Goal: Task Accomplishment & Management: Manage account settings

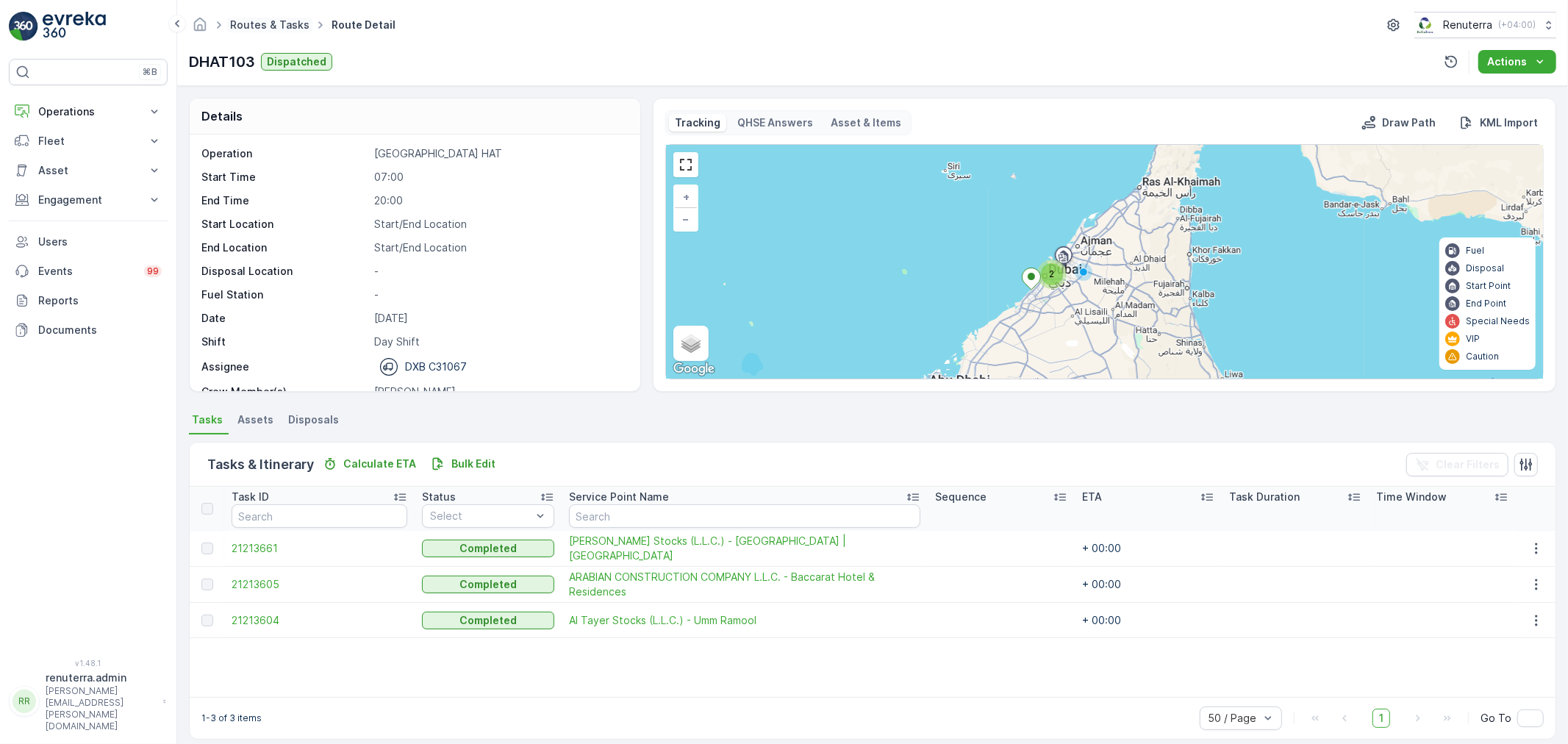
click at [281, 28] on link "Routes & Tasks" at bounding box center [270, 25] width 79 height 13
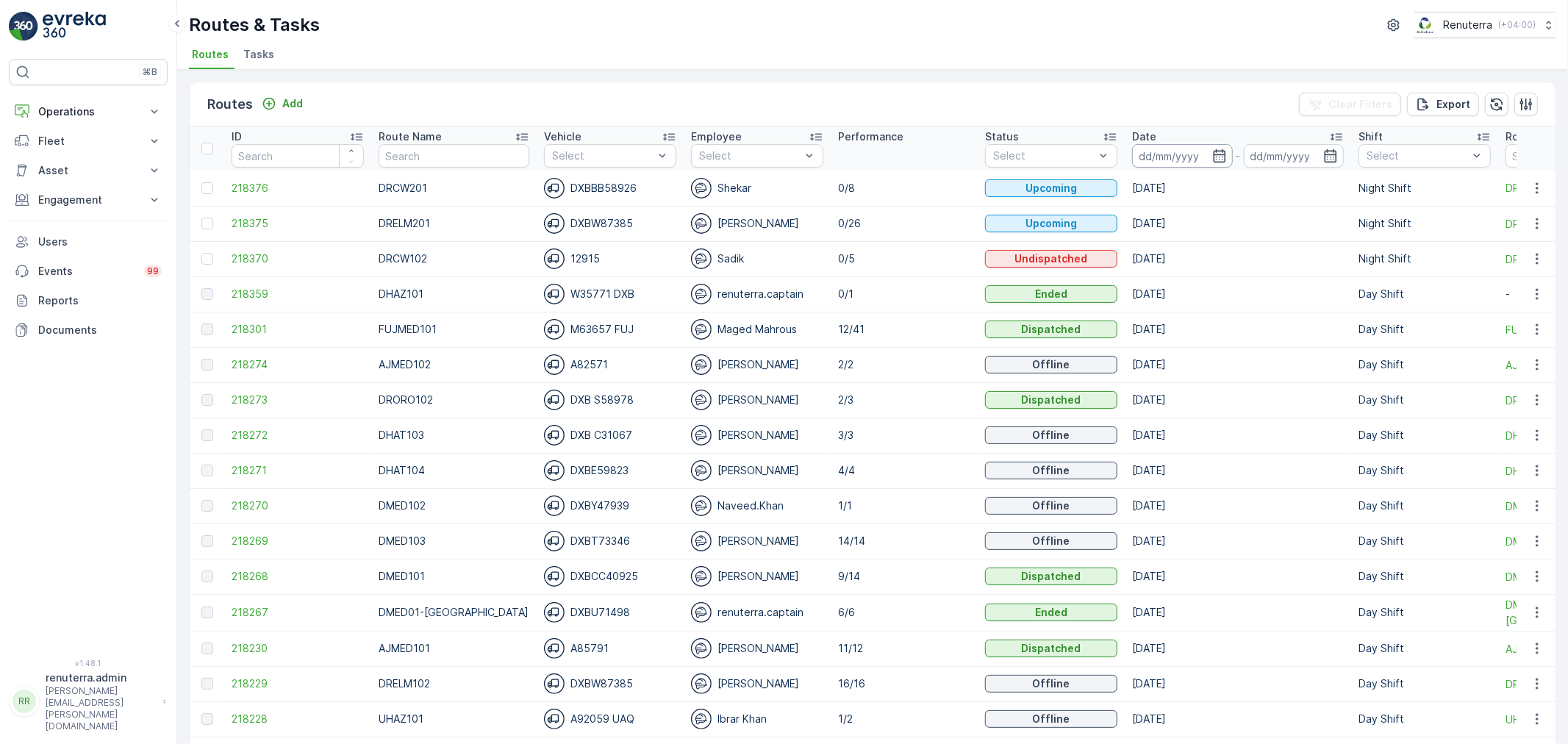
click at [1204, 166] on input at bounding box center [1182, 156] width 101 height 24
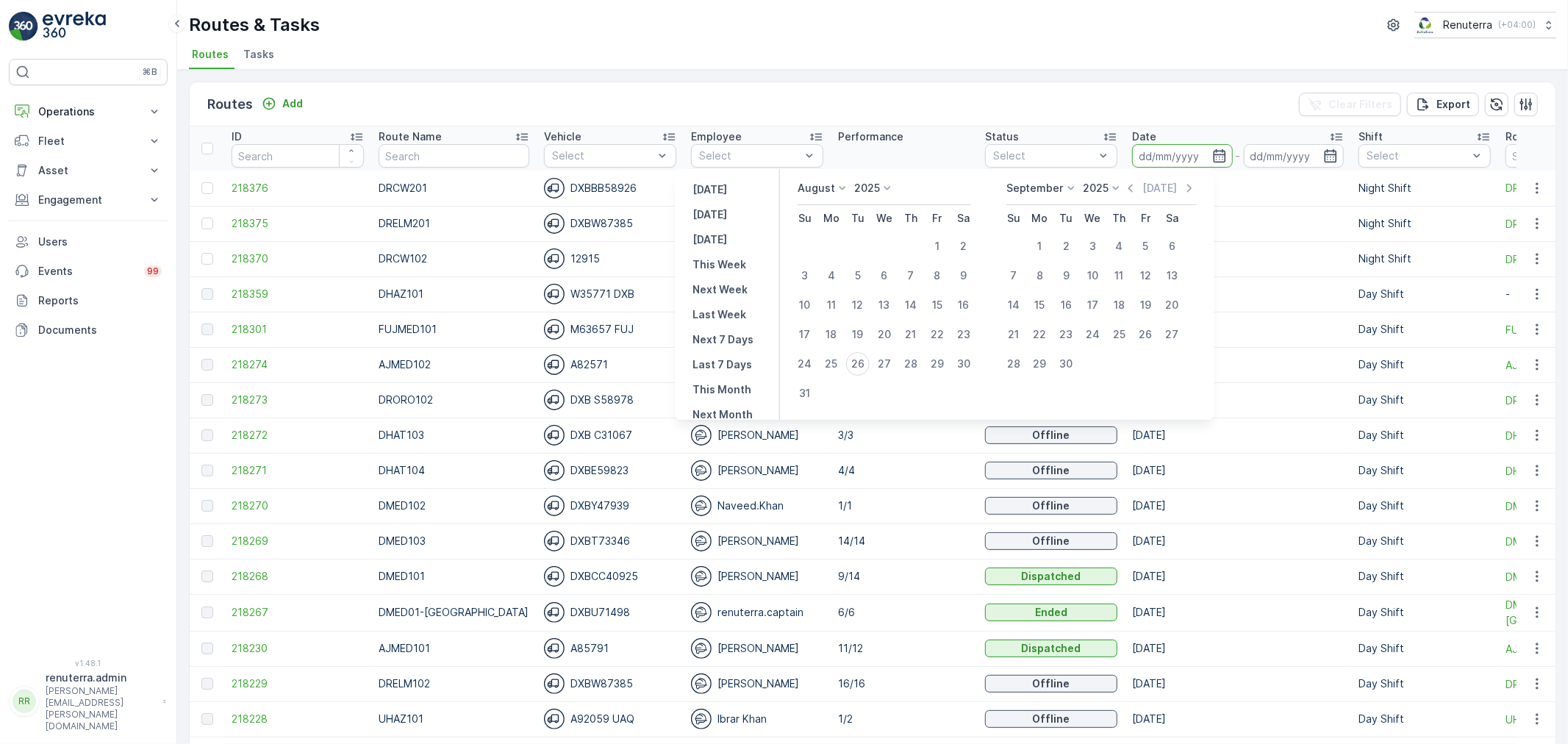
click at [882, 96] on div "Routes Add Clear Filters Export" at bounding box center [872, 104] width 1366 height 44
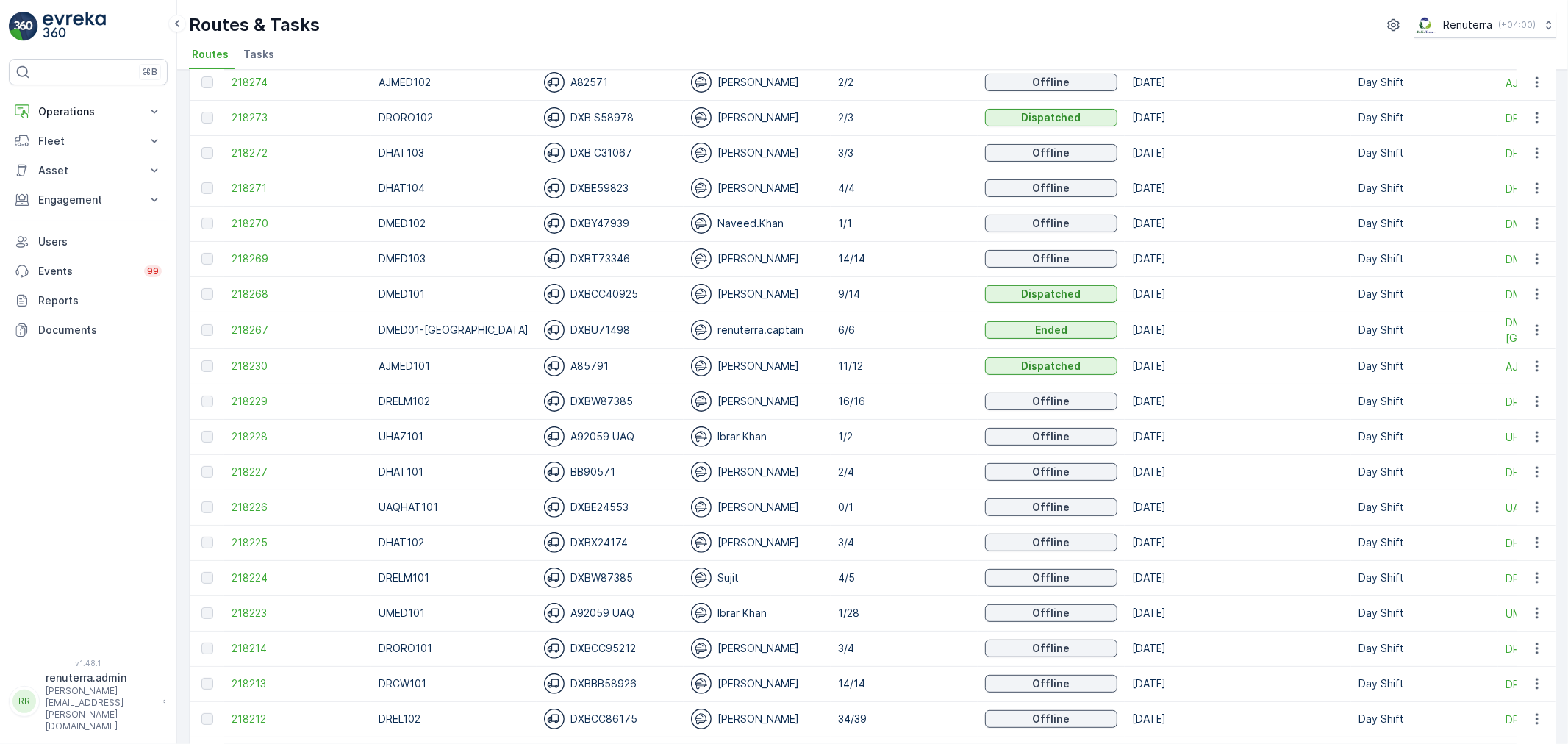
scroll to position [326, 0]
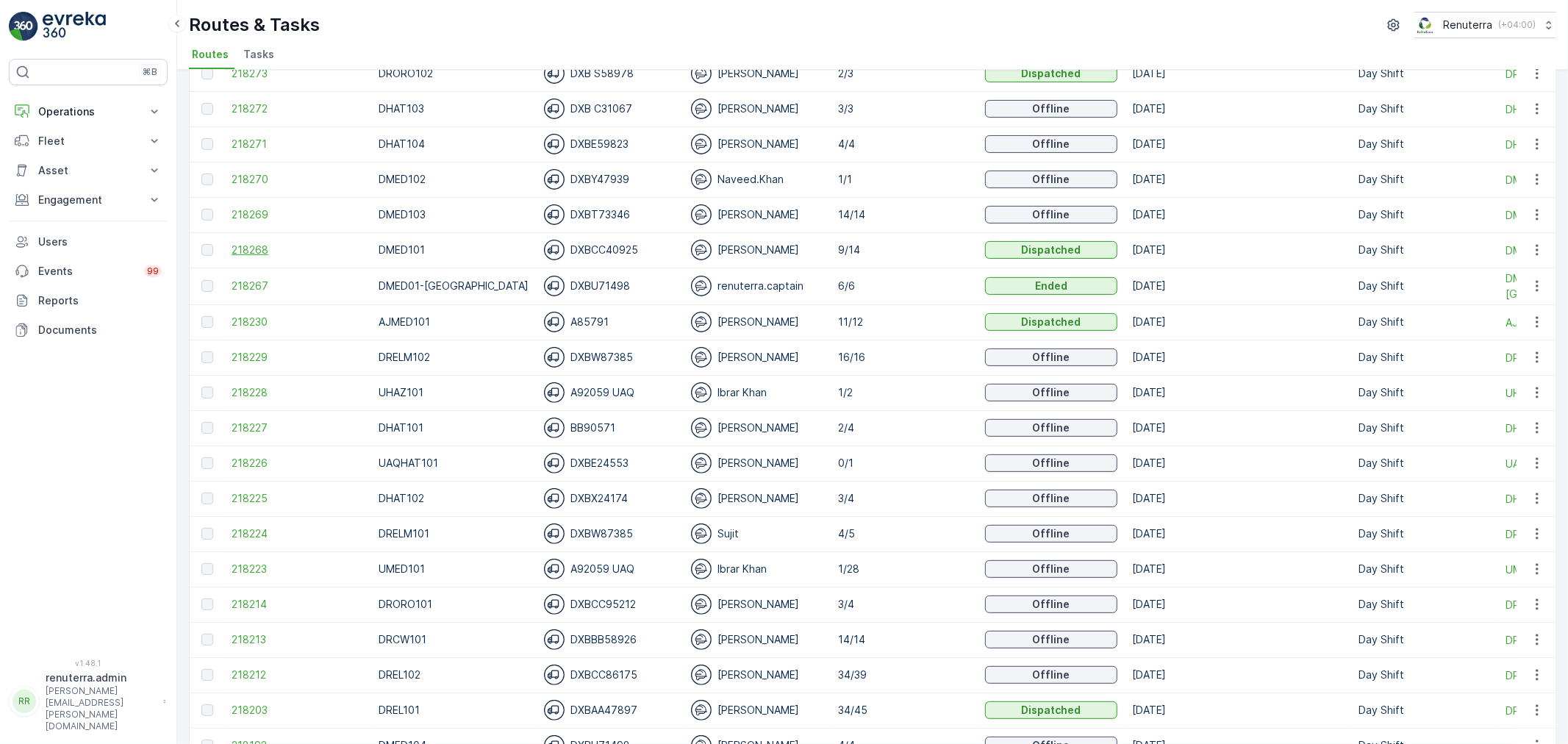
click at [282, 246] on span "218268" at bounding box center [297, 249] width 132 height 15
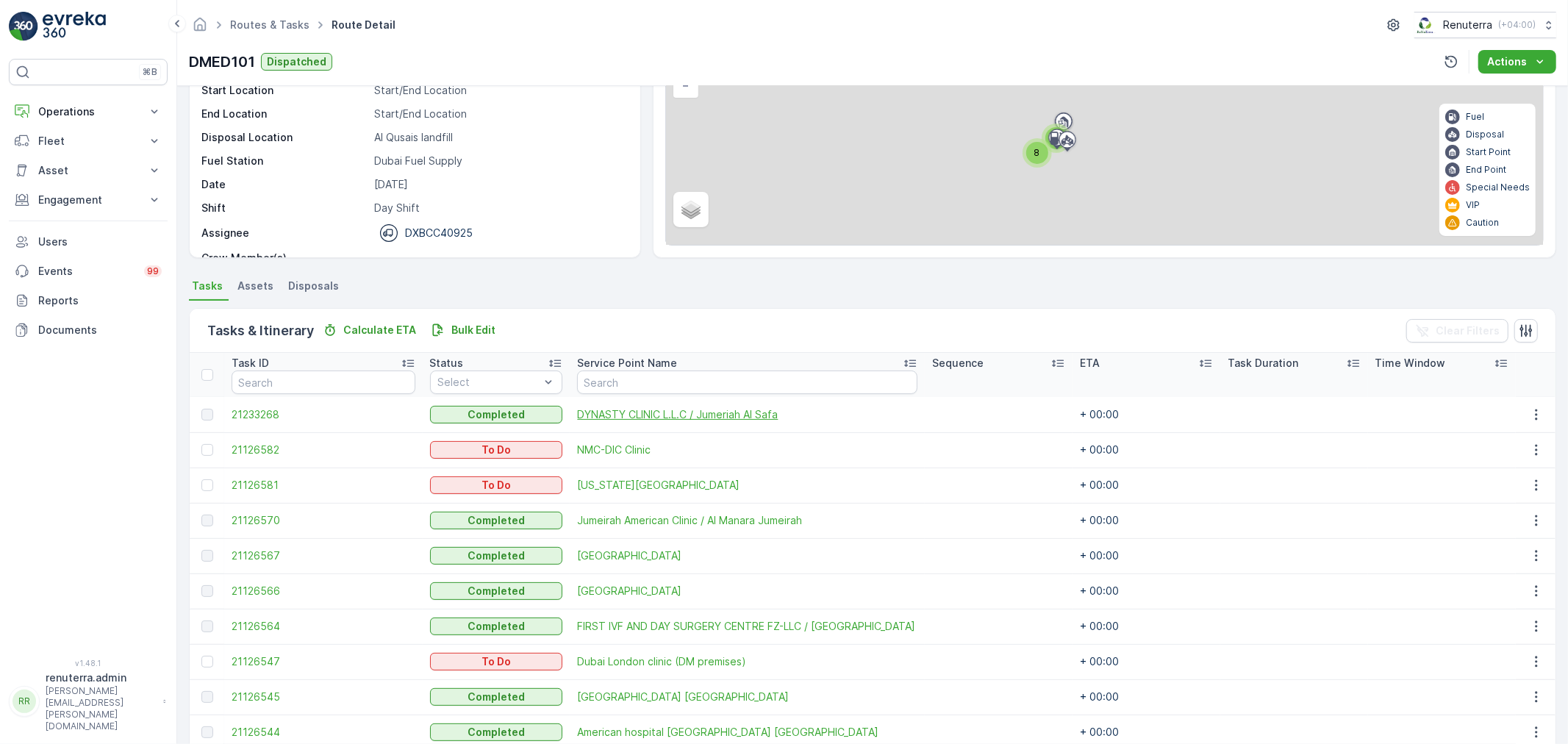
scroll to position [97, 0]
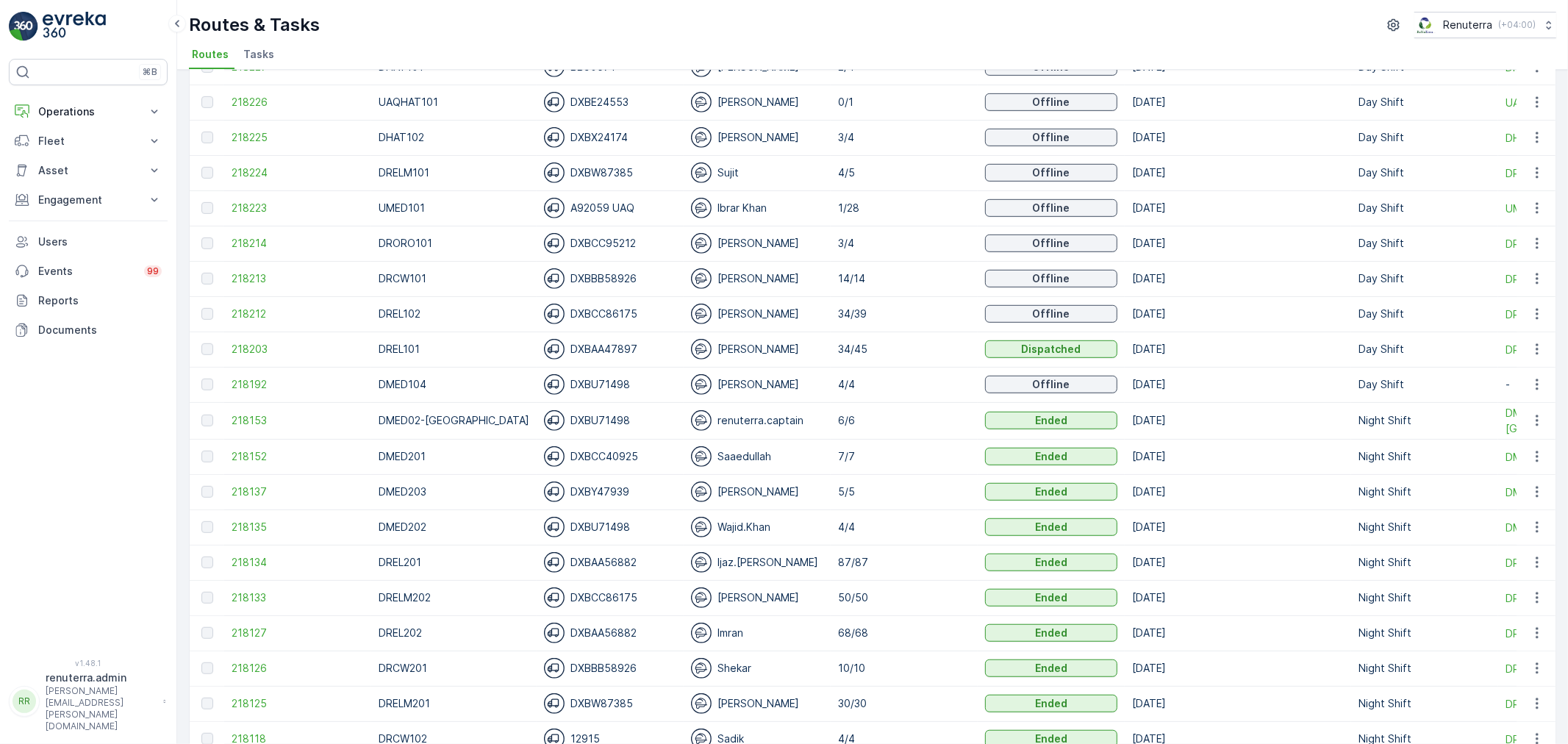
scroll to position [735, 0]
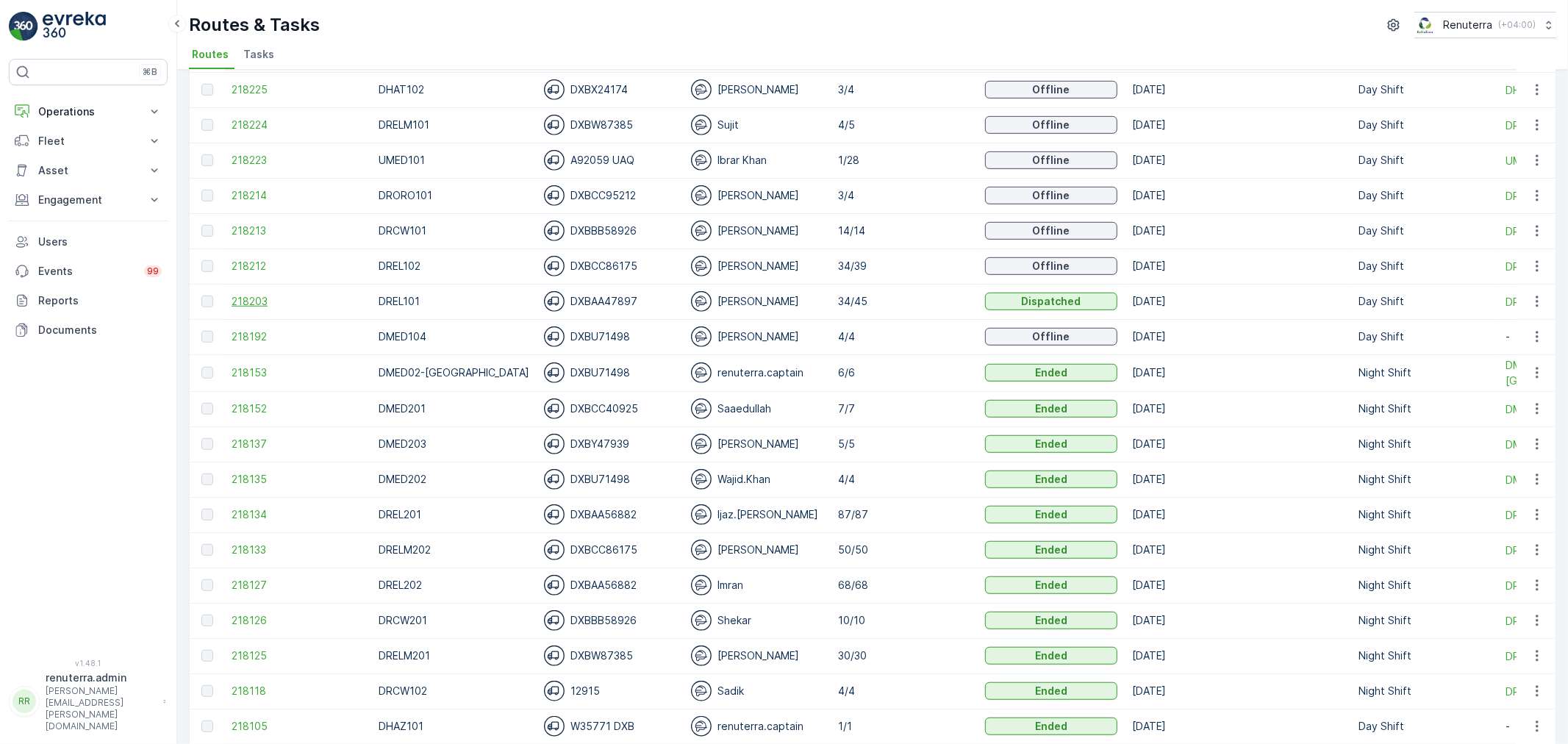
click at [260, 303] on span "218203" at bounding box center [297, 300] width 132 height 15
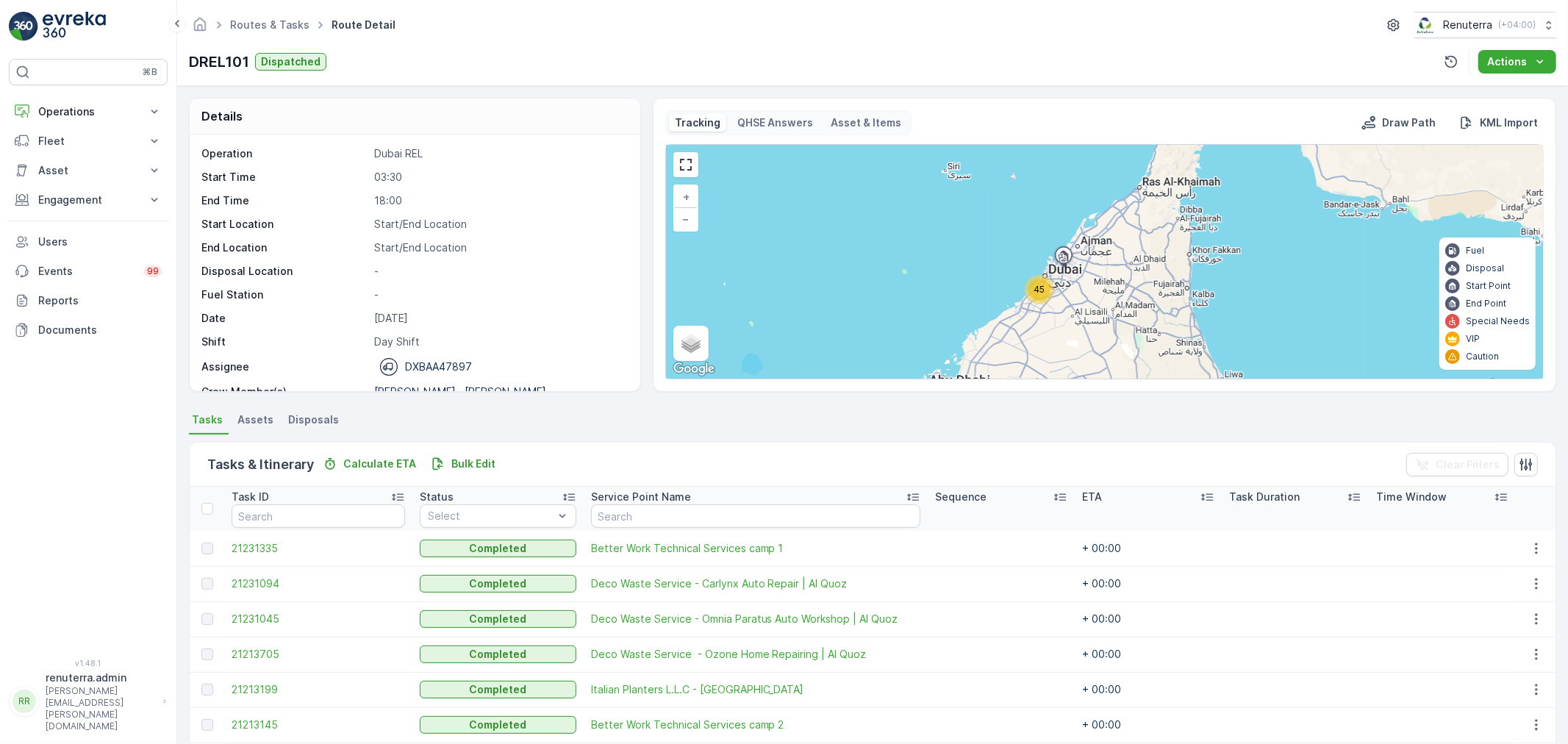
click at [1036, 287] on span "45" at bounding box center [1039, 288] width 11 height 11
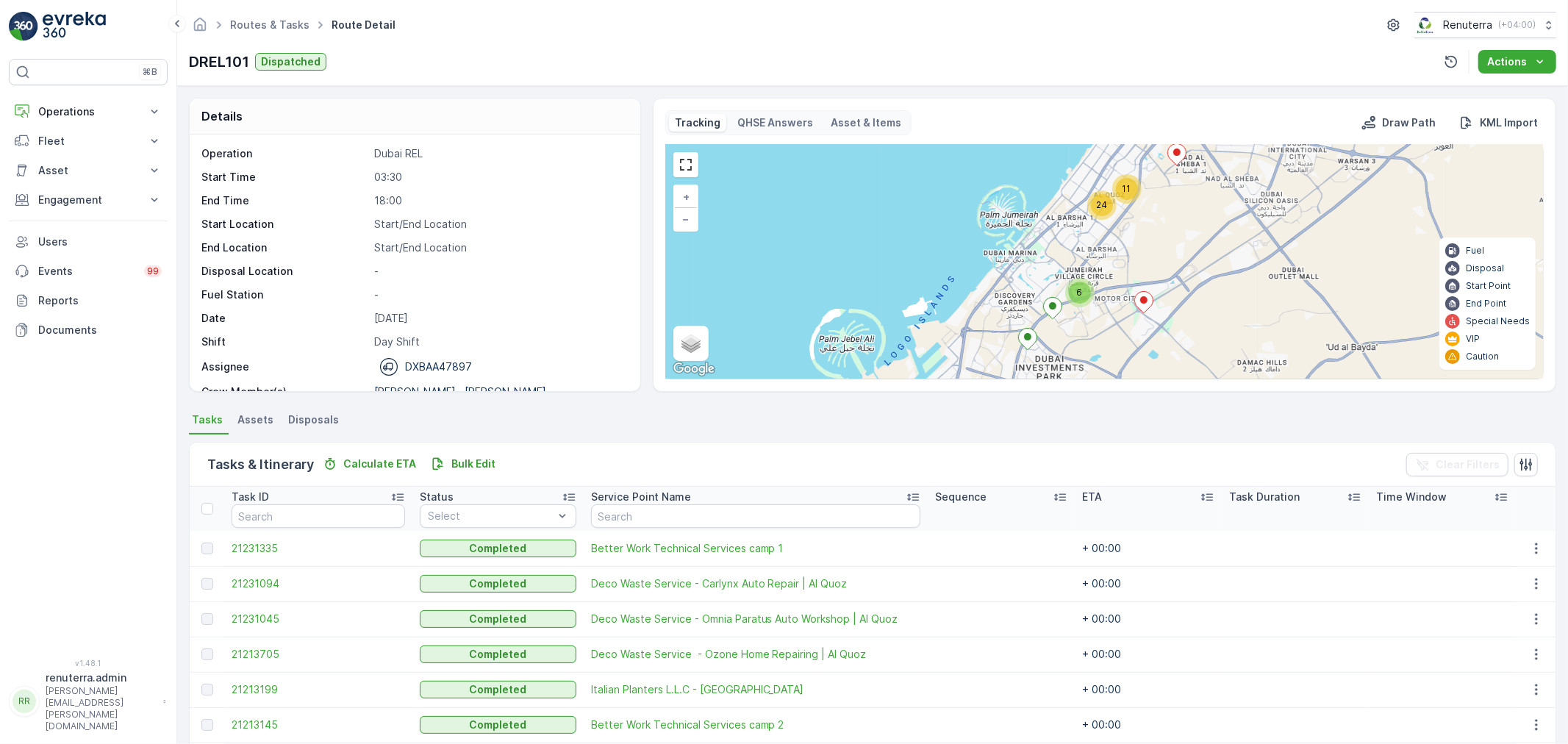
drag, startPoint x: 1088, startPoint y: 350, endPoint x: 1063, endPoint y: 233, distance: 119.6
click at [1085, 263] on div "6 11 24 + − Satellite Roadmap Terrain Hybrid Leaflet Keyboard shortcuts Map Dat…" at bounding box center [1104, 262] width 877 height 234
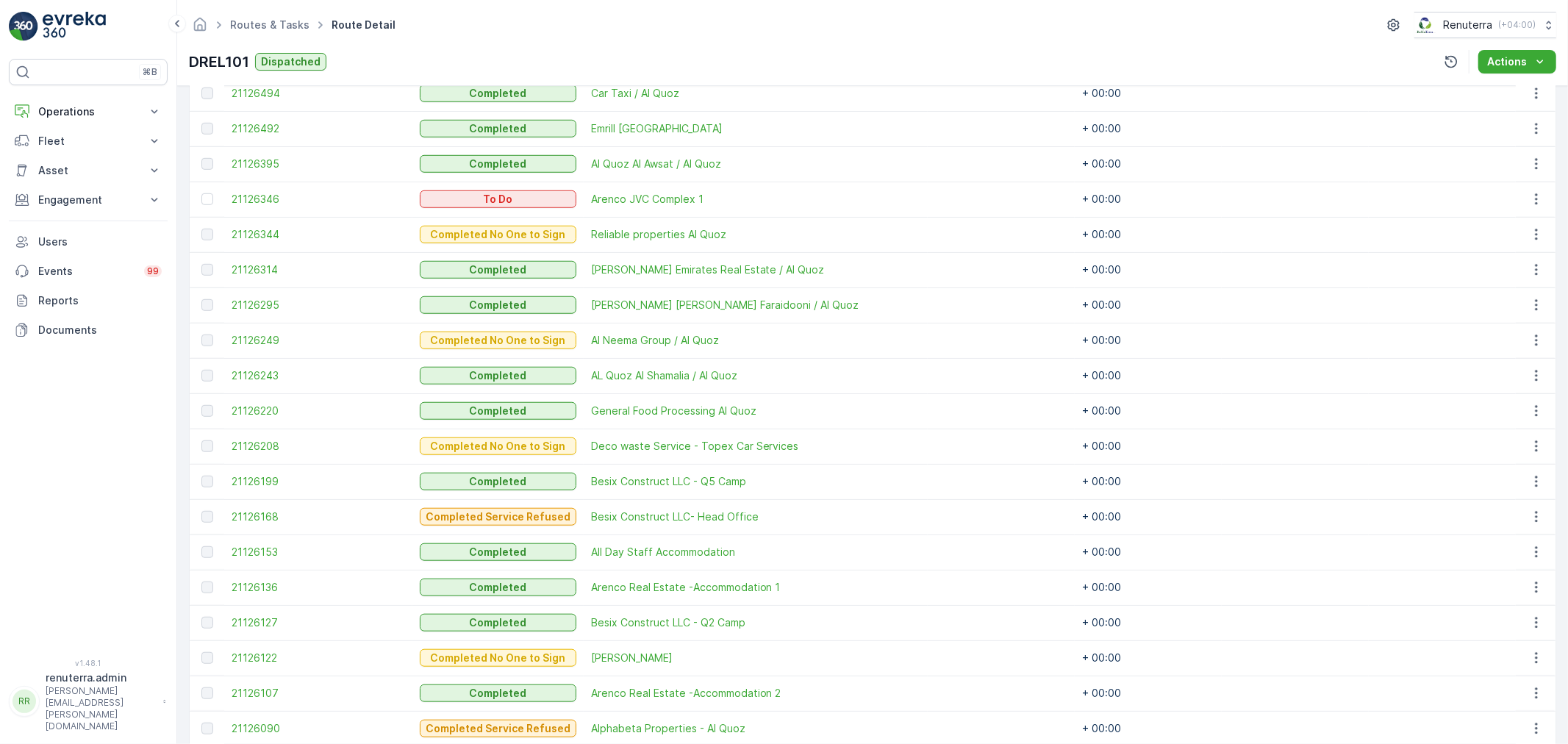
scroll to position [979, 0]
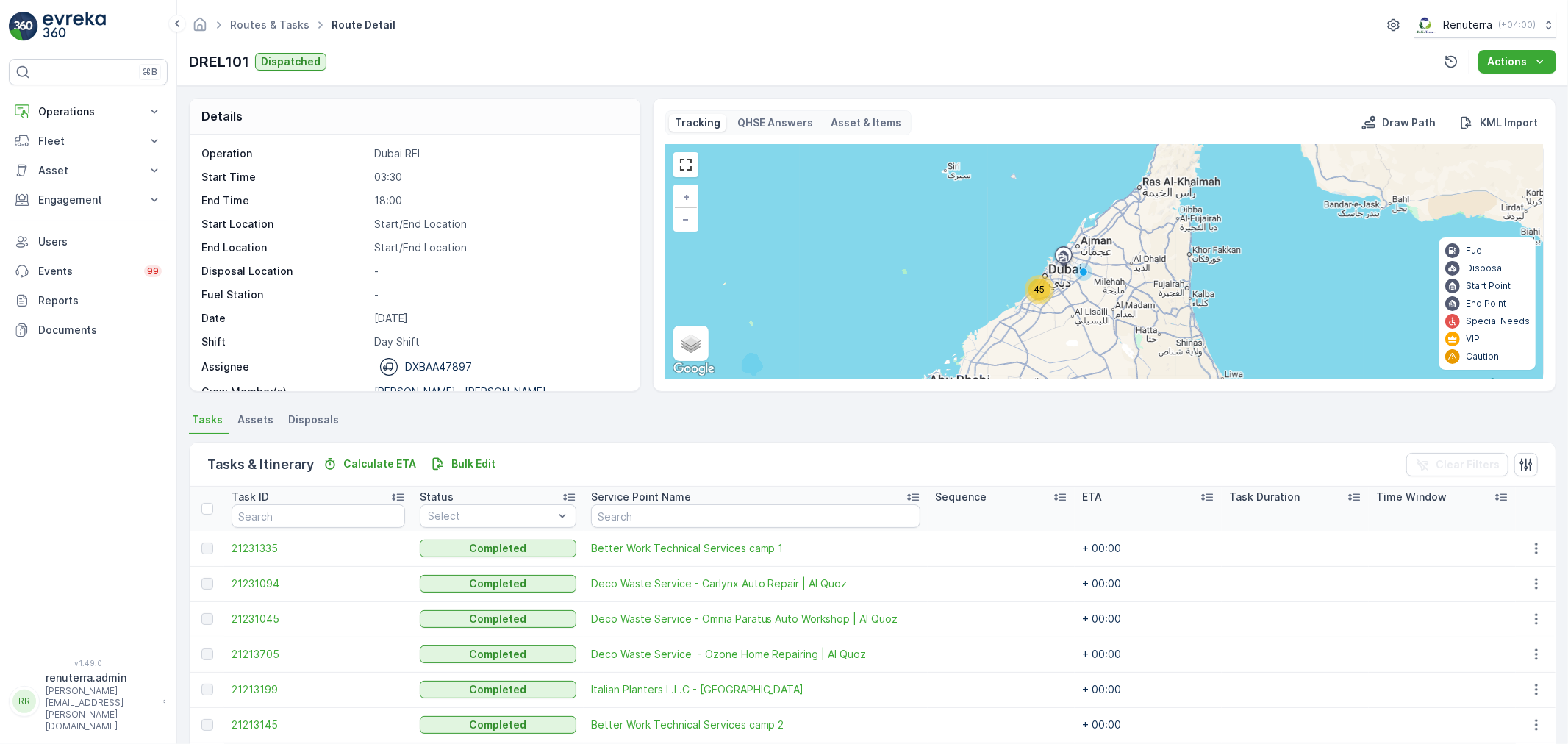
click at [1042, 291] on span "45" at bounding box center [1039, 288] width 11 height 11
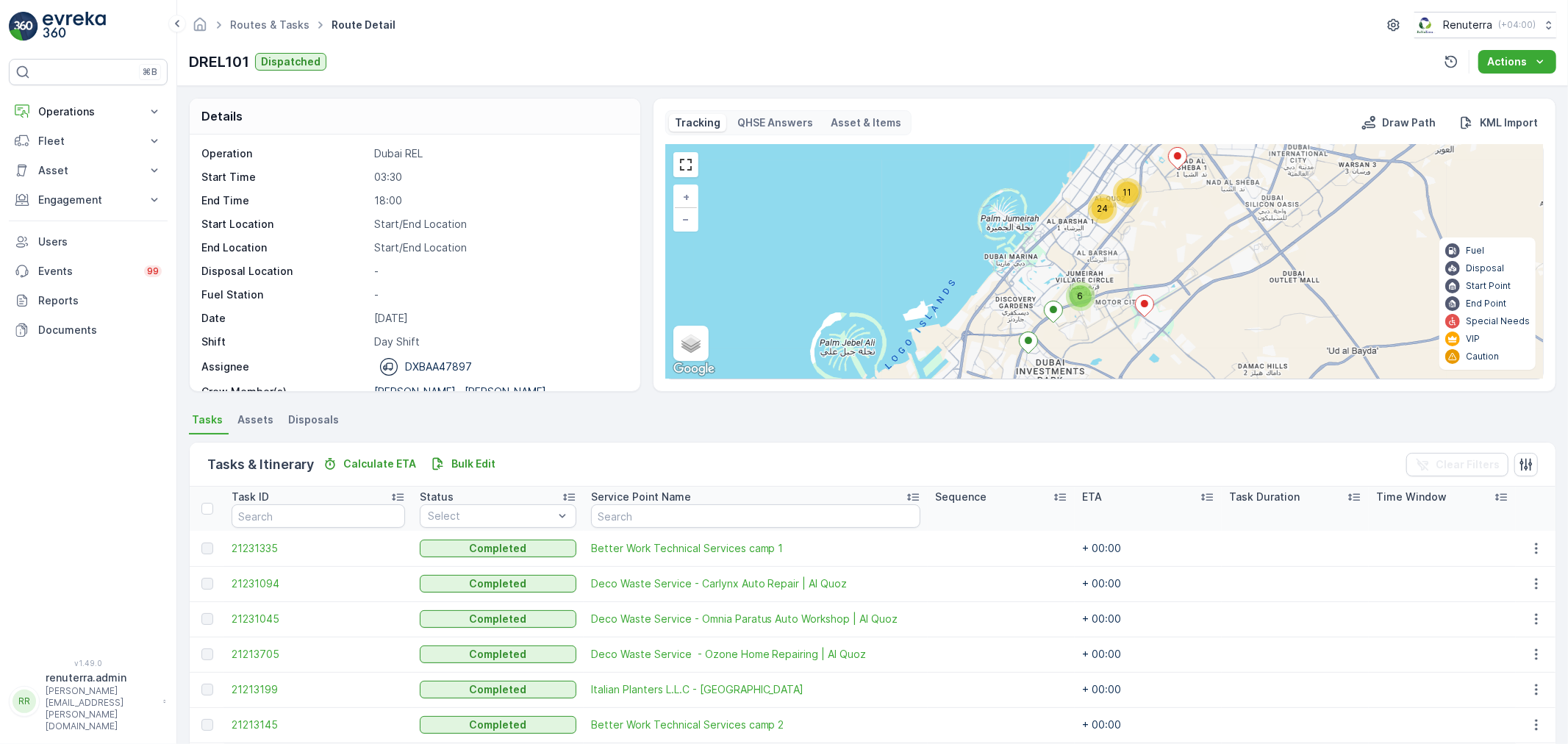
click at [1092, 204] on div "24" at bounding box center [1103, 209] width 22 height 22
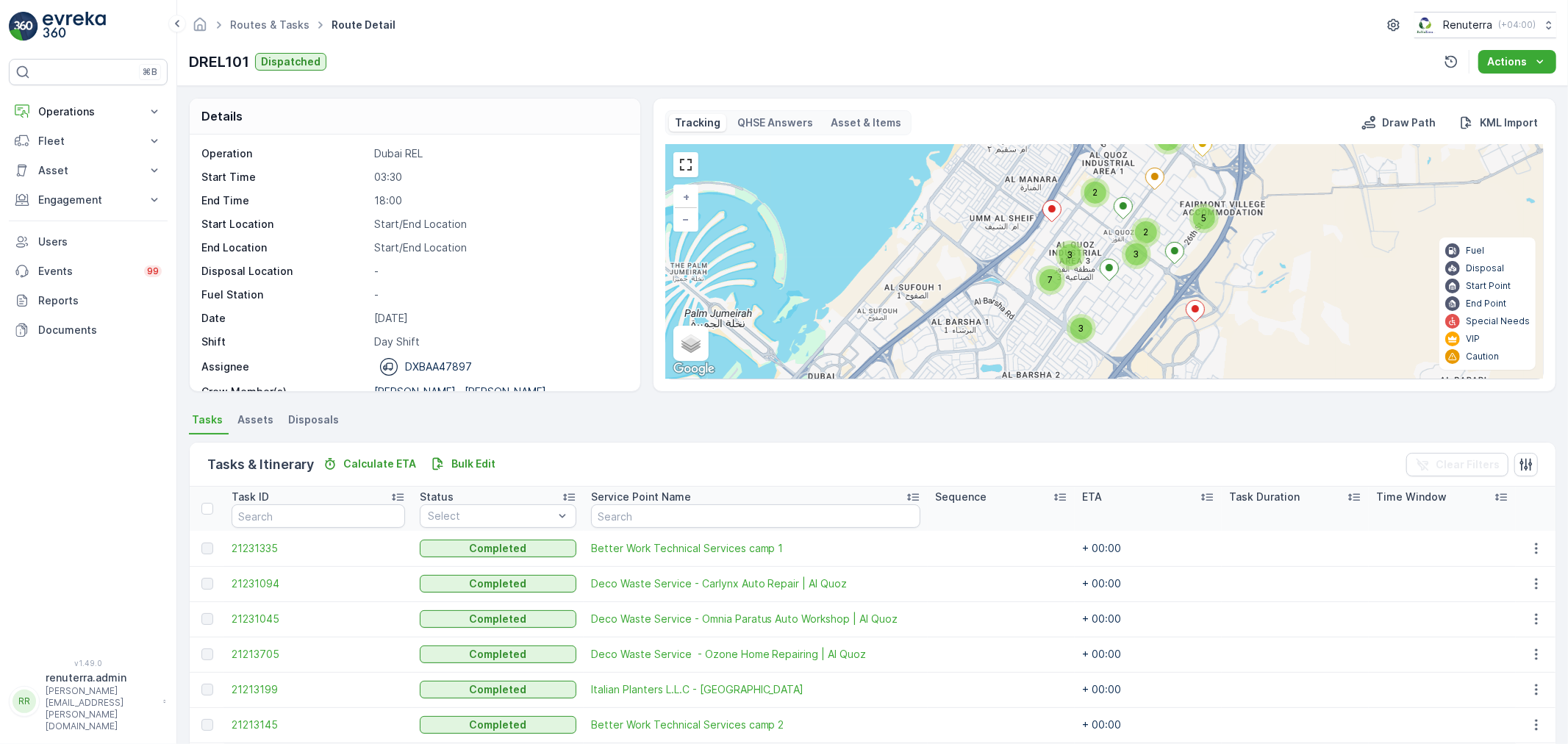
click at [1044, 210] on icon at bounding box center [1052, 211] width 19 height 21
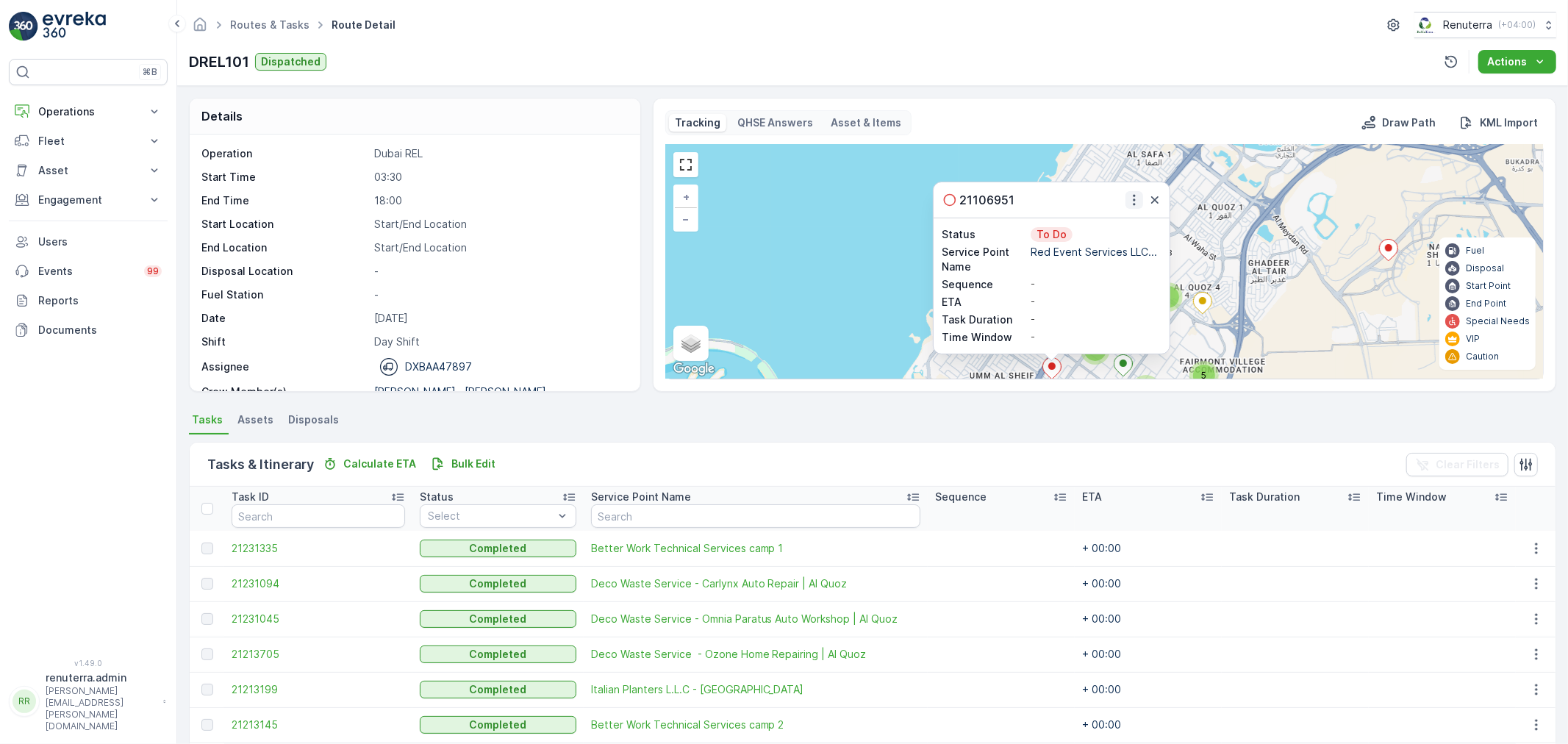
click at [1134, 197] on icon "button" at bounding box center [1134, 200] width 15 height 15
click at [1117, 243] on span "Change Route" at bounding box center [1102, 242] width 72 height 15
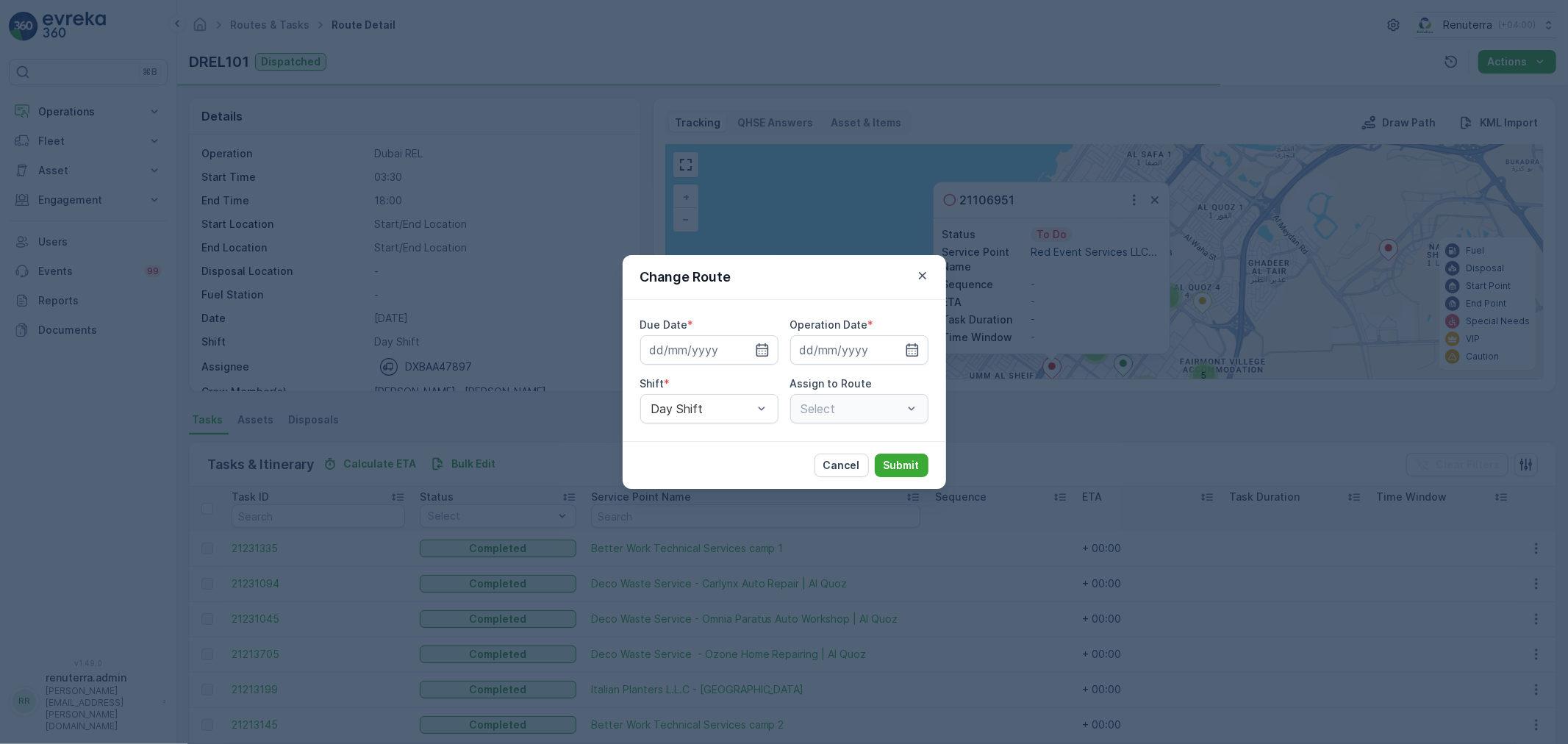
type input "[DATE]"
click at [744, 351] on icon "button" at bounding box center [744, 350] width 3 height 7
type input "[DATE]"
click at [893, 346] on icon "button" at bounding box center [894, 350] width 3 height 7
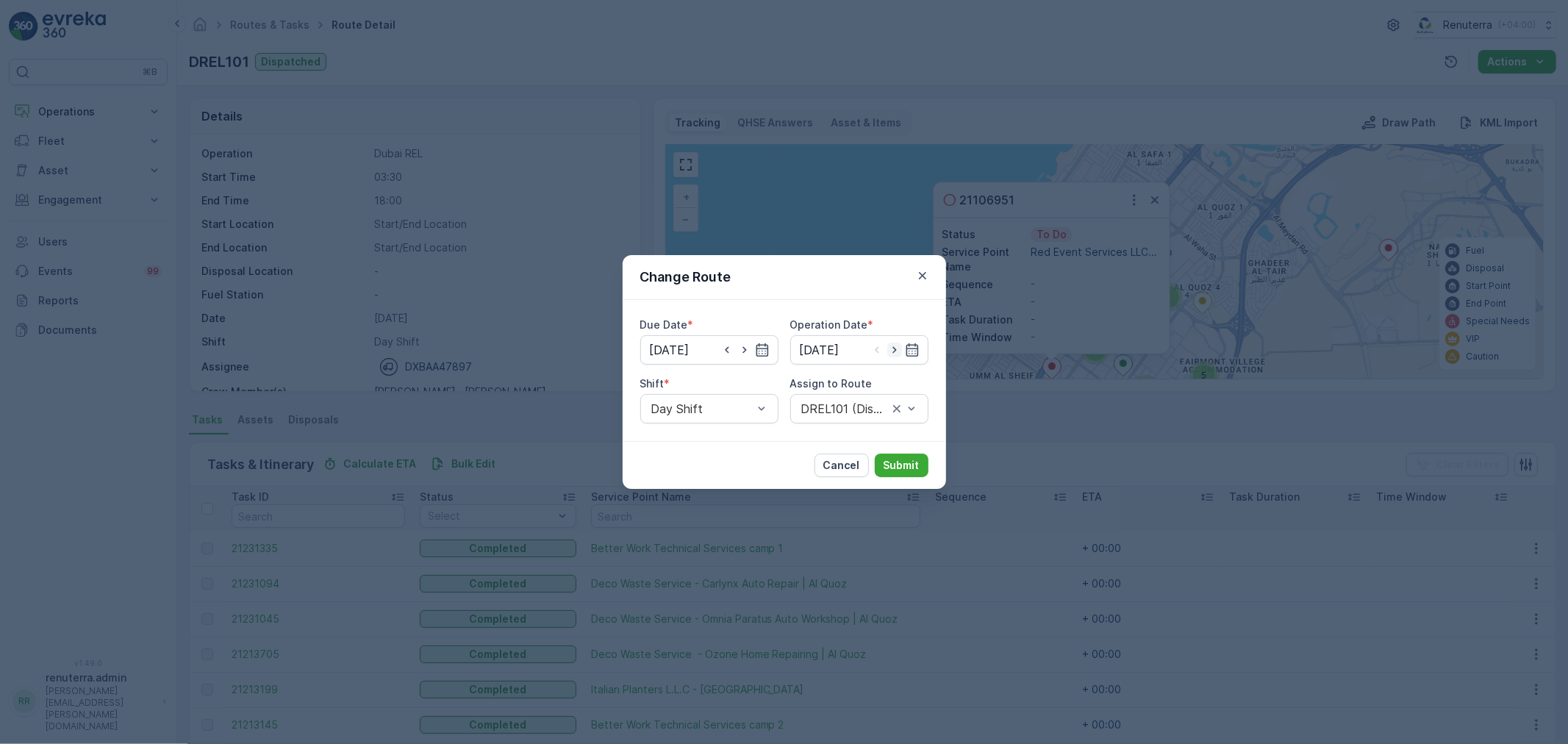
type input "[DATE]"
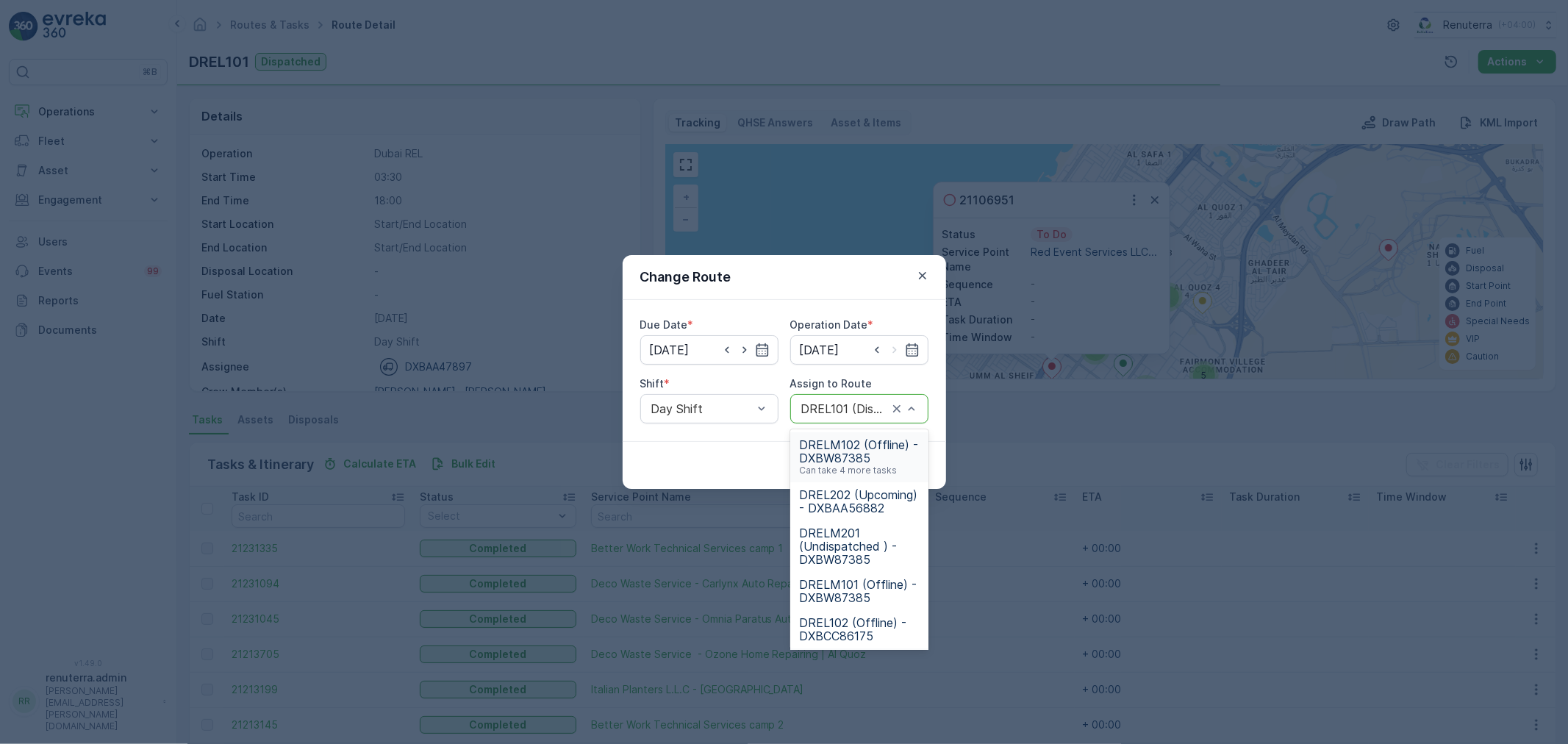
click at [859, 399] on div "DREL101 (Dispatched) - DXBAA47897" at bounding box center [860, 409] width 138 height 29
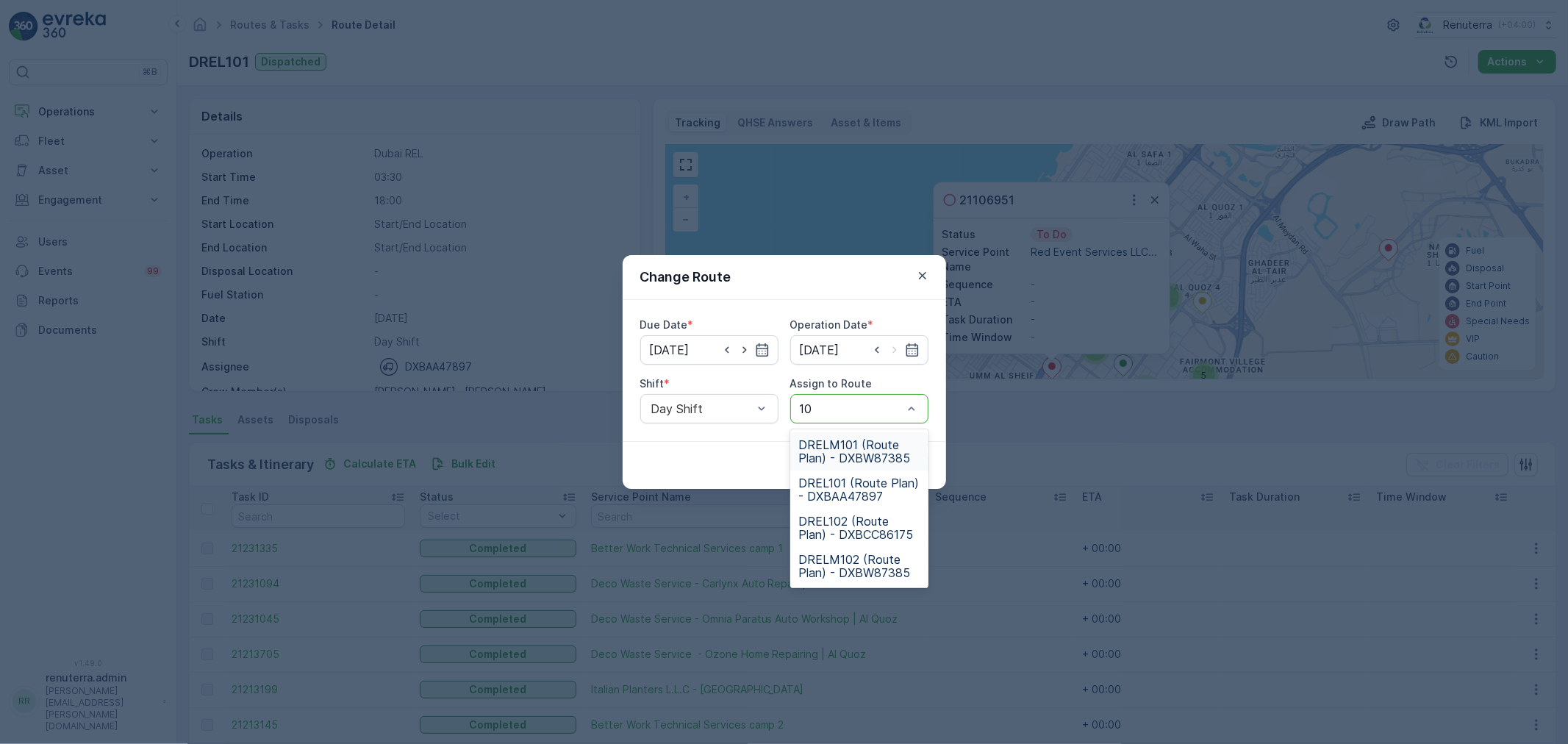
type input "101"
click at [884, 494] on span "DREL101 (Route Plan) - DXBAA47897" at bounding box center [859, 489] width 120 height 26
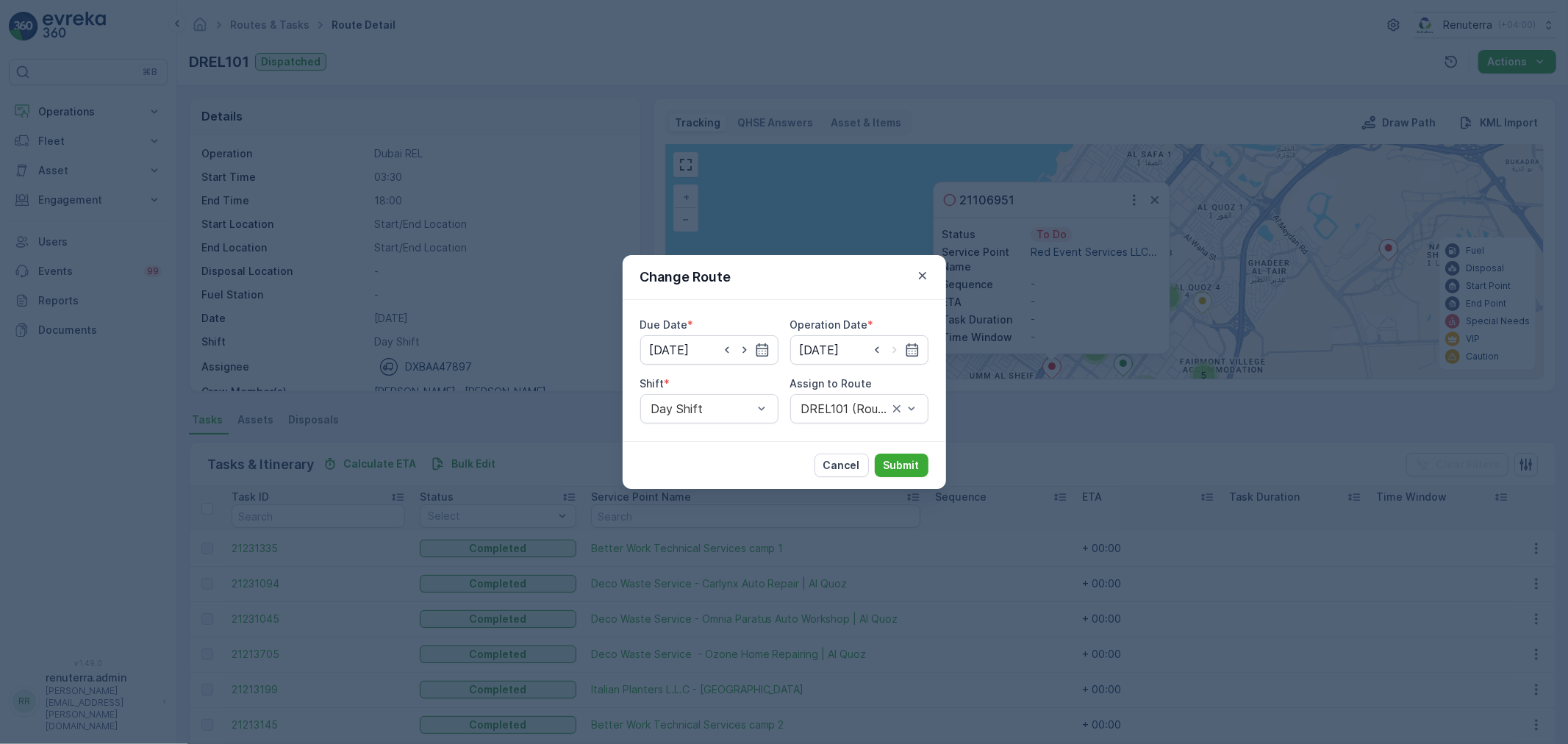
click at [929, 463] on div "Cancel Submit" at bounding box center [784, 465] width 324 height 48
click at [921, 463] on button "Submit" at bounding box center [901, 465] width 54 height 24
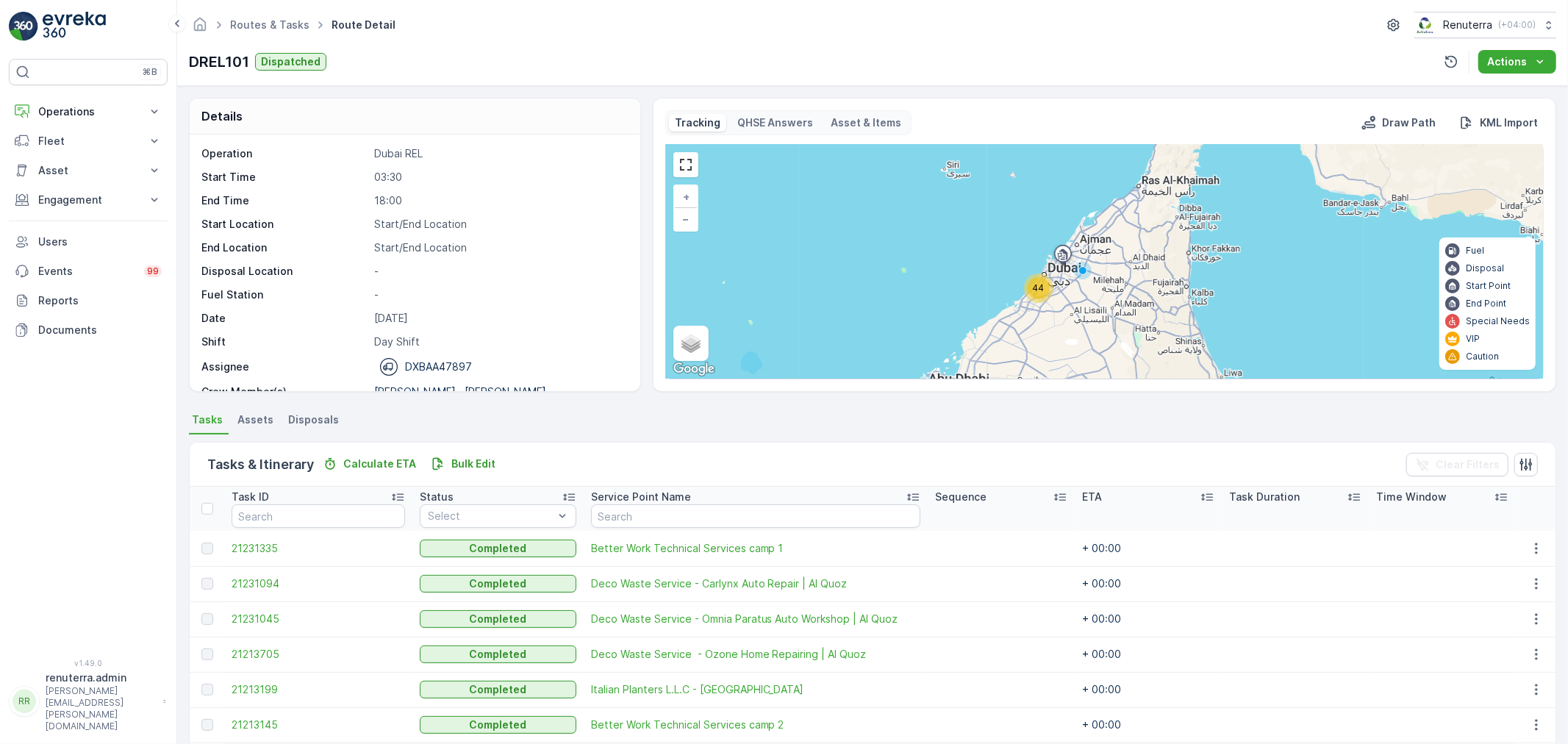
click at [1035, 293] on span "44" at bounding box center [1039, 288] width 12 height 11
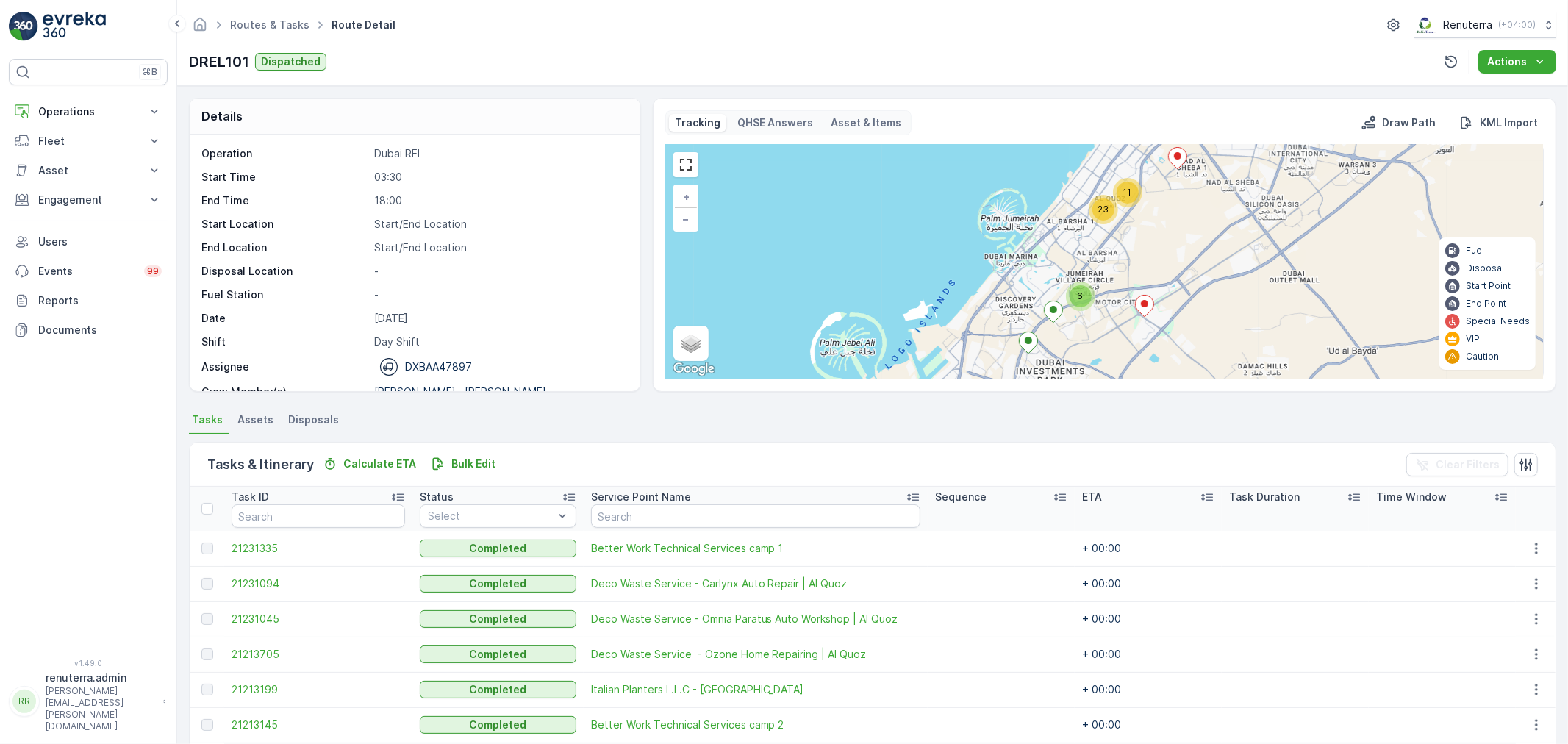
click at [1081, 304] on div "6" at bounding box center [1081, 296] width 22 height 22
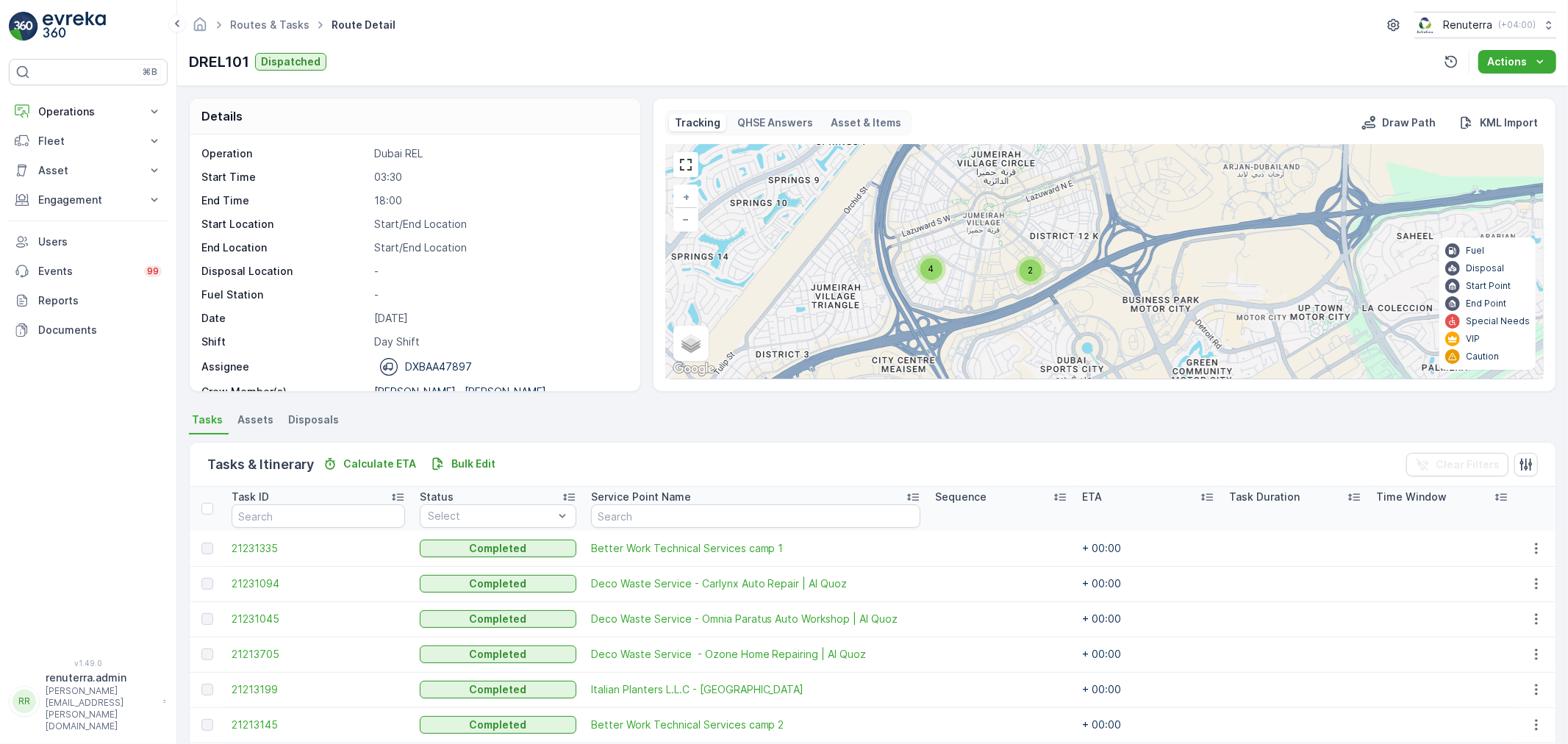
click at [929, 264] on span "4" at bounding box center [931, 268] width 6 height 11
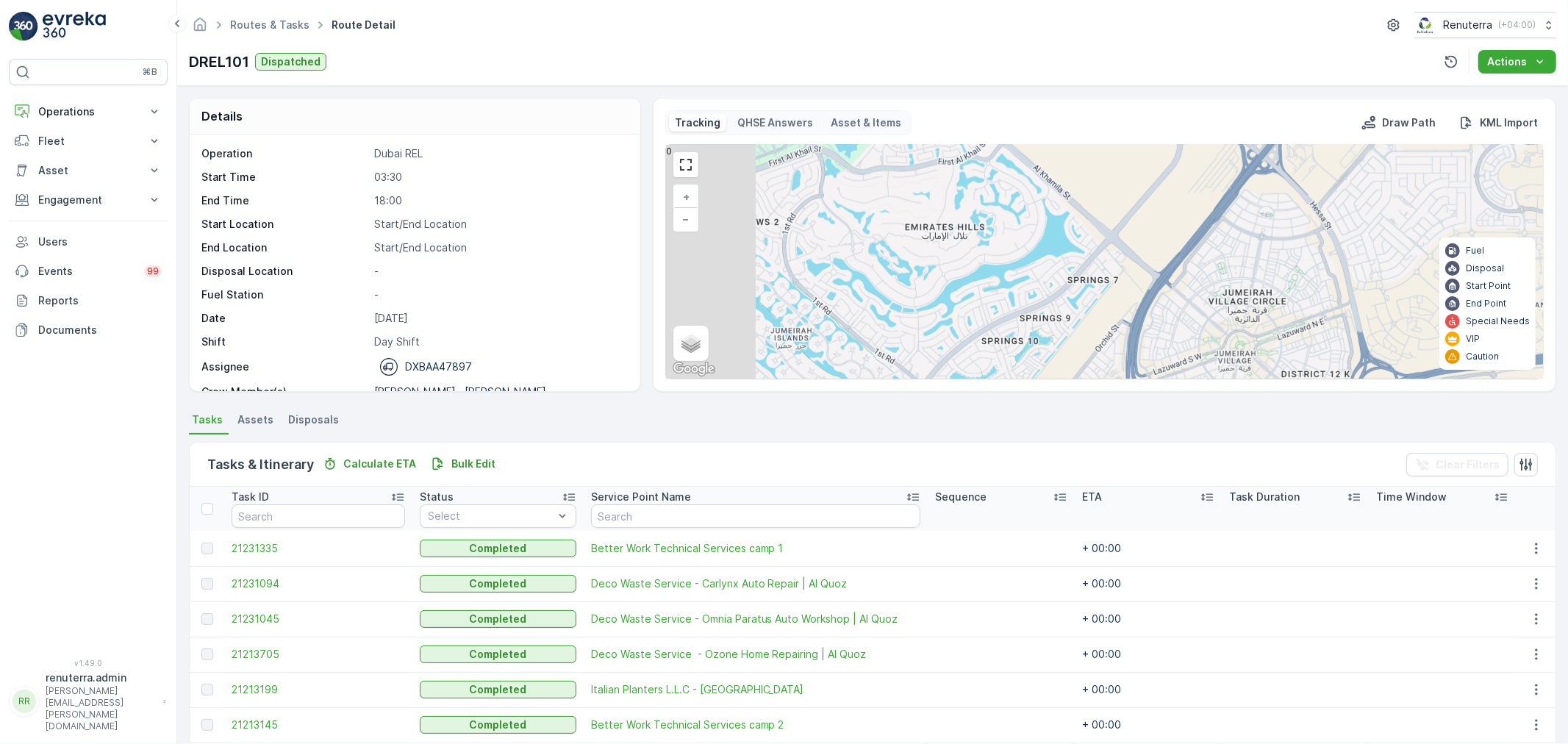
drag, startPoint x: 818, startPoint y: 210, endPoint x: 982, endPoint y: 320, distance: 197.5
click at [982, 320] on div "2 4 2 3 2 2 2 2 2 3 2 + − Satellite Roadmap Terrain Hybrid Leaflet Keyboard sho…" at bounding box center [1104, 262] width 877 height 234
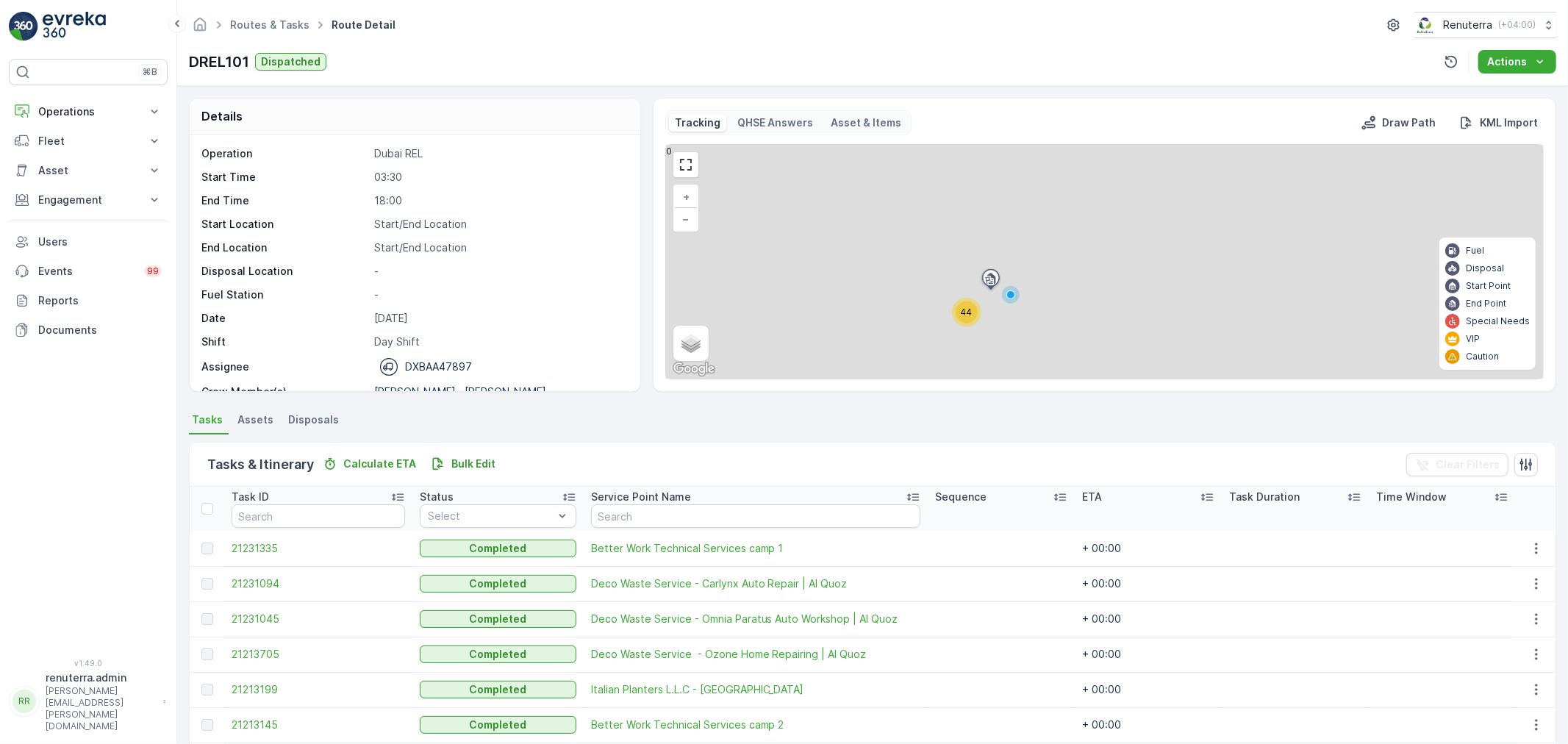
drag, startPoint x: 1010, startPoint y: 254, endPoint x: 1000, endPoint y: 310, distance: 56.9
click at [1006, 299] on div at bounding box center [1011, 294] width 9 height 9
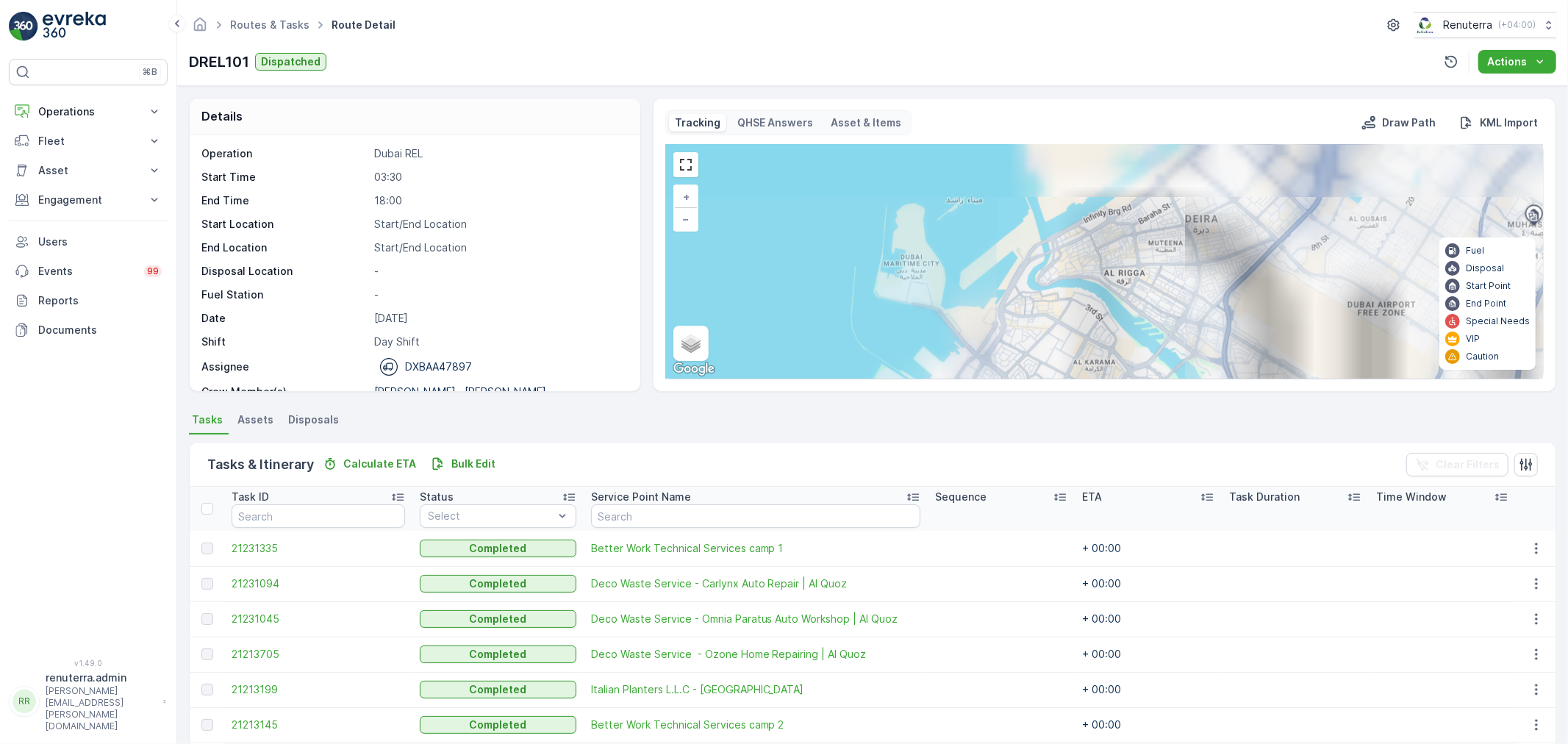
drag, startPoint x: 991, startPoint y: 335, endPoint x: 1002, endPoint y: 347, distance: 16.3
click at [1002, 347] on div "2 4 3 5 2 2 3 3 3 7 + − Satellite Roadmap Terrain Hybrid Leaflet Keyboard short…" at bounding box center [1104, 262] width 877 height 234
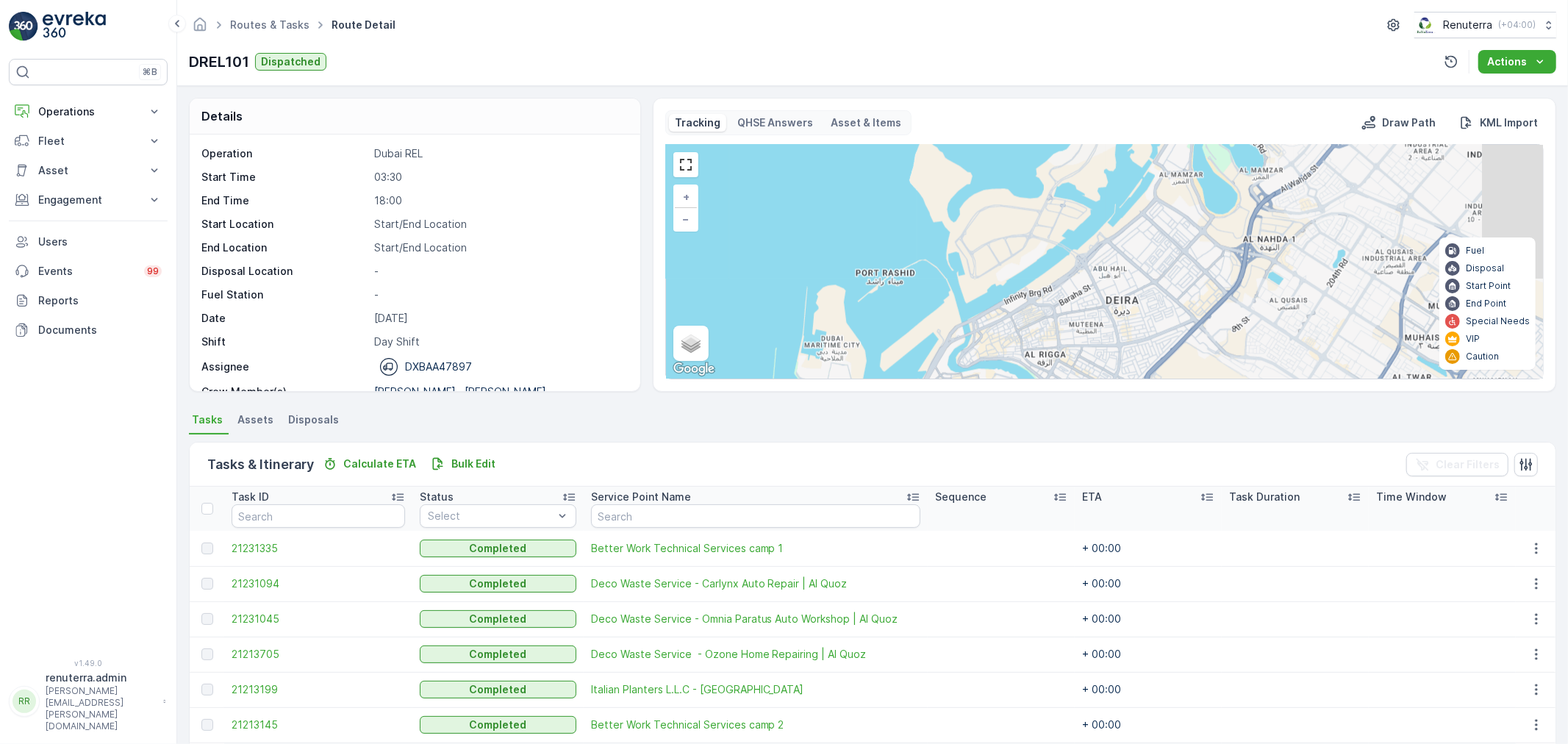
drag, startPoint x: 1017, startPoint y: 310, endPoint x: 994, endPoint y: 324, distance: 26.9
click at [998, 328] on div "2 4 3 5 2 2 3 3 3 7 + − Satellite Roadmap Terrain Hybrid Leaflet Keyboard short…" at bounding box center [1104, 262] width 877 height 234
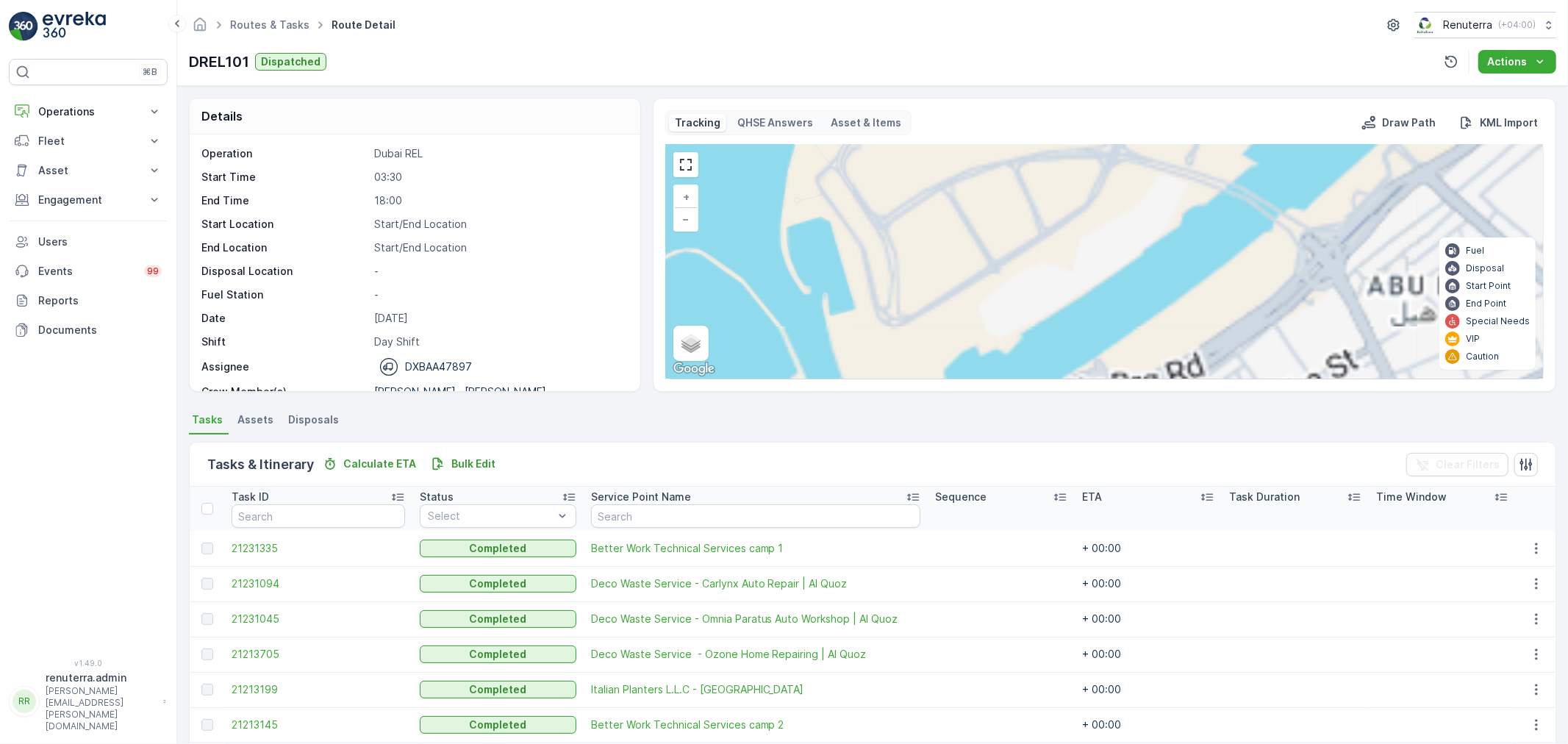
drag, startPoint x: 1019, startPoint y: 232, endPoint x: 942, endPoint y: 370, distance: 158.0
click at [942, 370] on div "2 4 2 2 2 2 + − Satellite Roadmap Terrain Hybrid Leaflet Keyboard shortcuts Map…" at bounding box center [1104, 262] width 877 height 234
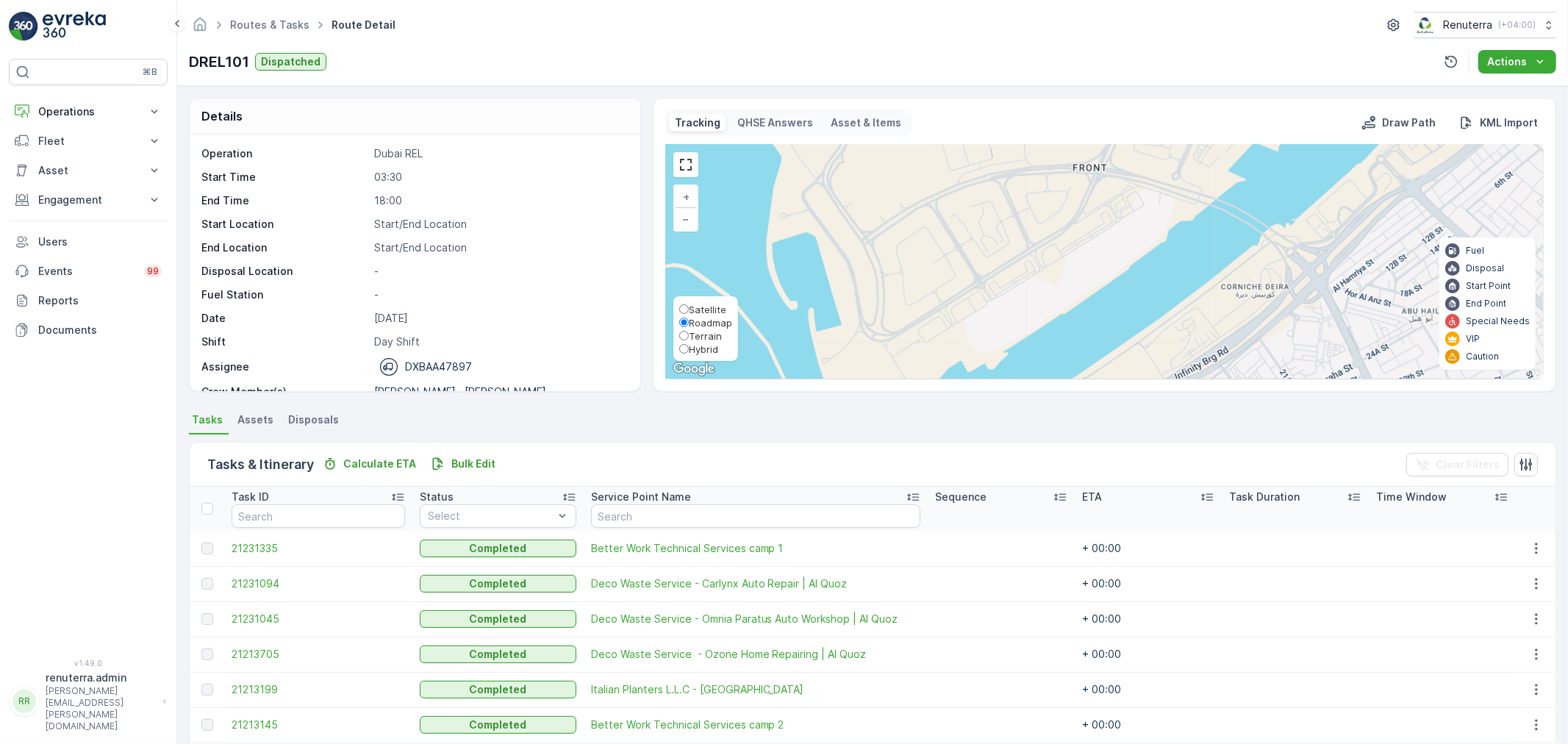
click at [689, 305] on span "Satellite" at bounding box center [708, 310] width 38 height 12
click at [688, 305] on input "Satellite" at bounding box center [684, 309] width 9 height 9
radio input "true"
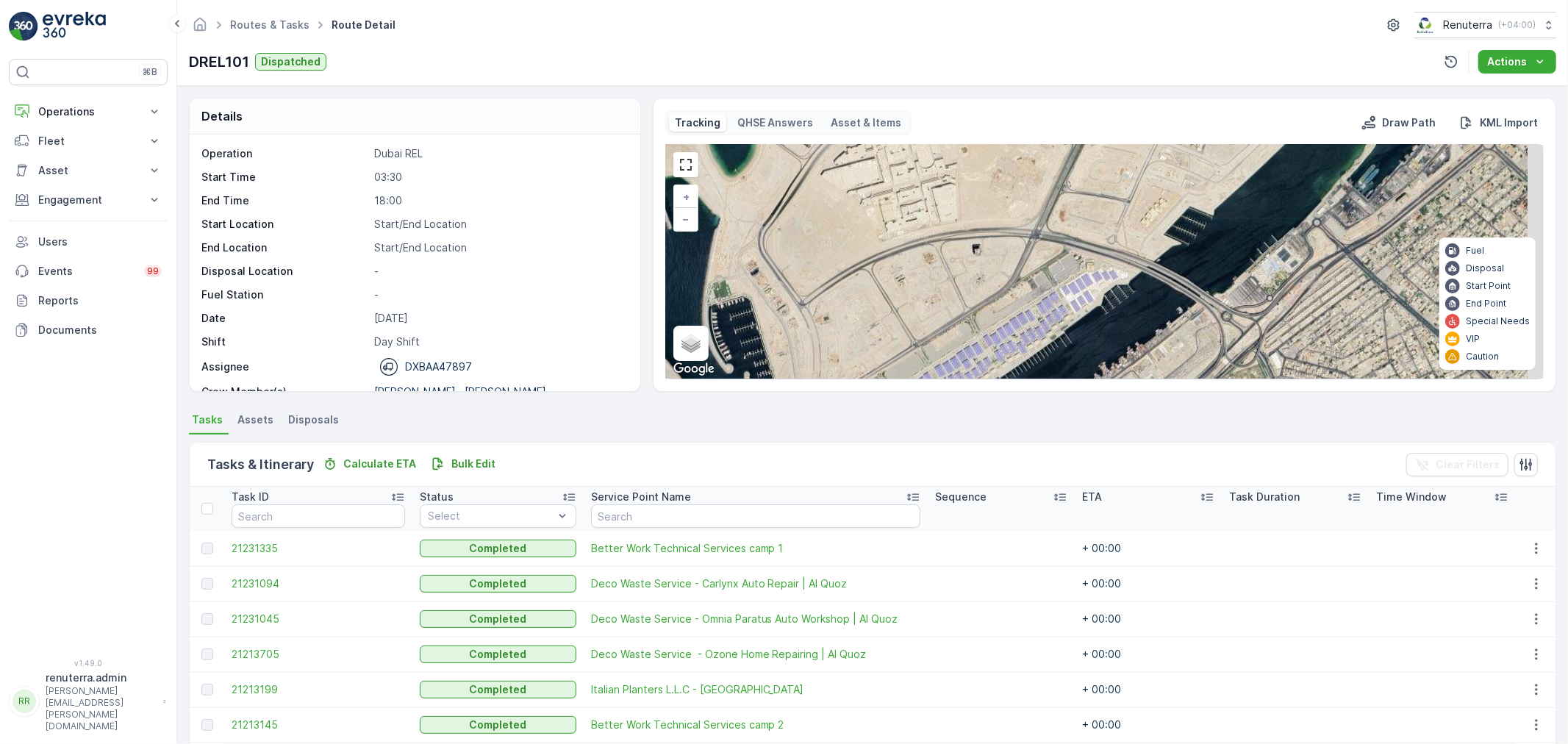
drag, startPoint x: 978, startPoint y: 272, endPoint x: 789, endPoint y: 362, distance: 209.3
click at [789, 361] on div "2 4 2 2 2 2 + − Satellite Roadmap Terrain Hybrid Leaflet Keyboard shortcuts Map…" at bounding box center [1104, 262] width 877 height 234
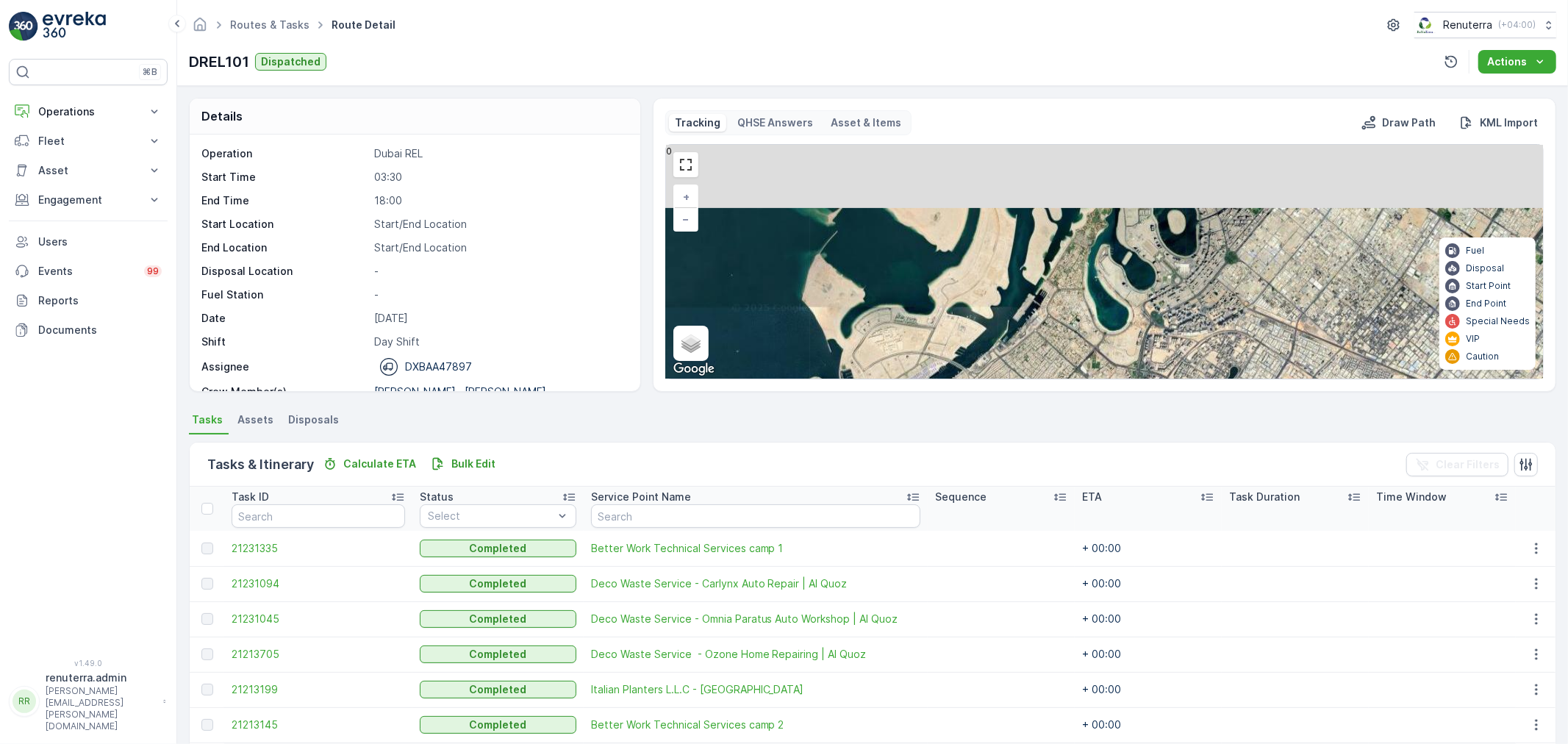
drag, startPoint x: 900, startPoint y: 270, endPoint x: 948, endPoint y: 331, distance: 77.6
click at [948, 331] on div "2 4 3 5 2 2 3 3 3 7 + − Satellite Roadmap Terrain Hybrid Leaflet Keyboard short…" at bounding box center [1104, 262] width 877 height 234
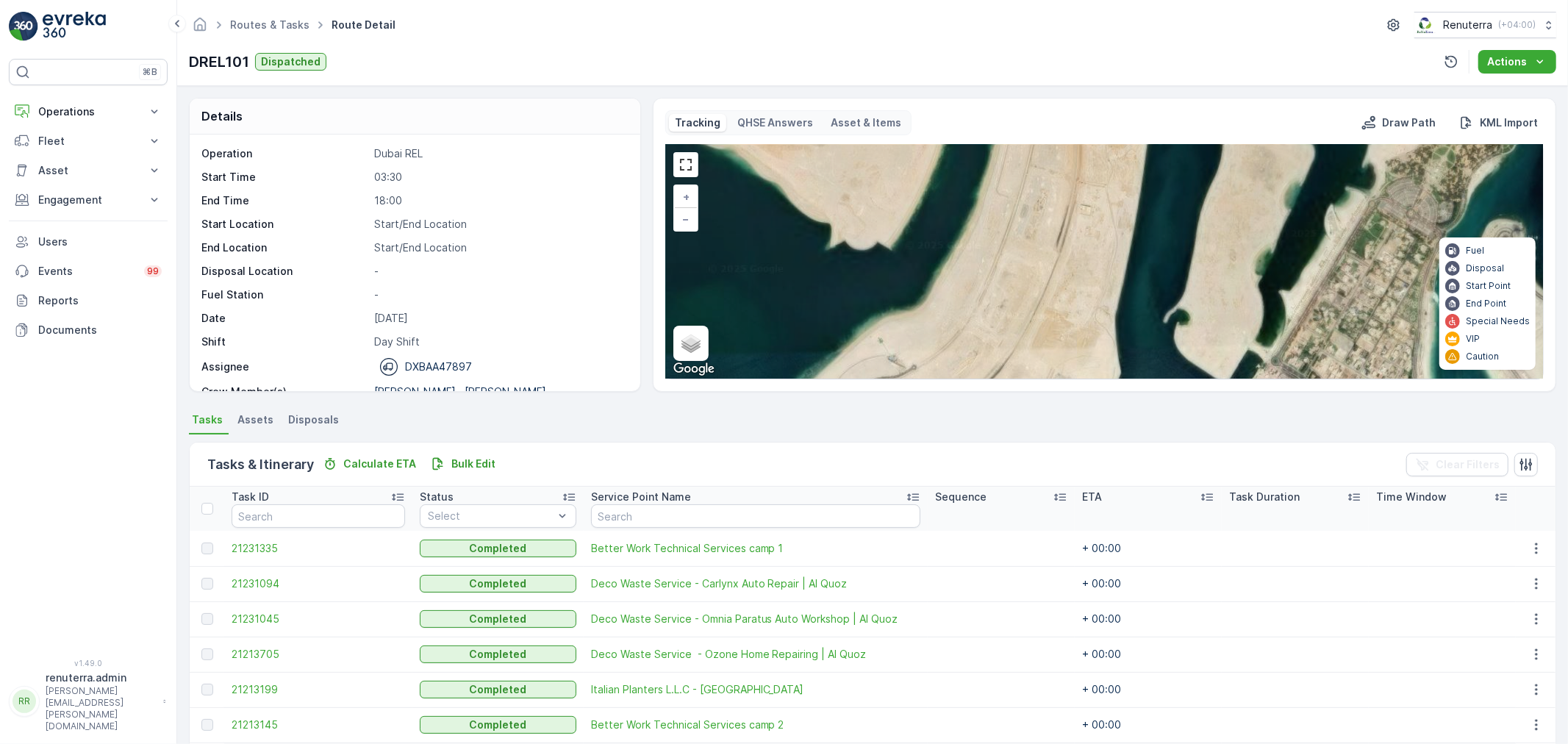
drag, startPoint x: 1011, startPoint y: 247, endPoint x: 1011, endPoint y: 340, distance: 93.0
click at [1011, 340] on div "2 4 2 2 2 2 + − Satellite Roadmap Terrain Hybrid Leaflet Keyboard shortcuts Map…" at bounding box center [1104, 262] width 877 height 234
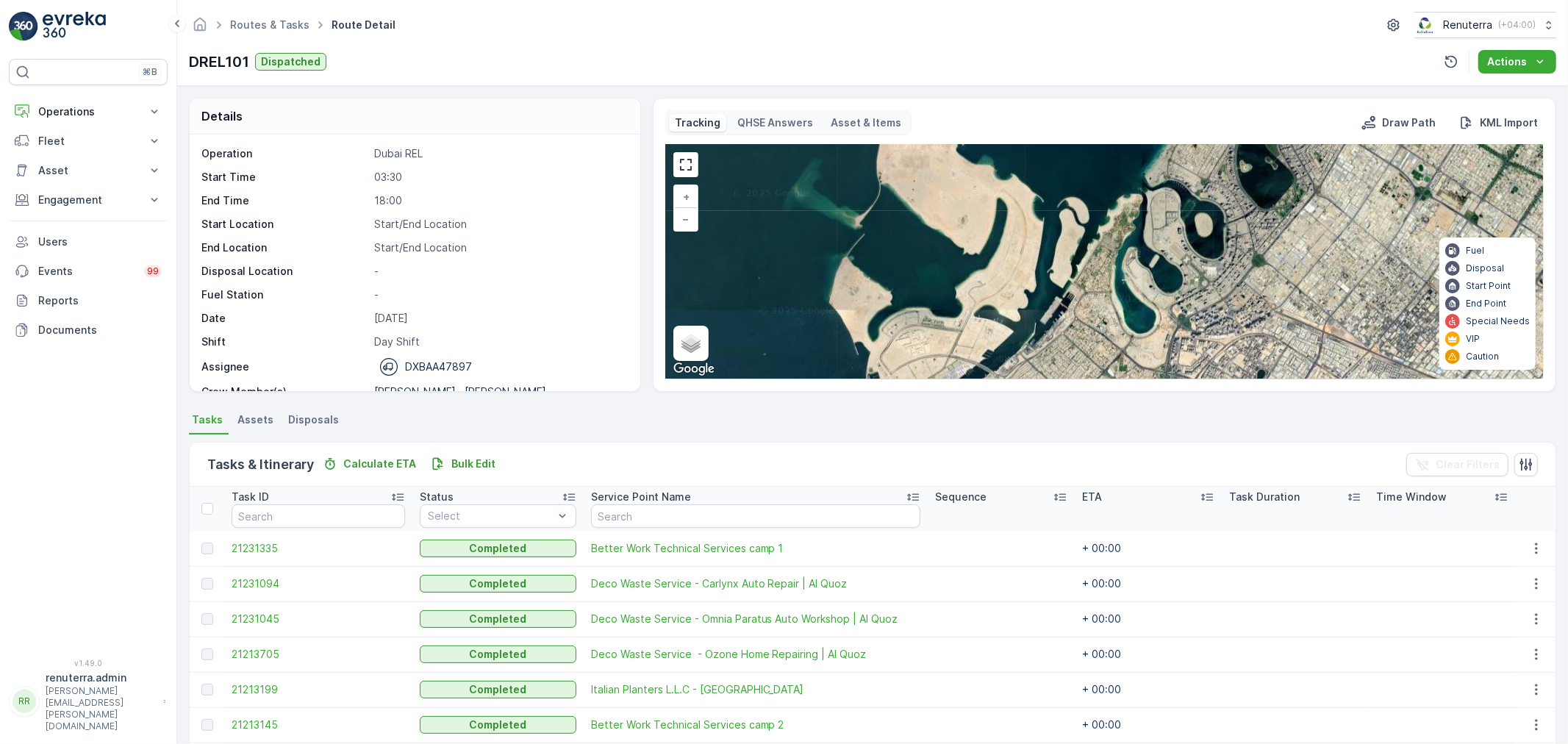
drag, startPoint x: 1089, startPoint y: 320, endPoint x: 1078, endPoint y: 244, distance: 76.8
click at [1078, 244] on div "2 4 3 5 2 2 3 3 3 7 + − Satellite Roadmap Terrain Hybrid Leaflet Keyboard short…" at bounding box center [1104, 262] width 877 height 234
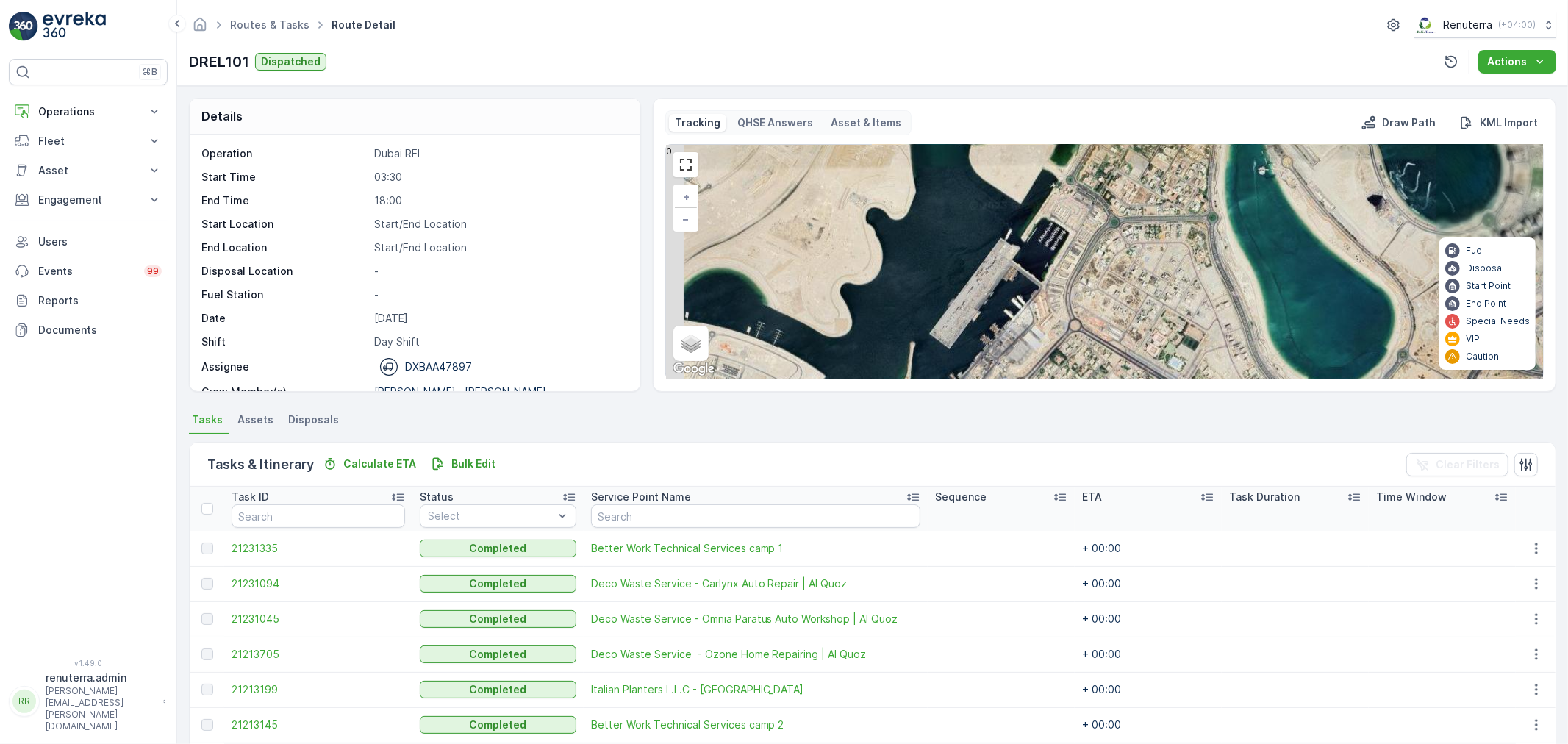
drag, startPoint x: 1076, startPoint y: 303, endPoint x: 1105, endPoint y: 221, distance: 87.0
click at [1105, 225] on div "2 4 2 2 2 2 + − Satellite Roadmap Terrain Hybrid Leaflet Keyboard shortcuts Map…" at bounding box center [1104, 262] width 877 height 234
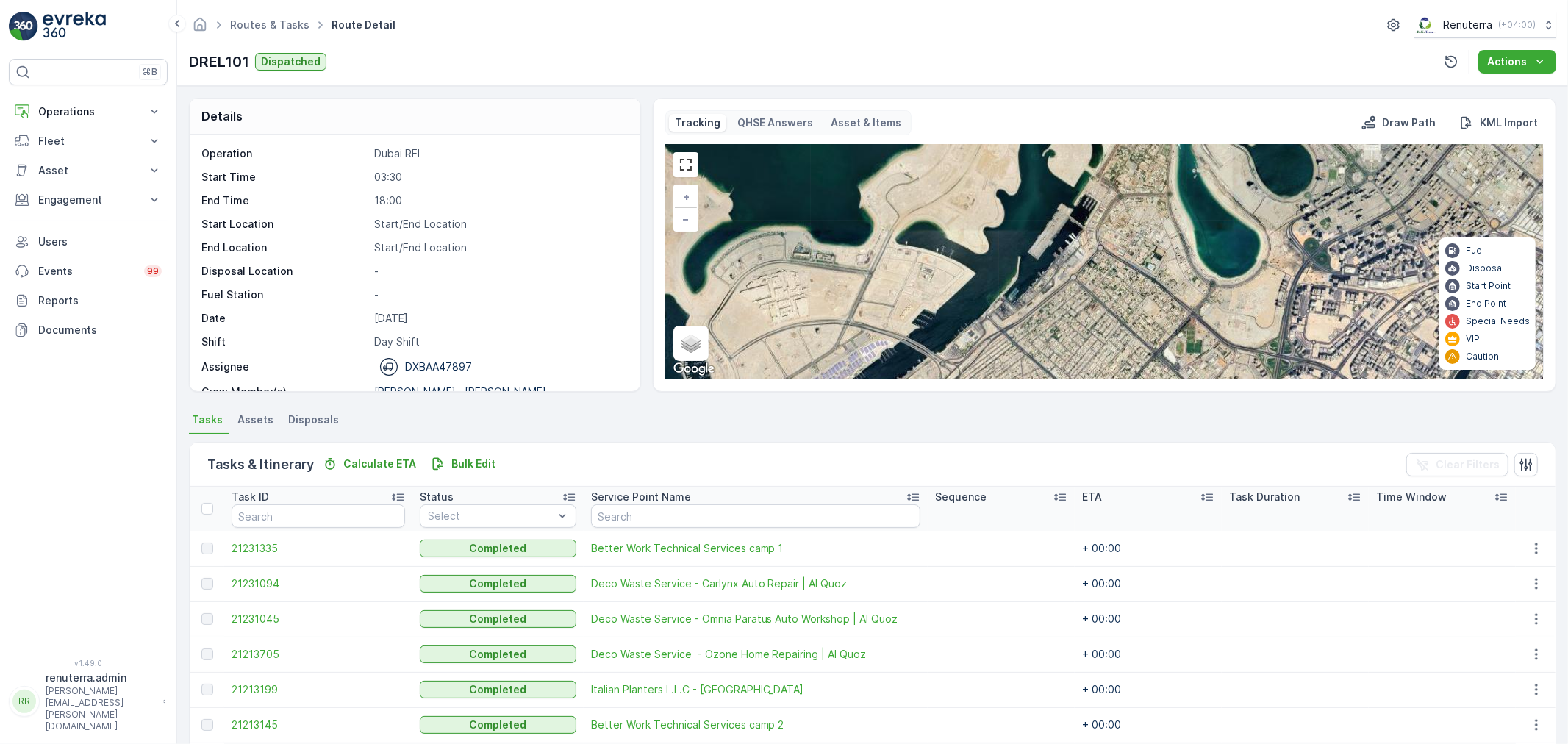
drag, startPoint x: 1142, startPoint y: 229, endPoint x: 1149, endPoint y: 208, distance: 22.1
click at [1149, 208] on div "2 2 4 2 3 2 2 2 2 2 3 2 + − Satellite Roadmap Terrain Hybrid Leaflet Keyboard s…" at bounding box center [1104, 262] width 877 height 234
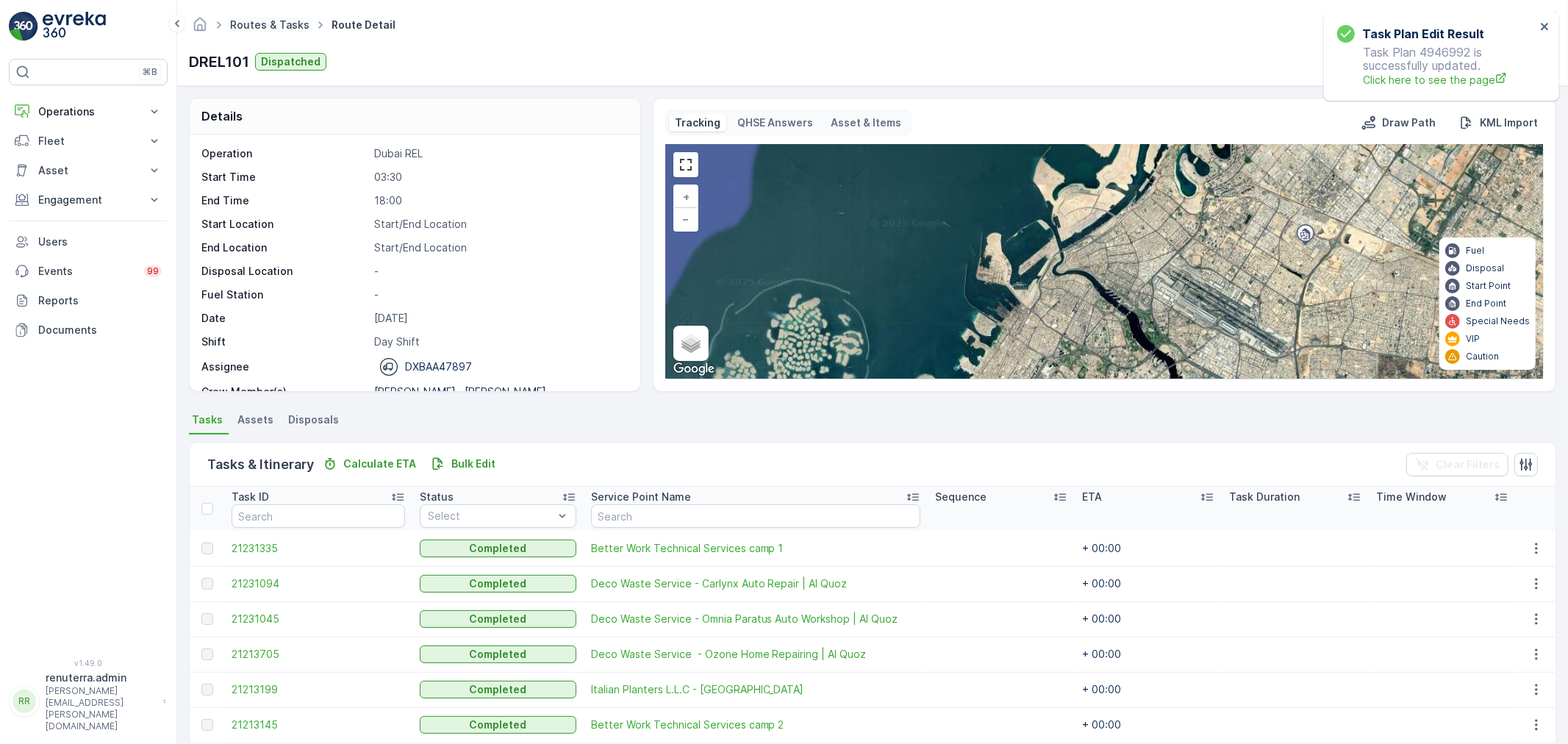
click at [233, 26] on link "Routes & Tasks" at bounding box center [270, 25] width 79 height 13
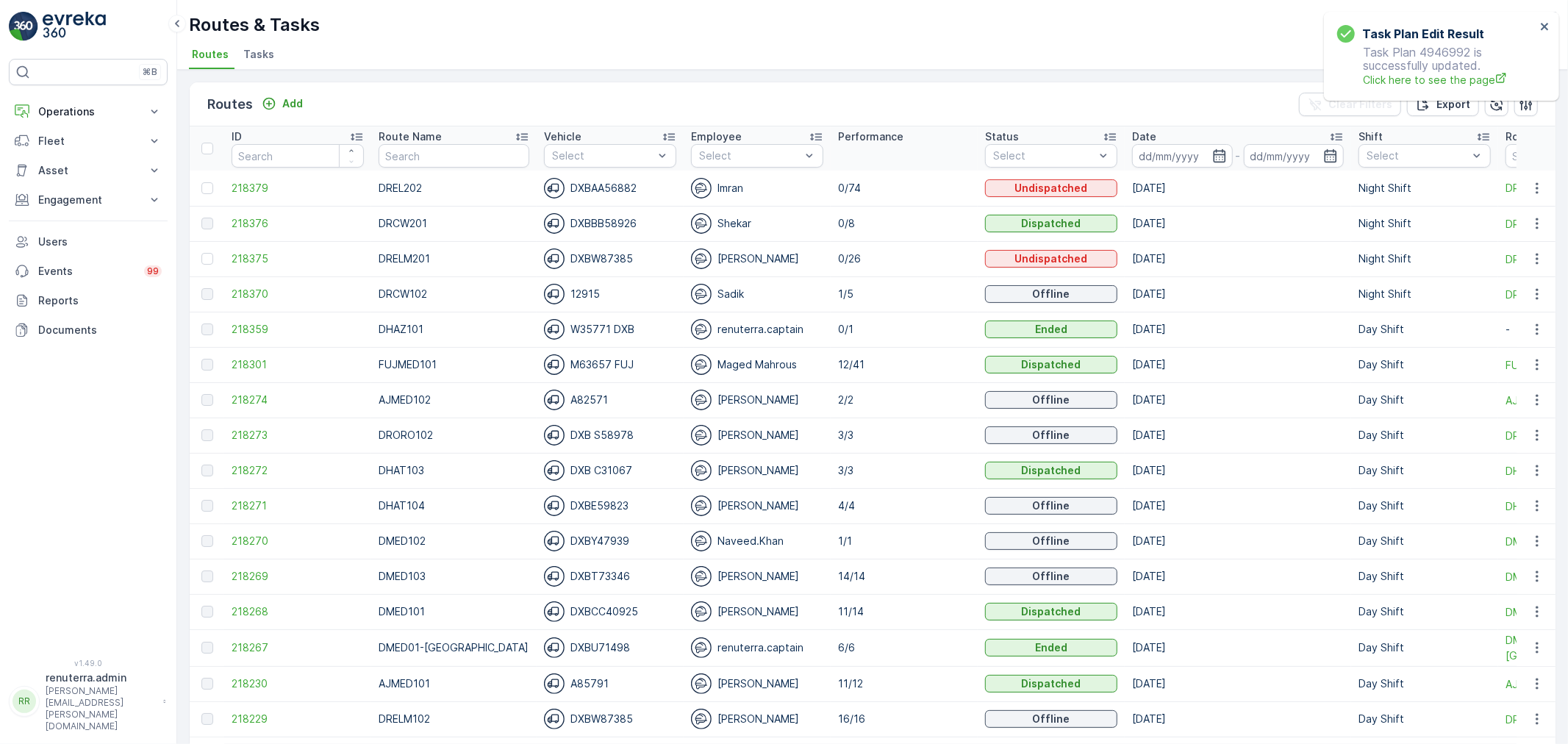
click at [1108, 157] on tr "ID Route Name Vehicle Select Employee Select Performance Status Select Date - S…" at bounding box center [1011, 148] width 1642 height 44
click at [1125, 156] on th "Date -" at bounding box center [1238, 148] width 226 height 44
click at [1163, 164] on input at bounding box center [1182, 156] width 101 height 24
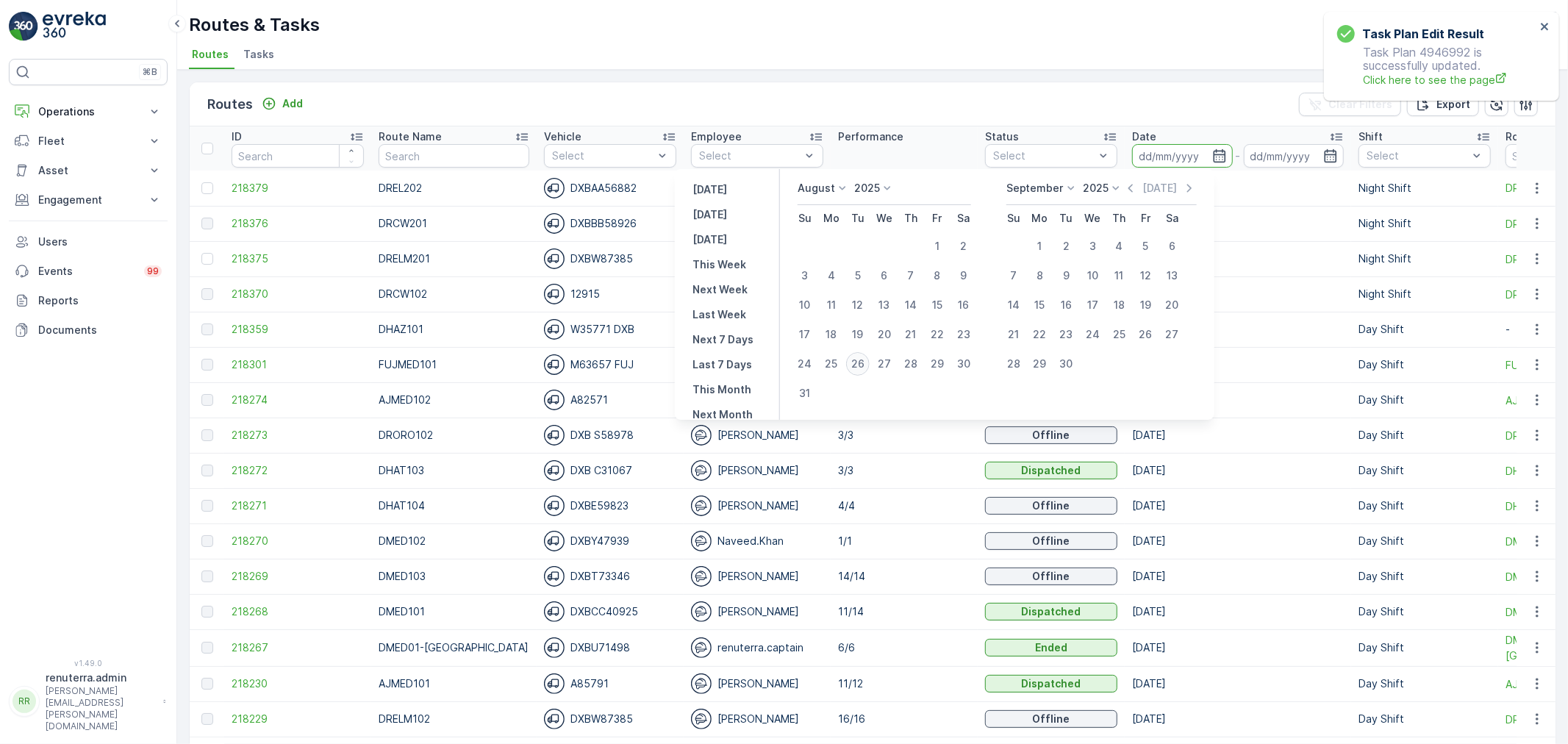
click at [870, 365] on div "26" at bounding box center [858, 364] width 24 height 24
type input "[DATE]"
click at [870, 365] on div "26" at bounding box center [858, 364] width 24 height 24
type input "[DATE]"
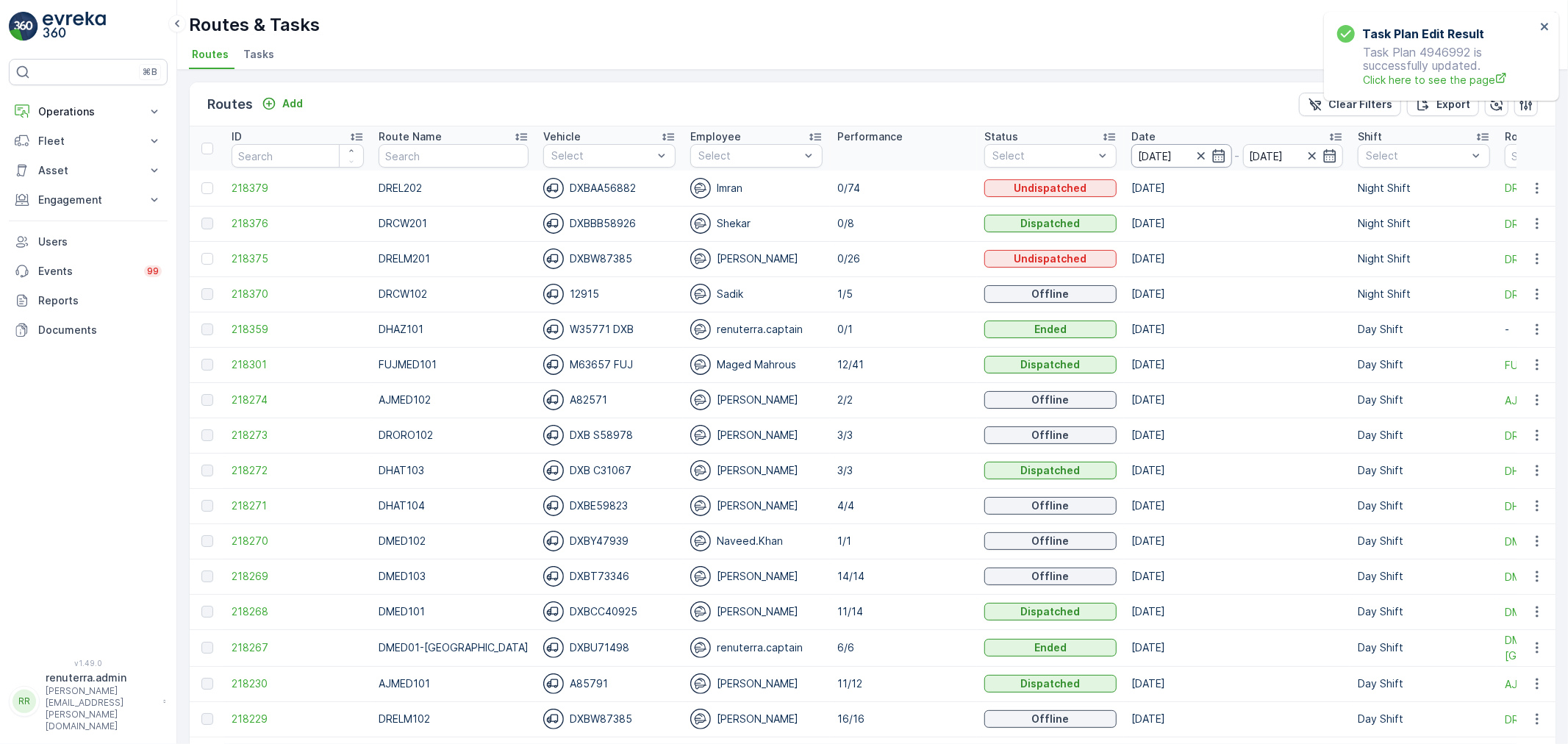
click at [1140, 158] on input "[DATE]" at bounding box center [1181, 156] width 101 height 24
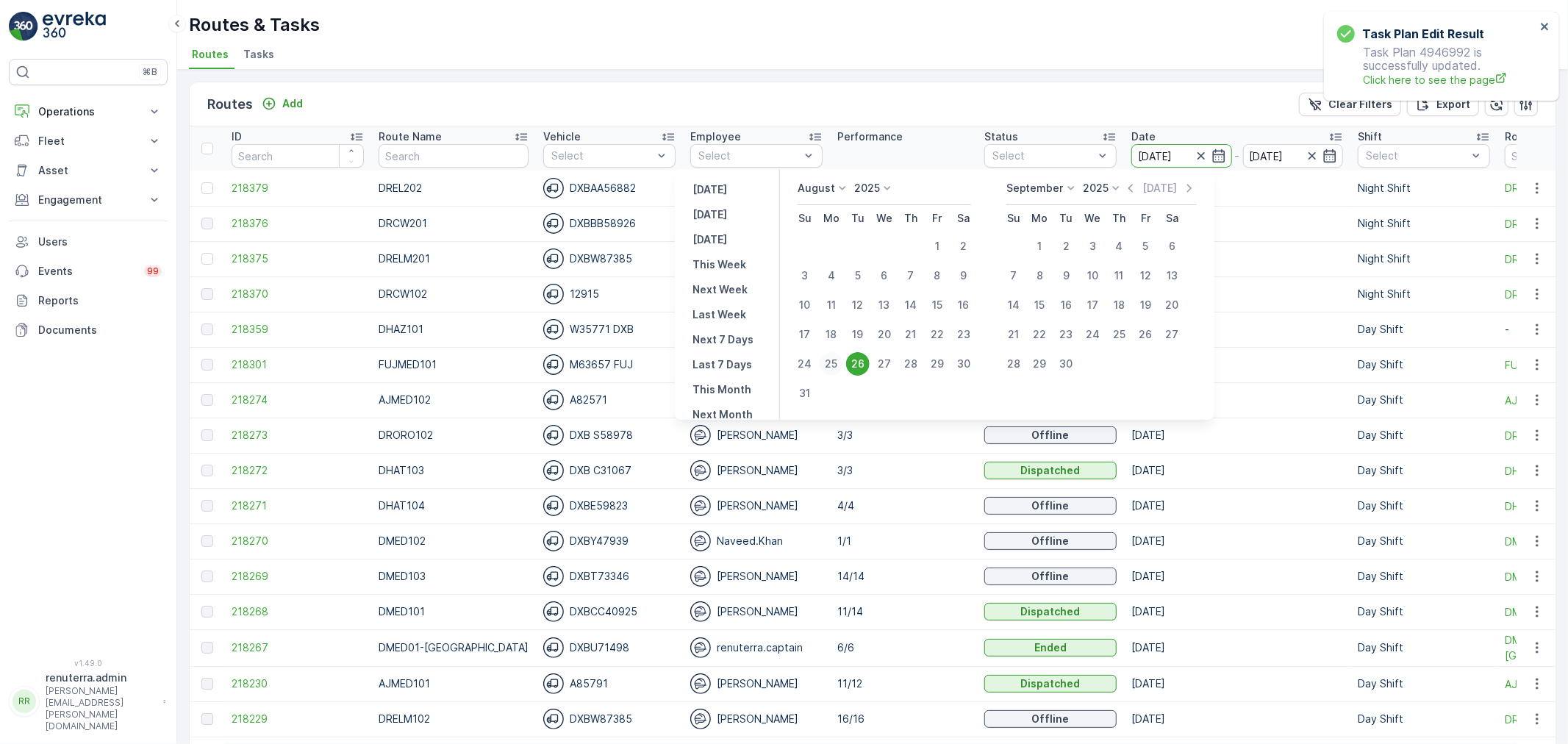
click at [839, 366] on div "25" at bounding box center [831, 364] width 24 height 24
type input "[DATE]"
click at [839, 366] on div "25" at bounding box center [831, 364] width 24 height 24
type input "[DATE]"
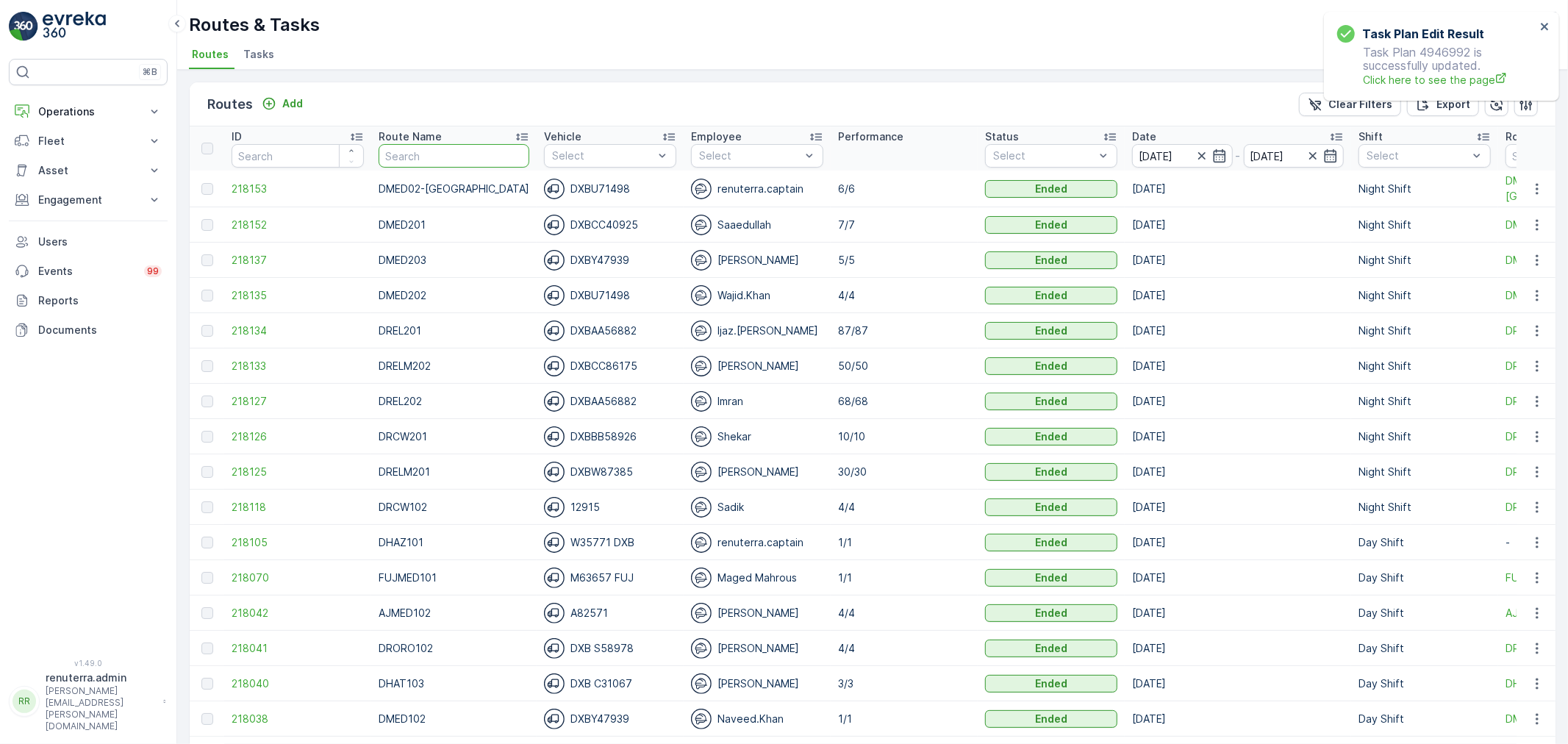
click at [438, 157] on input "text" at bounding box center [454, 156] width 151 height 24
type input "DMED"
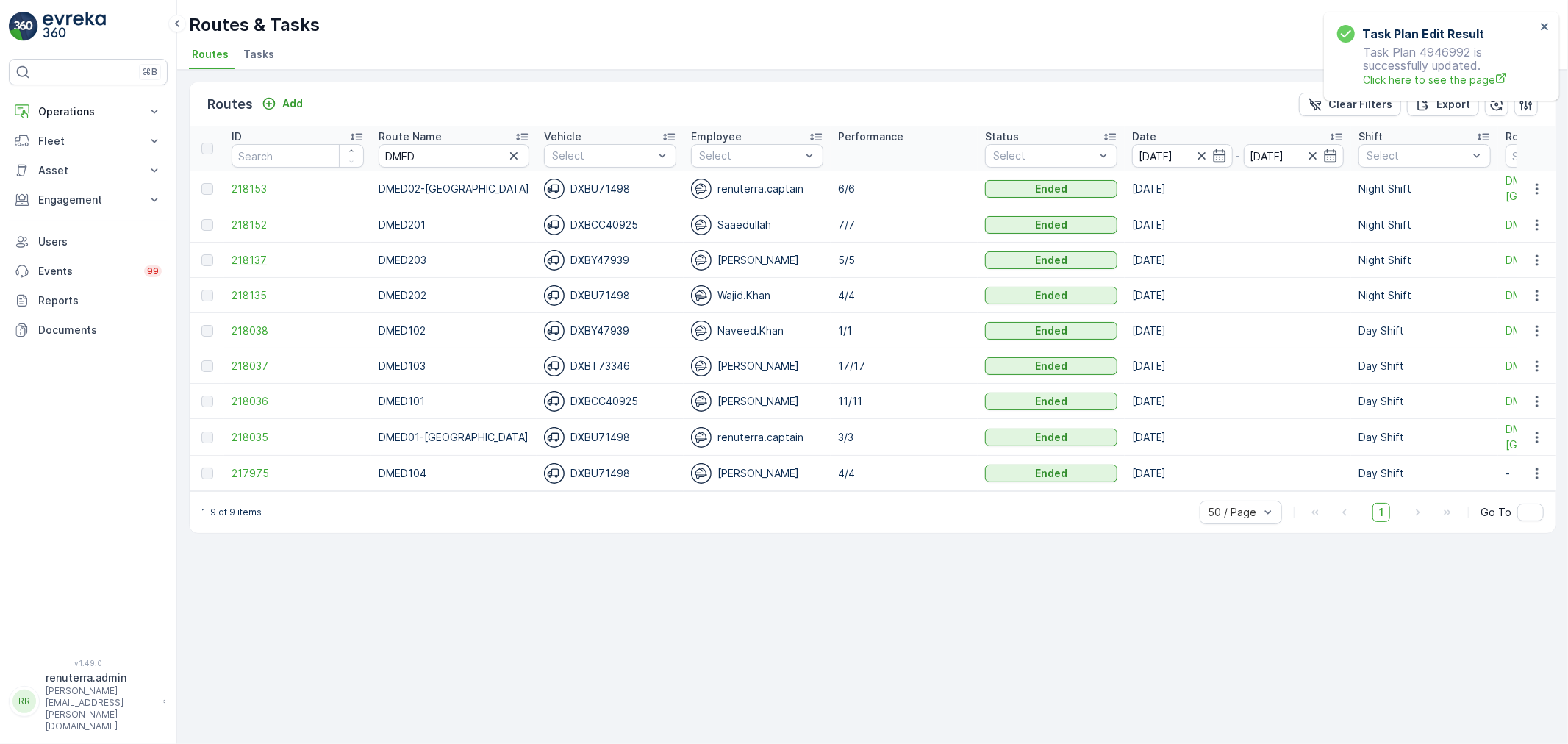
click at [263, 253] on span "218137" at bounding box center [297, 259] width 132 height 15
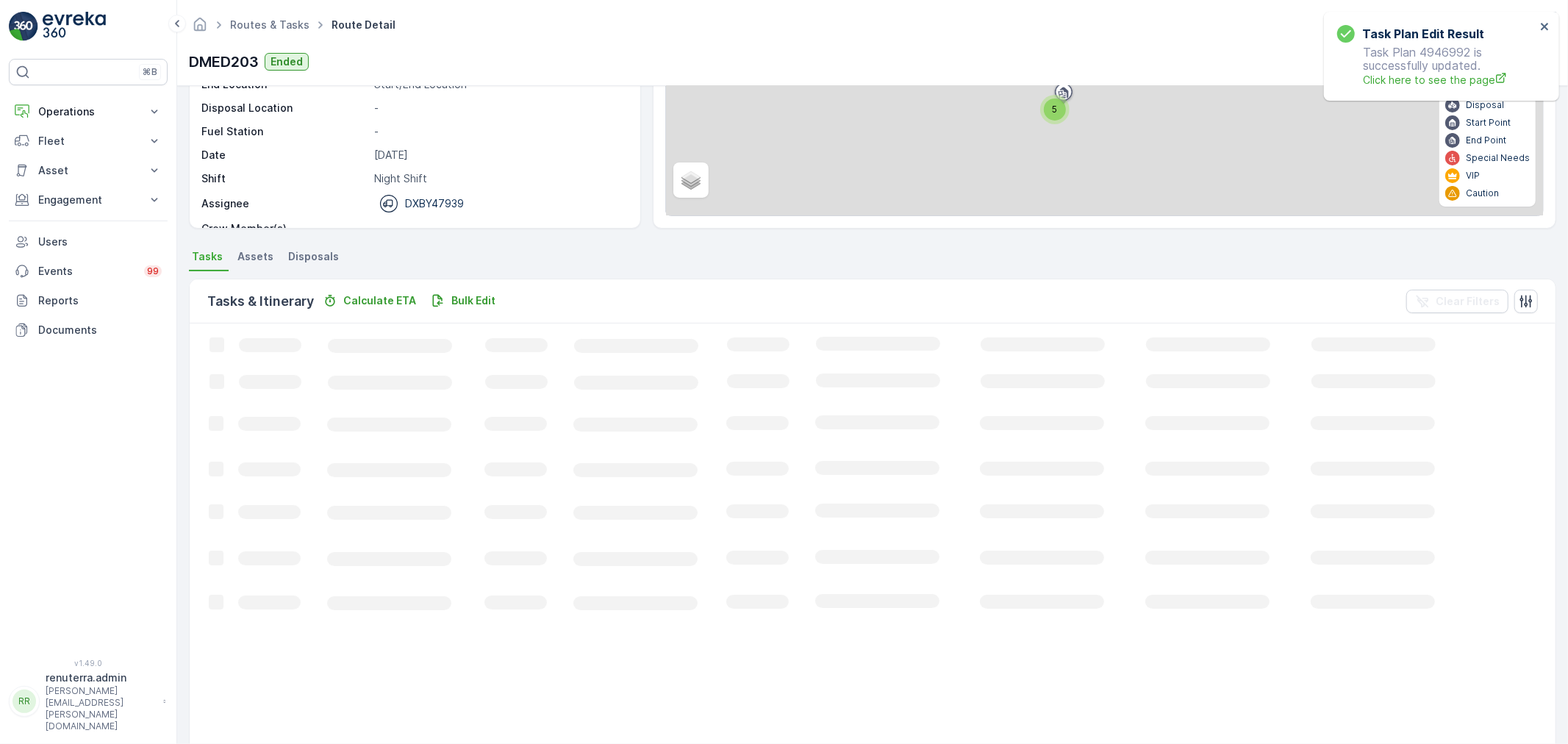
scroll to position [25, 0]
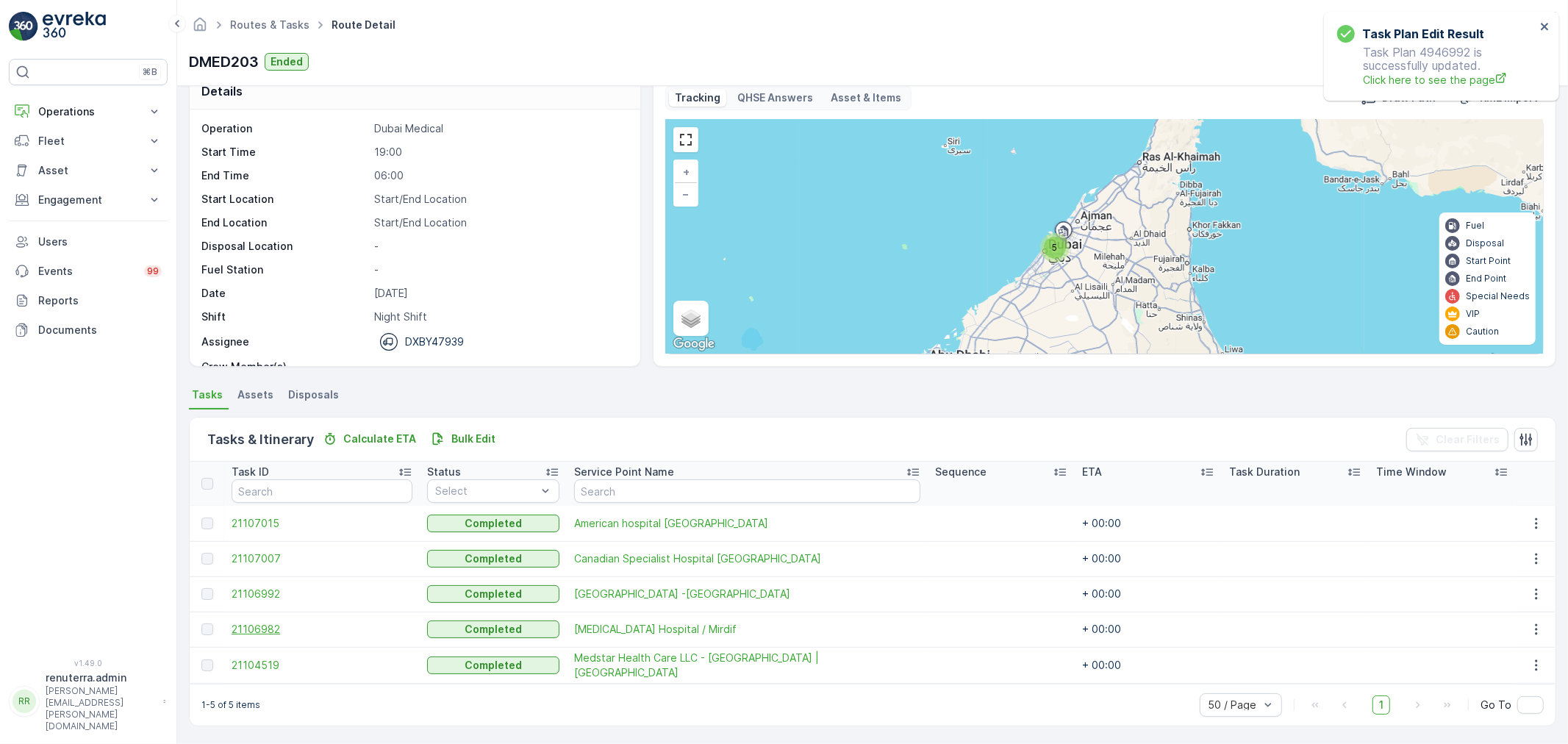
click at [275, 629] on span "21106982" at bounding box center [322, 629] width 181 height 15
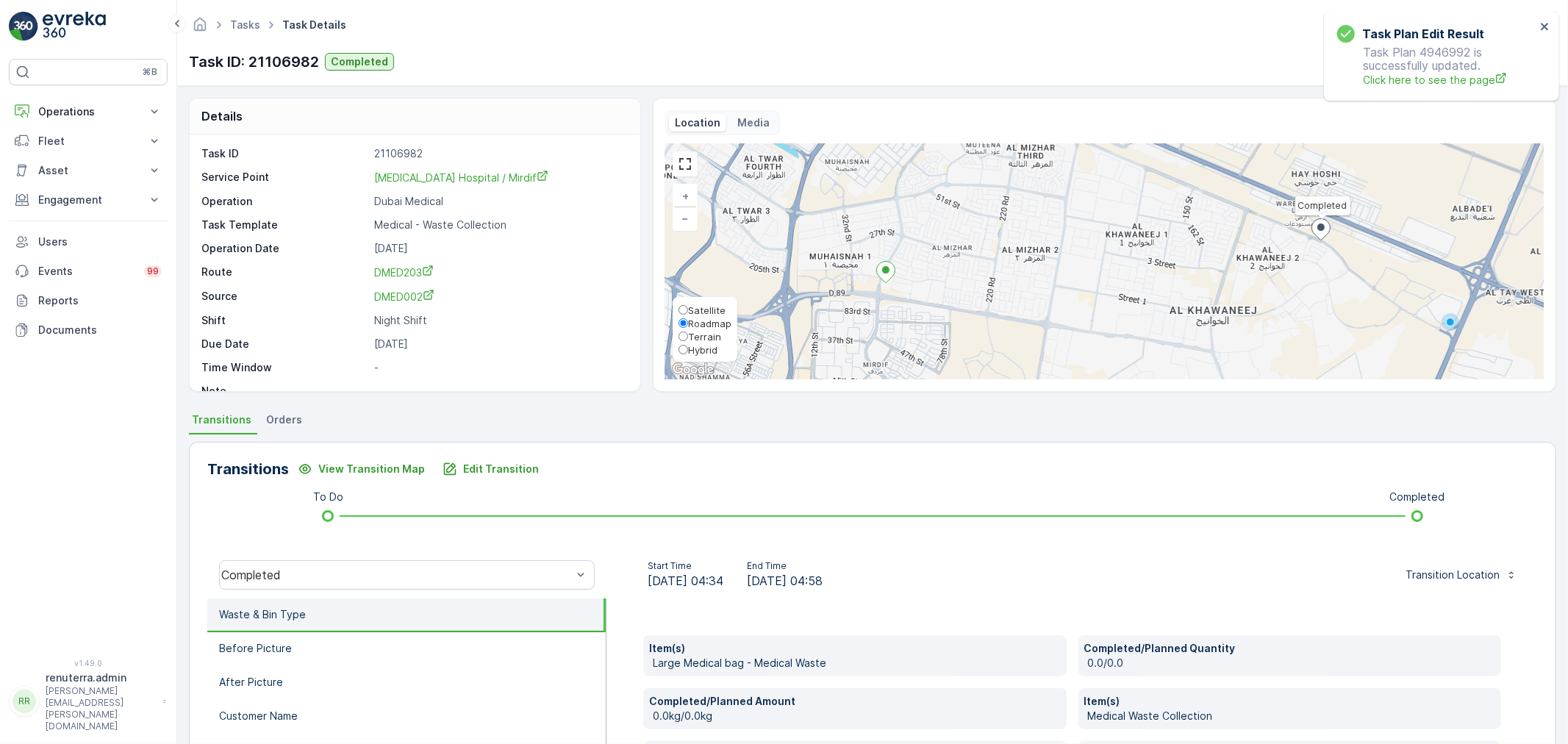
click at [689, 305] on span "Satellite" at bounding box center [707, 311] width 38 height 12
click at [688, 305] on input "Satellite" at bounding box center [683, 309] width 9 height 9
radio input "true"
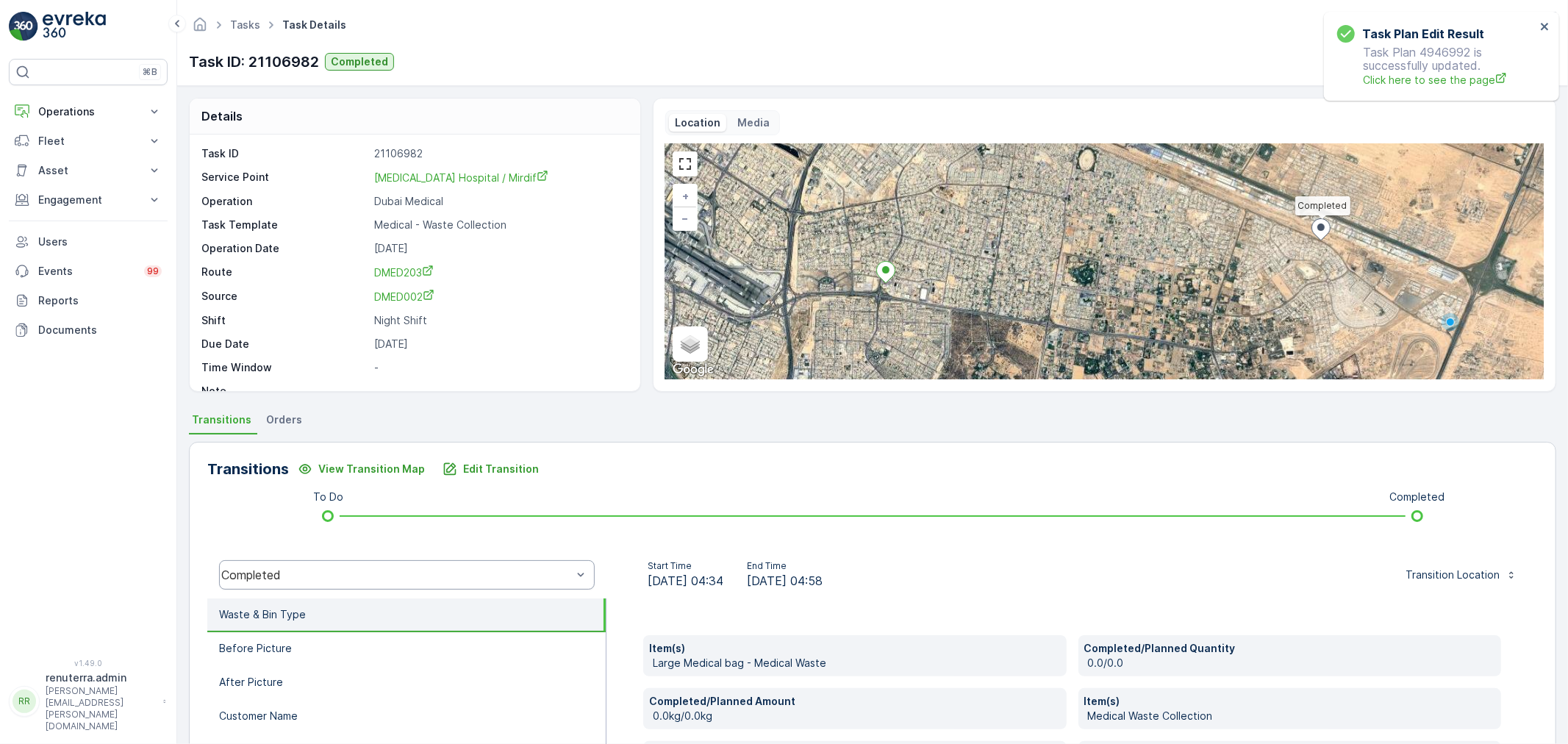
click at [431, 574] on div "Completed" at bounding box center [396, 575] width 351 height 14
click at [503, 638] on li "Before Picture" at bounding box center [406, 649] width 399 height 34
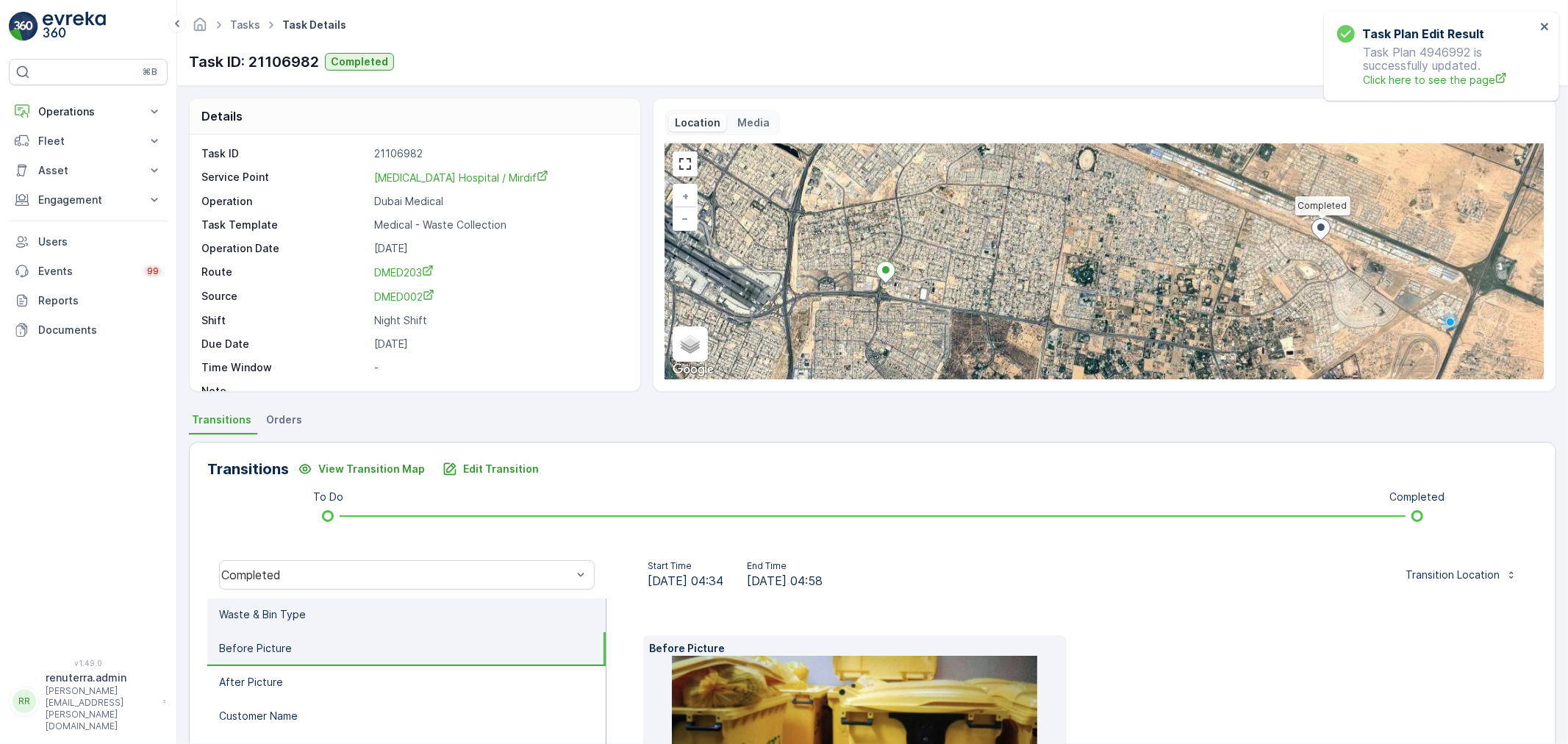
click at [473, 615] on li "Waste & Bin Type" at bounding box center [406, 615] width 399 height 34
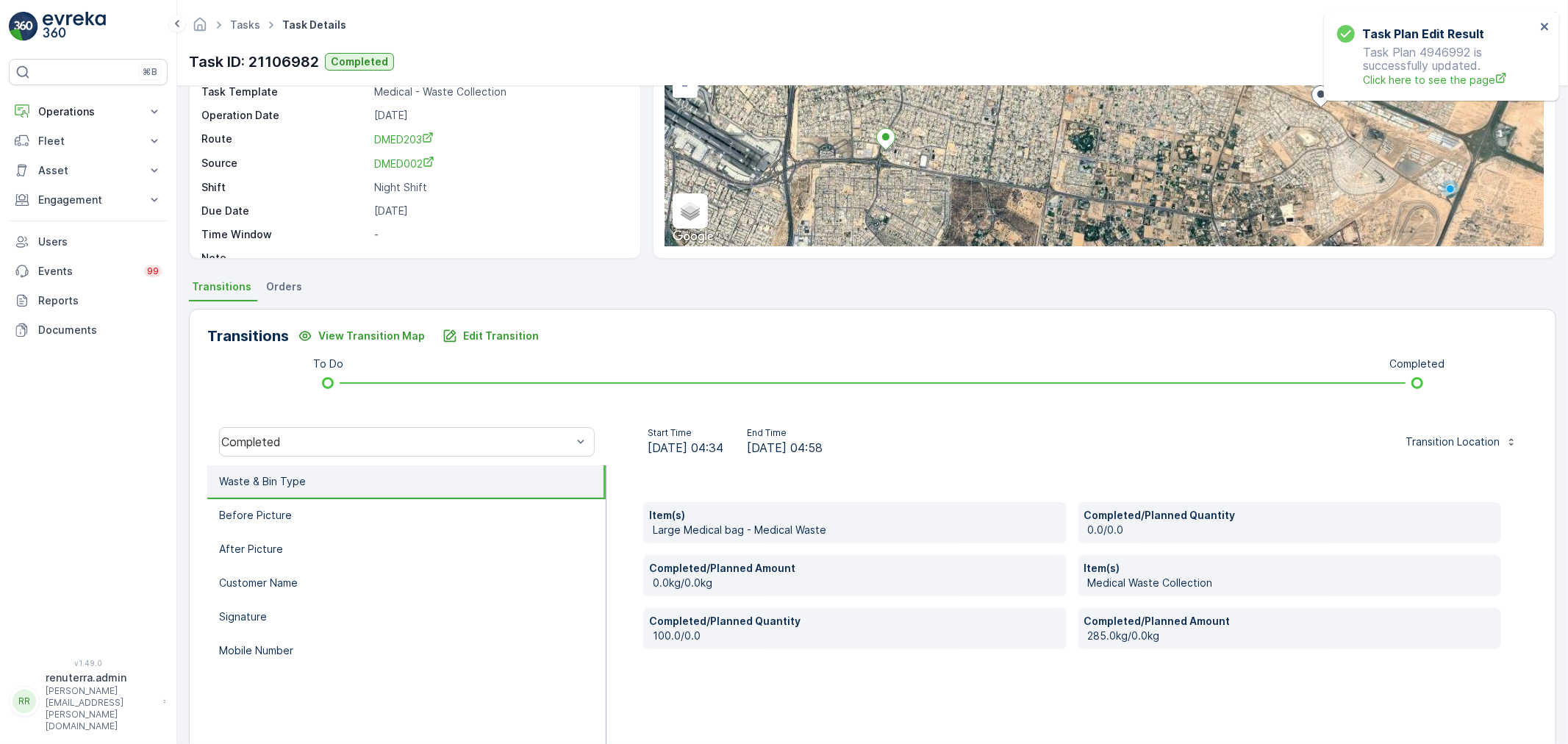
scroll to position [163, 0]
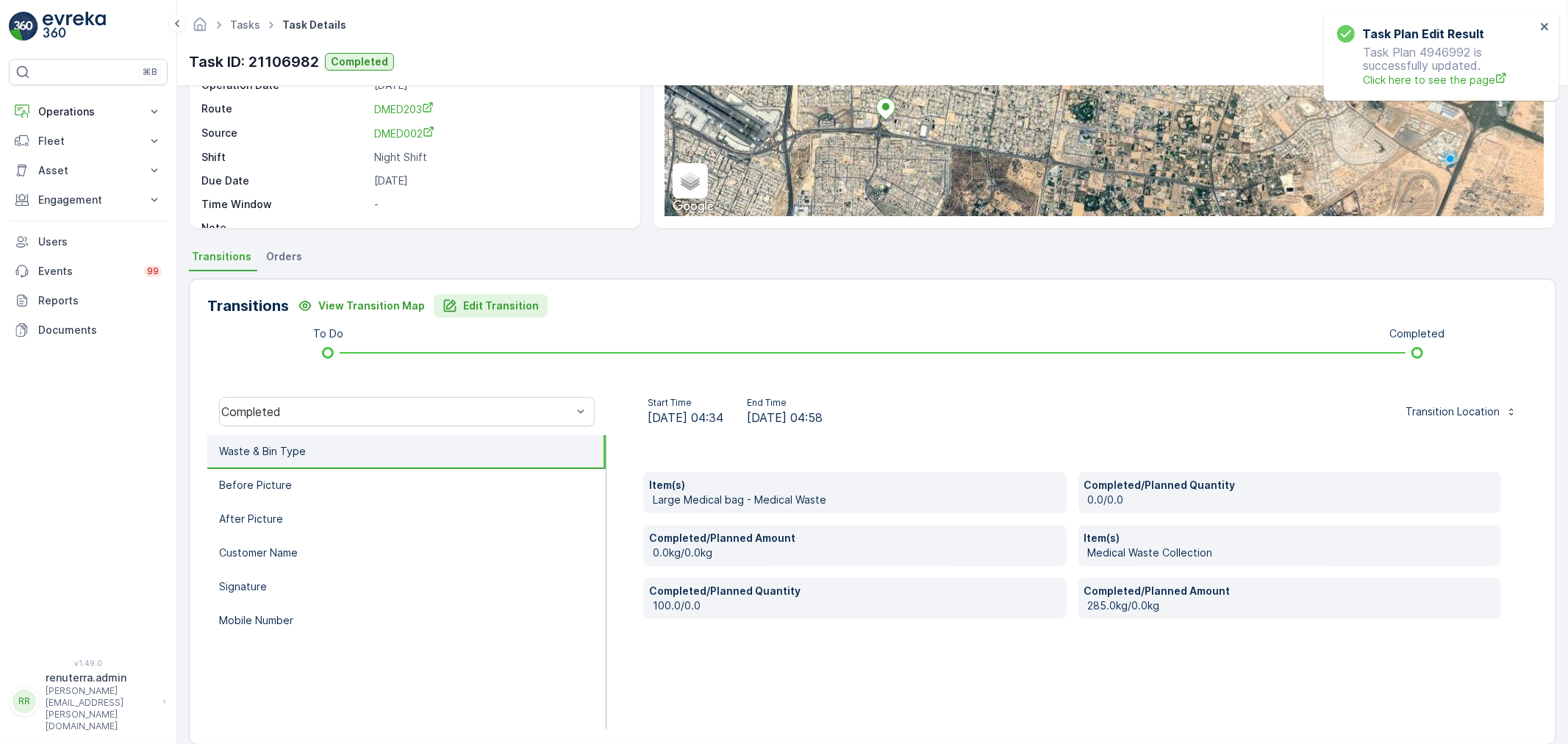
click at [483, 306] on p "Edit Transition" at bounding box center [501, 305] width 76 height 15
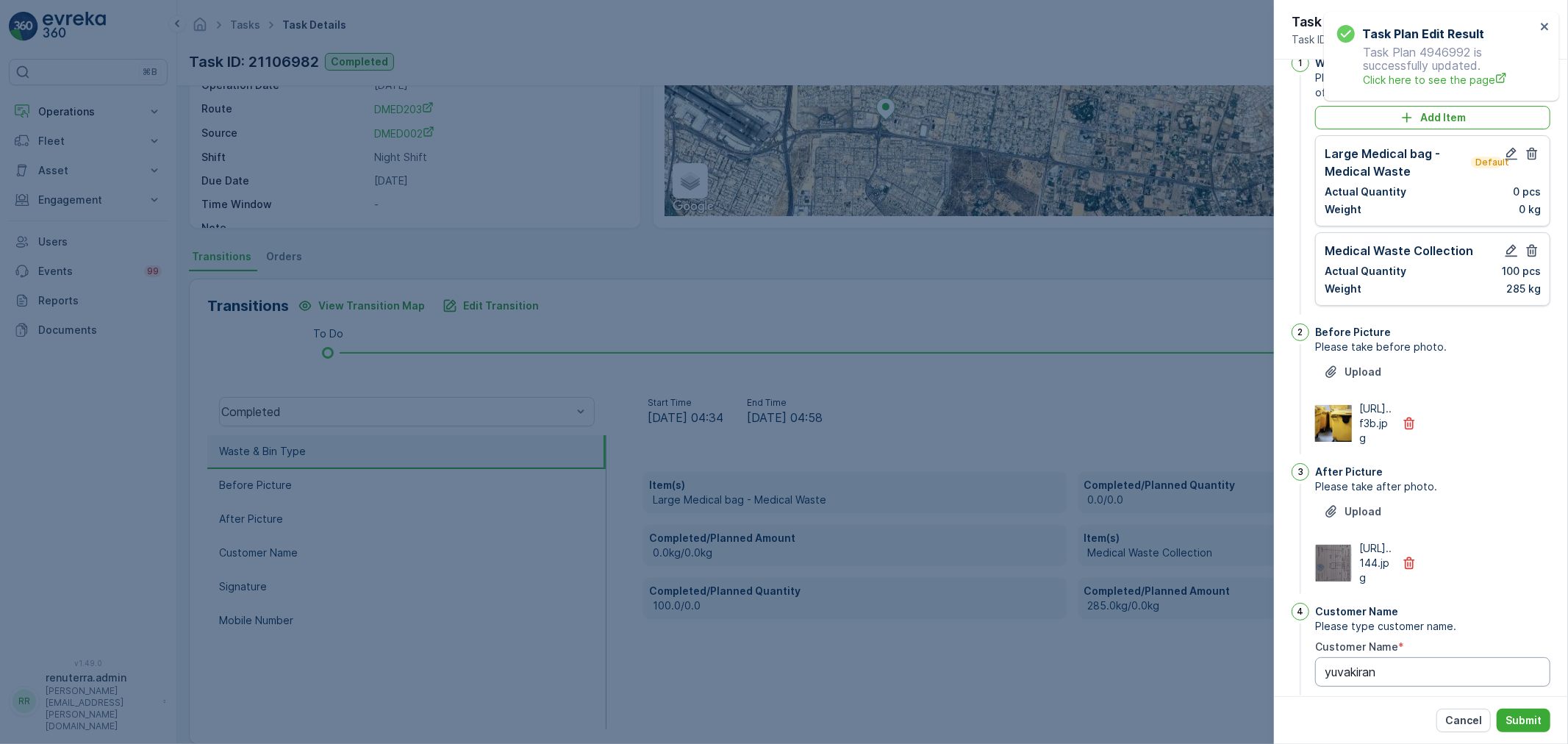
scroll to position [0, 0]
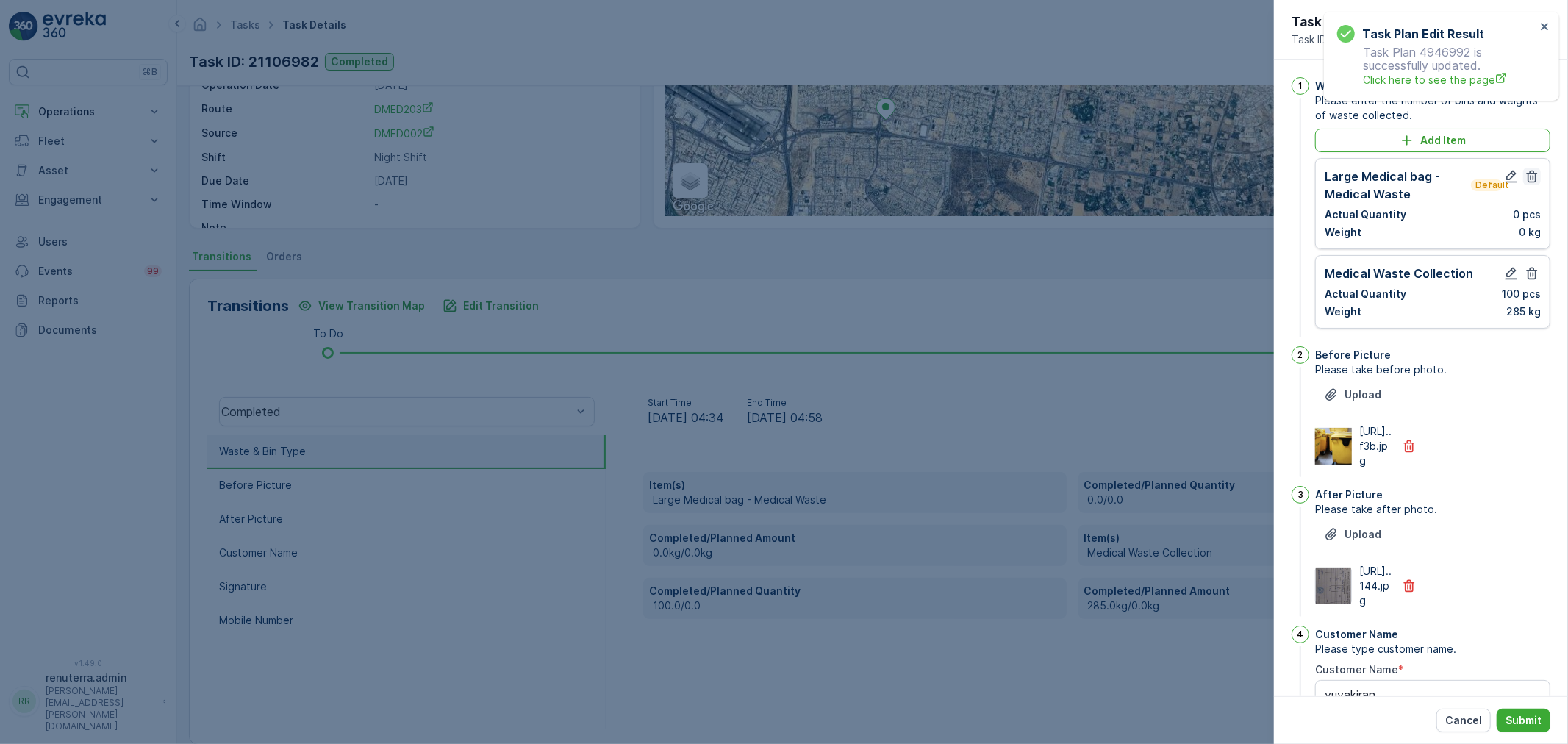
click at [1529, 178] on icon "button" at bounding box center [1531, 176] width 15 height 15
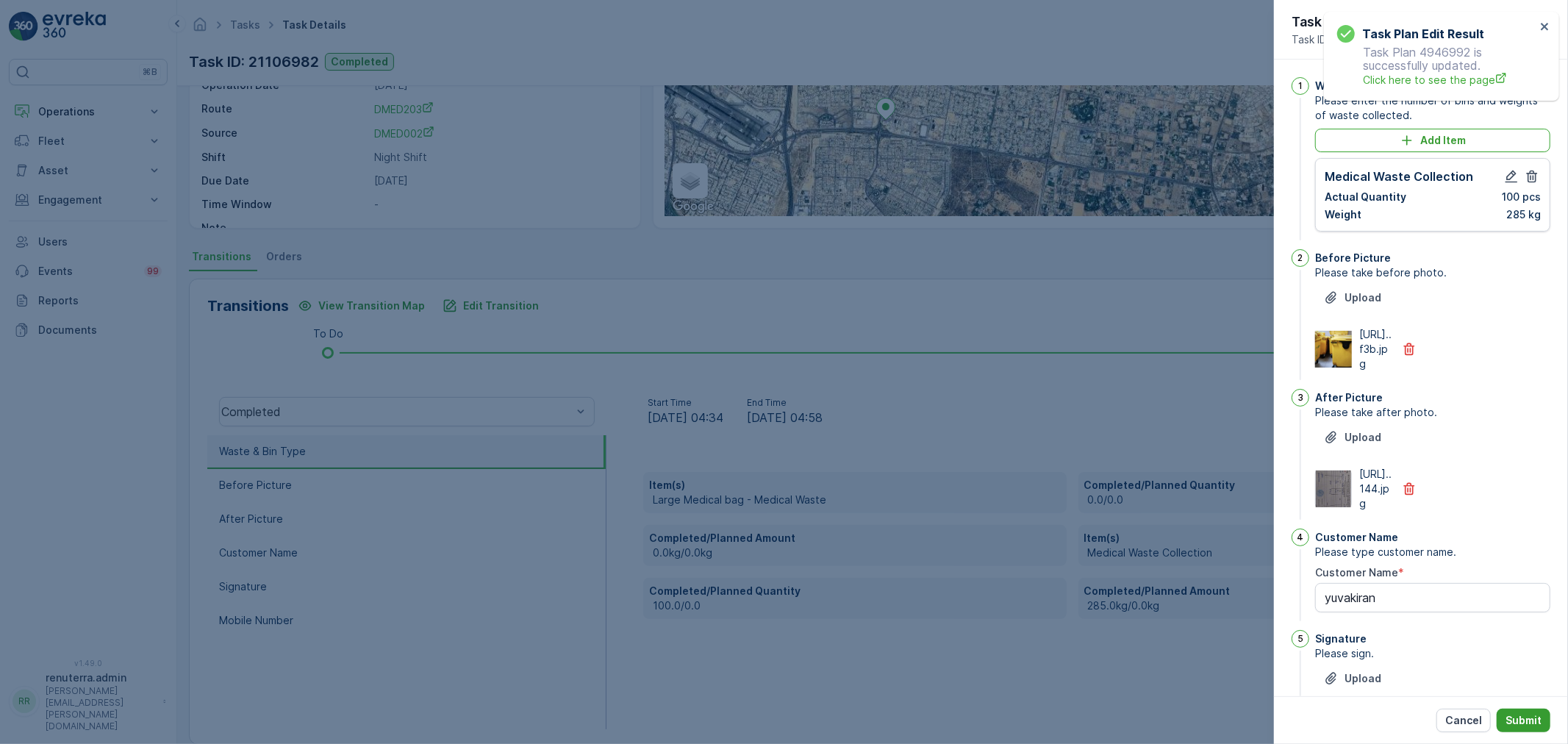
click at [1541, 723] on p "Submit" at bounding box center [1524, 719] width 36 height 15
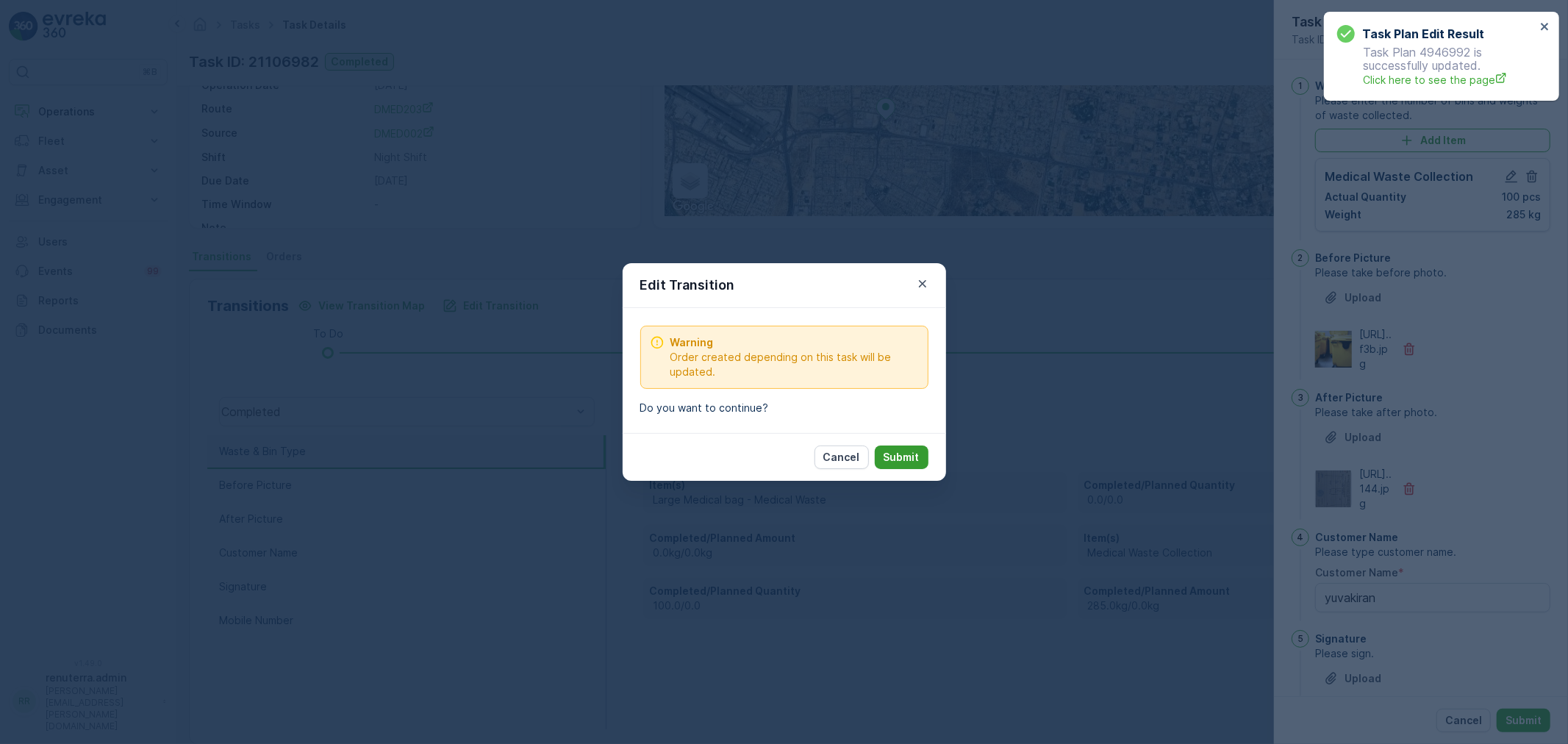
click at [888, 463] on p "Submit" at bounding box center [901, 456] width 36 height 15
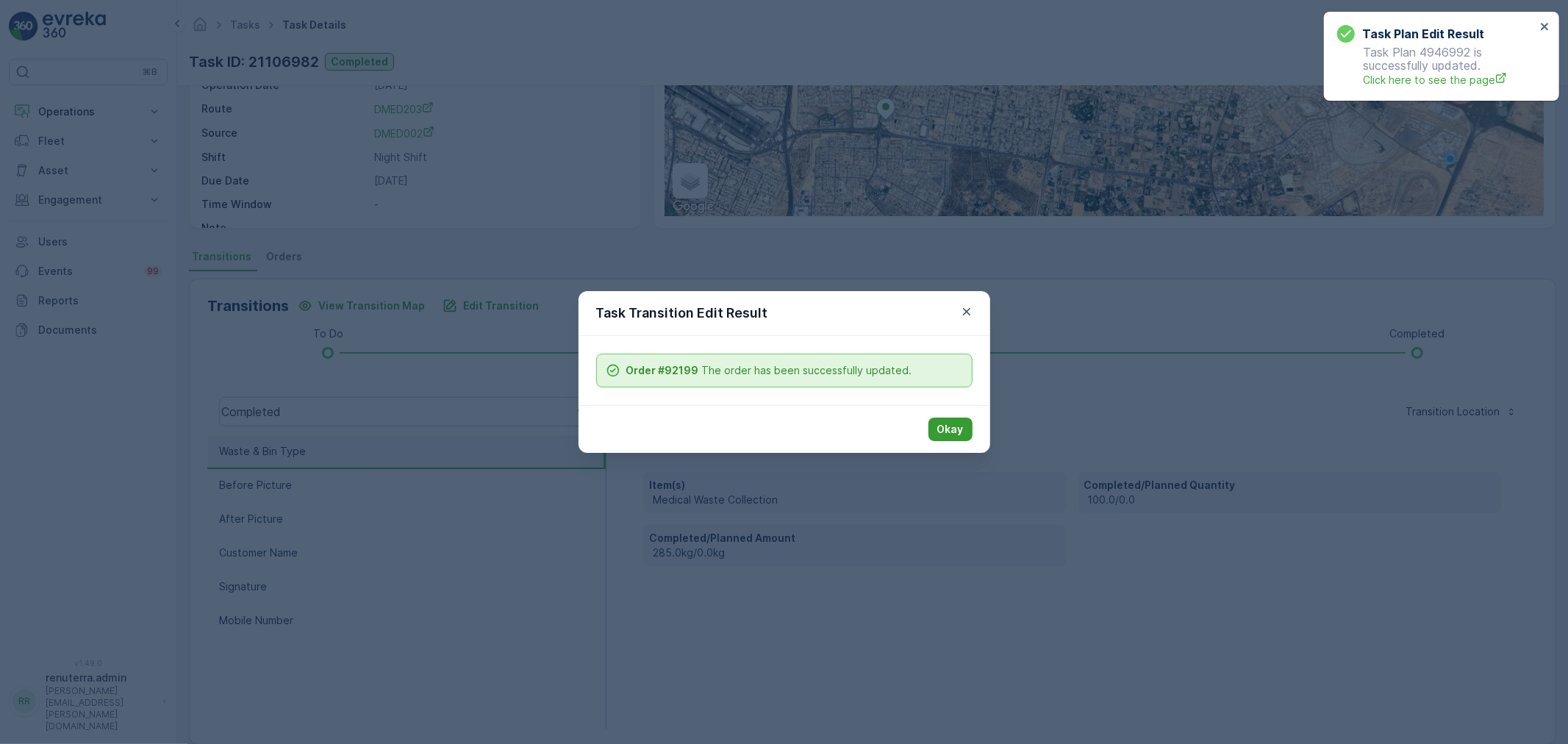
click at [953, 436] on p "Okay" at bounding box center [950, 428] width 26 height 15
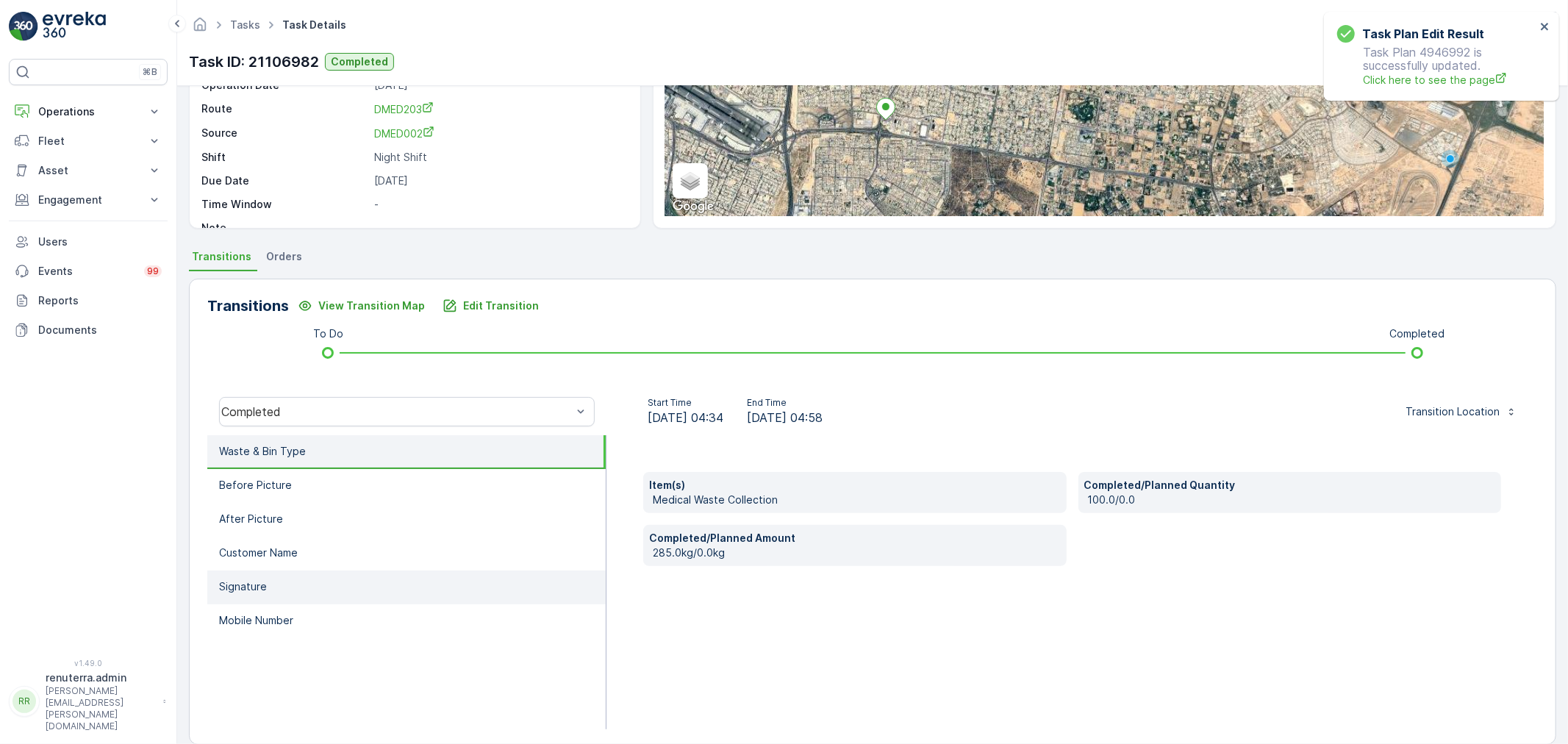
click at [398, 573] on li "Signature" at bounding box center [406, 587] width 399 height 34
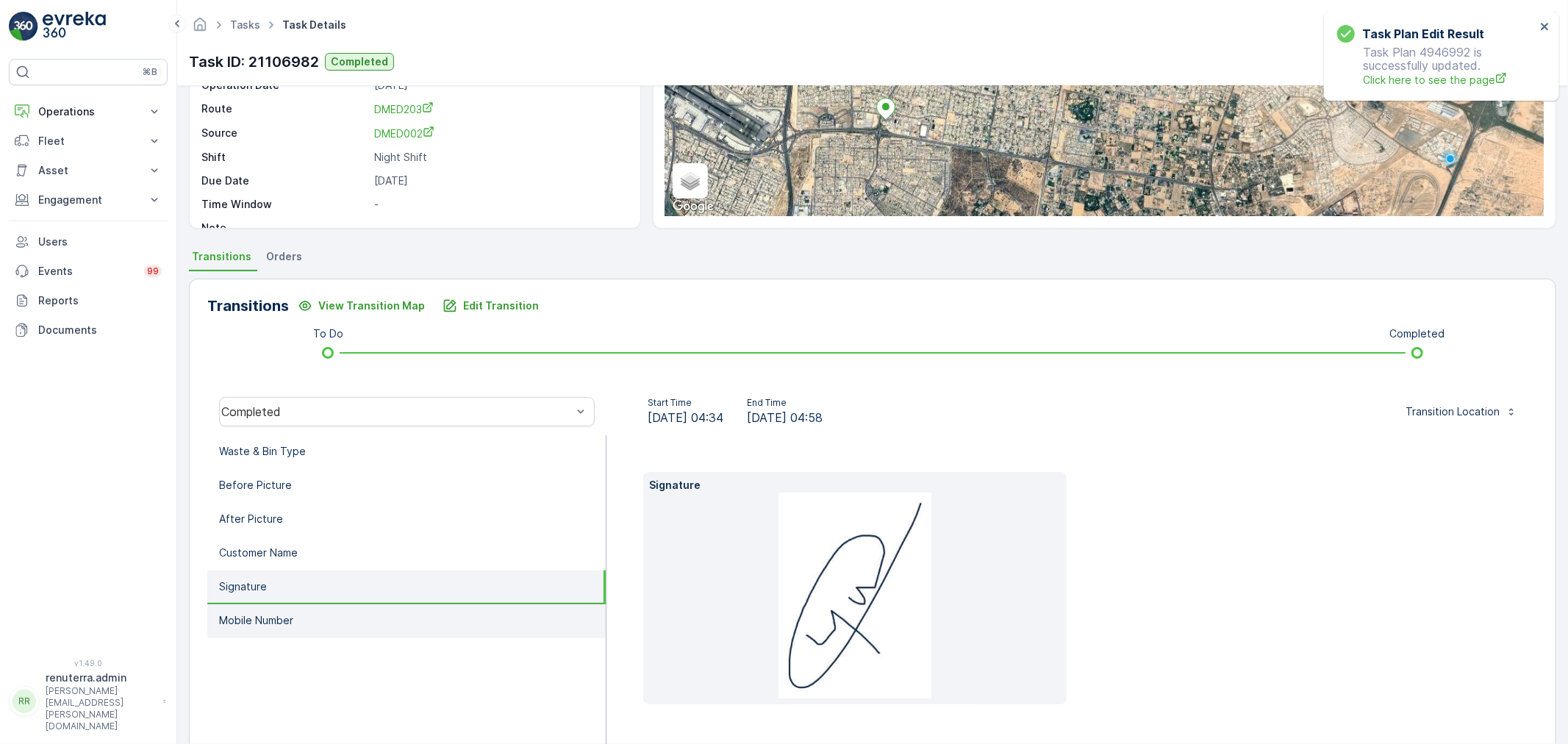
click at [432, 626] on li "Mobile Number" at bounding box center [406, 621] width 399 height 34
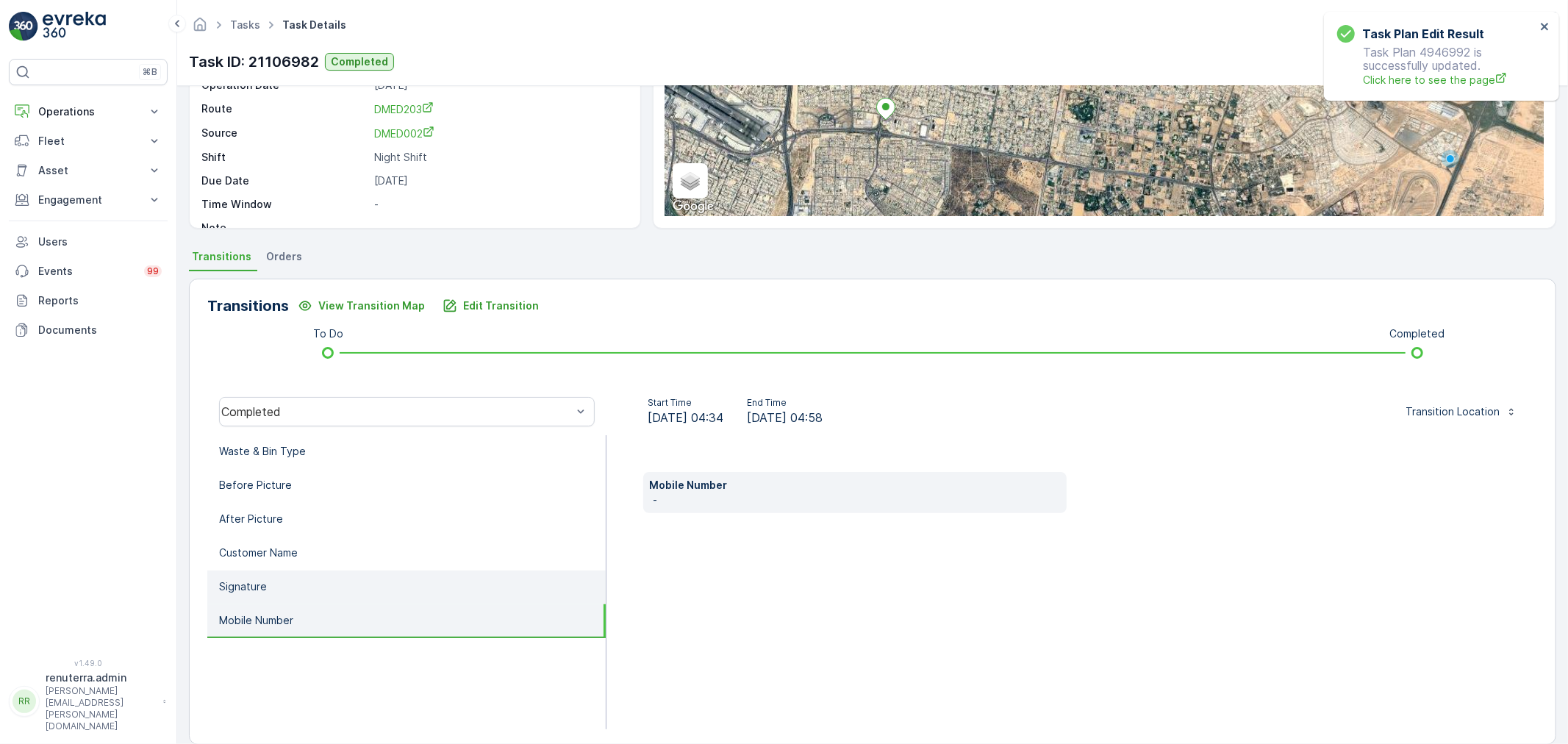
click at [412, 590] on li "Signature" at bounding box center [406, 587] width 399 height 34
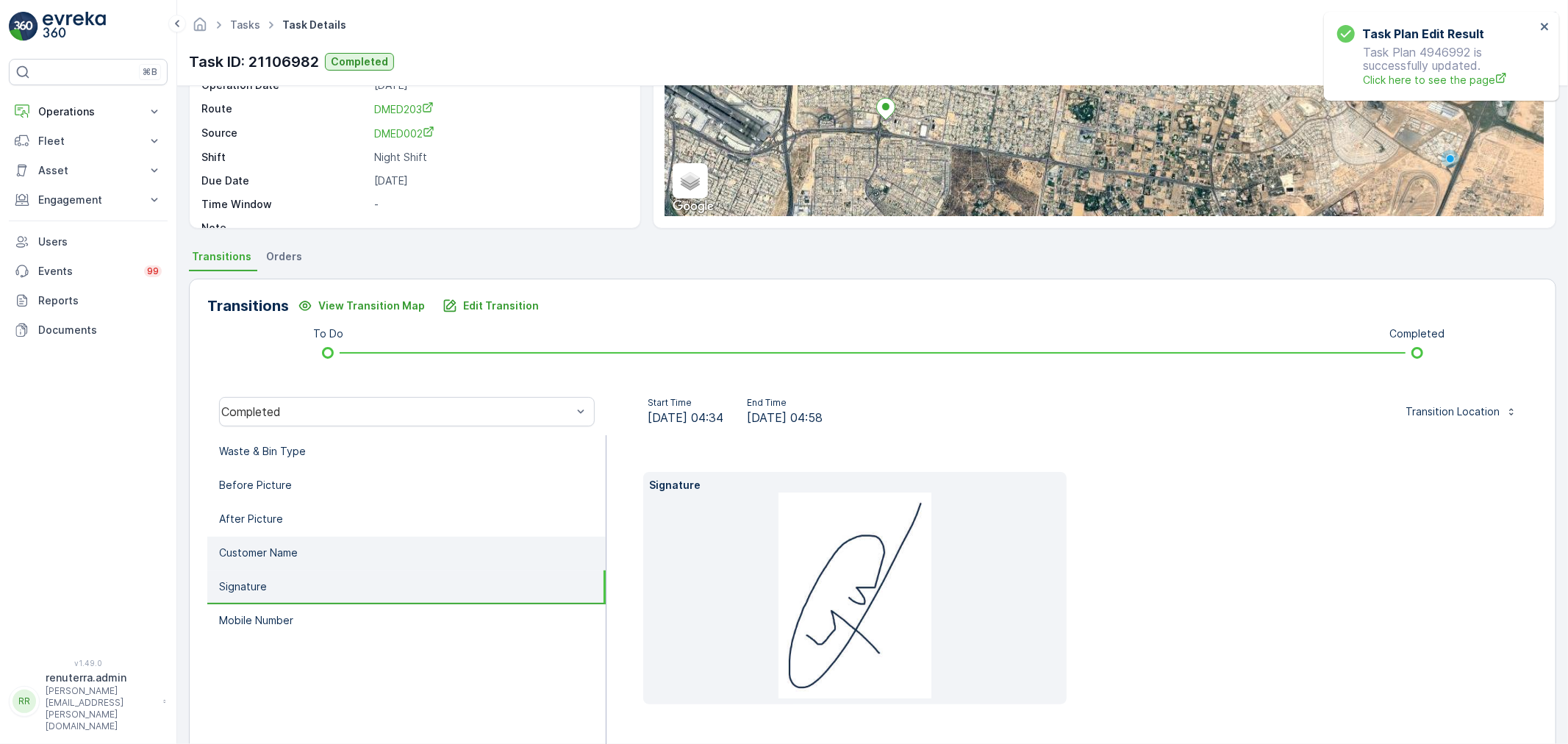
click at [405, 548] on li "Customer Name" at bounding box center [406, 554] width 399 height 34
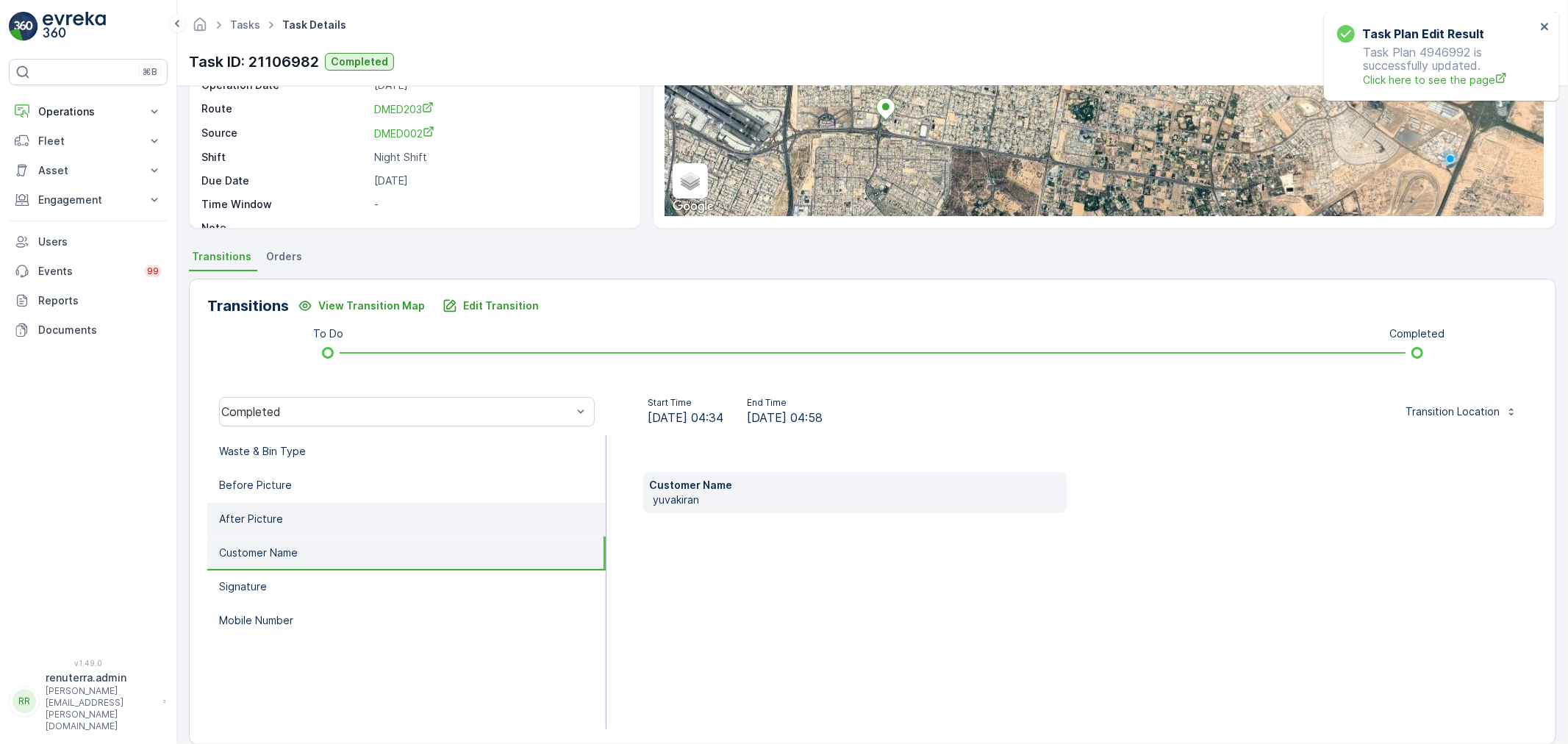
click at [447, 503] on li "After Picture" at bounding box center [406, 520] width 399 height 34
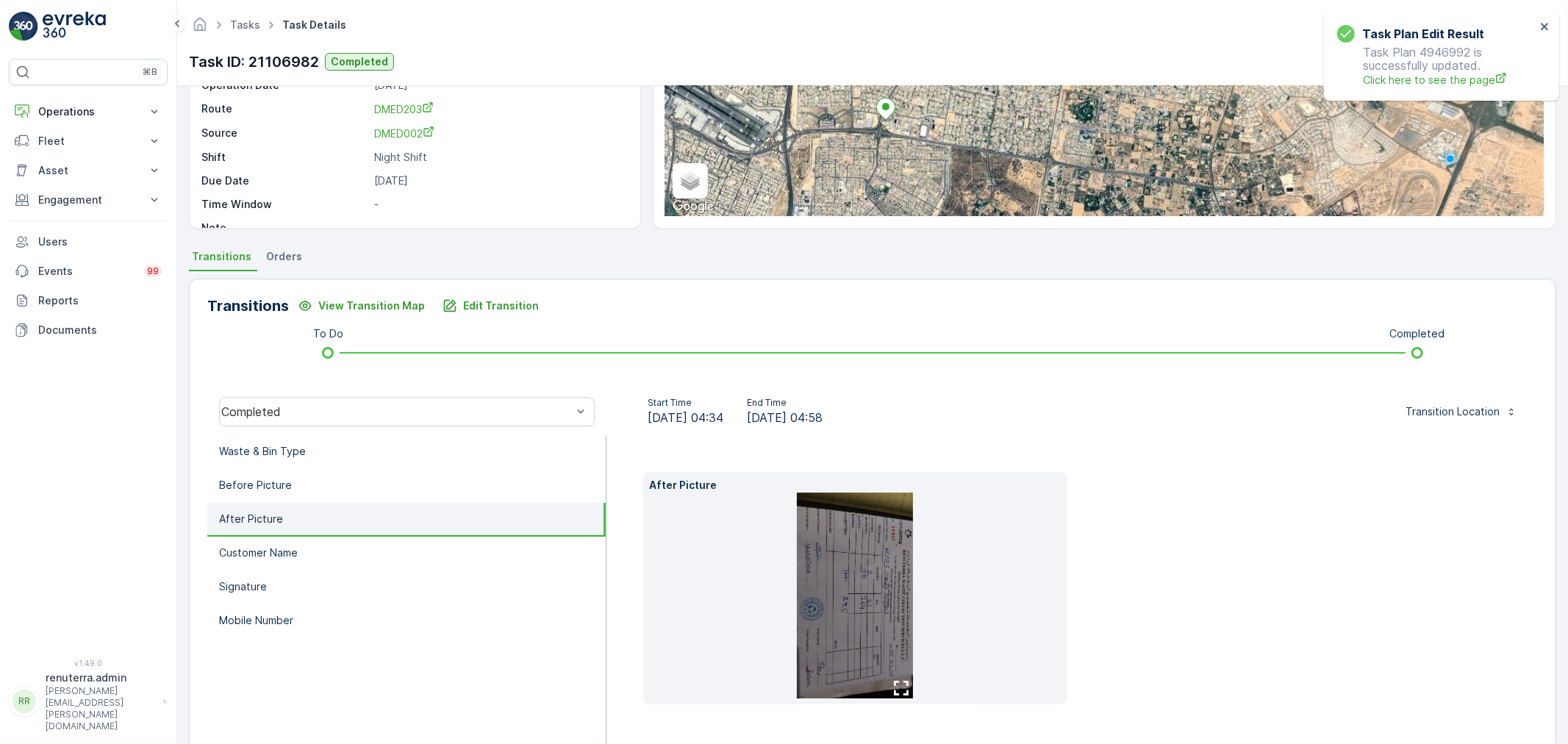
click at [862, 591] on img at bounding box center [855, 595] width 116 height 206
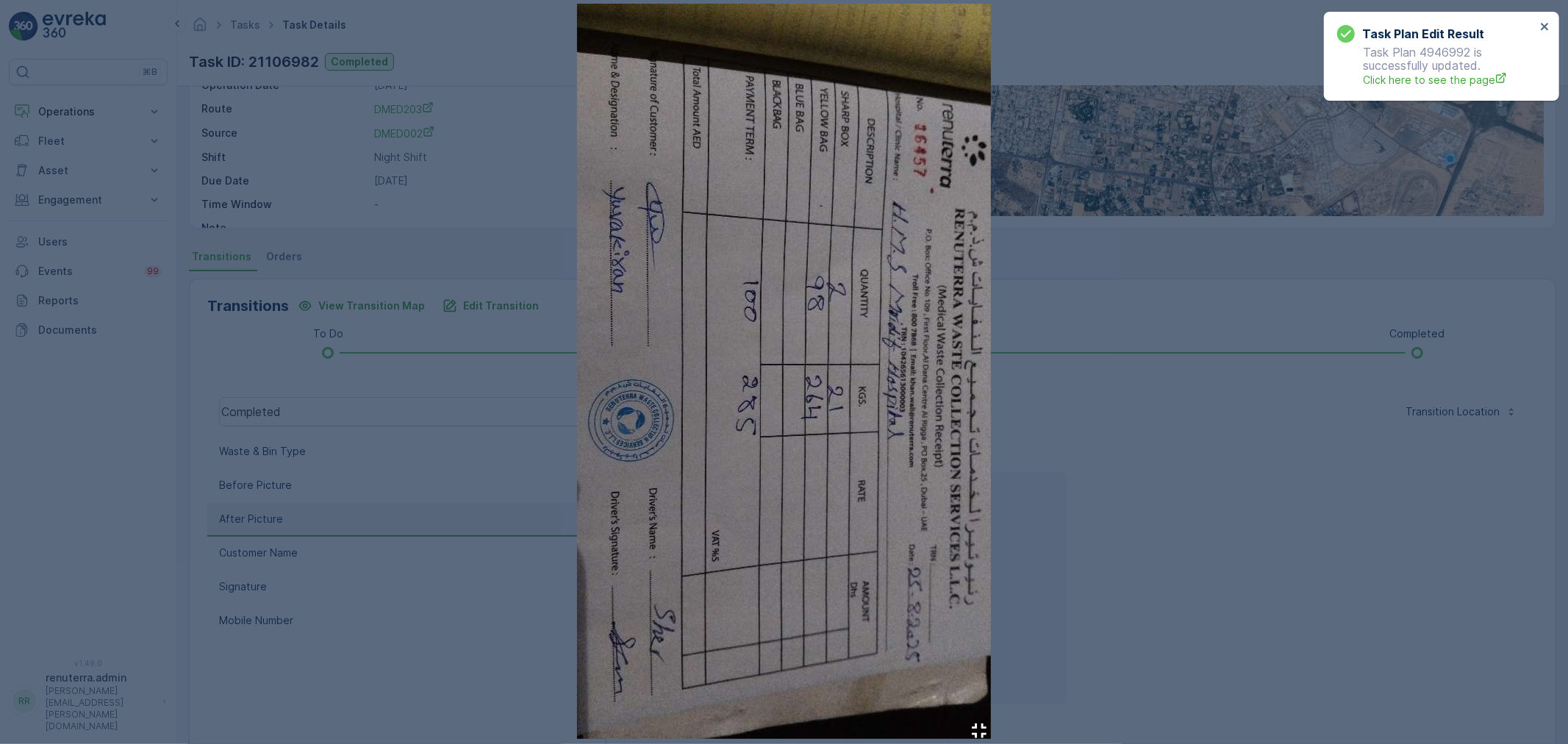
click at [1156, 590] on div at bounding box center [784, 372] width 1568 height 744
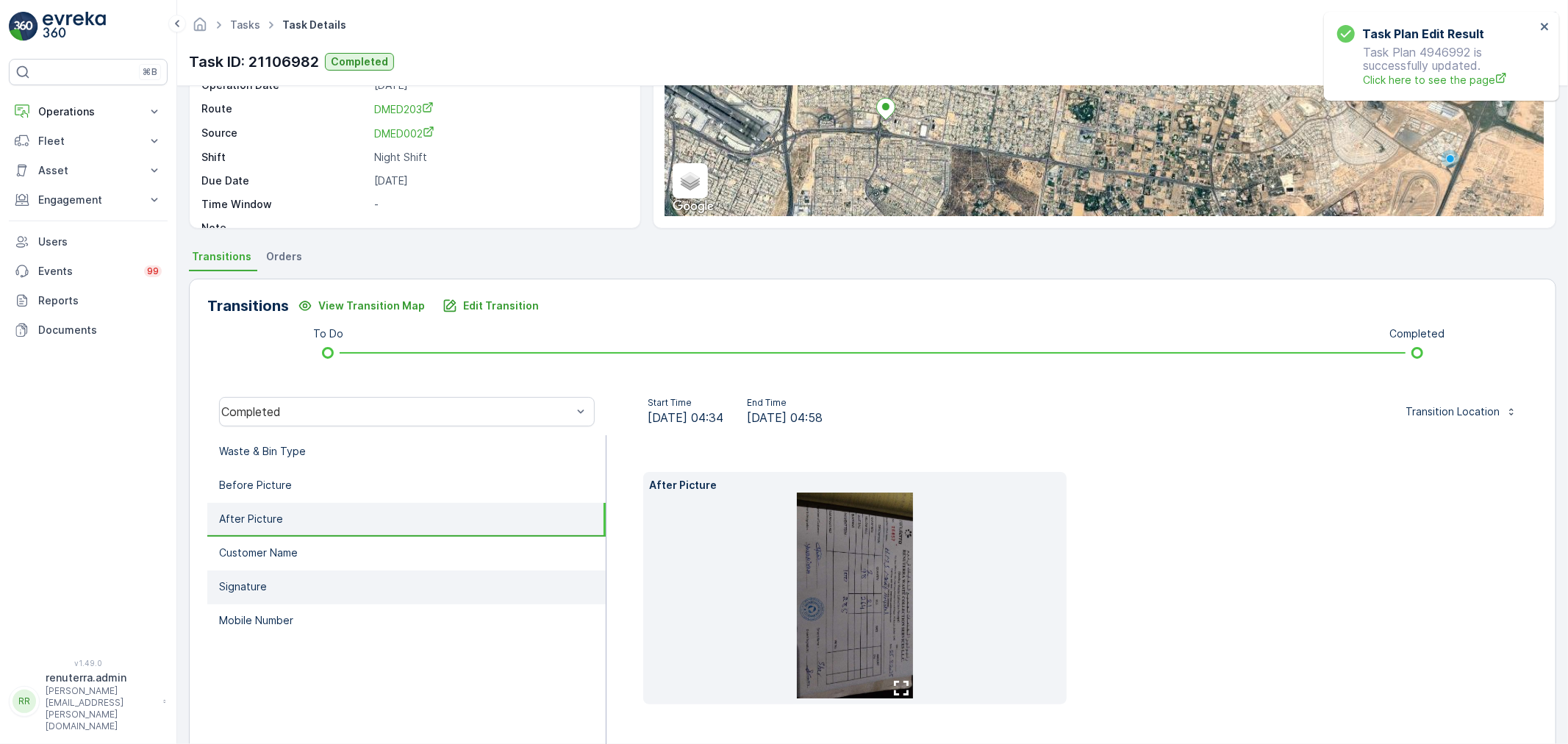
click at [436, 572] on li "Signature" at bounding box center [406, 587] width 399 height 34
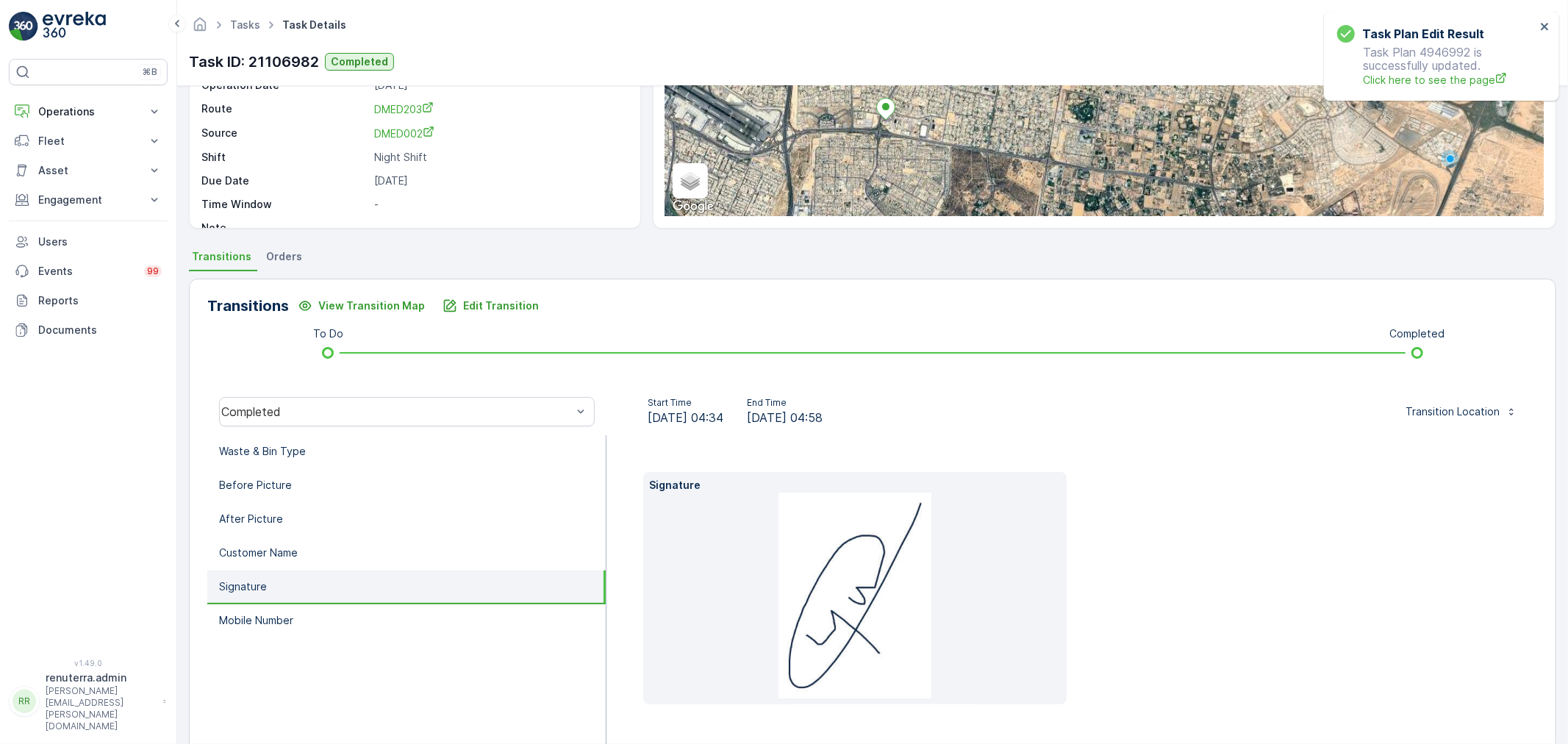
click at [1137, 621] on div "Signature" at bounding box center [1072, 588] width 858 height 232
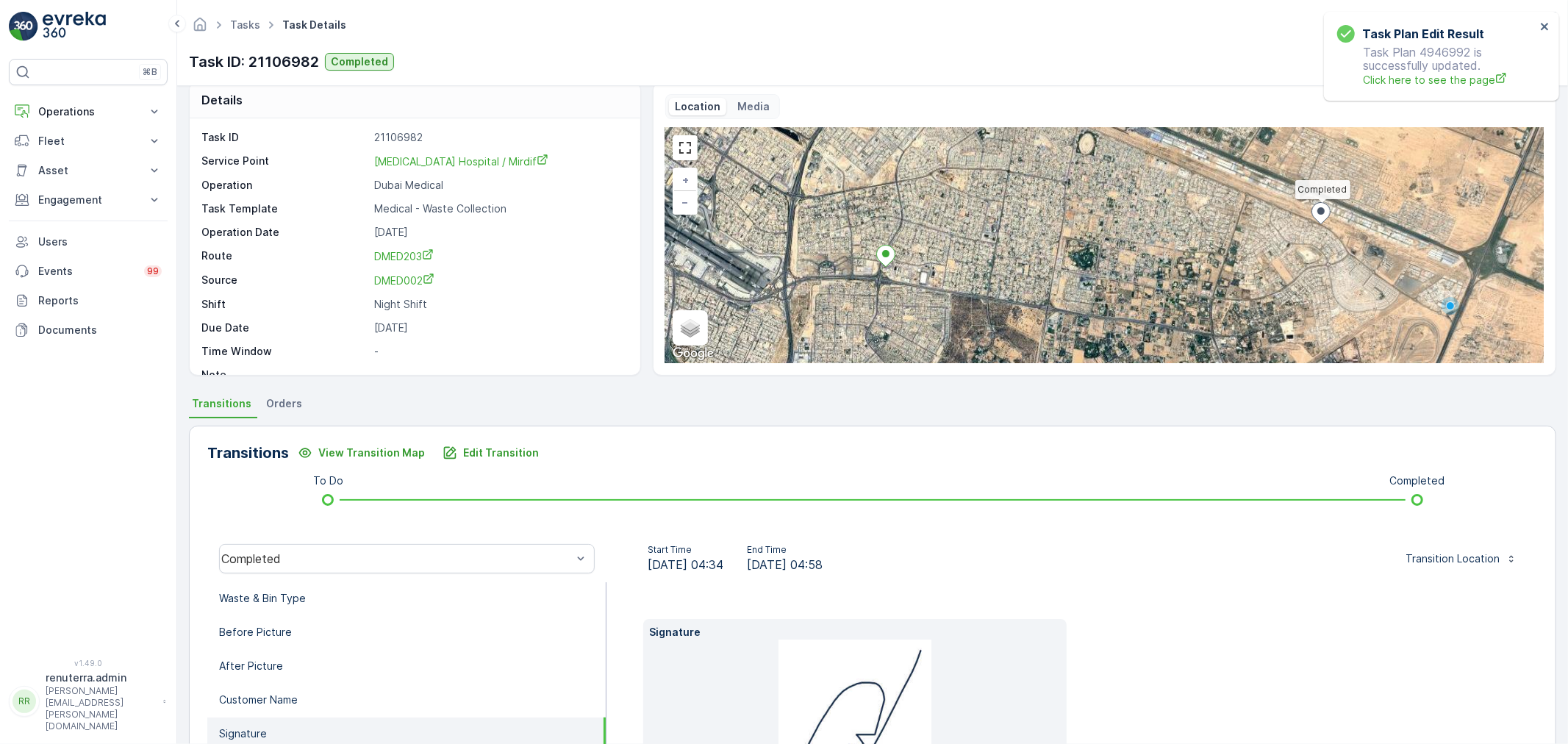
scroll to position [82, 0]
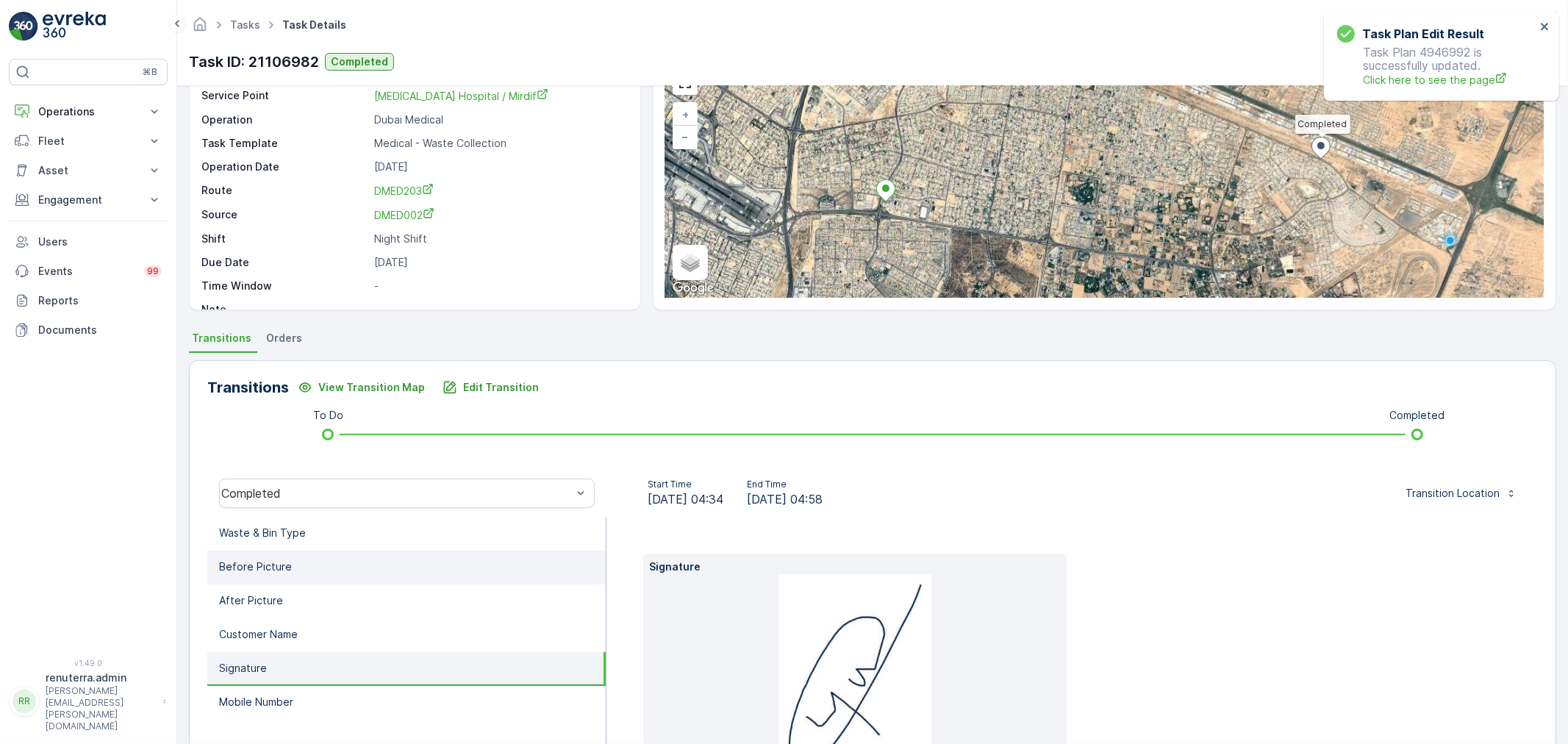
click at [358, 555] on li "Before Picture" at bounding box center [406, 567] width 399 height 34
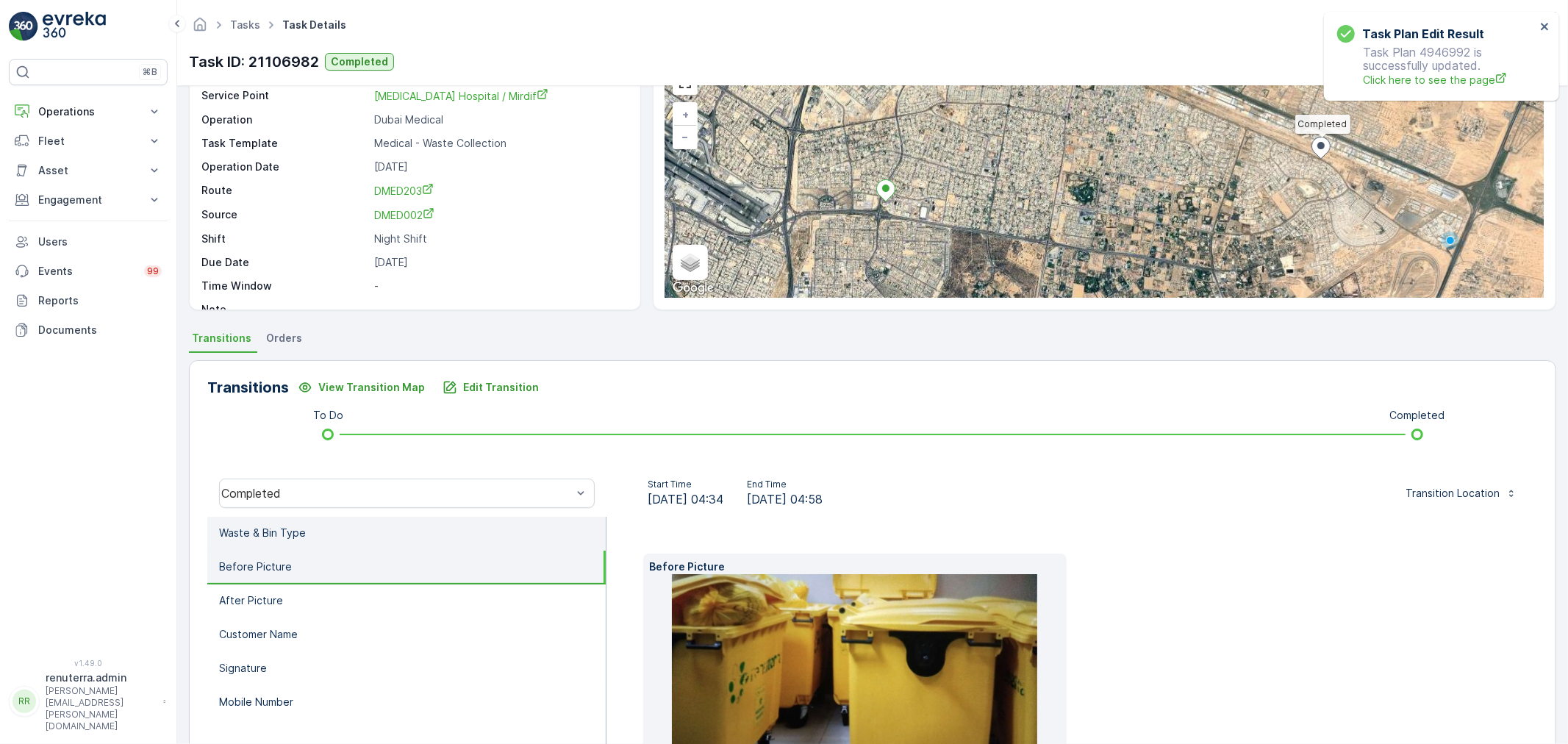
click at [349, 532] on li "Waste & Bin Type" at bounding box center [406, 533] width 399 height 34
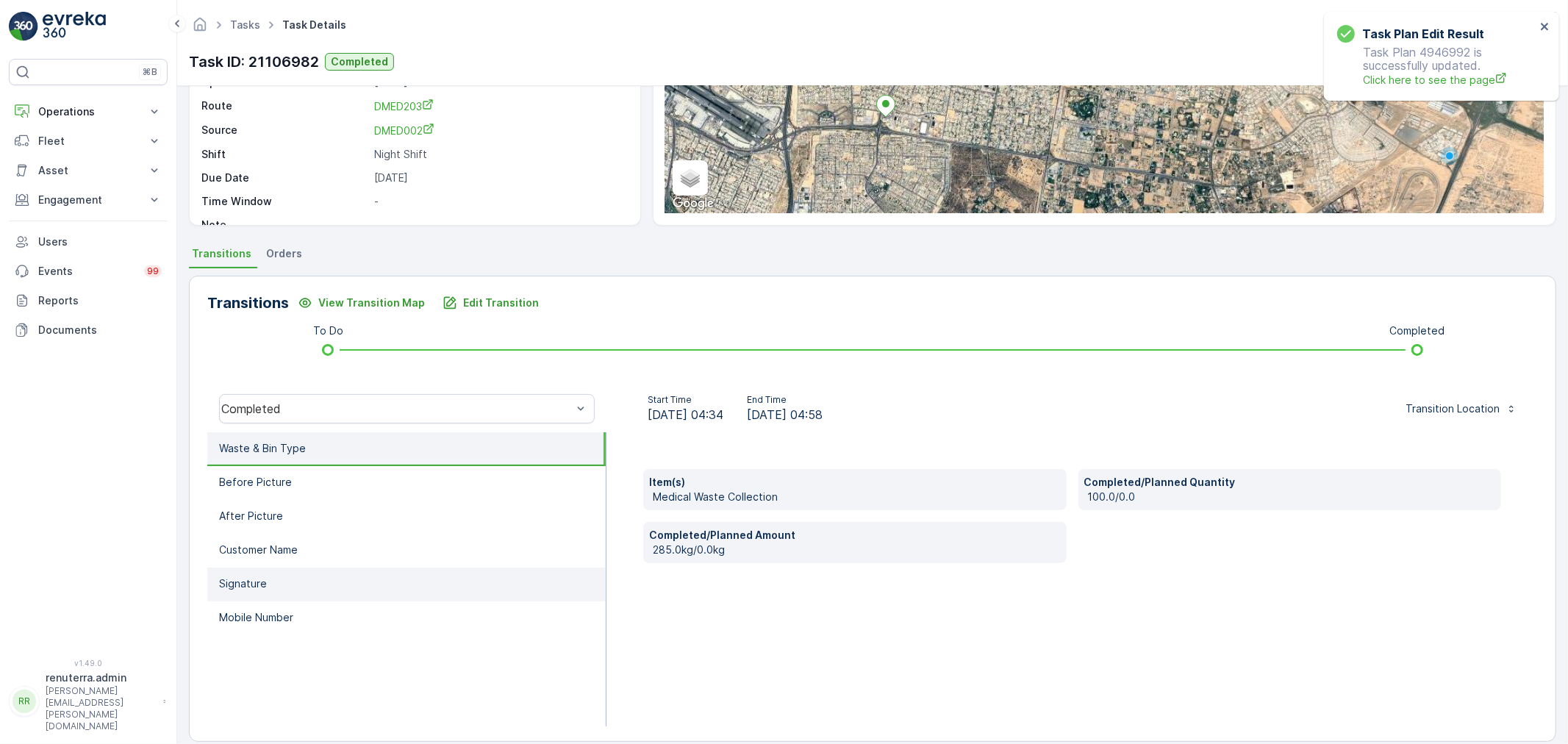
scroll to position [182, 0]
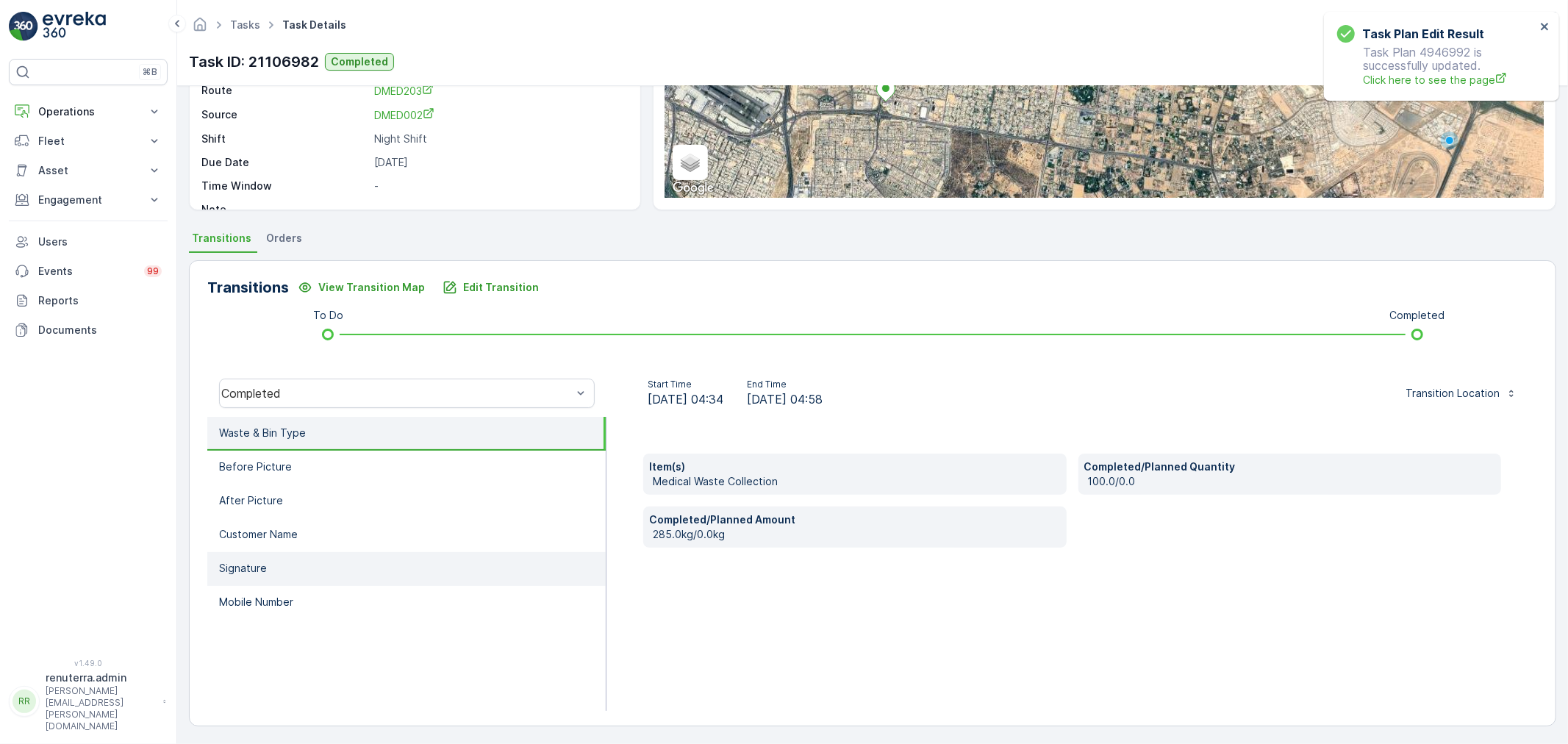
click at [452, 561] on li "Signature" at bounding box center [406, 569] width 399 height 34
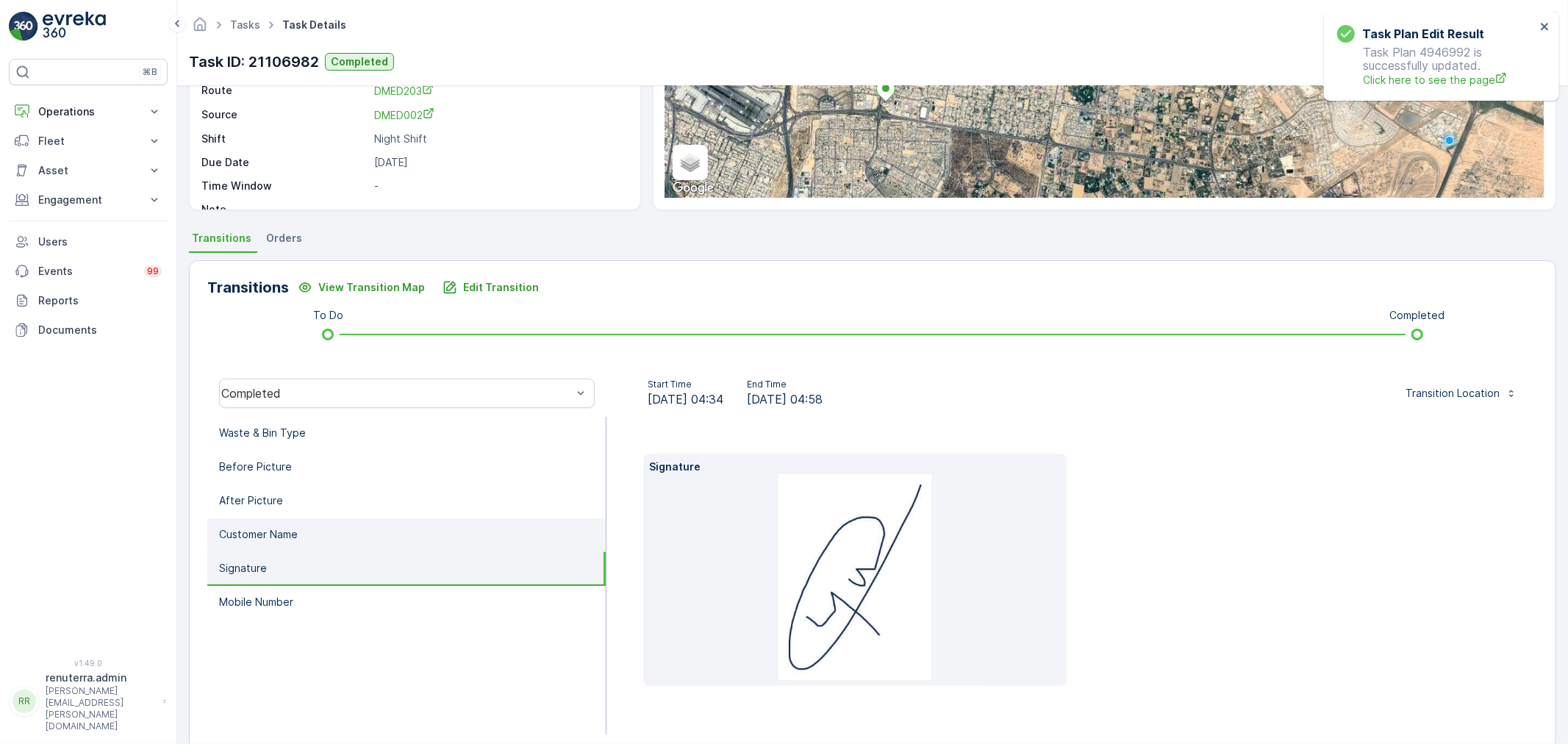
click at [408, 529] on li "Customer Name" at bounding box center [406, 535] width 399 height 34
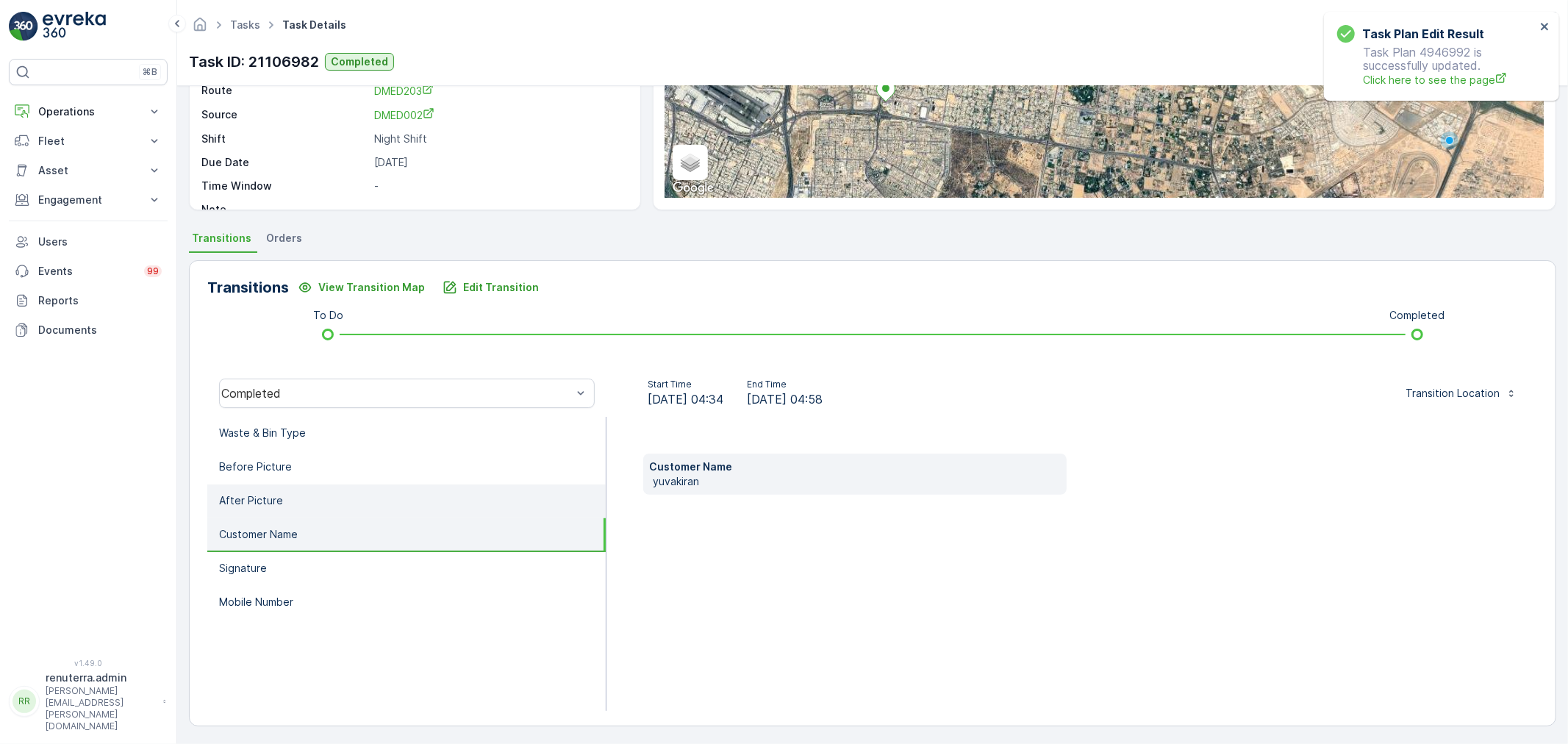
click at [387, 493] on li "After Picture" at bounding box center [406, 502] width 399 height 34
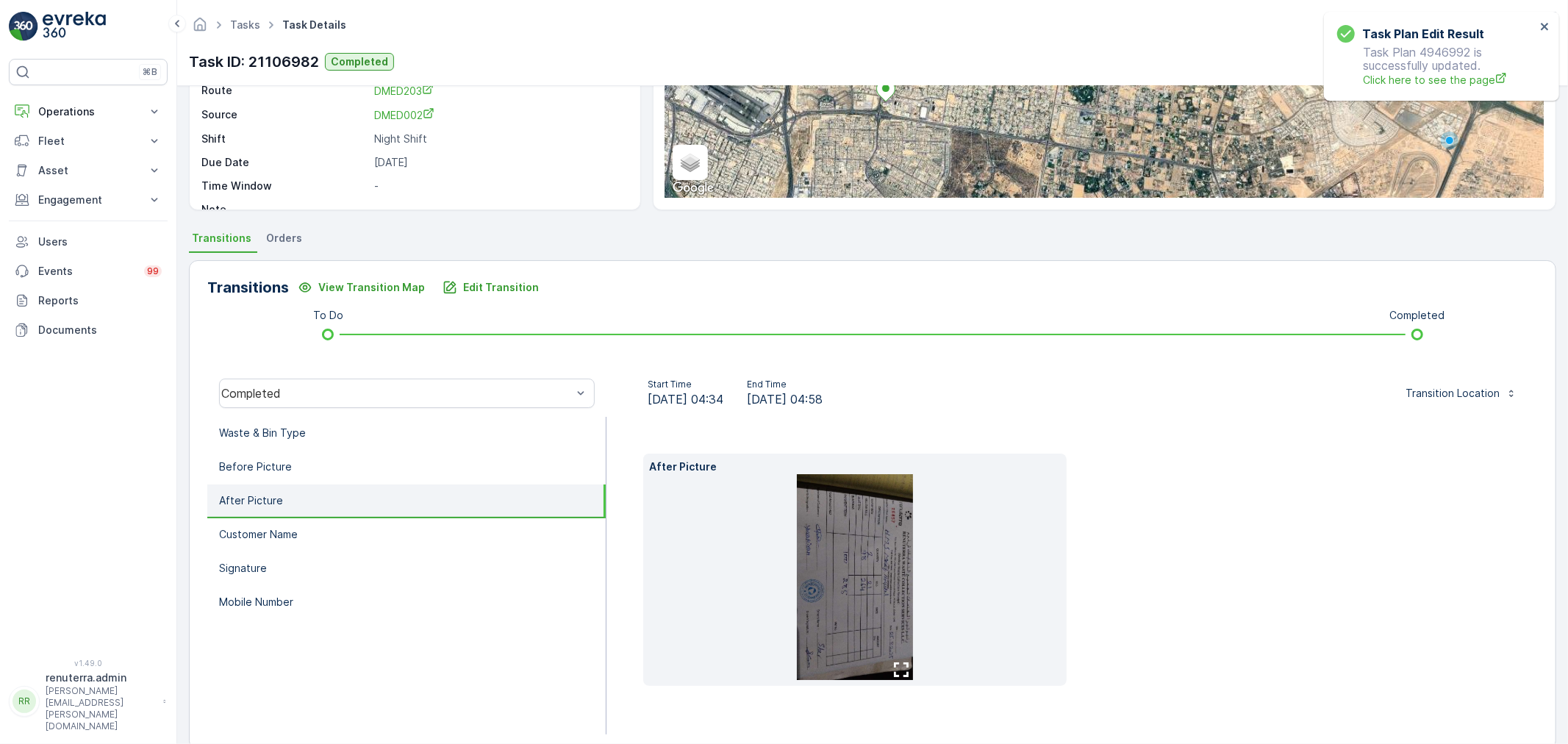
click at [855, 561] on img at bounding box center [855, 576] width 116 height 206
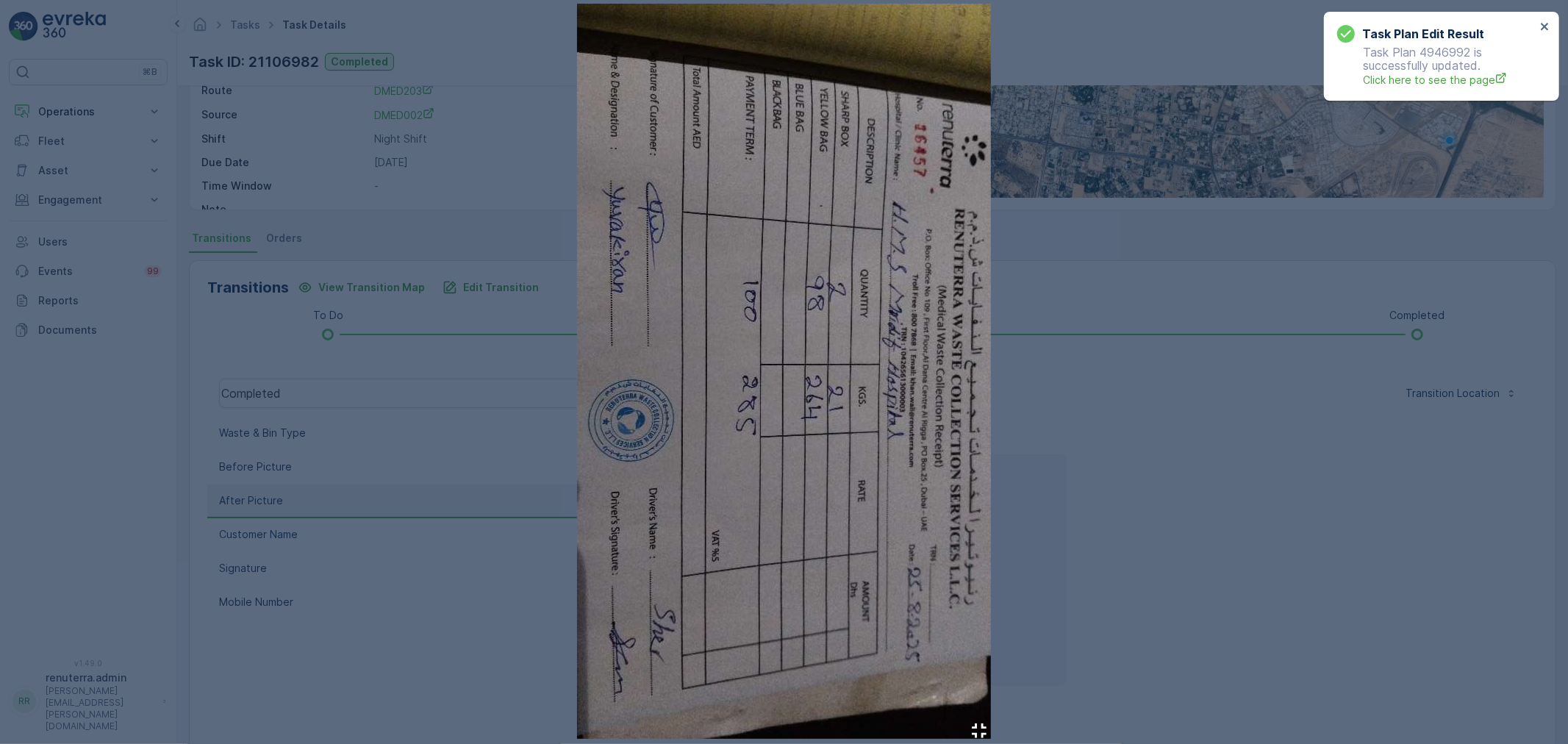
click at [948, 707] on img at bounding box center [784, 370] width 414 height 735
click at [943, 695] on img at bounding box center [784, 370] width 414 height 735
click at [981, 723] on icon "button" at bounding box center [978, 729] width 15 height 15
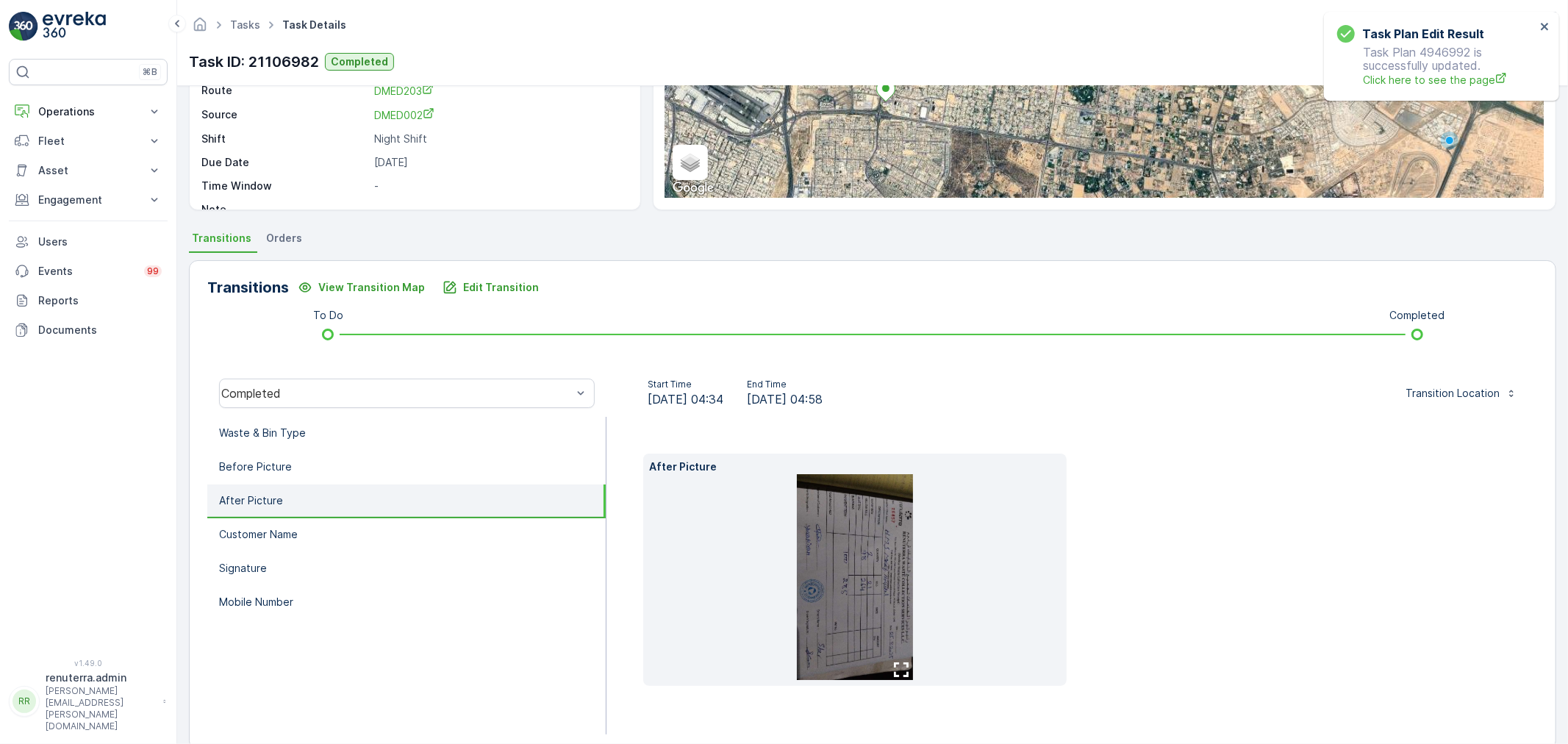
click at [890, 677] on button "button" at bounding box center [901, 669] width 24 height 20
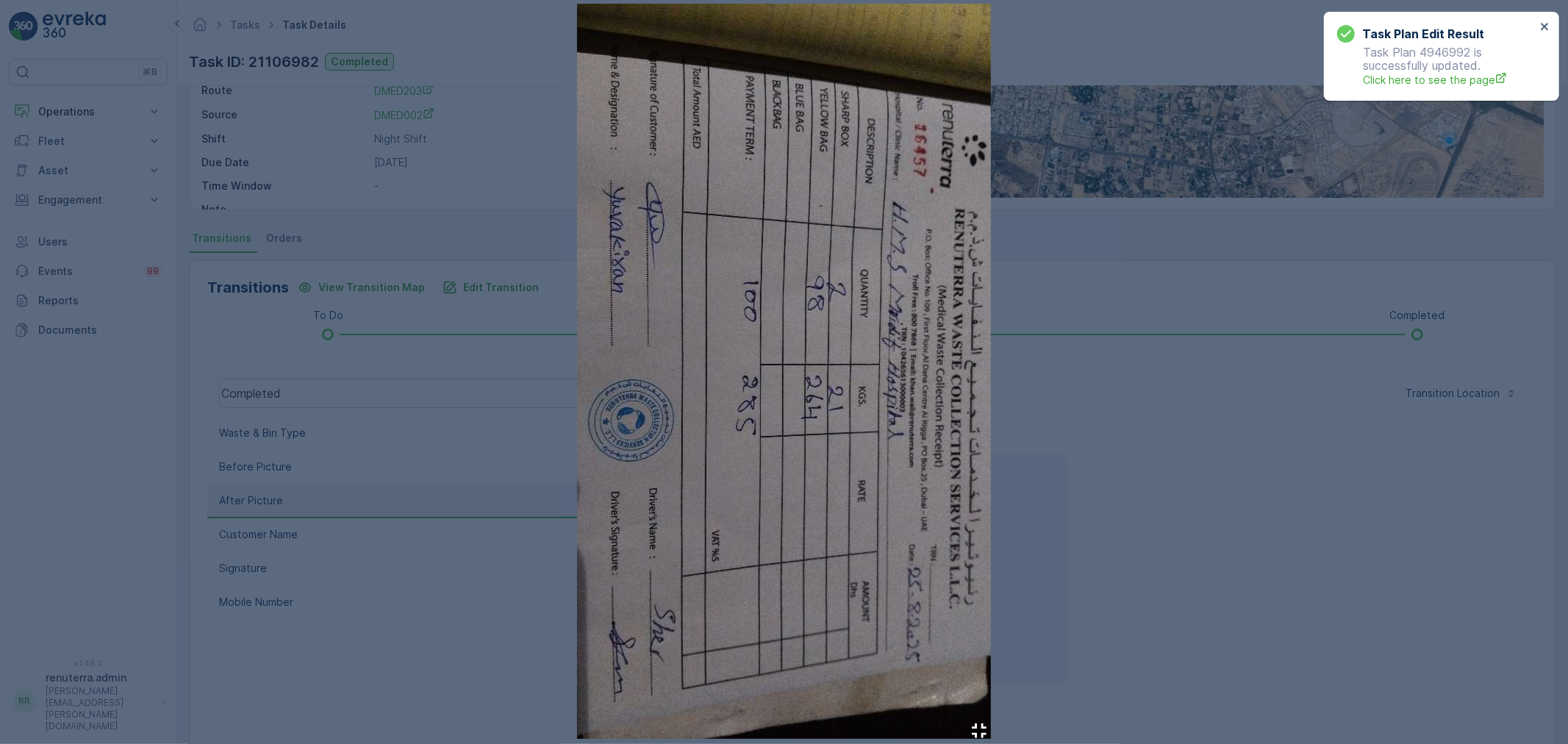
click at [1056, 586] on div at bounding box center [784, 372] width 1568 height 744
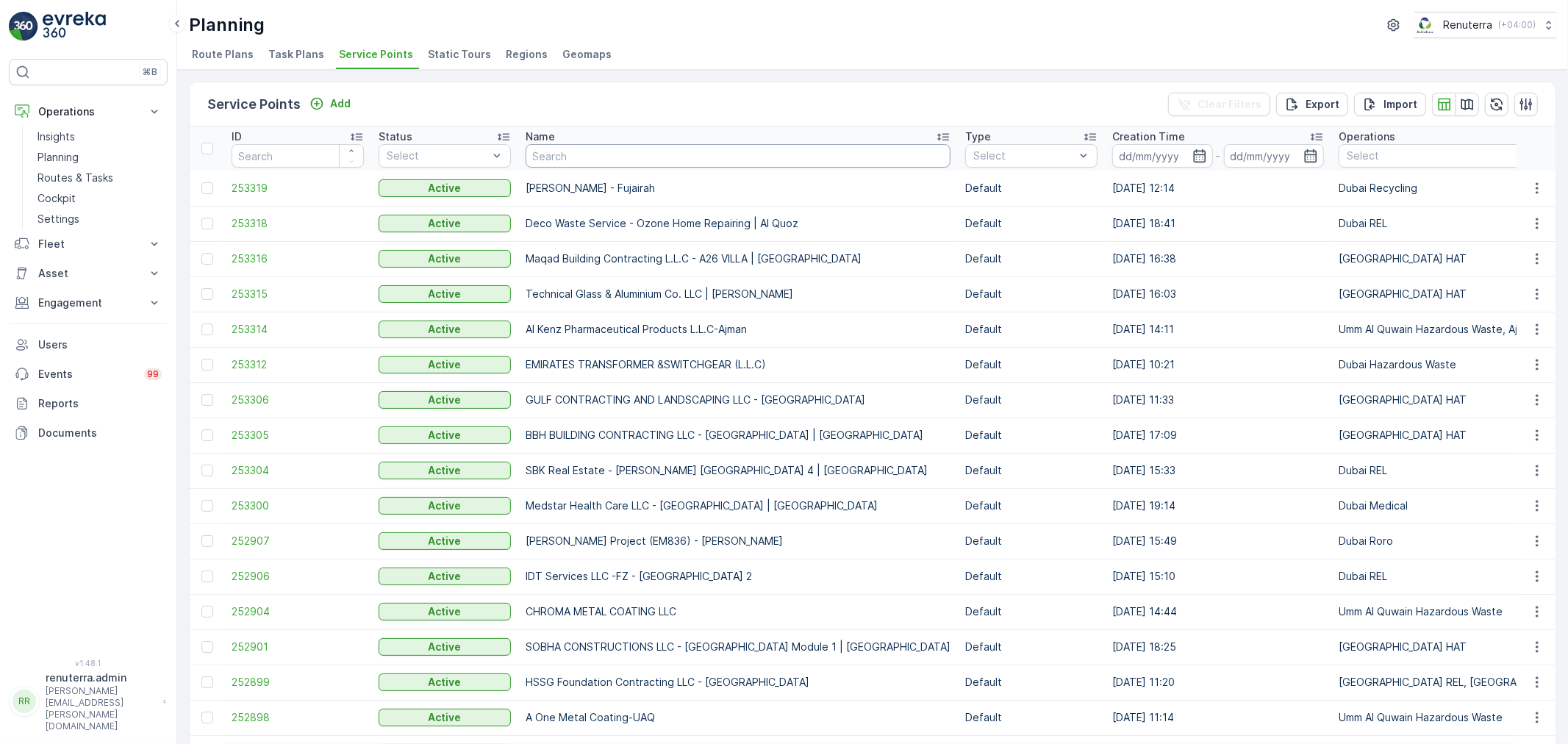
click at [533, 156] on input "text" at bounding box center [738, 156] width 425 height 24
type input "pure"
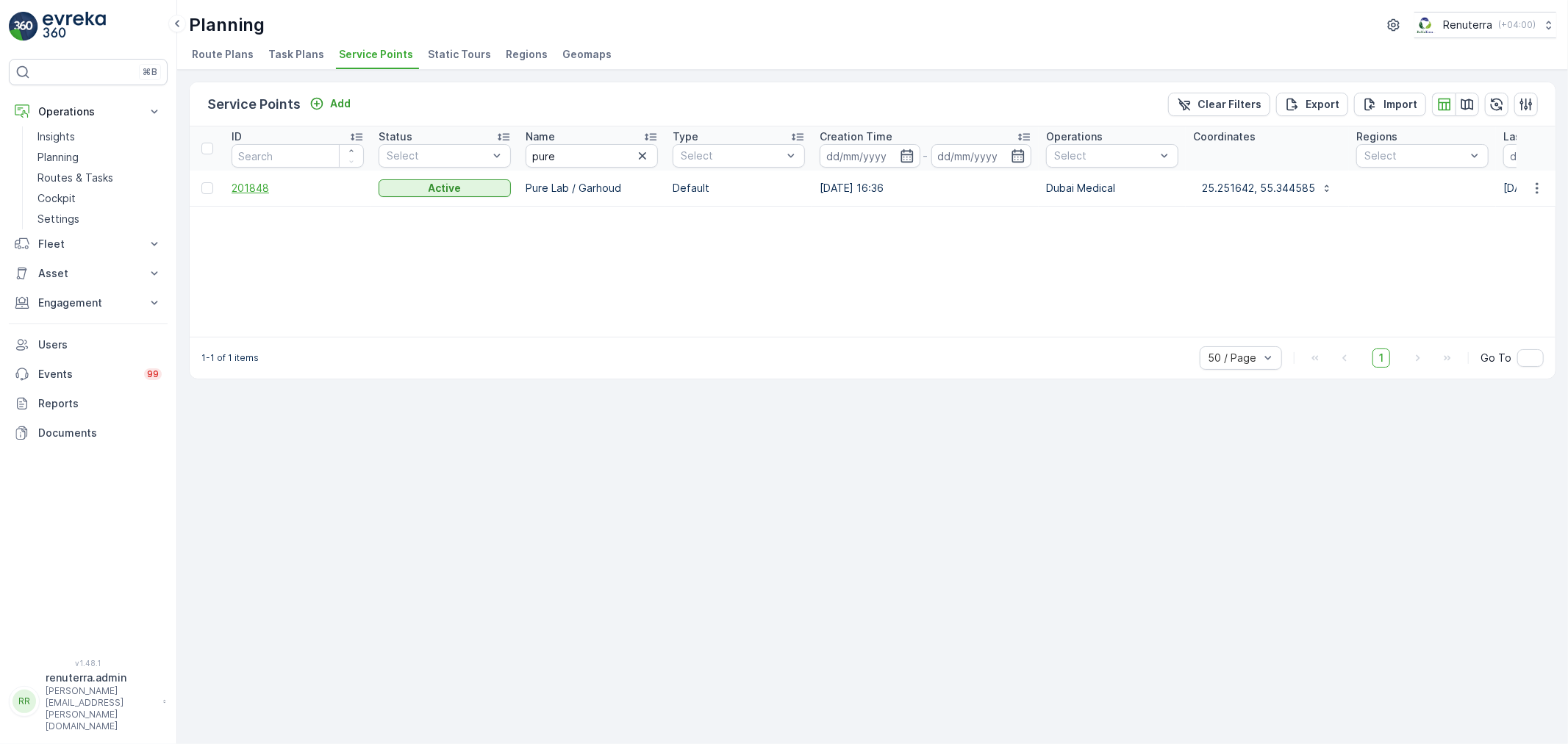
click at [273, 192] on span "201848" at bounding box center [297, 188] width 132 height 15
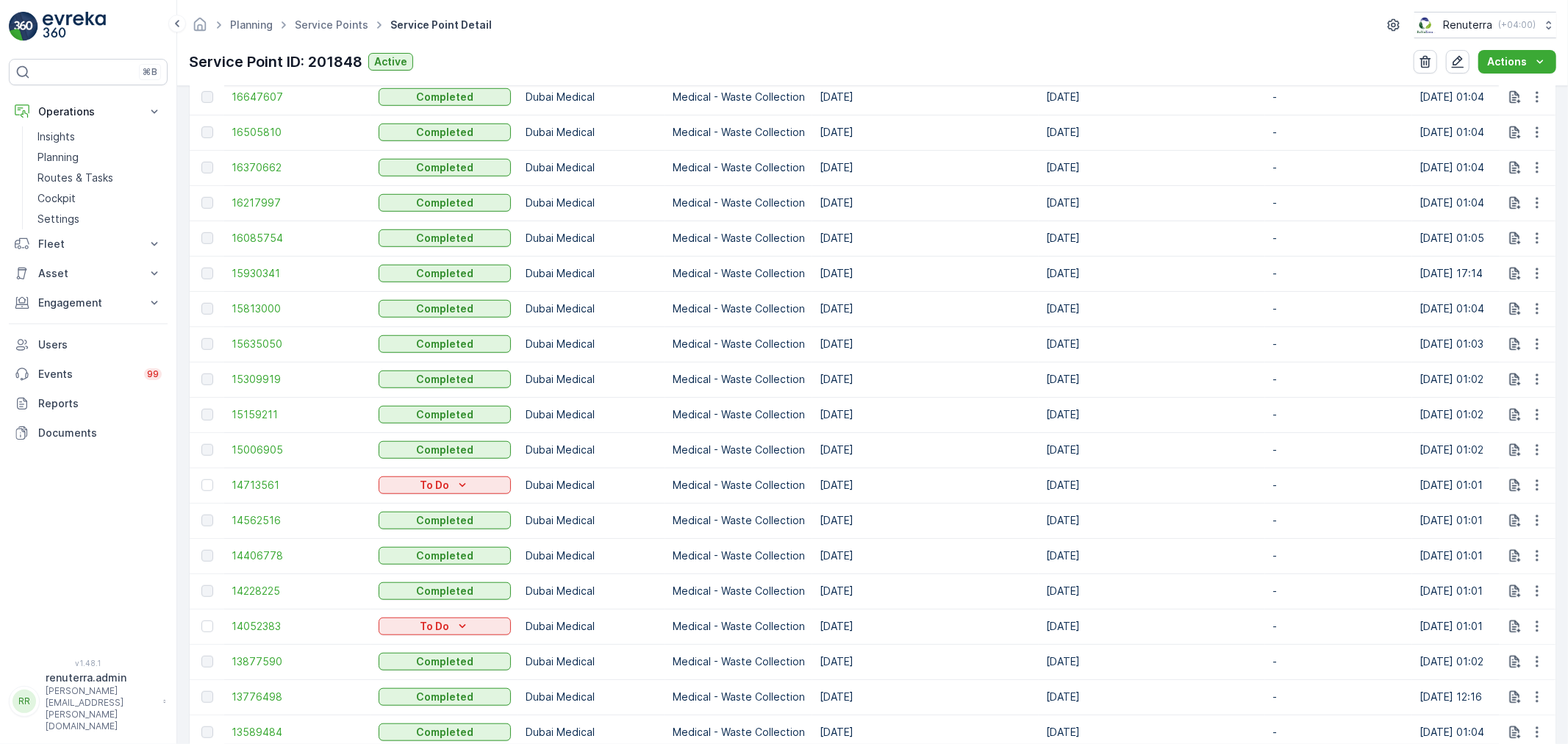
scroll to position [1305, 0]
click at [210, 478] on div at bounding box center [207, 483] width 12 height 12
click at [201, 477] on input "checkbox" at bounding box center [201, 477] width 0 height 0
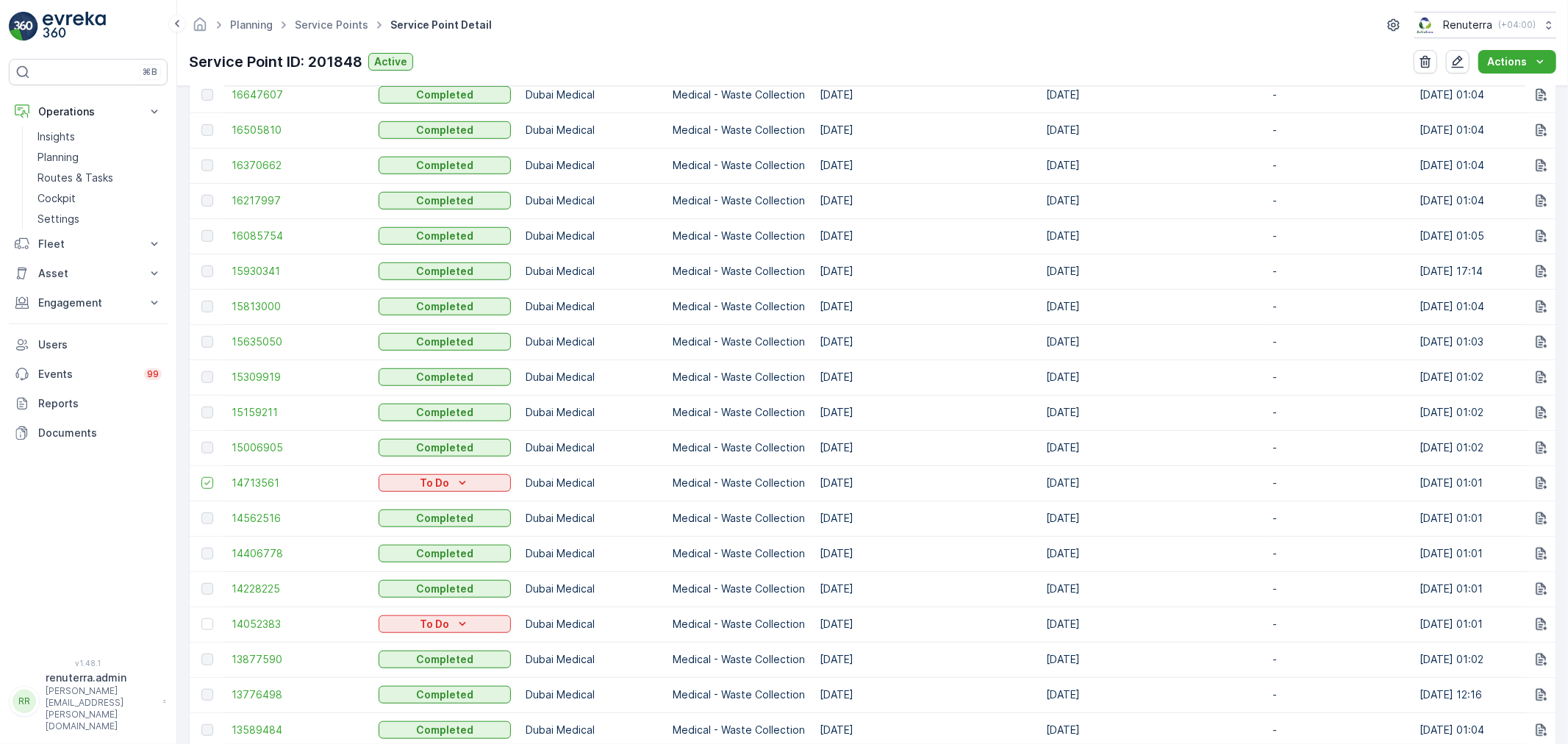
click at [213, 618] on div at bounding box center [209, 624] width 15 height 12
click at [201, 618] on input "checkbox" at bounding box center [201, 618] width 0 height 0
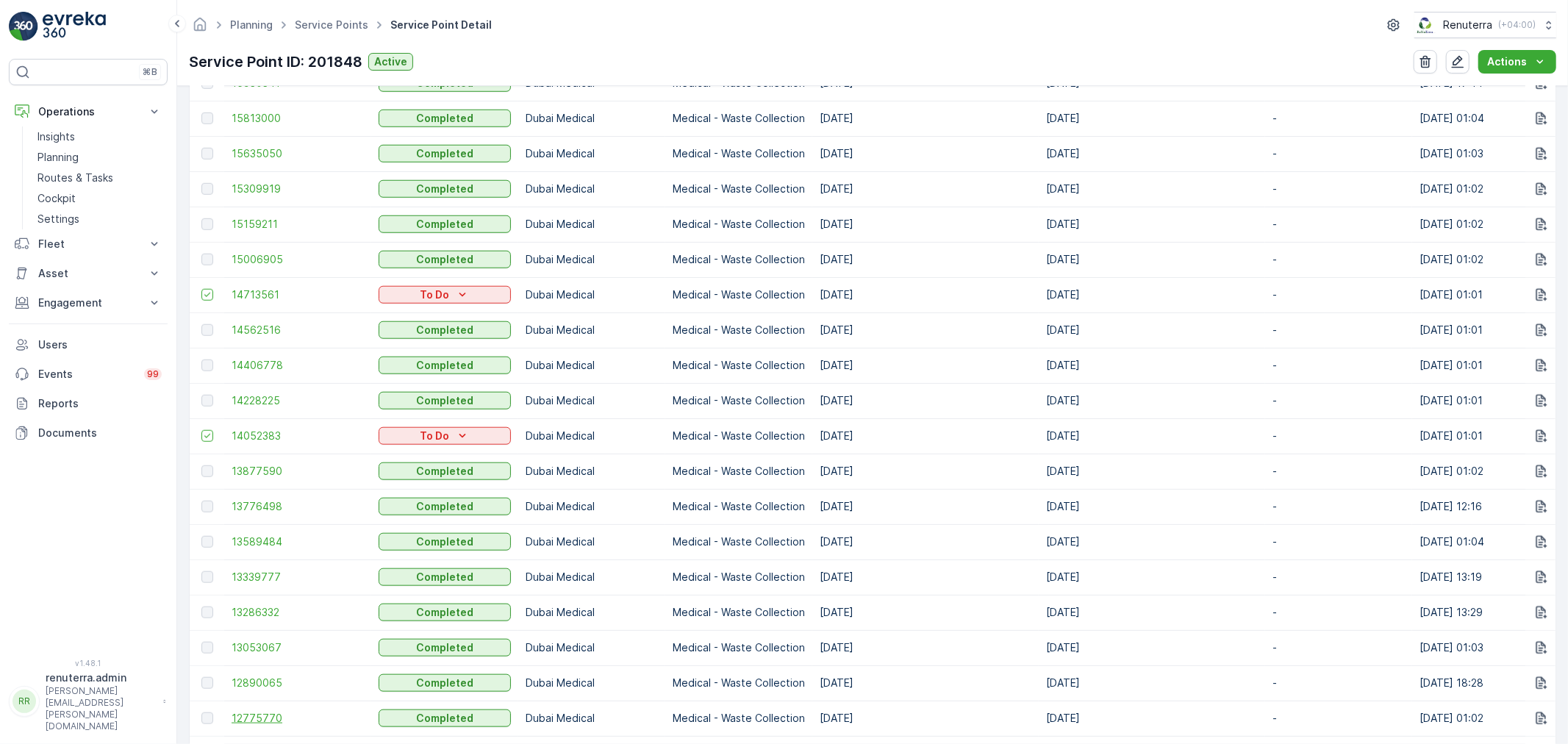
scroll to position [1590, 0]
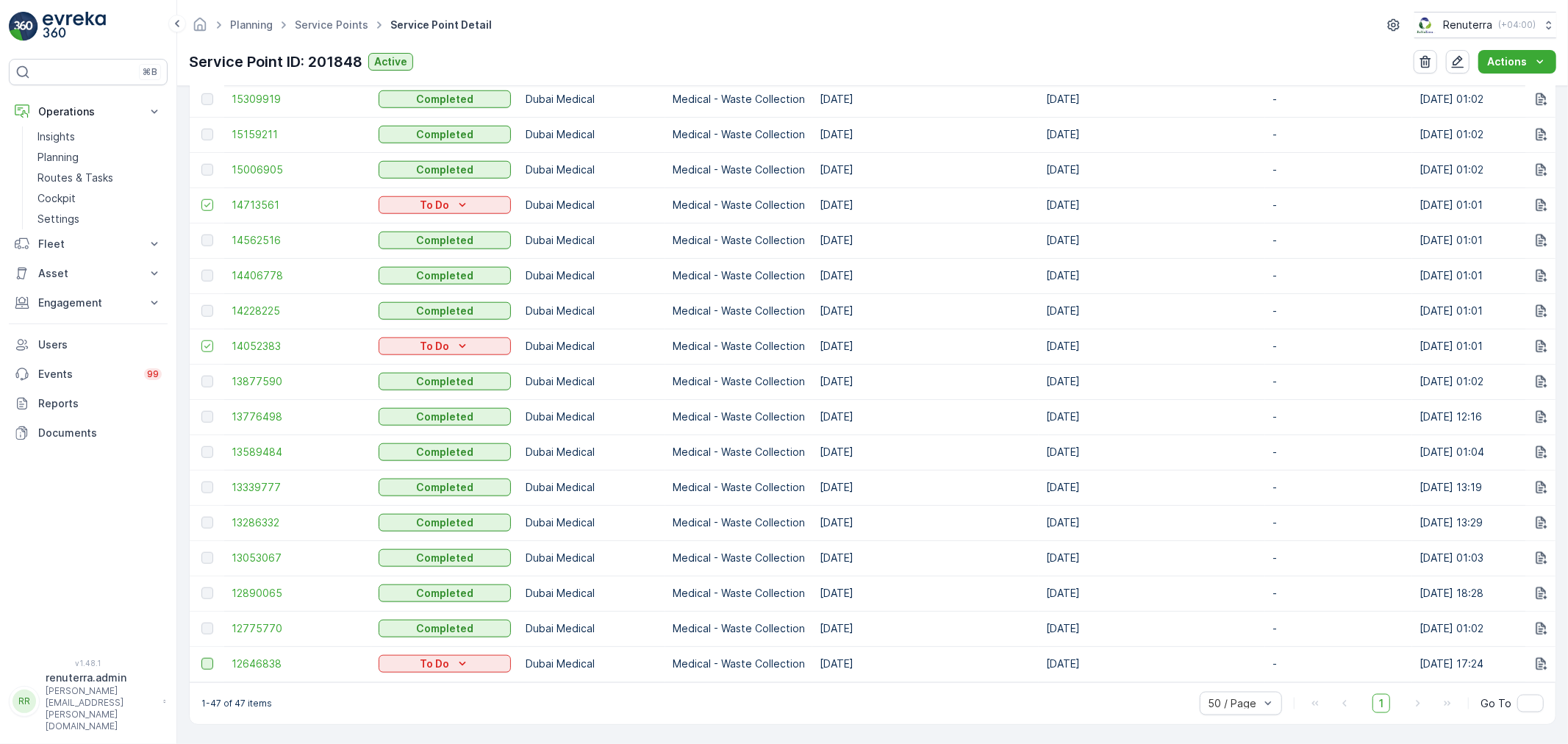
click at [202, 658] on div at bounding box center [207, 664] width 12 height 12
click at [201, 658] on input "checkbox" at bounding box center [201, 658] width 0 height 0
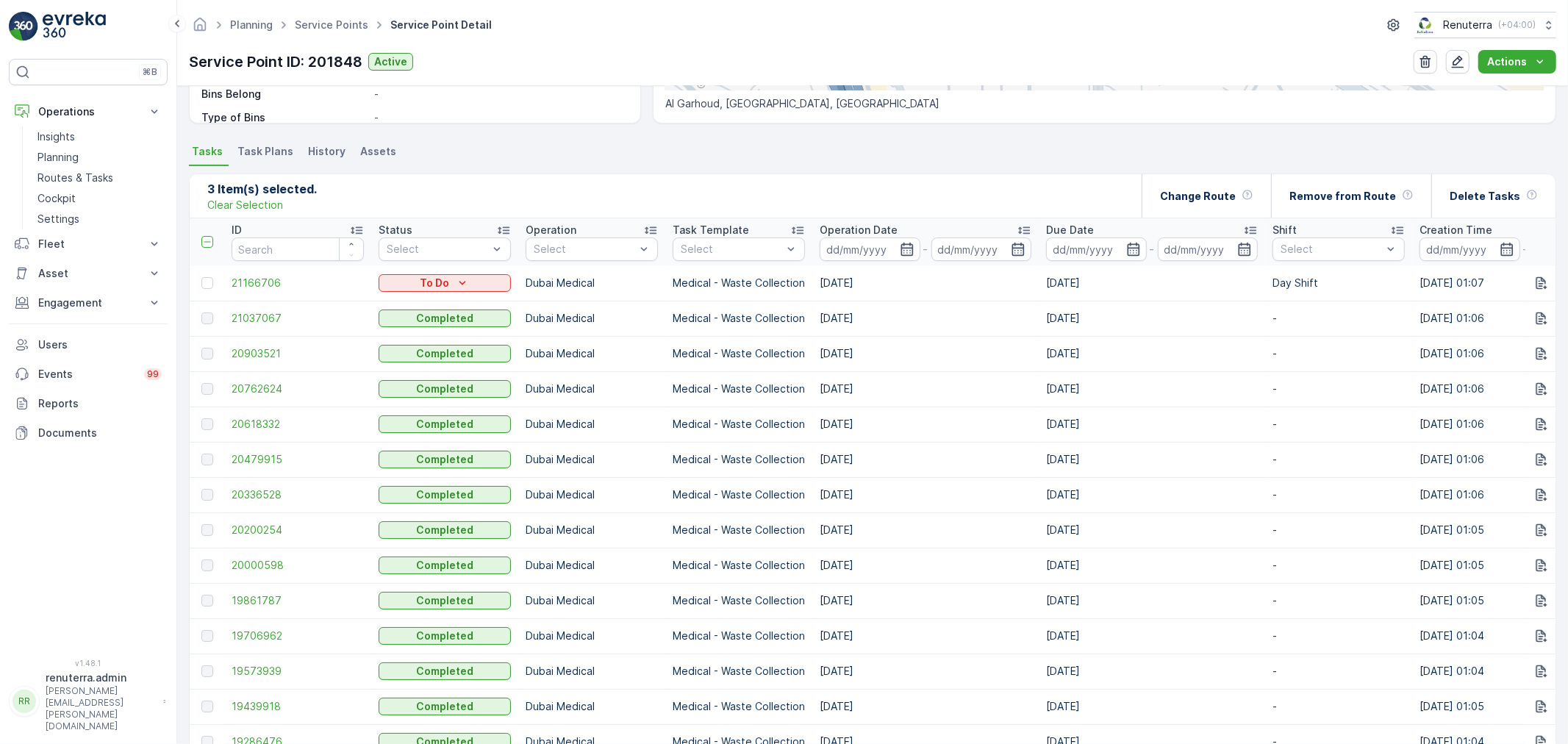
scroll to position [119, 0]
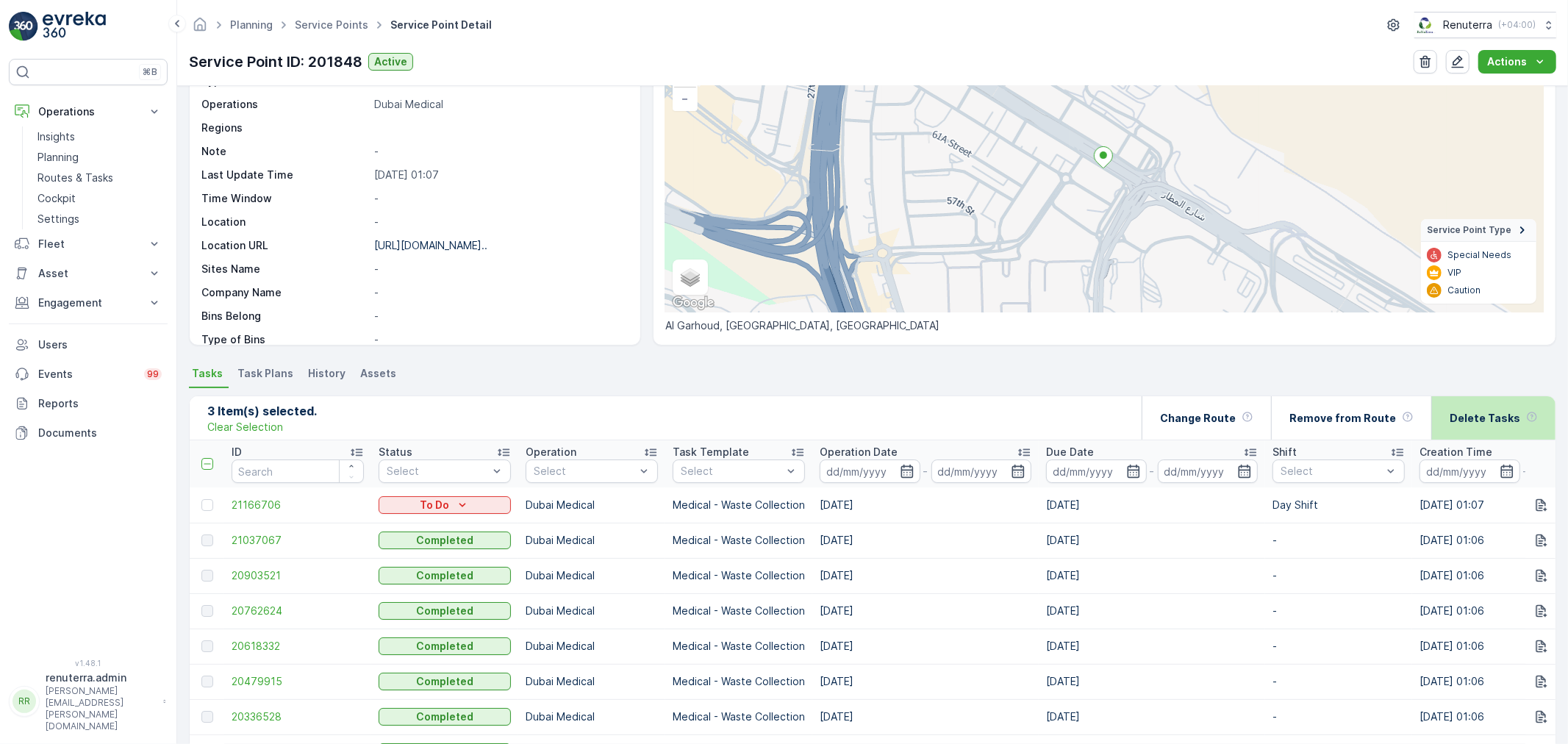
click at [1460, 408] on div "Delete Tasks" at bounding box center [1493, 417] width 88 height 44
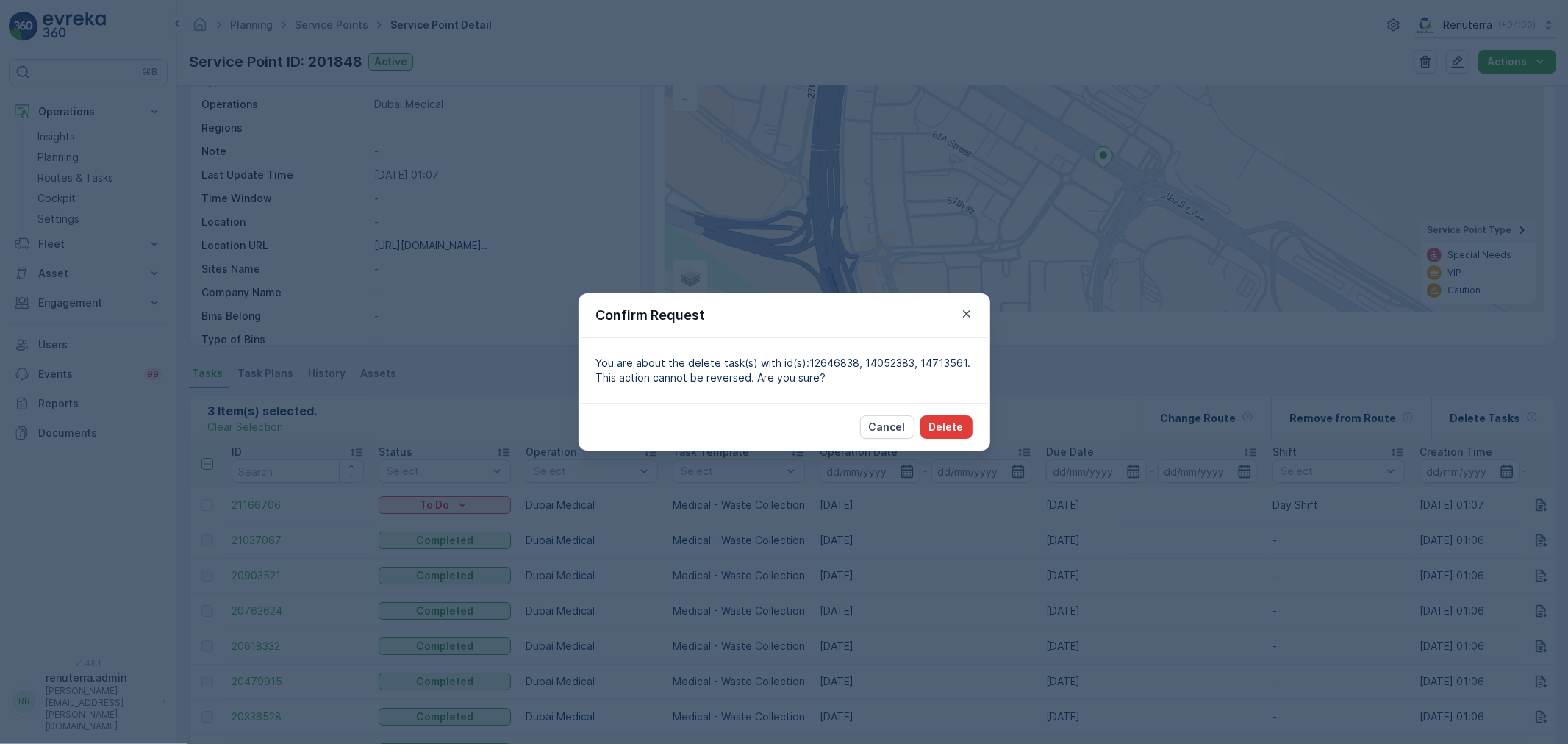
click at [960, 436] on button "Delete" at bounding box center [946, 427] width 52 height 24
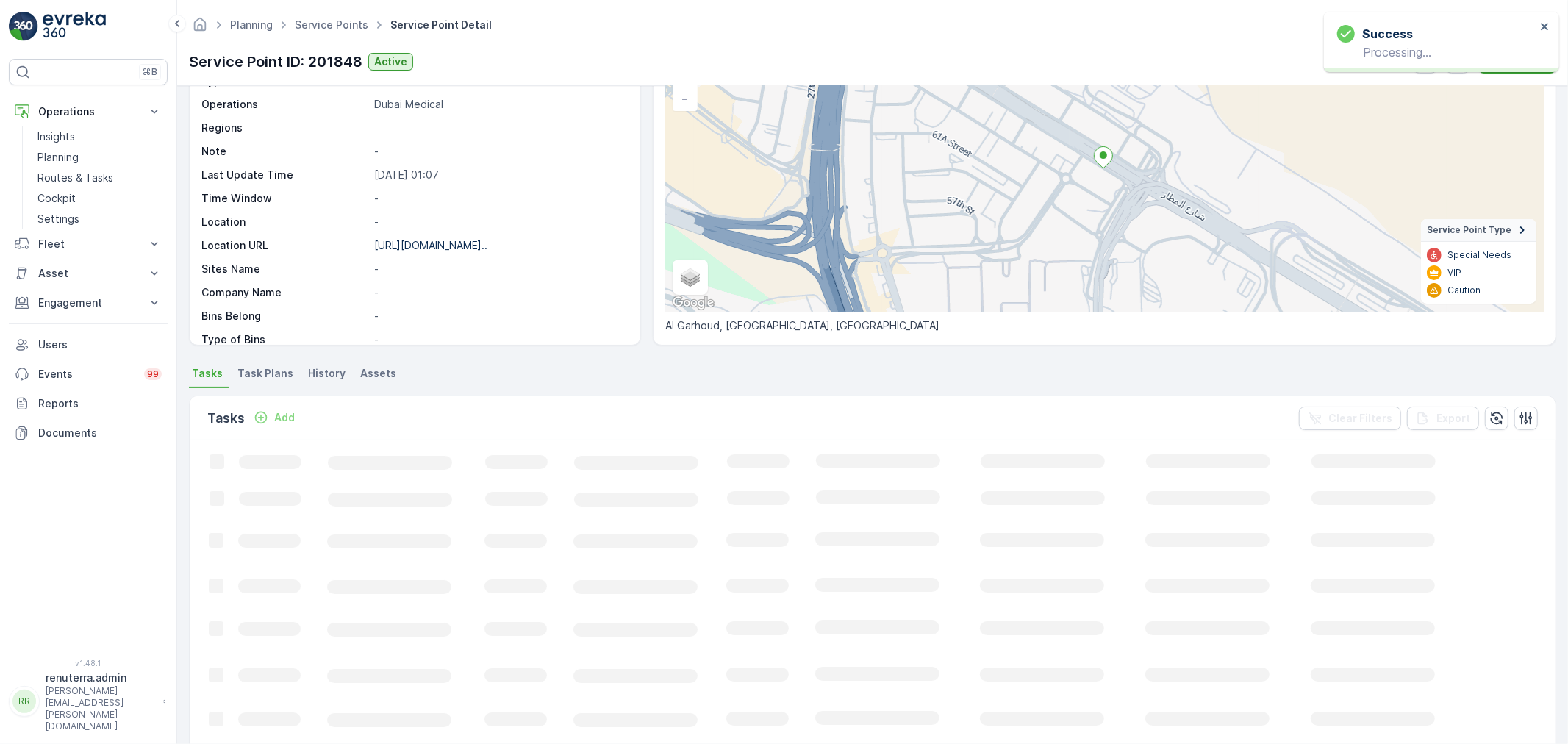
scroll to position [364, 0]
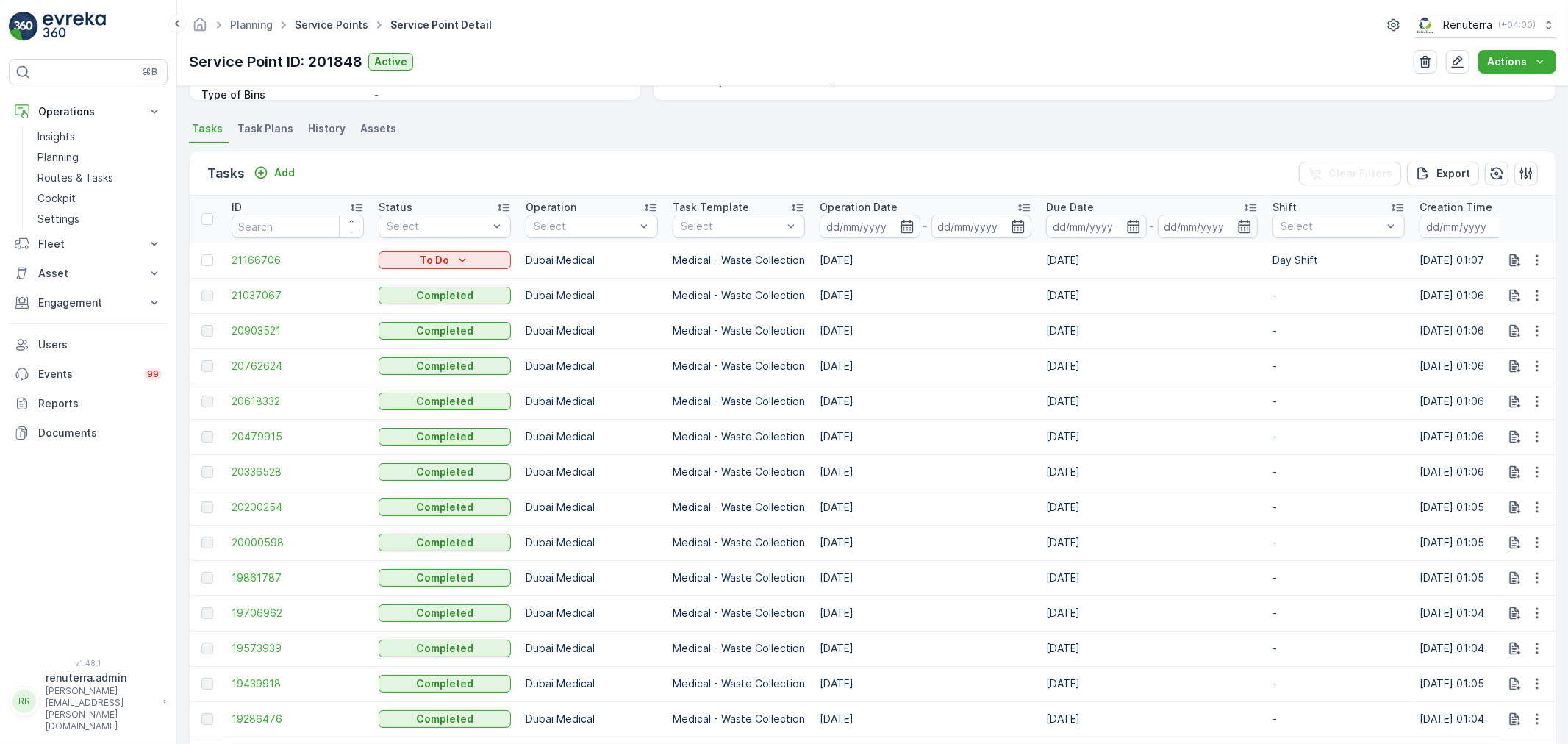
click at [335, 24] on link "Service Points" at bounding box center [331, 25] width 73 height 13
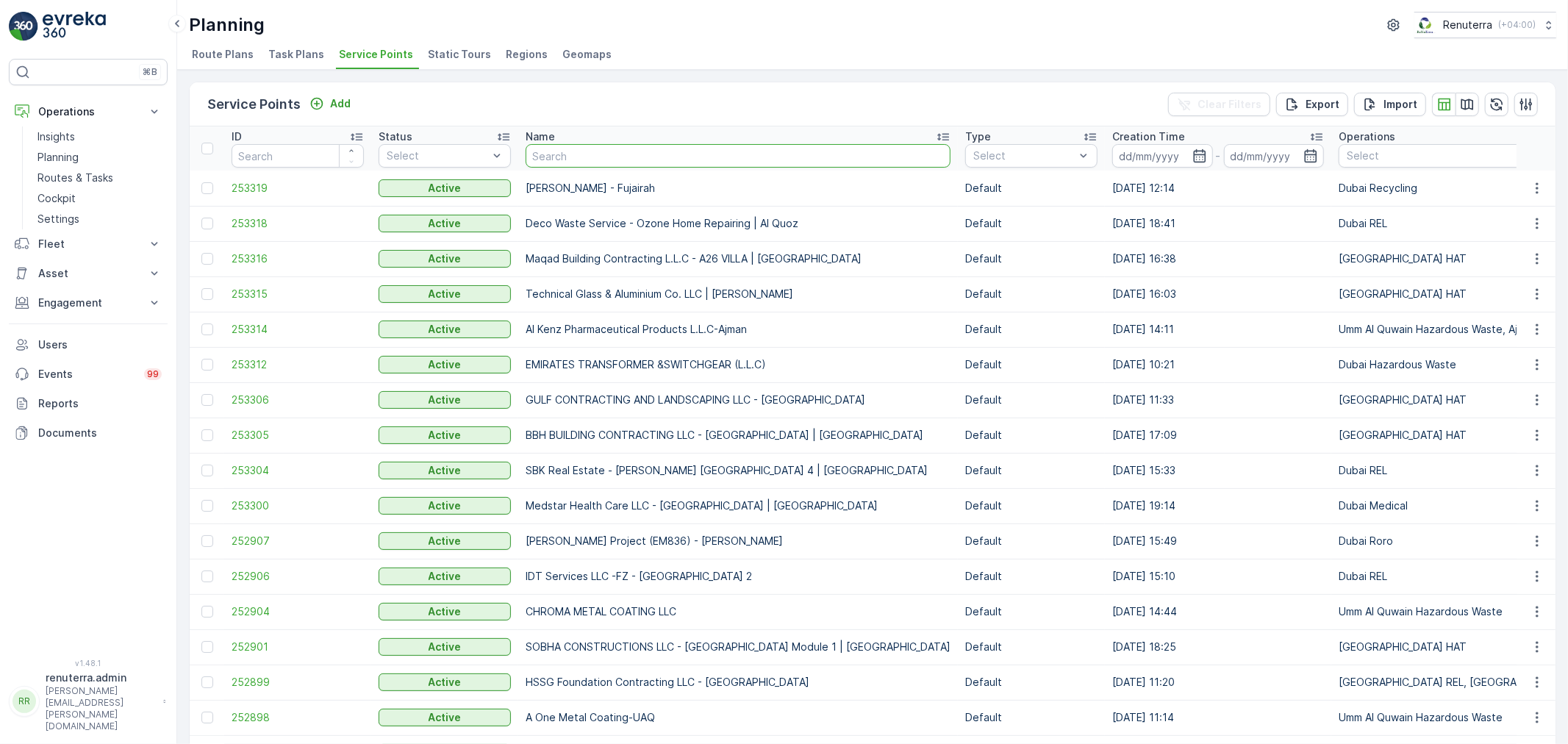
click at [605, 166] on input "text" at bounding box center [738, 156] width 425 height 24
type input "pure"
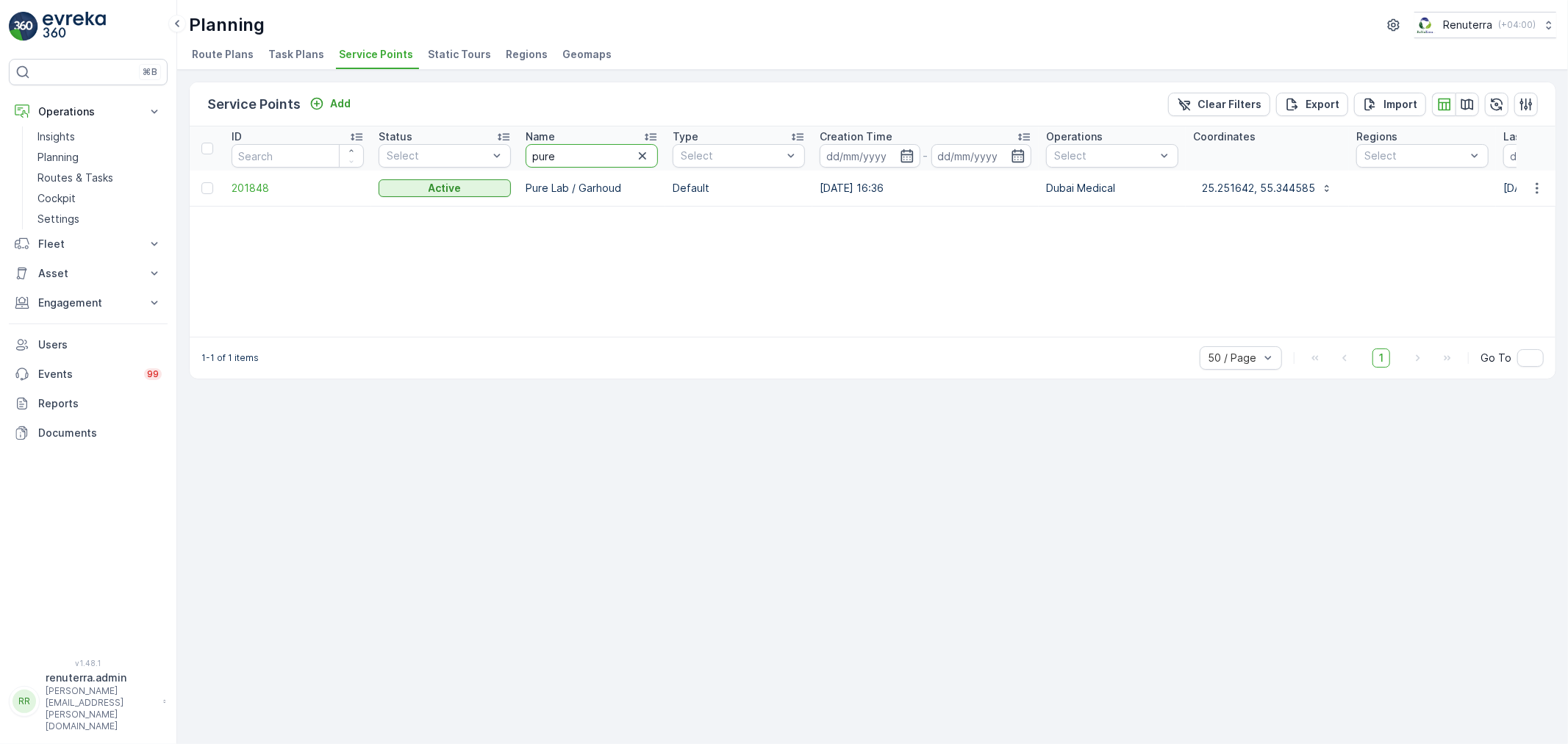
drag, startPoint x: 605, startPoint y: 166, endPoint x: 532, endPoint y: 158, distance: 73.4
click at [532, 158] on input "pure" at bounding box center [592, 156] width 132 height 24
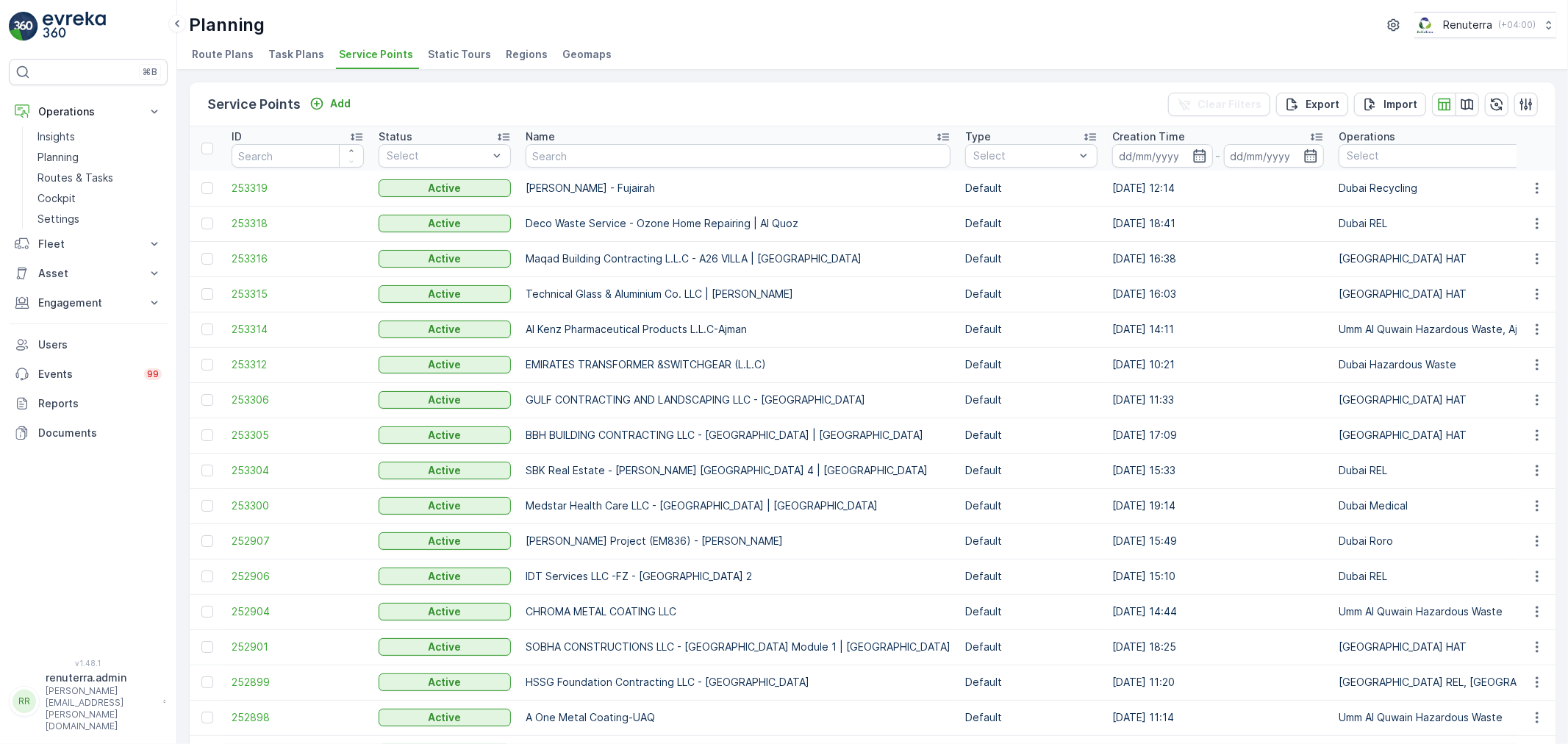
click at [570, 159] on input "text" at bounding box center [738, 156] width 425 height 24
type input "arif"
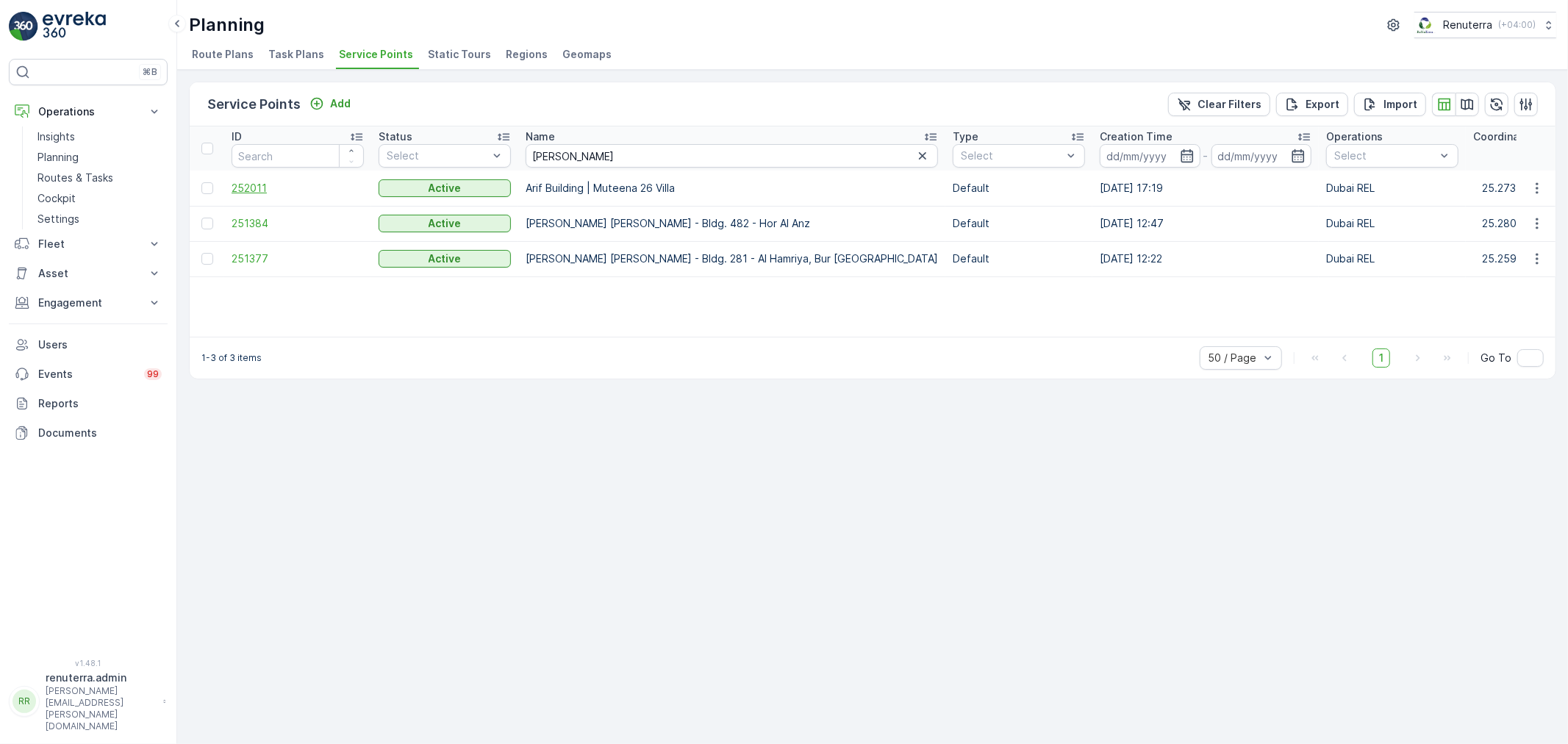
click at [238, 184] on span "252011" at bounding box center [297, 188] width 132 height 15
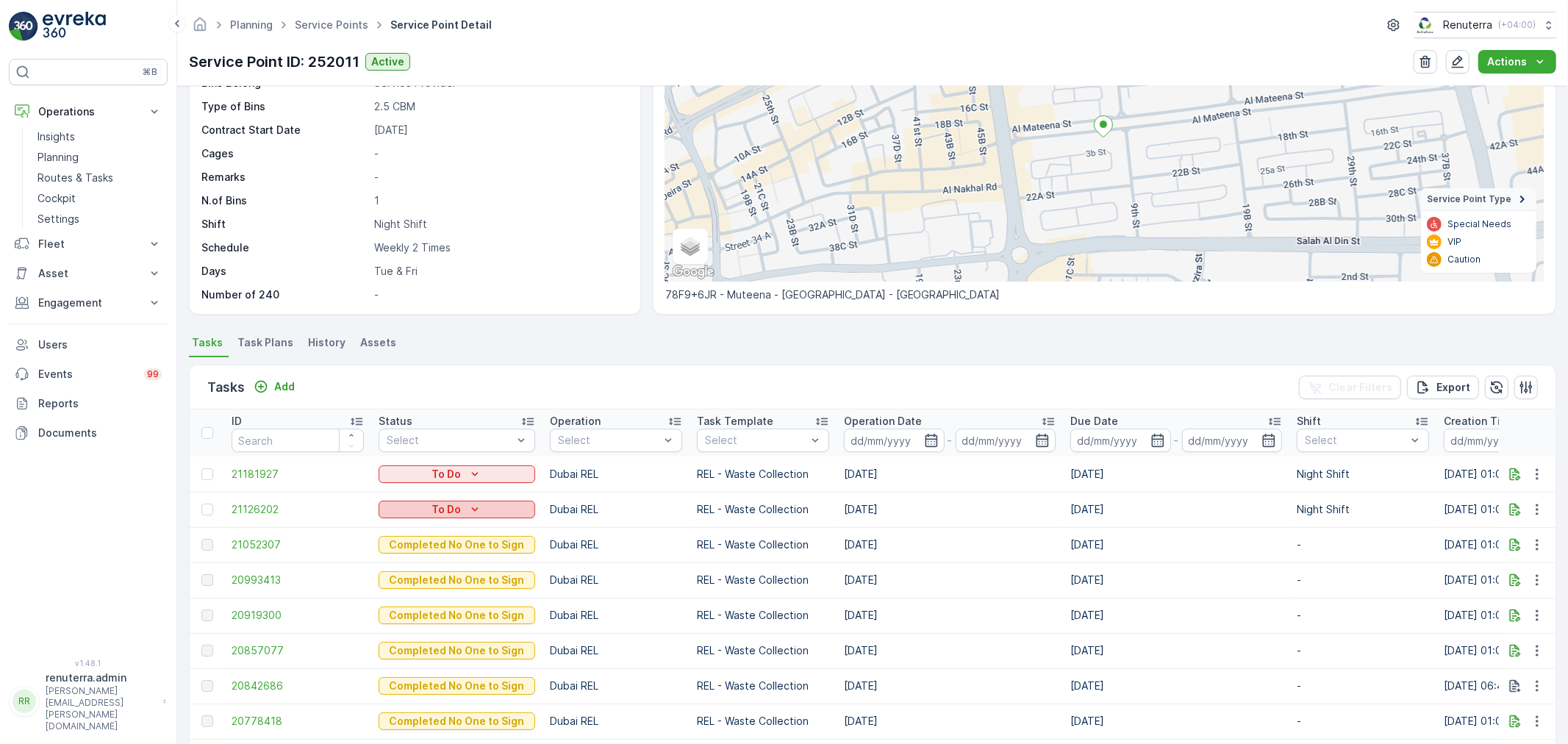
scroll to position [163, 0]
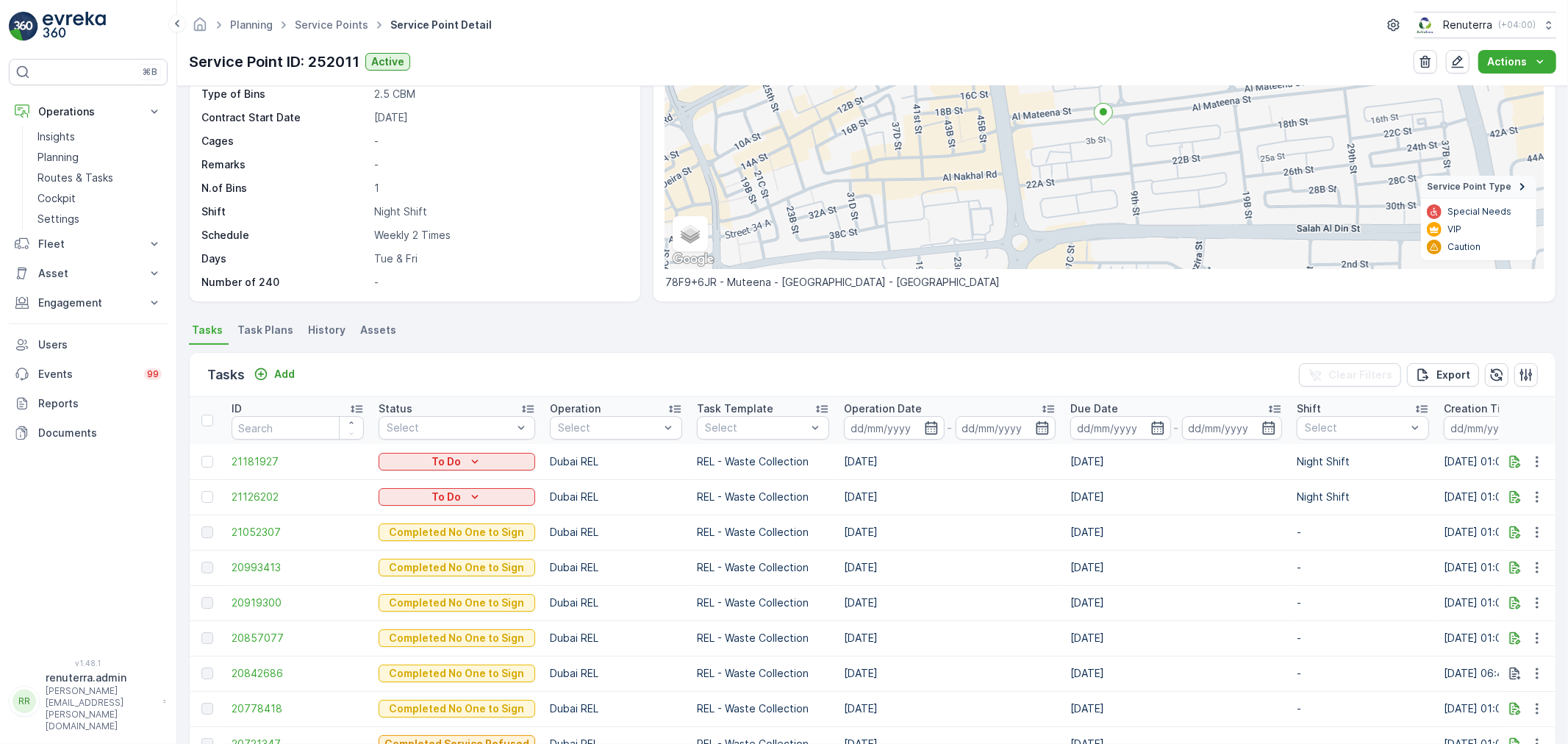
click at [262, 333] on span "Task Plans" at bounding box center [265, 329] width 55 height 15
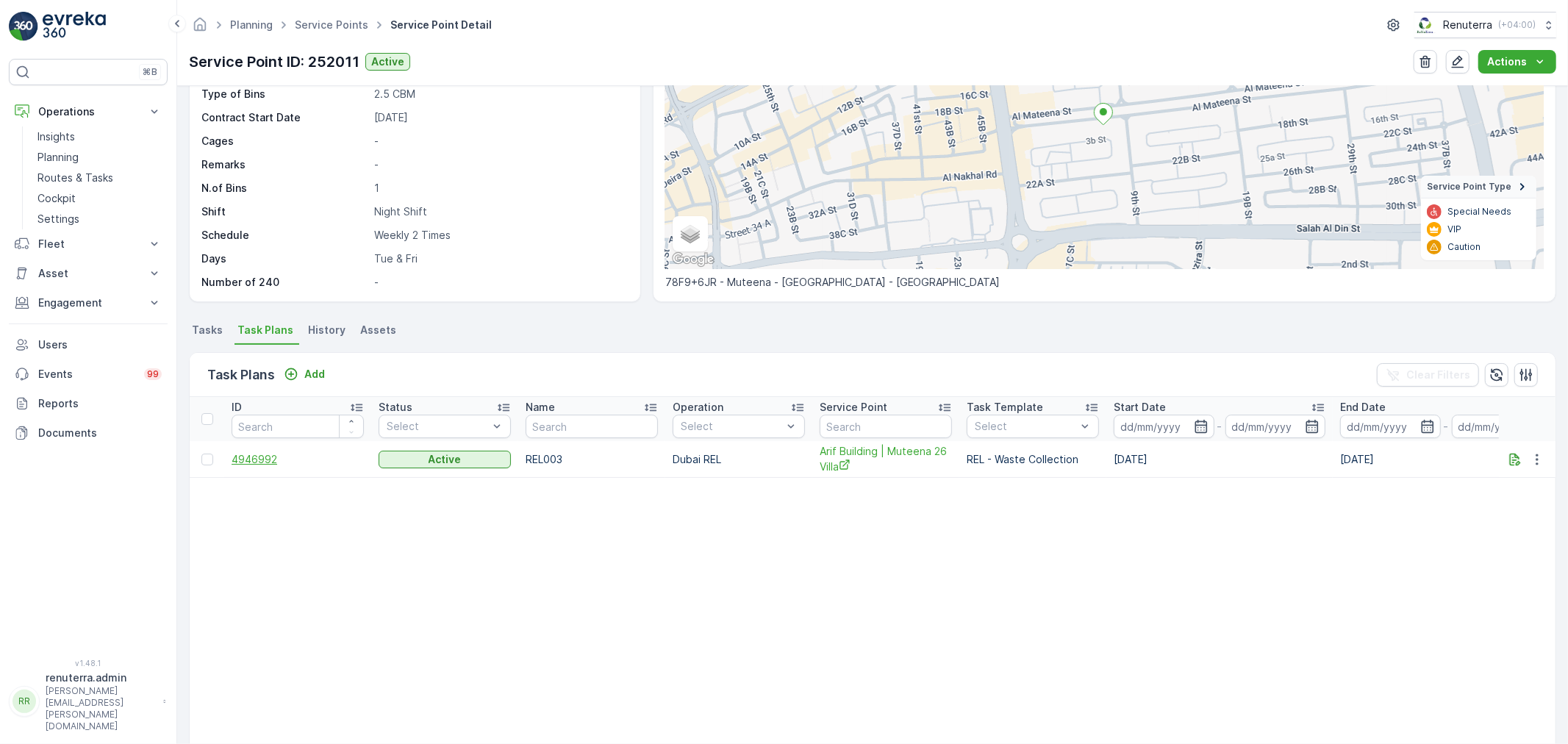
click at [271, 463] on span "4946992" at bounding box center [297, 459] width 132 height 15
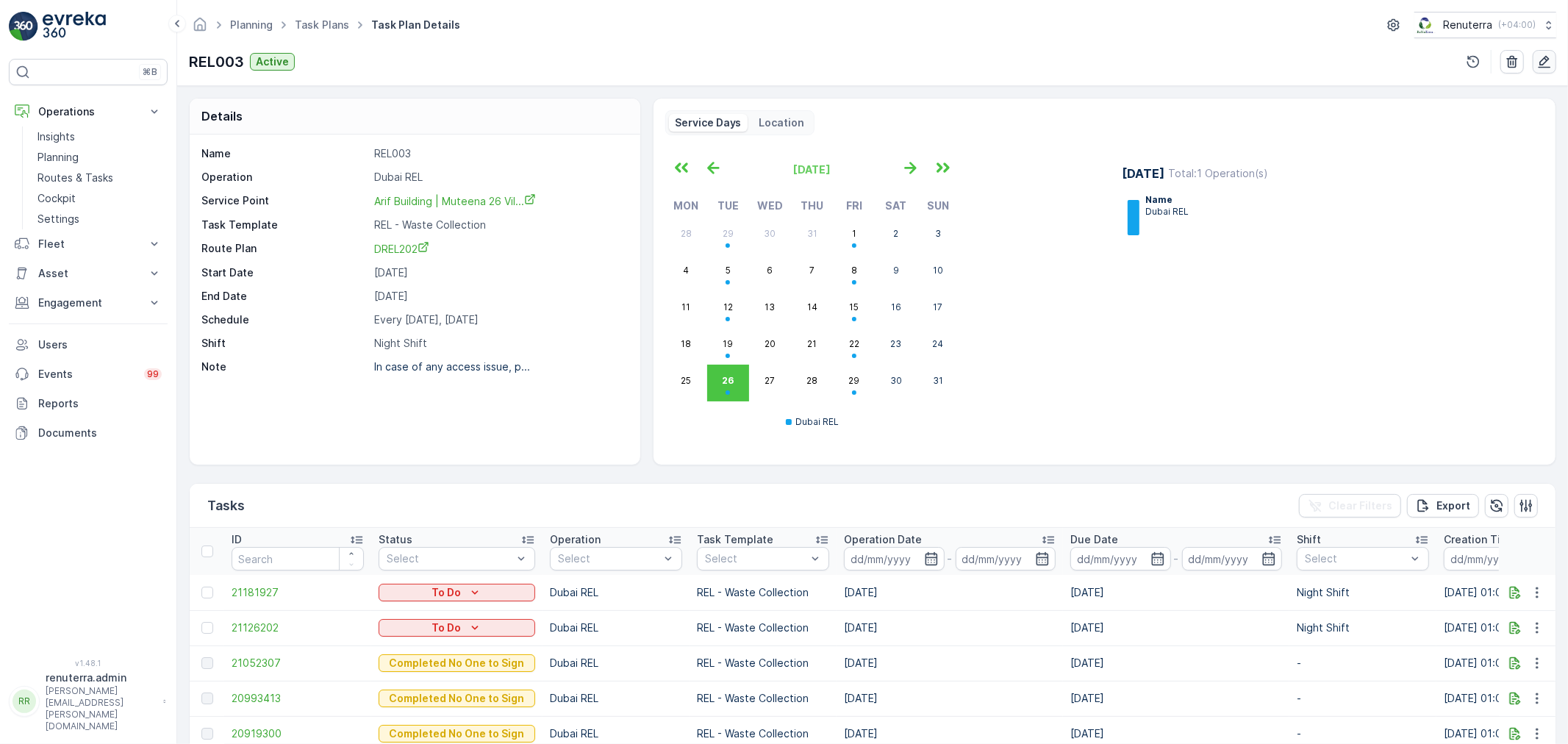
click at [1537, 53] on button "button" at bounding box center [1545, 62] width 24 height 24
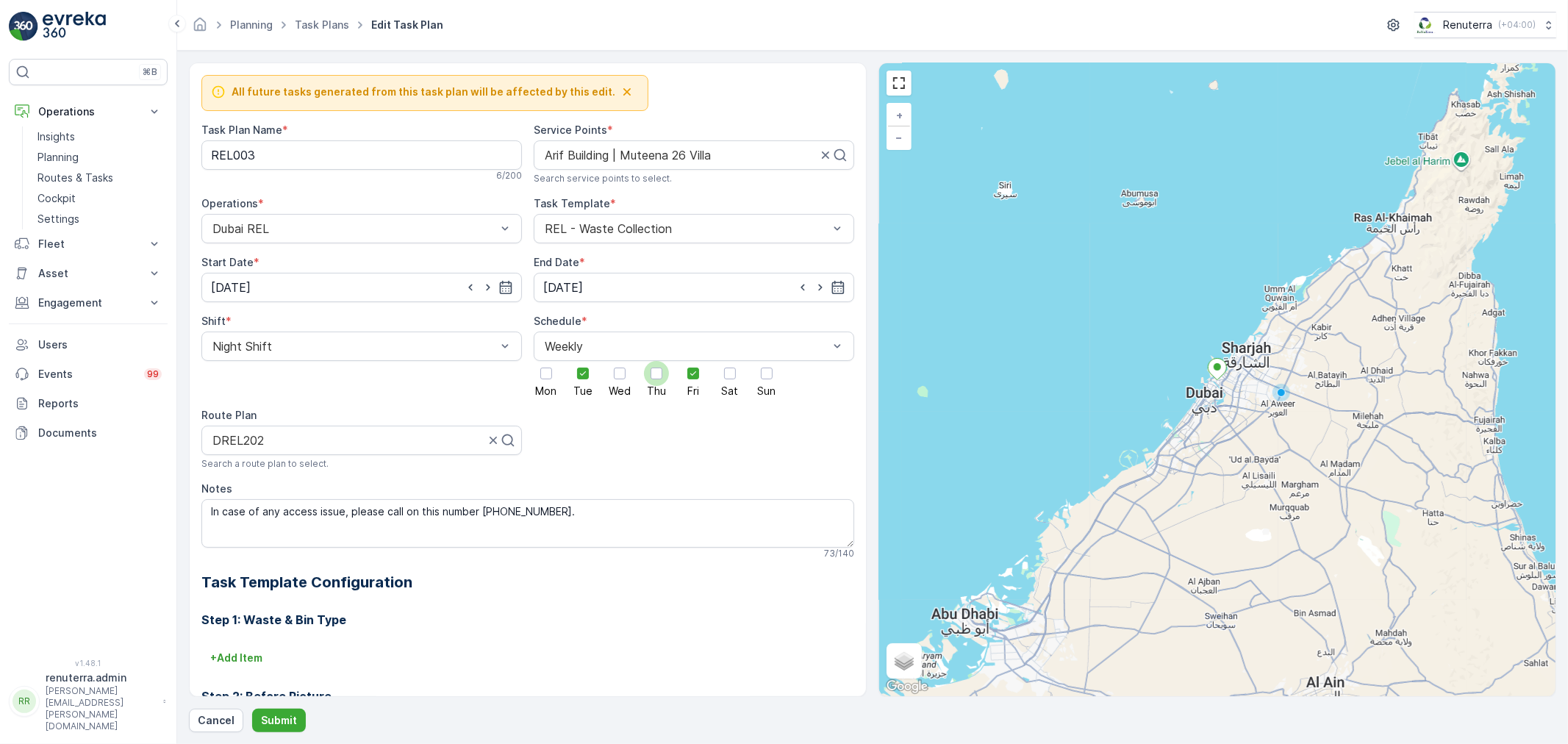
click at [650, 379] on div at bounding box center [656, 374] width 12 height 12
click at [656, 361] on input "Thu" at bounding box center [656, 361] width 0 height 0
drag, startPoint x: 682, startPoint y: 381, endPoint x: 706, endPoint y: 379, distance: 24.1
click at [684, 380] on div at bounding box center [692, 373] width 25 height 25
click at [693, 361] on input "Fri" at bounding box center [693, 361] width 0 height 0
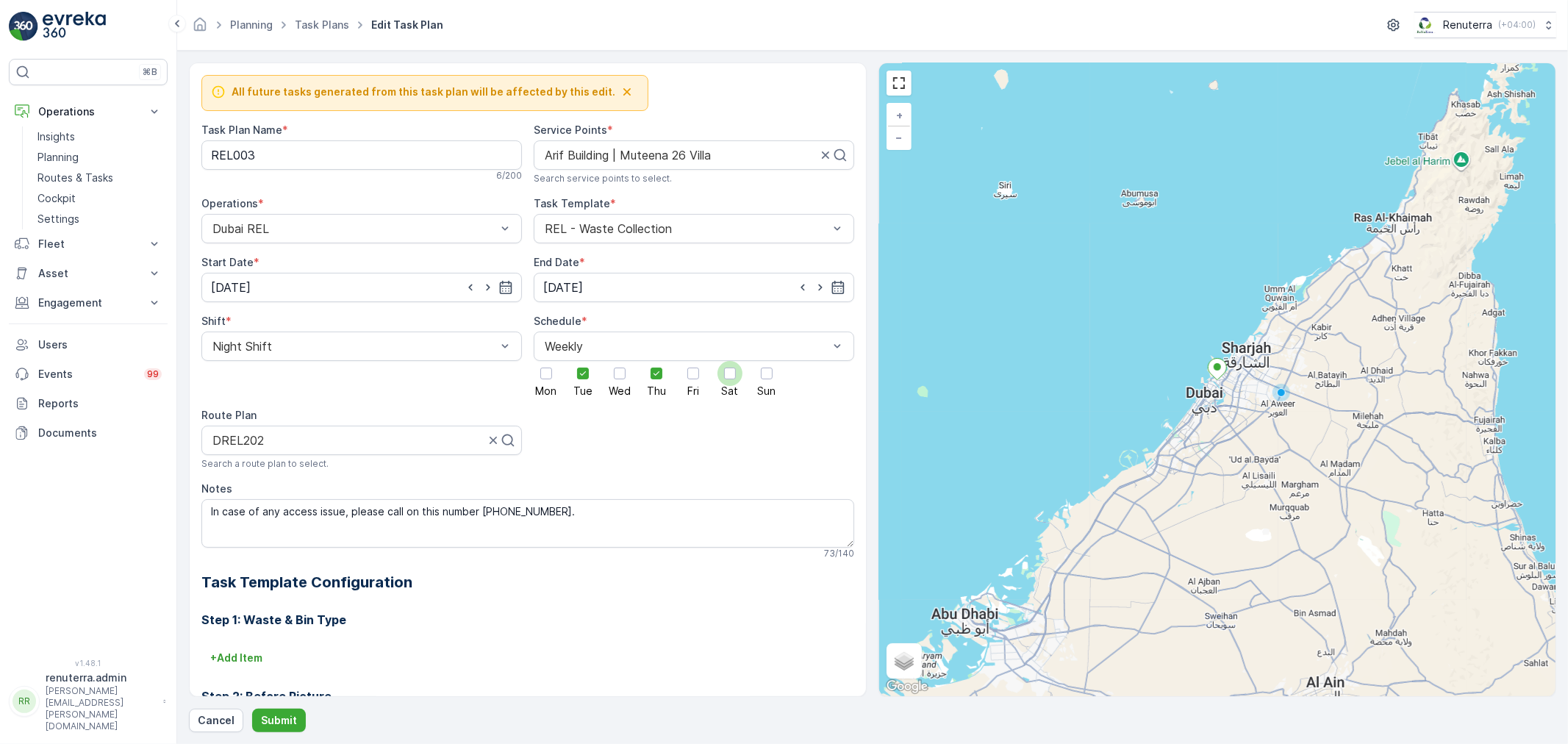
click at [724, 377] on div at bounding box center [730, 374] width 12 height 12
click at [730, 361] on input "Sat" at bounding box center [730, 361] width 0 height 0
click at [280, 716] on p "Submit" at bounding box center [279, 719] width 36 height 15
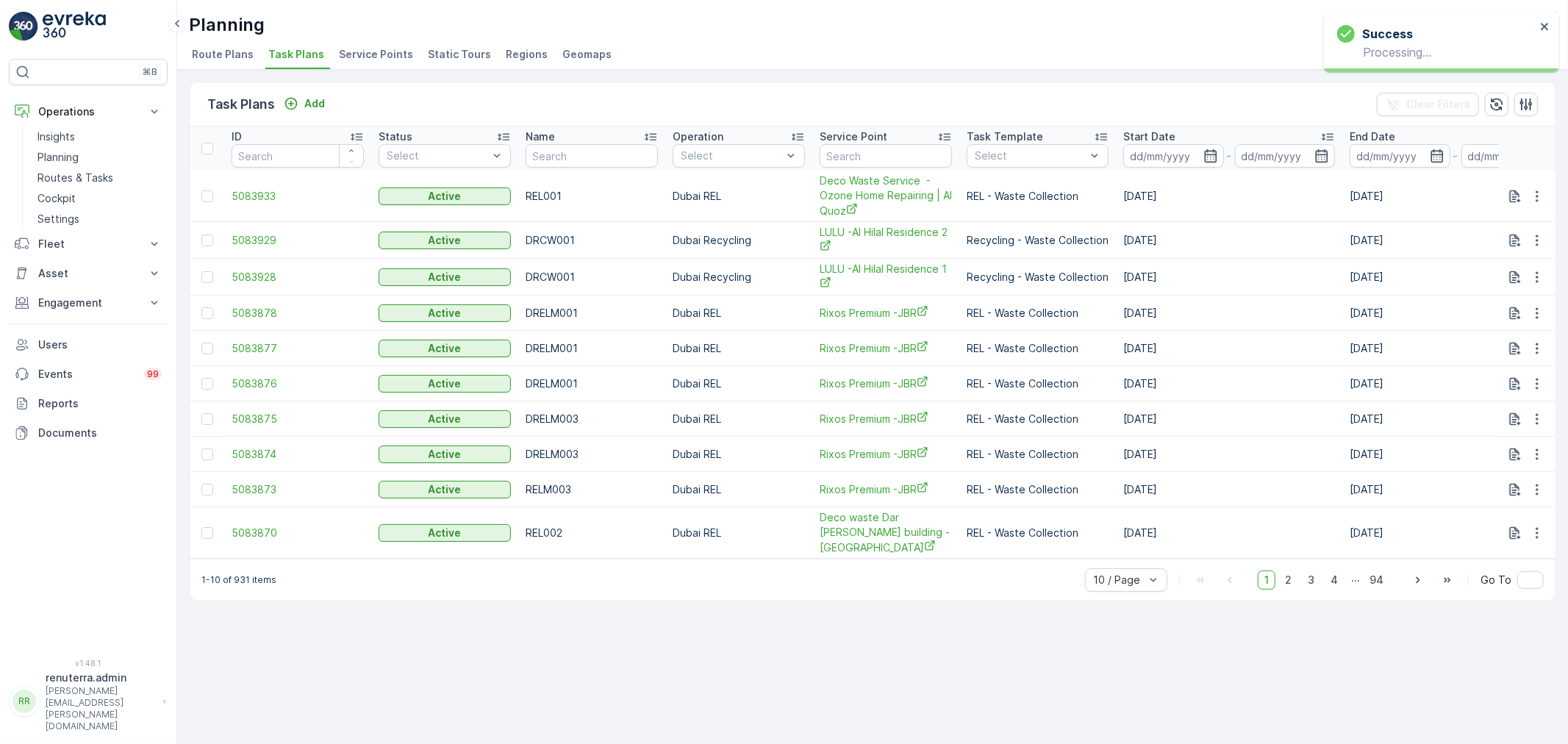
click at [387, 40] on div "Planning Renuterra ( +04:00 ) Route Plans Task Plans Service Points Static Tour…" at bounding box center [872, 35] width 1390 height 70
click at [386, 50] on span "Service Points" at bounding box center [376, 54] width 74 height 15
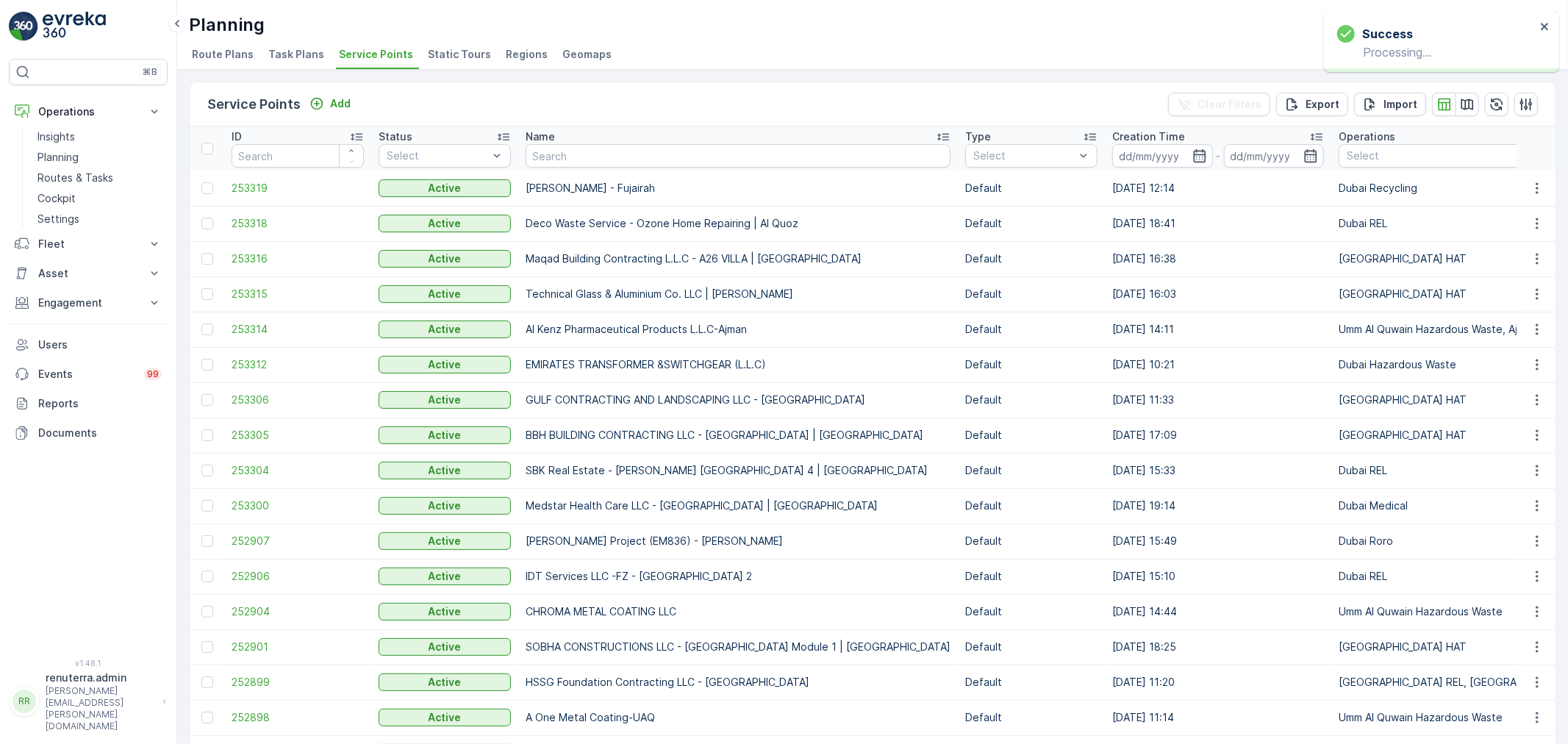
click at [550, 165] on input "text" at bounding box center [738, 156] width 425 height 24
type input "arif"
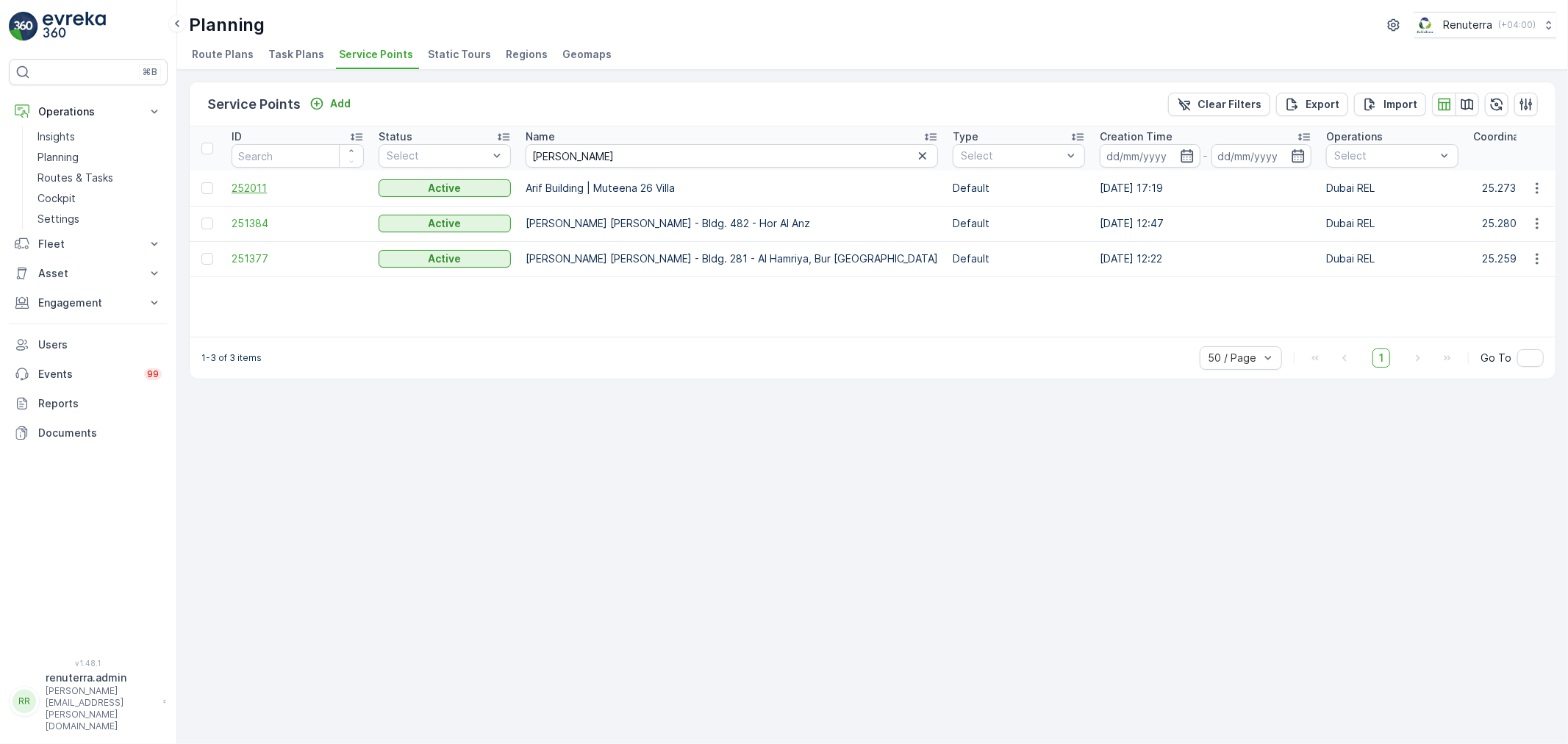
click at [268, 186] on span "252011" at bounding box center [297, 188] width 132 height 15
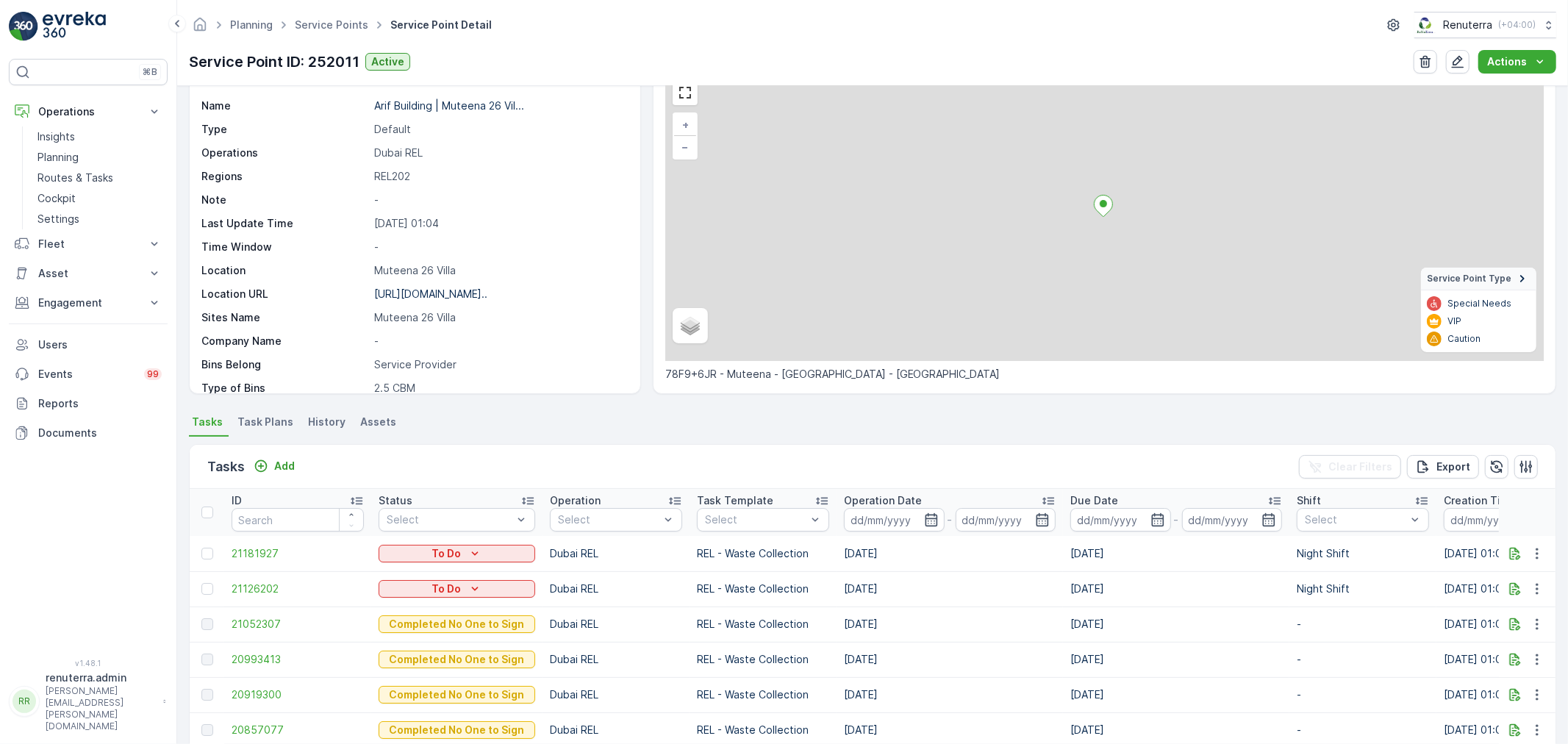
scroll to position [245, 0]
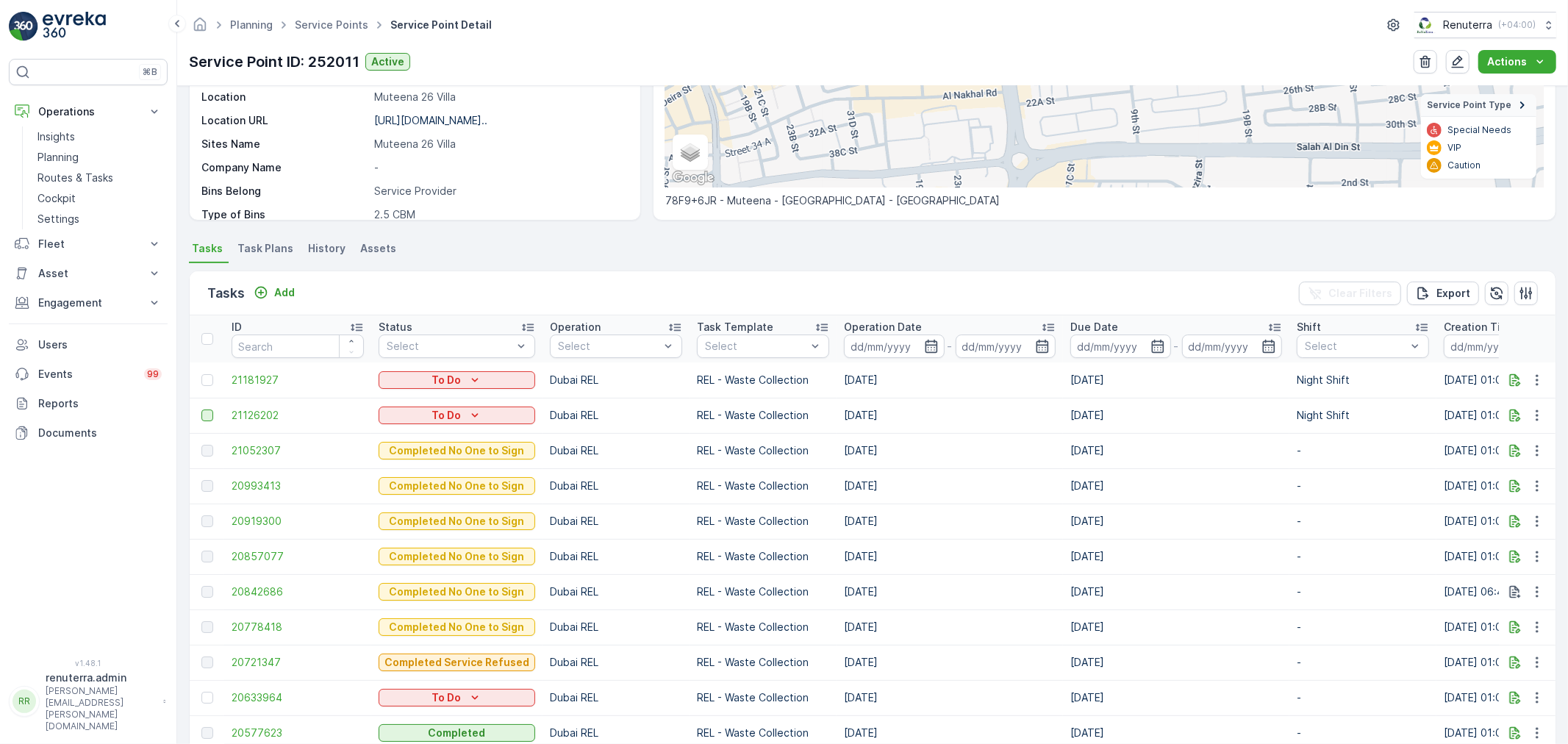
click at [207, 416] on div at bounding box center [207, 416] width 12 height 12
click at [201, 410] on input "checkbox" at bounding box center [201, 410] width 0 height 0
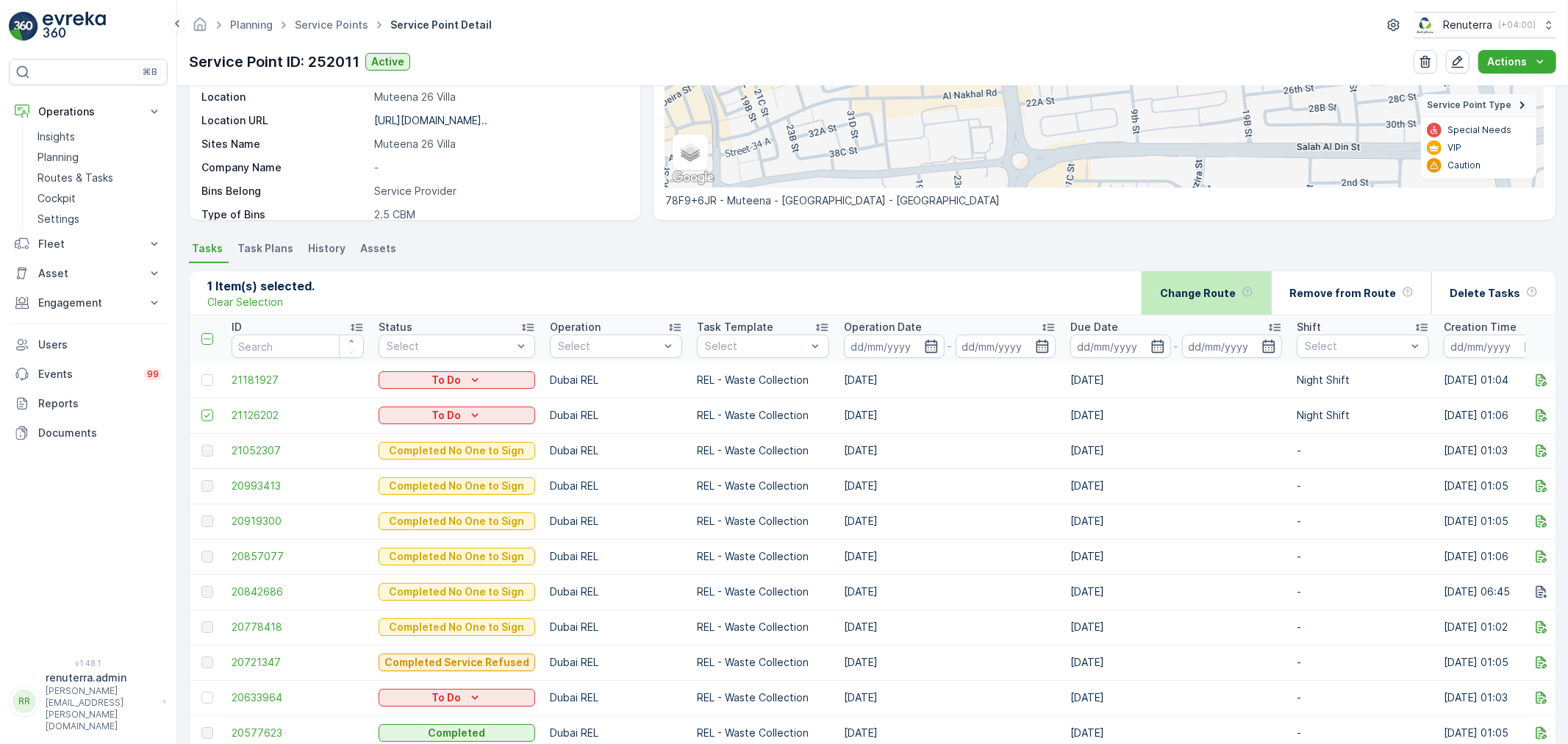
click at [1201, 303] on div "Change Route" at bounding box center [1206, 293] width 93 height 44
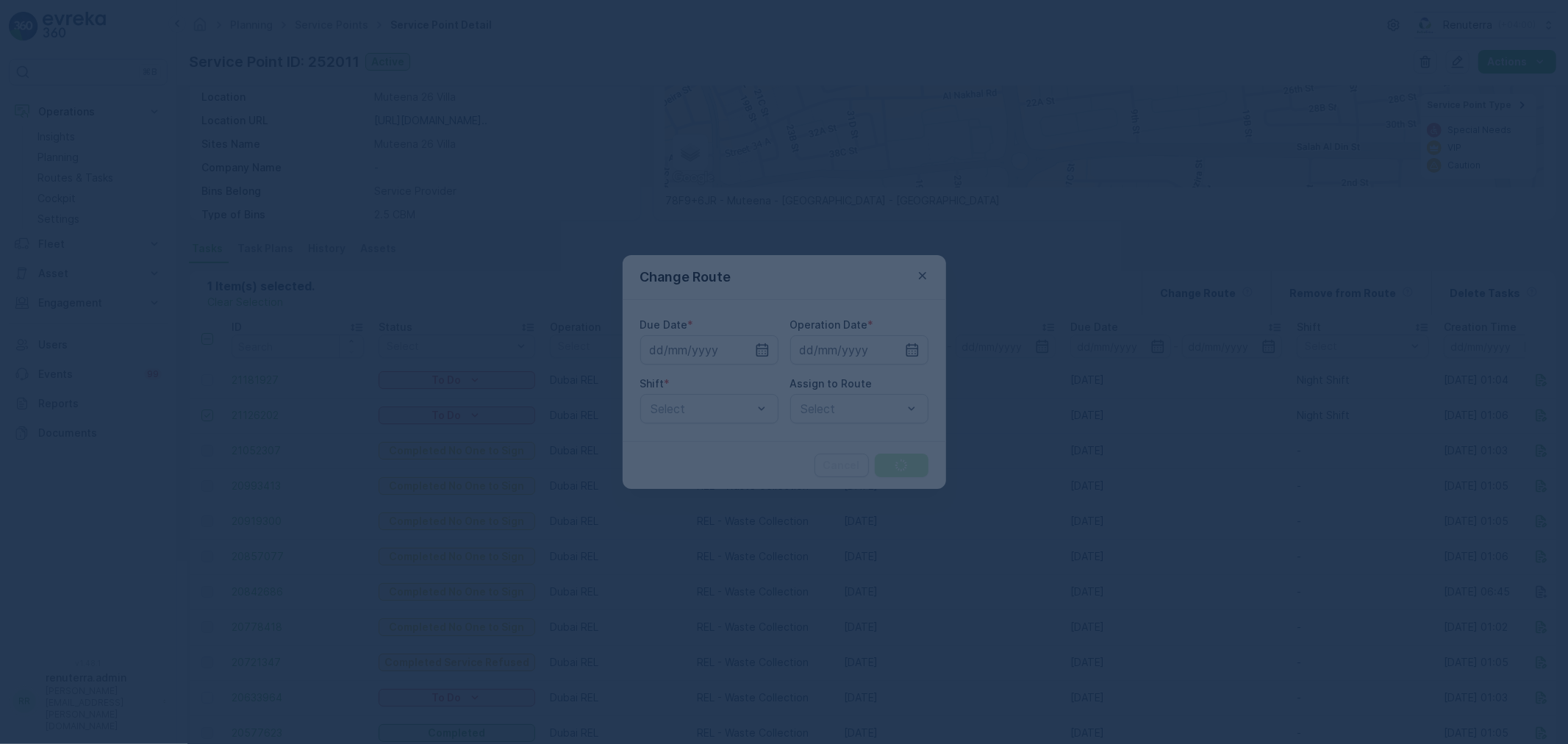
type input "[DATE]"
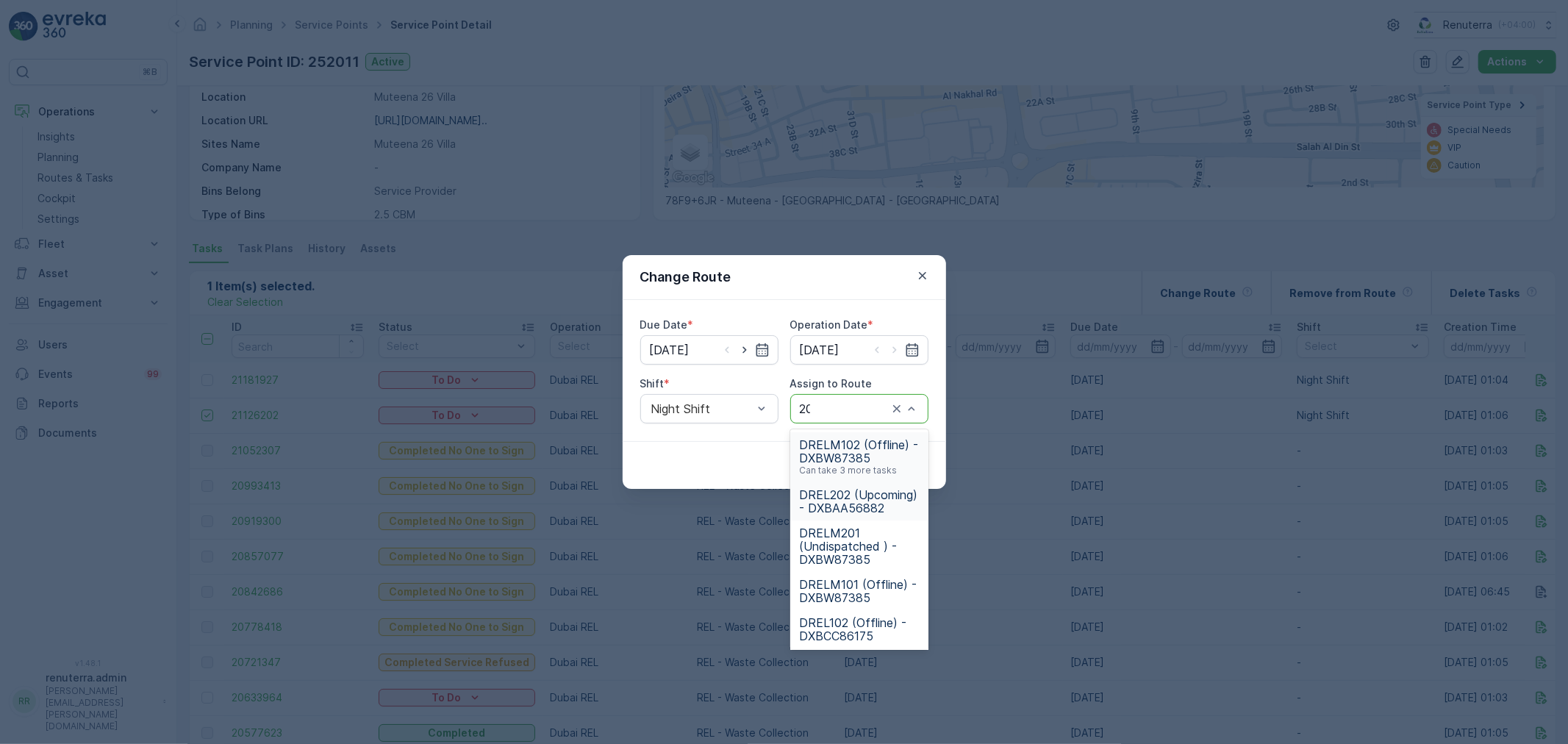
type input "202"
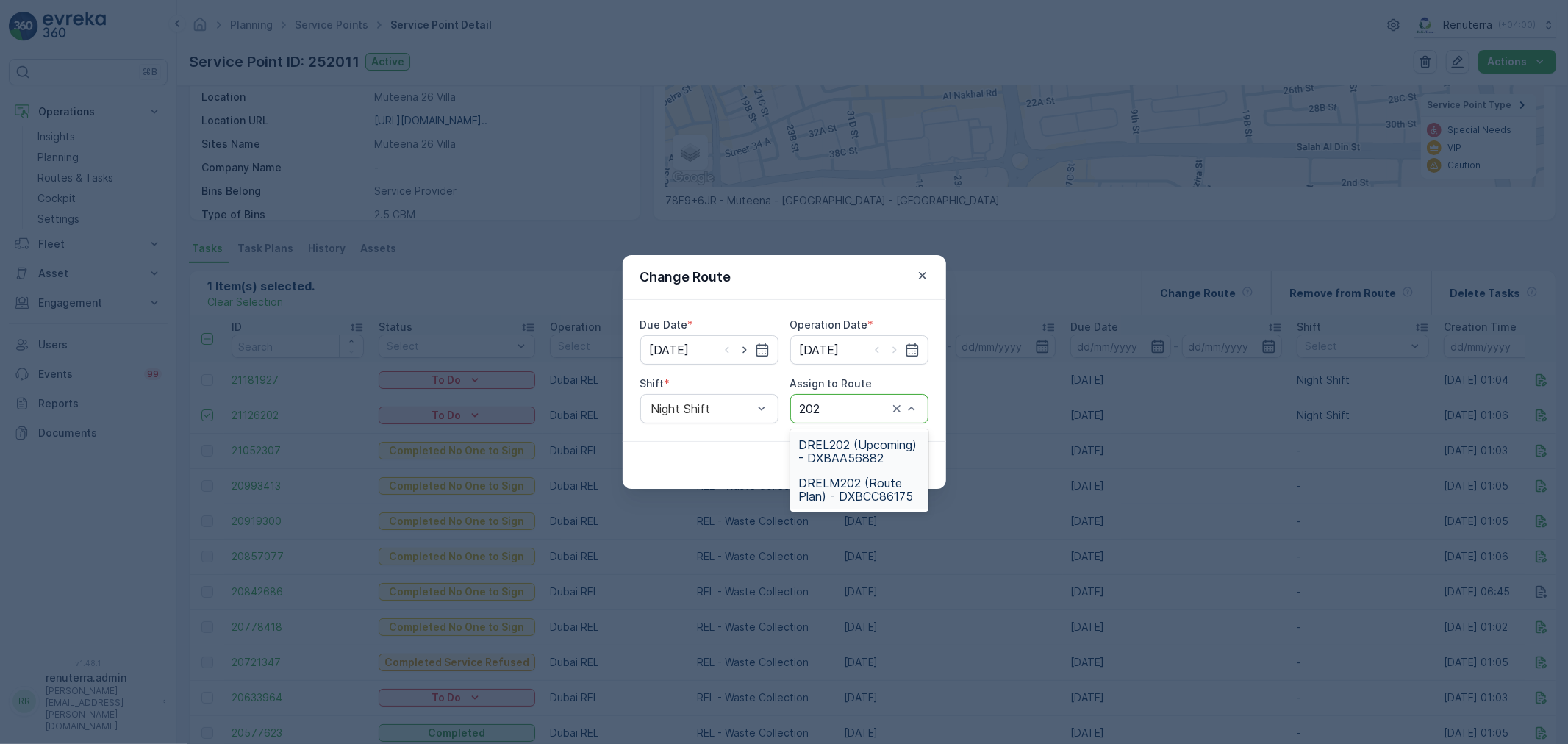
click at [868, 492] on span "DRELM202 (Route Plan) - DXBCC86175" at bounding box center [859, 489] width 120 height 26
click at [904, 465] on p "Submit" at bounding box center [901, 465] width 36 height 15
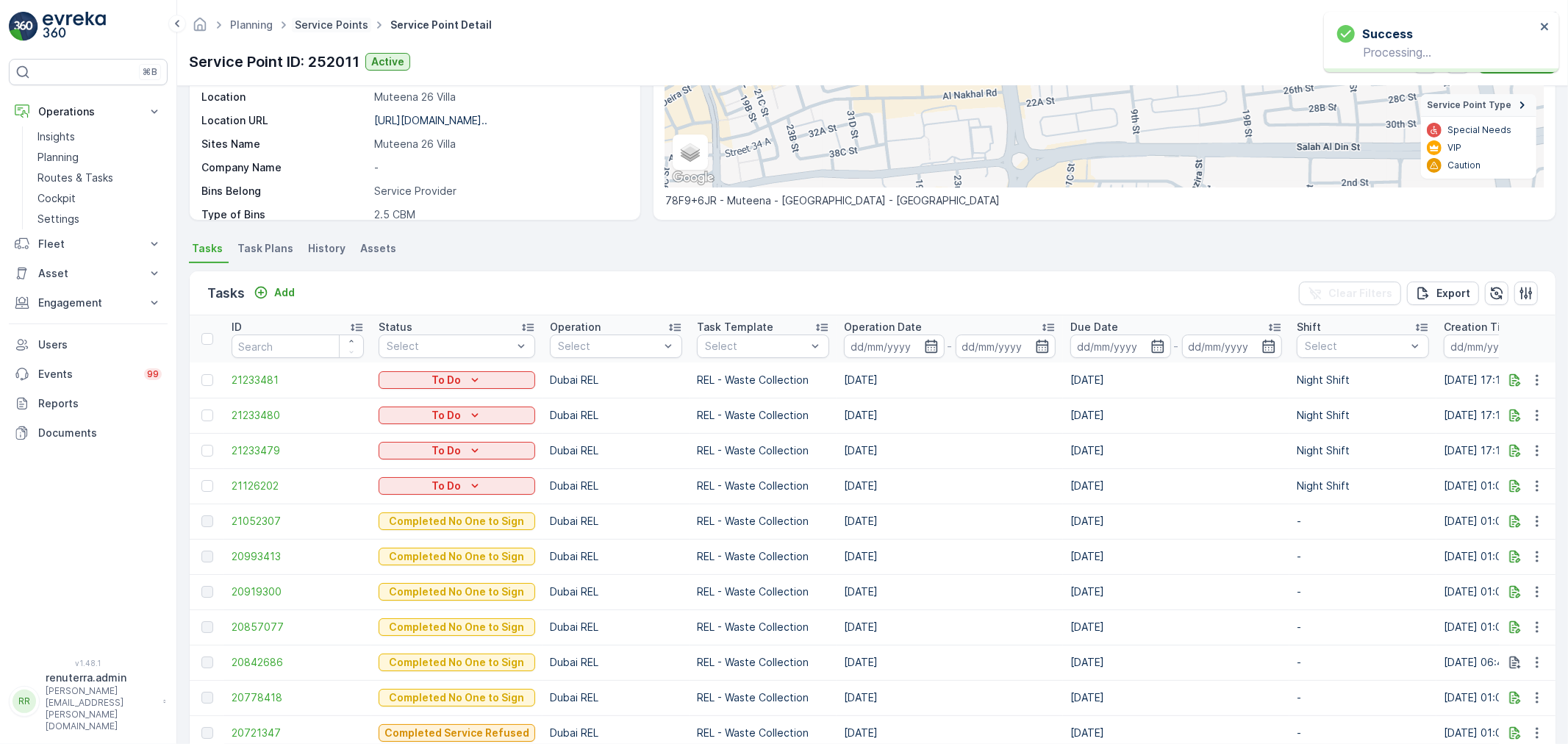
click at [353, 23] on link "Service Points" at bounding box center [331, 25] width 73 height 13
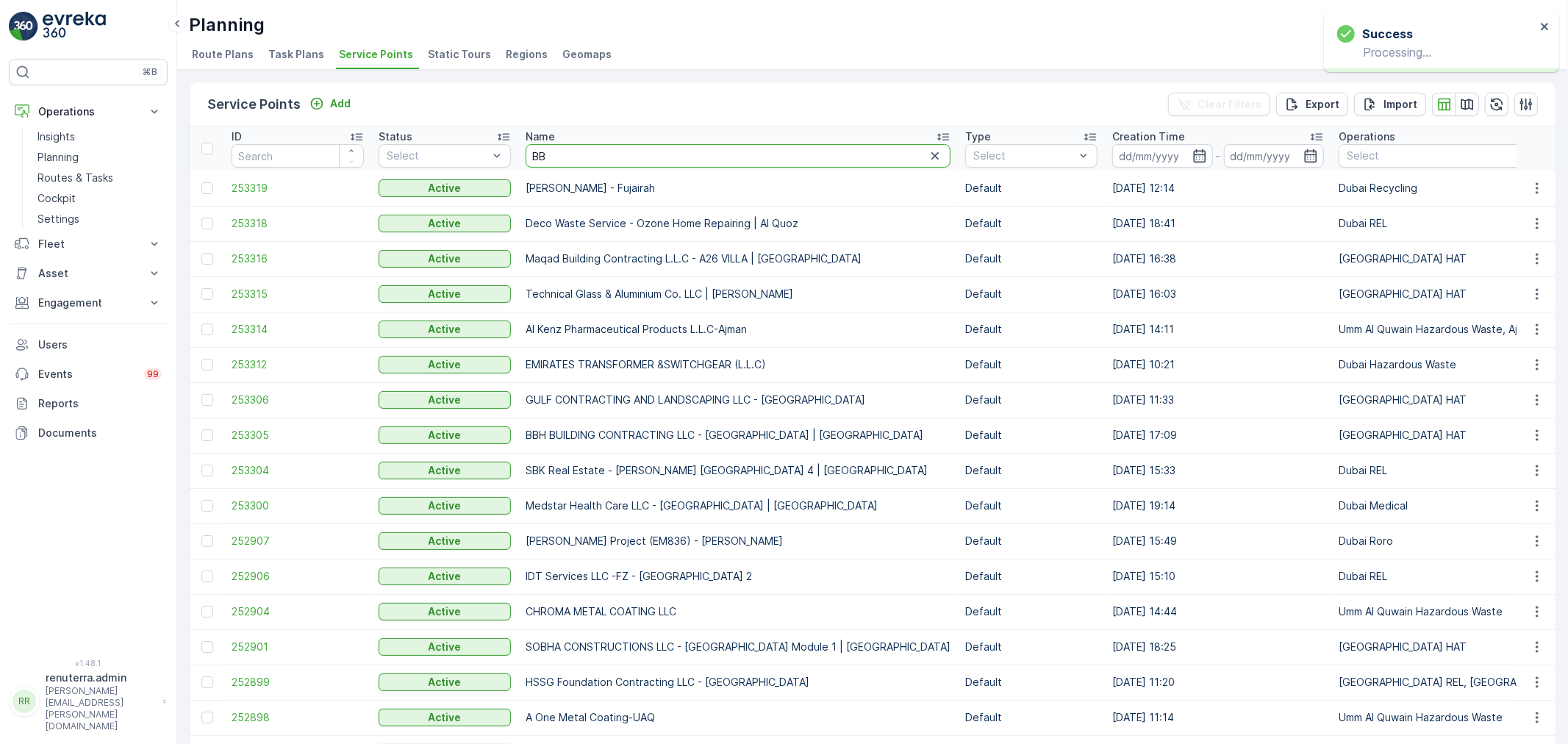
type input "BBJ"
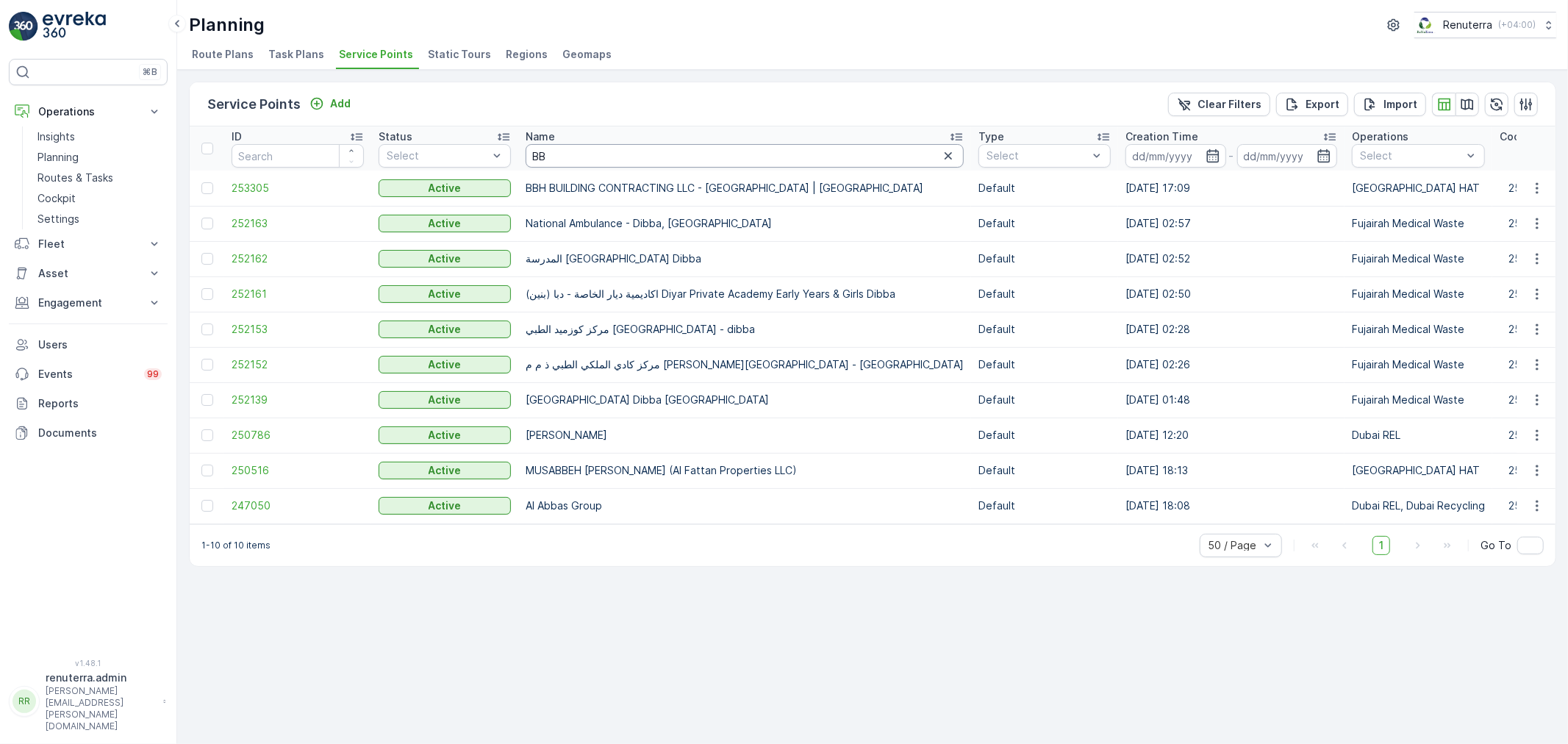
click at [568, 160] on input "BB" at bounding box center [744, 156] width 438 height 24
type input "BBH"
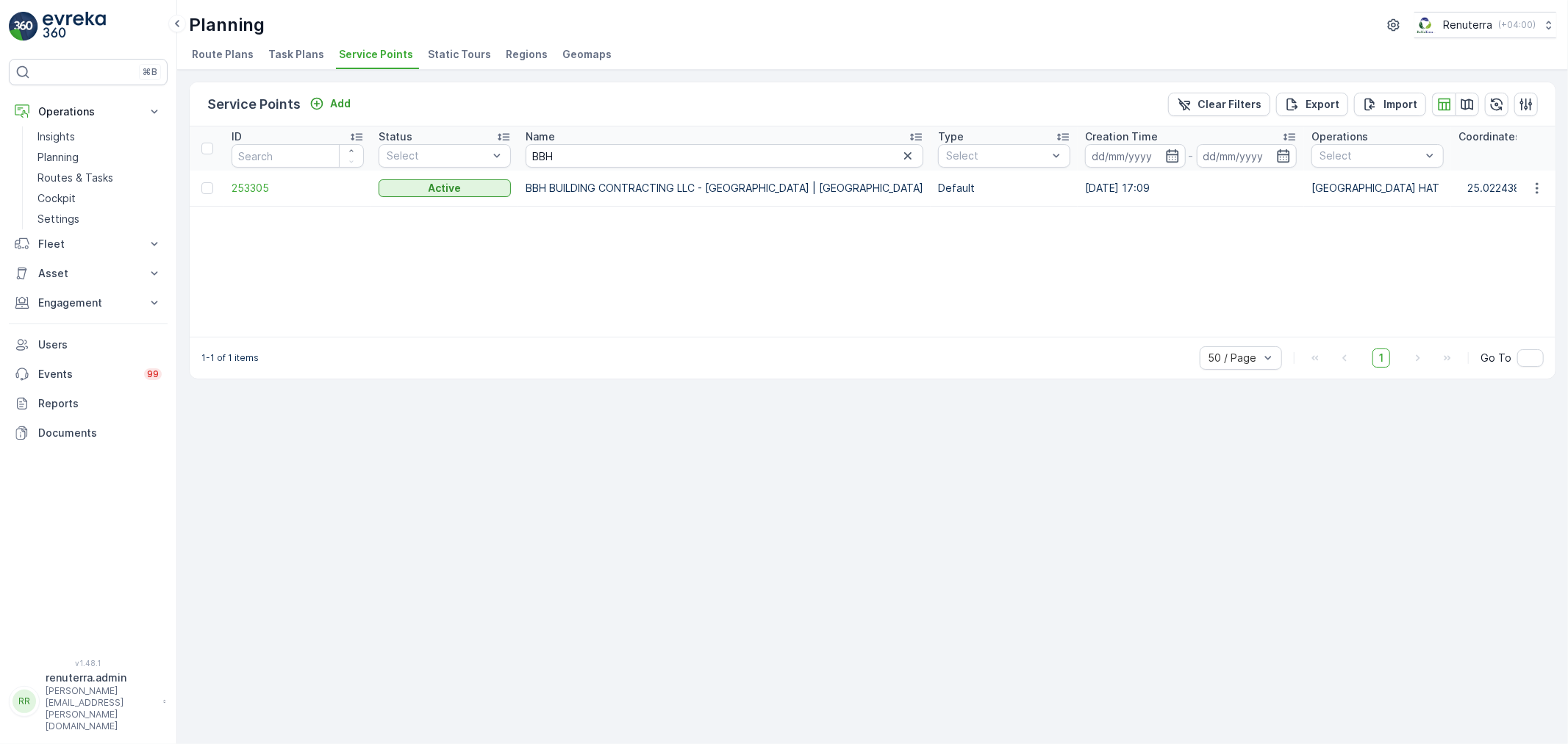
drag, startPoint x: 526, startPoint y: 183, endPoint x: 941, endPoint y: 189, distance: 415.0
click at [930, 189] on td "BBH BUILDING CONTRACTING LLC - Villa 70 Sanctuary Falls | Jumeirah Golf Estates" at bounding box center [724, 188] width 412 height 35
copy td "BBH BUILDING CONTRACTING LLC - Villa 70 Sanctuary Falls | Jumeirah Golf Estates"
click at [526, 151] on input "BBH" at bounding box center [725, 156] width 398 height 24
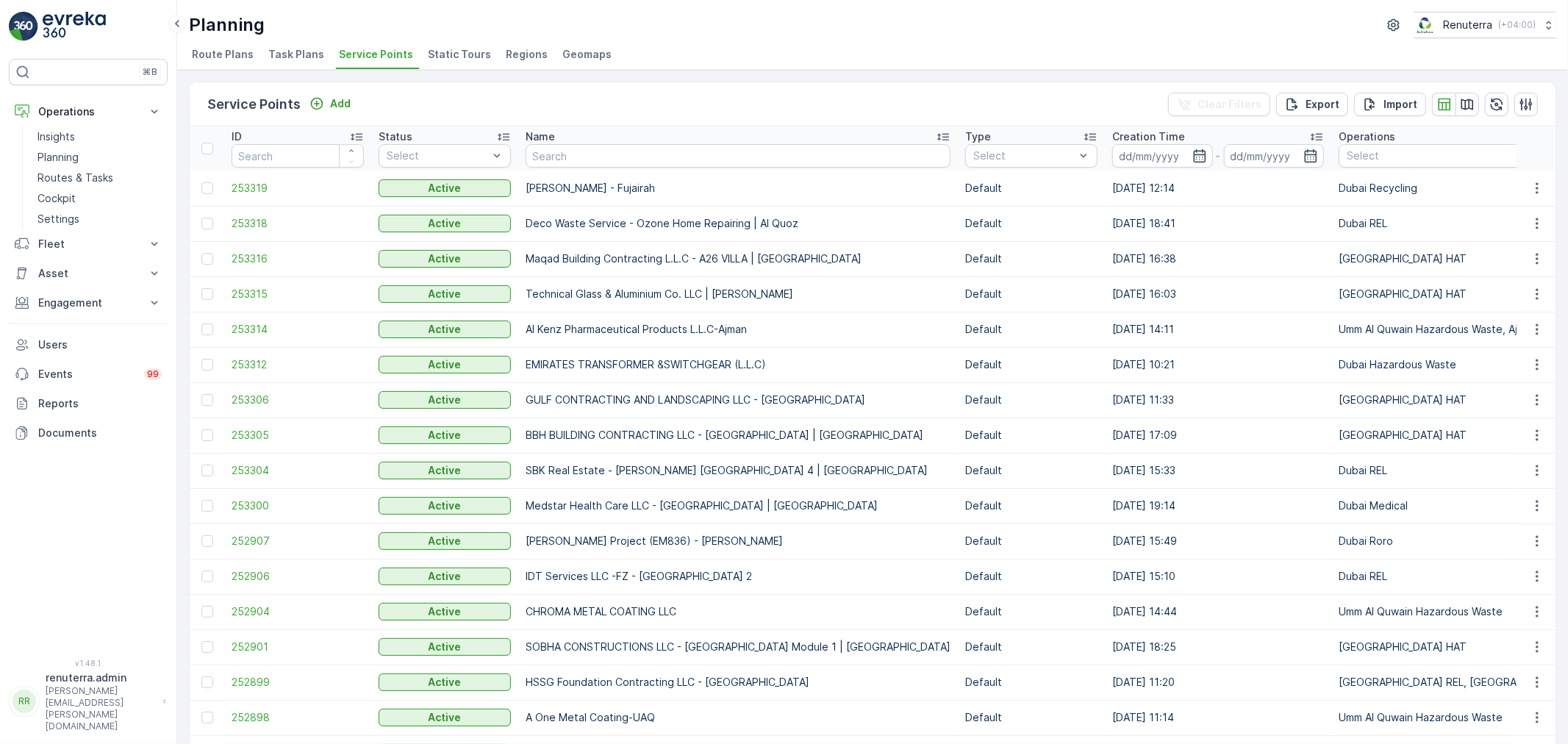
click at [313, 118] on div "Service Points Add Clear Filters Export Import" at bounding box center [872, 104] width 1366 height 44
click at [321, 104] on icon "Add" at bounding box center [317, 103] width 15 height 15
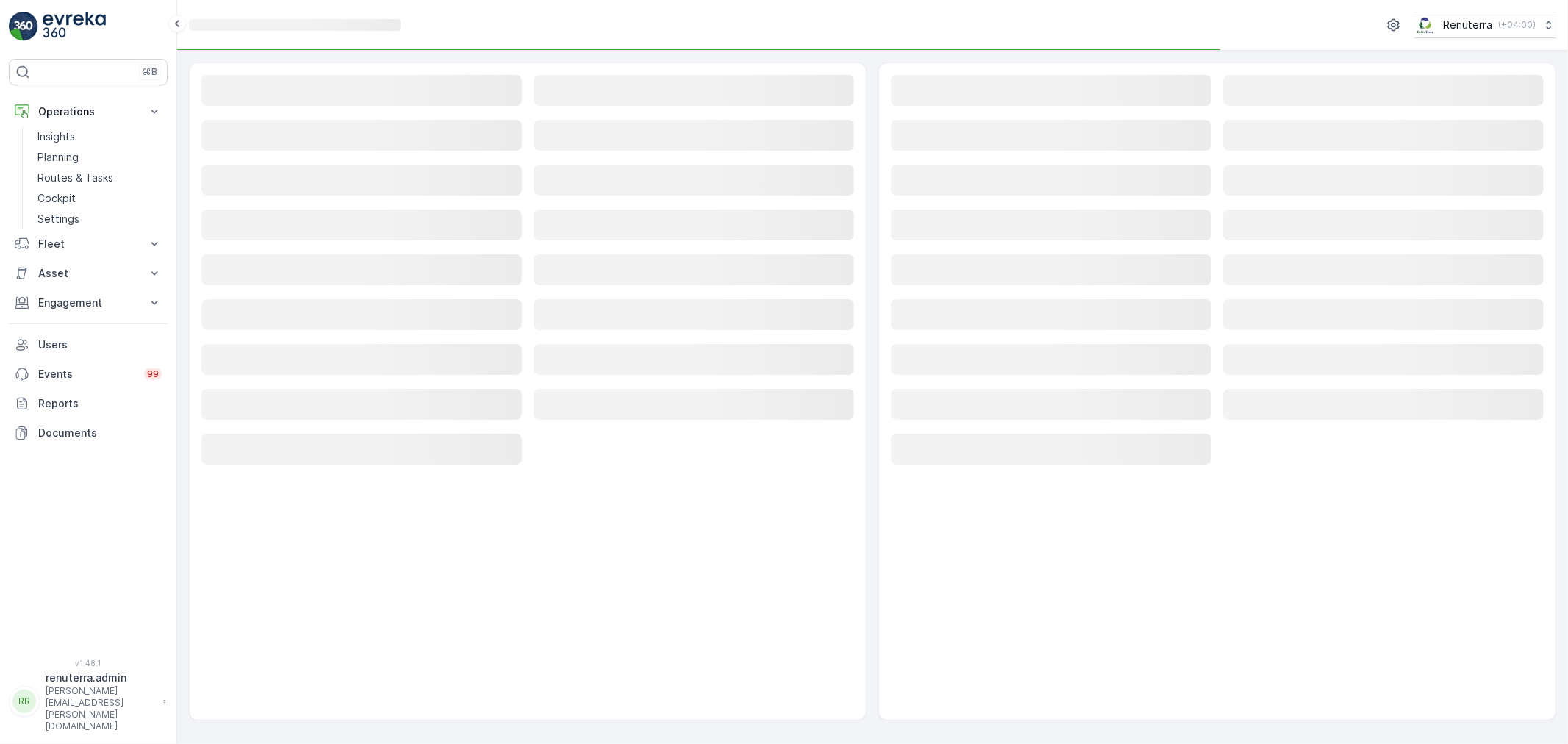
click at [300, 108] on div "Loading..." at bounding box center [361, 91] width 320 height 33
click at [300, 108] on div "Loading..." at bounding box center [361, 91] width 320 height 33
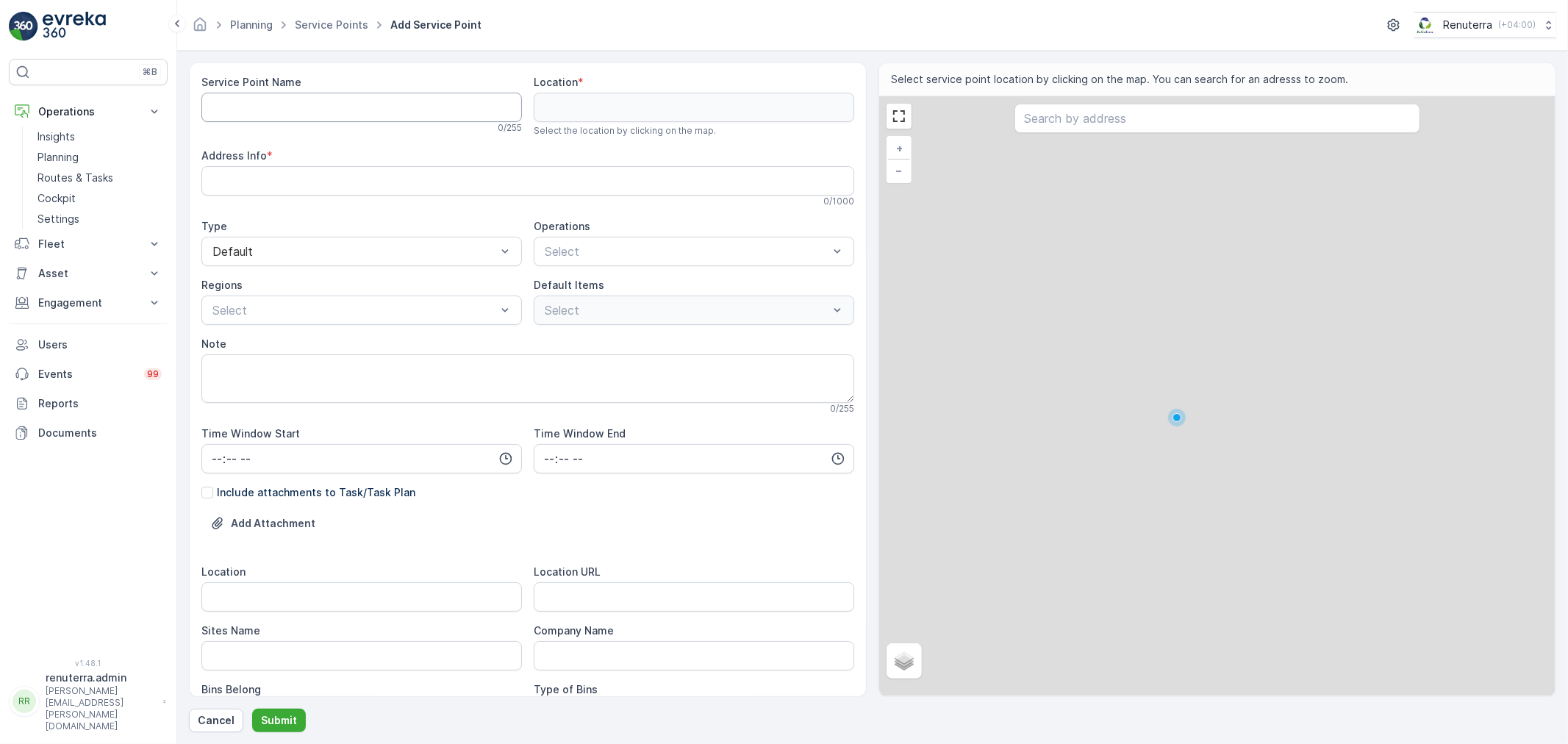
click at [293, 119] on Name "Service Point Name" at bounding box center [361, 108] width 320 height 29
paste Name "SBK Afra Badeer building"
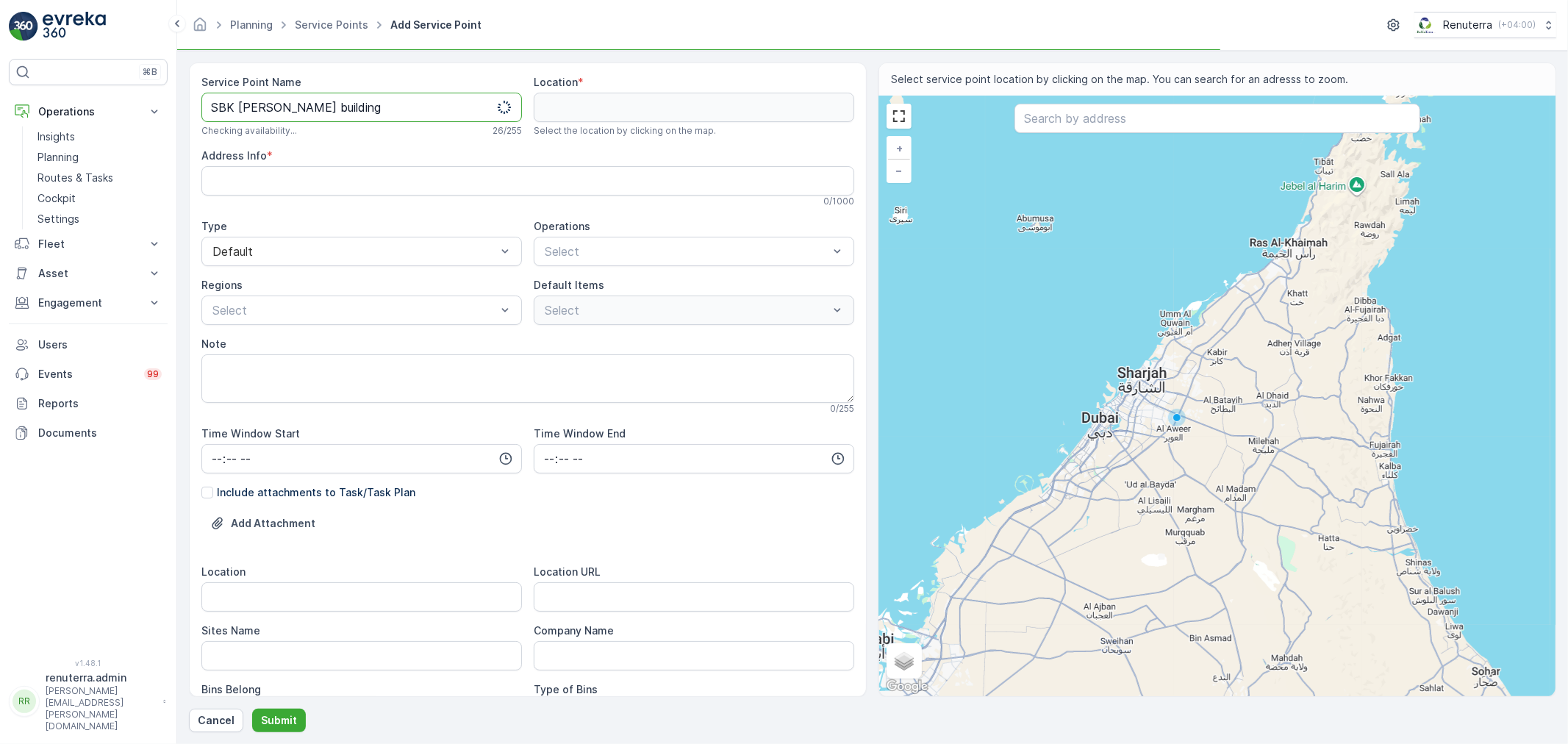
click at [241, 105] on Name "SBK Afra Badeer building" at bounding box center [361, 108] width 320 height 29
drag, startPoint x: 453, startPoint y: 107, endPoint x: 195, endPoint y: 77, distance: 259.7
click at [195, 77] on div "Service Point Name SBK-Real Estate -Afra Bader building Checking availability..…" at bounding box center [528, 379] width 678 height 634
click at [370, 104] on Name "SBK-Real Estate -Afra Bader building" at bounding box center [361, 108] width 320 height 29
click at [368, 107] on Name "SBK-Real Estate -Afra Bader building" at bounding box center [361, 108] width 320 height 29
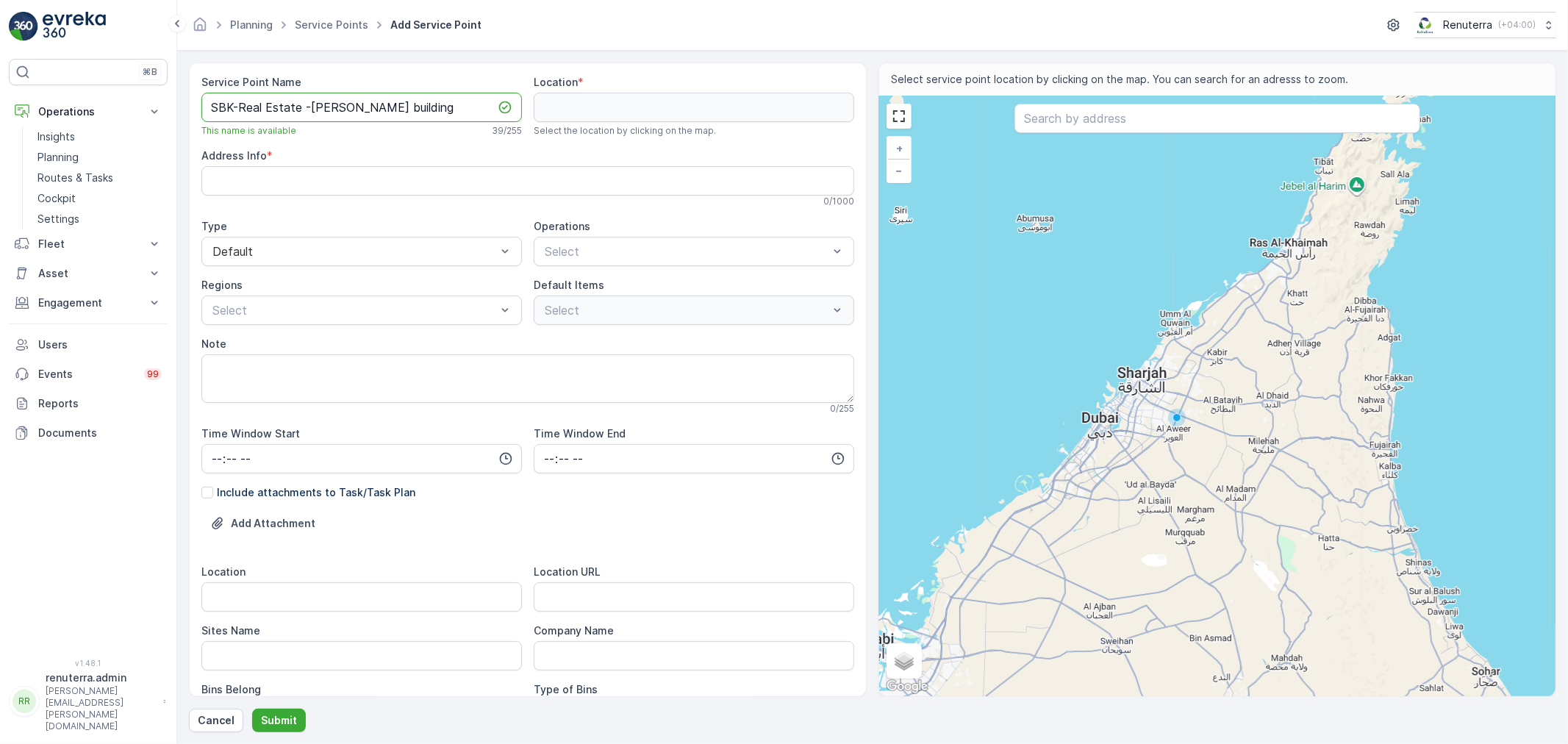
drag, startPoint x: 436, startPoint y: 112, endPoint x: 221, endPoint y: 98, distance: 215.5
click at [203, 98] on Name "SBK-Real Estate -Afra Badeer building" at bounding box center [361, 108] width 320 height 29
type Name "SBK-Real Estate -Afra Badeer building"
click at [386, 152] on div "Address Info *" at bounding box center [528, 155] width 653 height 15
drag, startPoint x: 431, startPoint y: 106, endPoint x: 188, endPoint y: 101, distance: 243.1
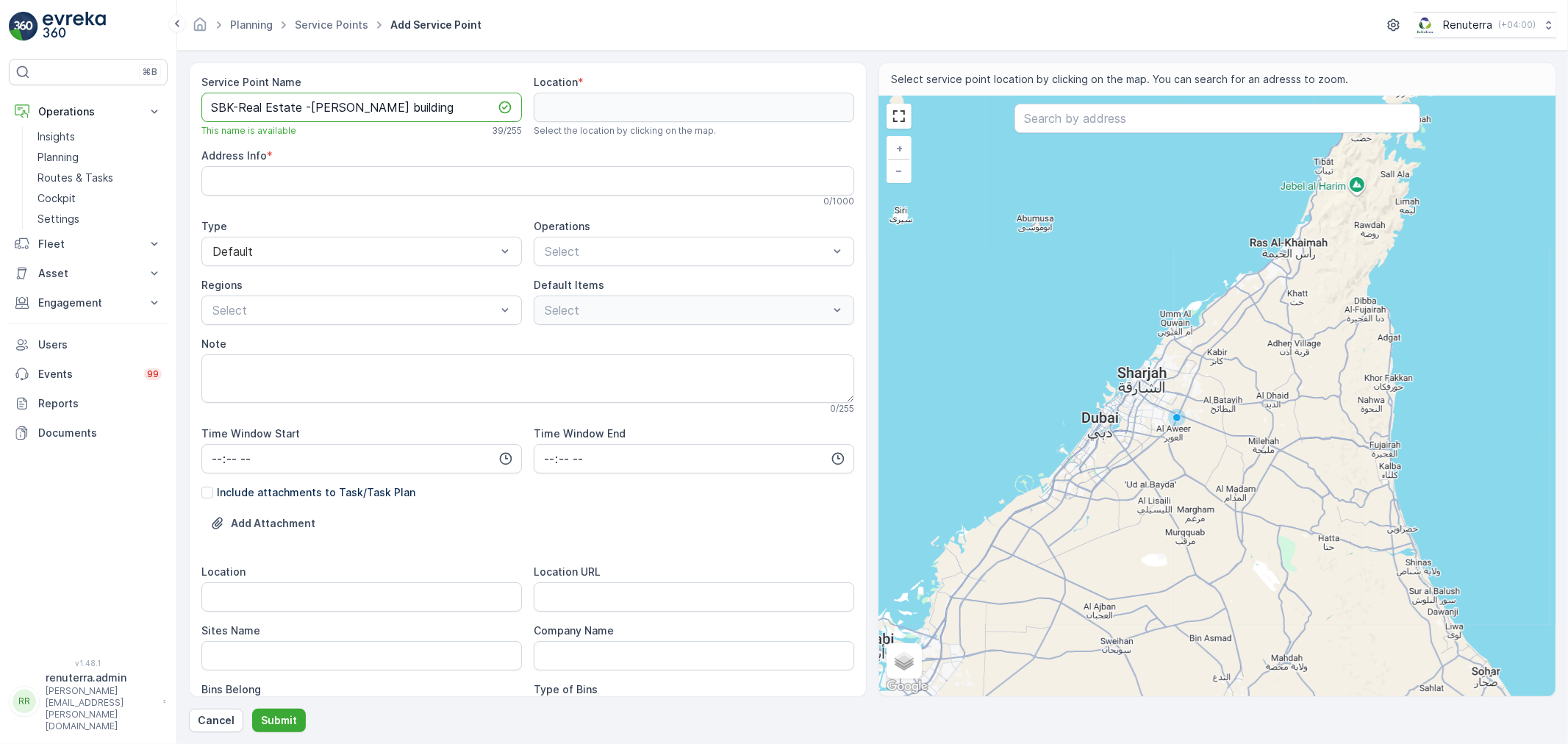
click at [189, 101] on div "Service Point Name SBK-Real Estate -Afra Badeer building This name is available…" at bounding box center [528, 379] width 678 height 634
click at [574, 239] on div "Select" at bounding box center [693, 251] width 320 height 29
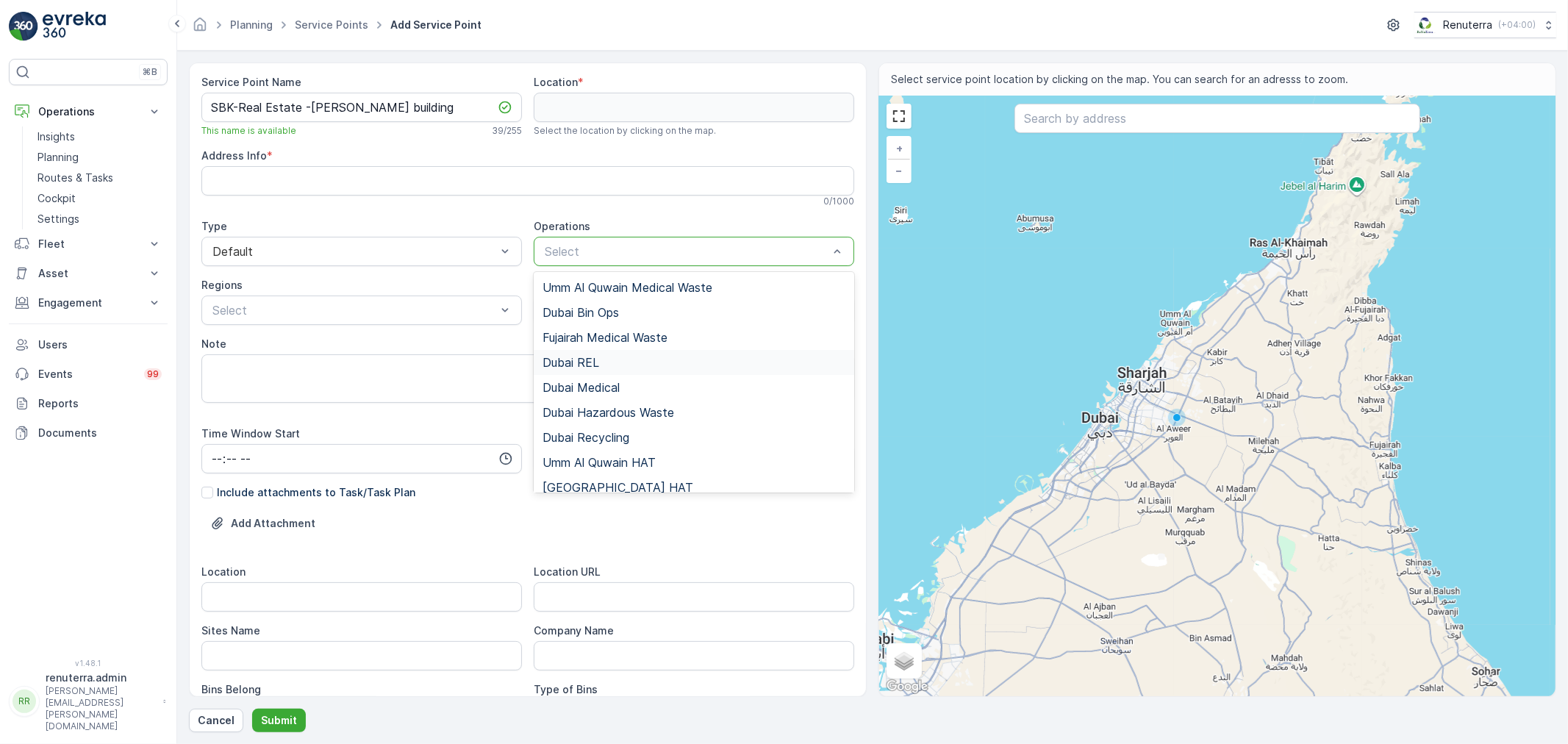
click at [621, 358] on div "Dubai REL" at bounding box center [694, 363] width 303 height 14
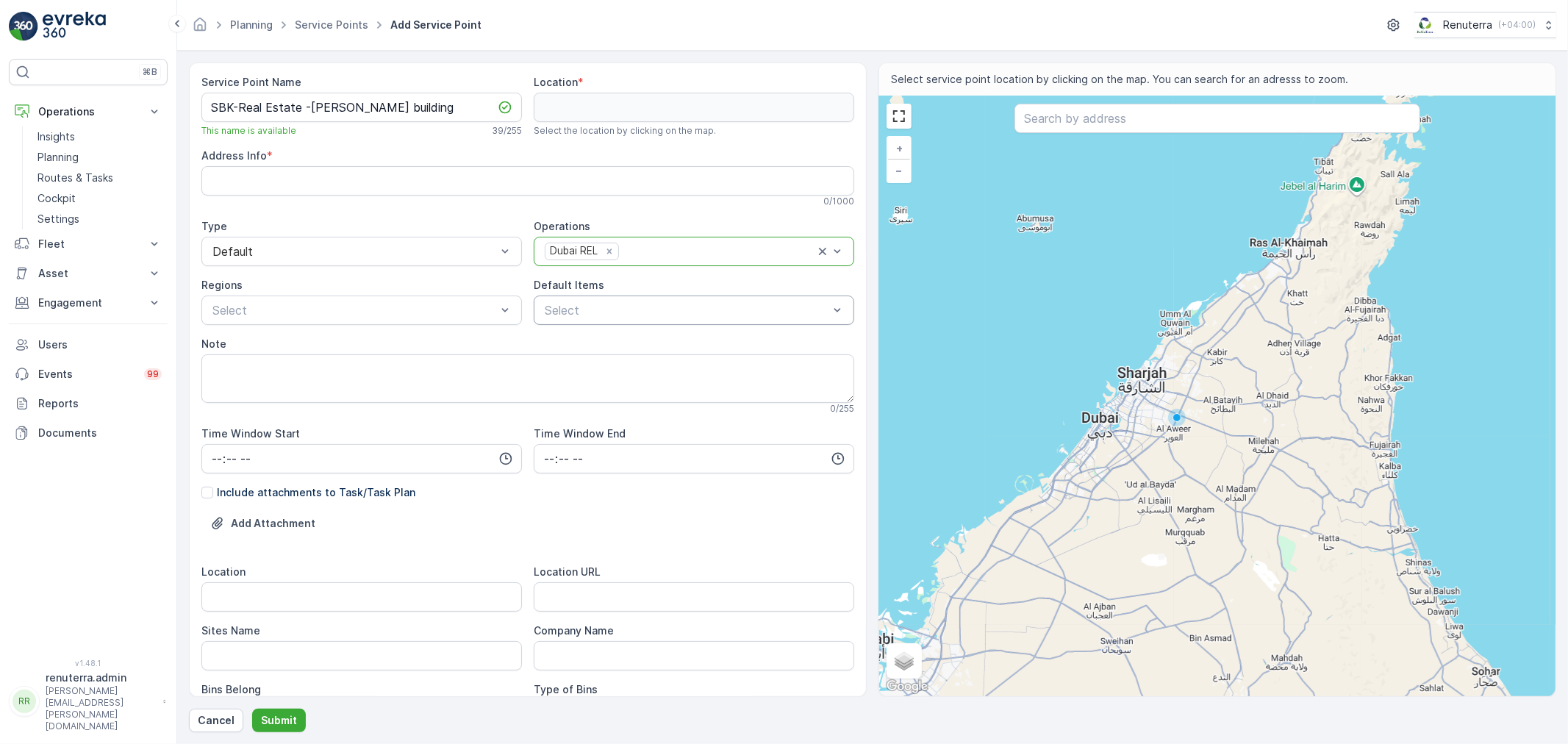
click at [598, 313] on div at bounding box center [686, 311] width 287 height 14
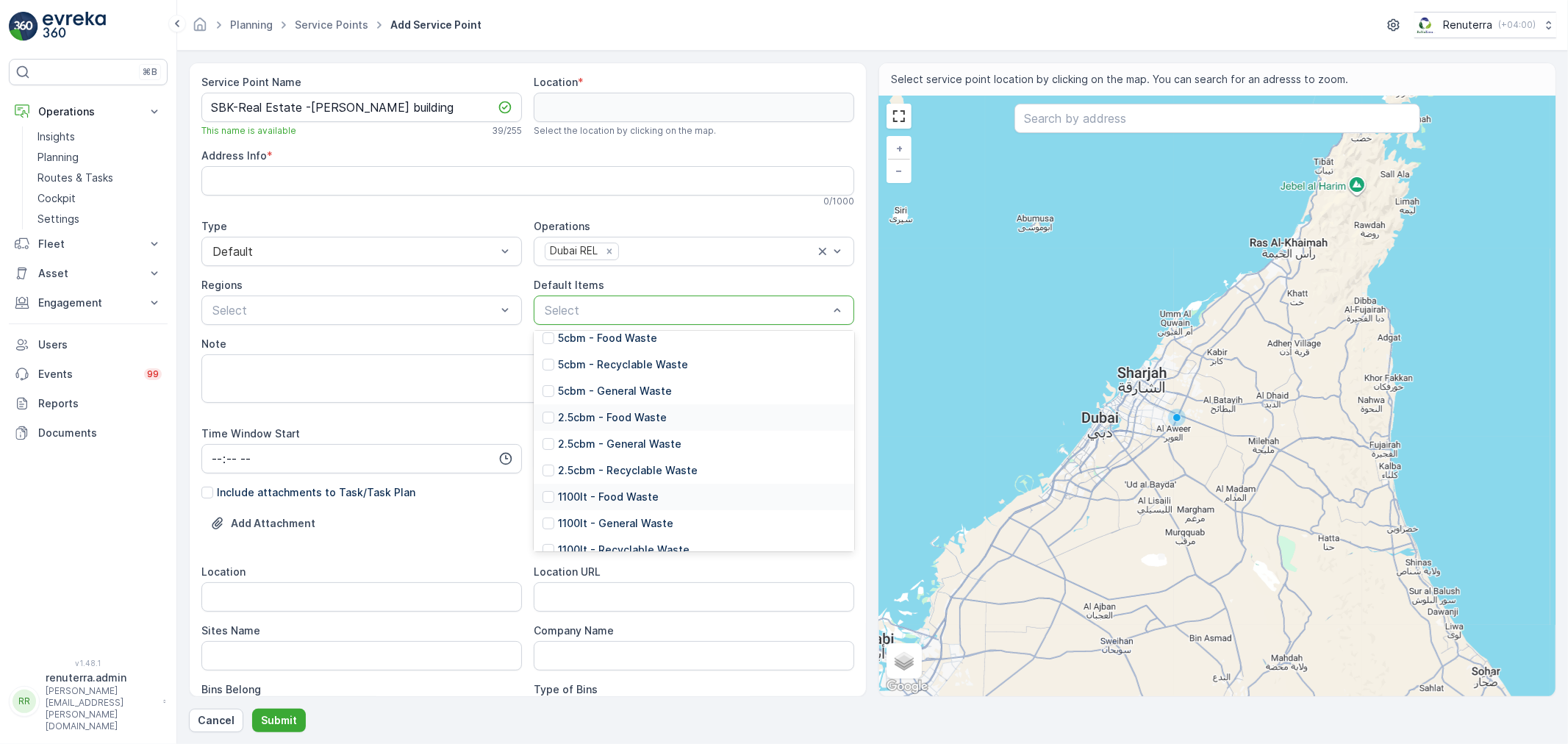
scroll to position [163, 0]
click at [652, 439] on p "1100lt - General Waste" at bounding box center [615, 441] width 115 height 15
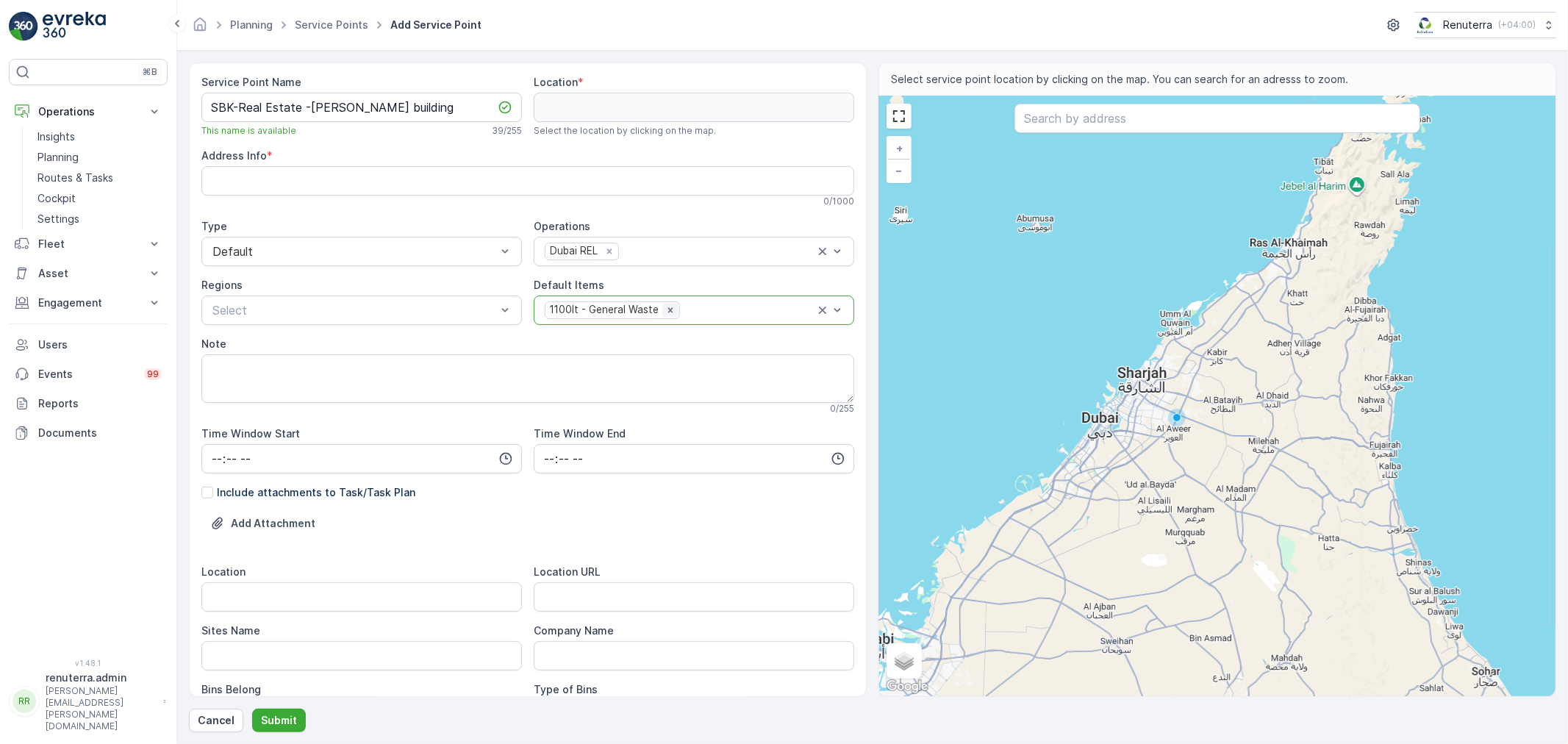
click at [667, 310] on icon "Remove 1100lt - General Waste" at bounding box center [670, 310] width 5 height 5
click at [599, 301] on p "Select" at bounding box center [686, 310] width 283 height 18
type input "2.5"
click at [627, 319] on div "Select" at bounding box center [693, 310] width 320 height 29
click at [620, 324] on div "Select" at bounding box center [693, 310] width 320 height 29
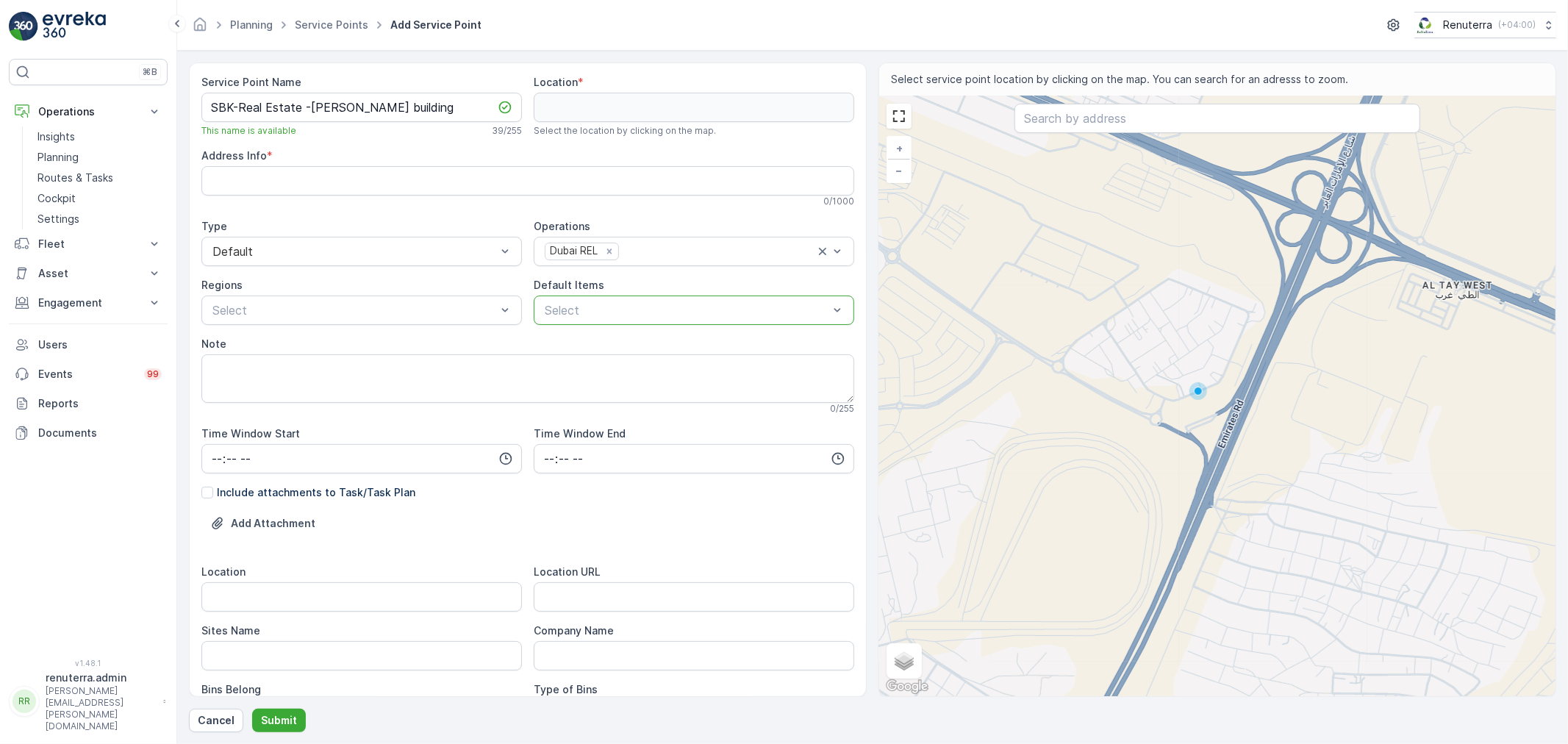
click at [577, 313] on div at bounding box center [686, 311] width 287 height 14
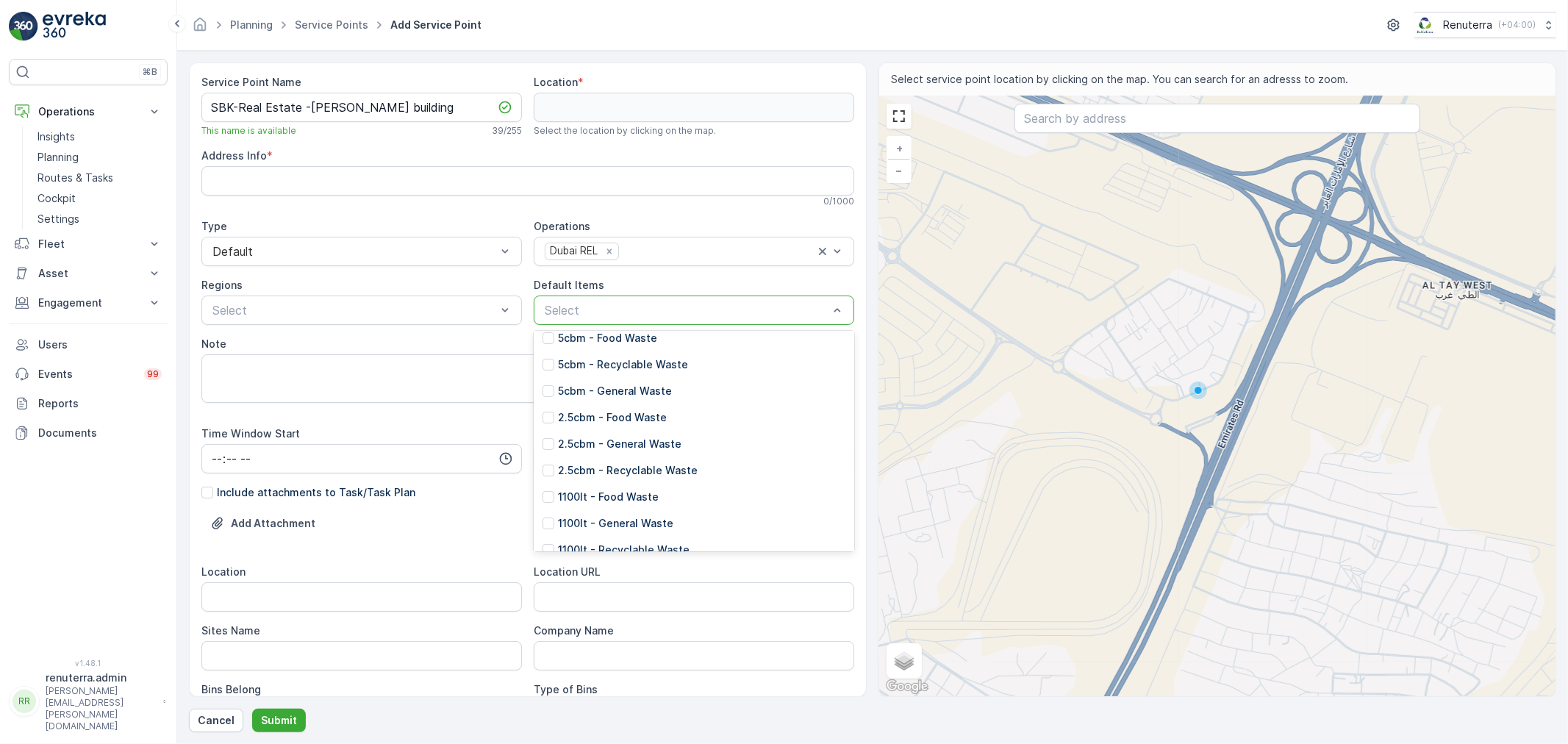
scroll to position [0, 0]
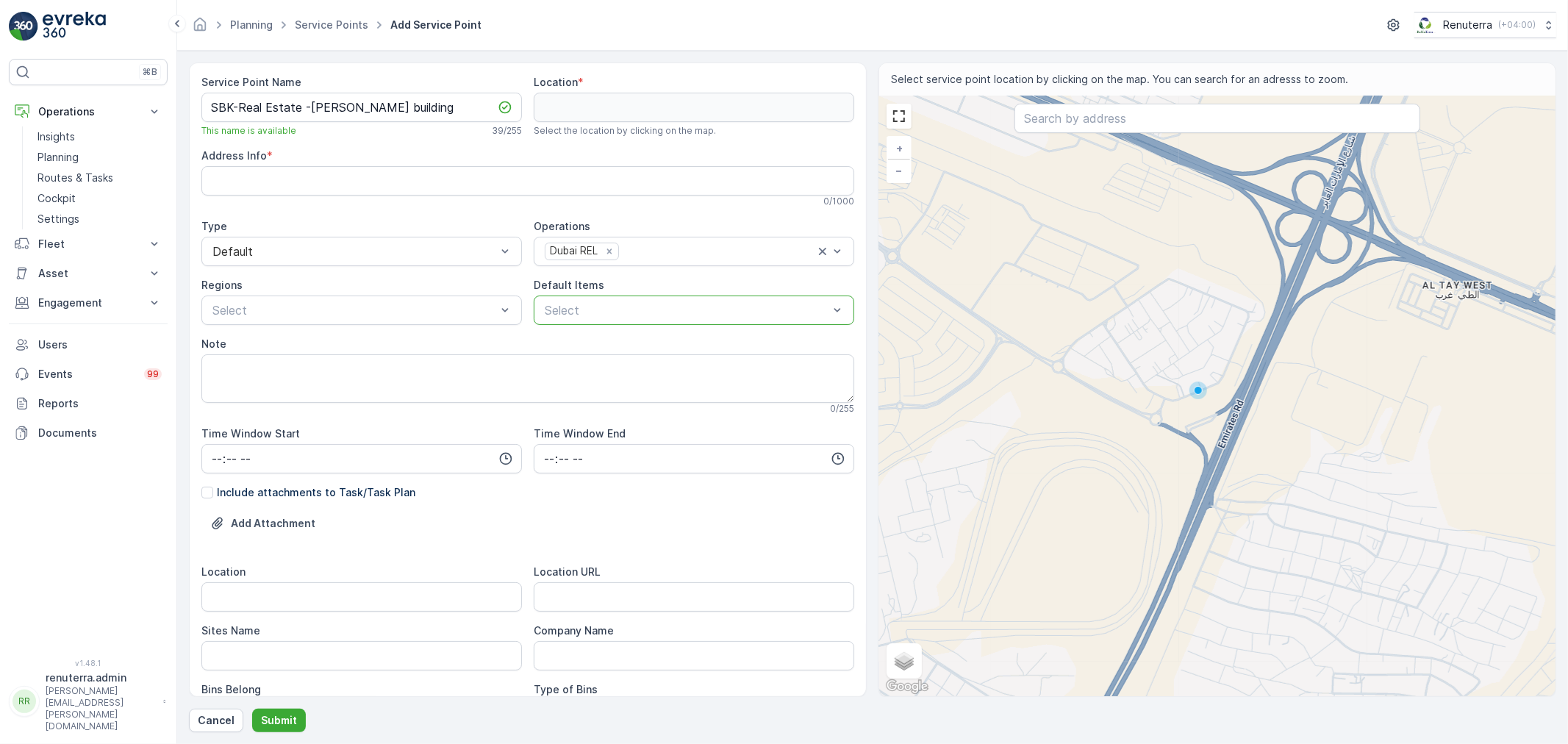
click at [598, 320] on div "Select" at bounding box center [693, 310] width 320 height 29
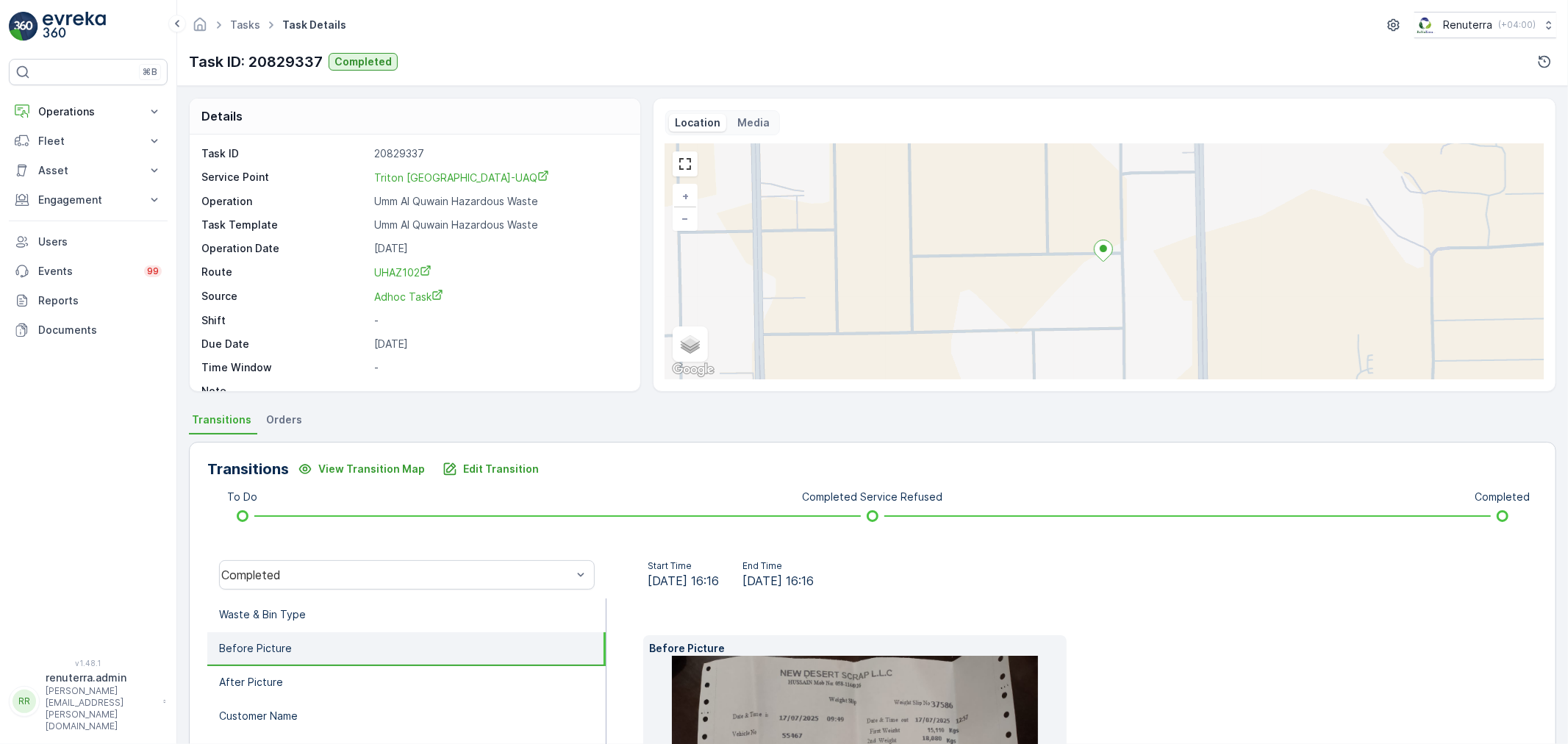
scroll to position [163, 0]
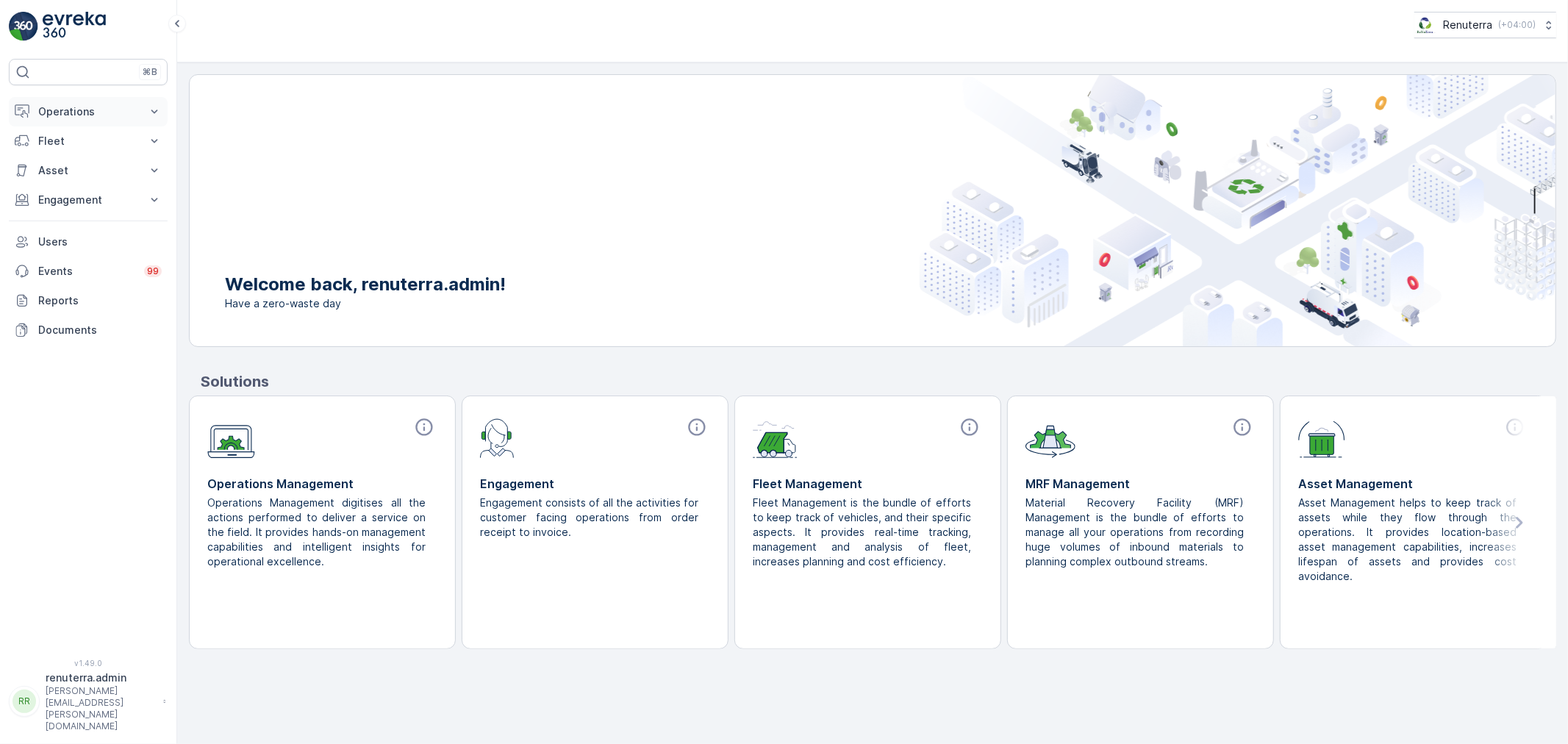
click at [106, 118] on p "Operations" at bounding box center [88, 111] width 100 height 15
click at [90, 160] on link "Planning" at bounding box center [99, 157] width 136 height 20
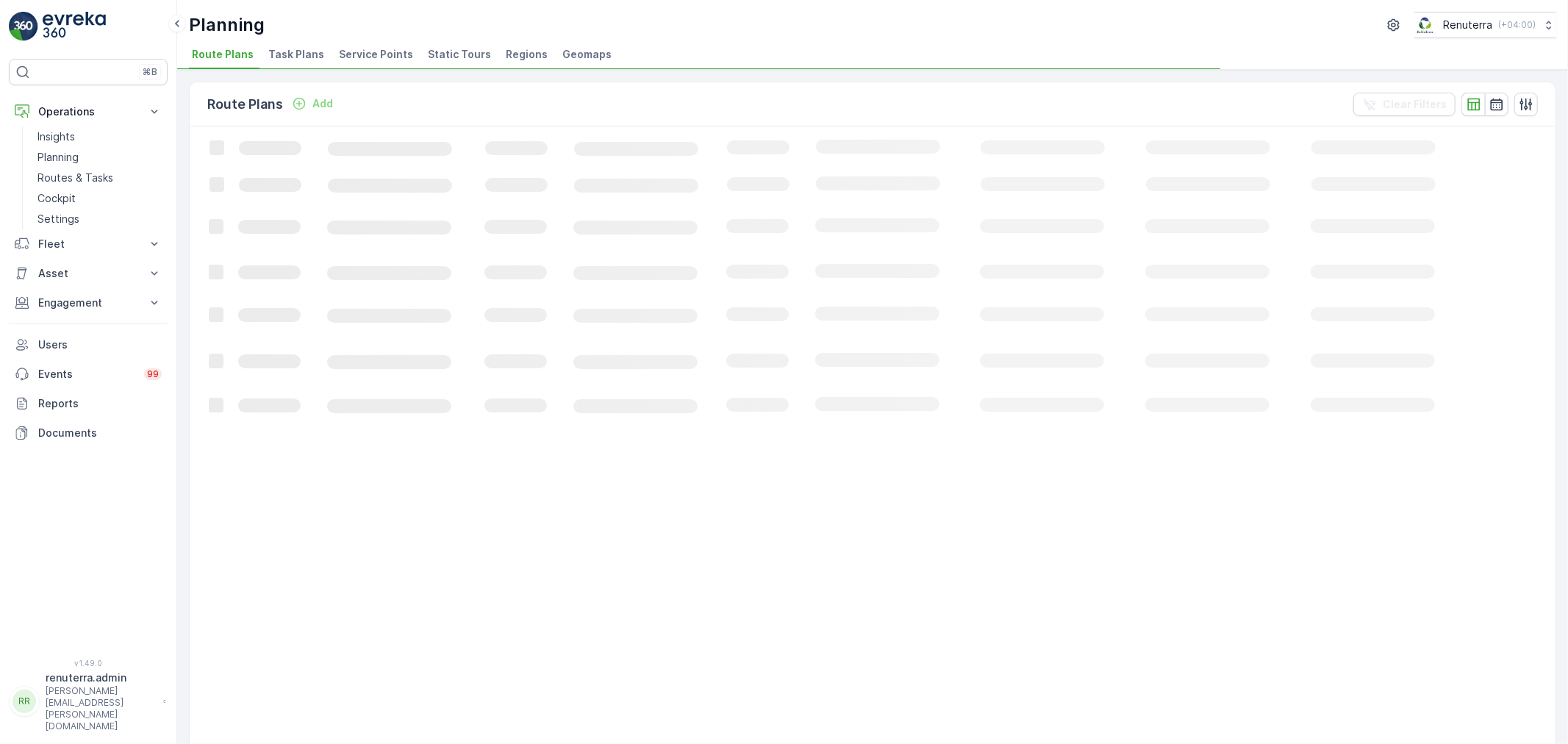
click at [373, 57] on span "Service Points" at bounding box center [376, 54] width 74 height 15
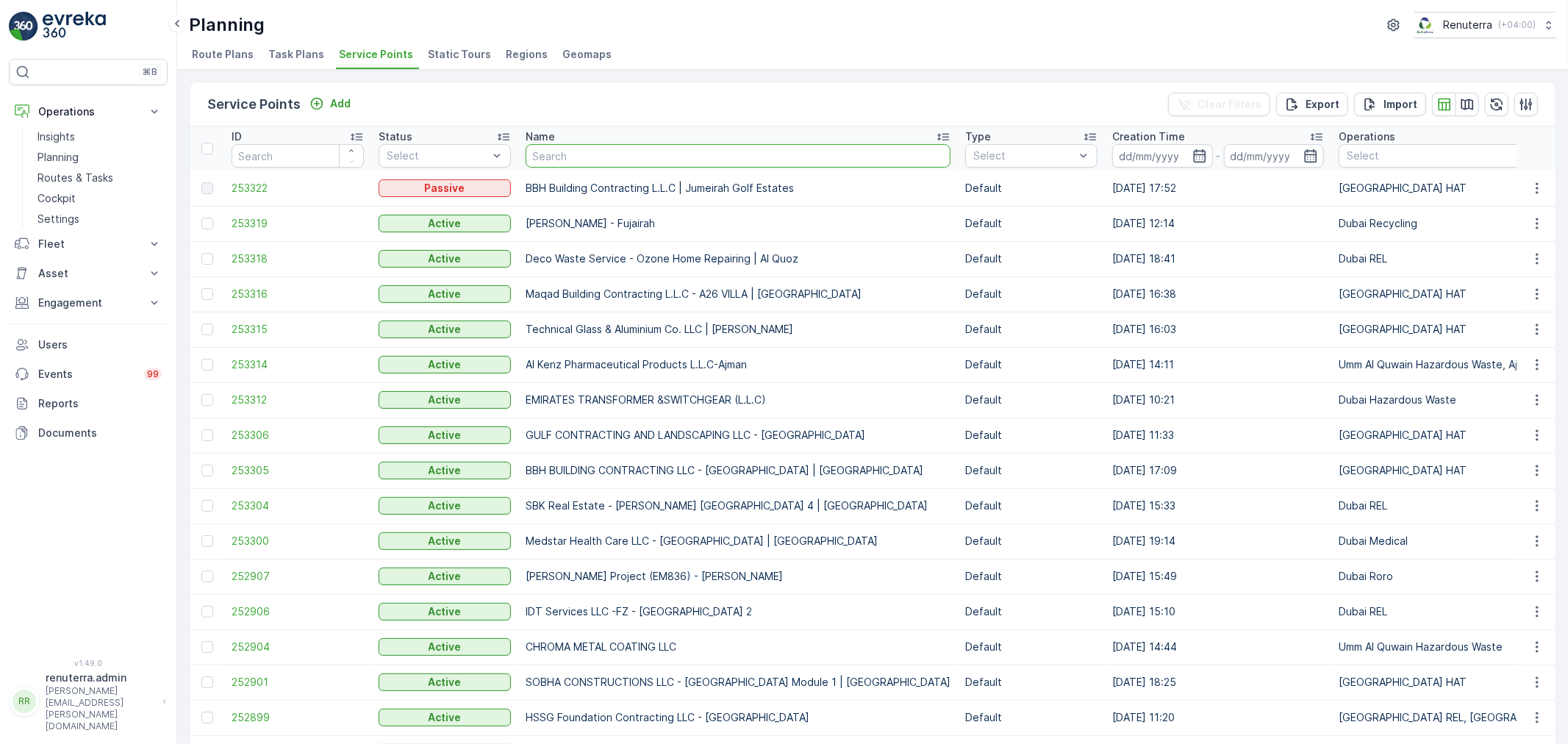
click at [537, 163] on input "text" at bounding box center [738, 156] width 425 height 24
type input "BBH"
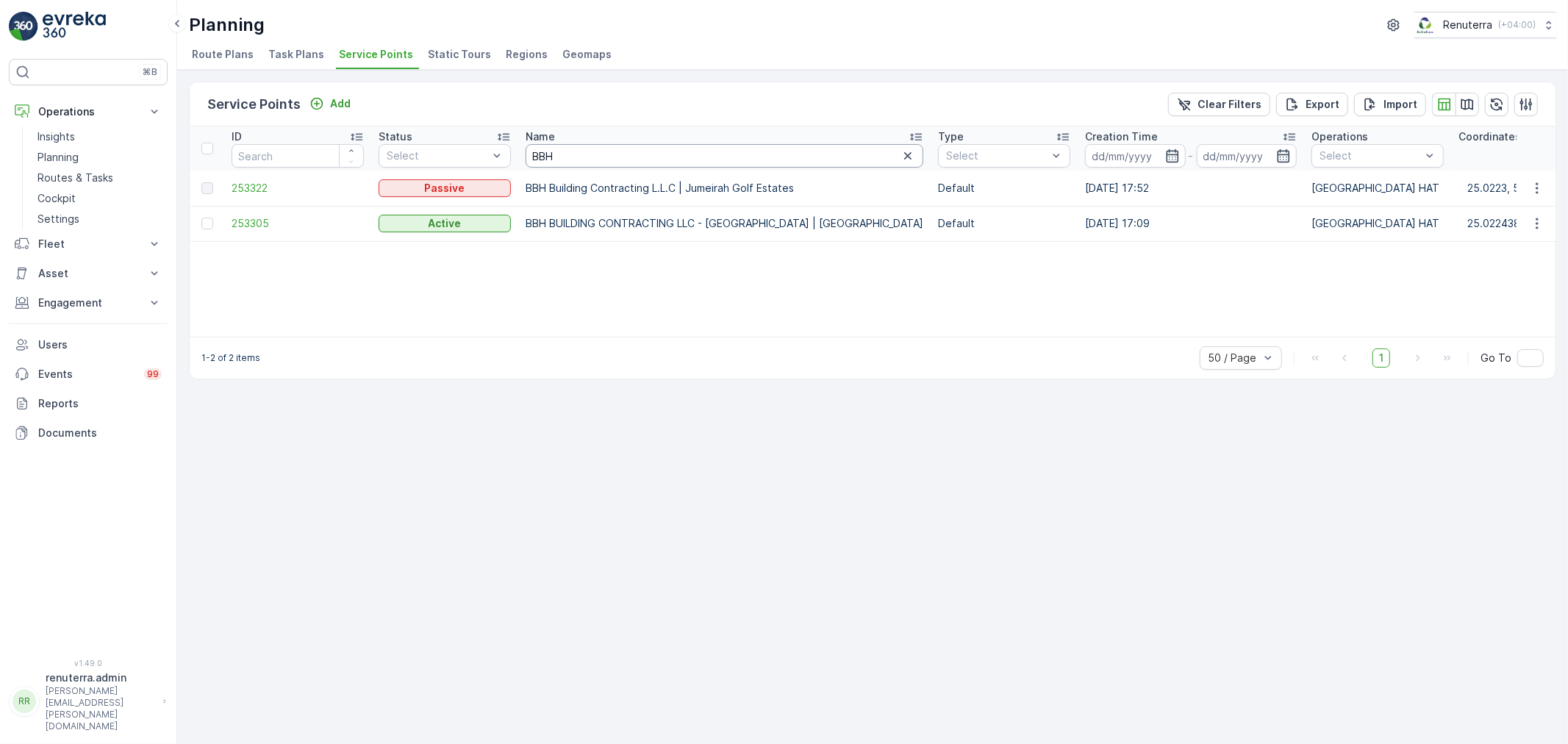
drag, startPoint x: 581, startPoint y: 146, endPoint x: 517, endPoint y: 146, distance: 64.0
click at [518, 146] on th "Name BBH" at bounding box center [724, 148] width 412 height 44
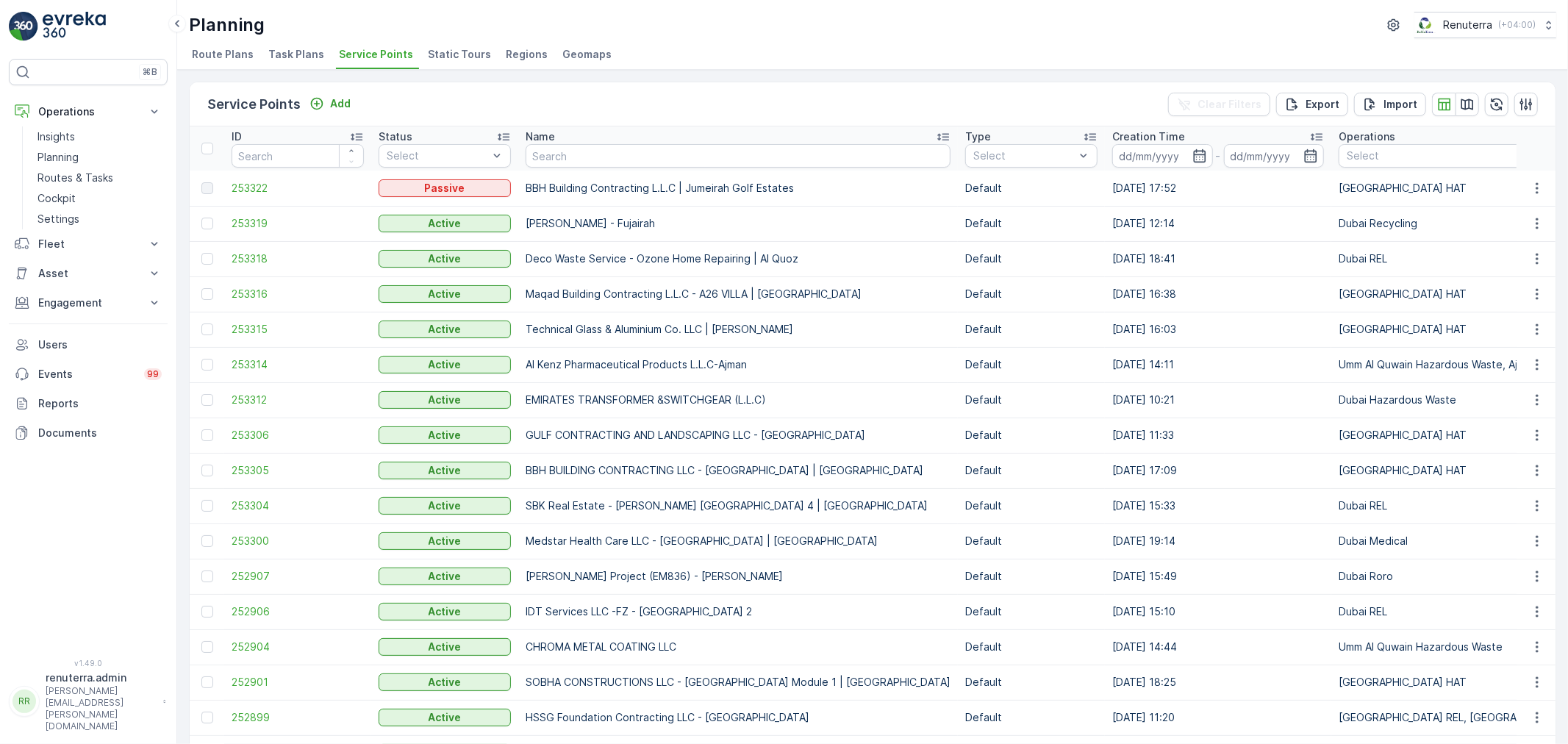
click at [206, 193] on div at bounding box center [207, 189] width 12 height 12
click at [1525, 183] on button "button" at bounding box center [1536, 188] width 26 height 18
click at [272, 368] on span "253314" at bounding box center [297, 364] width 132 height 15
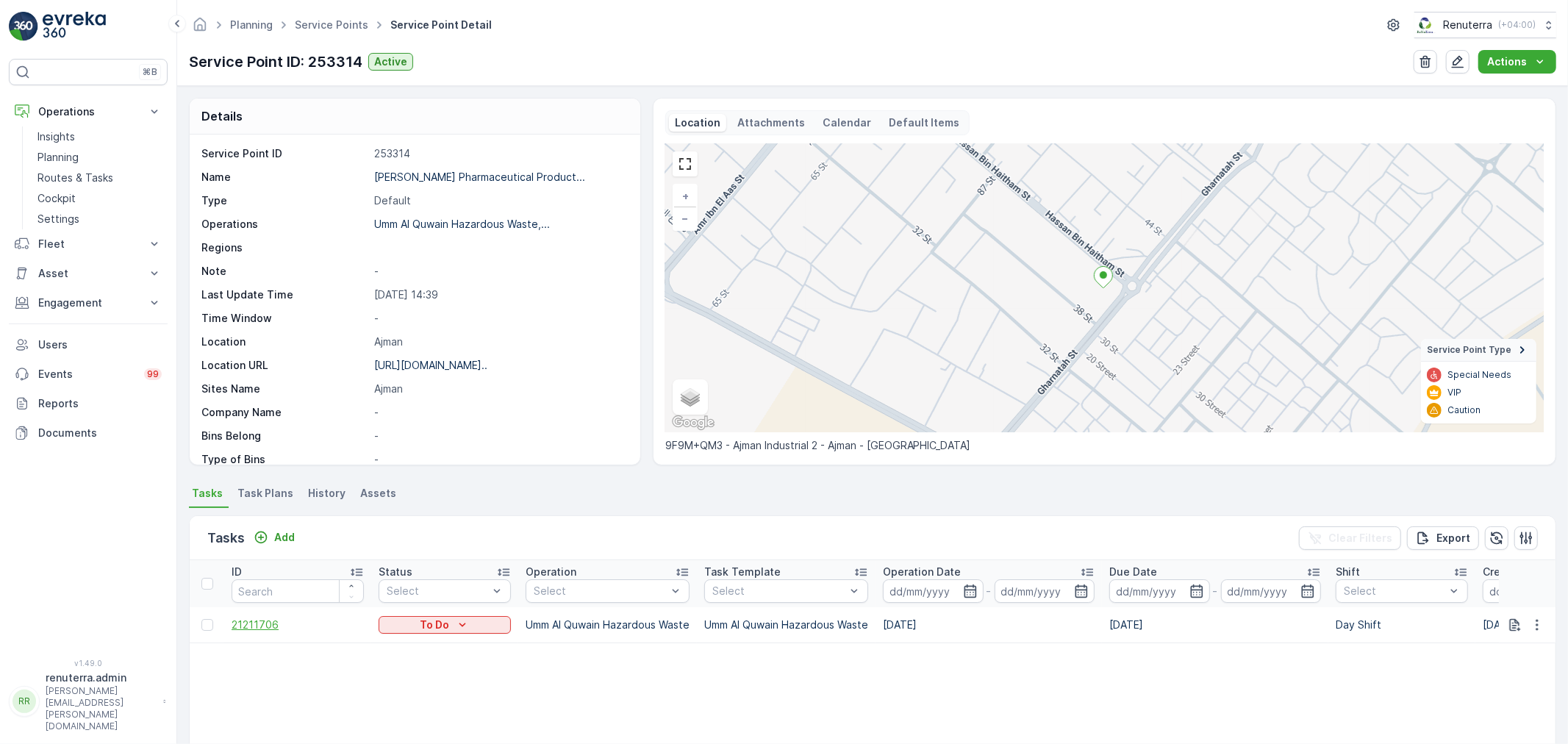
click at [243, 619] on span "21211706" at bounding box center [297, 624] width 132 height 15
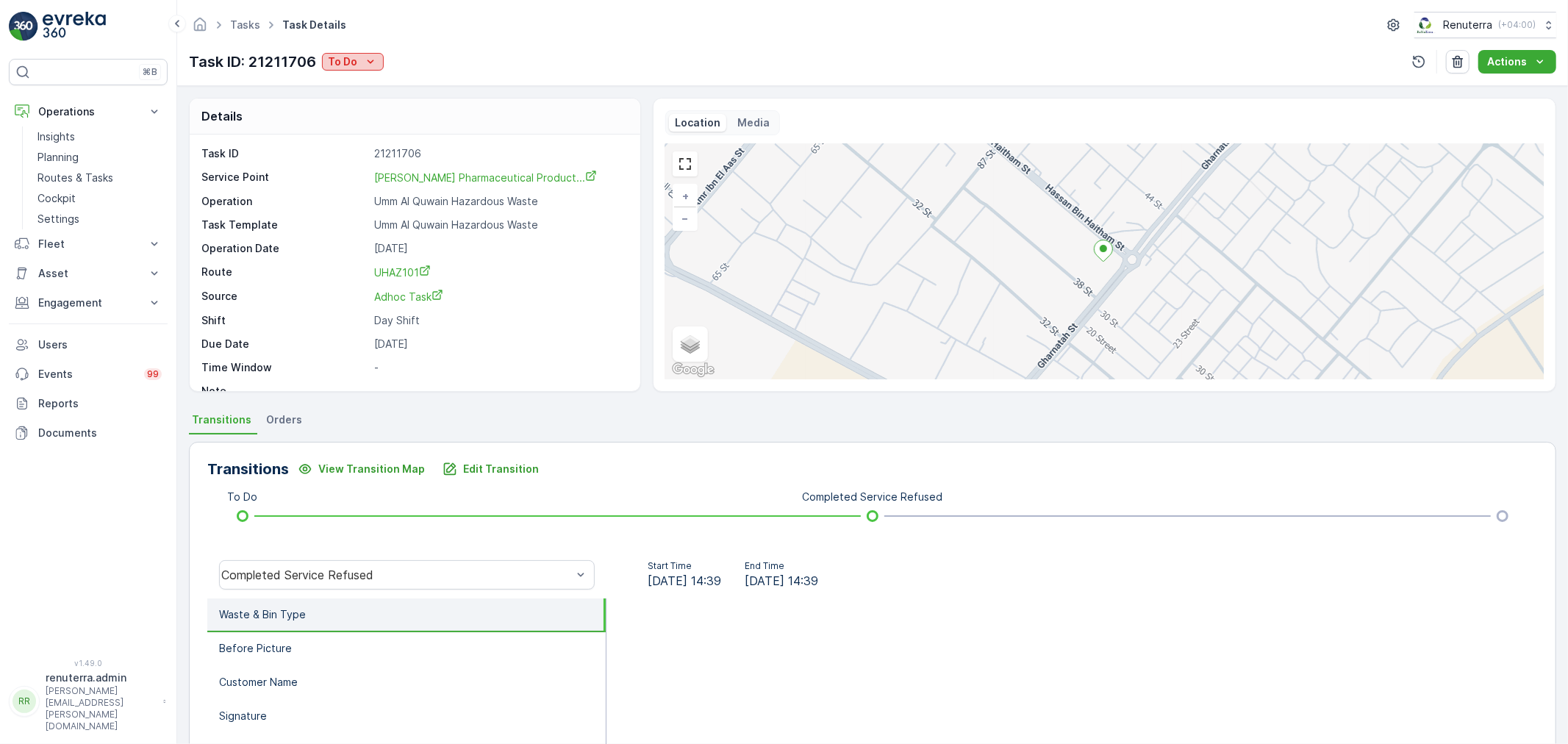
click at [380, 63] on button "To Do" at bounding box center [353, 61] width 61 height 18
click at [377, 86] on span "Completed" at bounding box center [358, 84] width 55 height 15
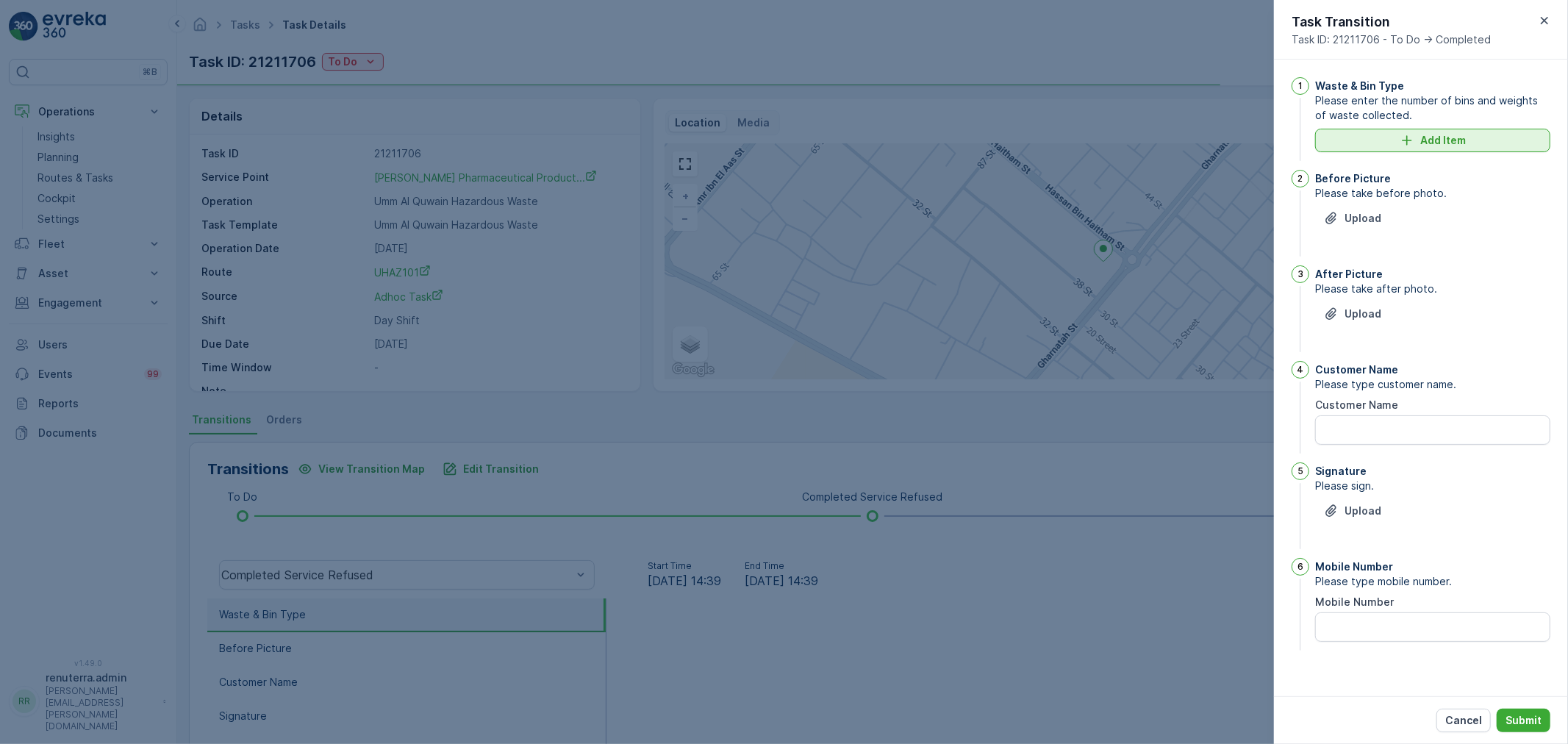
click at [1385, 145] on div "Add Item" at bounding box center [1432, 140] width 218 height 15
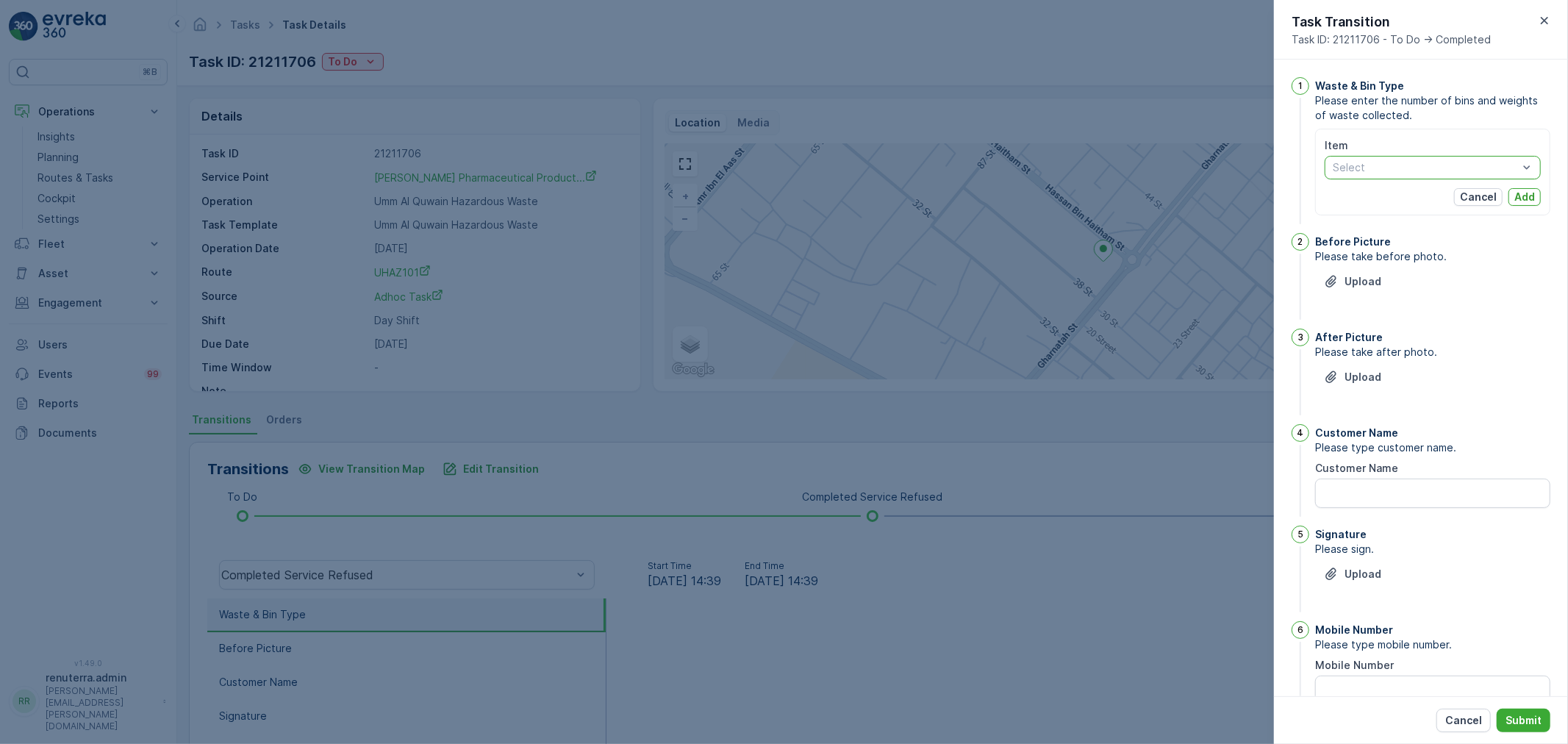
click at [1399, 166] on div at bounding box center [1425, 167] width 188 height 12
click at [1339, 105] on span "Please enter the number of bins and weights of waste collected." at bounding box center [1433, 108] width 236 height 29
click at [1457, 201] on button "Cancel" at bounding box center [1478, 196] width 49 height 18
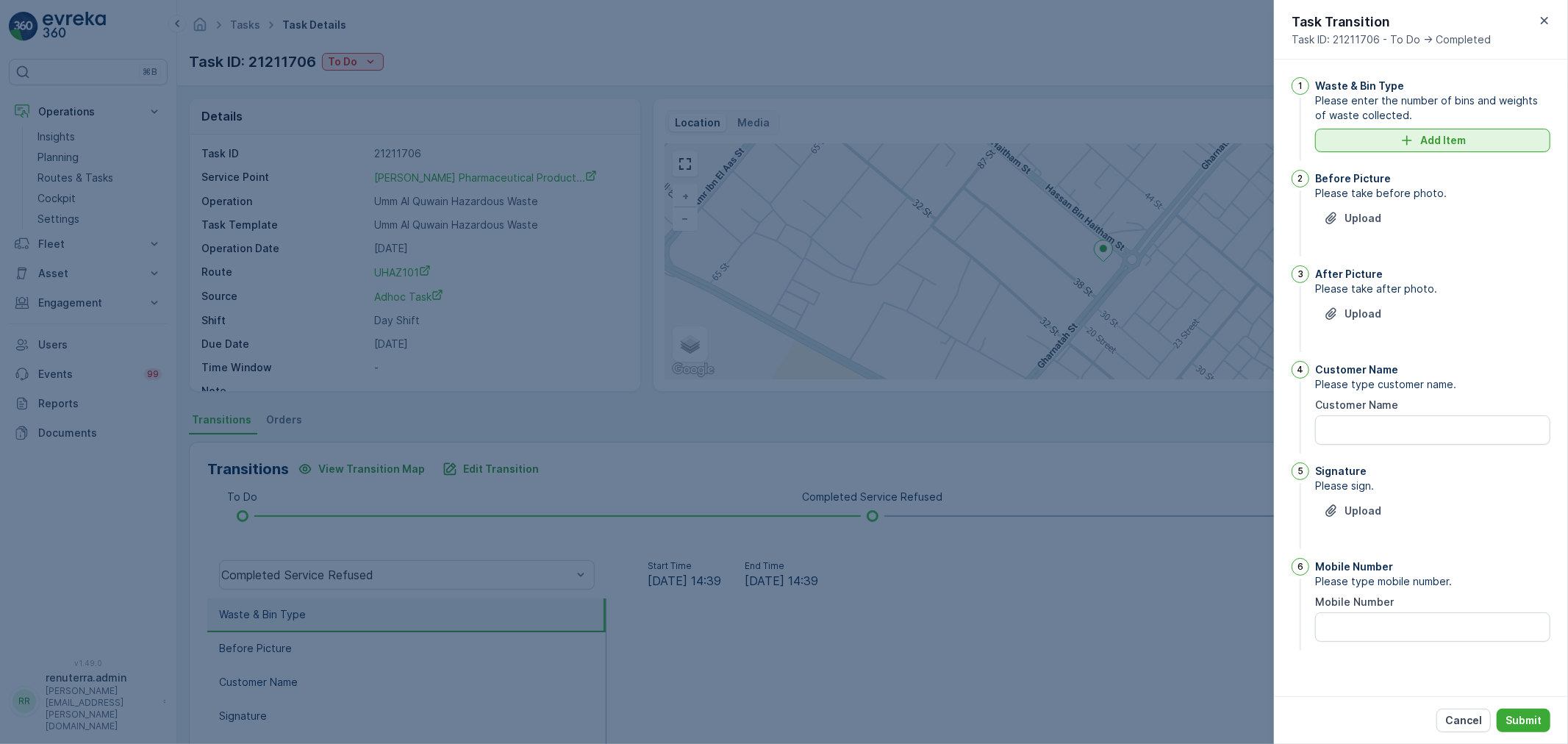
click at [1374, 140] on div "Add Item" at bounding box center [1432, 140] width 218 height 15
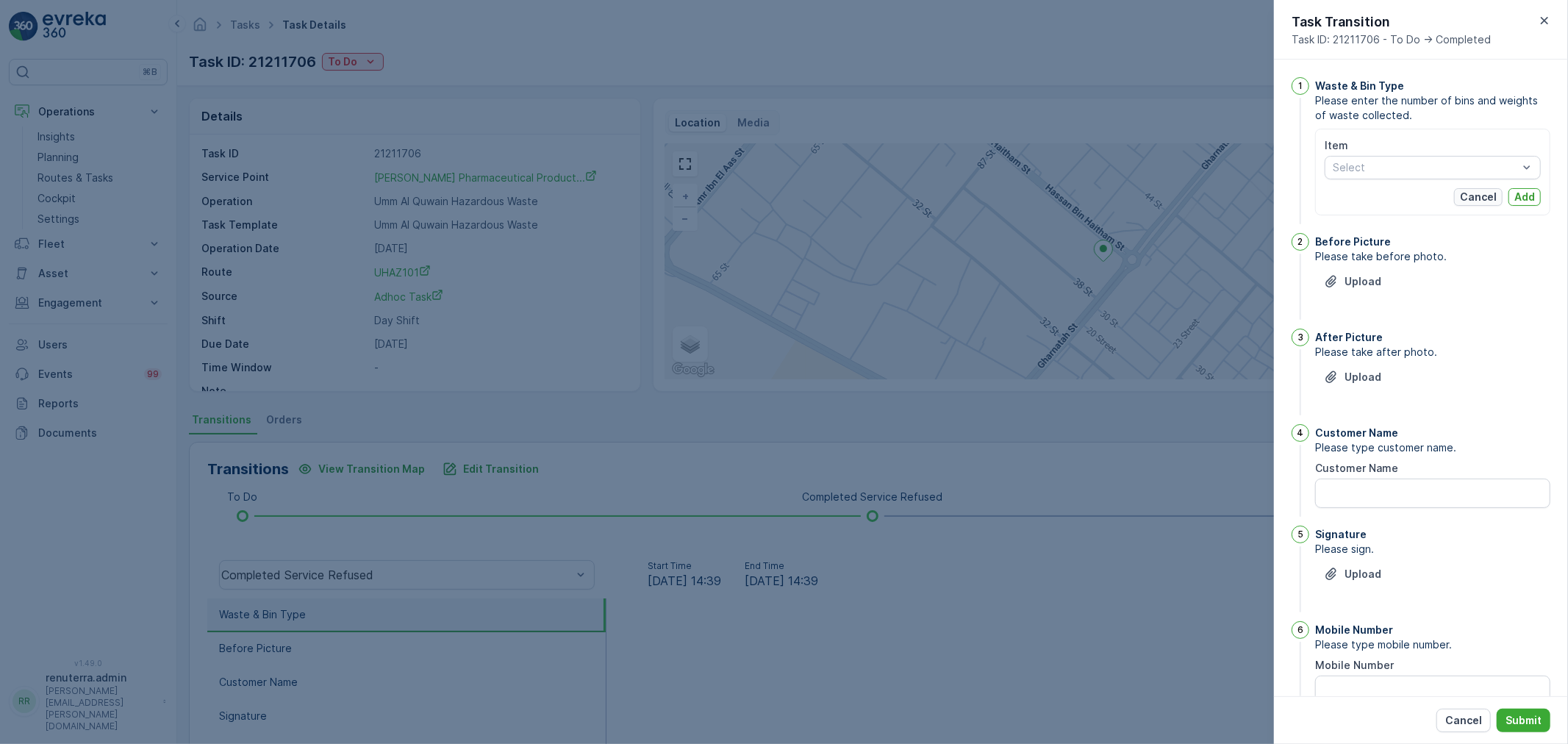
click at [1460, 189] on p "Cancel" at bounding box center [1478, 196] width 37 height 15
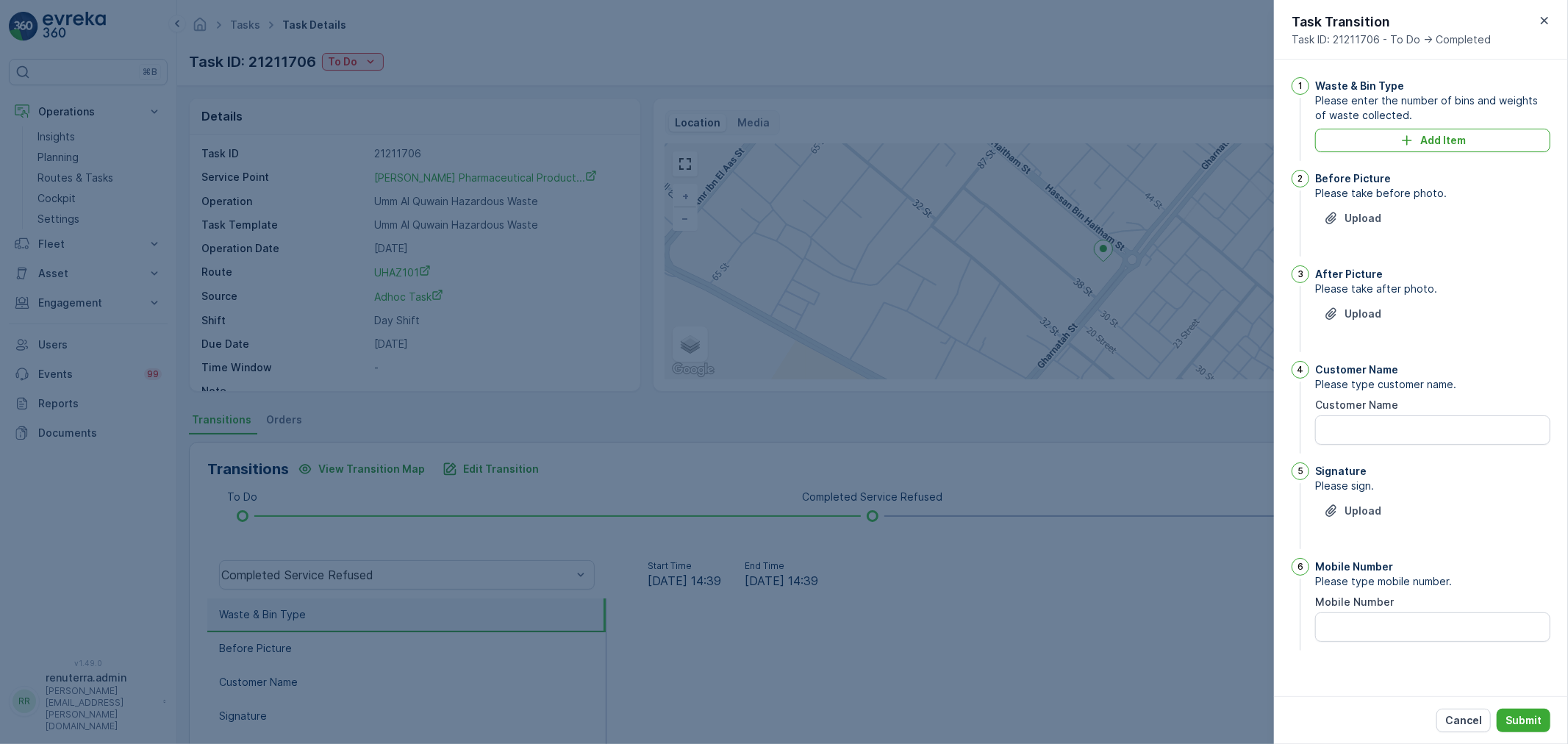
drag, startPoint x: 289, startPoint y: 35, endPoint x: 303, endPoint y: 53, distance: 22.8
click at [289, 35] on div at bounding box center [784, 372] width 1568 height 744
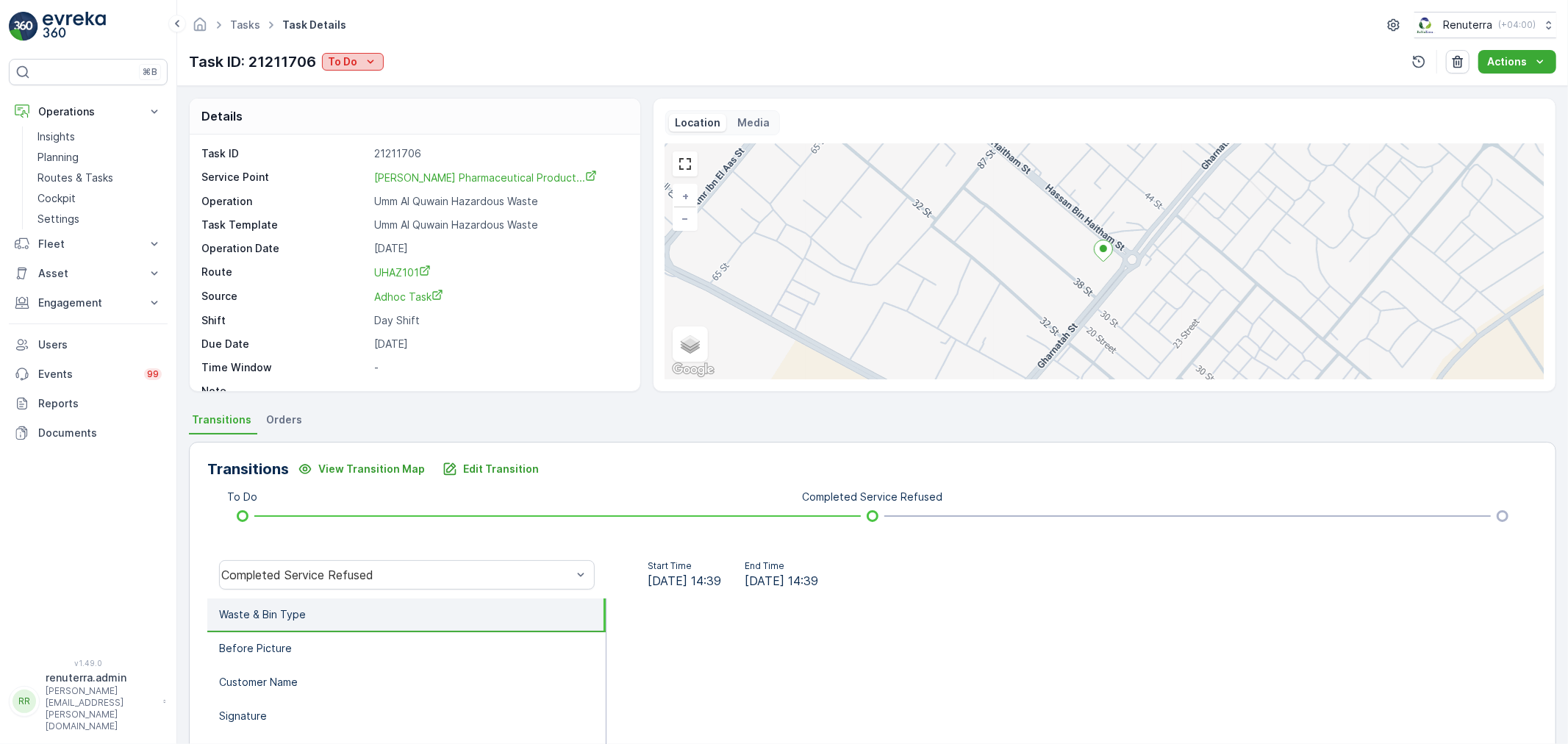
click at [373, 60] on icon "To Do" at bounding box center [370, 61] width 15 height 15
click at [375, 116] on div "Completed No One to Sign" at bounding box center [401, 125] width 152 height 20
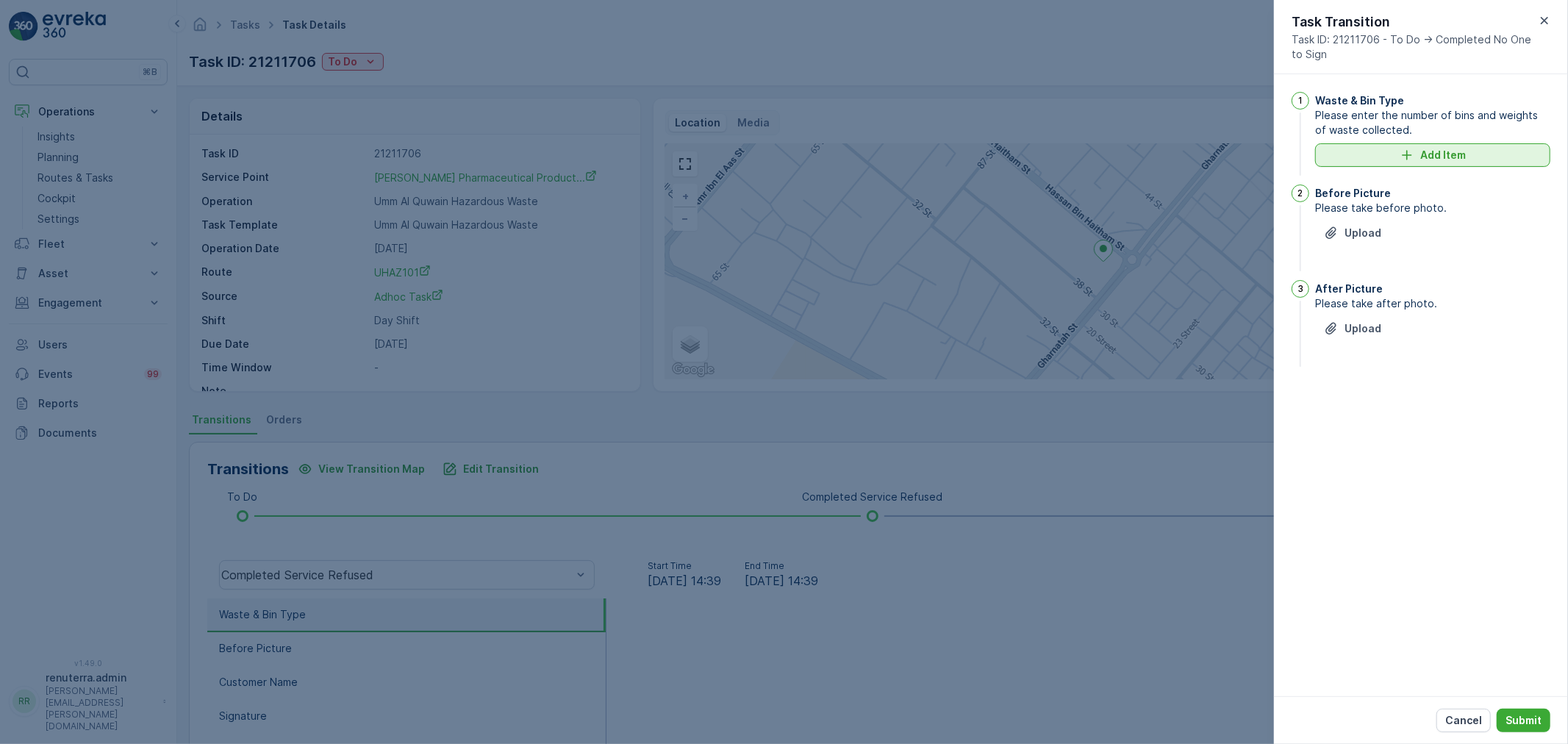
click at [1354, 163] on button "Add Item" at bounding box center [1433, 155] width 236 height 24
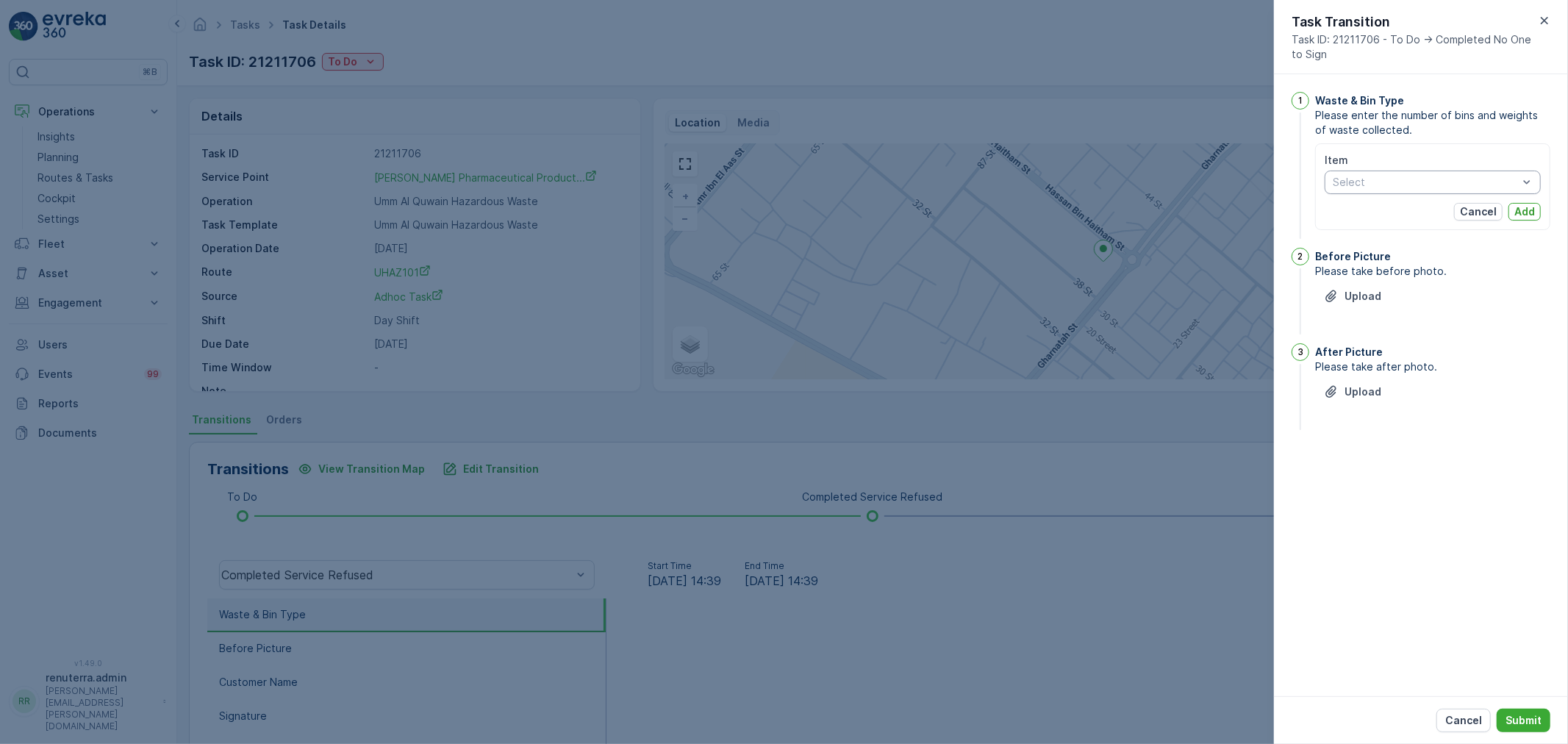
click at [1369, 181] on div at bounding box center [1425, 183] width 188 height 12
click at [1378, 218] on span "Powder Waste" at bounding box center [1369, 215] width 72 height 12
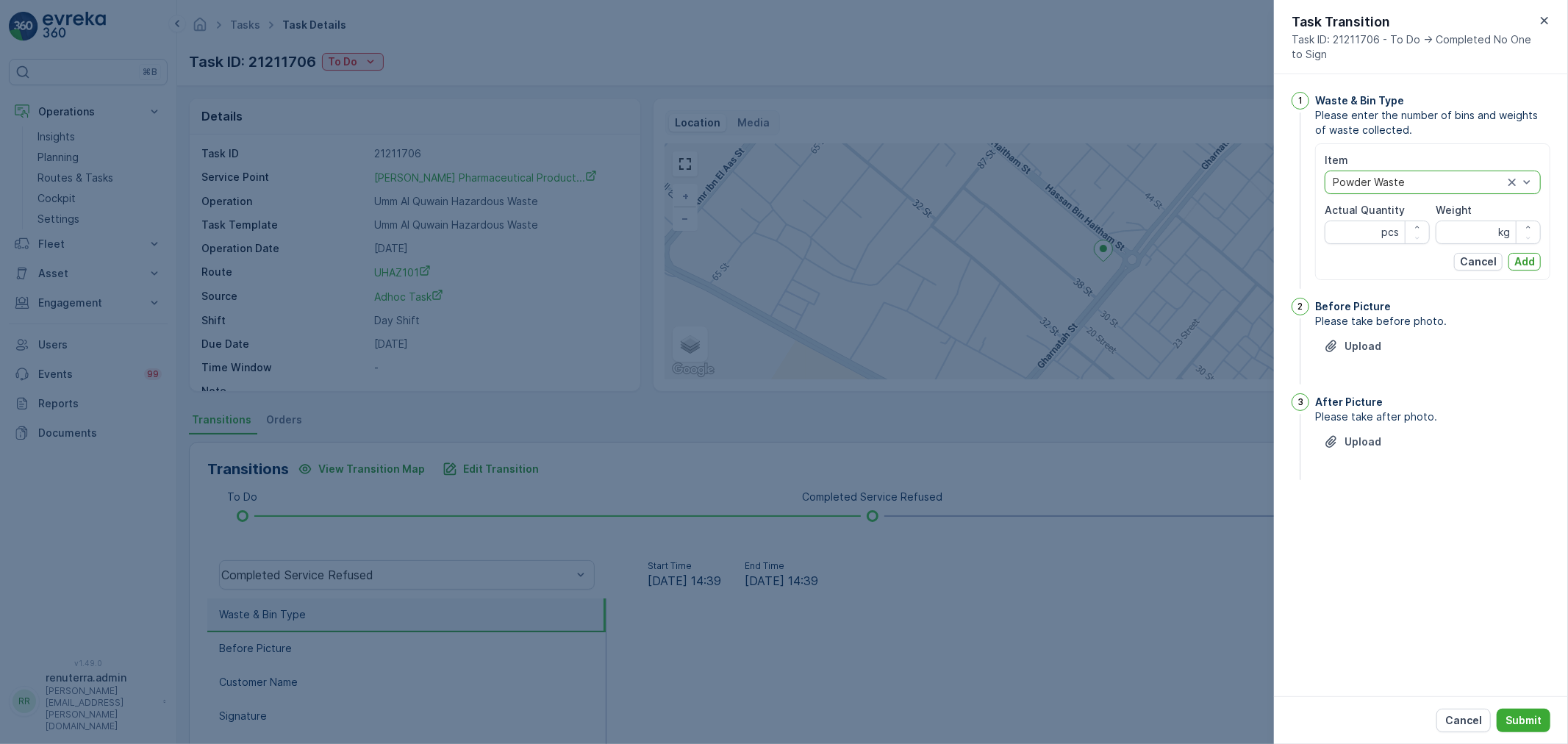
click at [1358, 235] on Quantity "Actual Quantity" at bounding box center [1377, 232] width 105 height 24
type Quantity "1"
click at [1489, 228] on input "Weight" at bounding box center [1488, 232] width 105 height 24
type input "1290"
click at [1523, 257] on p "Add" at bounding box center [1524, 261] width 20 height 15
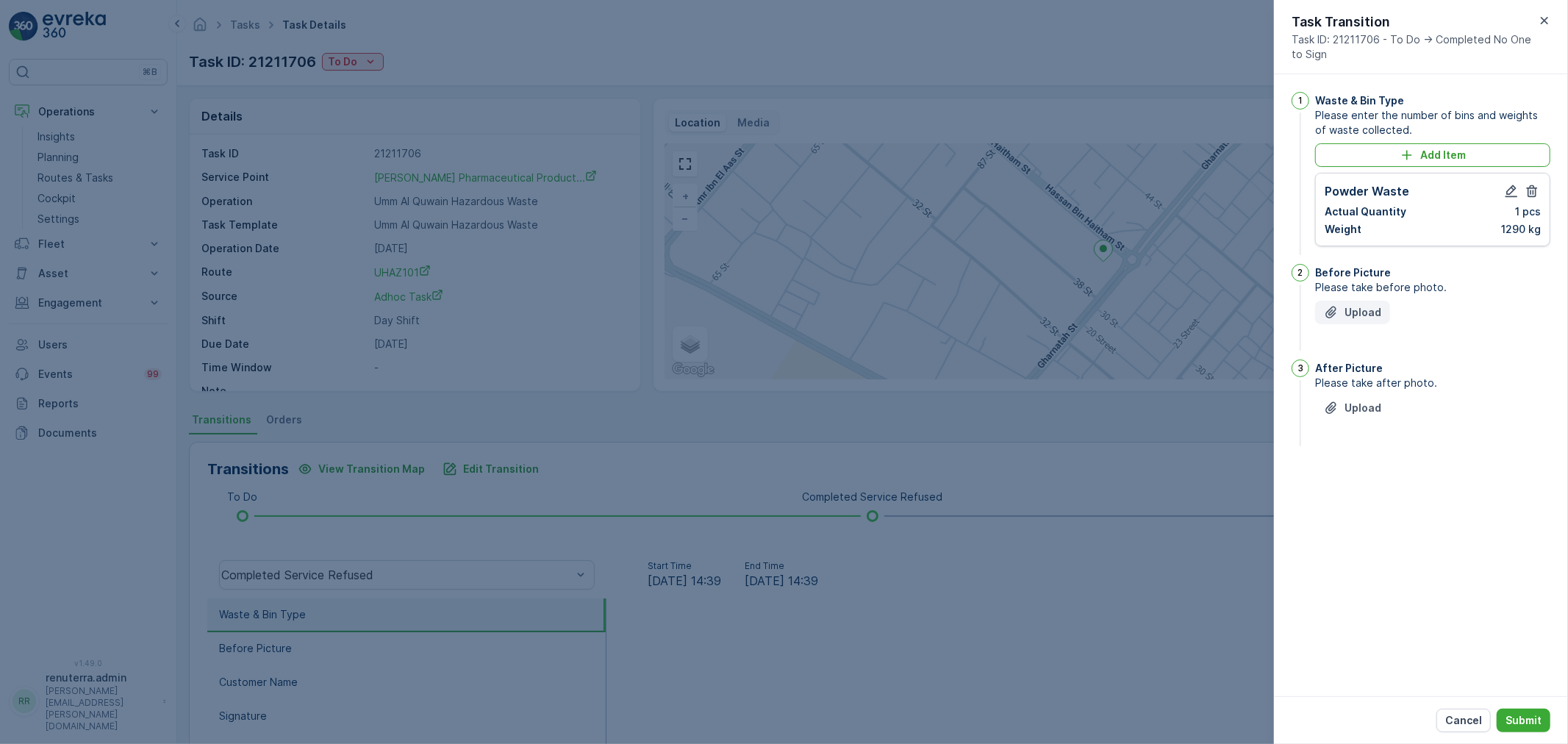
click at [1343, 301] on button "Upload" at bounding box center [1353, 312] width 75 height 24
click at [1357, 480] on p "Upload" at bounding box center [1362, 480] width 37 height 15
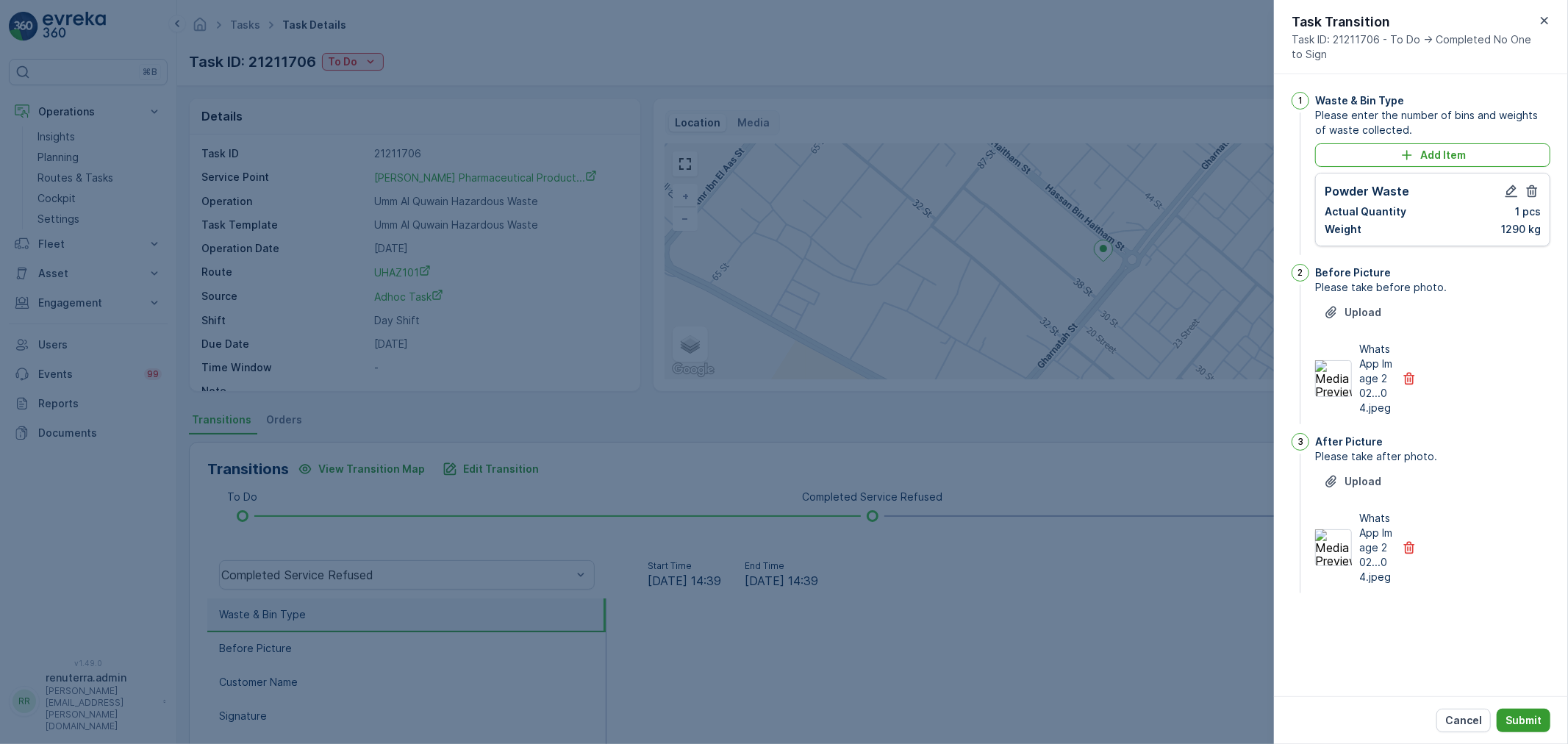
click at [1542, 714] on button "Submit" at bounding box center [1523, 720] width 54 height 24
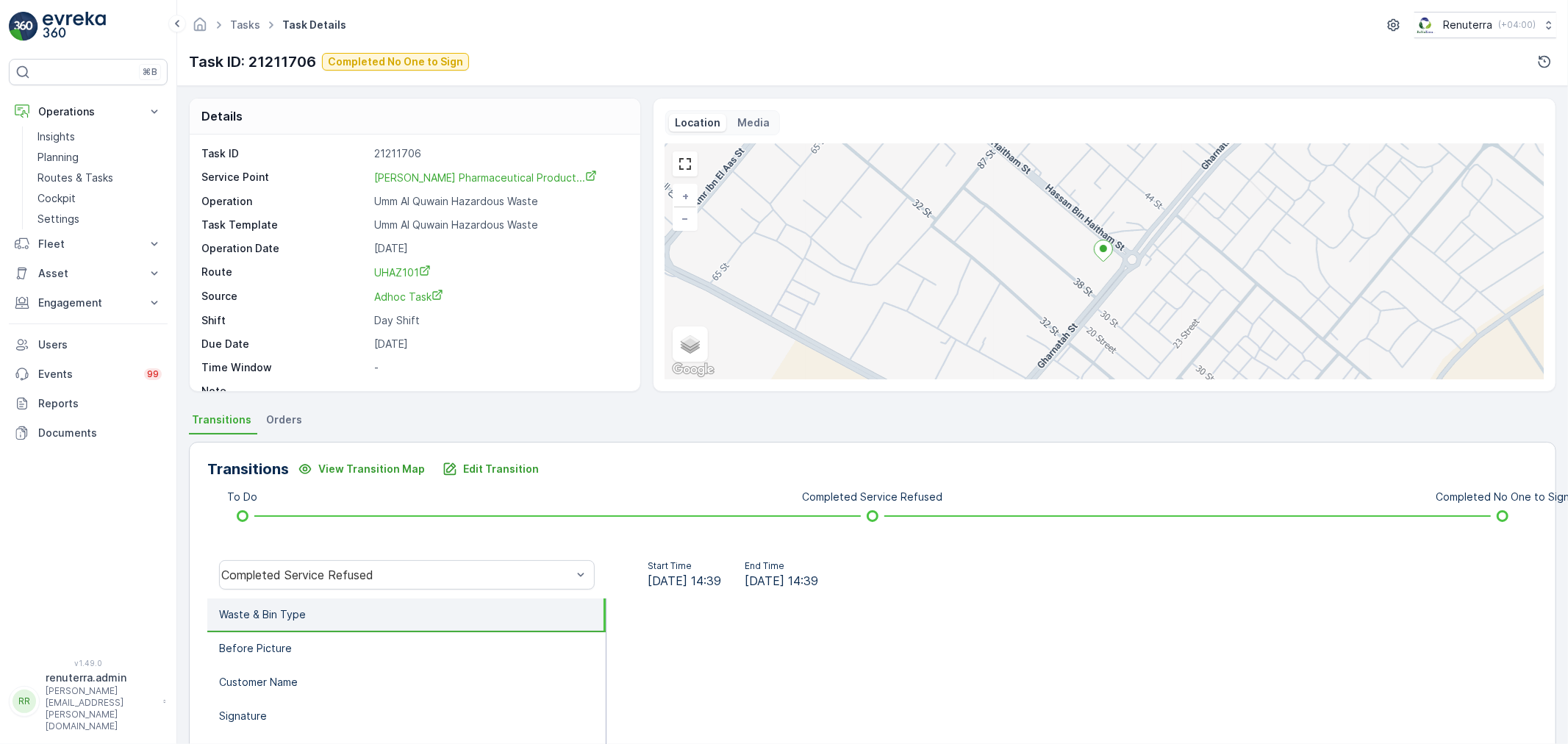
click at [410, 541] on div "Transitions View Transition Map Edit Transition To Do Completed Service Refused…" at bounding box center [872, 675] width 1367 height 466
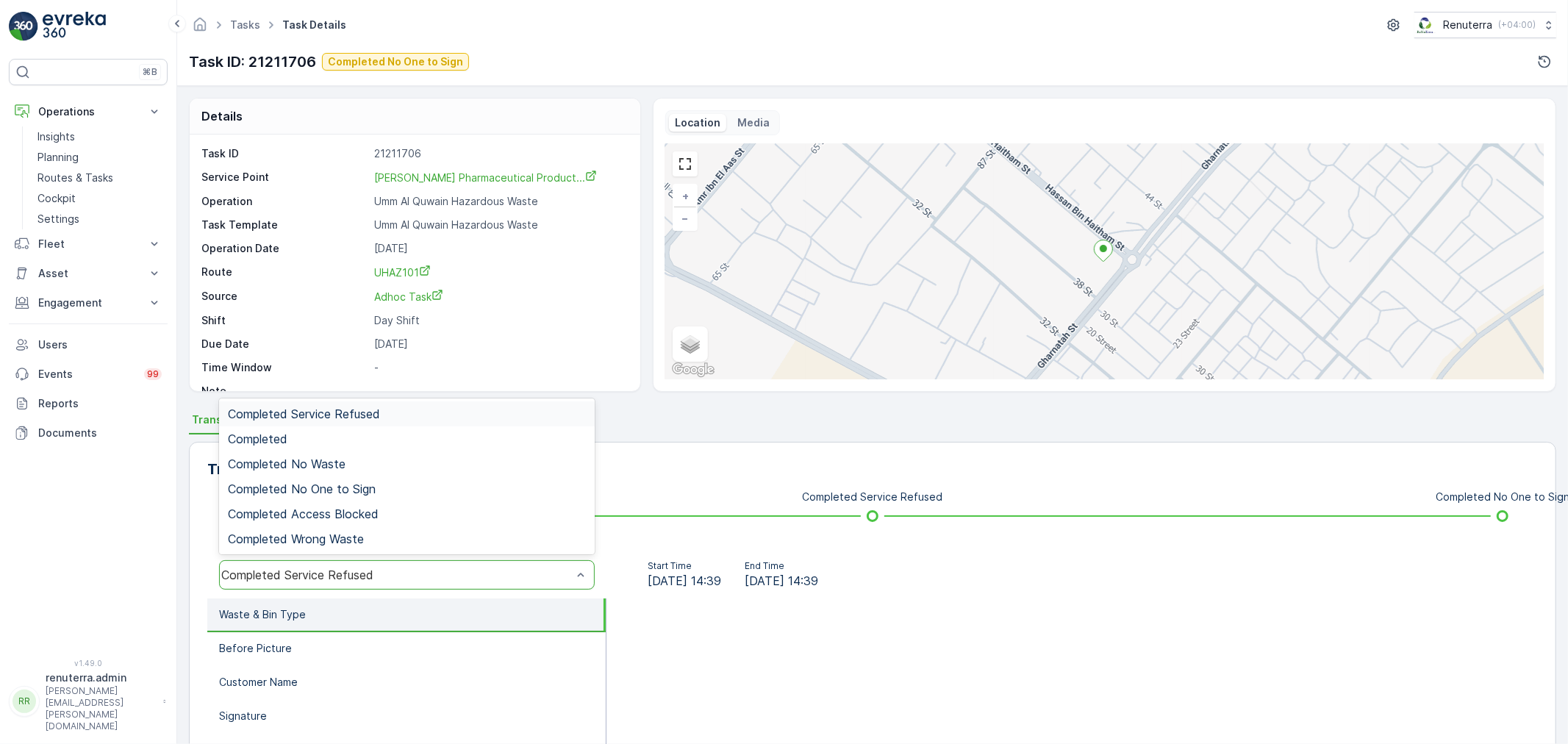
click at [399, 577] on div "Completed Service Refused" at bounding box center [396, 575] width 351 height 14
click at [361, 451] on div "Completed No Waste" at bounding box center [407, 463] width 376 height 25
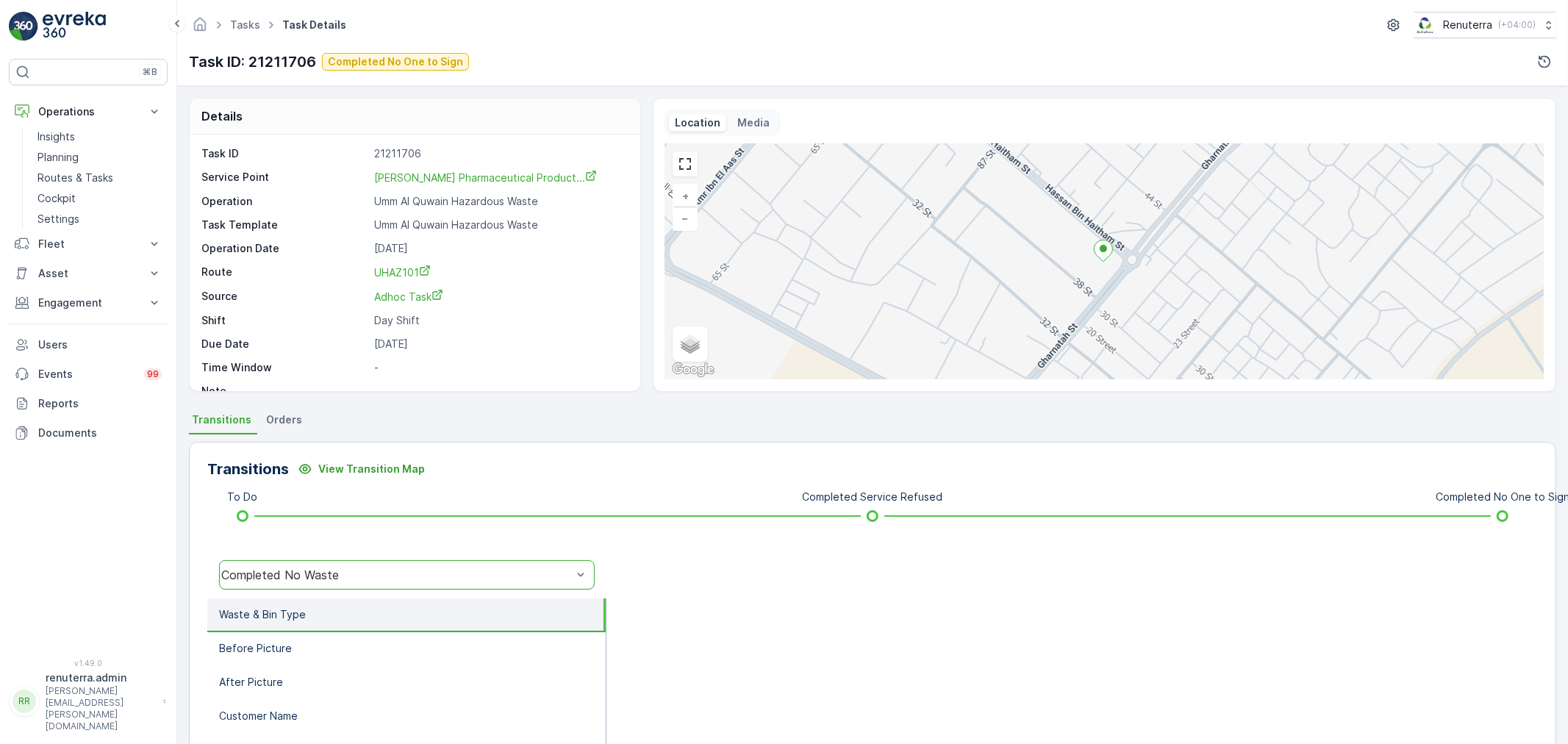
click at [400, 568] on div "Completed No Waste" at bounding box center [396, 575] width 353 height 14
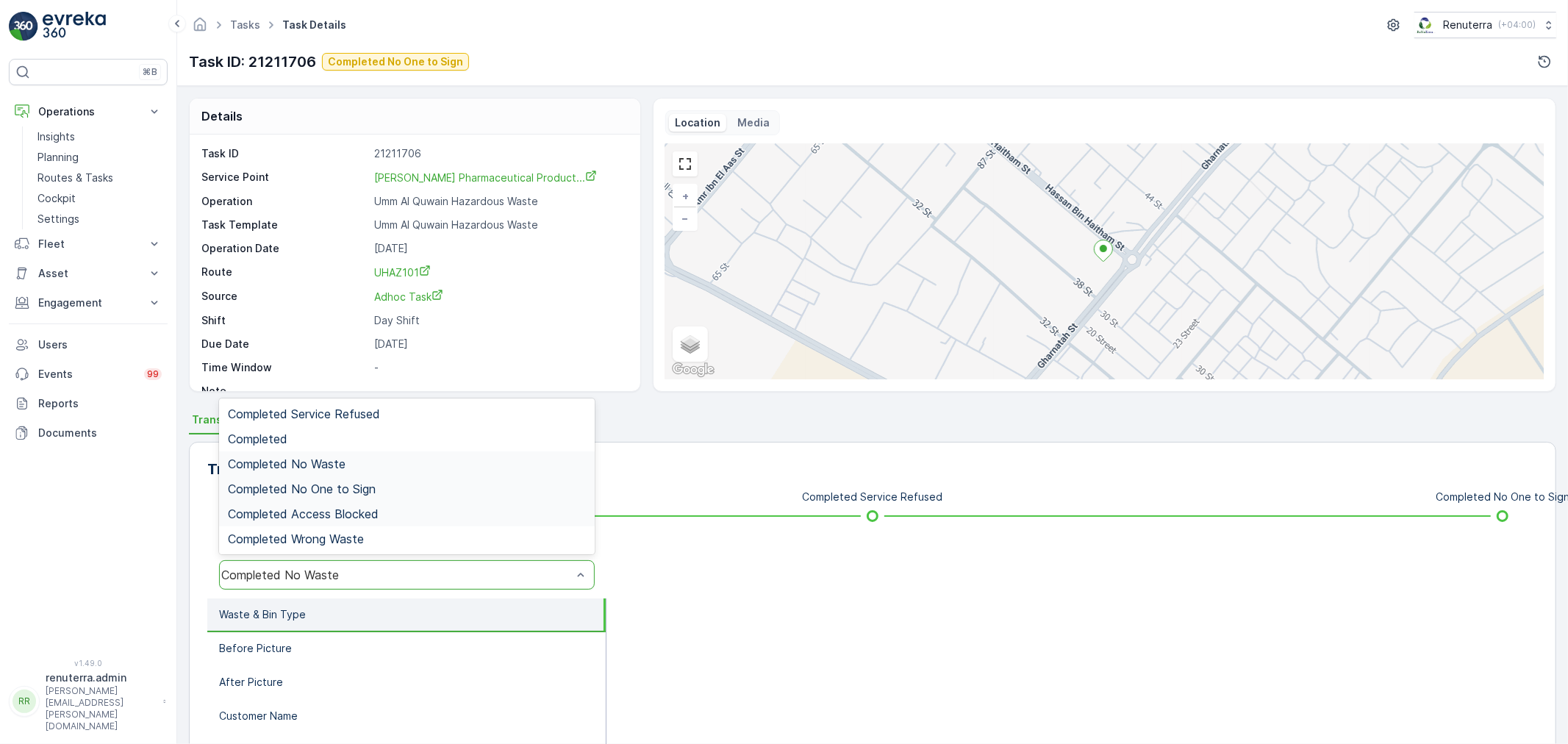
click at [360, 497] on div "Completed No One to Sign" at bounding box center [407, 488] width 376 height 25
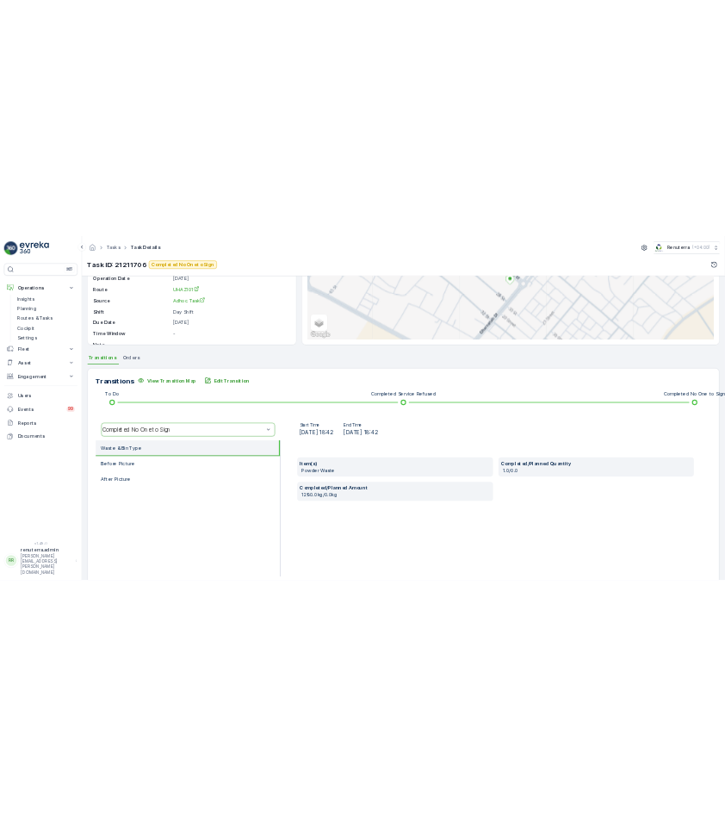
scroll to position [213, 0]
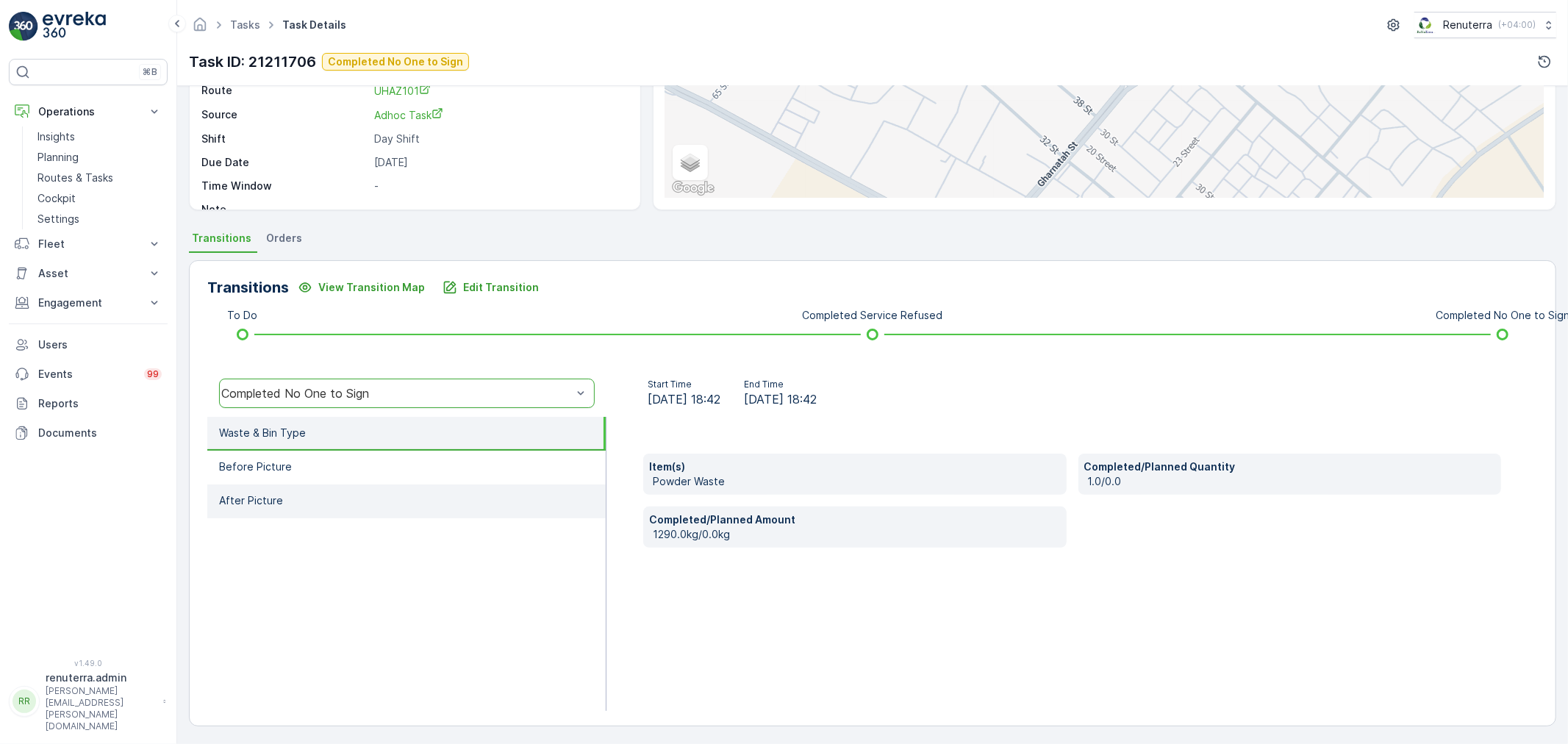
drag, startPoint x: 350, startPoint y: 468, endPoint x: 353, endPoint y: 484, distance: 16.3
click at [350, 468] on li "Before Picture" at bounding box center [406, 468] width 399 height 34
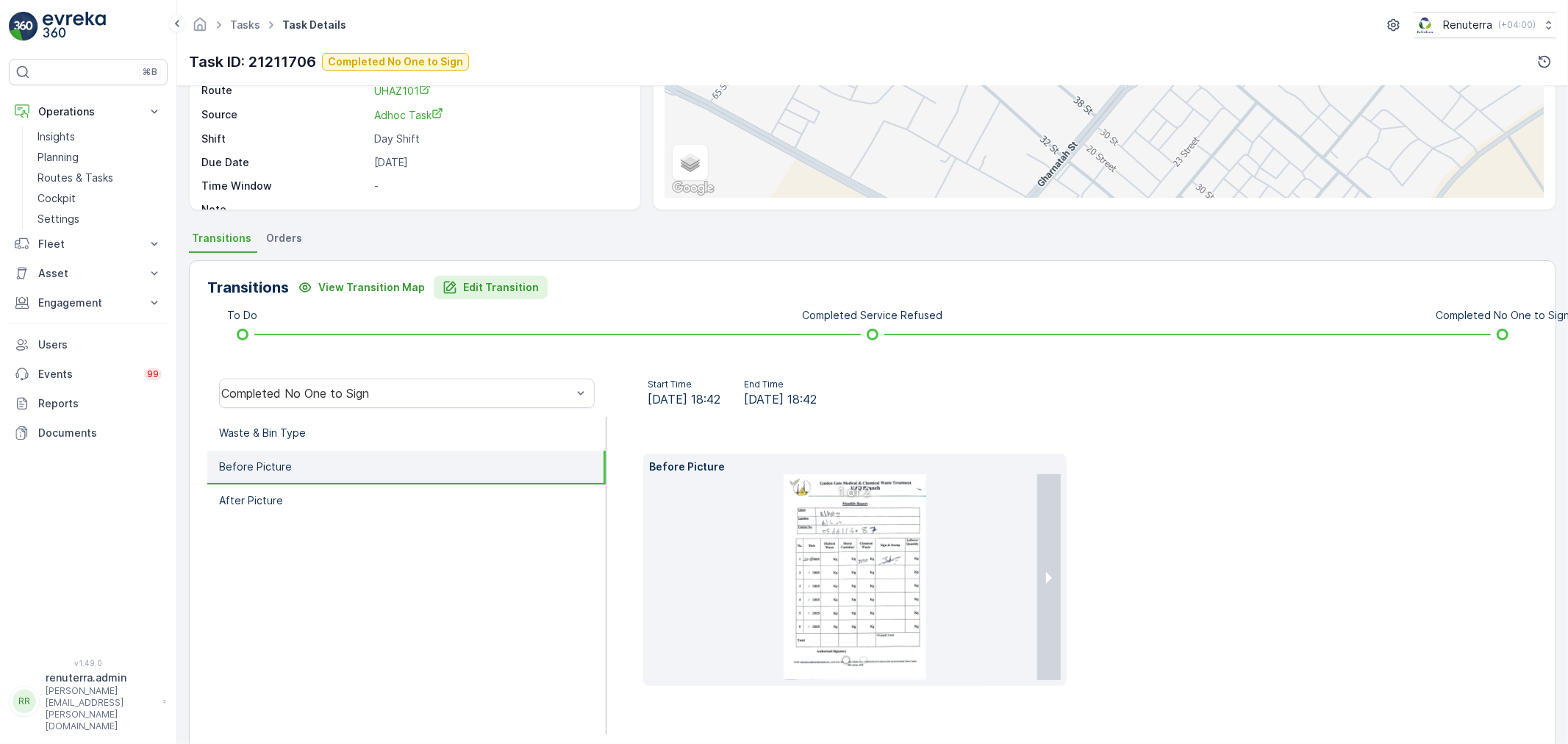
click at [478, 291] on p "Edit Transition" at bounding box center [501, 287] width 76 height 15
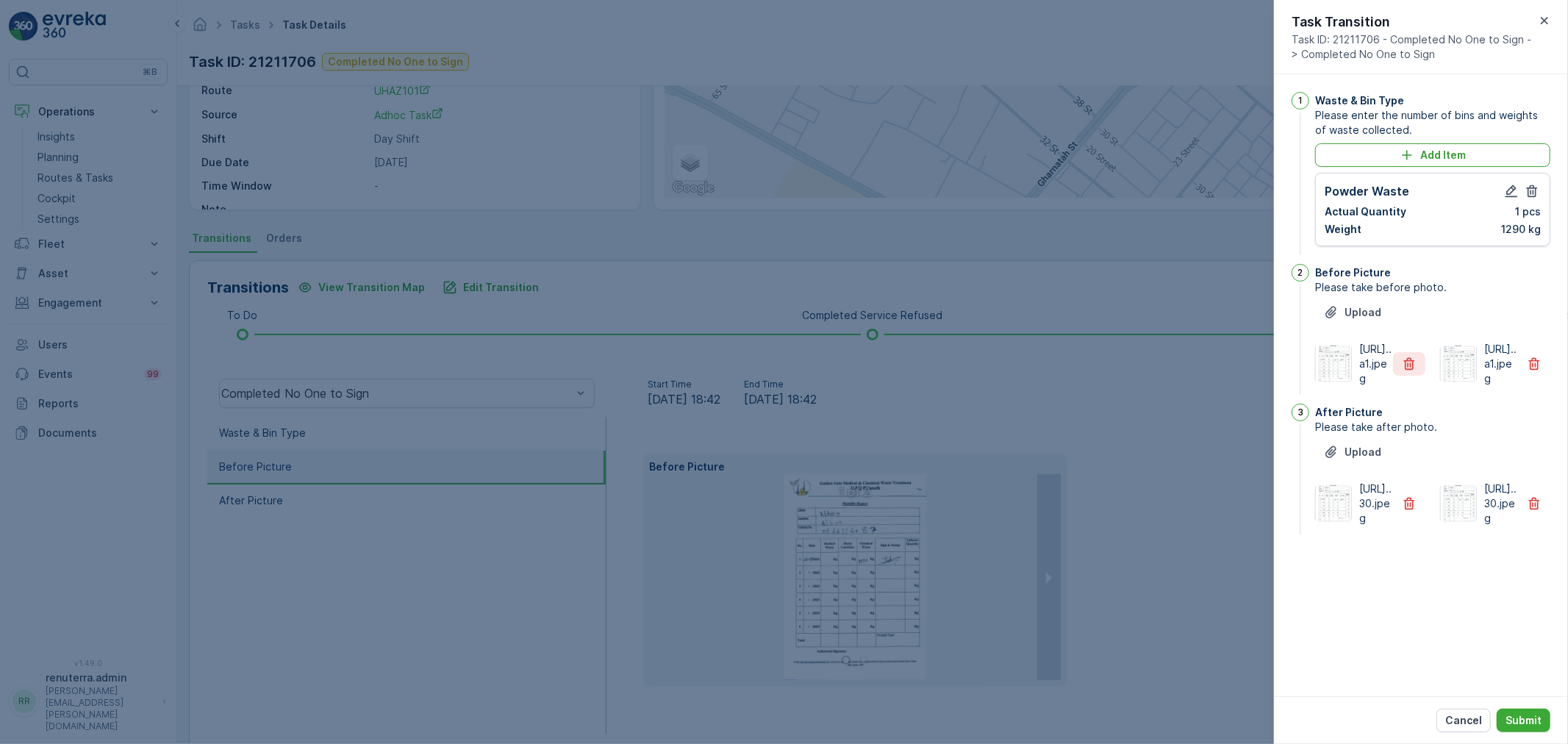
click at [1417, 375] on button "button" at bounding box center [1409, 364] width 32 height 24
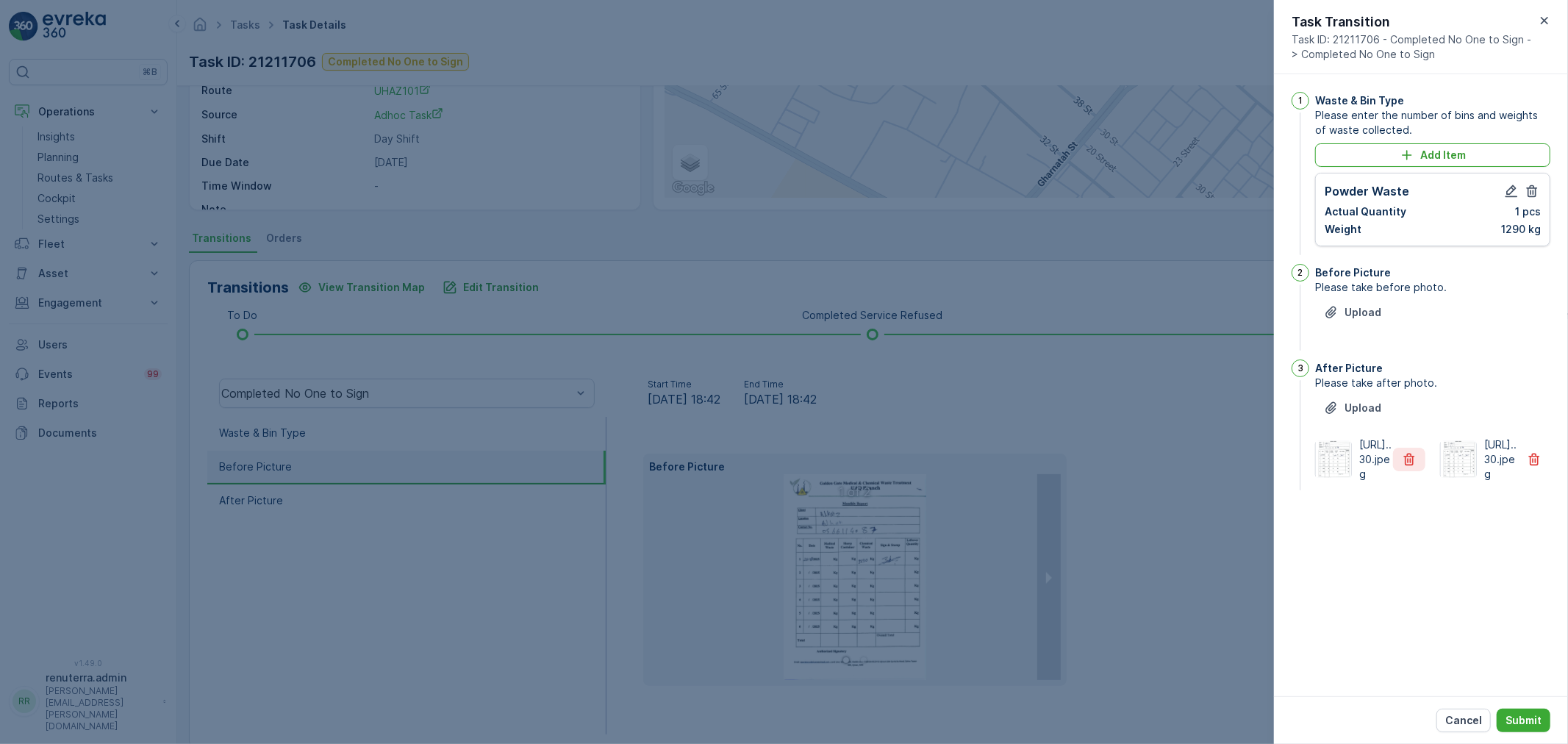
click at [1413, 471] on button "button" at bounding box center [1409, 459] width 32 height 24
click at [1541, 732] on div "Cancel Submit" at bounding box center [1420, 720] width 294 height 48
drag, startPoint x: 1552, startPoint y: 698, endPoint x: 1529, endPoint y: 721, distance: 32.5
click at [1544, 704] on div "Cancel Submit" at bounding box center [1420, 720] width 294 height 48
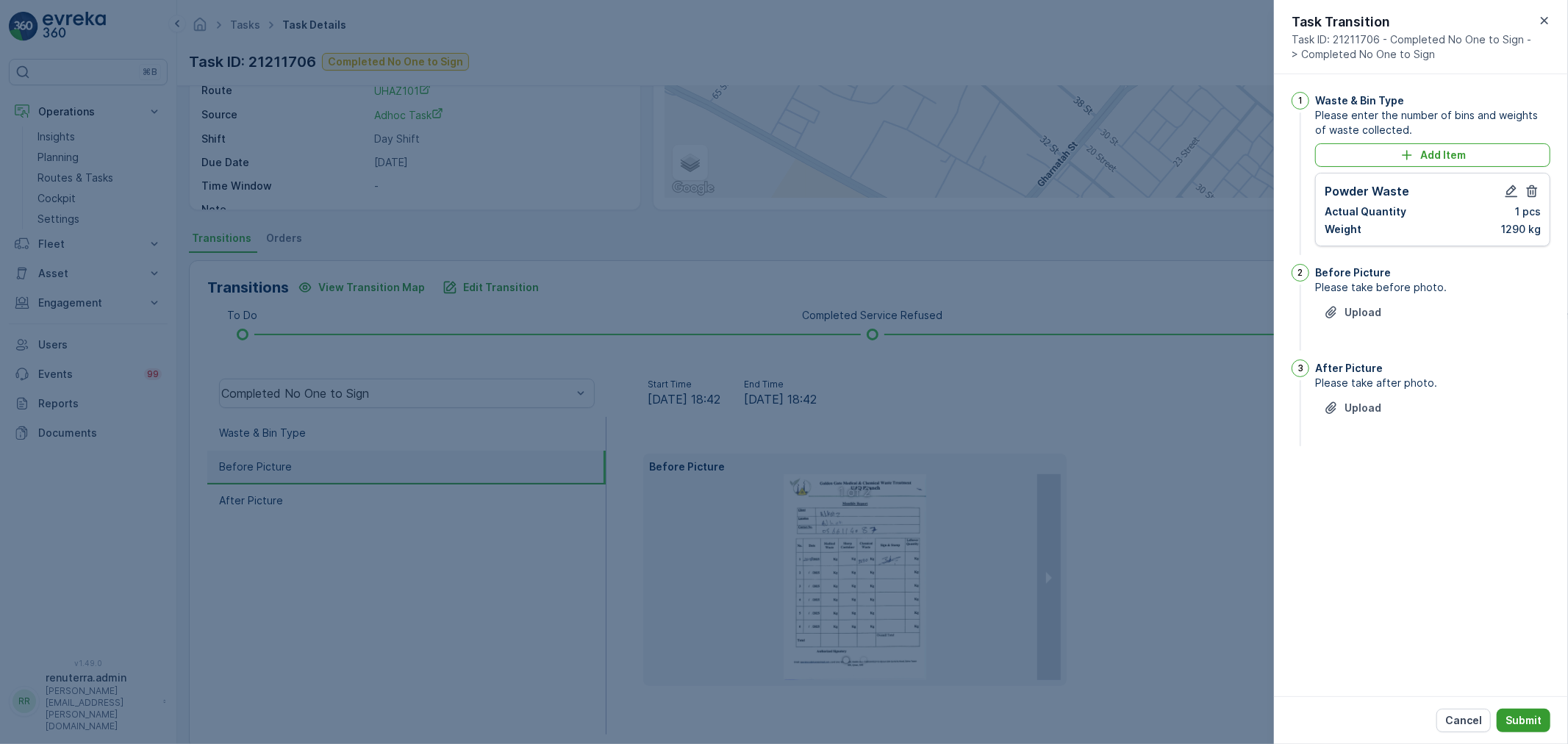
click at [1525, 723] on p "Submit" at bounding box center [1524, 719] width 36 height 15
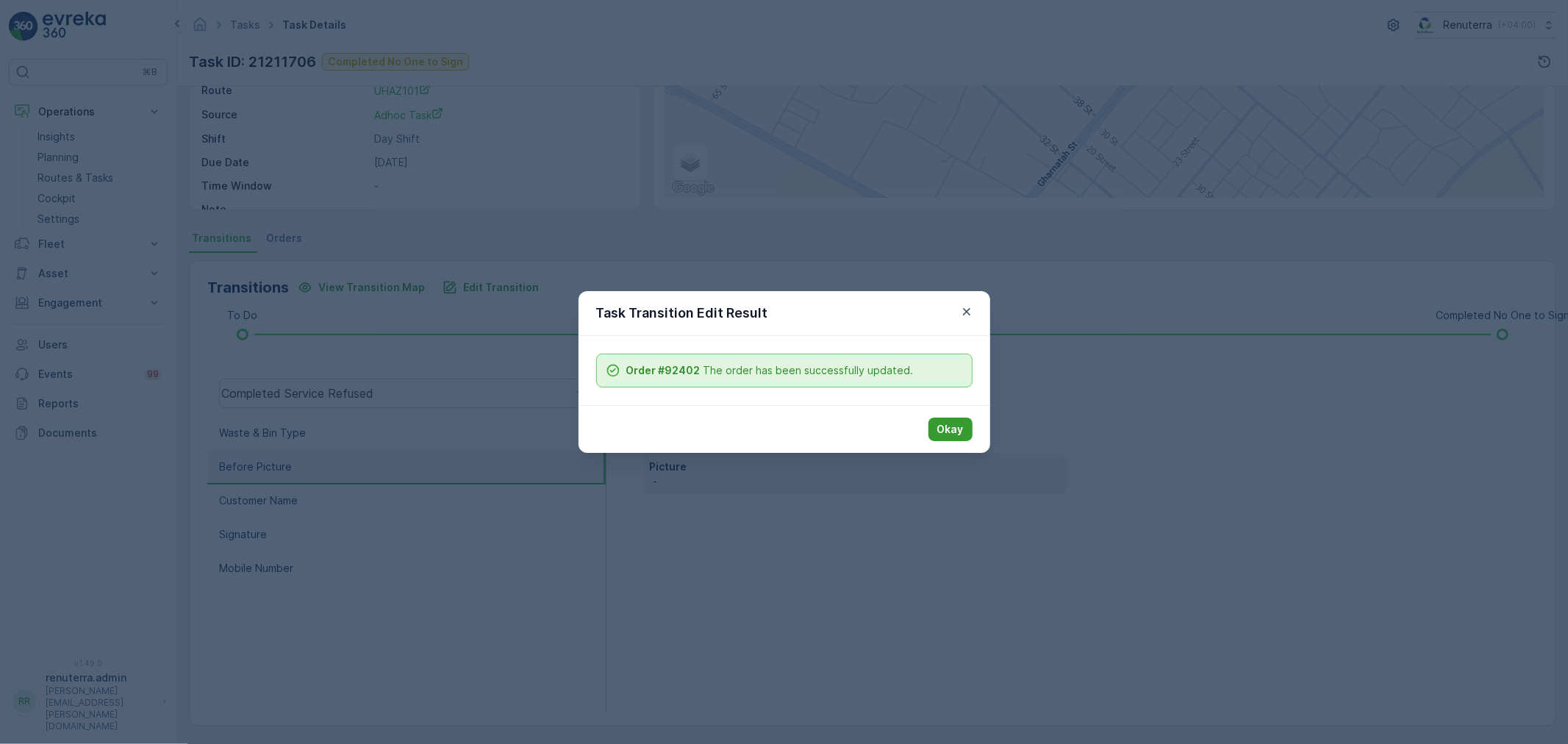
click at [935, 433] on button "Okay" at bounding box center [951, 429] width 44 height 24
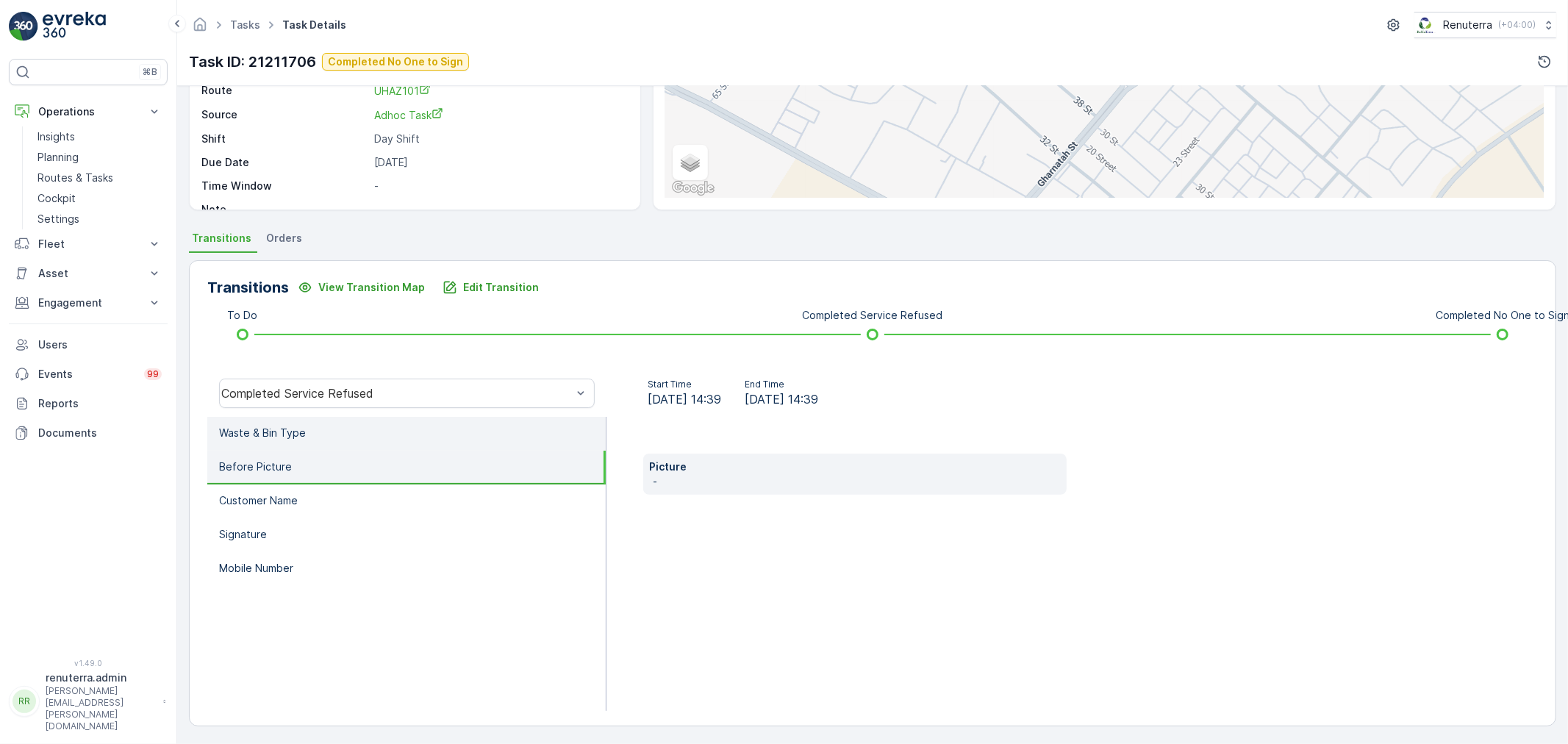
drag, startPoint x: 324, startPoint y: 437, endPoint x: 364, endPoint y: 433, distance: 40.2
click at [327, 435] on li "Waste & Bin Type" at bounding box center [406, 433] width 399 height 34
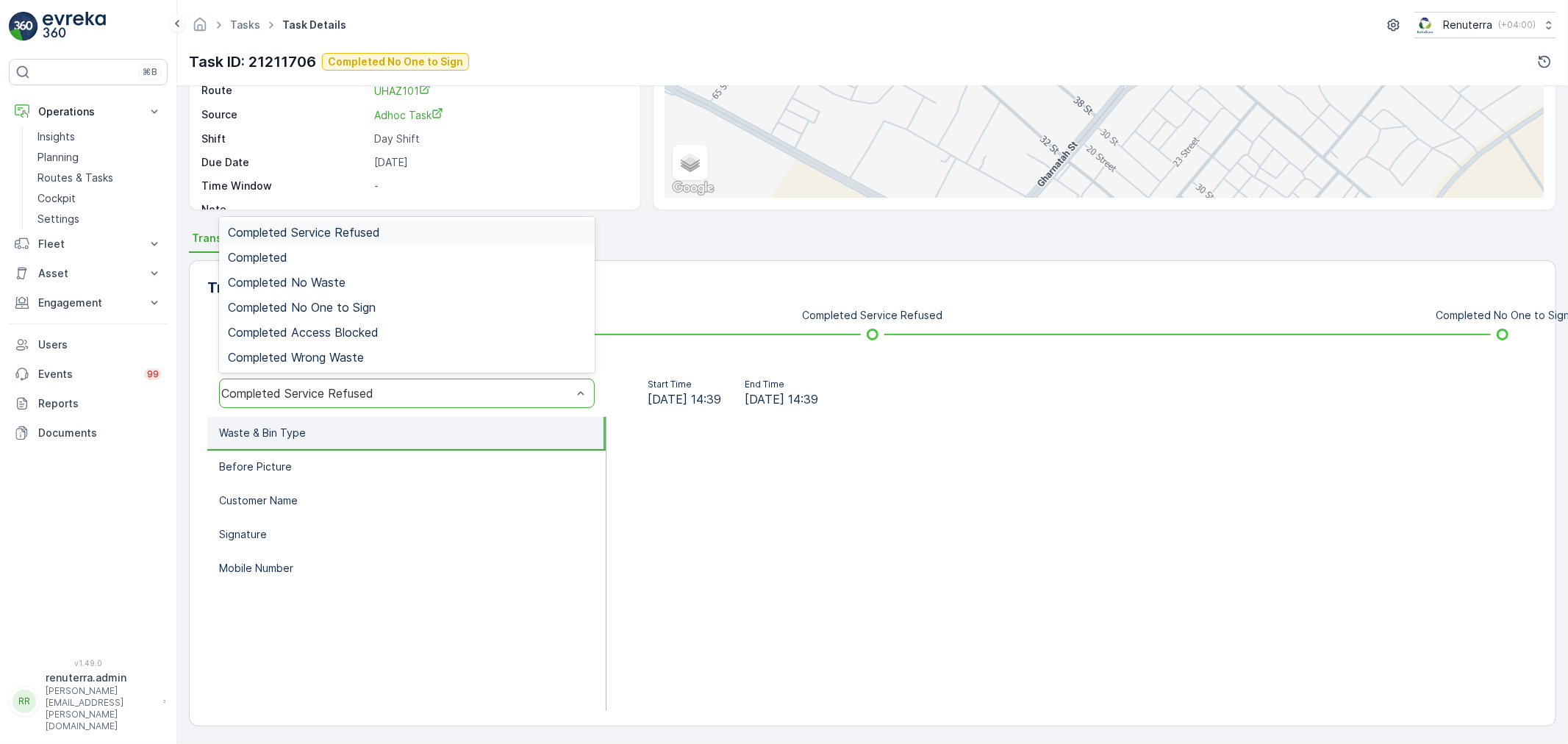
click at [375, 387] on div "Completed Service Refused" at bounding box center [396, 393] width 351 height 14
click at [358, 301] on span "Completed No One to Sign" at bounding box center [301, 307] width 148 height 14
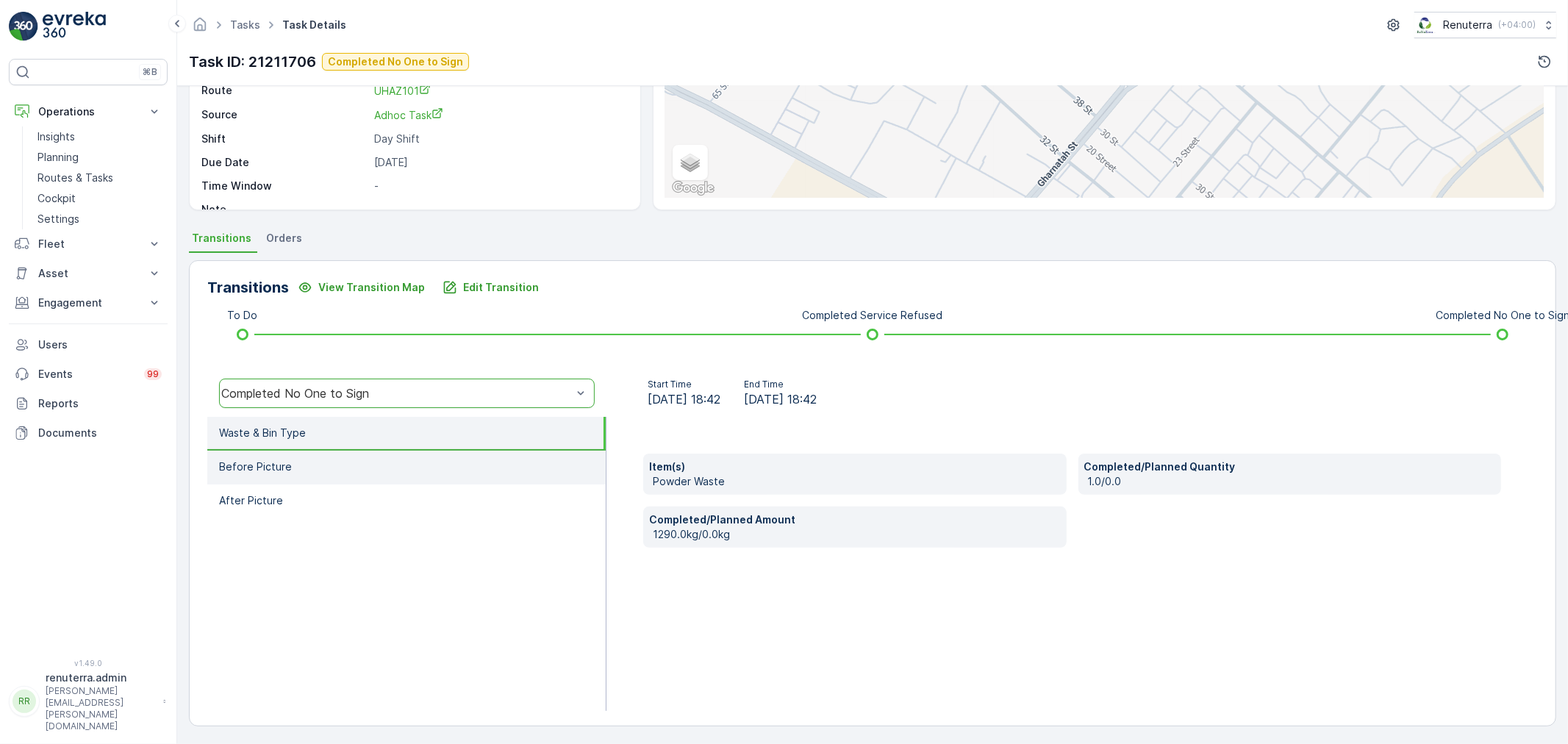
click at [342, 468] on li "Before Picture" at bounding box center [406, 468] width 399 height 34
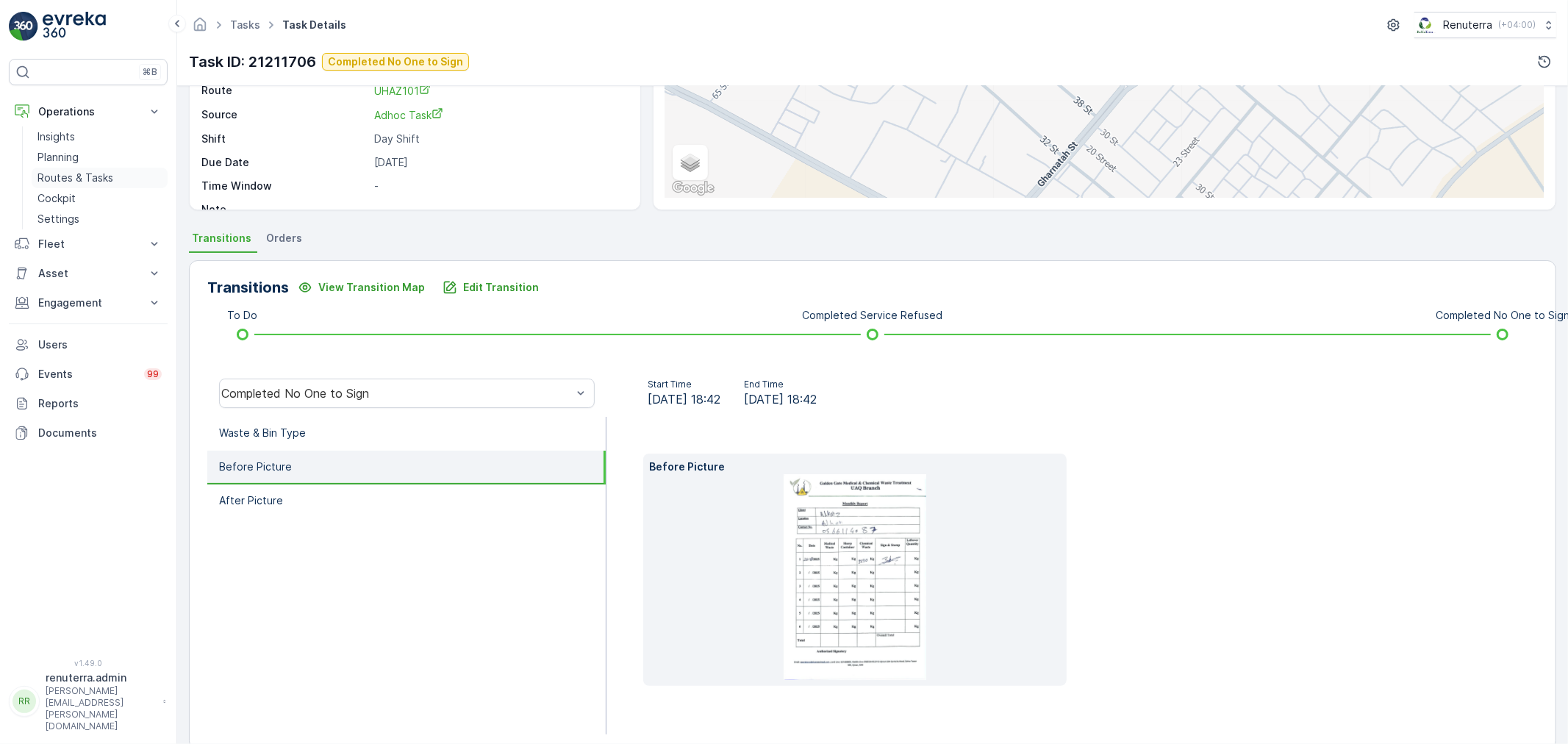
click at [61, 167] on link "Routes & Tasks" at bounding box center [99, 177] width 136 height 20
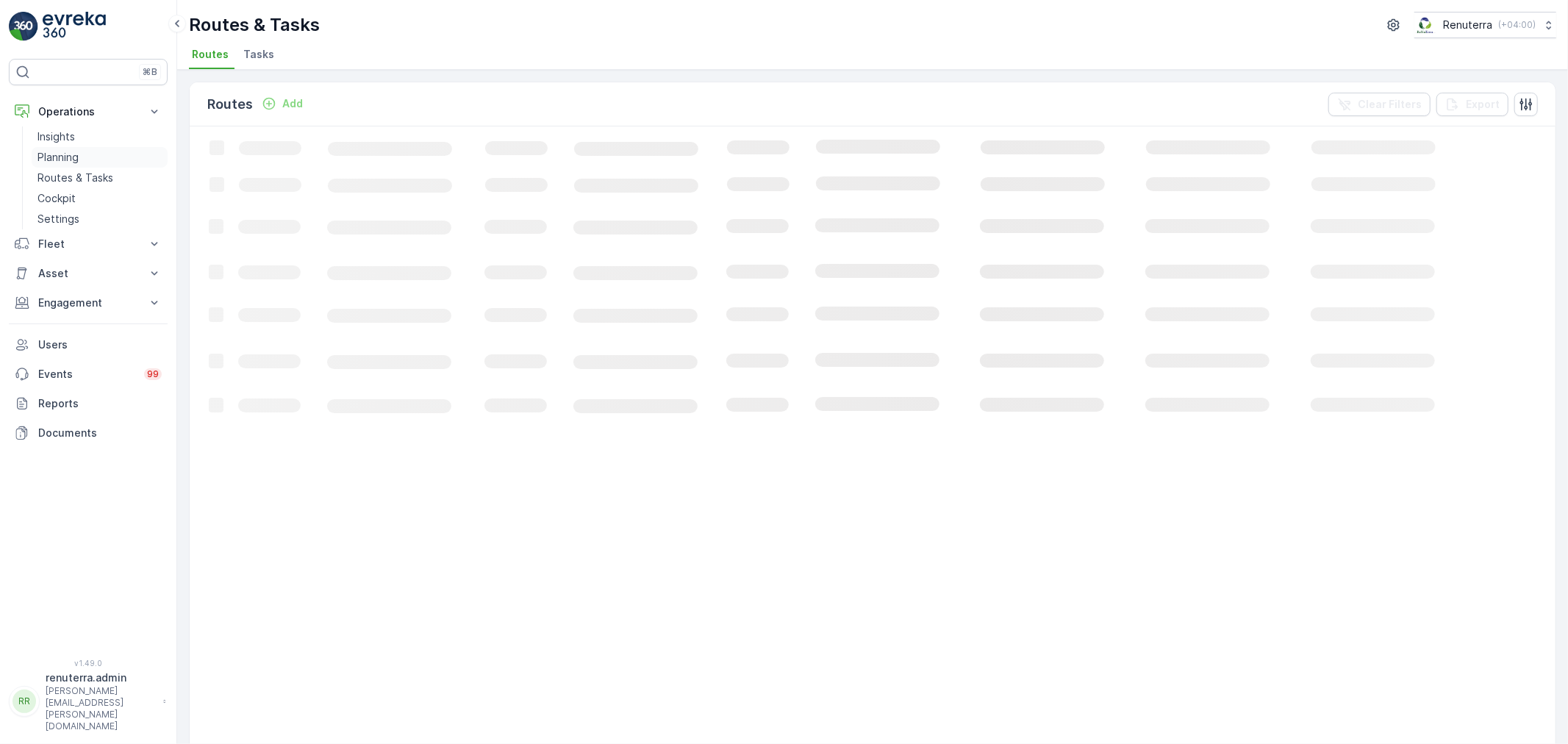
click at [62, 160] on p "Planning" at bounding box center [58, 157] width 41 height 15
drag, startPoint x: 368, startPoint y: 46, endPoint x: 357, endPoint y: 46, distance: 11.0
click at [362, 47] on span "Service Points" at bounding box center [376, 54] width 74 height 15
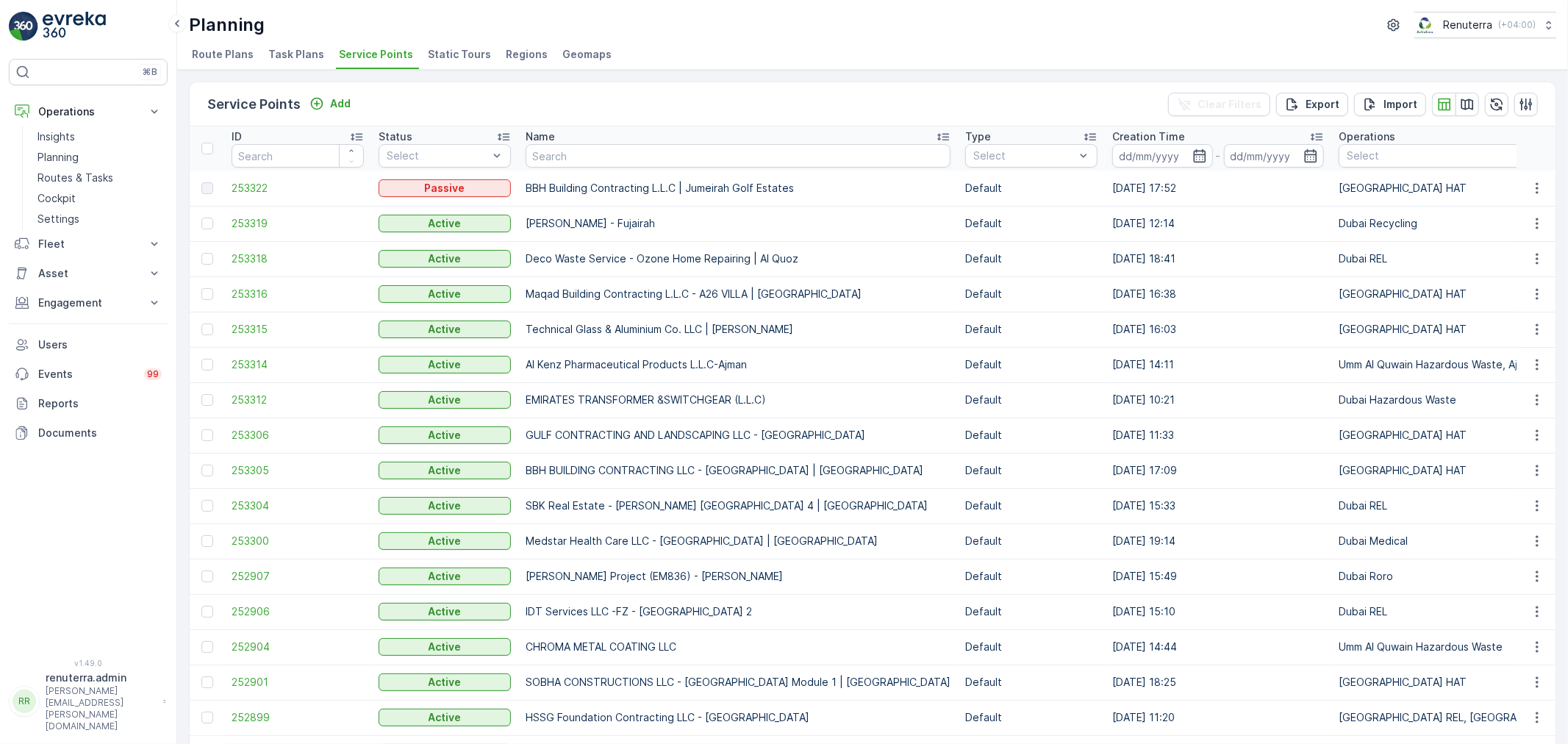
click at [568, 166] on th "Name" at bounding box center [737, 148] width 440 height 44
click at [574, 152] on input "text" at bounding box center [738, 156] width 425 height 24
click at [364, 108] on div "Service Points Add Clear Filters Export Import" at bounding box center [872, 104] width 1366 height 44
click at [348, 107] on button "Add" at bounding box center [330, 103] width 53 height 18
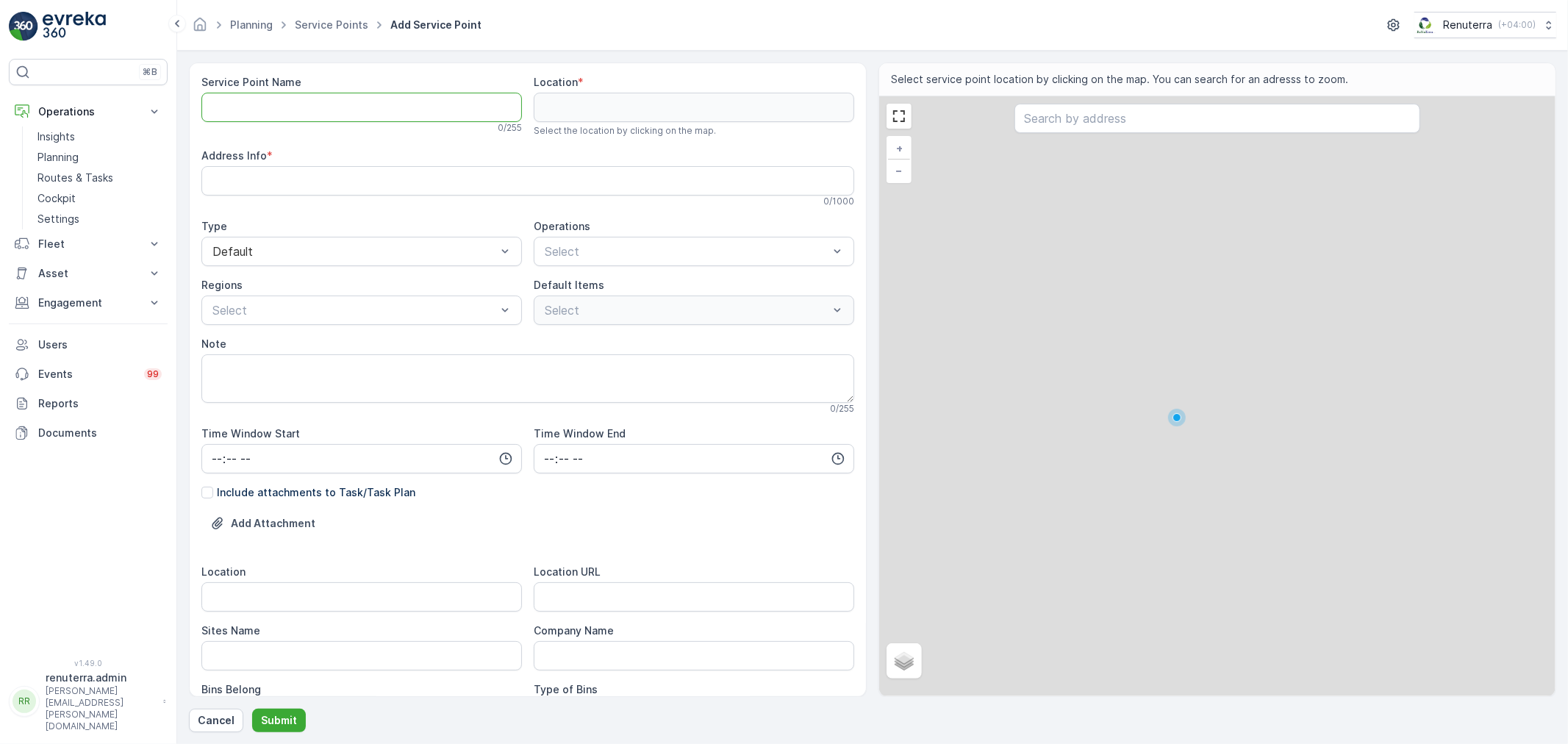
click at [358, 110] on Name "Service Point Name" at bounding box center [361, 108] width 320 height 29
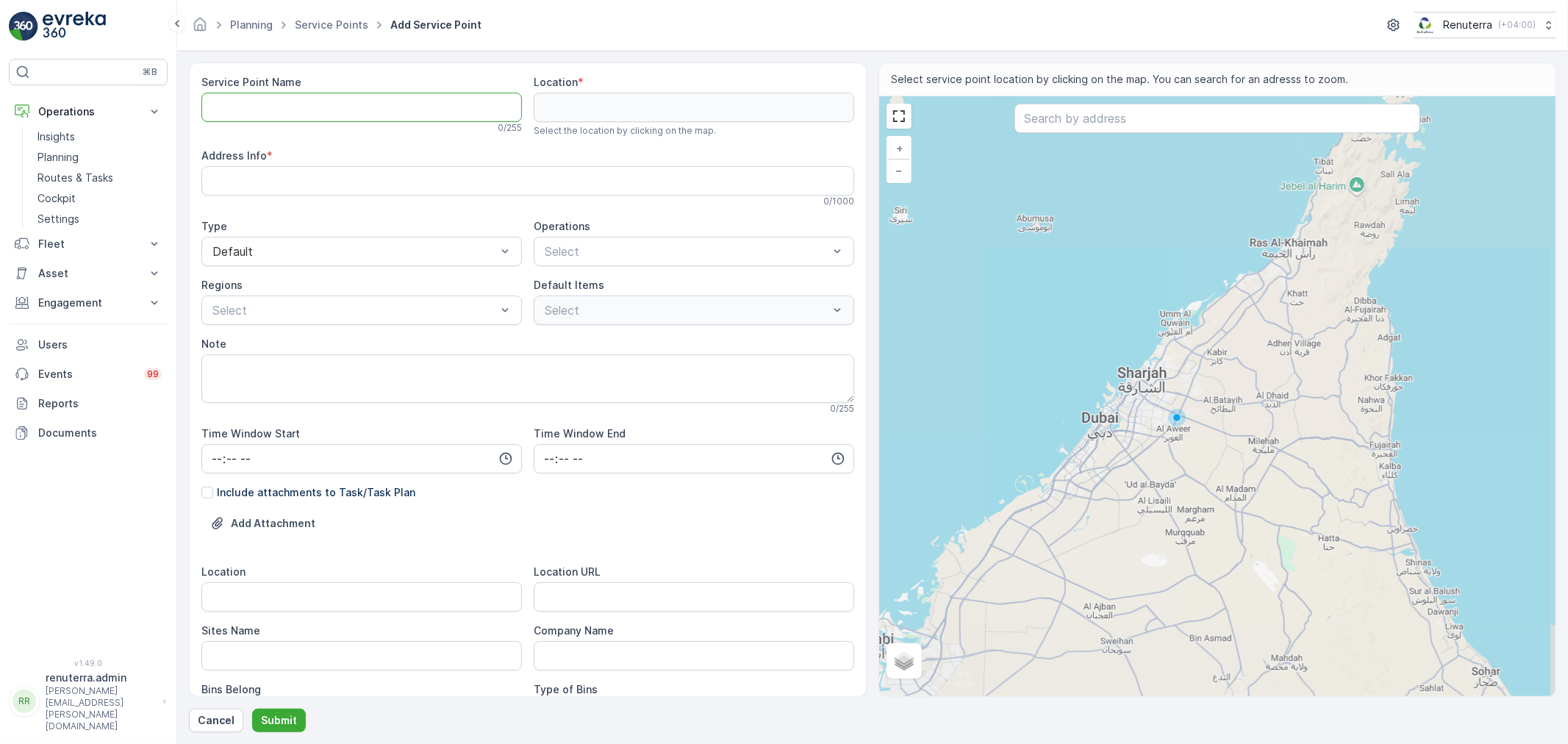
type Name "D"
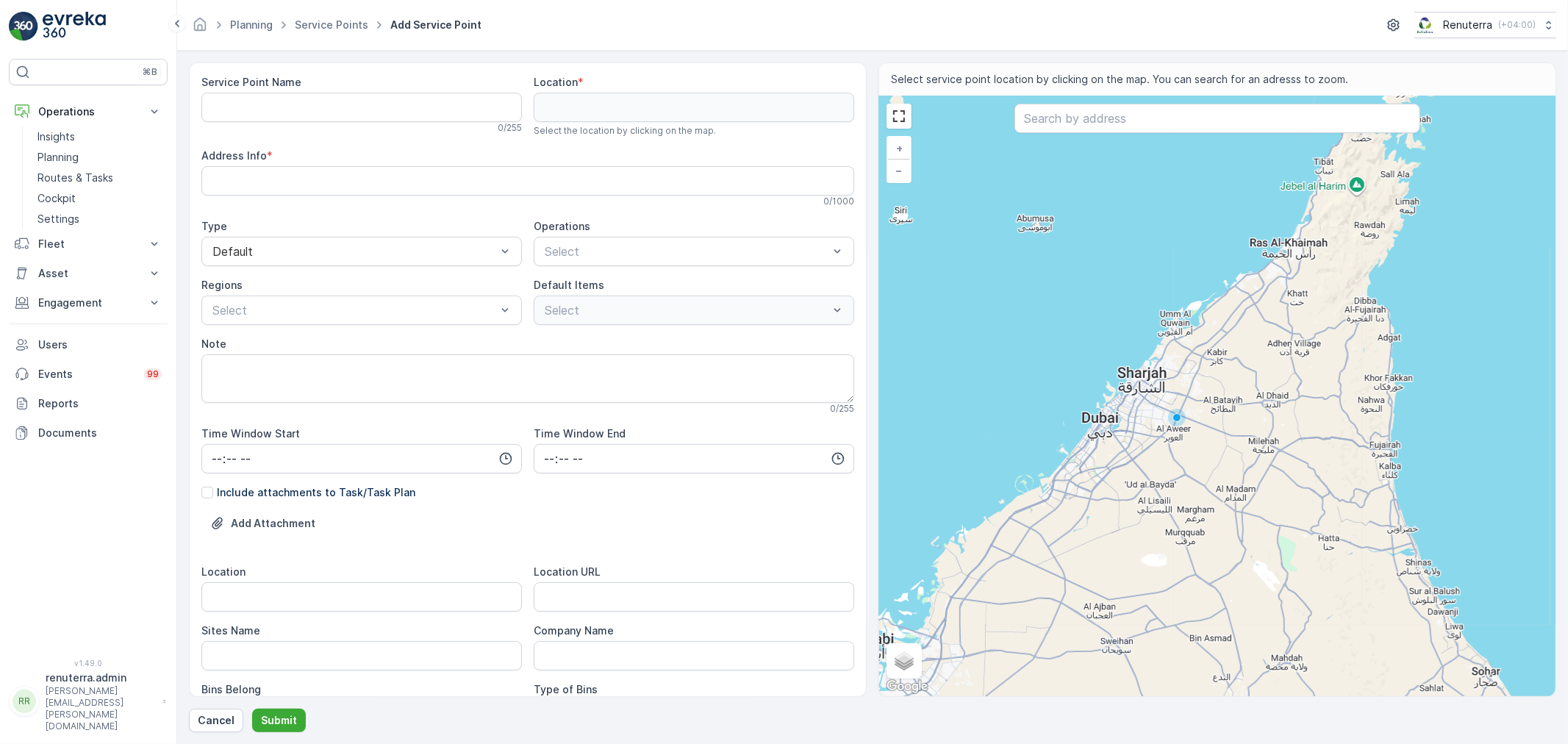
click at [283, 91] on div "Service Point Name 0 / 255" at bounding box center [361, 104] width 320 height 59
click at [399, 99] on Name "Service Point Name" at bounding box center [361, 108] width 320 height 29
paste Name "SBK Afra Badeer building"
click at [362, 108] on Name "SBK Afra Badeer building" at bounding box center [361, 108] width 320 height 29
drag, startPoint x: 399, startPoint y: 112, endPoint x: 196, endPoint y: 72, distance: 206.9
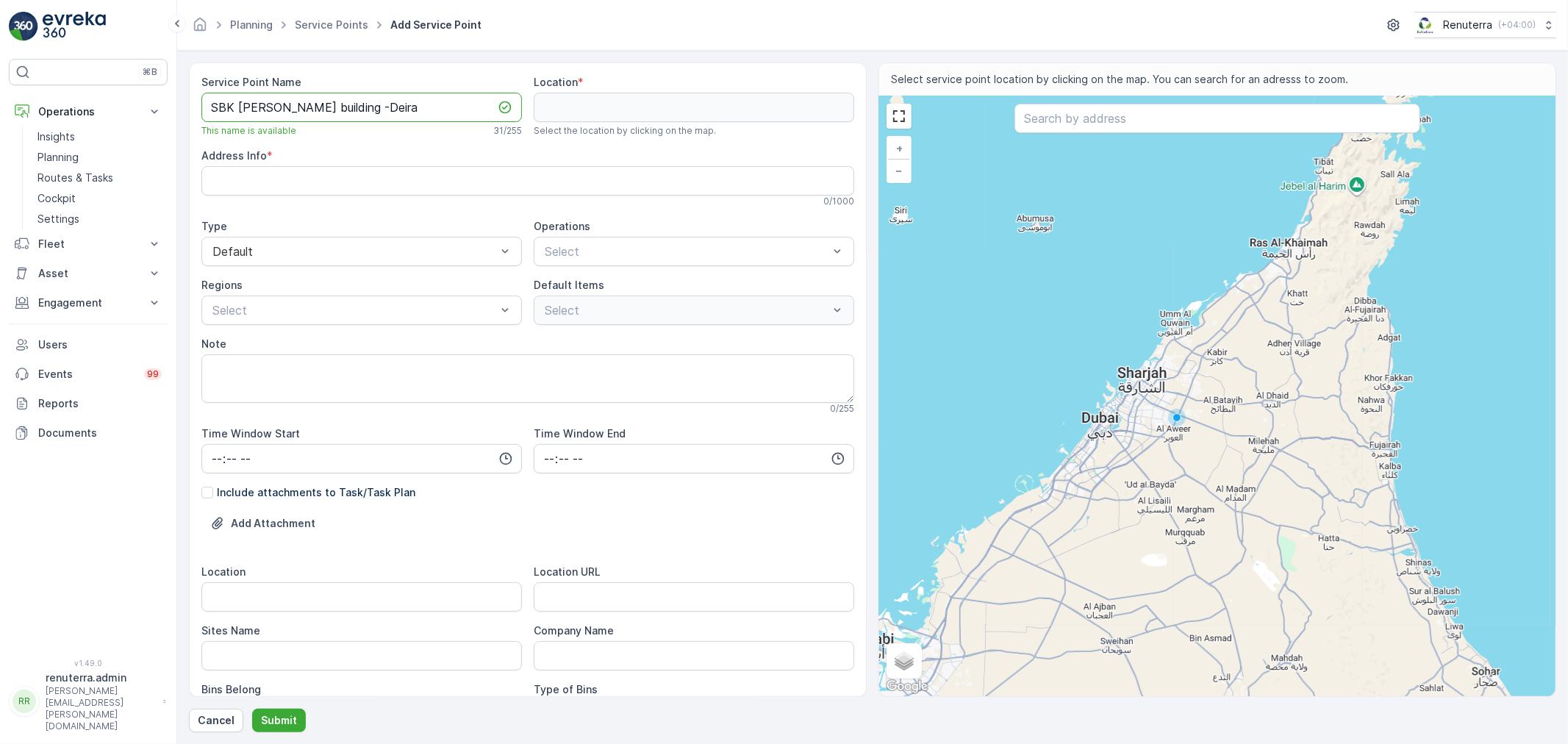
click at [196, 72] on div "Service Point Name SBK Afra Badeer building -Deira This name is available 31 / …" at bounding box center [528, 379] width 678 height 634
type Name "SBK [PERSON_NAME] building -Deira"
drag, startPoint x: 559, startPoint y: 250, endPoint x: 562, endPoint y: 264, distance: 14.3
click at [559, 248] on div at bounding box center [686, 252] width 287 height 14
click at [234, 115] on Name "SBK [PERSON_NAME] building -Deira" at bounding box center [361, 108] width 320 height 29
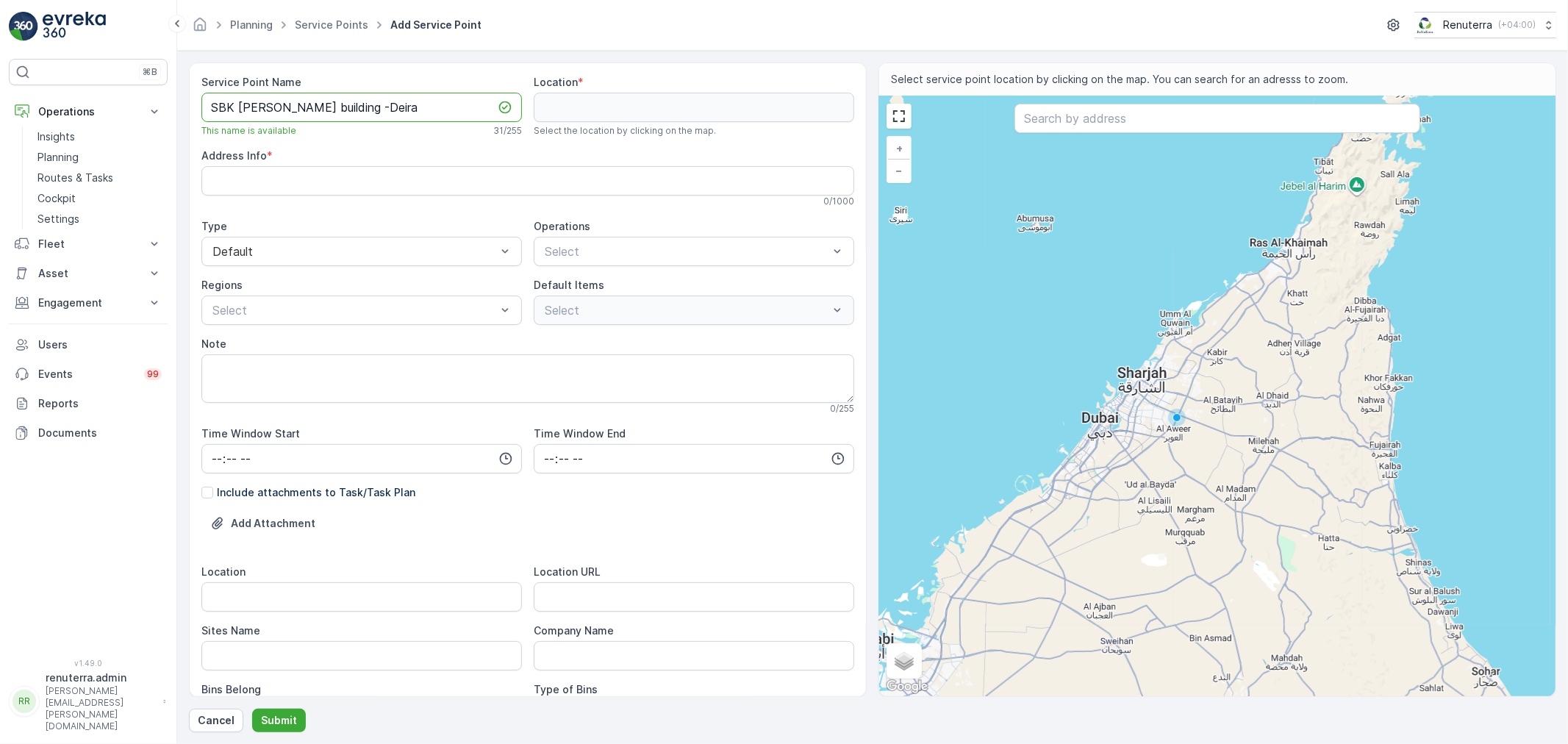
click at [609, 317] on div "Select" at bounding box center [693, 310] width 320 height 29
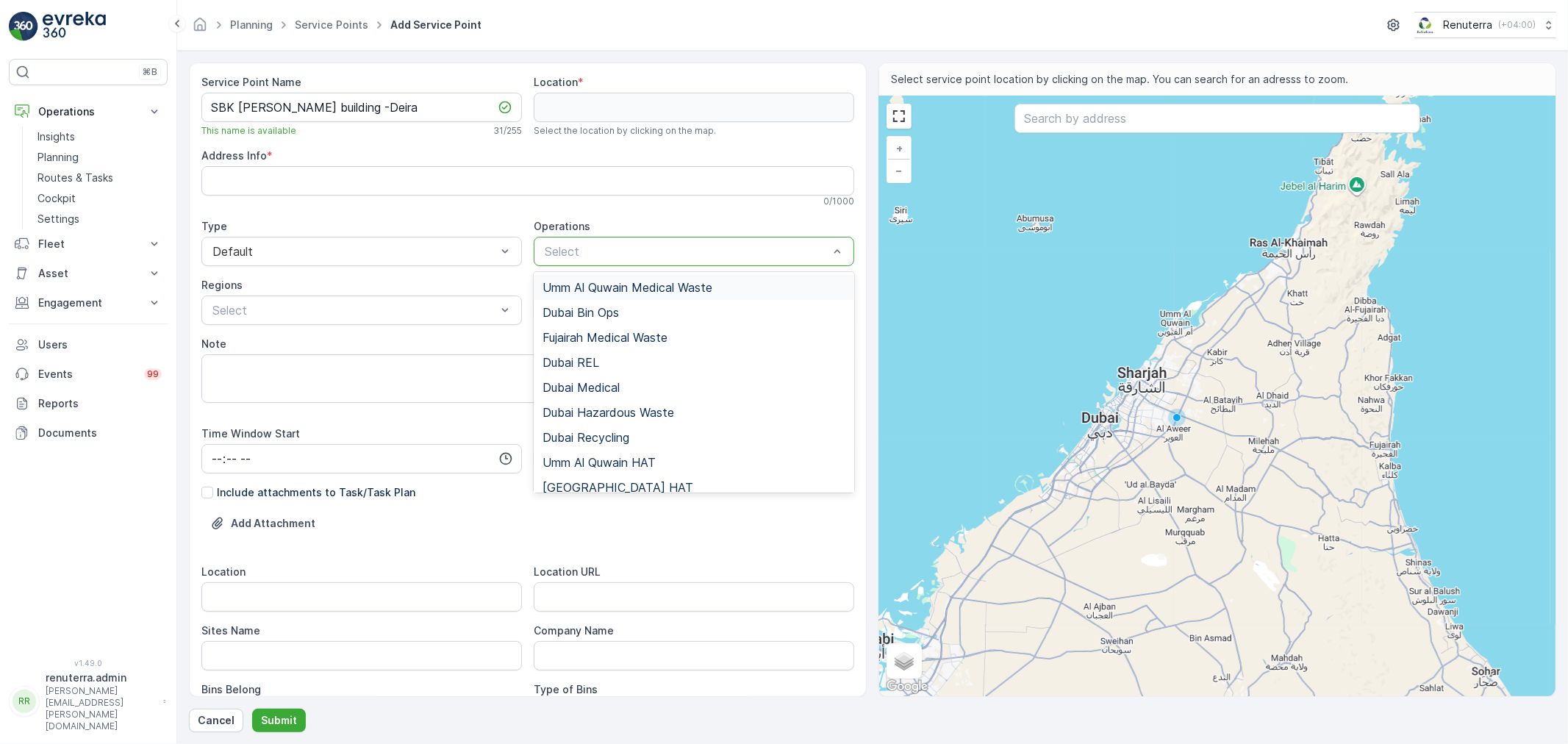
click at [575, 260] on div "Select" at bounding box center [693, 251] width 320 height 29
click at [606, 361] on div "Dubai REL" at bounding box center [694, 363] width 303 height 14
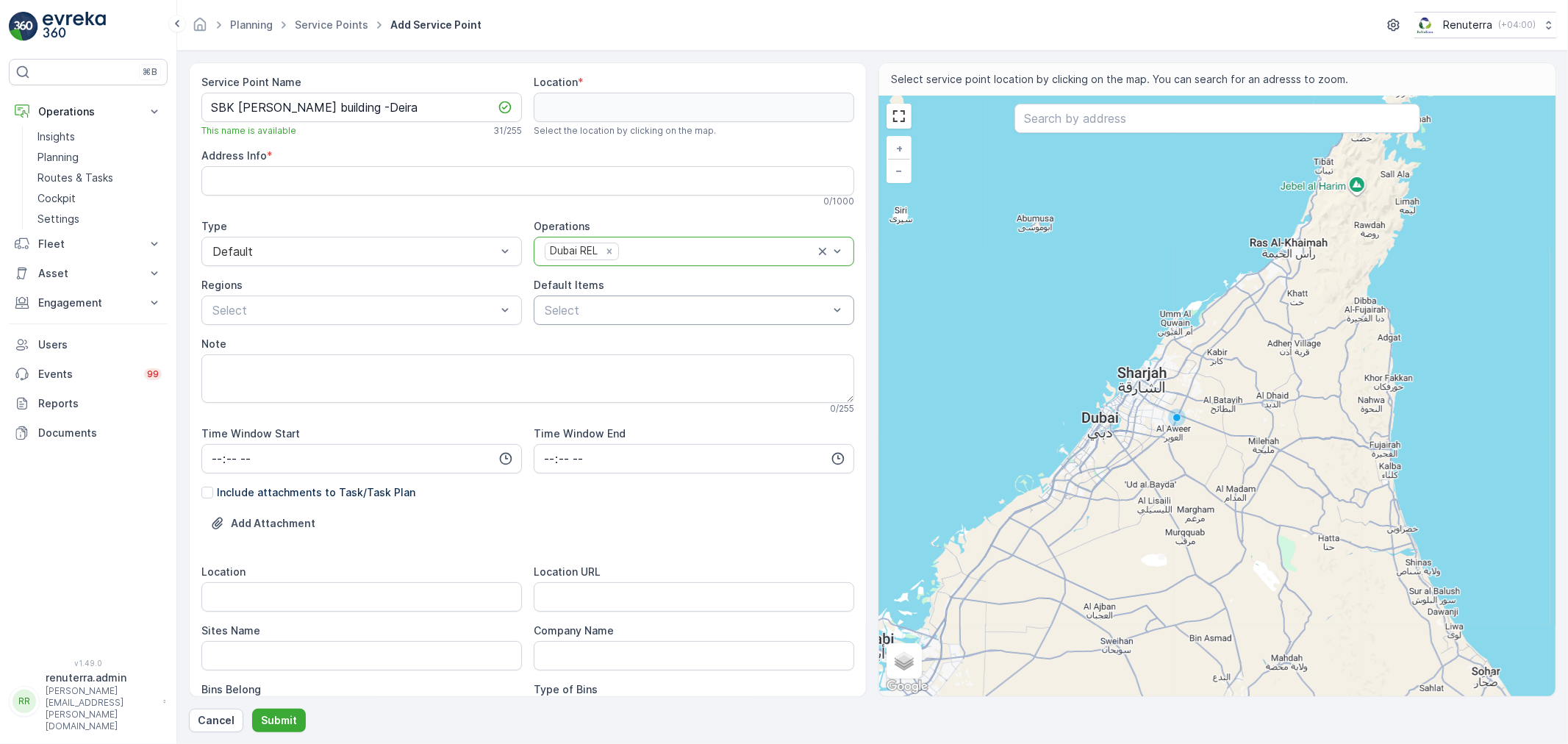
click at [596, 304] on div at bounding box center [686, 311] width 287 height 14
type input "11"
click at [623, 415] on p "1100lt - General Waste" at bounding box center [615, 419] width 115 height 15
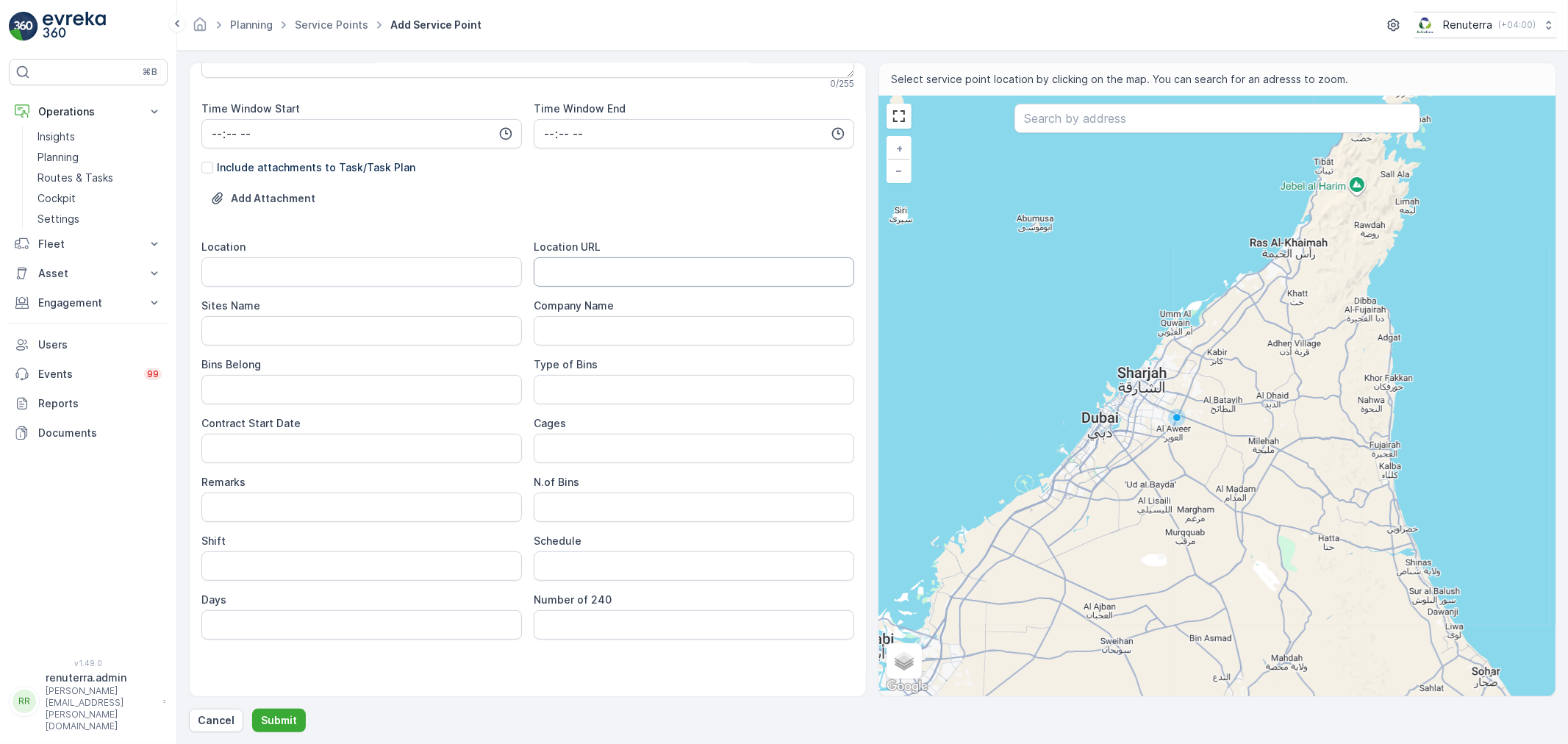
scroll to position [326, 0]
click at [651, 274] on URL "Location URL" at bounding box center [693, 270] width 320 height 29
paste URL "https://maps.app.goo.gl/8aymUjJou1UjGg1H6"
type URL "https://maps.app.goo.gl/8aymUjJou1UjGg1H6"
click at [322, 283] on input "Location" at bounding box center [361, 270] width 320 height 29
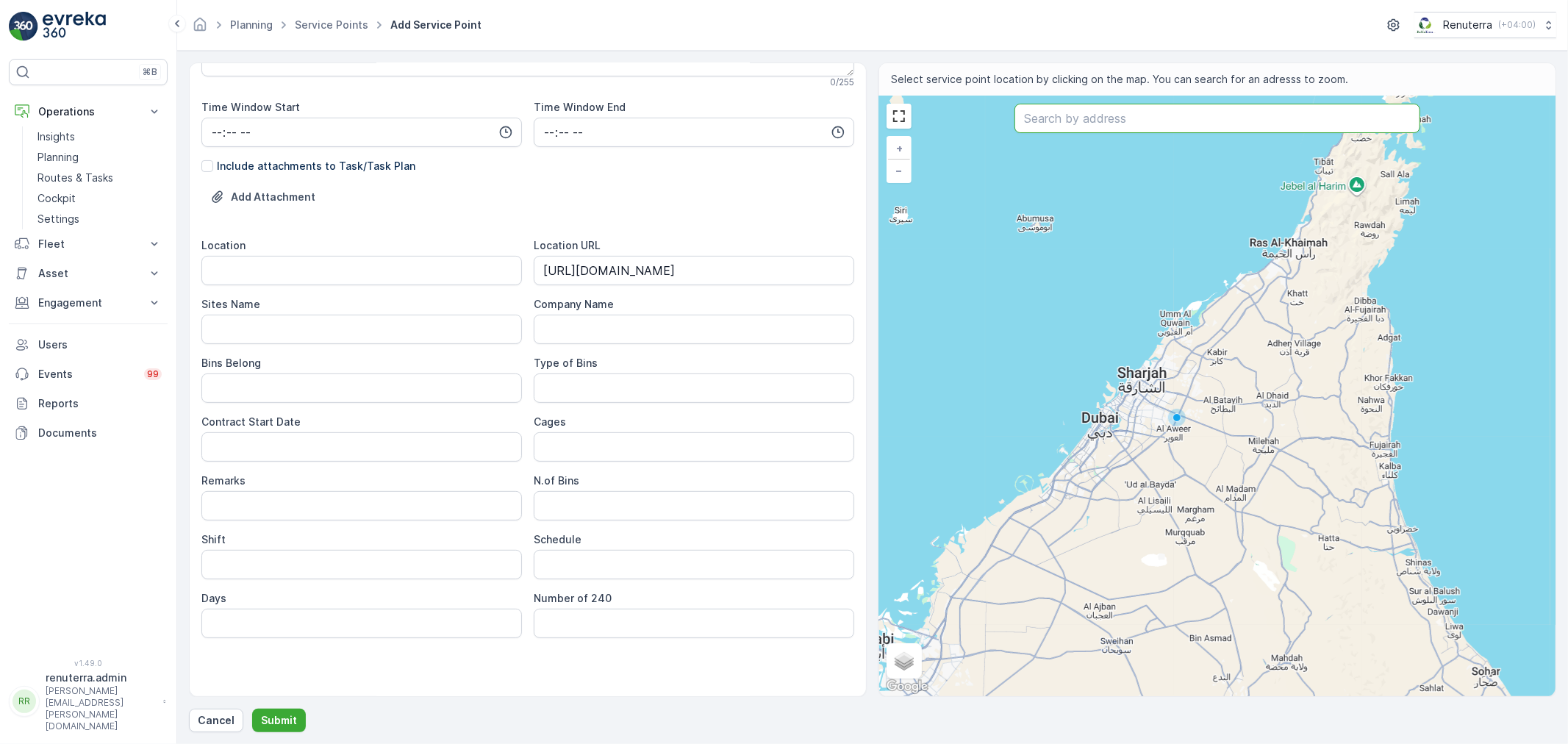
click at [1149, 124] on input "text" at bounding box center [1216, 118] width 405 height 29
paste input "Superior Delivery services LLC . Dubai"
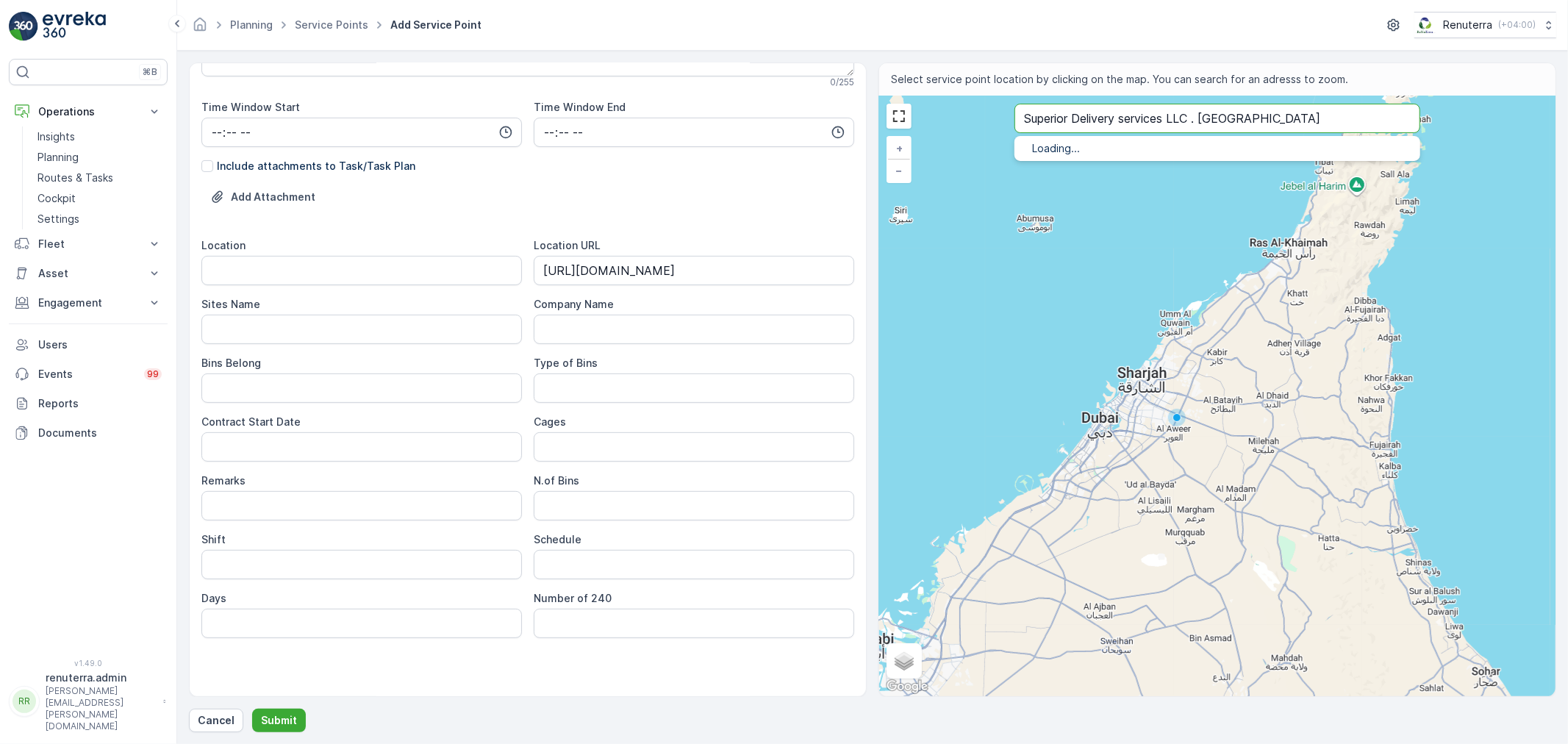
type input "Superior Delivery services LLC . Dubai"
click at [1127, 163] on span "Superior Delivery services LLC . Dubai" at bounding box center [1204, 165] width 283 height 13
type input "25.2775315,55.3129749"
type Info "78H7+26H - Frij - Deira - Al Murar - Dubai - United Arab Emirates"
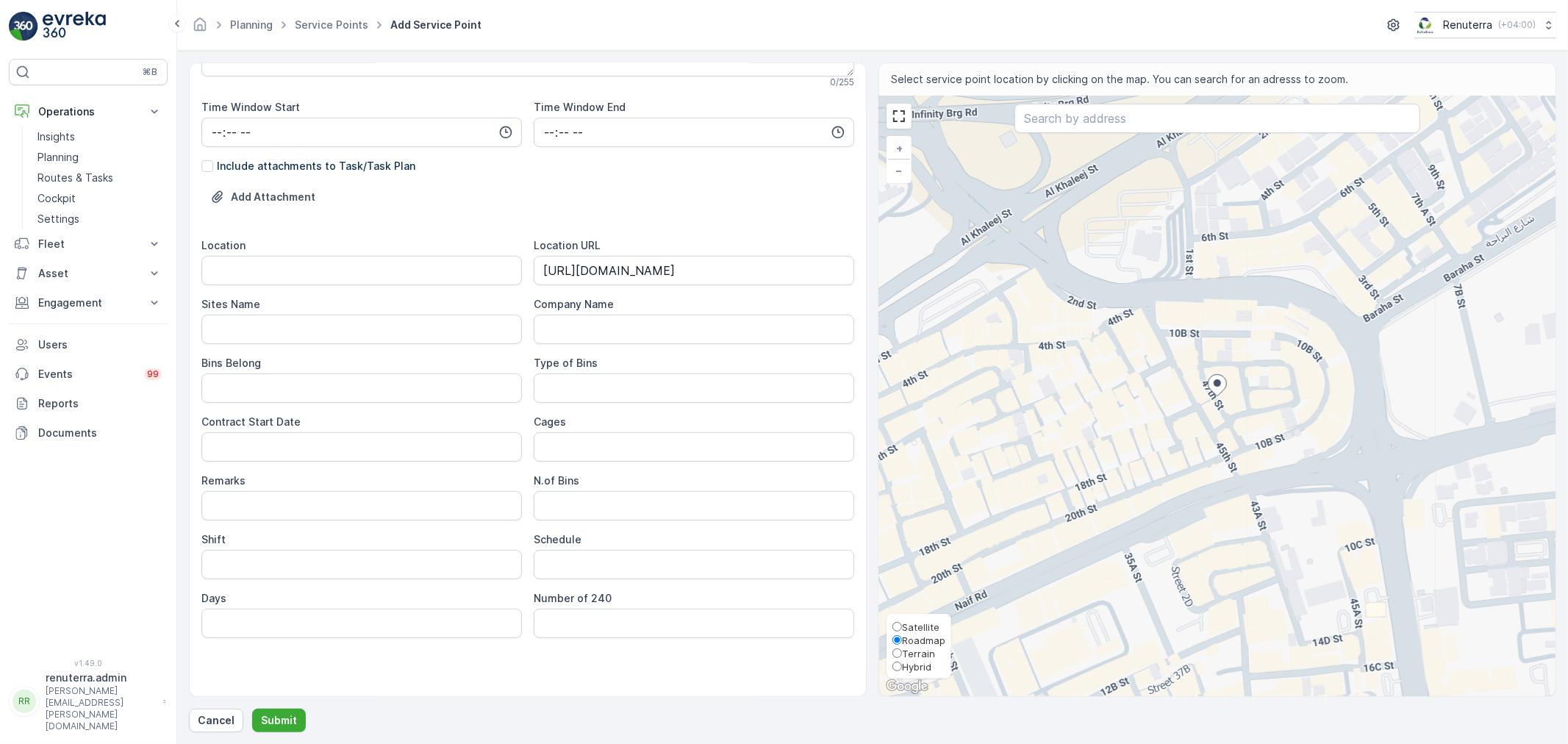
click at [908, 626] on span "Satellite" at bounding box center [921, 627] width 38 height 12
click at [902, 626] on input "Satellite" at bounding box center [896, 626] width 9 height 9
radio input "true"
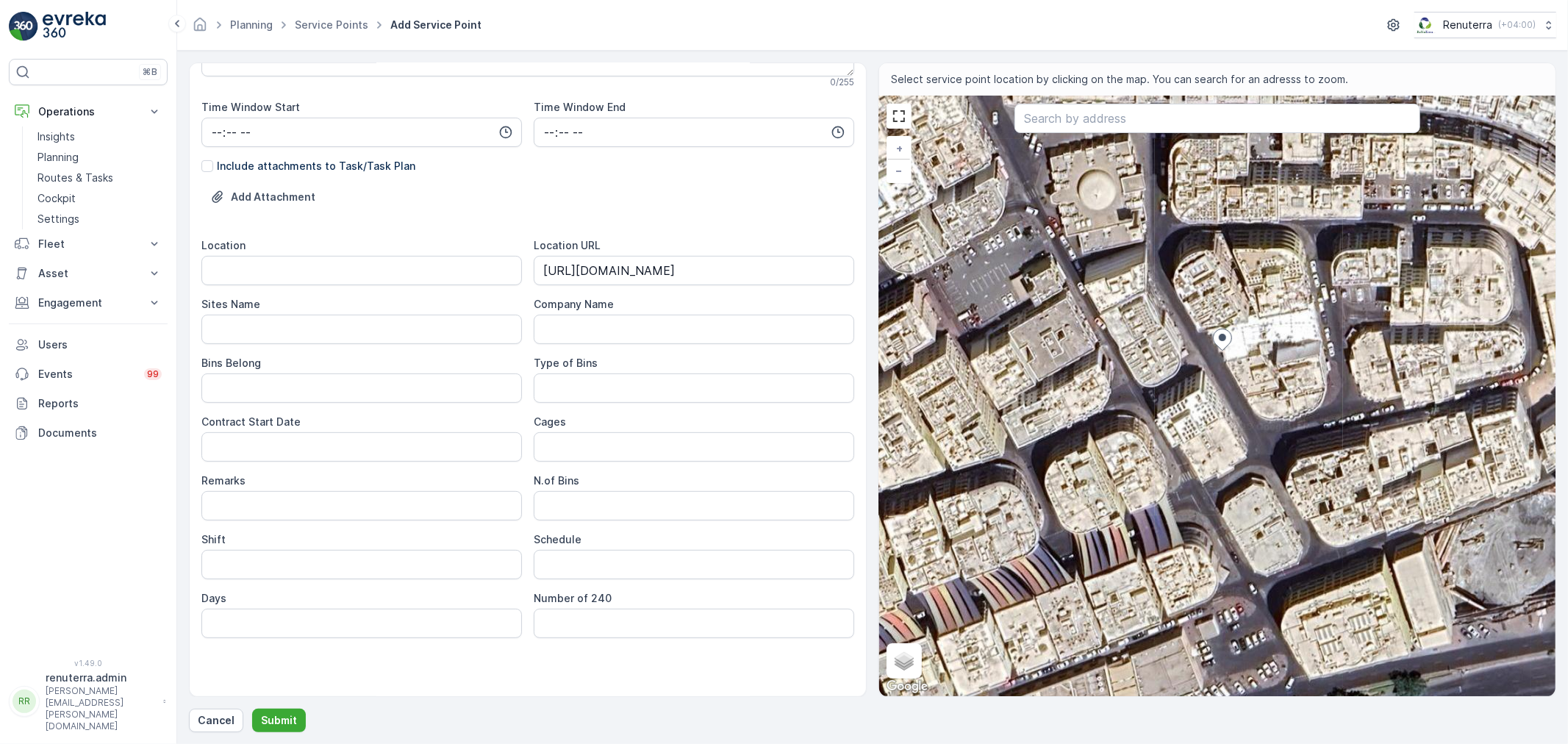
click at [1239, 335] on div "+ − Satellite Roadmap Terrain Hybrid Leaflet Keyboard shortcuts Map Data Imager…" at bounding box center [1217, 396] width 676 height 600
type input "25.277582223346066,55.31303398568989"
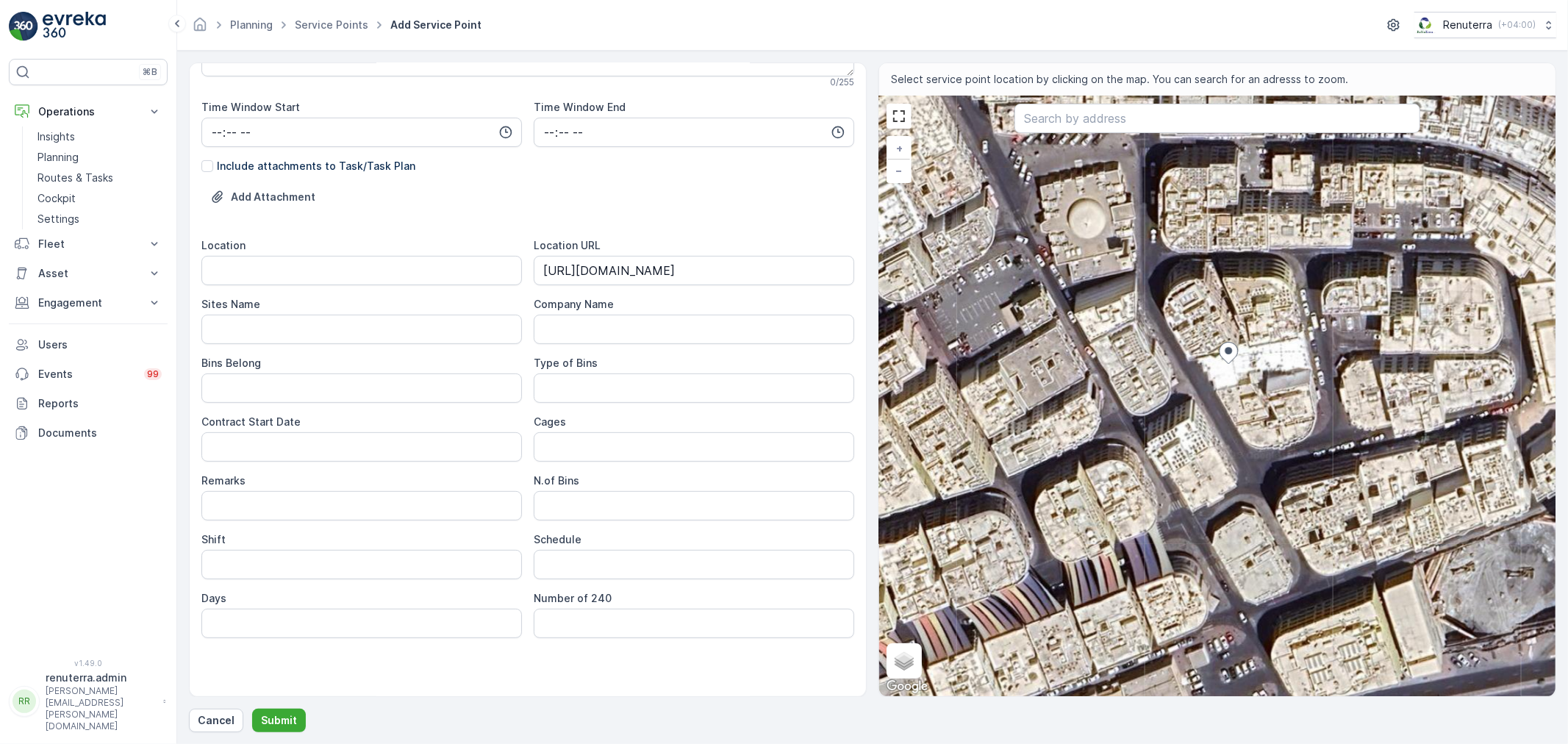
type Info "9 47th St - Deira - Al Murar - Dubai - United Arab Emirates"
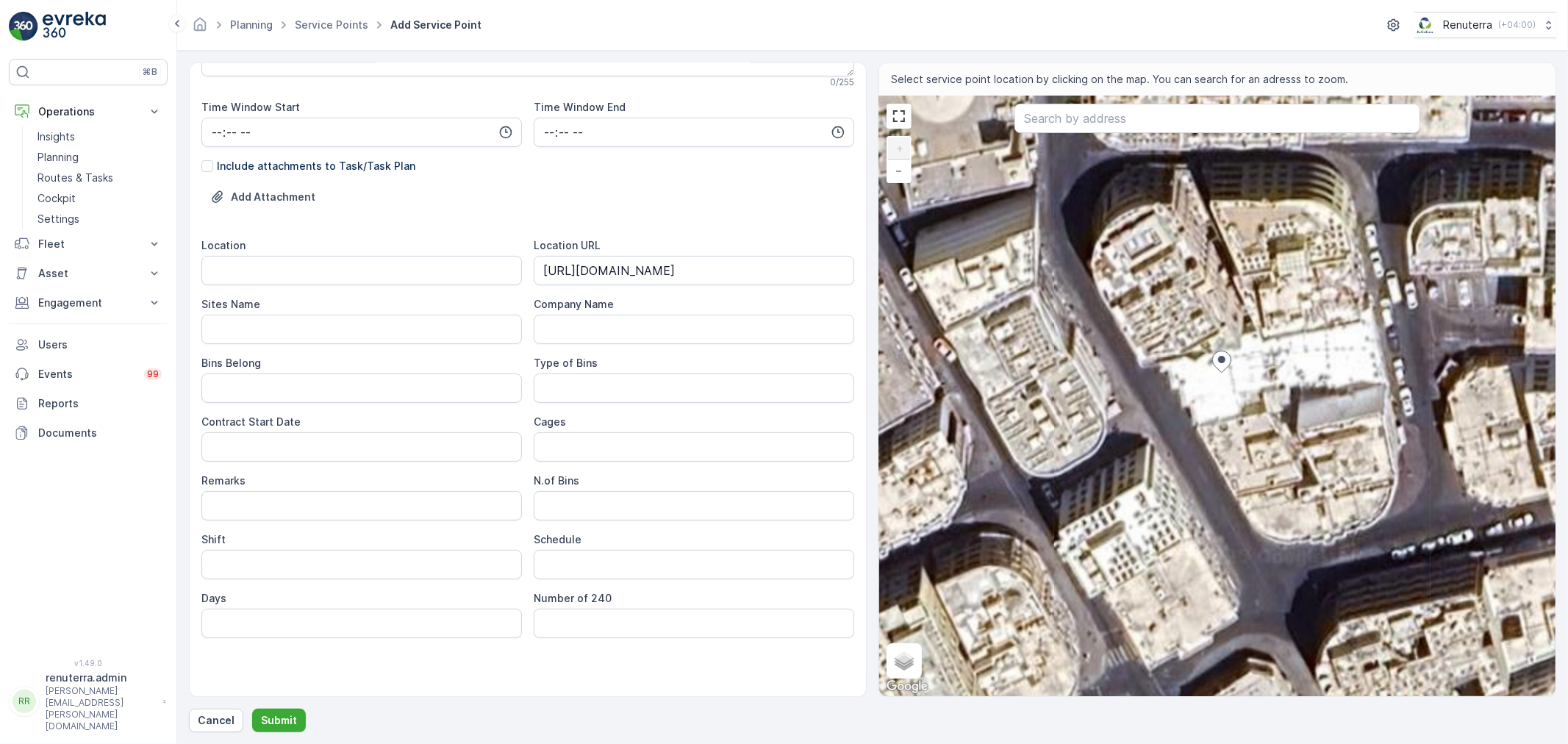
click at [1207, 373] on div "+ − Satellite Roadmap Terrain Hybrid Leaflet Keyboard shortcuts Map Data Imager…" at bounding box center [1217, 396] width 676 height 600
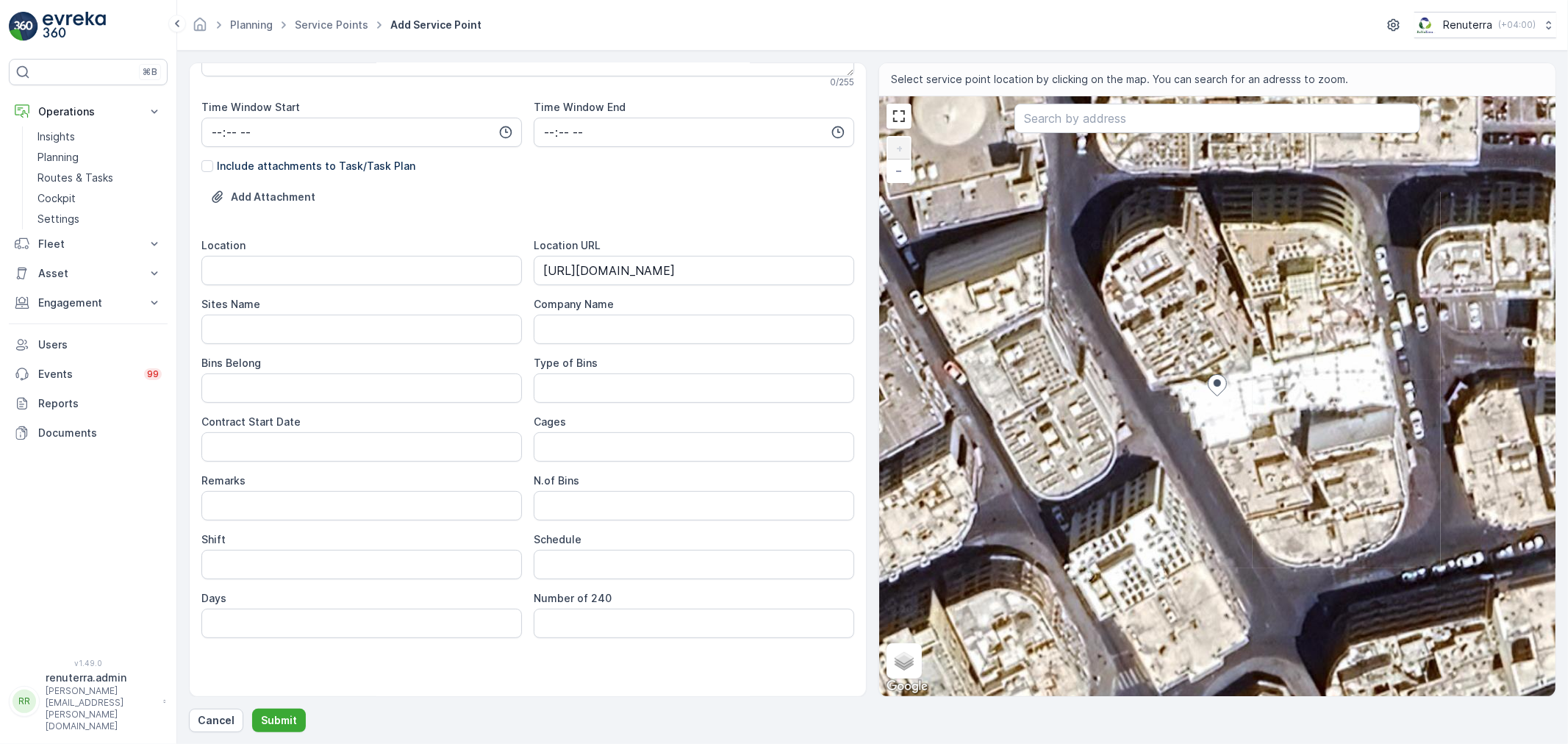
click at [1217, 404] on div "+ − Satellite Roadmap Terrain Hybrid Leaflet Keyboard shortcuts Map Data Imager…" at bounding box center [1217, 396] width 676 height 600
type input "25.277568408348547,55.31300749612103"
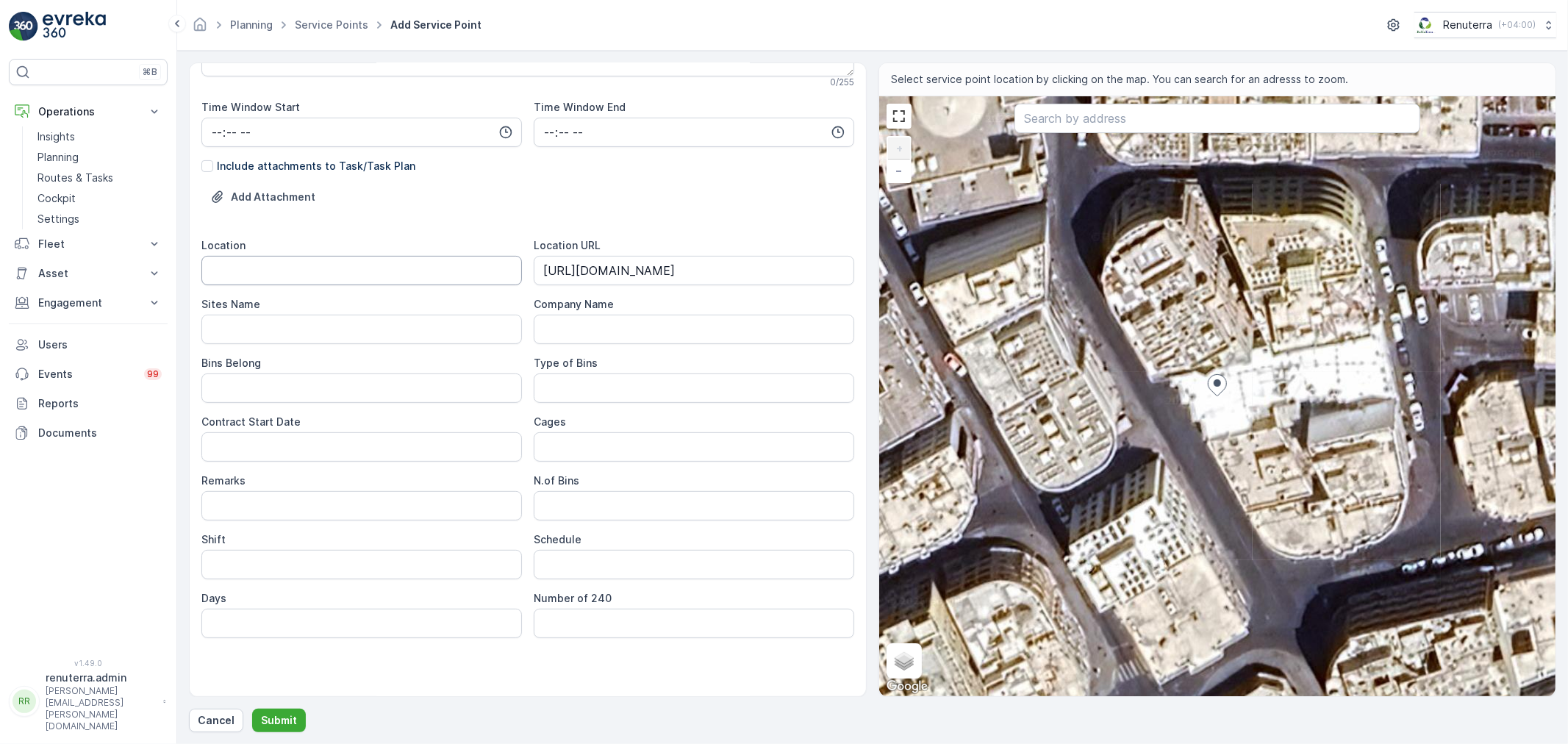
click at [248, 273] on input "Location" at bounding box center [361, 270] width 320 height 29
drag, startPoint x: 255, startPoint y: 270, endPoint x: 204, endPoint y: 268, distance: 51.0
click at [204, 268] on input "Deira" at bounding box center [361, 270] width 320 height 29
type input "Deira"
drag, startPoint x: 225, startPoint y: 321, endPoint x: 236, endPoint y: 328, distance: 13.0
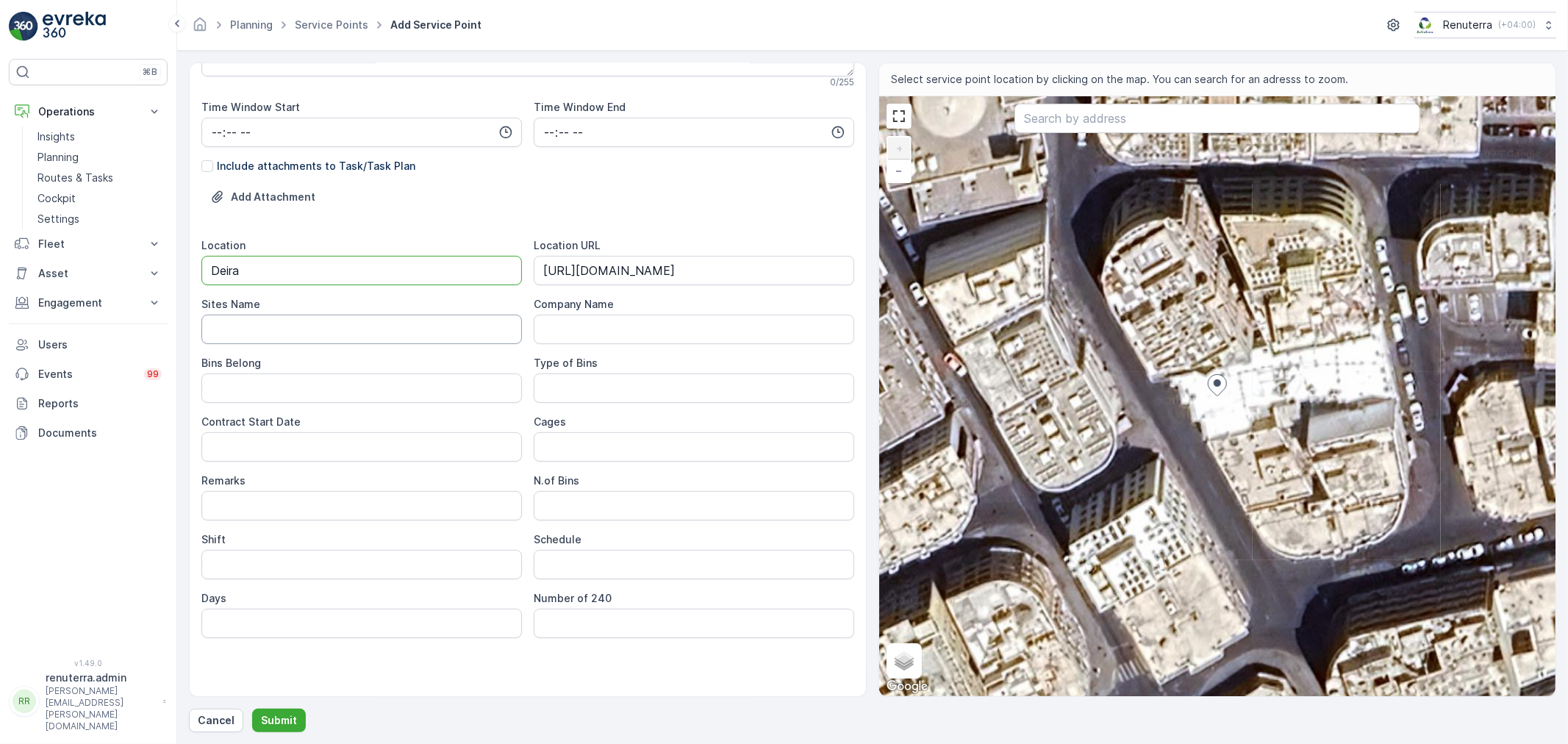
click at [225, 321] on Name "Sites Name" at bounding box center [361, 329] width 320 height 29
paste Name "Deira"
type Name "Deira"
click at [273, 382] on Belong "Bins Belong" at bounding box center [361, 387] width 320 height 29
type Belong "Client"
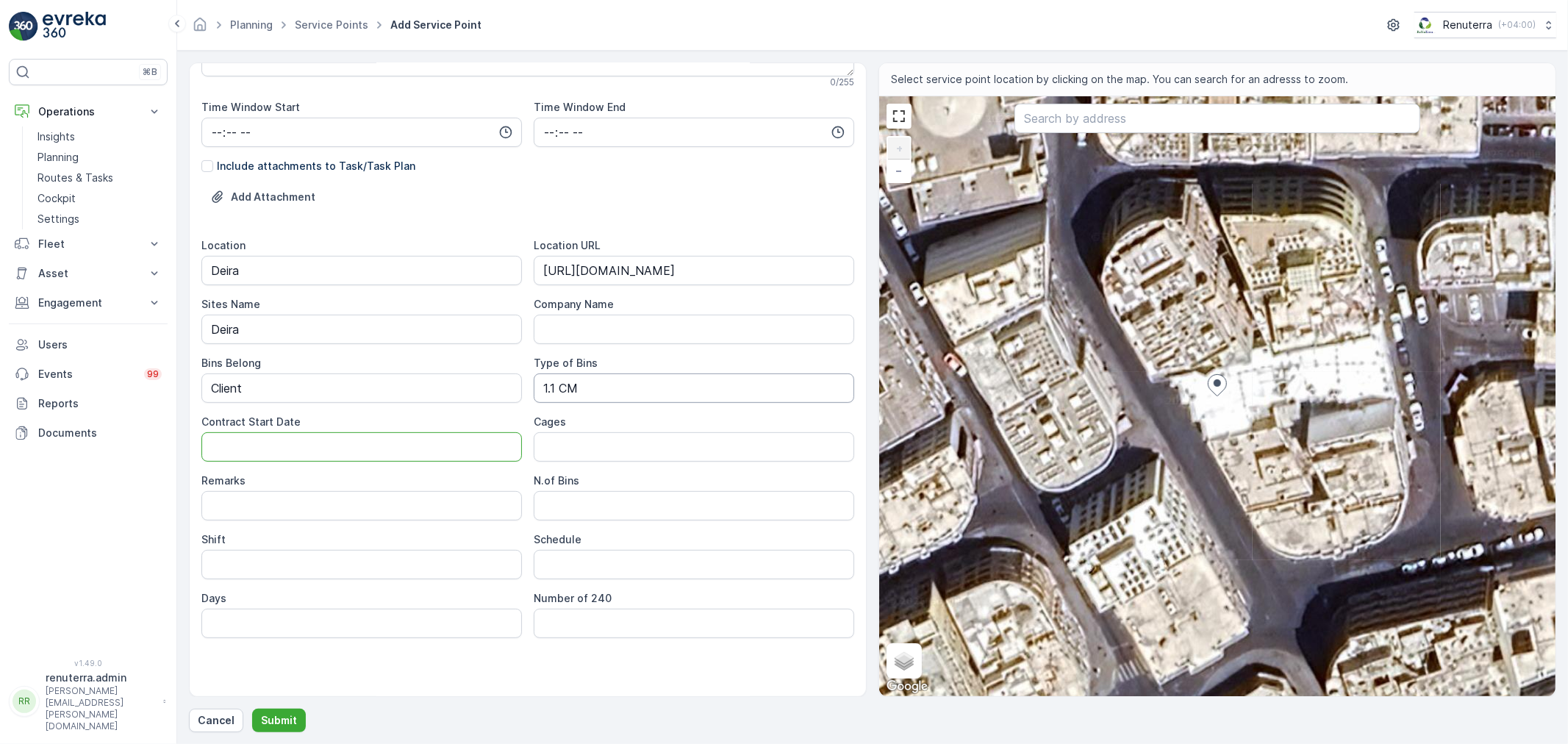
click at [566, 385] on Bins "1.1 CM" at bounding box center [693, 387] width 320 height 29
type Bins "1.1 CBM"
click at [491, 480] on div "Remarks" at bounding box center [361, 480] width 320 height 15
click at [460, 462] on div "Location Deira Location URL https://maps.app.goo.gl/8aymUjJou1UjGg1H6 Sites Nam…" at bounding box center [528, 438] width 653 height 399
click at [453, 457] on Date "Contract Start Date" at bounding box center [361, 446] width 320 height 29
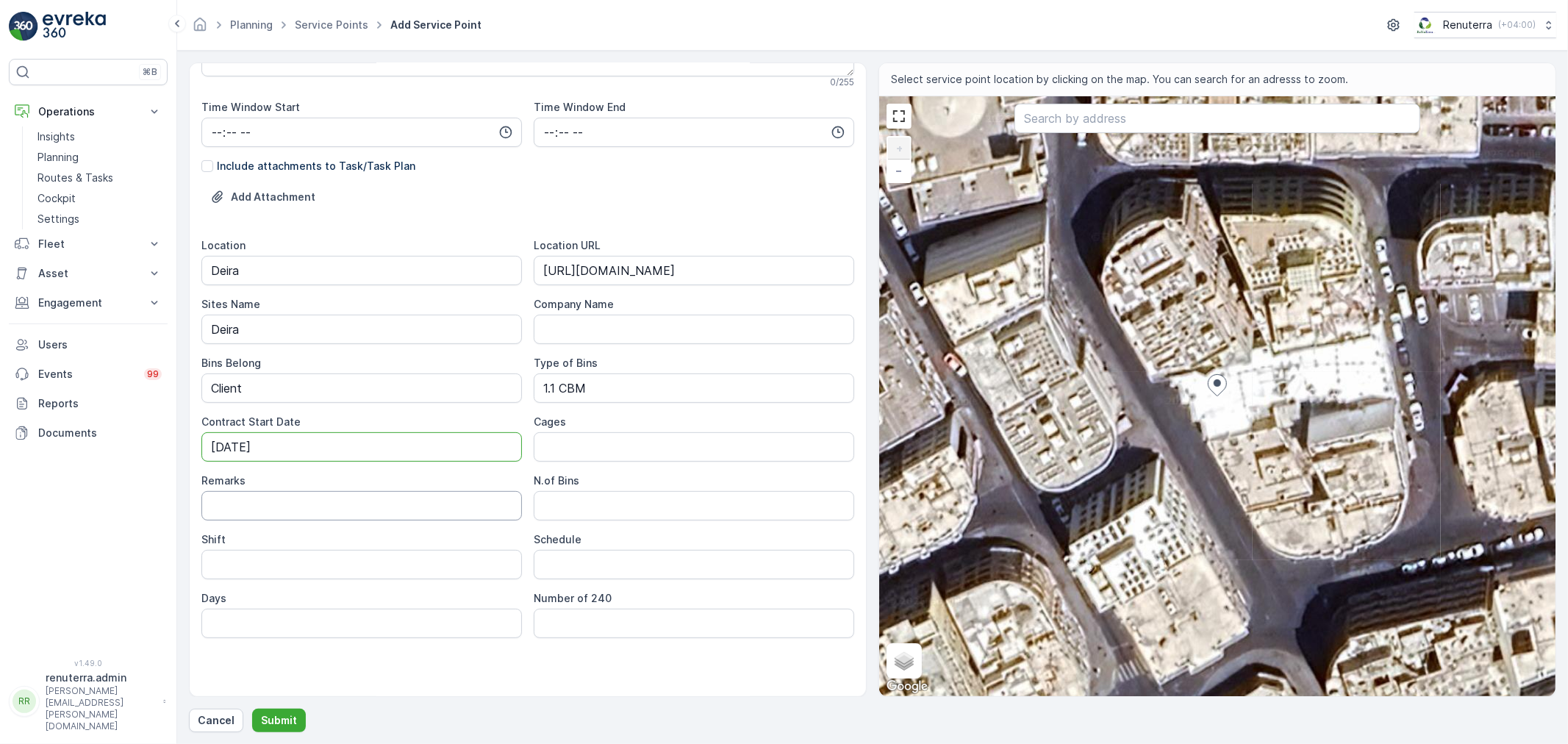
type Date "26-08-2025"
drag, startPoint x: 481, startPoint y: 500, endPoint x: 481, endPoint y: 509, distance: 9.0
click at [481, 500] on input "Remarks" at bounding box center [361, 505] width 320 height 29
click at [613, 496] on Bins "N.of Bins" at bounding box center [693, 505] width 320 height 29
type Bins "1"
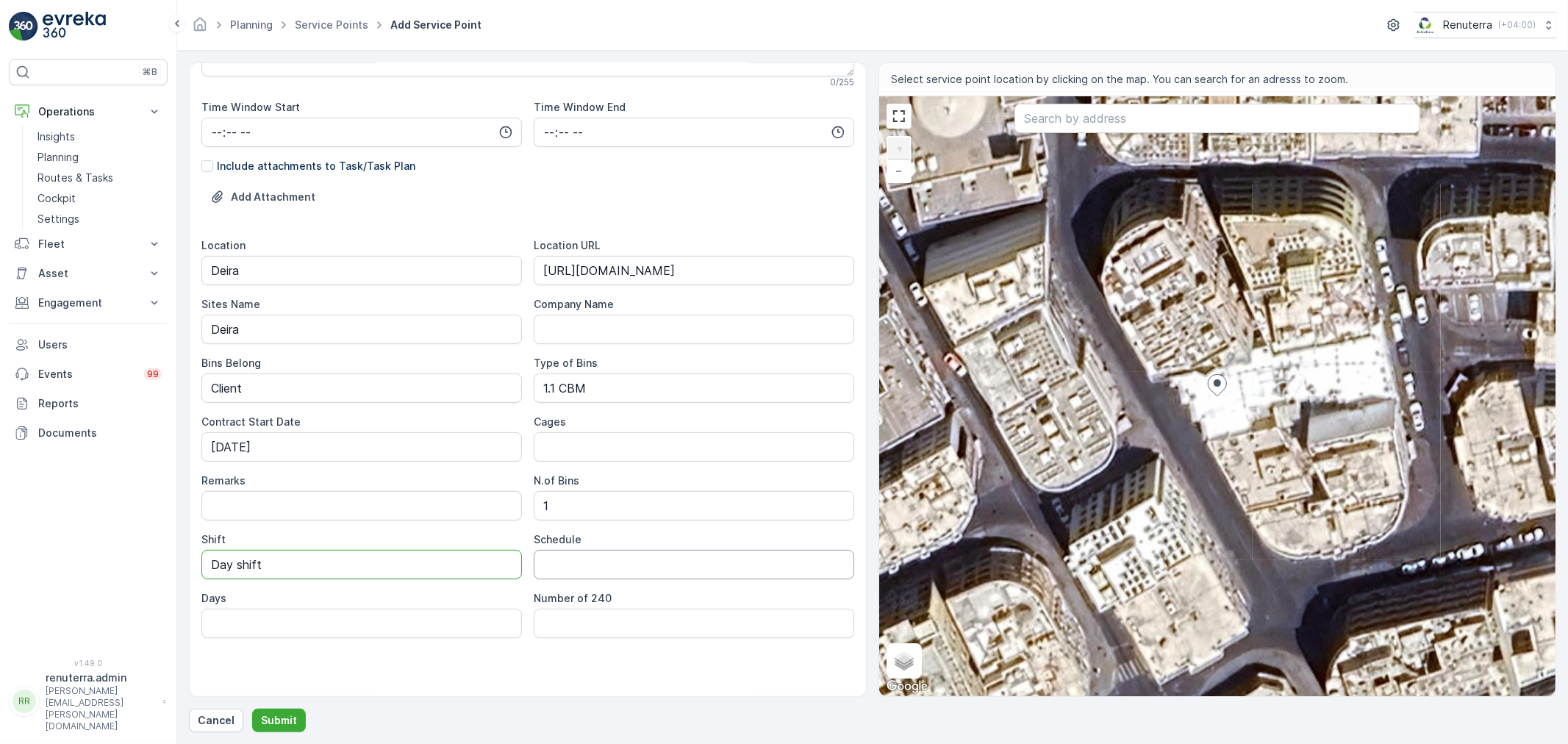
type input "Day shift"
click at [580, 557] on input "Schedule" at bounding box center [693, 564] width 320 height 29
click at [559, 644] on div "Service Point Name SBK Afra Badeer building -Deira This name is available 31 / …" at bounding box center [528, 222] width 653 height 948
drag, startPoint x: 376, startPoint y: 627, endPoint x: 498, endPoint y: 603, distance: 124.3
click at [376, 627] on input "Days" at bounding box center [361, 623] width 320 height 29
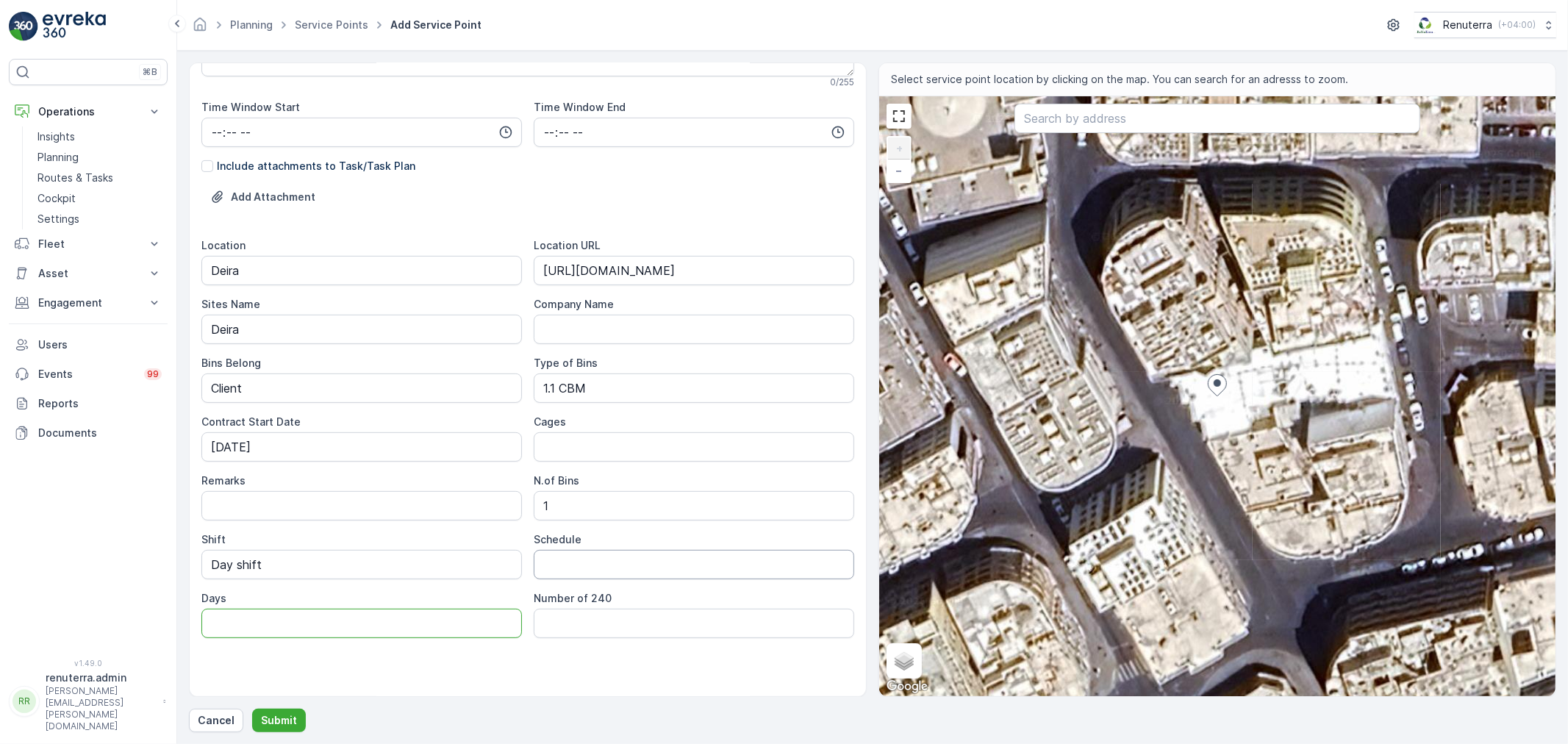
click at [564, 567] on input "Schedule" at bounding box center [693, 564] width 320 height 29
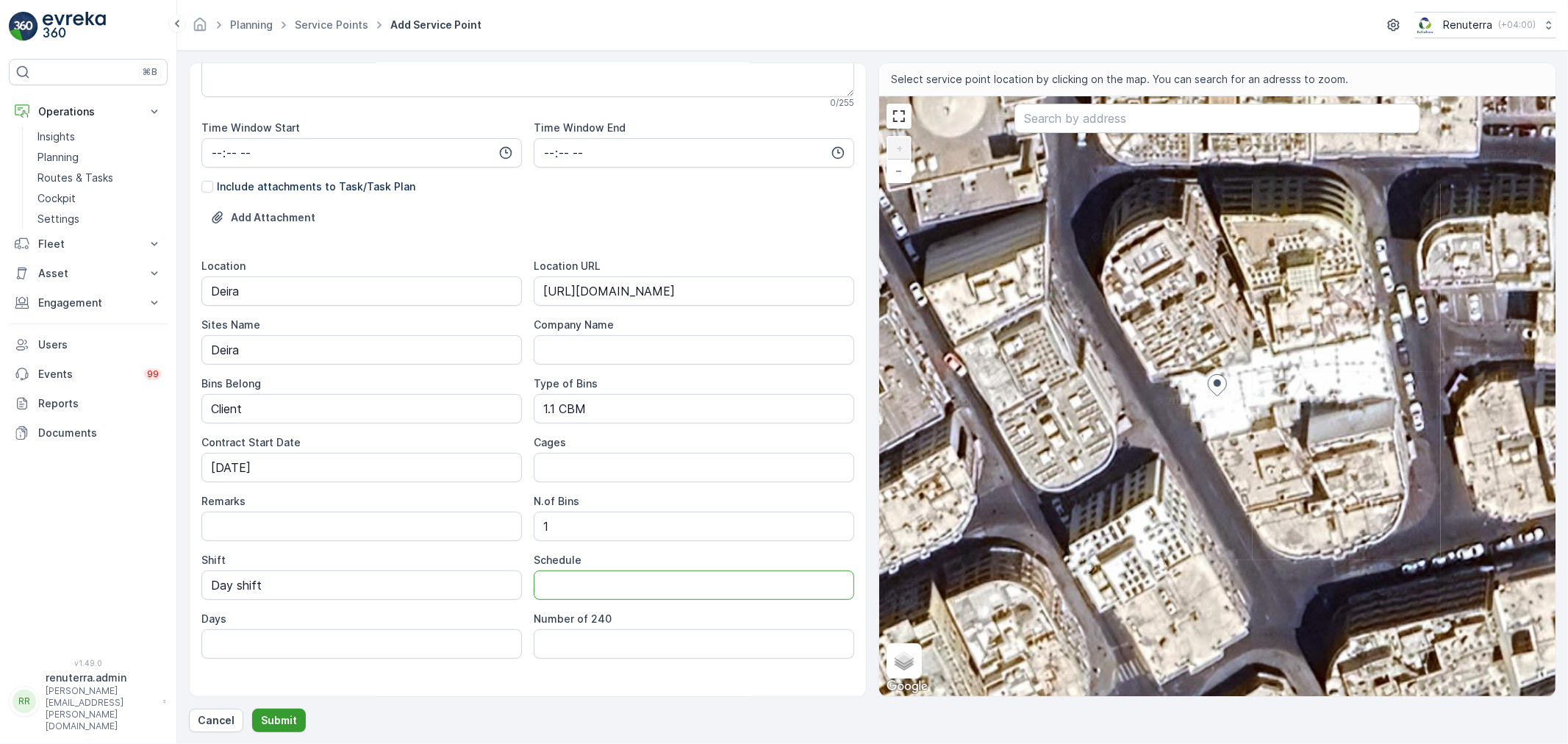
scroll to position [327, 0]
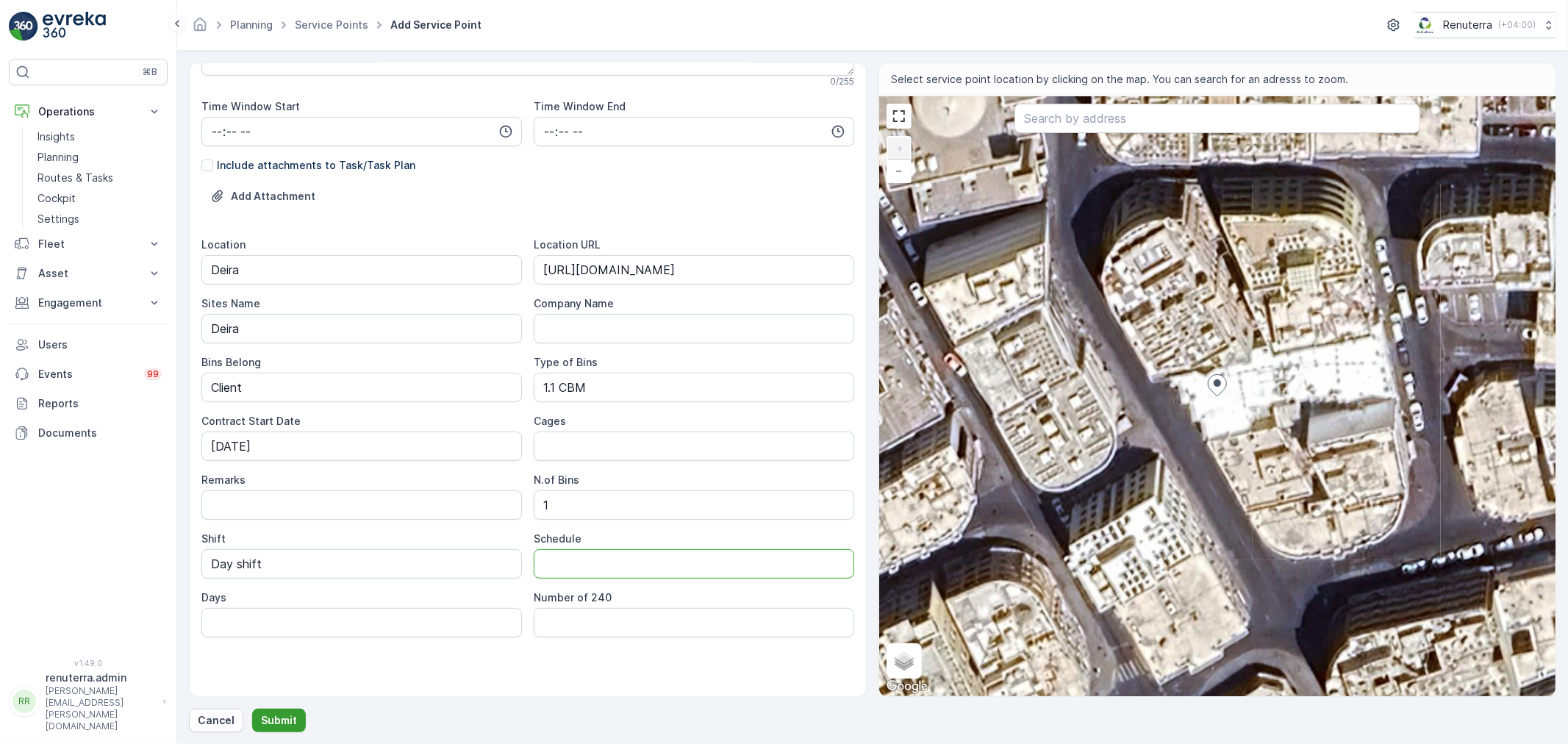
click at [289, 718] on p "Submit" at bounding box center [279, 719] width 36 height 15
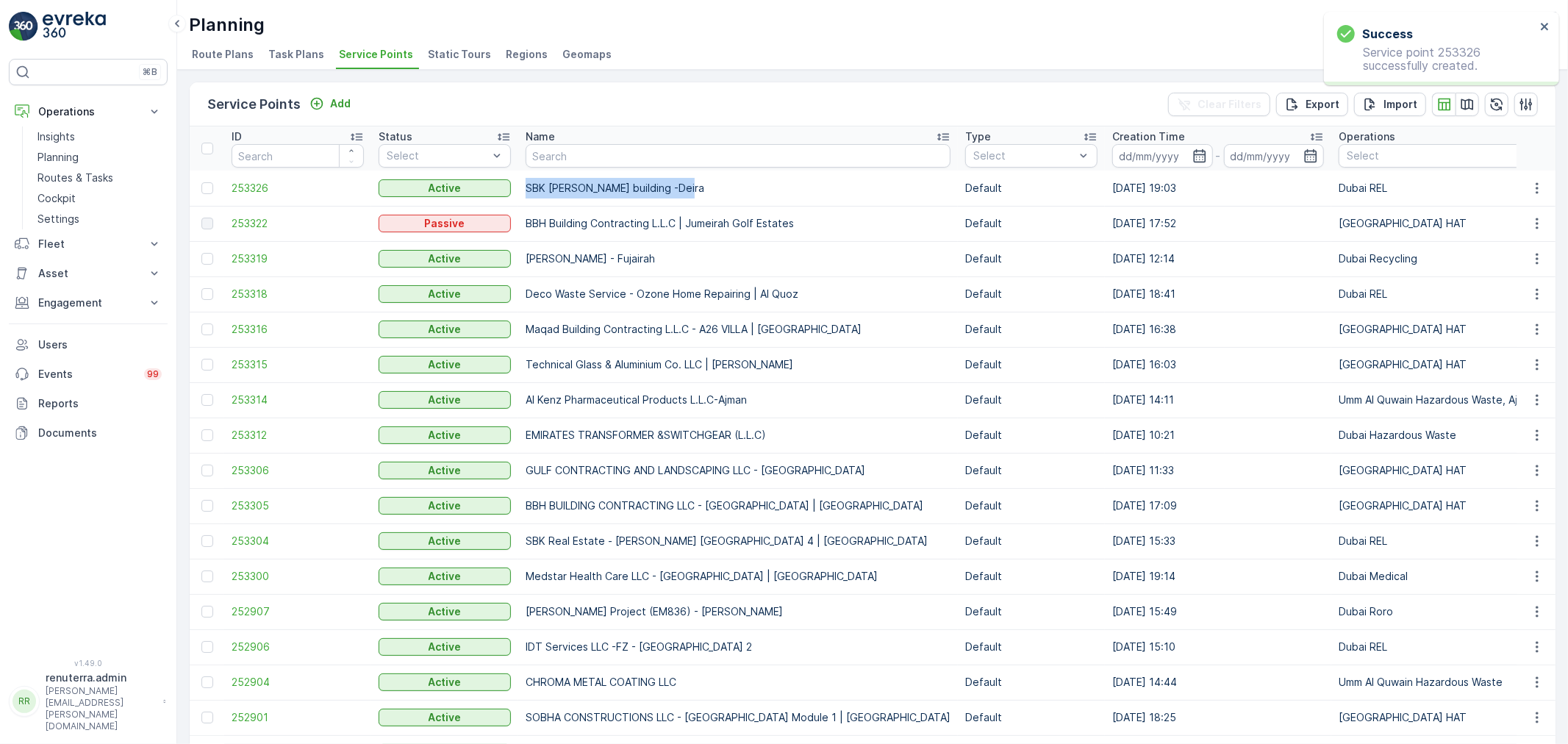
drag, startPoint x: 534, startPoint y: 189, endPoint x: 699, endPoint y: 186, distance: 165.0
copy tr "SBK Afra Badeer building -Deira"
click at [90, 293] on button "Engagement" at bounding box center [88, 303] width 159 height 29
drag, startPoint x: 522, startPoint y: 200, endPoint x: 411, endPoint y: 201, distance: 111.0
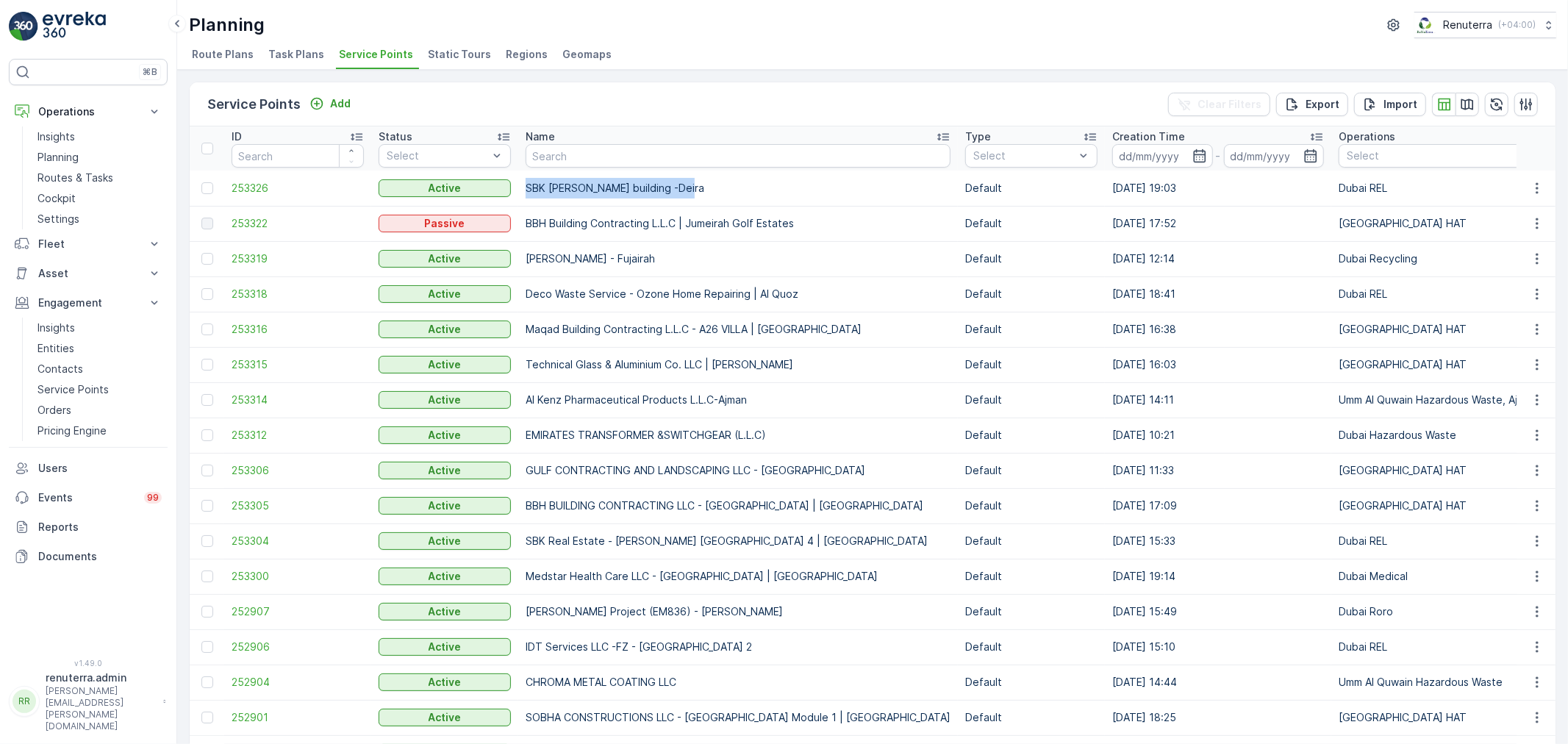
click at [522, 201] on td "SBK Afra Badeer building -Deira" at bounding box center [737, 188] width 440 height 35
click at [245, 185] on span "253326" at bounding box center [297, 188] width 132 height 15
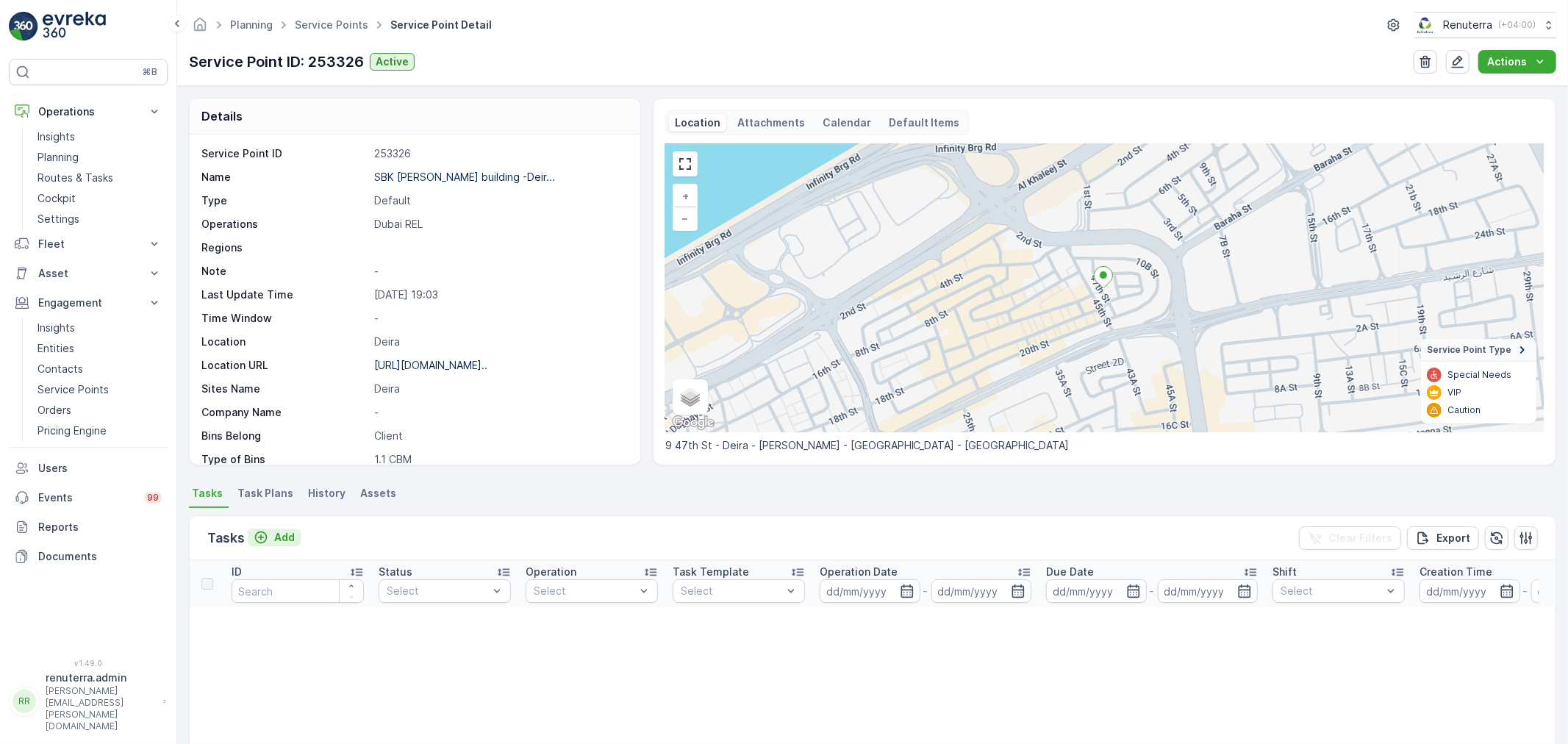
click at [278, 538] on p "Add" at bounding box center [284, 537] width 20 height 15
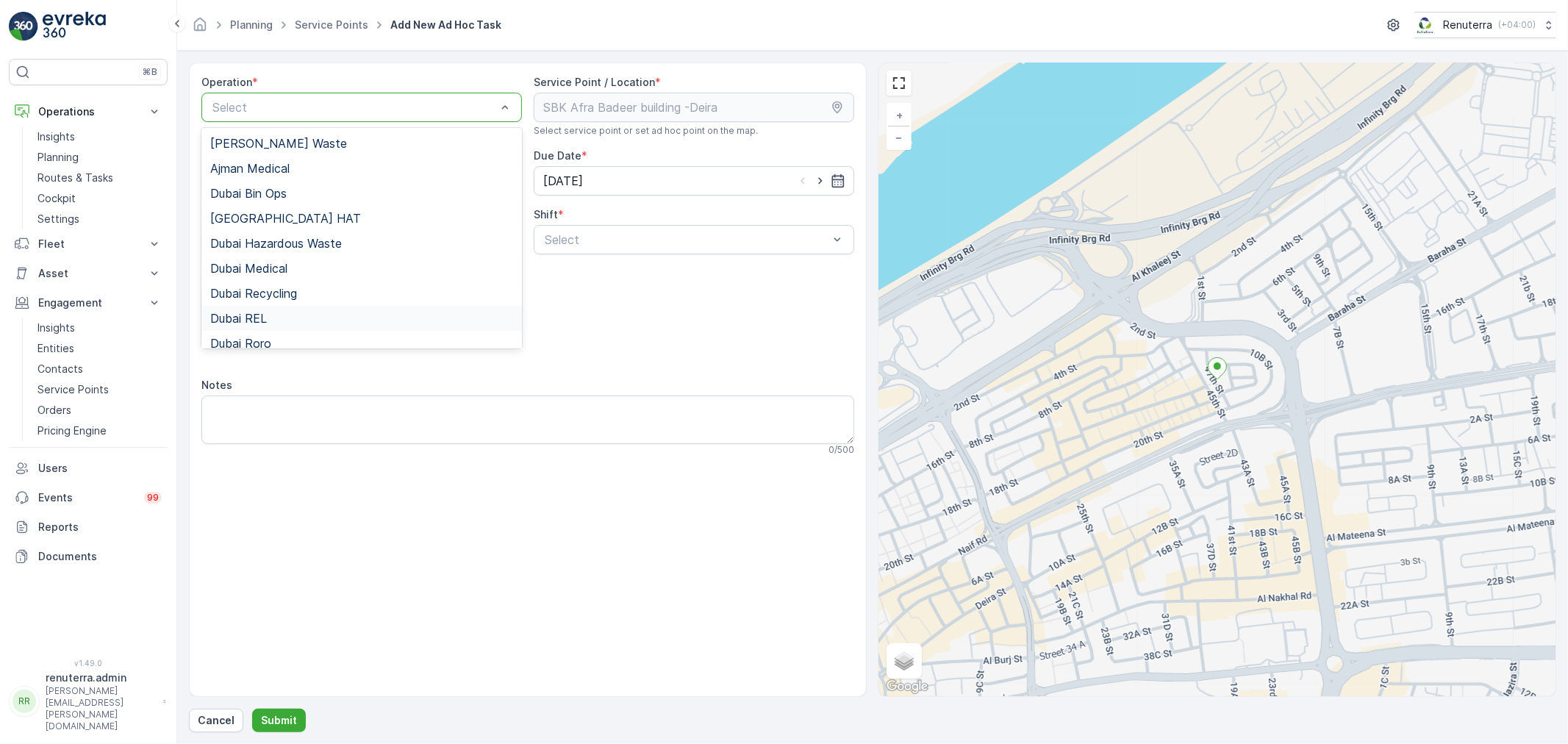
click at [242, 323] on span "Dubai REL" at bounding box center [238, 318] width 56 height 14
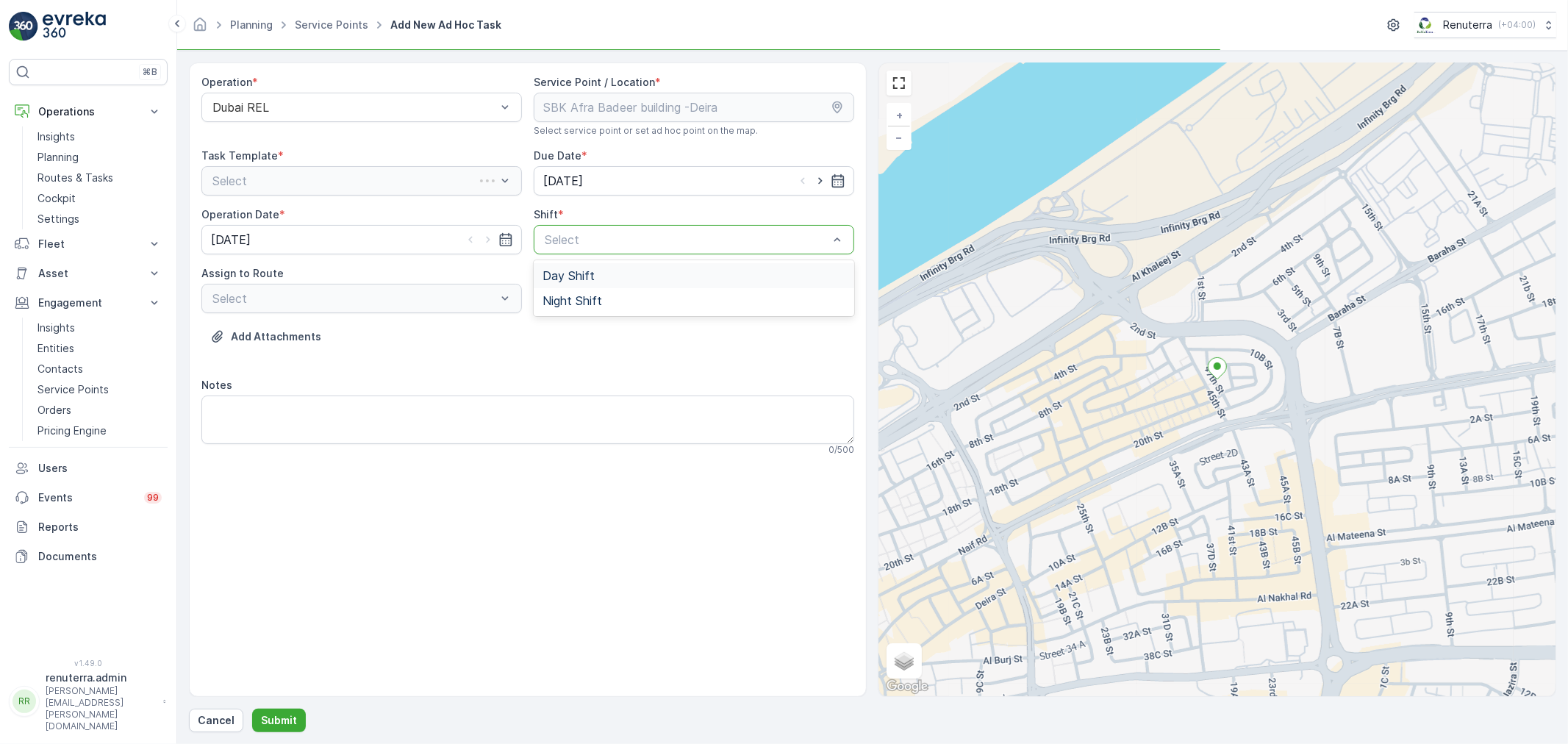
click at [614, 244] on div at bounding box center [686, 240] width 287 height 14
click at [596, 273] on div "Day Shift" at bounding box center [694, 276] width 303 height 14
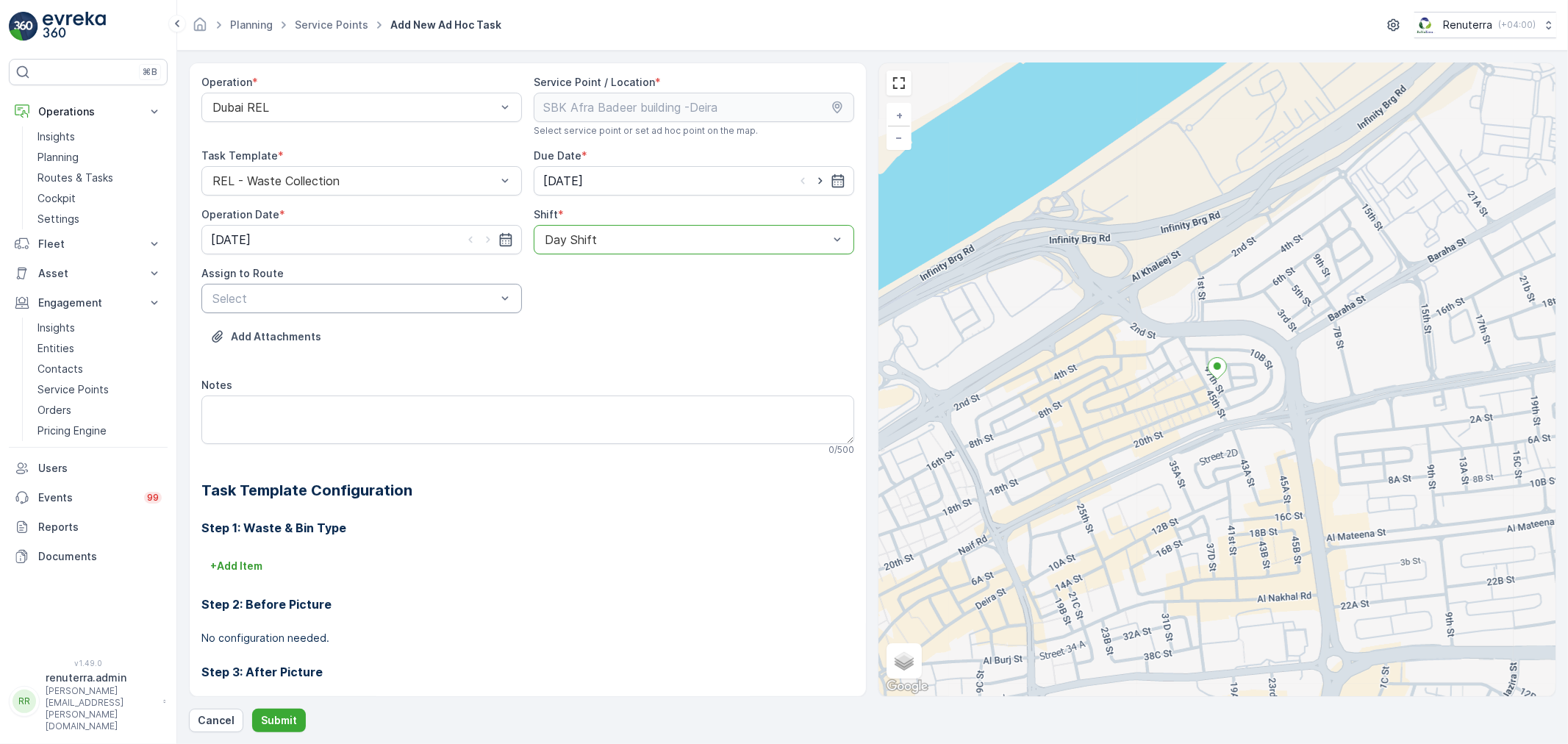
click at [486, 294] on div at bounding box center [354, 299] width 287 height 14
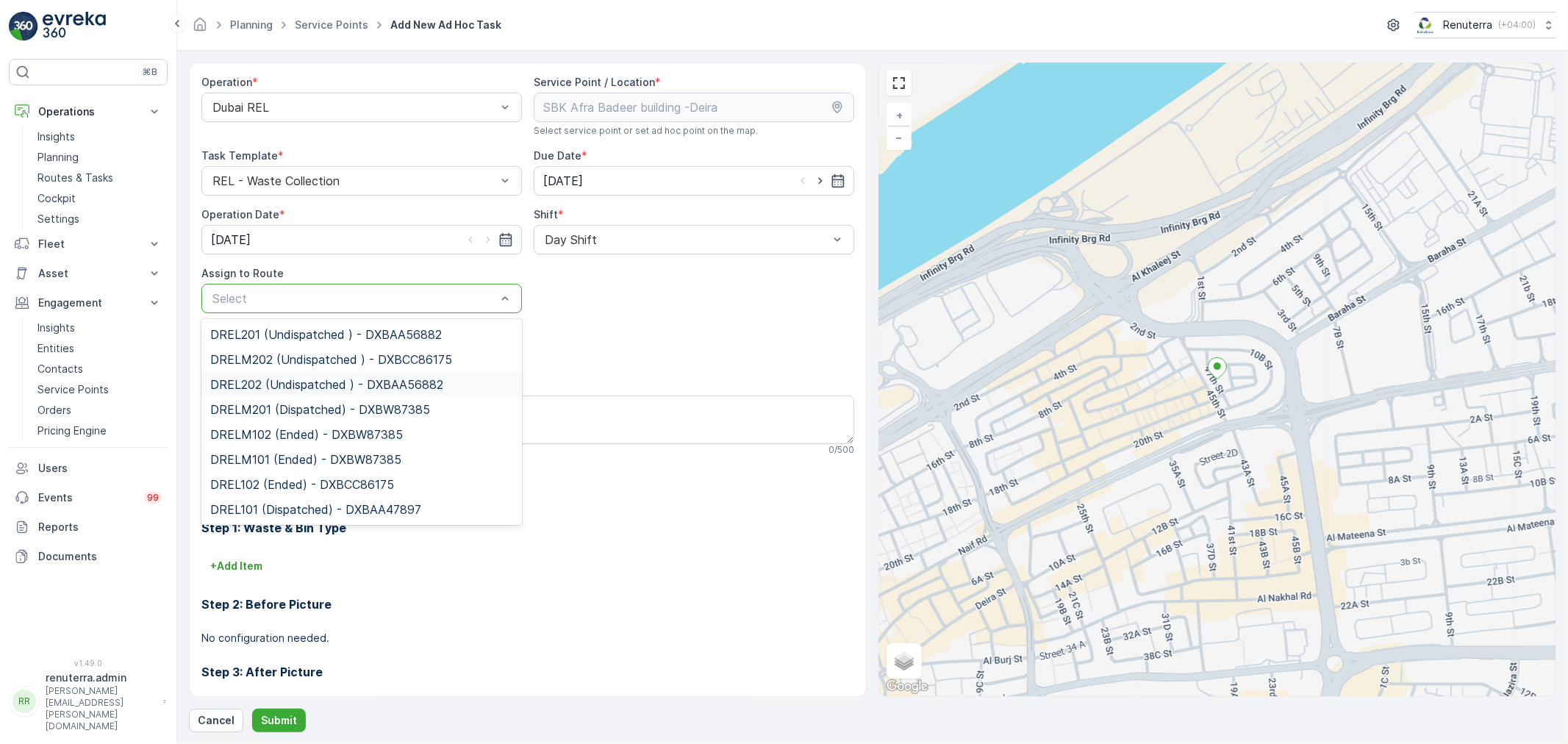
type input "2"
type input "0"
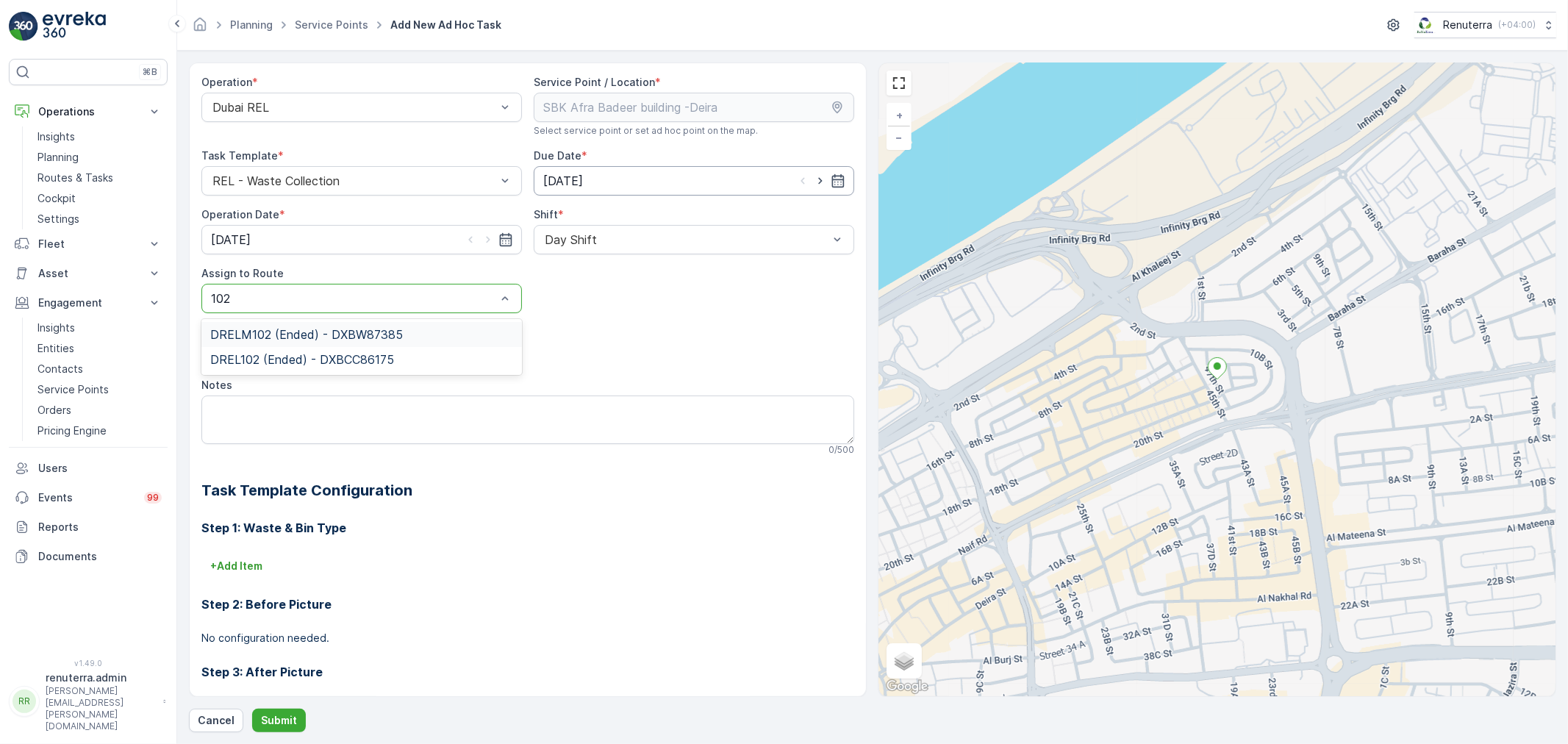
type input "102"
click at [580, 183] on input "[DATE]" at bounding box center [693, 181] width 320 height 29
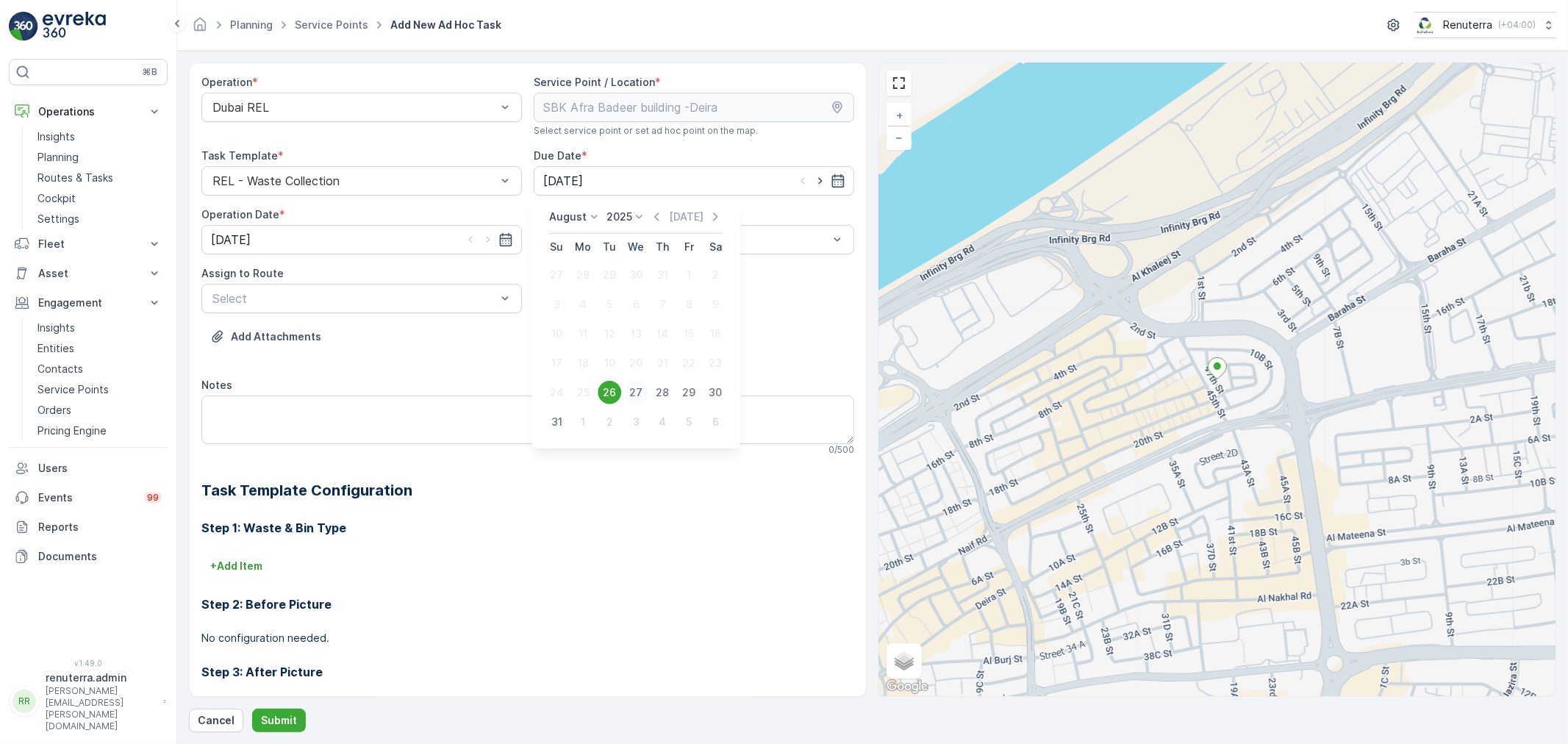
click at [633, 387] on div "27" at bounding box center [636, 392] width 24 height 24
type input "[DATE]"
click at [274, 250] on input "[DATE]" at bounding box center [361, 240] width 320 height 29
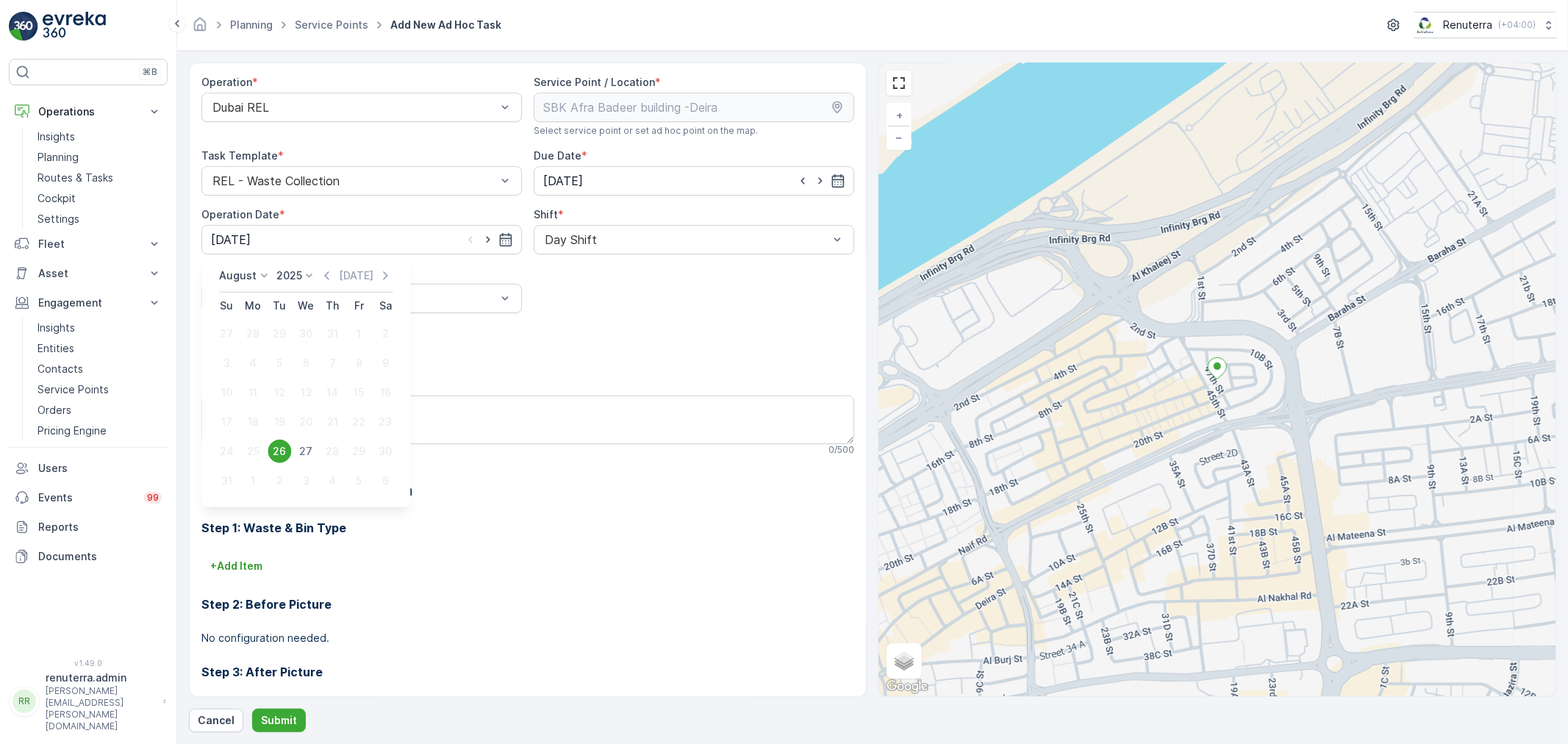
click at [319, 439] on td "28" at bounding box center [332, 451] width 26 height 29
click at [304, 450] on div "27" at bounding box center [306, 451] width 24 height 24
type input "[DATE]"
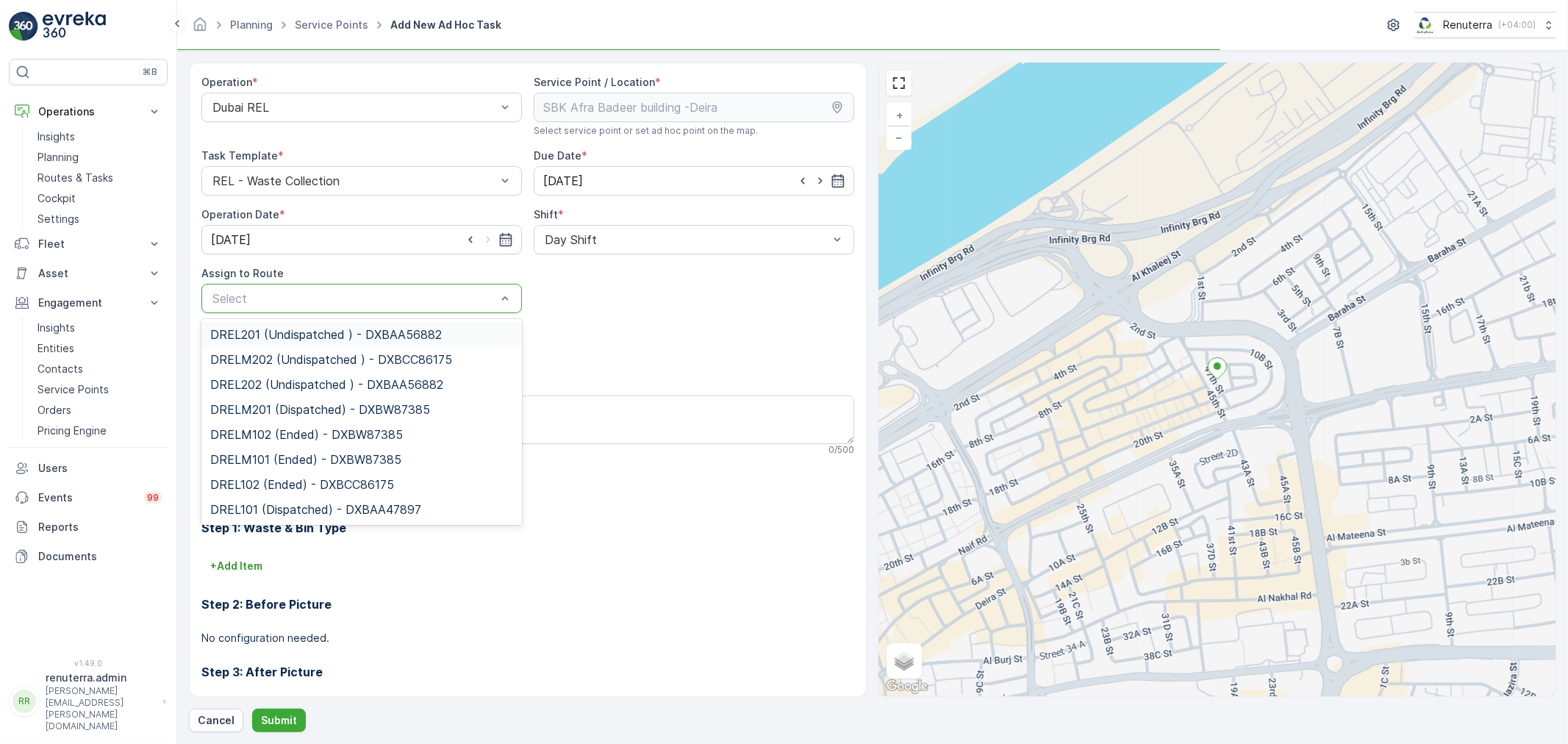
click at [416, 312] on div "Select" at bounding box center [361, 298] width 320 height 29
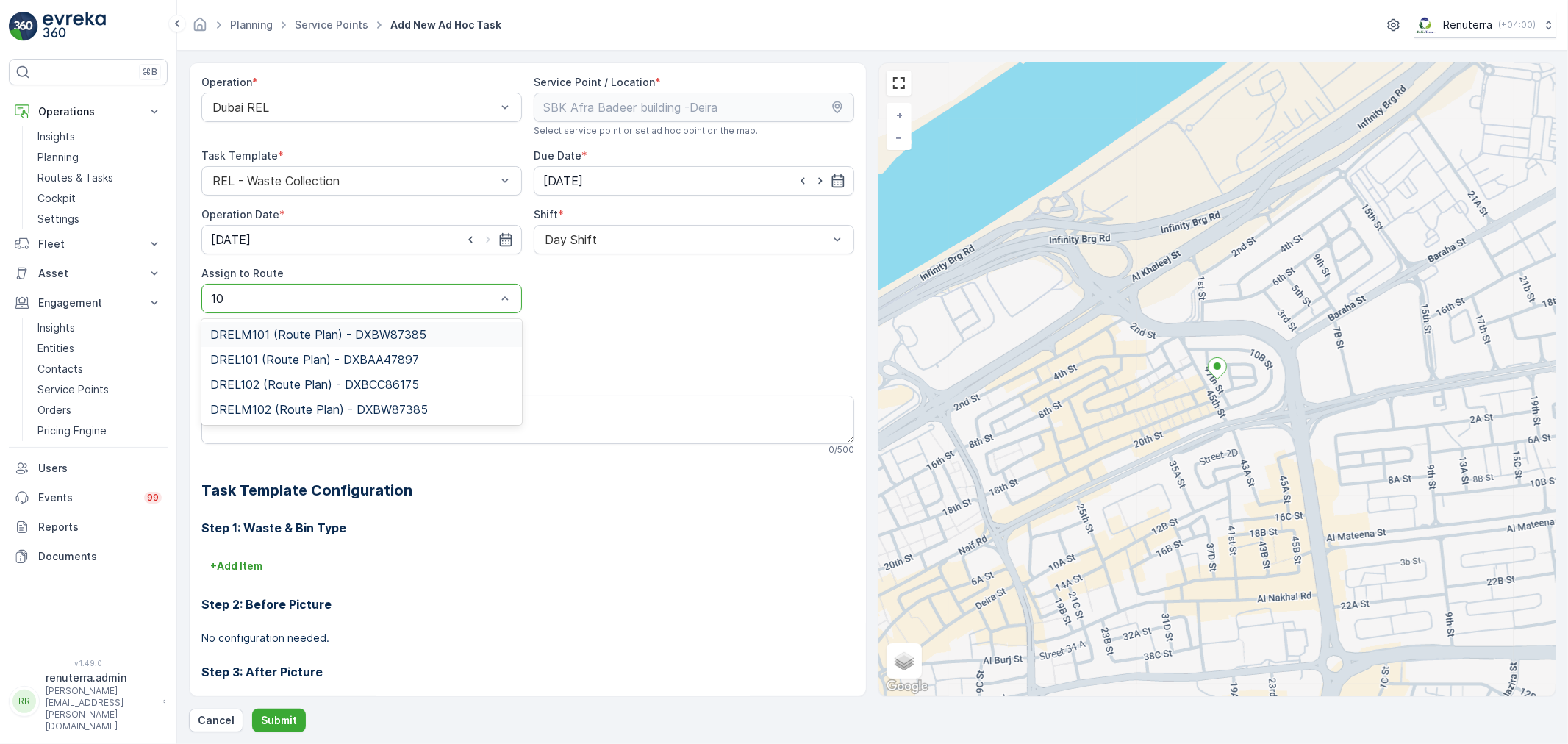
type input "102"
drag, startPoint x: 358, startPoint y: 358, endPoint x: 342, endPoint y: 511, distance: 153.8
click at [358, 358] on span "DRELM102 (Route Plan) - DXBW87385" at bounding box center [318, 359] width 218 height 14
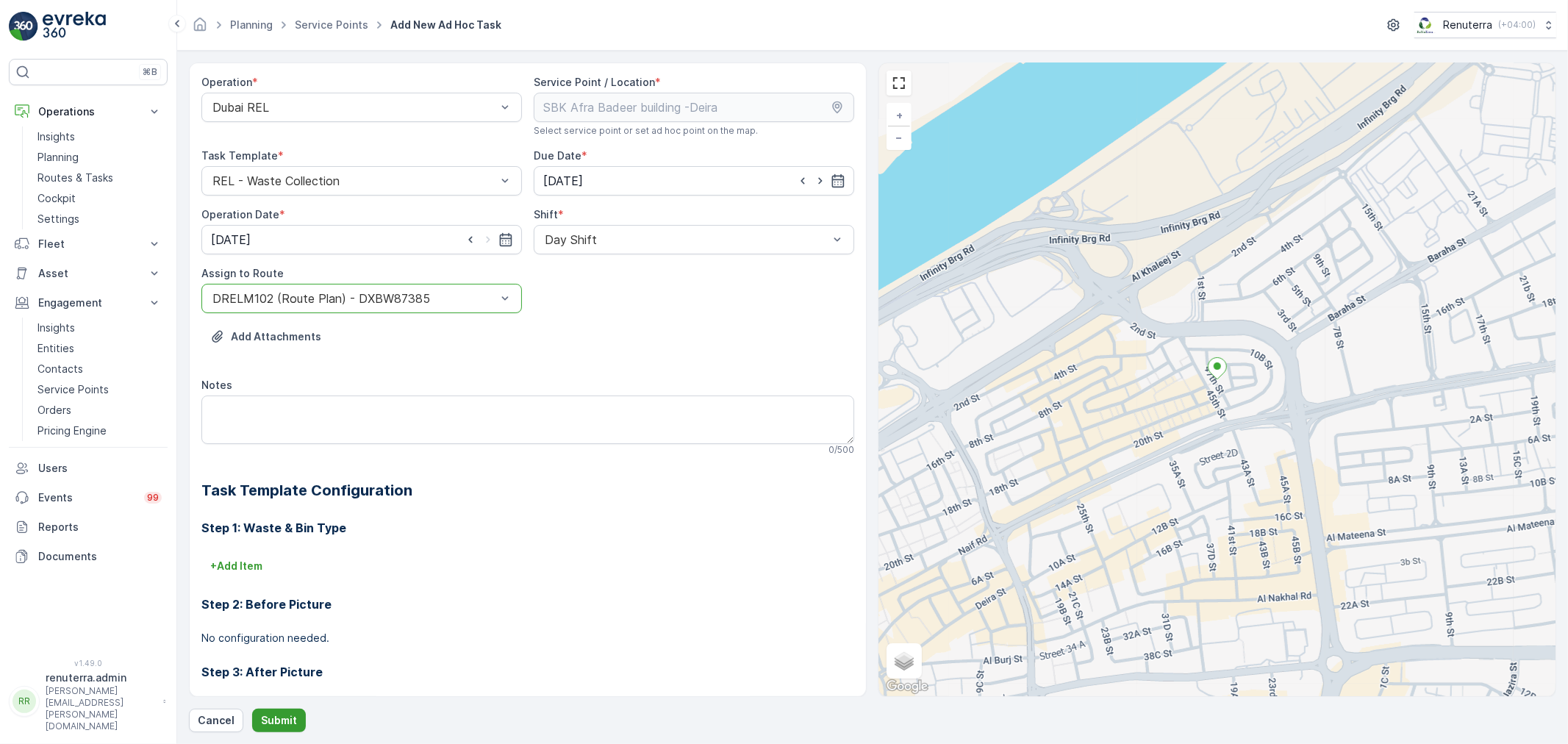
click at [273, 718] on p "Submit" at bounding box center [279, 719] width 36 height 15
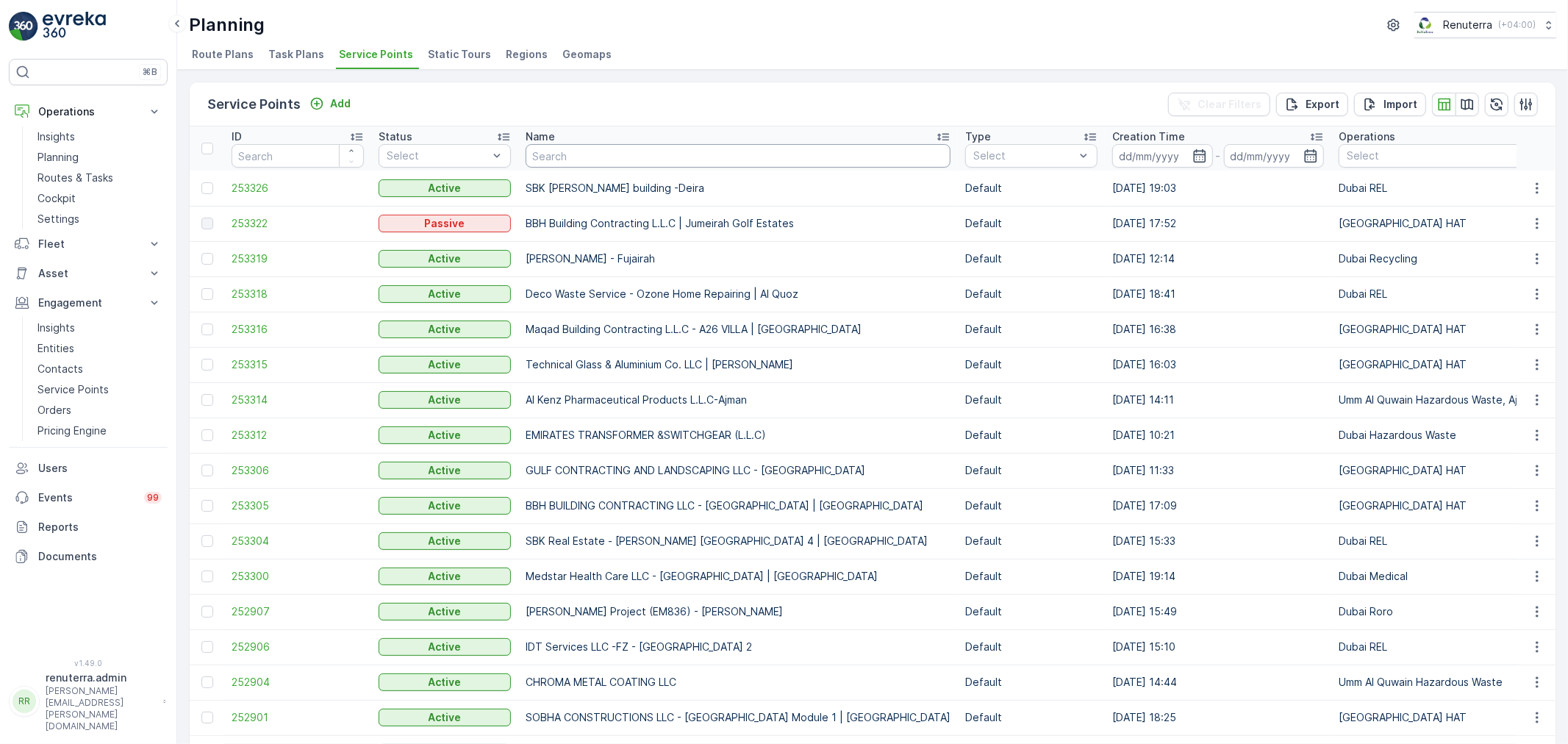
click at [556, 156] on input "text" at bounding box center [738, 156] width 425 height 24
type input "103"
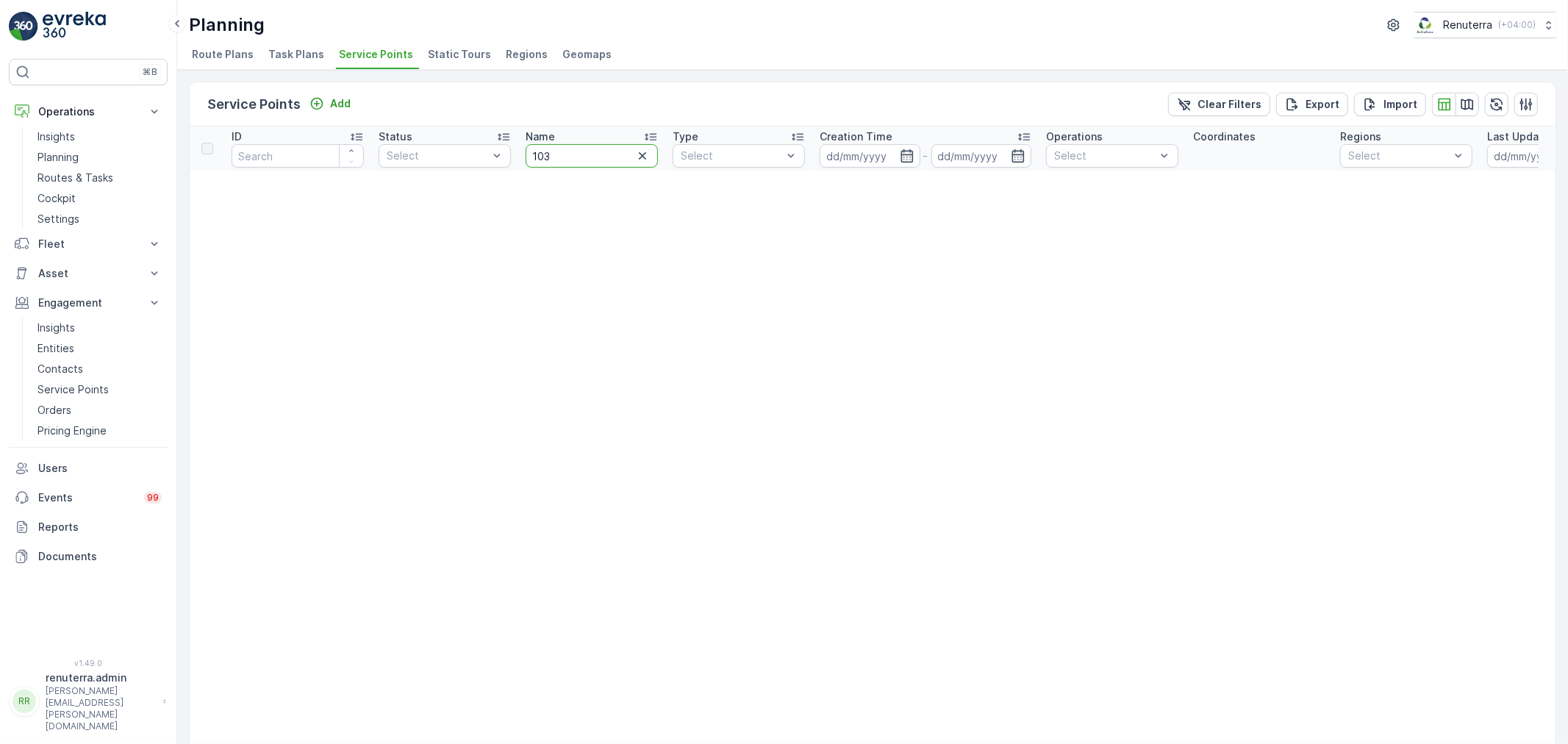
drag, startPoint x: 566, startPoint y: 149, endPoint x: 520, endPoint y: 152, distance: 46.1
click at [520, 152] on th "Name 103" at bounding box center [592, 148] width 147 height 44
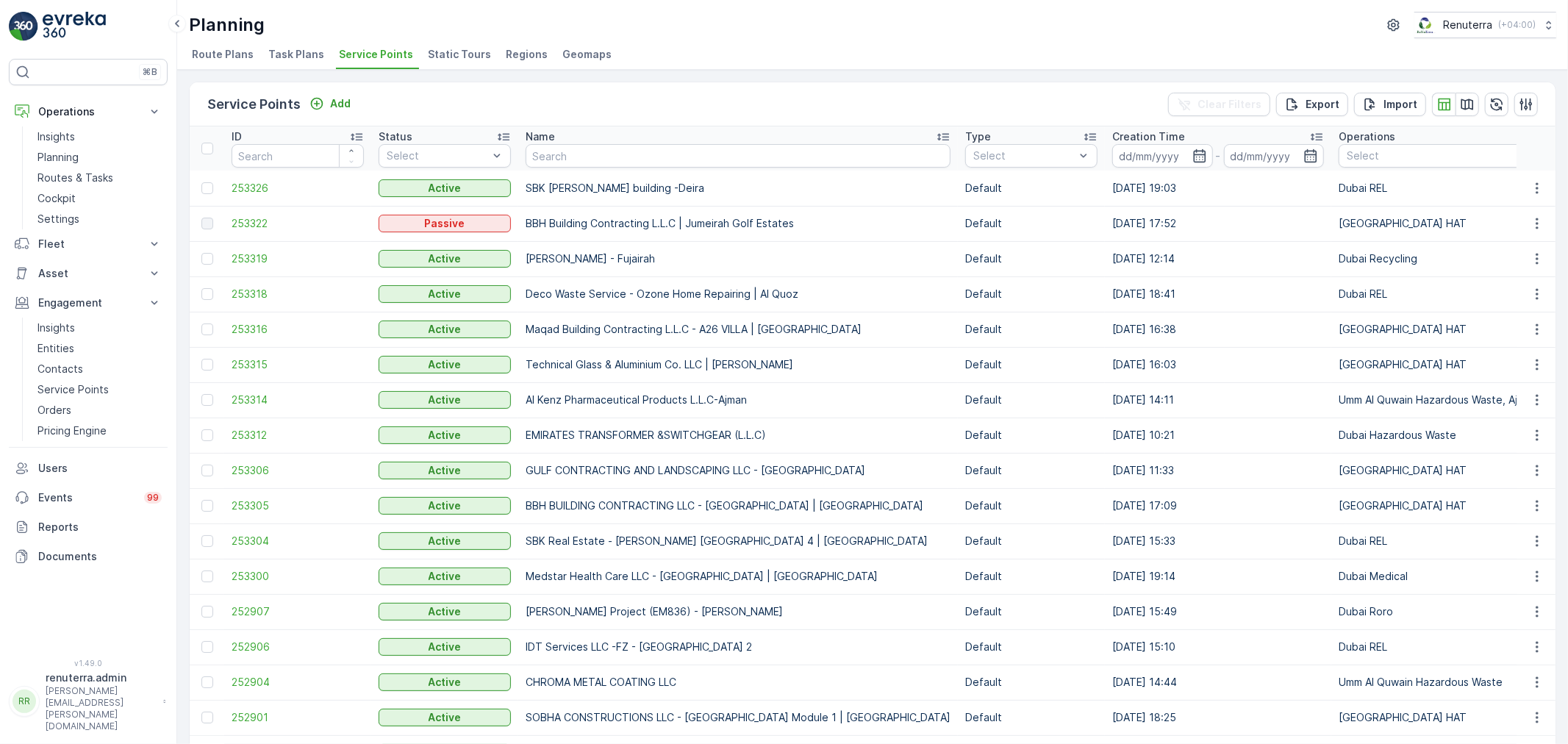
click at [294, 60] on span "Task Plans" at bounding box center [295, 54] width 55 height 15
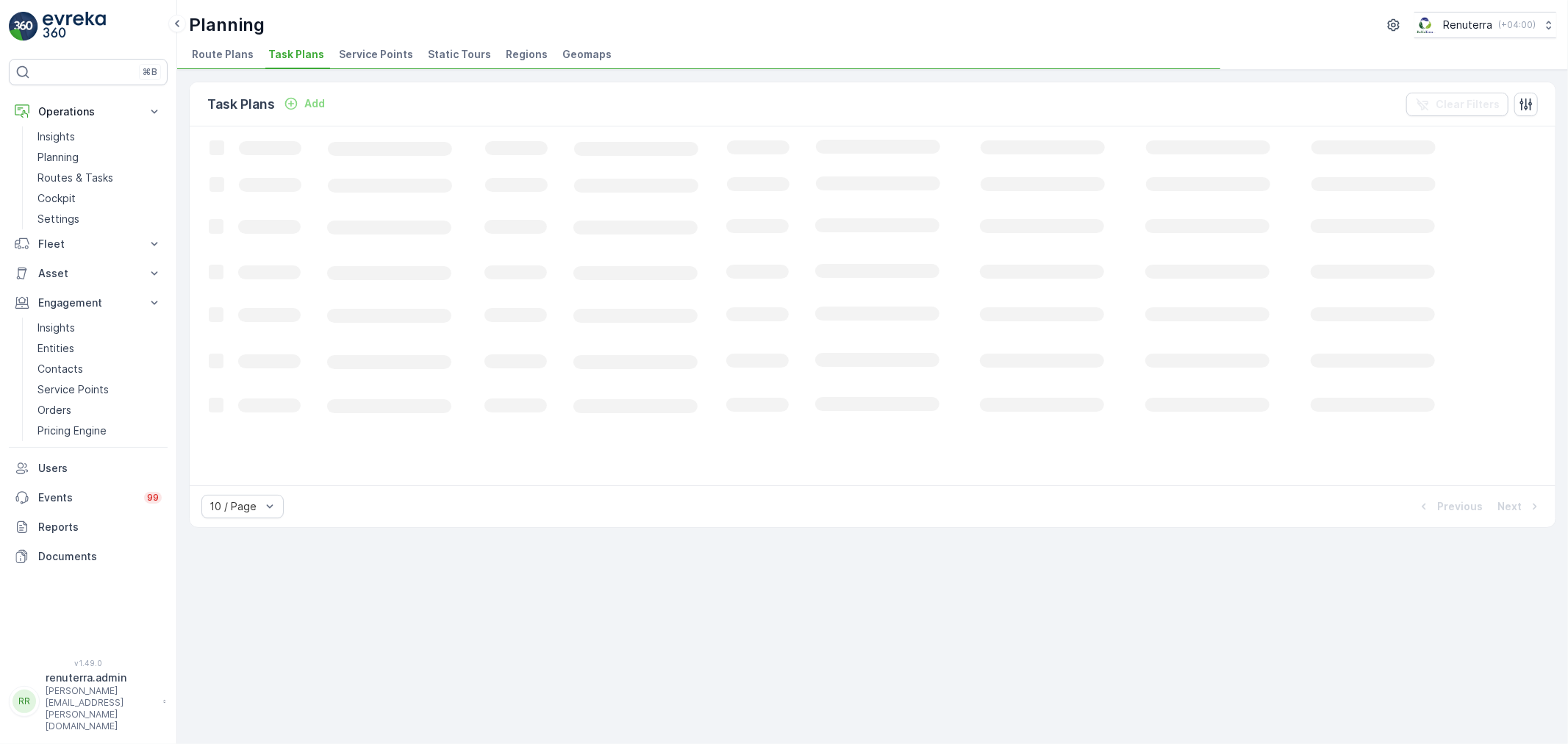
click at [248, 57] on span "Route Plans" at bounding box center [223, 54] width 61 height 15
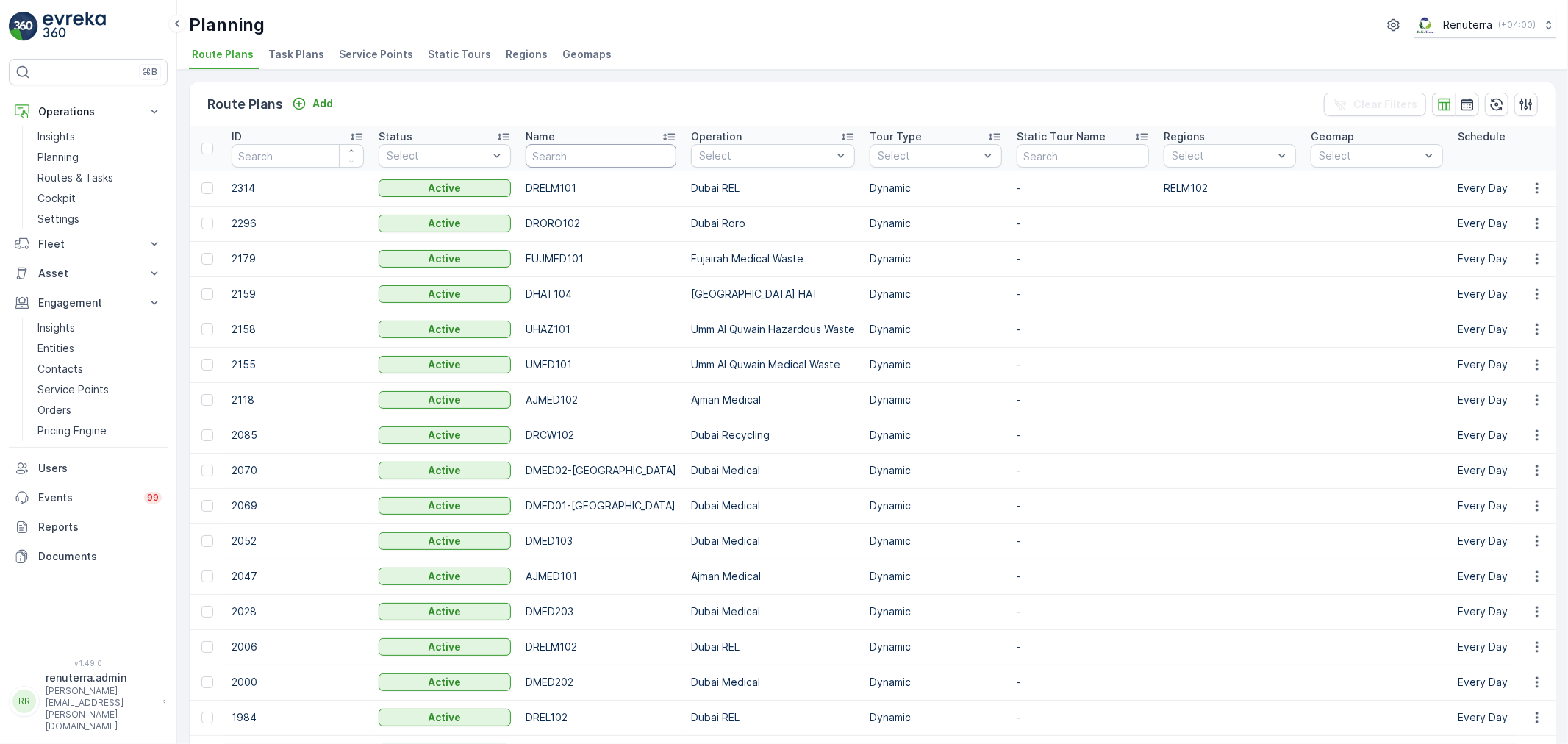
click at [635, 154] on input "text" at bounding box center [601, 156] width 151 height 24
type input "DHAT1"
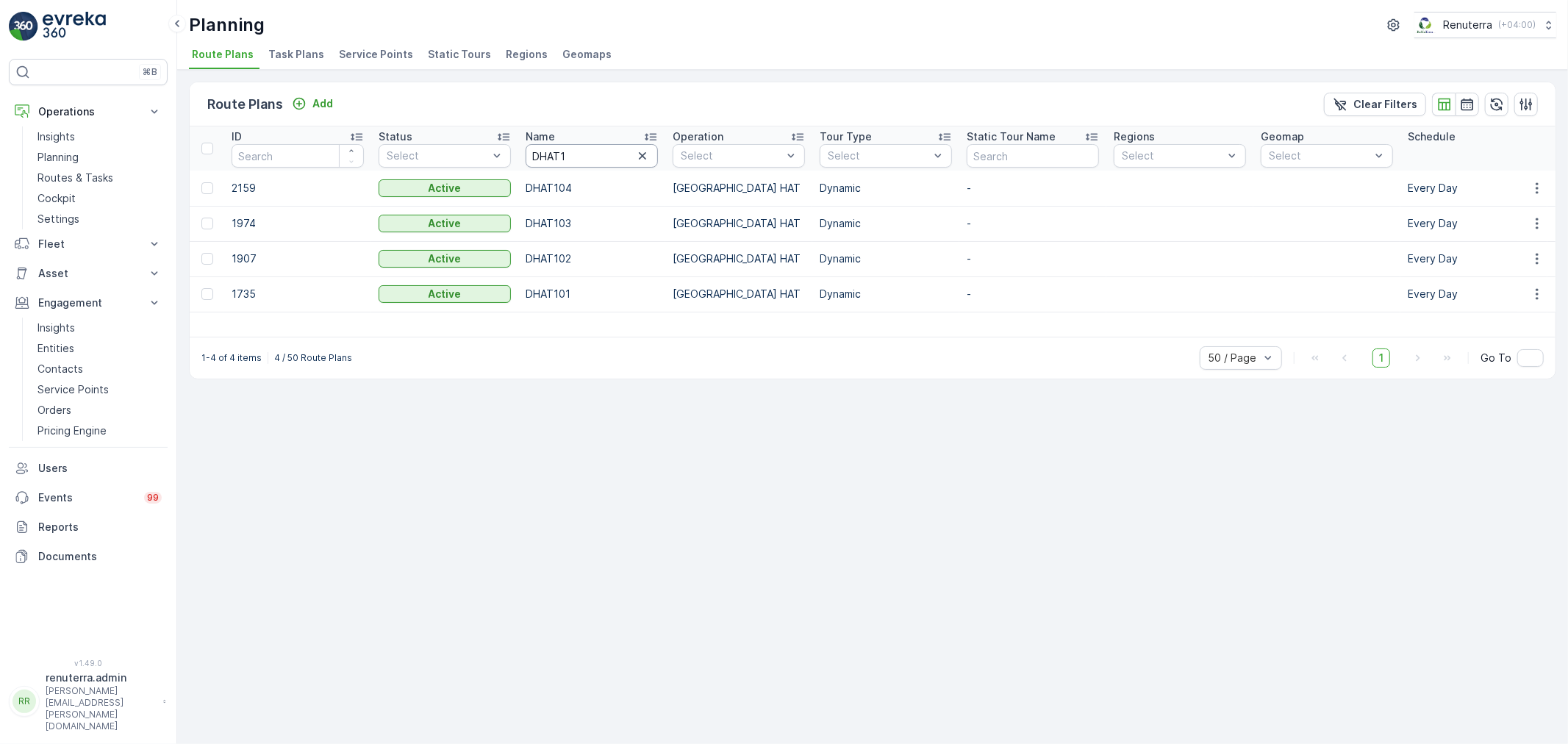
click at [601, 156] on input "DHAT1" at bounding box center [592, 156] width 132 height 24
click at [412, 55] on ul "Route Plans Task Plans Service Points Static Tours Regions Geomaps" at bounding box center [866, 56] width 1355 height 25
click at [403, 49] on span "Service Points" at bounding box center [376, 54] width 74 height 15
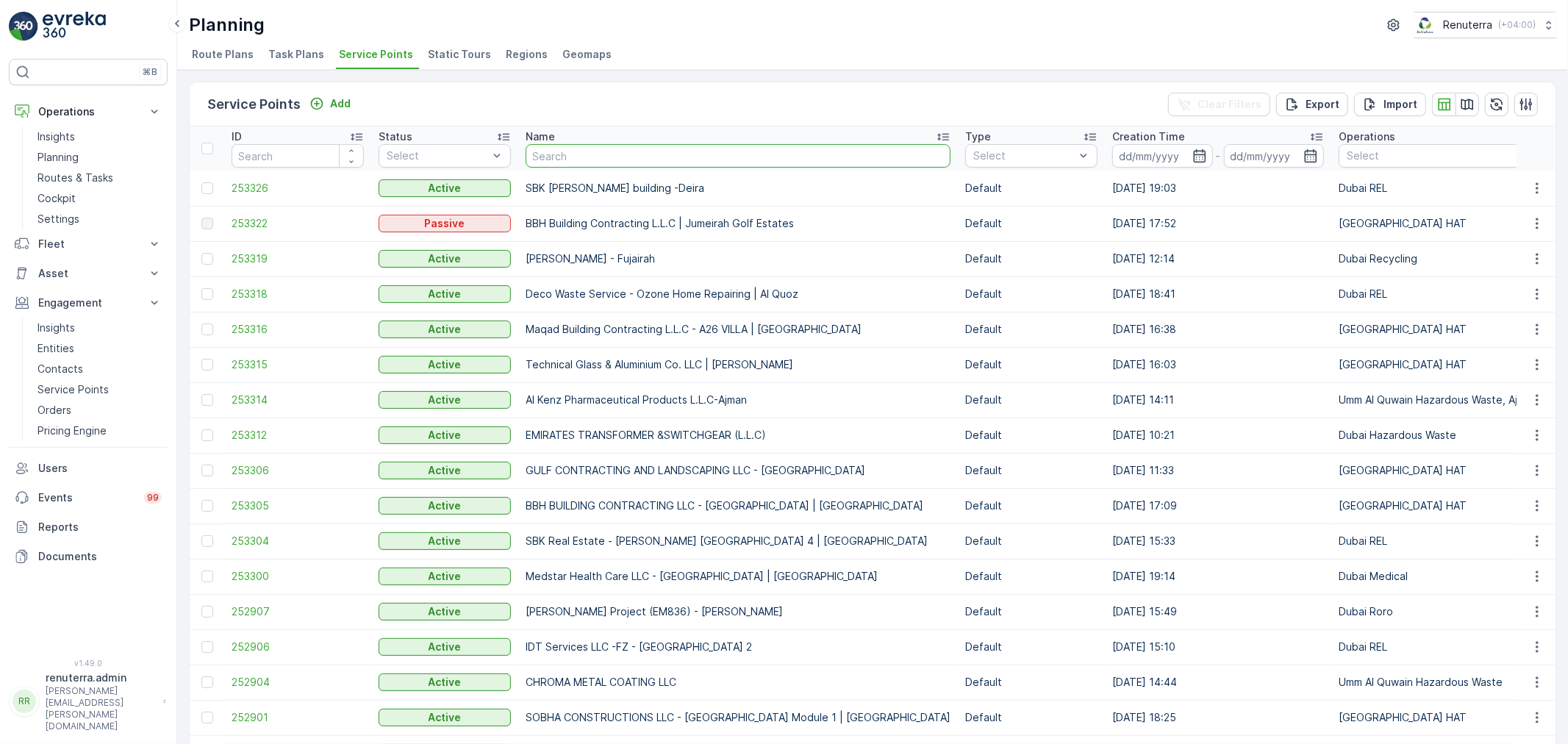
click at [584, 161] on input "text" at bounding box center [738, 156] width 425 height 24
type input "Better"
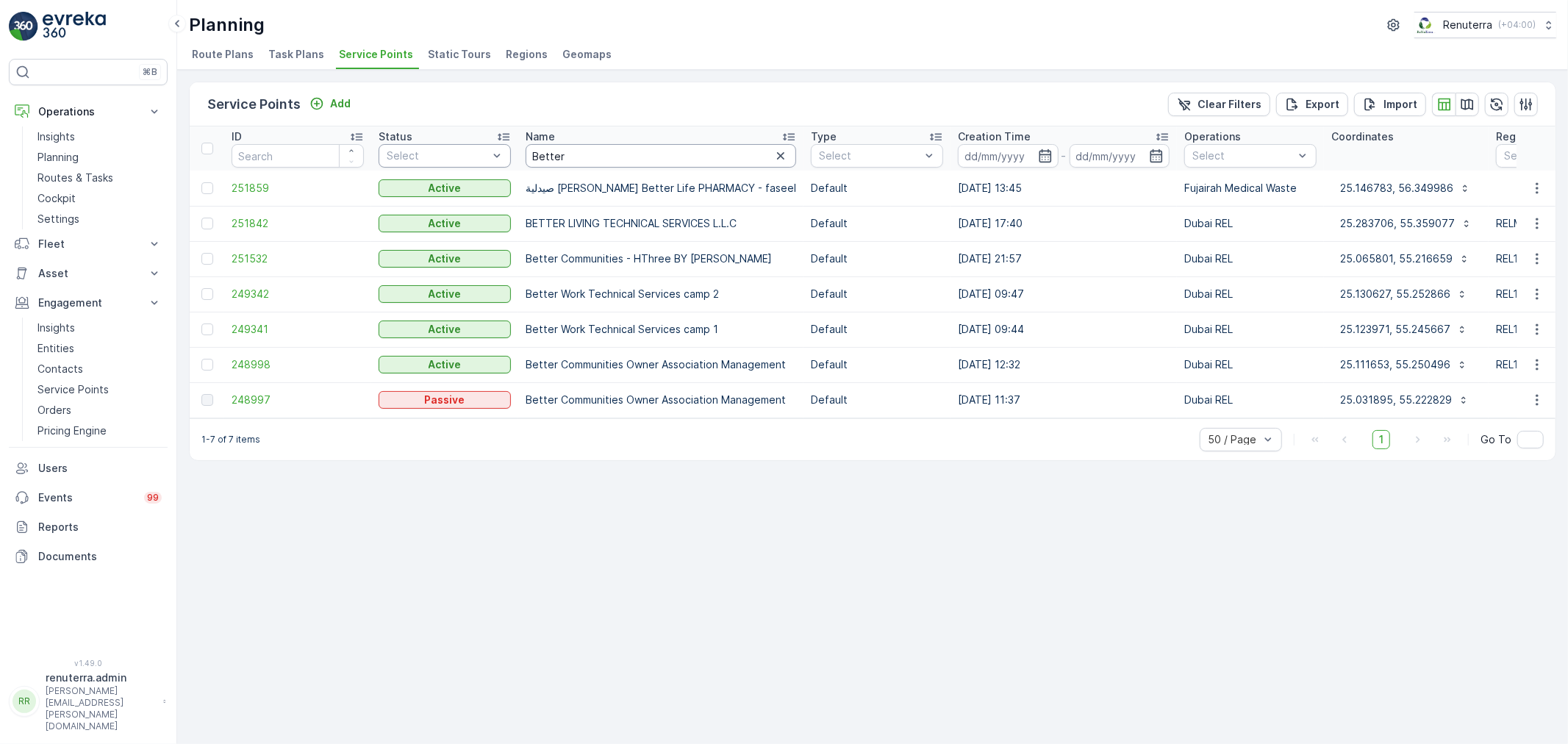
drag, startPoint x: 591, startPoint y: 152, endPoint x: 510, endPoint y: 161, distance: 81.5
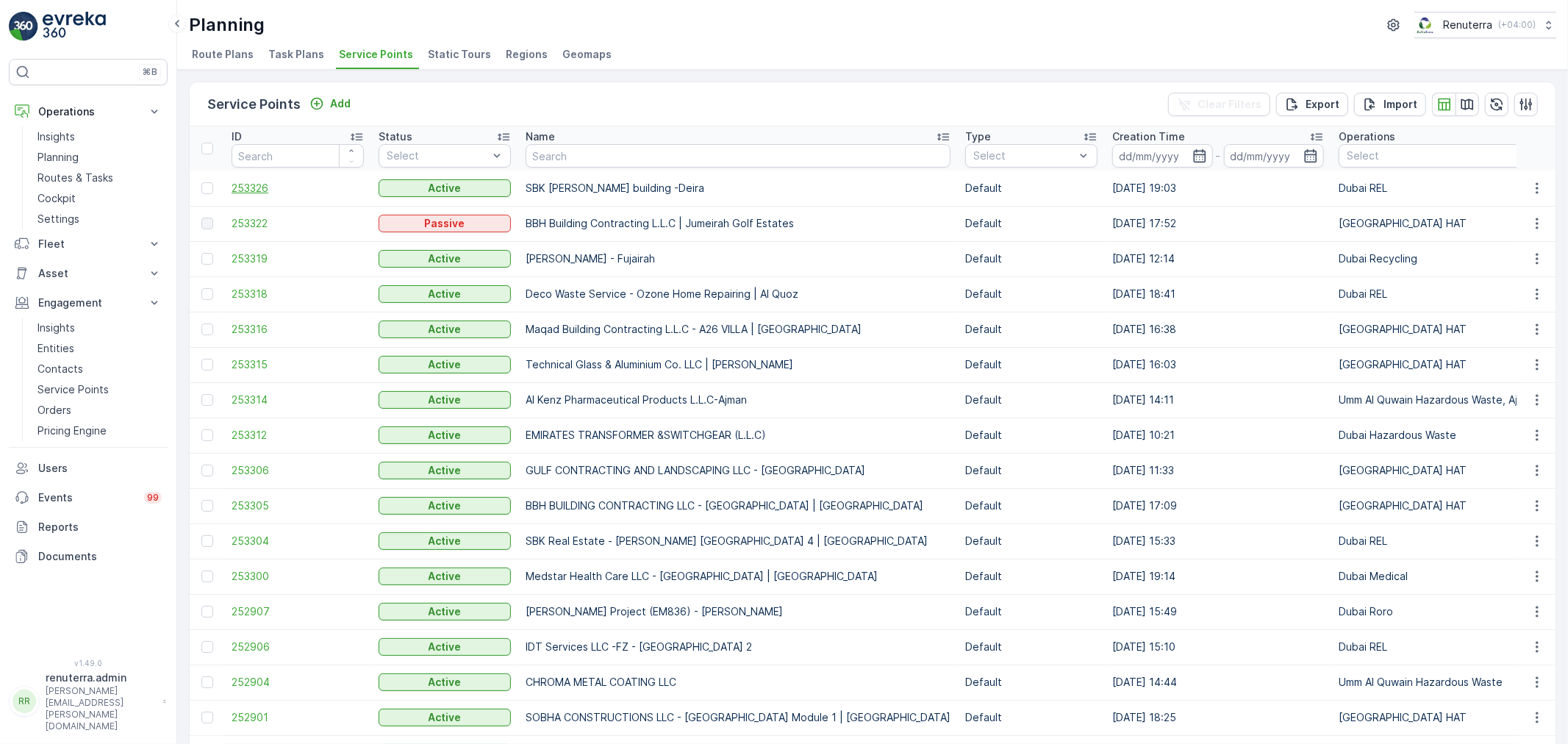
click at [266, 182] on span "253326" at bounding box center [297, 188] width 132 height 15
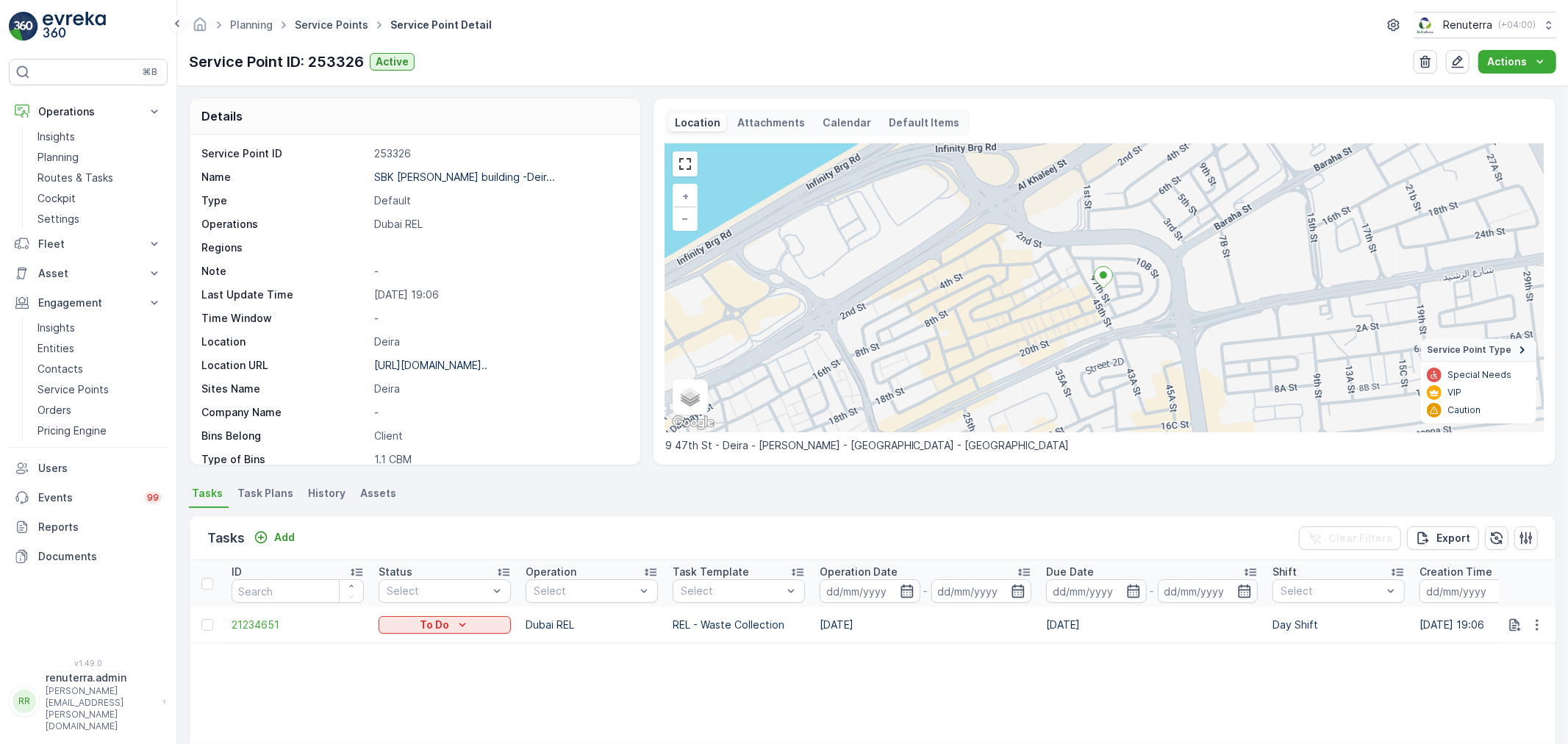
click at [328, 20] on link "Service Points" at bounding box center [331, 25] width 73 height 13
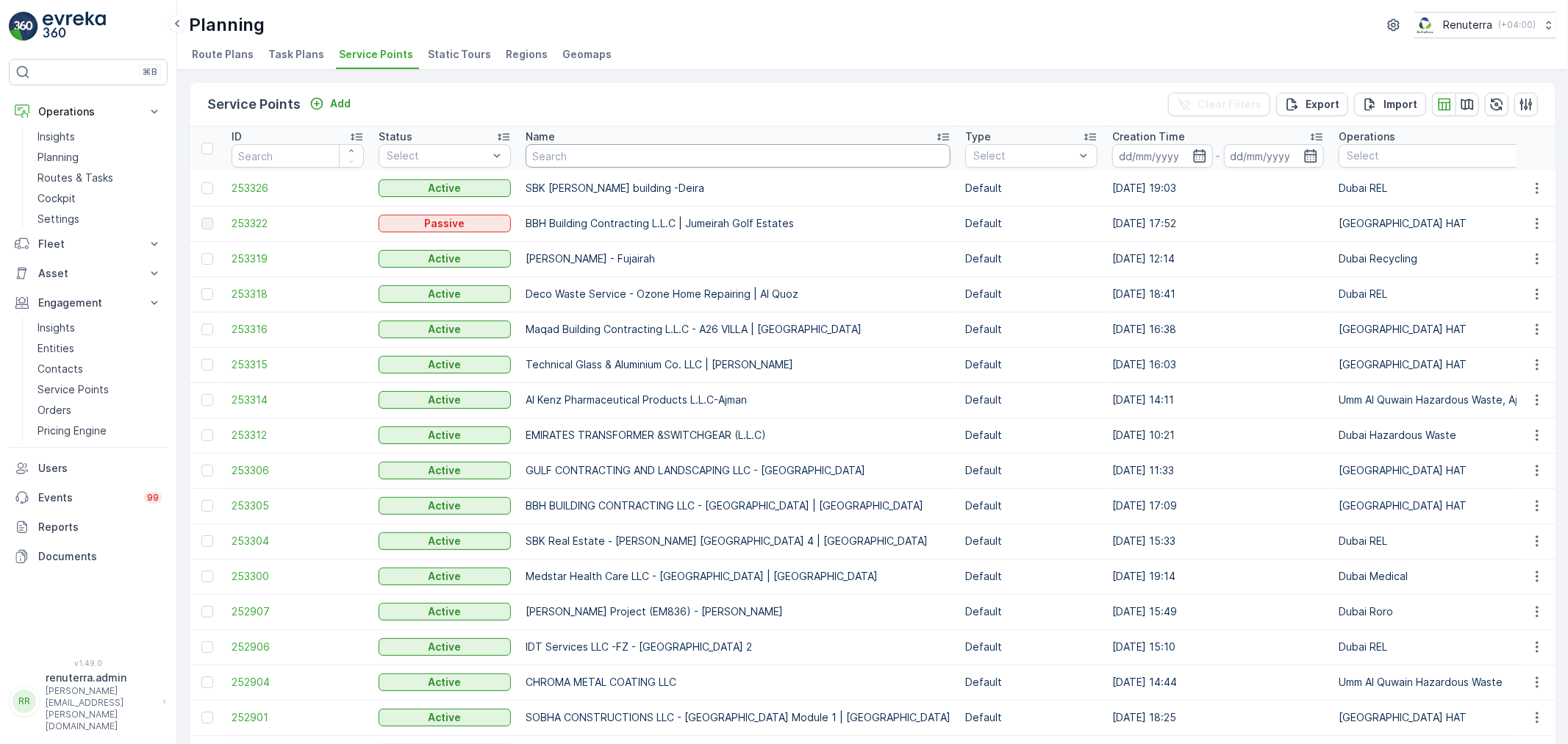
click at [556, 171] on td "SBK Afra Badeer building -Deira" at bounding box center [737, 188] width 440 height 35
click at [544, 155] on input "text" at bounding box center [738, 156] width 425 height 24
type input "HMS"
click at [545, 157] on input "HMS" at bounding box center [738, 156] width 425 height 24
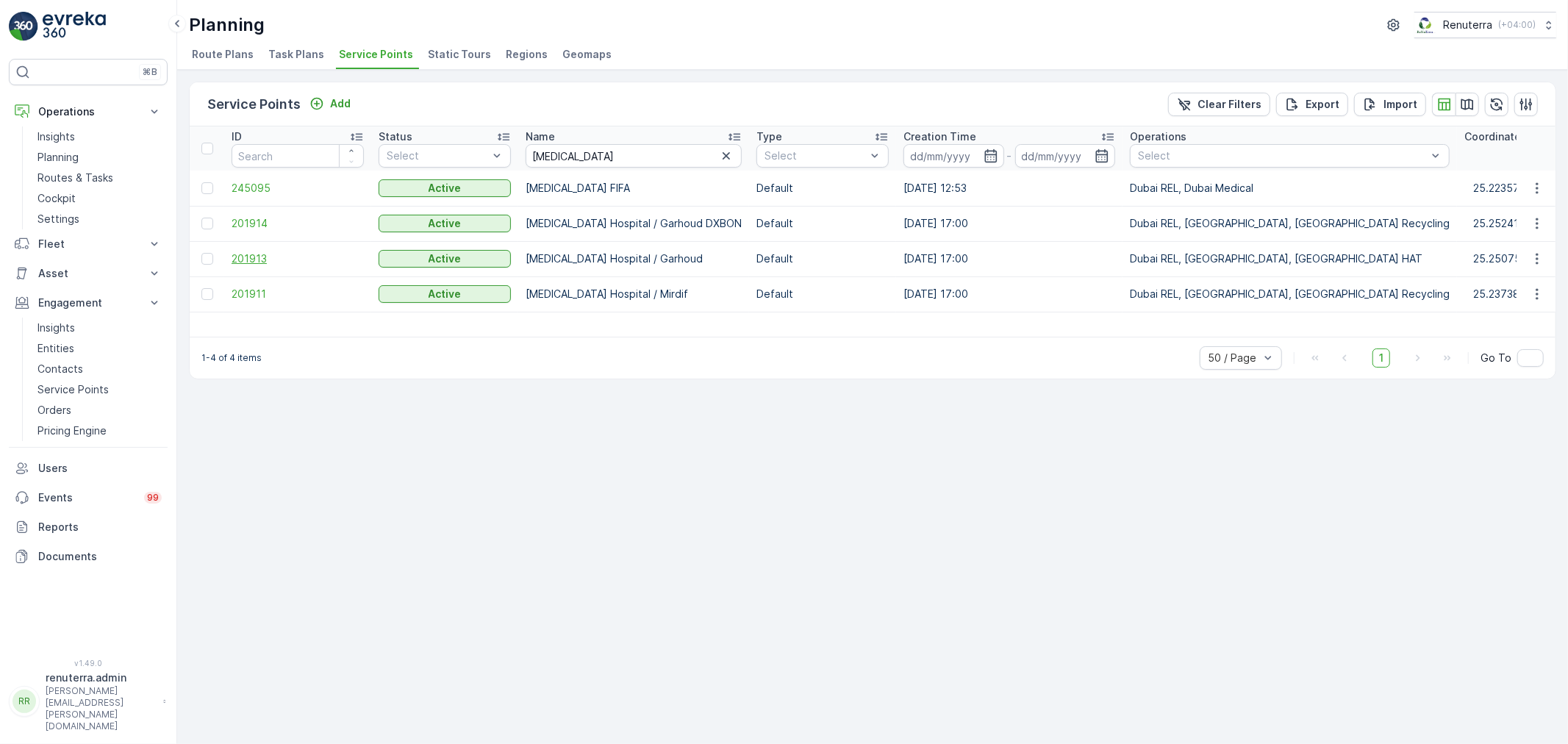
click at [247, 260] on span "201913" at bounding box center [297, 259] width 132 height 15
click at [269, 304] on td "201911" at bounding box center [298, 294] width 147 height 35
click at [266, 301] on td "201911" at bounding box center [298, 294] width 147 height 35
click at [262, 297] on span "201911" at bounding box center [297, 294] width 132 height 15
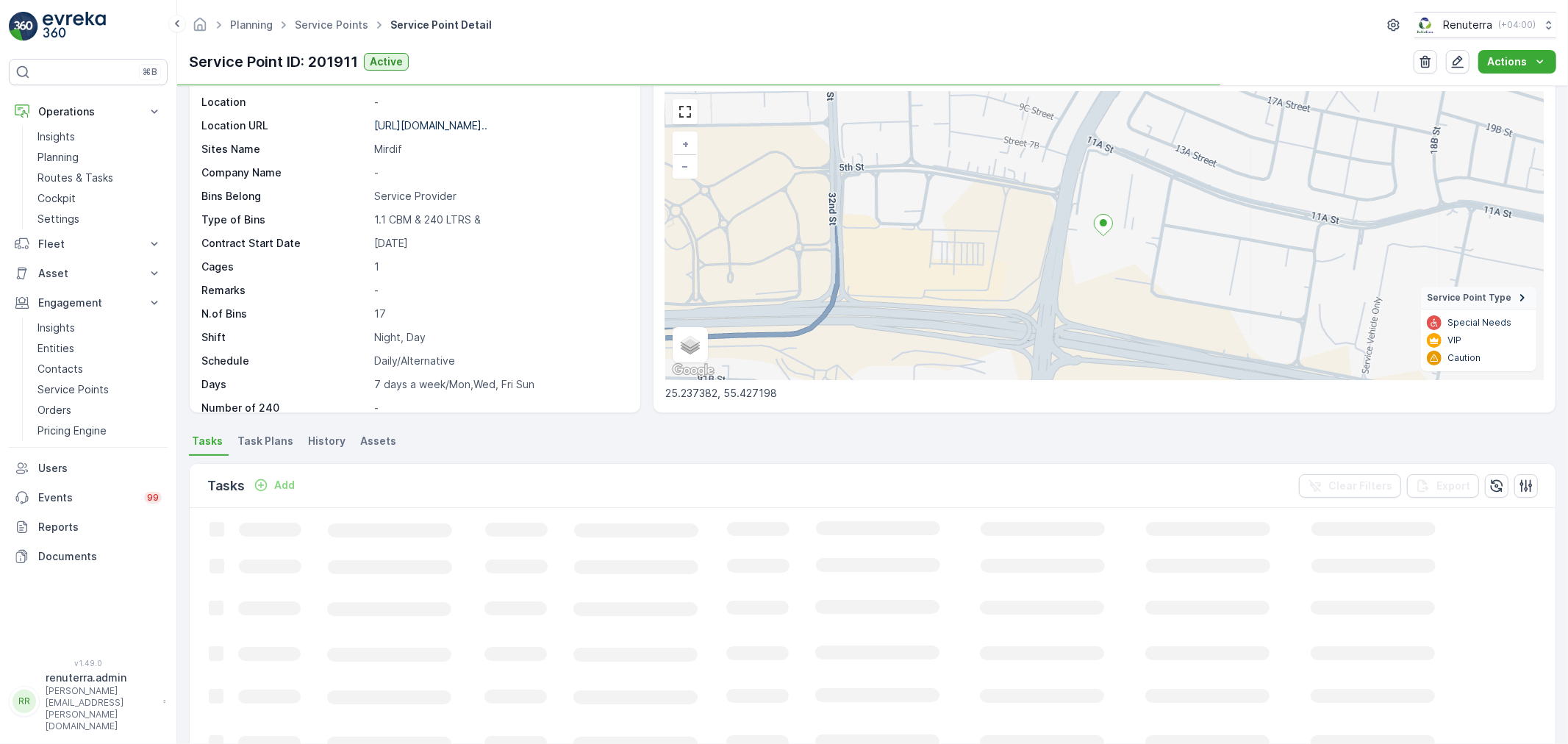
scroll to position [245, 0]
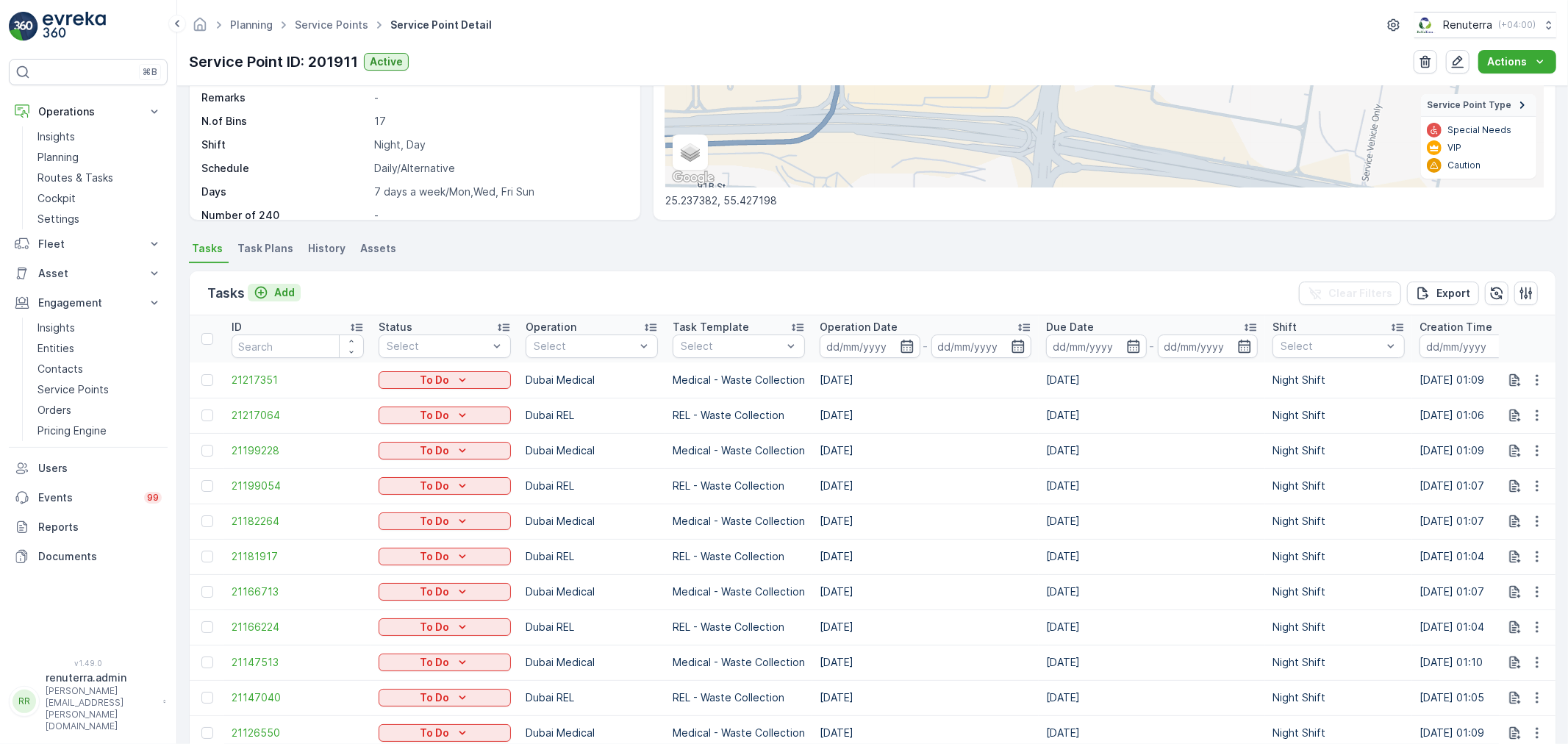
click at [267, 291] on icon "Add" at bounding box center [260, 292] width 15 height 15
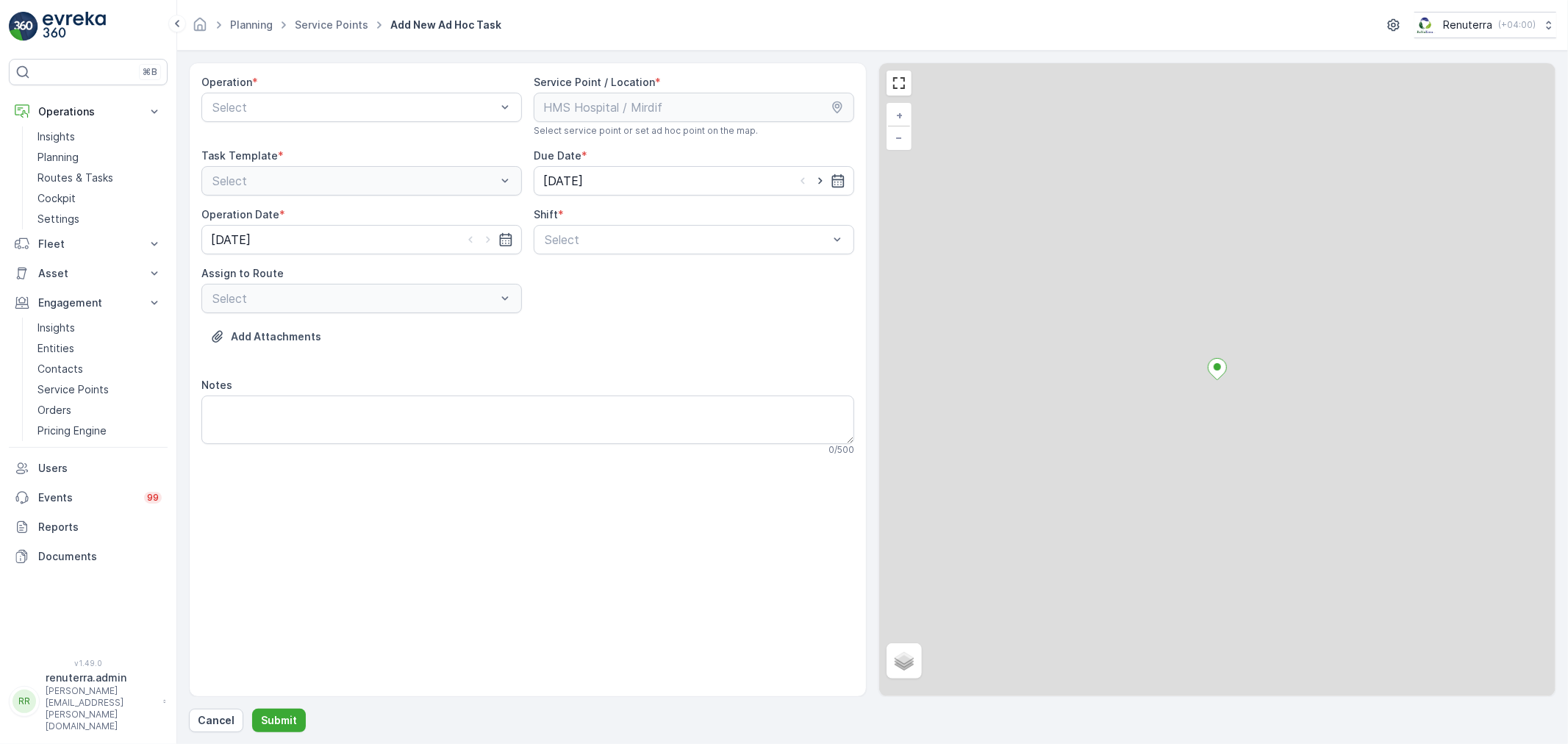
click at [289, 87] on div "Operation *" at bounding box center [361, 82] width 320 height 15
click at [304, 101] on div at bounding box center [354, 108] width 287 height 14
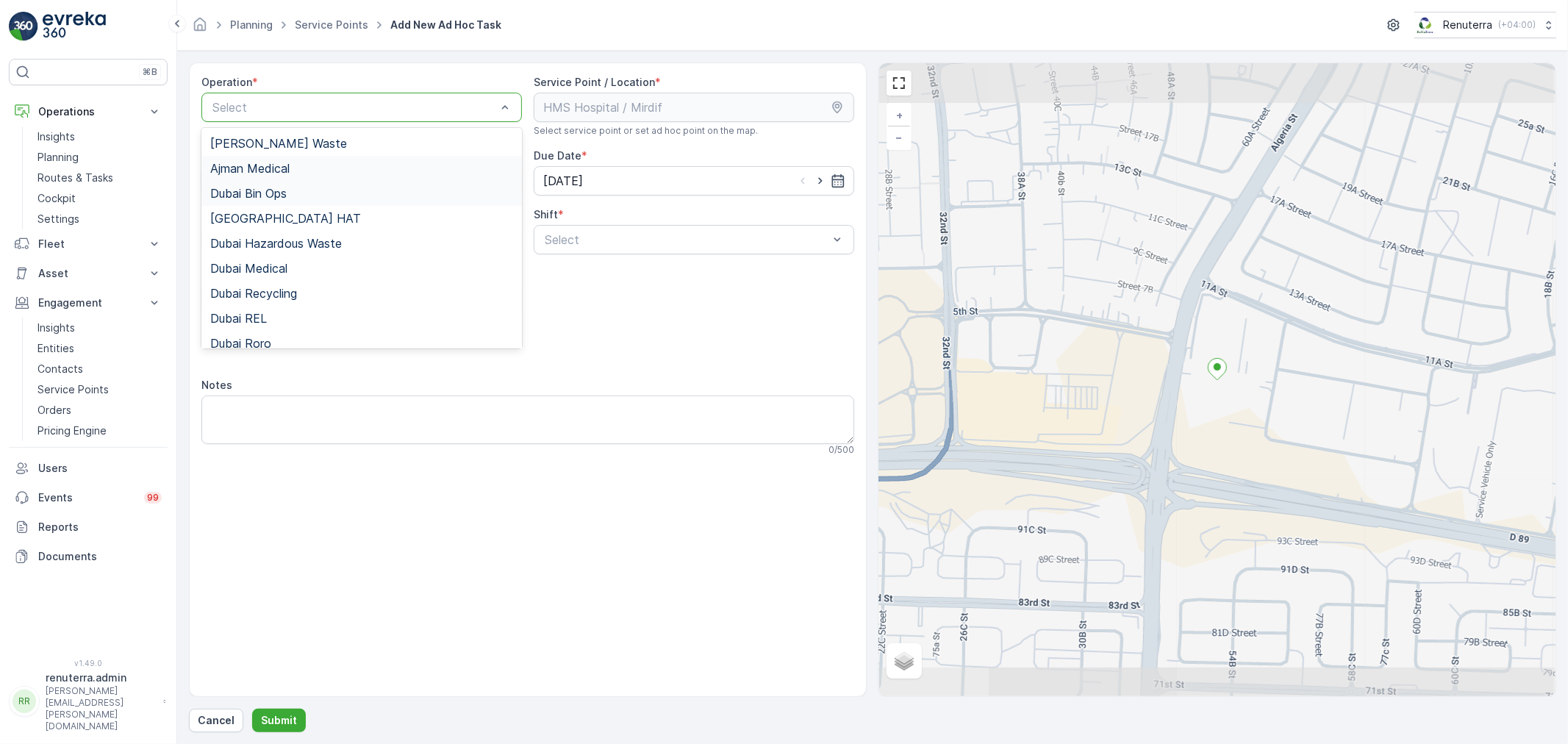
click at [293, 163] on div "Ajman Medical" at bounding box center [361, 168] width 303 height 14
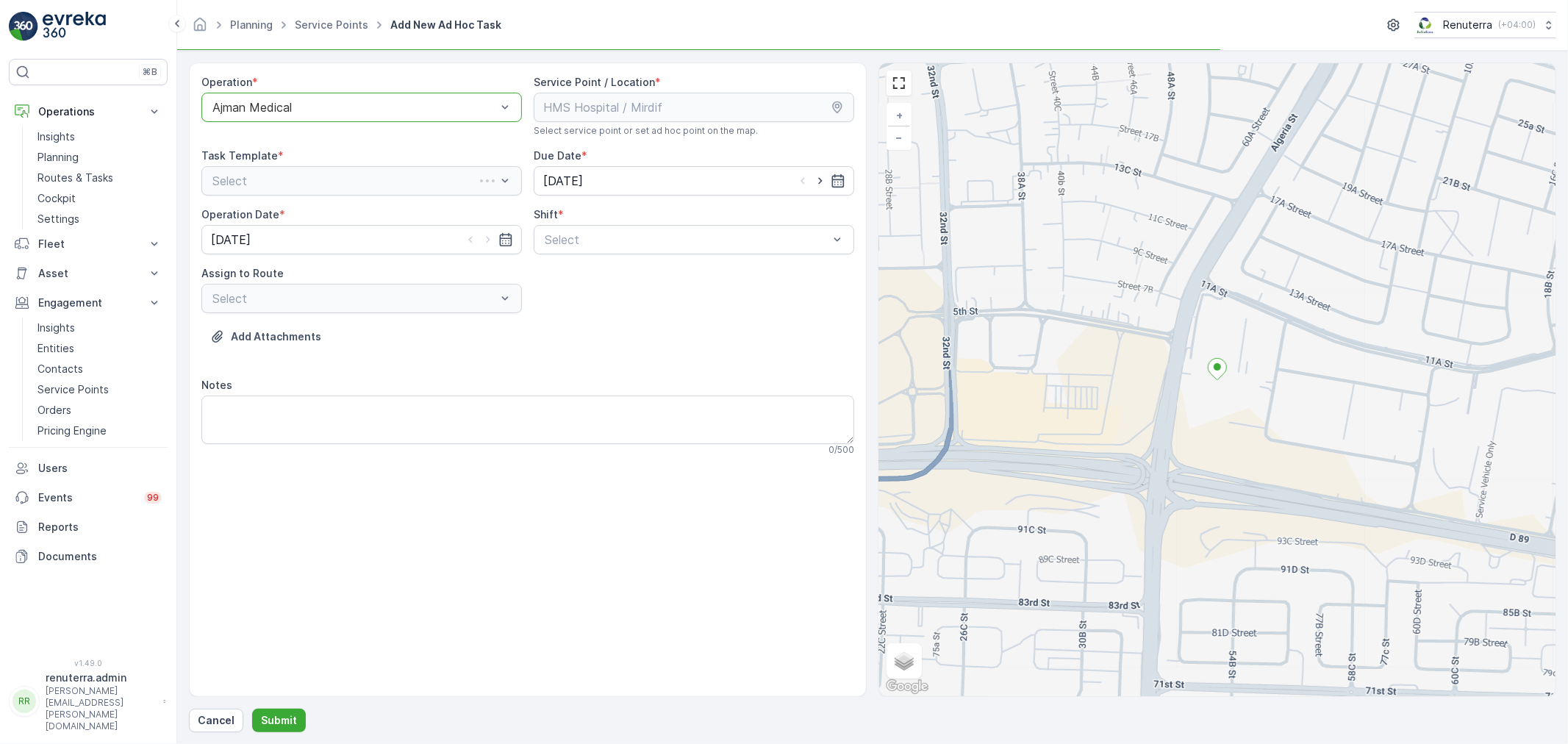
click at [282, 113] on div at bounding box center [354, 108] width 287 height 14
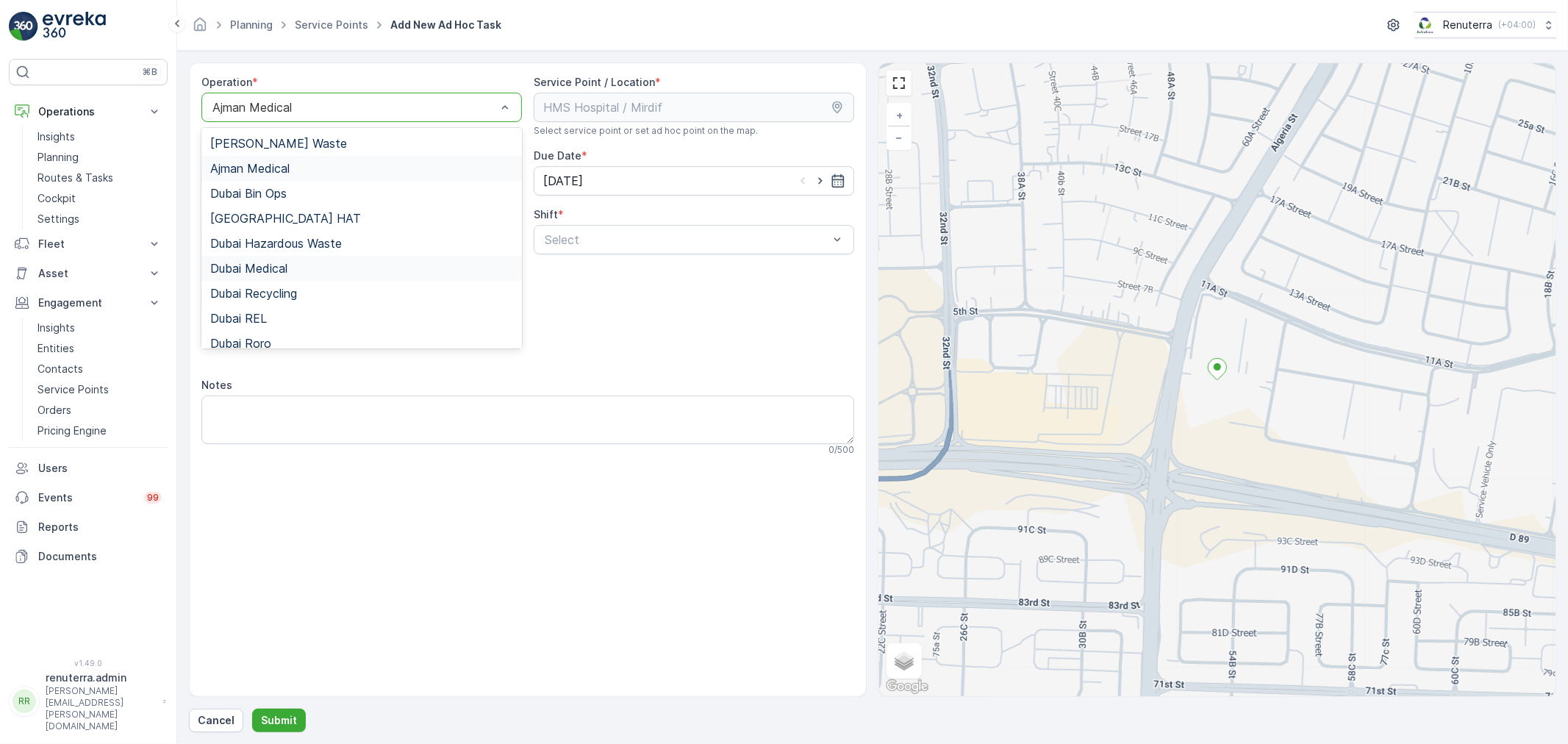
click at [294, 273] on div "Dubai Medical" at bounding box center [361, 269] width 303 height 14
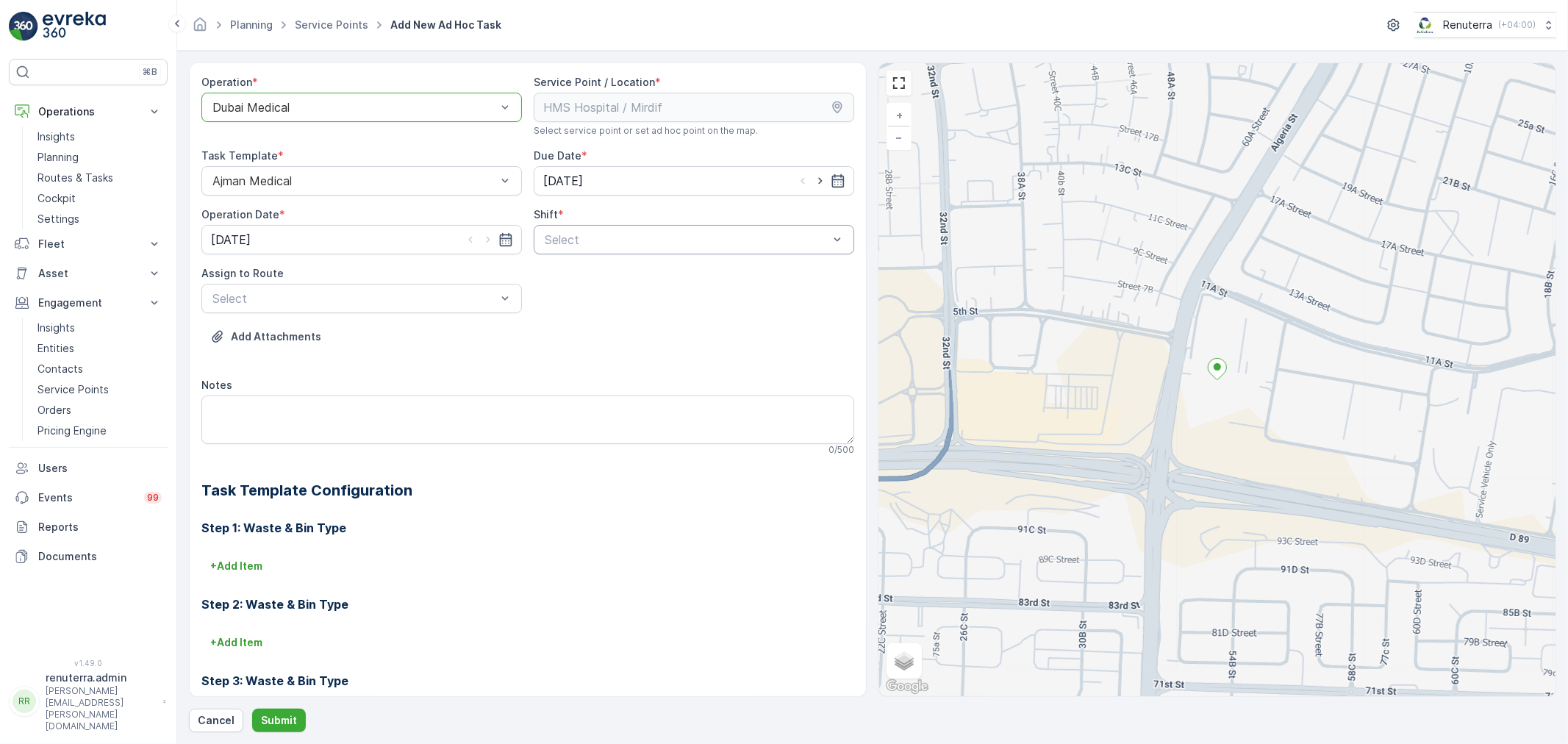
drag, startPoint x: 591, startPoint y: 228, endPoint x: 593, endPoint y: 236, distance: 8.2
click at [590, 229] on div "Select" at bounding box center [693, 240] width 320 height 29
click at [819, 184] on icon "button" at bounding box center [819, 180] width 15 height 15
type input "[DATE]"
click at [481, 245] on icon "button" at bounding box center [487, 239] width 15 height 15
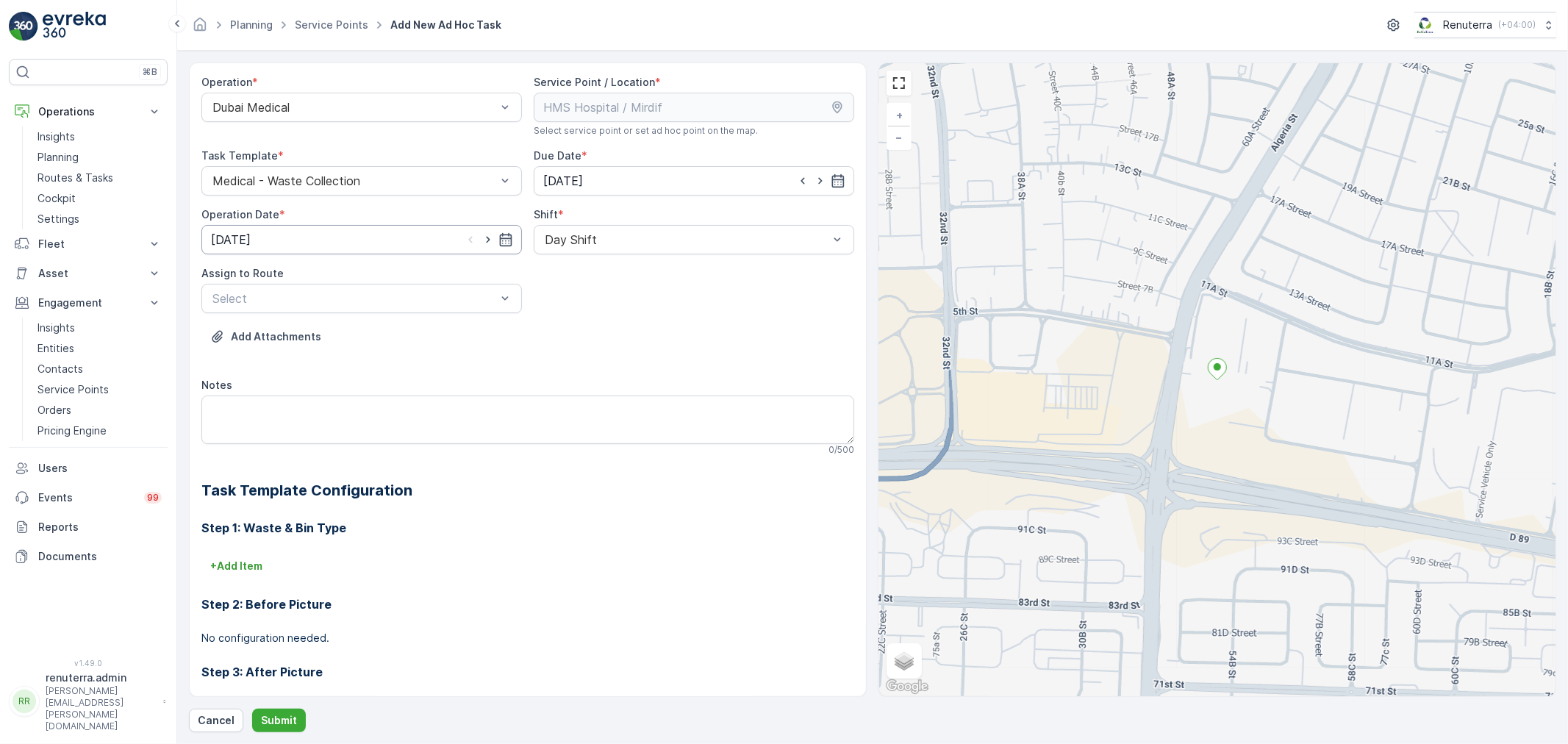
type input "[DATE]"
click at [470, 294] on div at bounding box center [354, 299] width 287 height 14
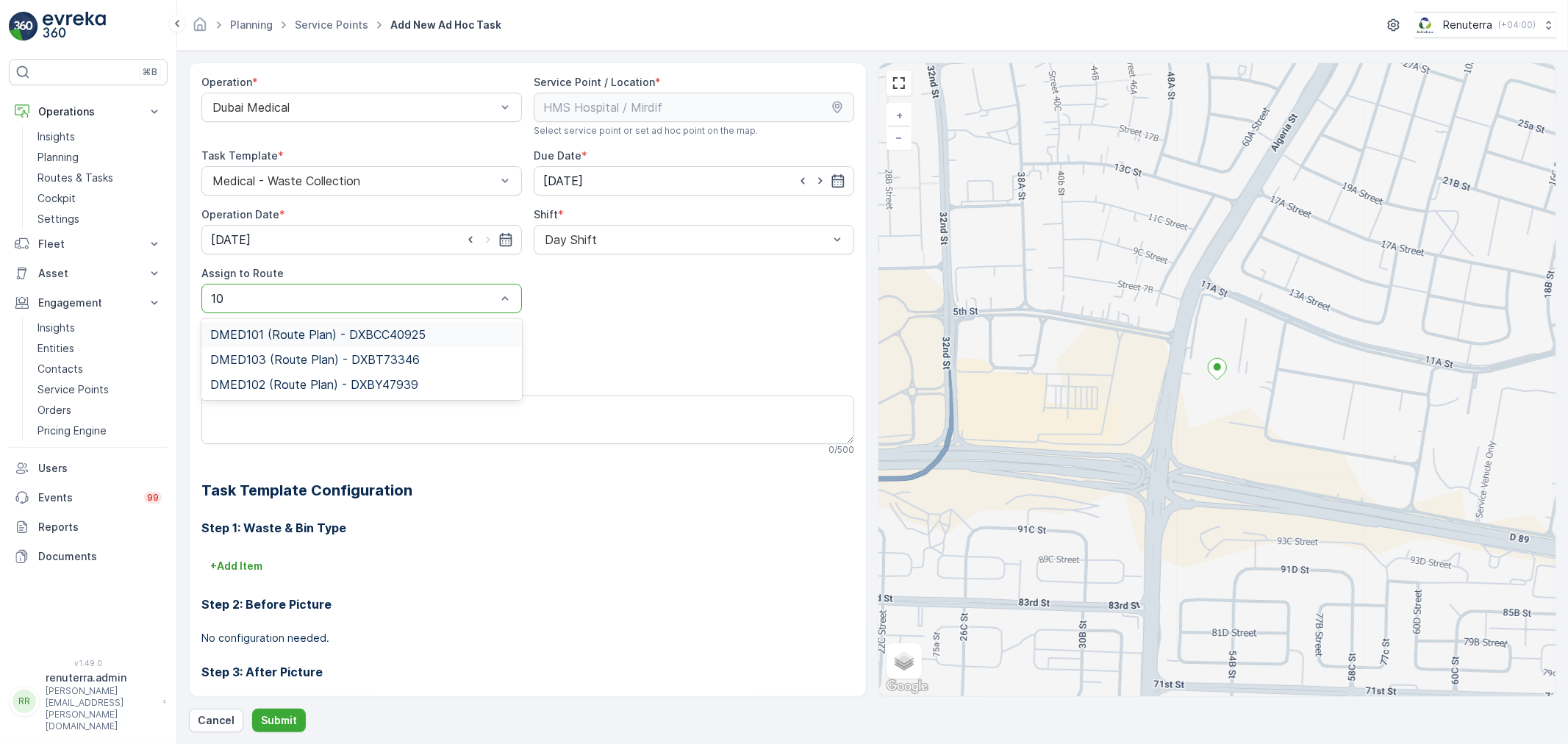
type input "102"
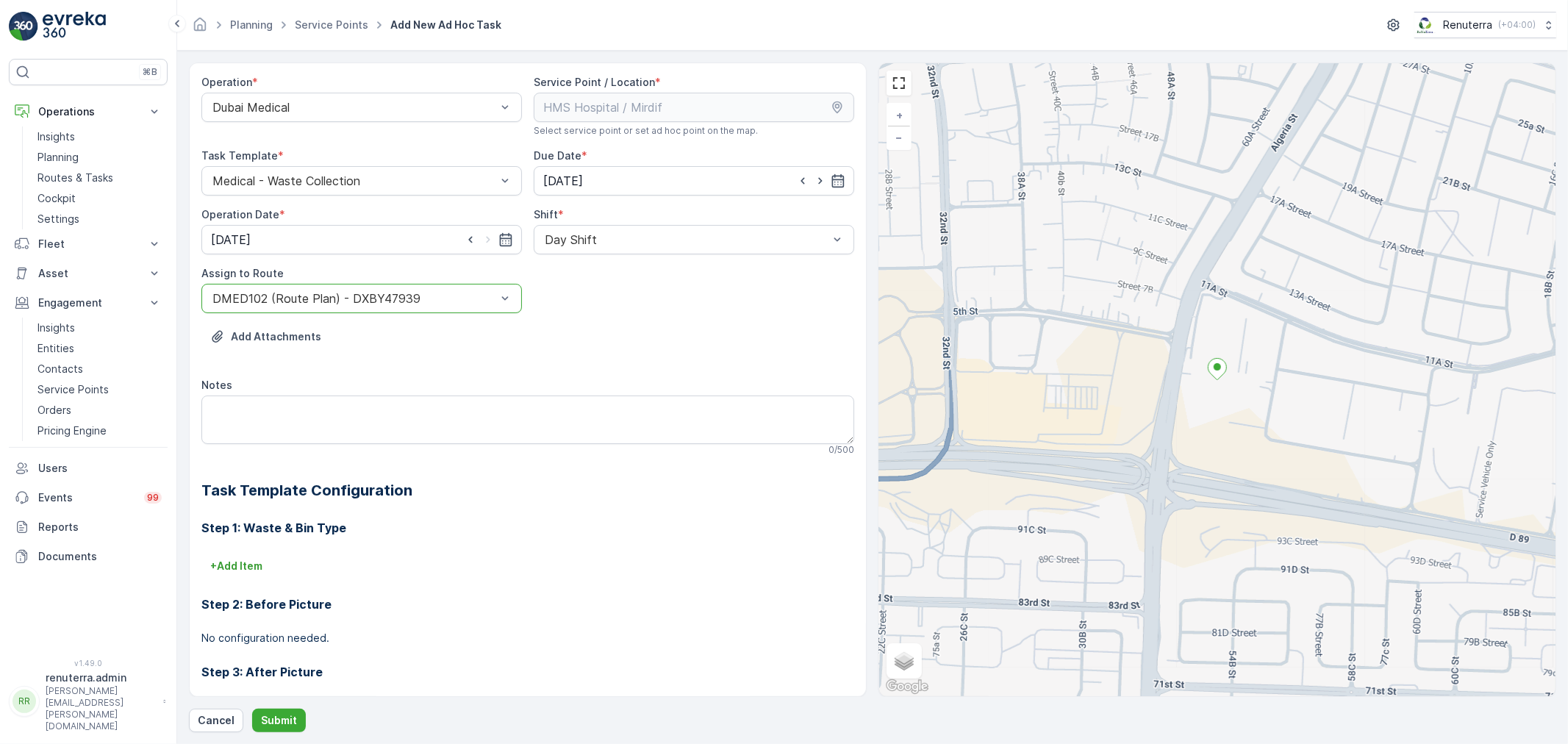
click at [447, 294] on div at bounding box center [354, 299] width 287 height 14
click at [673, 341] on div "Add Attachments" at bounding box center [528, 346] width 653 height 41
click at [309, 722] on div "Cancel Submit" at bounding box center [872, 720] width 1367 height 24
click at [300, 722] on button "Submit" at bounding box center [278, 720] width 54 height 24
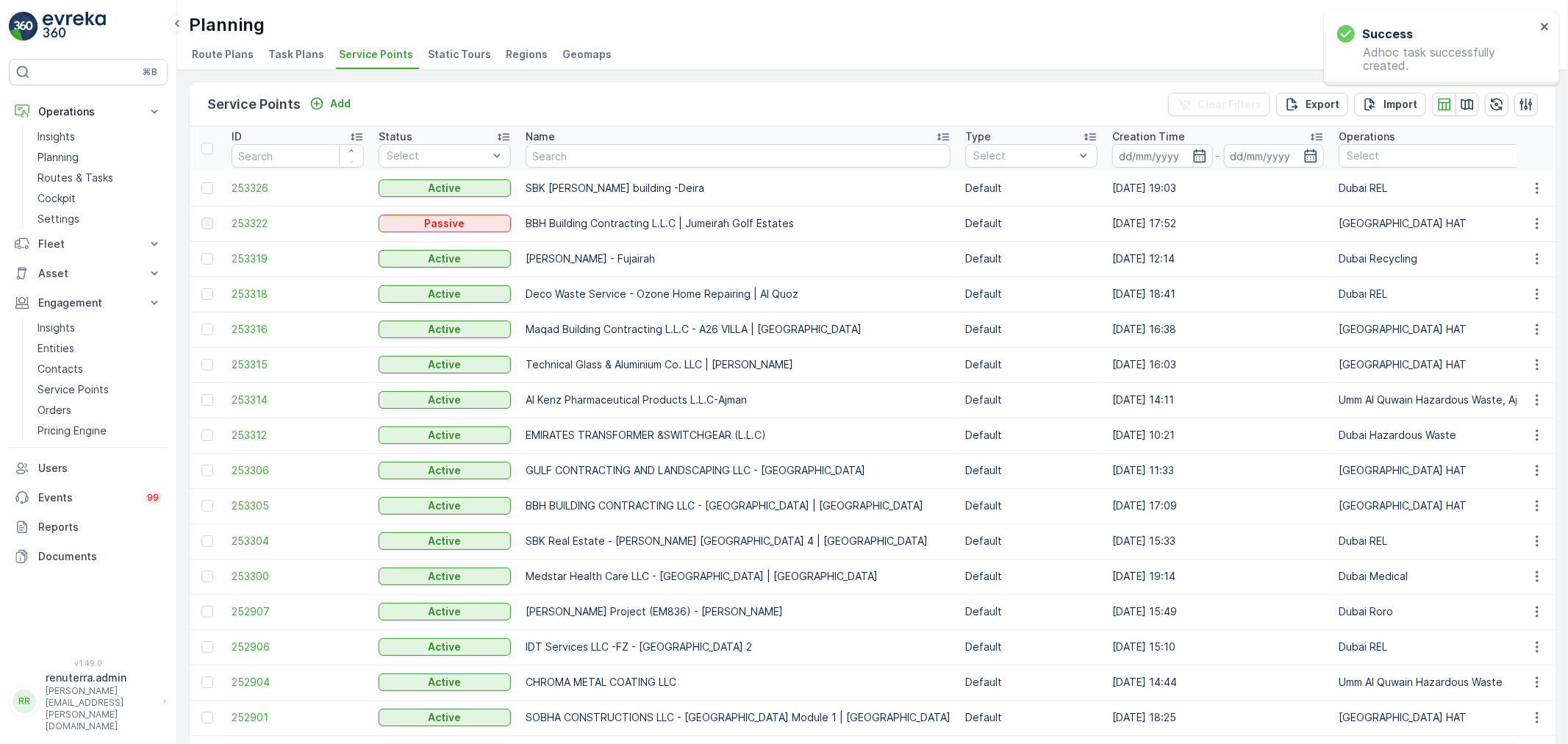
click at [552, 133] on p "Name" at bounding box center [540, 137] width 29 height 15
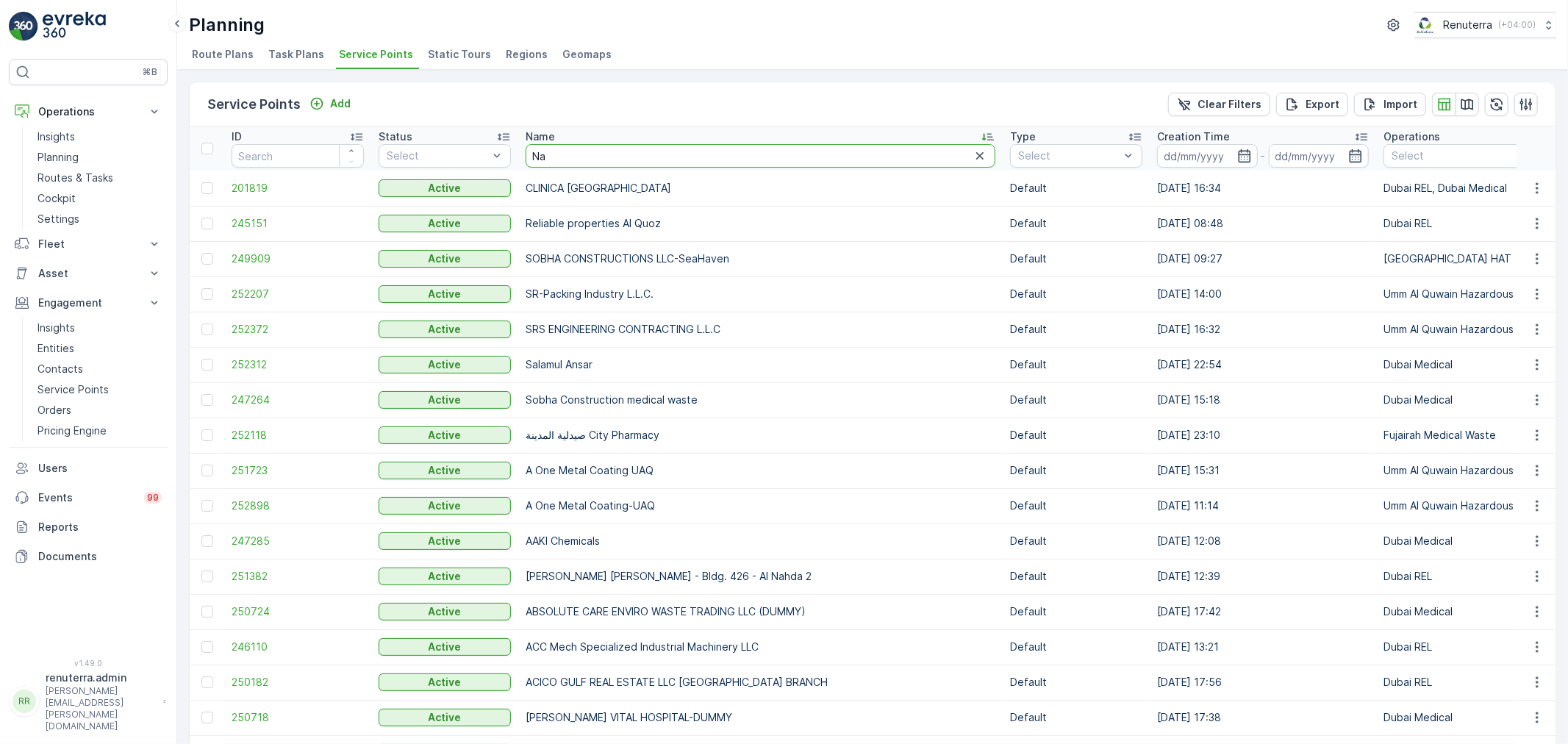
type input "N"
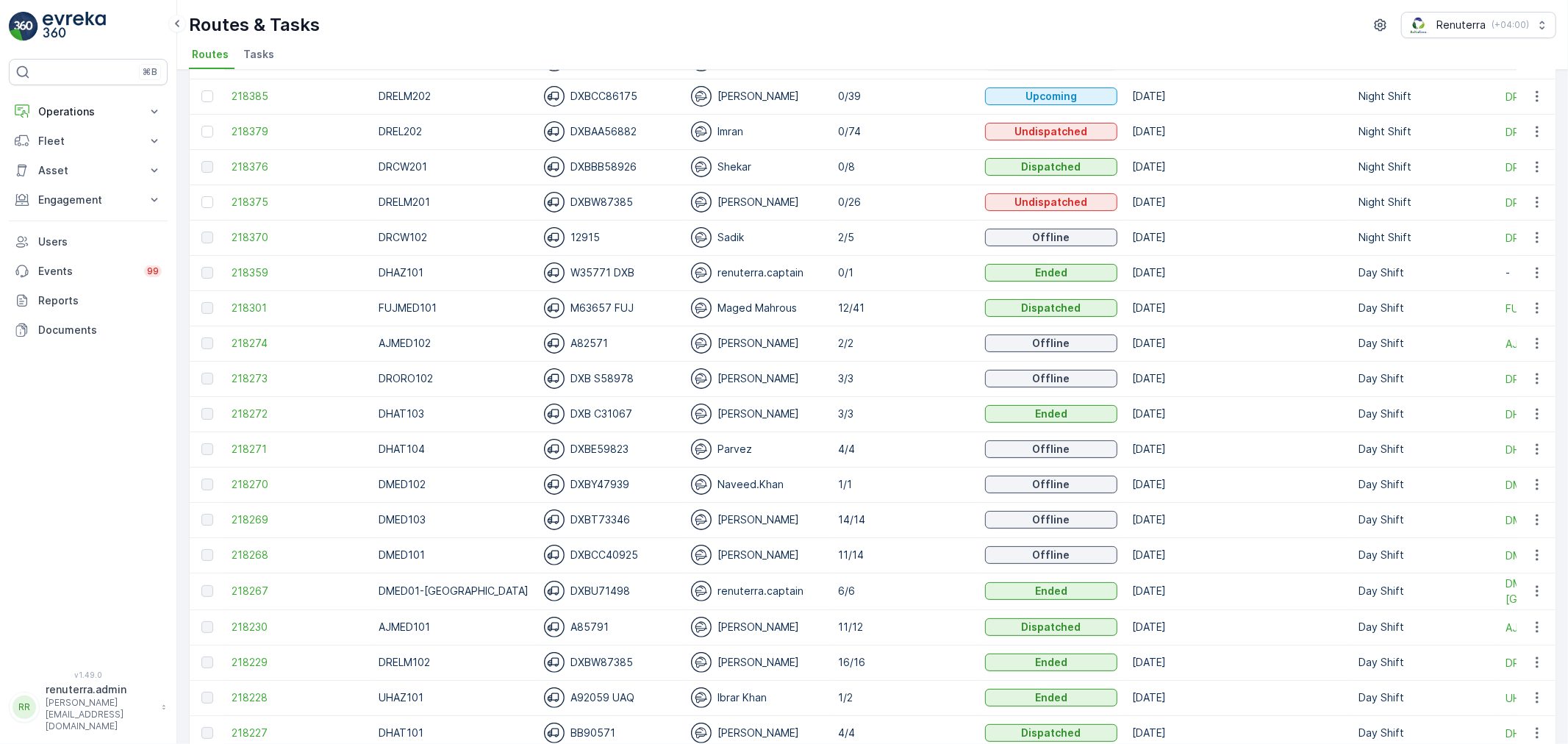
scroll to position [163, 0]
click at [248, 299] on span "218301" at bounding box center [297, 306] width 132 height 15
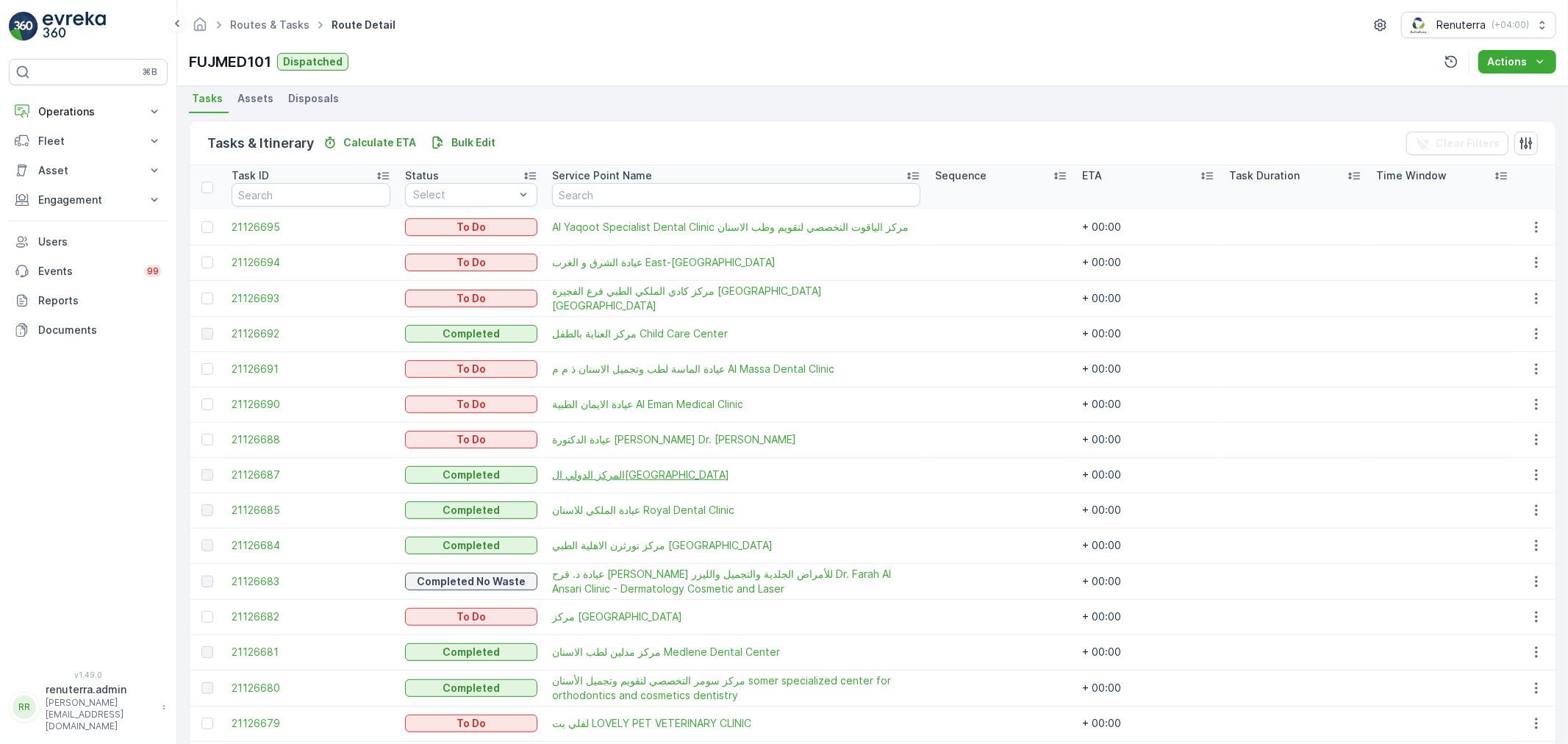
scroll to position [349, 0]
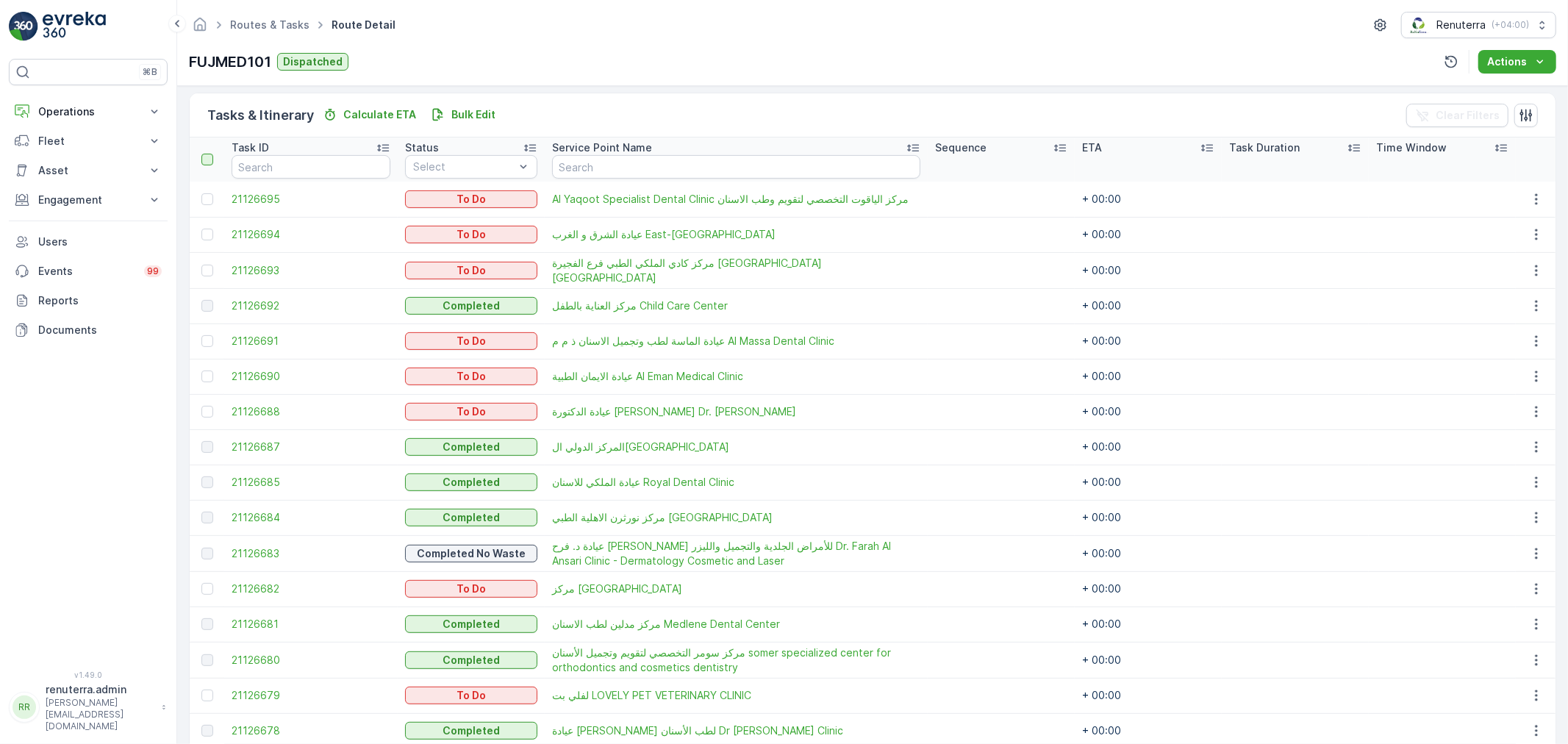
click at [209, 158] on div at bounding box center [207, 160] width 12 height 12
click at [209, 154] on input "checkbox" at bounding box center [209, 154] width 0 height 0
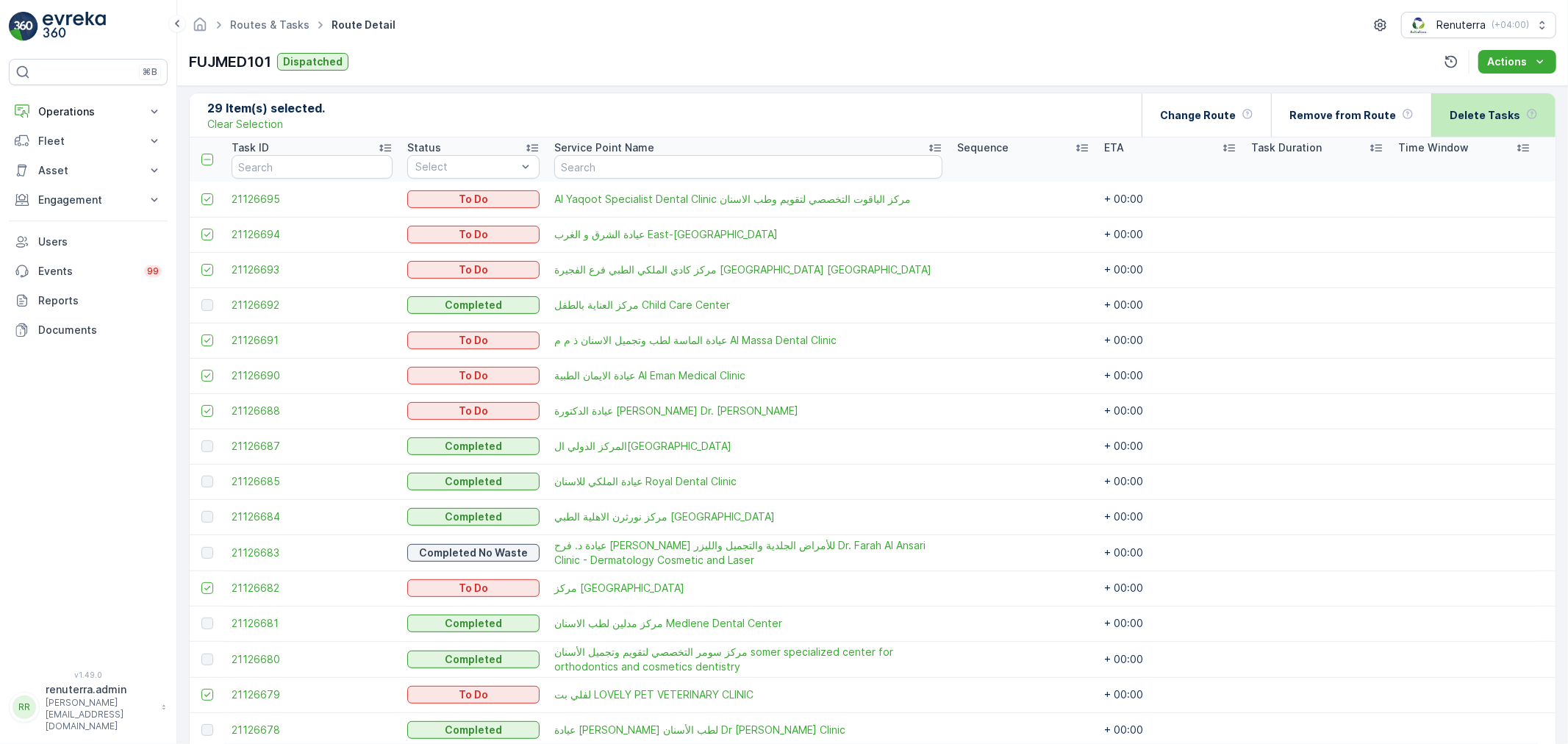
click at [1478, 111] on p "Delete Tasks" at bounding box center [1484, 115] width 71 height 15
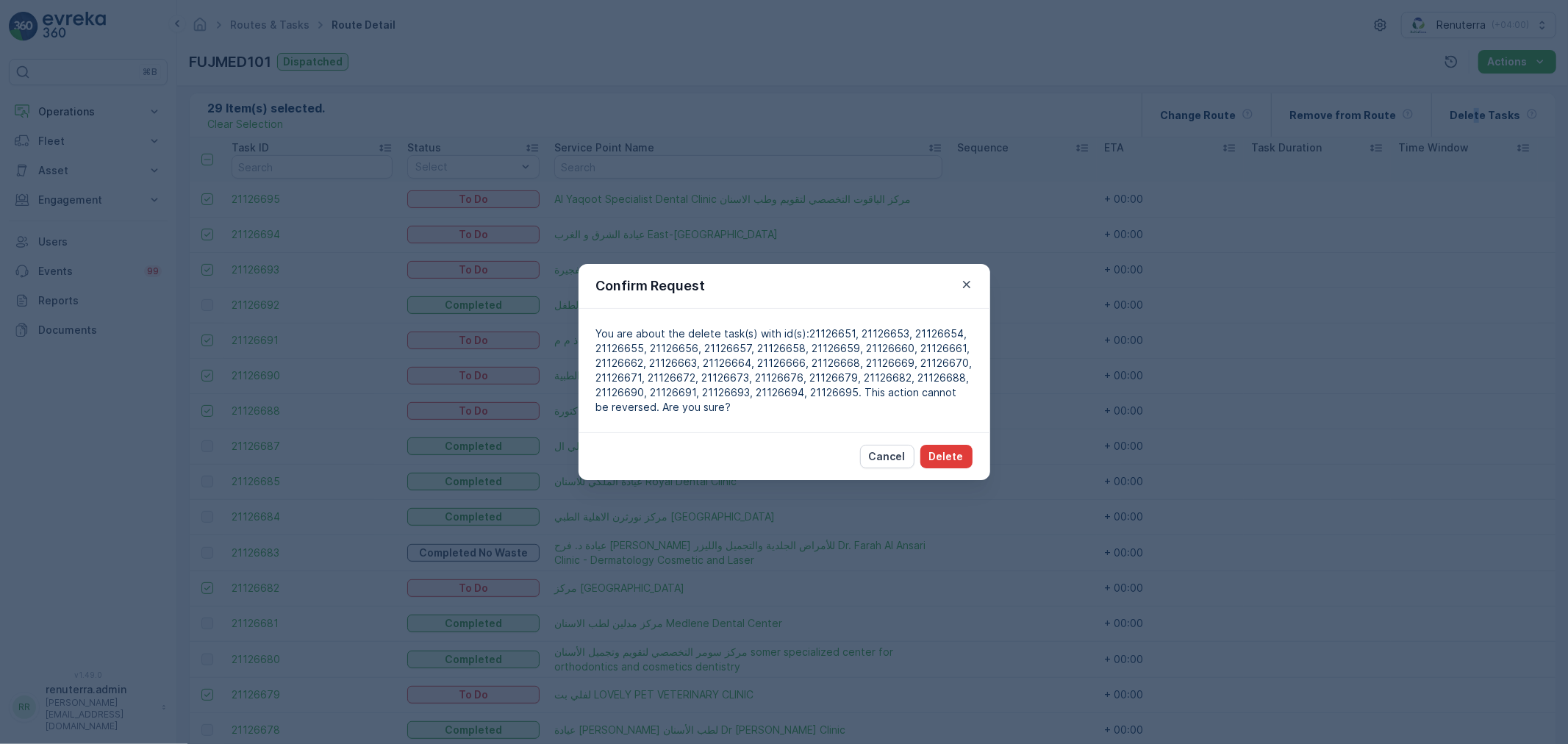
click at [935, 456] on p "Delete" at bounding box center [947, 456] width 34 height 15
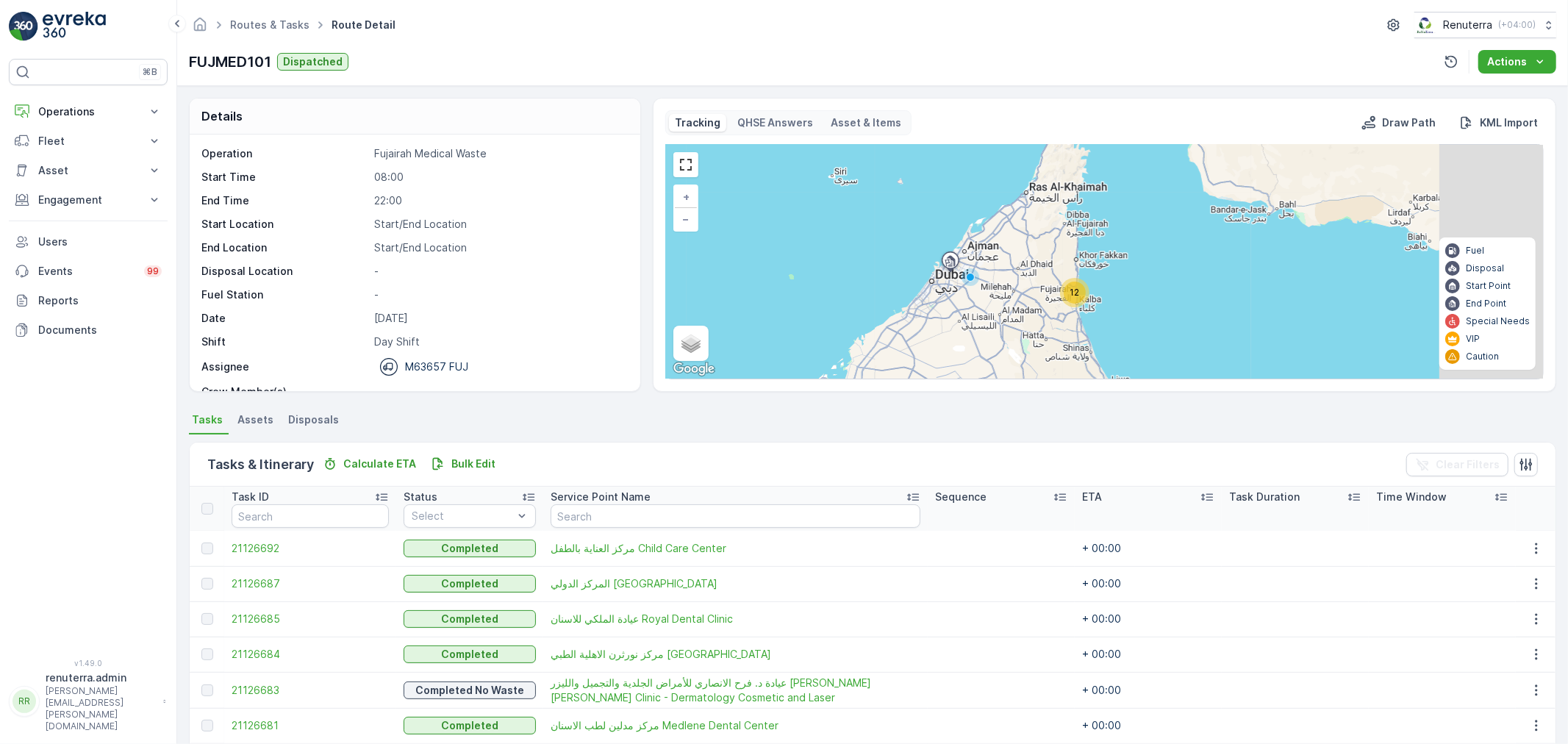
drag, startPoint x: 1088, startPoint y: 311, endPoint x: 976, endPoint y: 317, distance: 112.2
click at [976, 317] on div "12 + − Satellite Roadmap Terrain Hybrid Leaflet Keyboard shortcuts Map Data Map…" at bounding box center [1104, 262] width 877 height 234
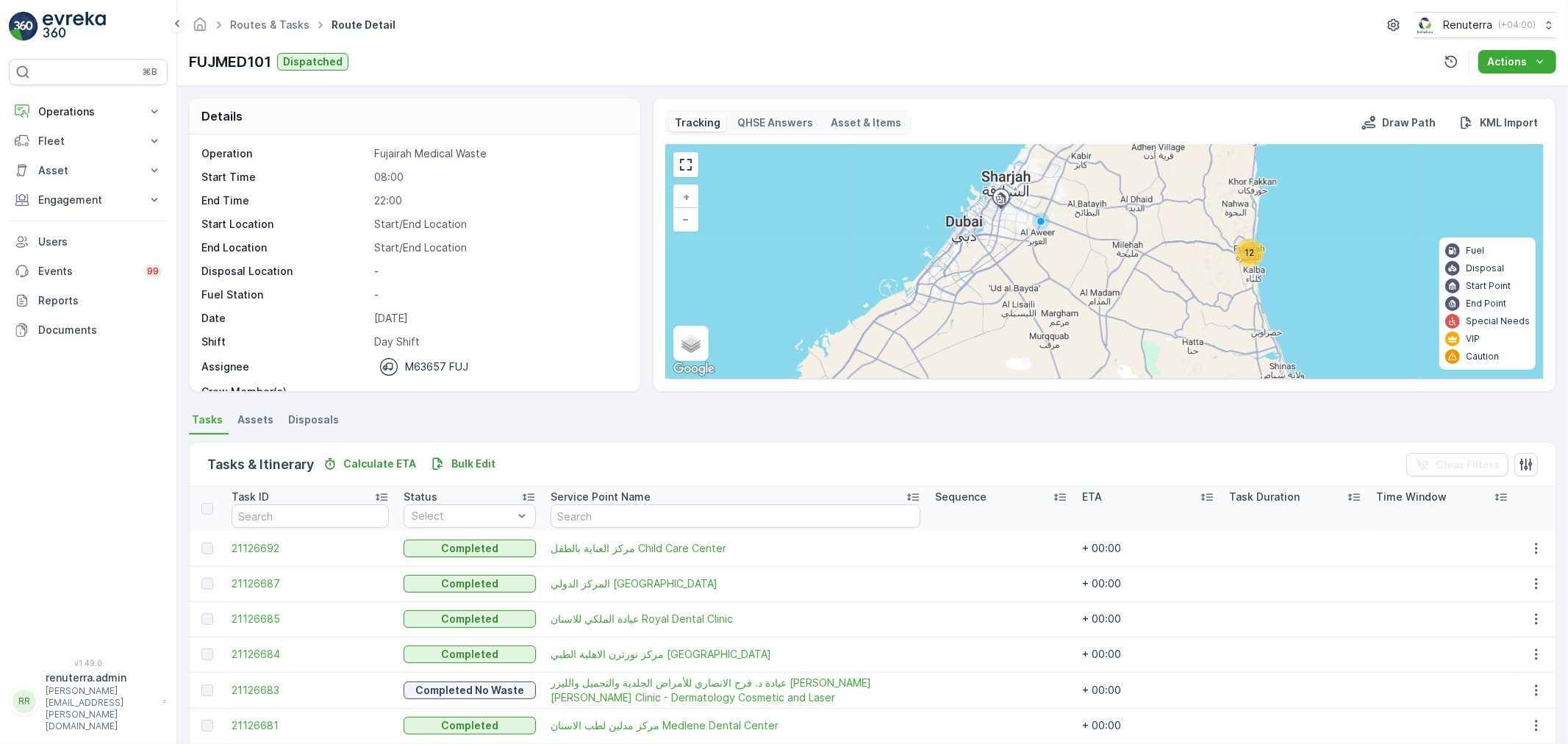
drag, startPoint x: 915, startPoint y: 307, endPoint x: 1006, endPoint y: 273, distance: 97.1
click at [1006, 273] on div "12 + − Satellite Roadmap Terrain Hybrid Leaflet Keyboard shortcuts Map Data Map…" at bounding box center [1104, 262] width 877 height 234
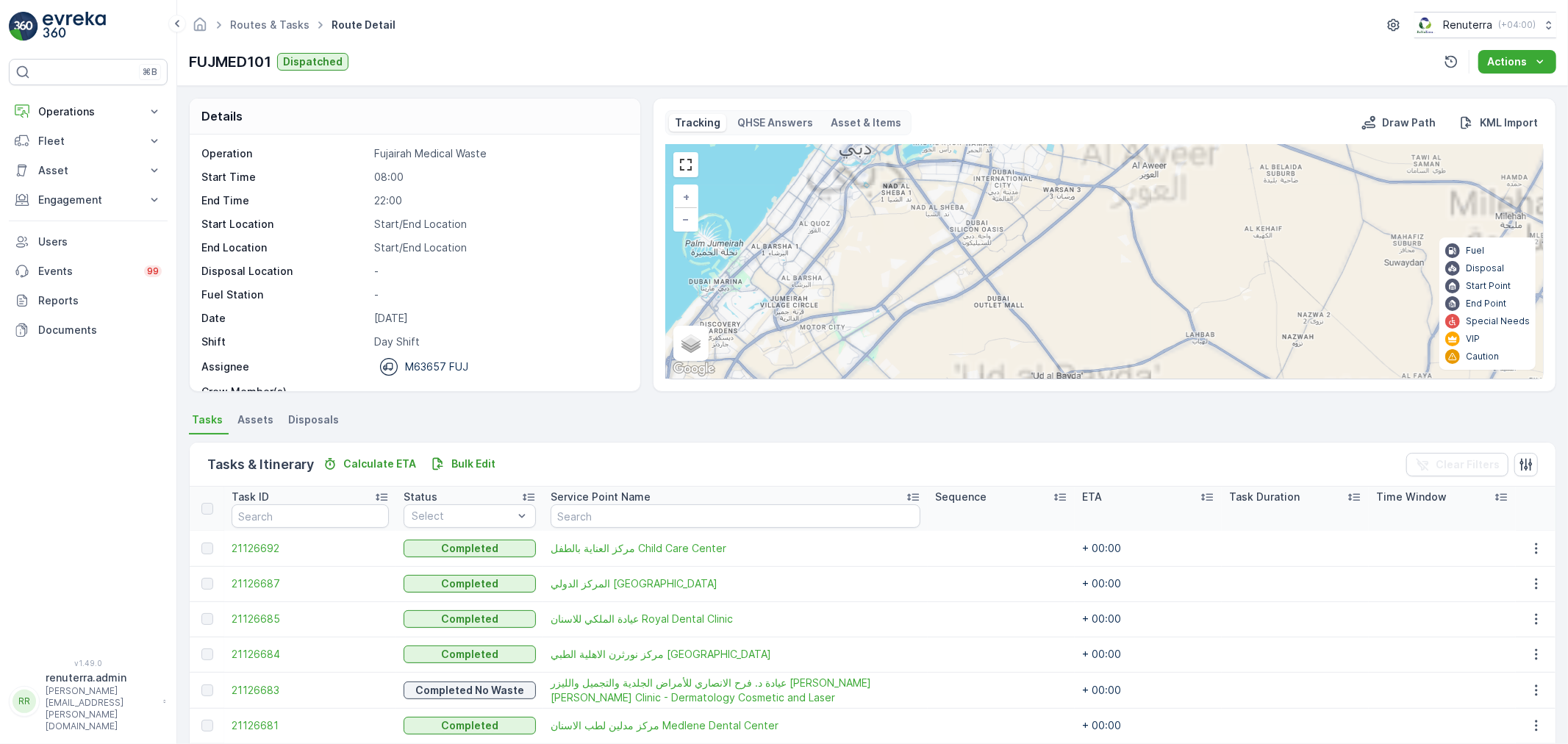
drag, startPoint x: 901, startPoint y: 254, endPoint x: 1019, endPoint y: 314, distance: 132.4
click at [1019, 314] on div "12 + − Satellite Roadmap Terrain Hybrid Leaflet Keyboard shortcuts Map Data Map…" at bounding box center [1104, 262] width 877 height 234
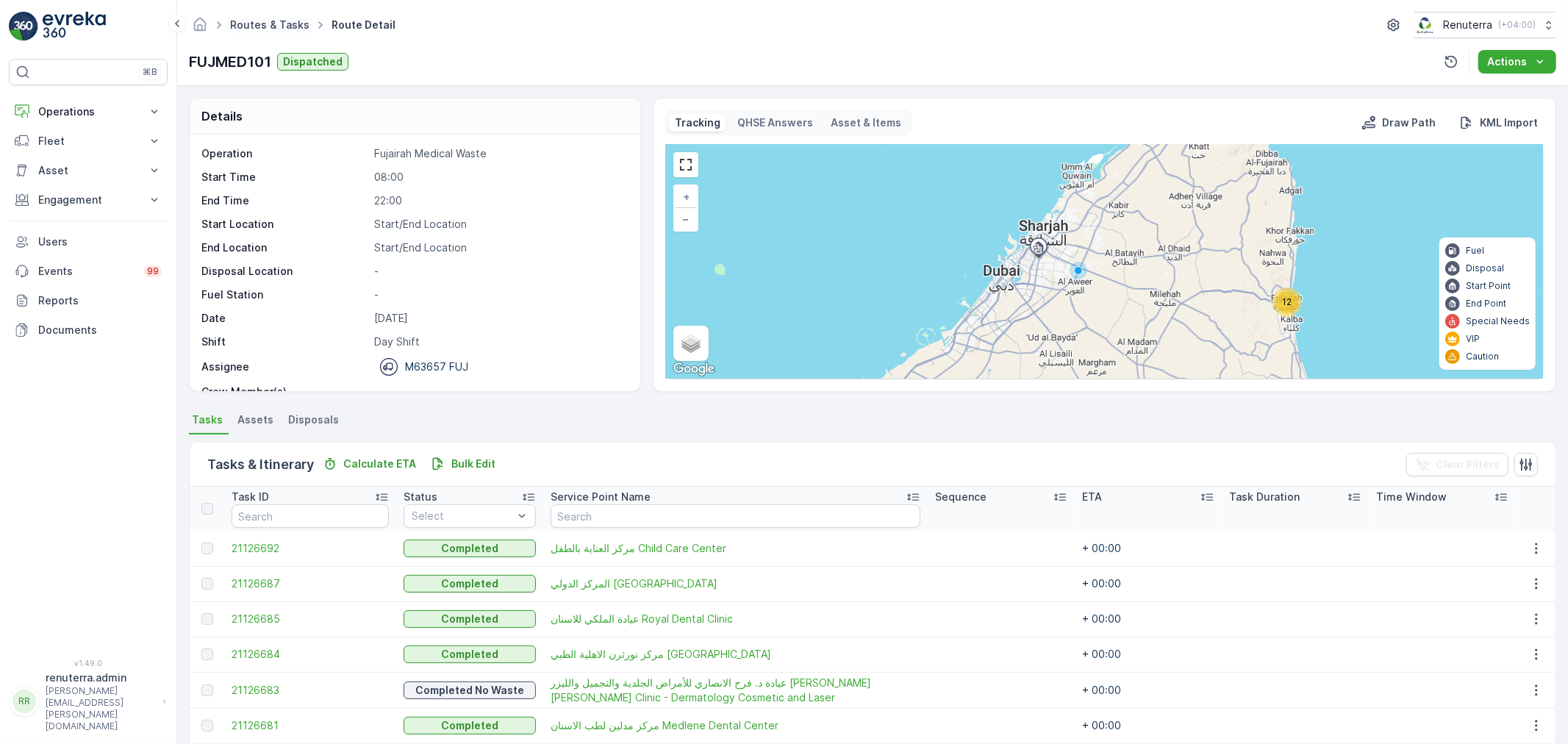
click at [277, 26] on link "Routes & Tasks" at bounding box center [270, 25] width 79 height 13
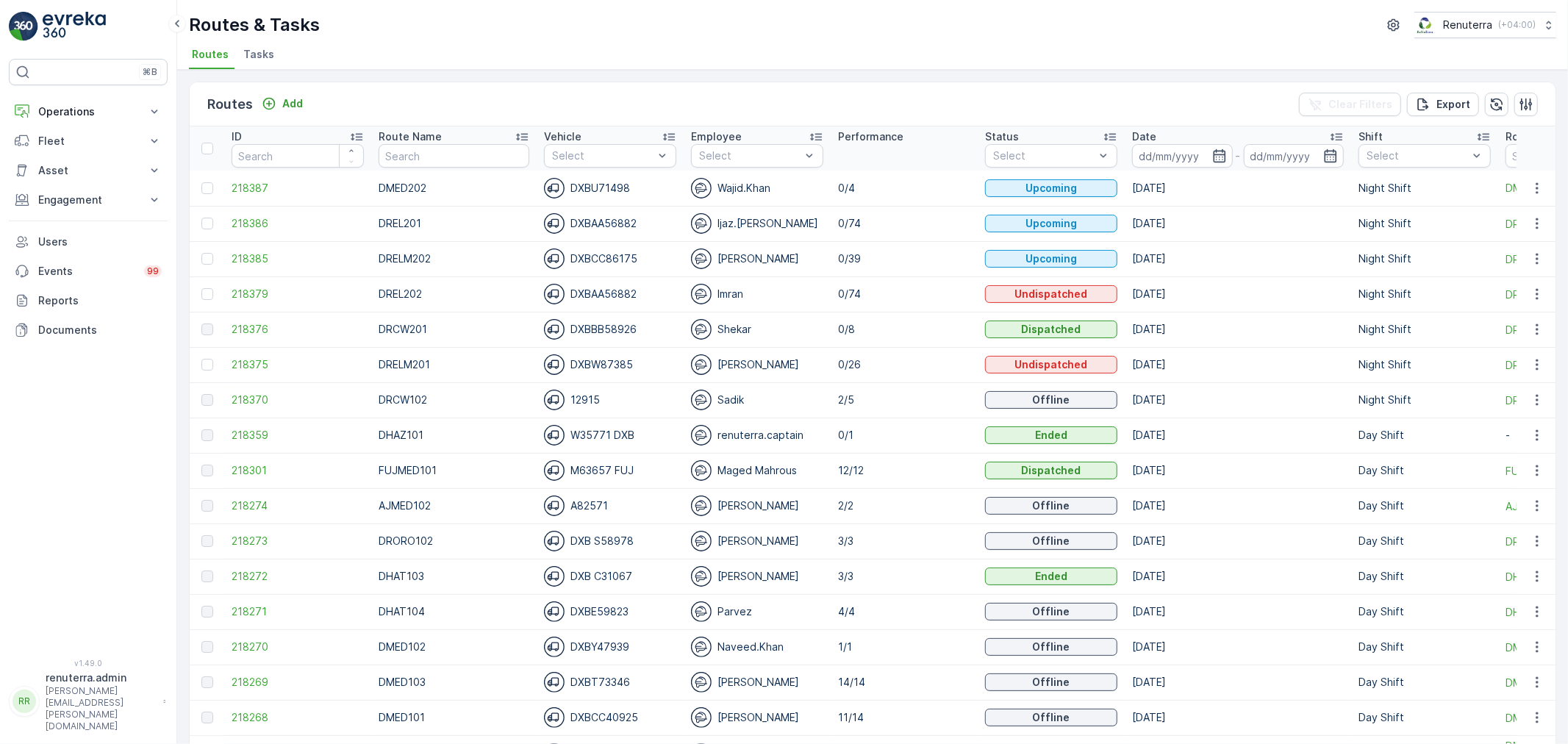
click at [831, 456] on td "12/12" at bounding box center [904, 469] width 147 height 35
click at [452, 166] on th "Route Name" at bounding box center [454, 148] width 166 height 44
click at [450, 148] on input "text" at bounding box center [454, 156] width 151 height 24
type input "HAZ"
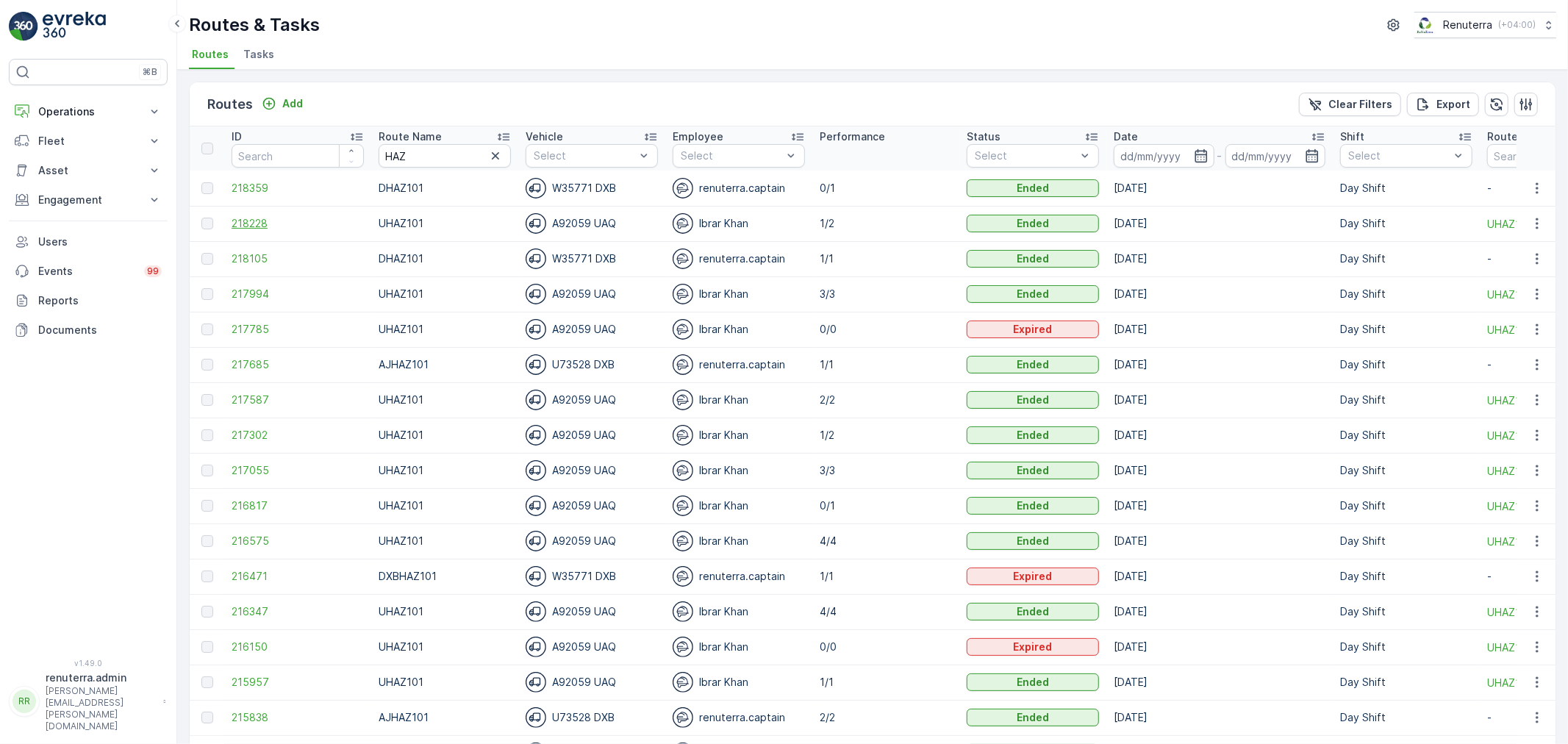
click at [252, 221] on span "218228" at bounding box center [297, 223] width 132 height 15
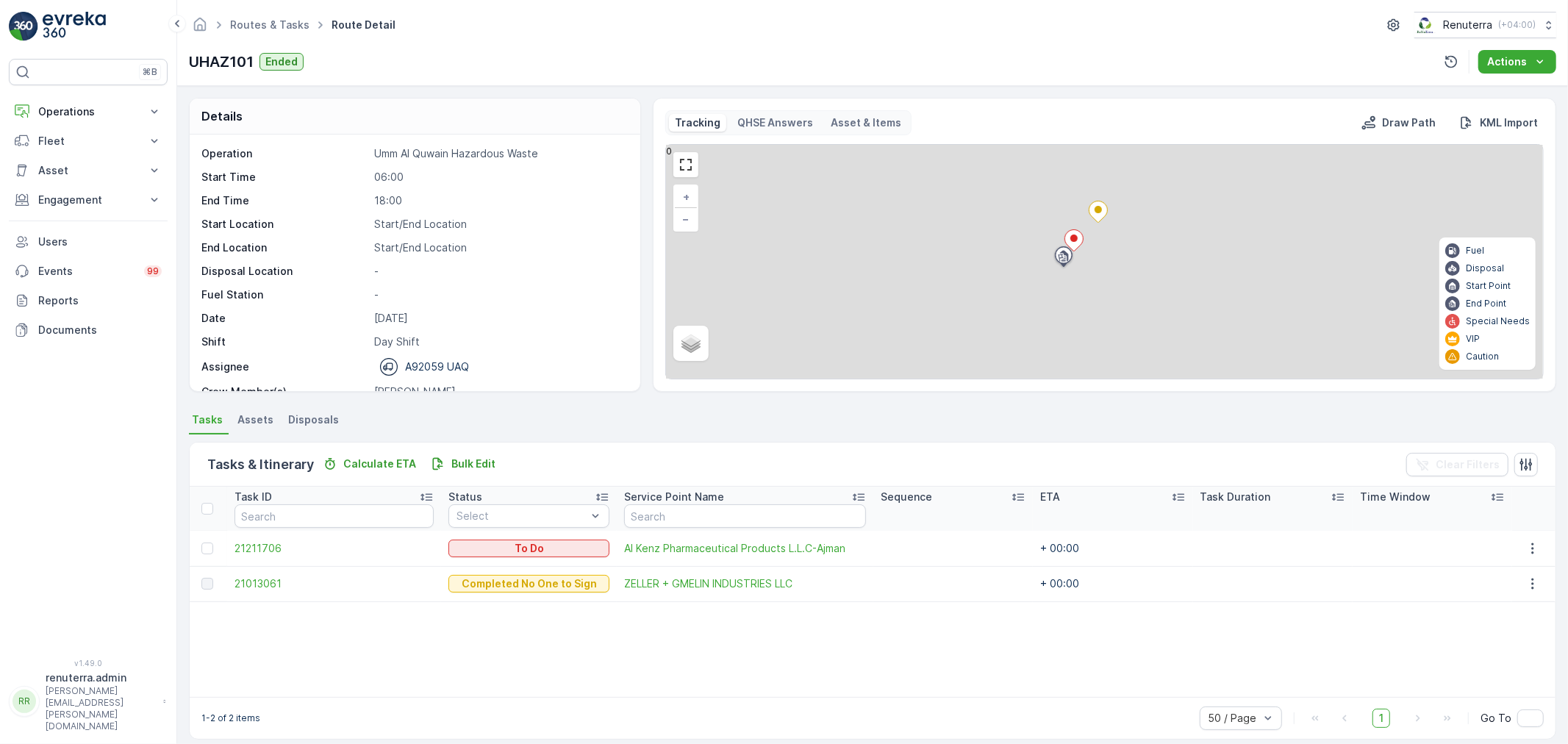
scroll to position [14, 0]
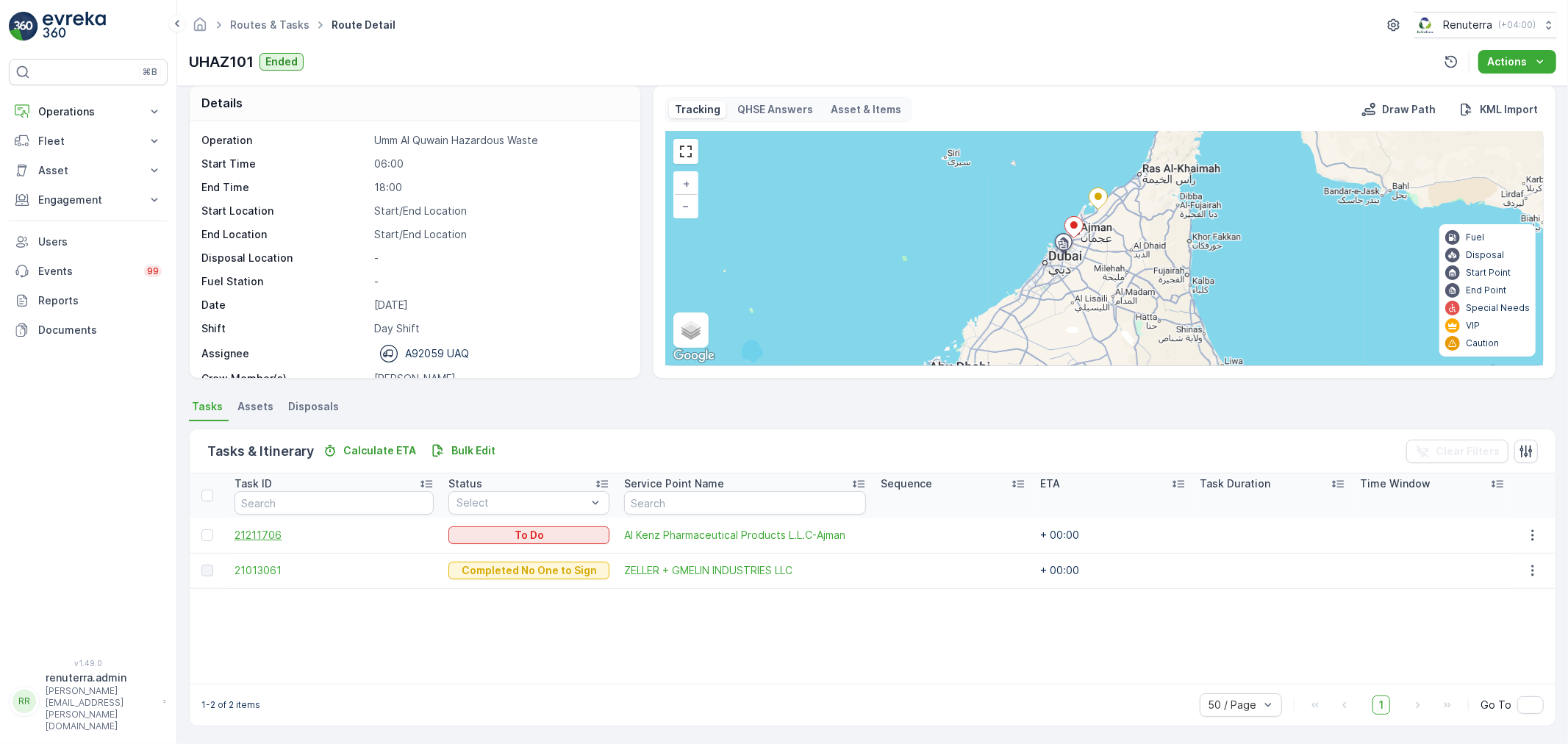
click at [293, 532] on span "21211706" at bounding box center [334, 534] width 199 height 15
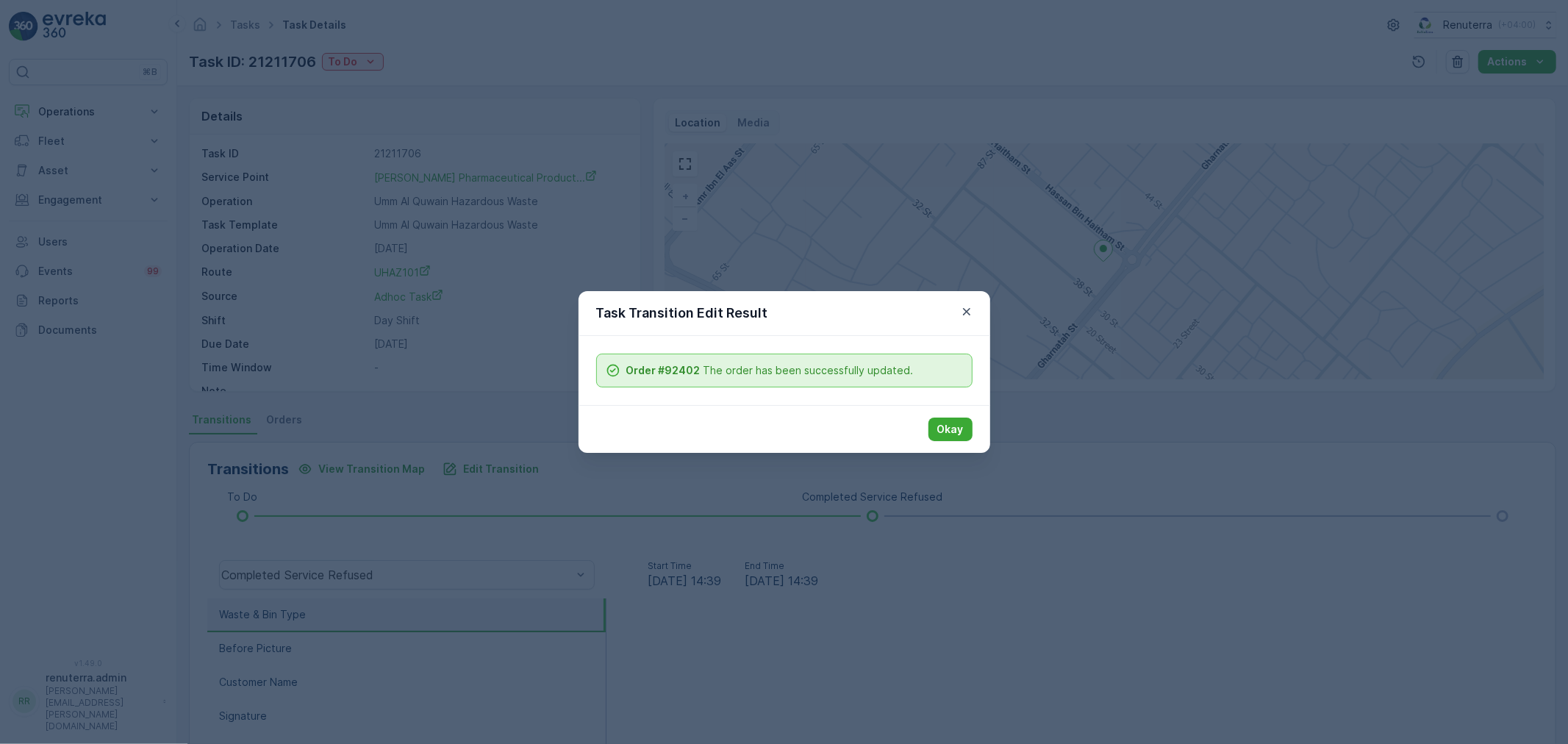
drag, startPoint x: 943, startPoint y: 432, endPoint x: 936, endPoint y: 436, distance: 8.1
click at [934, 433] on button "Okay" at bounding box center [951, 429] width 44 height 24
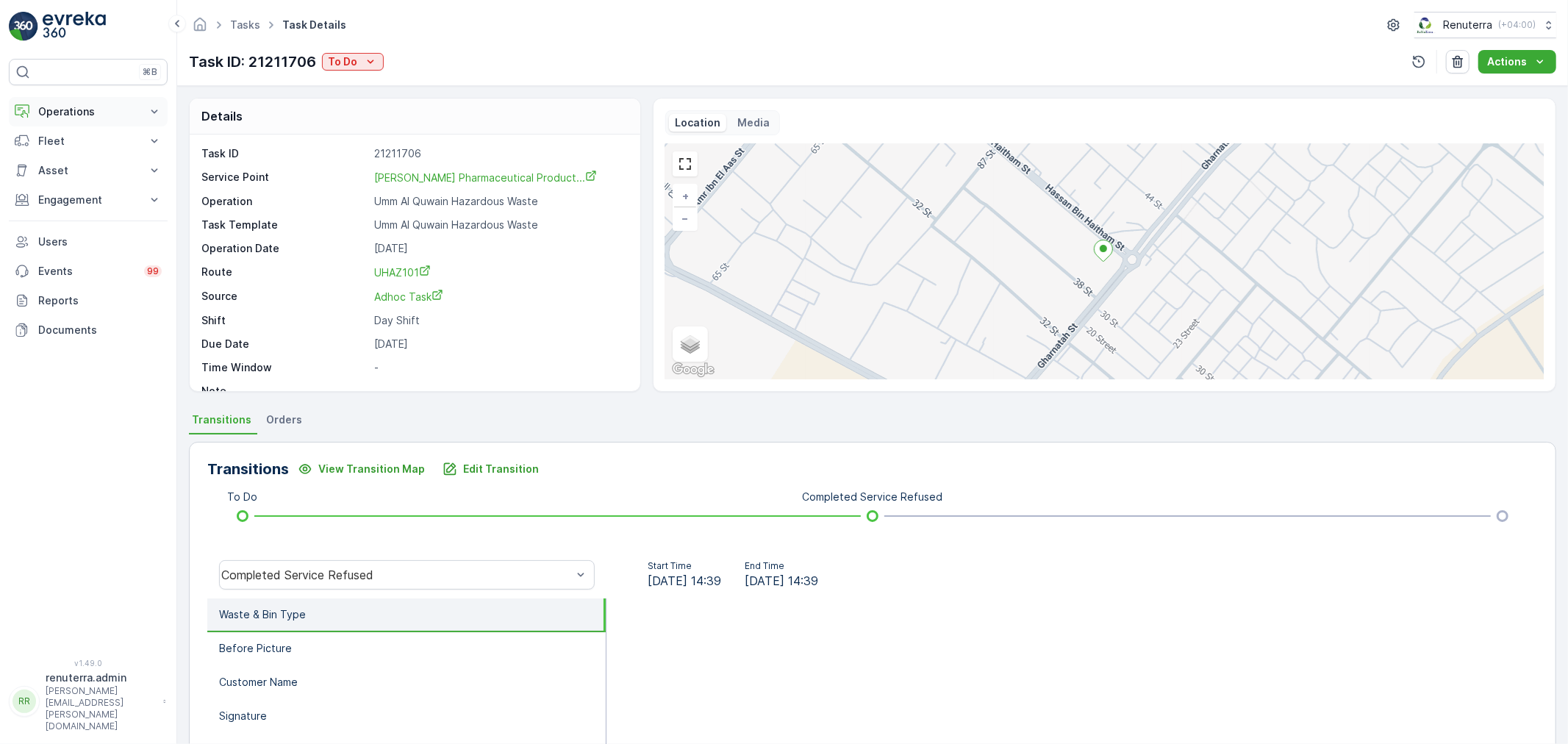
click at [76, 115] on p "Operations" at bounding box center [88, 111] width 100 height 15
click at [252, 19] on link "Tasks" at bounding box center [245, 25] width 30 height 13
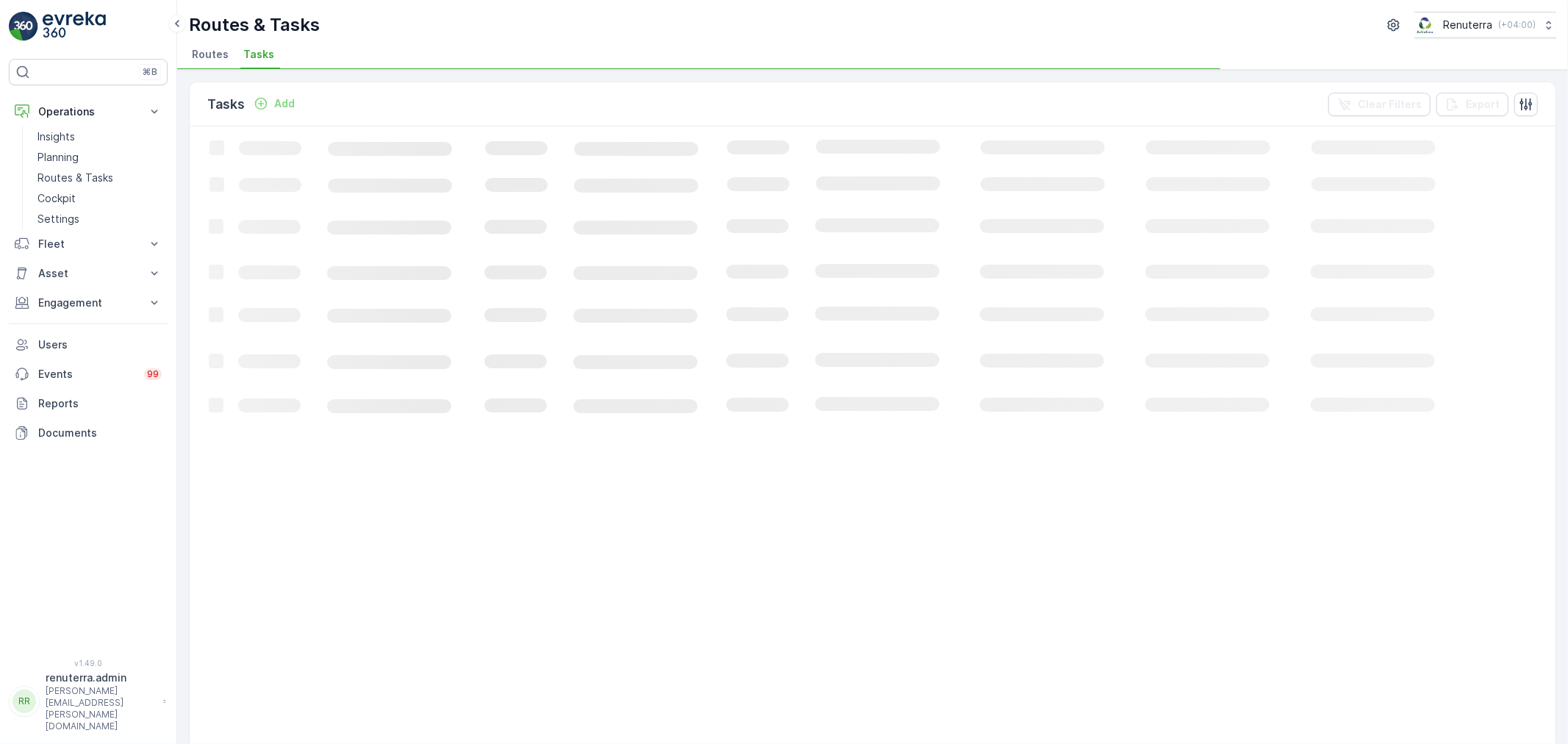
click at [222, 44] on li "Routes" at bounding box center [211, 56] width 45 height 25
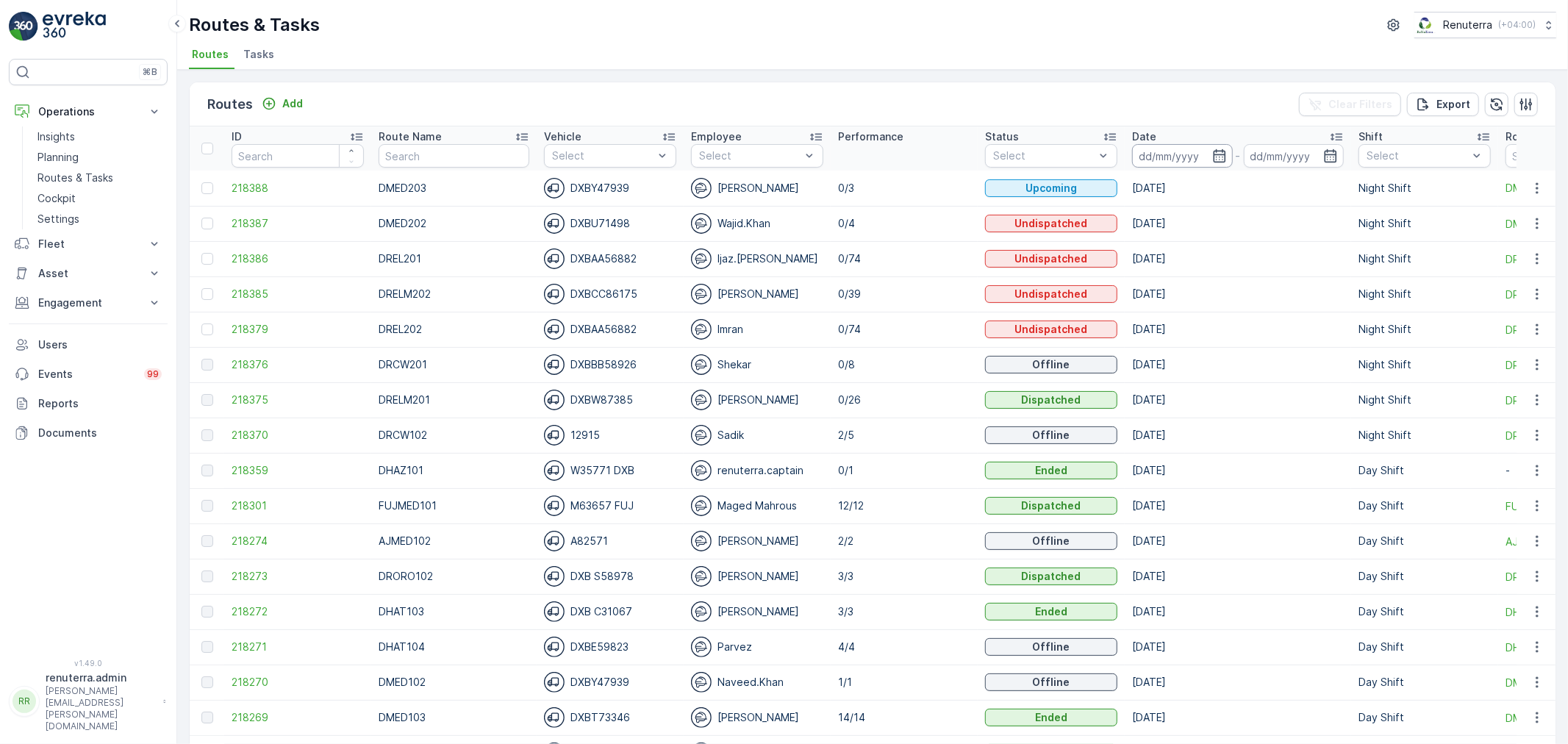
click at [1132, 145] on input at bounding box center [1182, 156] width 101 height 24
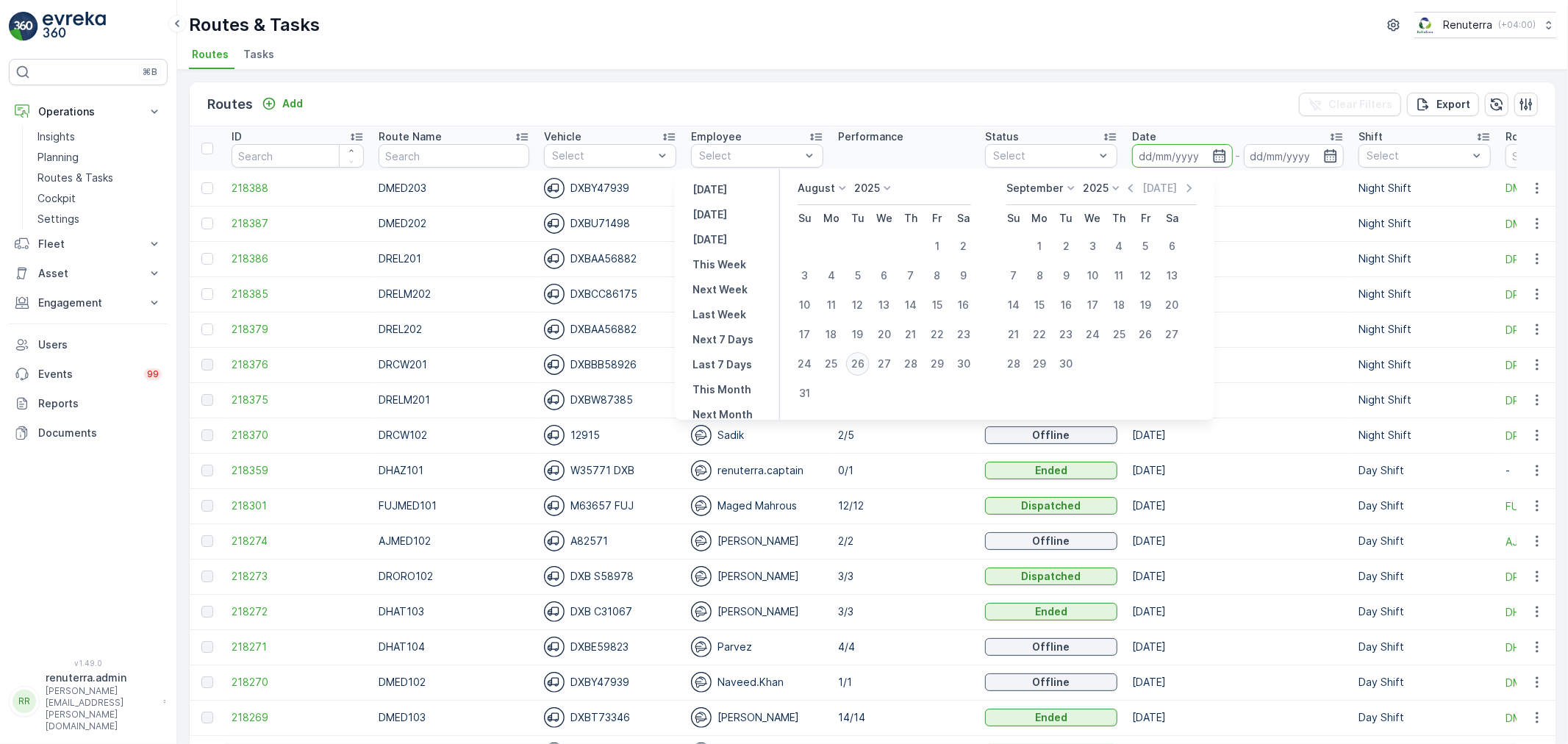
click at [861, 366] on div "26" at bounding box center [858, 364] width 24 height 24
type input "[DATE]"
click at [861, 366] on div "26" at bounding box center [858, 364] width 24 height 24
type input "[DATE]"
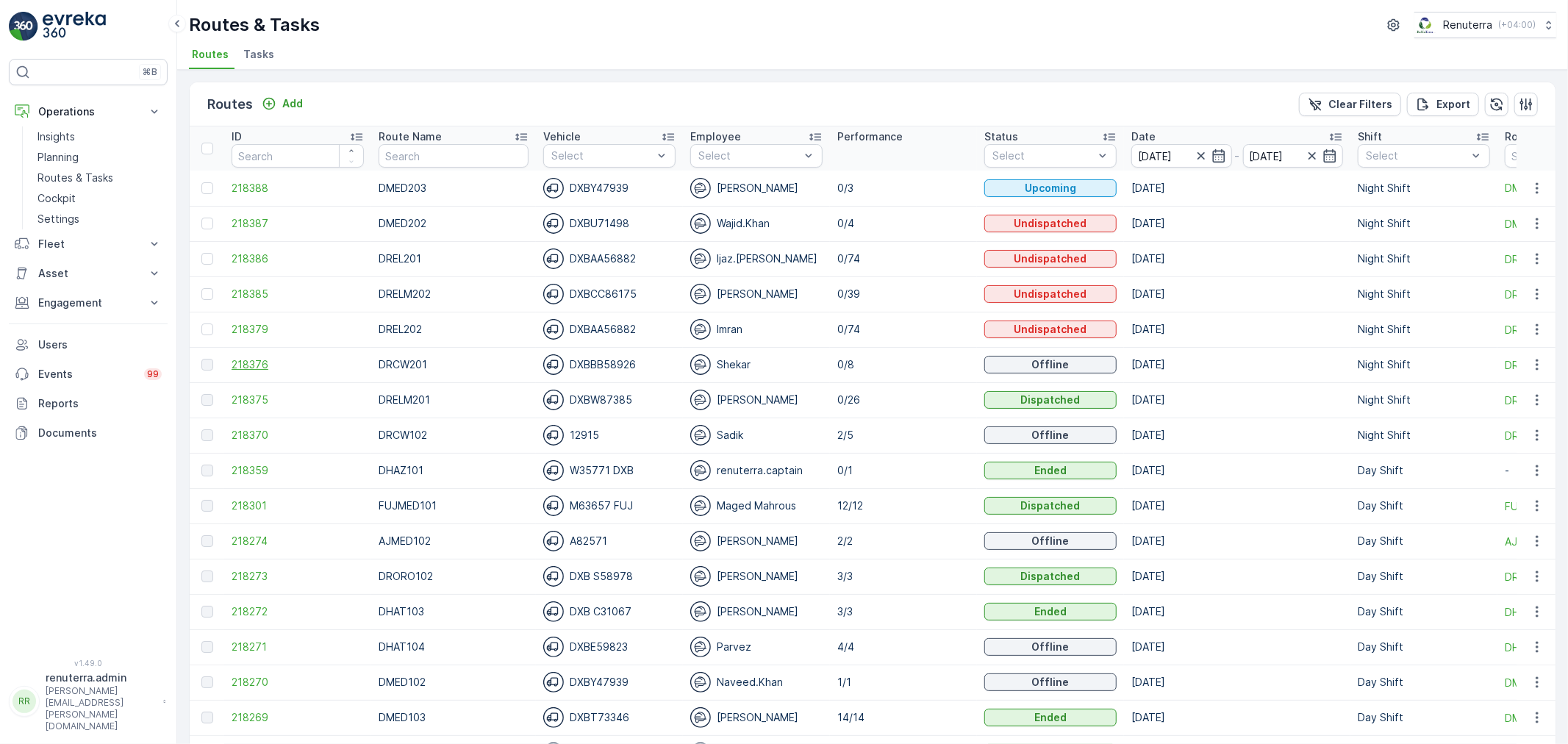
click at [278, 364] on span "218376" at bounding box center [297, 364] width 132 height 15
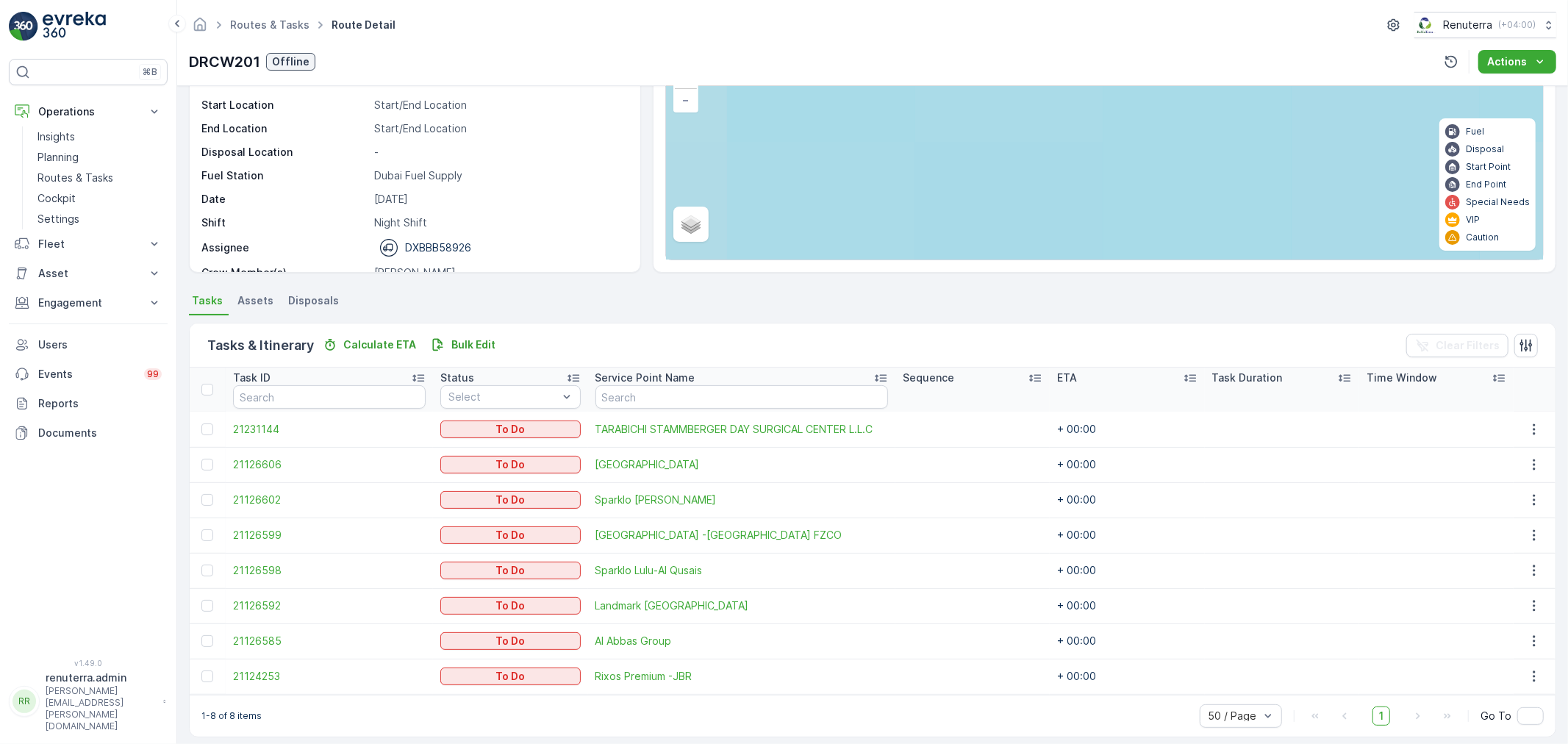
scroll to position [130, 0]
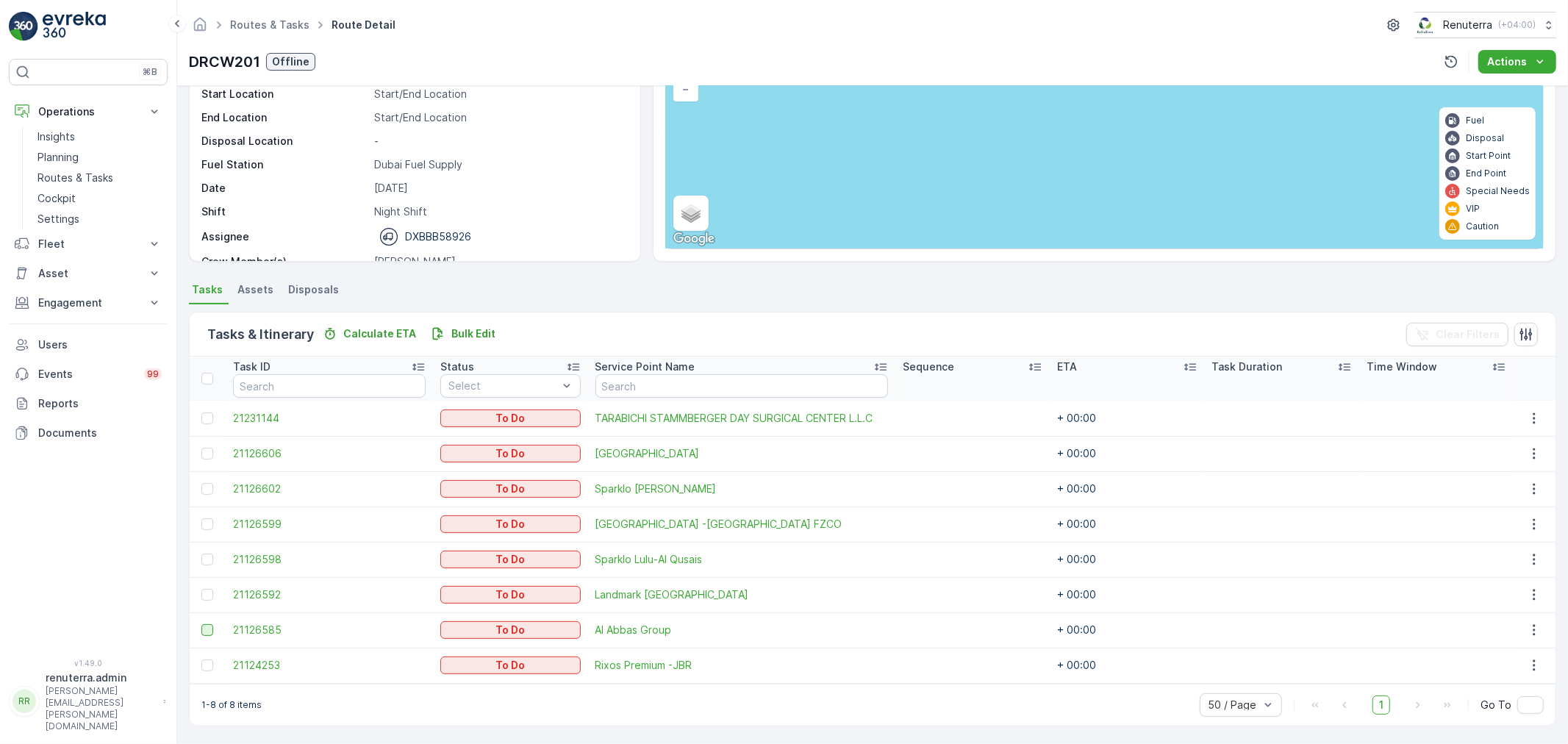
click at [207, 627] on div at bounding box center [207, 630] width 12 height 12
click at [201, 624] on input "checkbox" at bounding box center [201, 624] width 0 height 0
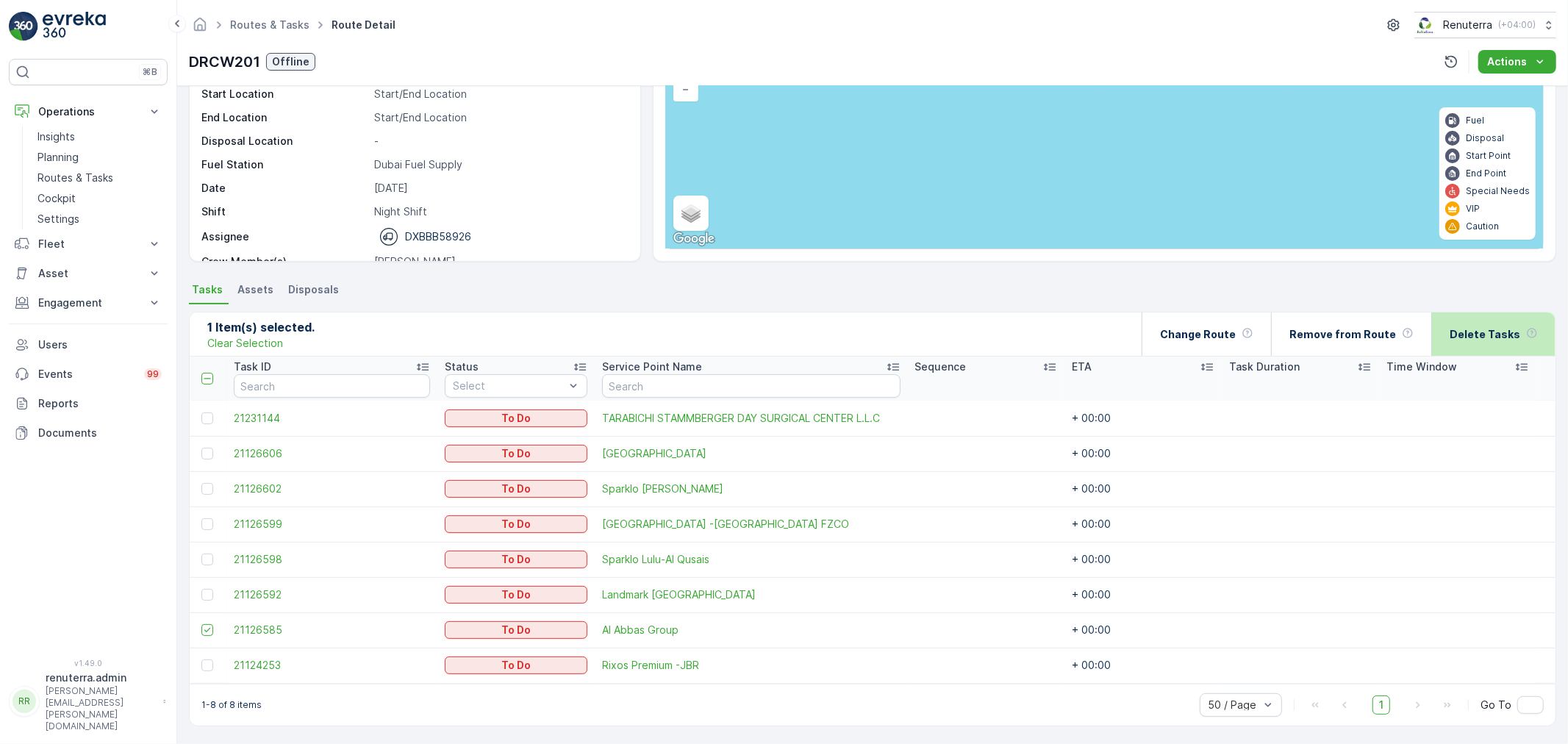
drag, startPoint x: 1533, startPoint y: 299, endPoint x: 1505, endPoint y: 328, distance: 40.3
click at [1527, 305] on div "Tasks Assets Disposals 1 Item(s) selected. Clear Selection Change Route Remove …" at bounding box center [872, 506] width 1367 height 454
click at [1505, 328] on p "Delete Tasks" at bounding box center [1484, 334] width 71 height 15
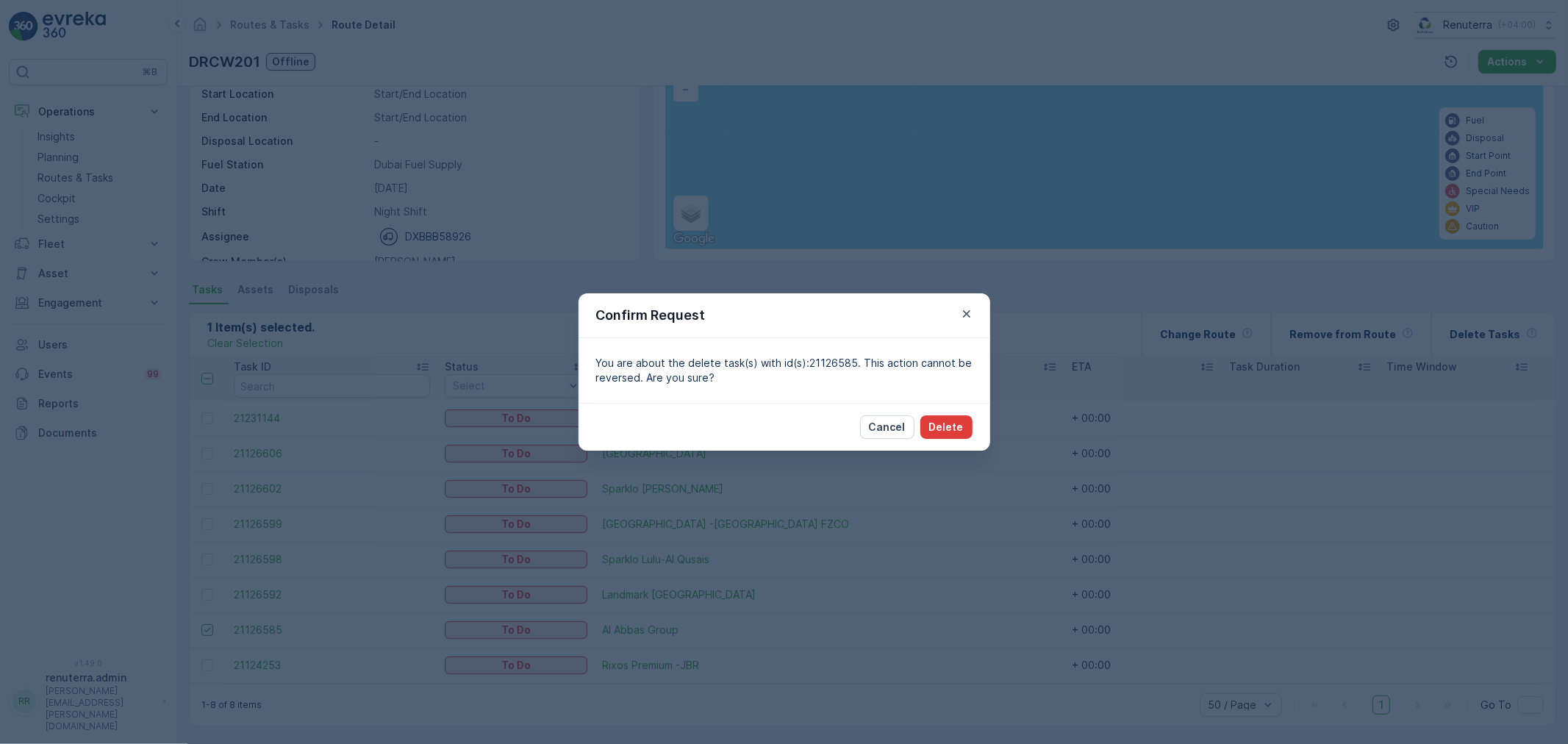
click at [936, 427] on p "Delete" at bounding box center [947, 427] width 34 height 15
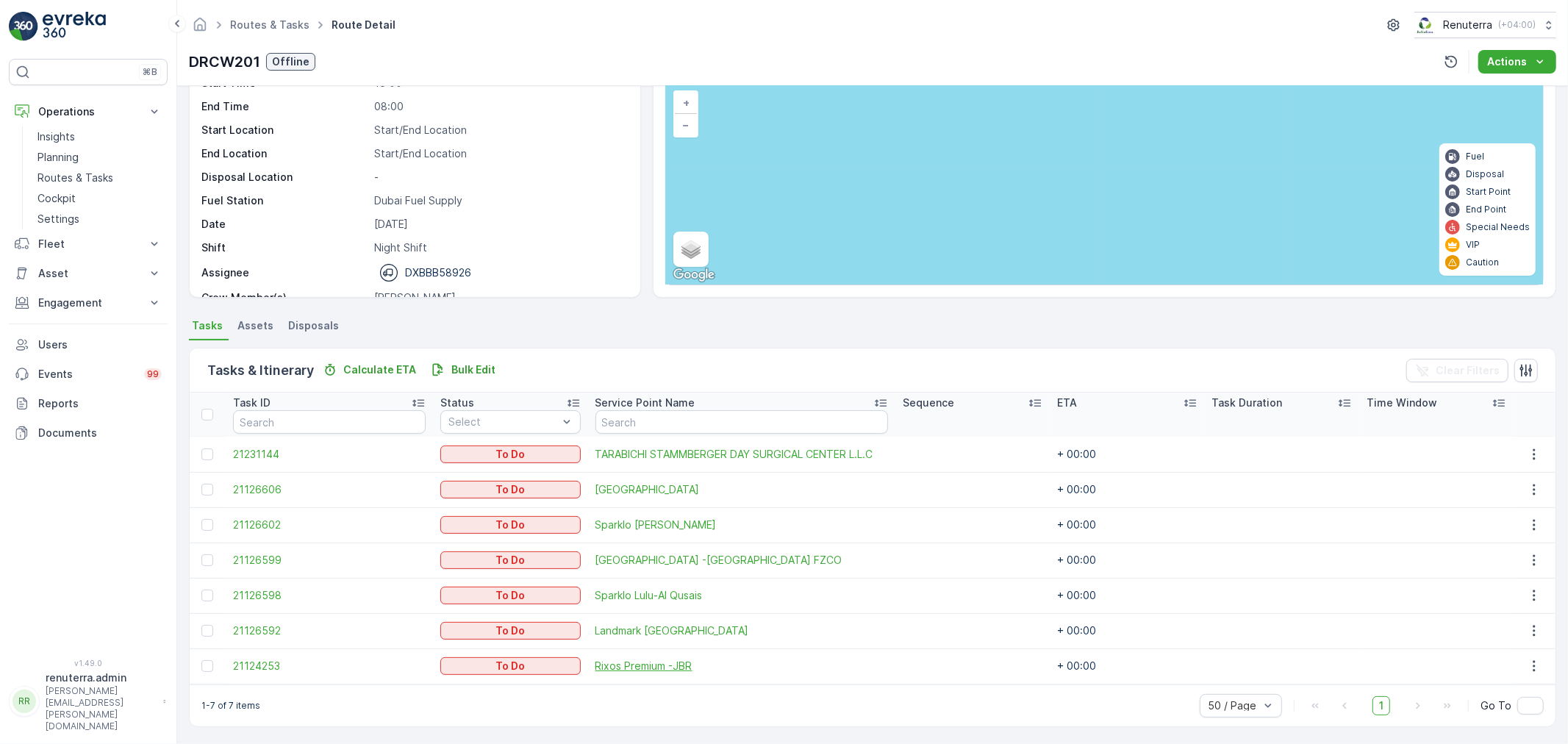
scroll to position [96, 0]
click at [632, 689] on div "1-7 of 7 items 50 / Page 1 Go To" at bounding box center [872, 703] width 1366 height 42
click at [236, 22] on link "Routes & Tasks" at bounding box center [270, 25] width 79 height 13
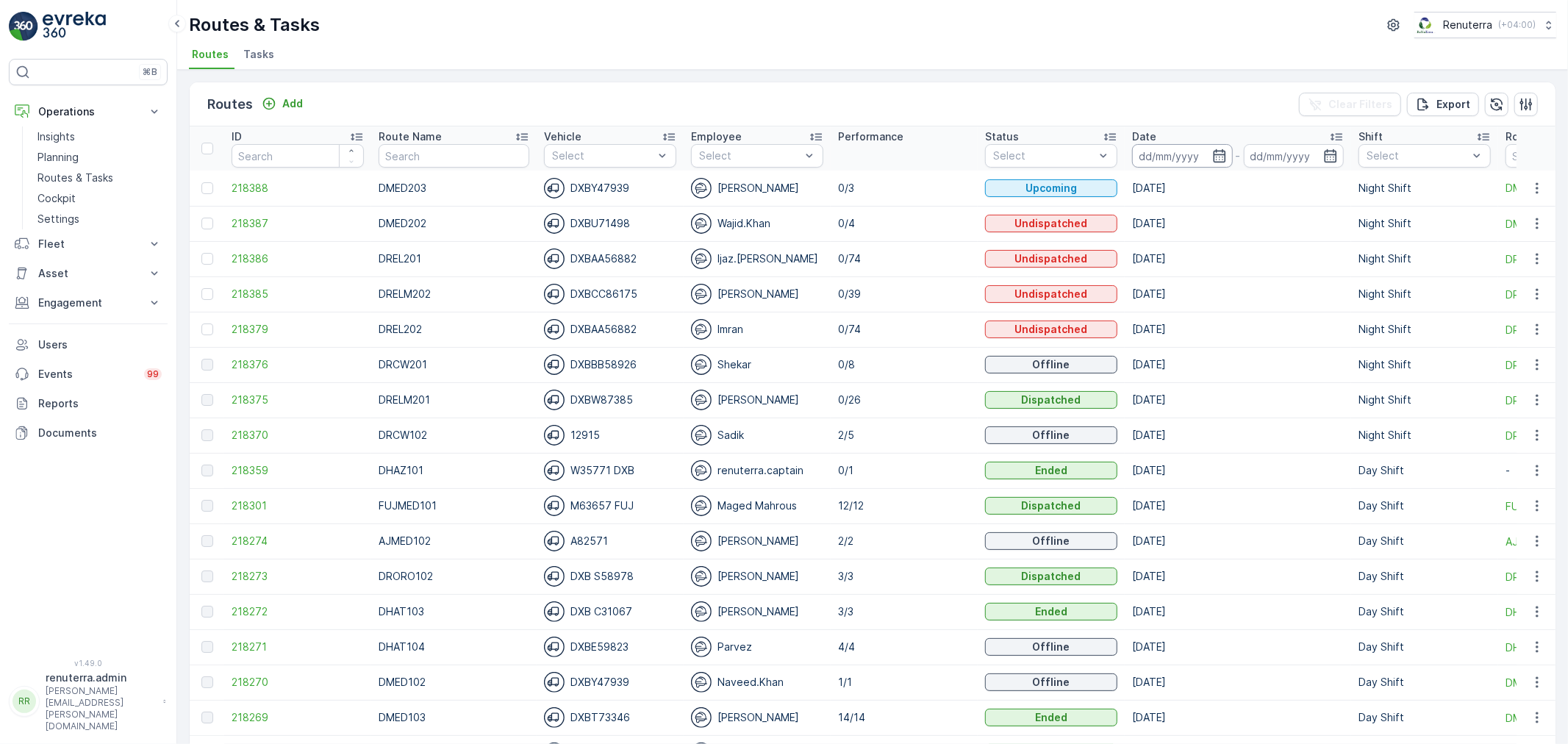
click at [1185, 157] on input at bounding box center [1182, 156] width 101 height 24
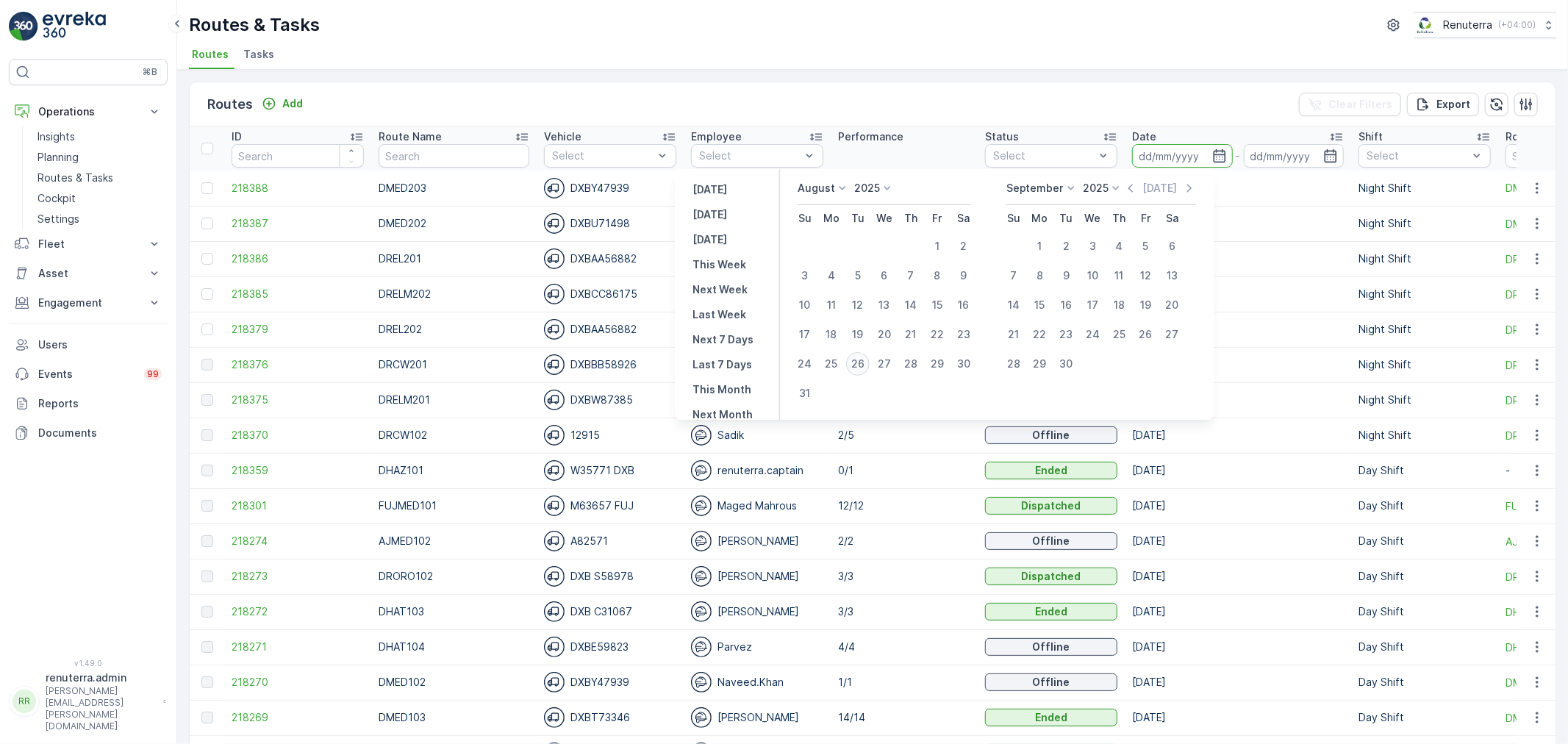
click at [857, 360] on div "26" at bounding box center [858, 364] width 24 height 24
type input "26.08.2025"
click at [857, 360] on div "26" at bounding box center [858, 364] width 24 height 24
type input "26.08.2025"
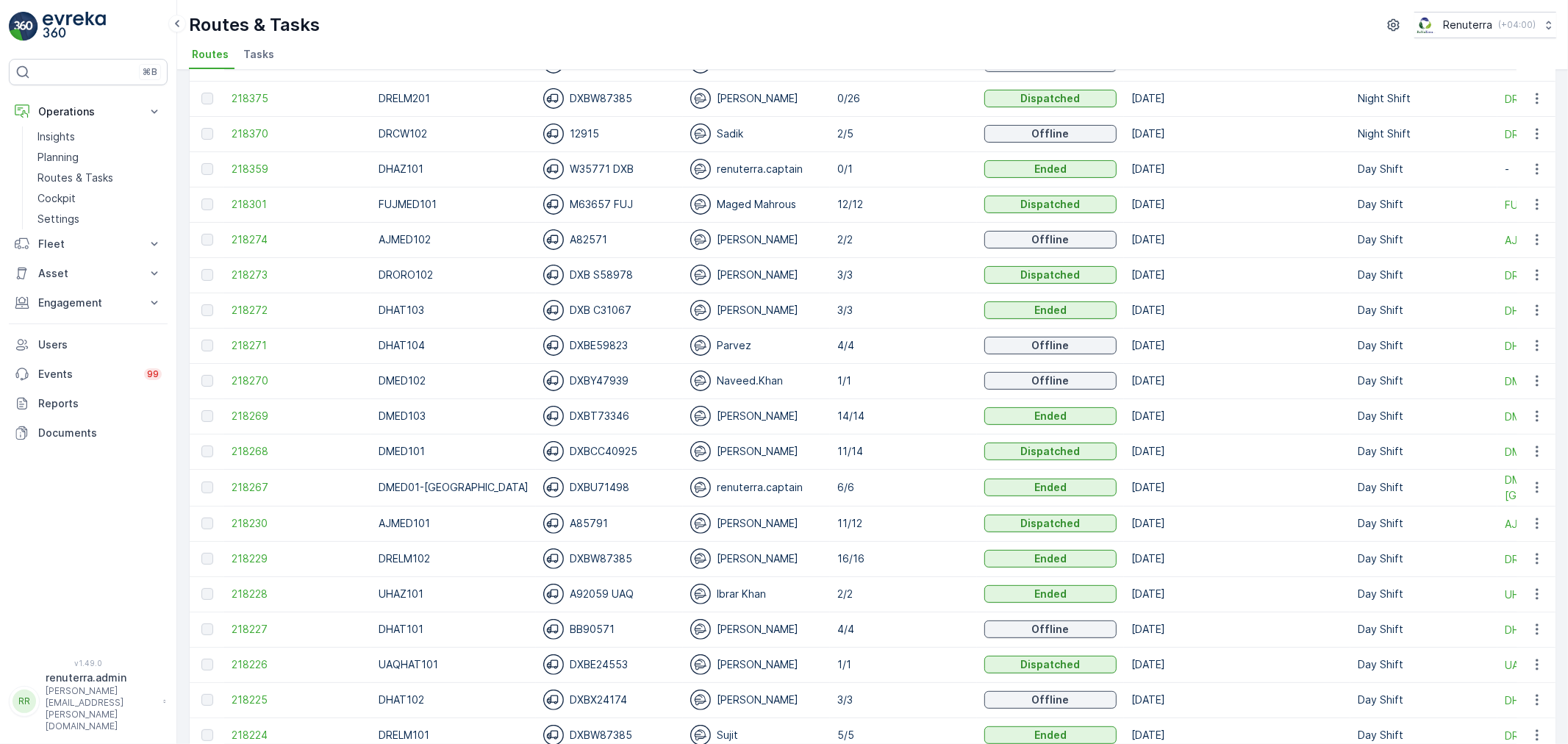
scroll to position [326, 0]
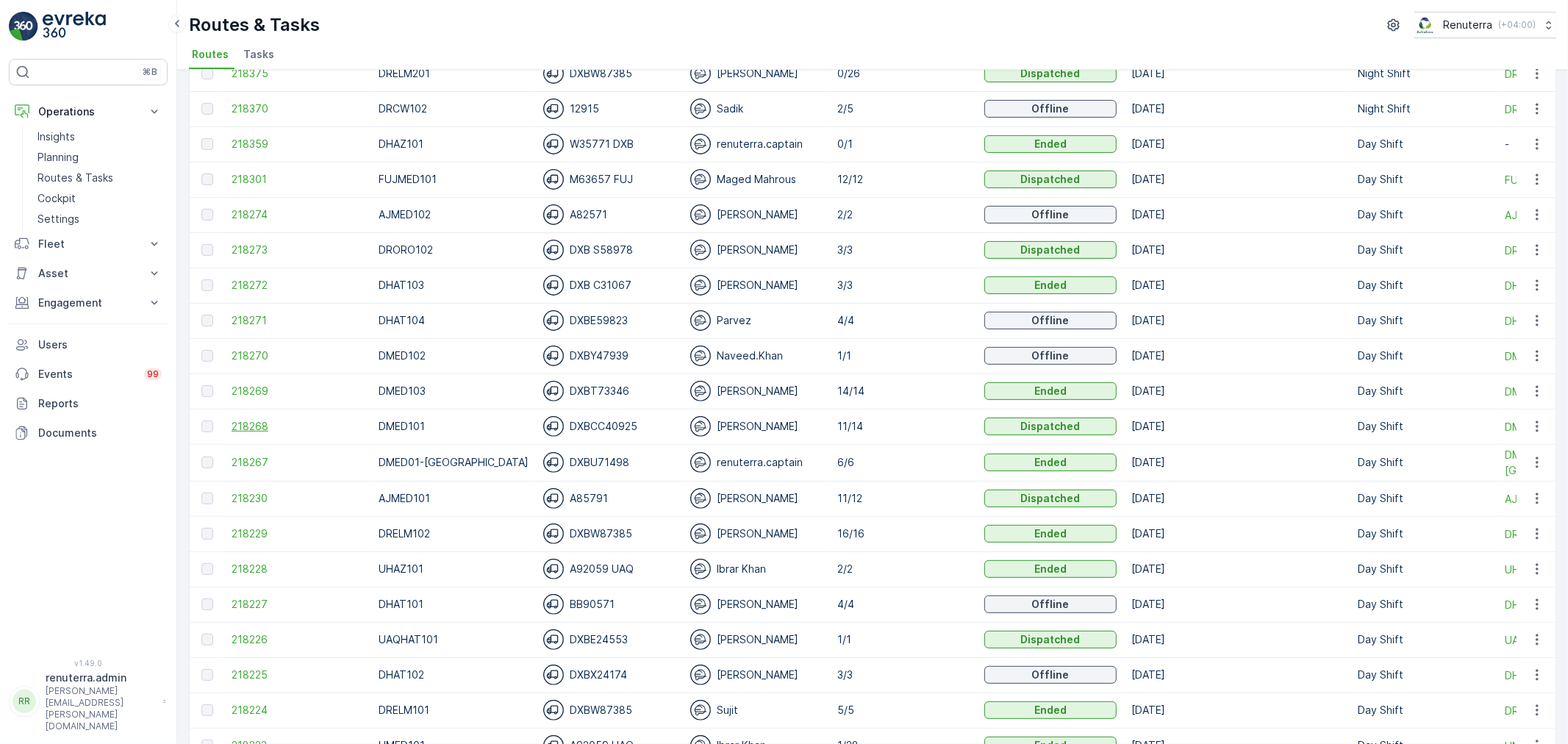
click at [289, 420] on span "218268" at bounding box center [297, 426] width 132 height 15
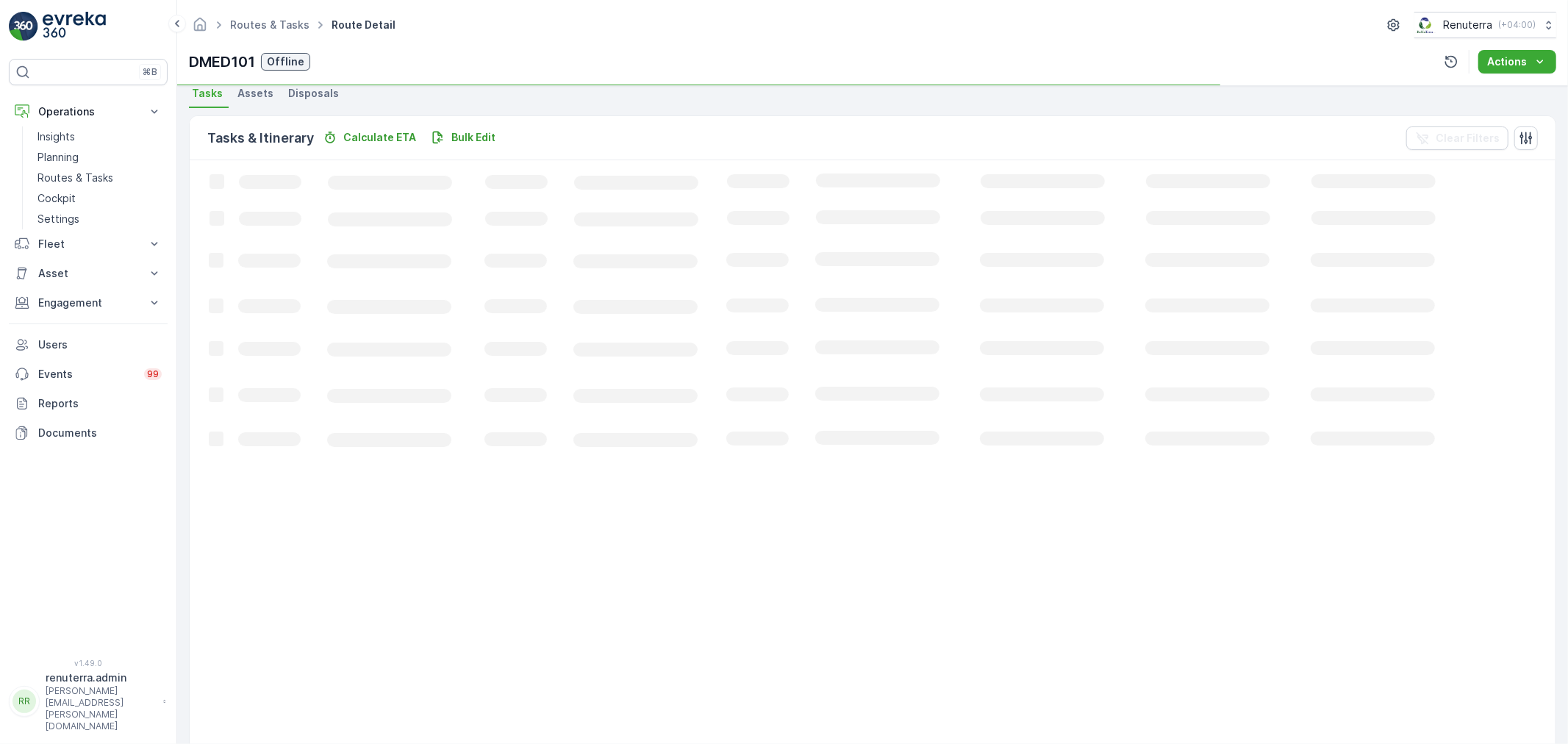
scroll to position [326, 0]
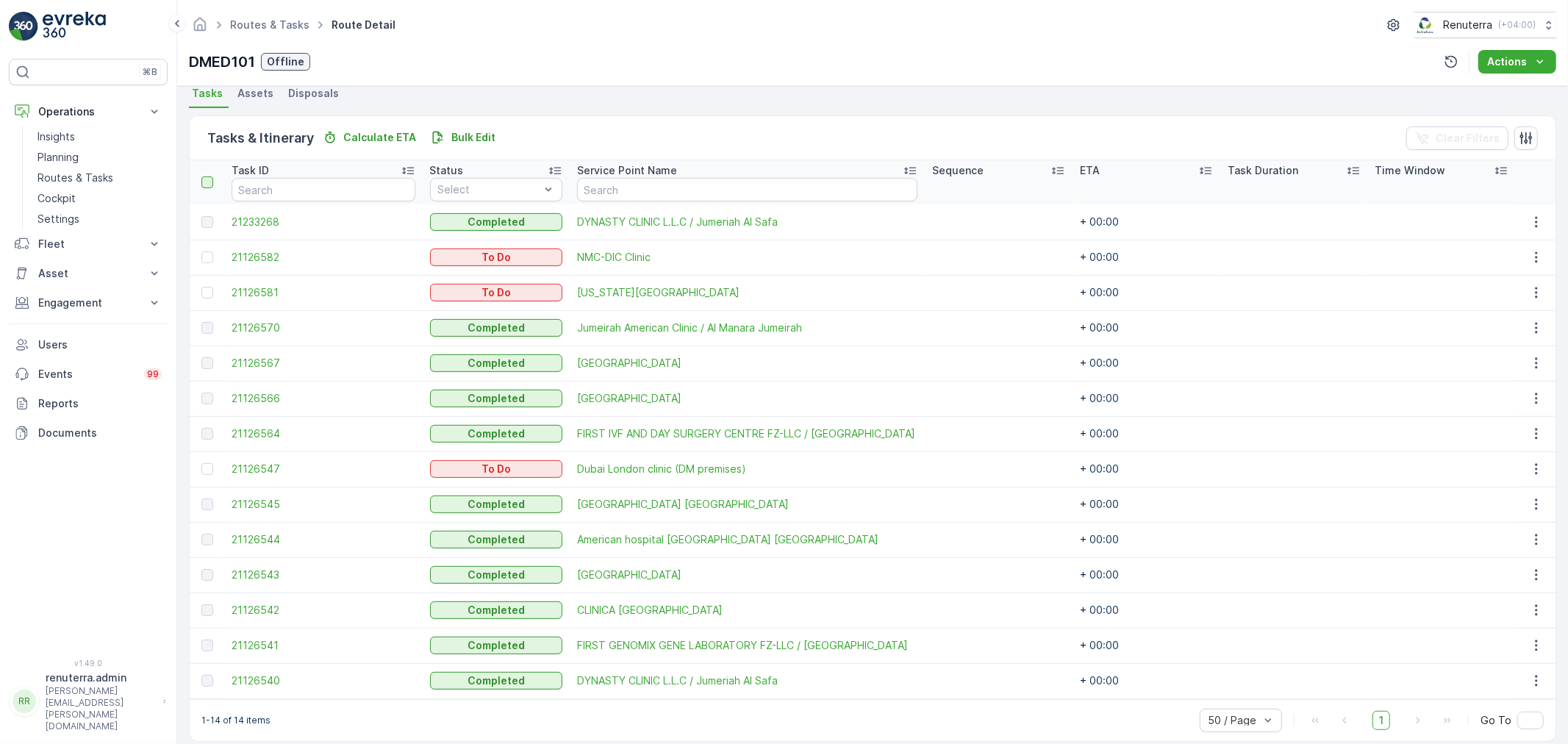
click at [209, 177] on div at bounding box center [207, 183] width 12 height 12
click at [209, 177] on input "checkbox" at bounding box center [209, 177] width 0 height 0
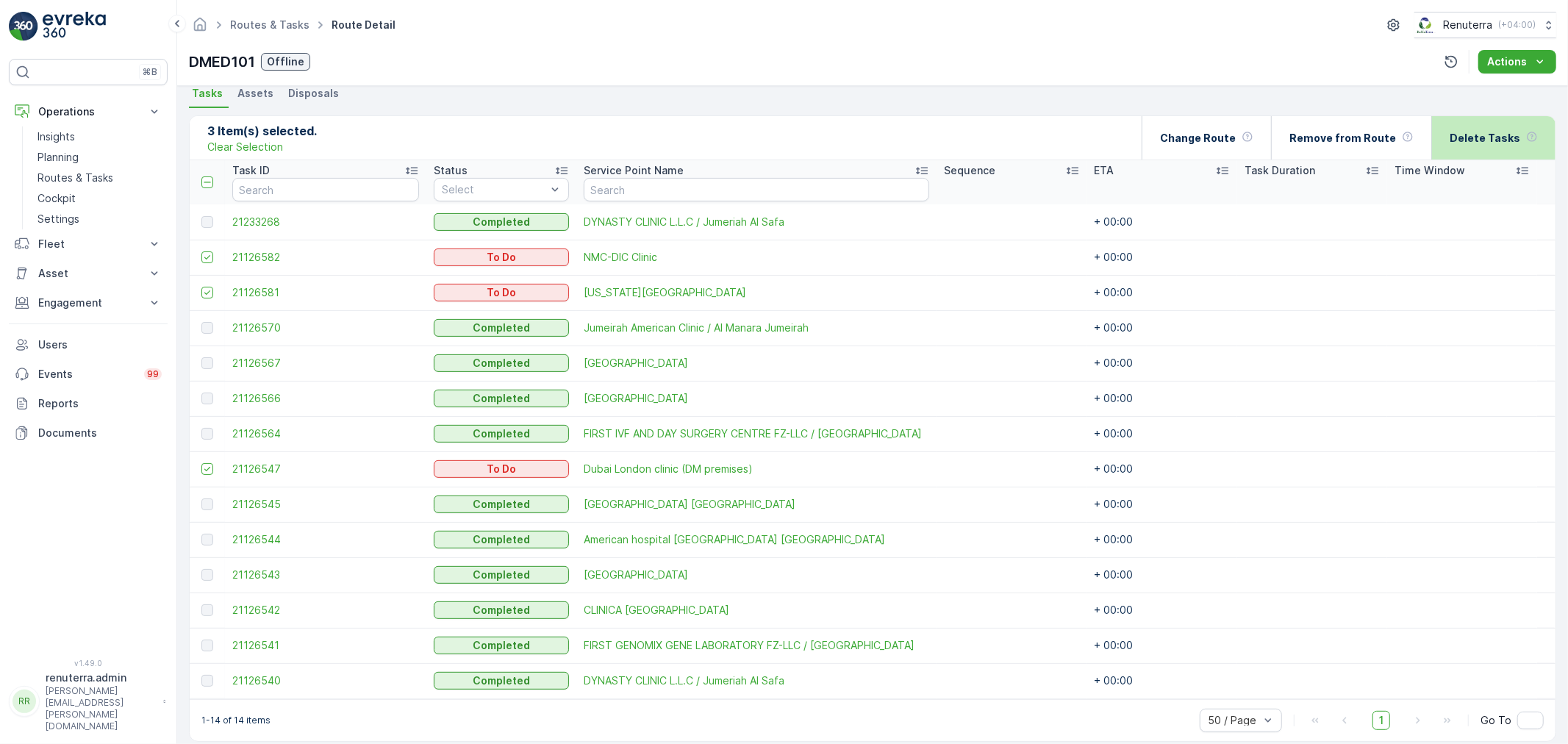
click at [1450, 125] on div "Delete Tasks" at bounding box center [1494, 137] width 125 height 44
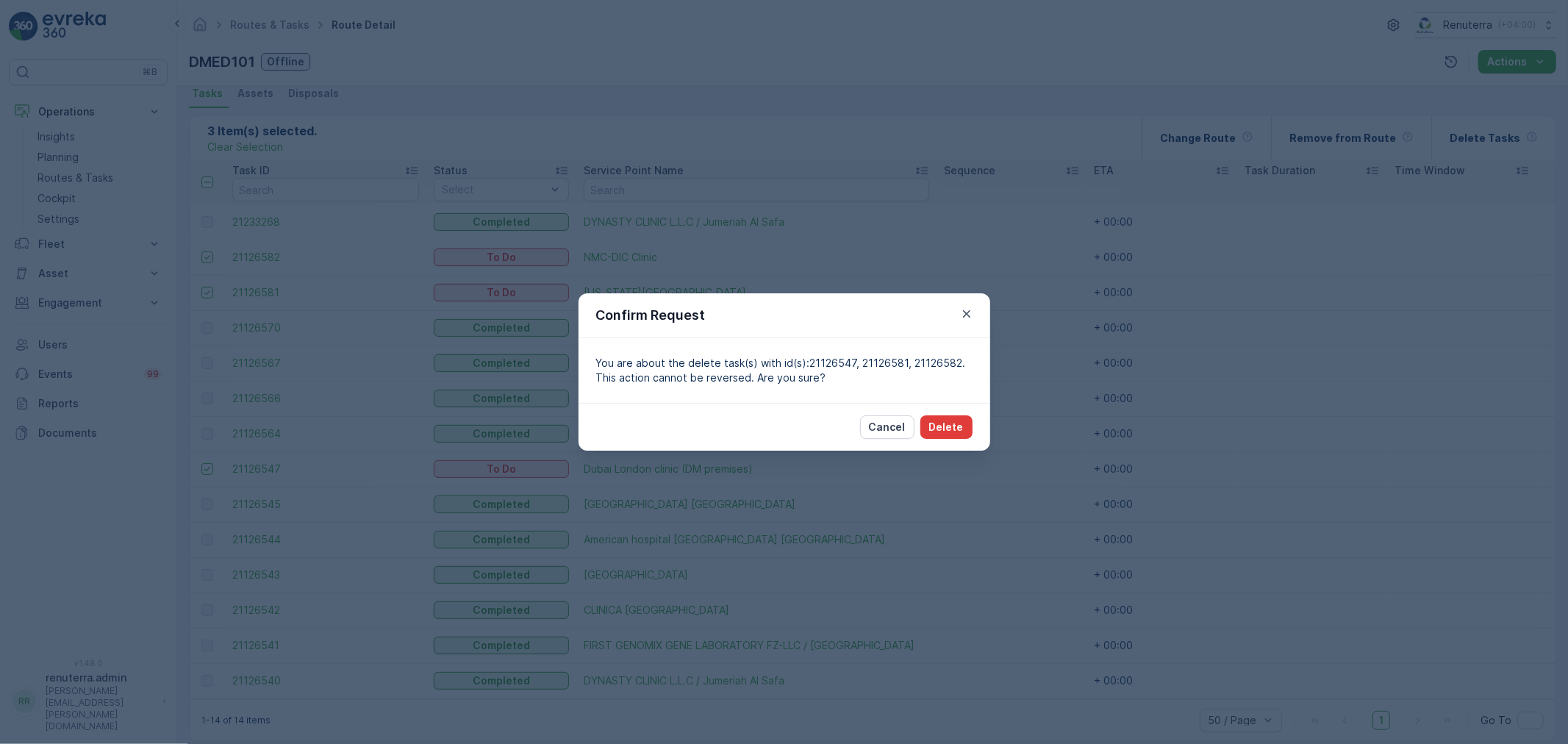
click at [950, 437] on button "Delete" at bounding box center [946, 427] width 52 height 24
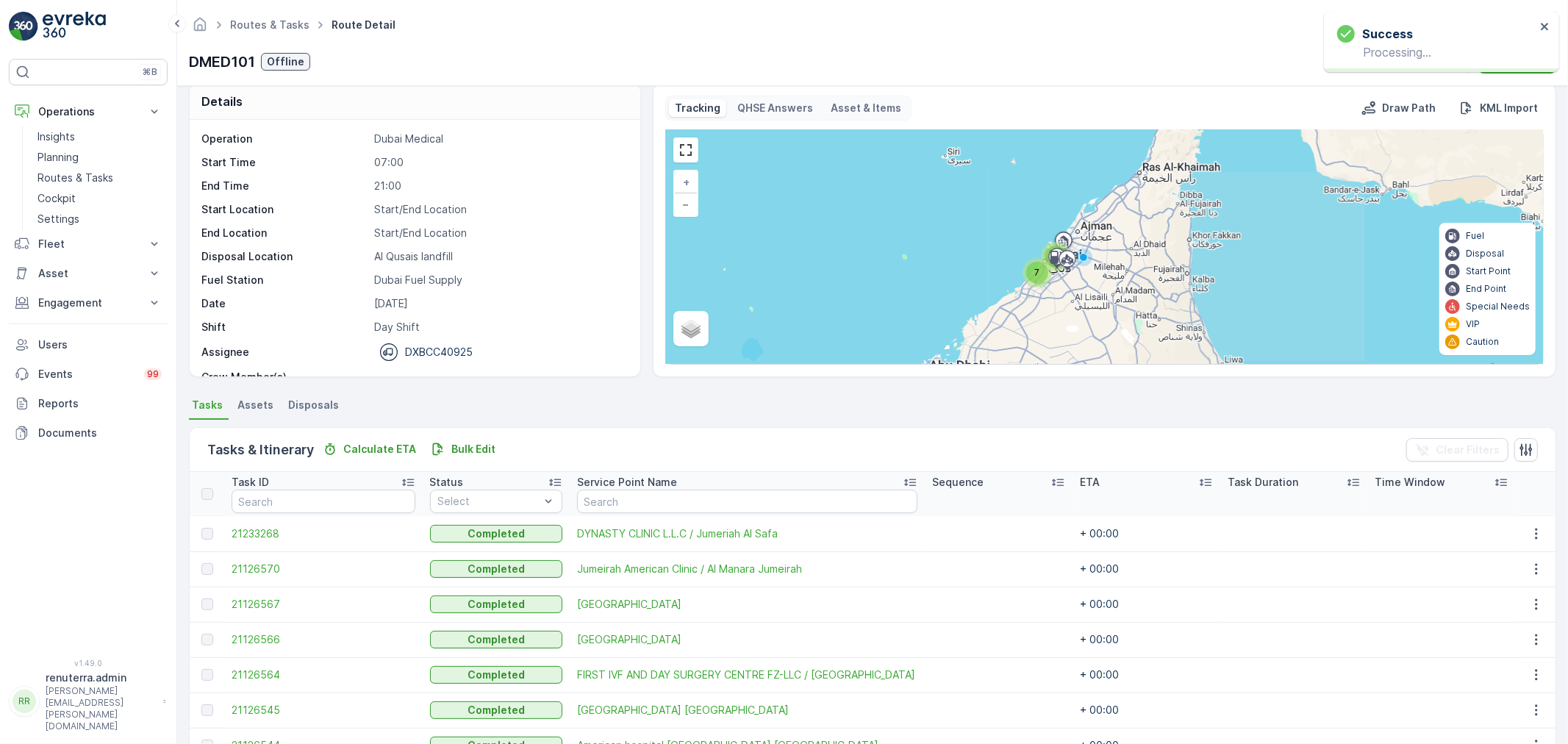
scroll to position [0, 0]
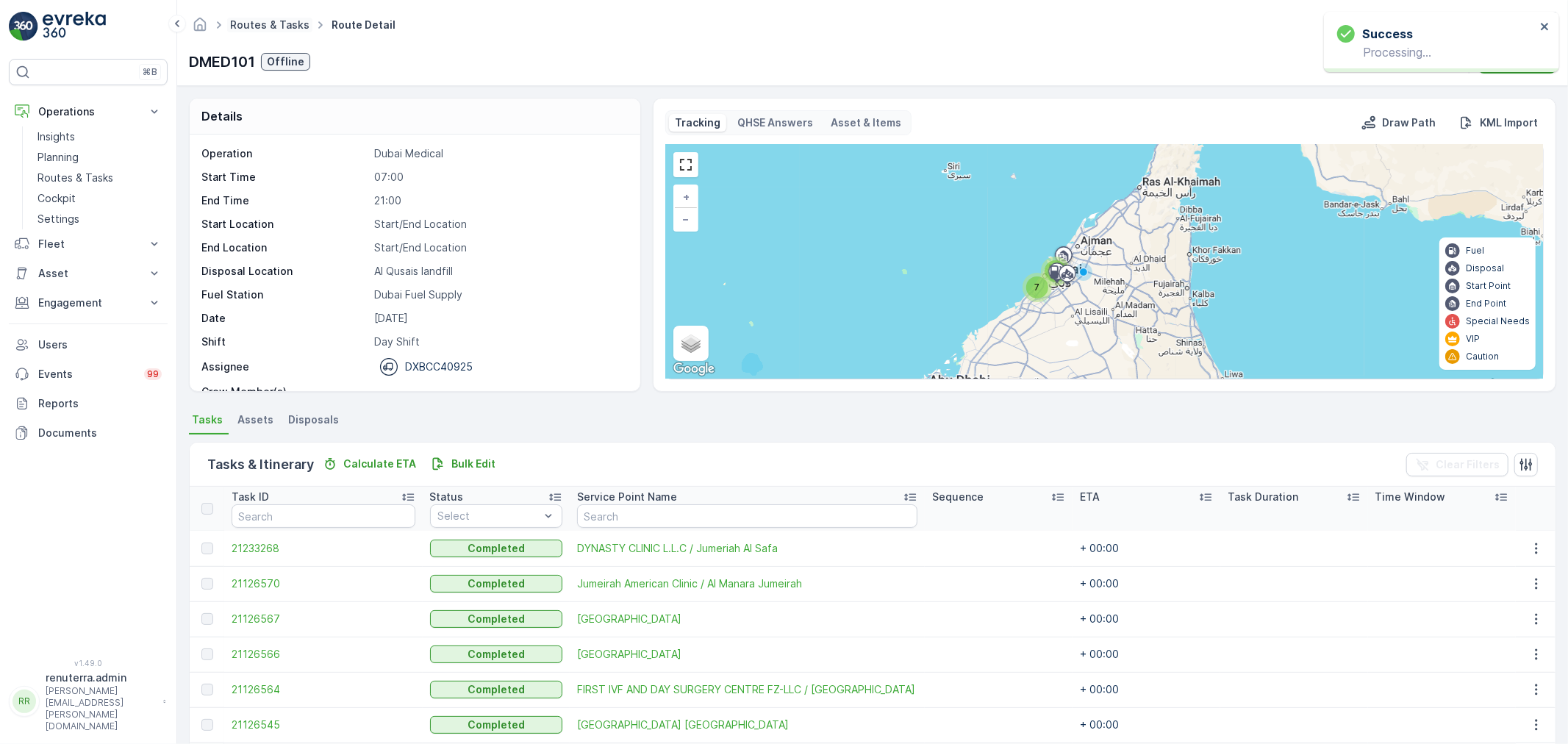
click at [303, 22] on link "Routes & Tasks" at bounding box center [270, 25] width 79 height 13
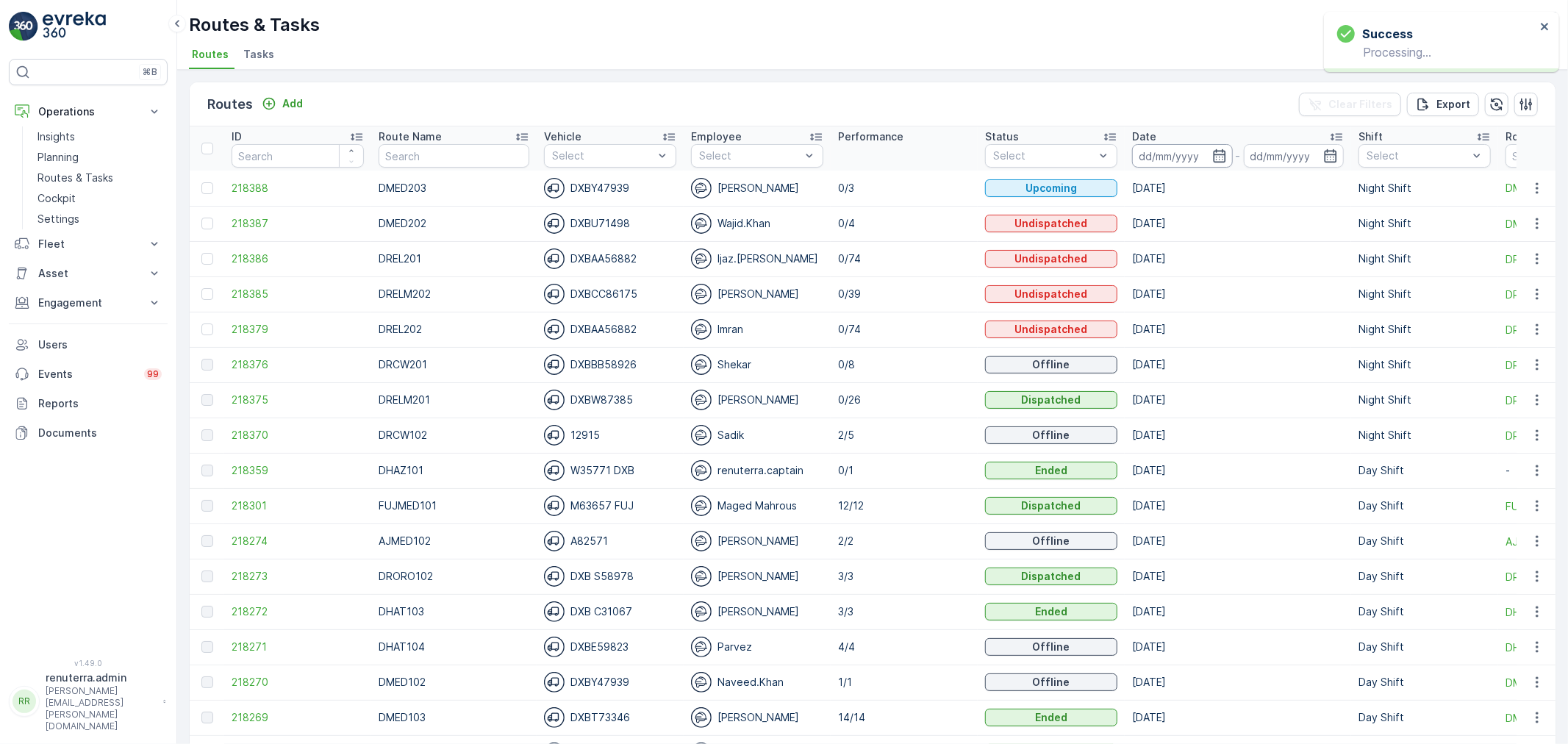
click at [1151, 156] on input at bounding box center [1182, 156] width 101 height 24
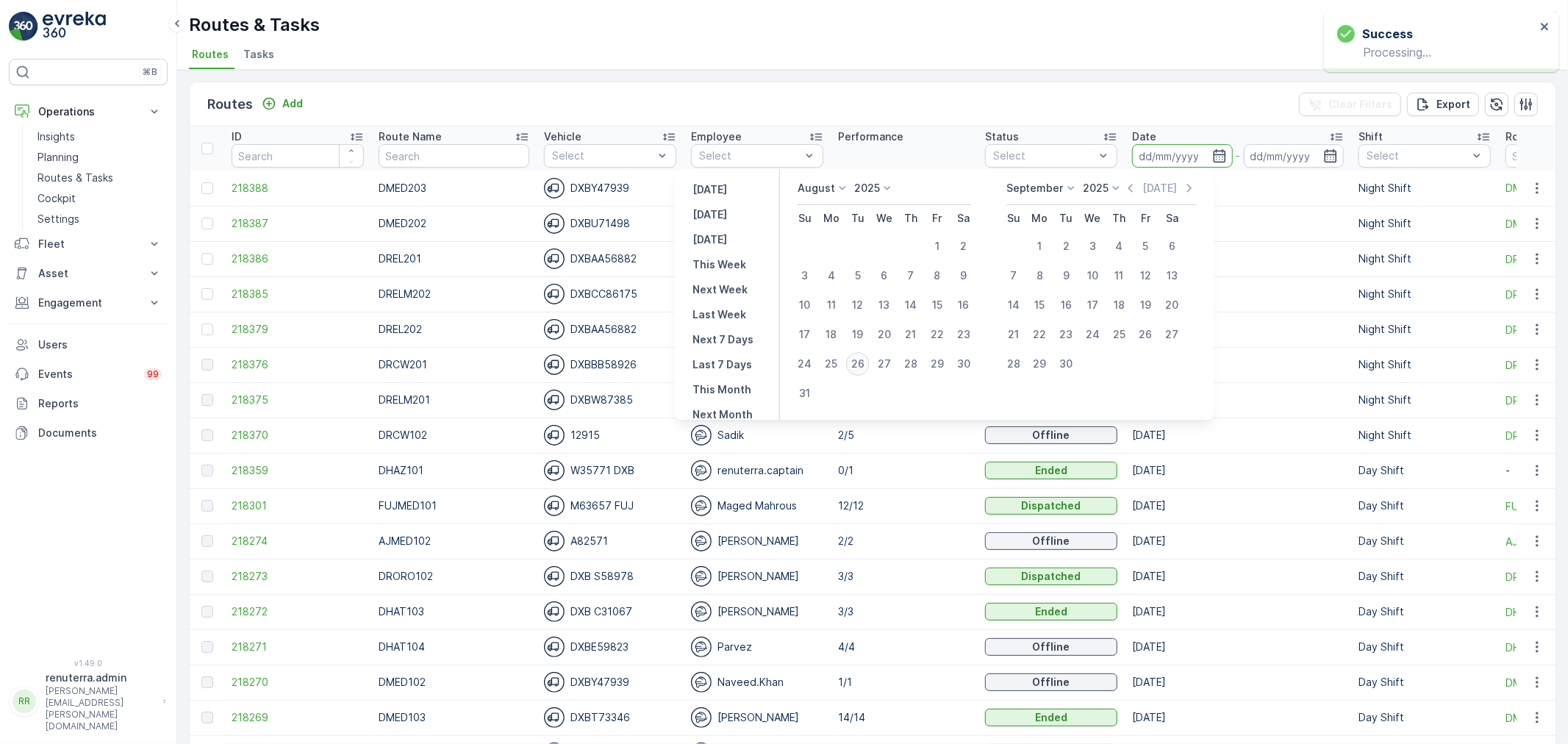
click at [859, 358] on div "26" at bounding box center [858, 364] width 24 height 24
type input "[DATE]"
click at [859, 358] on div "26" at bounding box center [858, 364] width 24 height 24
type input "[DATE]"
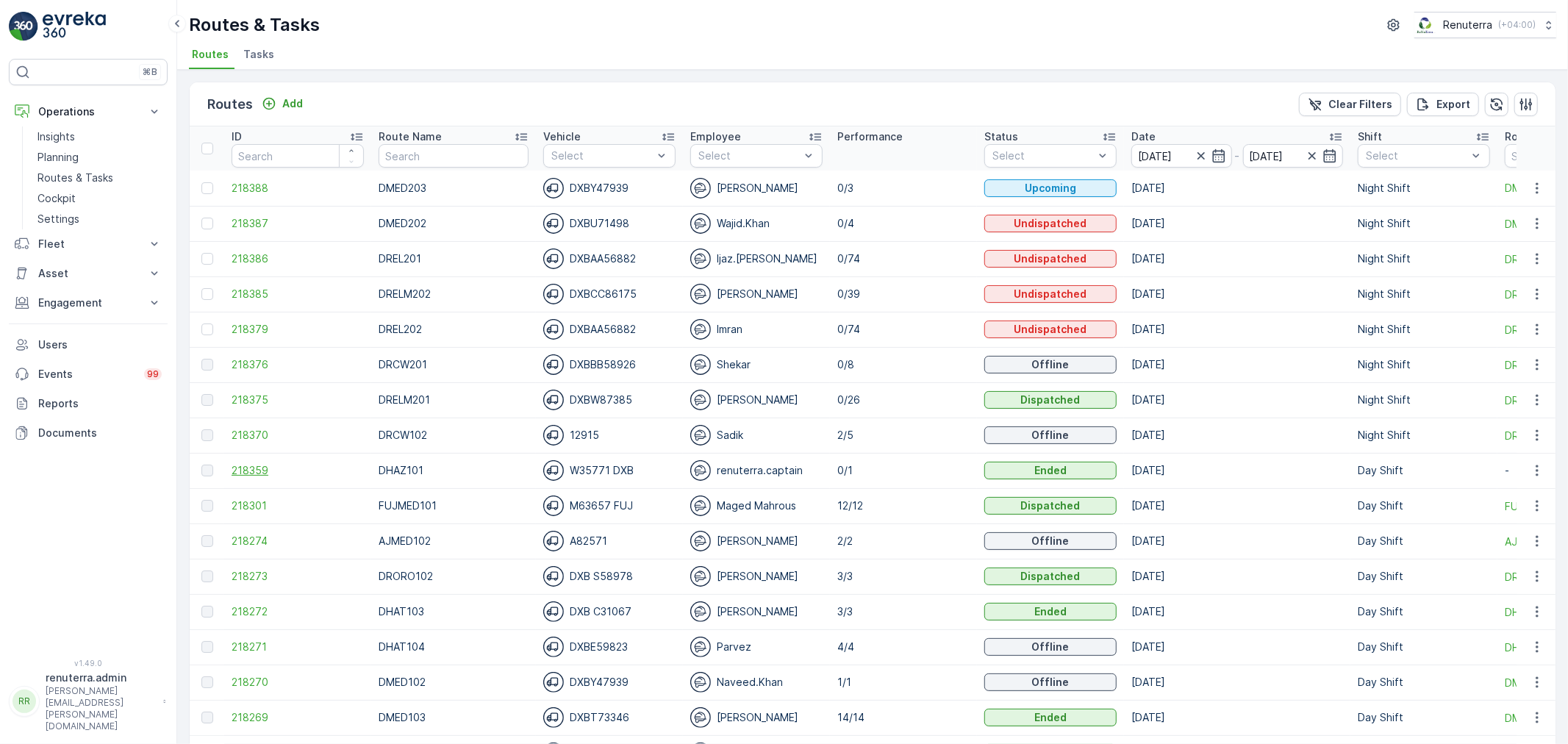
click at [265, 476] on span "218359" at bounding box center [297, 470] width 132 height 15
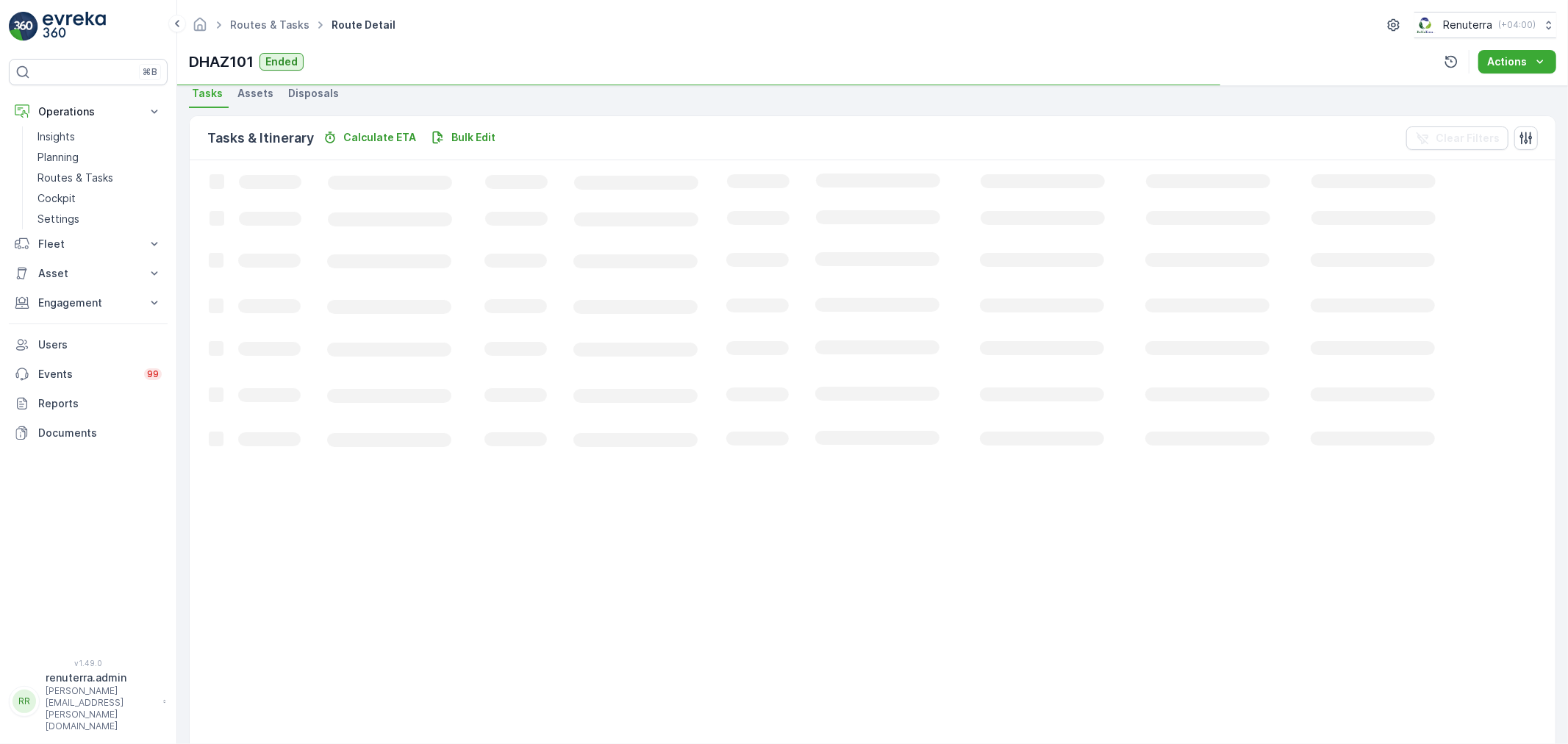
scroll to position [15, 0]
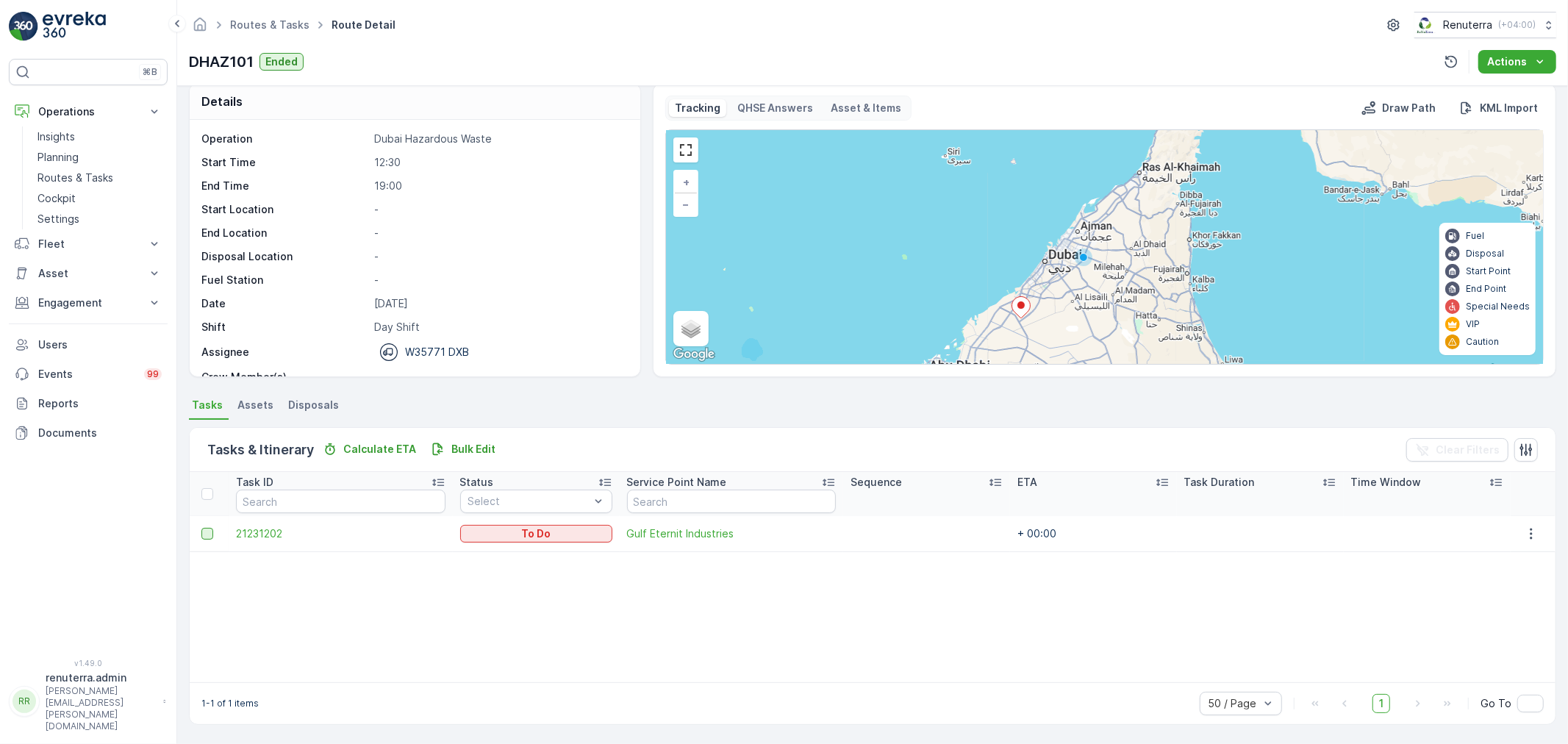
click at [209, 532] on div at bounding box center [207, 533] width 12 height 12
click at [201, 527] on input "checkbox" at bounding box center [201, 527] width 0 height 0
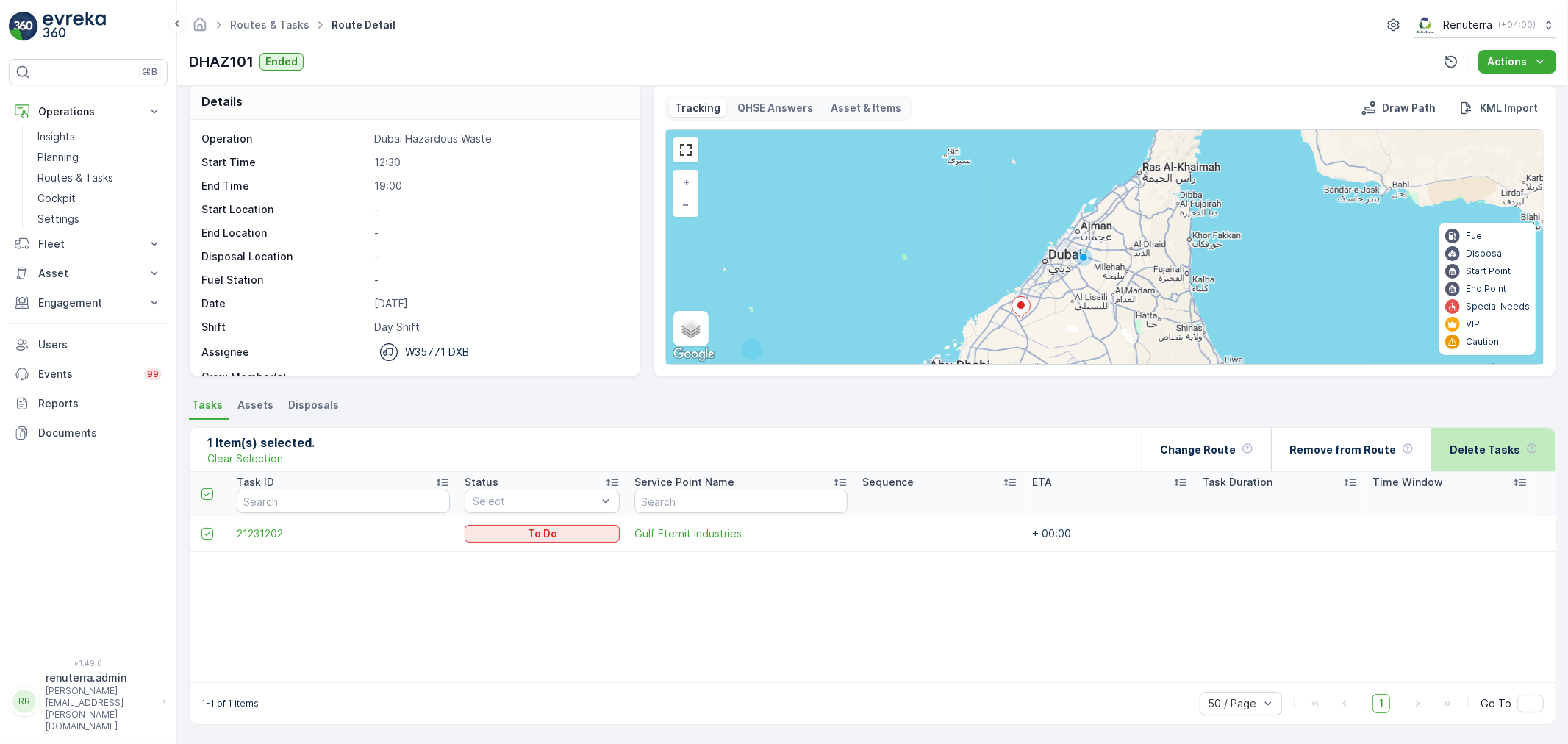
click at [1495, 458] on div "Delete Tasks" at bounding box center [1493, 449] width 88 height 44
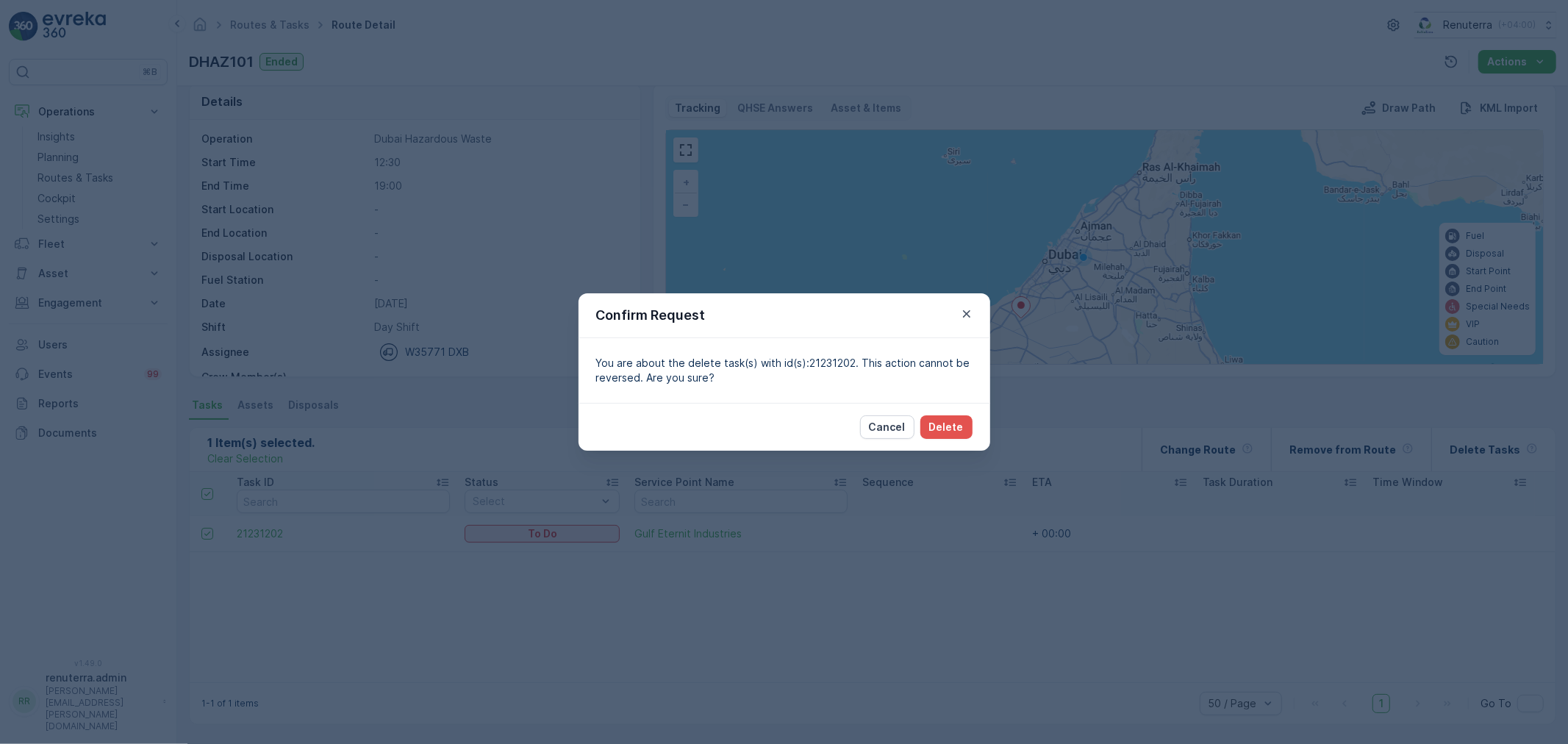
click at [974, 424] on div "Cancel Delete" at bounding box center [784, 427] width 411 height 48
click at [963, 425] on p "Delete" at bounding box center [947, 427] width 34 height 15
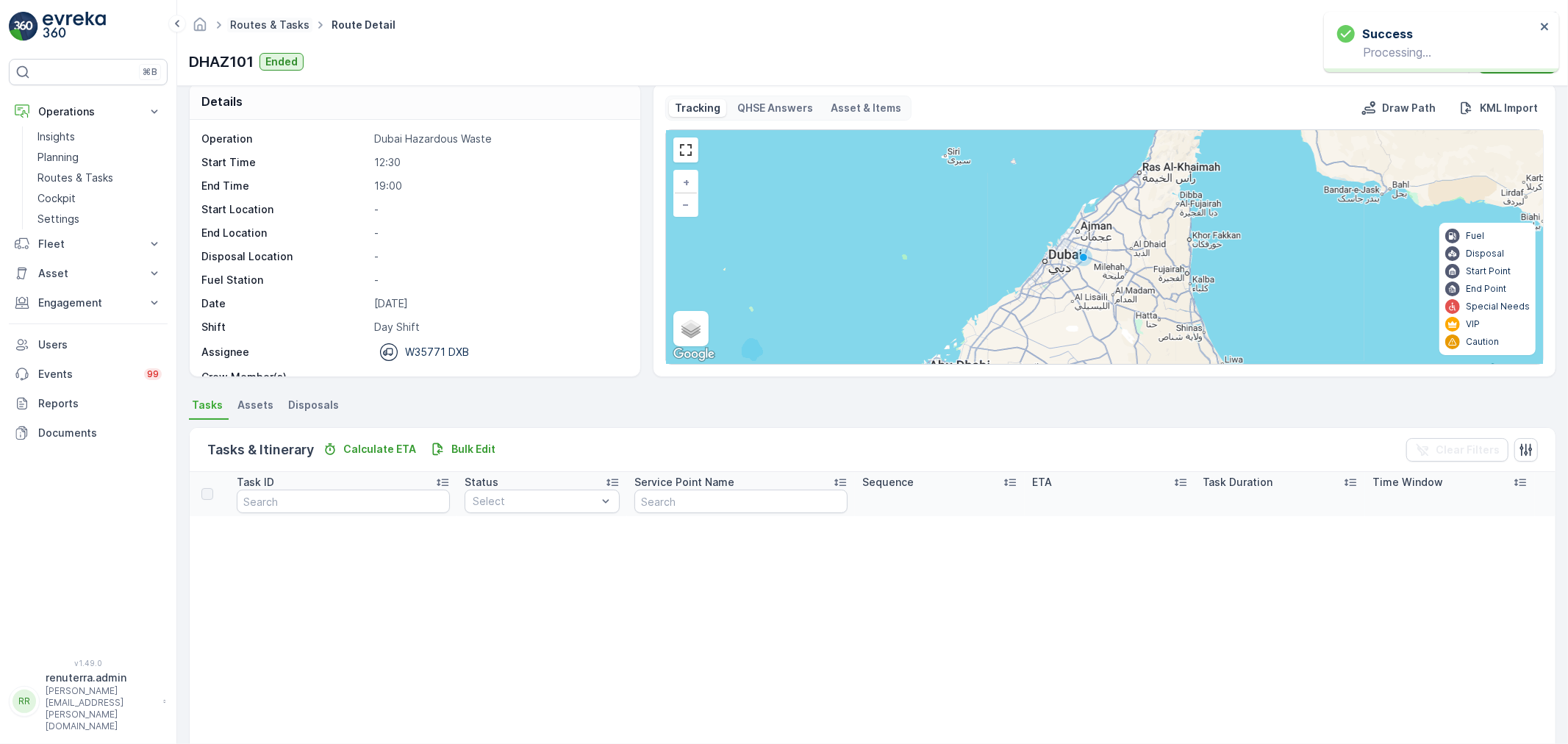
click at [274, 19] on link "Routes & Tasks" at bounding box center [270, 25] width 79 height 13
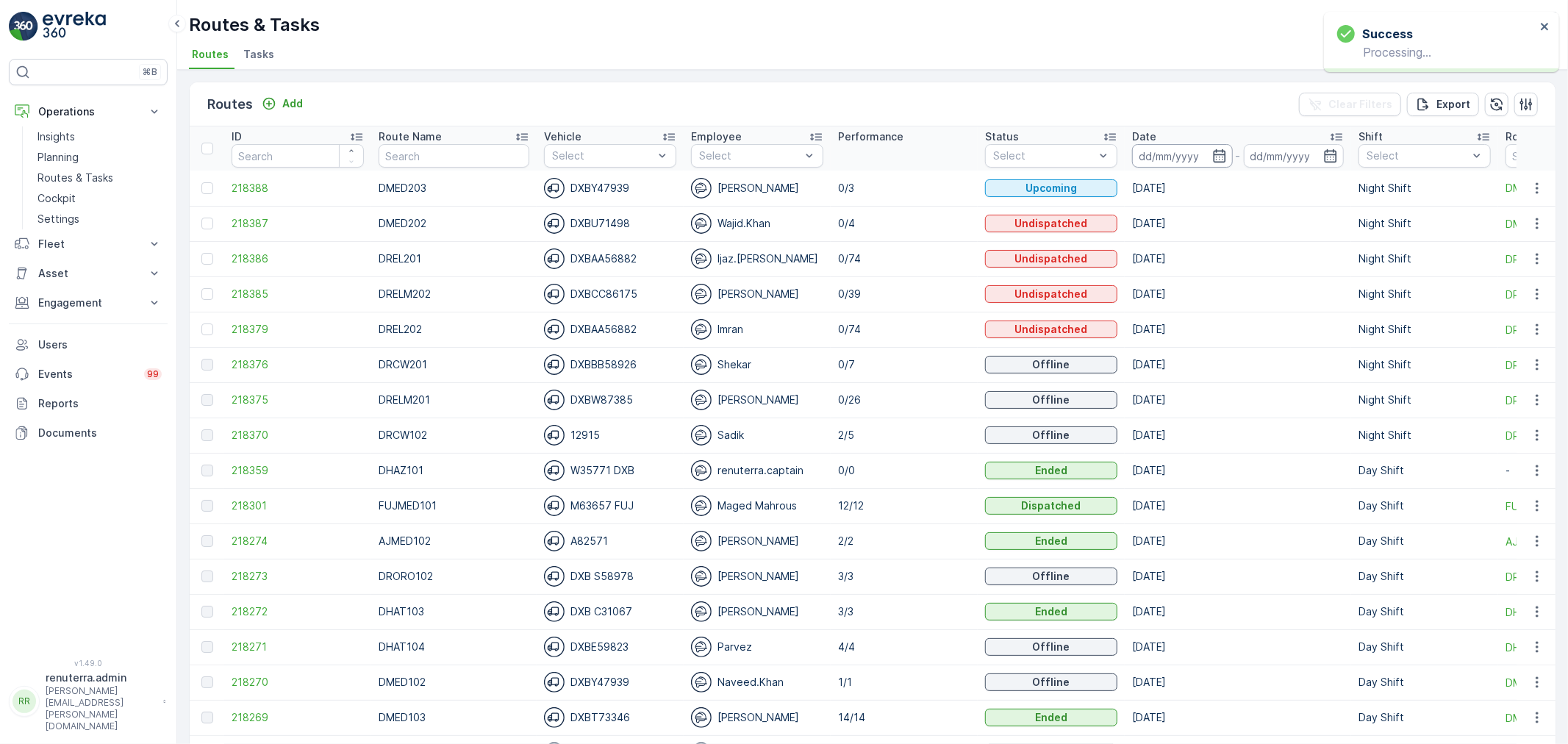
click at [1157, 155] on input at bounding box center [1182, 156] width 101 height 24
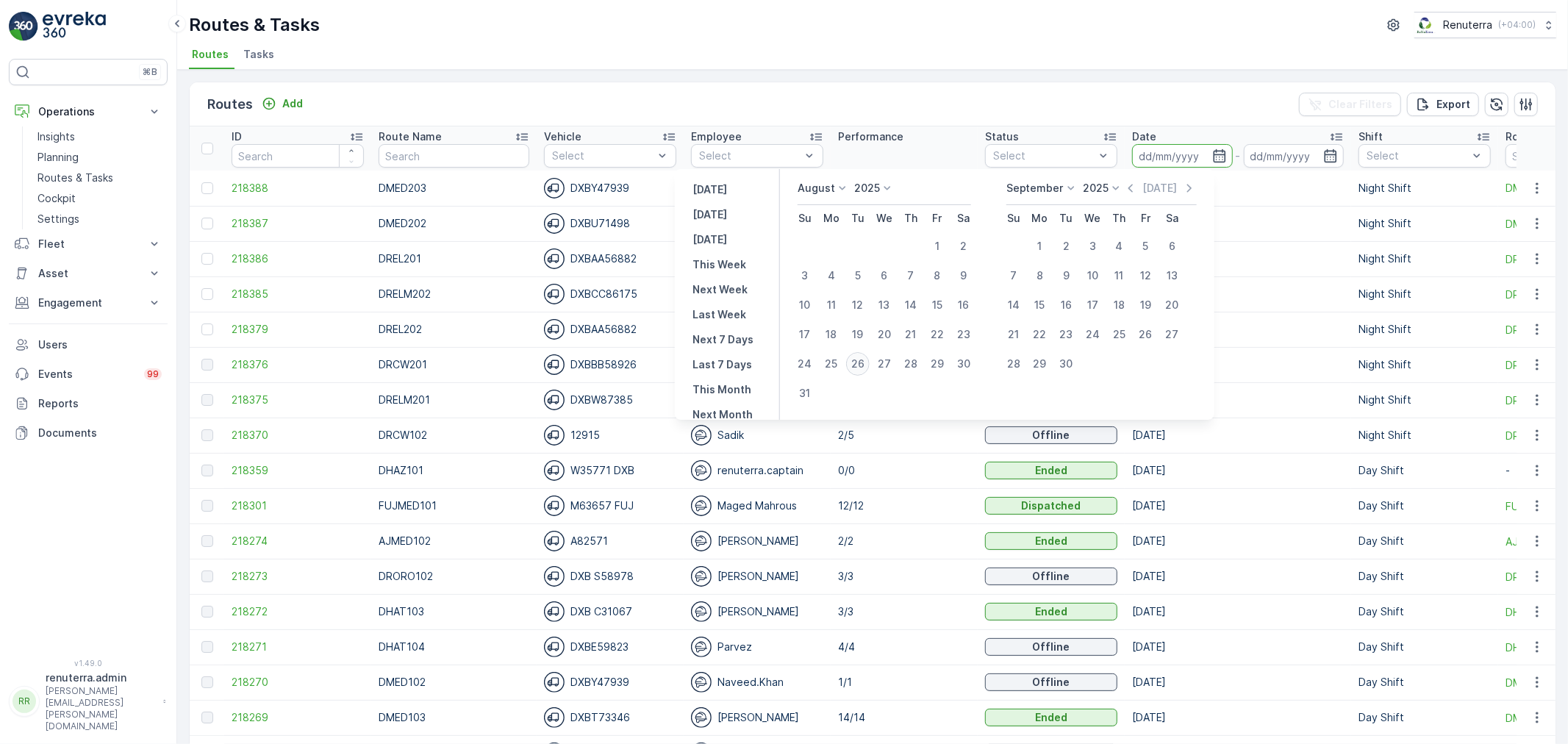
click at [870, 368] on div "26" at bounding box center [858, 364] width 24 height 24
type input "[DATE]"
click at [870, 368] on div "26" at bounding box center [858, 364] width 24 height 24
type input "[DATE]"
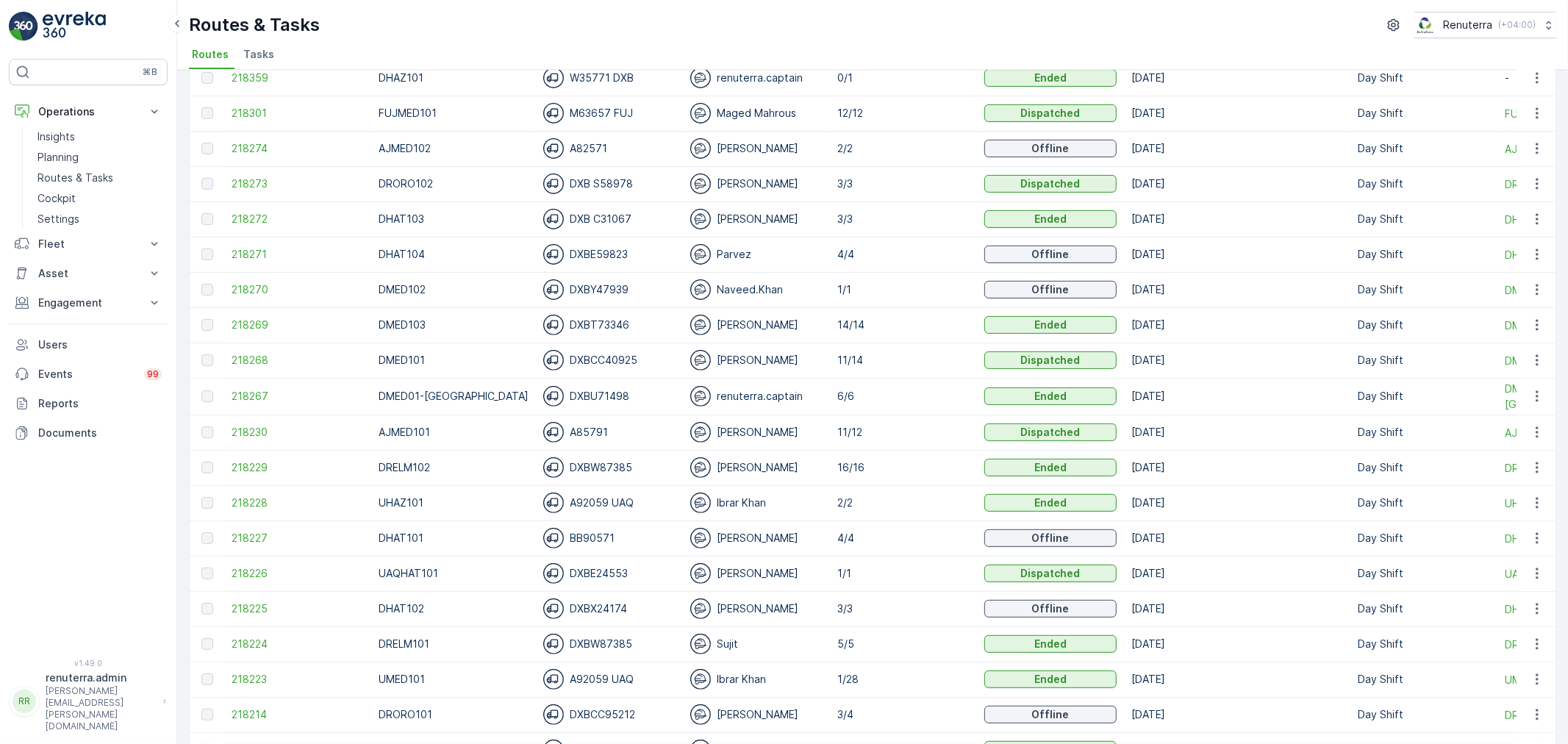
scroll to position [408, 0]
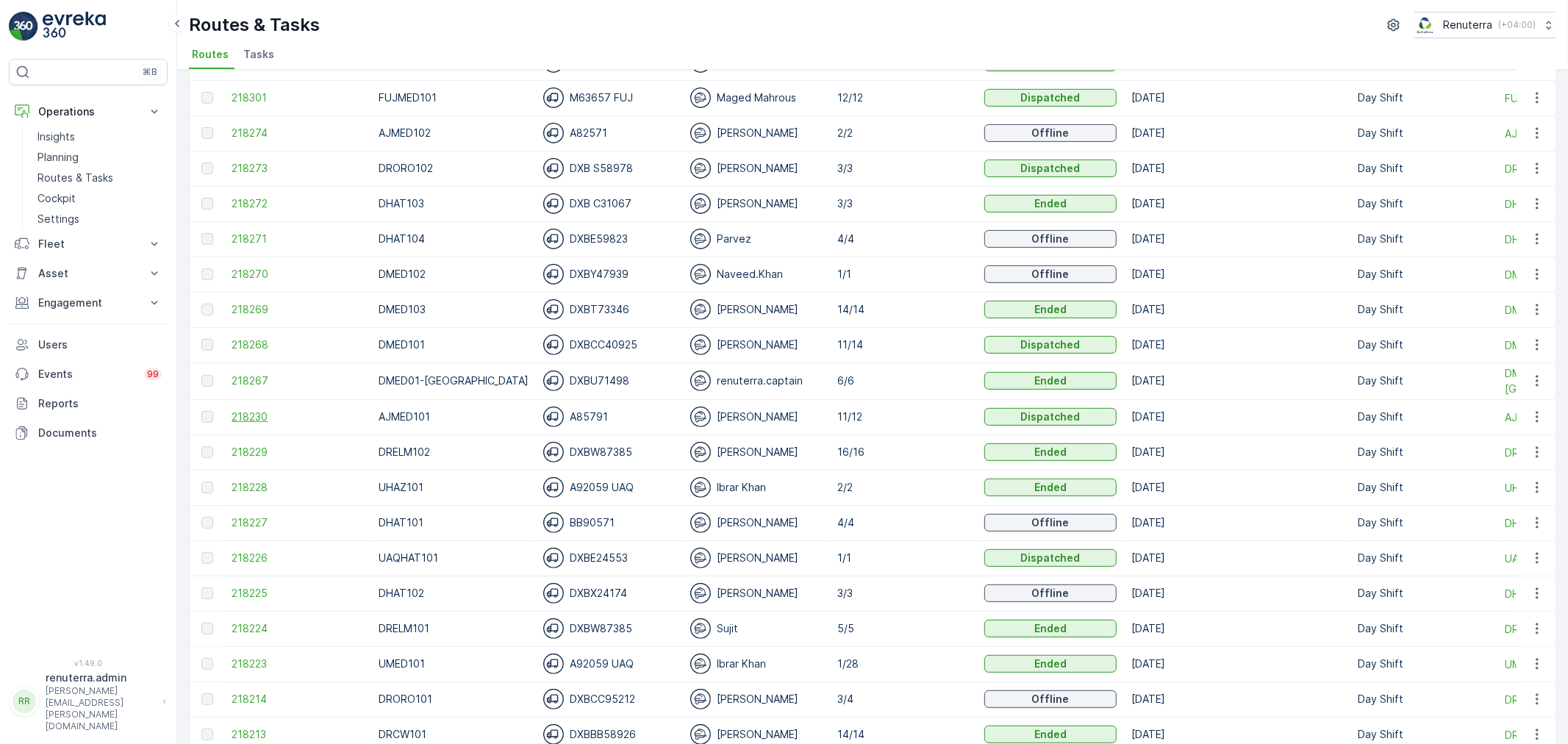
click at [259, 411] on span "218230" at bounding box center [297, 416] width 132 height 15
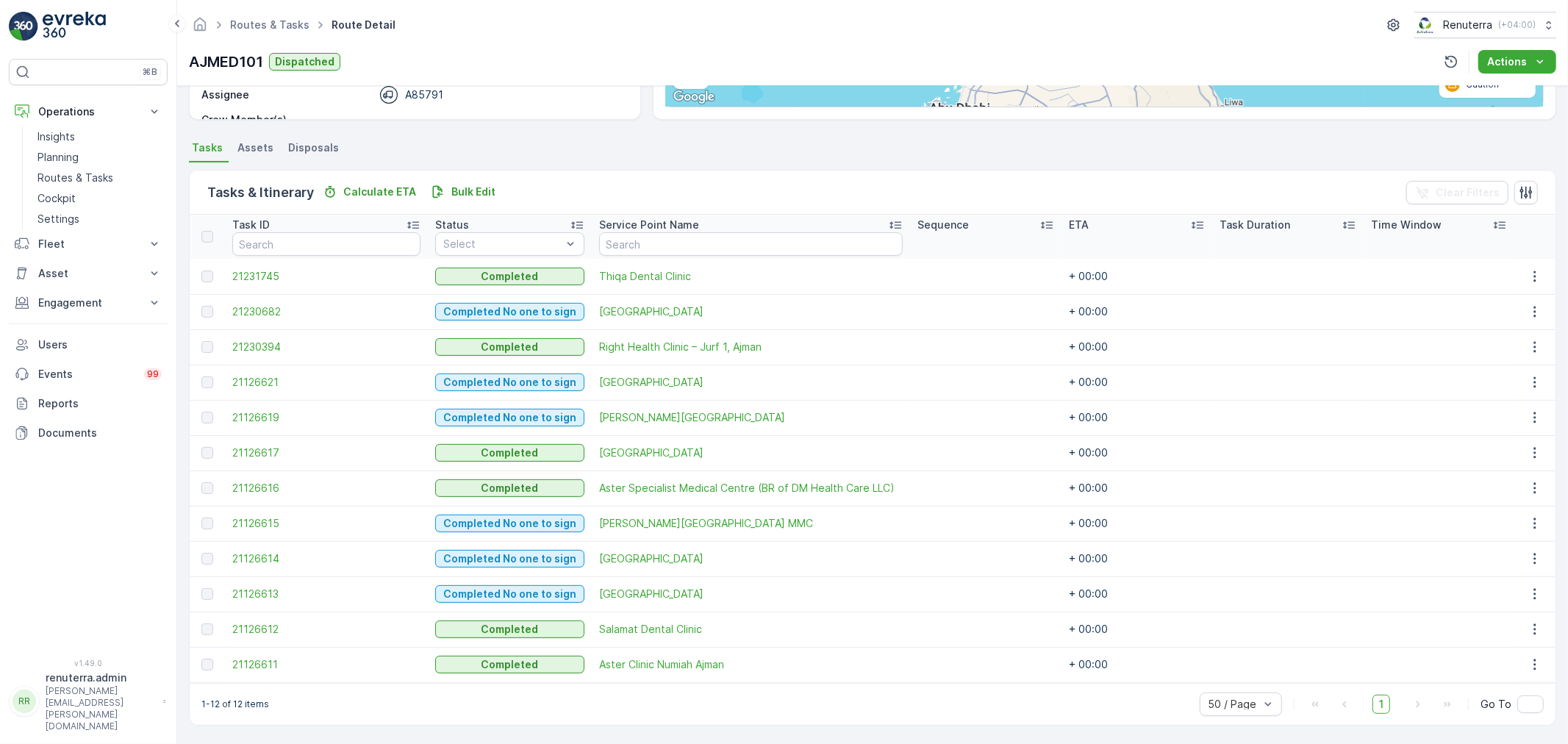
scroll to position [26, 0]
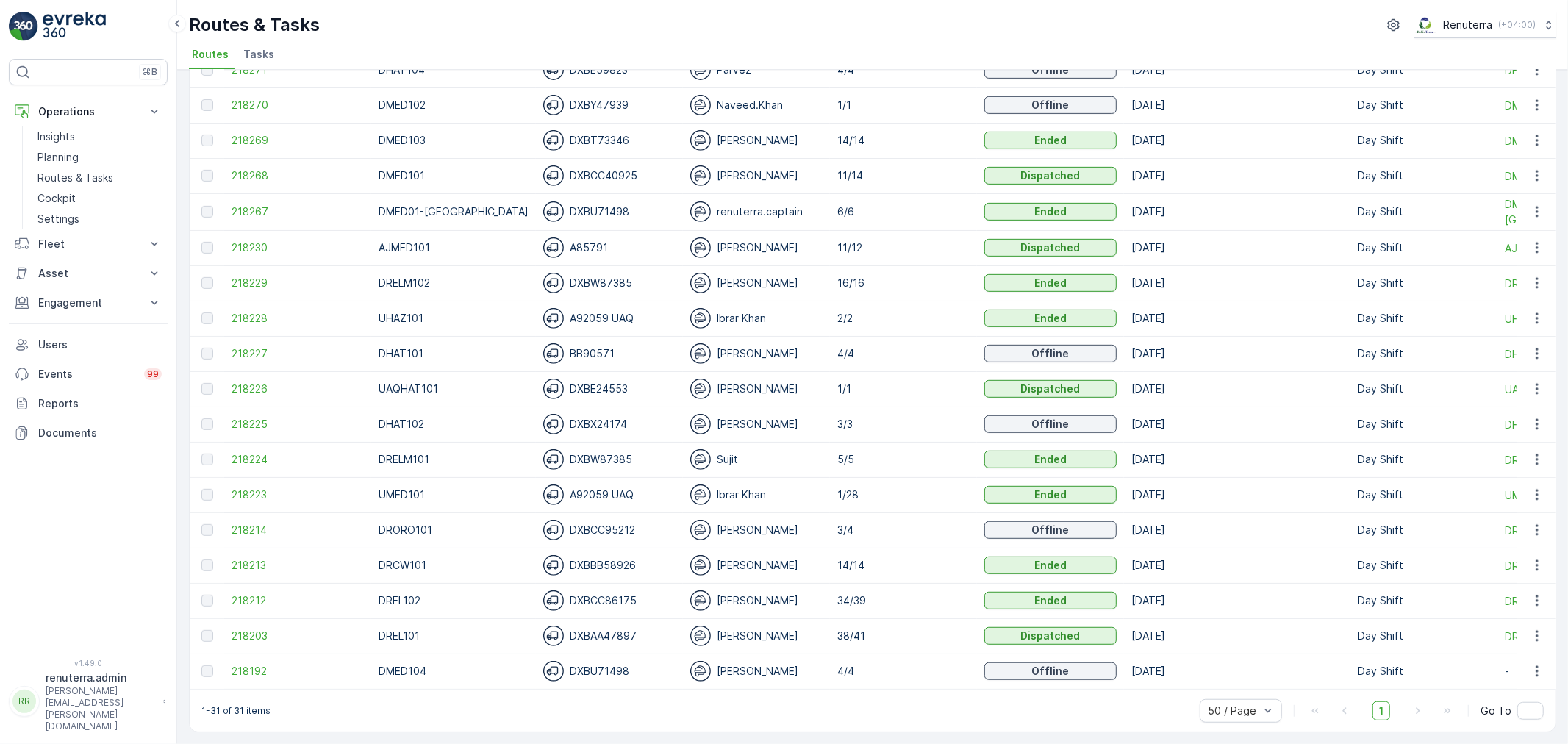
scroll to position [584, 0]
click at [246, 489] on span "218223" at bounding box center [297, 494] width 132 height 15
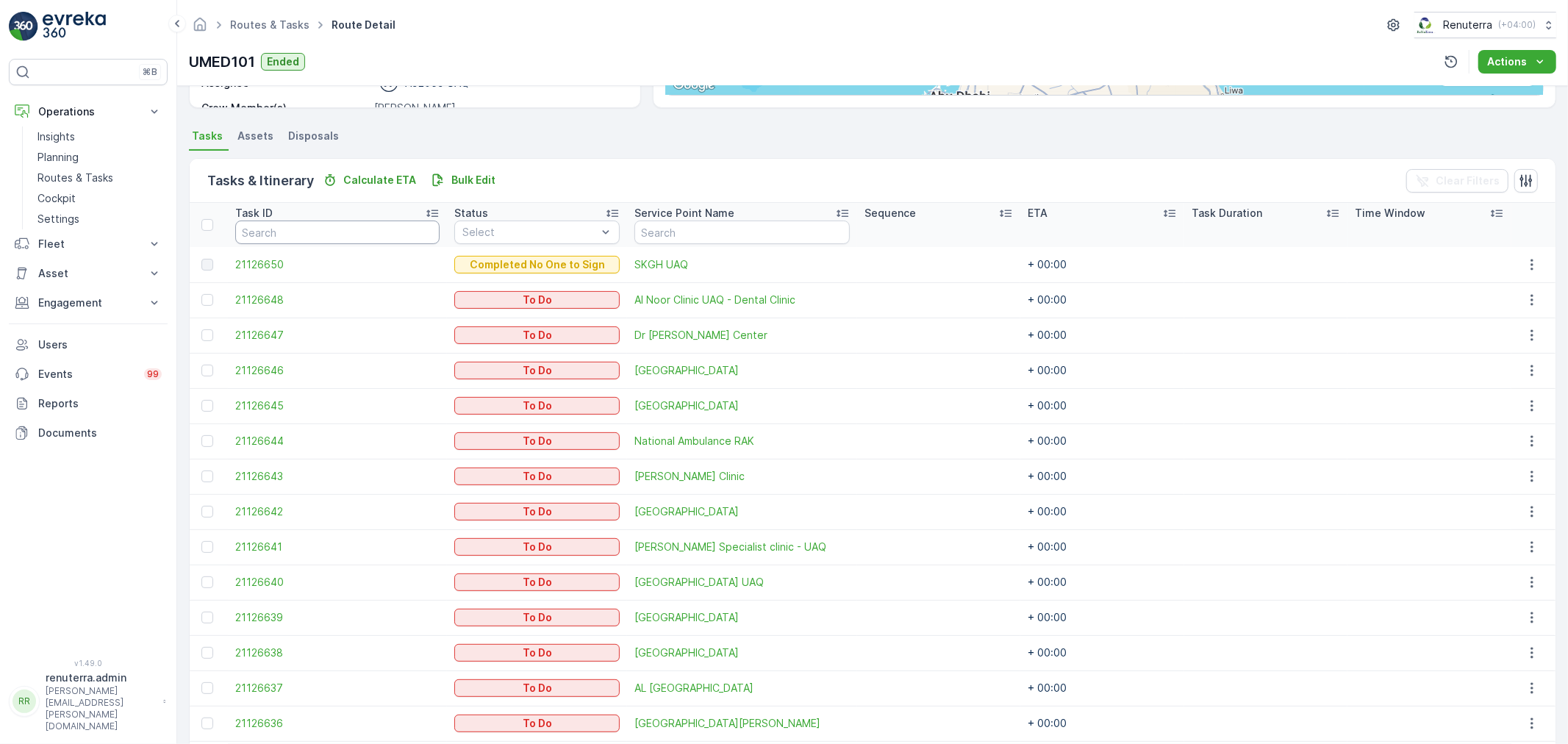
scroll to position [101, 0]
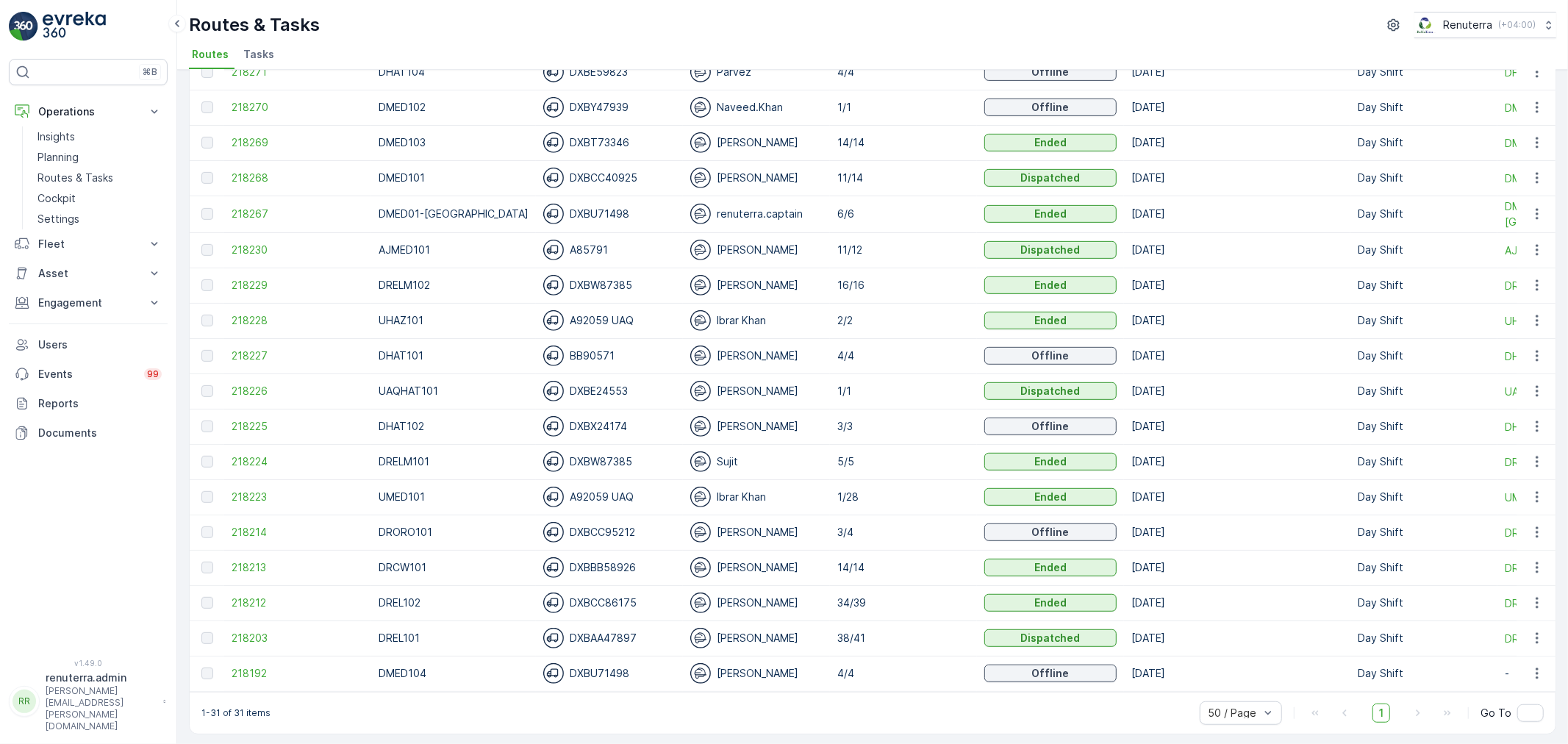
scroll to position [584, 0]
click at [255, 628] on span "218203" at bounding box center [297, 635] width 132 height 15
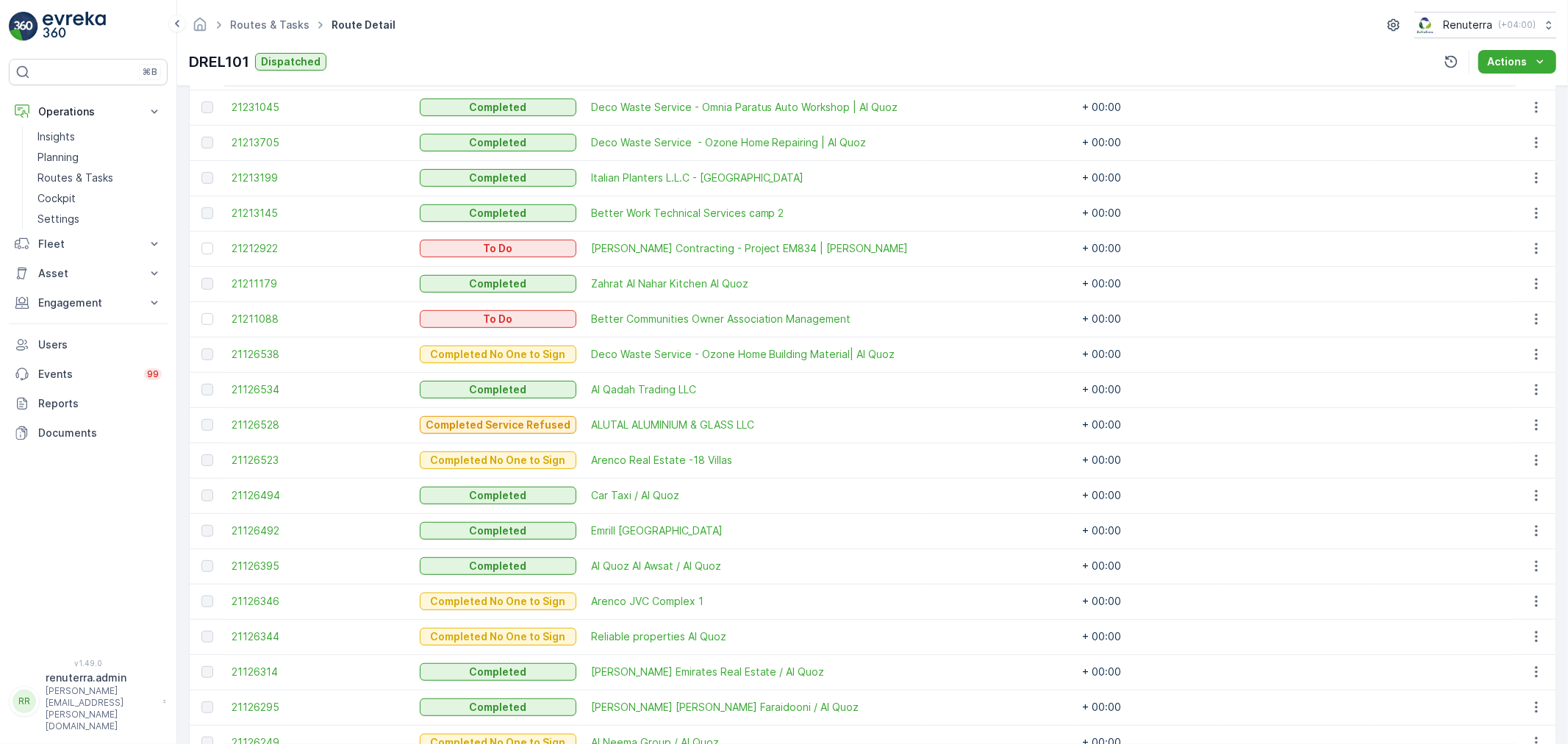
scroll to position [314, 0]
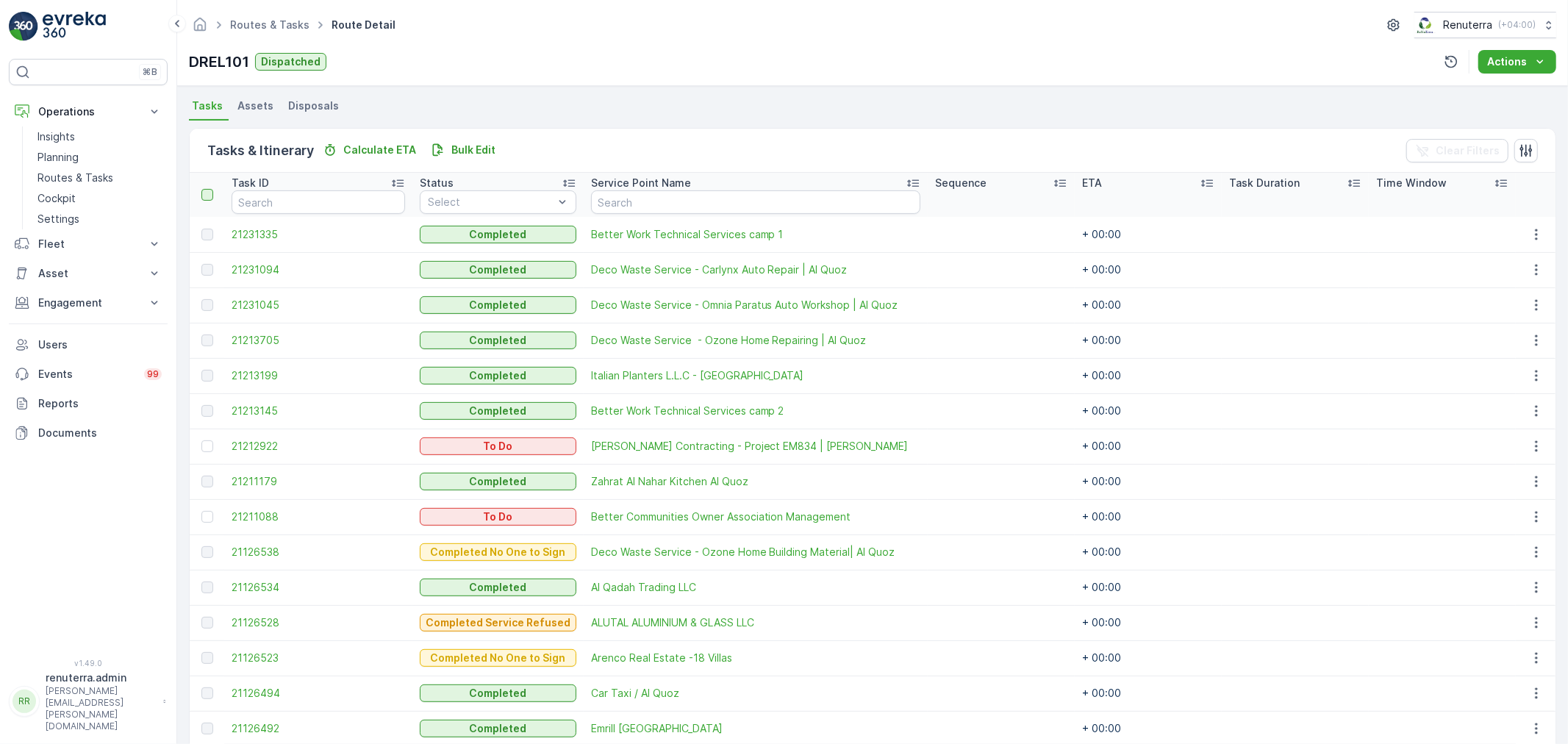
click at [207, 197] on div at bounding box center [207, 195] width 12 height 12
click at [209, 189] on input "checkbox" at bounding box center [209, 189] width 0 height 0
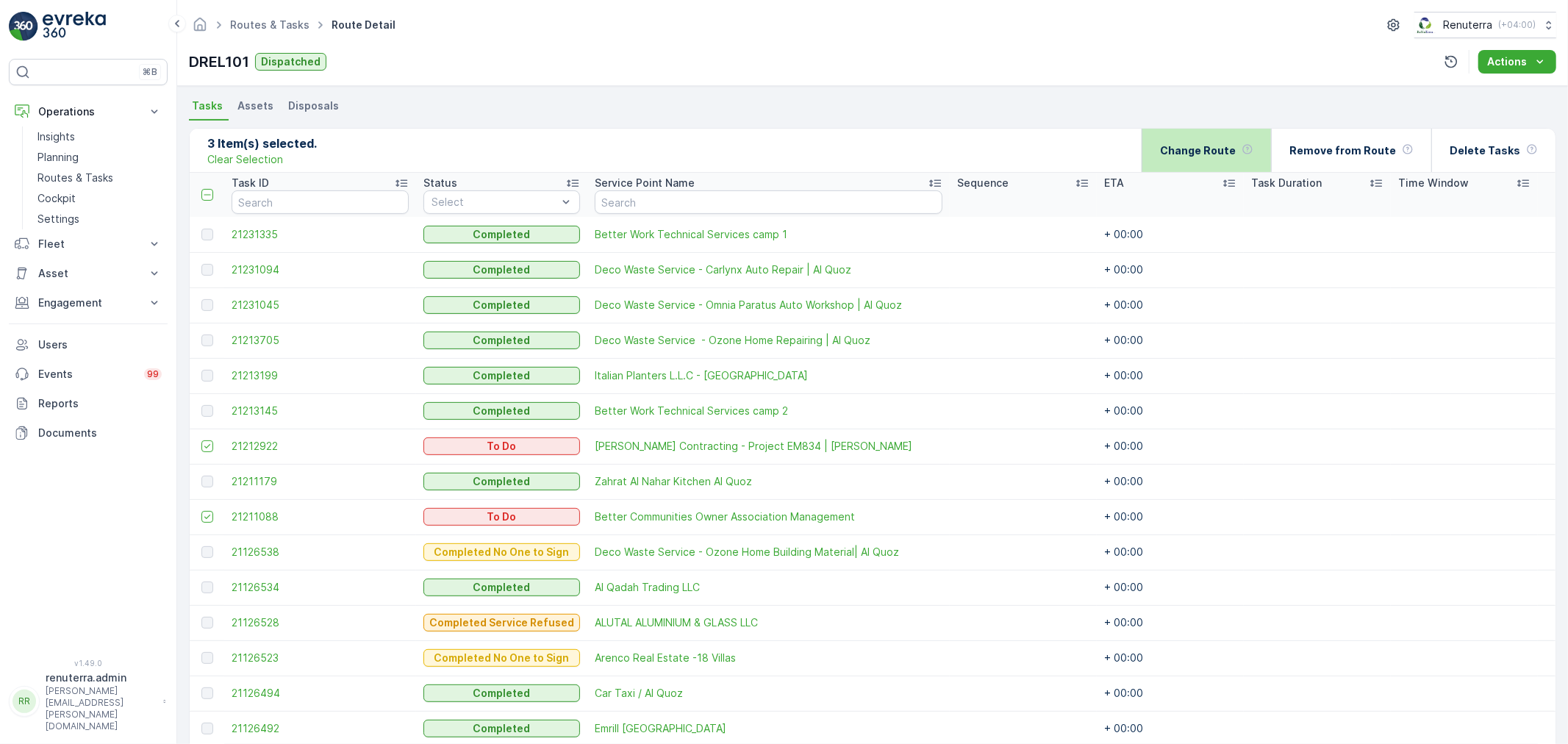
click at [1222, 150] on p "Change Route" at bounding box center [1198, 150] width 76 height 15
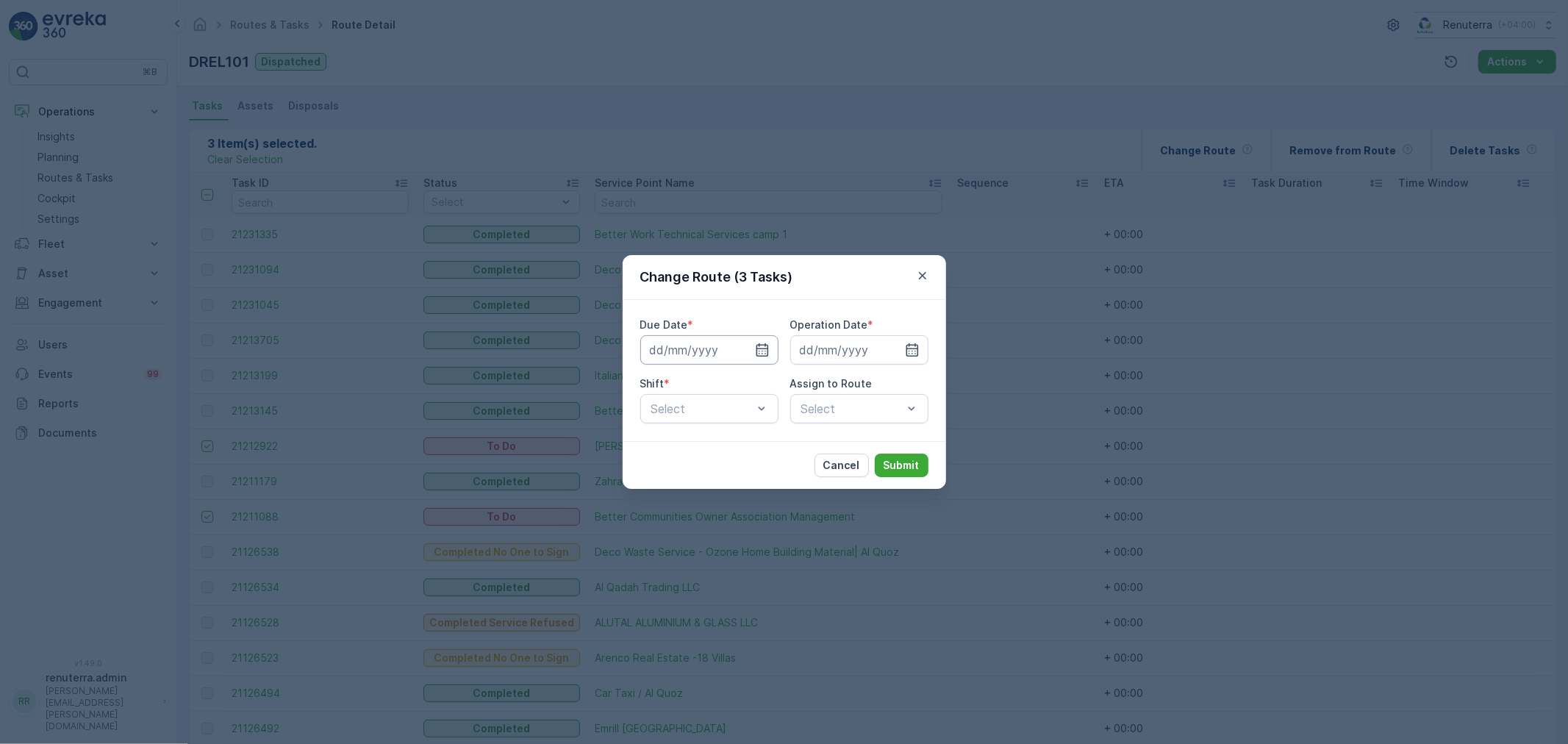
click at [731, 353] on input at bounding box center [709, 350] width 138 height 29
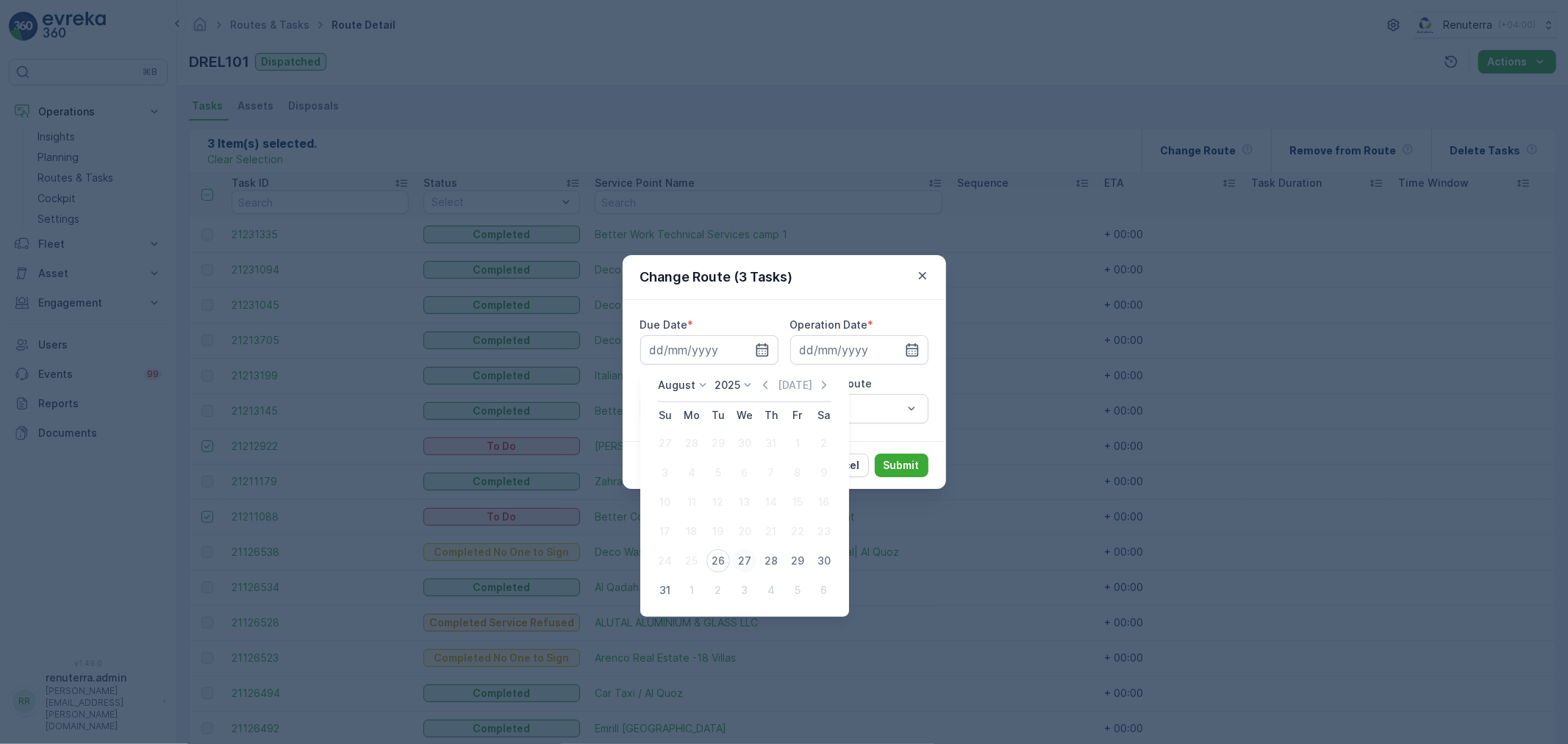
click at [750, 566] on div "27" at bounding box center [745, 561] width 24 height 24
type input "[DATE]"
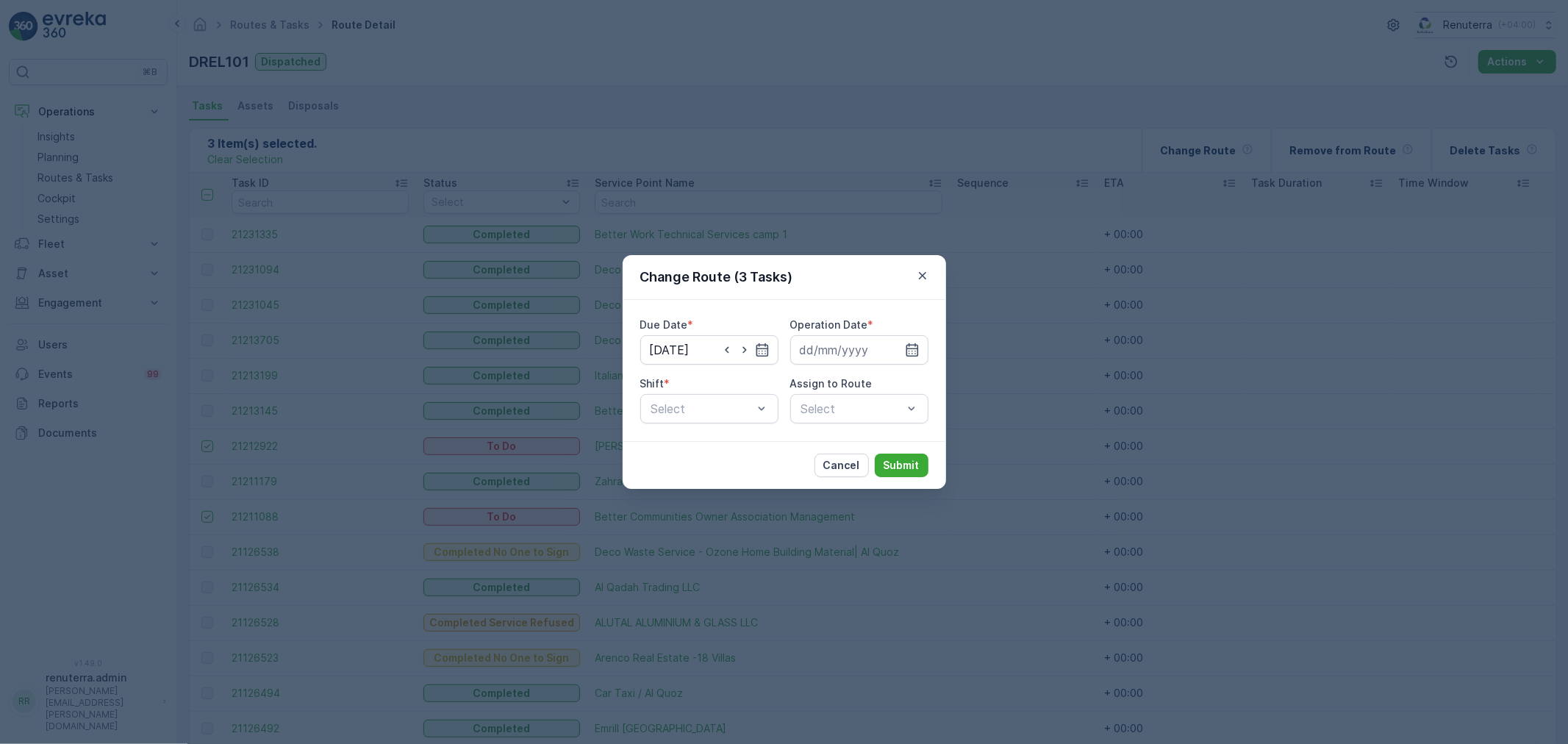
click at [841, 364] on div "Due Date * 27.08.2025 Operation Date * Shift * Select Assign to Route Select" at bounding box center [784, 370] width 289 height 106
click at [840, 362] on input at bounding box center [860, 350] width 138 height 29
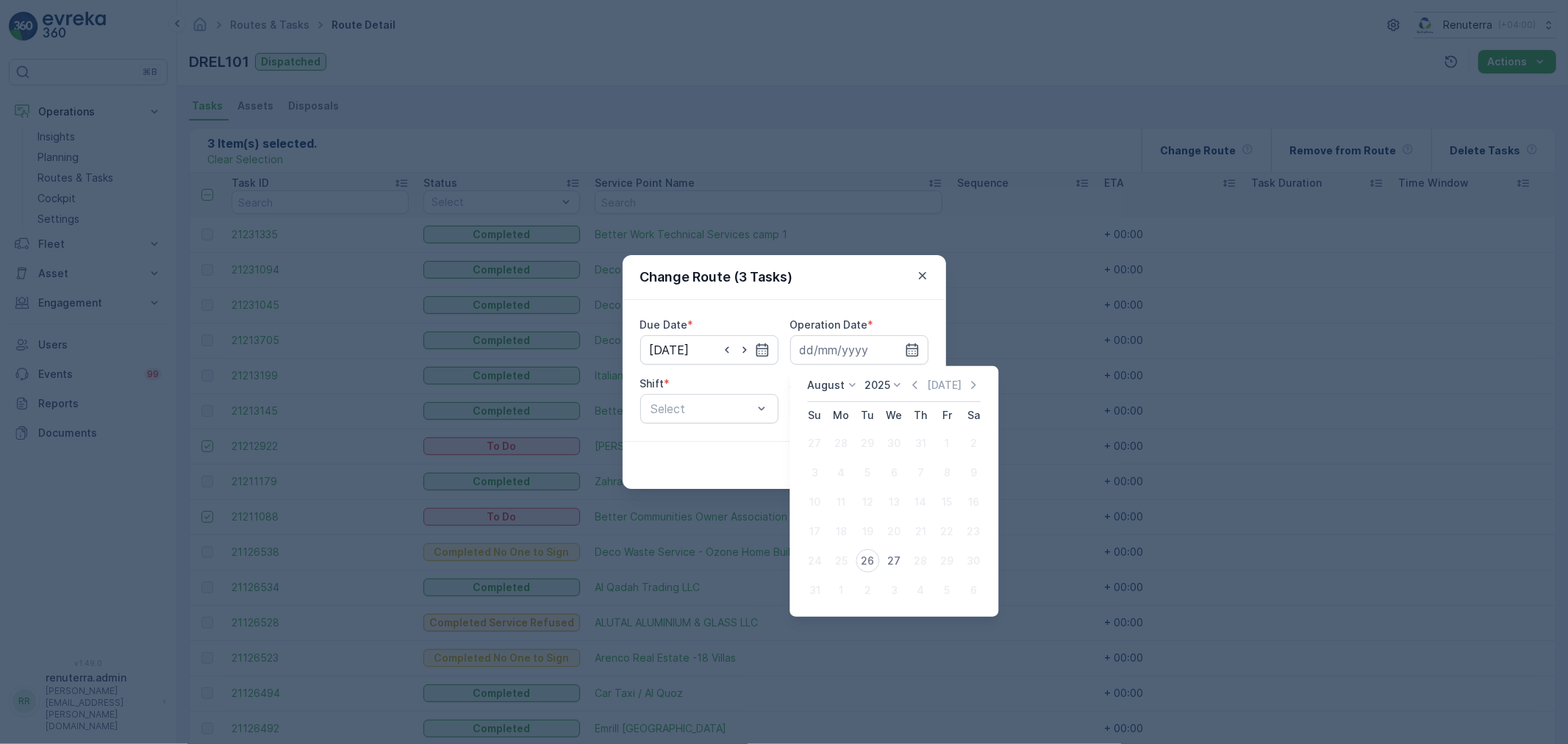
drag, startPoint x: 887, startPoint y: 549, endPoint x: 807, endPoint y: 497, distance: 95.4
click at [889, 549] on div "27" at bounding box center [894, 561] width 24 height 24
type input "[DATE]"
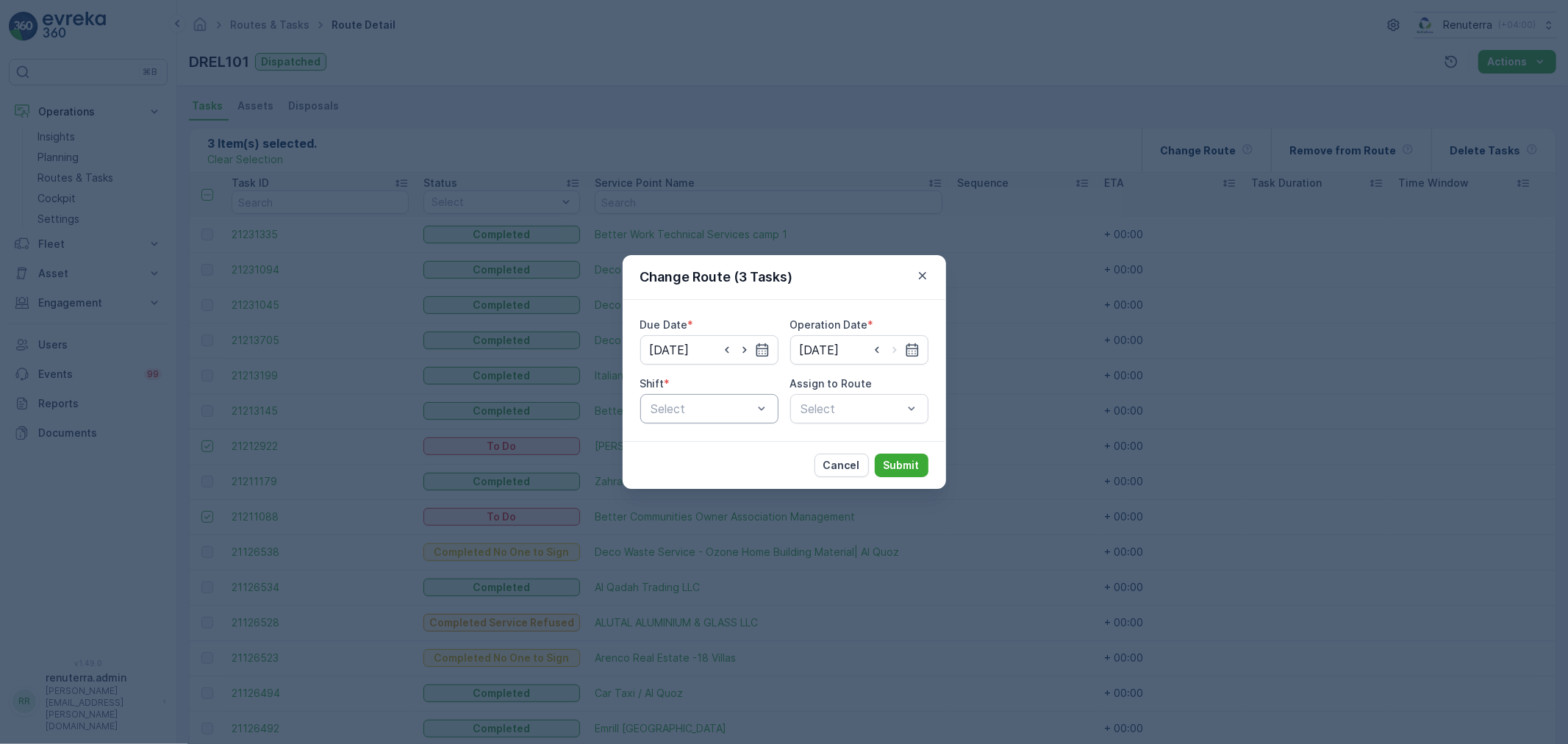
click at [699, 405] on div at bounding box center [702, 409] width 104 height 14
click at [702, 438] on div "Day Shift" at bounding box center [708, 445] width 120 height 14
click at [819, 407] on div "Select" at bounding box center [860, 409] width 138 height 29
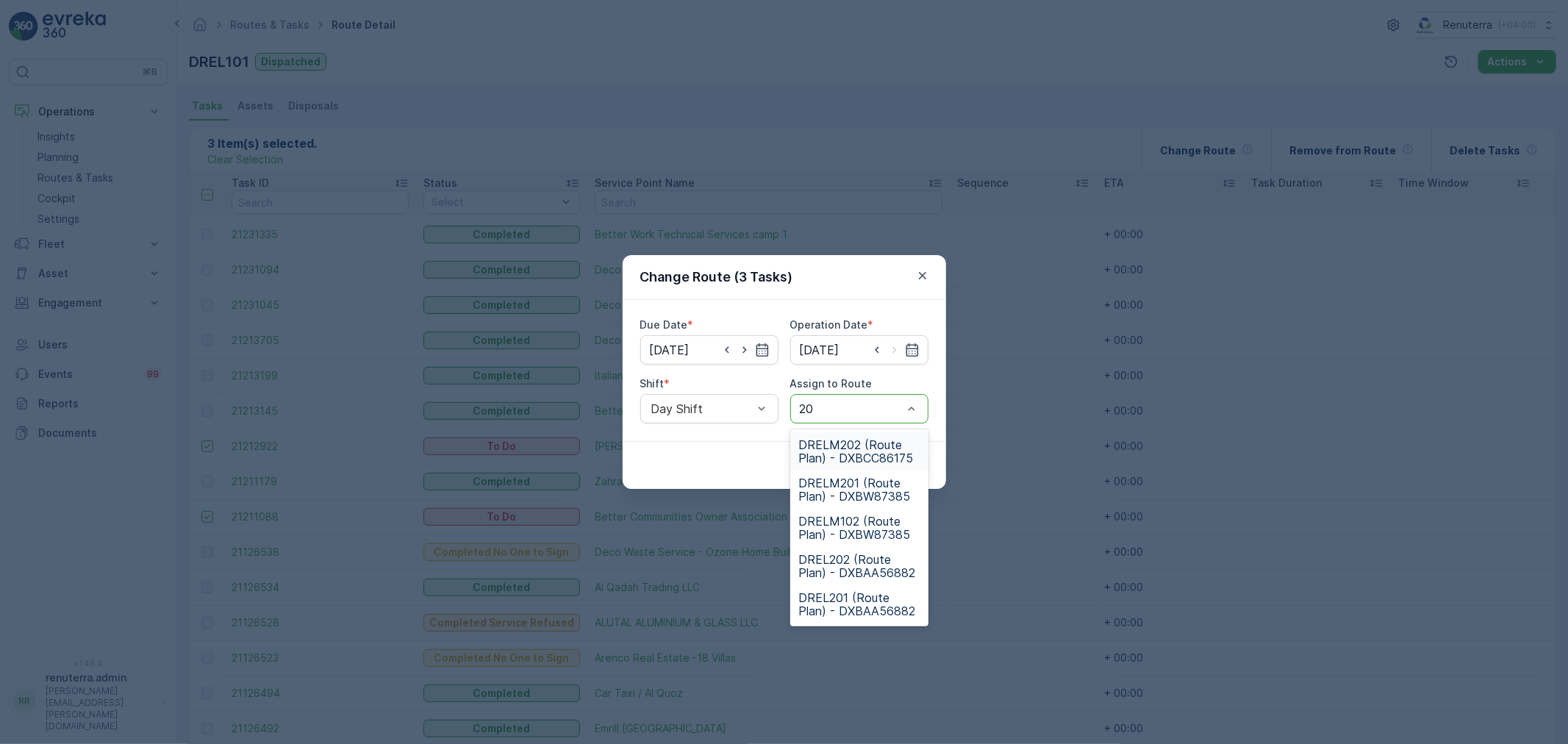
type input "202"
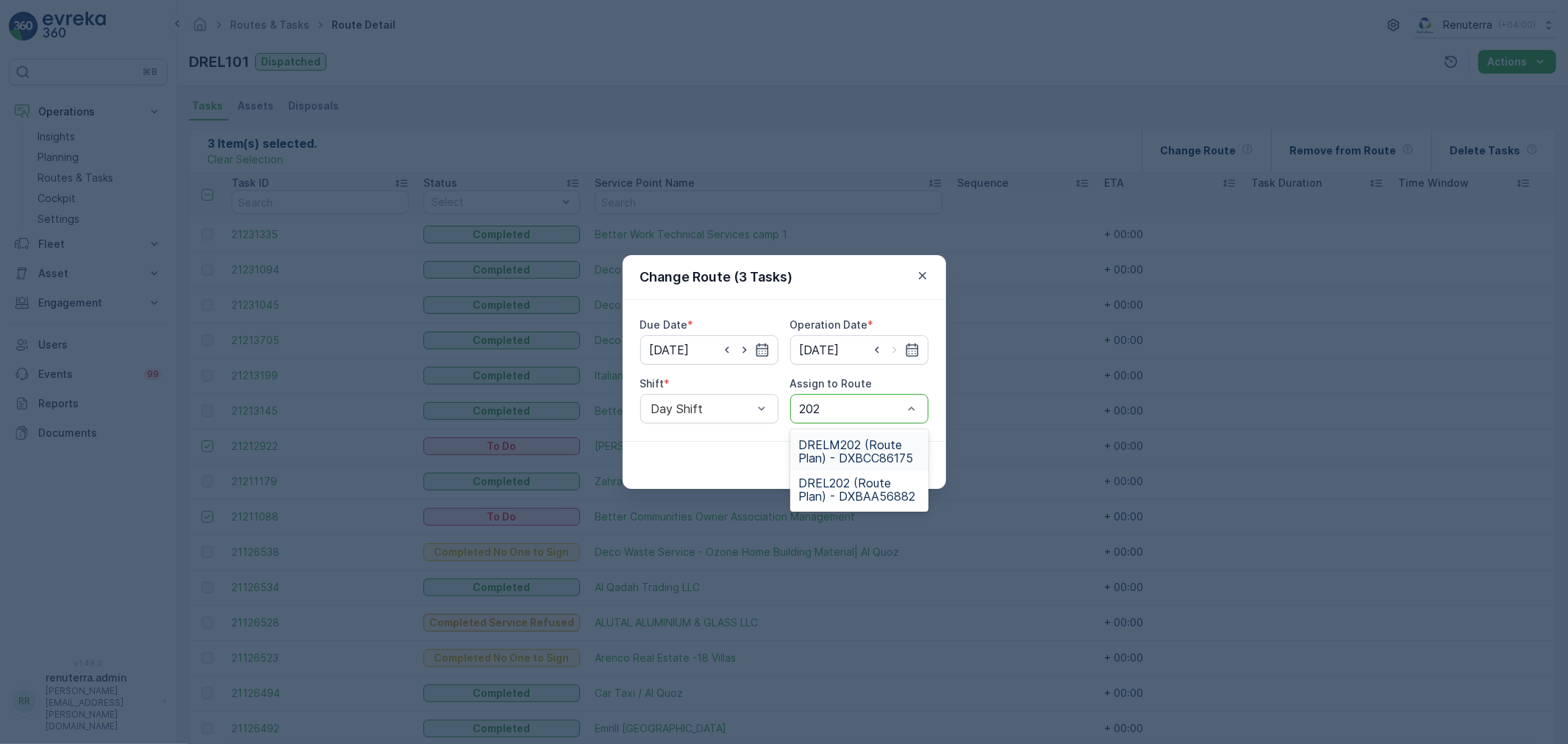
click at [836, 438] on span "DRELM202 (Route Plan) - DXBCC86175" at bounding box center [859, 450] width 120 height 26
click at [850, 416] on div "DRELM202 (Route Plan) - DXBCC86175" at bounding box center [860, 409] width 138 height 29
type input "202"
click at [826, 417] on div "DRELM202 (Route Plan) - DXBCC86175" at bounding box center [860, 409] width 138 height 29
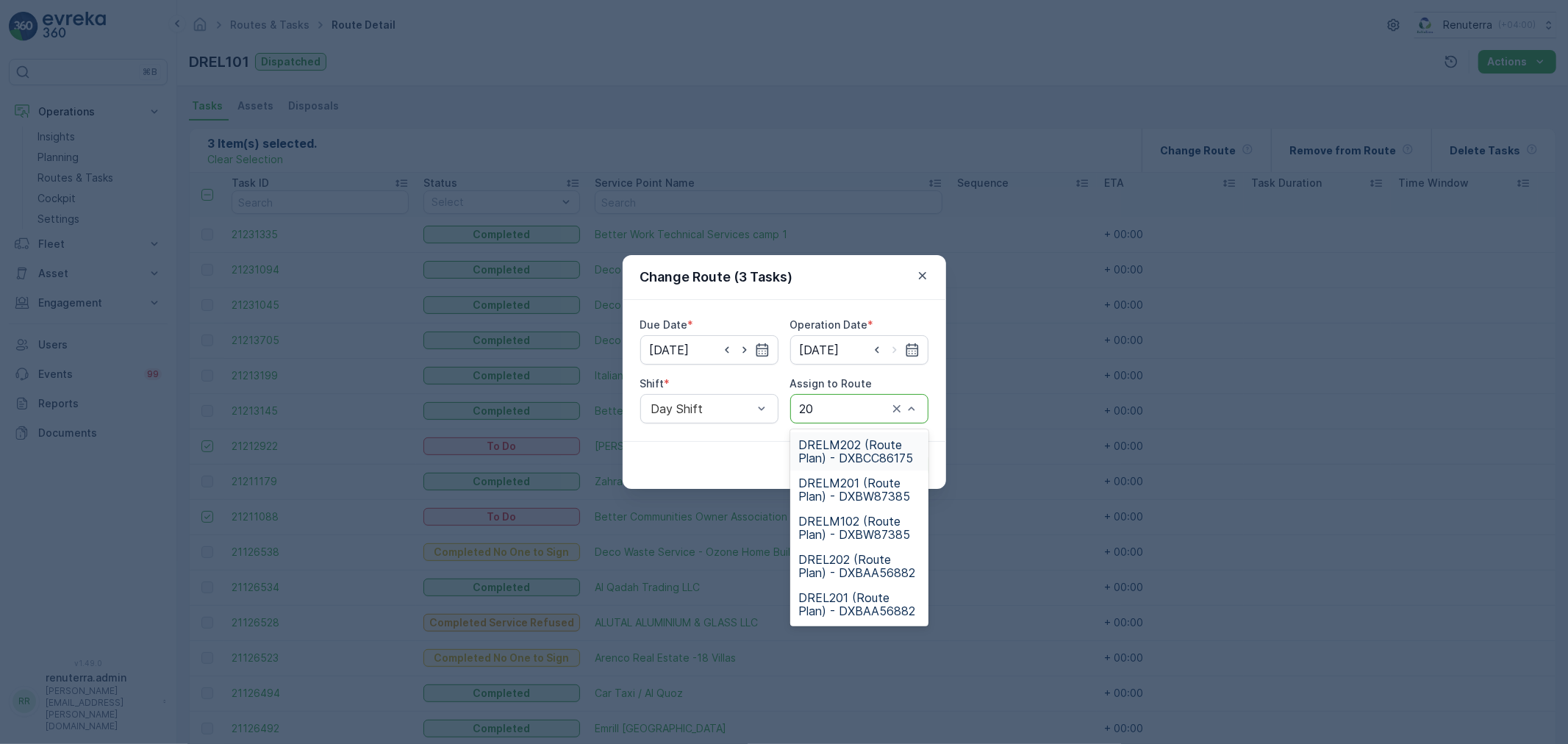
type input "2"
type input "102"
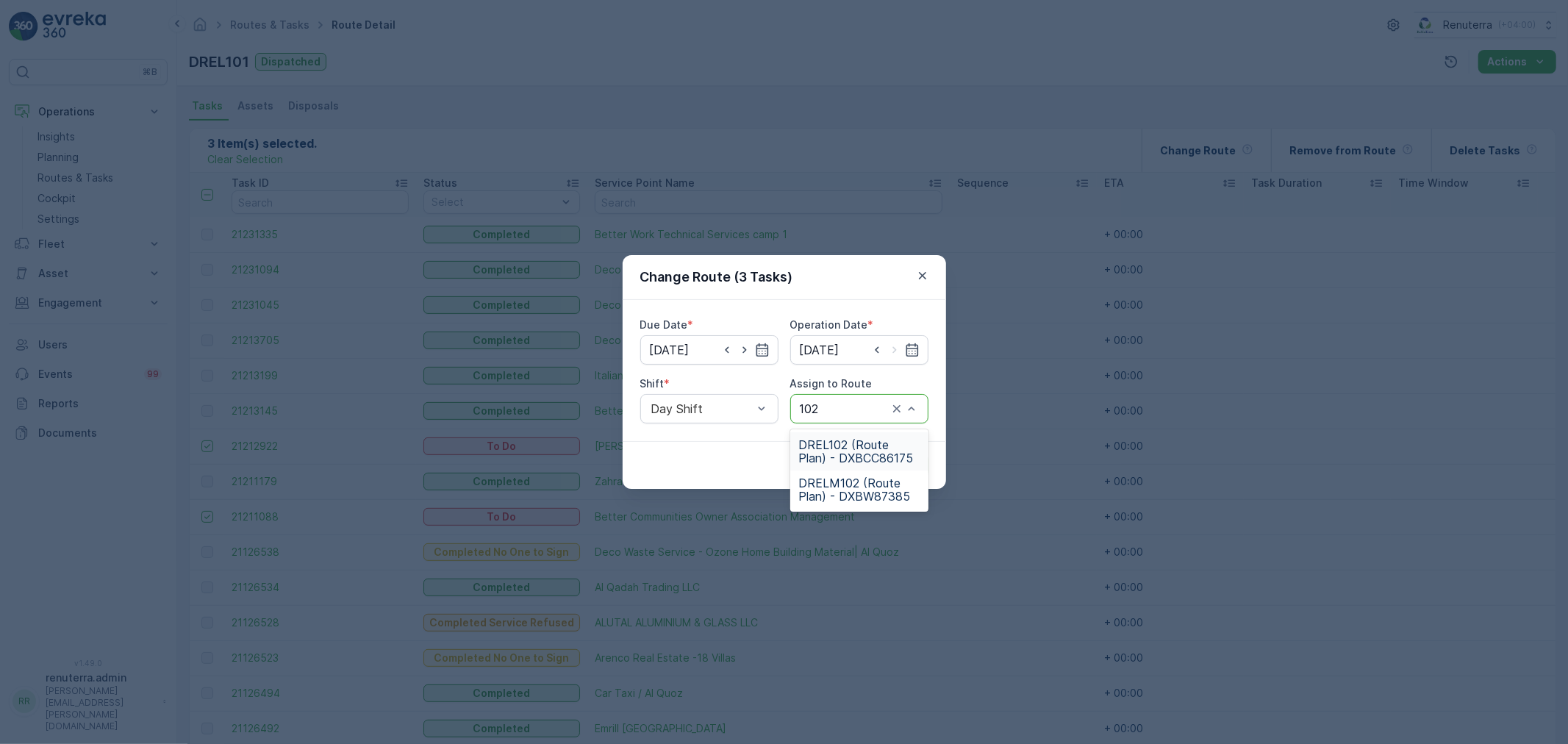
click at [829, 460] on span "DREL102 (Route Plan) - DXBCC86175" at bounding box center [859, 450] width 120 height 26
click at [855, 411] on div at bounding box center [844, 409] width 90 height 14
type input "101"
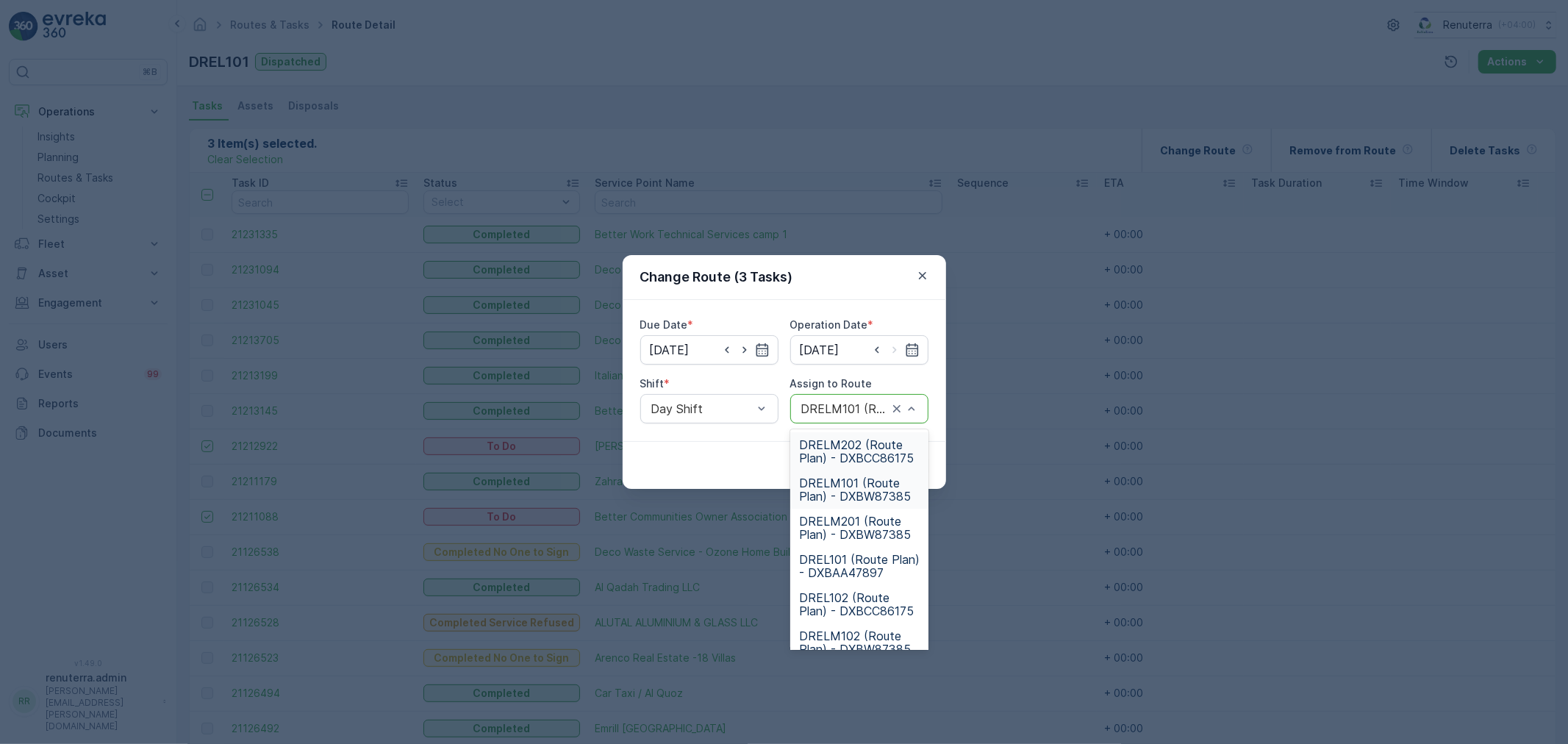
click at [855, 411] on div at bounding box center [844, 409] width 90 height 14
type input "101"
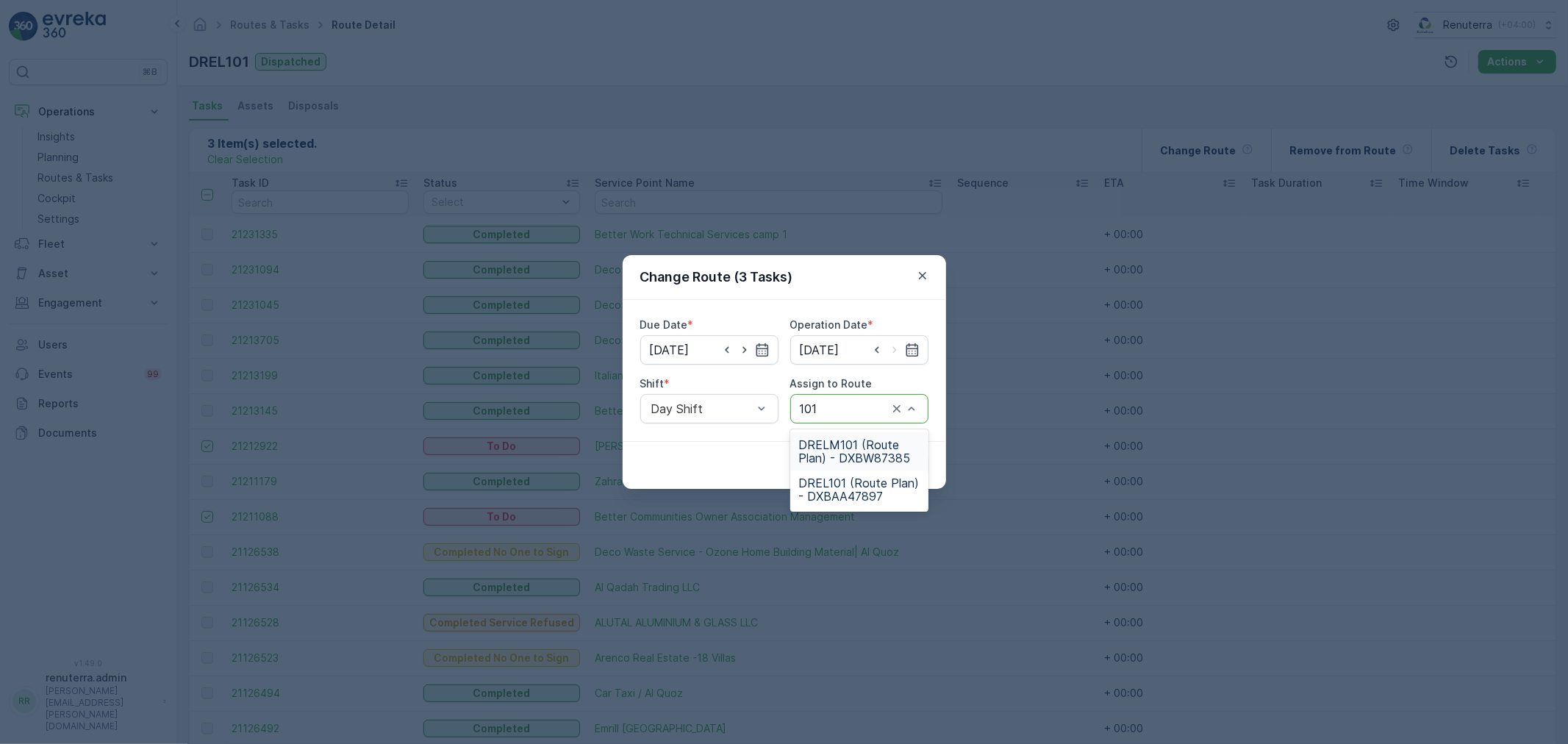
click at [849, 495] on span "DREL101 (Route Plan) - DXBAA47897" at bounding box center [859, 489] width 120 height 26
click at [887, 480] on div "Cancel Submit" at bounding box center [784, 465] width 324 height 48
click at [888, 475] on button "Submit" at bounding box center [901, 465] width 54 height 24
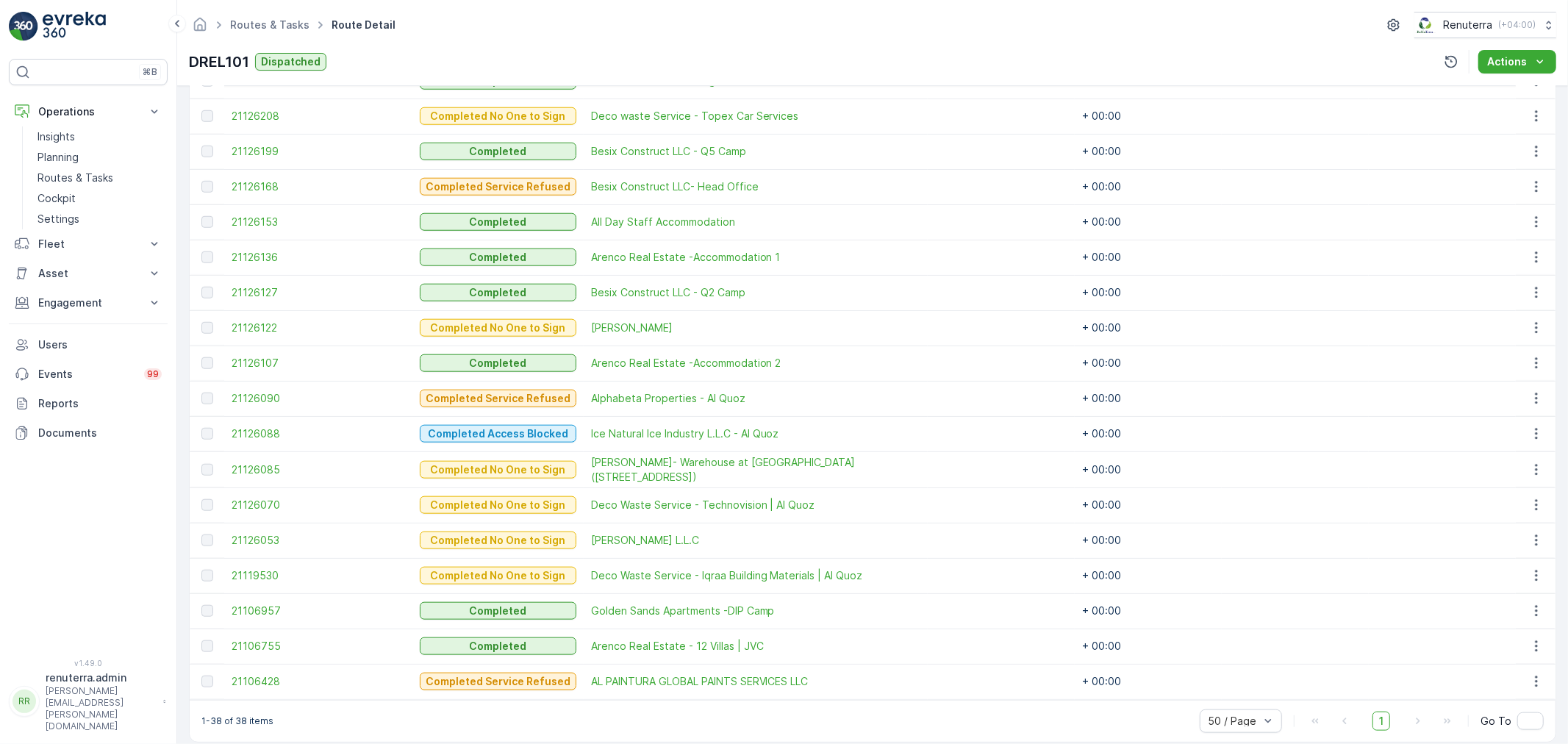
scroll to position [1189, 0]
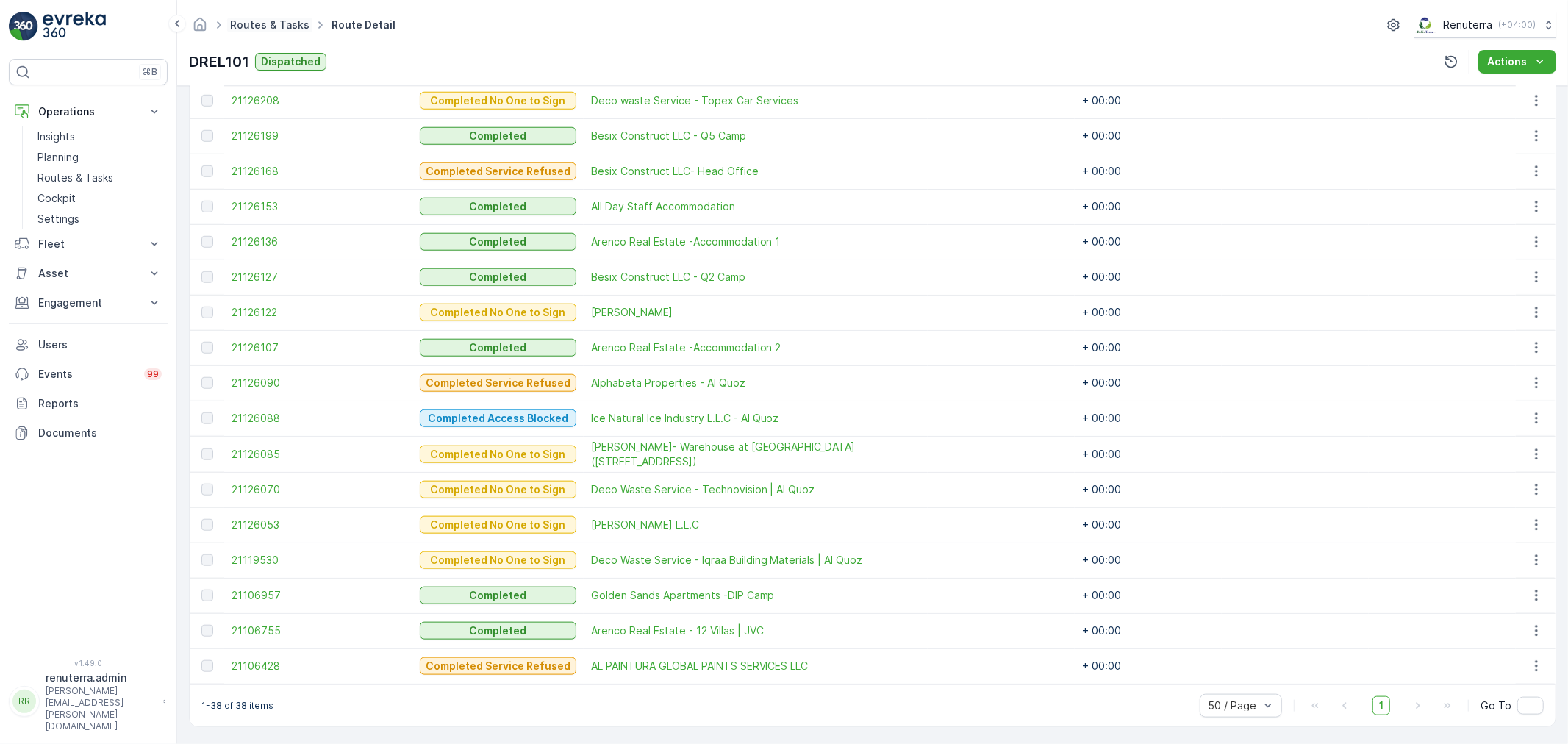
click at [273, 26] on link "Routes & Tasks" at bounding box center [270, 25] width 79 height 13
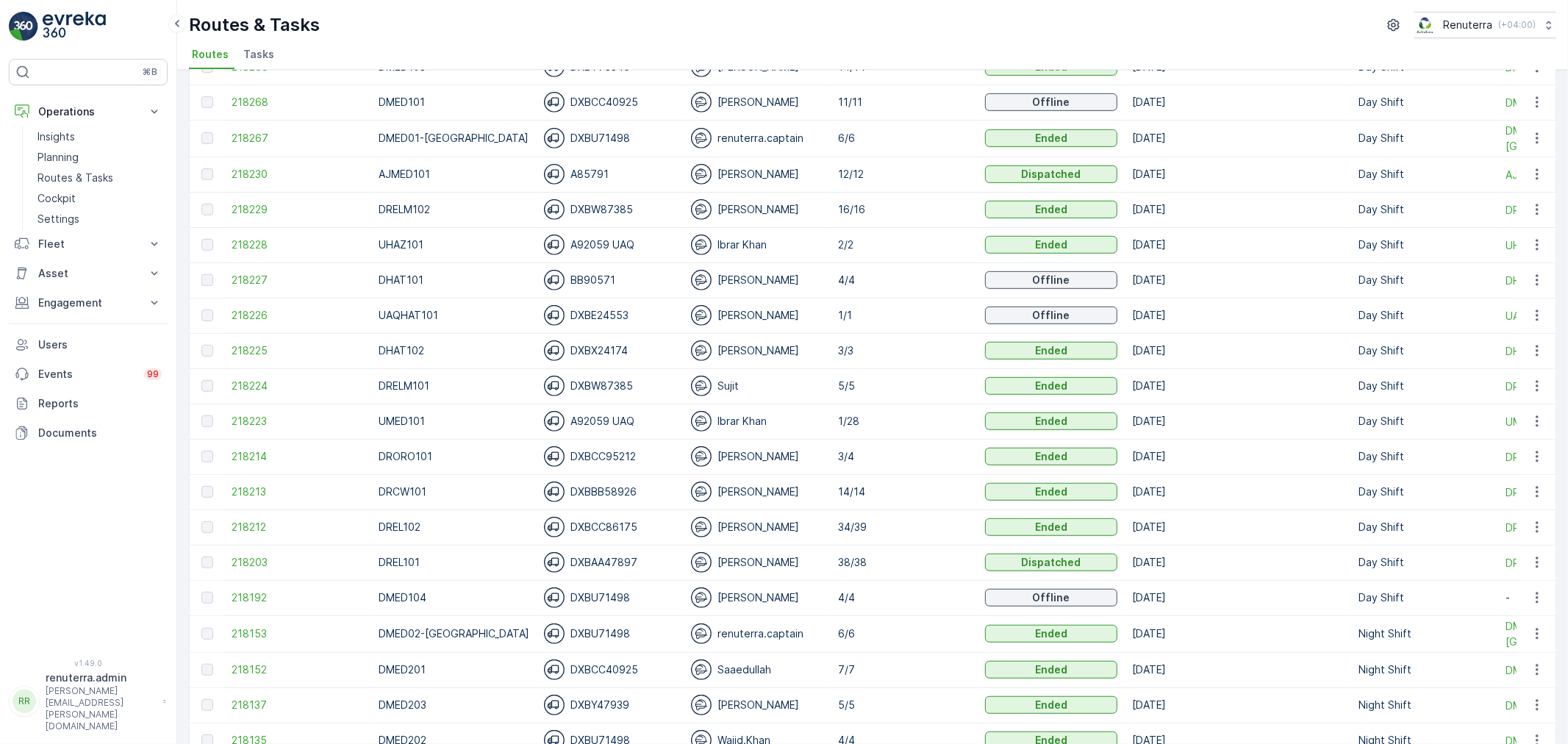
scroll to position [653, 0]
click at [230, 417] on td "218223" at bounding box center [298, 418] width 147 height 35
click at [277, 416] on span "218223" at bounding box center [297, 418] width 132 height 15
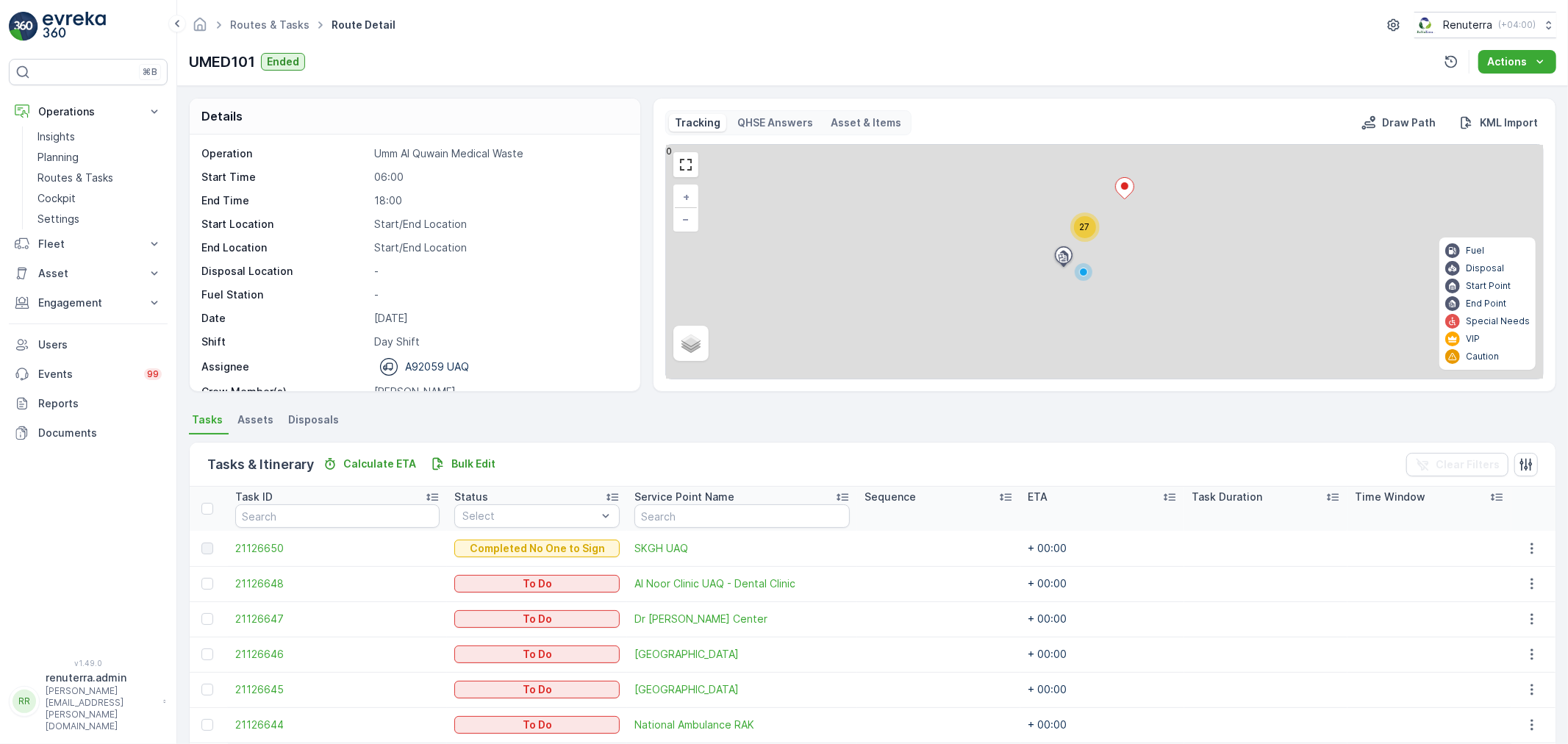
click at [217, 517] on th at bounding box center [208, 509] width 38 height 44
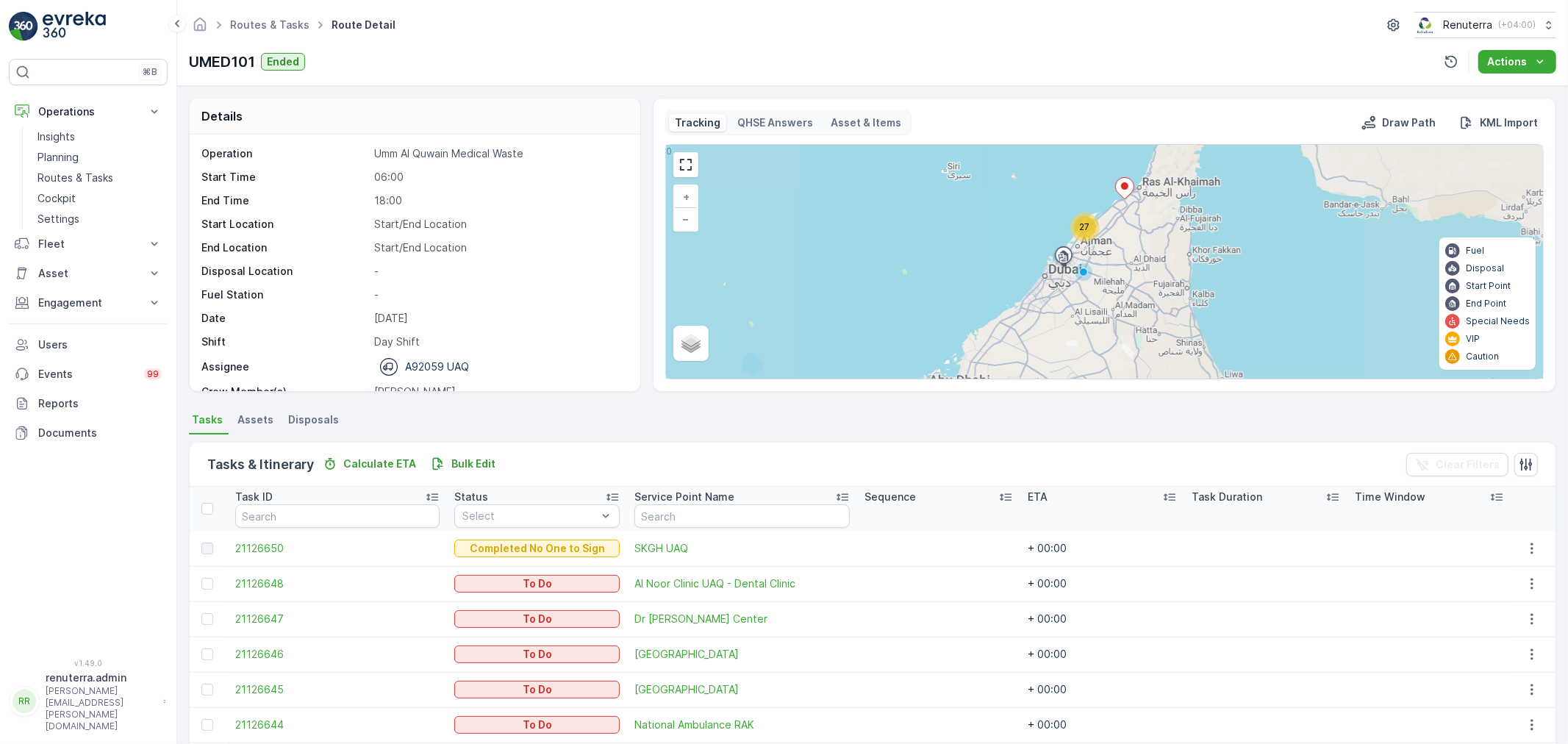
click at [207, 516] on th at bounding box center [208, 509] width 38 height 44
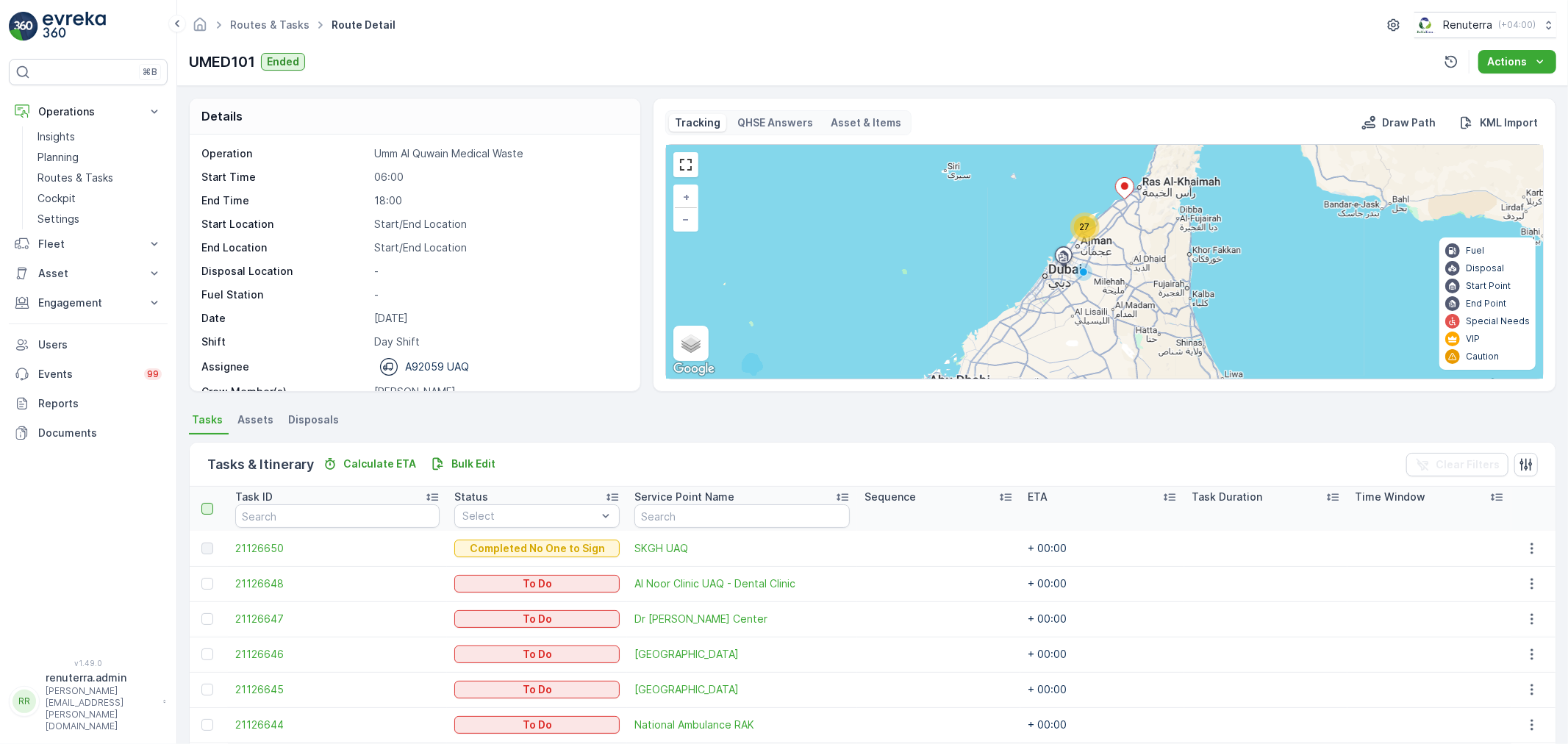
click at [204, 508] on div at bounding box center [207, 509] width 12 height 12
click at [209, 503] on input "checkbox" at bounding box center [209, 503] width 0 height 0
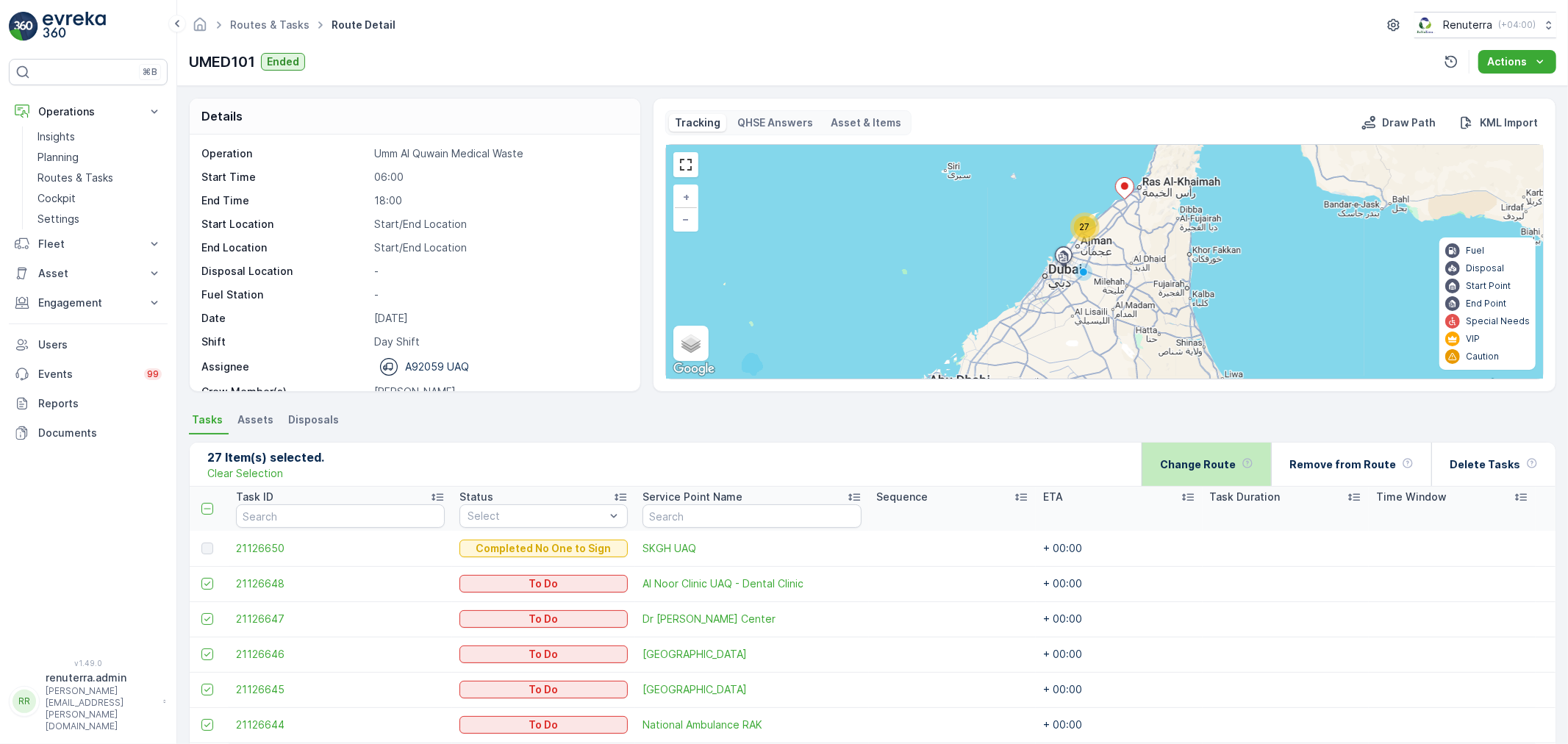
click at [1229, 464] on p "Change Route" at bounding box center [1198, 464] width 76 height 15
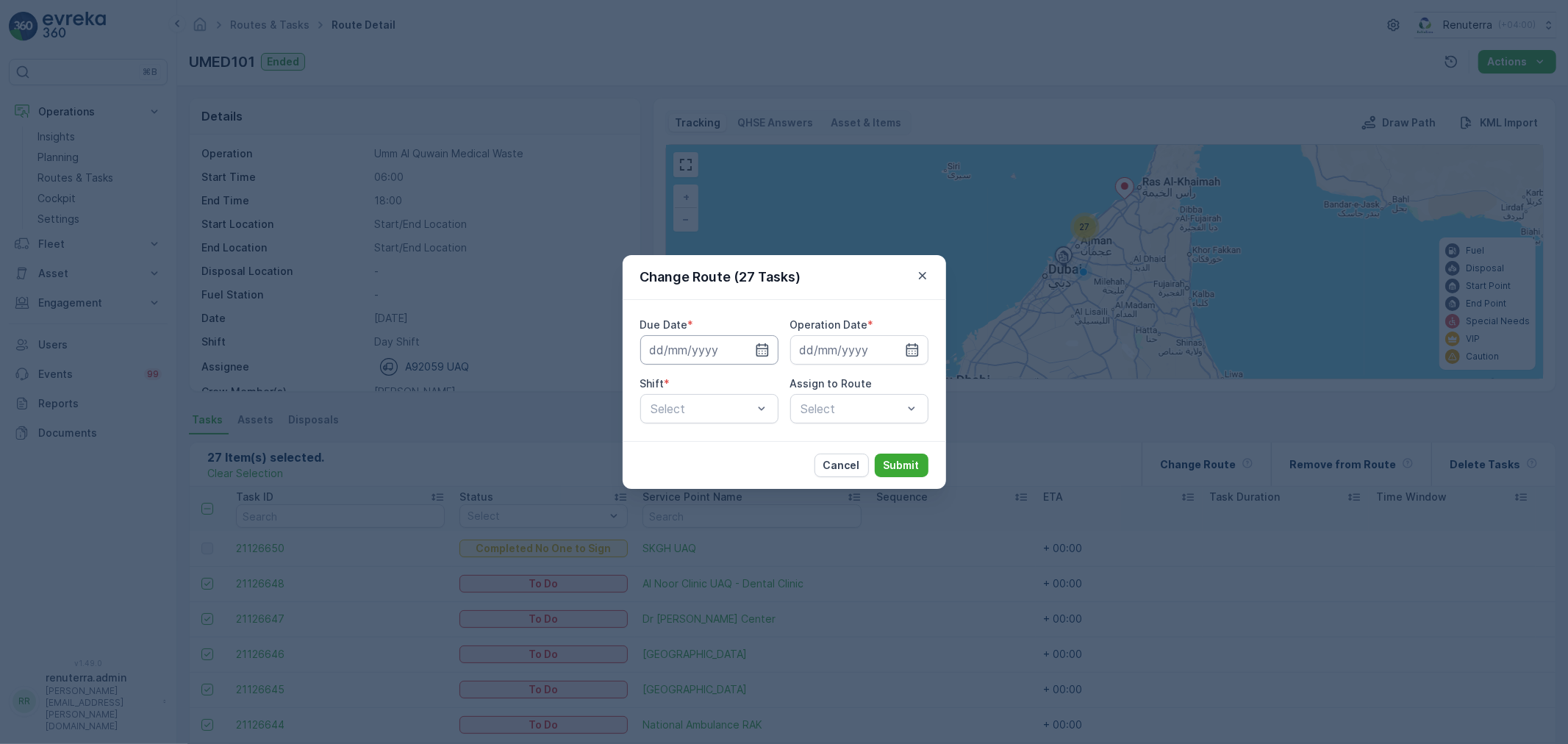
click at [715, 346] on input at bounding box center [709, 350] width 138 height 29
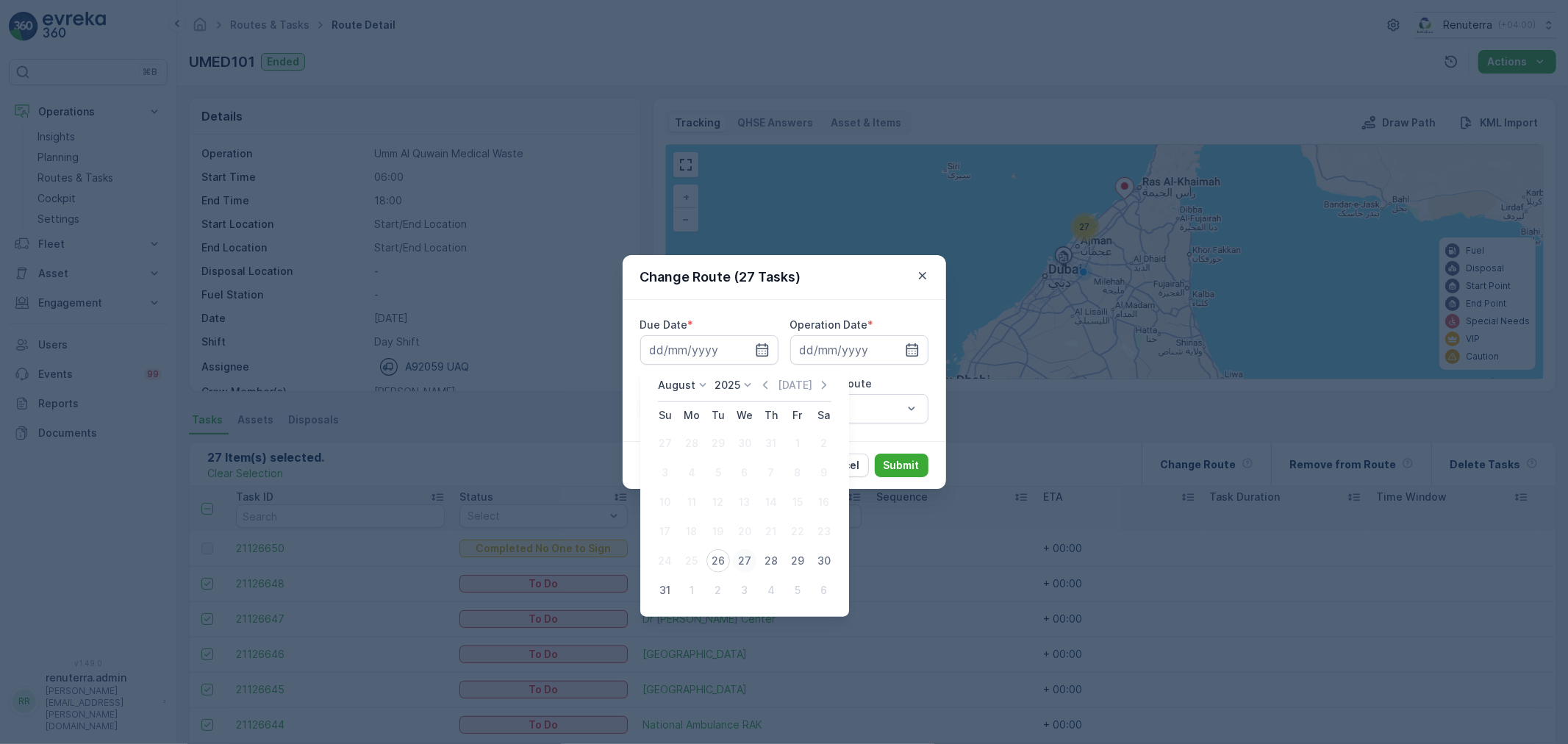
click at [743, 561] on div "27" at bounding box center [745, 561] width 24 height 24
type input "[DATE]"
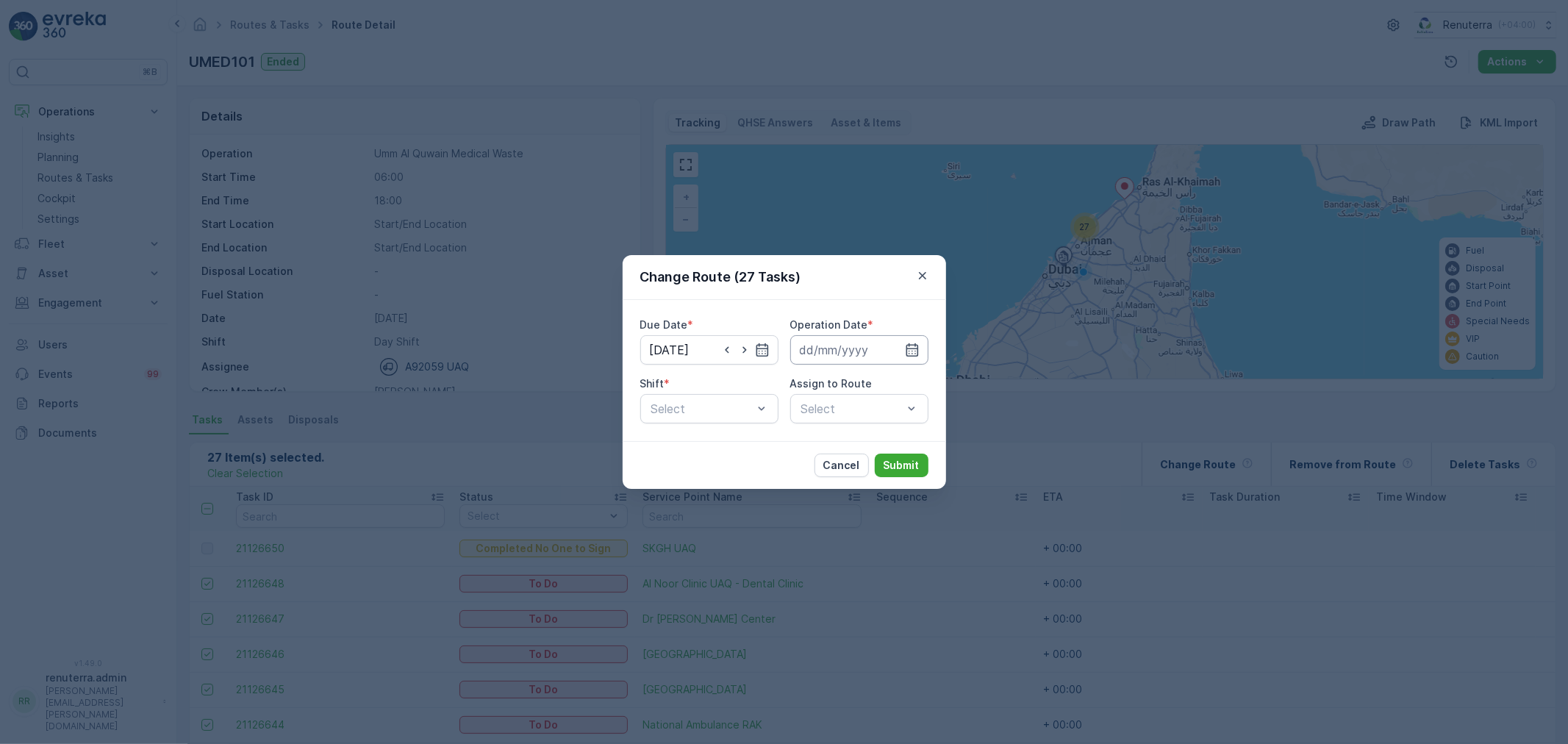
click at [858, 347] on input at bounding box center [860, 350] width 138 height 29
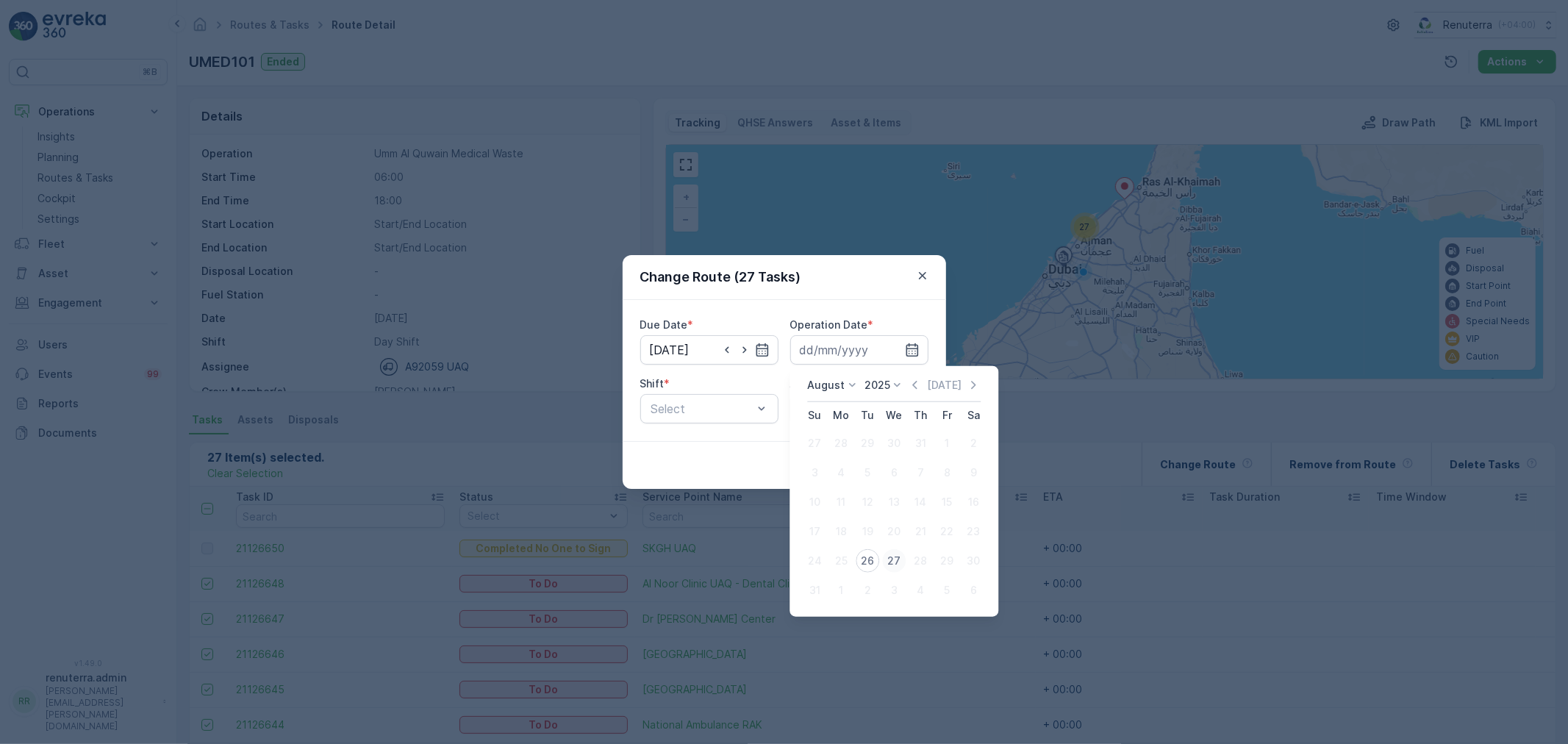
click at [887, 554] on div "27" at bounding box center [894, 561] width 24 height 24
type input "[DATE]"
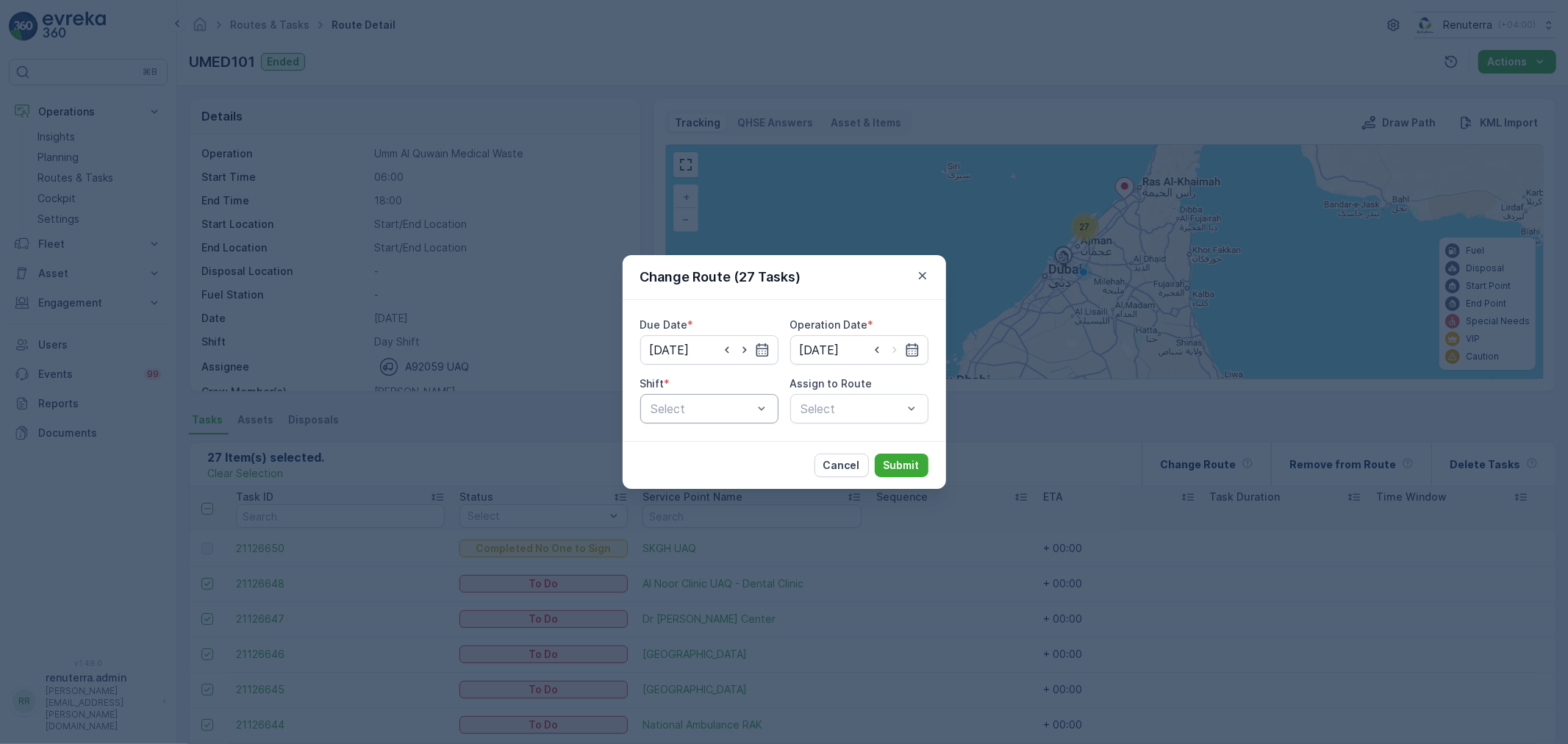
click at [737, 406] on div at bounding box center [702, 409] width 104 height 14
click at [728, 452] on div "Day Shift" at bounding box center [709, 444] width 138 height 25
click at [828, 416] on div "Select" at bounding box center [860, 409] width 138 height 29
click at [849, 448] on span "UMED101 (Route Plan) - A92059 UAQ" at bounding box center [859, 450] width 120 height 26
click at [928, 470] on button "Submit" at bounding box center [901, 465] width 54 height 24
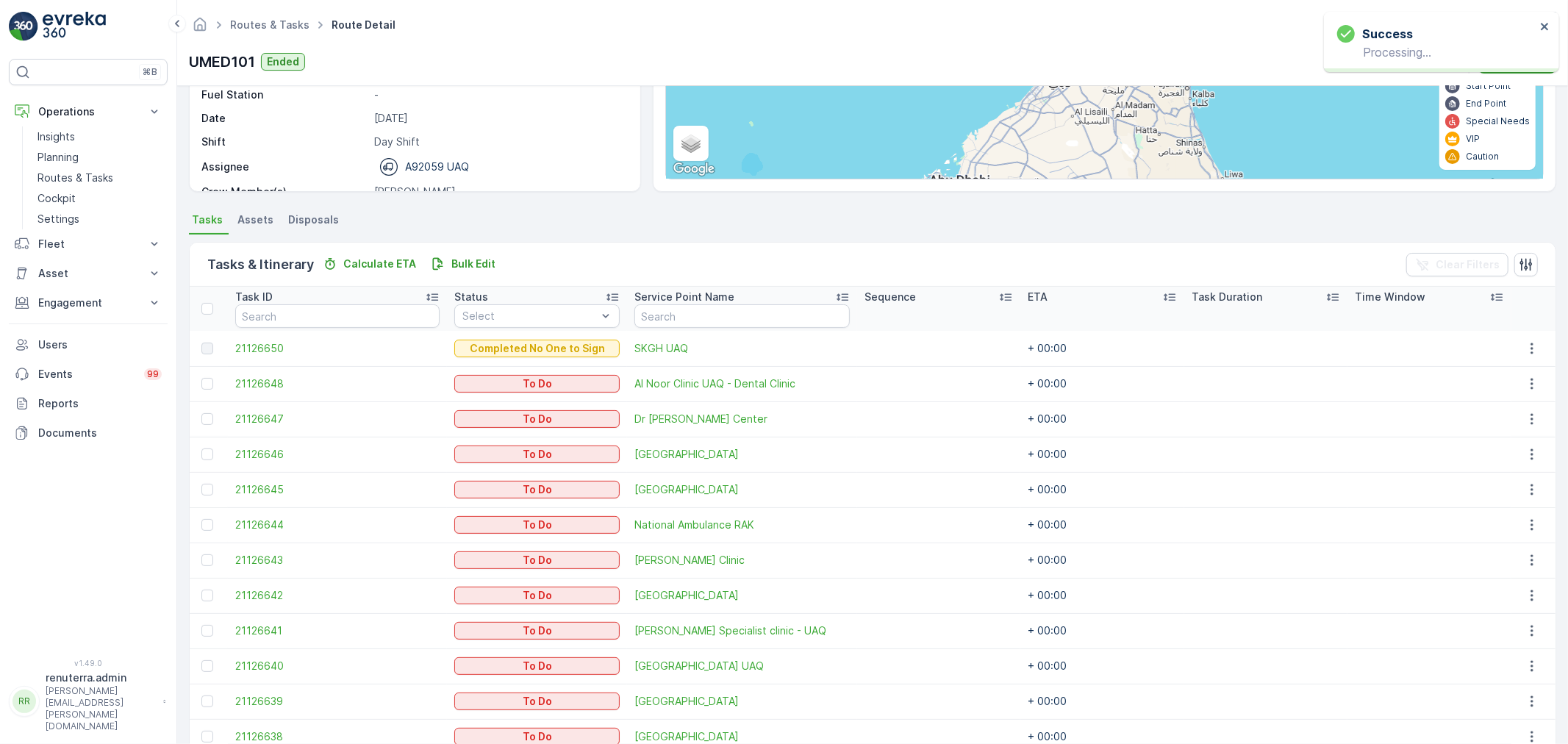
scroll to position [63, 0]
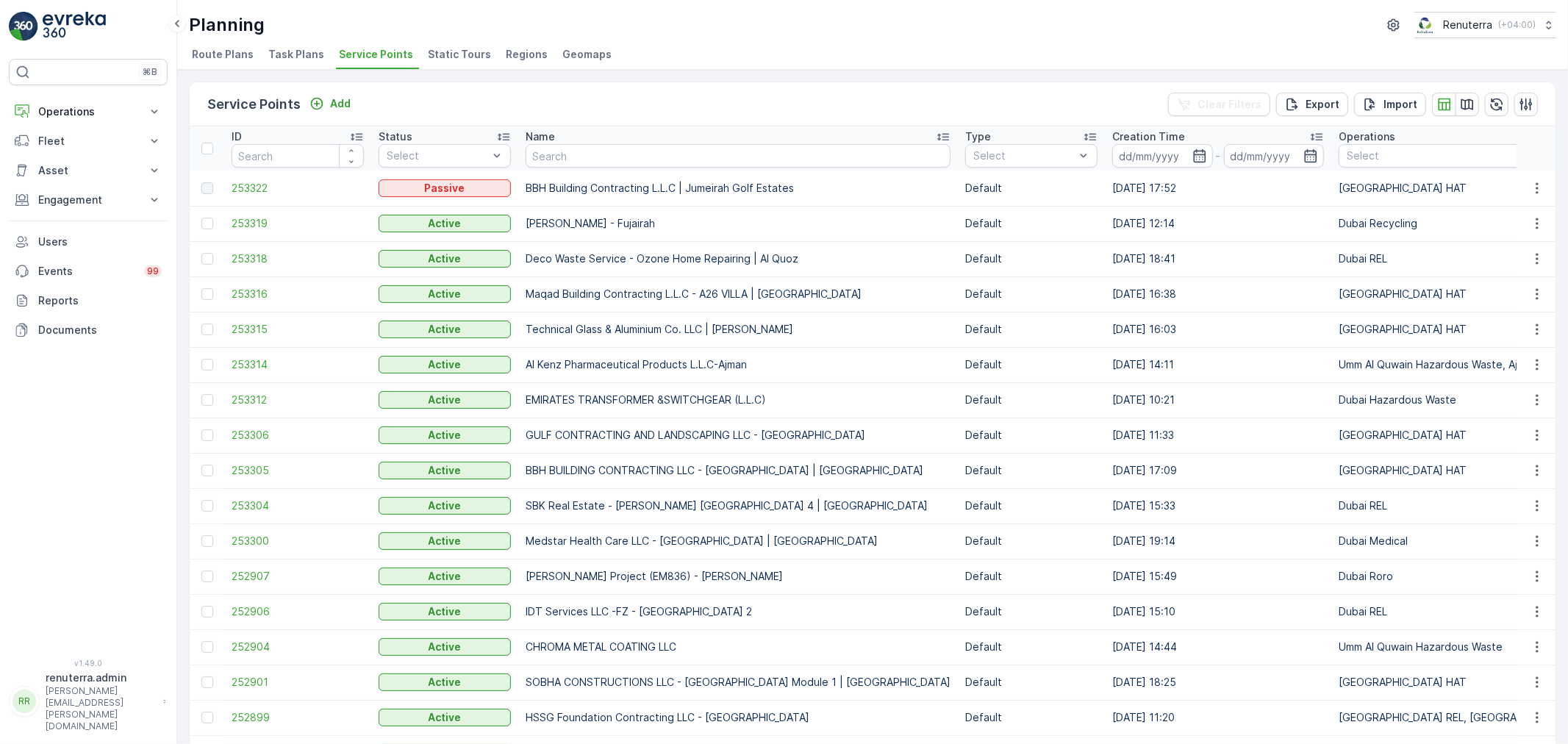
click at [564, 142] on div "Name" at bounding box center [738, 137] width 425 height 15
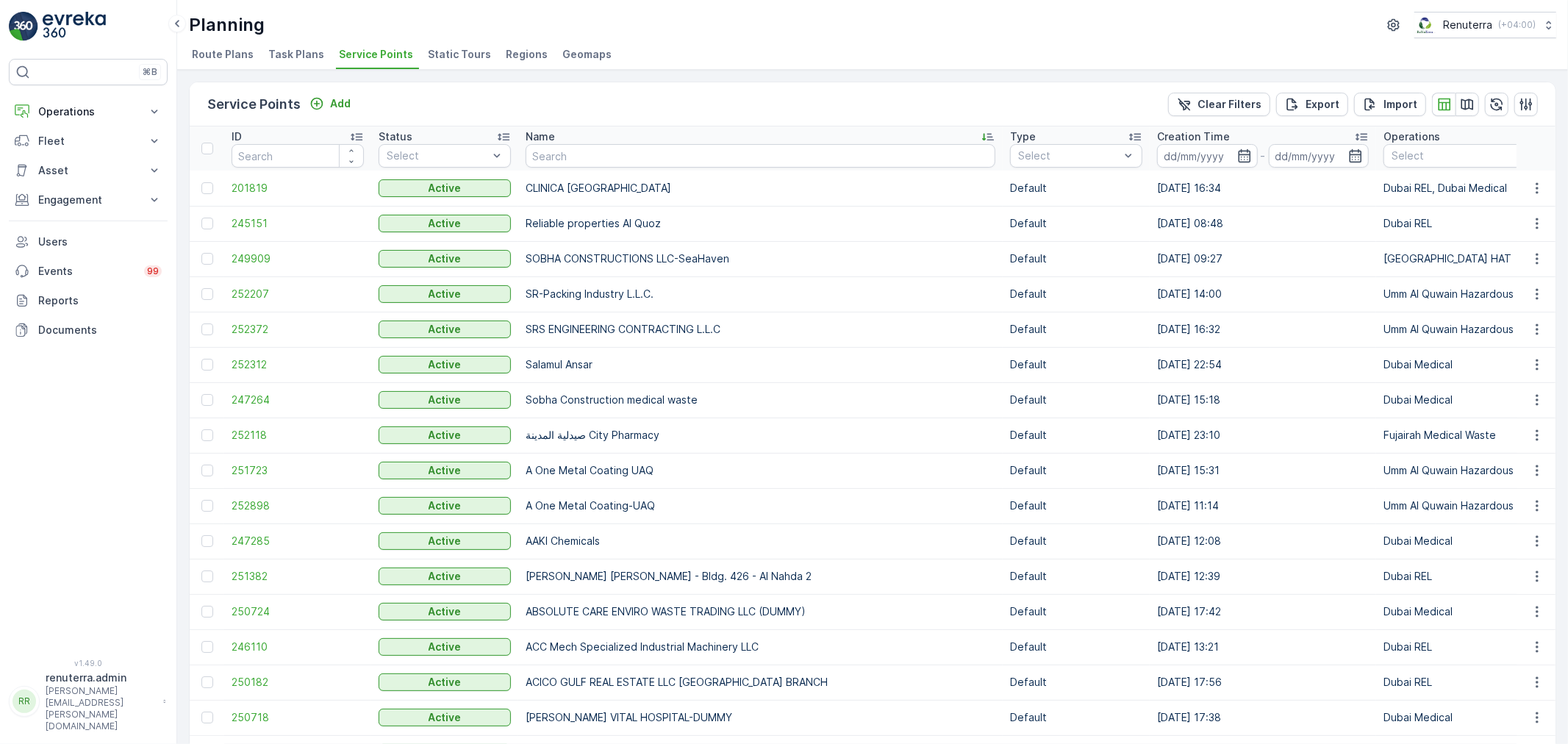
click at [583, 155] on input "text" at bounding box center [761, 156] width 469 height 24
type input "Karach"
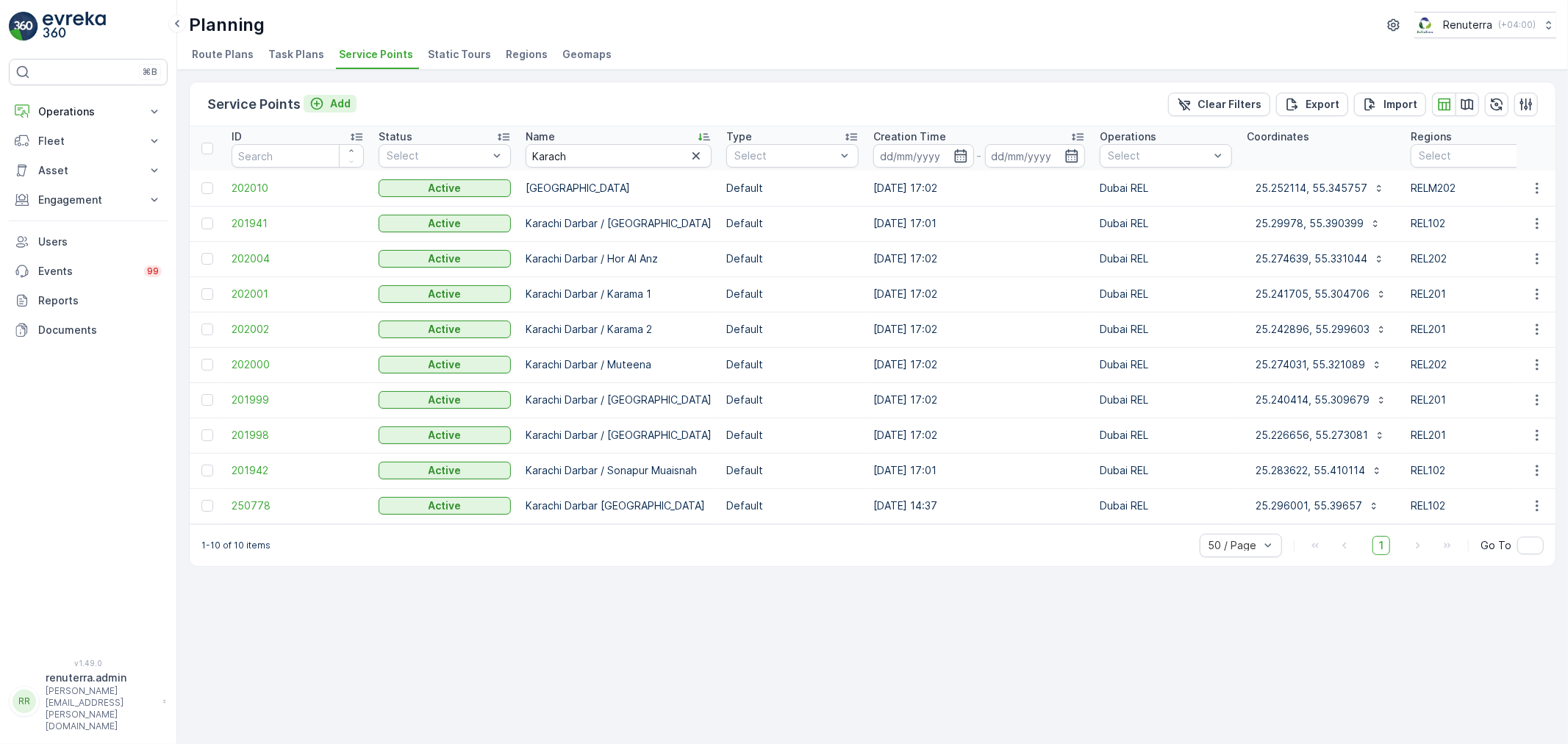
click at [341, 103] on p "Add" at bounding box center [341, 103] width 20 height 15
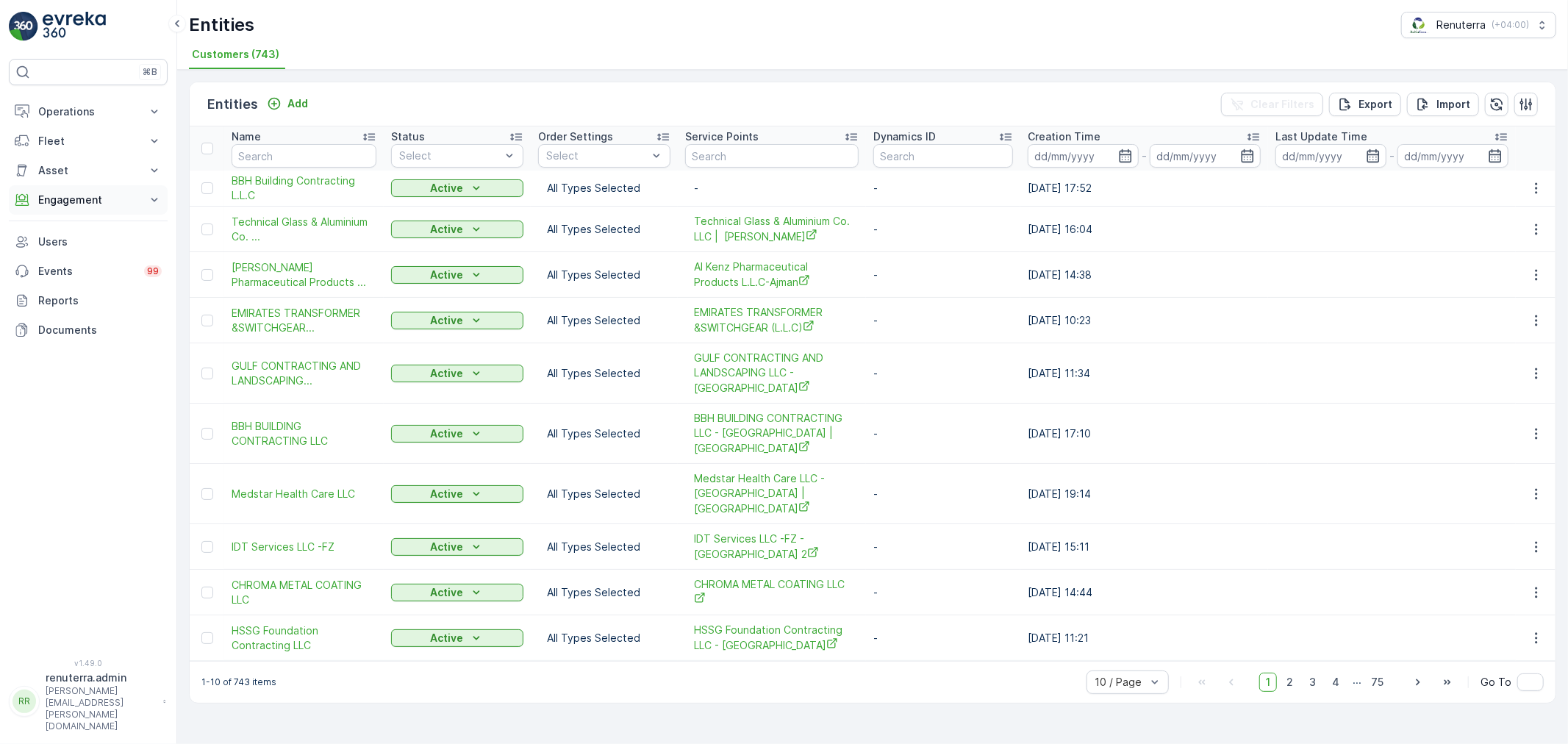
click at [103, 199] on p "Engagement" at bounding box center [88, 200] width 100 height 15
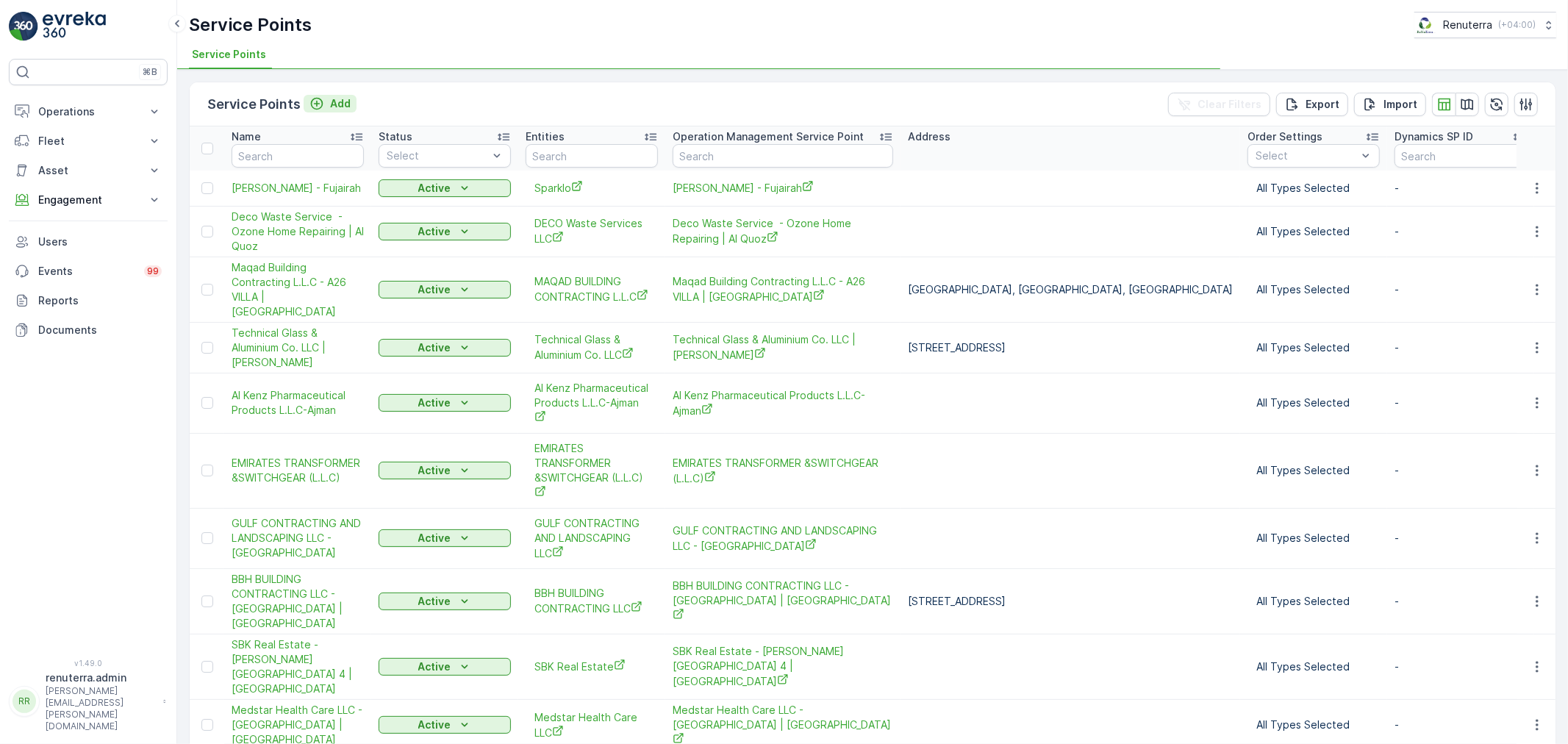
click at [341, 98] on p "Add" at bounding box center [341, 103] width 20 height 15
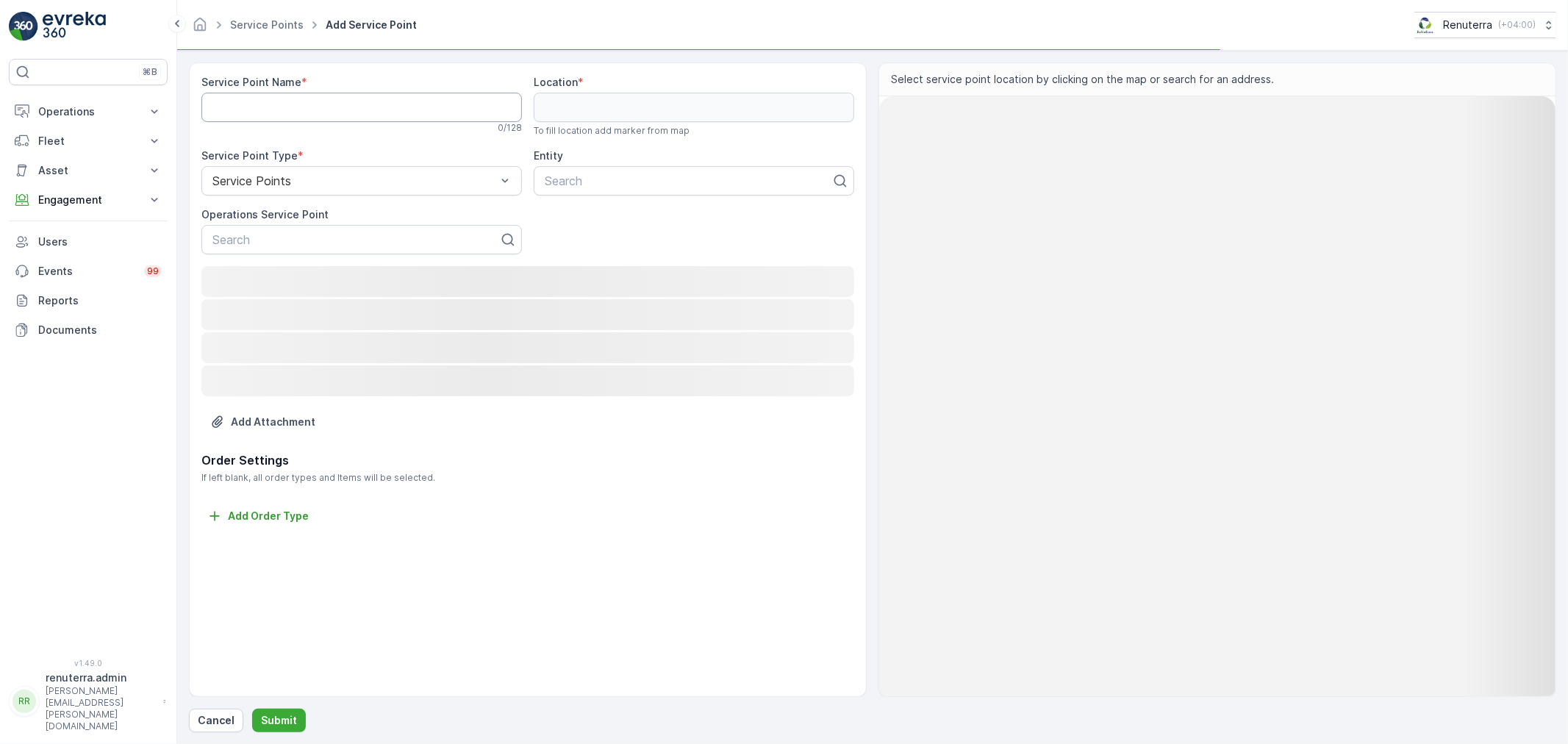
click at [340, 100] on Name "Service Point Name" at bounding box center [361, 108] width 320 height 29
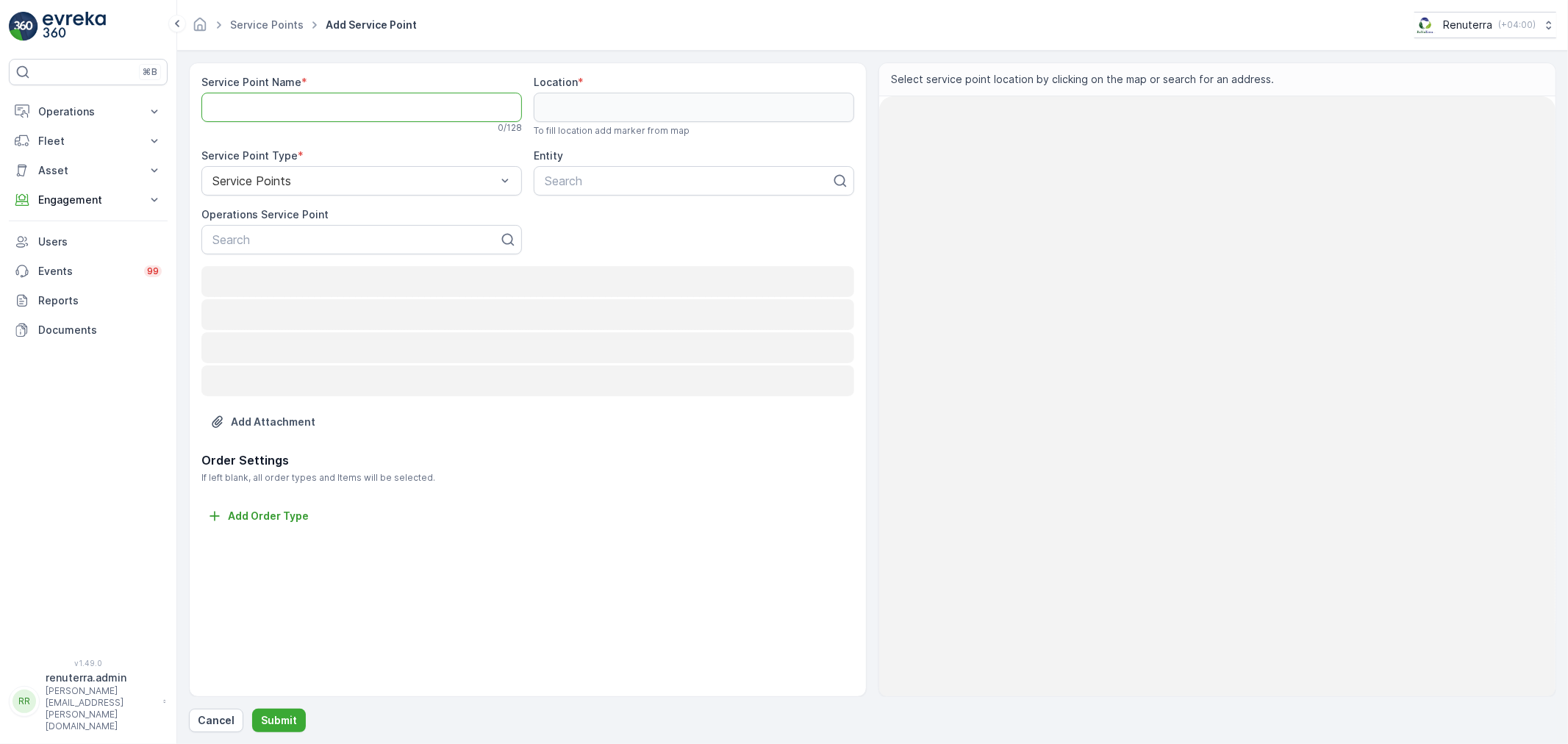
paste Name "SBK [PERSON_NAME] building -Deira"
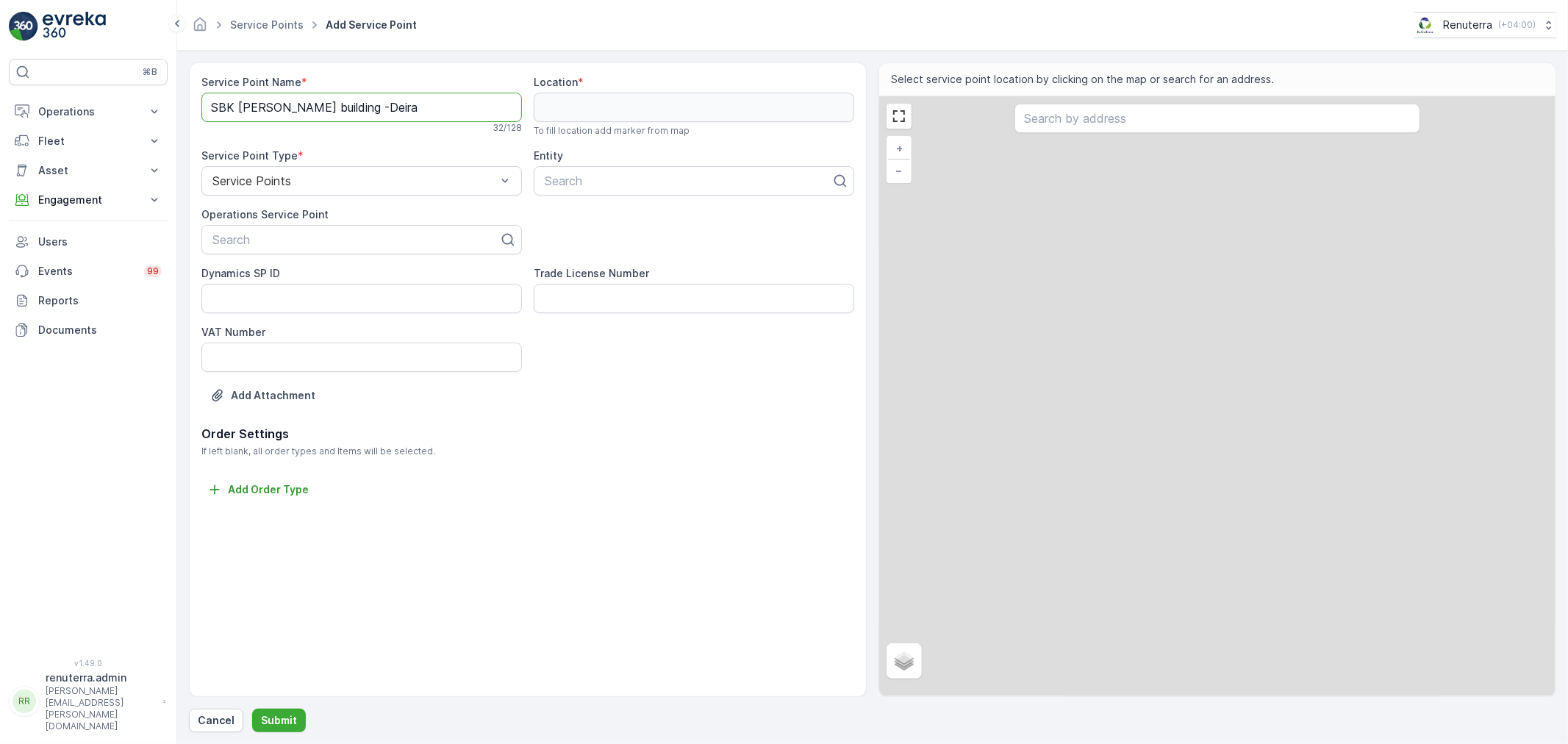
click at [231, 98] on Name "SBK [PERSON_NAME] building -Deira" at bounding box center [361, 108] width 320 height 29
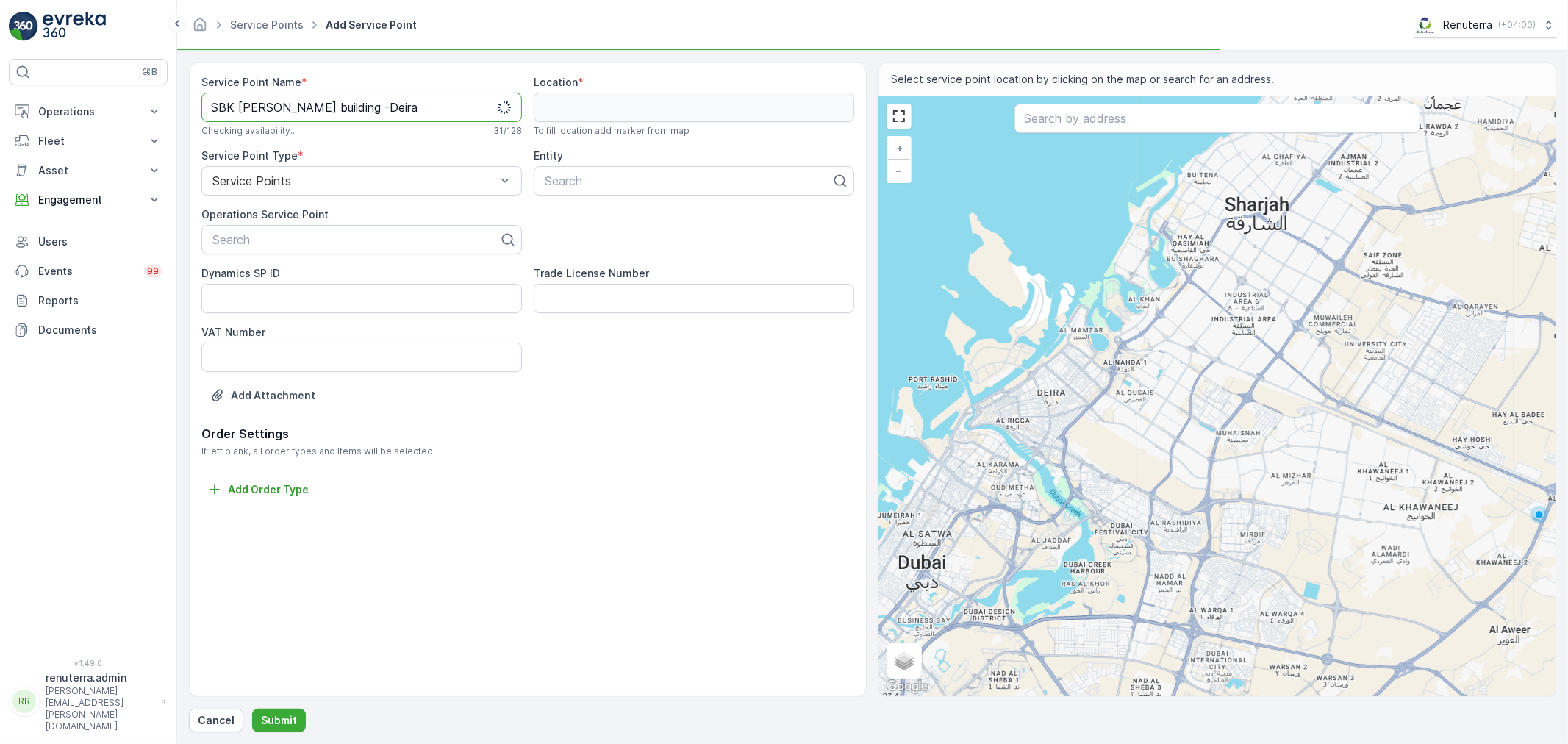
drag, startPoint x: 423, startPoint y: 108, endPoint x: 204, endPoint y: 106, distance: 219.0
click at [204, 106] on Name "SBK [PERSON_NAME] building -Deira" at bounding box center [361, 108] width 320 height 29
type Name "SBK [PERSON_NAME] building -Deira"
click at [225, 242] on div at bounding box center [355, 240] width 289 height 14
paste input "SBK [PERSON_NAME] building -Deira"
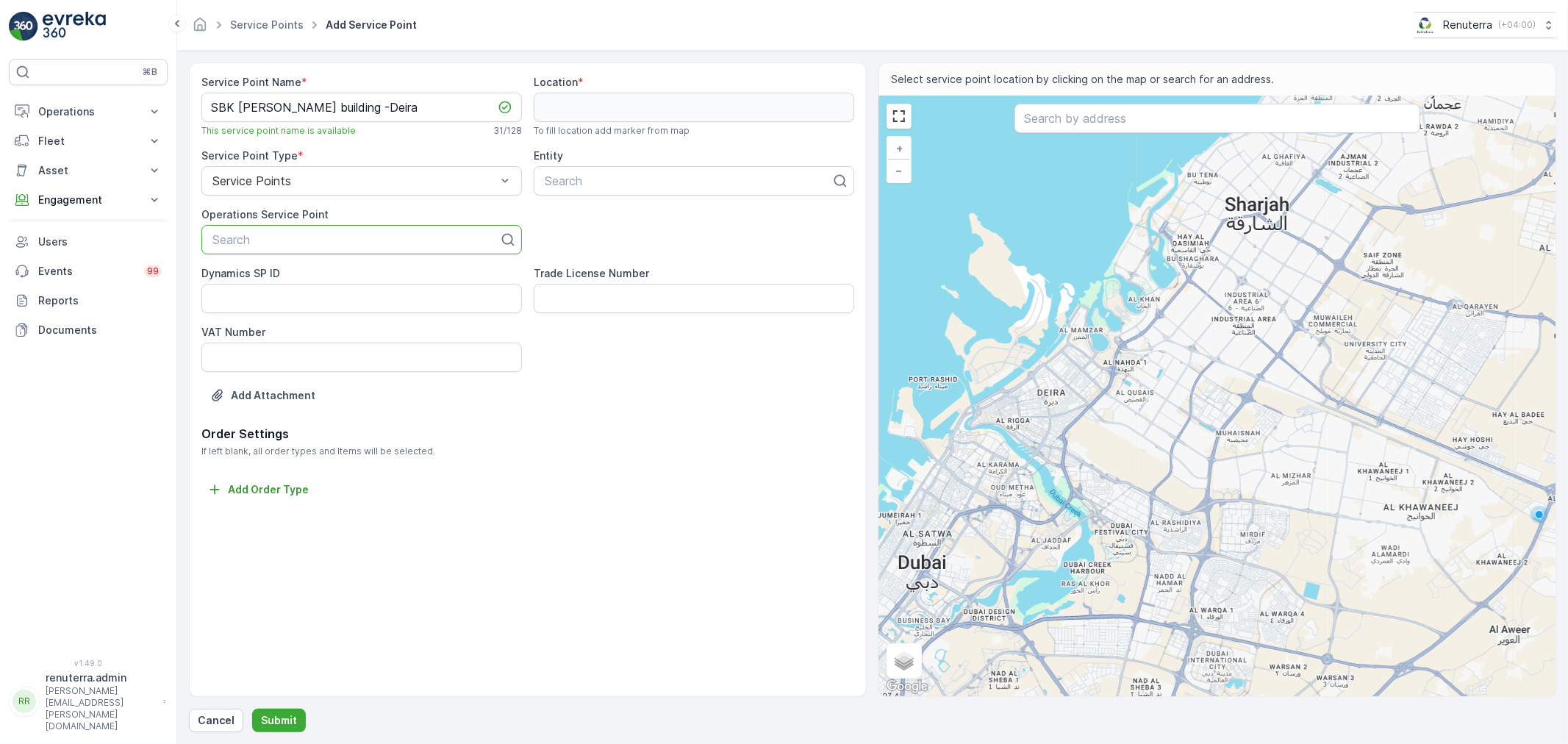
type input "SBK [PERSON_NAME] building -Deira"
click at [265, 274] on span "SBK [PERSON_NAME] building -Deira" at bounding box center [313, 276] width 207 height 14
click at [687, 183] on div at bounding box center [687, 181] width 289 height 14
paste input "SBK [PERSON_NAME] building -Deira"
type input "SBK [PERSON_NAME] building -Deira"
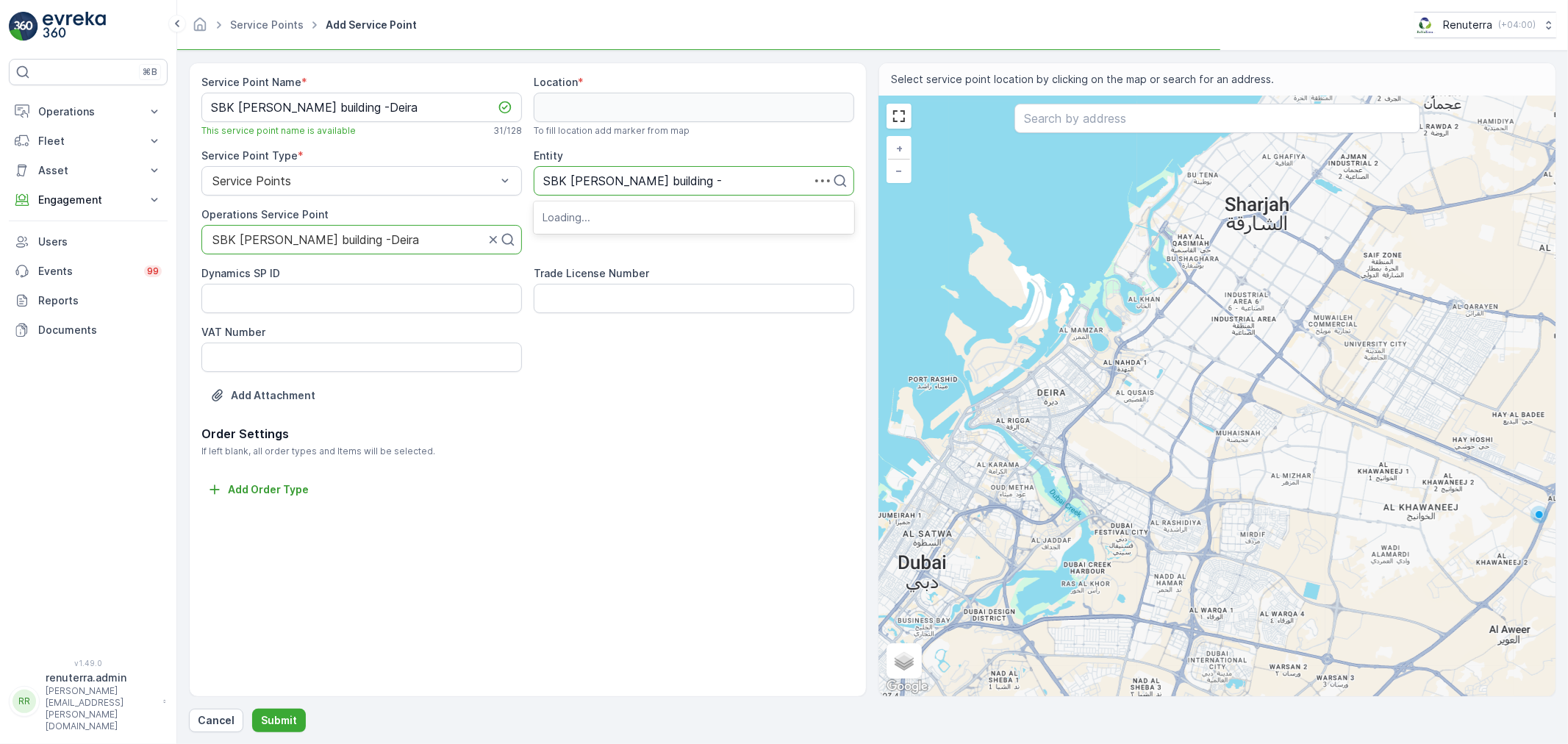
click at [598, 214] on p "Loading..." at bounding box center [694, 217] width 303 height 15
click at [598, 214] on p "No results found" at bounding box center [694, 217] width 303 height 15
drag, startPoint x: 763, startPoint y: 183, endPoint x: 526, endPoint y: 183, distance: 237.0
click at [526, 183] on div "Service Point Name * SBK [PERSON_NAME] building -Deira This service point name …" at bounding box center [528, 250] width 653 height 350
type input "SBK"
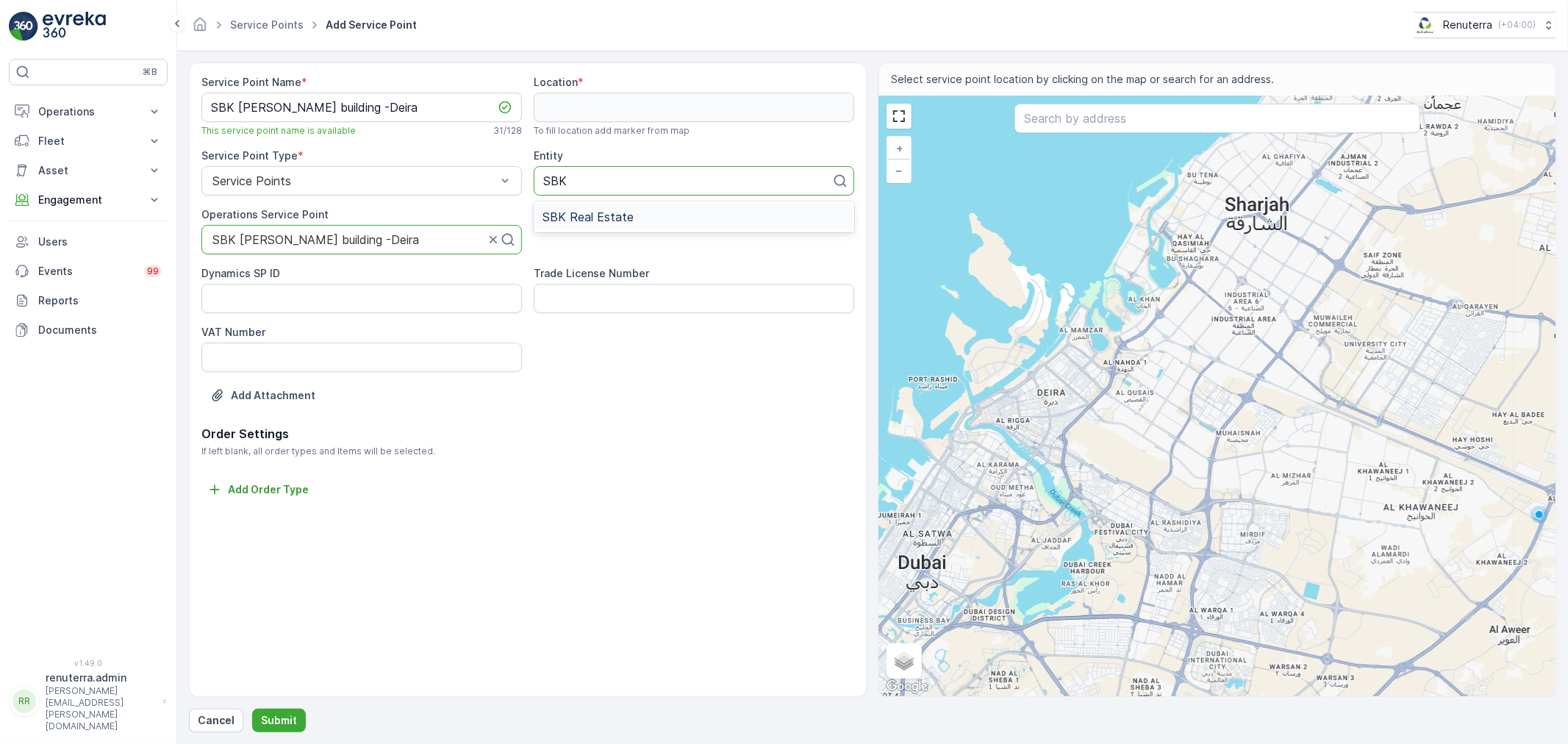
click at [579, 210] on span "SBK Real Estate" at bounding box center [588, 217] width 91 height 14
click at [1122, 130] on input "text" at bounding box center [1216, 118] width 405 height 29
paste input "Superior Delivery services LLC . [GEOGRAPHIC_DATA]"
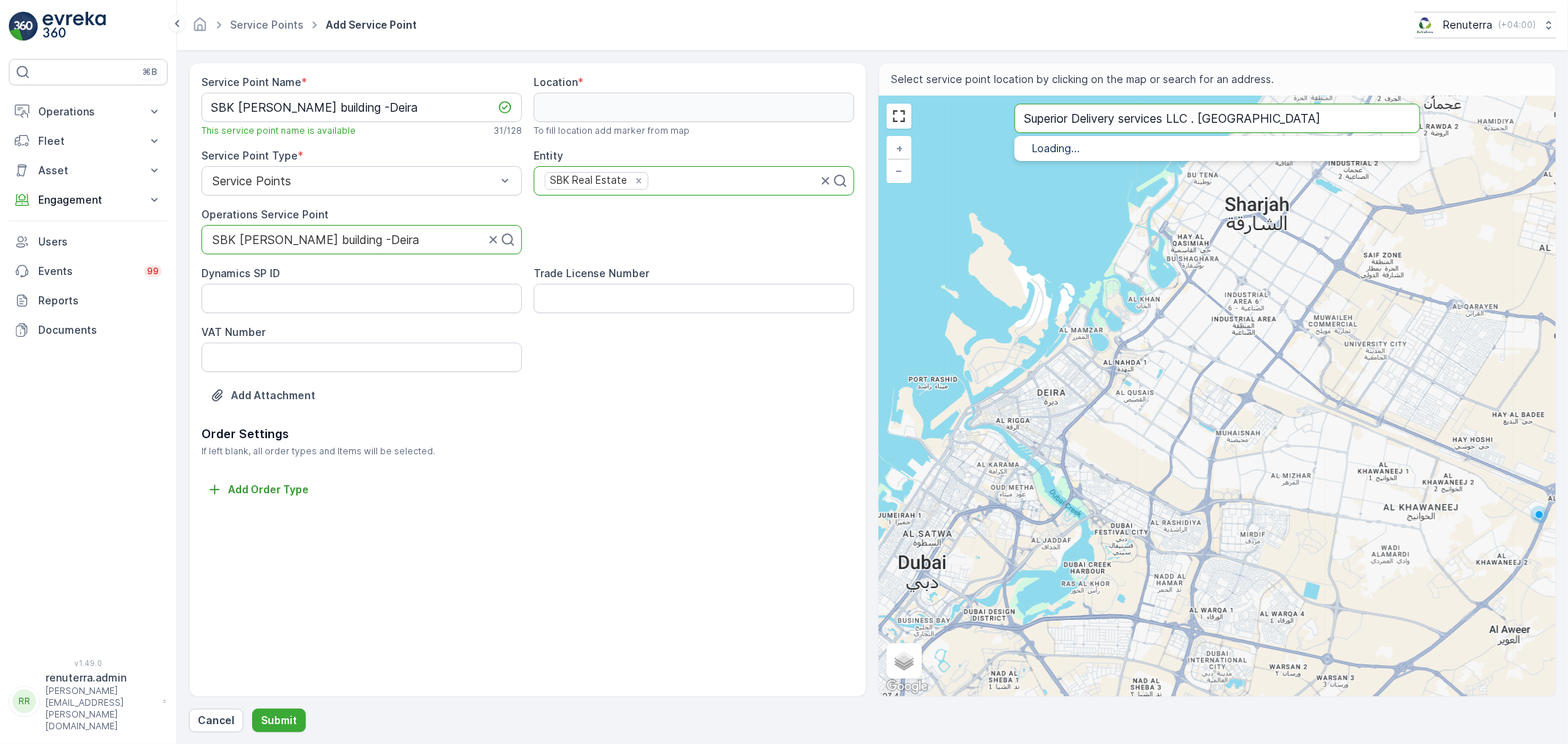
type input "Superior Delivery services LLC . [GEOGRAPHIC_DATA]"
click at [1117, 177] on p "Dubai - United Arab Emirates" at bounding box center [1235, 178] width 347 height 12
type input "25.2775315,55.3129749"
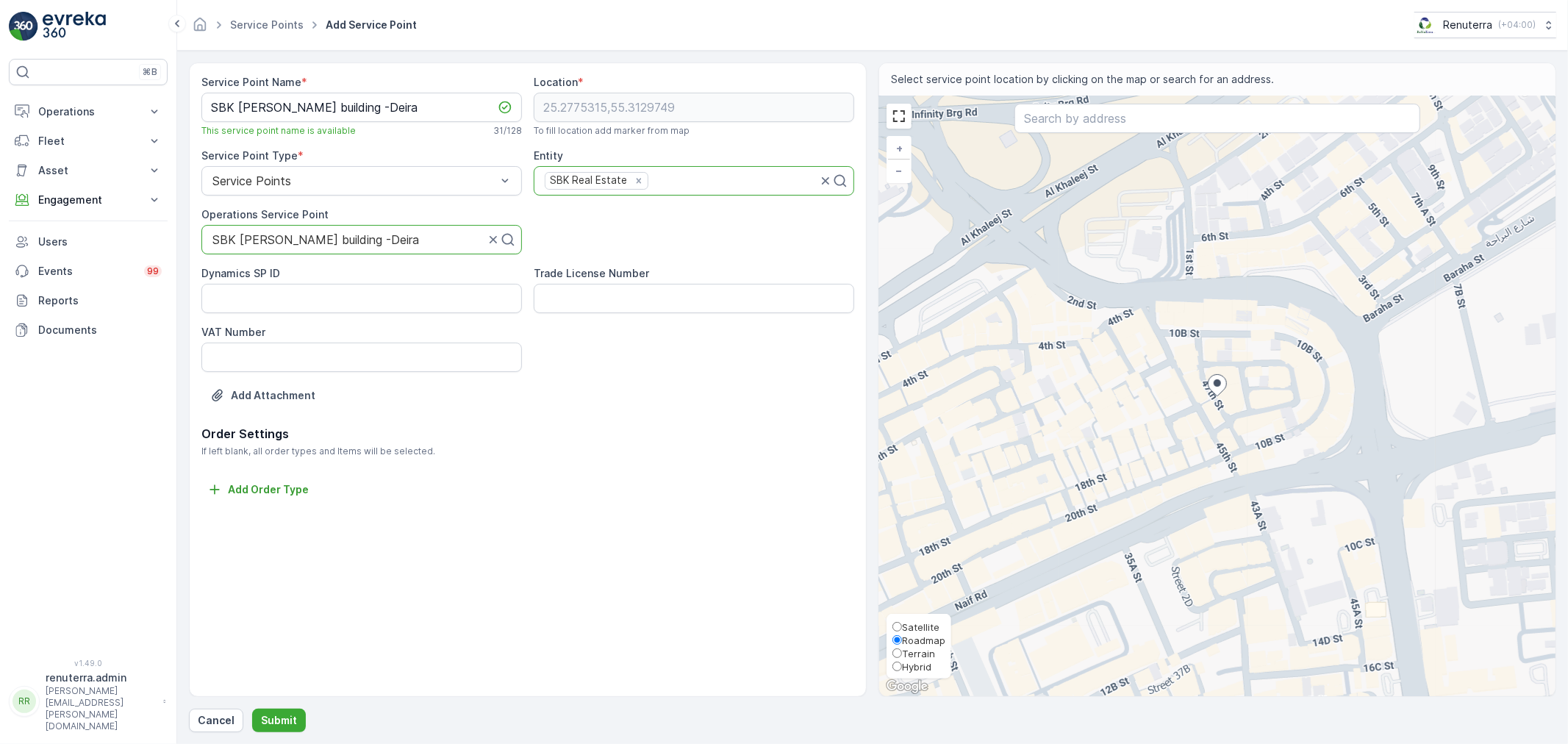
click at [924, 628] on span "Satellite" at bounding box center [921, 627] width 38 height 12
click at [902, 628] on input "Satellite" at bounding box center [896, 626] width 9 height 9
radio input "true"
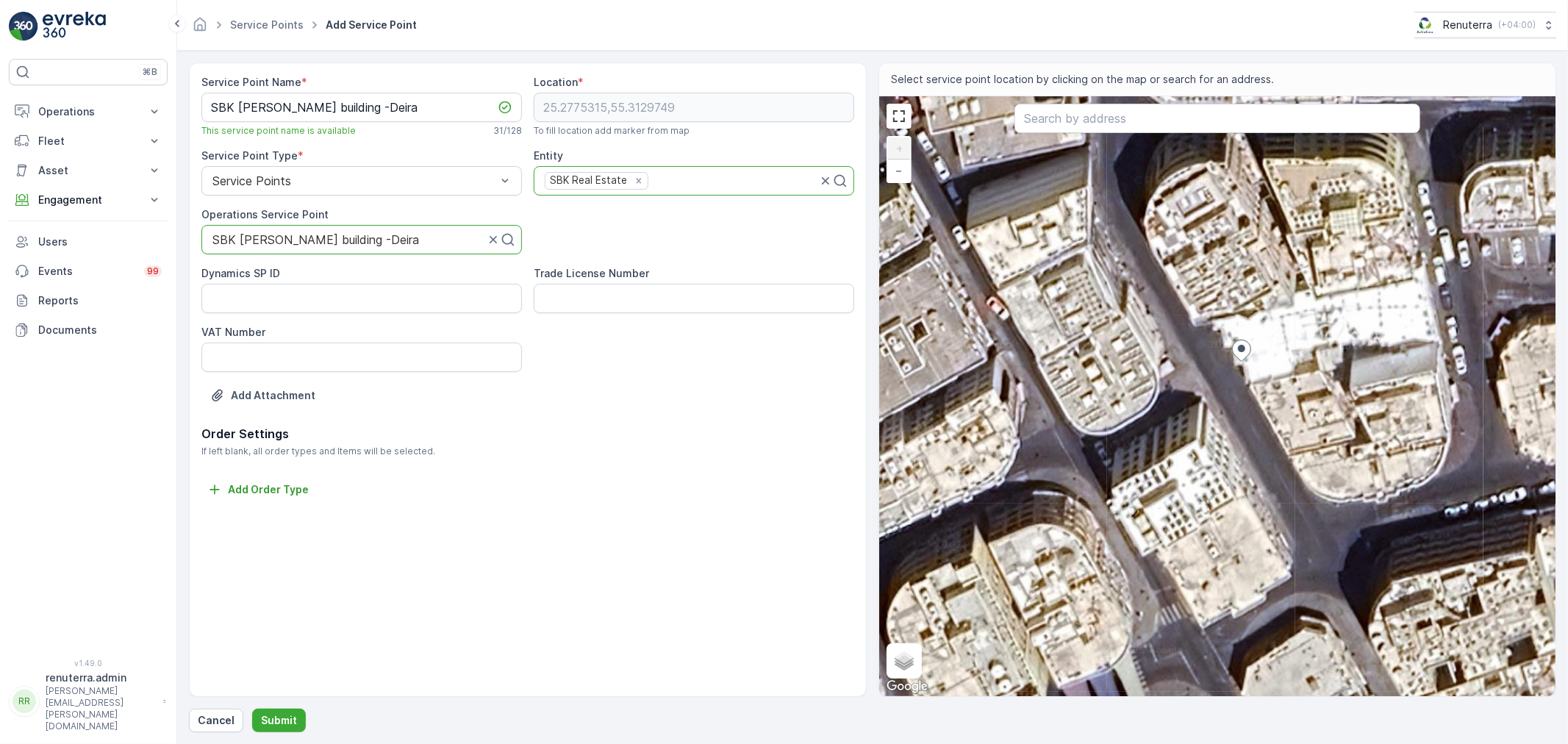
click at [1257, 344] on div "+ − Satellite Roadmap Terrain Hybrid Leaflet Keyboard shortcuts Map Data Imager…" at bounding box center [1217, 396] width 676 height 600
type input "25.2775611757857,55.31300347558708"
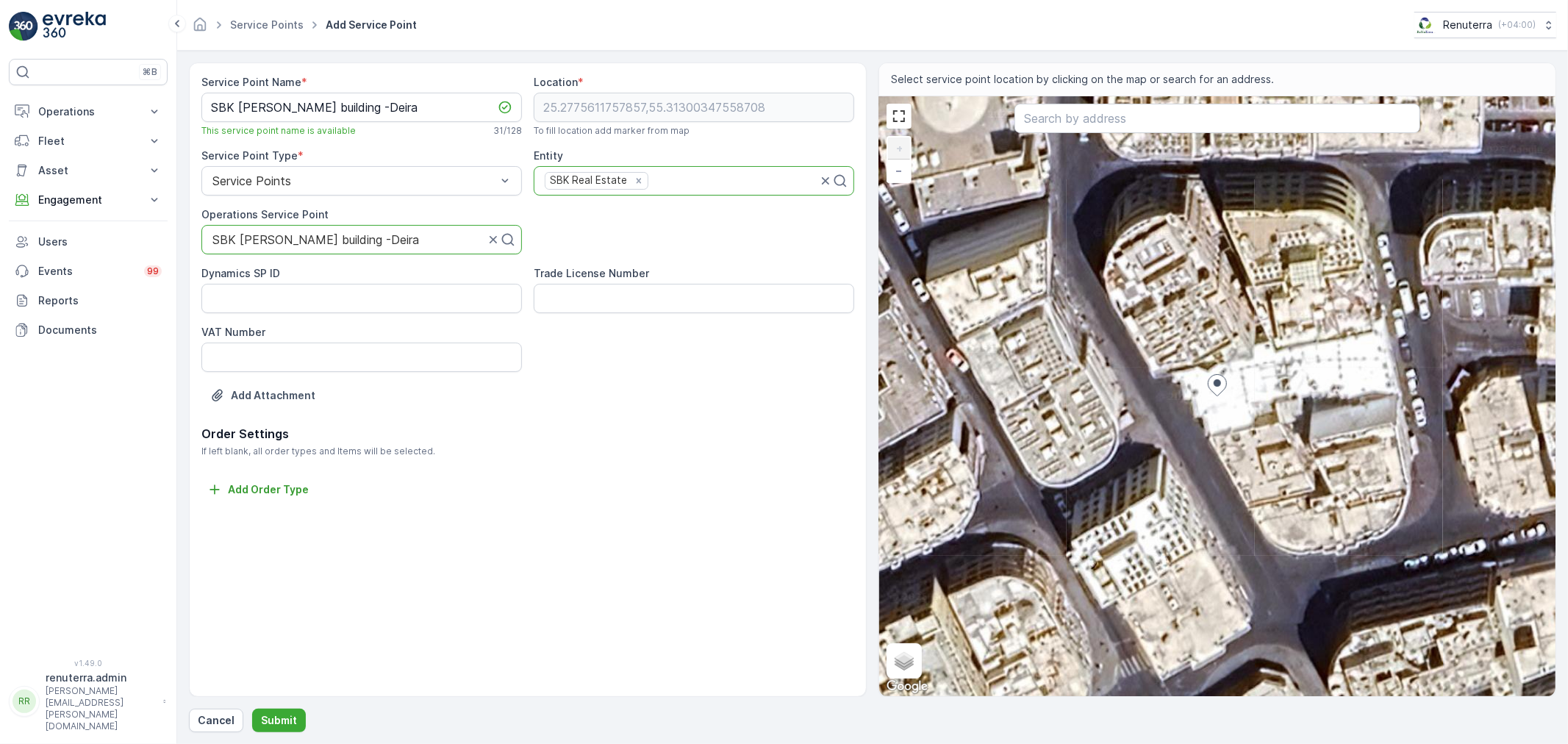
click at [310, 710] on div "Cancel Submit" at bounding box center [872, 720] width 1367 height 24
click at [301, 717] on button "Submit" at bounding box center [278, 720] width 54 height 24
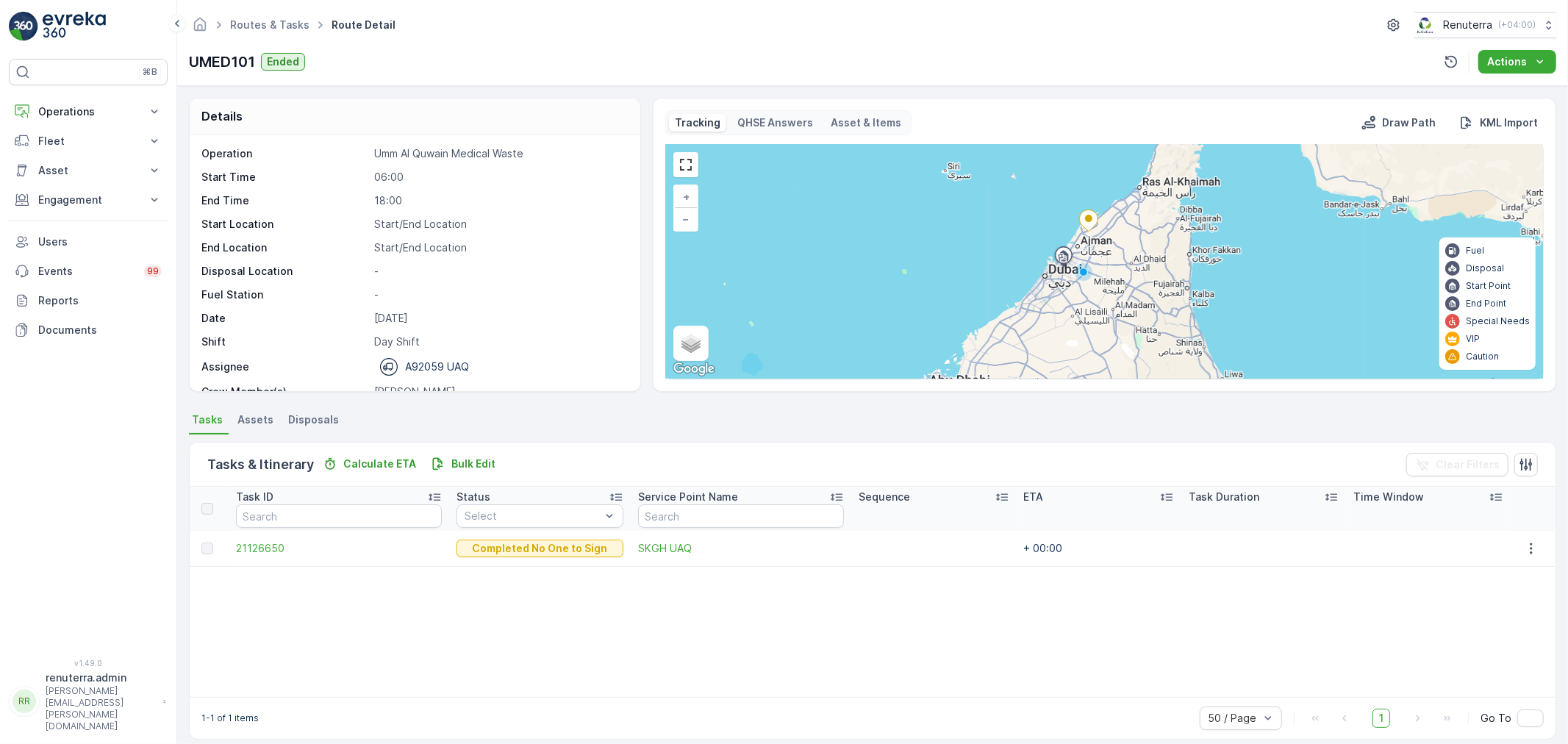
click at [296, 32] on ul "Routes & Tasks" at bounding box center [277, 25] width 102 height 21
click at [287, 24] on link "Routes & Tasks" at bounding box center [270, 25] width 79 height 13
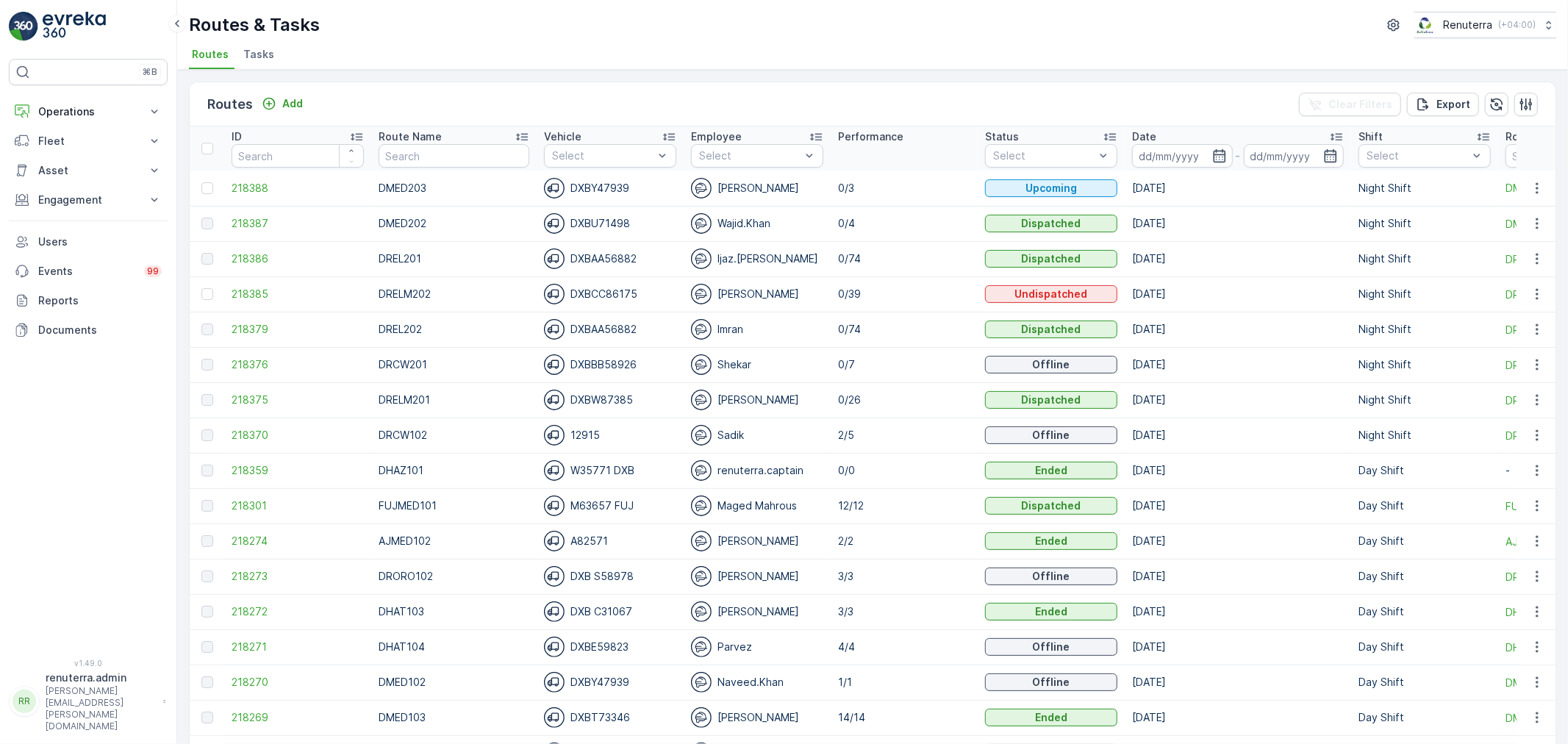
click at [1125, 156] on th "Date -" at bounding box center [1238, 148] width 226 height 44
click at [1145, 165] on input at bounding box center [1182, 156] width 101 height 24
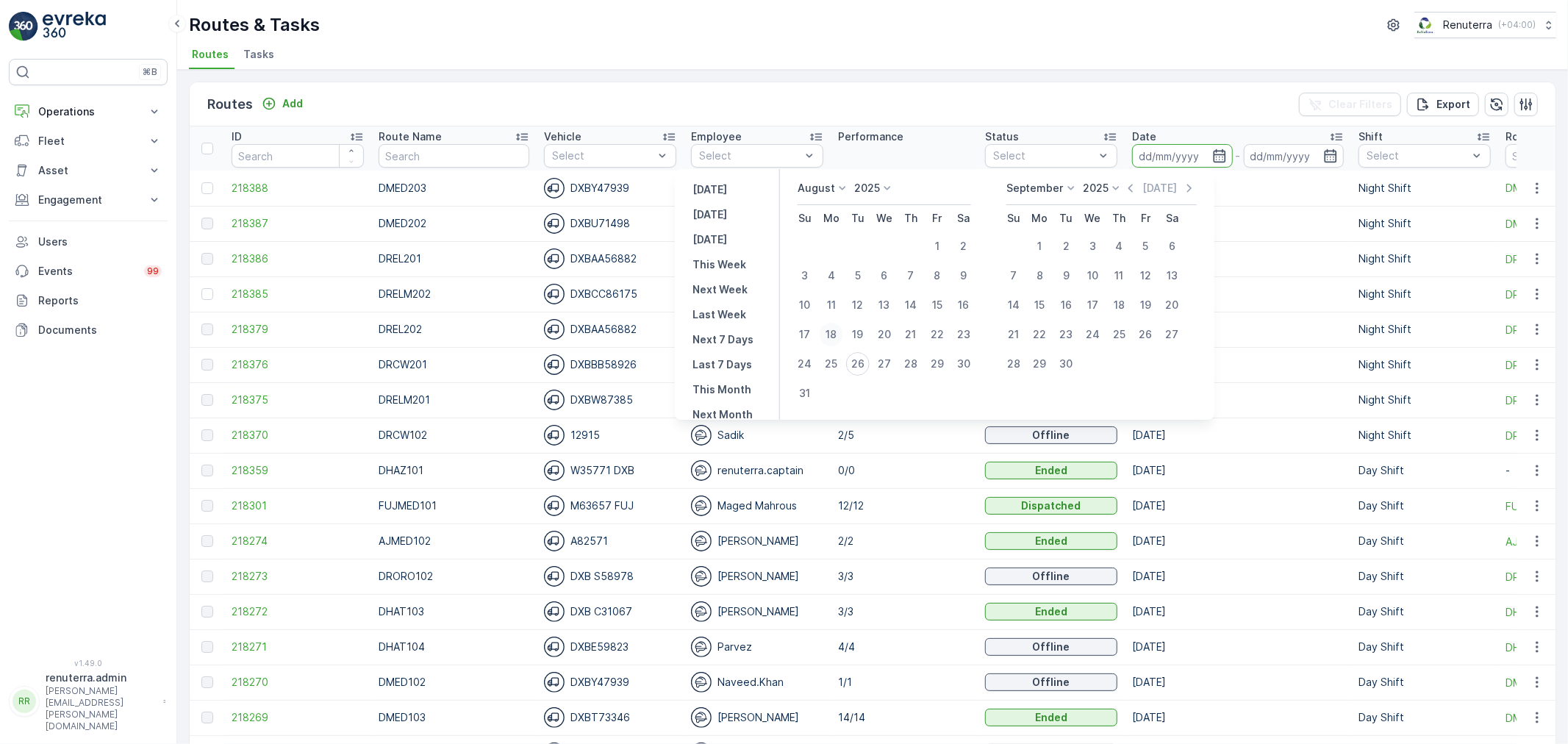
click at [843, 333] on div "18" at bounding box center [831, 334] width 24 height 24
type input "18.08.2025"
click at [839, 328] on div "18" at bounding box center [831, 334] width 24 height 24
type input "18.08.2025"
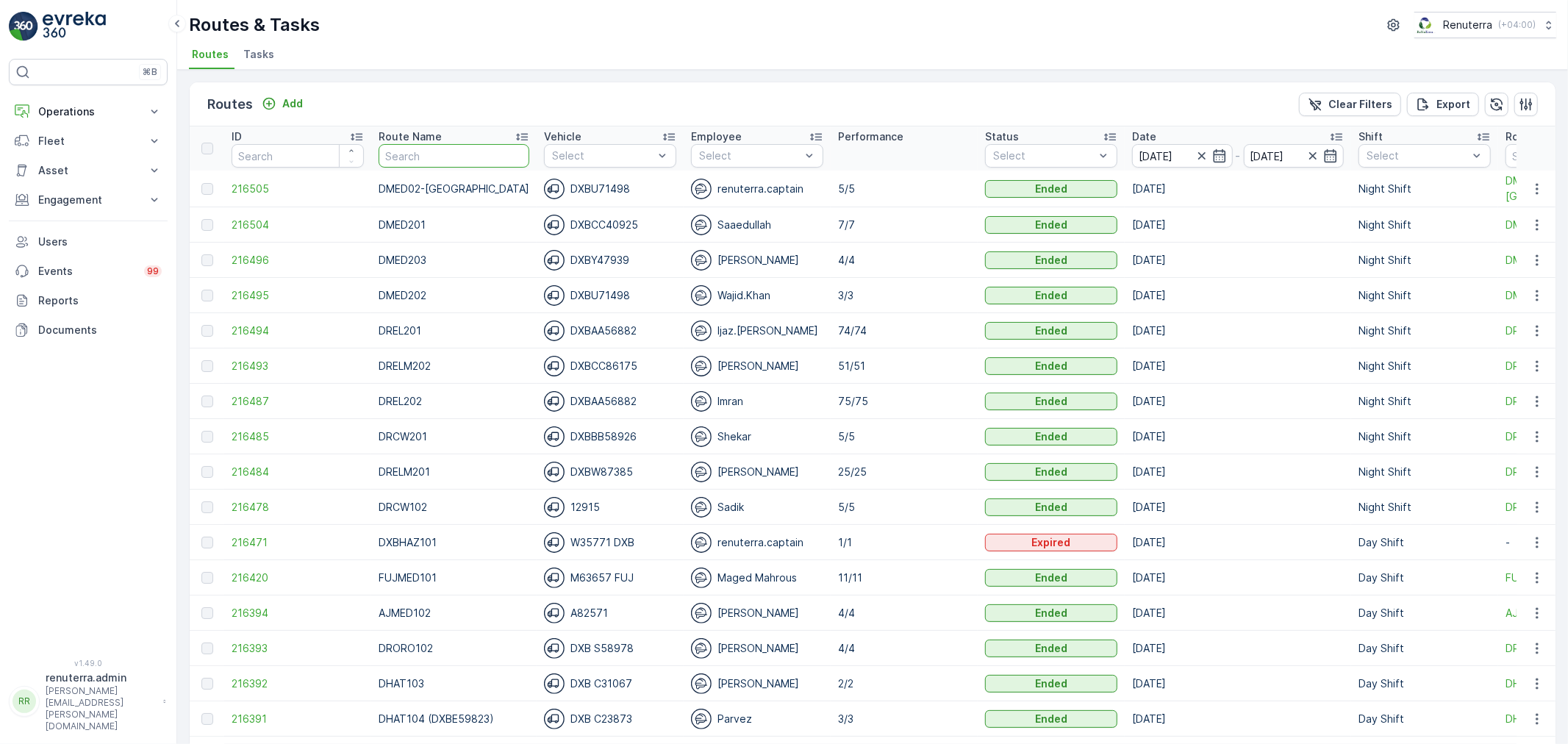
click at [453, 153] on input "text" at bounding box center [454, 156] width 151 height 24
type input "DHAT"
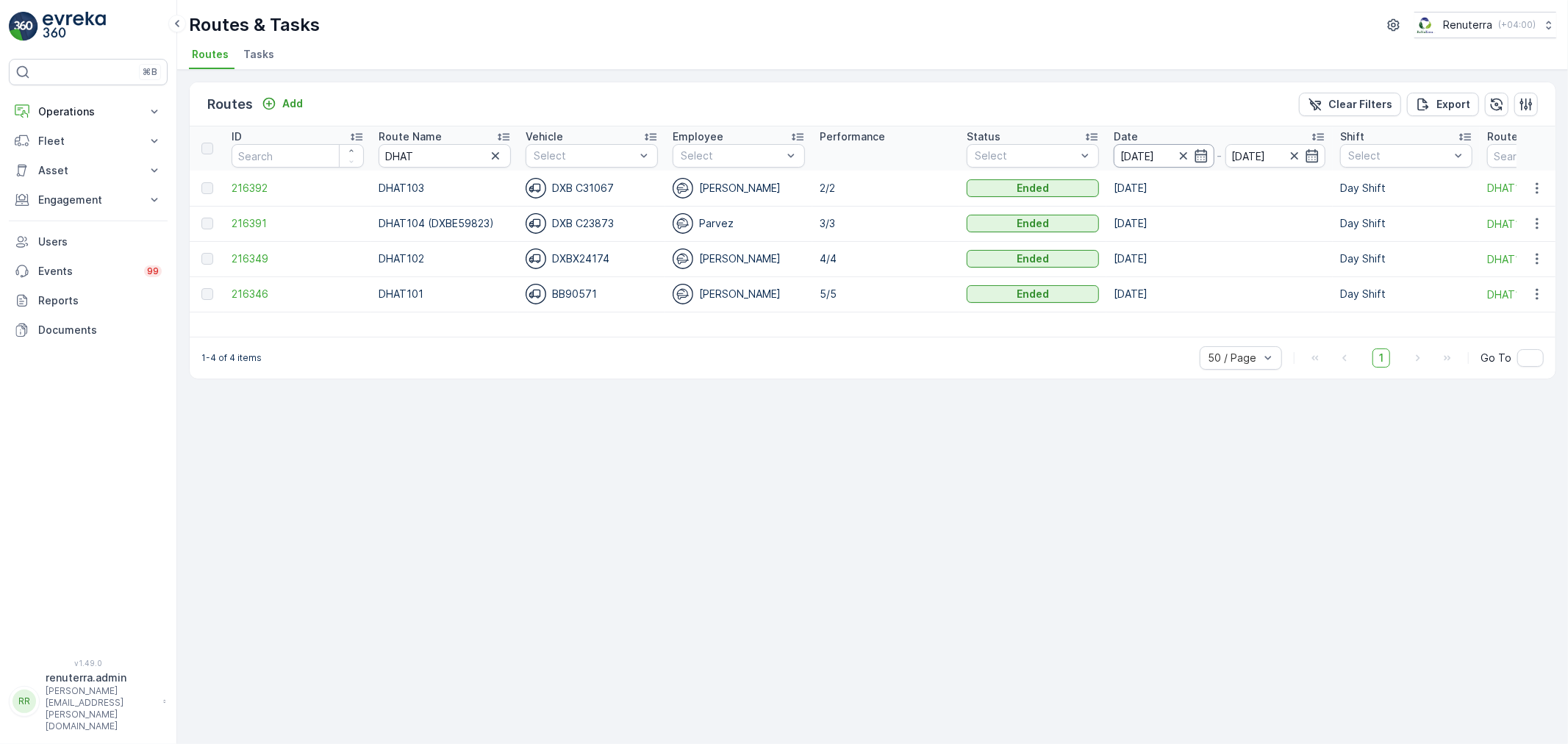
click at [1121, 155] on input "18.08.2025" at bounding box center [1164, 156] width 101 height 24
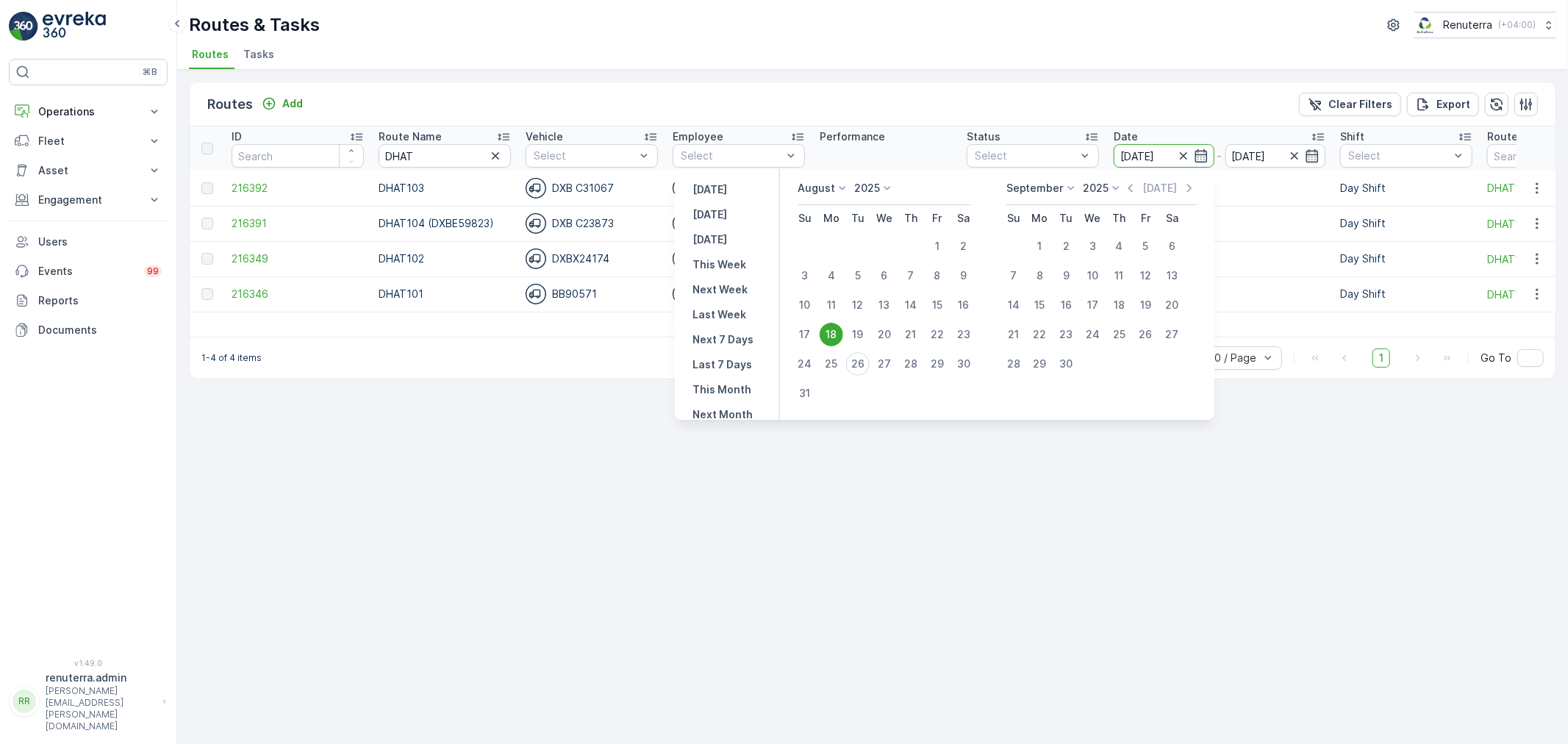
click at [684, 516] on div "Routes Add Clear Filters Export ID Route Name DHAT Vehicle Select Employee Sele…" at bounding box center [872, 407] width 1390 height 674
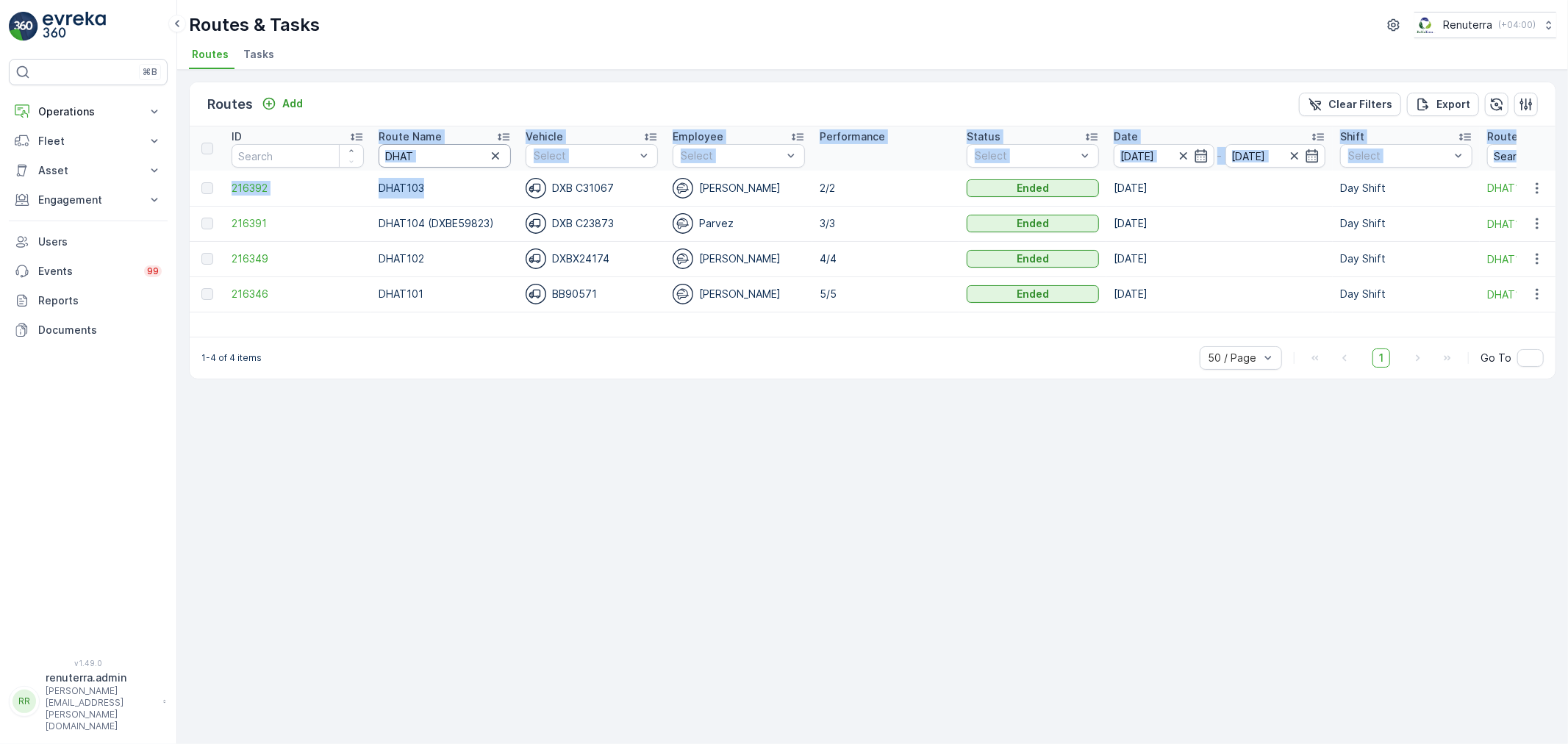
click at [351, 162] on table "ID Route Name DHAT Vehicle Select Employee Select Performance Status Select Dat…" at bounding box center [1001, 219] width 1623 height 186
click at [458, 162] on input "DHAT" at bounding box center [445, 156] width 132 height 24
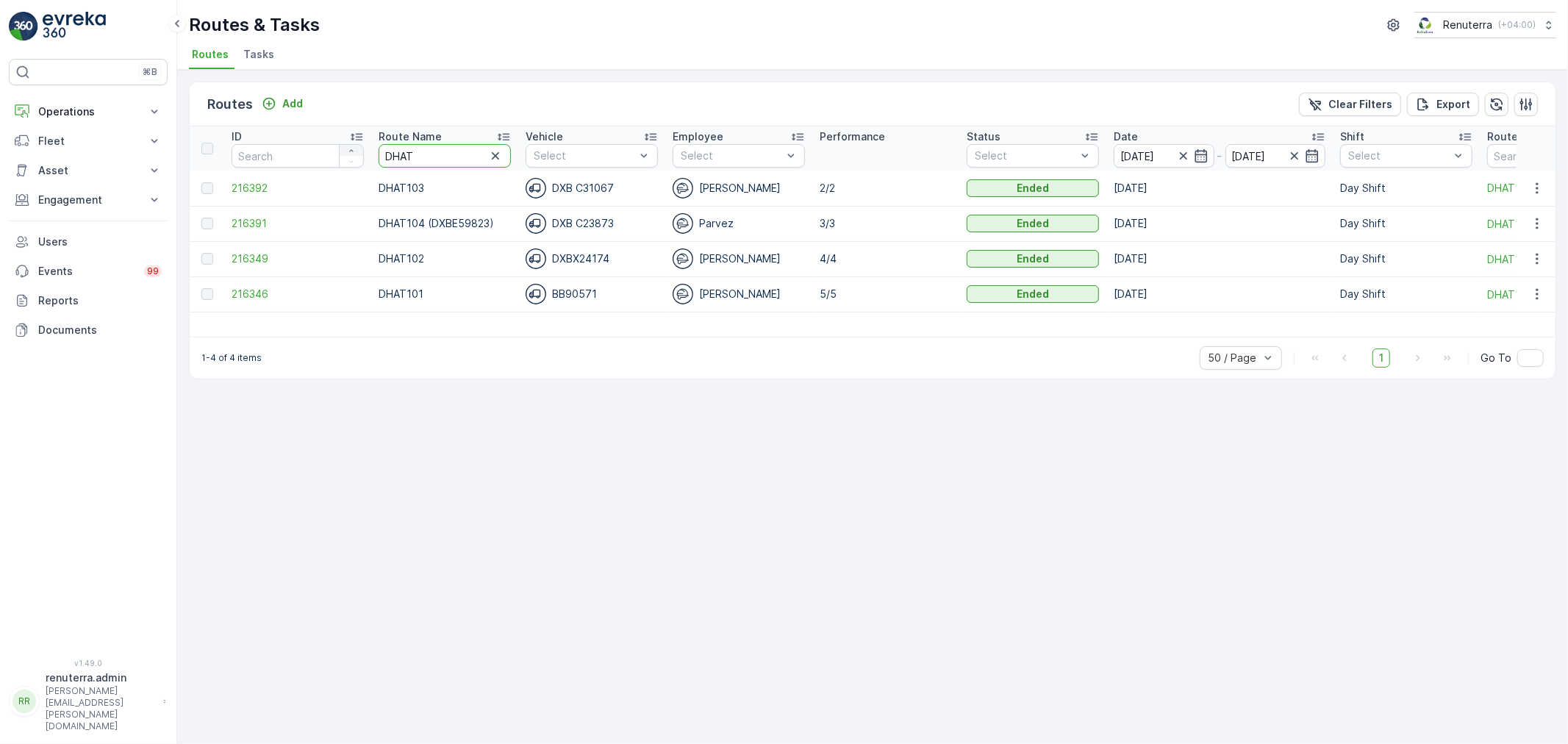
drag, startPoint x: 449, startPoint y: 155, endPoint x: 339, endPoint y: 153, distance: 110.0
click at [339, 153] on tr "ID Route Name DHAT Vehicle Select Employee Select Performance Status Select Dat…" at bounding box center [1001, 148] width 1623 height 44
click at [779, 456] on div "Routes Add Clear Filters Export ID Route Name DHAT Vehicle Select Employee Sele…" at bounding box center [872, 407] width 1390 height 674
click at [422, 151] on input "DHAT" at bounding box center [445, 156] width 132 height 24
type input "D"
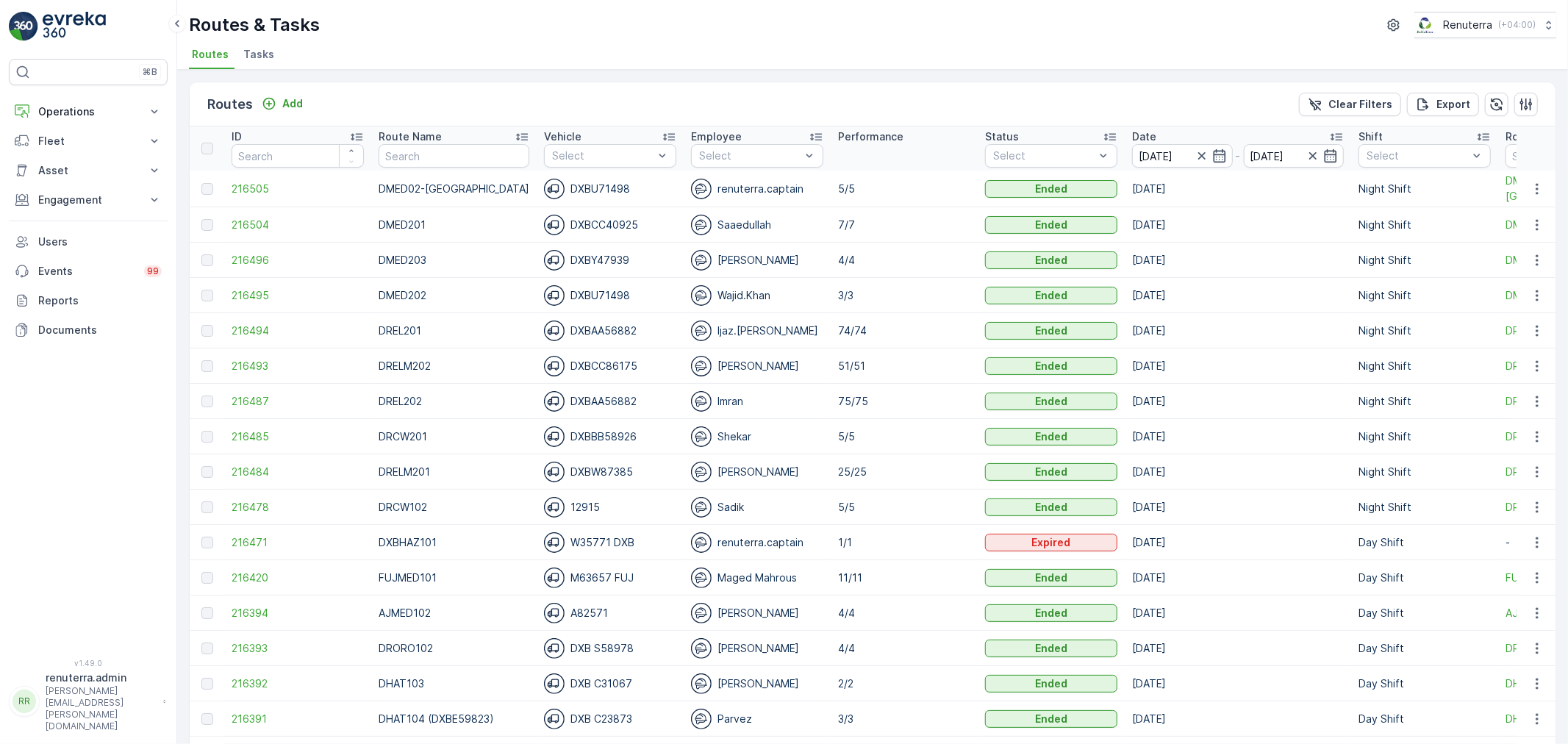
click at [421, 164] on input "text" at bounding box center [454, 156] width 151 height 24
click at [272, 369] on span "216493" at bounding box center [297, 365] width 132 height 15
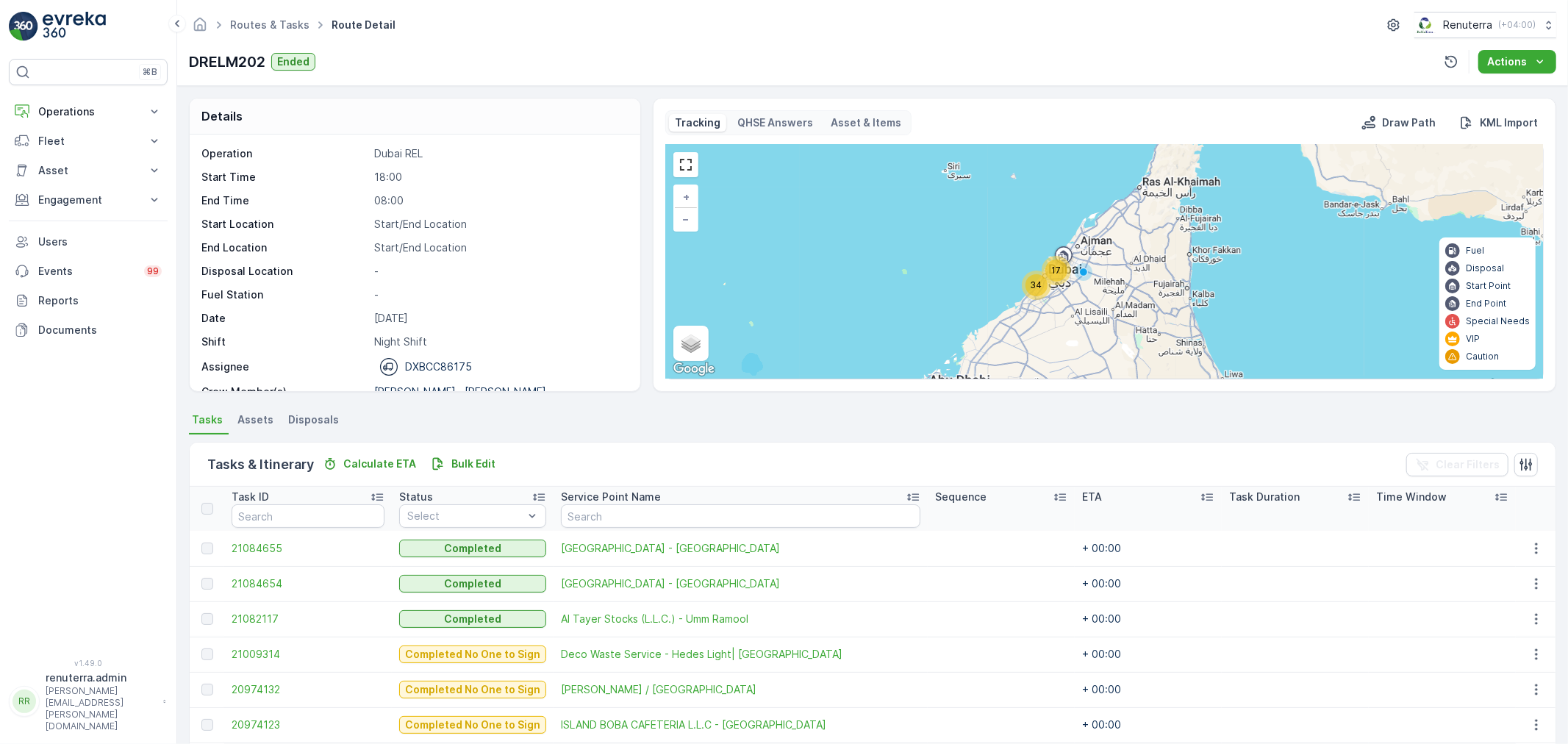
click at [251, 15] on ul "Routes & Tasks" at bounding box center [277, 25] width 102 height 21
click at [265, 24] on link "Routes & Tasks" at bounding box center [270, 25] width 79 height 13
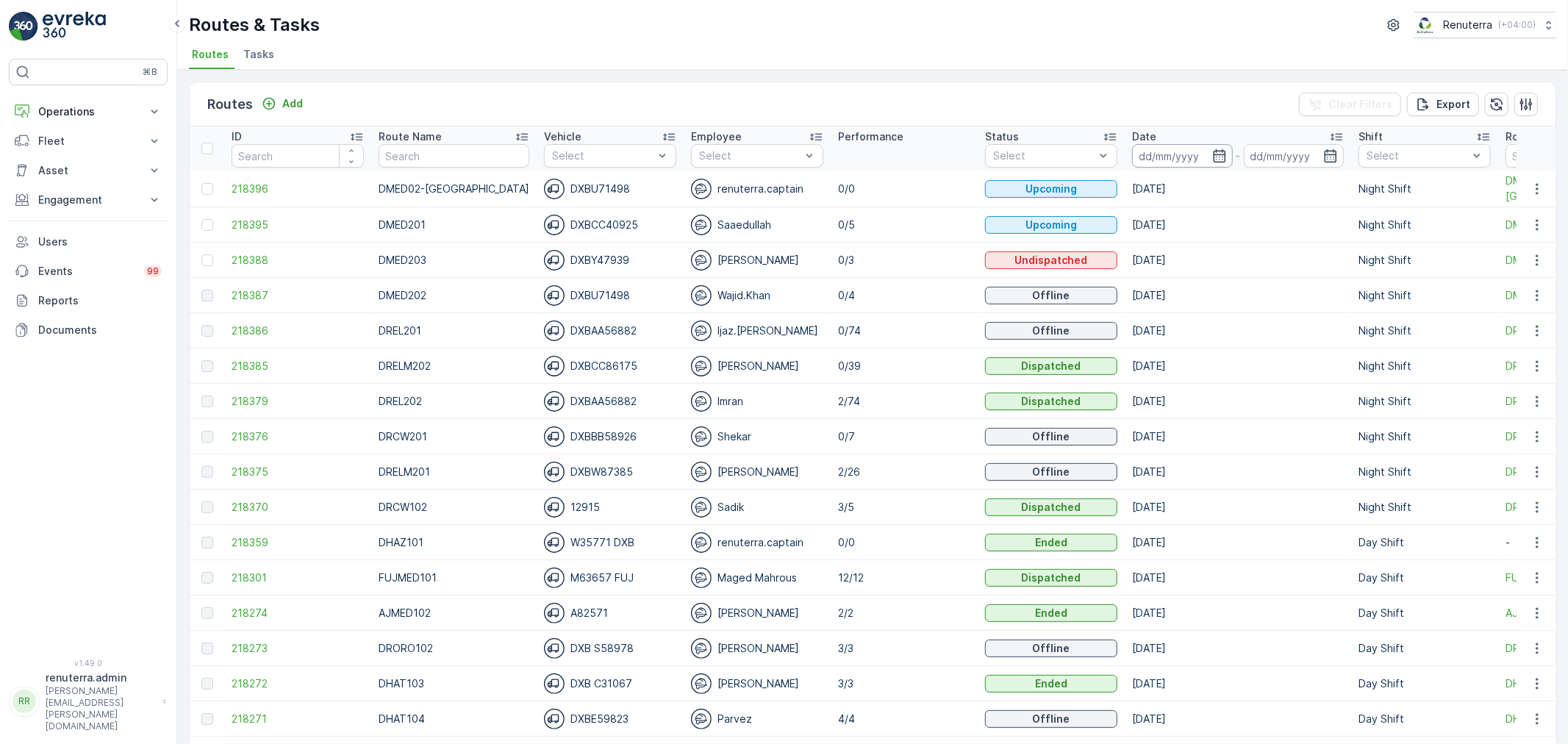
click at [1135, 157] on input at bounding box center [1182, 156] width 101 height 24
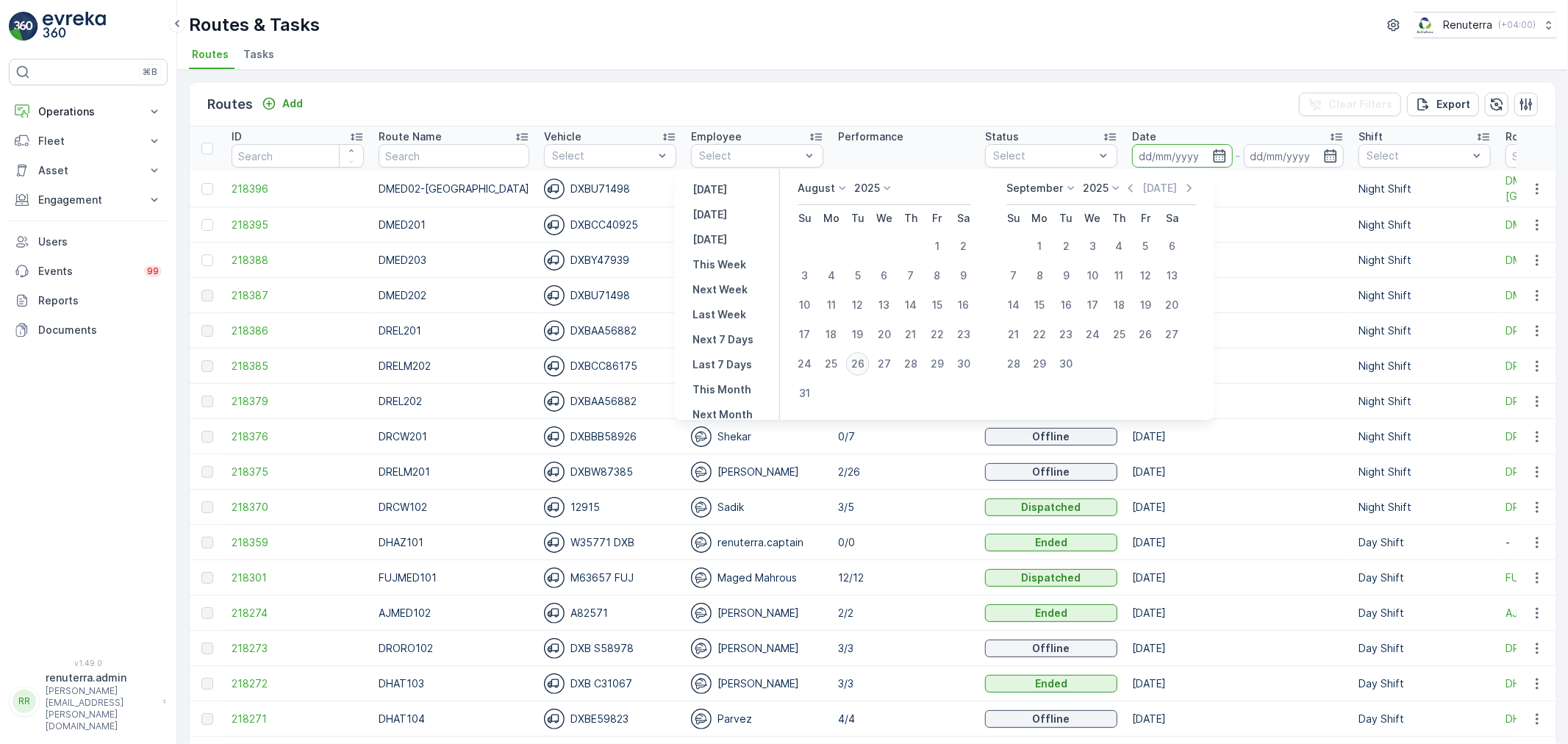
click at [870, 361] on div "26" at bounding box center [858, 364] width 24 height 24
type input "[DATE]"
click at [870, 361] on div "26" at bounding box center [858, 364] width 24 height 24
type input "[DATE]"
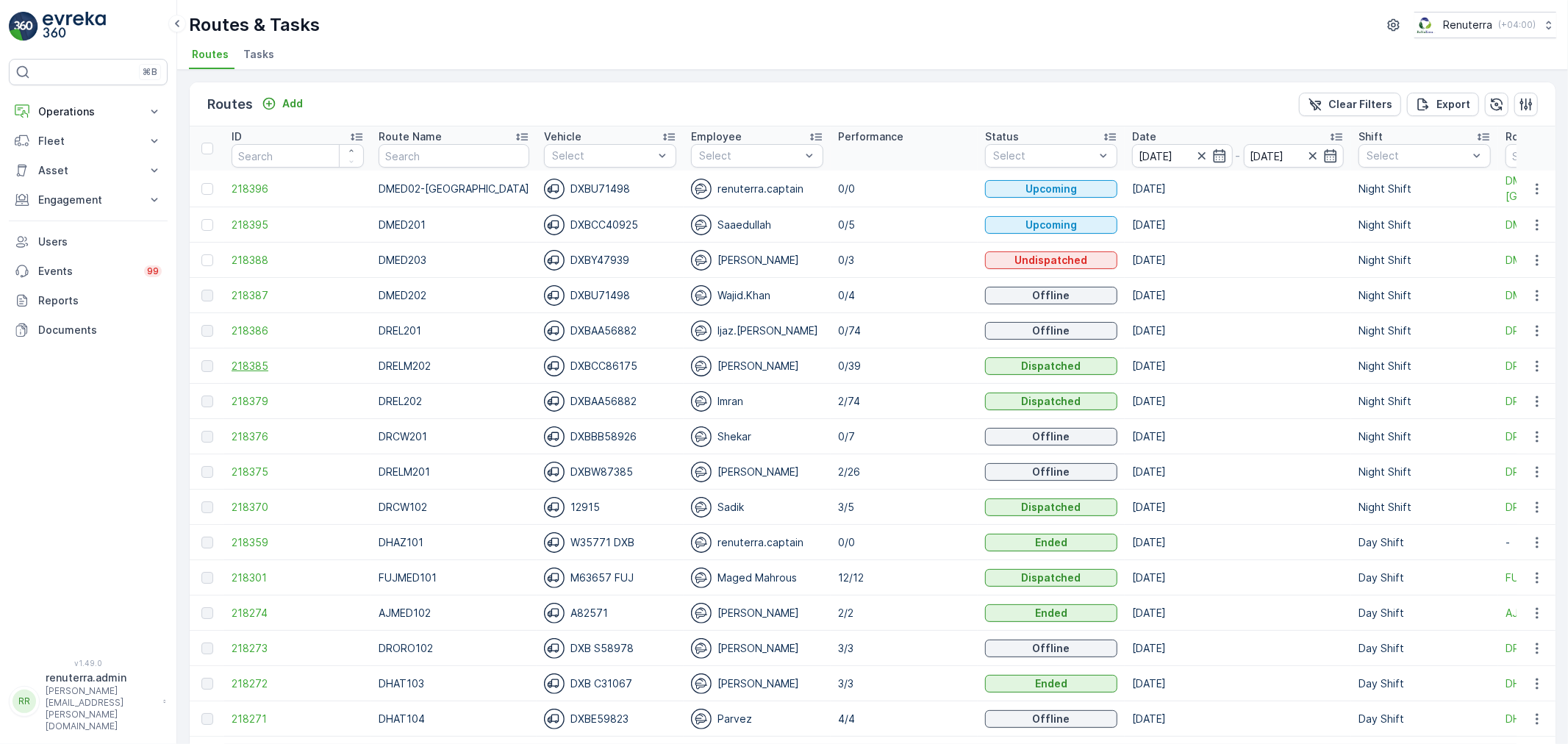
click at [252, 363] on span "218385" at bounding box center [297, 365] width 132 height 15
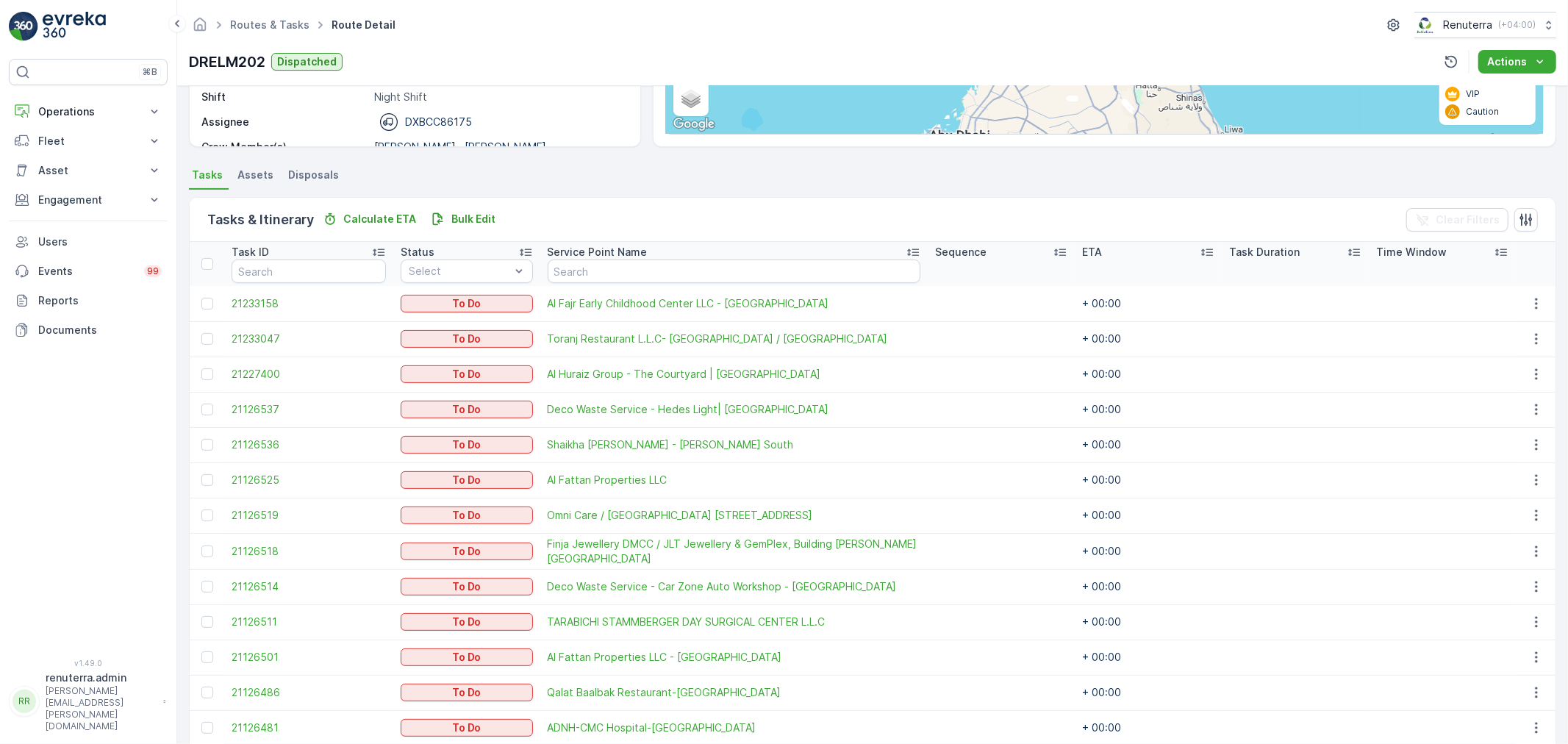
scroll to position [326, 0]
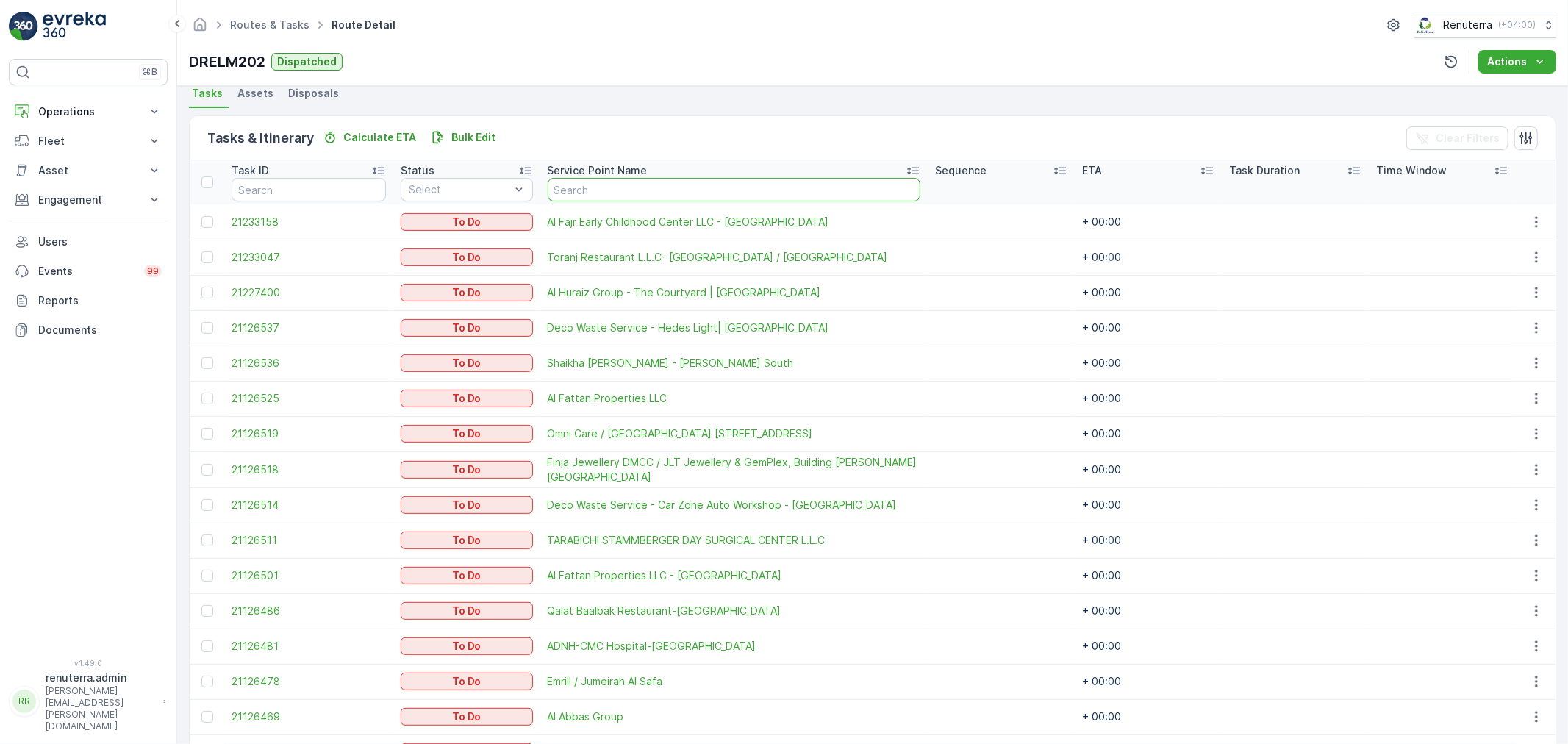
click at [586, 180] on input "text" at bounding box center [734, 189] width 373 height 24
type input "arif"
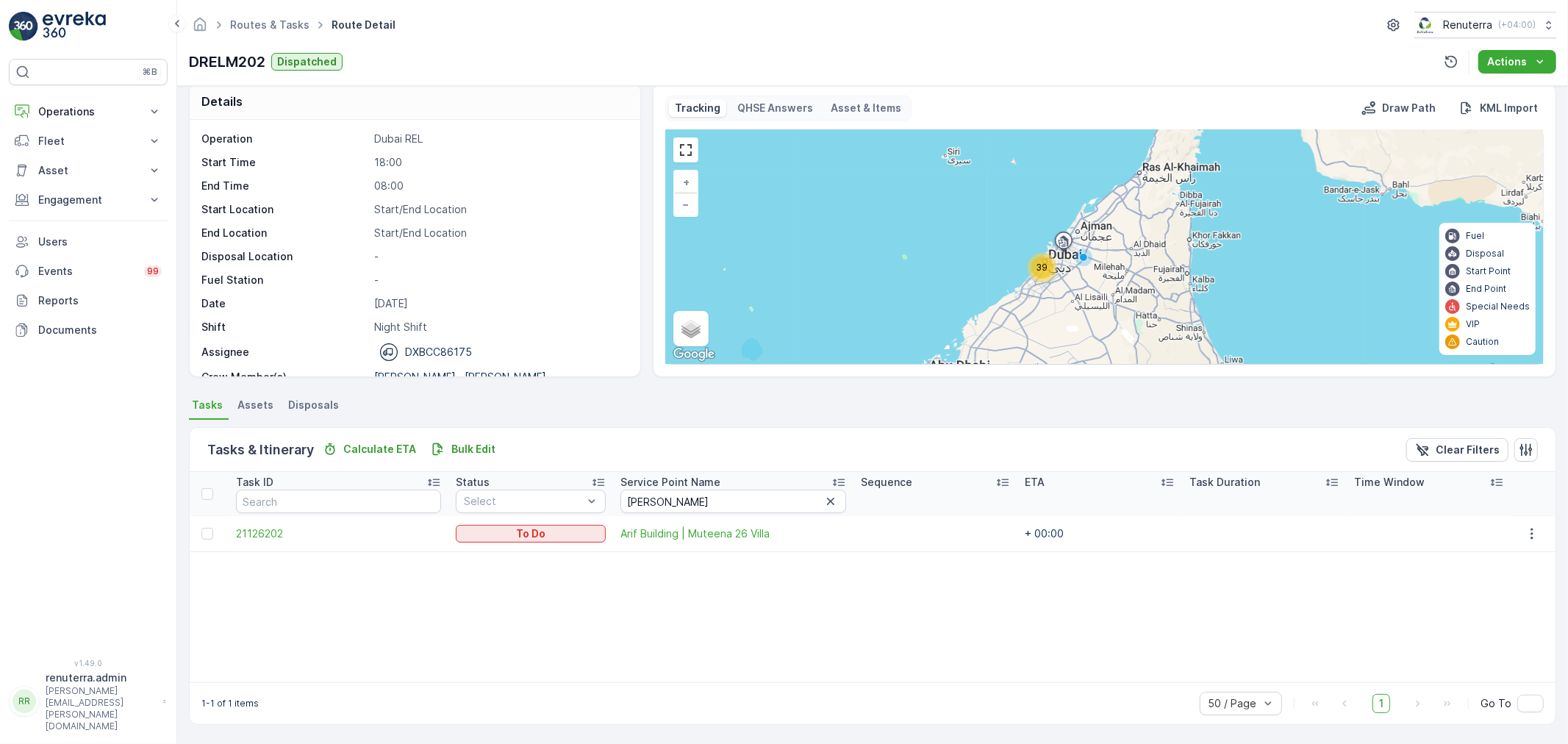
scroll to position [15, 0]
click at [210, 527] on div at bounding box center [207, 533] width 12 height 12
click at [201, 527] on input "checkbox" at bounding box center [201, 527] width 0 height 0
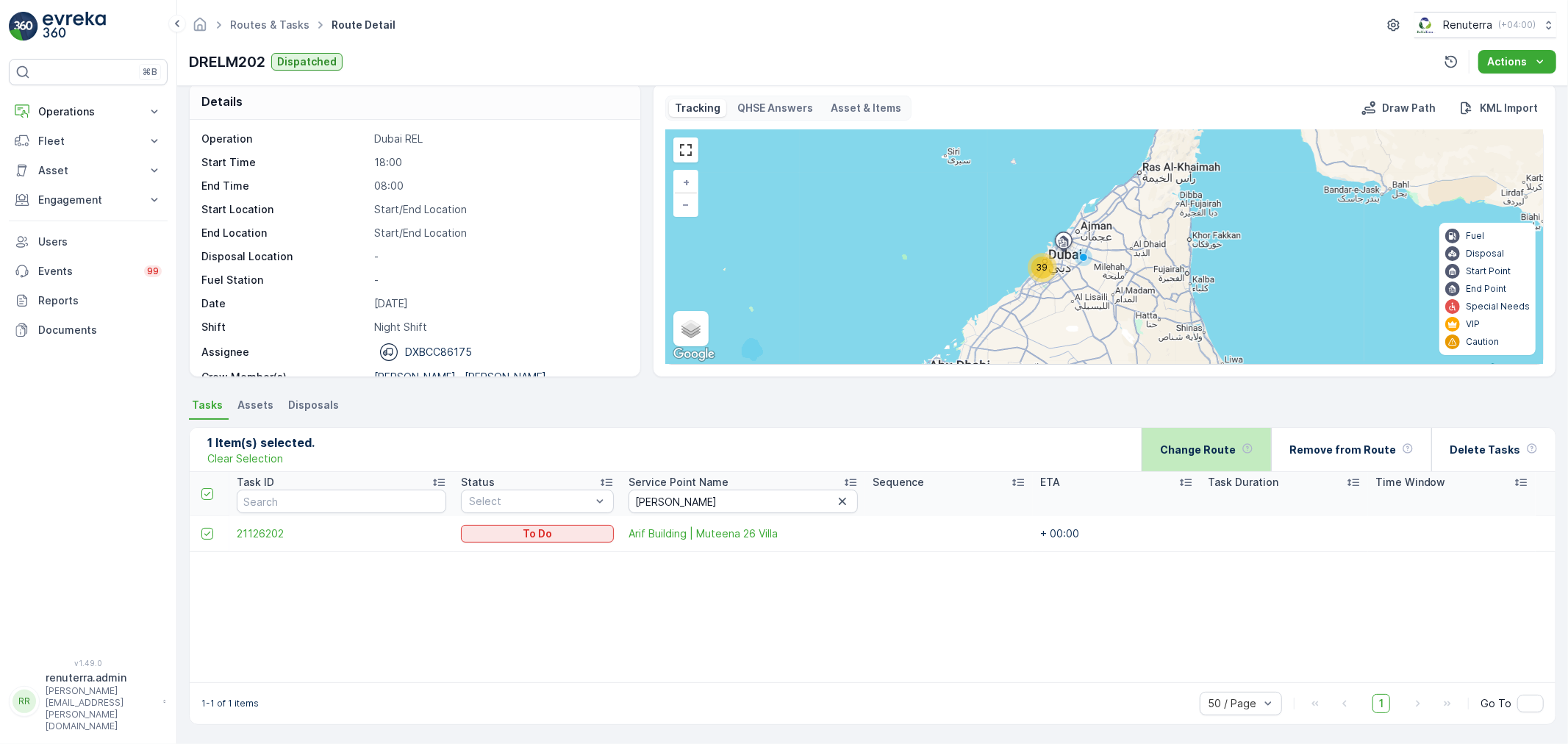
click at [1233, 433] on div "Change Route" at bounding box center [1206, 449] width 93 height 44
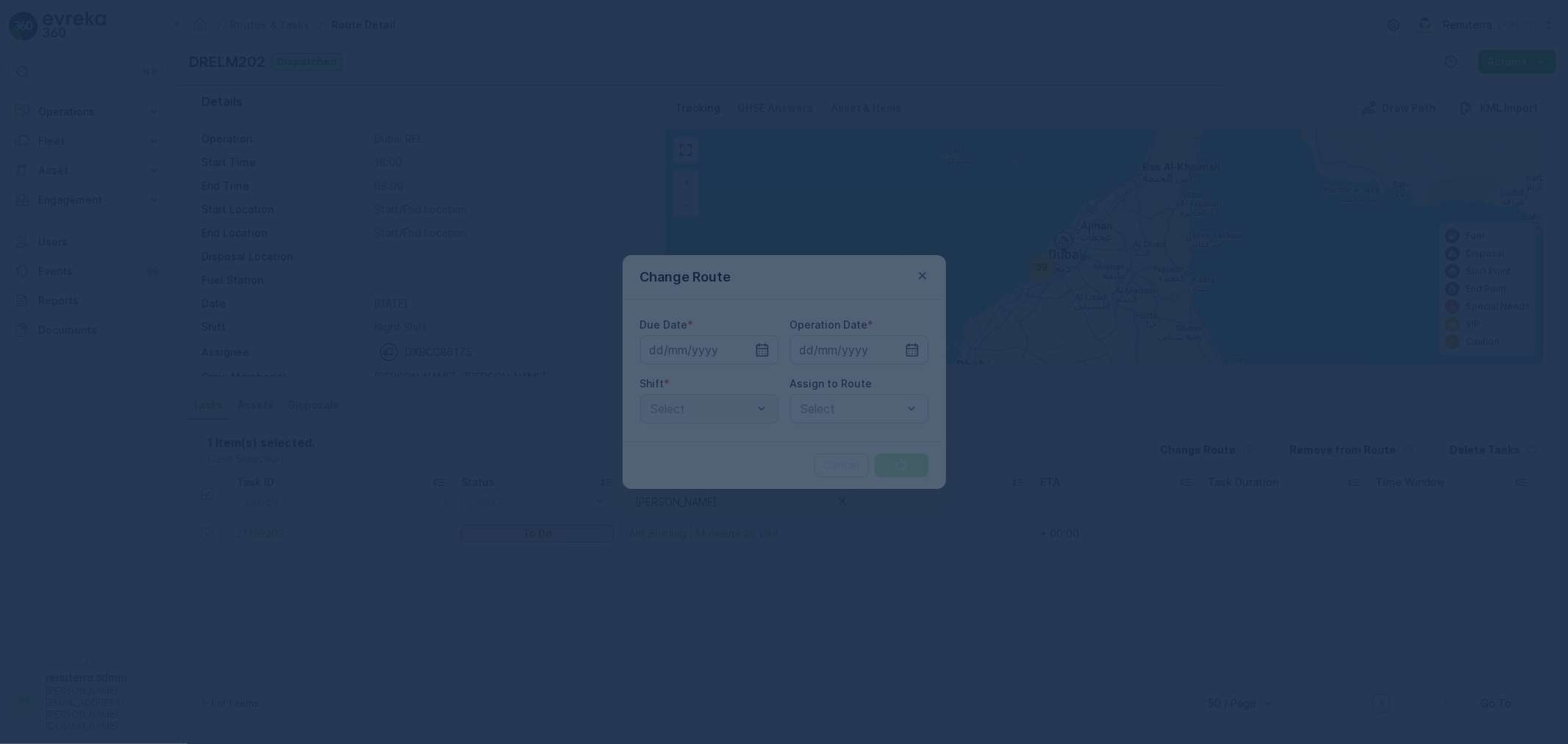
type input "[DATE]"
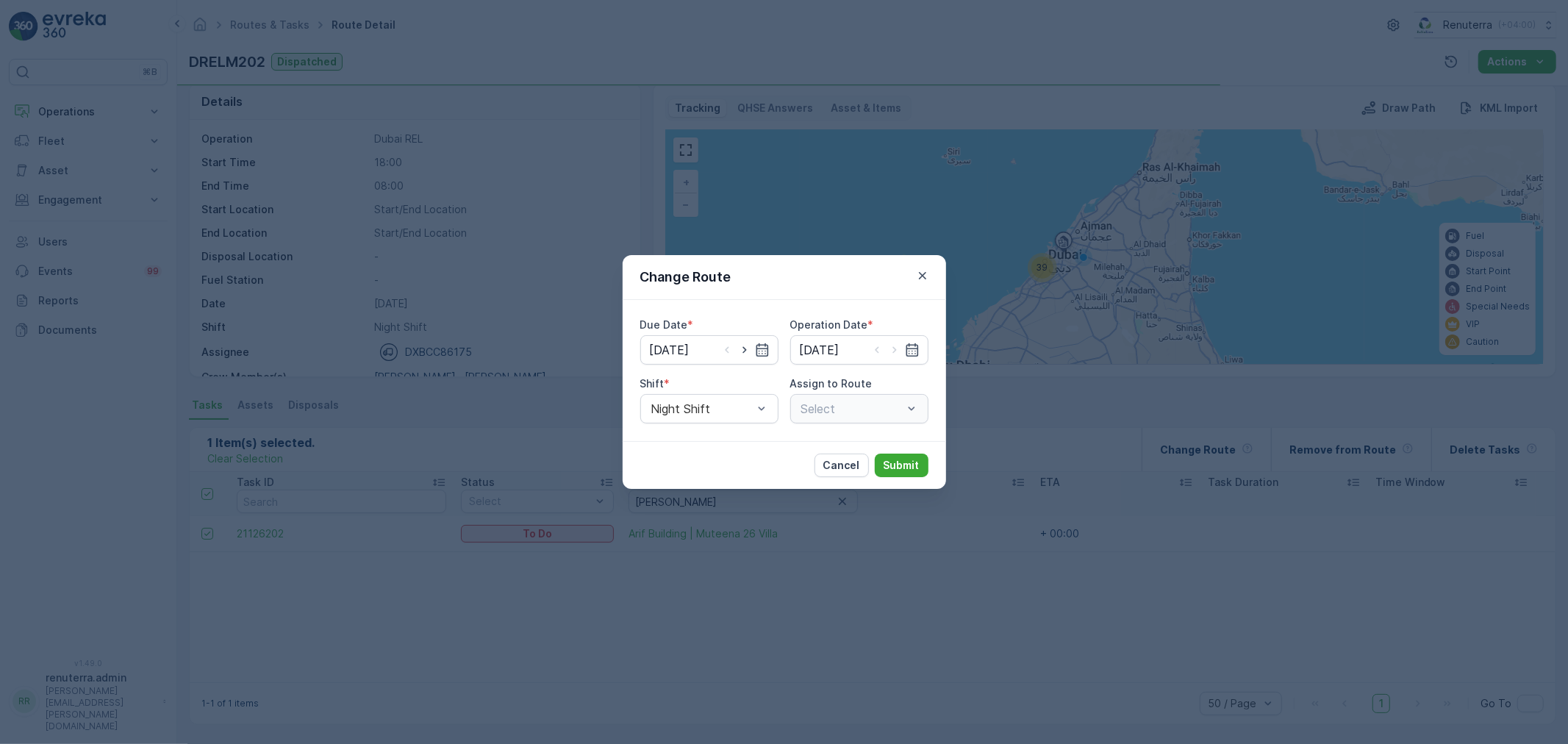
click at [801, 405] on div "Select" at bounding box center [860, 409] width 138 height 29
click at [839, 408] on div at bounding box center [844, 409] width 90 height 14
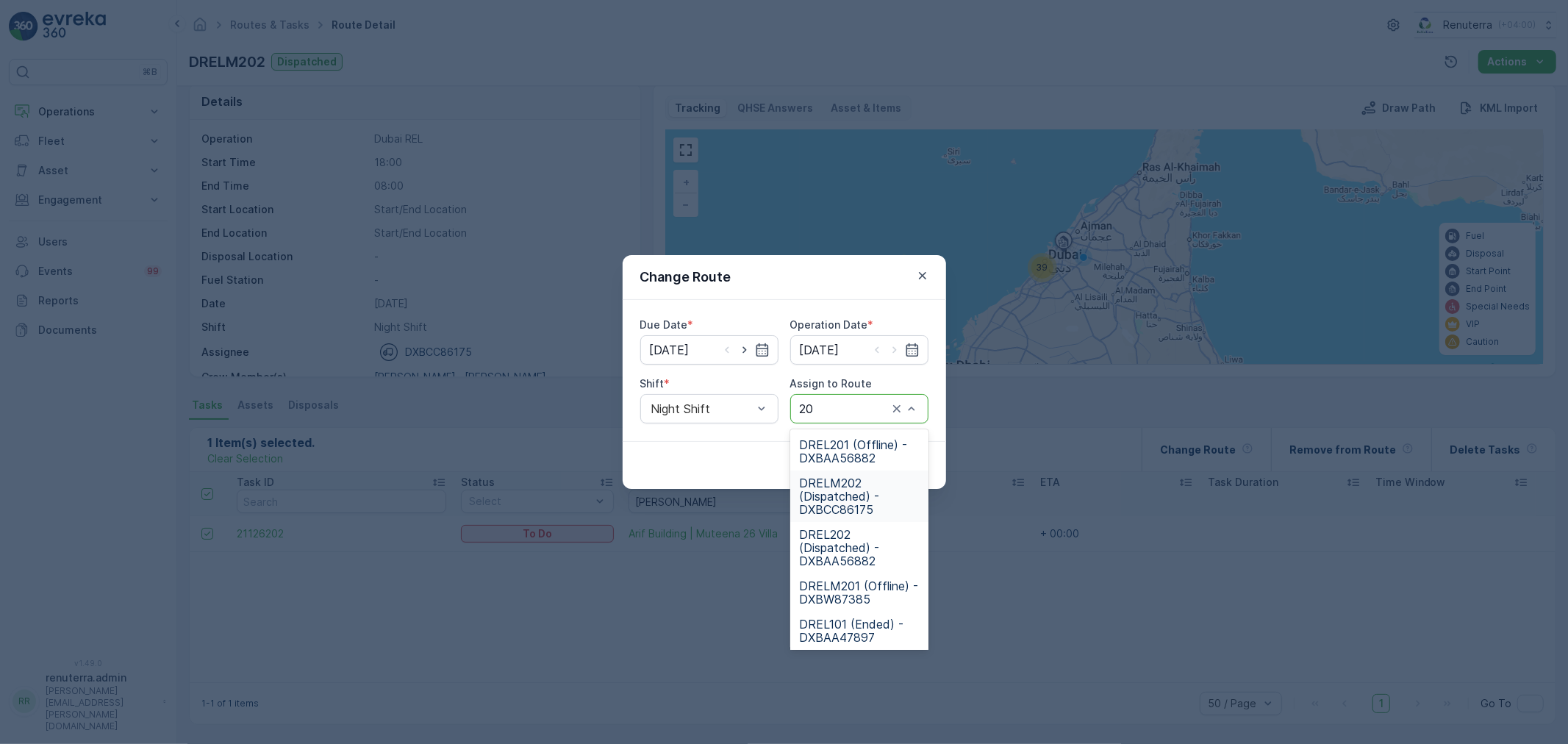
type input "202"
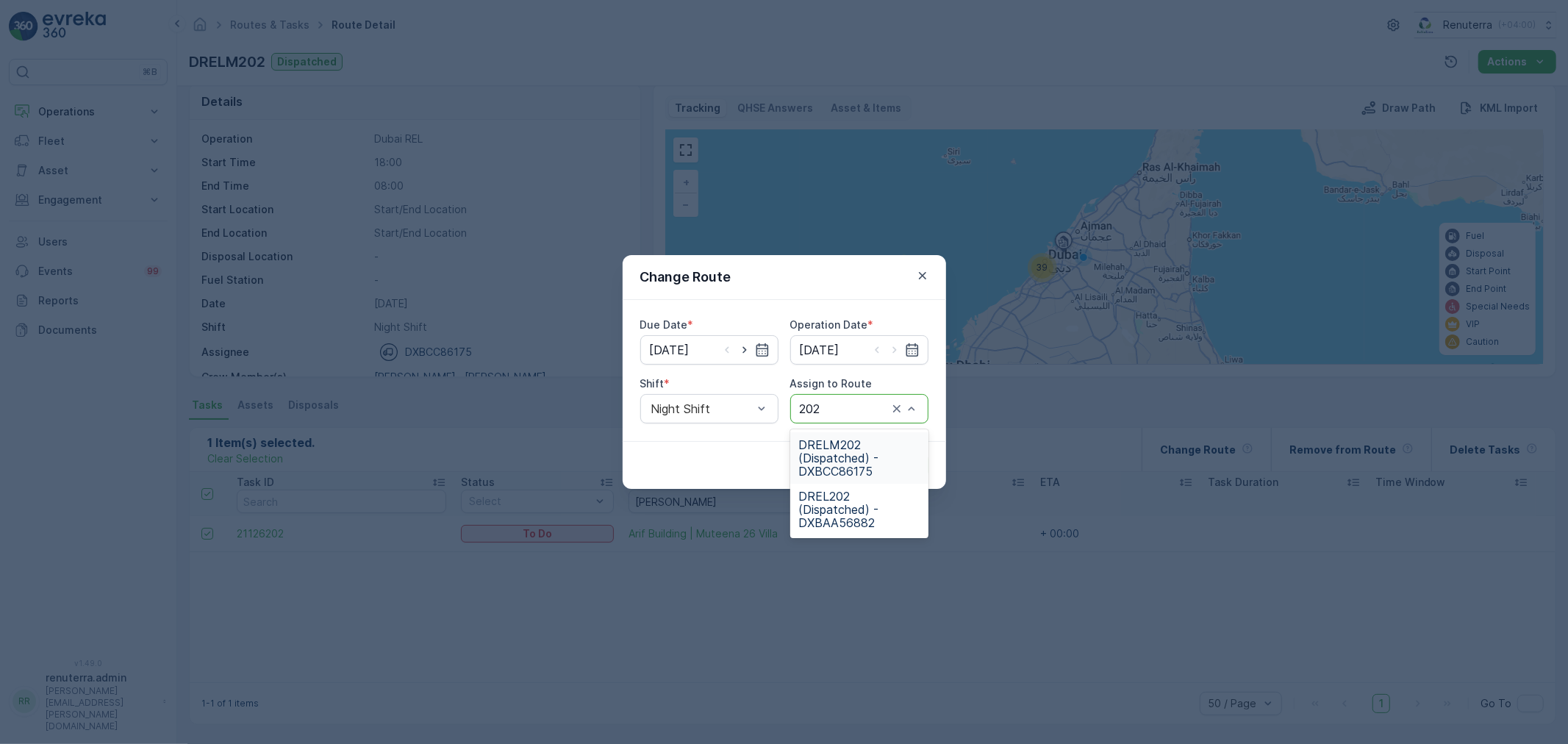
click at [892, 456] on span "DRELM202 (Dispatched) - DXBCC86175" at bounding box center [859, 457] width 120 height 40
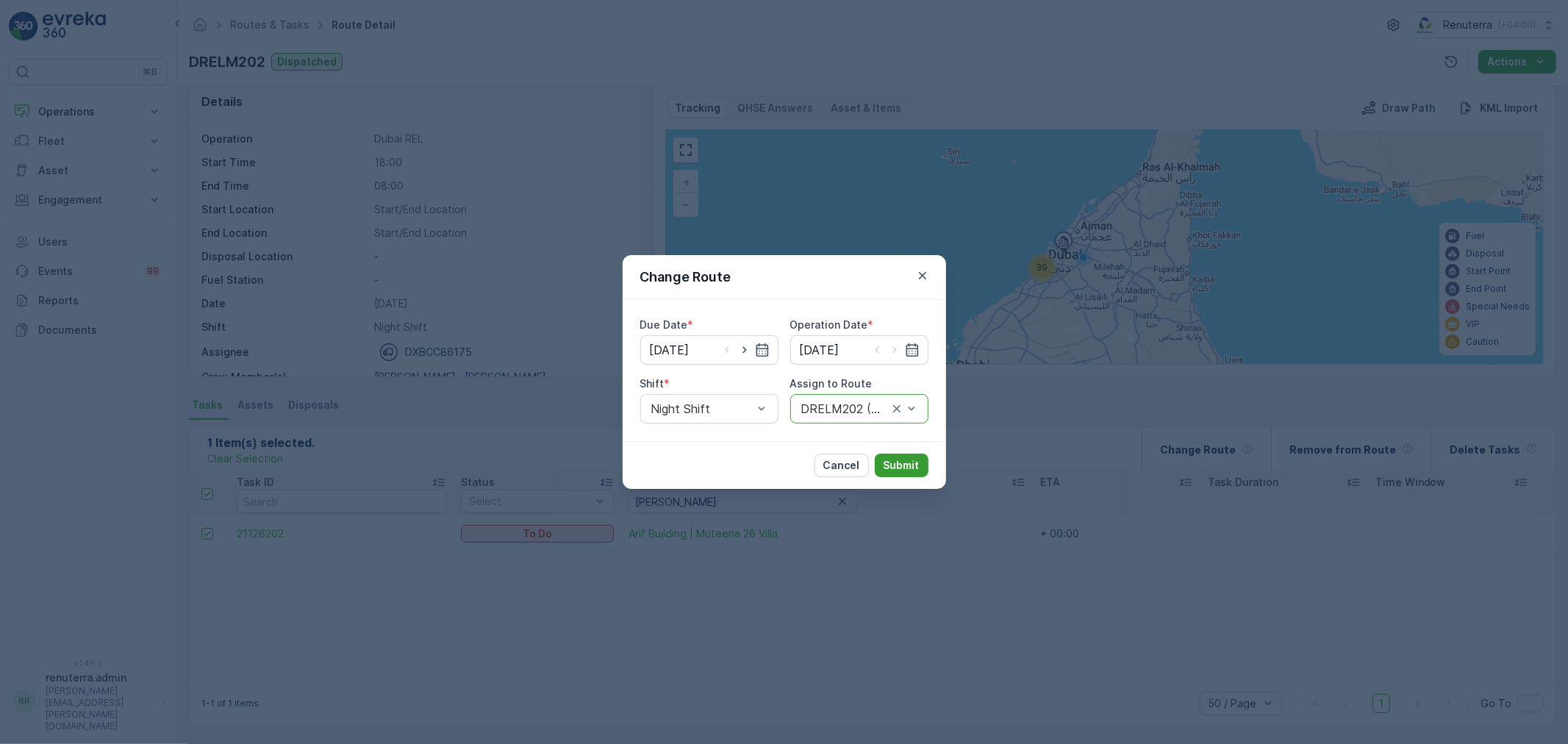
click at [923, 463] on button "Submit" at bounding box center [901, 465] width 54 height 24
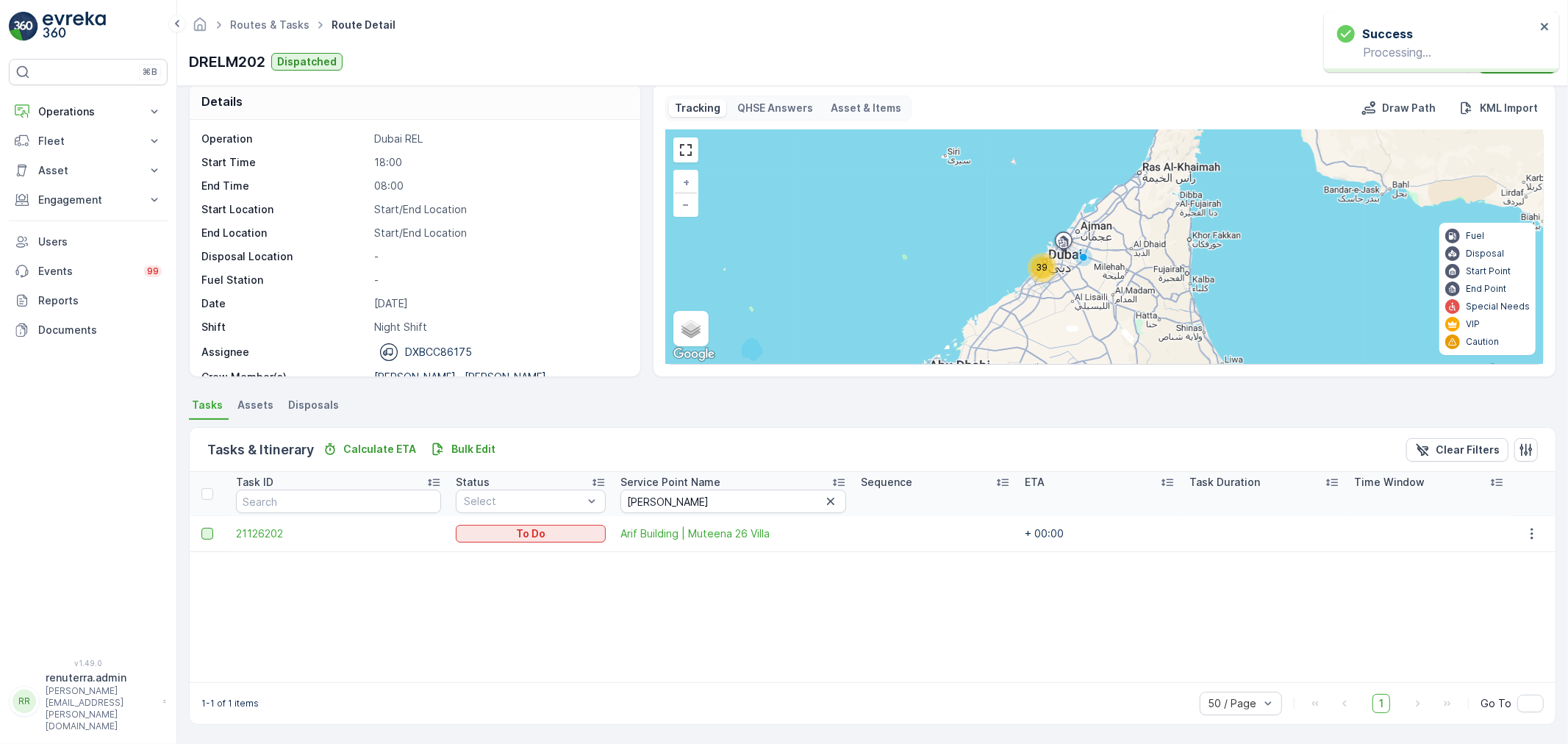
click at [204, 538] on div at bounding box center [207, 533] width 12 height 12
click at [201, 527] on input "checkbox" at bounding box center [201, 527] width 0 height 0
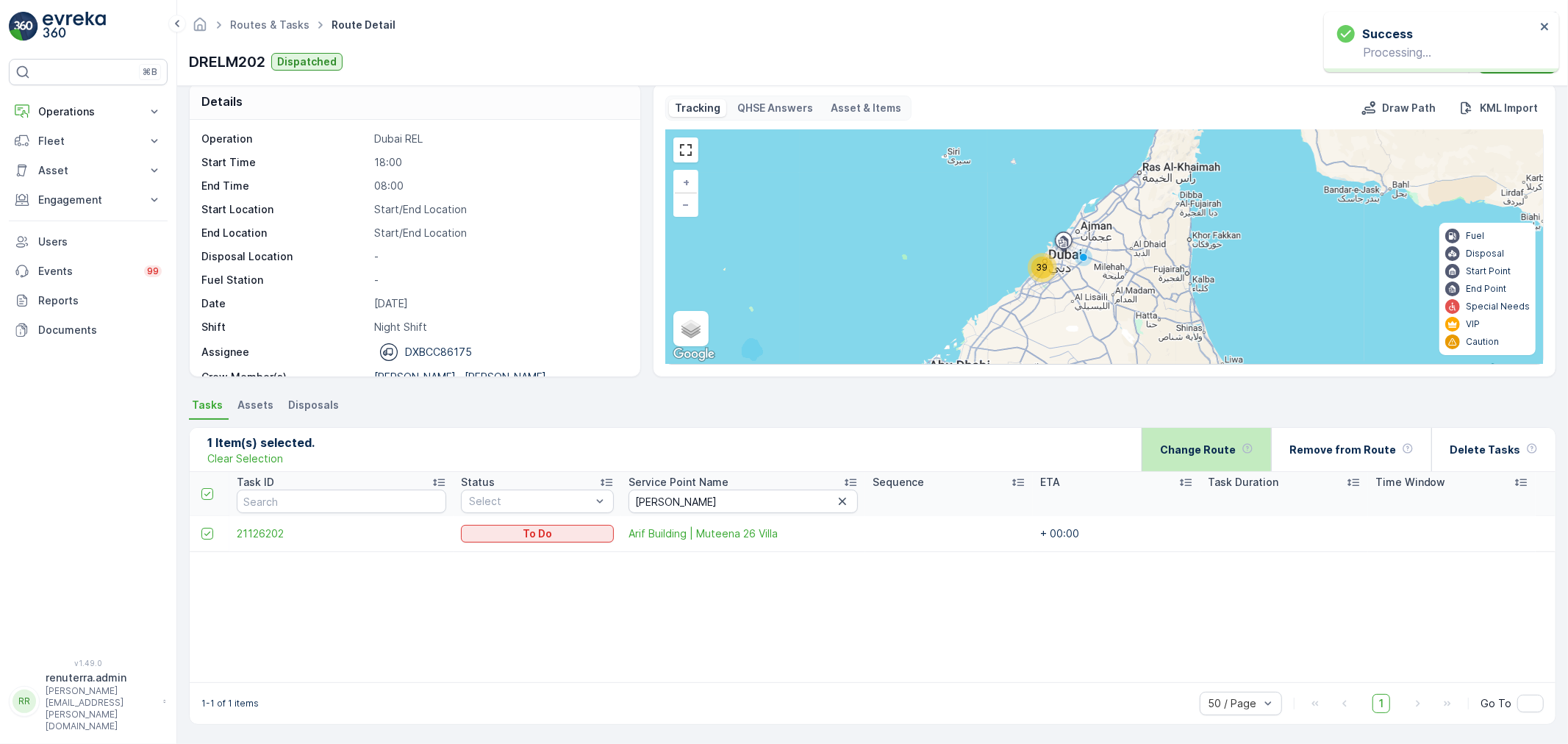
scroll to position [0, 0]
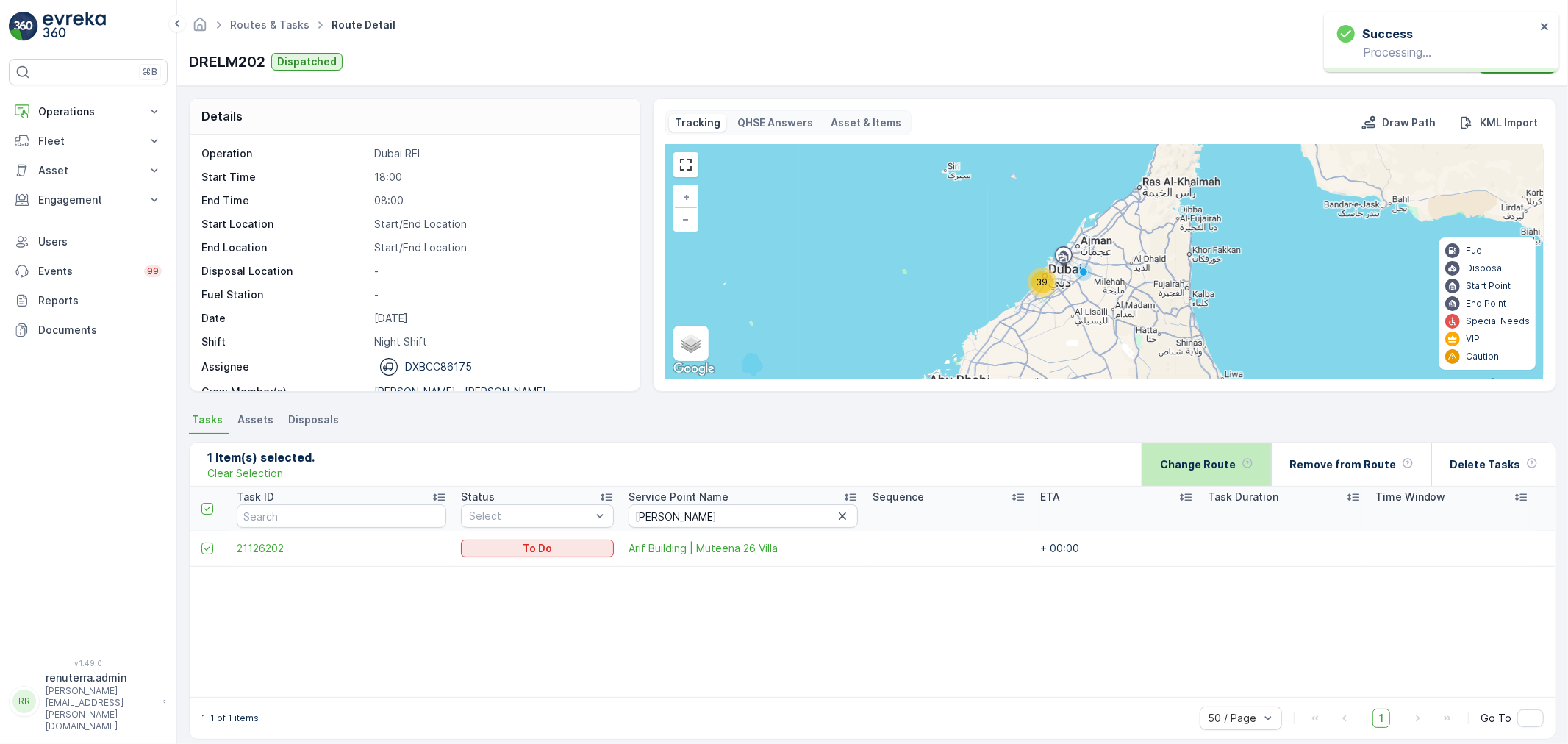
click at [1237, 473] on div "Change Route" at bounding box center [1206, 463] width 93 height 44
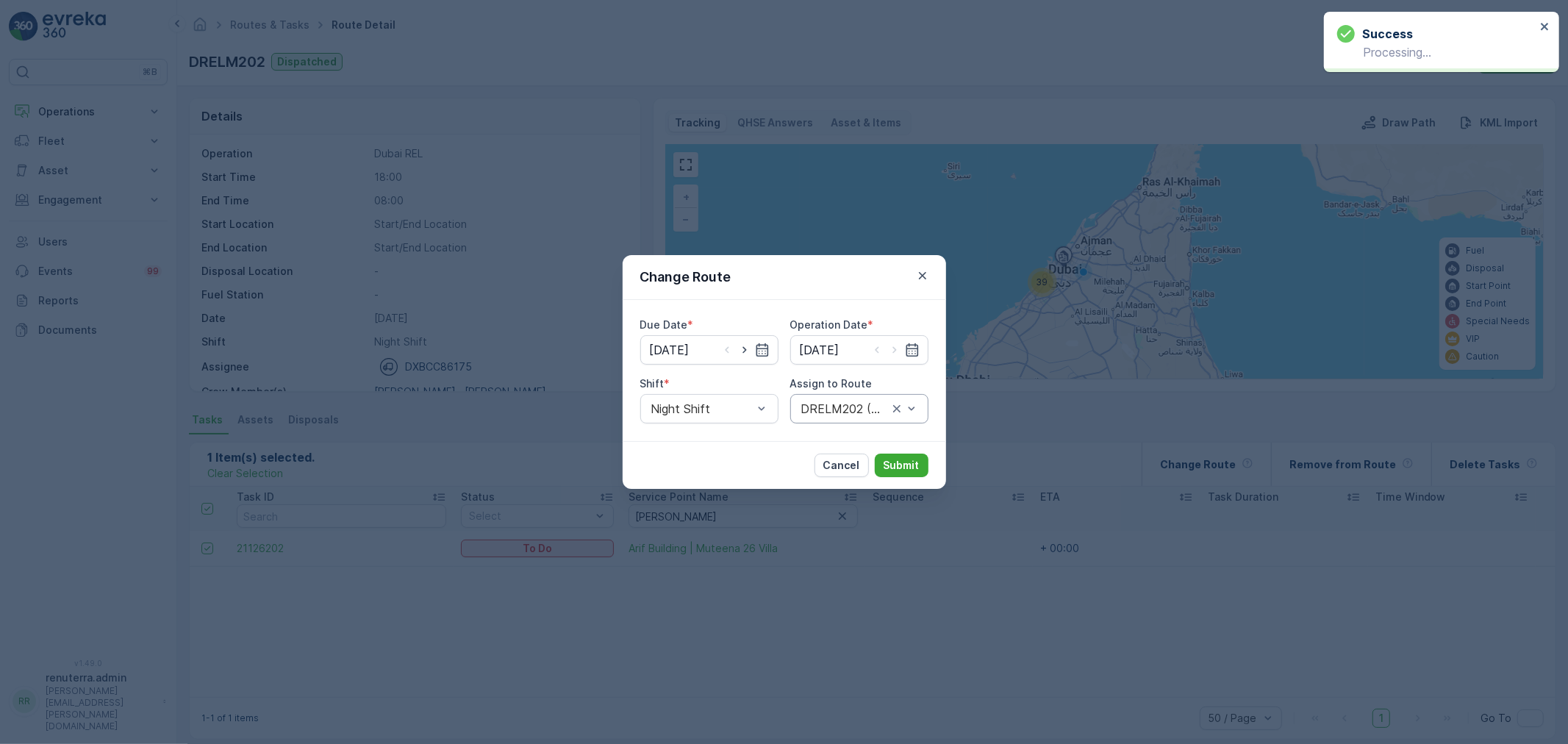
click at [825, 405] on div at bounding box center [844, 409] width 90 height 14
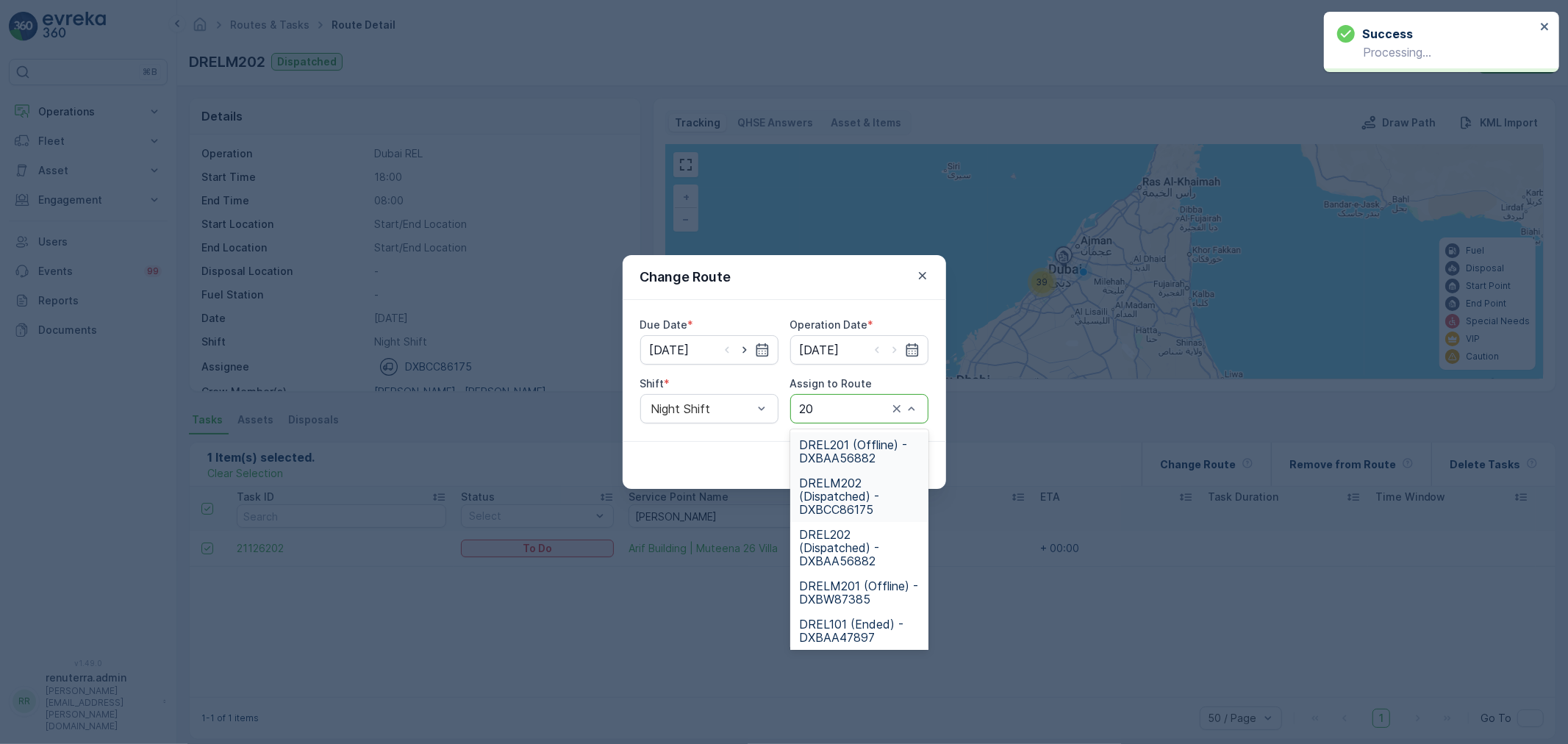
type input "202"
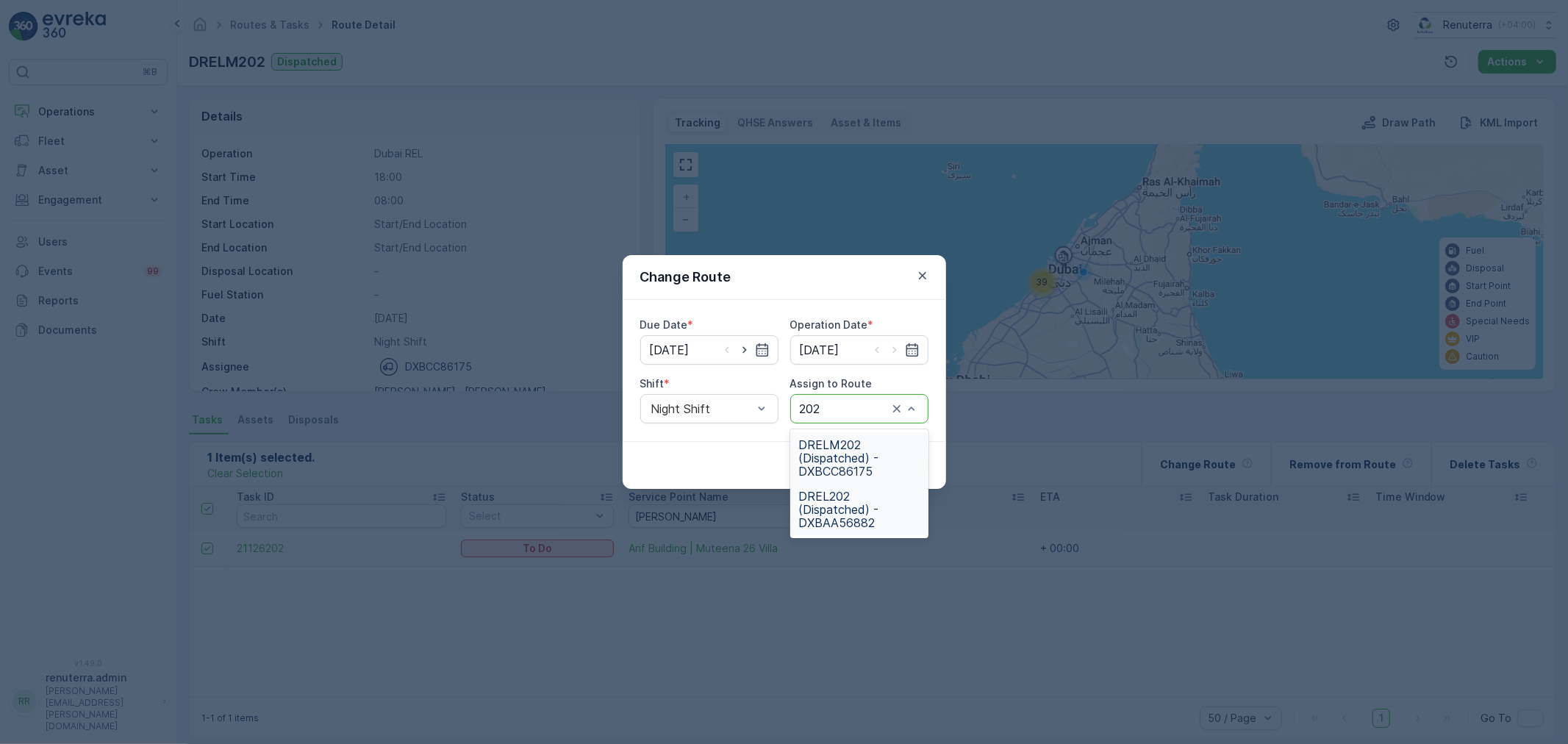
click at [855, 511] on span "DREL202 (Dispatched) - DXBAA56882" at bounding box center [859, 509] width 120 height 40
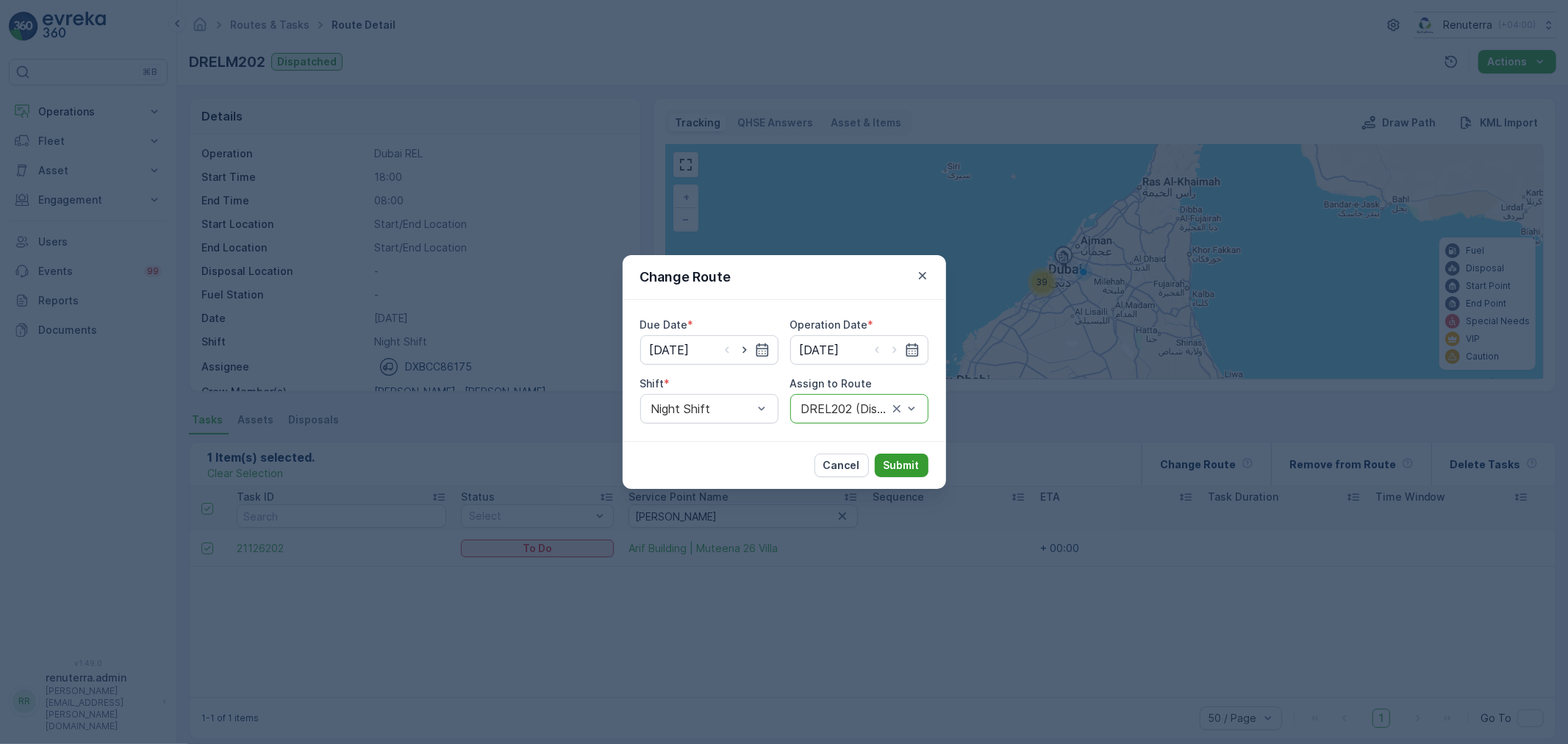
click at [912, 468] on p "Submit" at bounding box center [901, 465] width 36 height 15
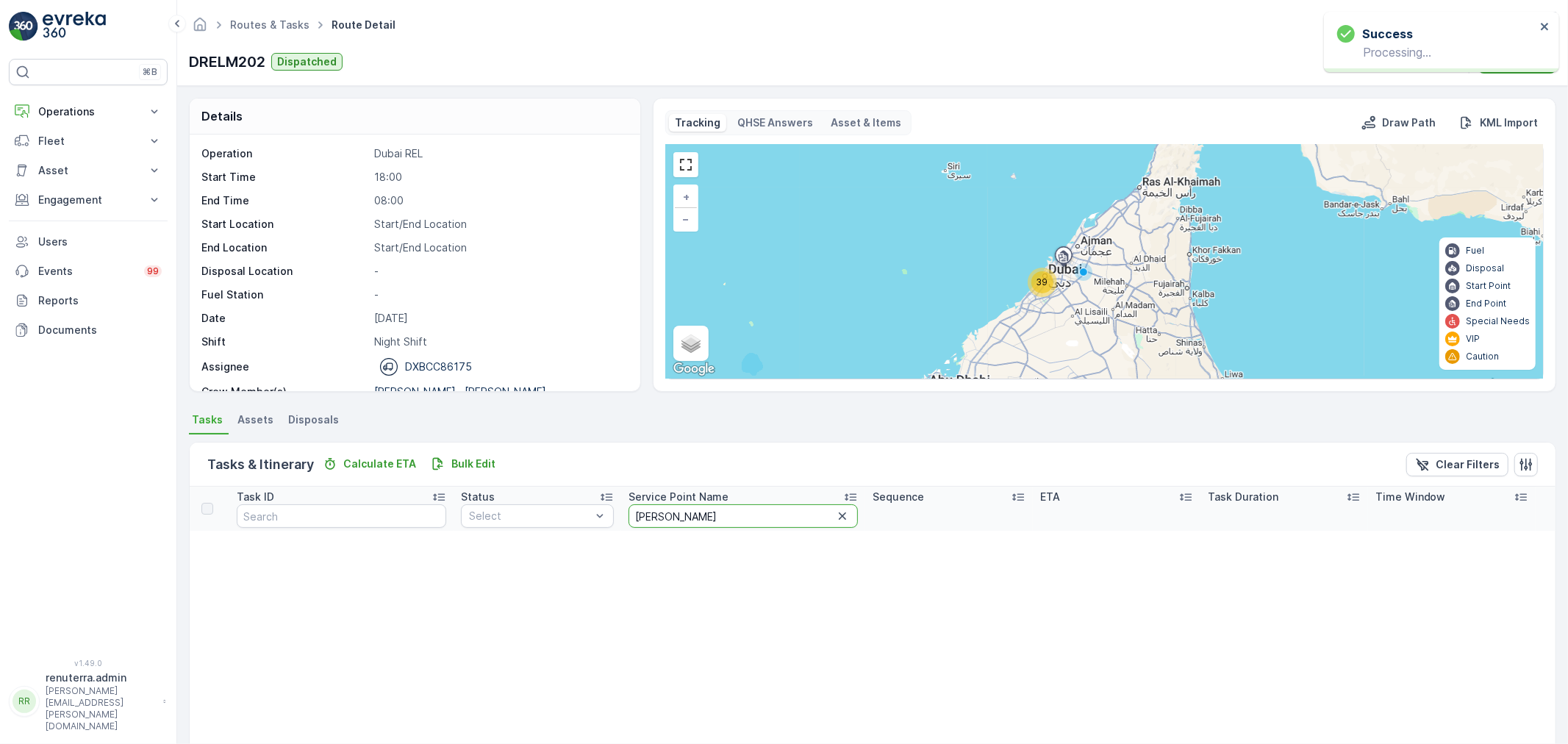
click at [656, 523] on input "arif" at bounding box center [743, 516] width 230 height 24
type input "a"
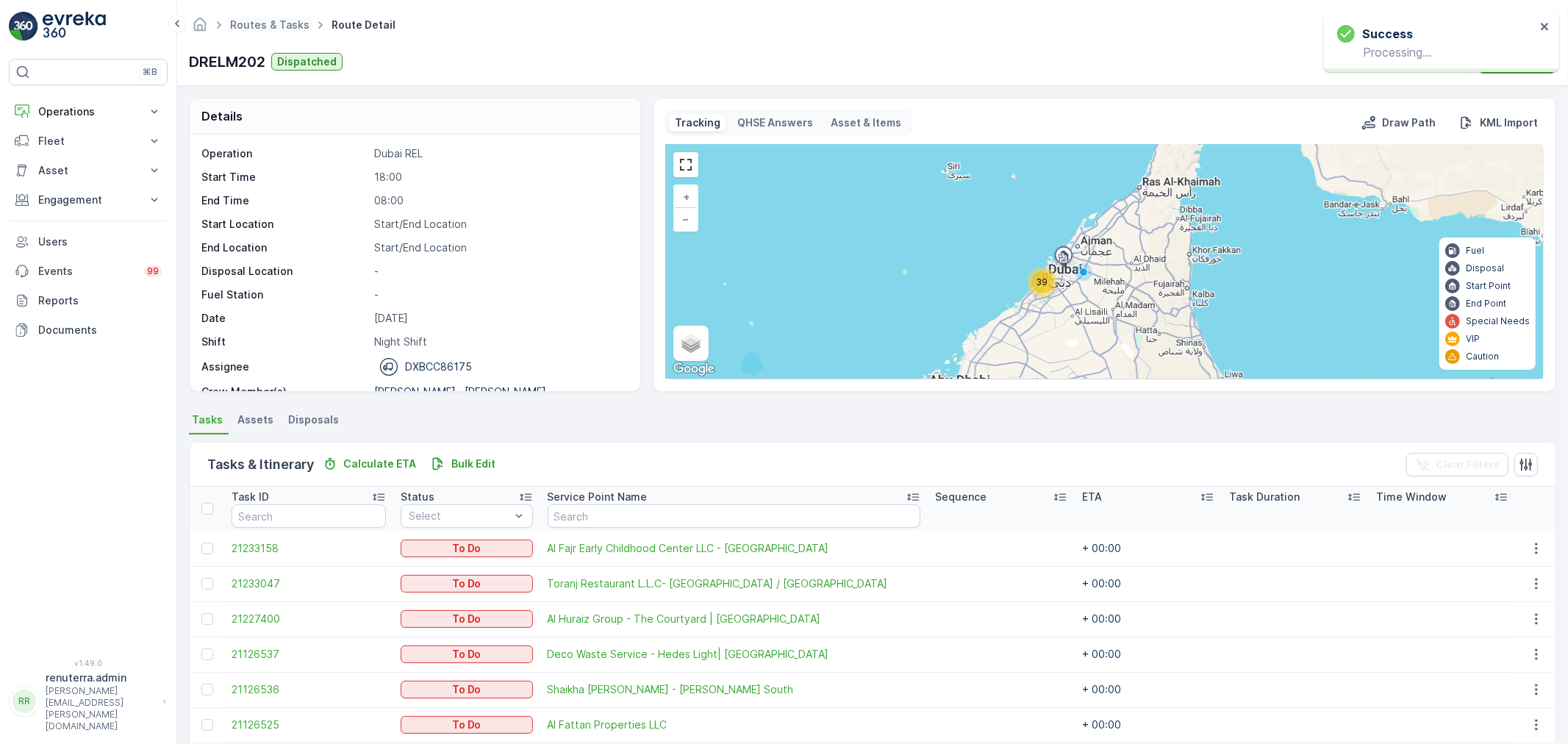
click at [275, 32] on span "Routes & Tasks" at bounding box center [270, 25] width 85 height 15
click at [273, 30] on link "Routes & Tasks" at bounding box center [270, 25] width 79 height 13
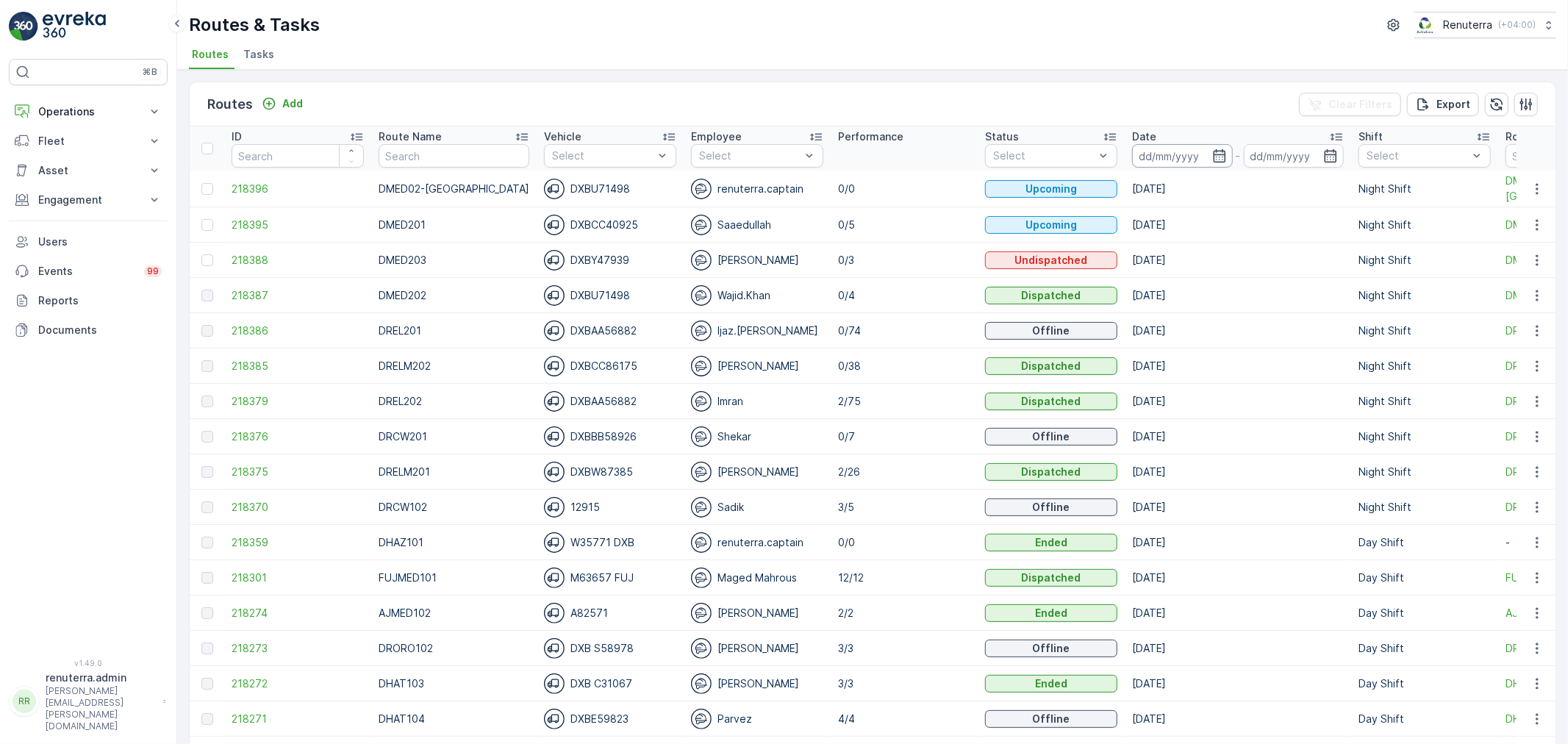
click at [1149, 151] on input at bounding box center [1182, 156] width 101 height 24
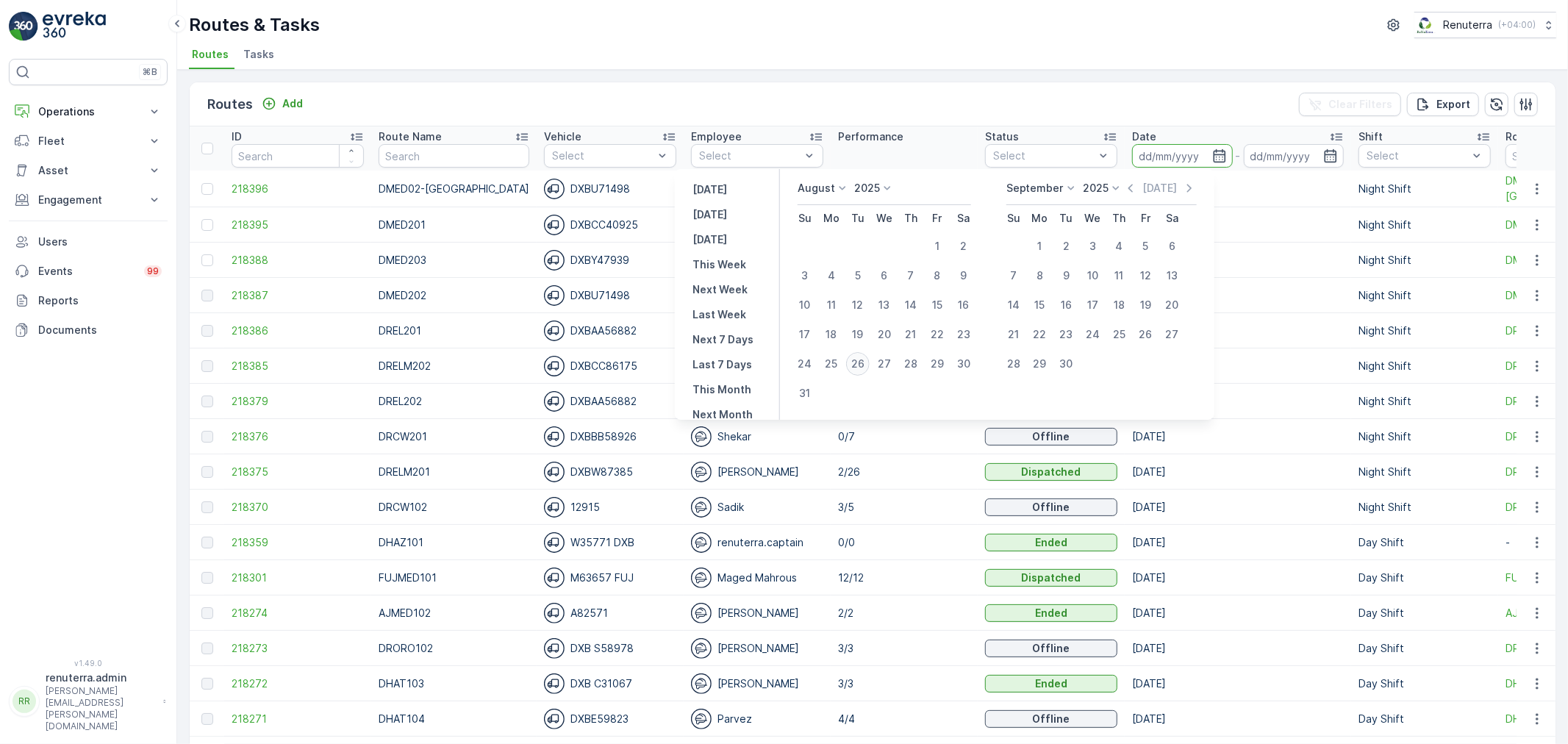
click at [870, 363] on div "26" at bounding box center [858, 364] width 24 height 24
type input "[DATE]"
click at [870, 363] on div "26" at bounding box center [858, 364] width 24 height 24
type input "[DATE]"
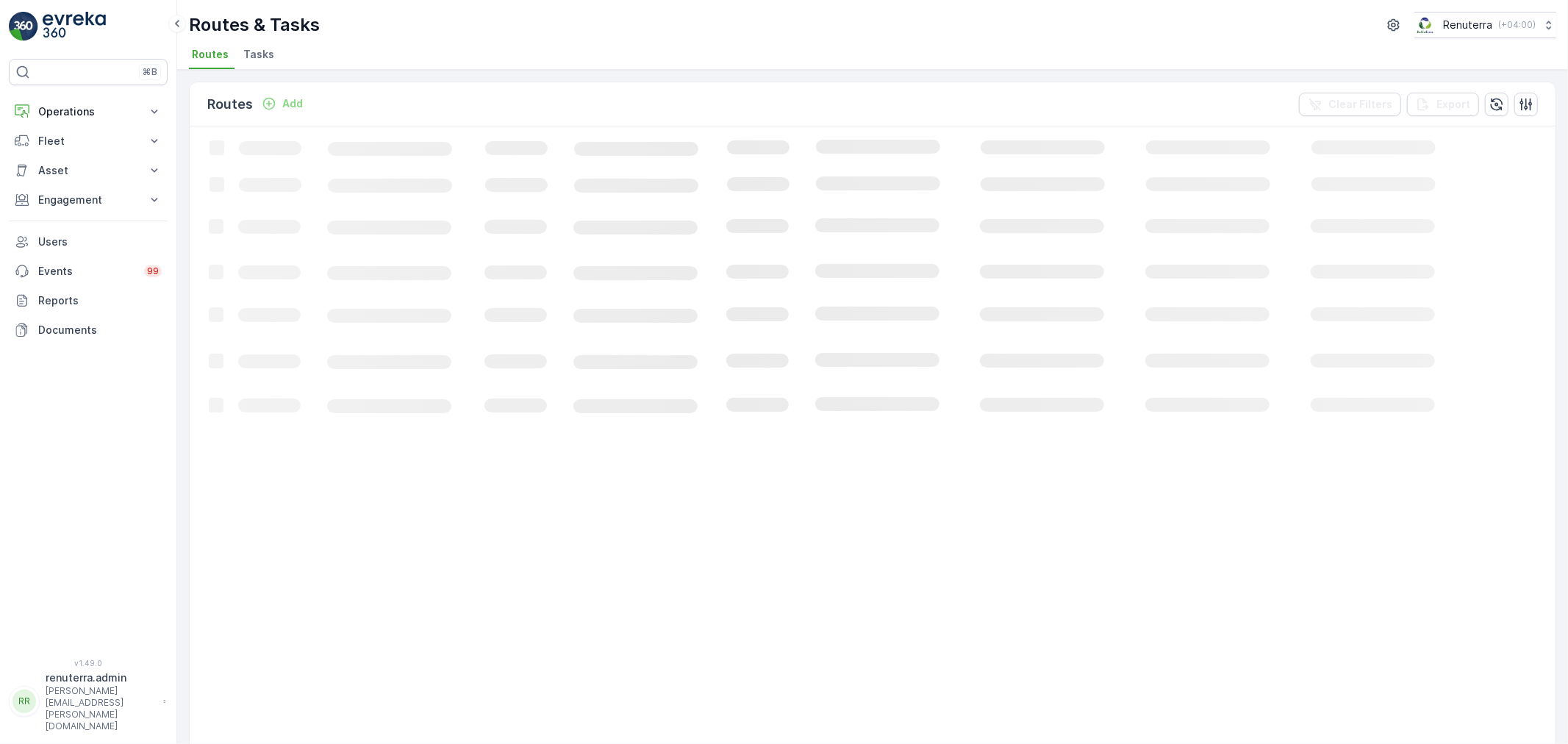
drag, startPoint x: 709, startPoint y: 462, endPoint x: 481, endPoint y: 67, distance: 456.1
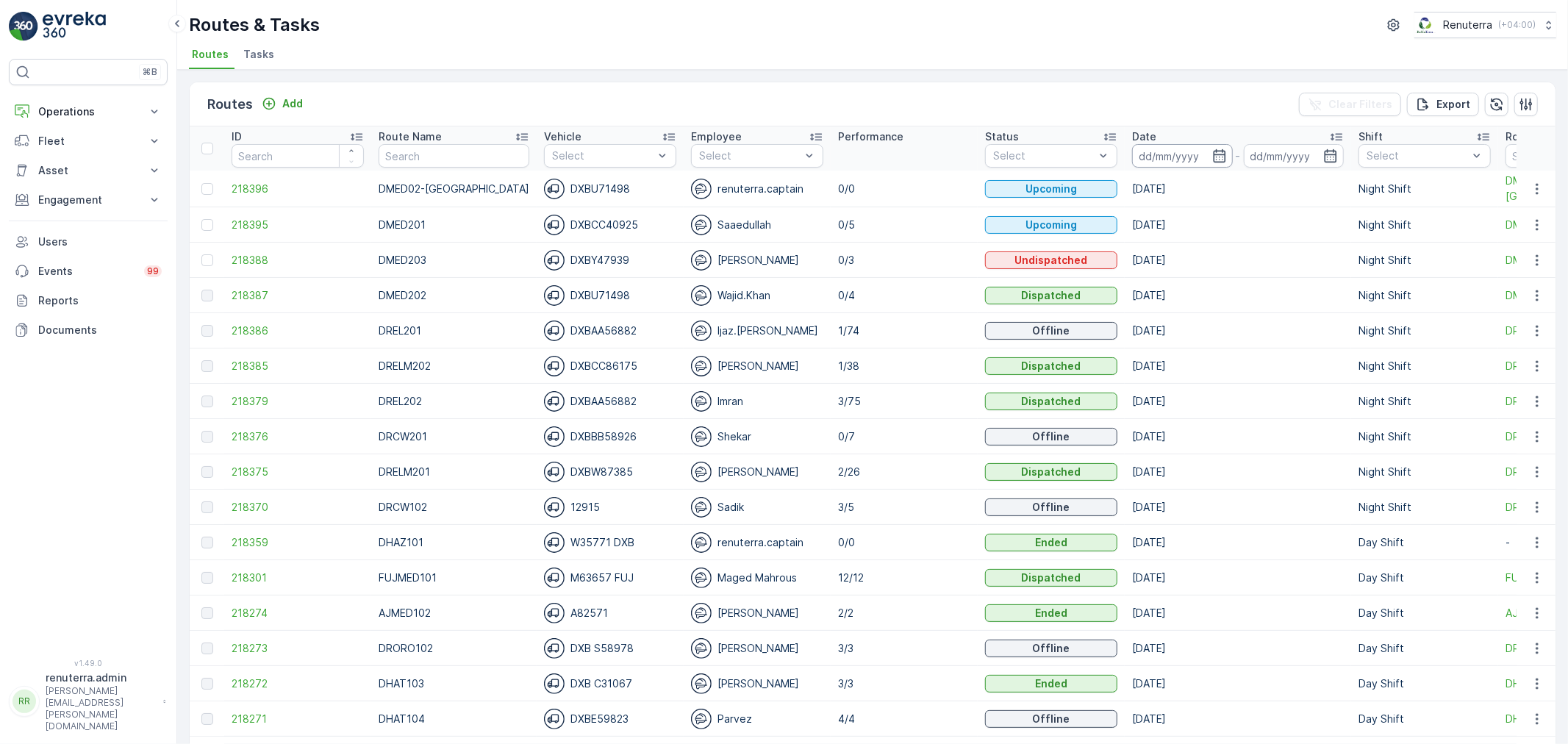
click at [1173, 163] on input at bounding box center [1182, 156] width 101 height 24
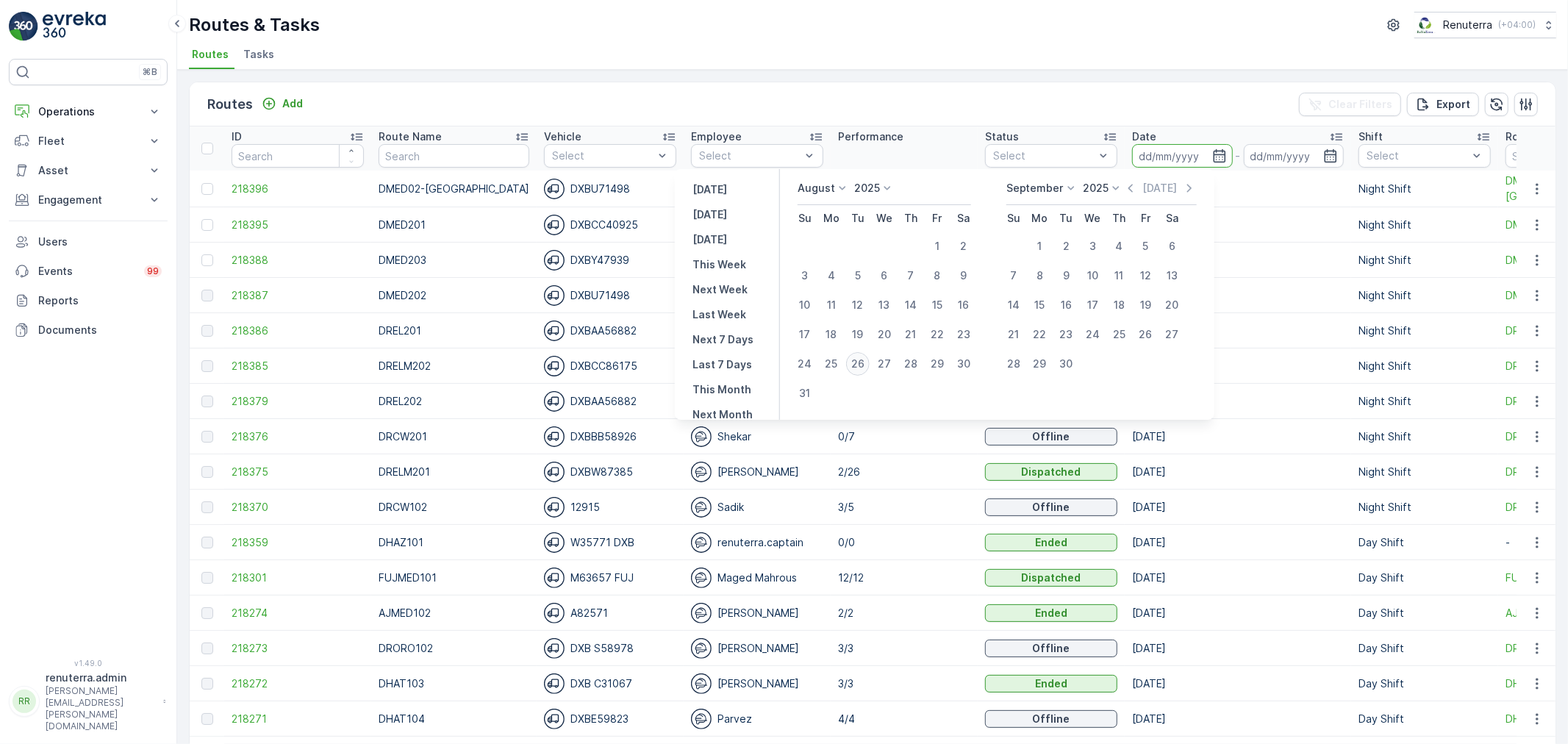
click at [869, 361] on div "26" at bounding box center [858, 364] width 24 height 24
type input "[DATE]"
click at [869, 361] on div "26" at bounding box center [858, 364] width 24 height 24
type input "[DATE]"
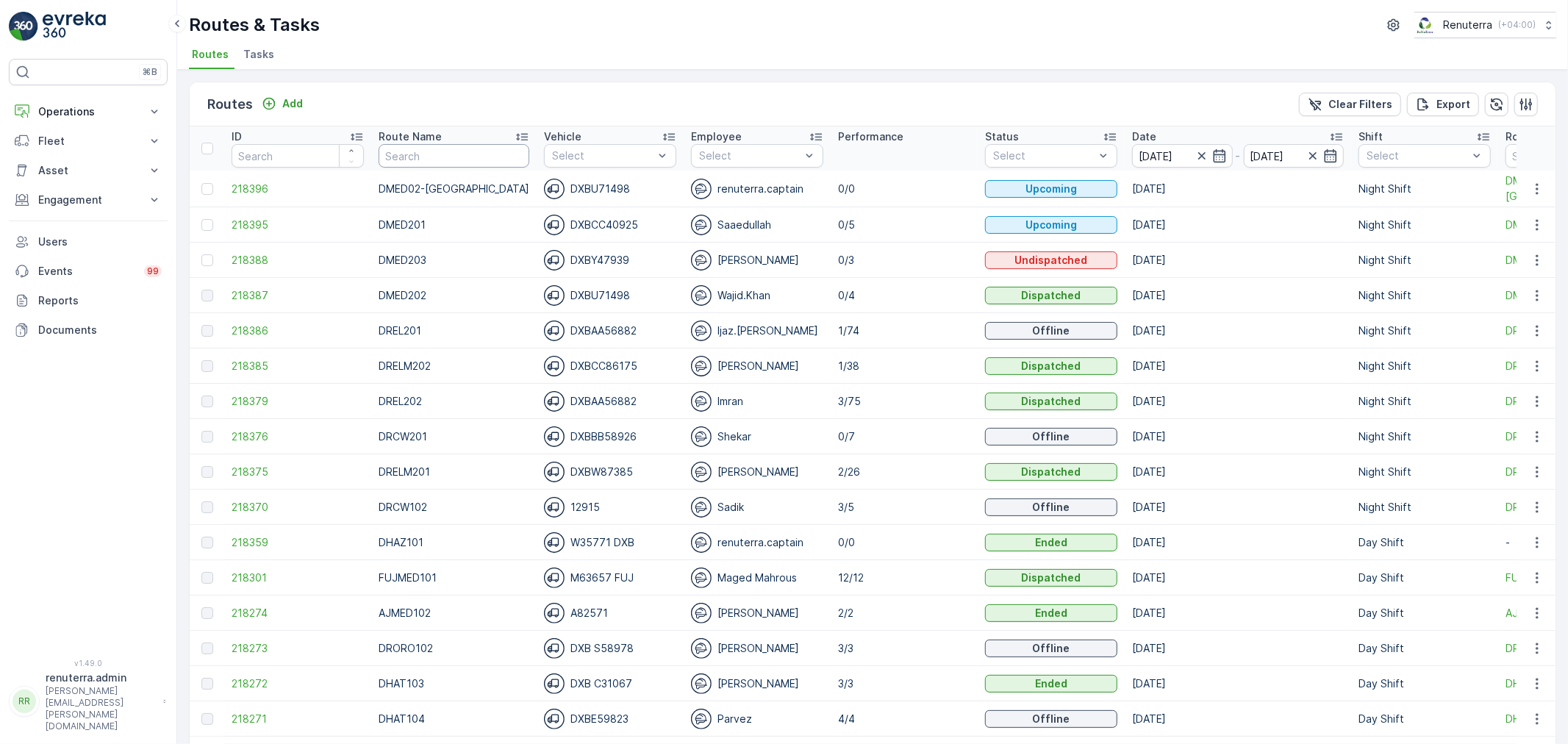
click at [474, 156] on input "text" at bounding box center [454, 156] width 151 height 24
type input "DRE"
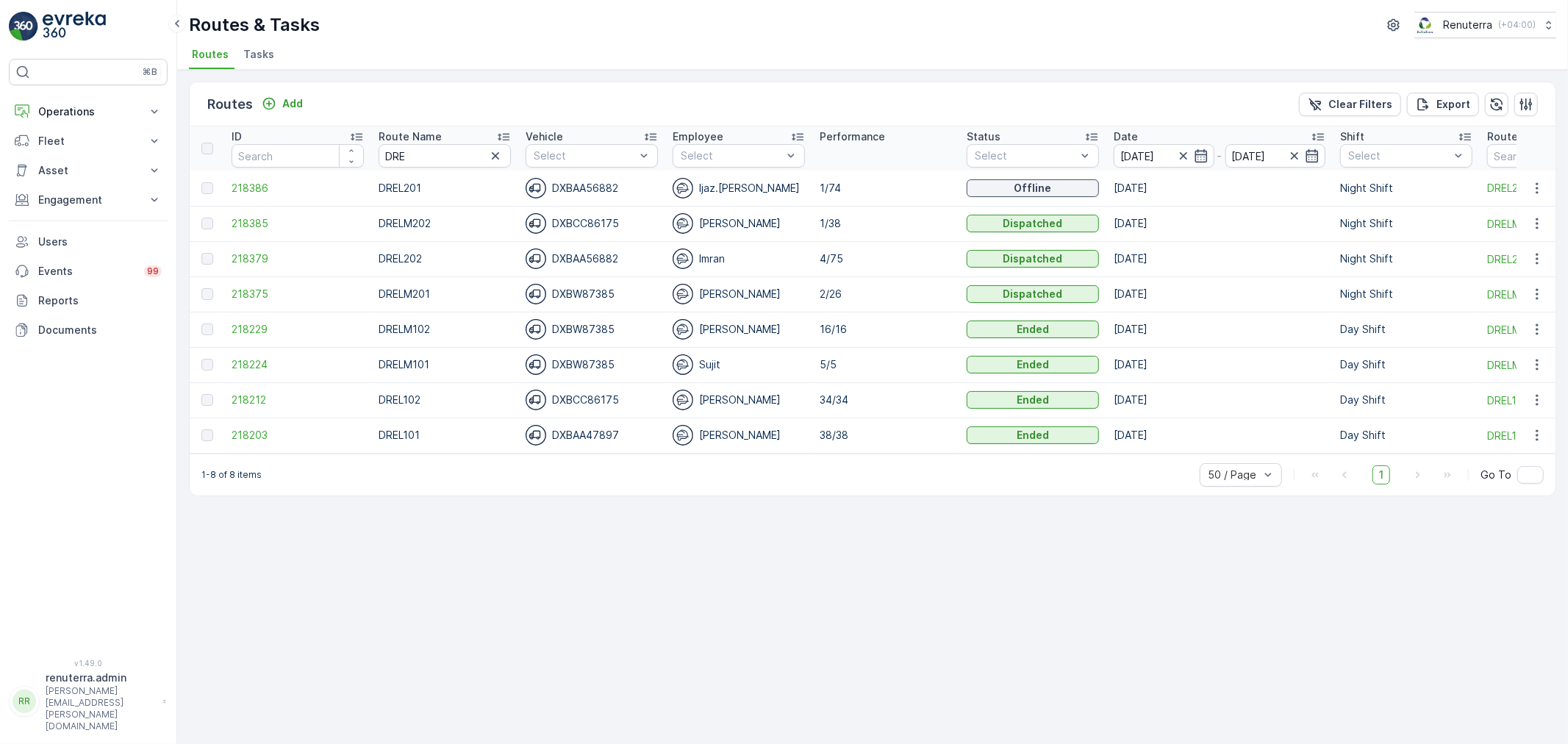
click at [451, 142] on div "Route Name" at bounding box center [445, 137] width 132 height 15
click at [436, 154] on input "DRE" at bounding box center [445, 156] width 132 height 24
type input "DRELM"
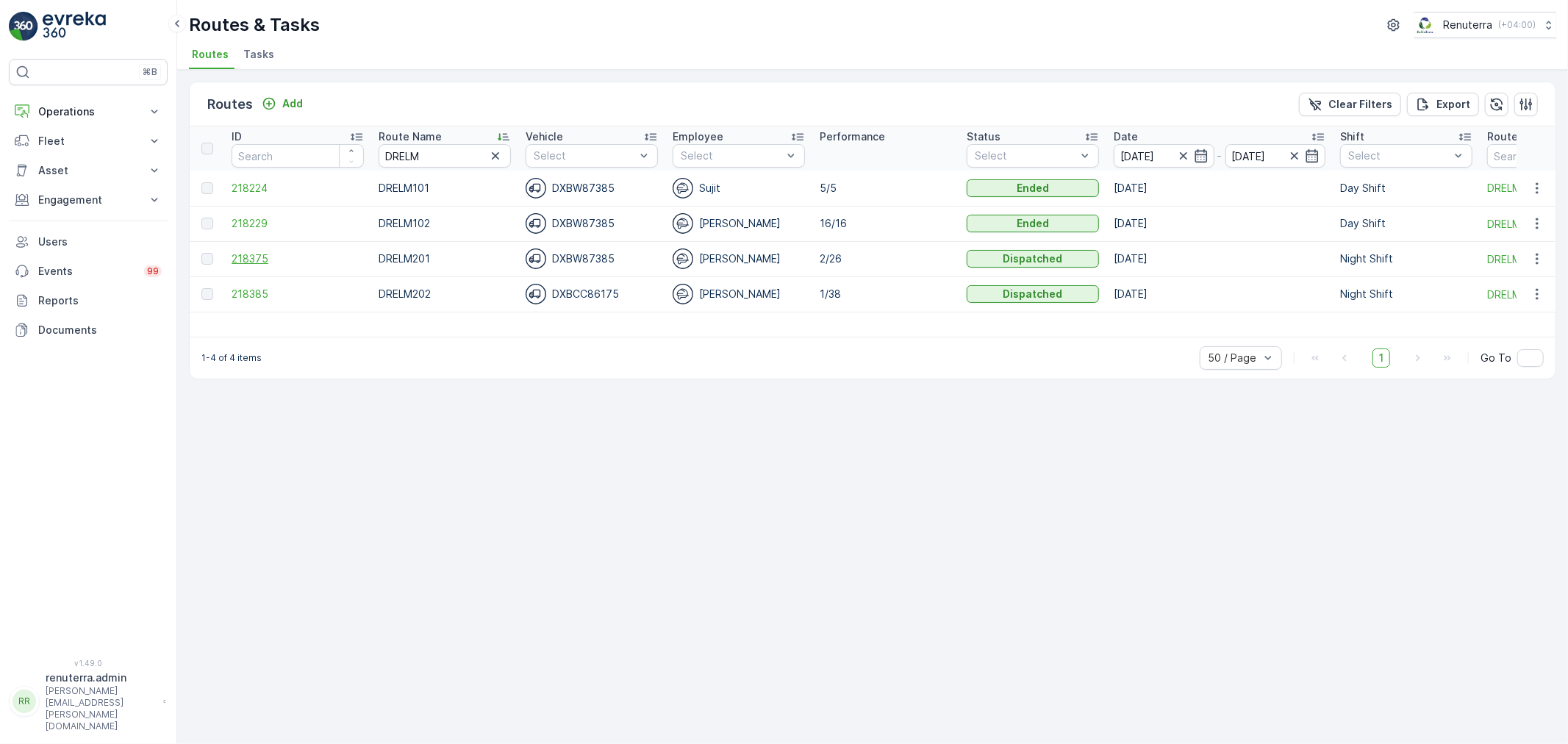
click at [259, 256] on span "218375" at bounding box center [297, 259] width 132 height 15
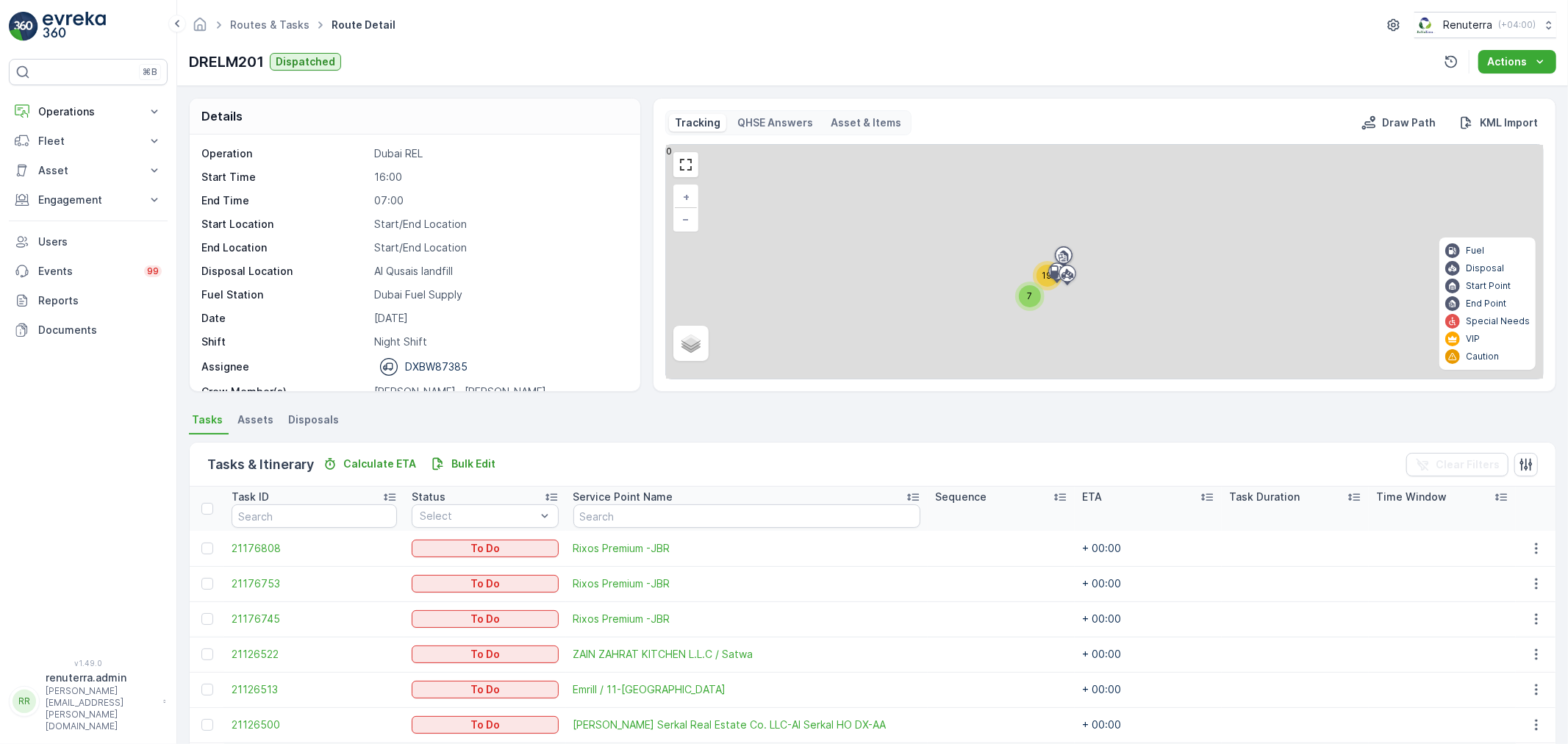
click at [1039, 281] on div "19" at bounding box center [1047, 276] width 22 height 22
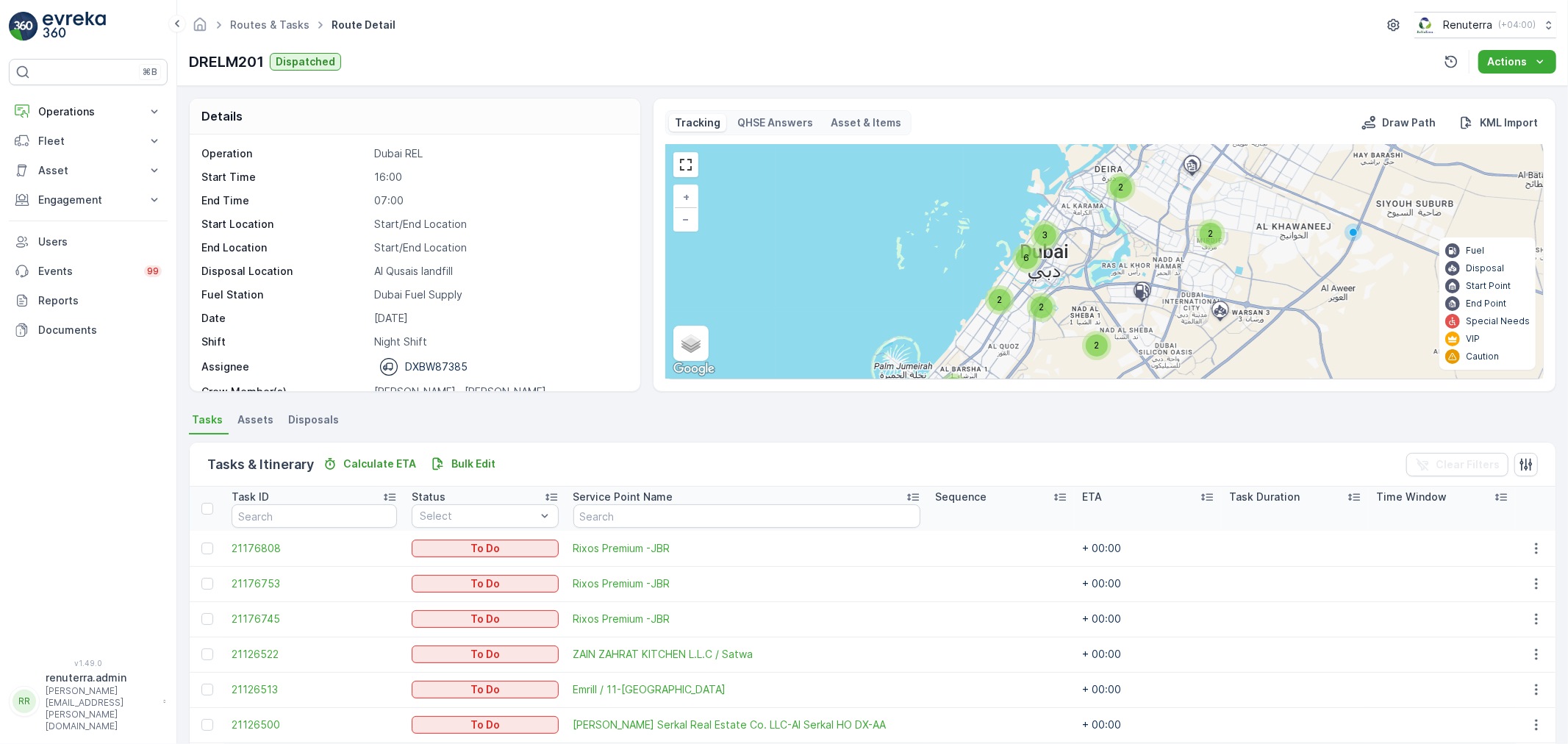
click at [1001, 309] on div "2" at bounding box center [1000, 299] width 22 height 22
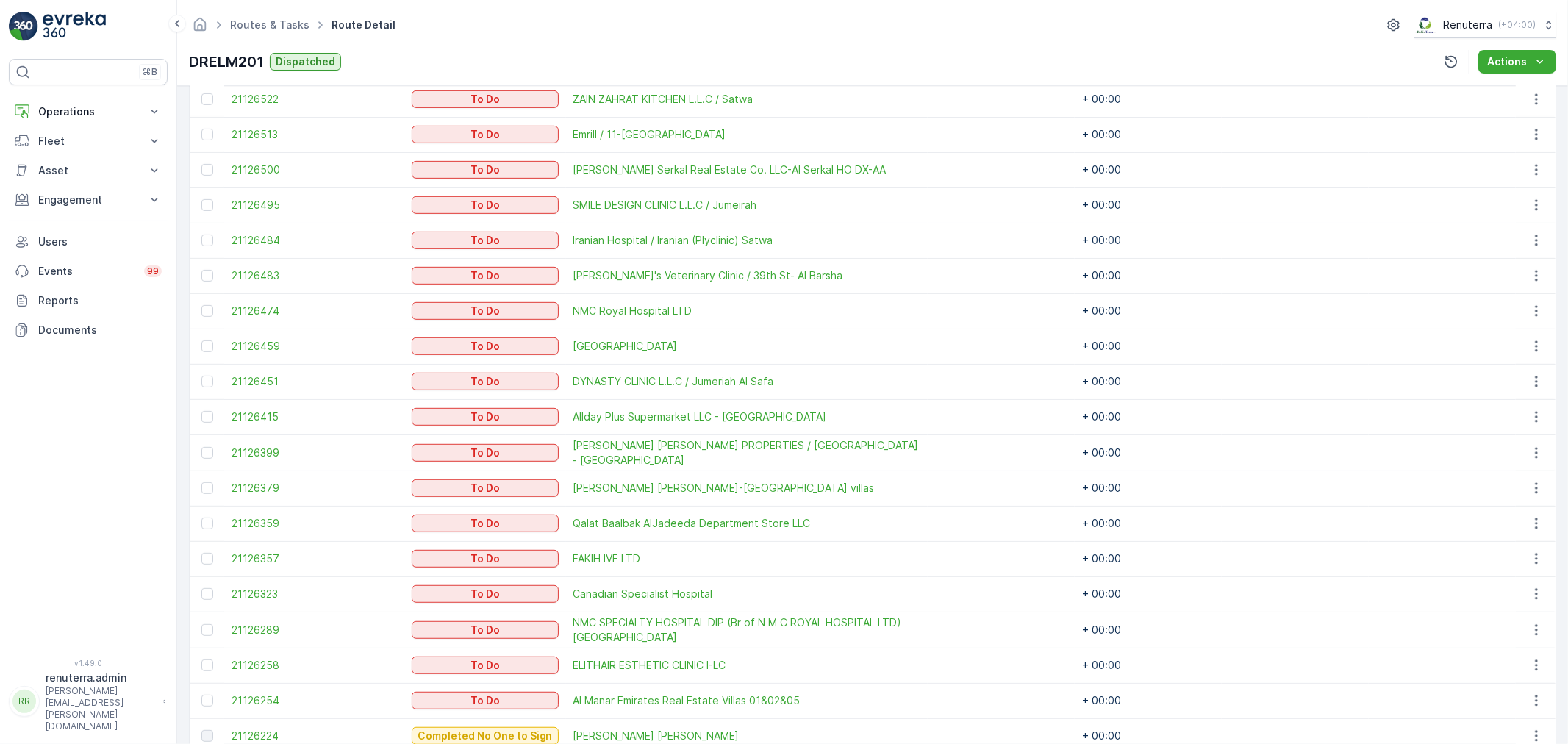
scroll to position [571, 0]
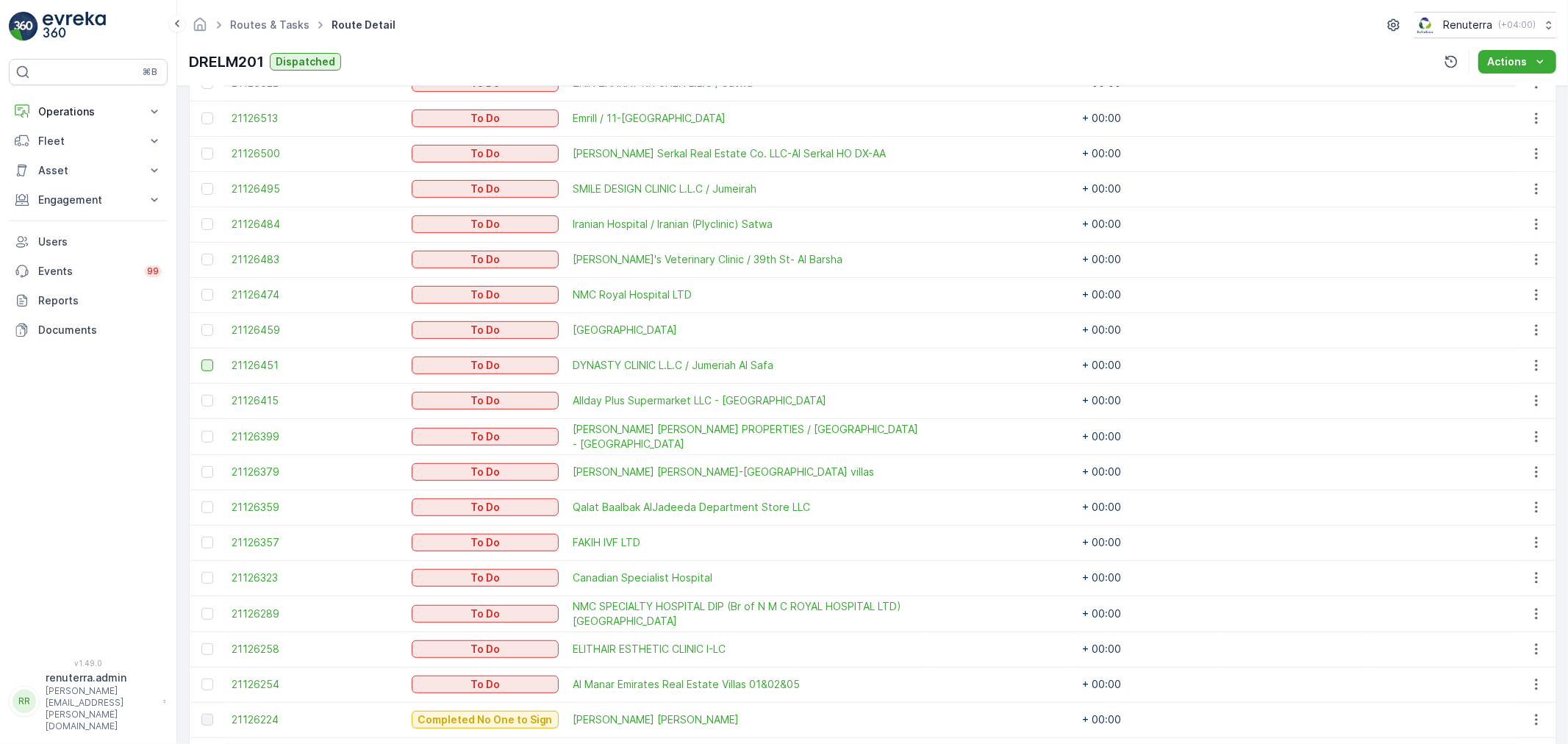
click at [211, 366] on div at bounding box center [207, 365] width 12 height 12
click at [201, 359] on input "checkbox" at bounding box center [201, 359] width 0 height 0
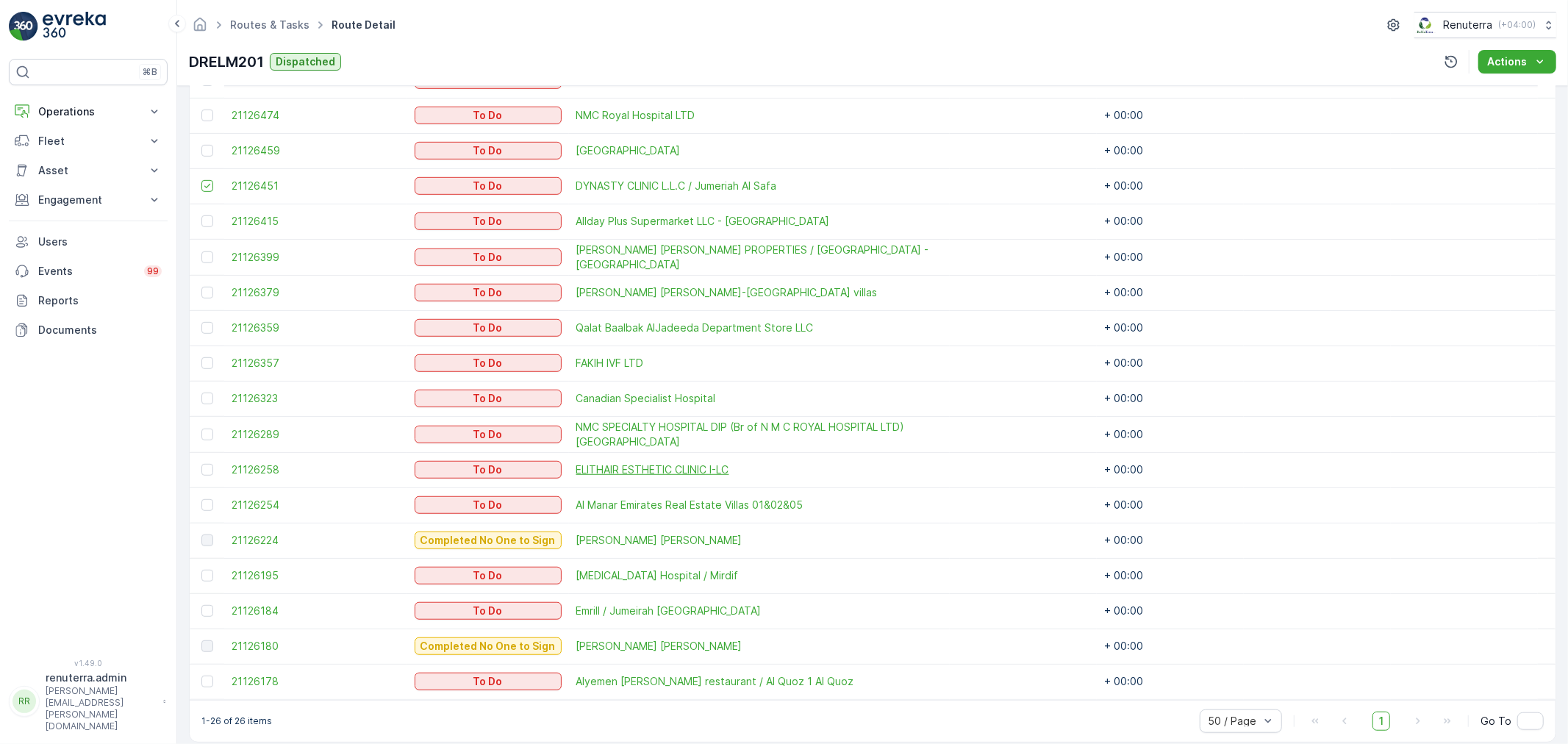
scroll to position [765, 0]
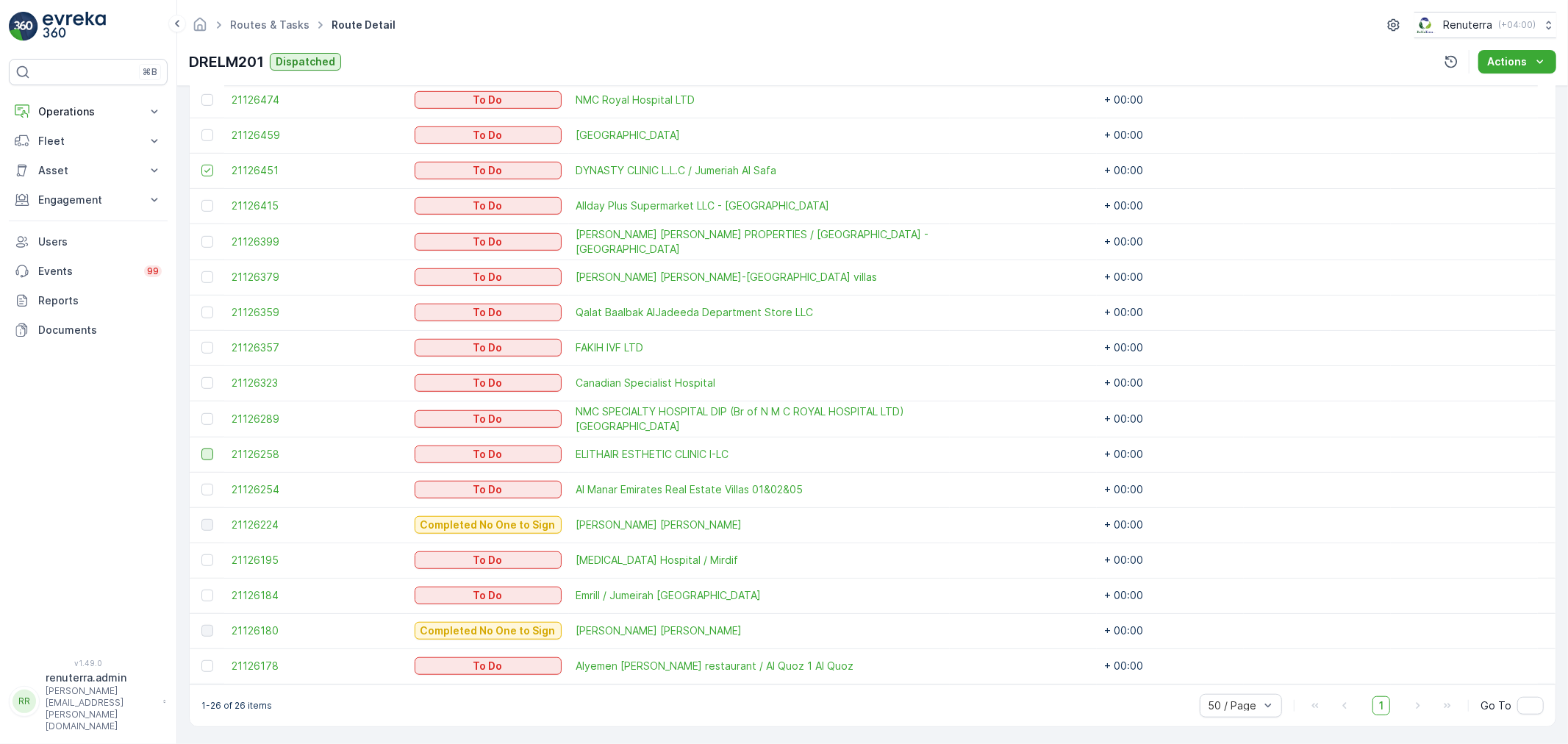
click at [209, 453] on div at bounding box center [207, 454] width 12 height 12
click at [201, 448] on input "checkbox" at bounding box center [201, 448] width 0 height 0
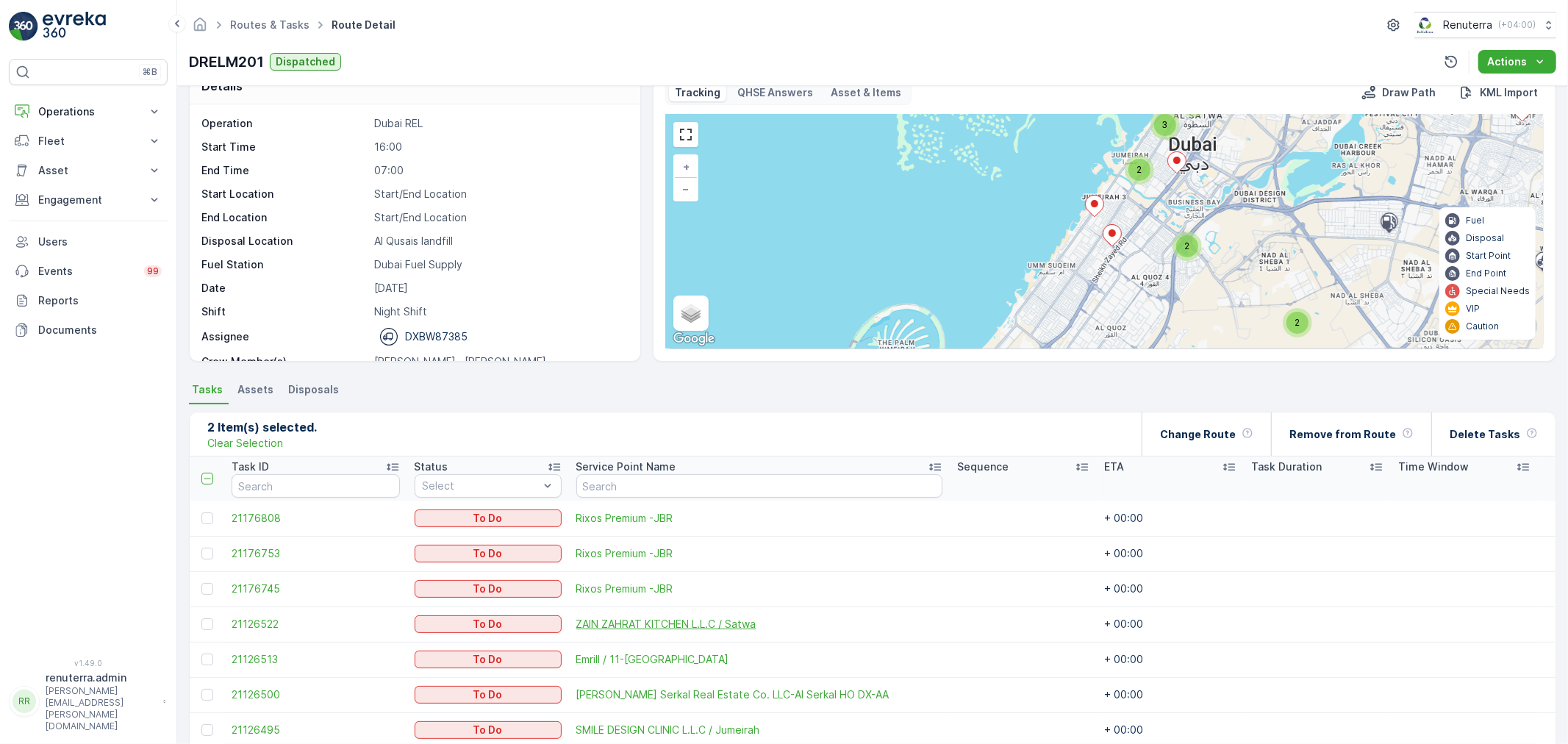
scroll to position [0, 0]
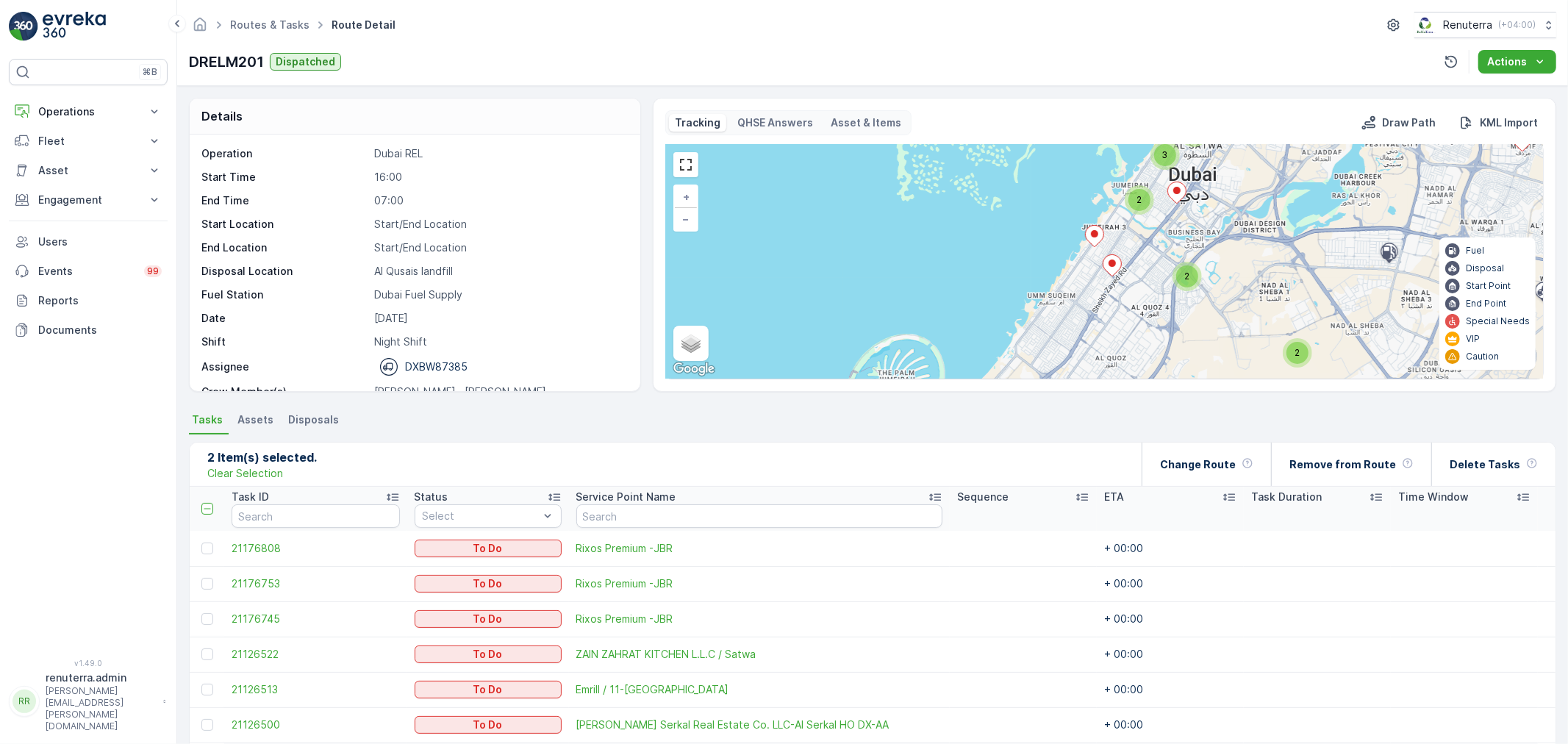
click at [1145, 199] on div "2" at bounding box center [1140, 200] width 22 height 22
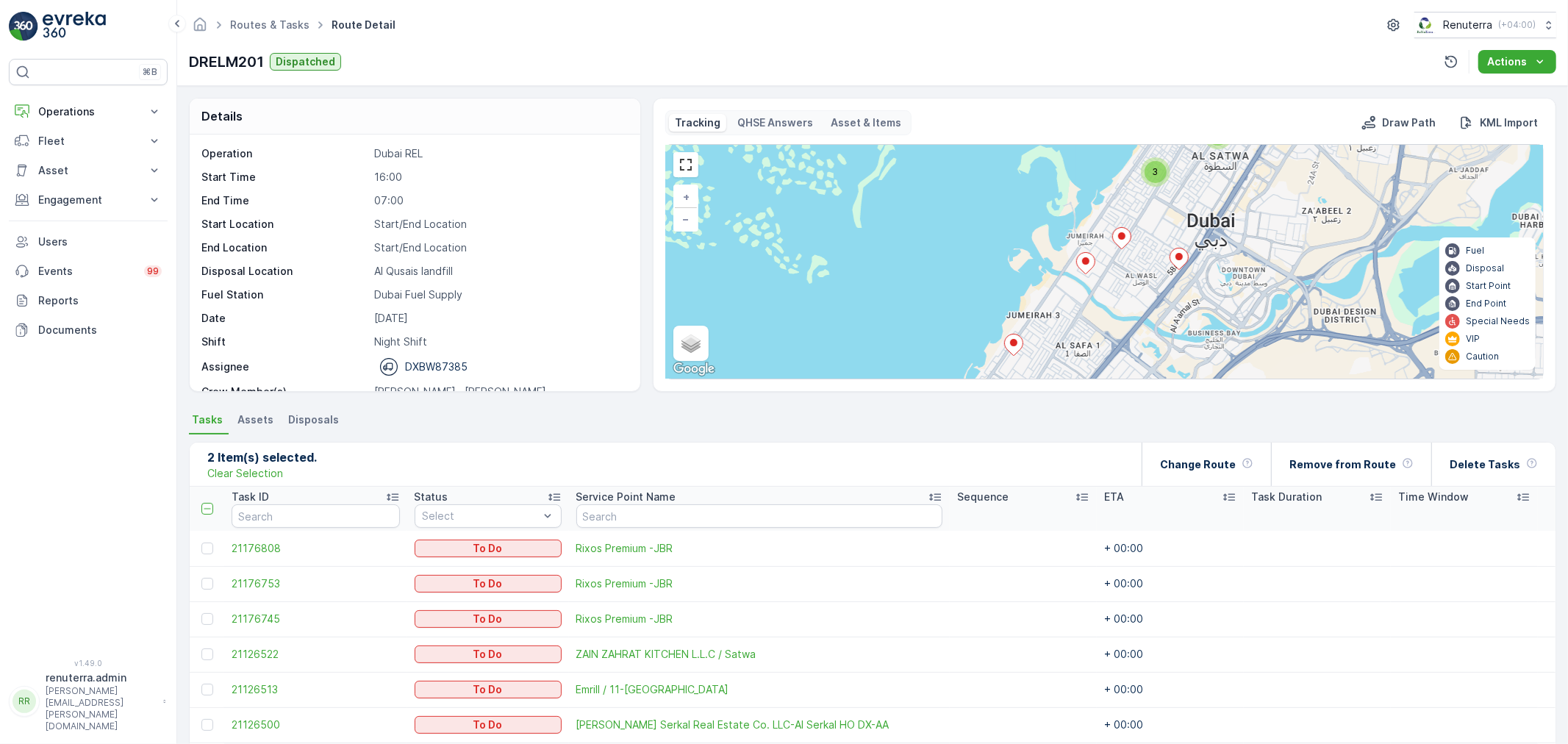
drag, startPoint x: 1136, startPoint y: 243, endPoint x: 1151, endPoint y: 290, distance: 49.3
click at [1151, 290] on div "3 2 2 3 + − Satellite Roadmap Terrain Hybrid Leaflet Keyboard shortcuts Map Dat…" at bounding box center [1104, 262] width 877 height 234
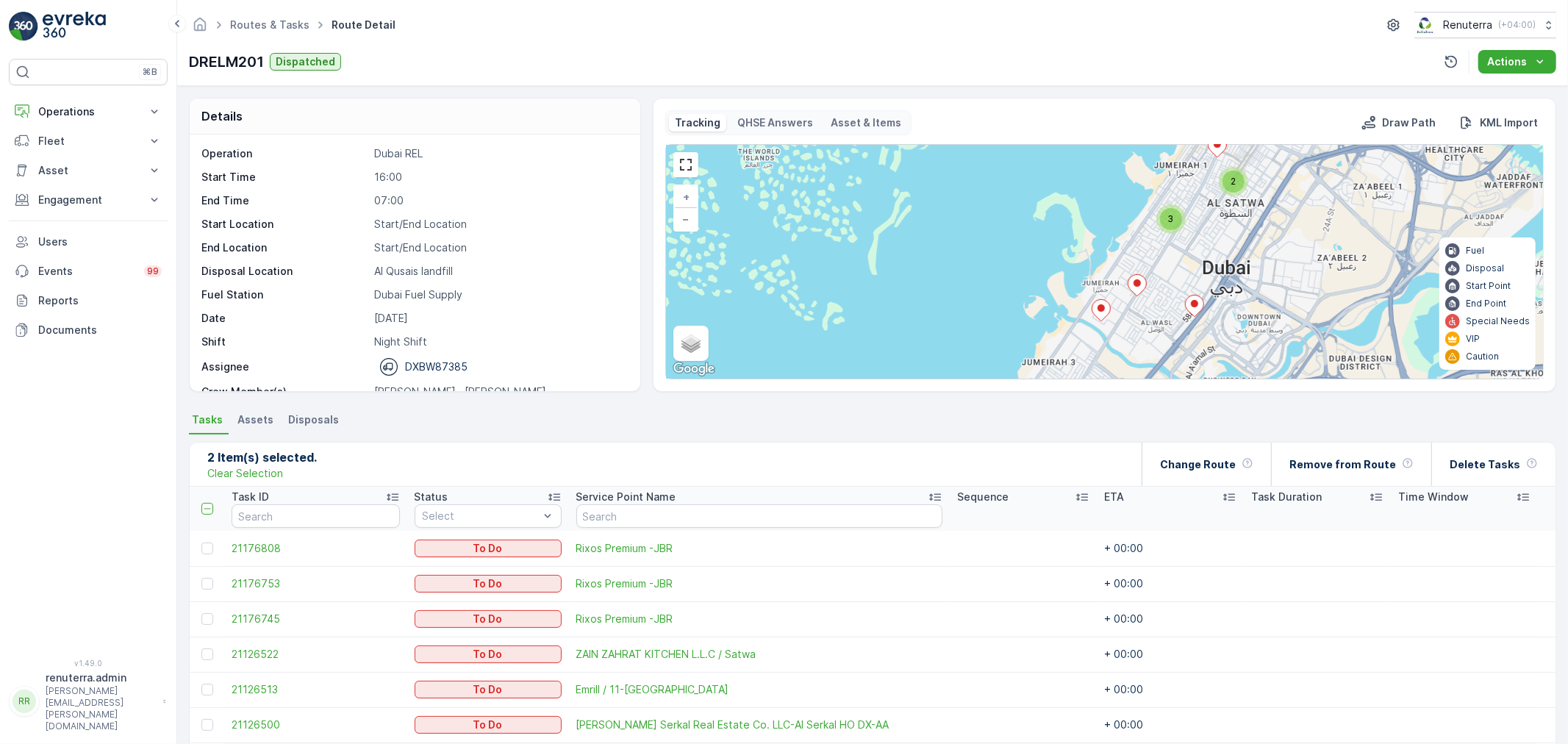
click at [1101, 317] on icon at bounding box center [1101, 310] width 19 height 21
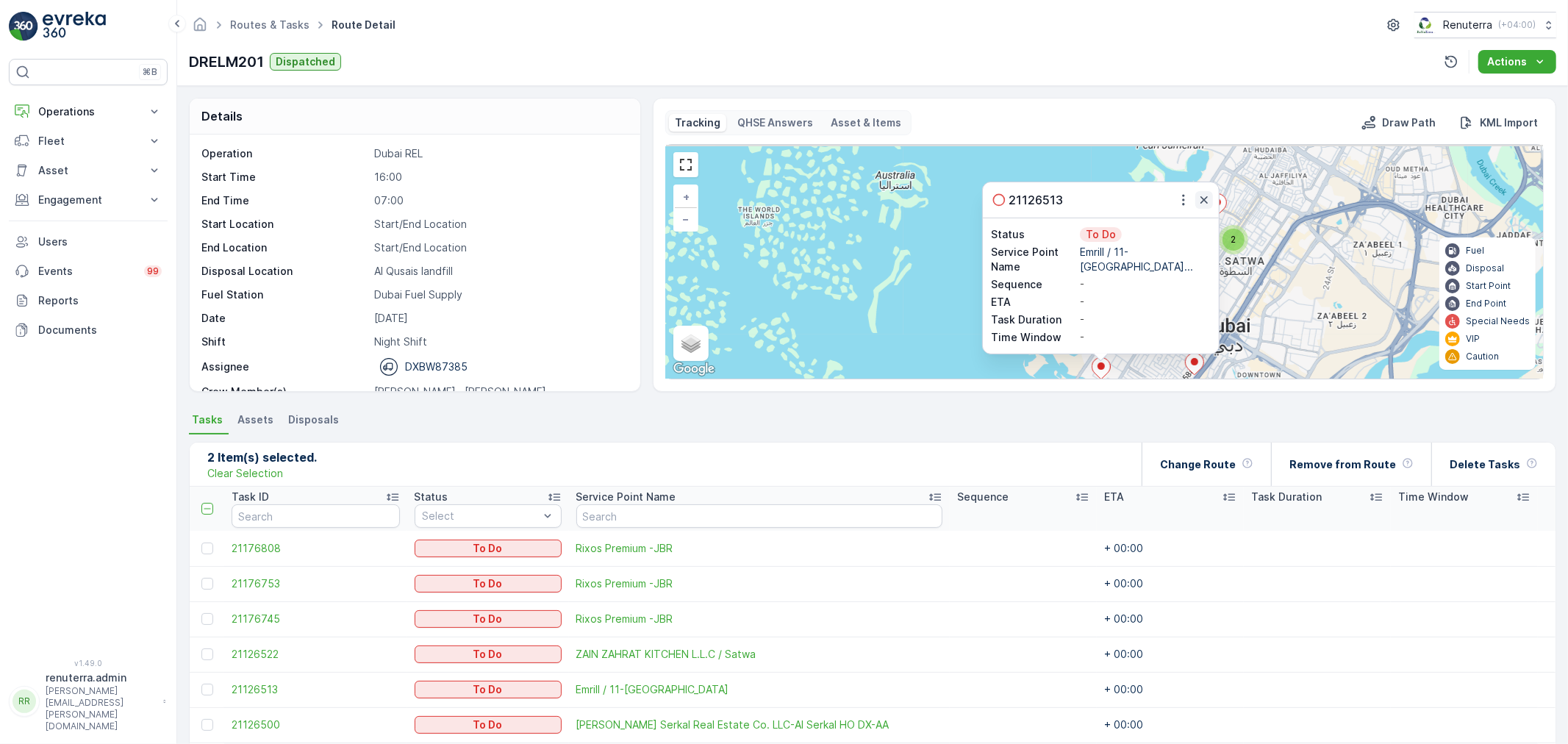
click at [1204, 194] on icon "button" at bounding box center [1204, 200] width 15 height 15
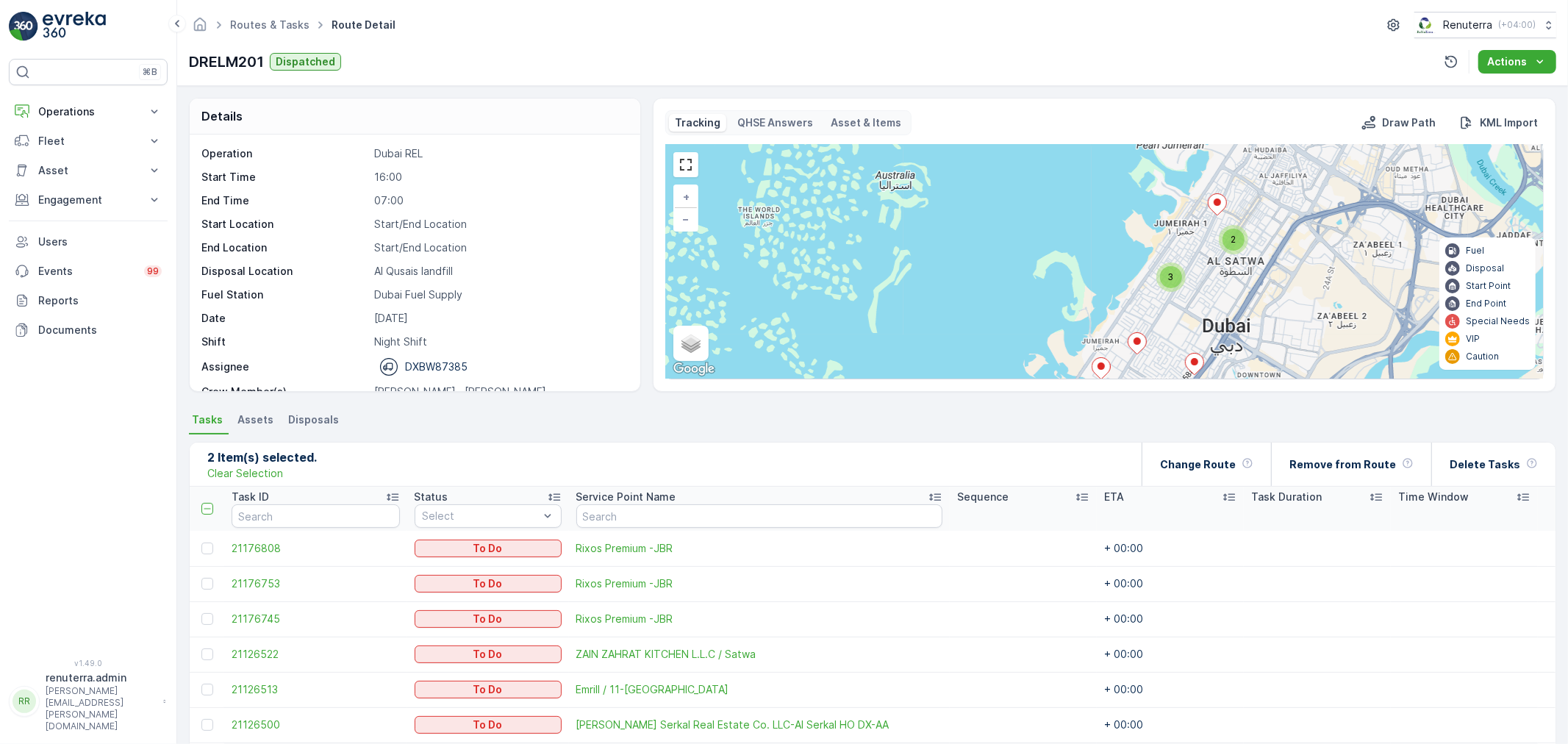
drag, startPoint x: 1133, startPoint y: 316, endPoint x: 1156, endPoint y: 202, distance: 116.3
click at [1146, 333] on icon at bounding box center [1137, 343] width 19 height 21
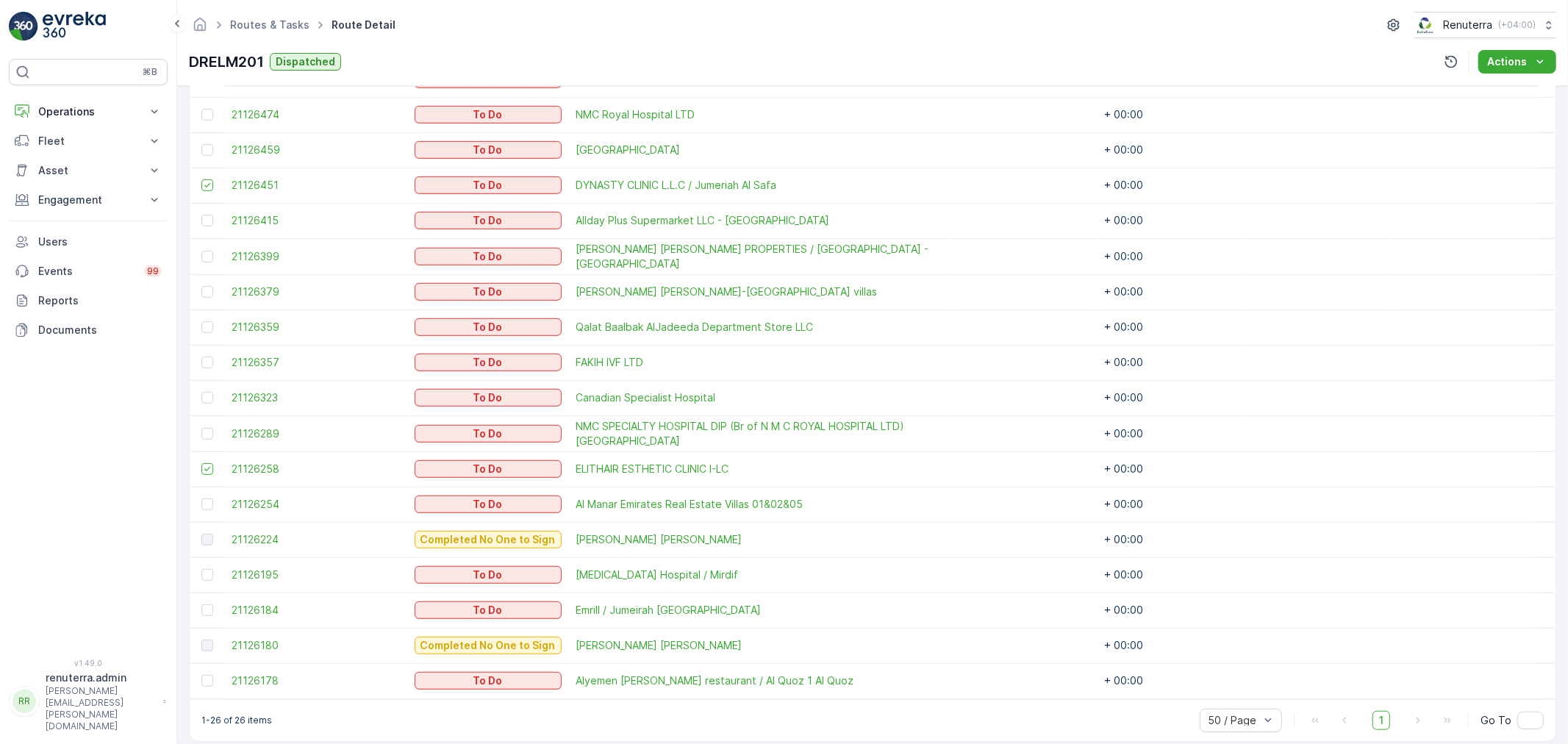
scroll to position [765, 0]
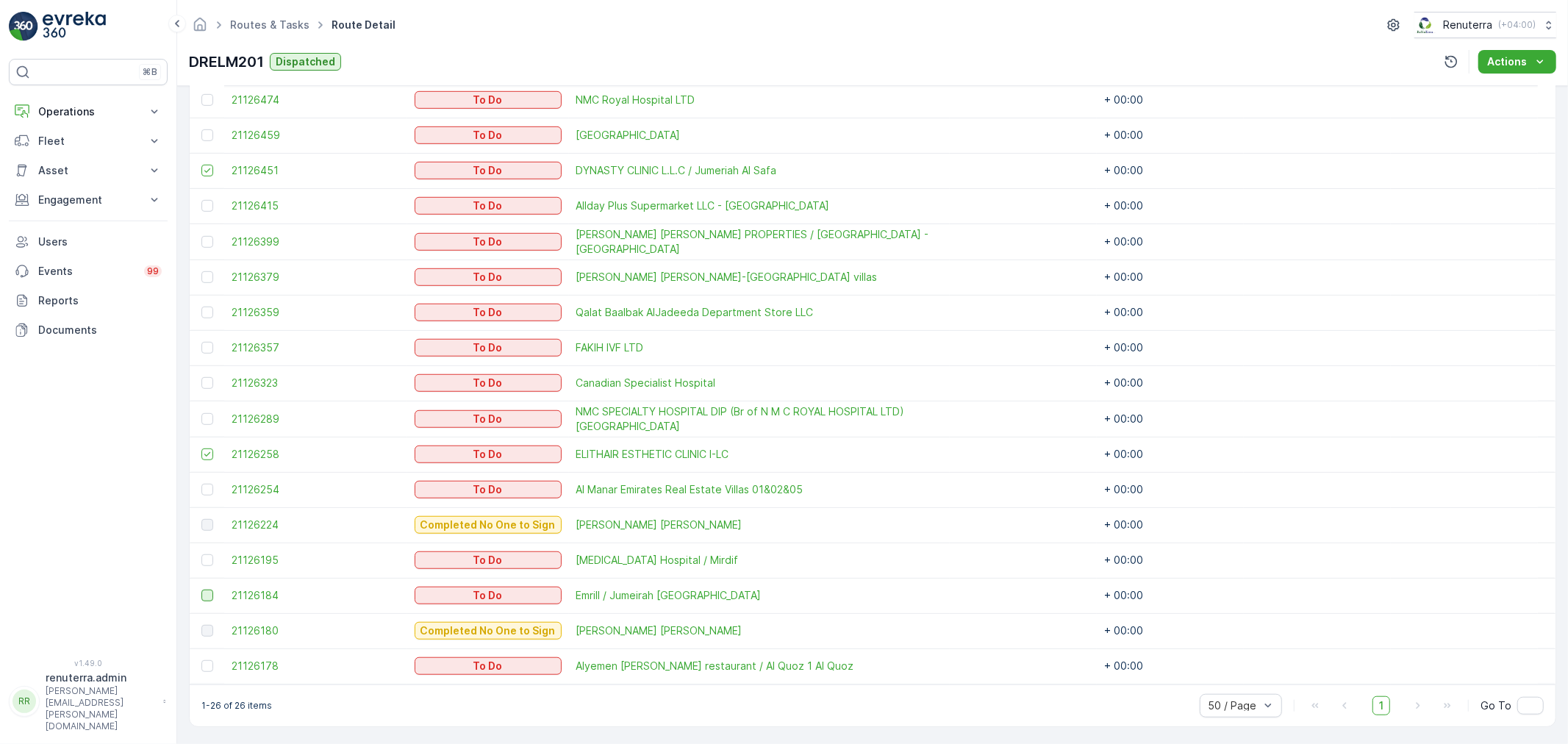
click at [206, 593] on div at bounding box center [207, 596] width 12 height 12
click at [201, 590] on input "checkbox" at bounding box center [201, 590] width 0 height 0
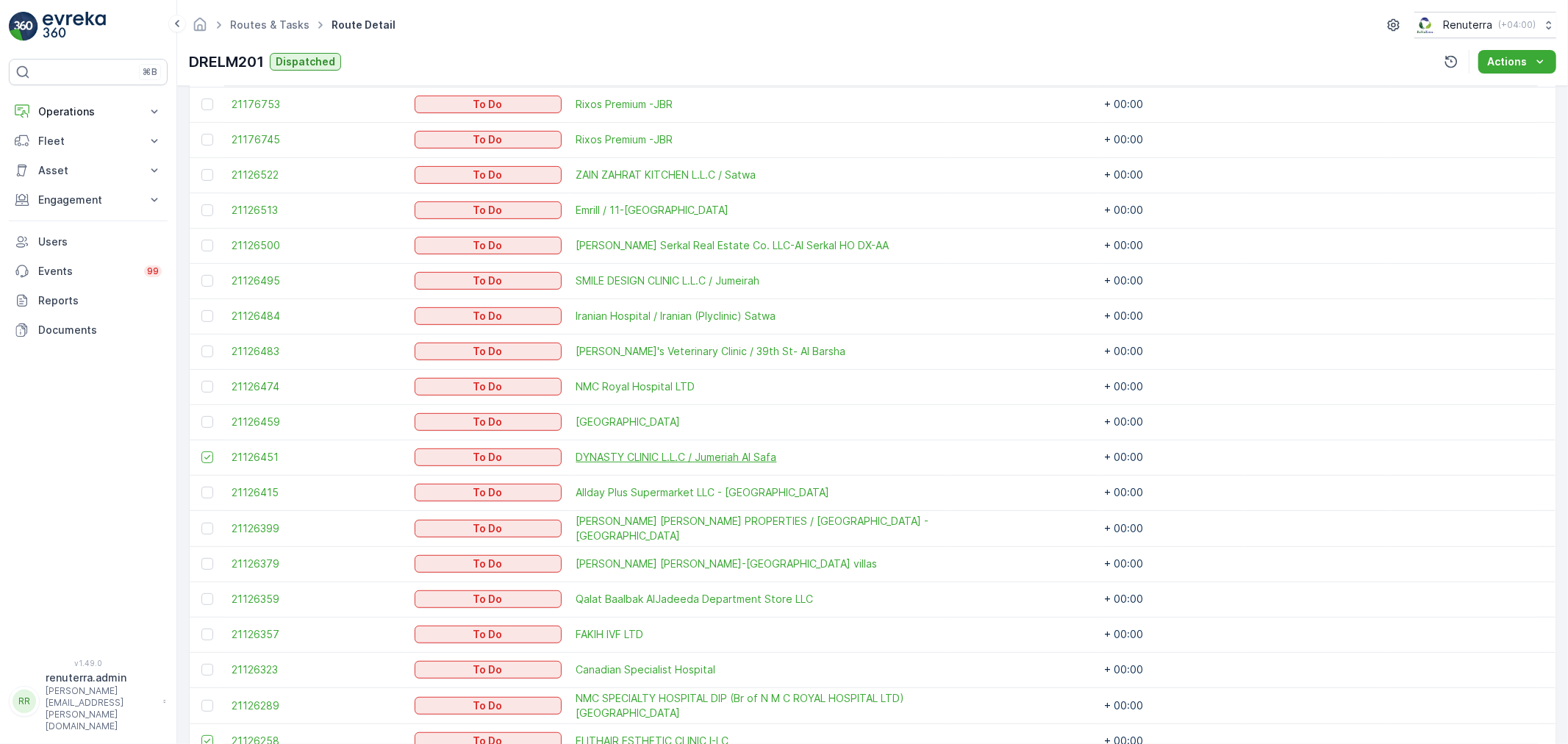
scroll to position [439, 0]
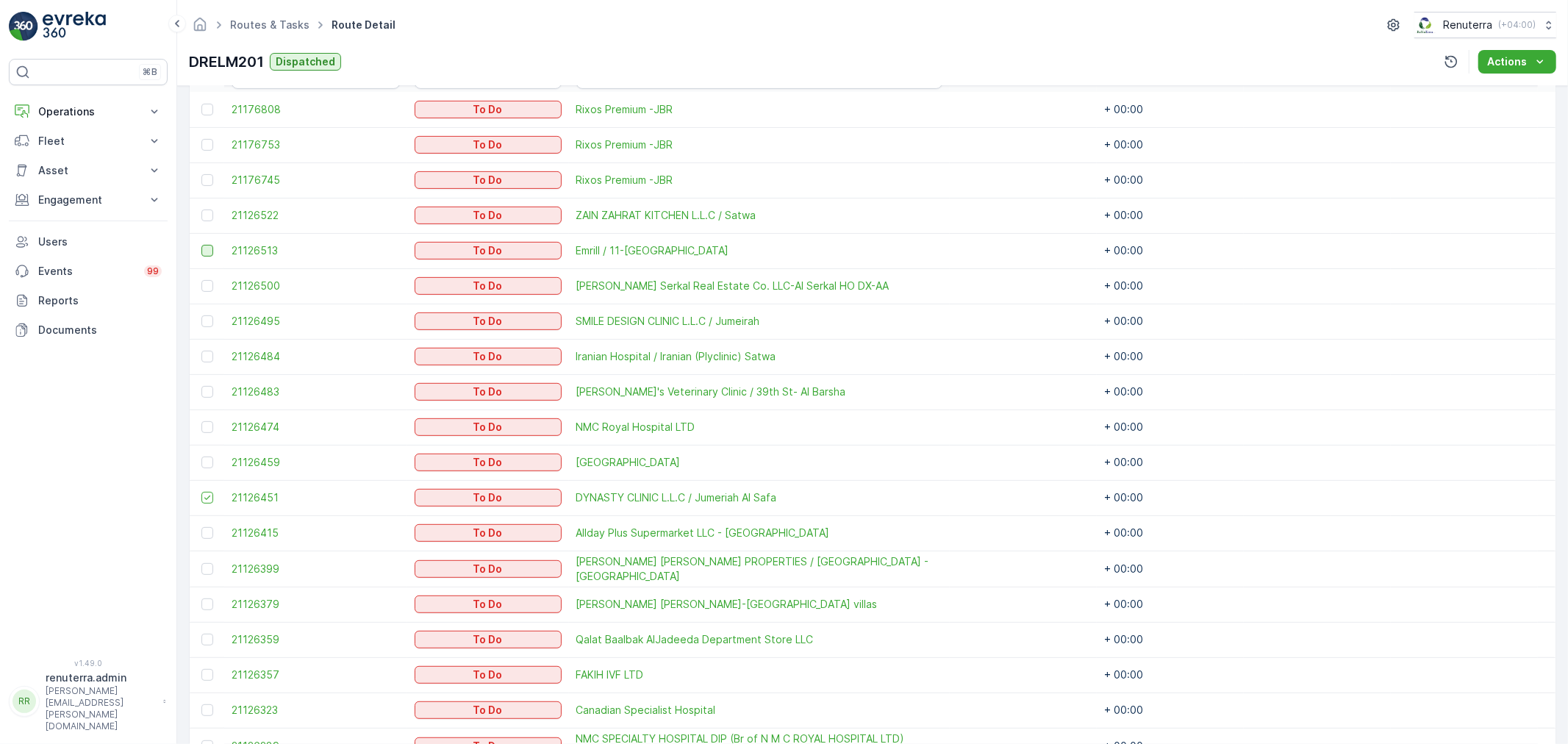
click at [207, 245] on div at bounding box center [207, 251] width 12 height 12
click at [201, 245] on input "checkbox" at bounding box center [201, 245] width 0 height 0
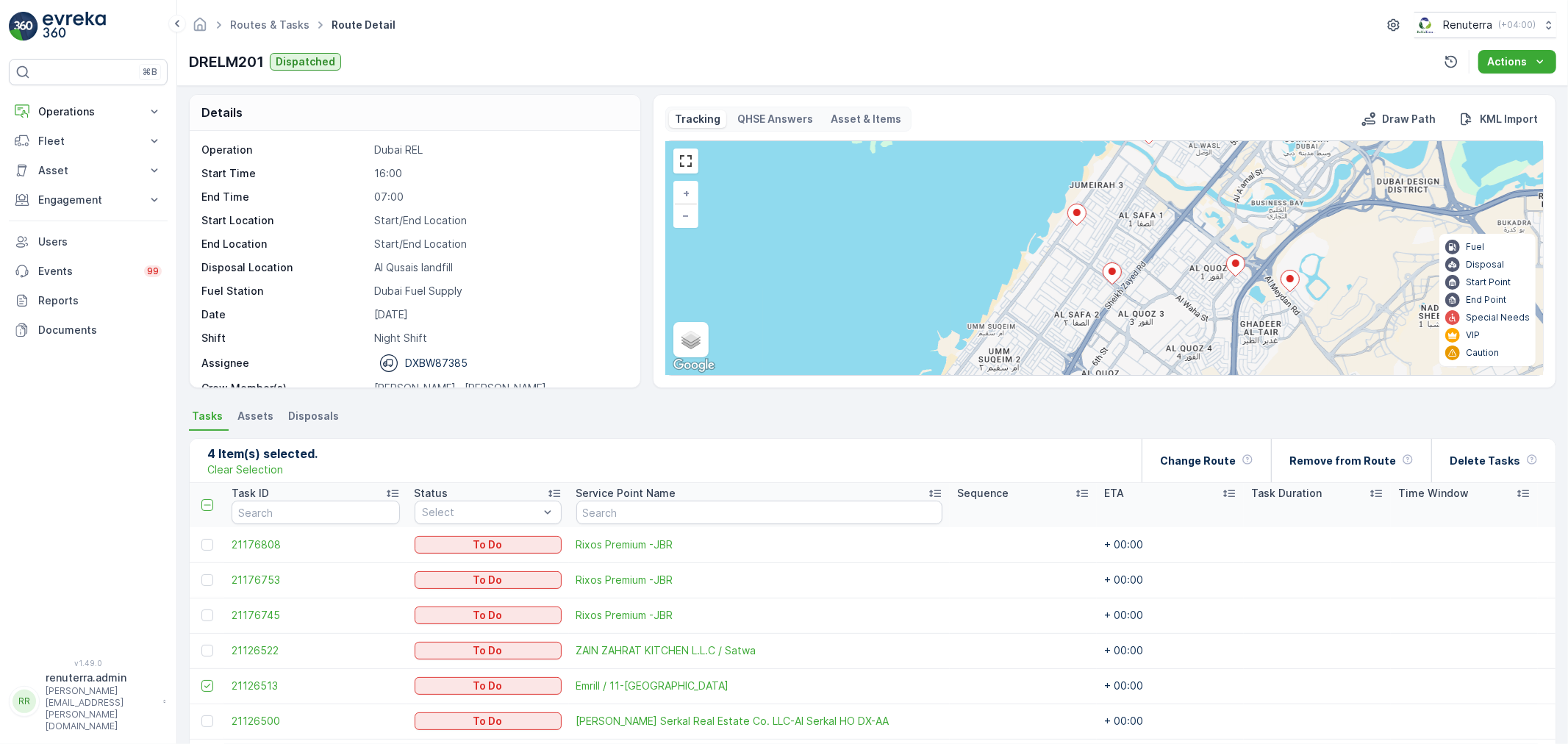
scroll to position [0, 0]
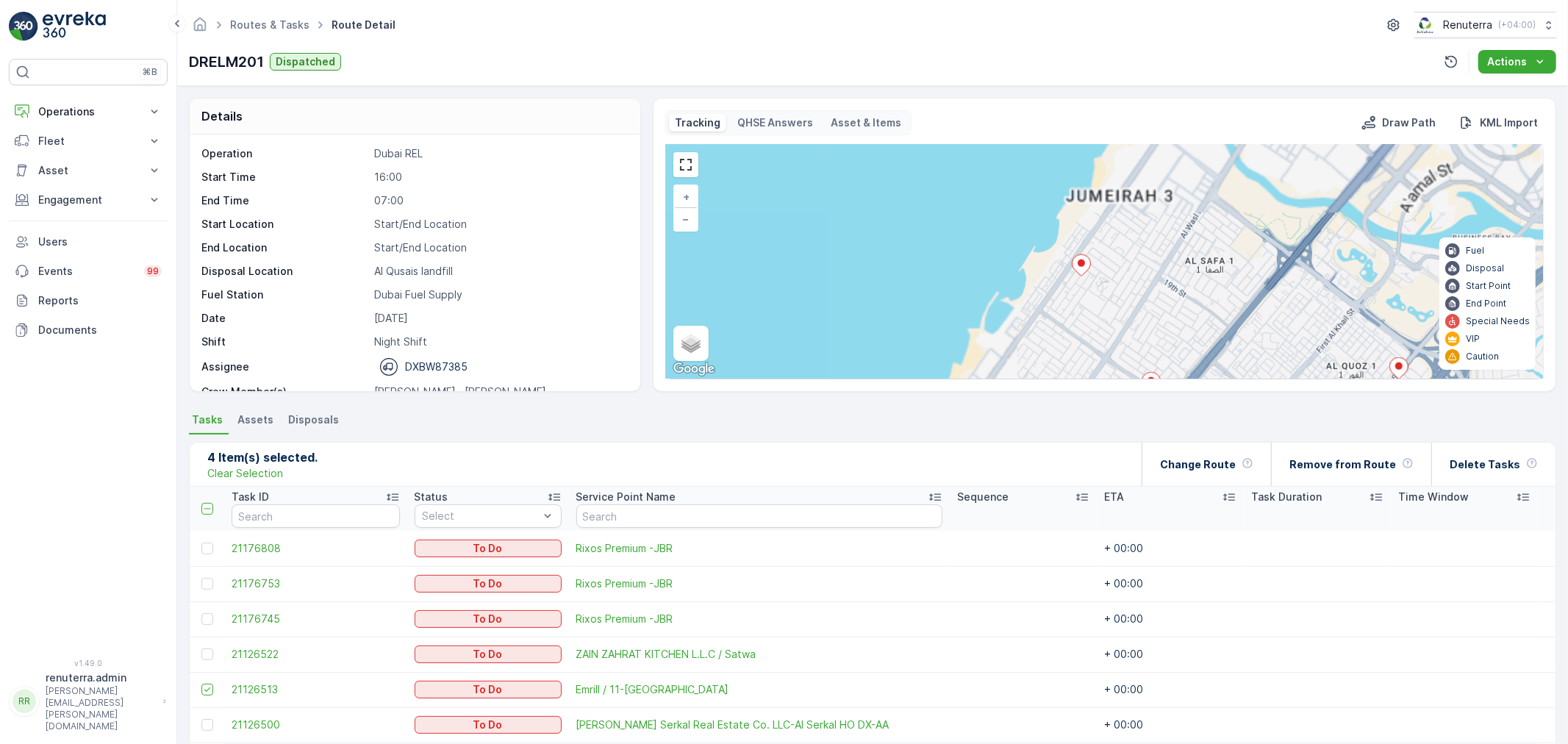
drag, startPoint x: 1145, startPoint y: 384, endPoint x: 1125, endPoint y: 344, distance: 44.7
click at [1141, 377] on icon at bounding box center [1151, 382] width 19 height 21
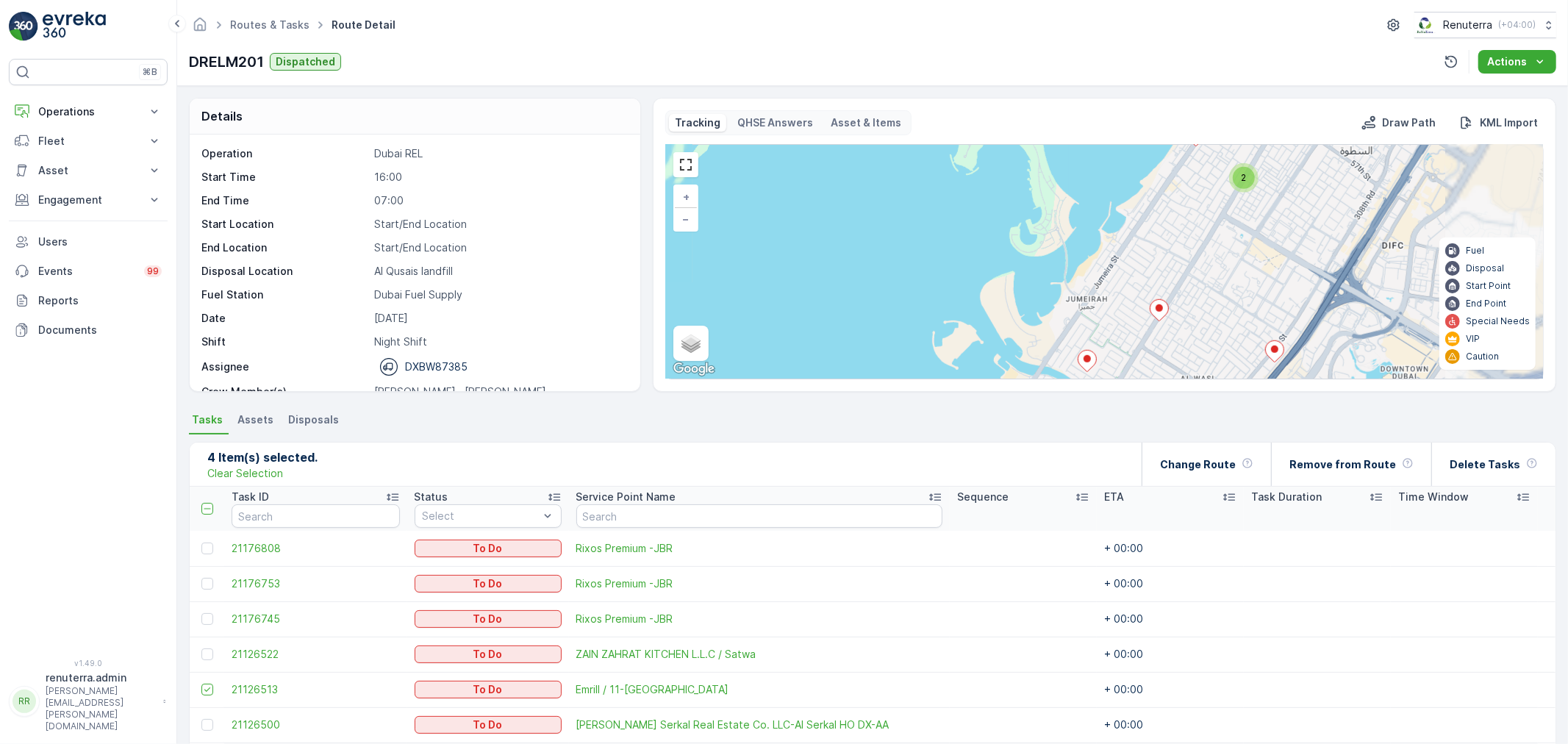
drag, startPoint x: 1169, startPoint y: 230, endPoint x: 1204, endPoint y: 317, distance: 93.8
click at [1202, 346] on div "3 2 2 3 2 2 3 3 2 2 + − Satellite Roadmap Terrain Hybrid Leaflet Keyboard short…" at bounding box center [1104, 262] width 877 height 234
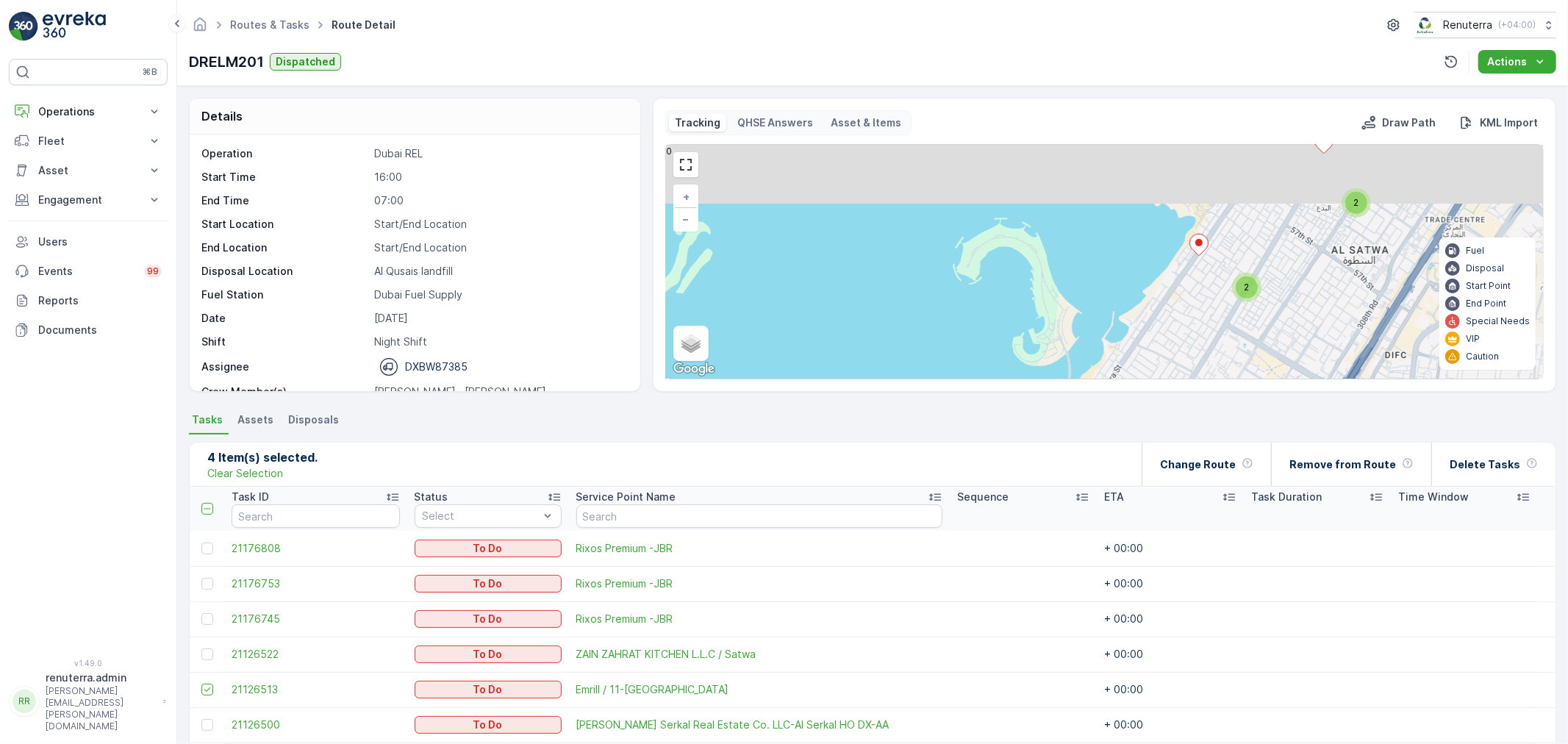
click at [1192, 328] on div "3 2 2 + − Satellite Roadmap Terrain Hybrid Leaflet Keyboard shortcuts Map Data …" at bounding box center [1104, 262] width 877 height 234
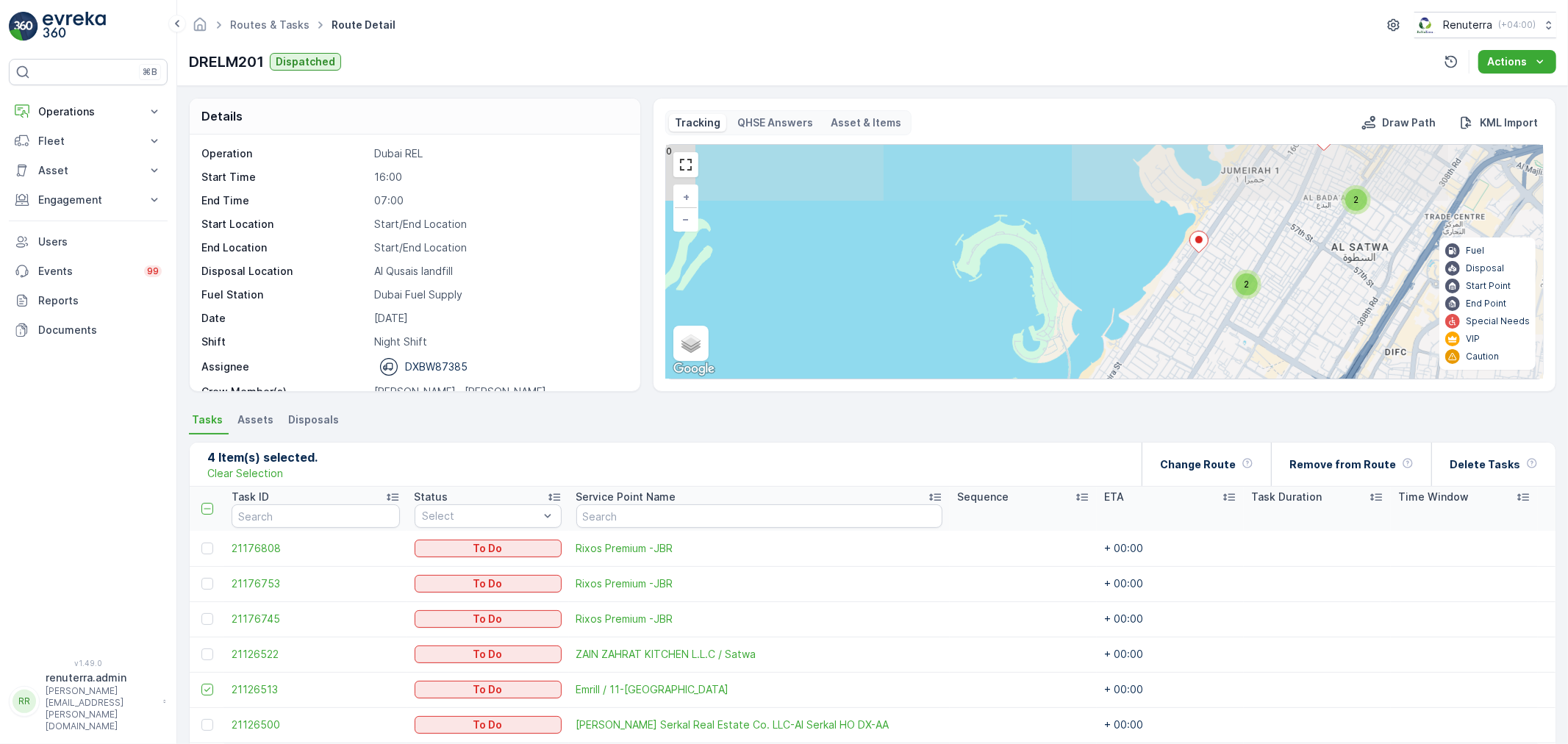
click at [1198, 231] on icon at bounding box center [1198, 241] width 19 height 21
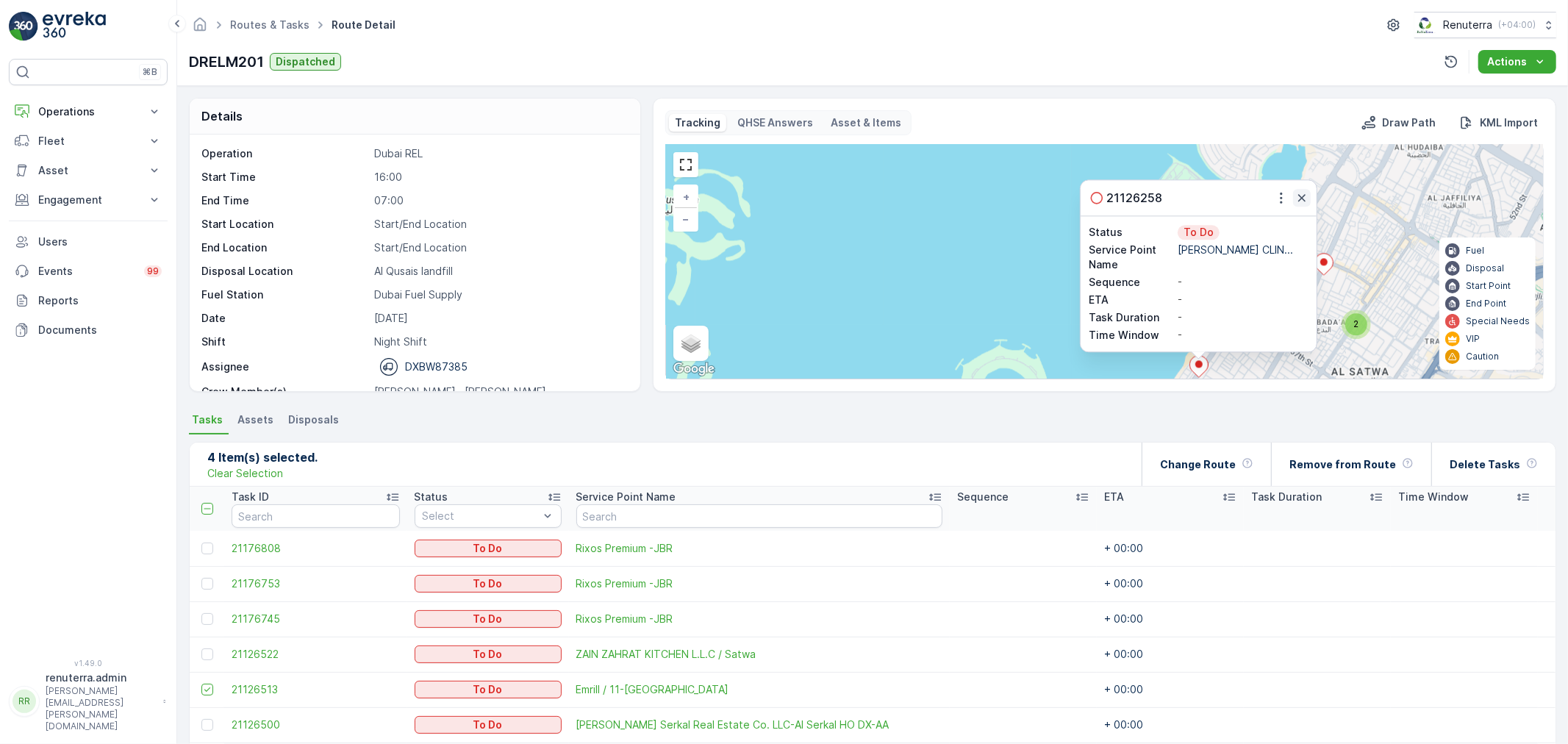
click at [1298, 200] on icon "button" at bounding box center [1302, 197] width 15 height 15
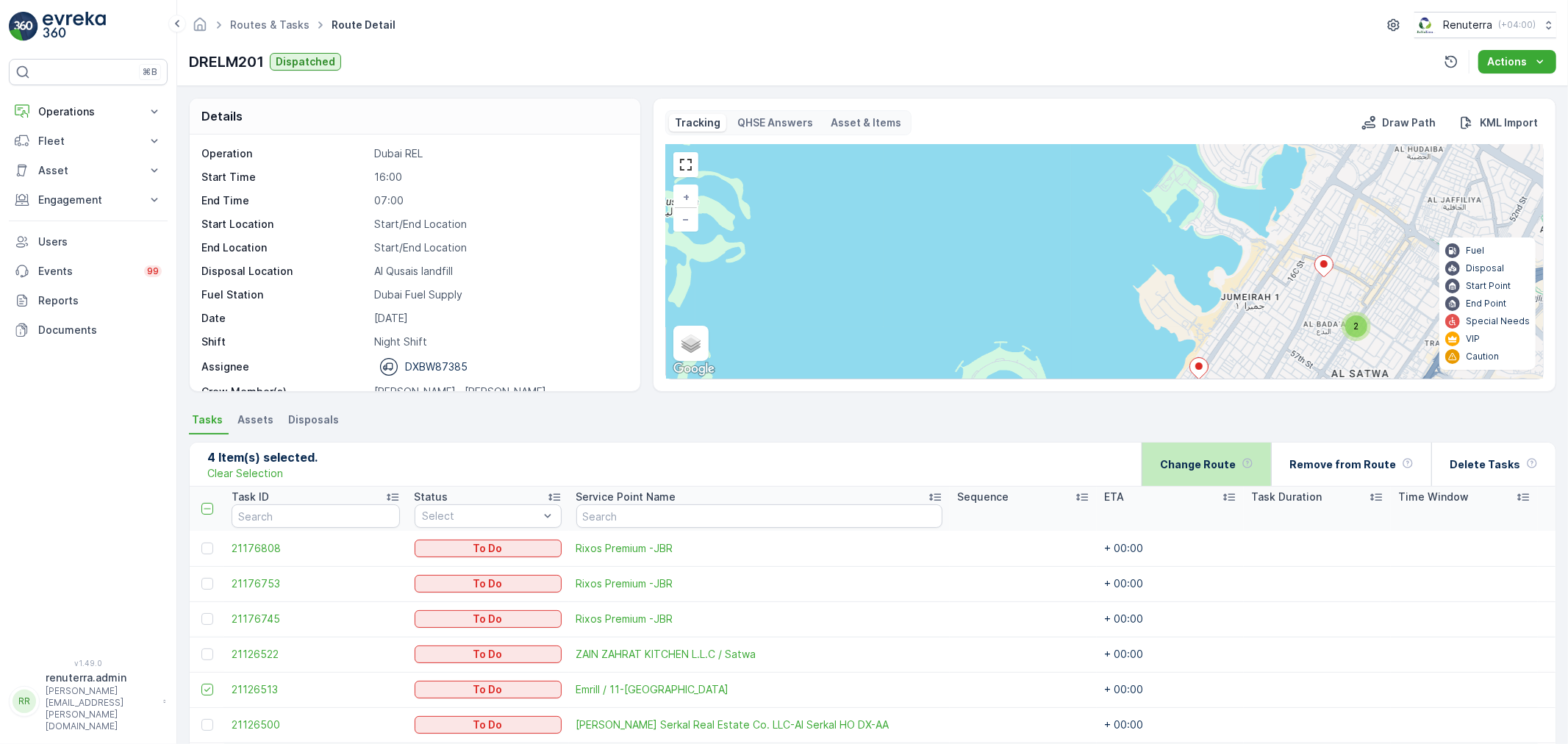
click at [1192, 457] on p "Change Route" at bounding box center [1198, 464] width 76 height 15
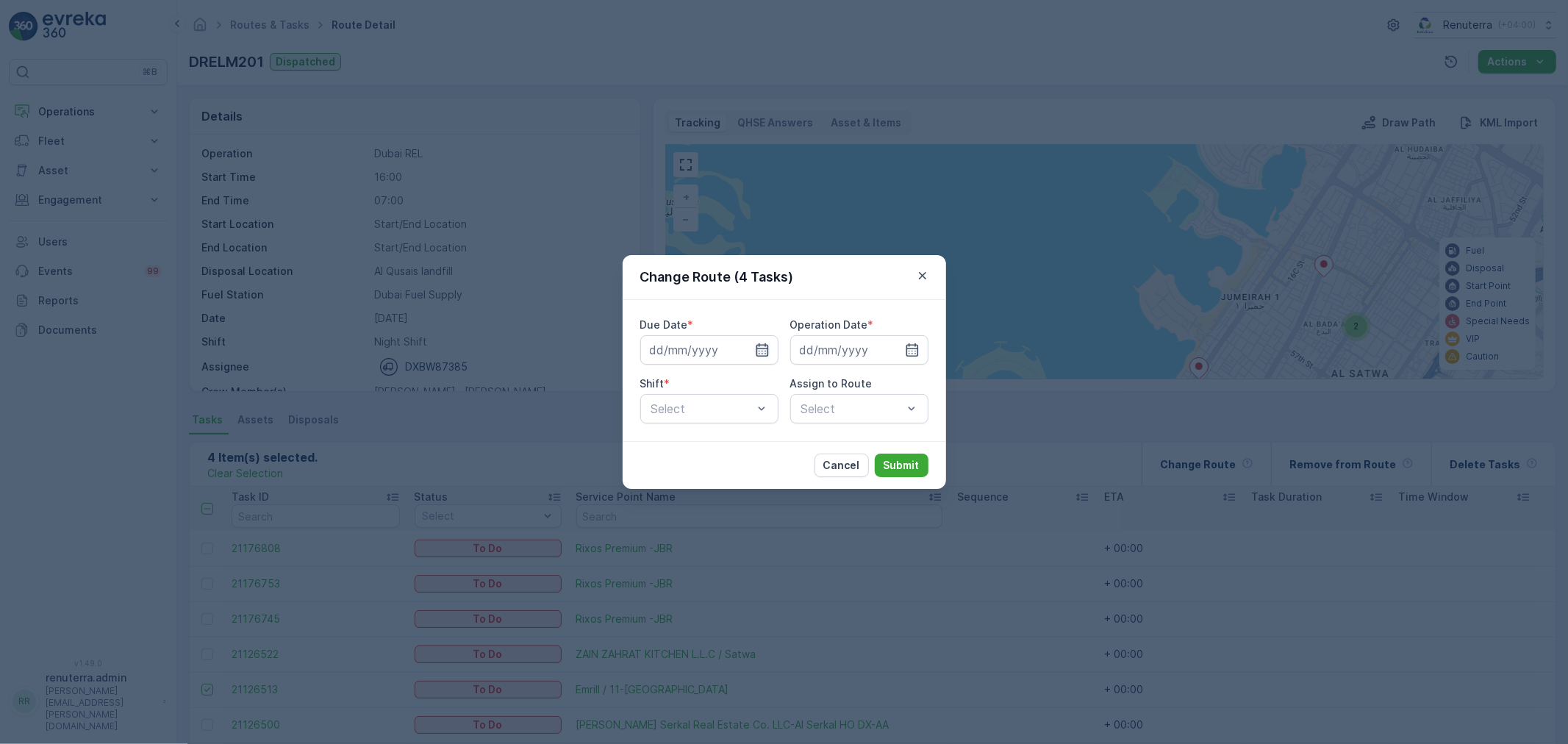
click at [761, 354] on icon "button" at bounding box center [761, 349] width 15 height 15
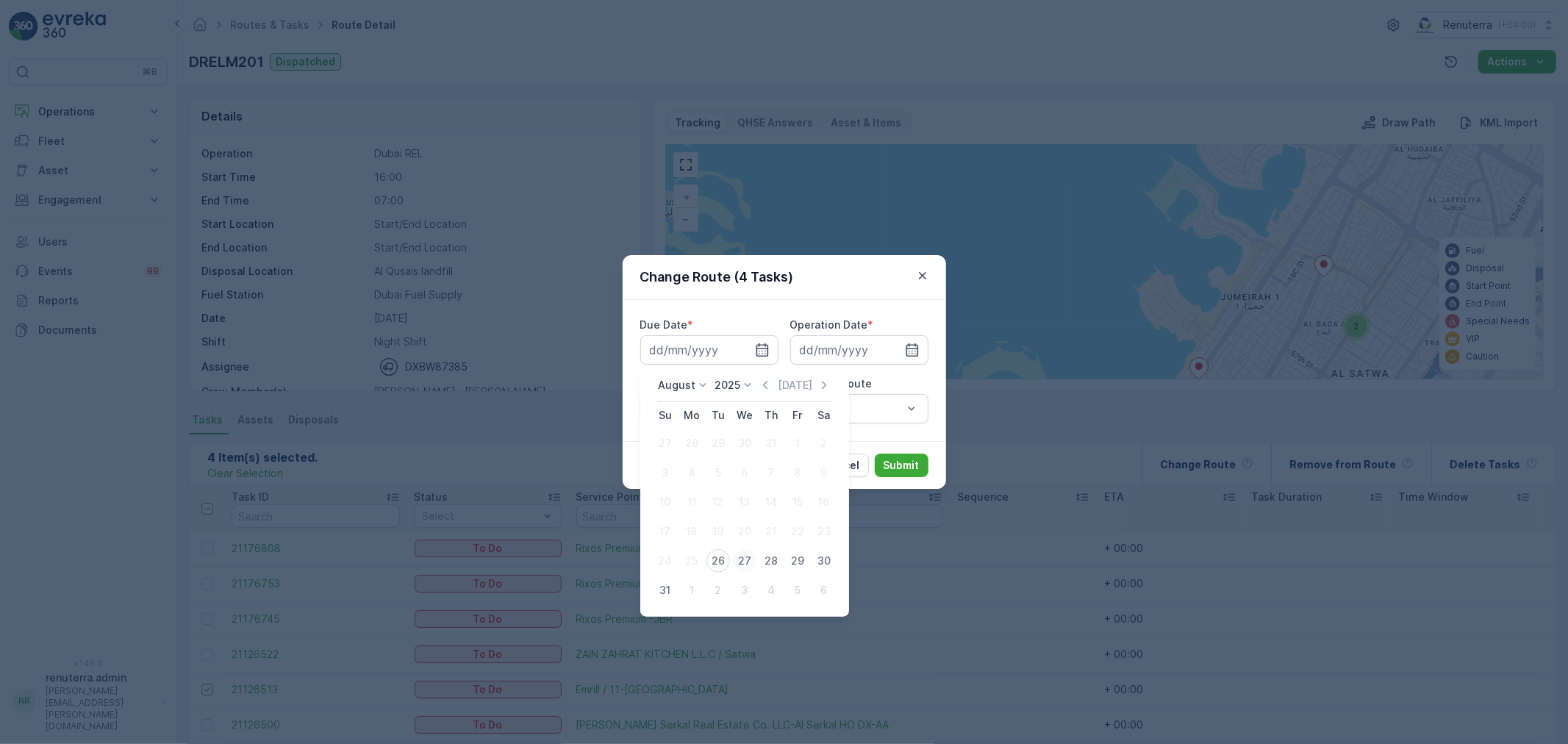
click at [737, 561] on div "27" at bounding box center [745, 561] width 24 height 24
type input "[DATE]"
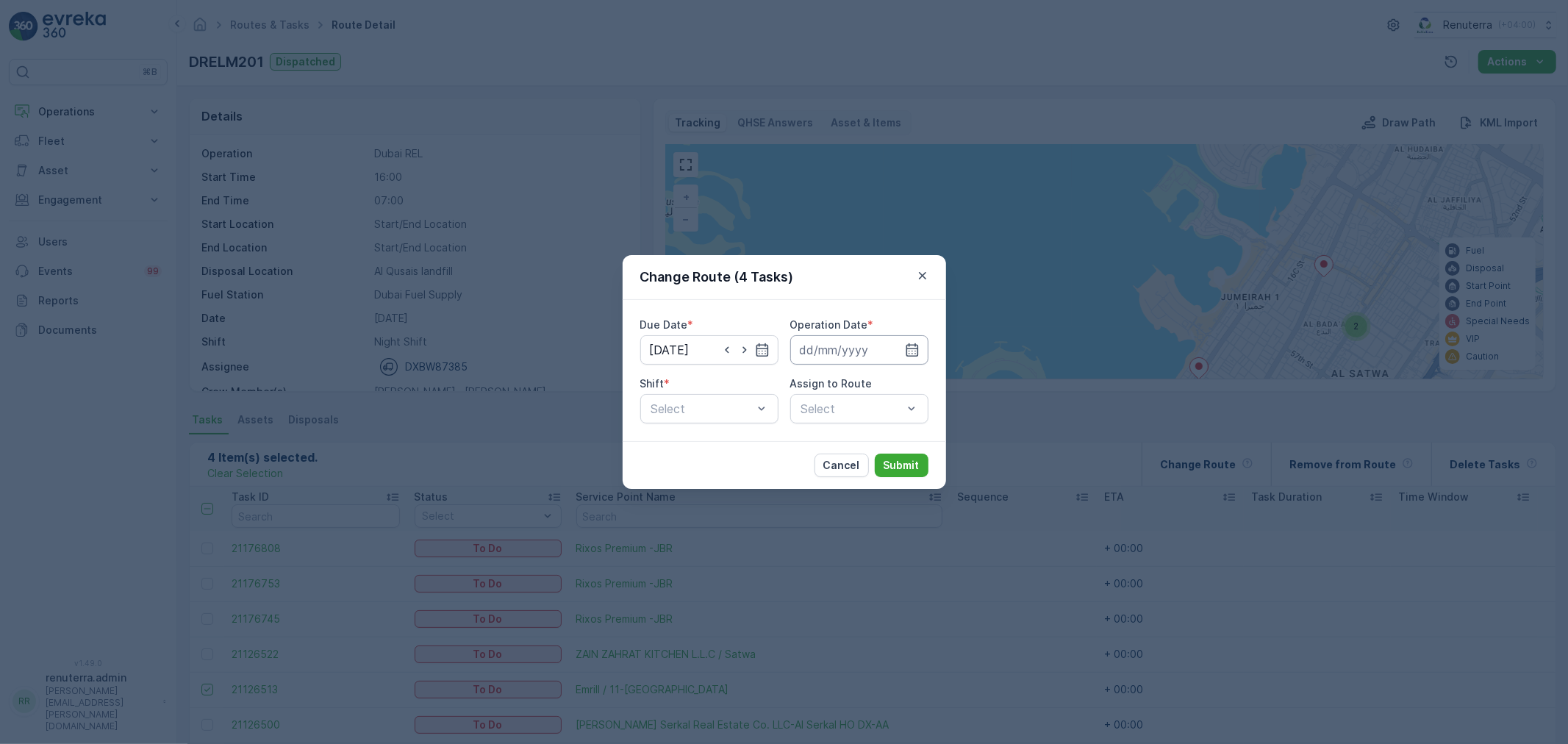
click at [813, 356] on input at bounding box center [860, 350] width 138 height 29
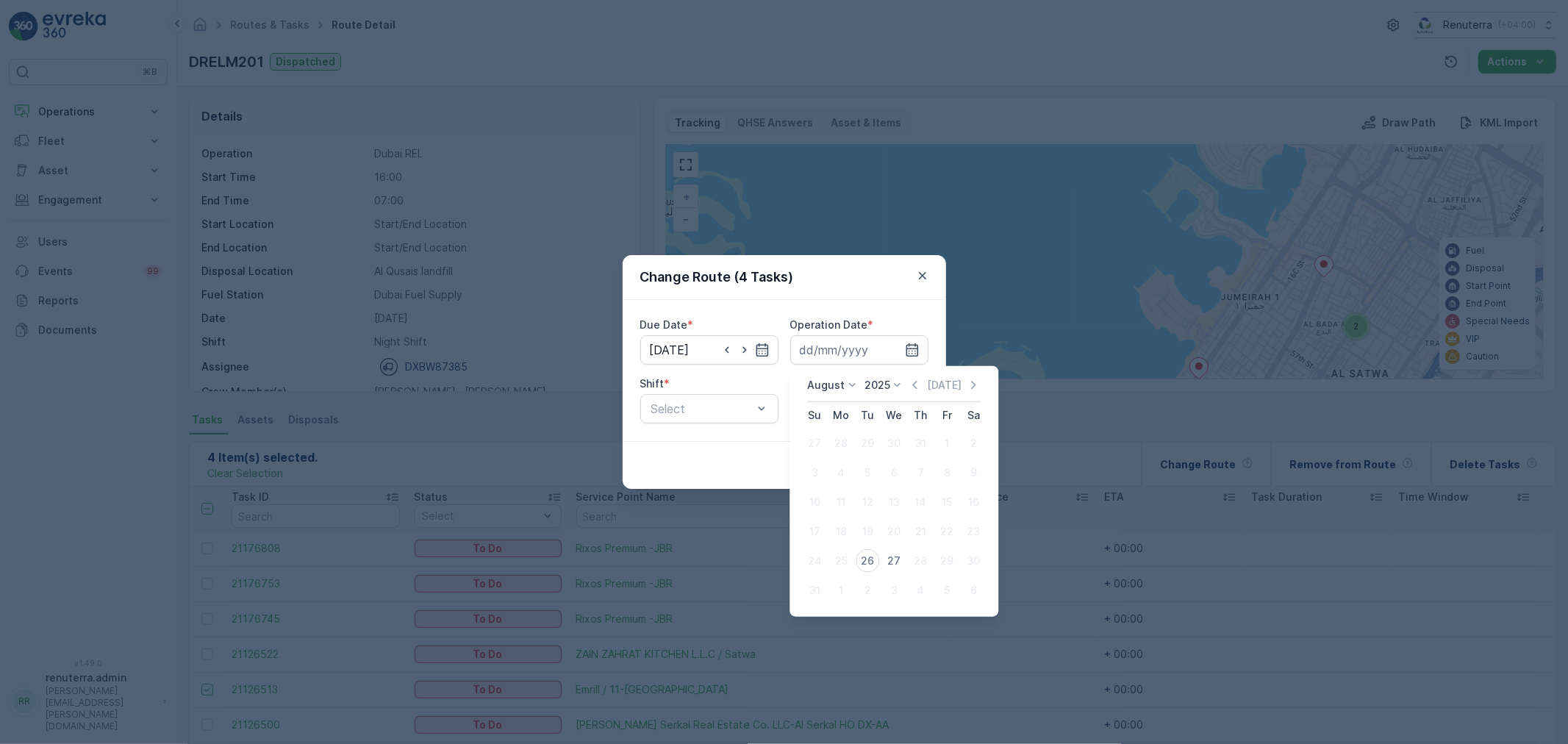
drag, startPoint x: 898, startPoint y: 564, endPoint x: 889, endPoint y: 553, distance: 14.2
click at [898, 562] on div "27" at bounding box center [894, 561] width 24 height 24
type input "[DATE]"
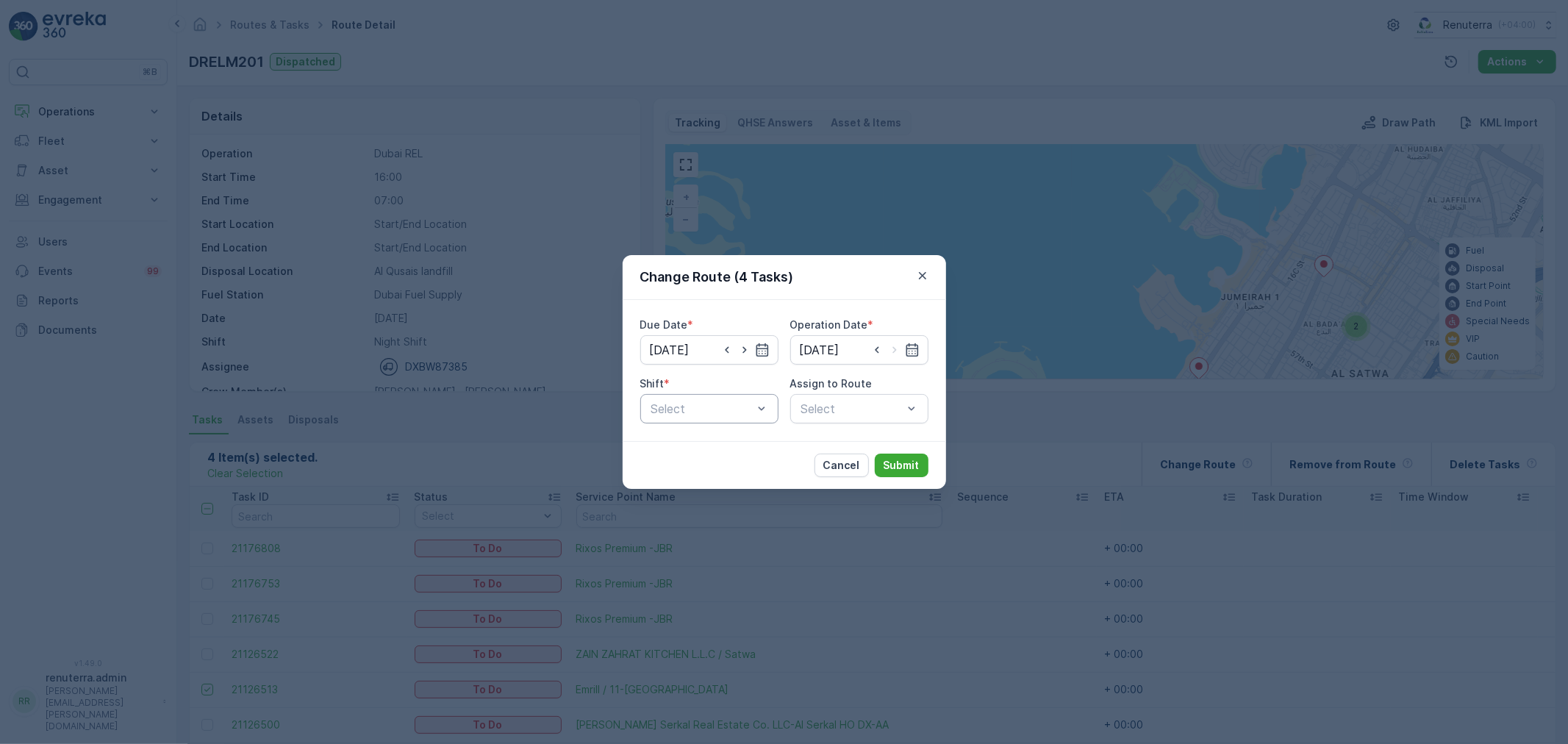
click at [721, 408] on div at bounding box center [702, 409] width 104 height 14
click at [702, 446] on div "Day Shift" at bounding box center [708, 445] width 120 height 14
click at [836, 412] on div "Select" at bounding box center [860, 409] width 138 height 29
click at [836, 412] on div at bounding box center [852, 409] width 104 height 14
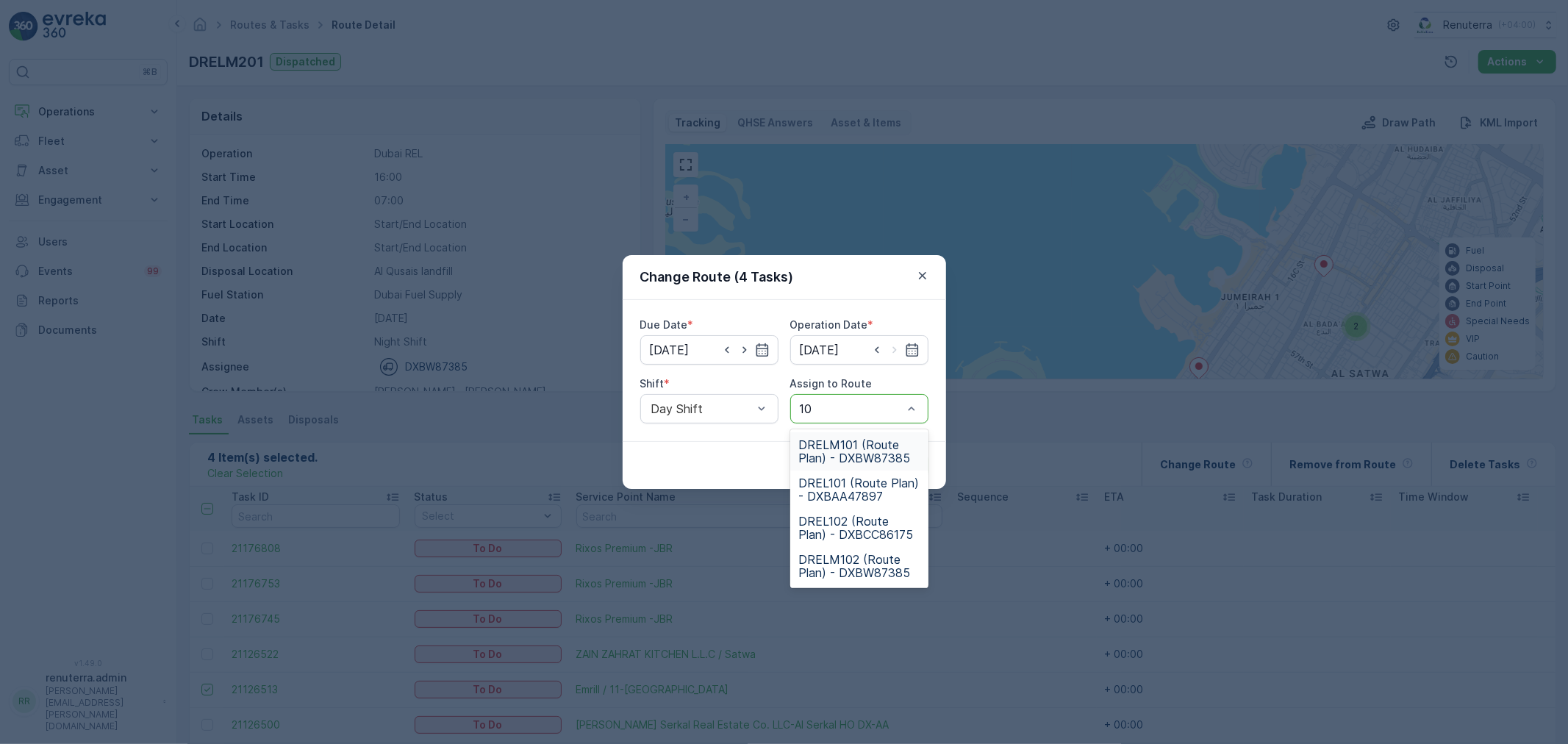
type input "102"
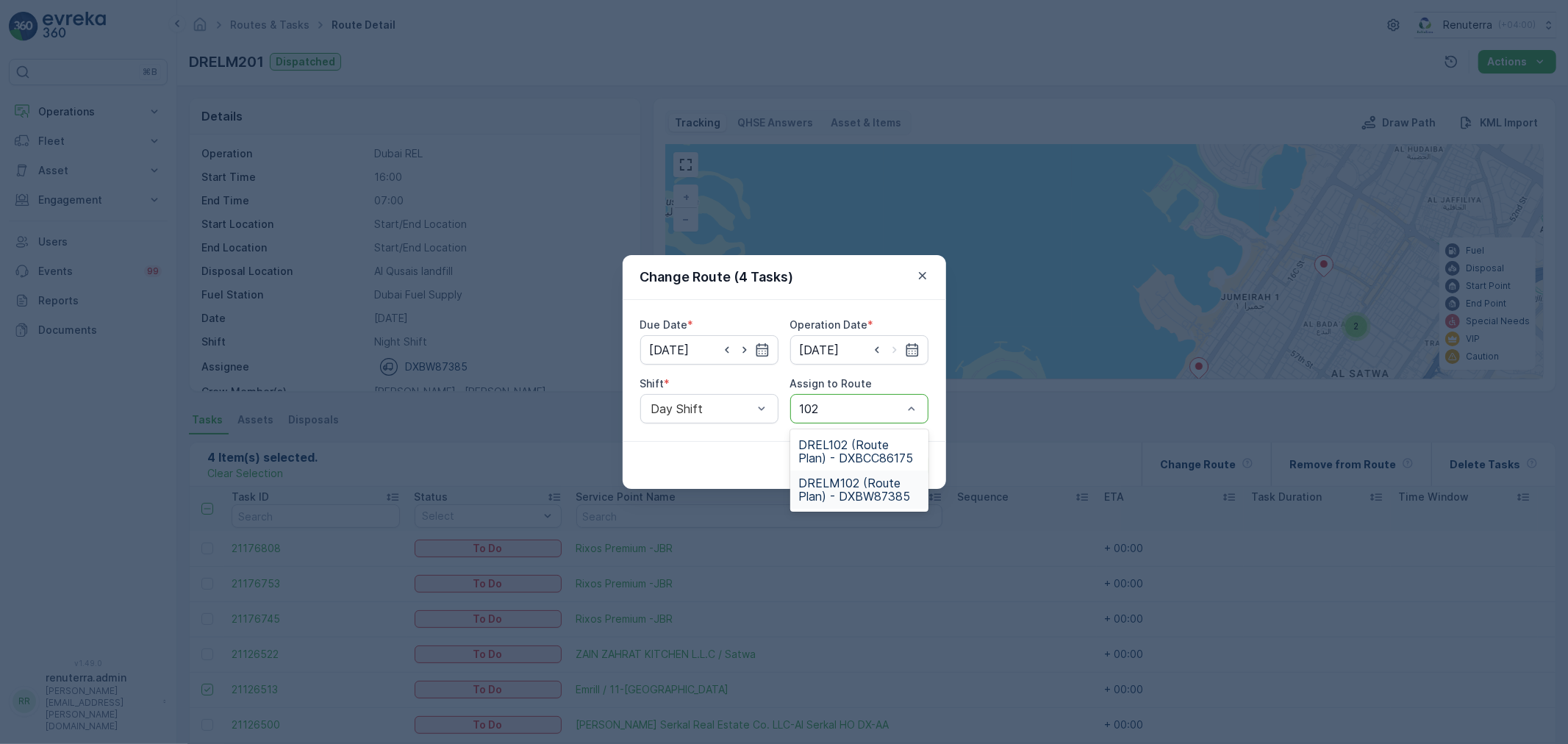
click at [851, 483] on span "DRELM102 (Route Plan) - DXBW87385" at bounding box center [859, 489] width 120 height 26
click at [909, 470] on p "Submit" at bounding box center [901, 465] width 36 height 15
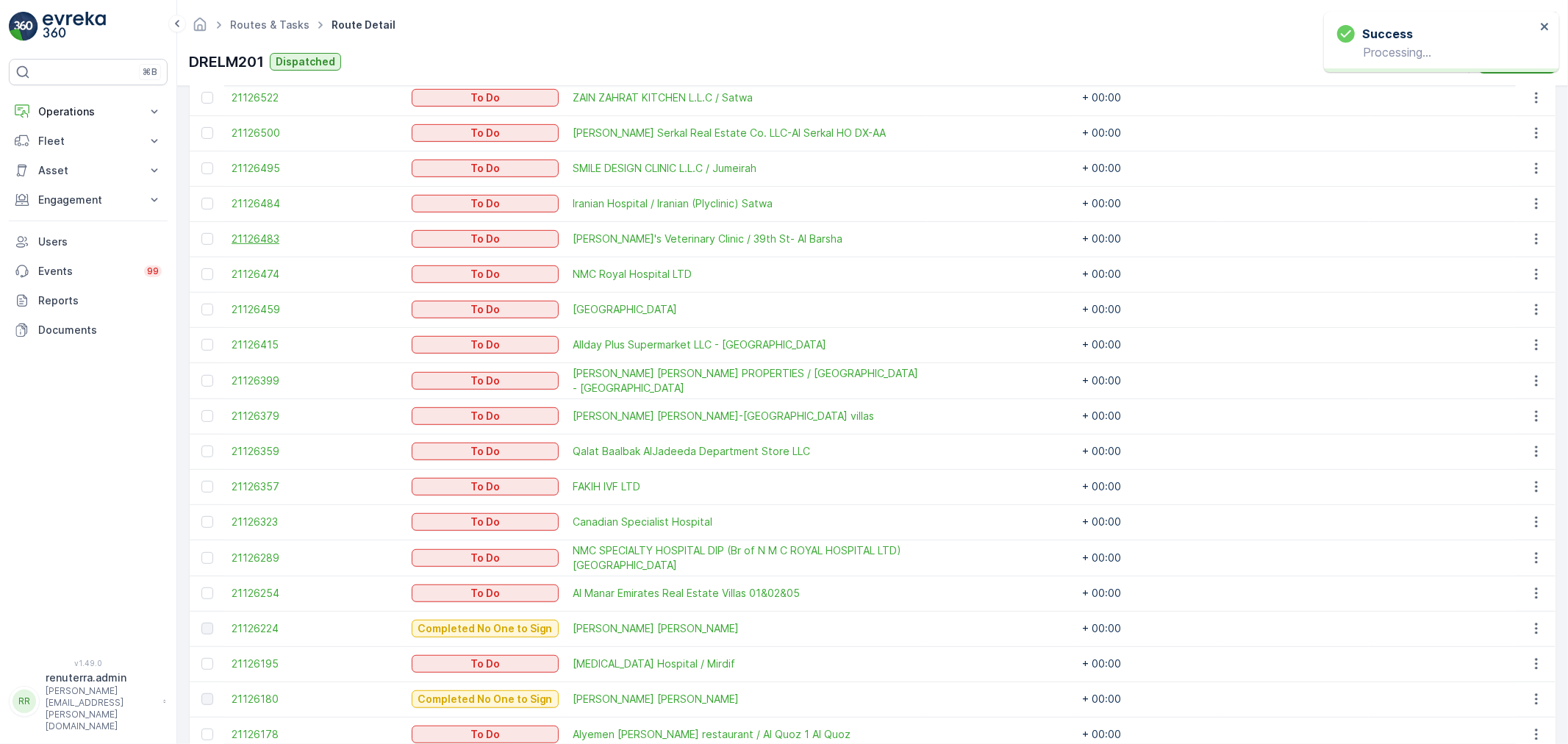
scroll to position [462, 0]
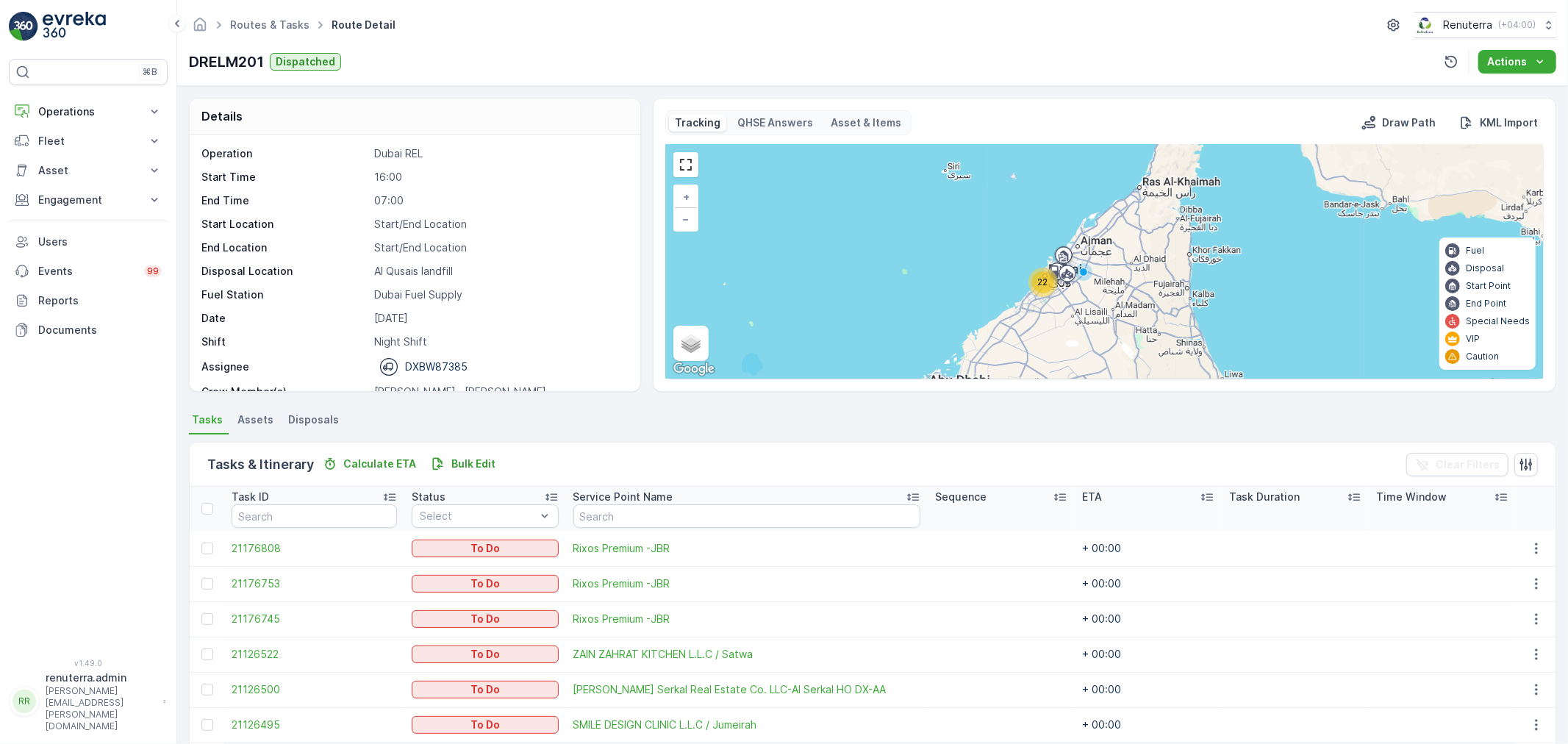
drag, startPoint x: 1009, startPoint y: 619, endPoint x: 928, endPoint y: 630, distance: 81.7
click at [1009, 619] on td at bounding box center [1001, 618] width 147 height 35
click at [271, 24] on link "Routes & Tasks" at bounding box center [270, 25] width 79 height 13
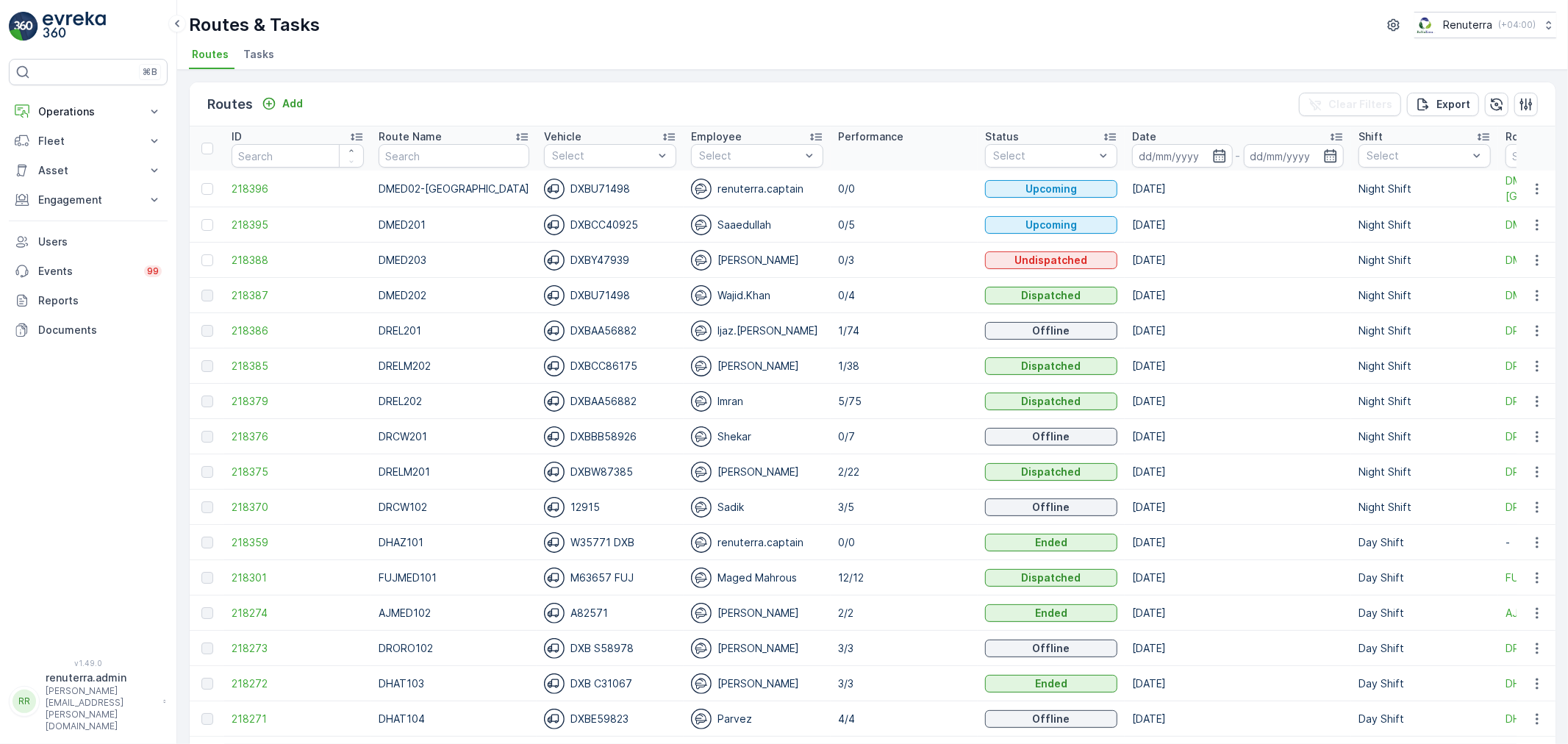
click at [544, 327] on img at bounding box center [554, 330] width 20 height 20
click at [803, 289] on div "Wajid.Khan" at bounding box center [757, 295] width 132 height 20
click at [279, 218] on span "218395" at bounding box center [297, 224] width 132 height 15
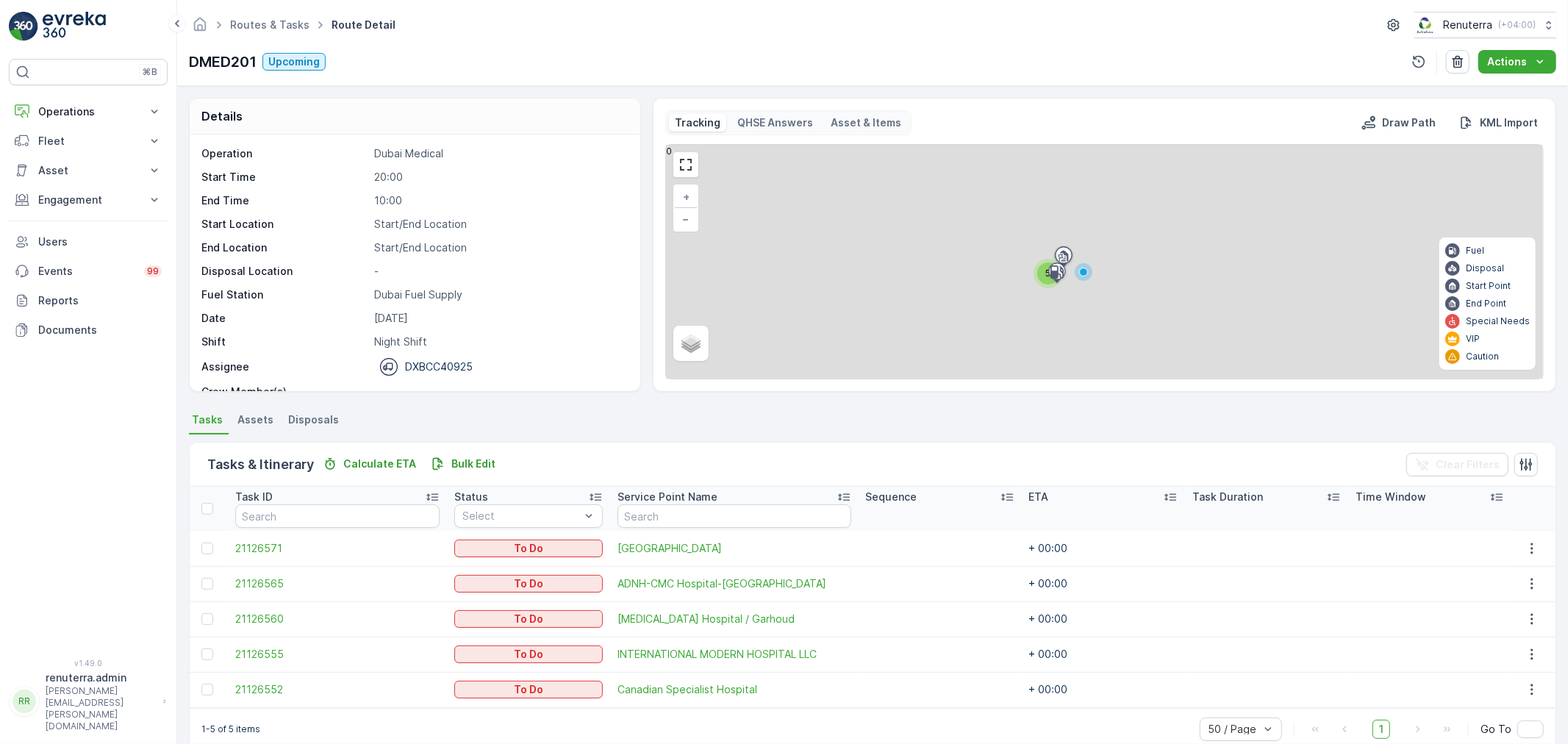
scroll to position [25, 0]
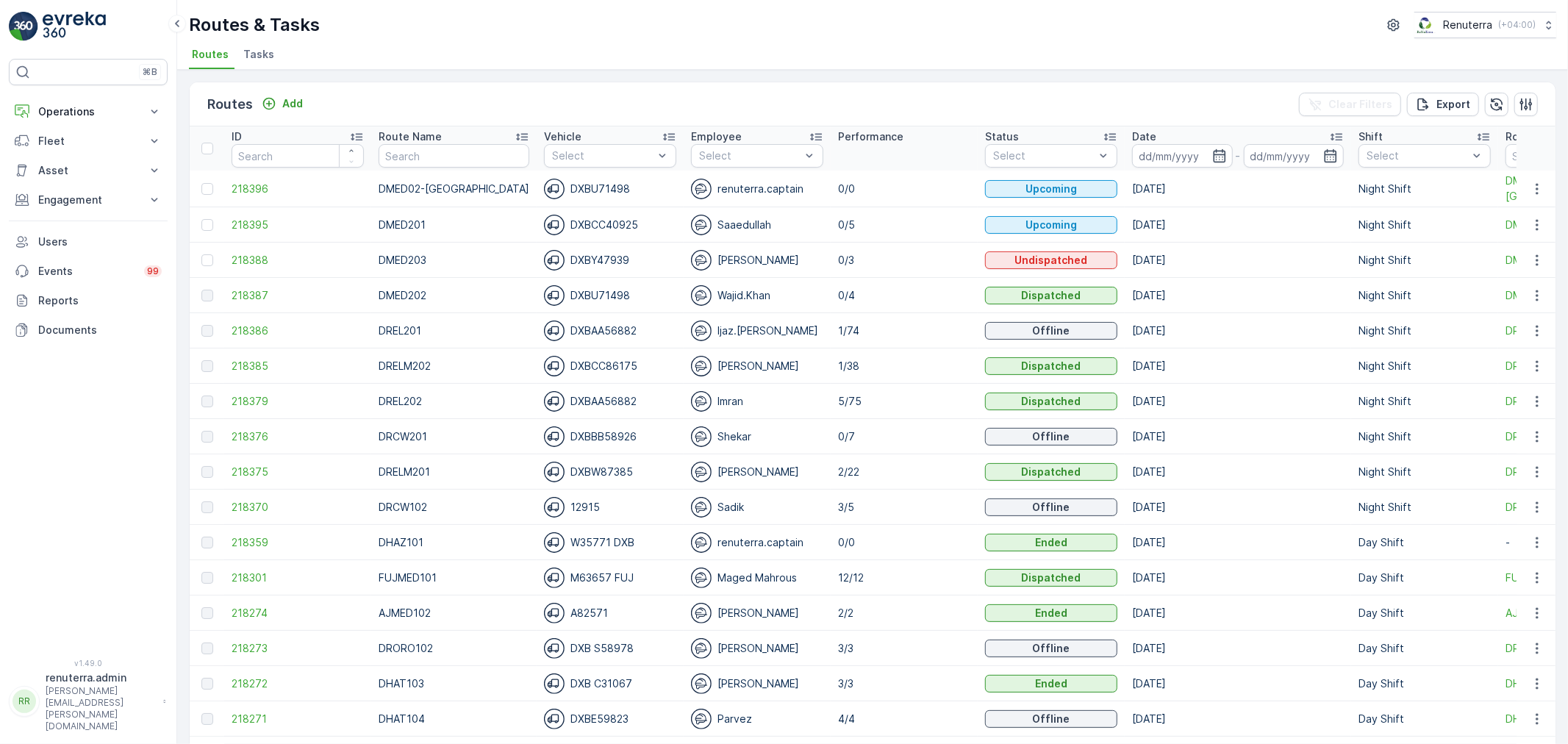
click at [1134, 138] on p "Date" at bounding box center [1144, 137] width 24 height 15
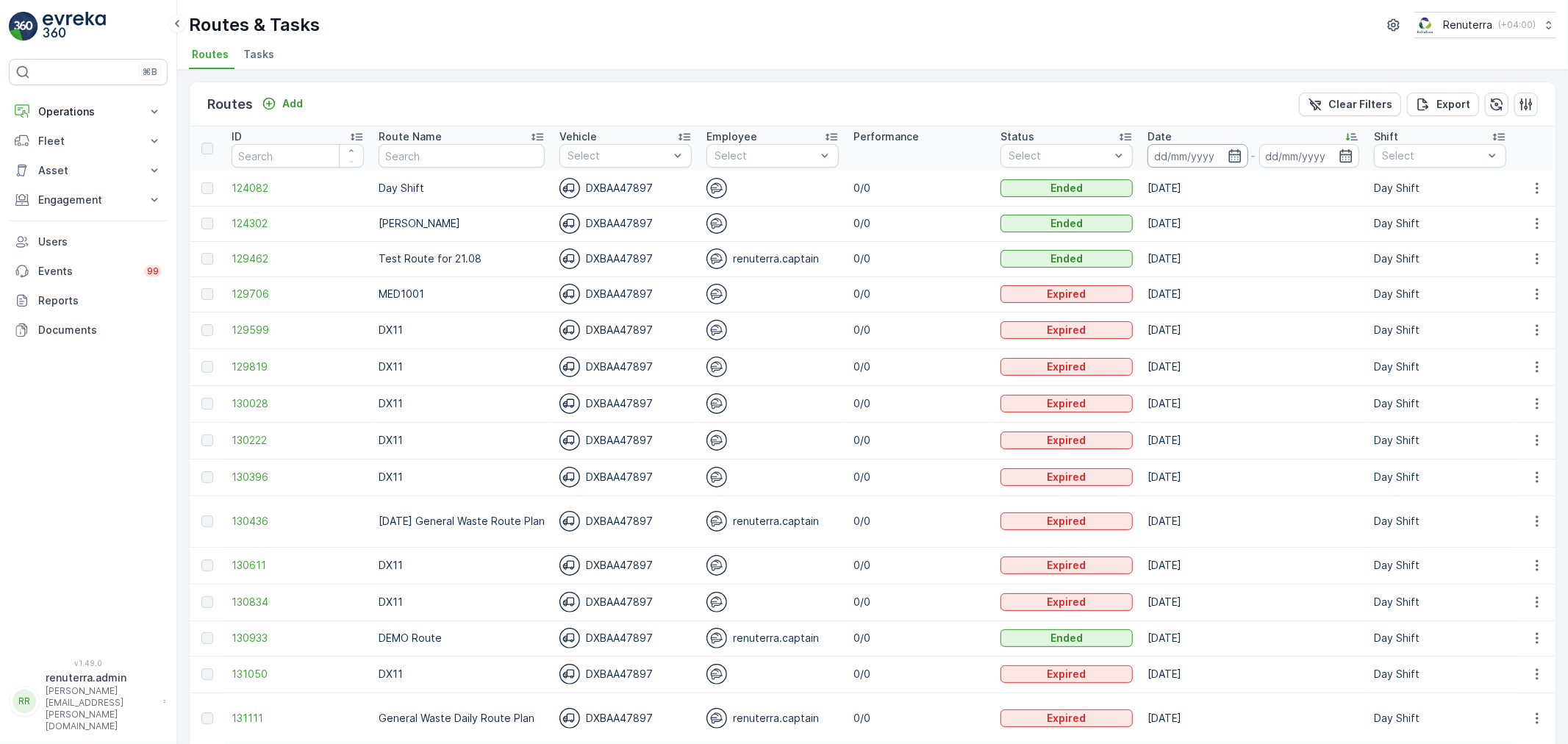
click at [1159, 154] on input at bounding box center [1198, 156] width 101 height 24
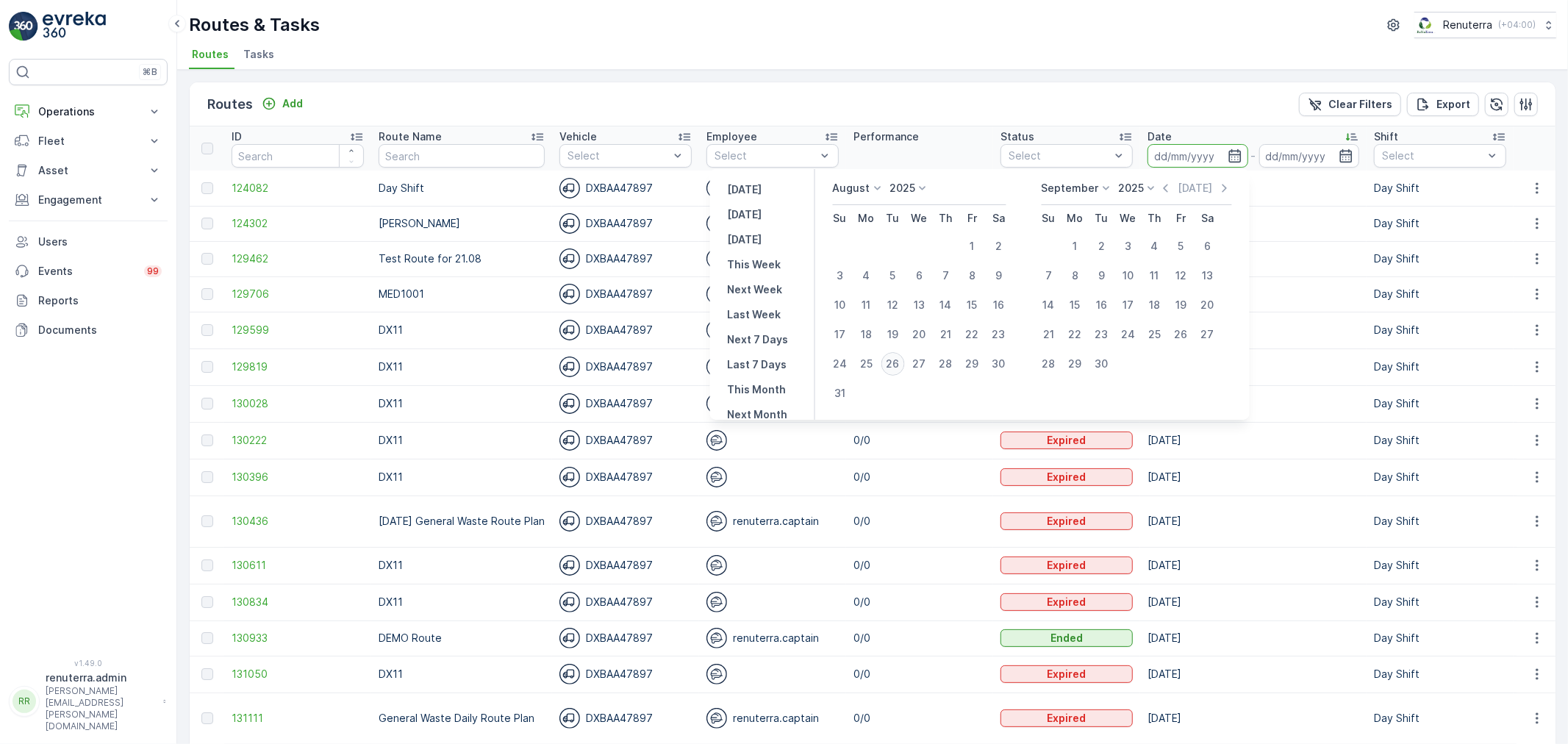
click at [904, 362] on div "26" at bounding box center [893, 364] width 24 height 24
type input "[DATE]"
click at [904, 362] on div "26" at bounding box center [893, 364] width 24 height 24
type input "[DATE]"
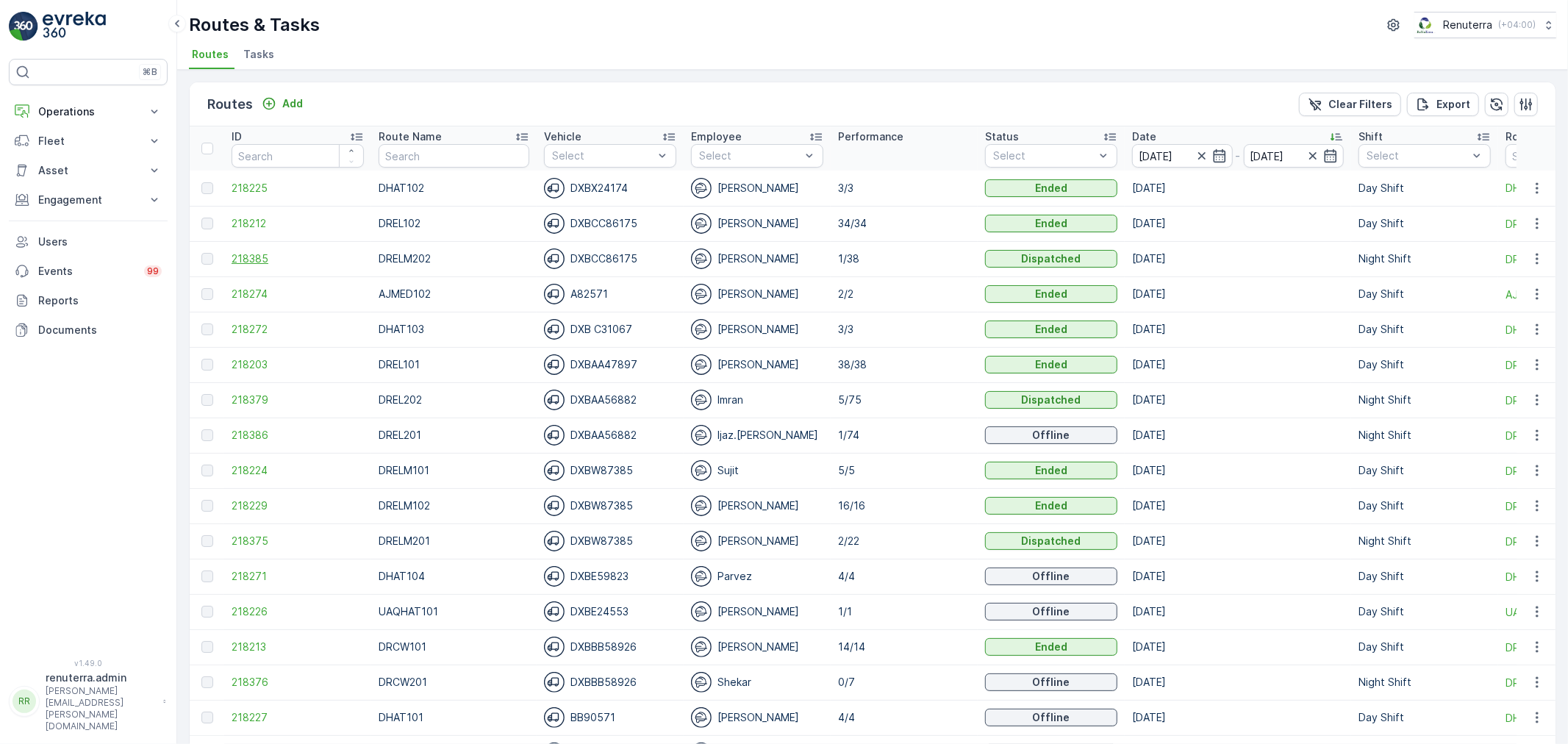
click at [242, 253] on span "218385" at bounding box center [297, 259] width 132 height 15
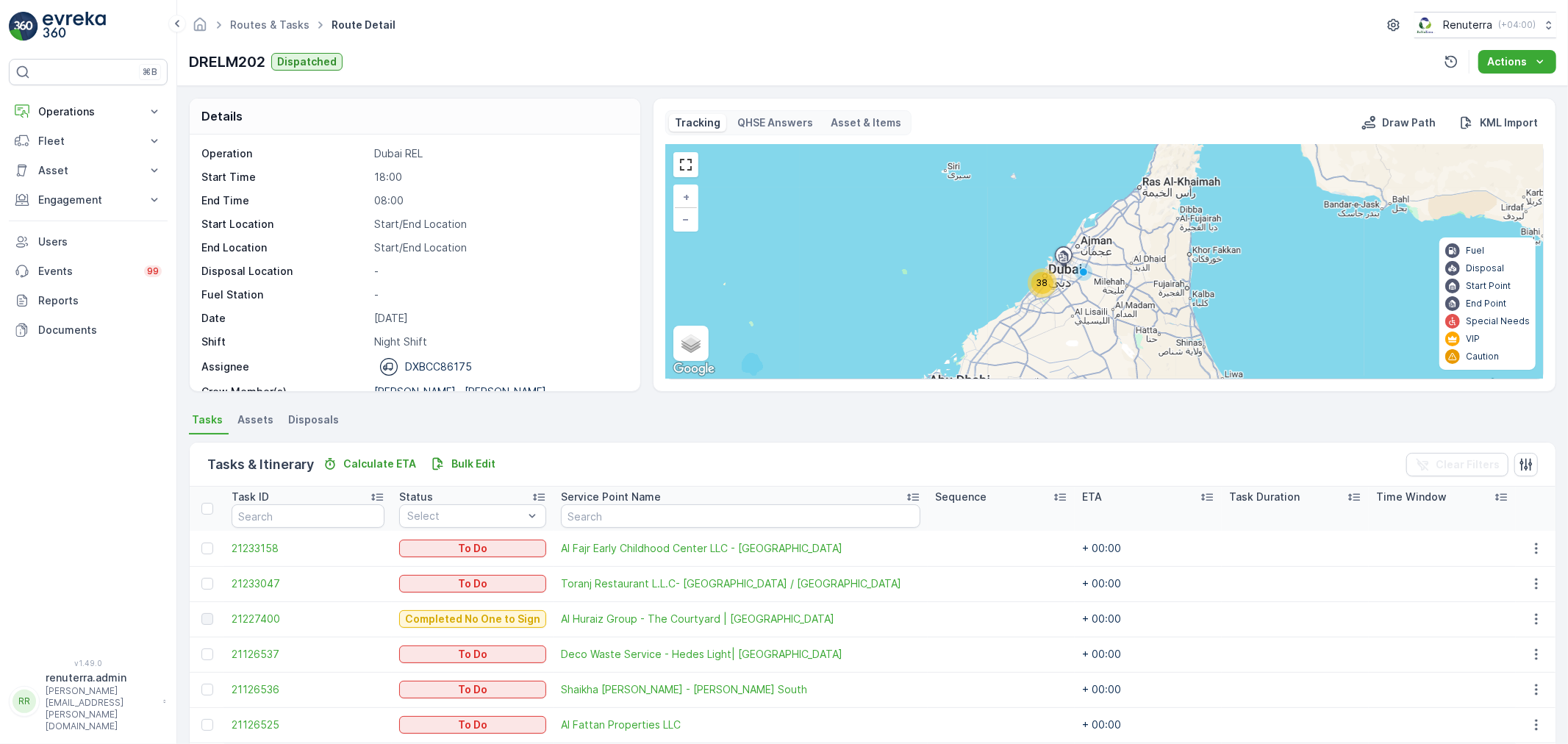
click at [1048, 288] on div "38" at bounding box center [1042, 283] width 22 height 22
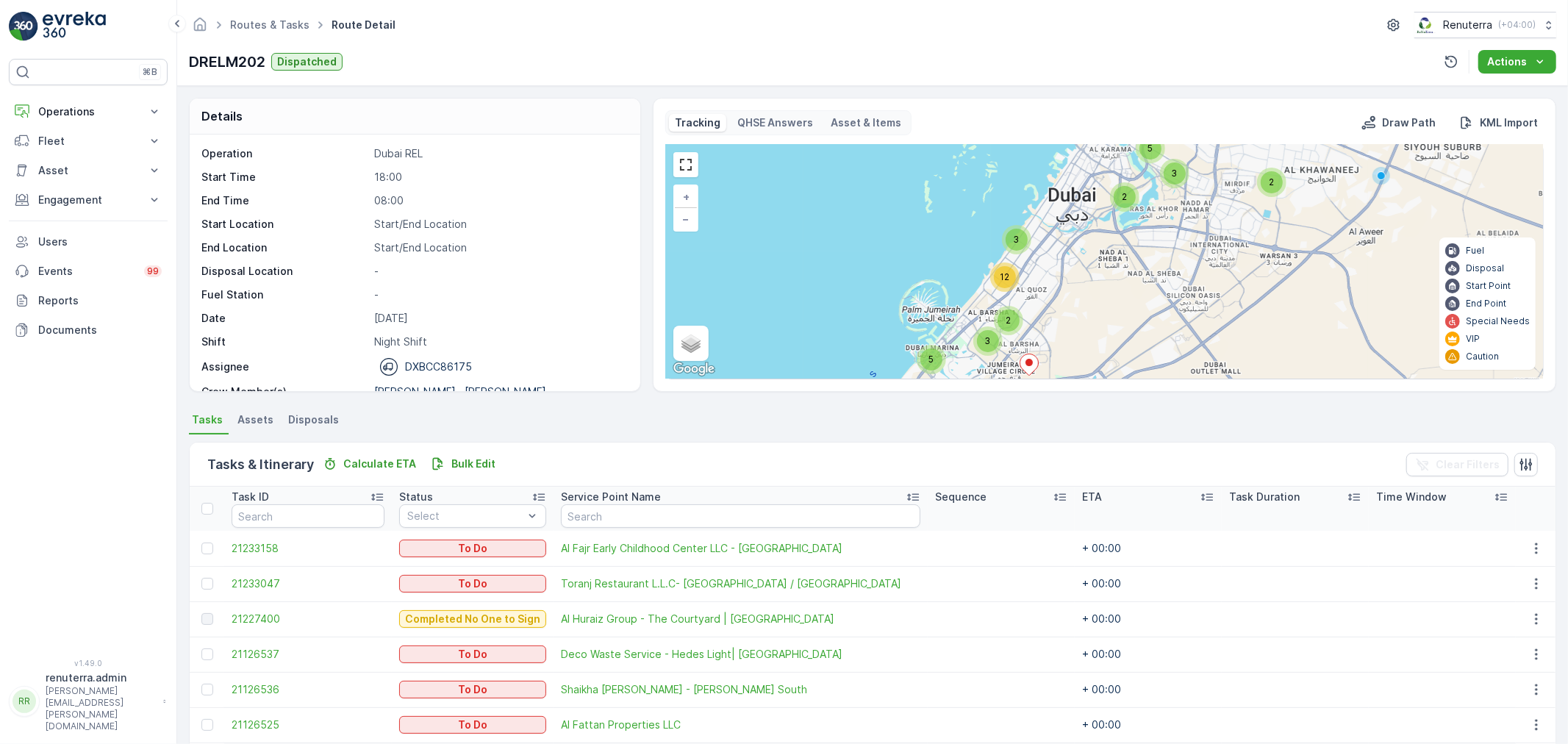
click at [1178, 180] on div "3" at bounding box center [1175, 173] width 22 height 22
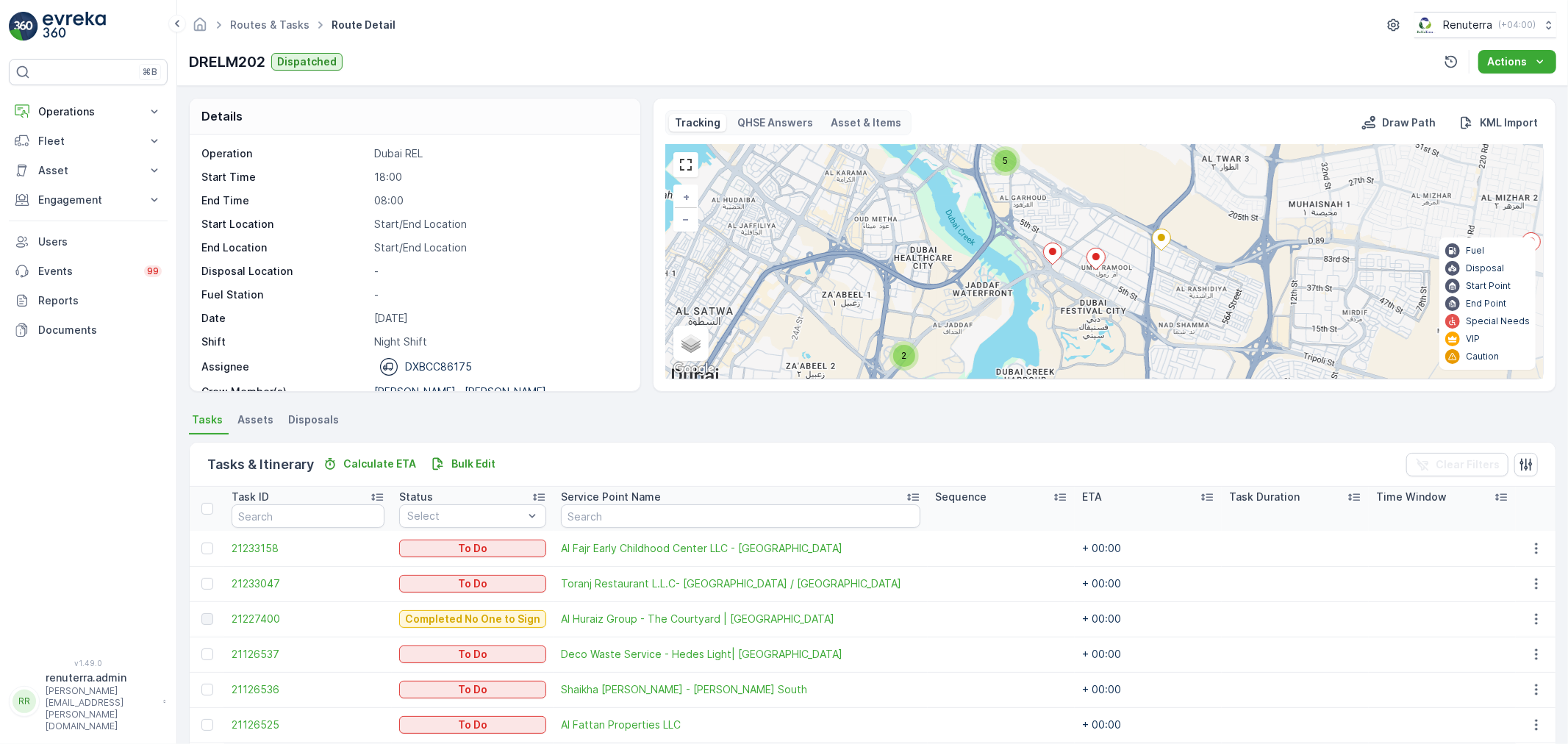
click at [1054, 253] on ellipse at bounding box center [1052, 251] width 8 height 8
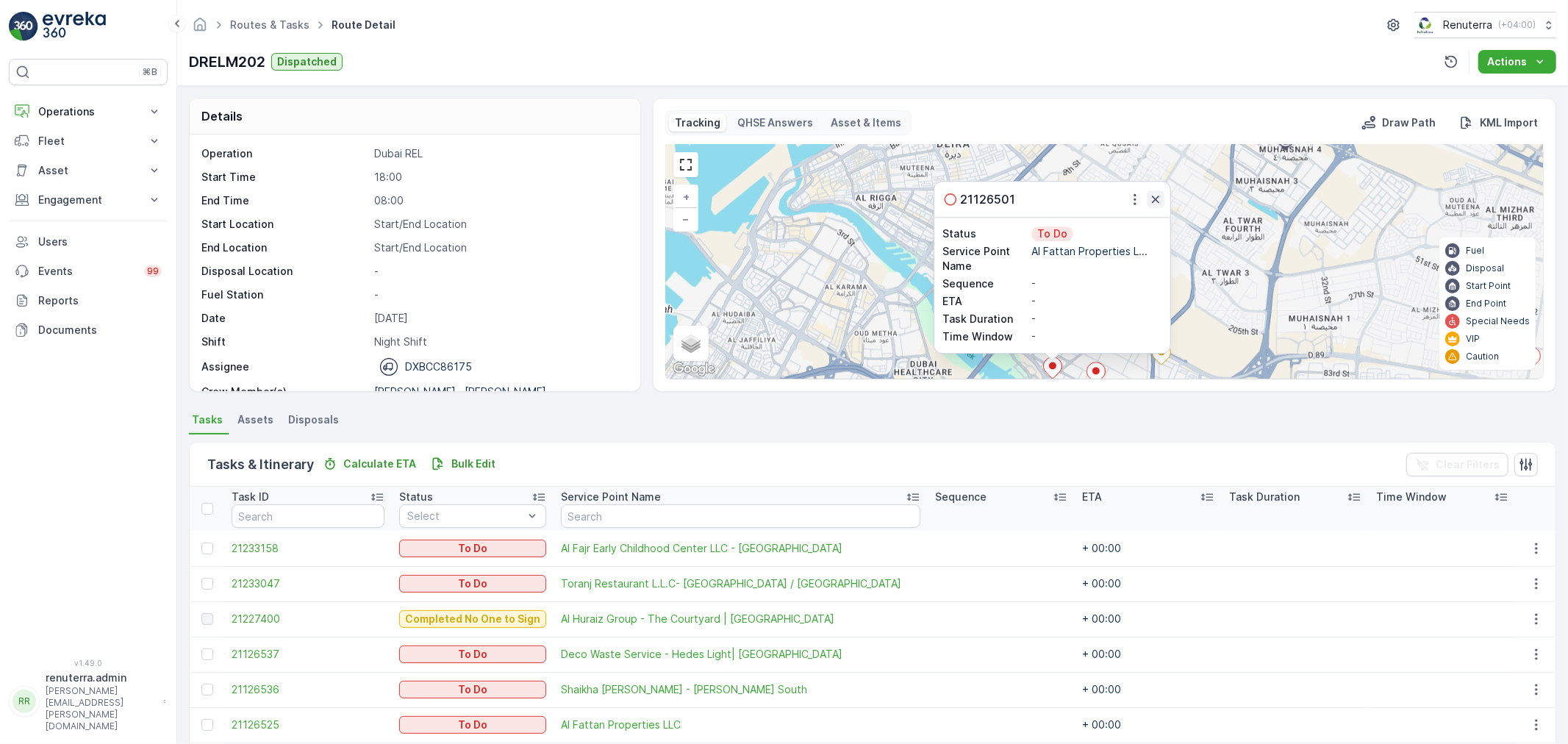
click at [1157, 197] on icon "button" at bounding box center [1155, 199] width 8 height 8
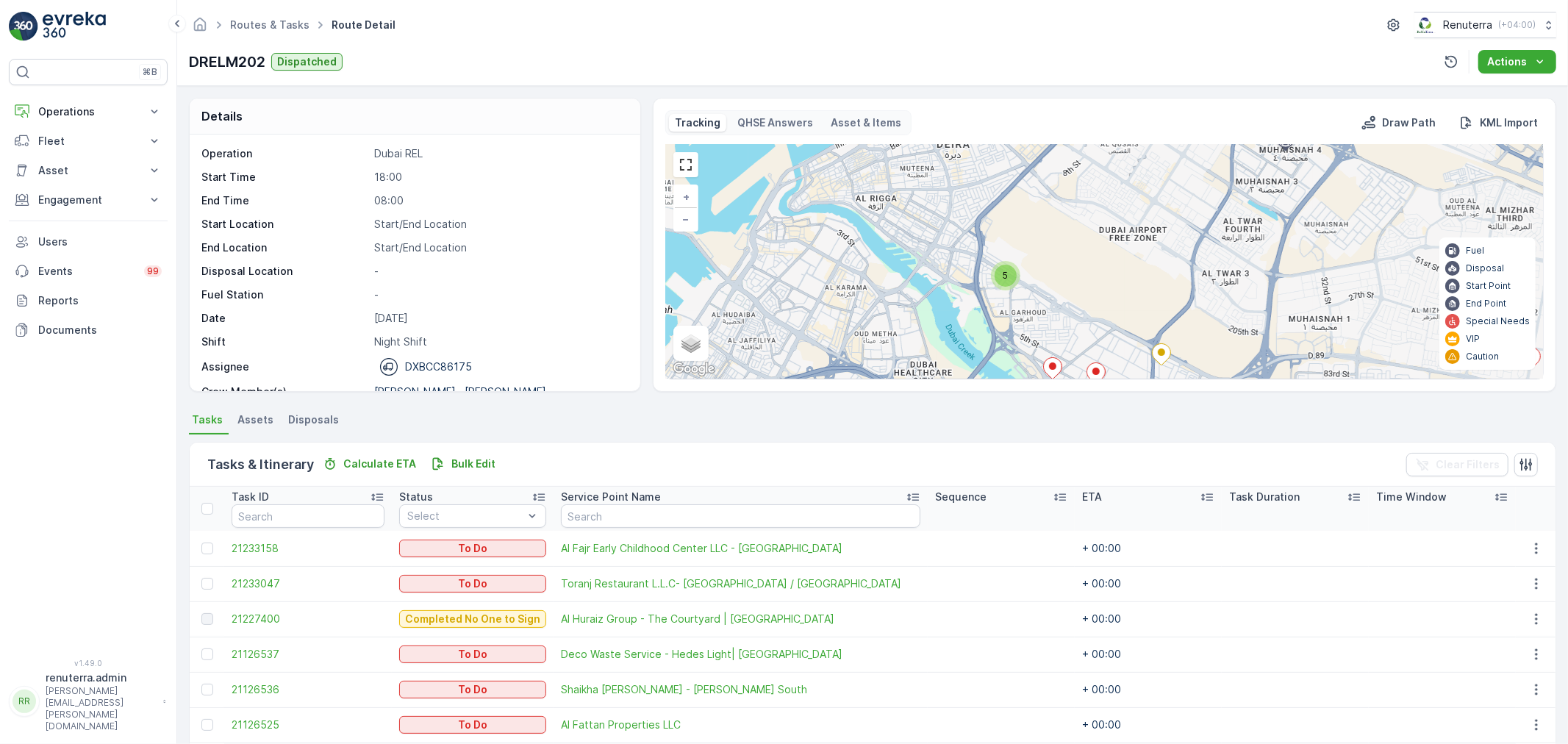
click at [1090, 364] on icon at bounding box center [1096, 373] width 19 height 21
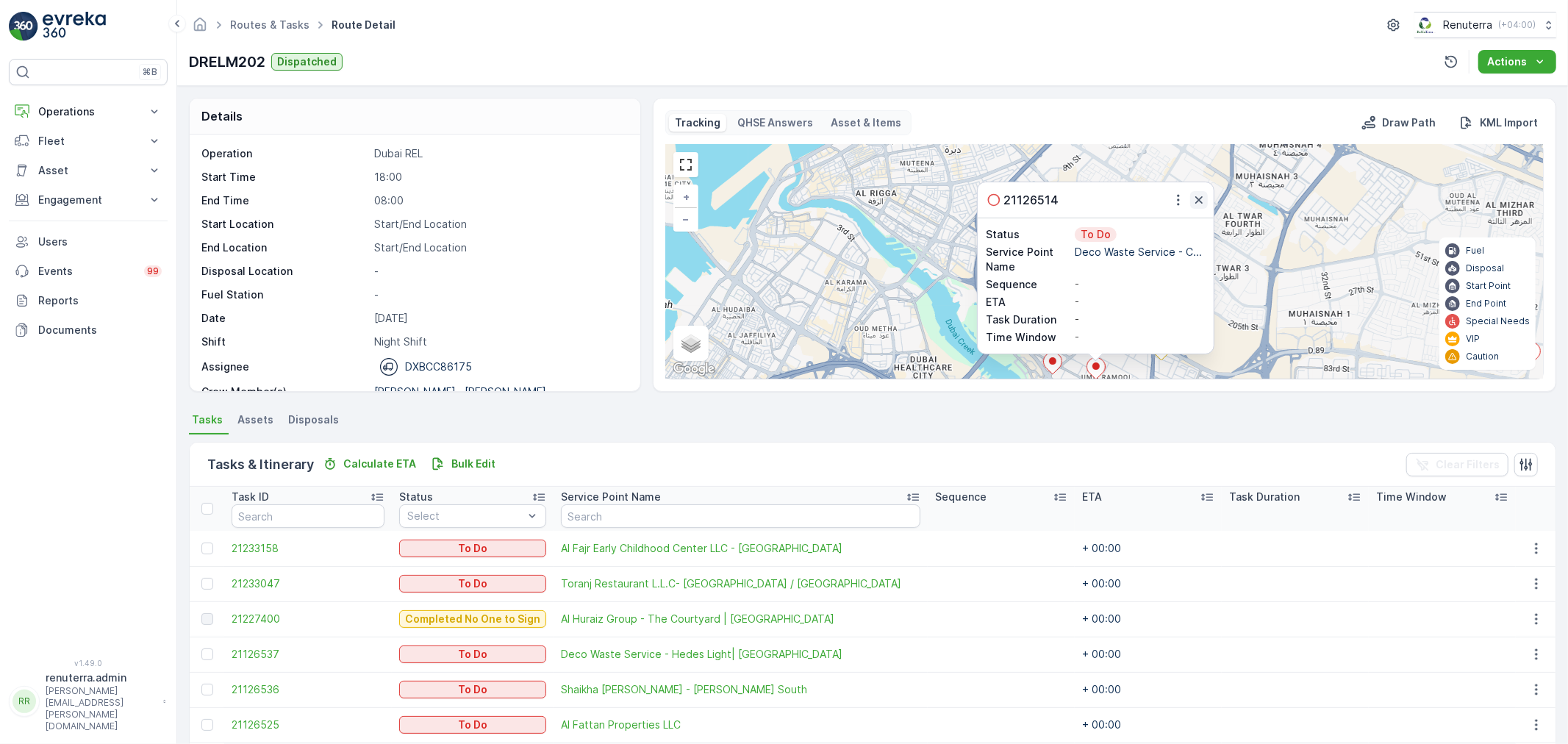
click at [1201, 204] on icon "button" at bounding box center [1198, 200] width 15 height 15
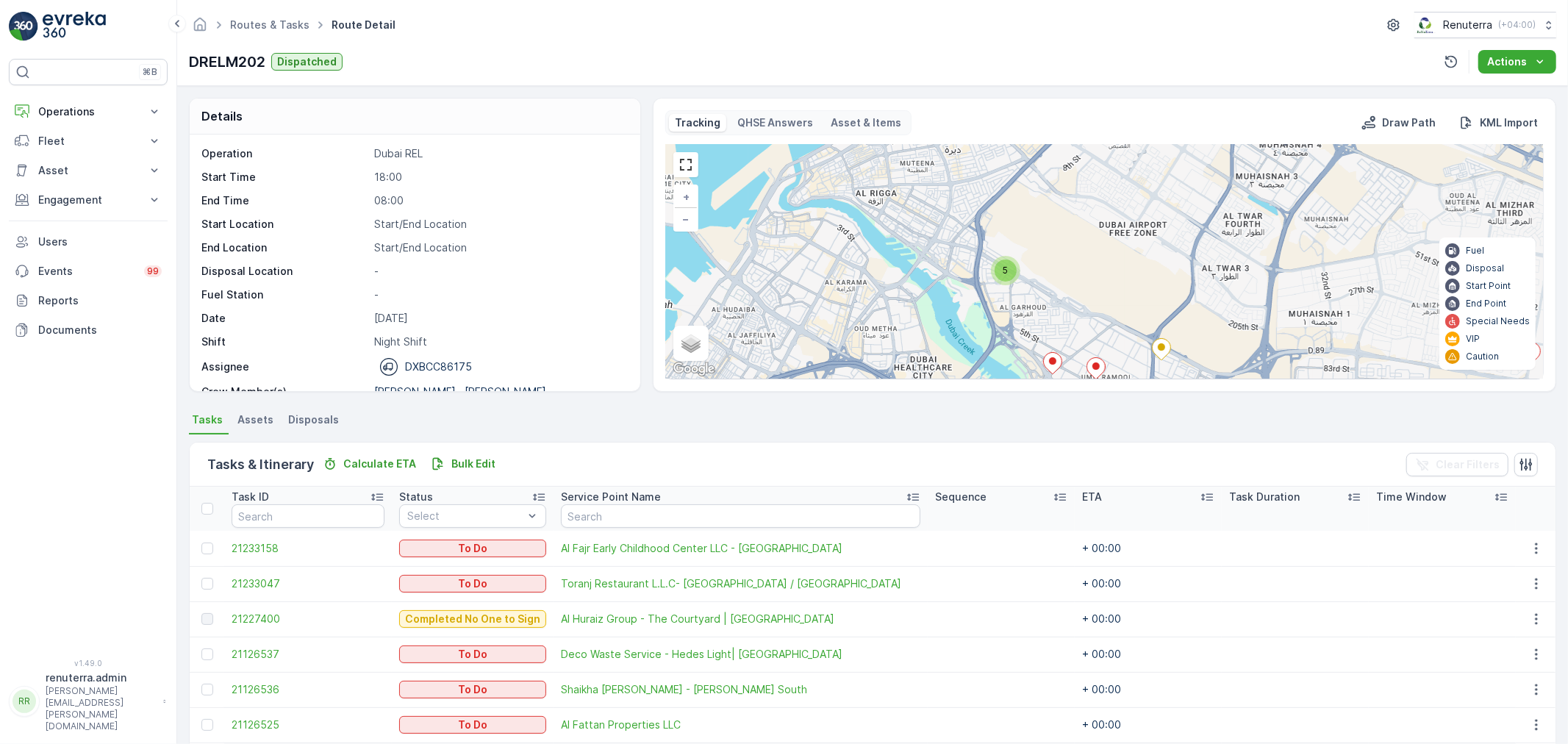
click at [986, 267] on div "2 5 2 2 4 2 2 + − Satellite Roadmap Terrain Hybrid Leaflet Keyboard shortcuts M…" at bounding box center [1104, 262] width 877 height 234
click at [994, 264] on div "5" at bounding box center [1006, 270] width 29 height 29
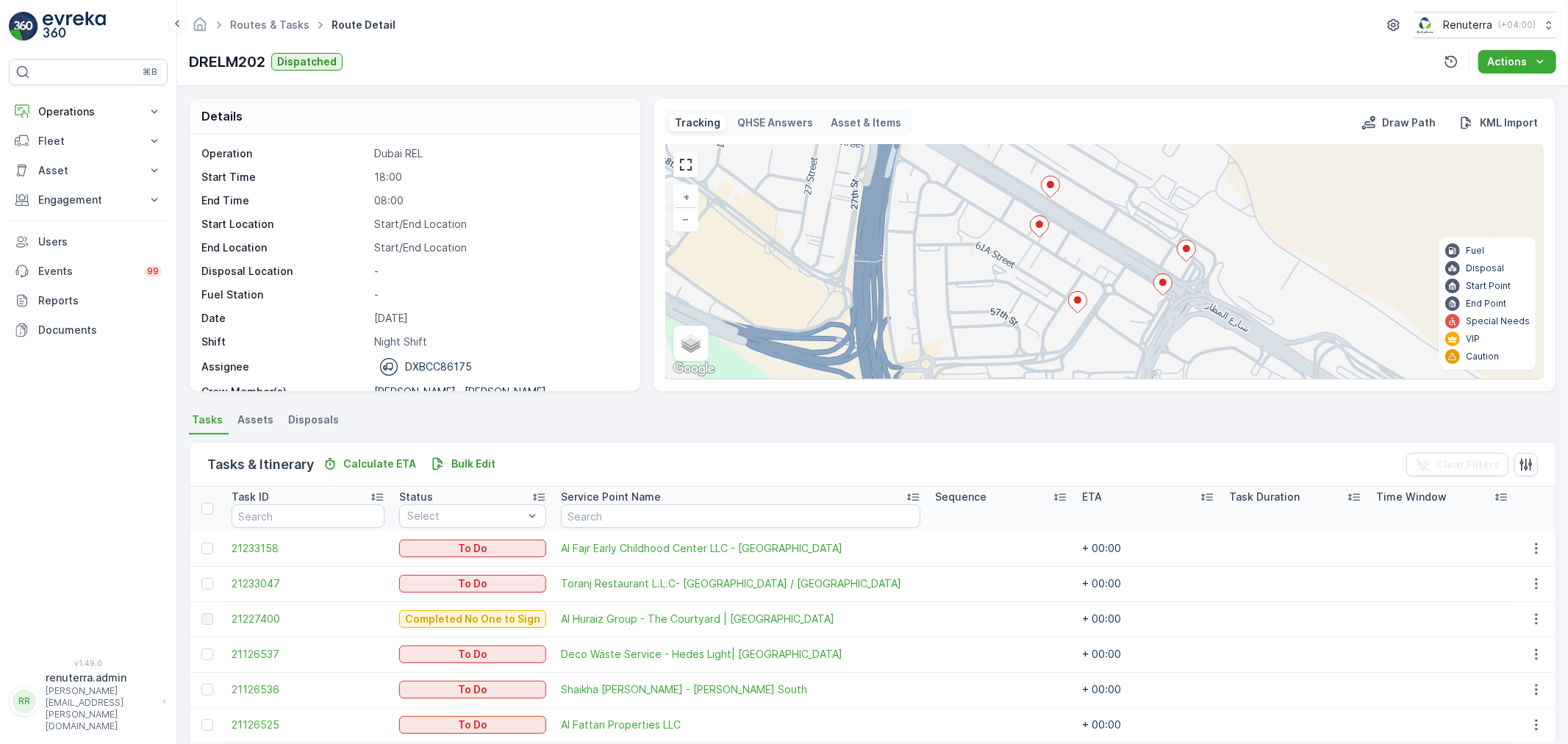
click at [1075, 303] on icon at bounding box center [1077, 302] width 19 height 22
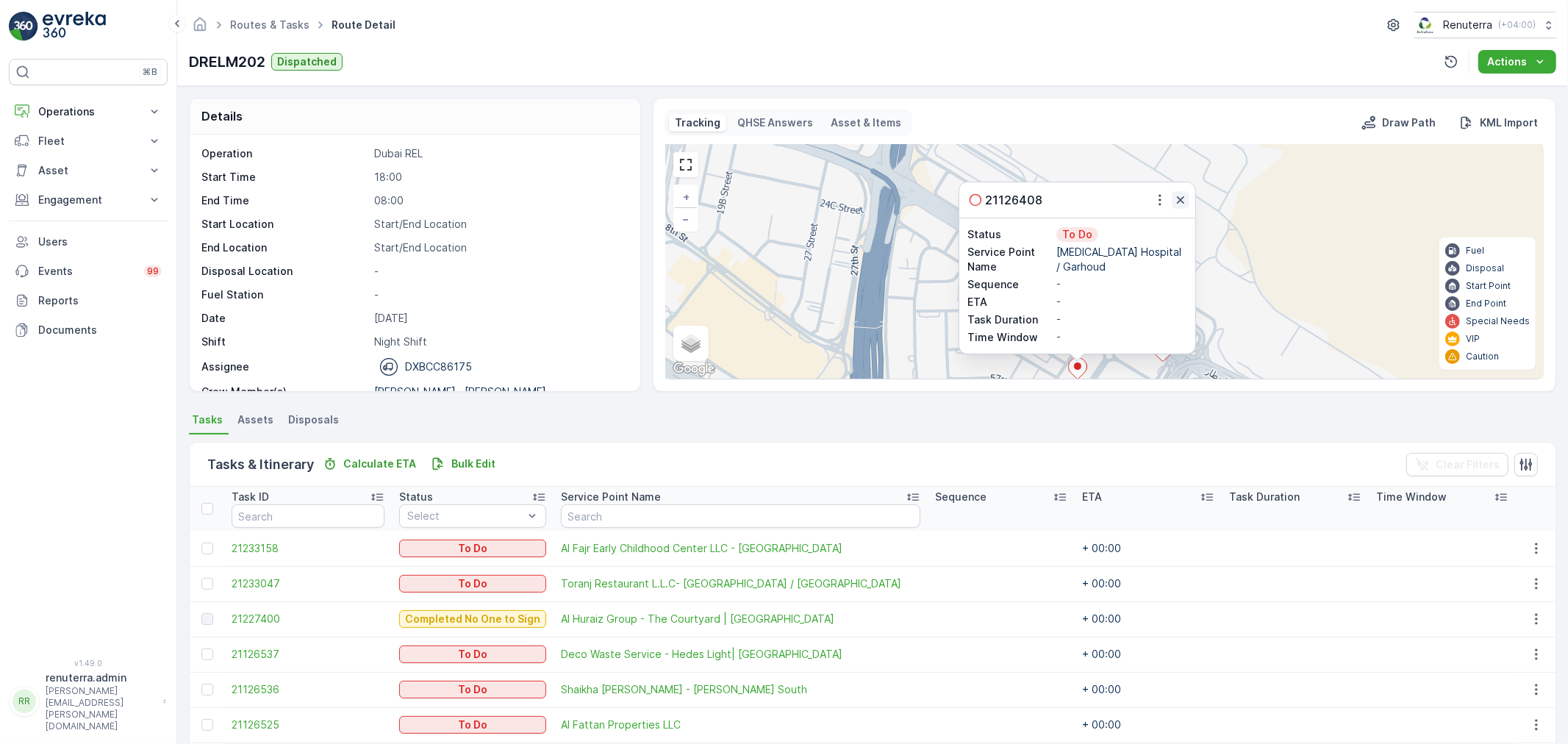
click at [1179, 199] on icon "button" at bounding box center [1180, 200] width 15 height 15
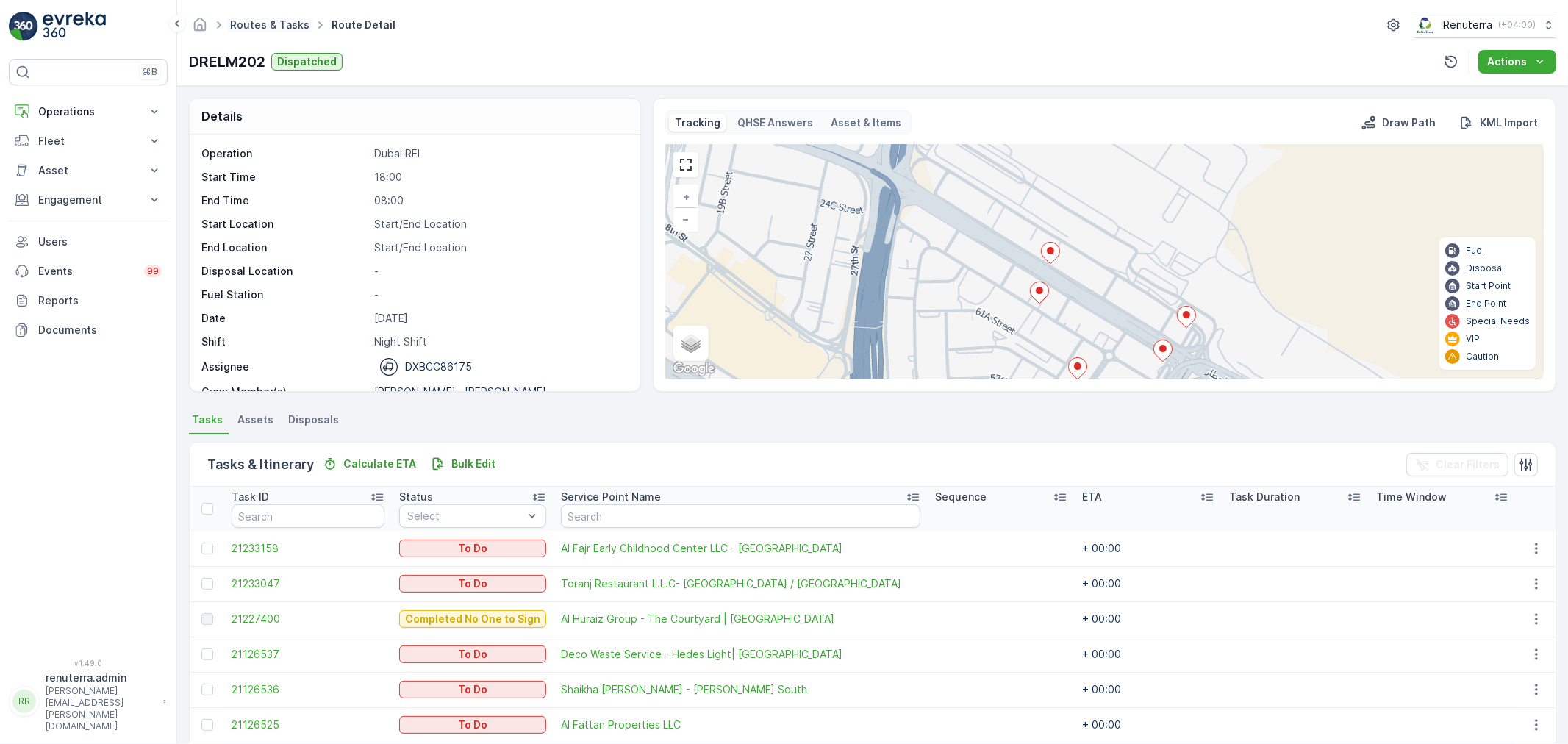
click at [277, 24] on link "Routes & Tasks" at bounding box center [270, 25] width 79 height 13
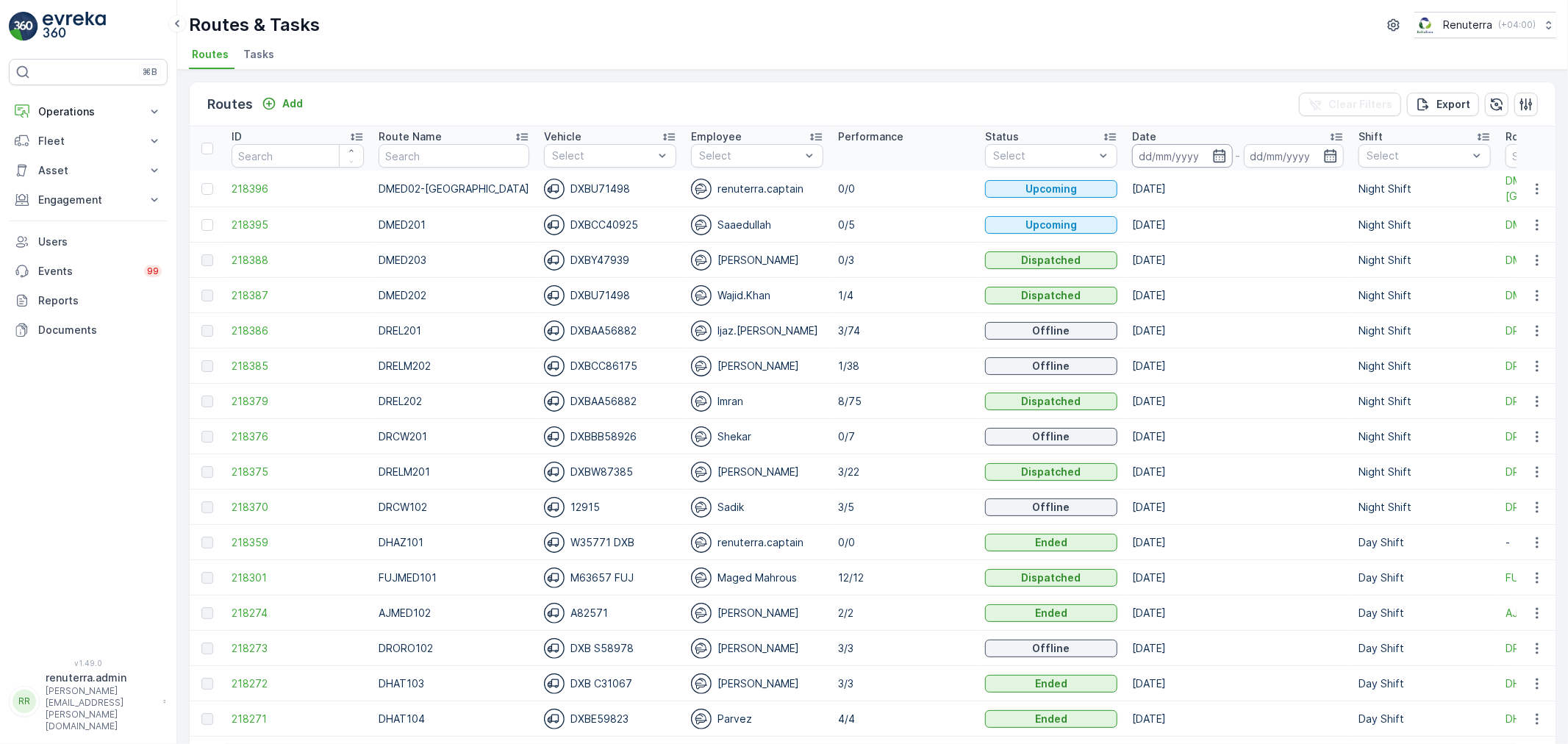
click at [1154, 166] on th "Date -" at bounding box center [1238, 148] width 226 height 44
click at [1152, 156] on input at bounding box center [1182, 156] width 101 height 24
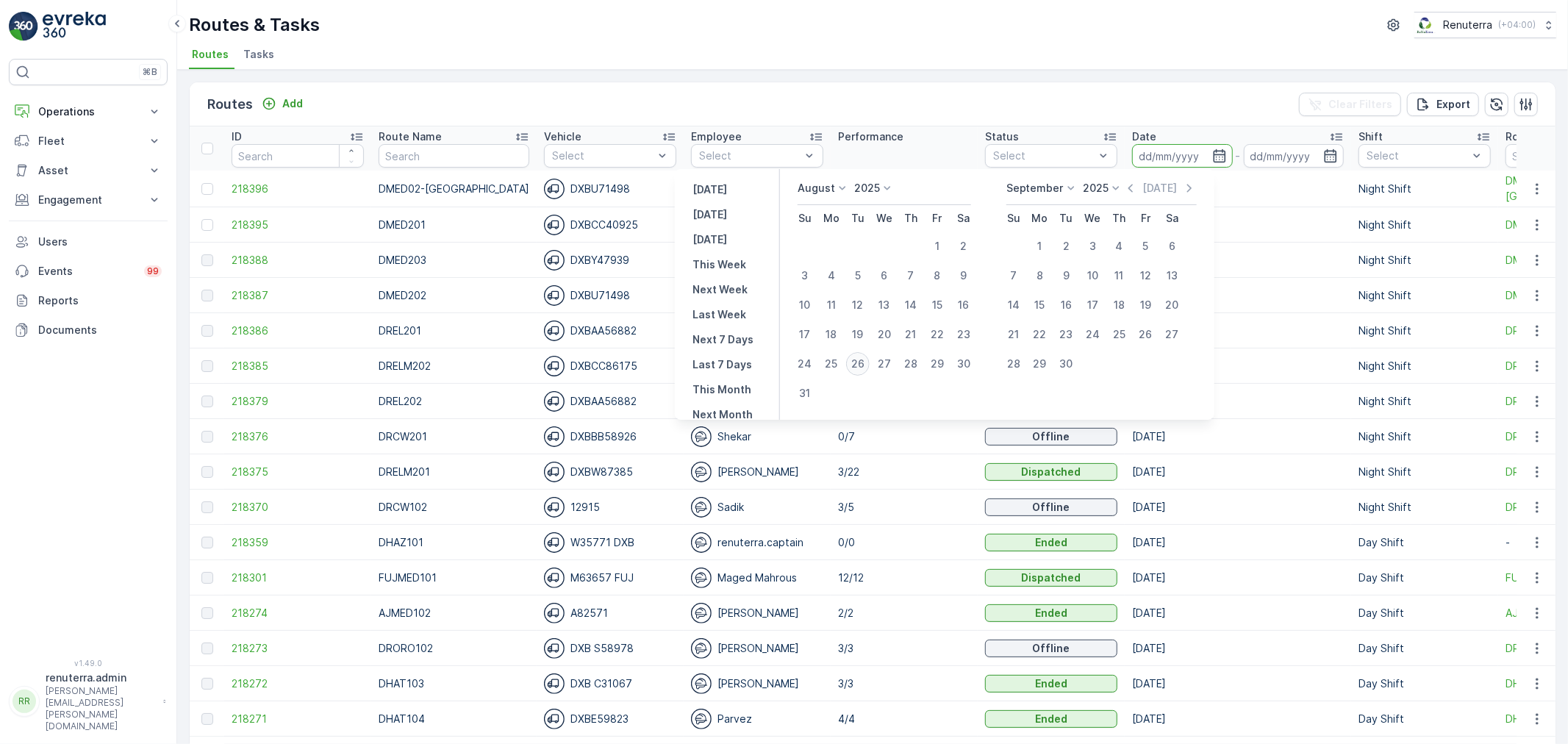
click at [870, 364] on div "26" at bounding box center [858, 364] width 24 height 24
type input "[DATE]"
click at [869, 363] on div "26" at bounding box center [858, 364] width 24 height 24
type input "[DATE]"
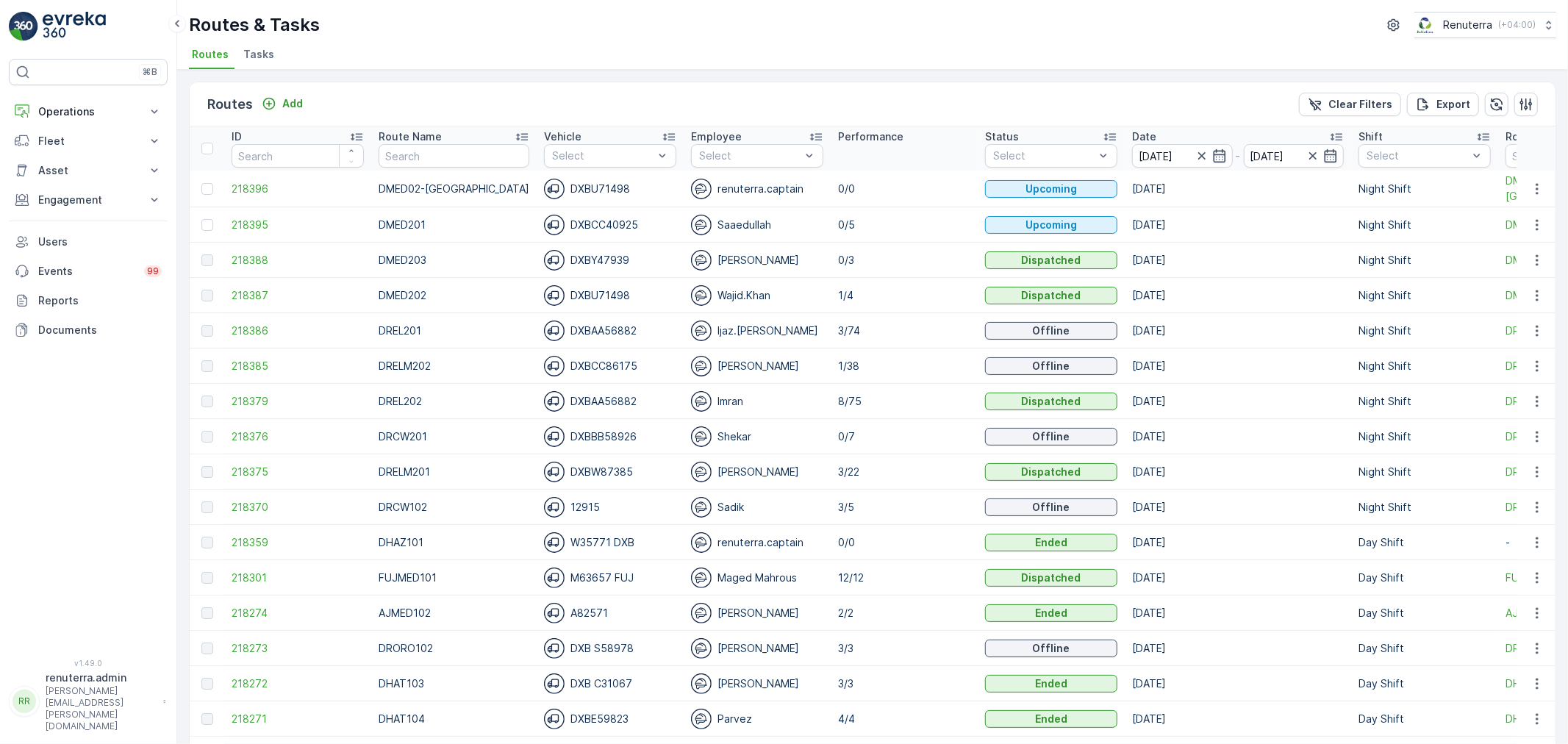
click at [446, 165] on input "text" at bounding box center [454, 156] width 151 height 24
type input "DRELM202"
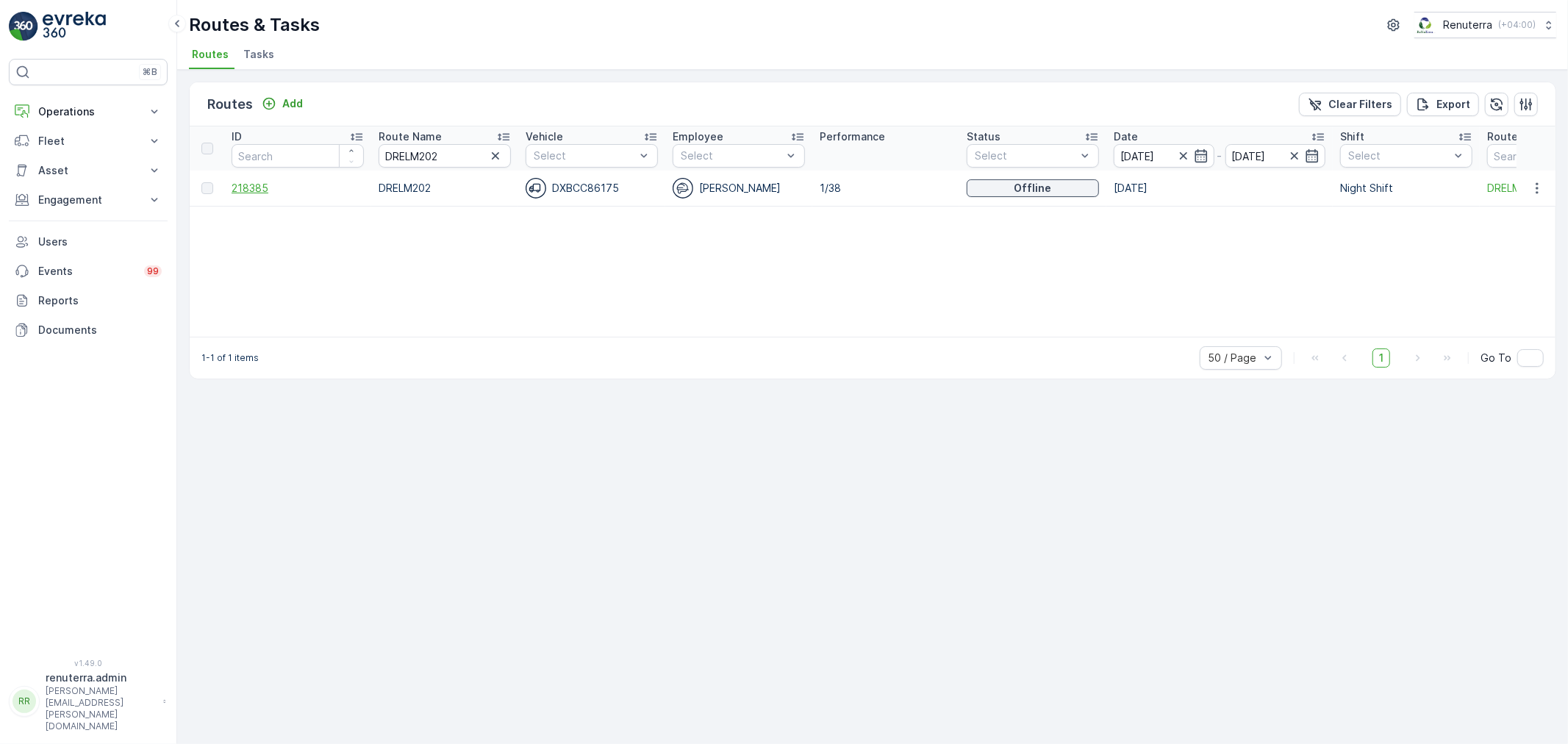
click at [290, 188] on span "218385" at bounding box center [297, 188] width 132 height 15
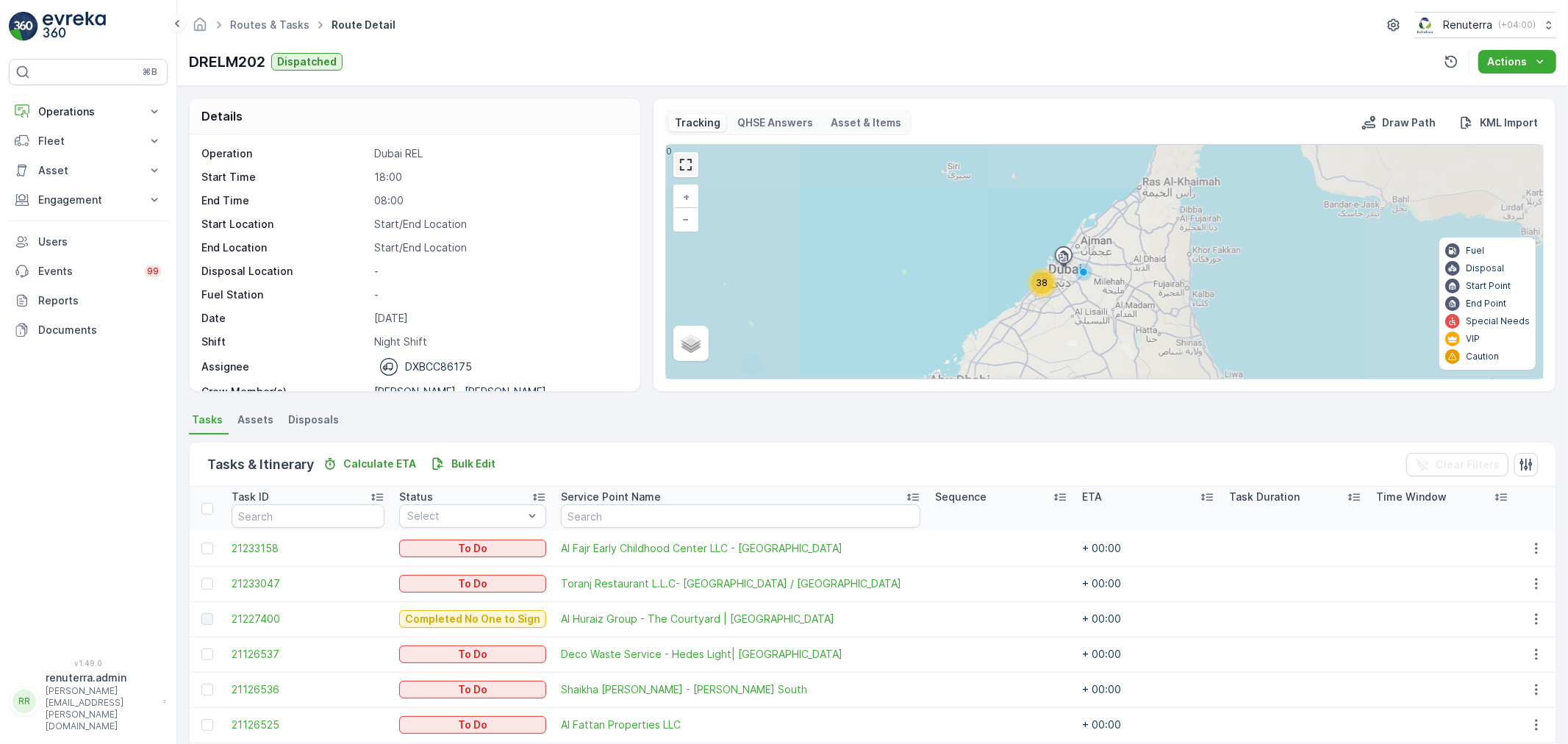
click at [675, 166] on link at bounding box center [686, 165] width 22 height 22
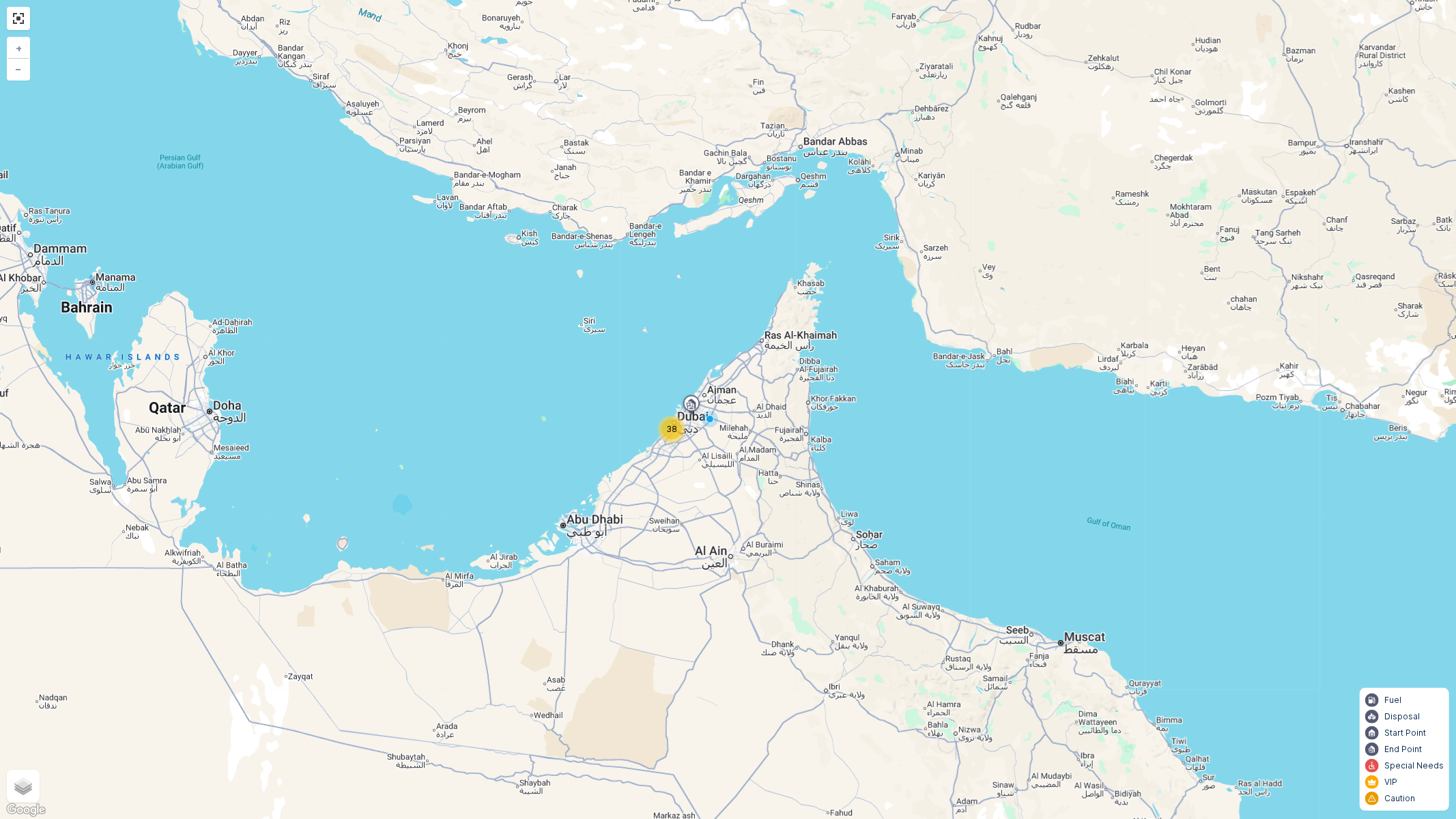
drag, startPoint x: 658, startPoint y: 417, endPoint x: 667, endPoint y: 419, distance: 9.2
click at [662, 418] on div "38 + − Satellite Roadmap Terrain Hybrid Leaflet Keyboard shortcuts Map Data Map…" at bounding box center [728, 409] width 1456 height 819
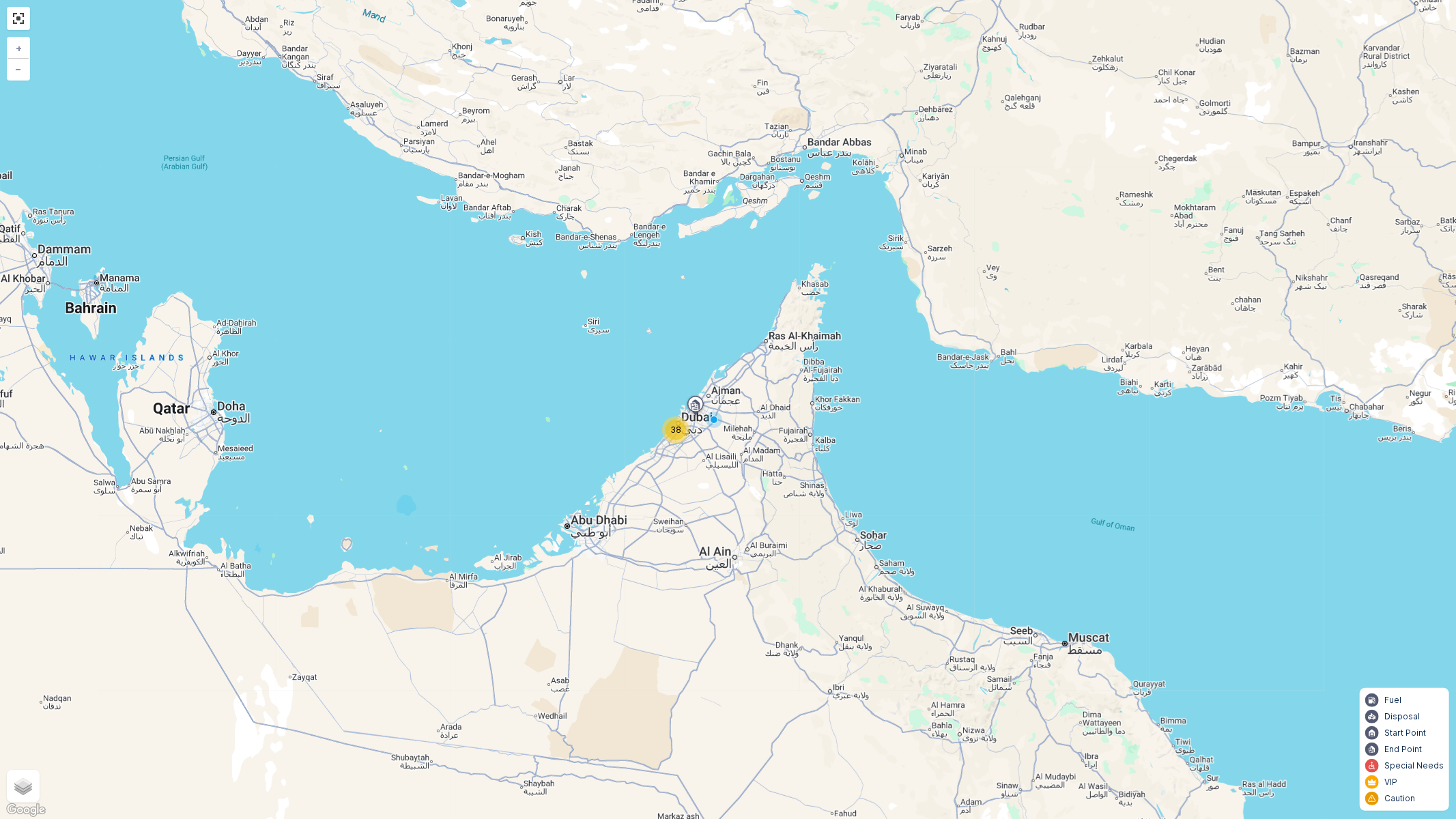
click at [667, 419] on div "38" at bounding box center [675, 430] width 27 height 27
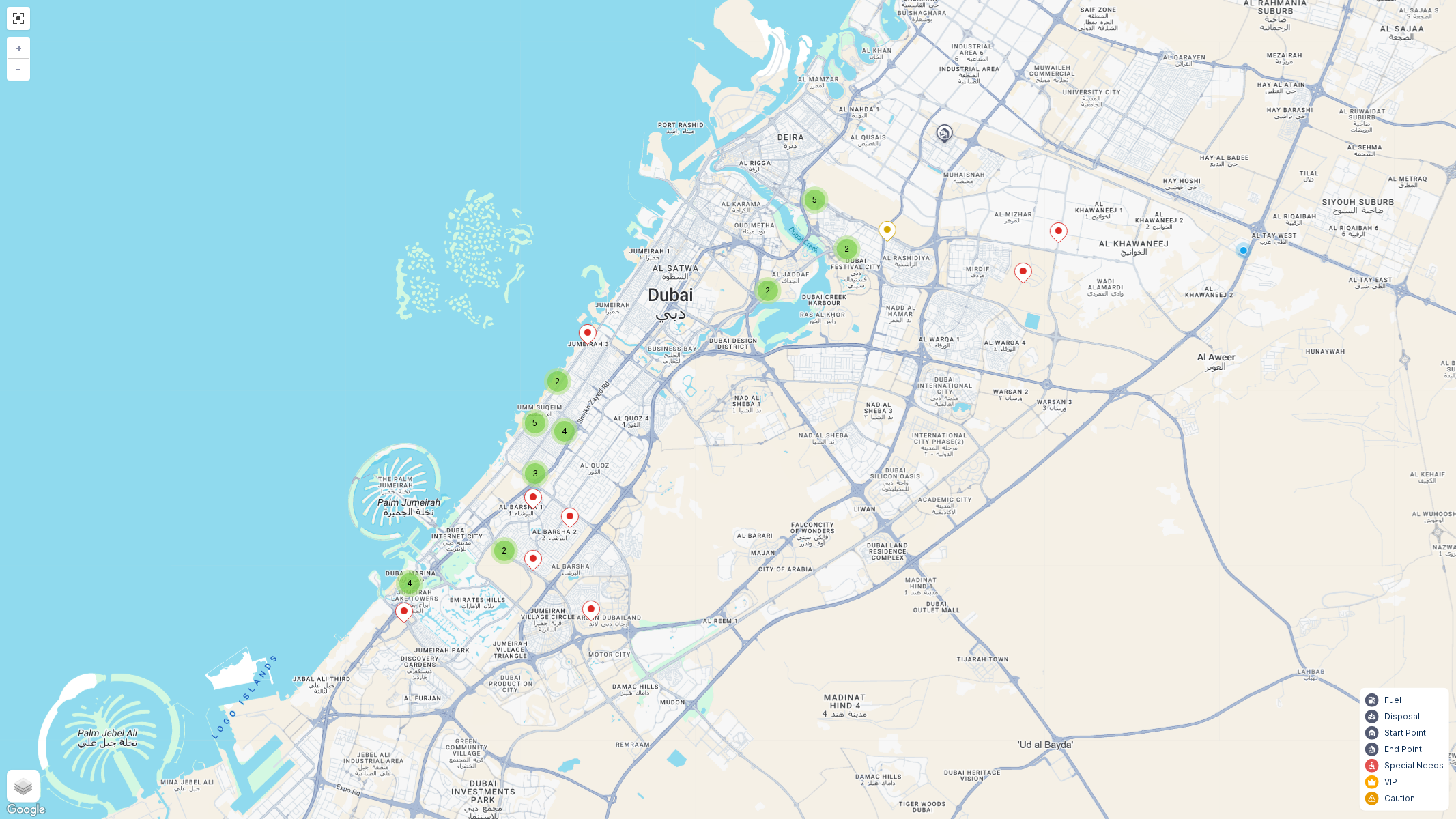
click at [846, 248] on span "2" at bounding box center [846, 248] width 5 height 10
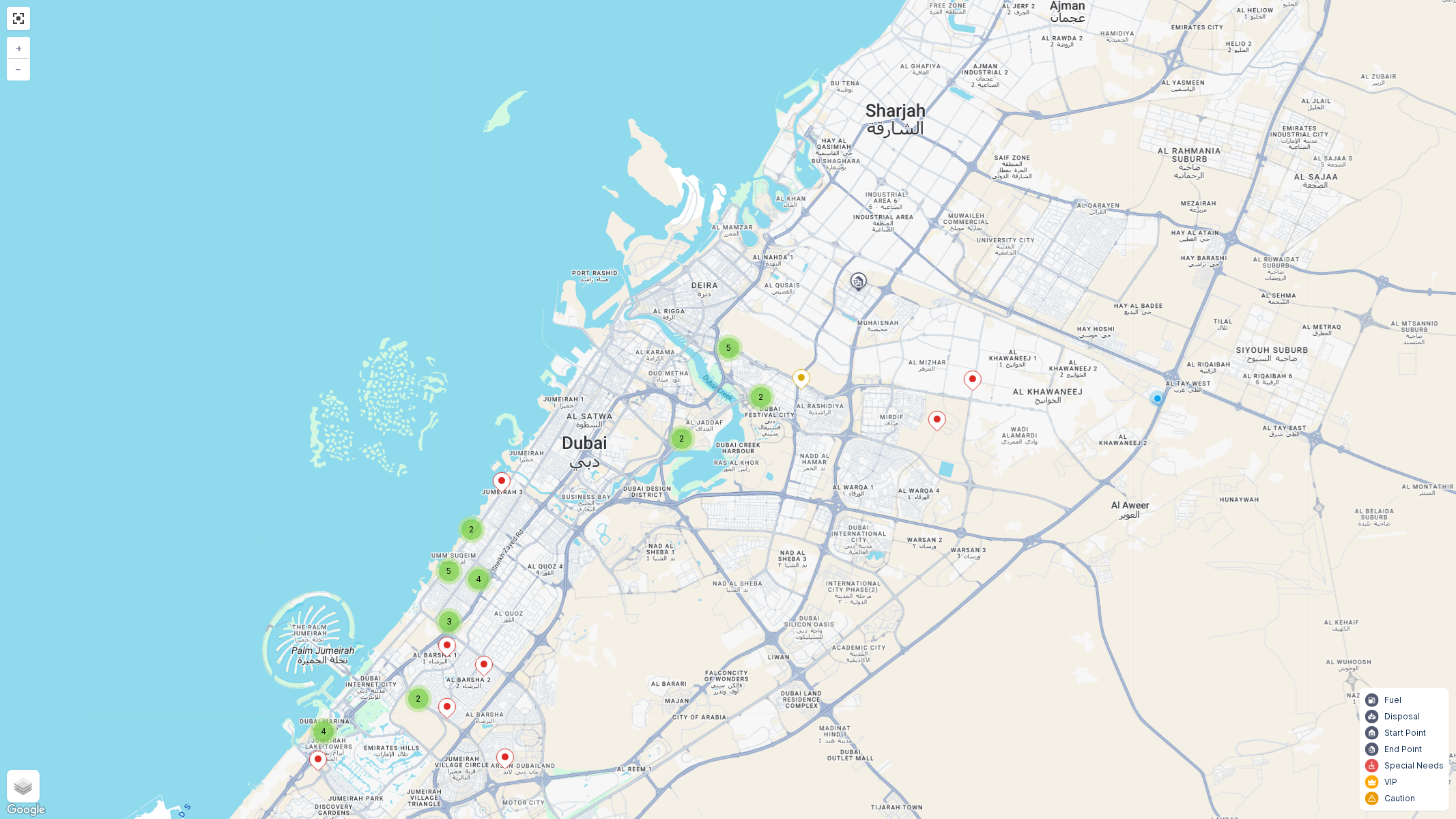
drag, startPoint x: 731, startPoint y: 563, endPoint x: 818, endPoint y: 440, distance: 150.7
click at [818, 440] on div "2 2 5 2 4 2 3 5 4 + − Satellite Roadmap Terrain Hybrid Leaflet Keyboard shortcu…" at bounding box center [728, 409] width 1456 height 819
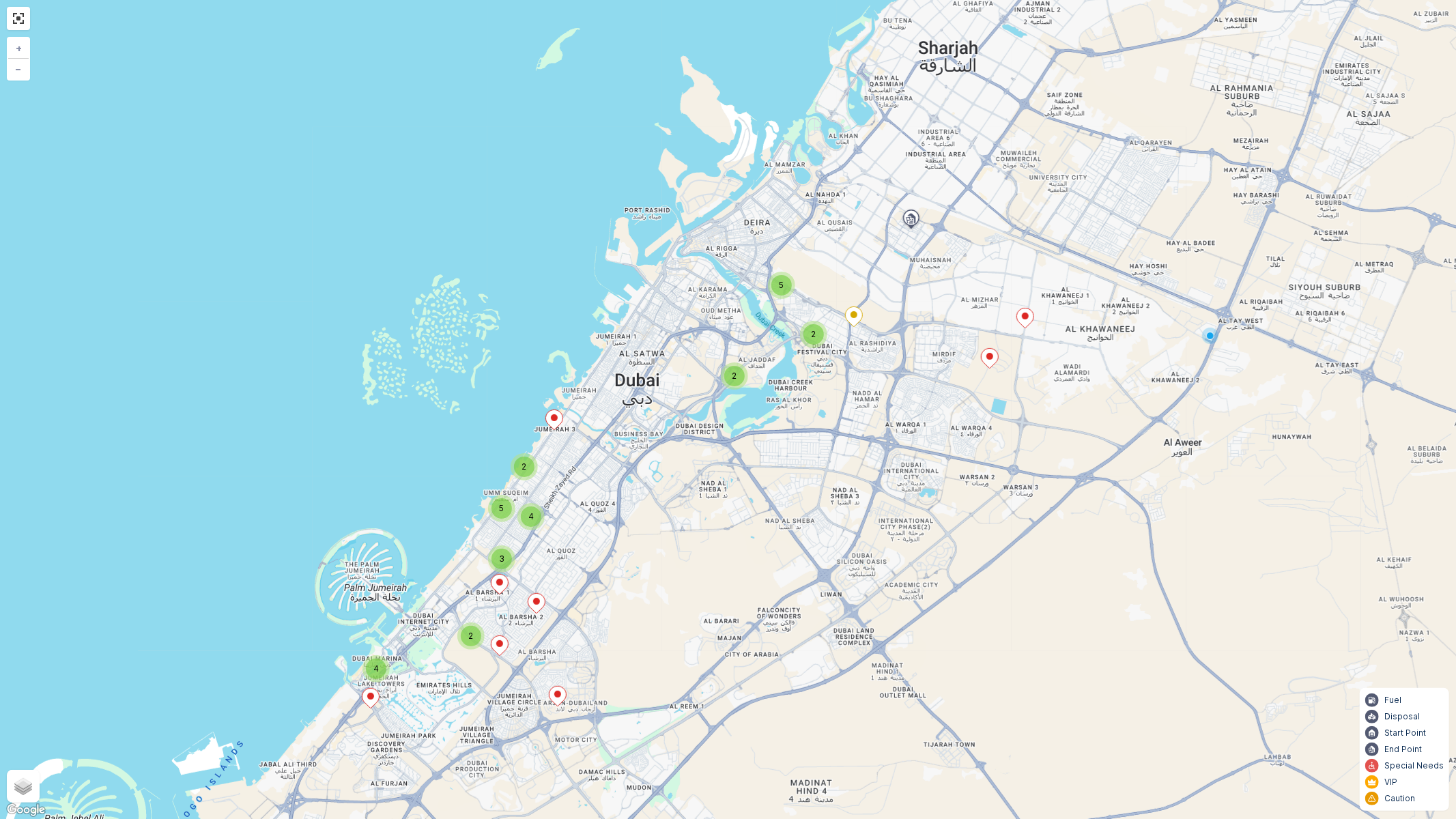
click at [562, 691] on icon at bounding box center [557, 696] width 17 height 21
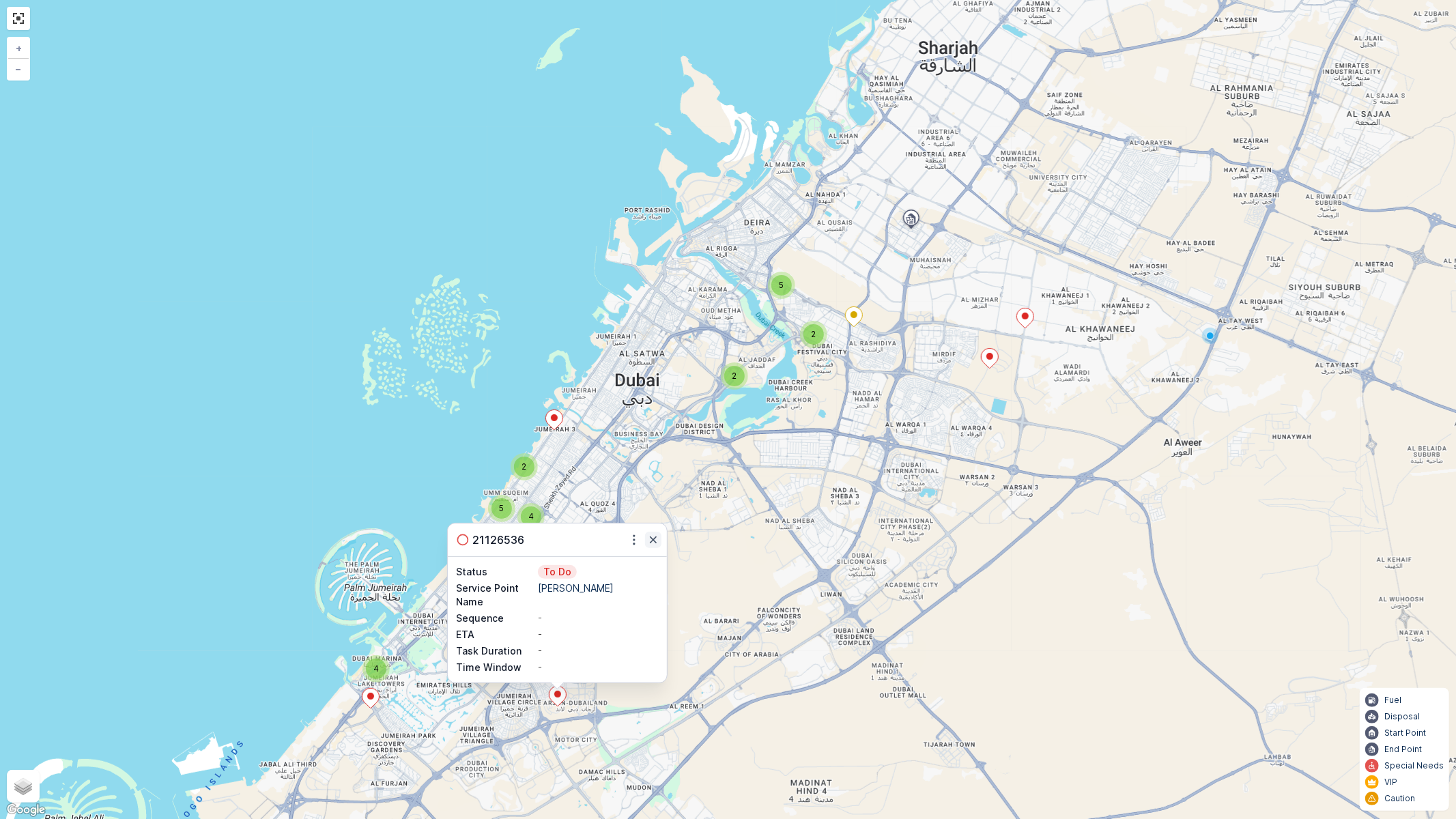
click at [651, 542] on icon "button" at bounding box center [653, 540] width 13 height 13
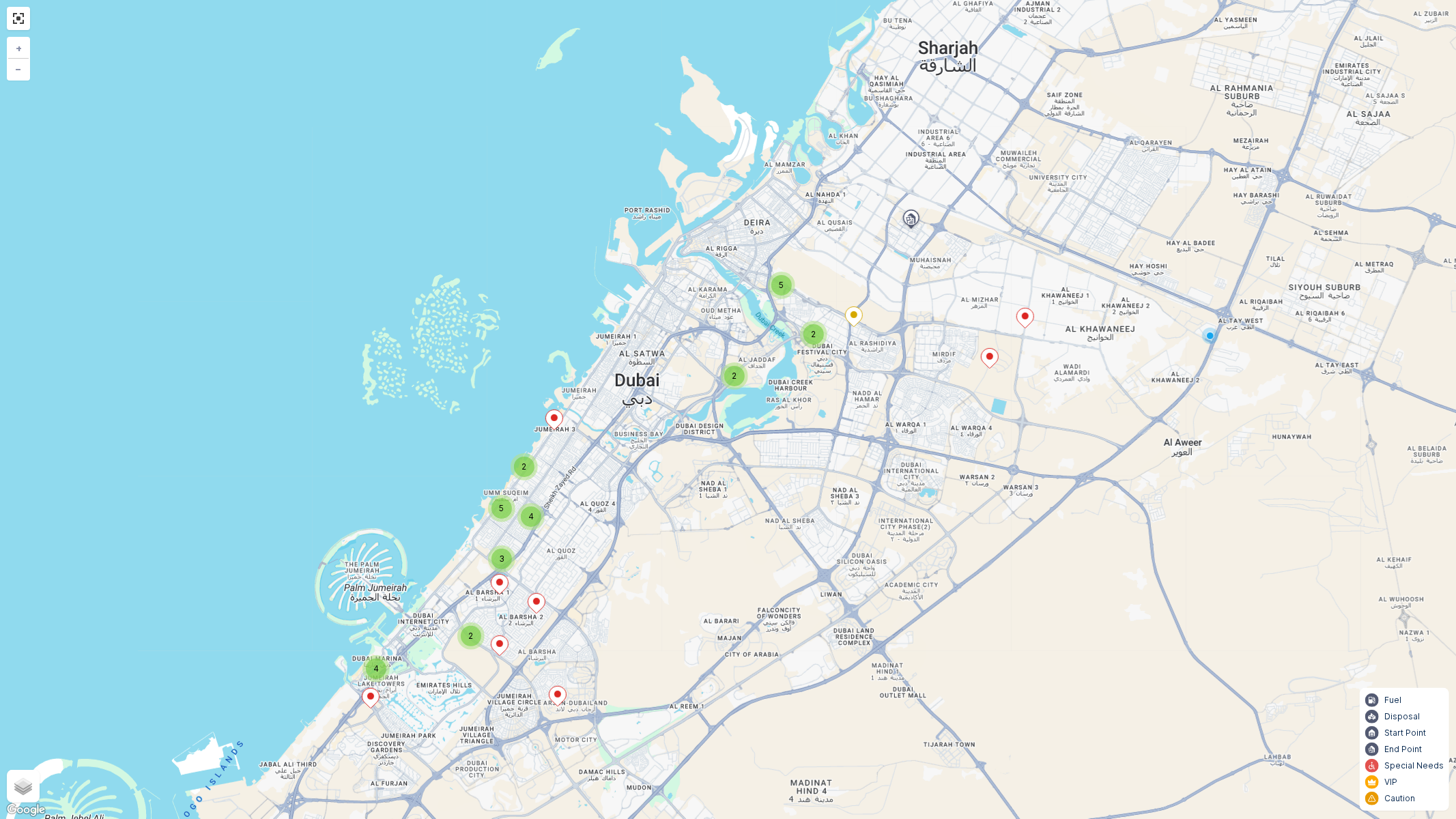
drag, startPoint x: 593, startPoint y: 660, endPoint x: 671, endPoint y: 576, distance: 114.6
click at [682, 572] on div "2 2 5 2 4 2 3 5 4 + − Satellite Roadmap Terrain Hybrid Leaflet Keyboard shortcu…" at bounding box center [728, 409] width 1456 height 819
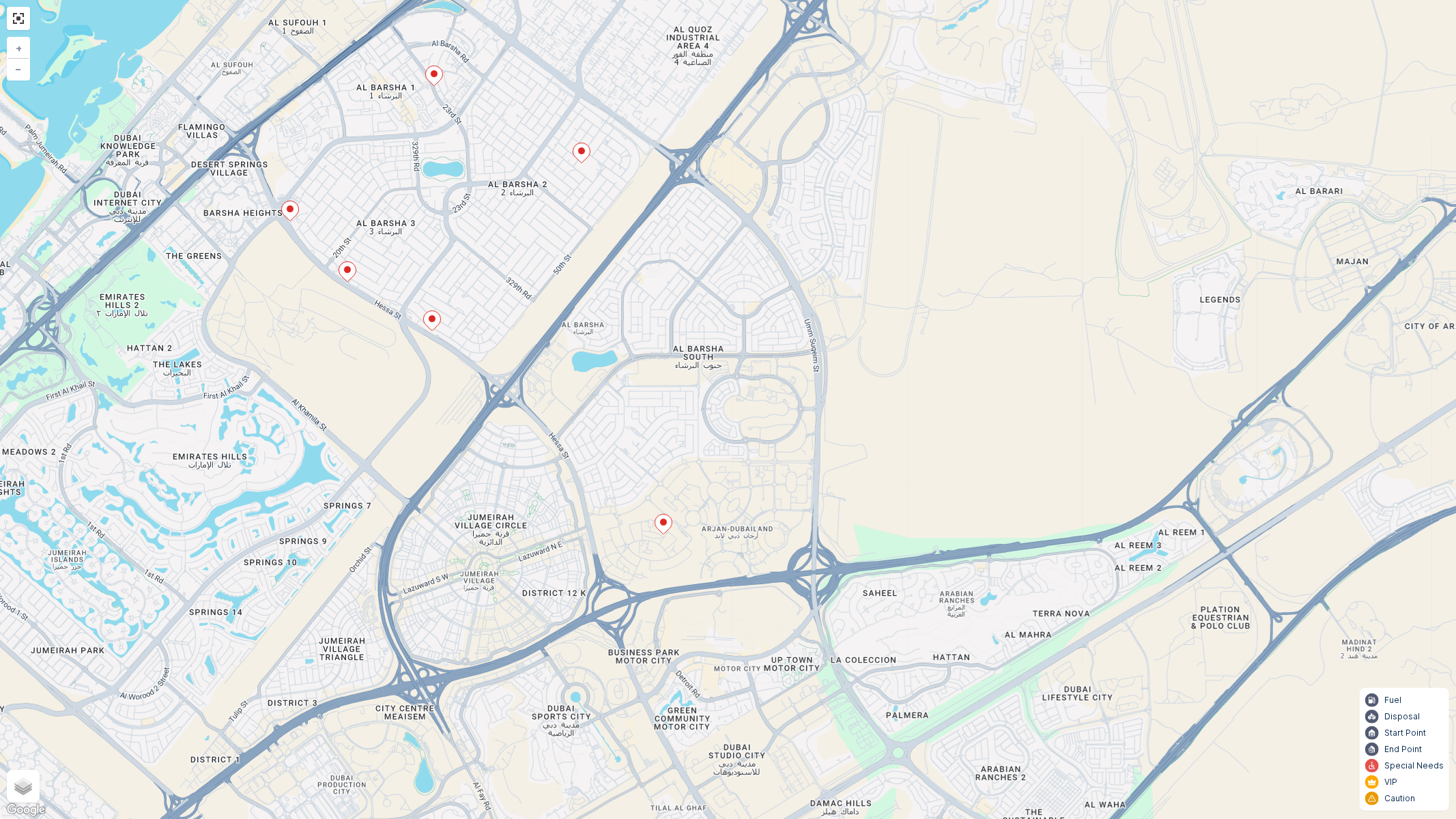
drag, startPoint x: 647, startPoint y: 664, endPoint x: 664, endPoint y: 553, distance: 112.3
click at [664, 553] on div "3 2 3 2 2 + − Satellite Roadmap Terrain Hybrid Leaflet Keyboard shortcuts Map D…" at bounding box center [728, 409] width 1456 height 819
click at [671, 518] on icon at bounding box center [664, 523] width 17 height 20
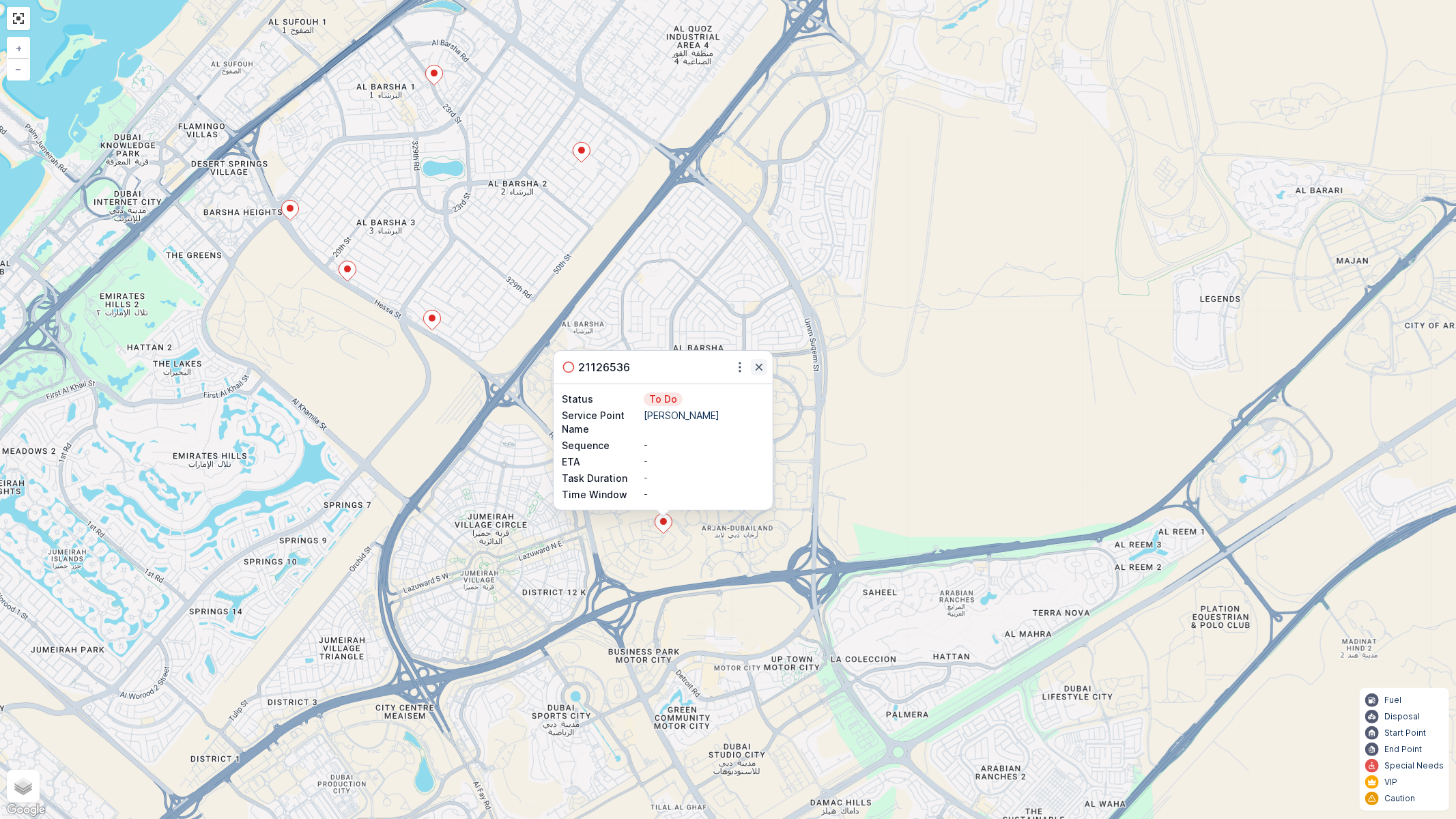
click at [755, 366] on icon "button" at bounding box center [759, 367] width 13 height 13
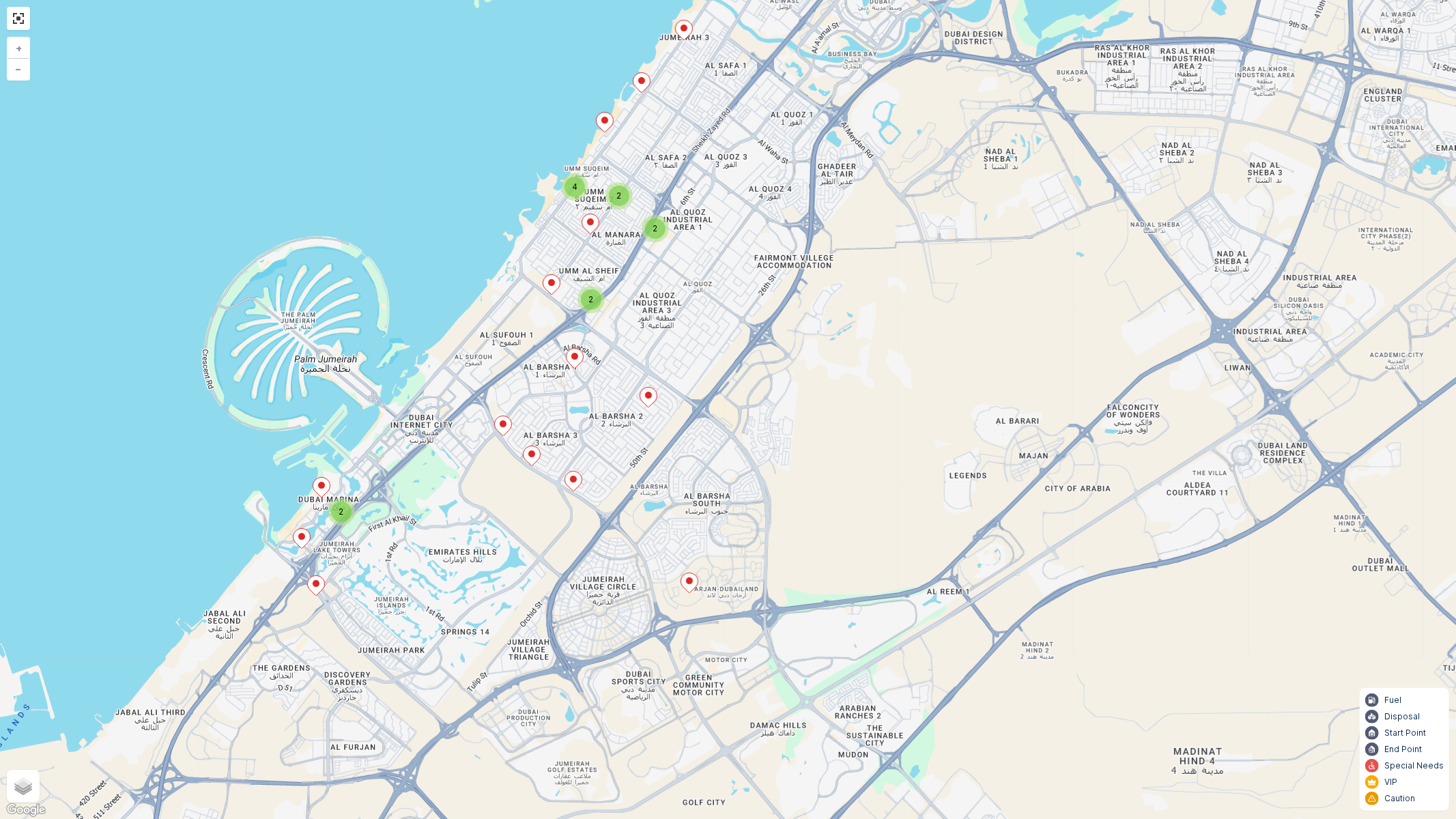
drag, startPoint x: 617, startPoint y: 446, endPoint x: 616, endPoint y: 528, distance: 82.0
click at [616, 528] on div "2 5 2 2 4 2 2 + − Satellite Roadmap Terrain Hybrid Leaflet Keyboard shortcuts M…" at bounding box center [728, 409] width 1456 height 819
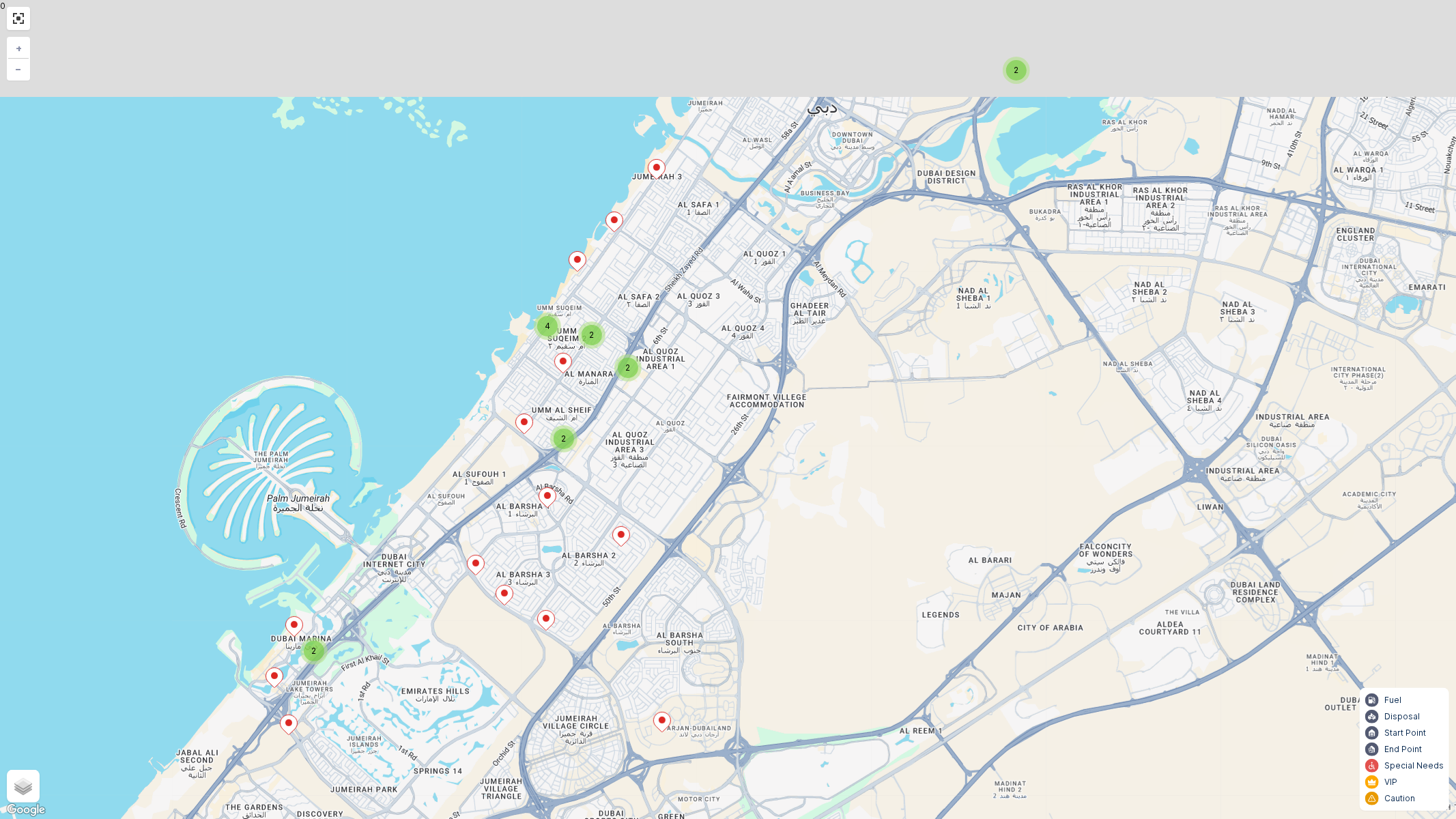
drag, startPoint x: 638, startPoint y: 446, endPoint x: 606, endPoint y: 618, distance: 175.0
click at [606, 618] on div "2 5 2 2 4 2 2 + − Satellite Roadmap Terrain Hybrid Leaflet Keyboard shortcuts M…" at bounding box center [728, 409] width 1456 height 819
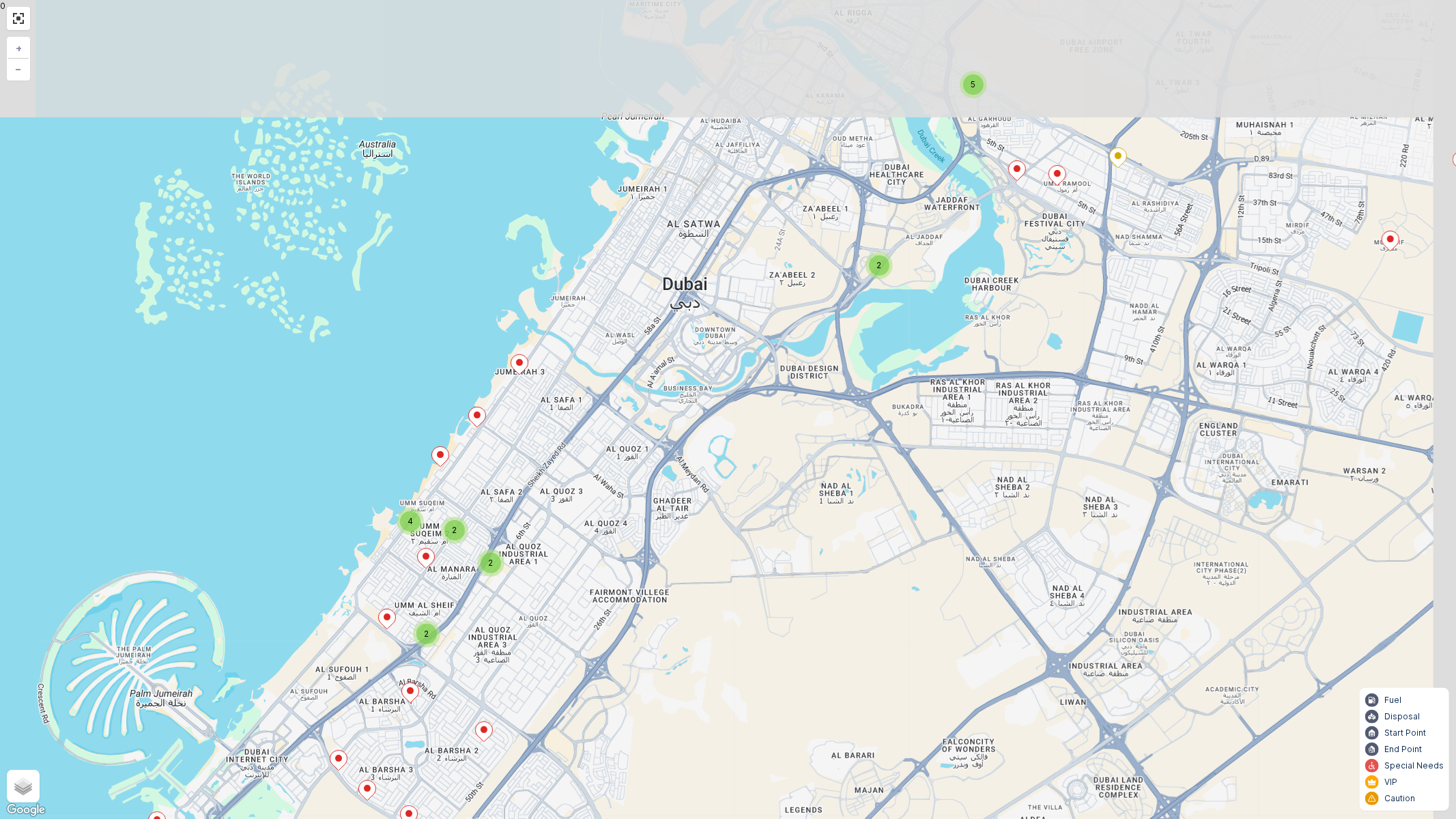
drag, startPoint x: 712, startPoint y: 442, endPoint x: 580, endPoint y: 605, distance: 209.7
click at [580, 605] on div "2 5 2 2 4 2 2 + − Satellite Roadmap Terrain Hybrid Leaflet Keyboard shortcuts M…" at bounding box center [728, 409] width 1456 height 819
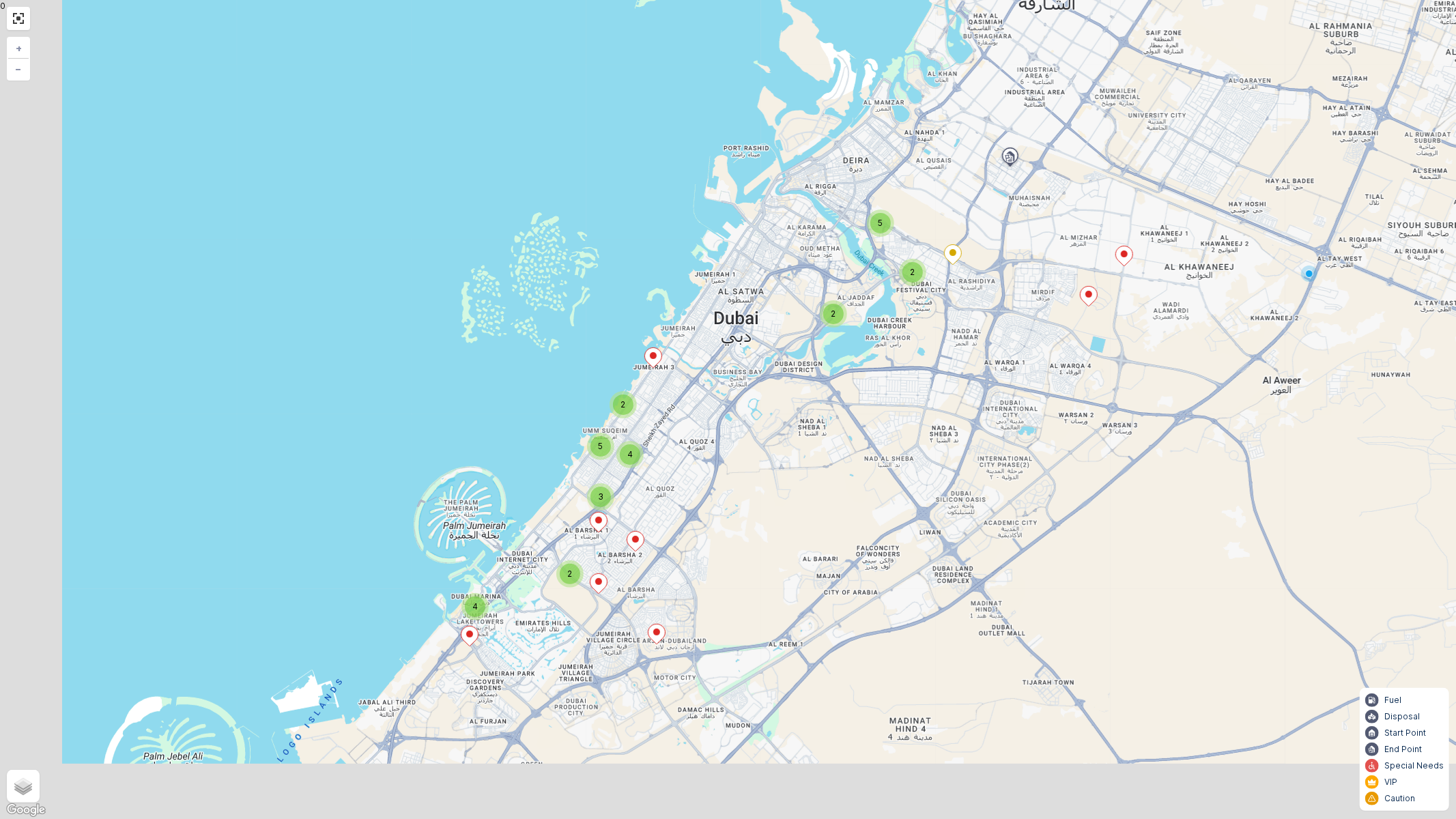
drag, startPoint x: 627, startPoint y: 575, endPoint x: 711, endPoint y: 480, distance: 126.8
click at [711, 483] on div "2 2 5 2 4 2 3 5 4 + − Satellite Roadmap Terrain Hybrid Leaflet Keyboard shortcu…" at bounding box center [728, 409] width 1456 height 819
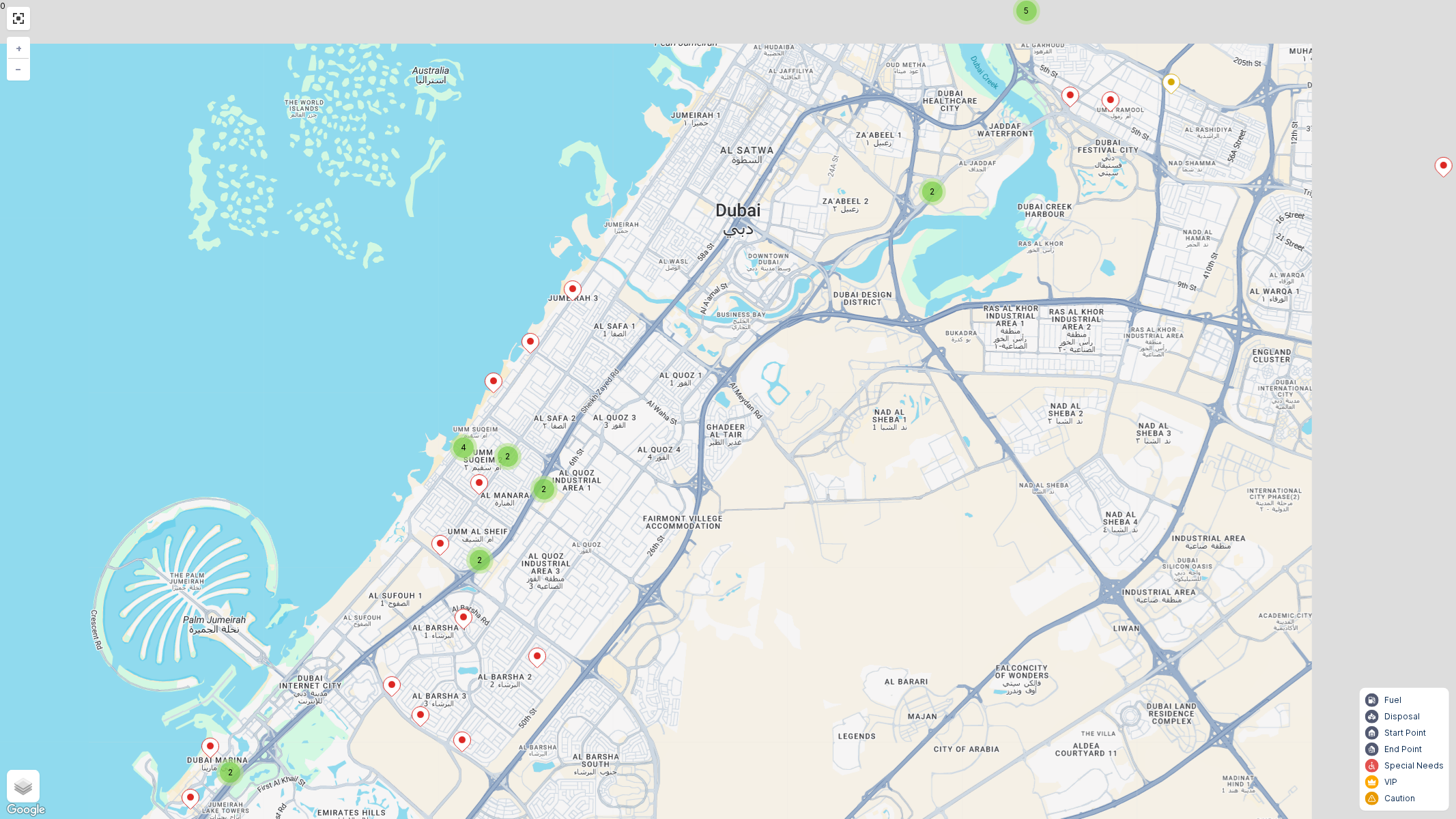
drag, startPoint x: 871, startPoint y: 462, endPoint x: 617, endPoint y: 538, distance: 265.1
click at [617, 538] on div "2 5 2 2 4 2 2 + − Satellite Roadmap Terrain Hybrid Leaflet Keyboard shortcuts M…" at bounding box center [728, 409] width 1456 height 819
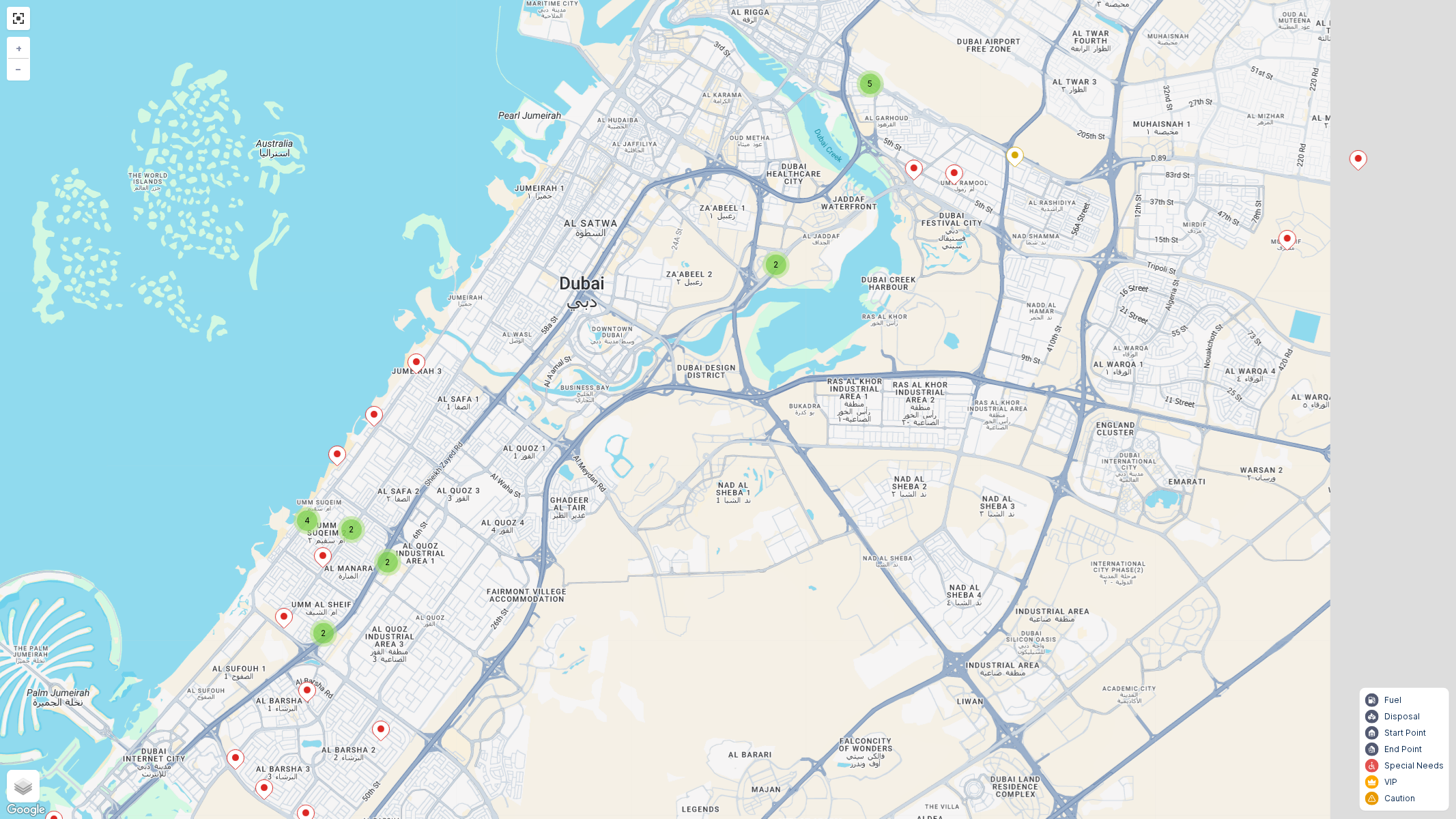
drag, startPoint x: 770, startPoint y: 469, endPoint x: 522, endPoint y: 601, distance: 280.9
click at [522, 601] on div "2 5 2 2 4 2 2 + − Satellite Roadmap Terrain Hybrid Leaflet Keyboard shortcuts M…" at bounding box center [728, 409] width 1456 height 819
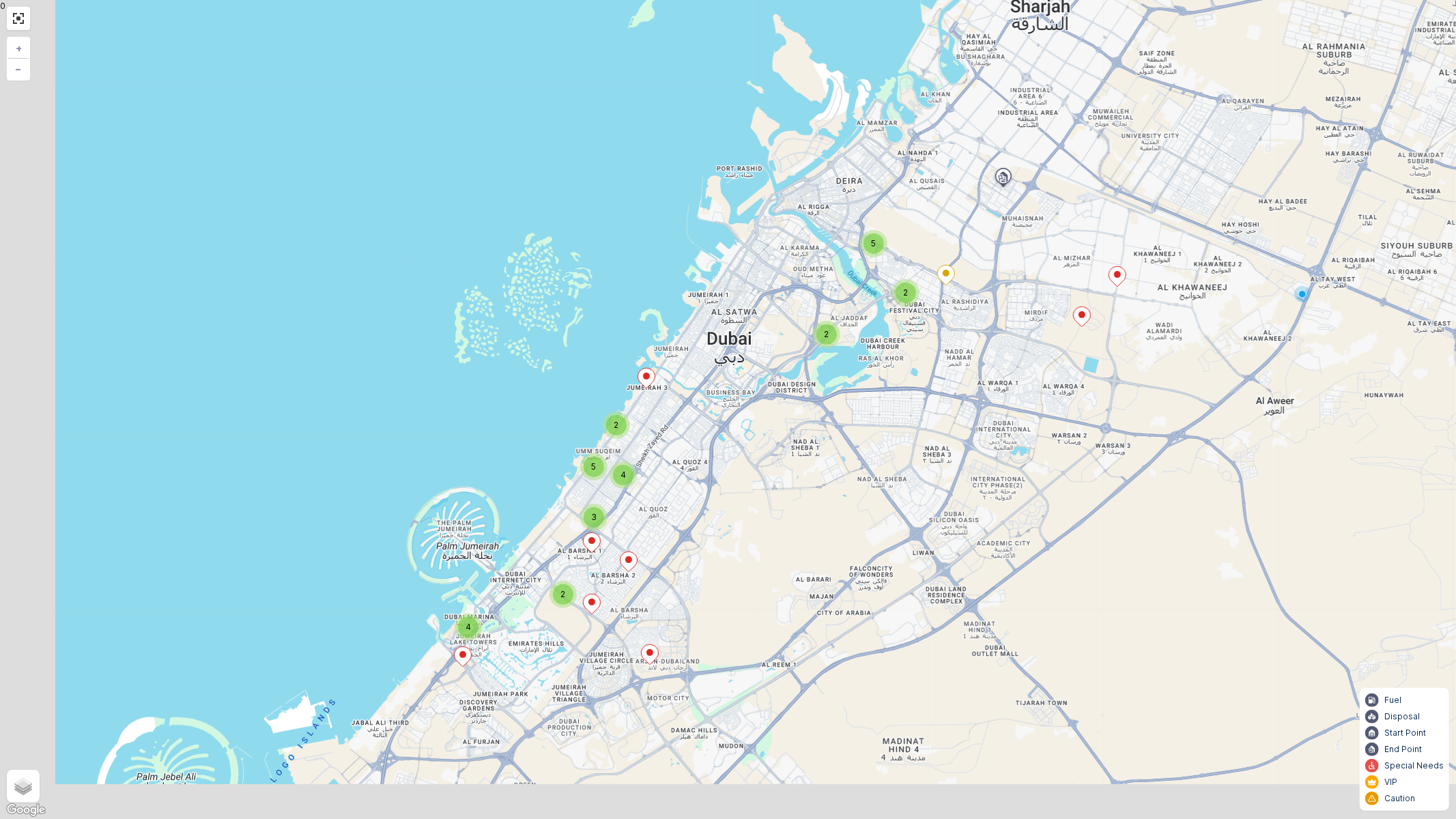
drag, startPoint x: 503, startPoint y: 637, endPoint x: 735, endPoint y: 505, distance: 266.9
click at [735, 505] on div "2 2 5 2 4 2 3 5 4 + − Satellite Roadmap Terrain Hybrid Leaflet Keyboard shortcu…" at bounding box center [728, 409] width 1456 height 819
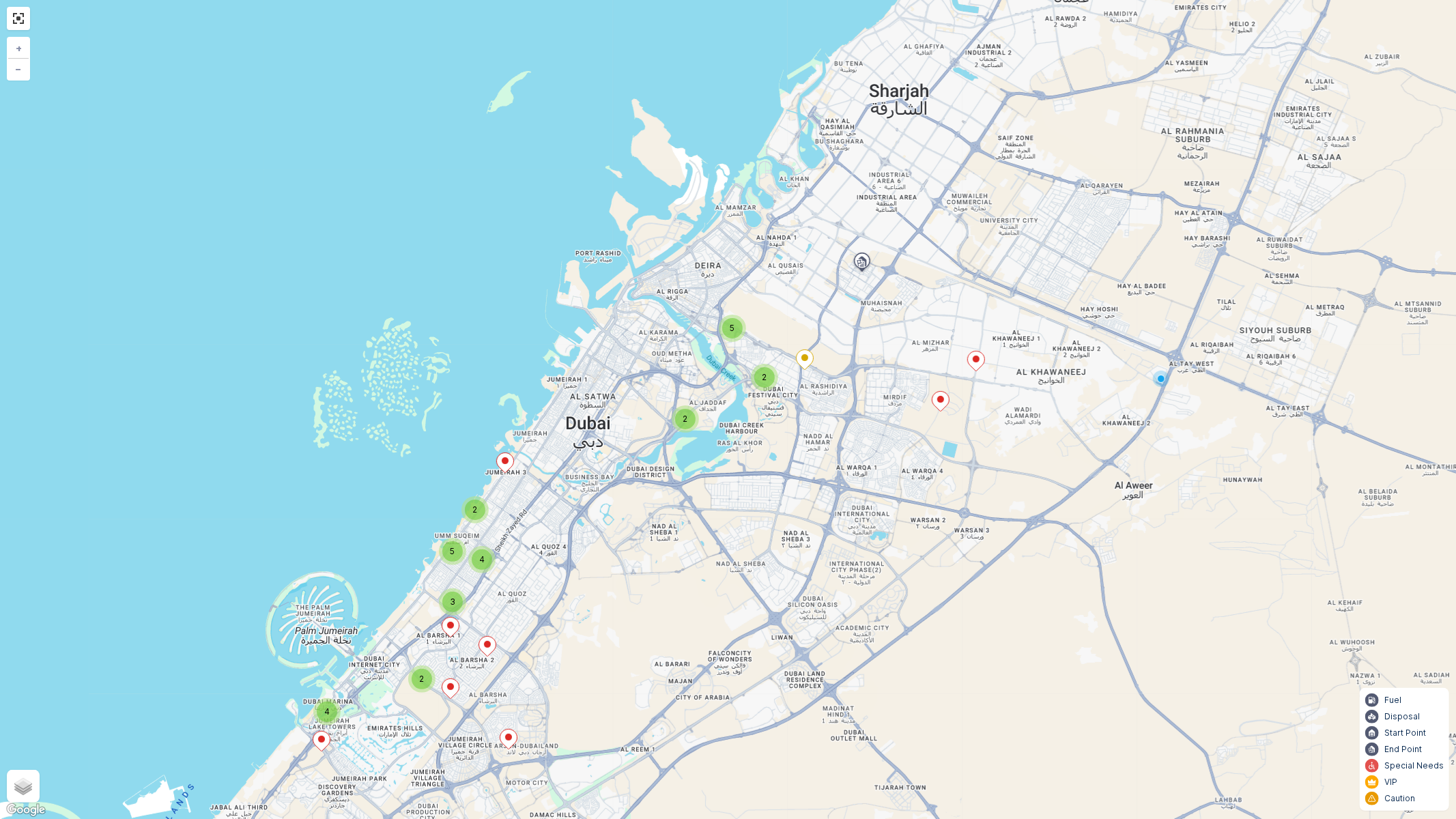
drag, startPoint x: 779, startPoint y: 469, endPoint x: 597, endPoint y: 576, distance: 211.1
click at [597, 576] on div "2 2 5 2 4 2 3 5 4 + − Satellite Roadmap Terrain Hybrid Leaflet Keyboard shortcu…" at bounding box center [728, 409] width 1456 height 819
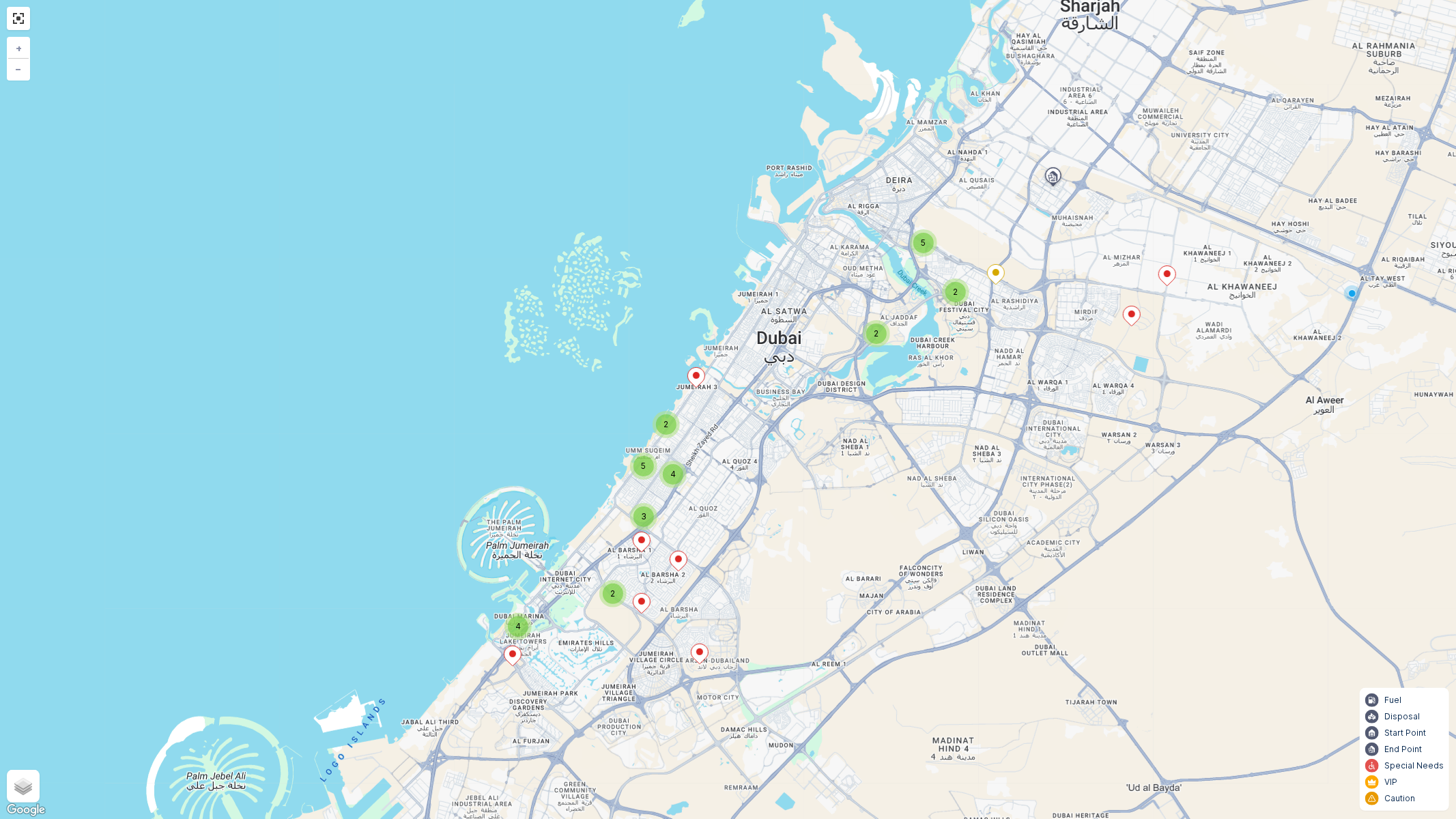
drag, startPoint x: 528, startPoint y: 590, endPoint x: 776, endPoint y: 476, distance: 272.9
click at [776, 476] on div "2 2 5 2 4 2 3 5 4 + − Satellite Roadmap Terrain Hybrid Leaflet Keyboard shortcu…" at bounding box center [728, 409] width 1456 height 819
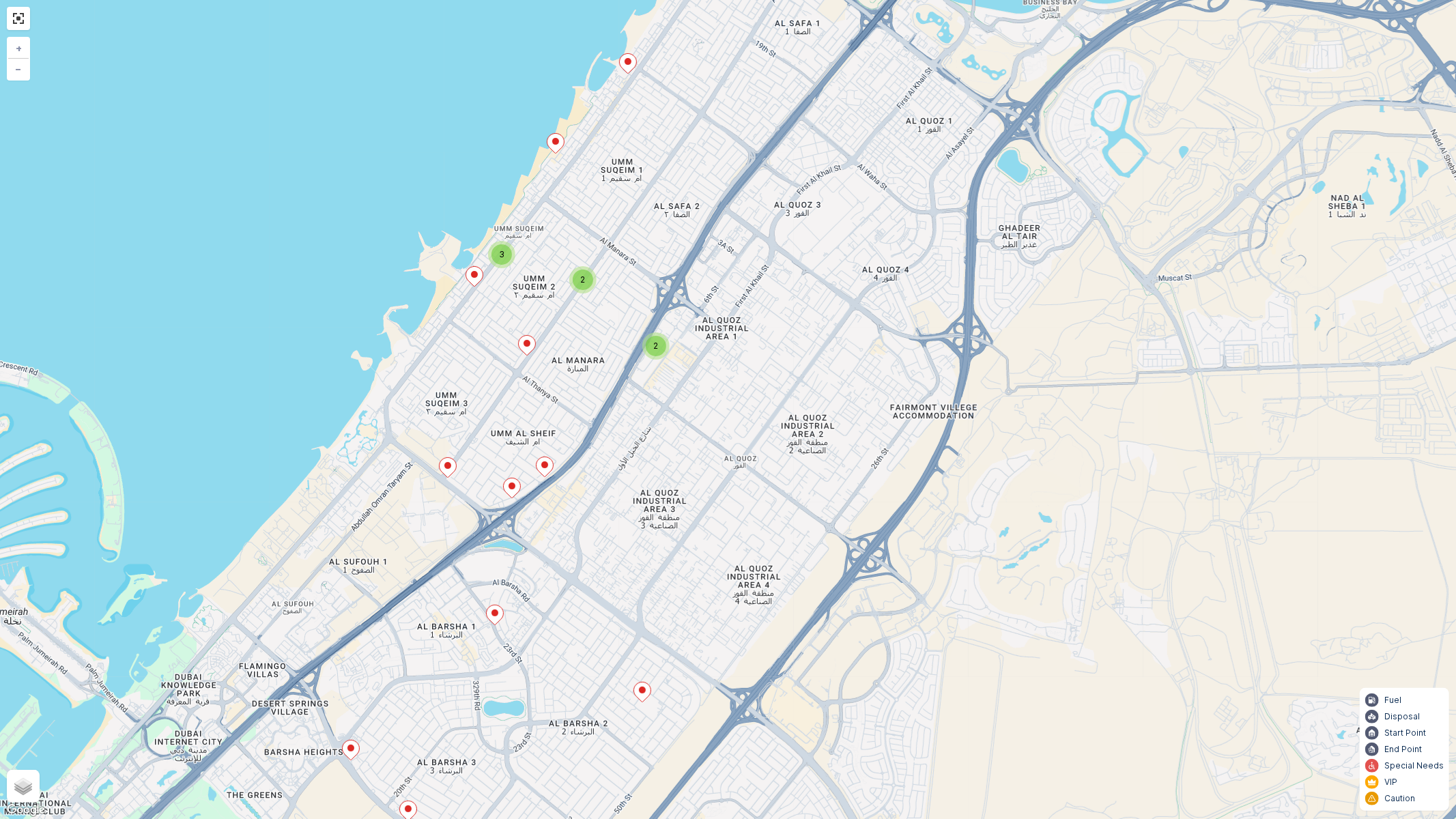
click at [446, 475] on icon at bounding box center [448, 468] width 17 height 20
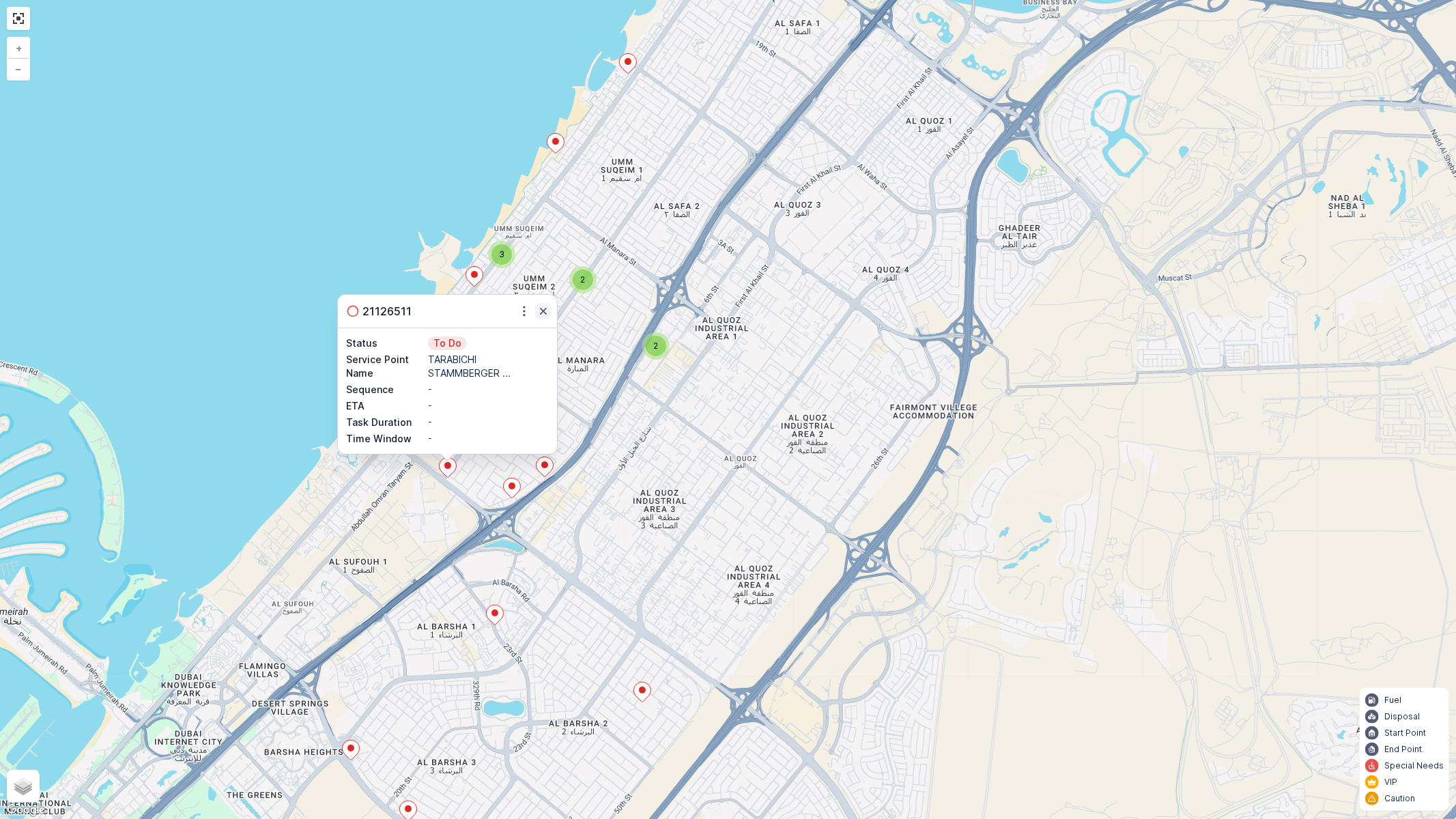
click at [537, 312] on icon "button" at bounding box center [543, 311] width 13 height 13
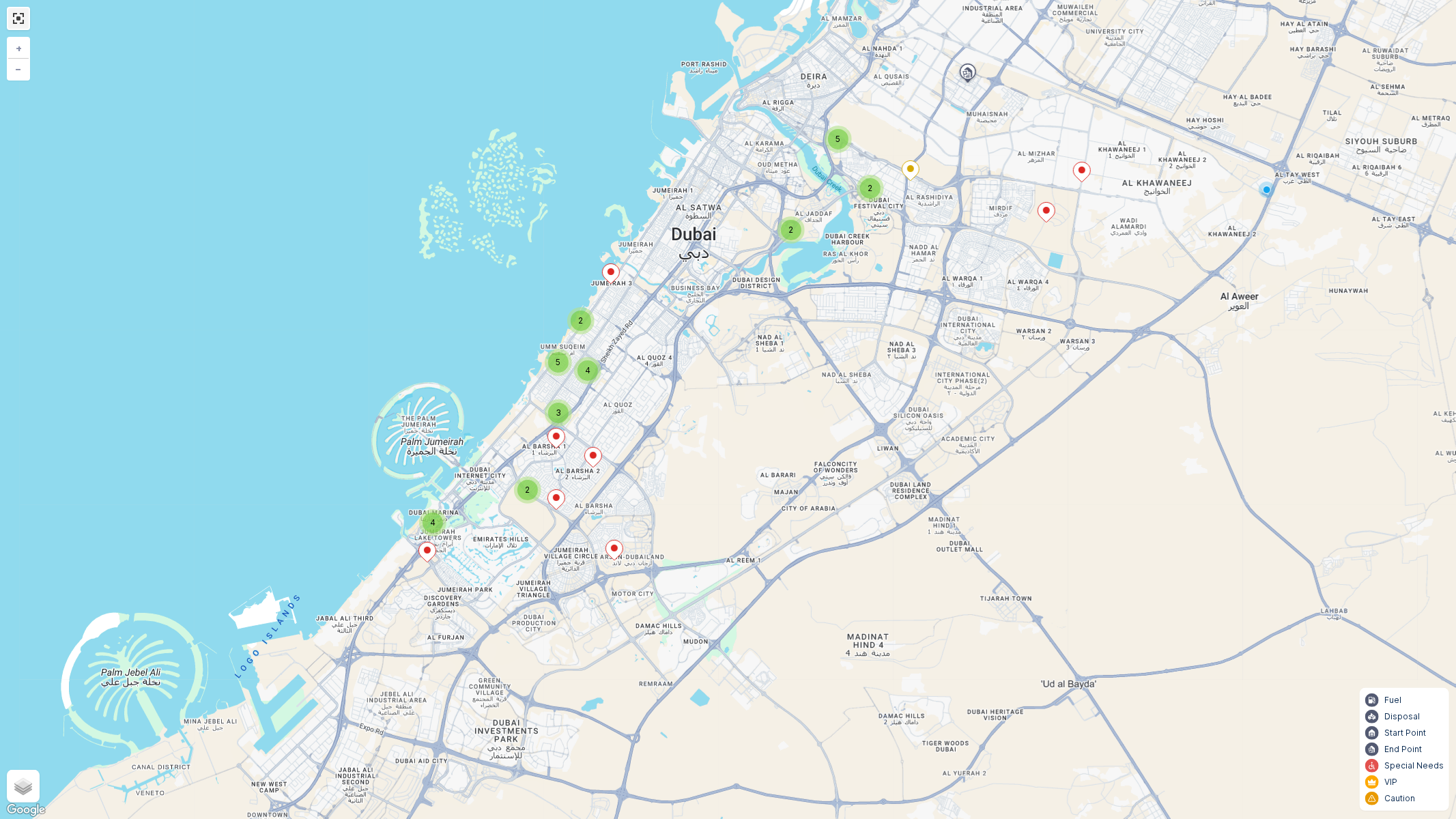
click at [25, 8] on link at bounding box center [18, 18] width 21 height 21
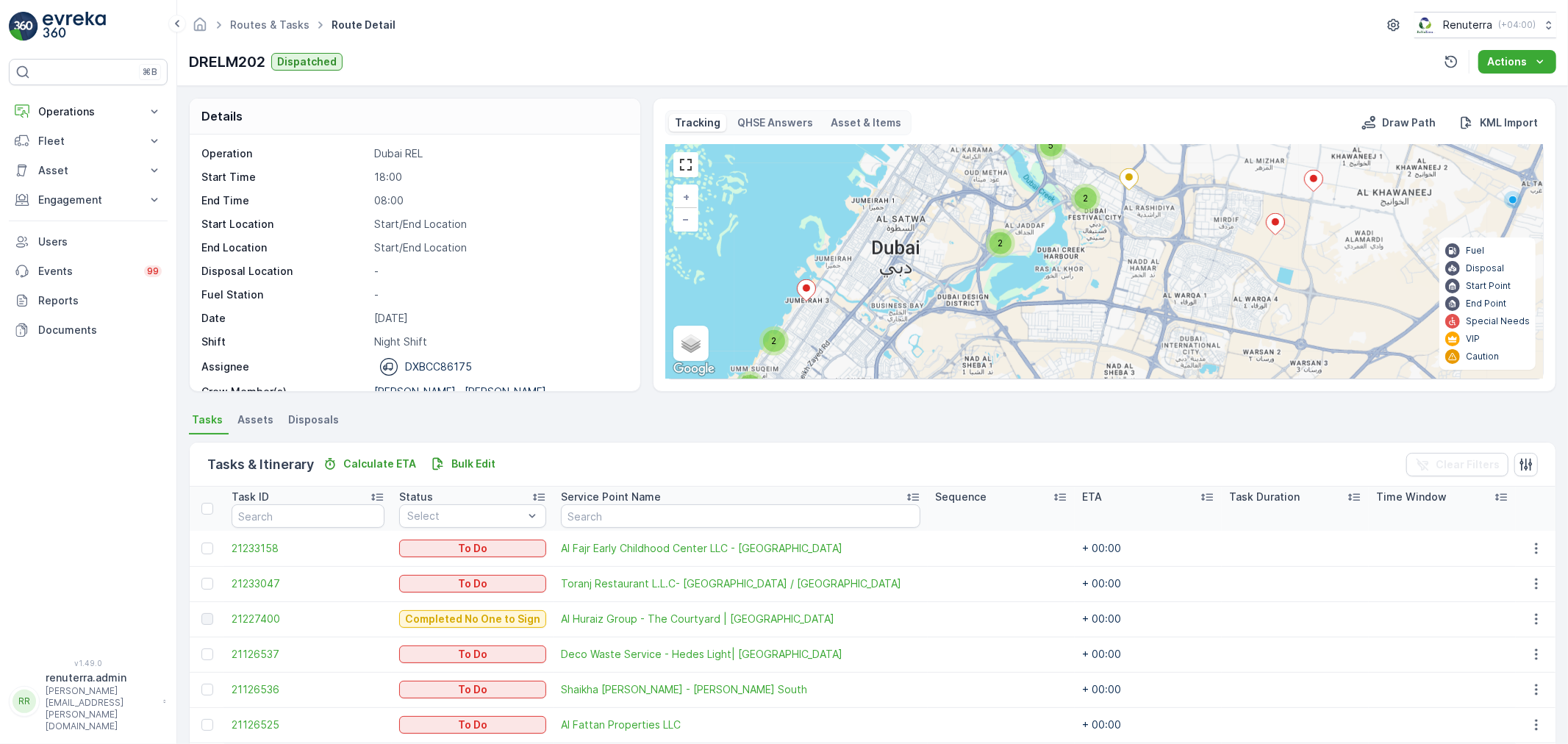
drag, startPoint x: 1049, startPoint y: 241, endPoint x: 938, endPoint y: 357, distance: 160.6
click at [890, 403] on div "Details Operation Dubai REL Start Time 18:00 End Time 08:00 Start Location Star…" at bounding box center [872, 415] width 1390 height 658
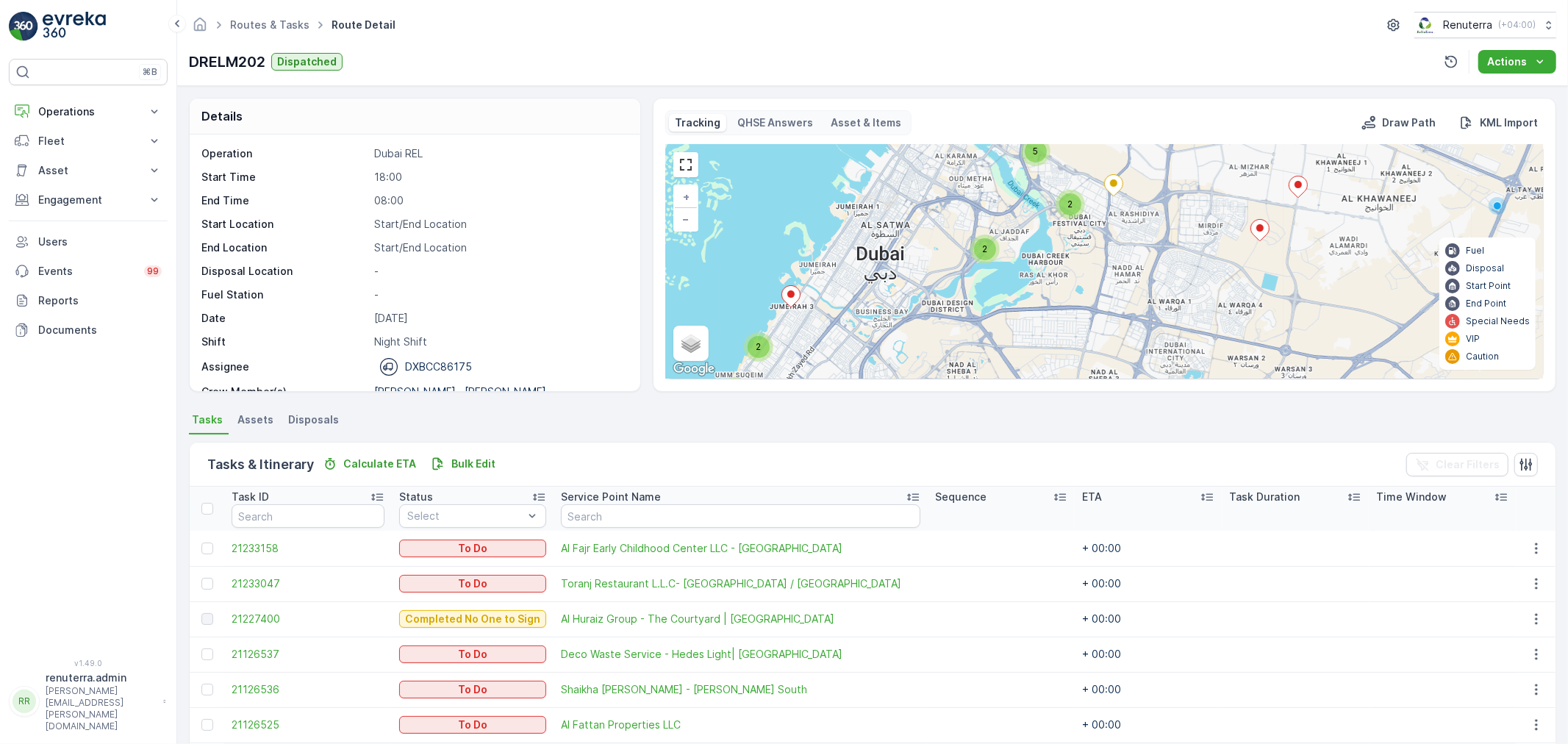
drag, startPoint x: 1011, startPoint y: 167, endPoint x: 945, endPoint y: 318, distance: 164.8
click at [945, 320] on div "2 2 5 2 4 2 3 5 4 + − Satellite Roadmap Terrain Hybrid Leaflet Keyboard shortcu…" at bounding box center [1104, 262] width 877 height 234
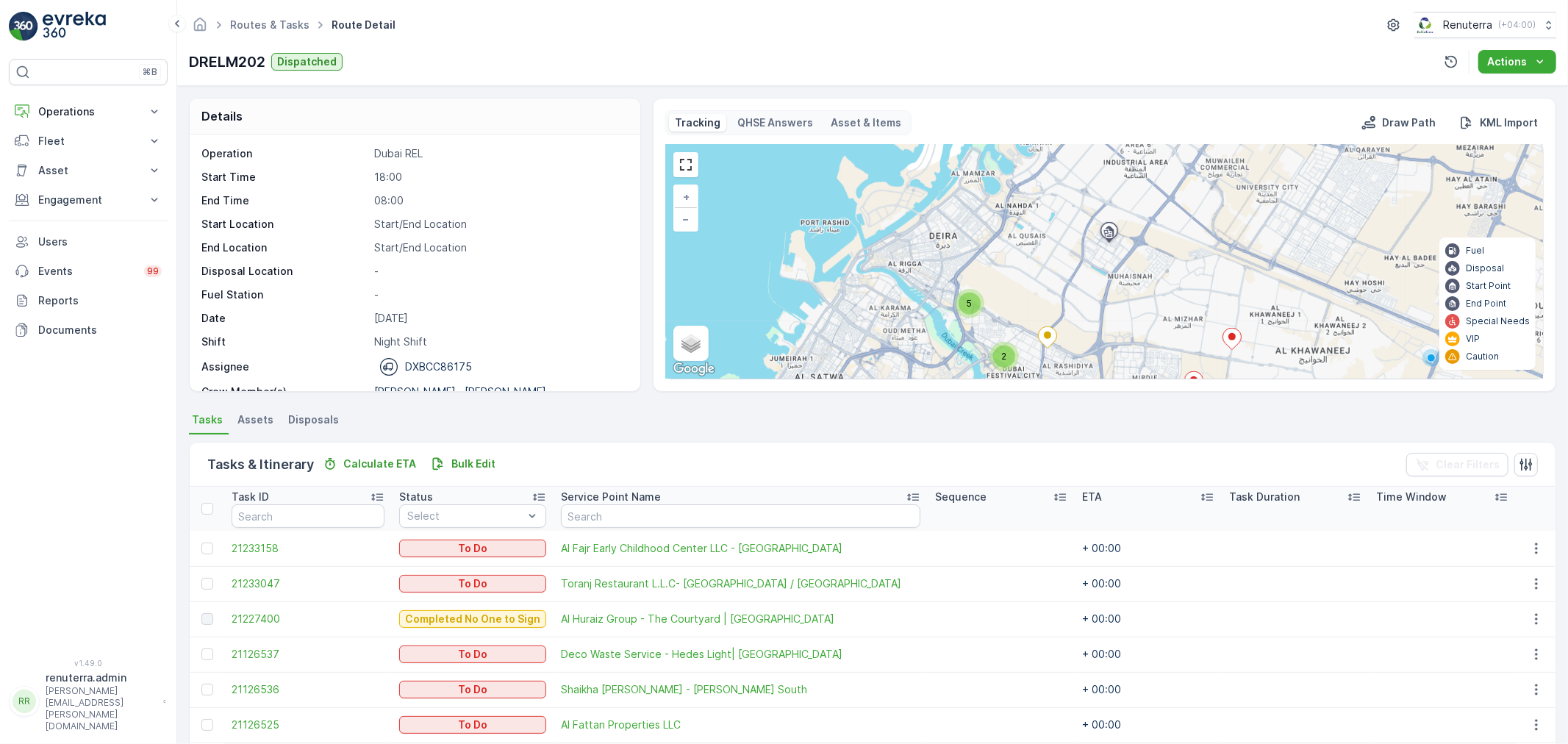
click at [959, 299] on div "5" at bounding box center [970, 304] width 22 height 22
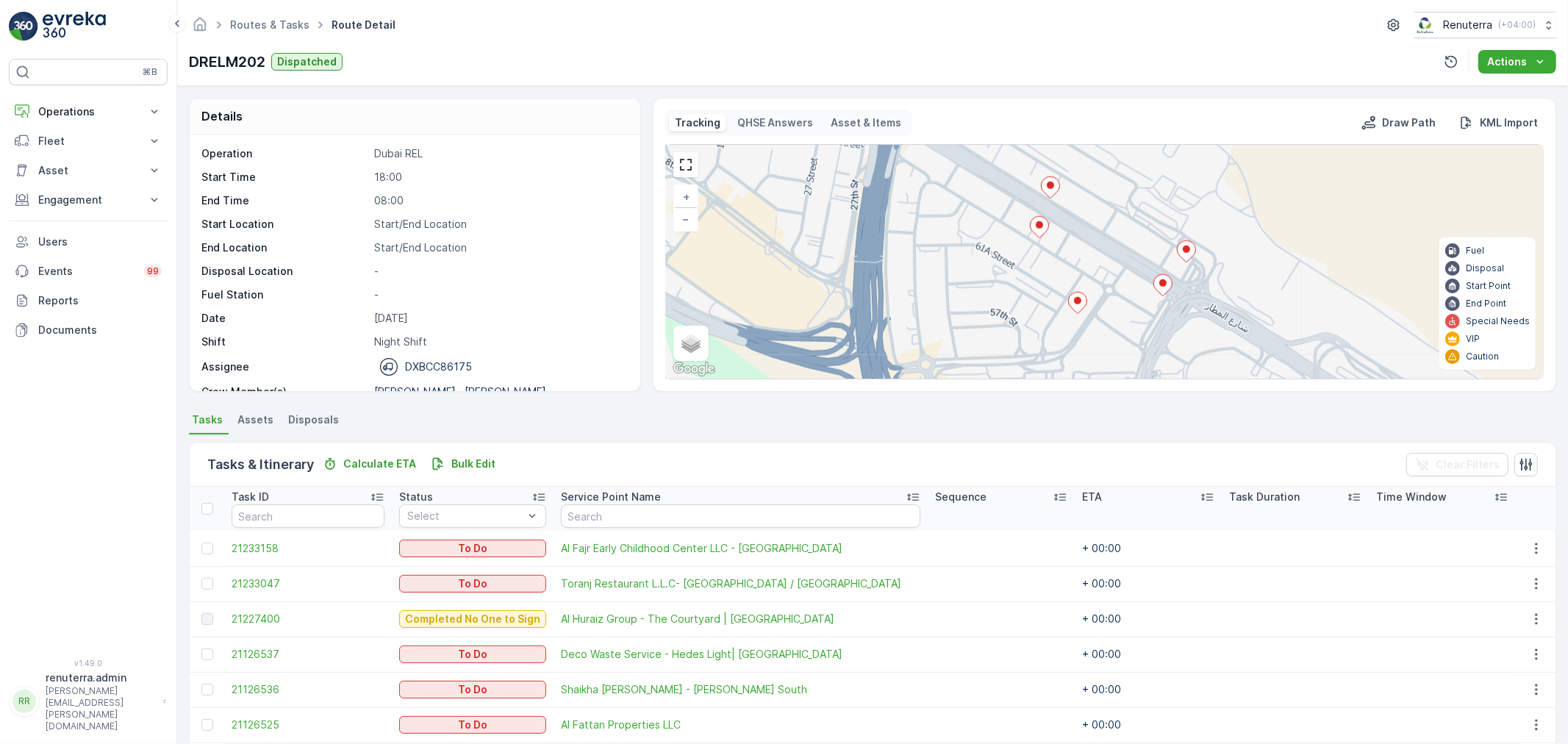
click at [1039, 234] on icon at bounding box center [1040, 226] width 19 height 21
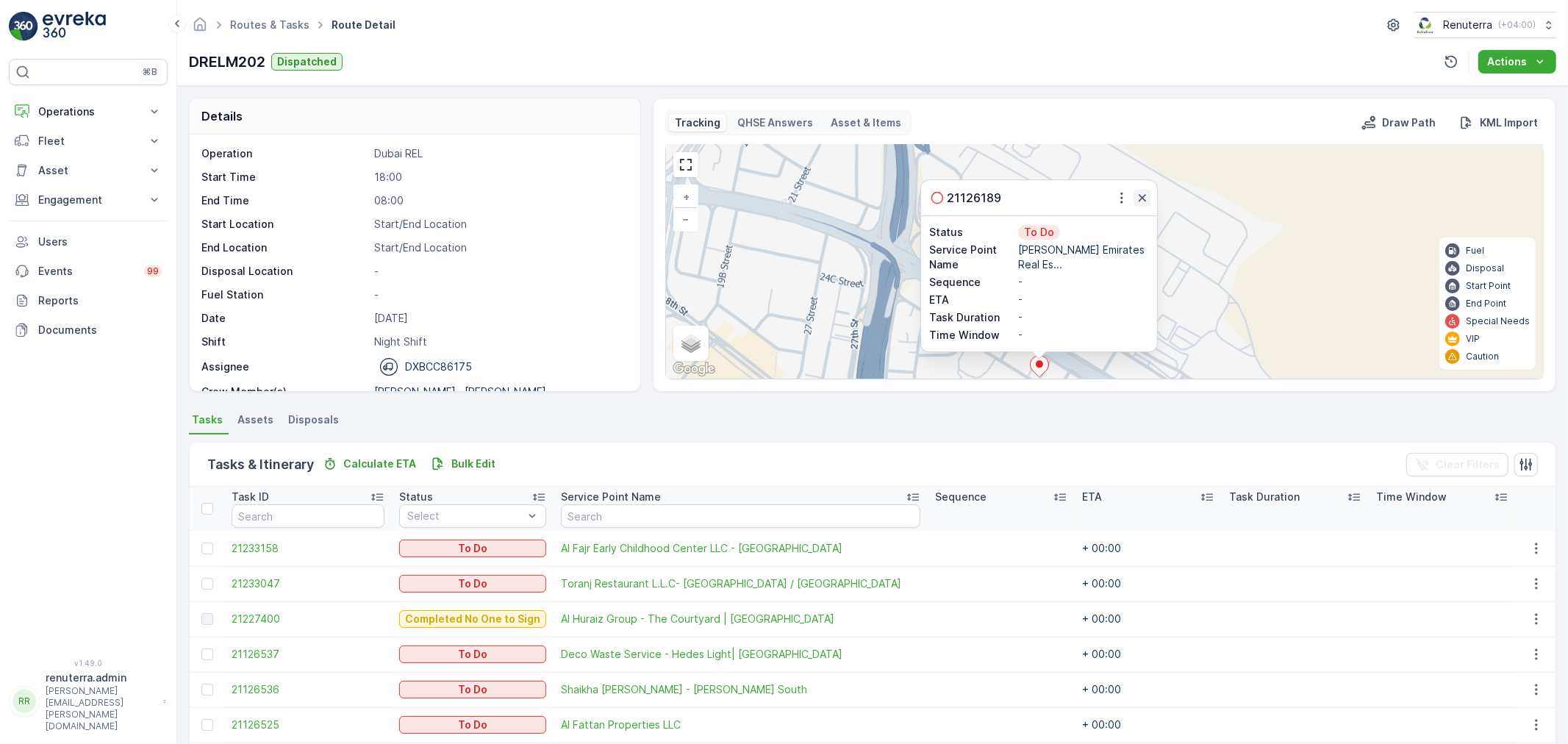
click at [1141, 200] on icon "button" at bounding box center [1142, 197] width 8 height 8
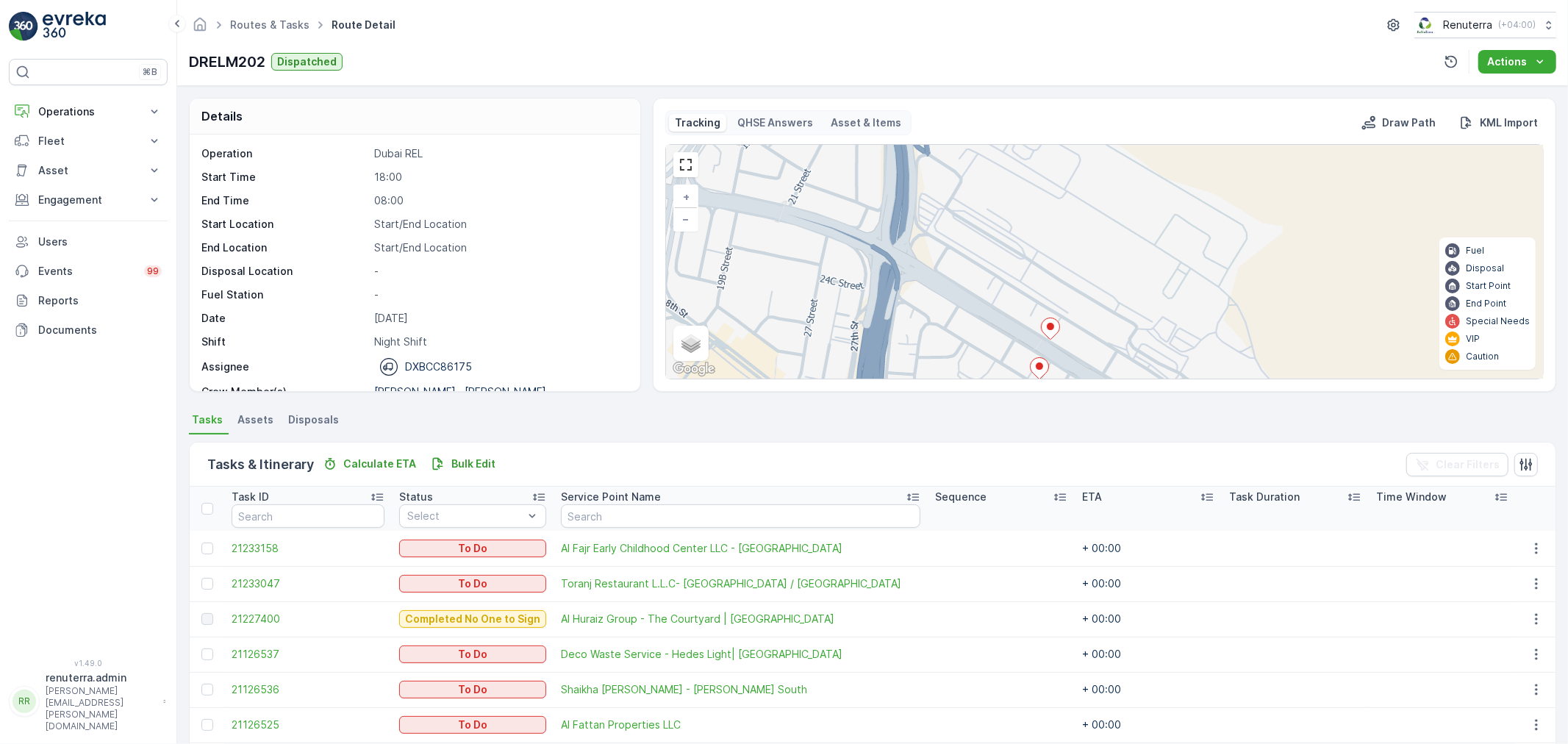
drag, startPoint x: 1132, startPoint y: 313, endPoint x: 1070, endPoint y: 206, distance: 123.7
click at [1070, 207] on div "+ − Satellite Roadmap Terrain Hybrid Leaflet Keyboard shortcuts Map Data Map da…" at bounding box center [1104, 262] width 877 height 234
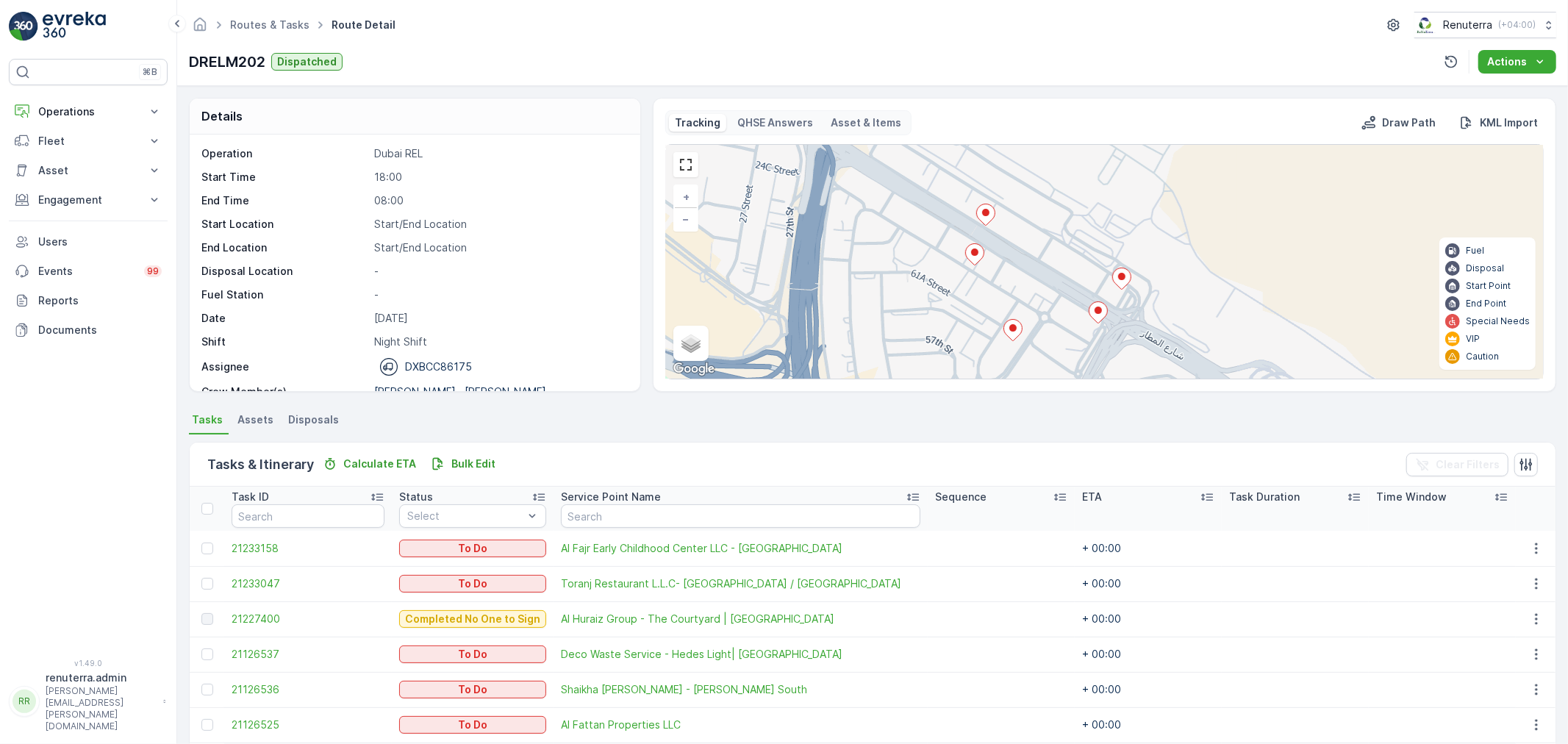
click at [998, 333] on div "+ − Satellite Roadmap Terrain Hybrid Leaflet Keyboard shortcuts Map Data Map da…" at bounding box center [1104, 262] width 877 height 234
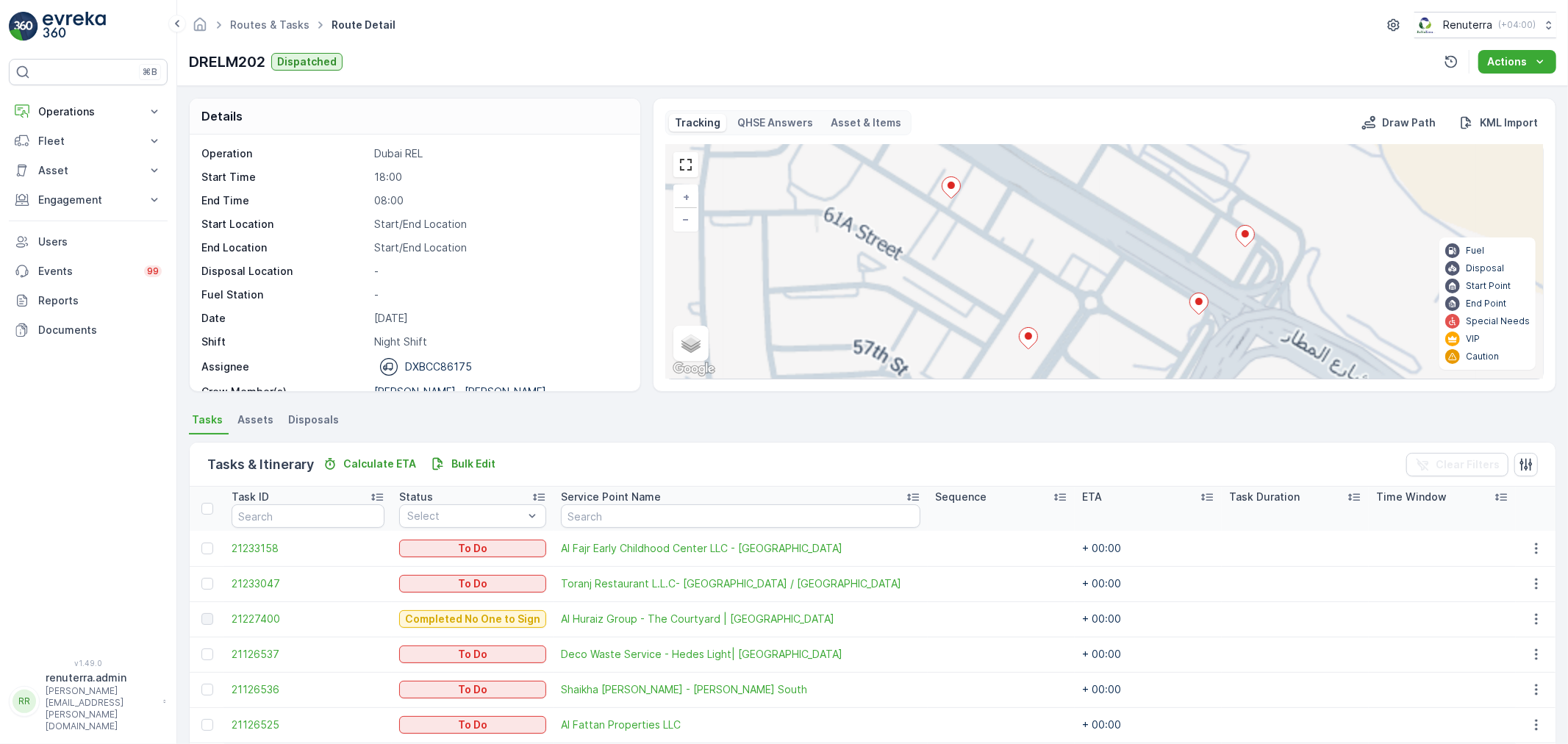
click at [1011, 334] on div "+ − Satellite Roadmap Terrain Hybrid Leaflet Keyboard shortcuts Map Data Map da…" at bounding box center [1104, 262] width 877 height 234
click at [1046, 343] on div "+ − Satellite Roadmap Terrain Hybrid Leaflet Keyboard shortcuts Map Data Map da…" at bounding box center [1104, 262] width 877 height 234
click at [1032, 340] on icon at bounding box center [1026, 338] width 19 height 21
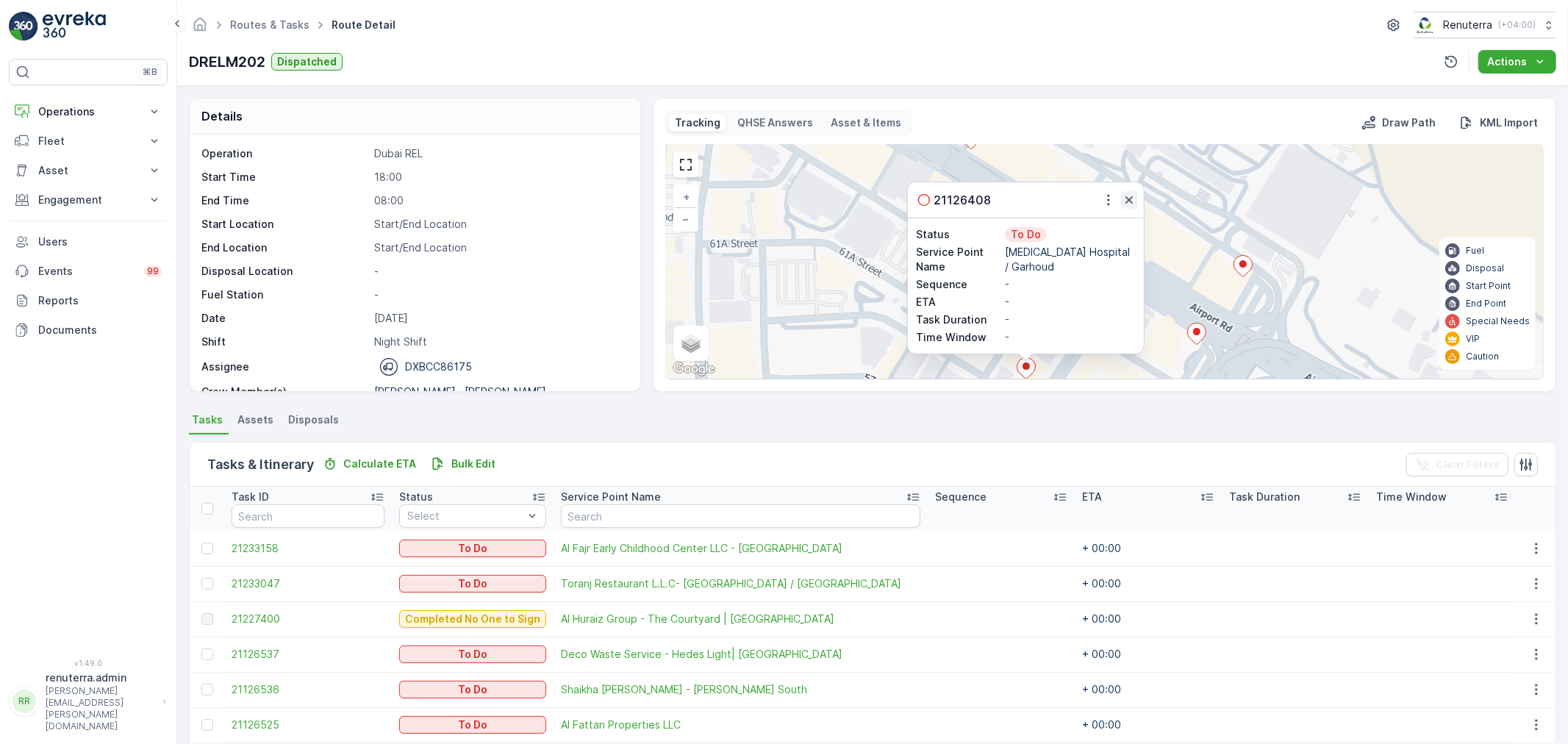
click at [1122, 203] on icon "button" at bounding box center [1128, 200] width 15 height 15
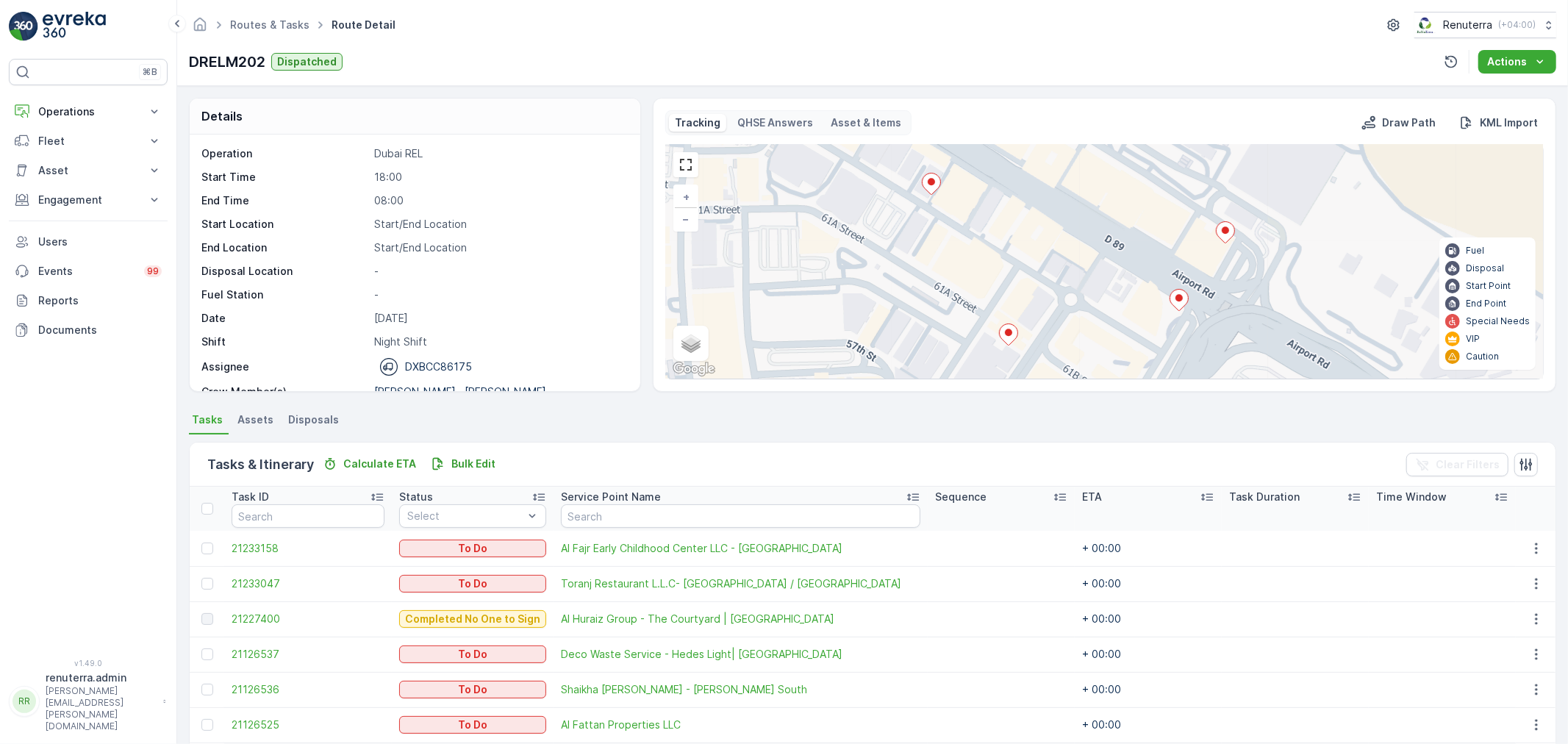
drag, startPoint x: 1119, startPoint y: 299, endPoint x: 1093, endPoint y: 195, distance: 107.2
click at [1093, 195] on div "+ − Satellite Roadmap Terrain Hybrid Leaflet Keyboard shortcuts Map Data Map da…" at bounding box center [1104, 262] width 877 height 234
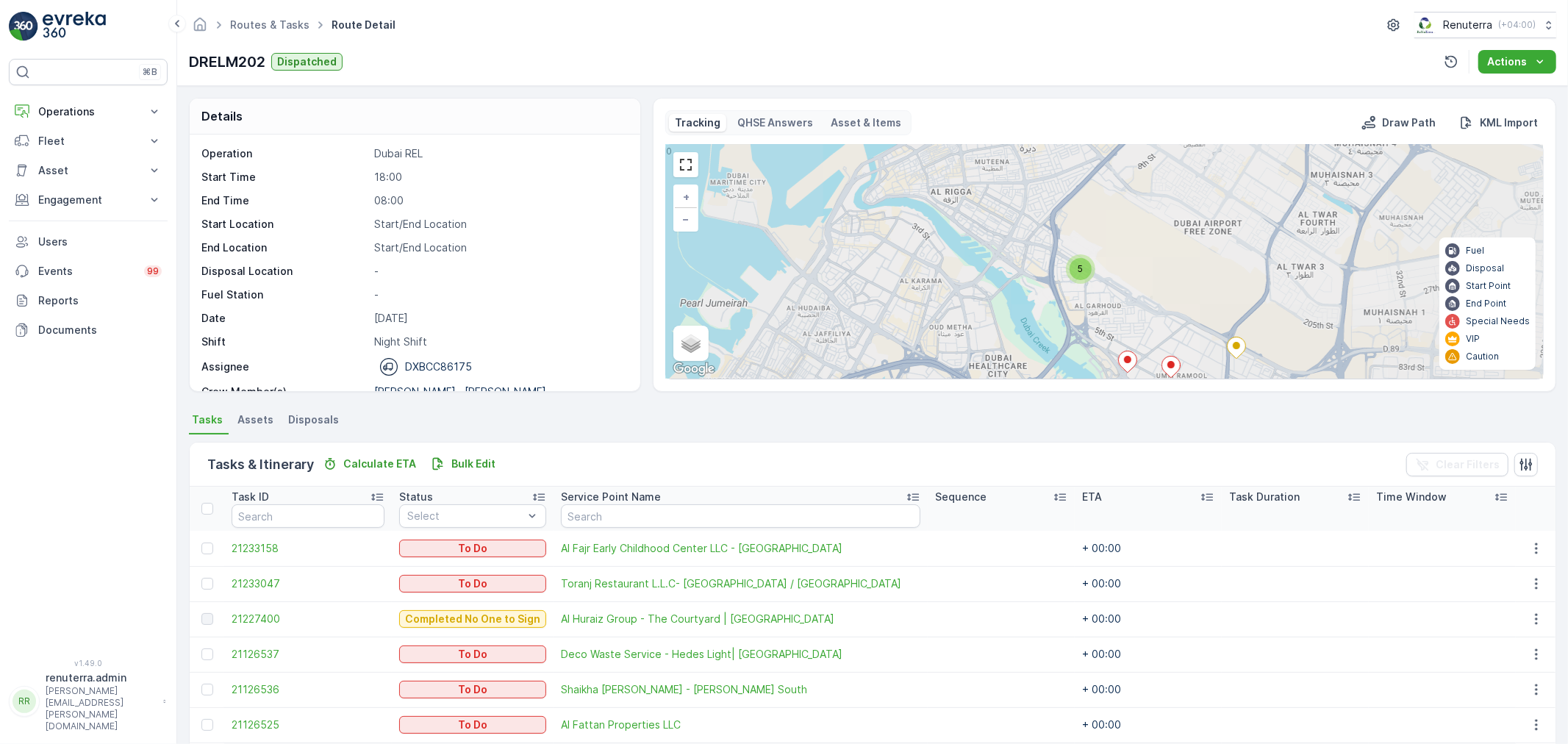
drag, startPoint x: 1098, startPoint y: 328, endPoint x: 1078, endPoint y: 239, distance: 91.2
click at [1078, 239] on div "2 5 2 2 4 2 2 + − Satellite Roadmap Terrain Hybrid Leaflet Keyboard shortcuts M…" at bounding box center [1104, 262] width 877 height 234
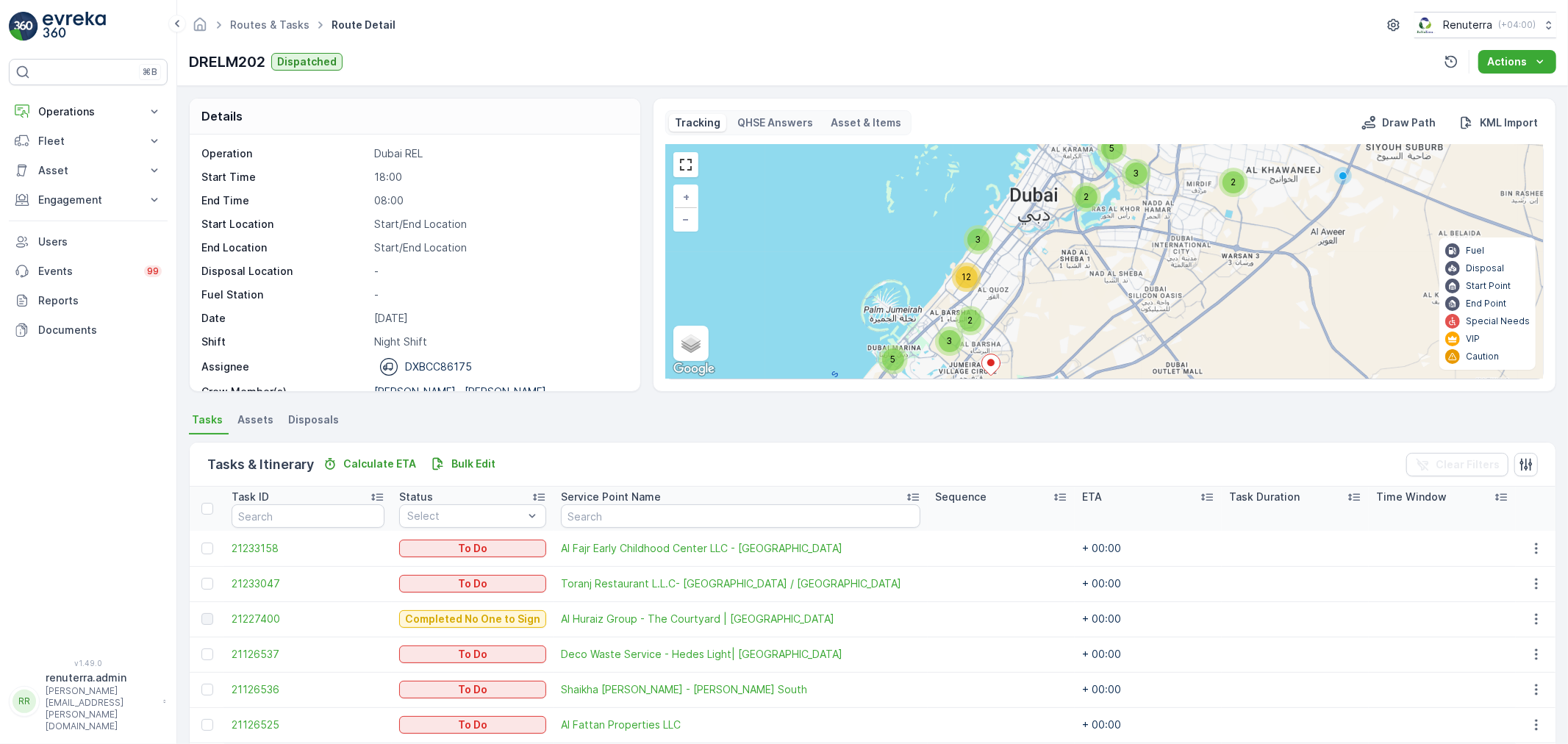
drag, startPoint x: 1000, startPoint y: 353, endPoint x: 1060, endPoint y: 265, distance: 106.5
click at [1060, 265] on div "2 3 2 5 3 5 2 3 12 + − Satellite Roadmap Terrain Hybrid Leaflet Keyboard shortc…" at bounding box center [1104, 262] width 877 height 234
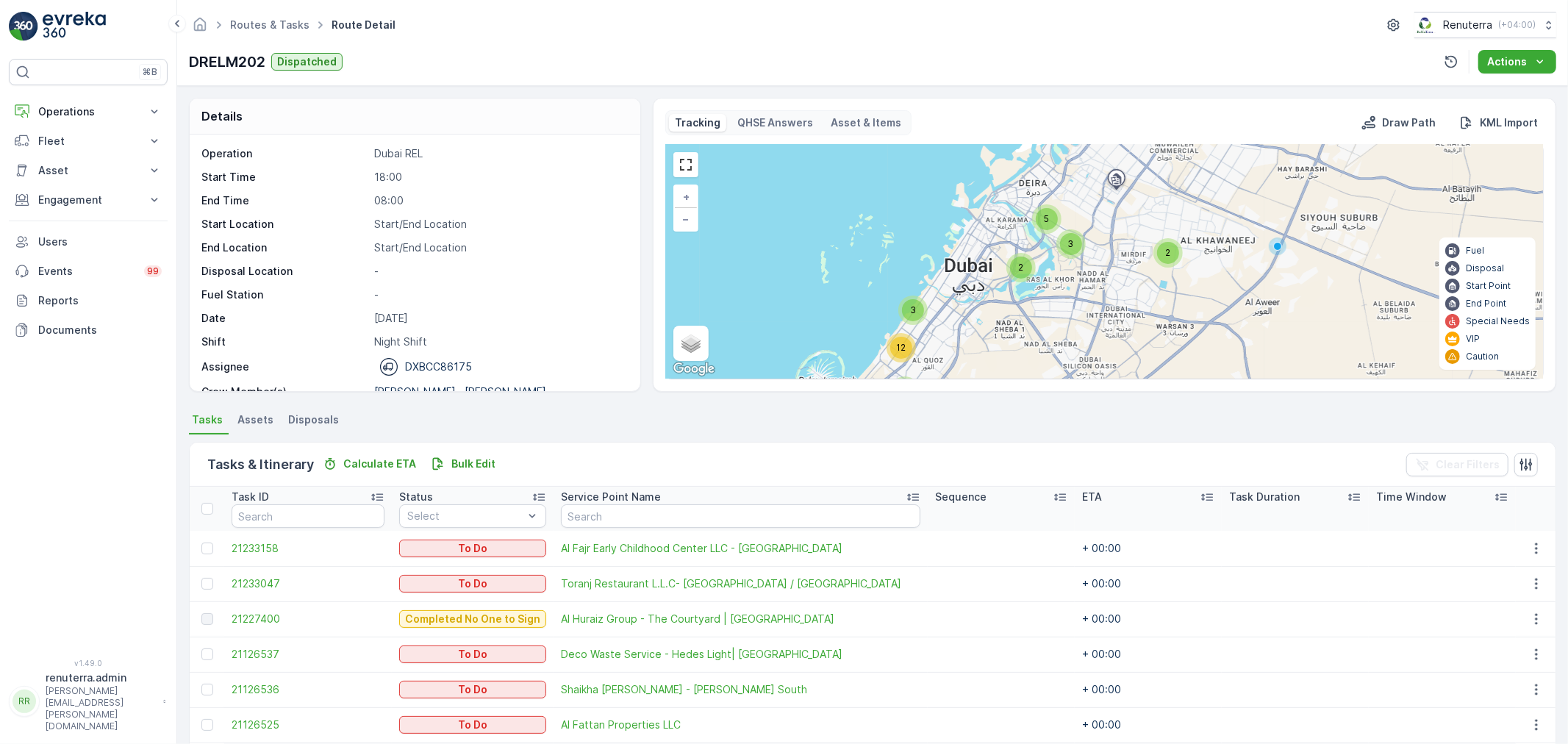
drag, startPoint x: 1092, startPoint y: 243, endPoint x: 988, endPoint y: 384, distance: 175.2
click at [988, 384] on div "Tracking QHSE Answers Asset & Items Draw Path KML Import 2 3 2 5 3 5 2 3 12 + −…" at bounding box center [1105, 245] width 903 height 294
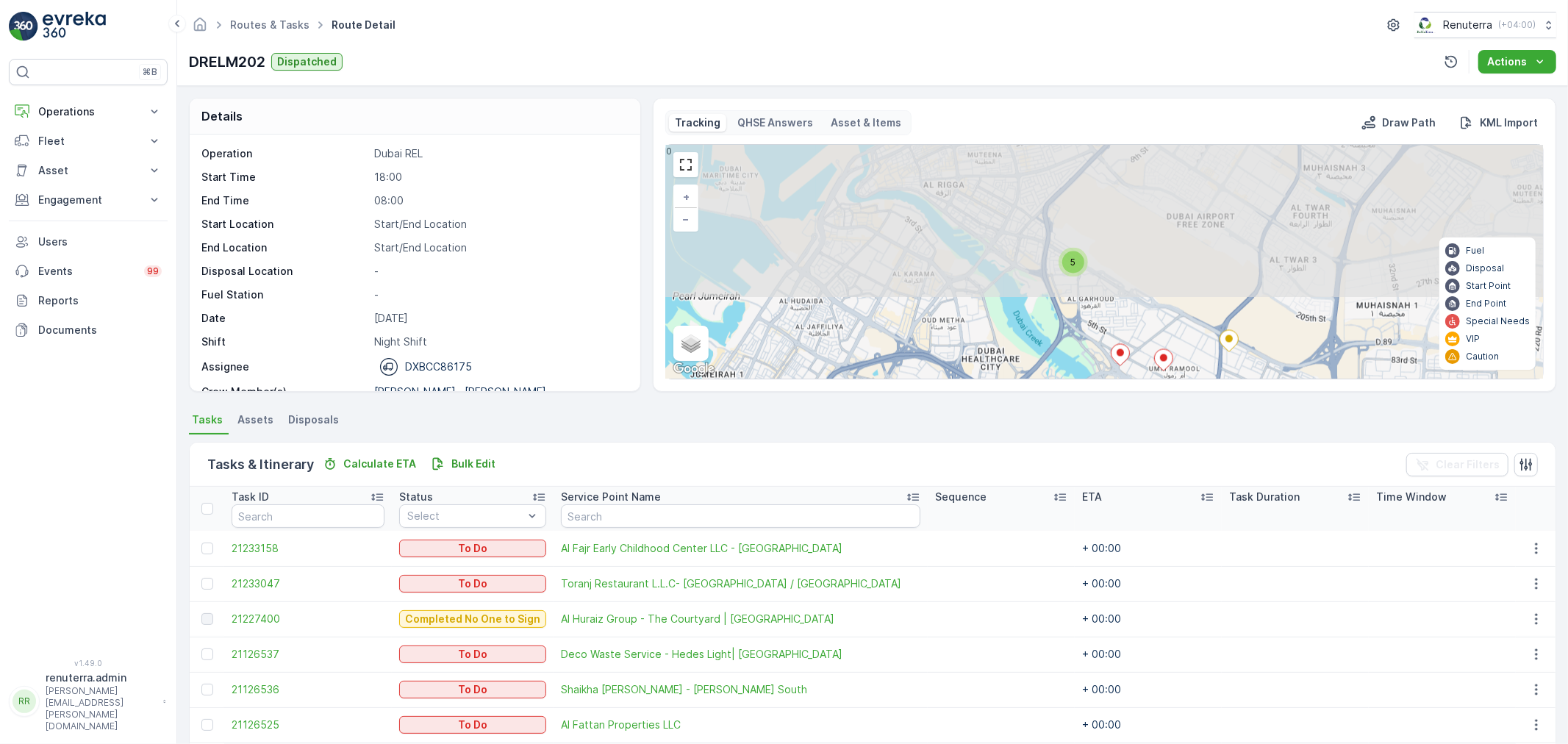
drag, startPoint x: 1038, startPoint y: 161, endPoint x: 1030, endPoint y: 408, distance: 247.1
click at [1030, 408] on div "Details Operation Dubai REL Start Time 18:00 End Time 08:00 Start Location Star…" at bounding box center [872, 415] width 1390 height 658
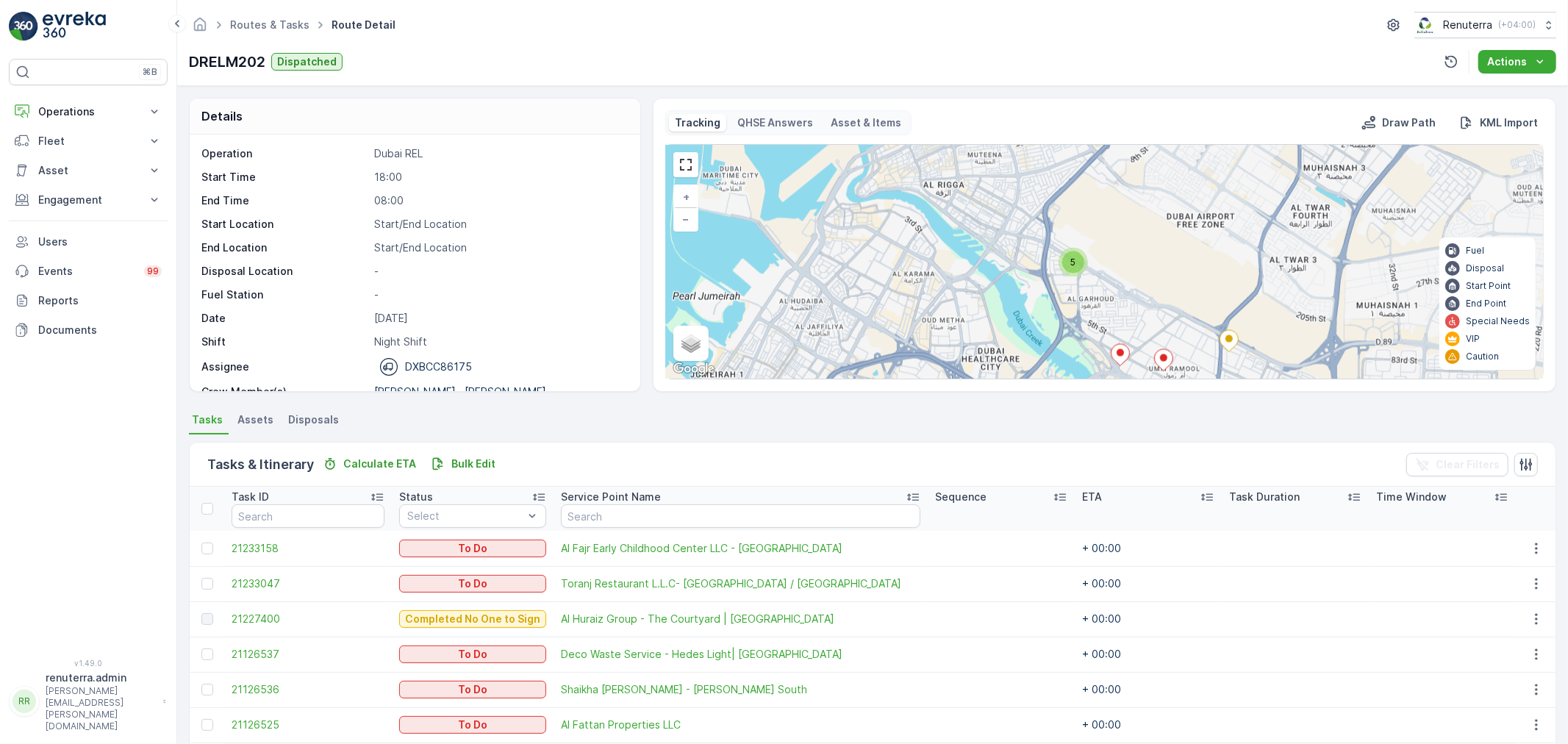
click at [1070, 267] on div "5" at bounding box center [1073, 263] width 22 height 22
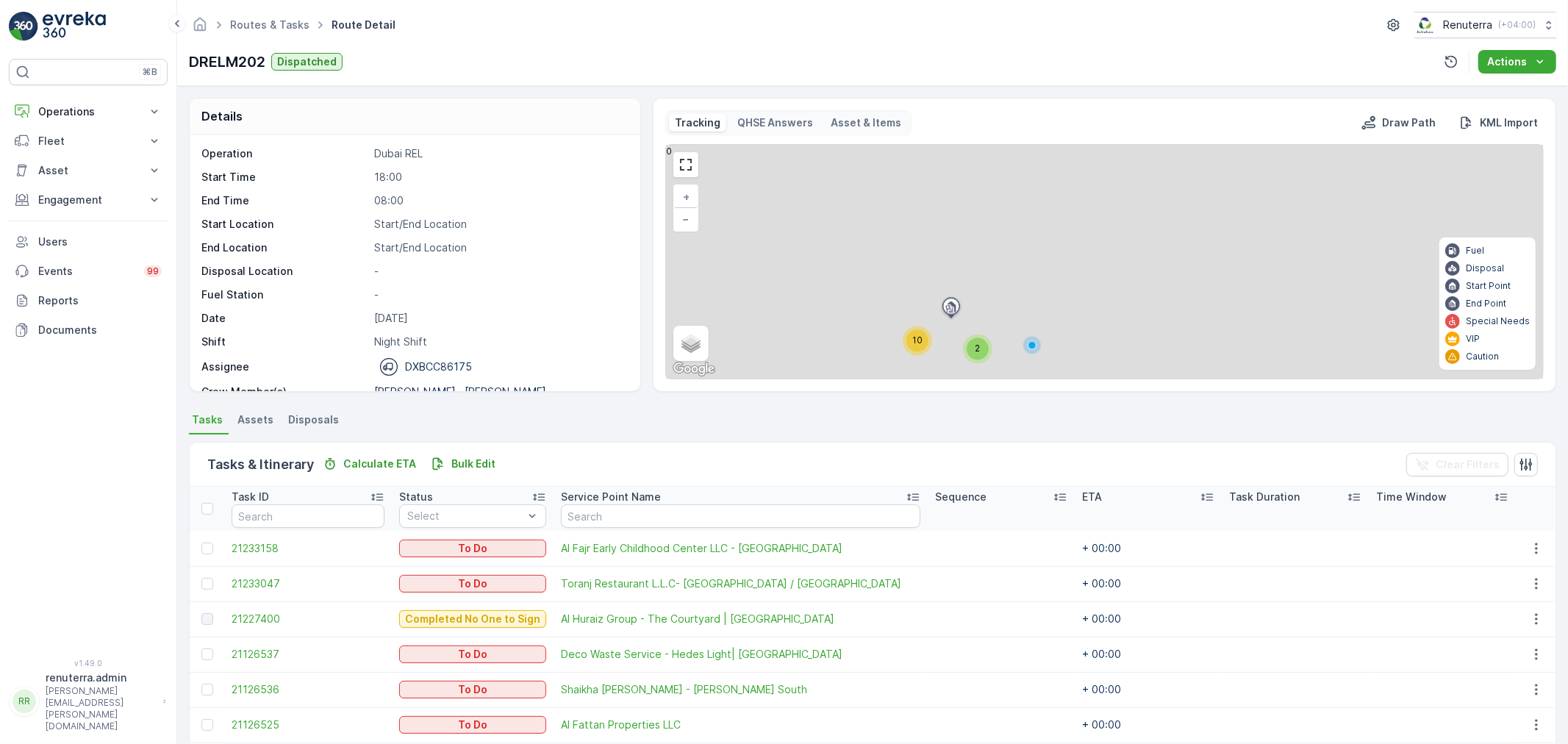
drag, startPoint x: 903, startPoint y: 354, endPoint x: 1006, endPoint y: 213, distance: 174.6
click at [932, 326] on div "2" at bounding box center [918, 340] width 29 height 29
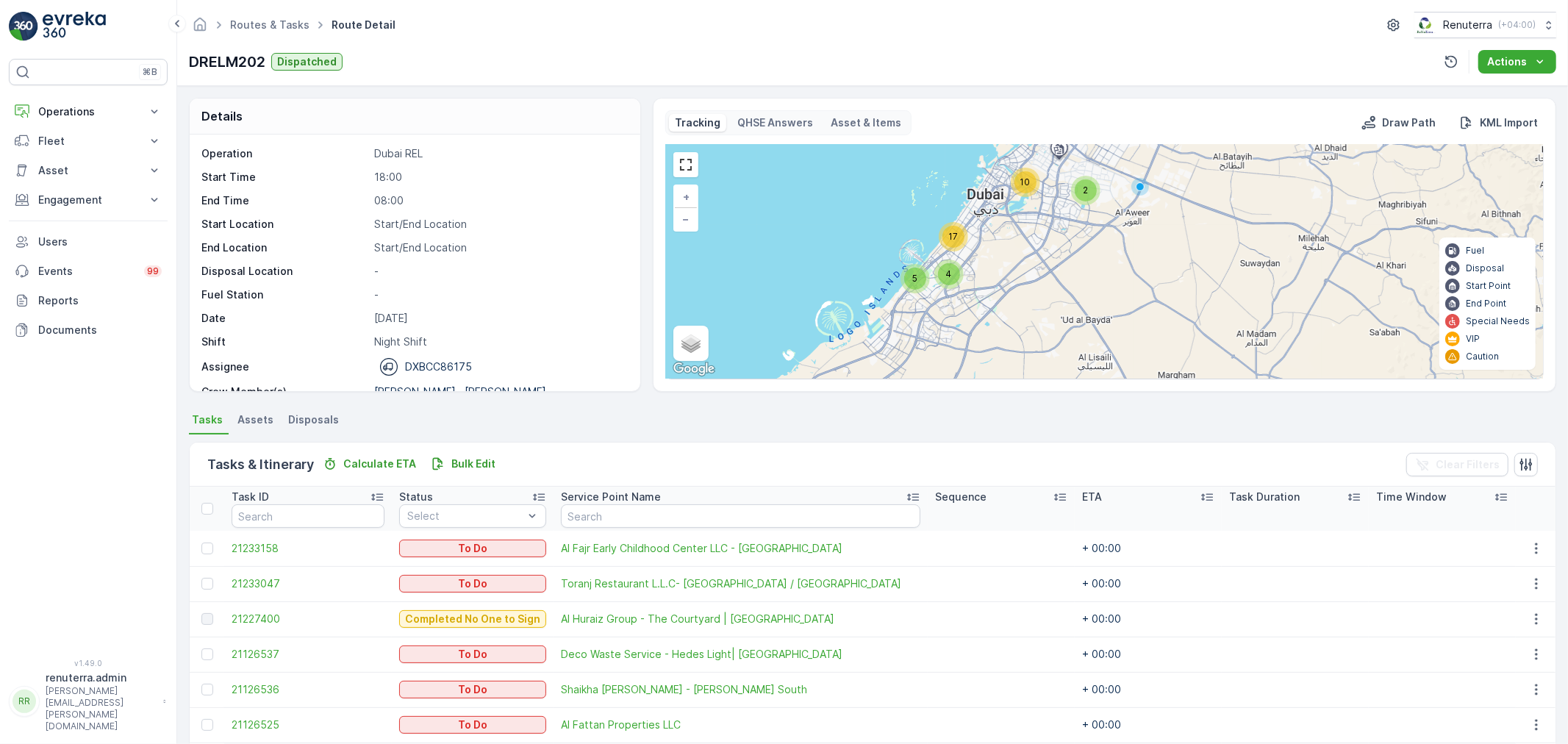
click at [906, 289] on div "5" at bounding box center [915, 278] width 29 height 29
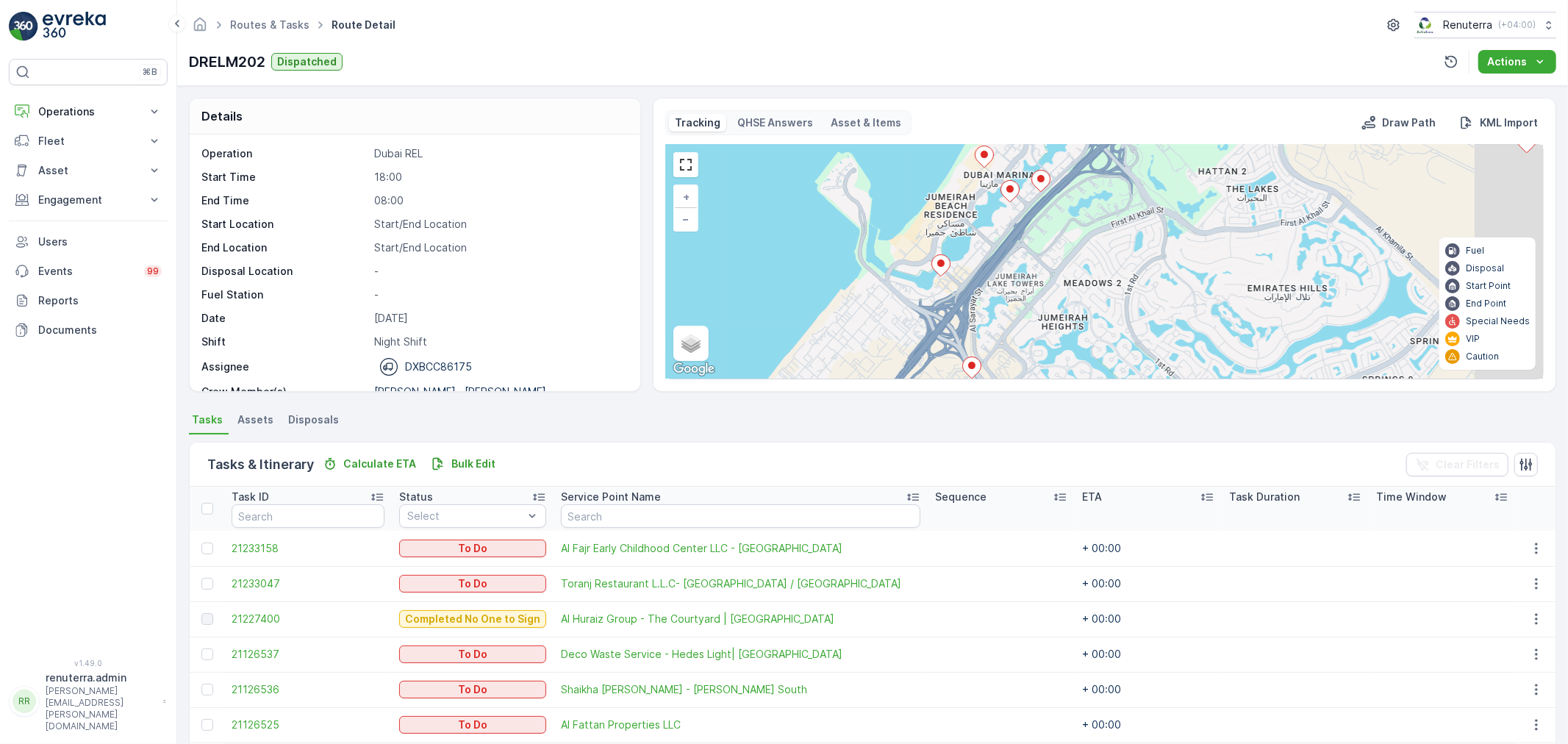
drag, startPoint x: 1077, startPoint y: 282, endPoint x: 887, endPoint y: 303, distance: 191.2
click at [913, 305] on div "3 2 3 2 2 + − Satellite Roadmap Terrain Hybrid Leaflet Keyboard shortcuts Map D…" at bounding box center [1104, 262] width 877 height 234
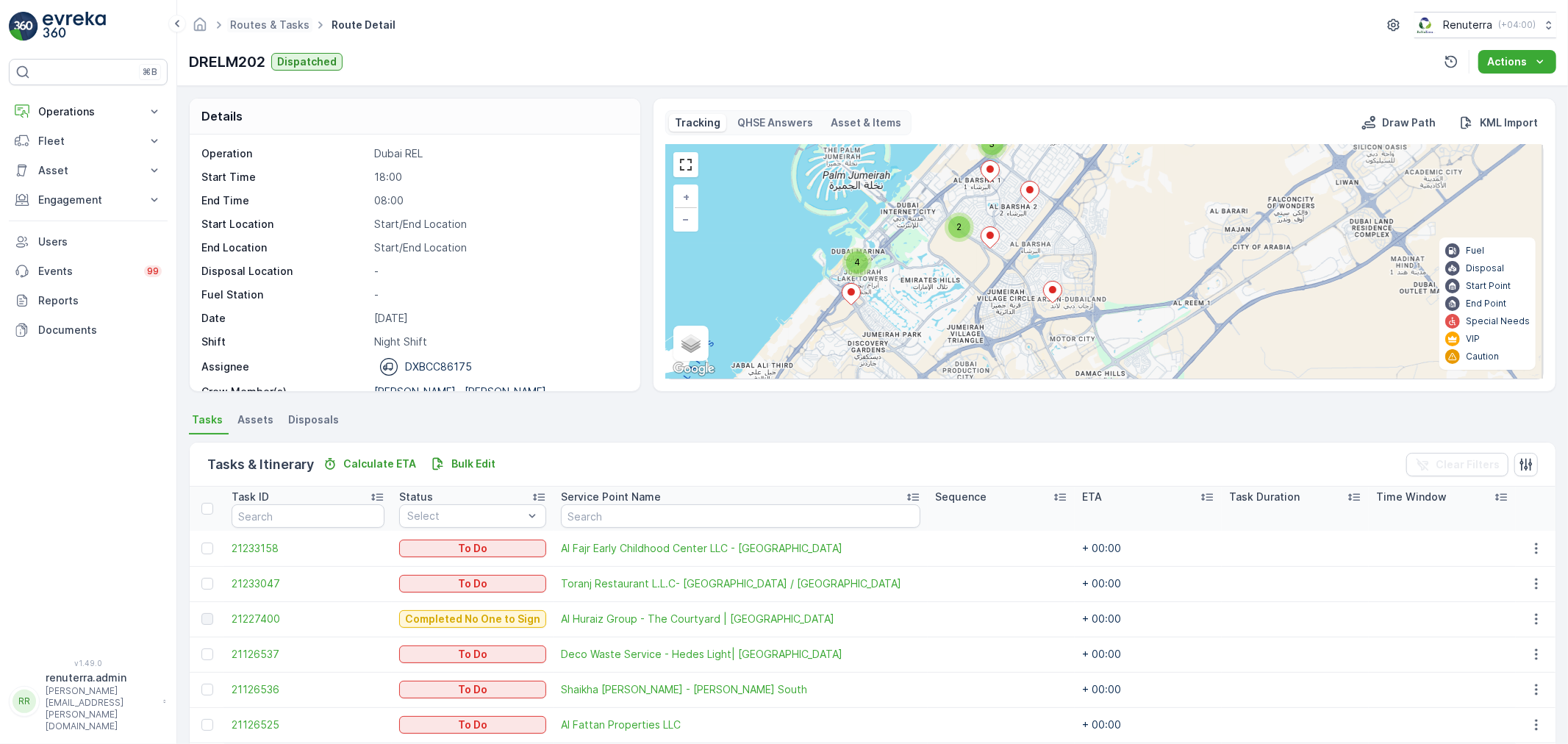
click at [252, 31] on span "Routes & Tasks" at bounding box center [270, 25] width 85 height 15
click at [258, 25] on link "Routes & Tasks" at bounding box center [270, 25] width 79 height 13
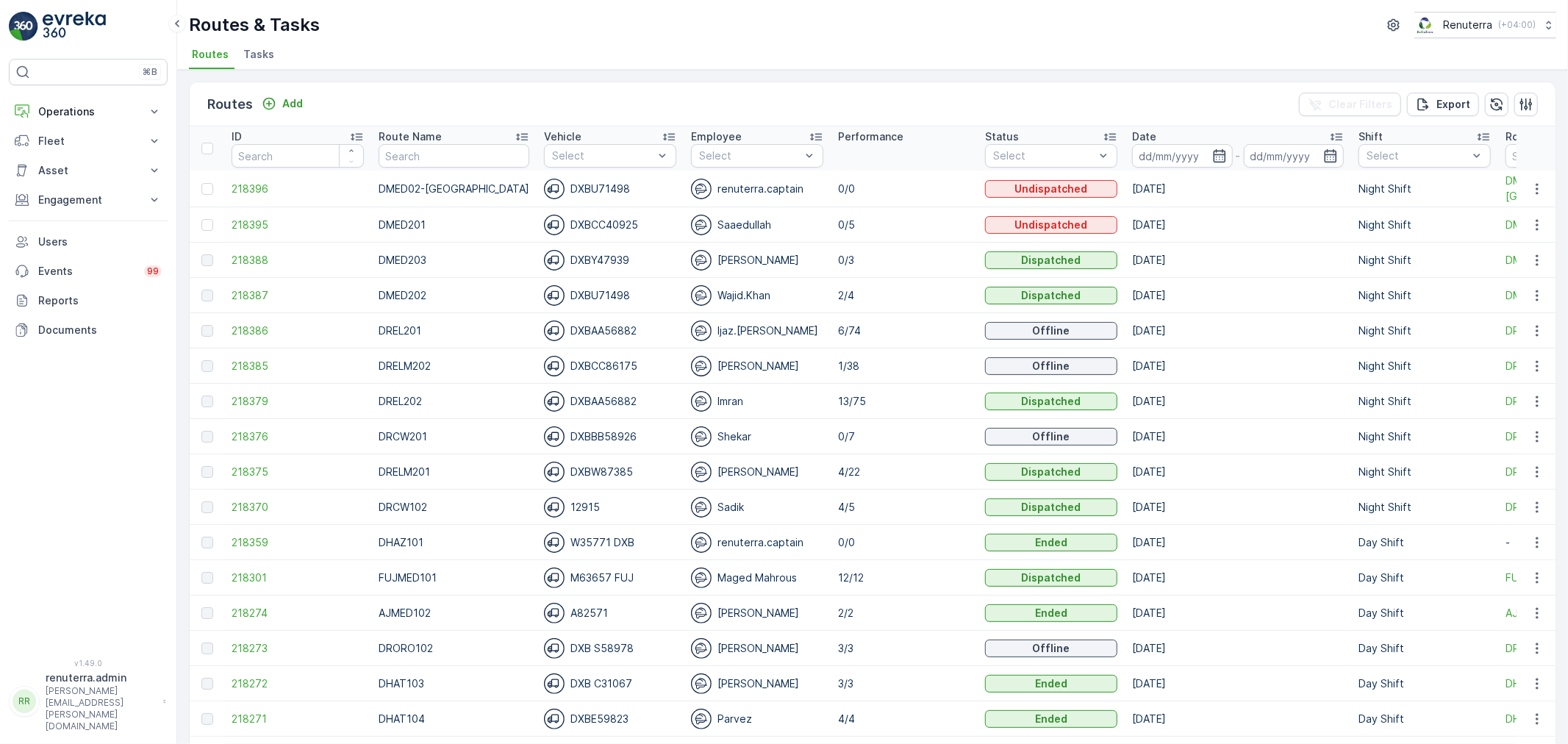
click at [273, 61] on li "Tasks" at bounding box center [260, 56] width 40 height 25
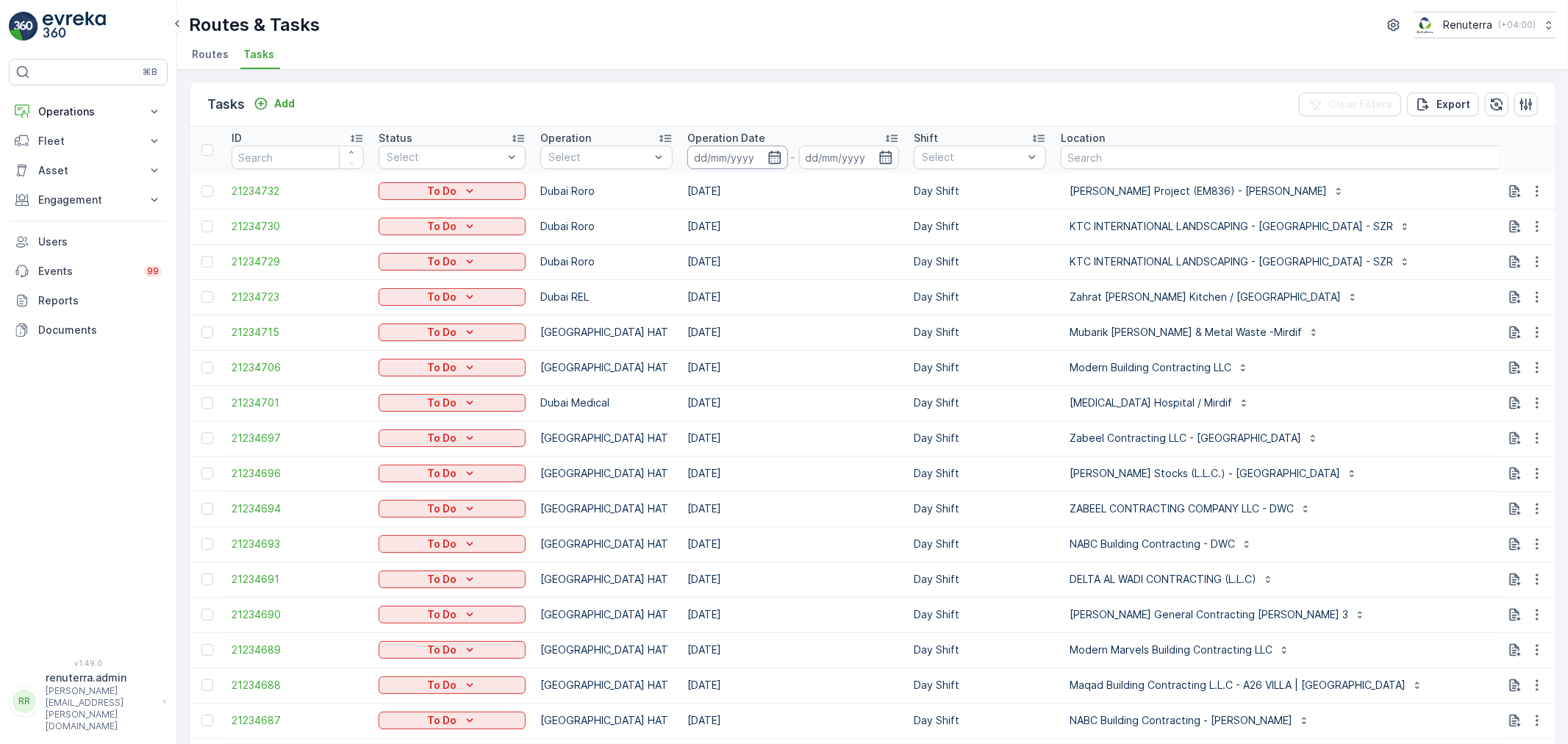
click at [769, 165] on input at bounding box center [737, 158] width 101 height 24
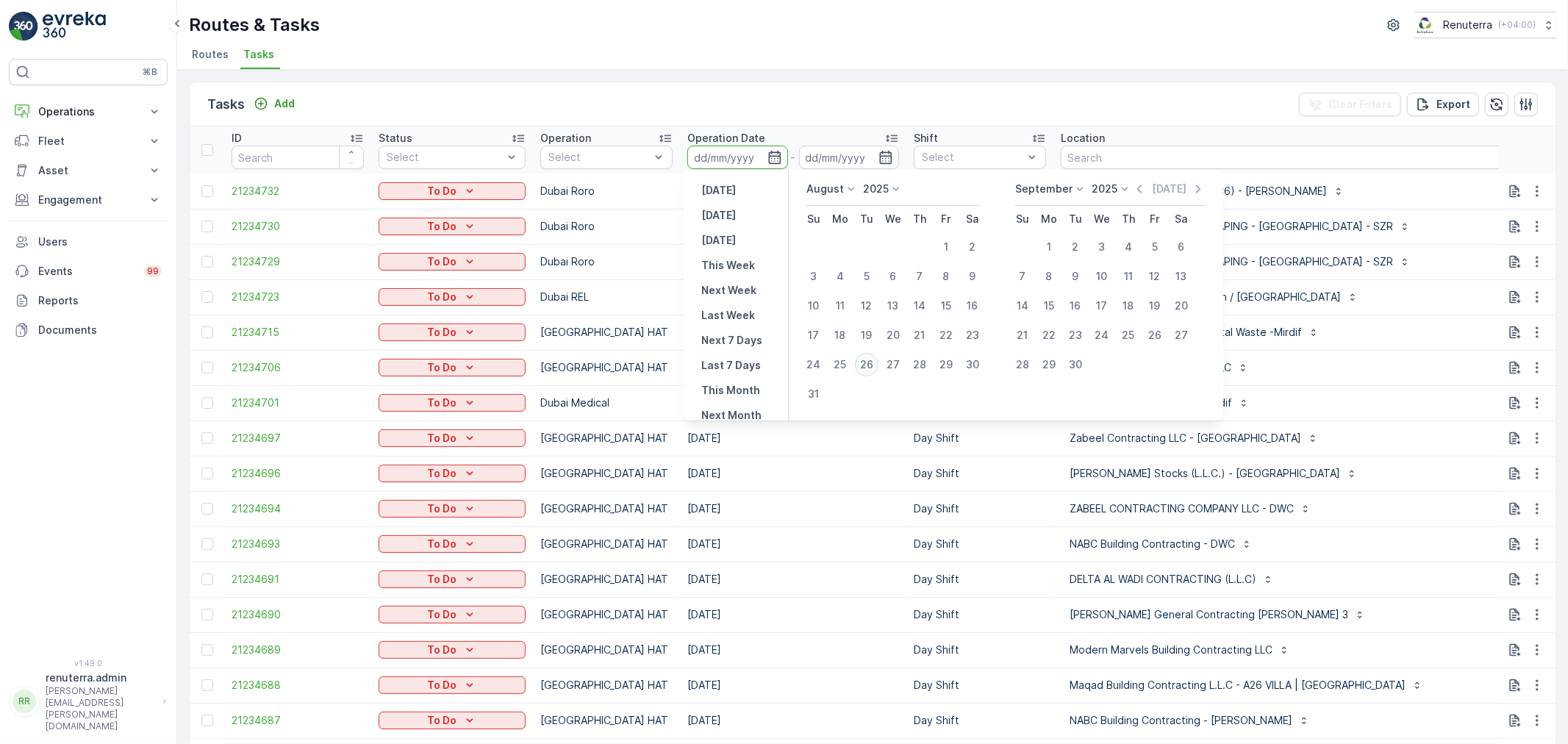
click at [872, 357] on div "26" at bounding box center [867, 364] width 24 height 24
type input "[DATE]"
click at [872, 357] on div "26" at bounding box center [867, 364] width 24 height 24
type input "[DATE]"
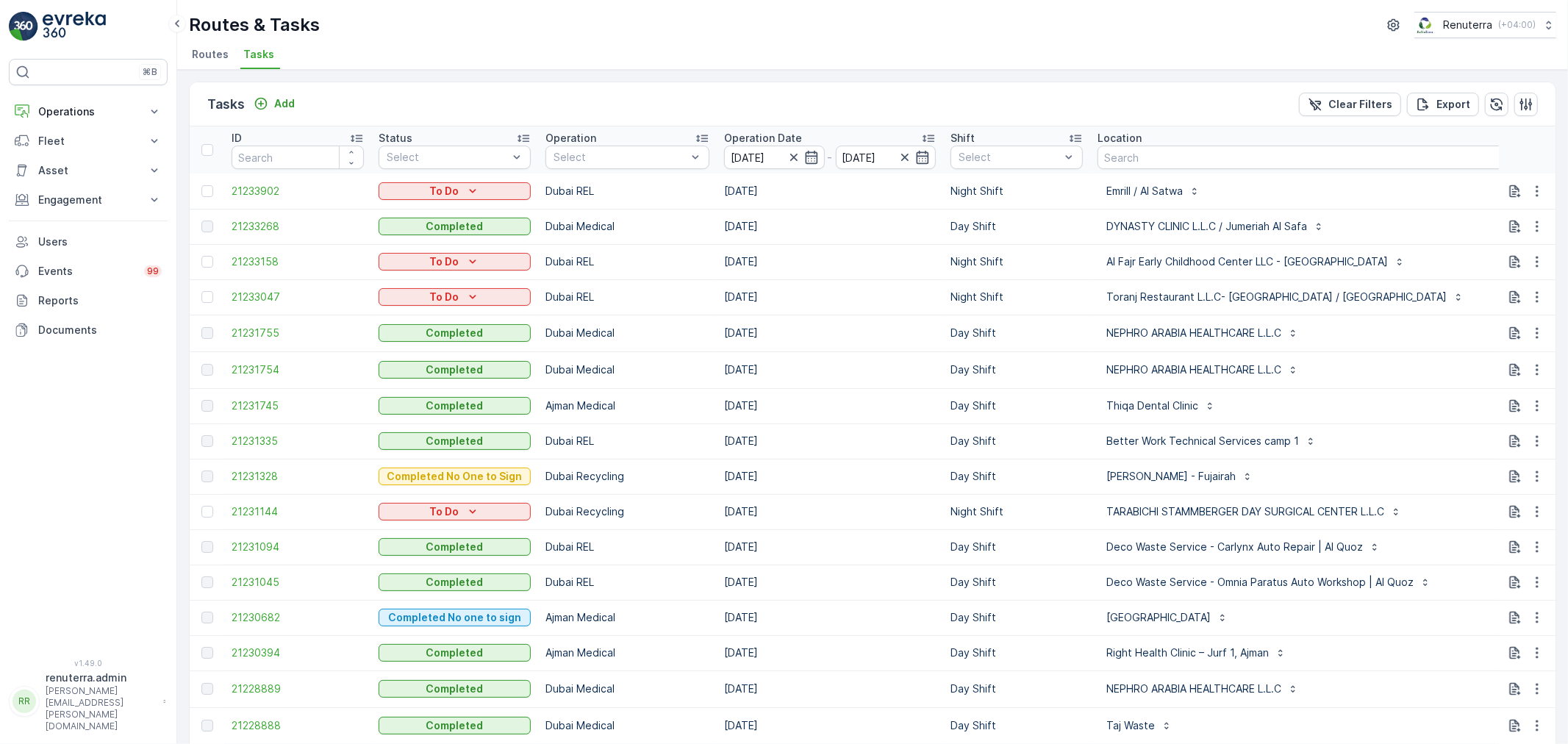
click at [749, 143] on p "Operation Date" at bounding box center [762, 137] width 78 height 15
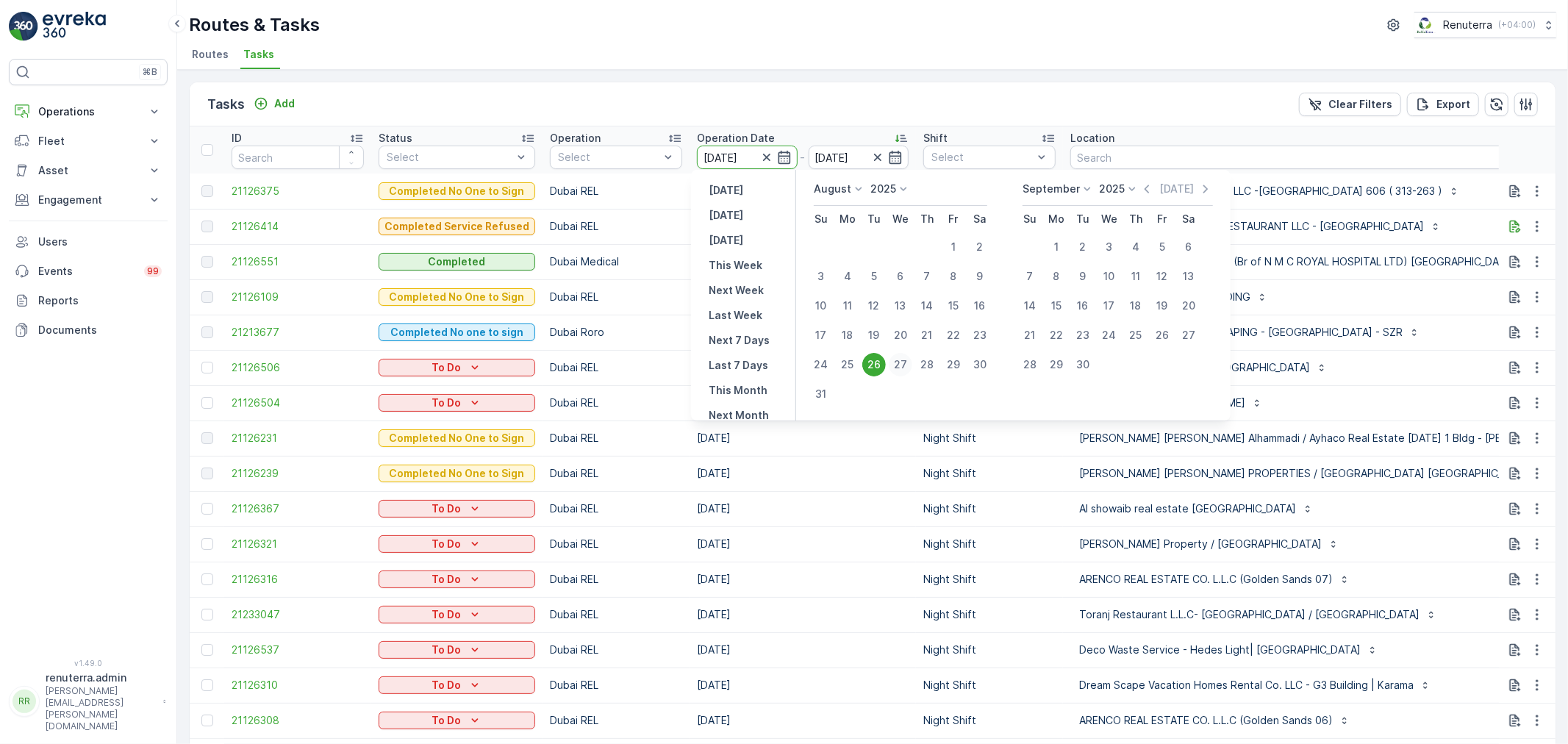
click at [910, 357] on div "27" at bounding box center [901, 364] width 24 height 24
type input "[DATE]"
click at [909, 357] on div "27" at bounding box center [901, 364] width 24 height 24
type input "[DATE]"
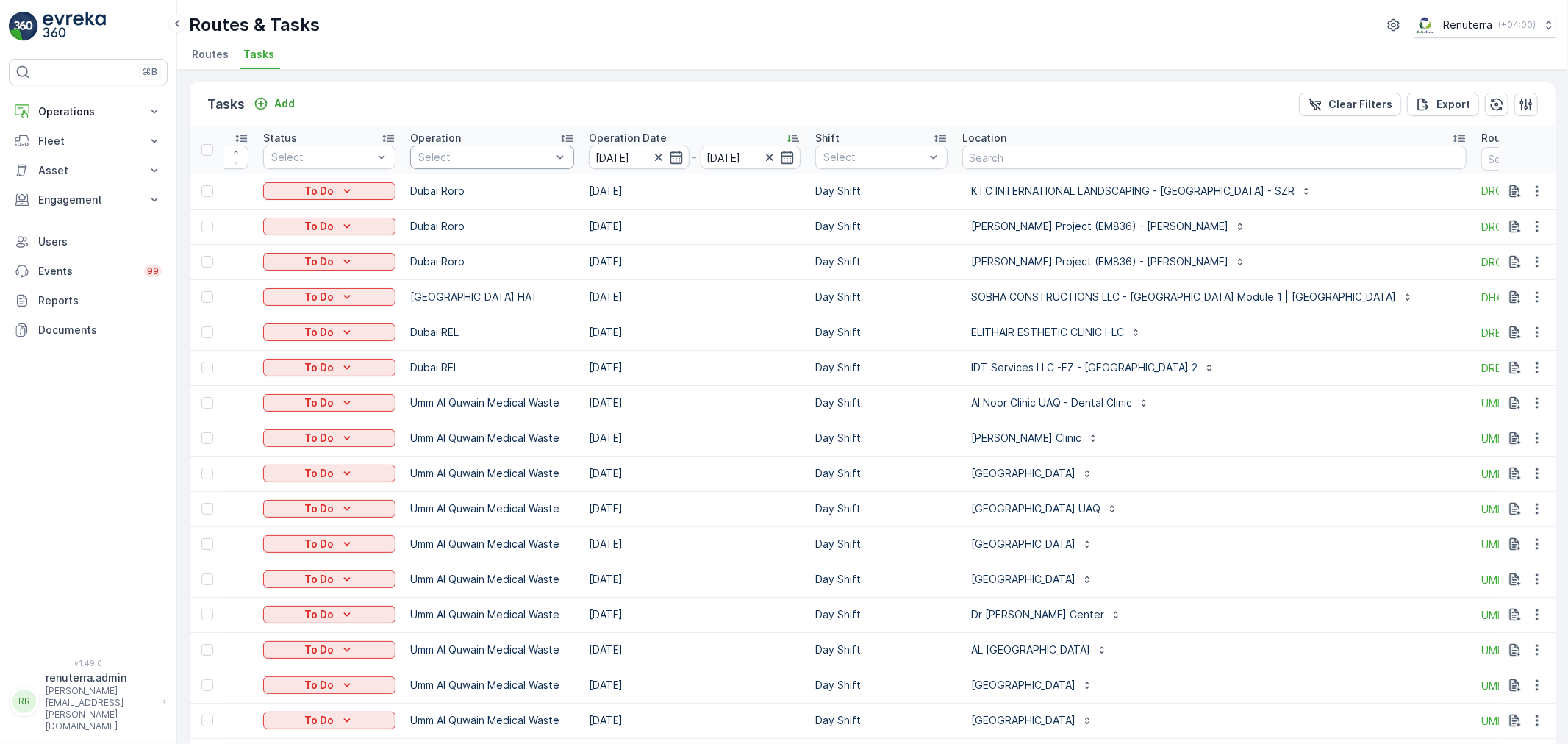
click at [451, 165] on div "Select" at bounding box center [493, 158] width 164 height 24
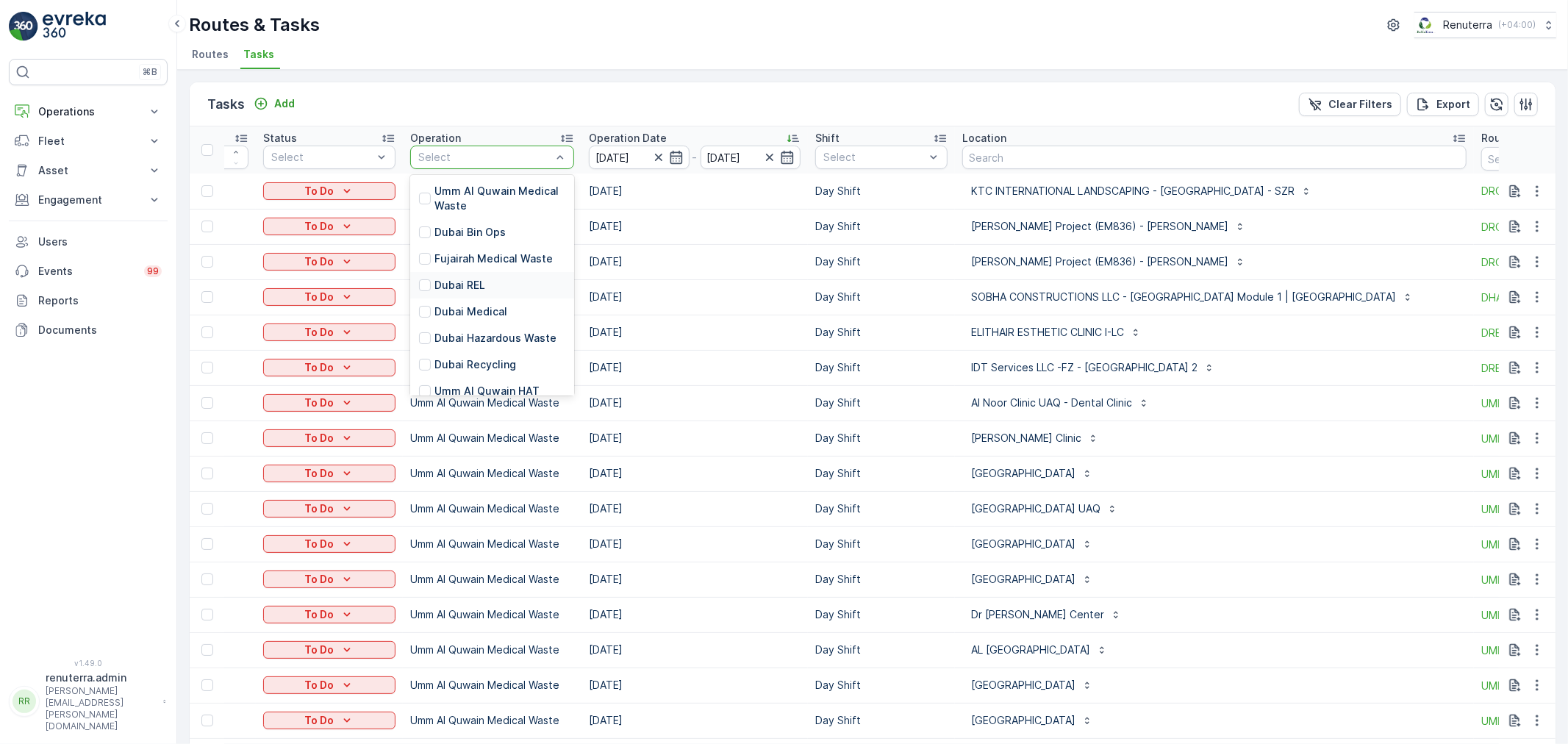
click at [471, 290] on p "Dubai REL" at bounding box center [459, 285] width 50 height 15
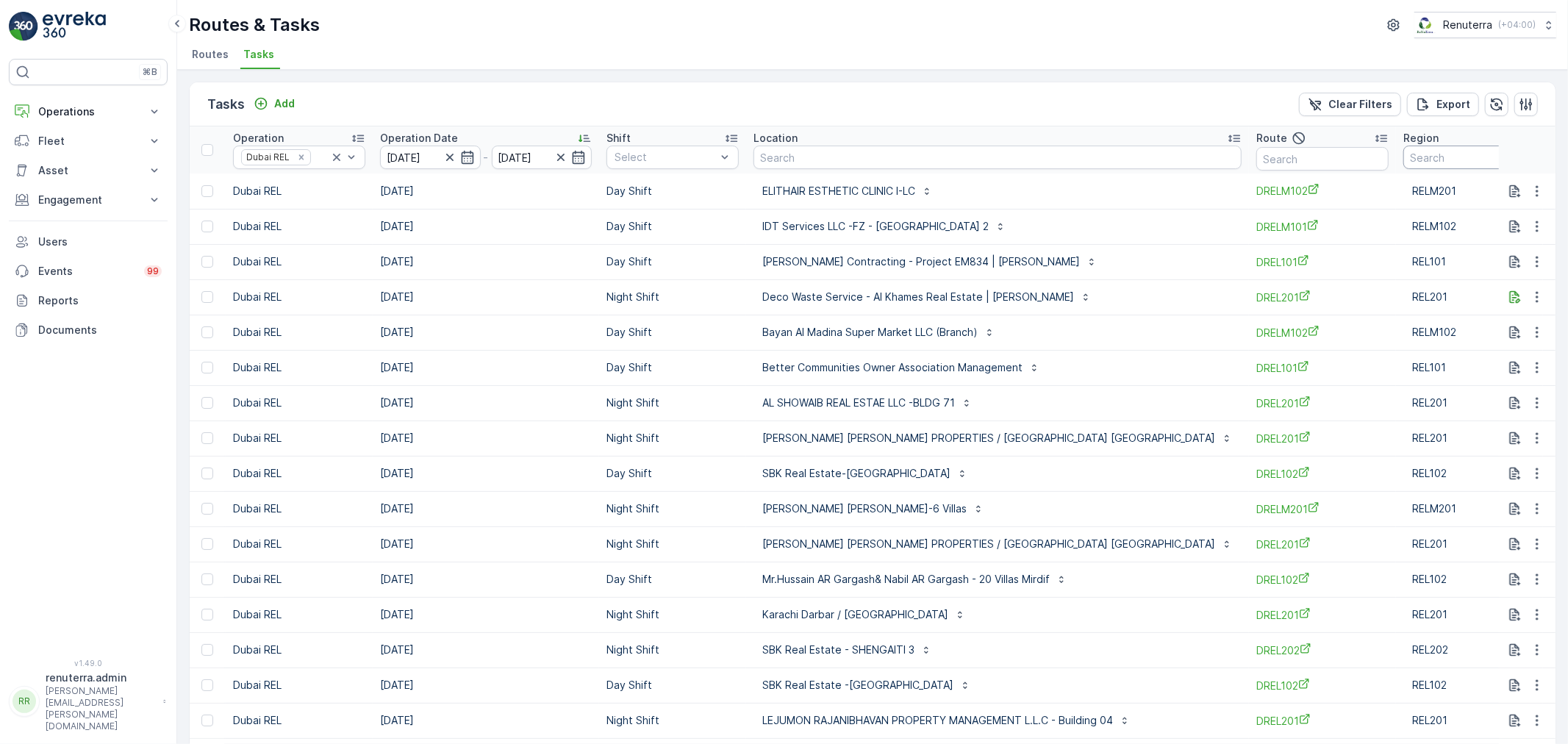
click at [1403, 160] on input "text" at bounding box center [1469, 158] width 132 height 24
type input "DRELM101"
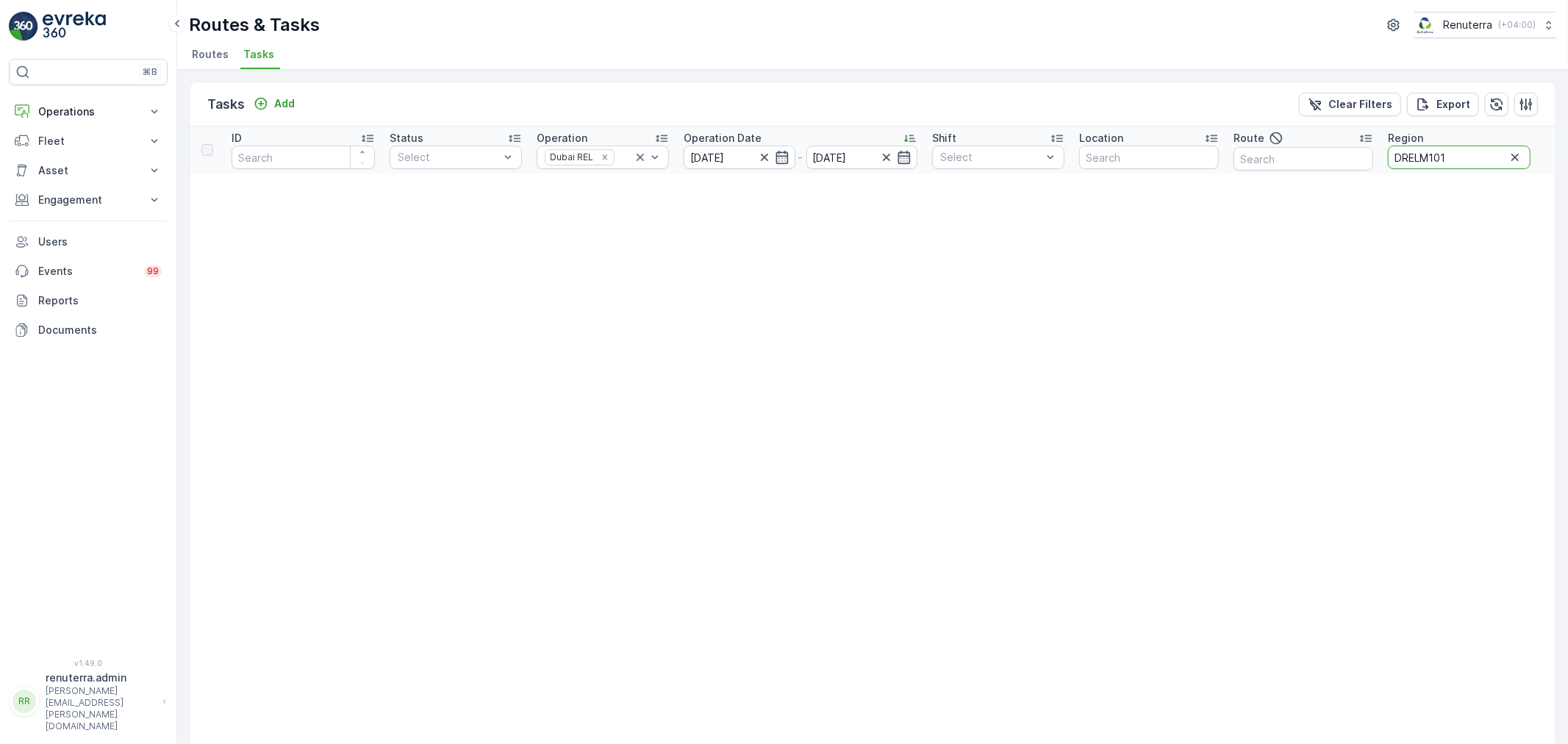
click at [1454, 156] on input "DRELM101" at bounding box center [1459, 158] width 143 height 24
type input "DRELM102"
click at [1452, 162] on input "DRELM102" at bounding box center [1459, 158] width 143 height 24
drag, startPoint x: 1452, startPoint y: 162, endPoint x: 1377, endPoint y: 150, distance: 76.0
click at [1377, 147] on tr "ID Status Select Operation Dubai REL Operation Date 27.08.2025 - 27.08.2025 Shi…" at bounding box center [872, 149] width 1366 height 47
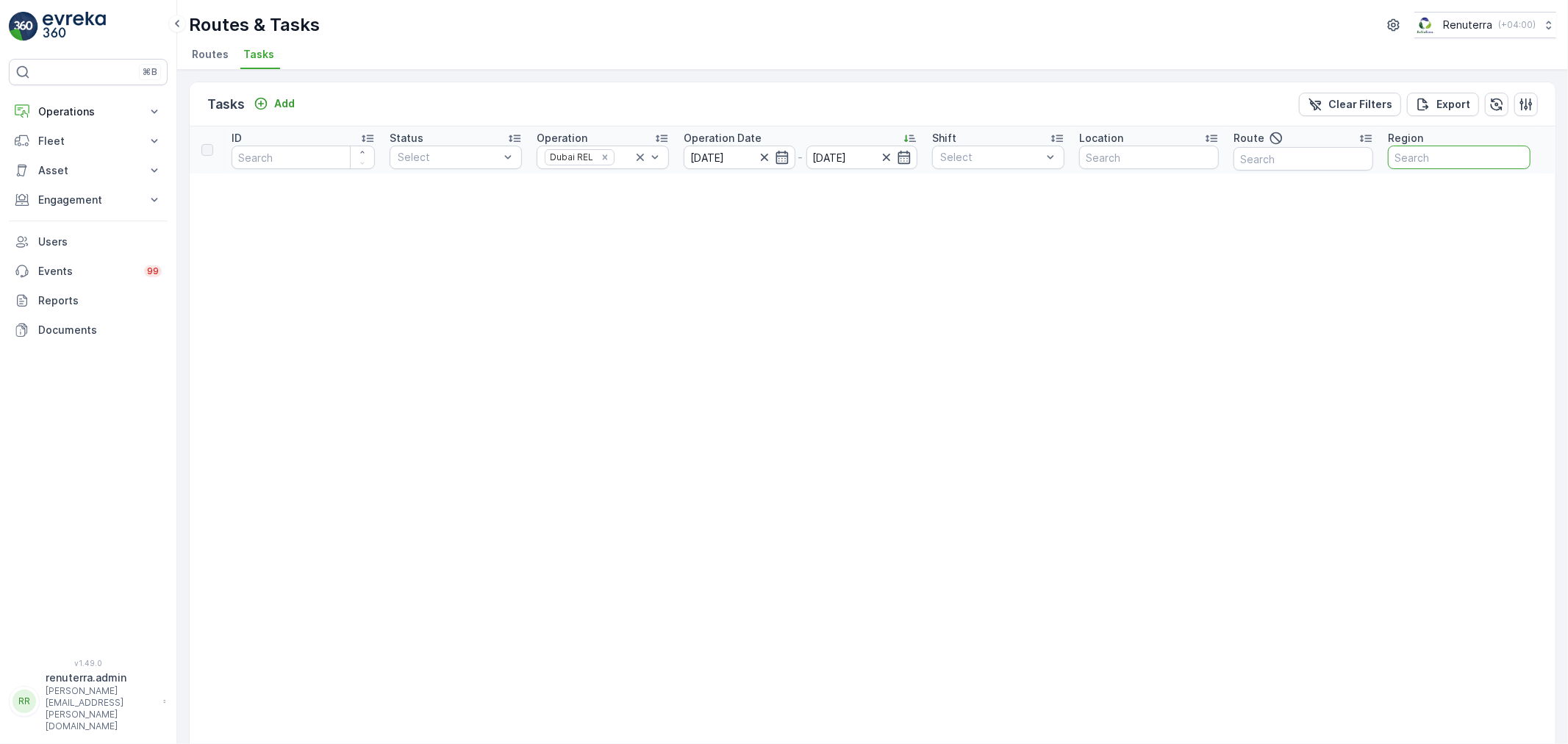
click at [1279, 163] on input "text" at bounding box center [1303, 159] width 140 height 24
paste input "DRELM102"
type input "DRELM102"
drag, startPoint x: 1303, startPoint y: 156, endPoint x: 1156, endPoint y: 160, distance: 147.1
click at [1156, 160] on tr "ID Status Select Operation Dubai REL Operation Date 27.08.2025 - 27.08.2025 Shi…" at bounding box center [872, 149] width 1366 height 47
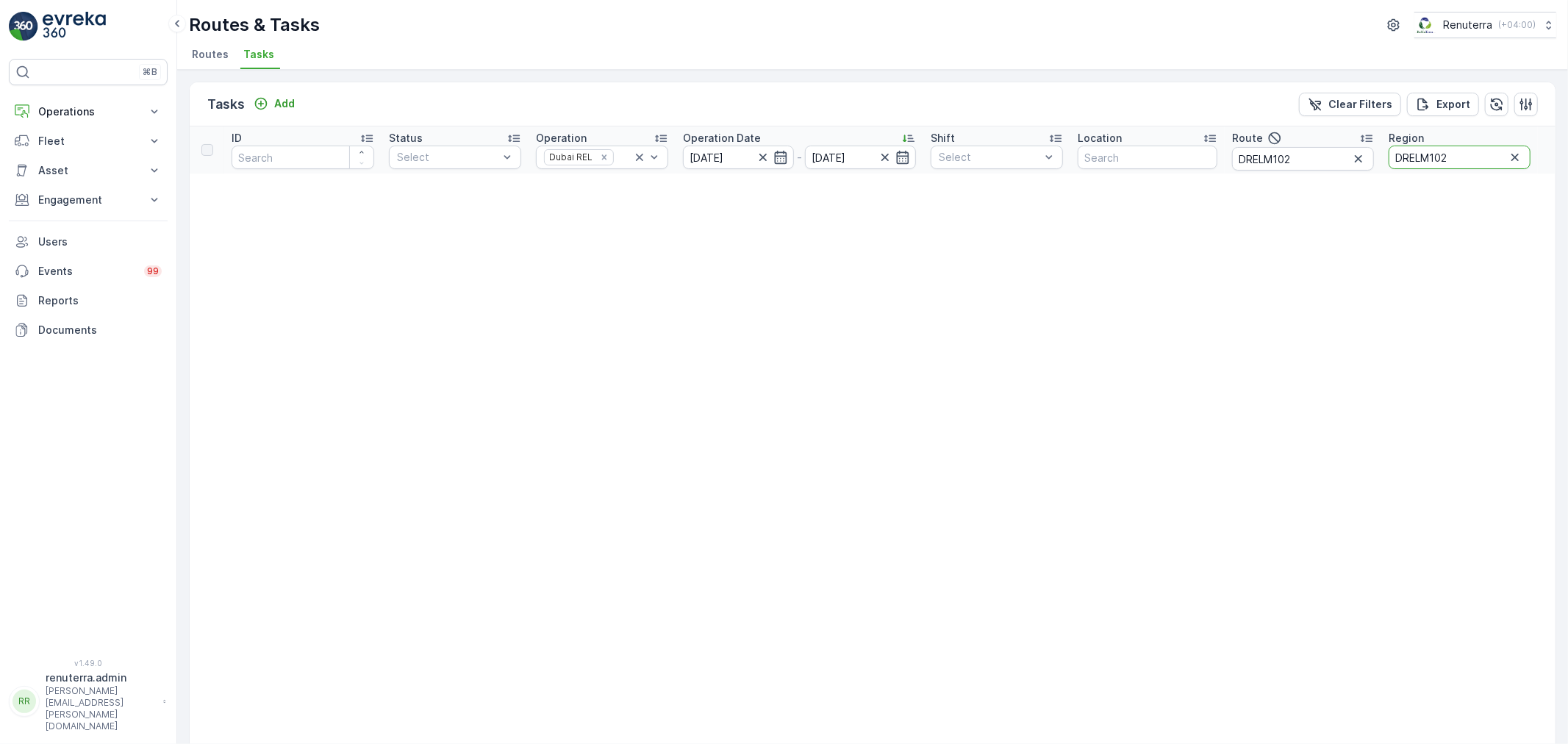
drag, startPoint x: 1466, startPoint y: 150, endPoint x: 1414, endPoint y: 151, distance: 52.0
click at [1414, 151] on input "DRELM102" at bounding box center [1460, 158] width 142 height 24
type input "D"
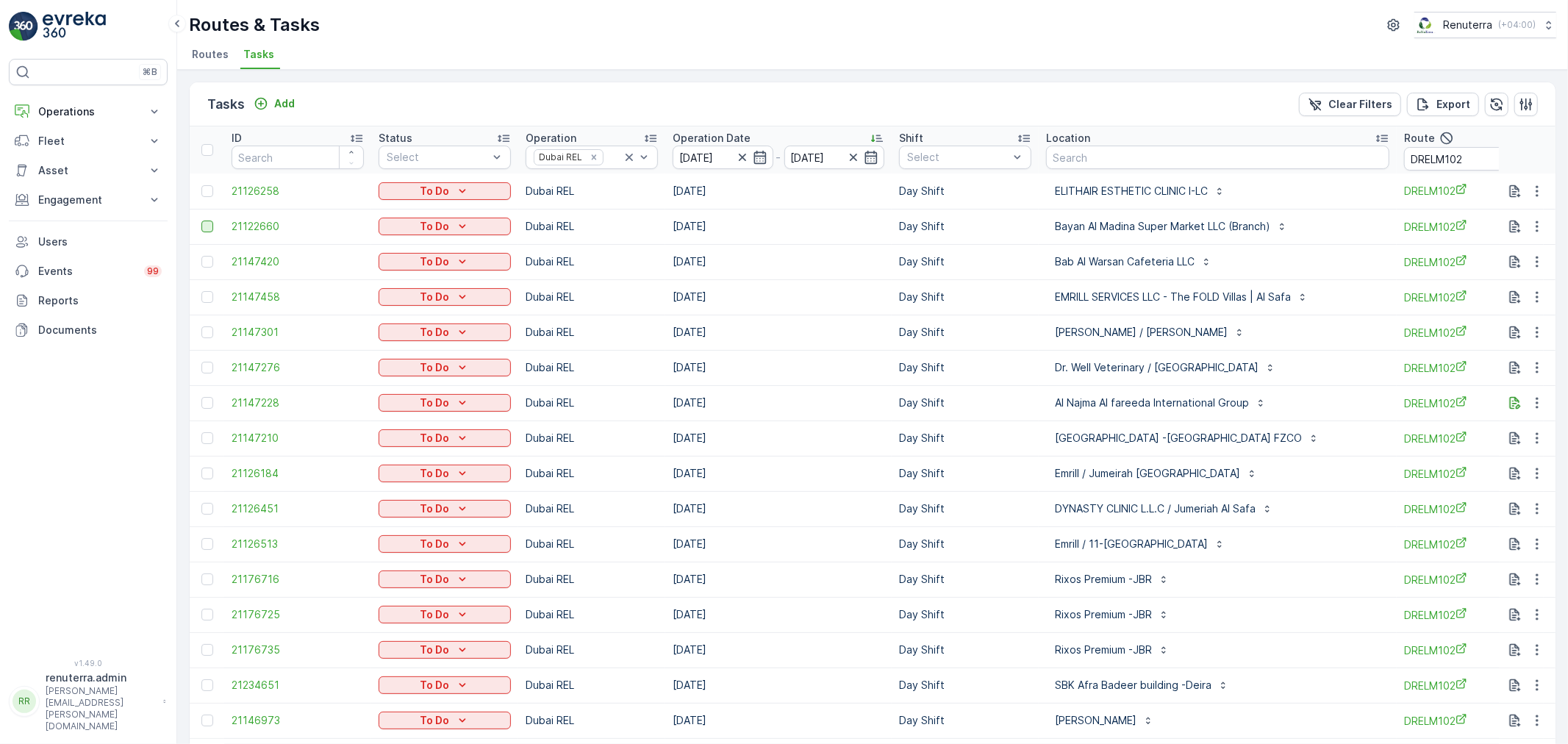
click at [209, 230] on div at bounding box center [207, 226] width 12 height 12
click at [201, 220] on input "checkbox" at bounding box center [201, 220] width 0 height 0
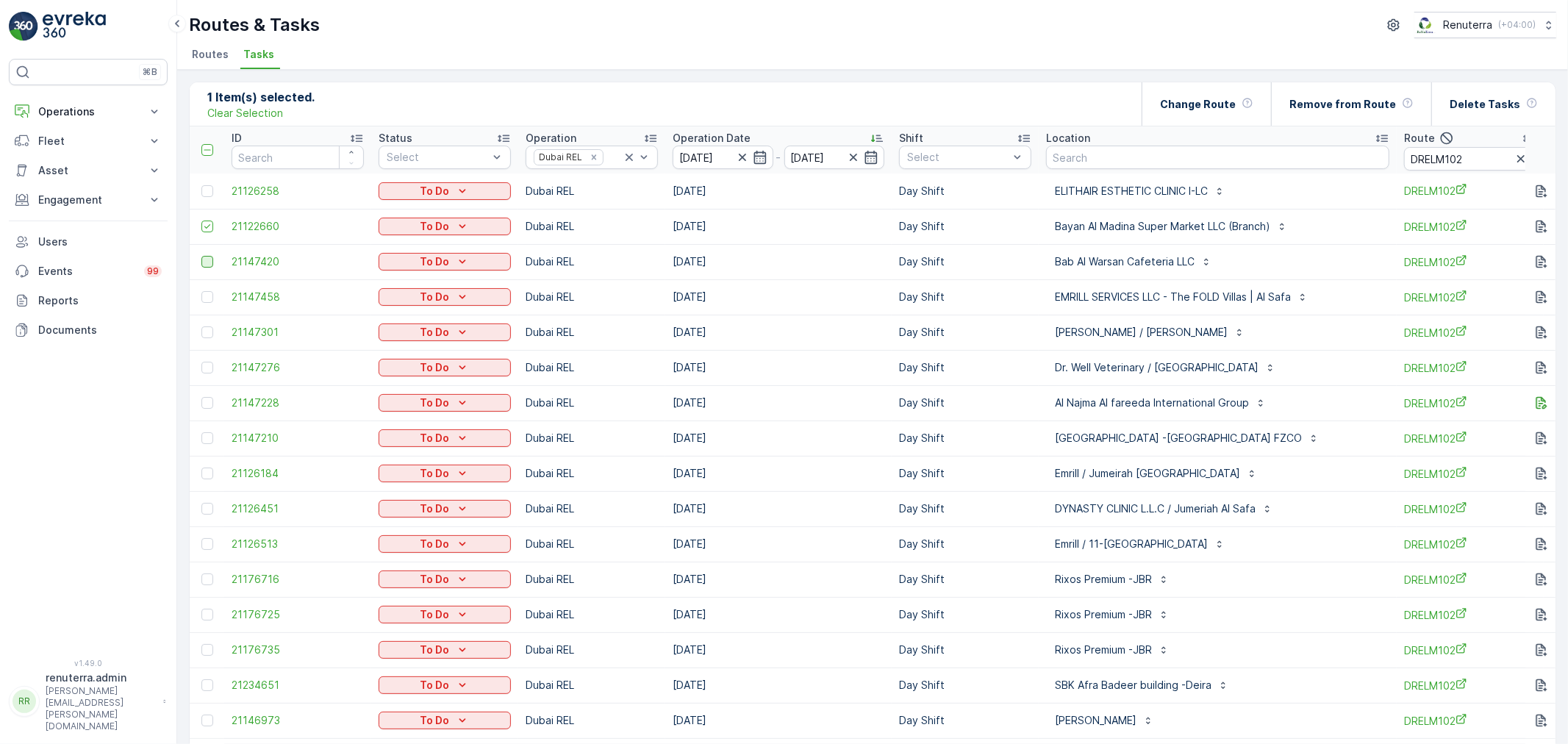
click at [208, 261] on div at bounding box center [207, 262] width 12 height 12
click at [201, 256] on input "checkbox" at bounding box center [201, 256] width 0 height 0
click at [208, 332] on div at bounding box center [207, 332] width 12 height 12
click at [201, 326] on input "checkbox" at bounding box center [201, 326] width 0 height 0
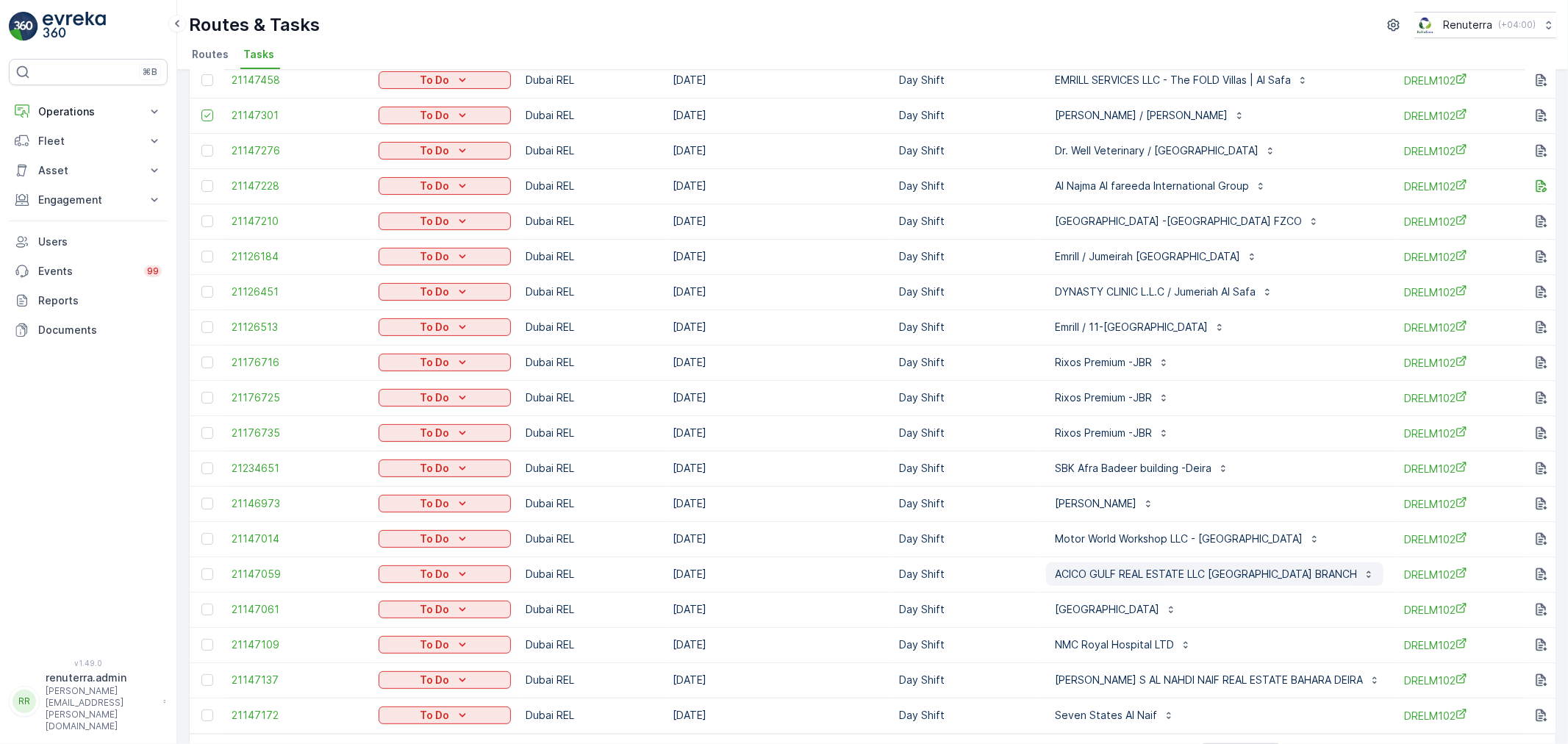
scroll to position [245, 0]
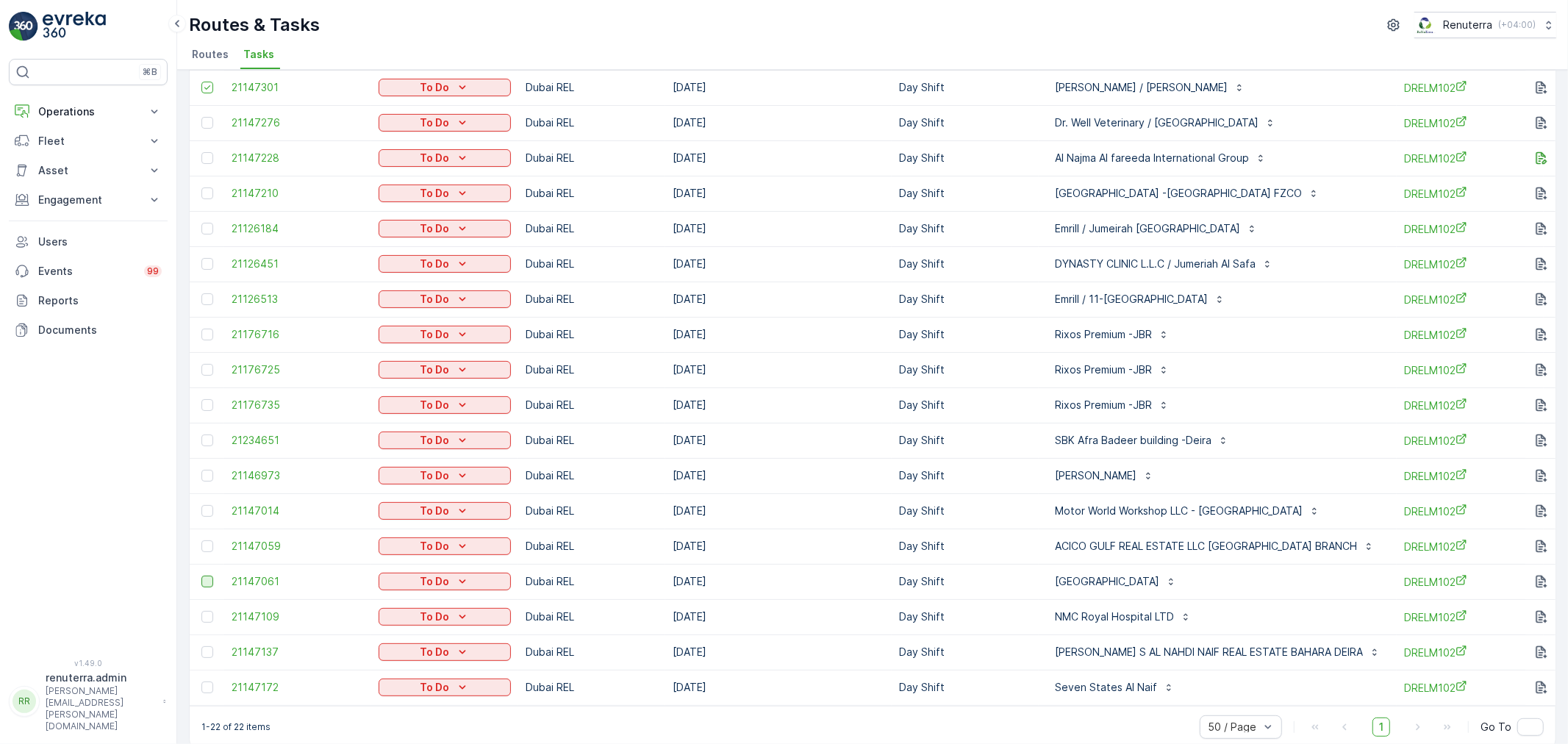
click at [208, 582] on div at bounding box center [207, 581] width 12 height 12
click at [201, 575] on input "checkbox" at bounding box center [201, 575] width 0 height 0
click at [208, 619] on div at bounding box center [207, 617] width 12 height 12
click at [201, 611] on input "checkbox" at bounding box center [201, 611] width 0 height 0
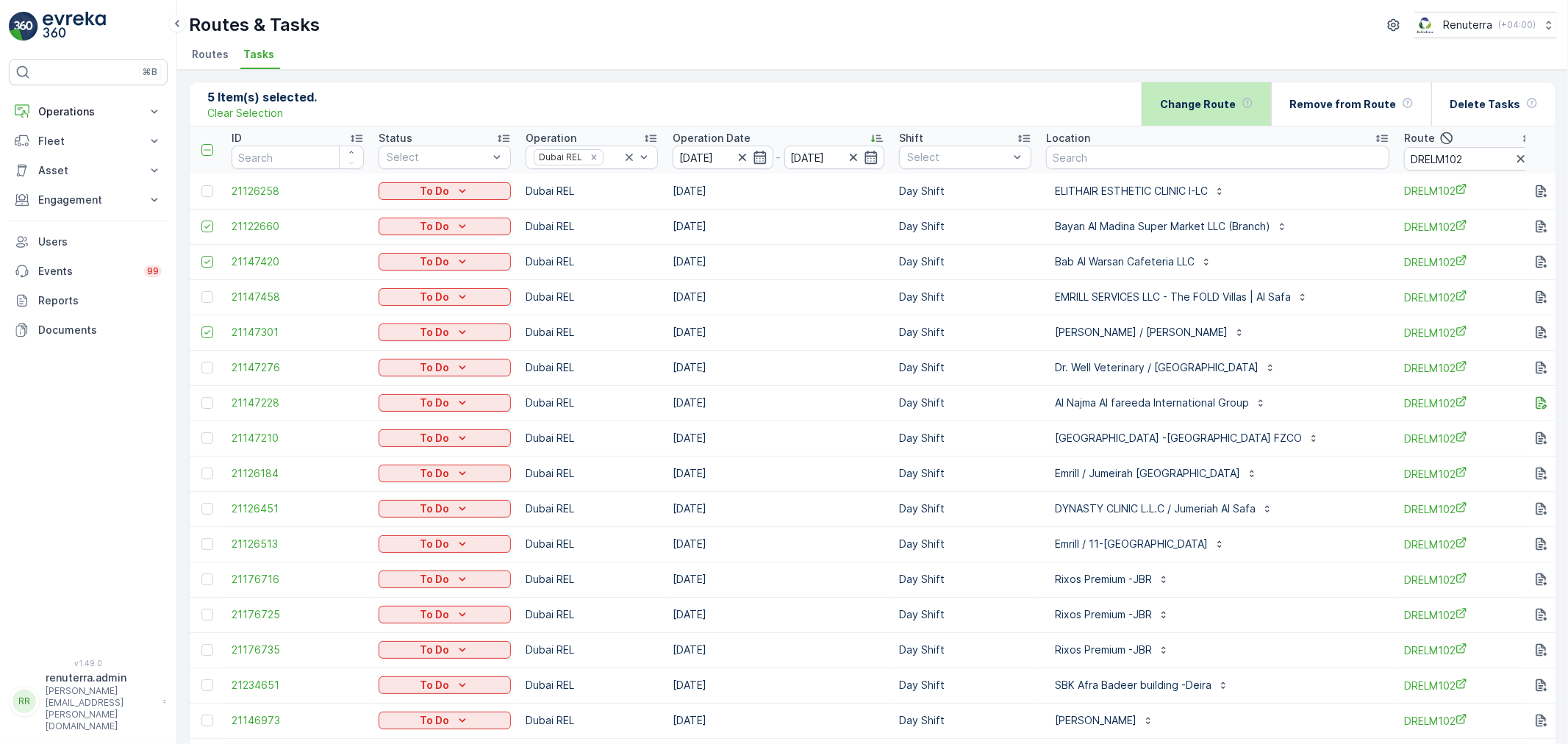
click at [1217, 114] on div "Change Route" at bounding box center [1206, 103] width 93 height 44
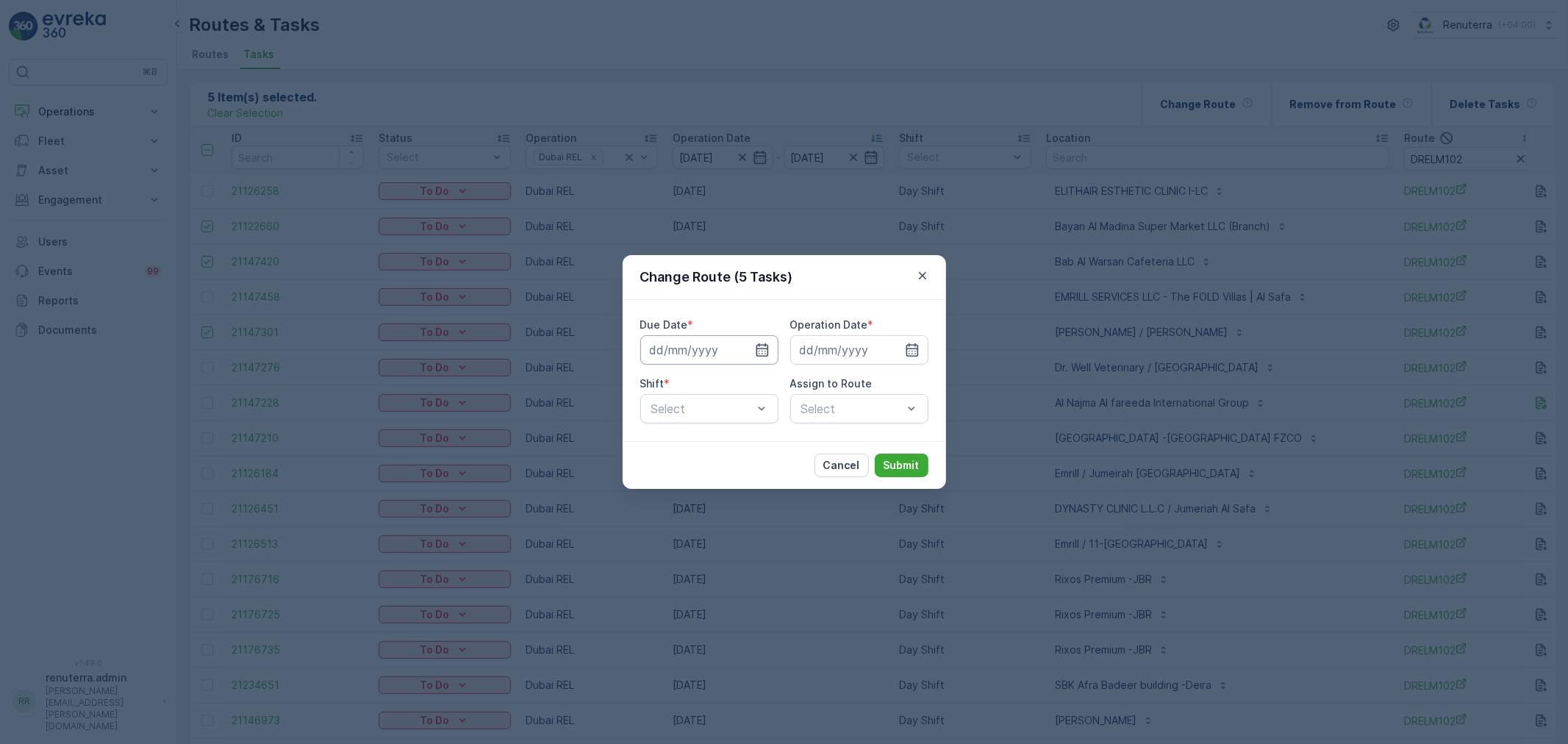
click at [740, 357] on input at bounding box center [709, 350] width 138 height 29
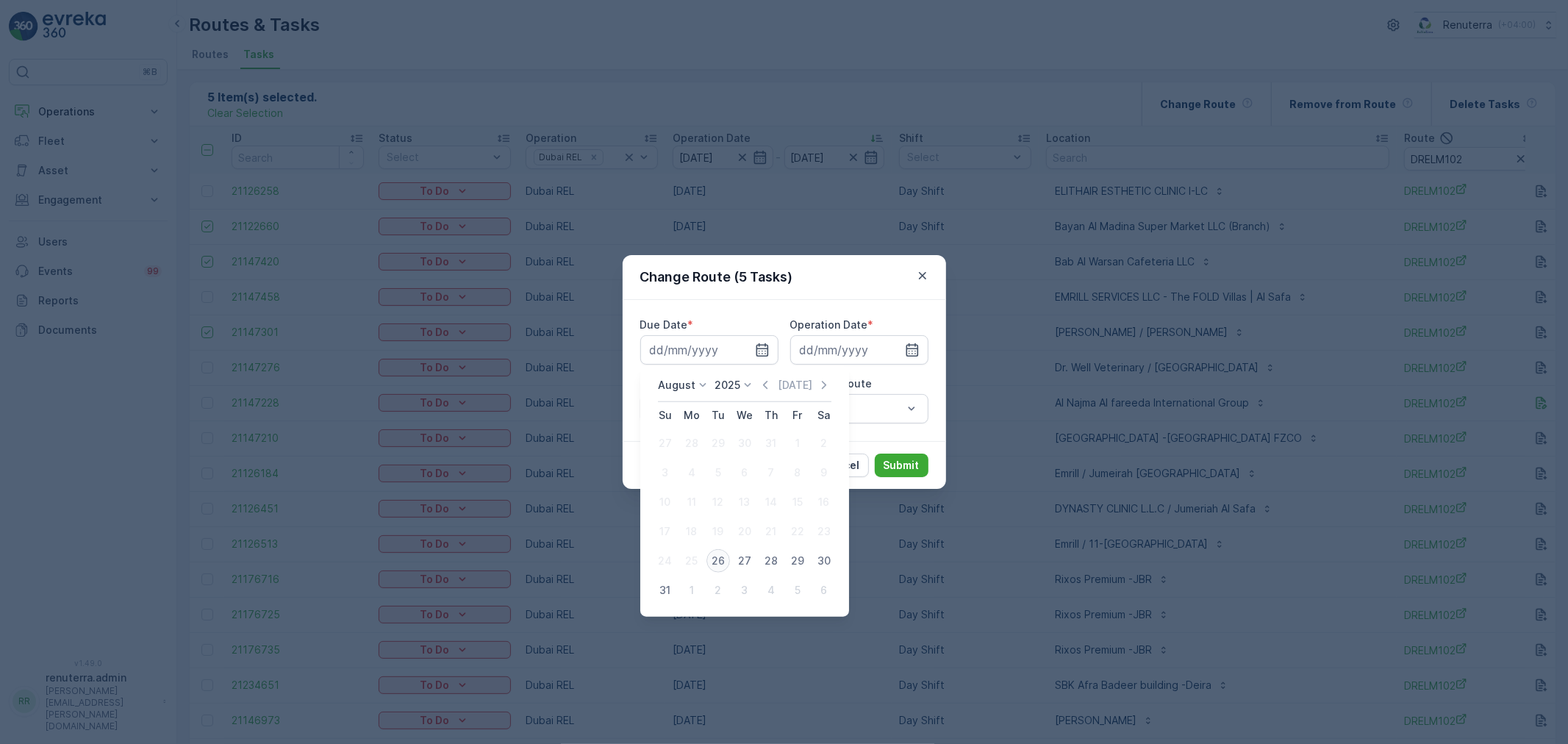
click at [724, 553] on div "26" at bounding box center [719, 561] width 24 height 24
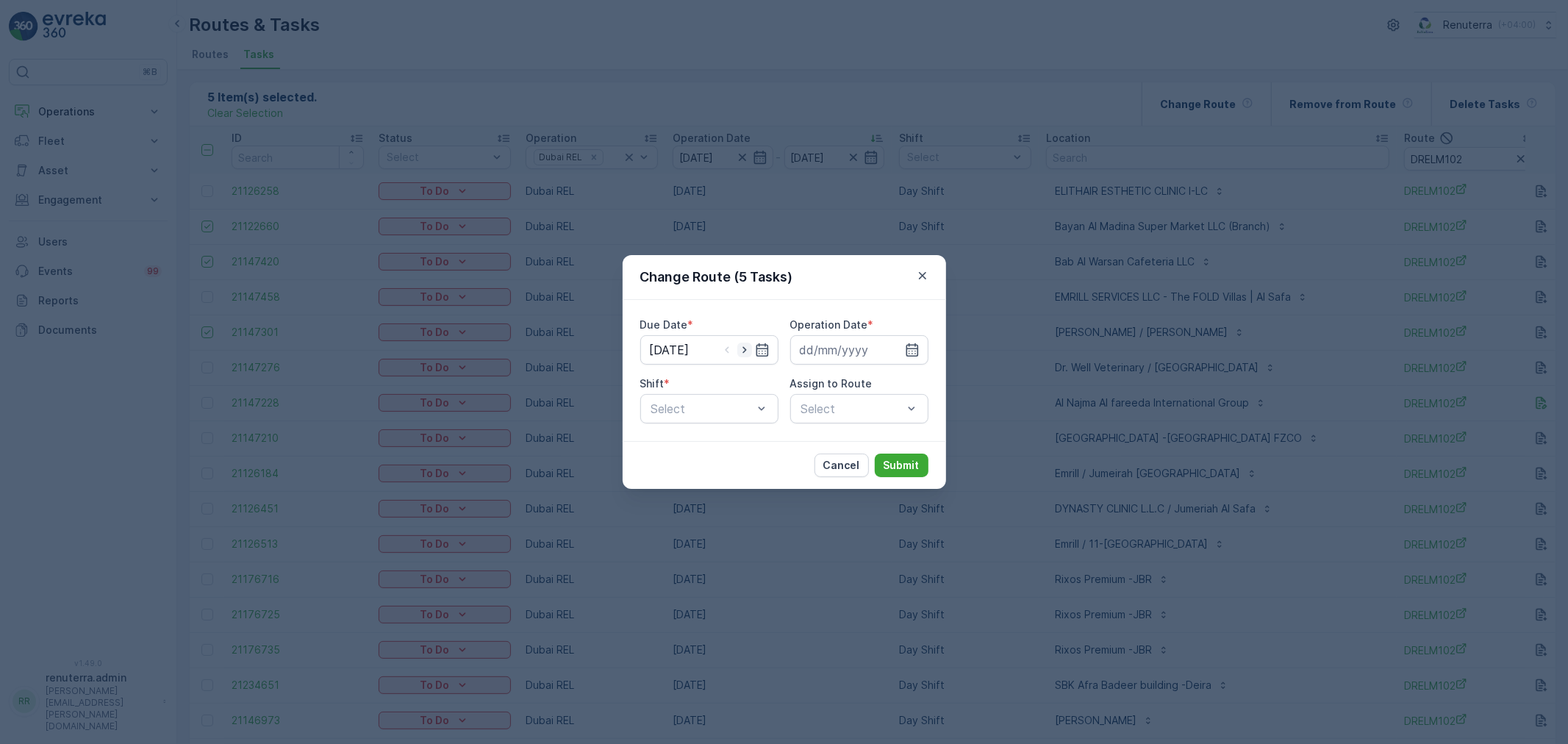
click at [749, 347] on icon "button" at bounding box center [744, 349] width 15 height 15
type input "[DATE]"
click at [829, 350] on input at bounding box center [860, 350] width 138 height 29
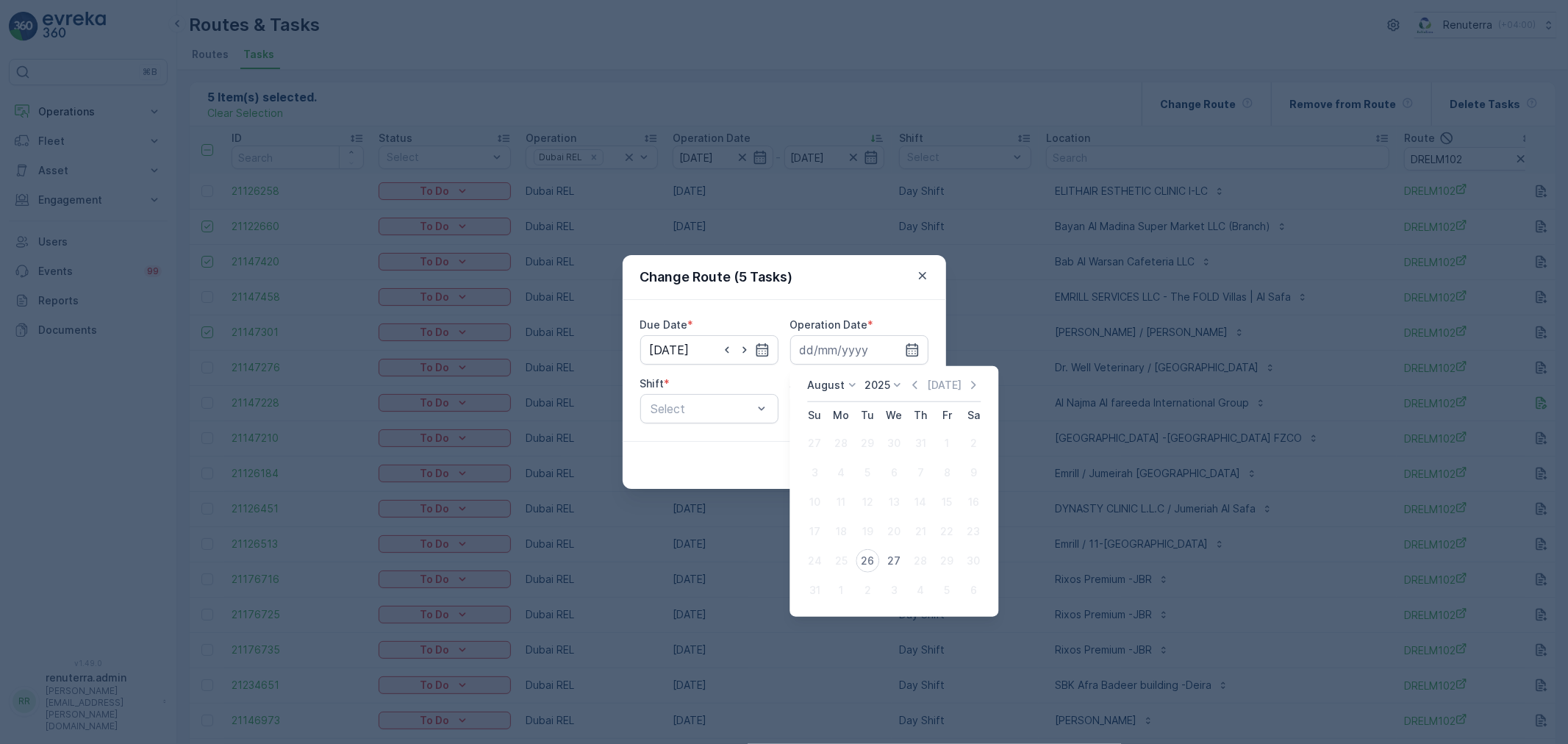
click at [888, 555] on div "27" at bounding box center [894, 561] width 24 height 24
type input "[DATE]"
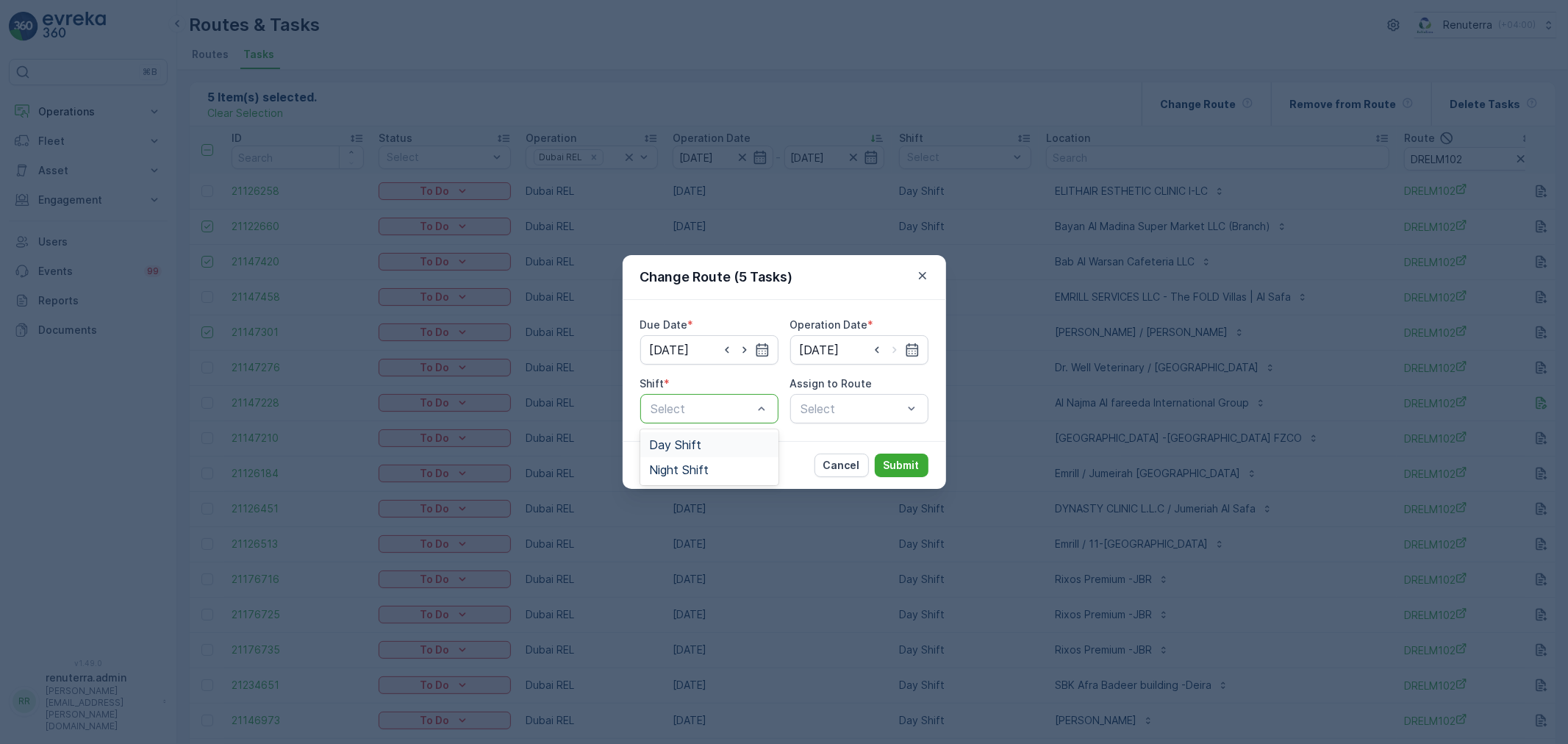
click at [755, 421] on div at bounding box center [761, 408] width 15 height 28
click at [717, 463] on div "Night Shift" at bounding box center [708, 470] width 120 height 14
click at [710, 406] on div at bounding box center [702, 409] width 104 height 14
click at [707, 439] on div "Day Shift" at bounding box center [708, 445] width 120 height 14
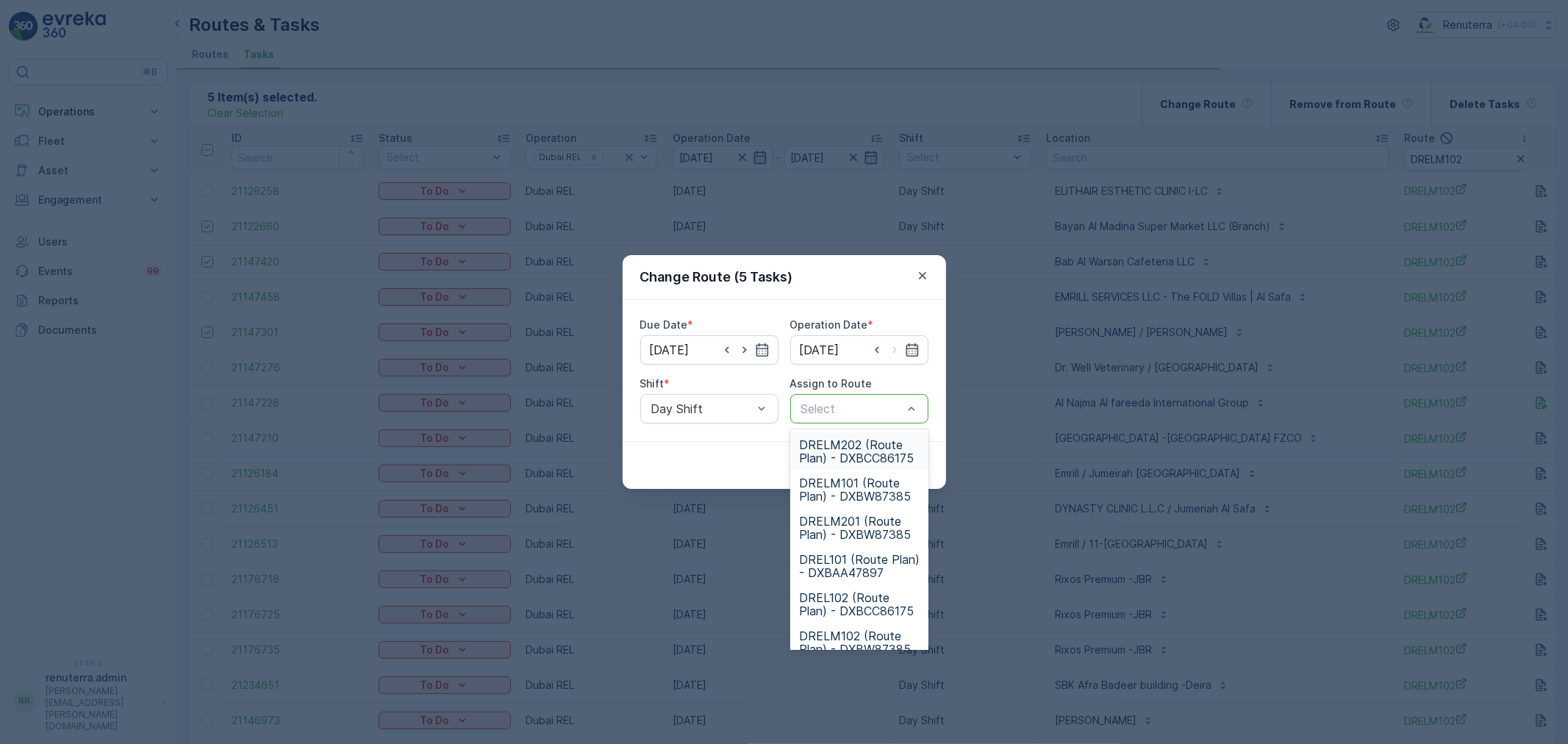
click at [819, 414] on div at bounding box center [852, 409] width 104 height 14
type input "101"
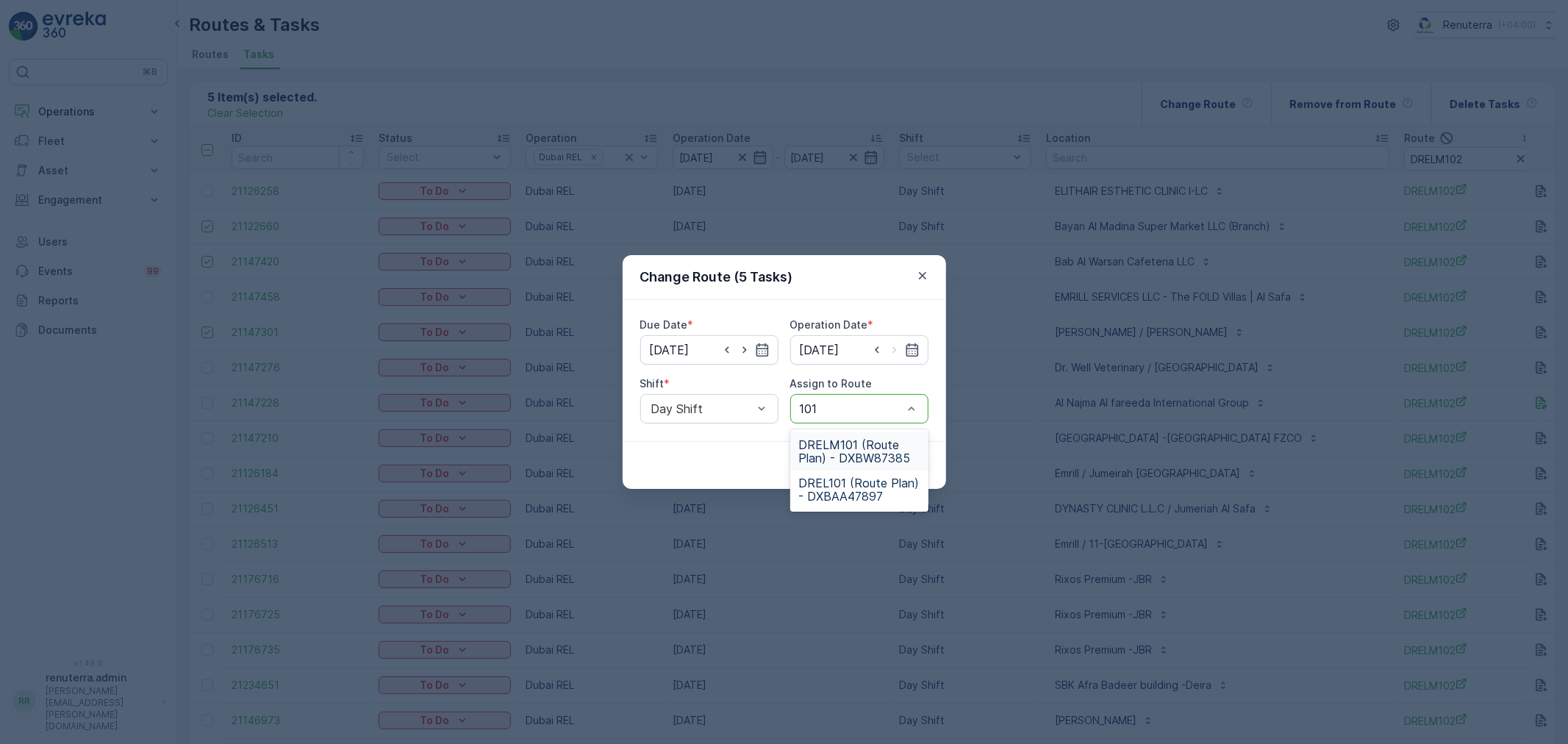
click at [839, 442] on span "DRELM101 (Route Plan) - DXBW87385" at bounding box center [859, 450] width 120 height 26
click at [899, 465] on p "Submit" at bounding box center [901, 465] width 36 height 15
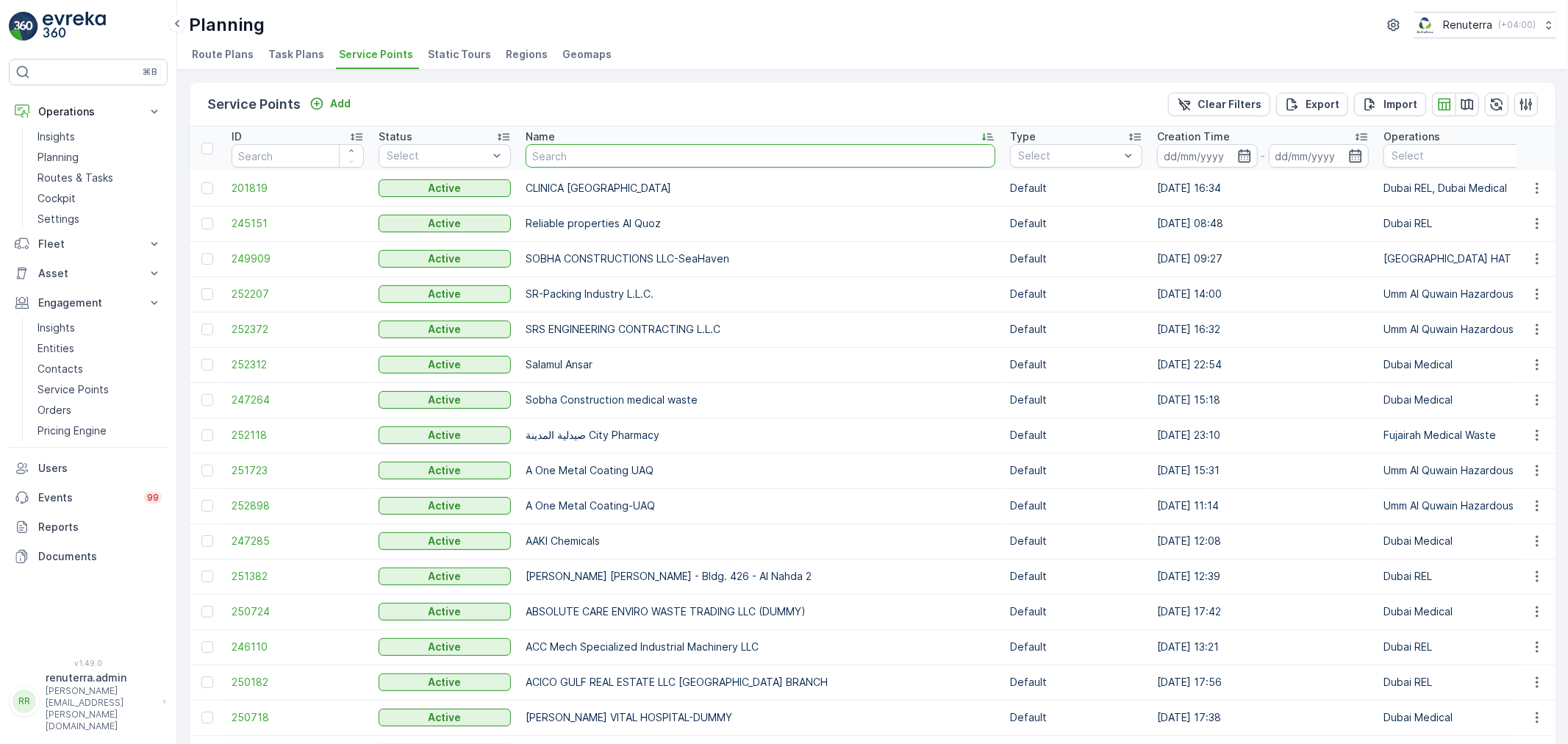
click at [524, 131] on th "Name" at bounding box center [761, 148] width 485 height 44
click at [551, 147] on input "text" at bounding box center [761, 156] width 469 height 24
type input "[MEDICAL_DATA]"
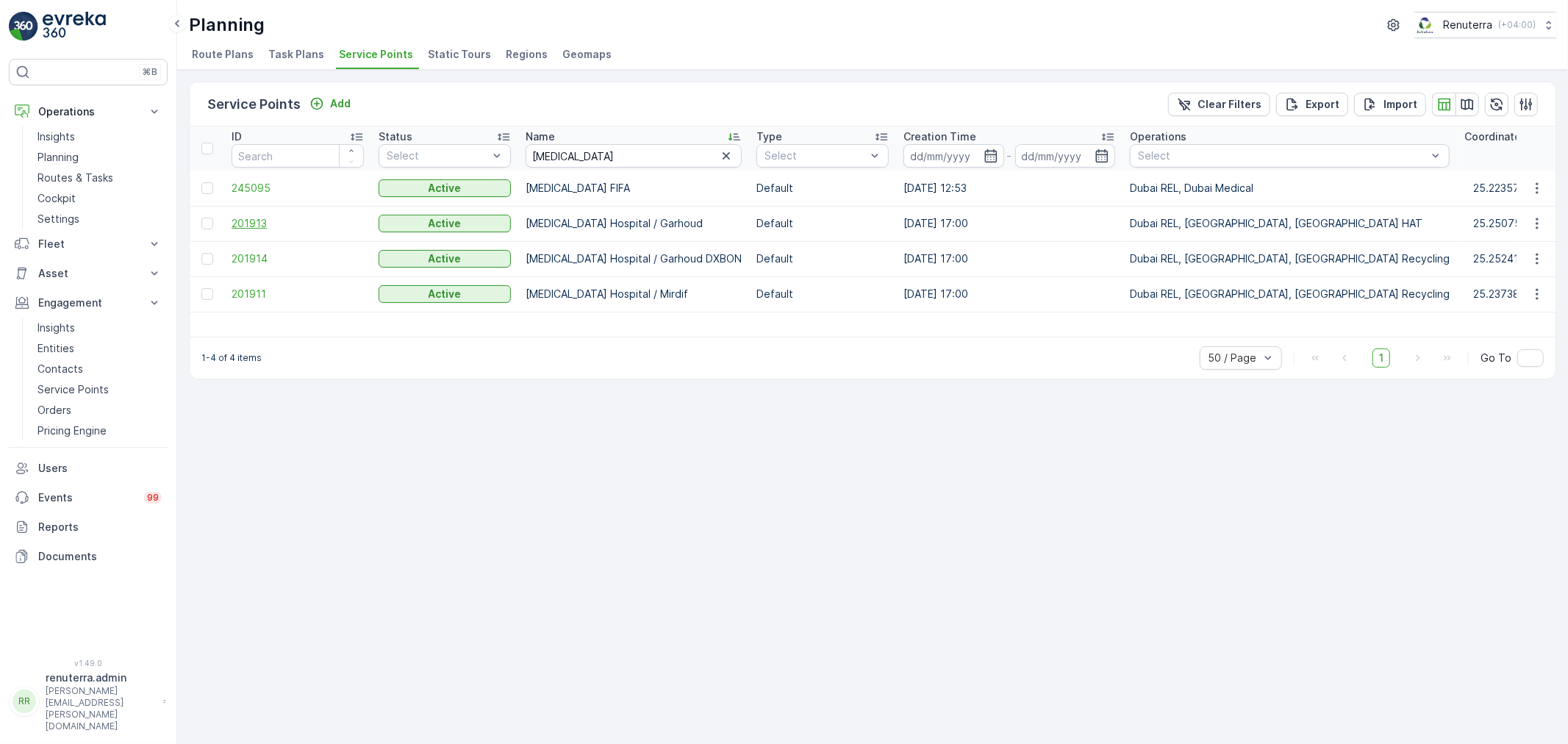
click at [277, 220] on span "201913" at bounding box center [297, 223] width 132 height 15
drag, startPoint x: 586, startPoint y: 155, endPoint x: 515, endPoint y: 141, distance: 72.4
type input "Ras"
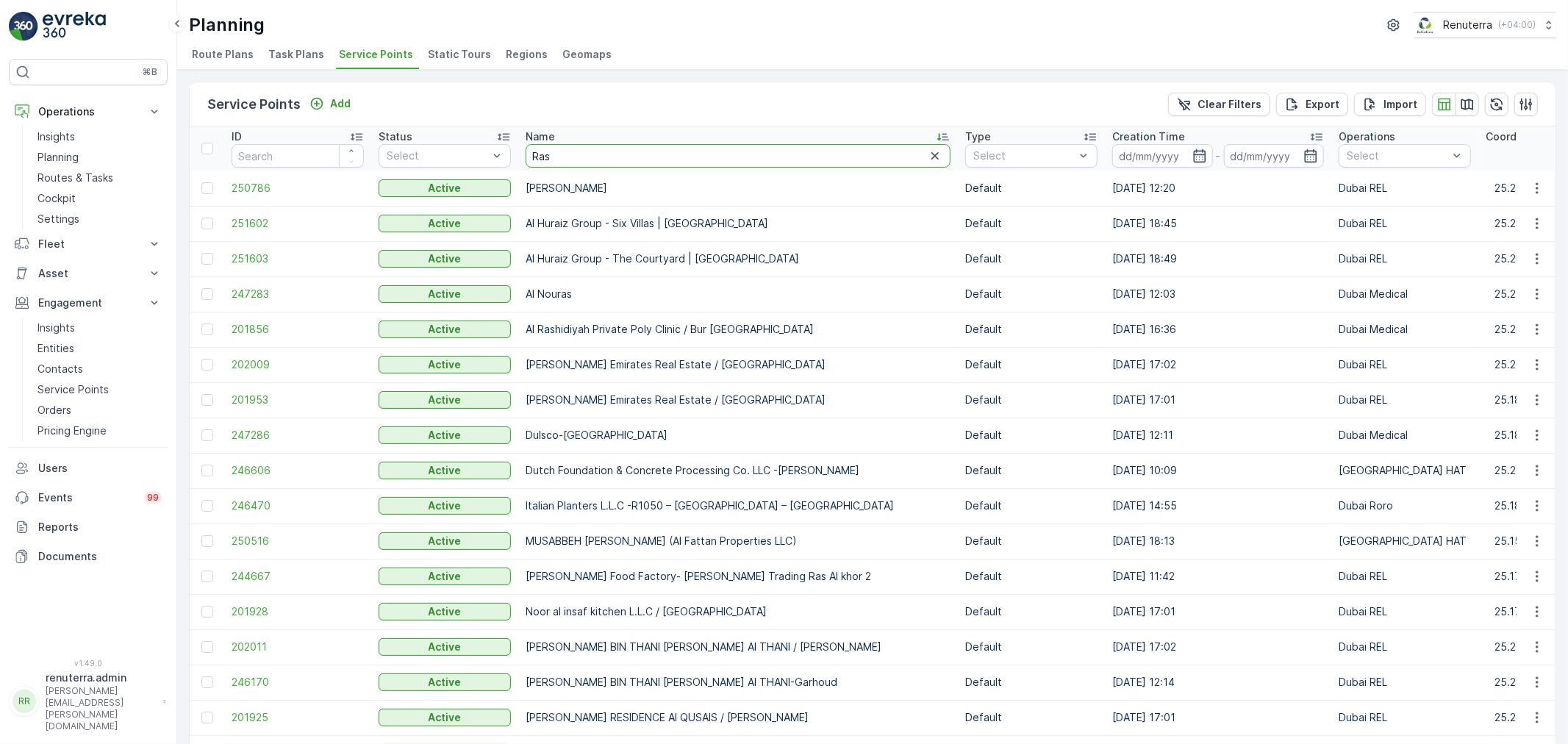
drag, startPoint x: 557, startPoint y: 160, endPoint x: 479, endPoint y: 140, distance: 80.5
paste input "Emirates Industrial Gases Co. LLC"
type input "Emirates Industrial Gases Co. LLC"
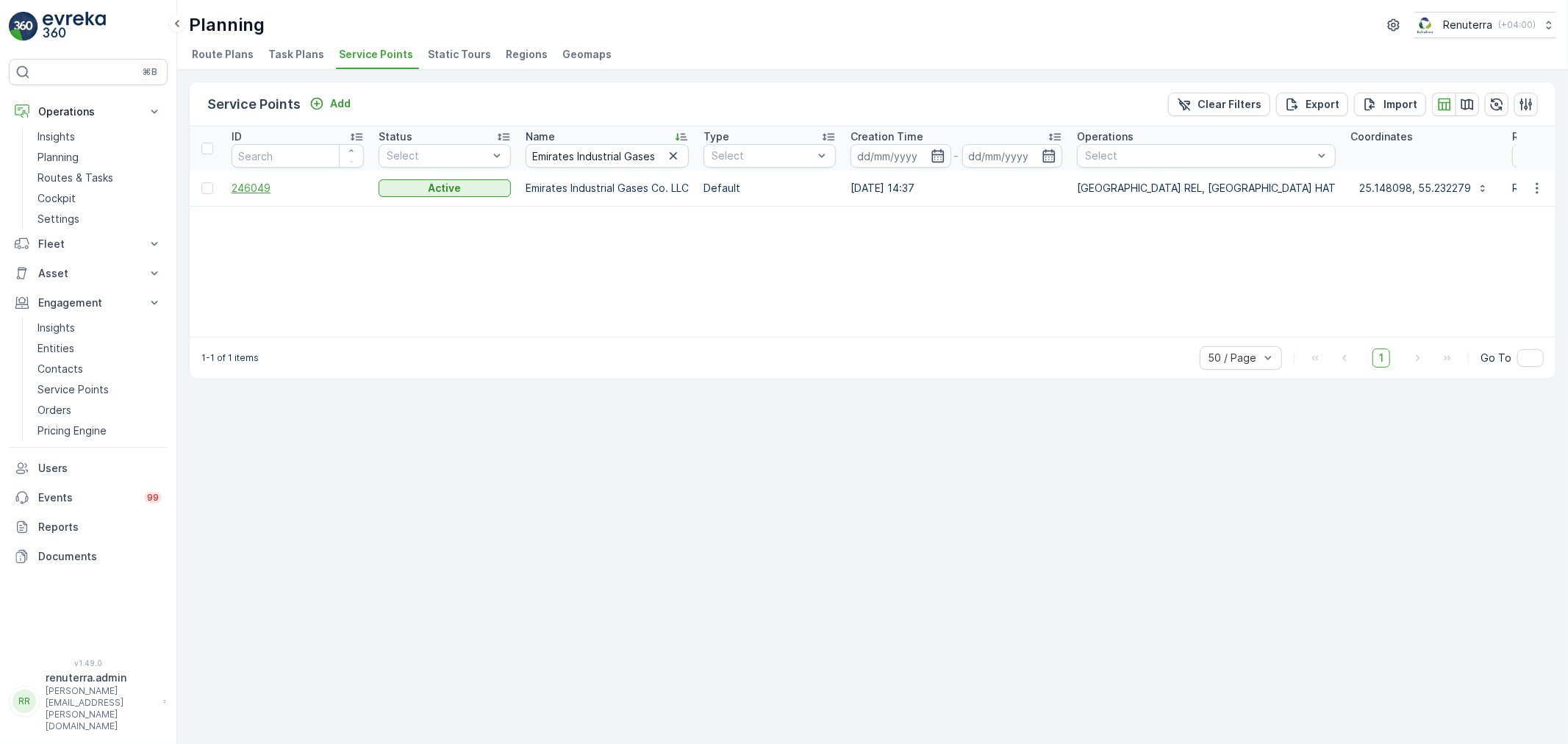
click at [265, 188] on span "246049" at bounding box center [297, 188] width 132 height 15
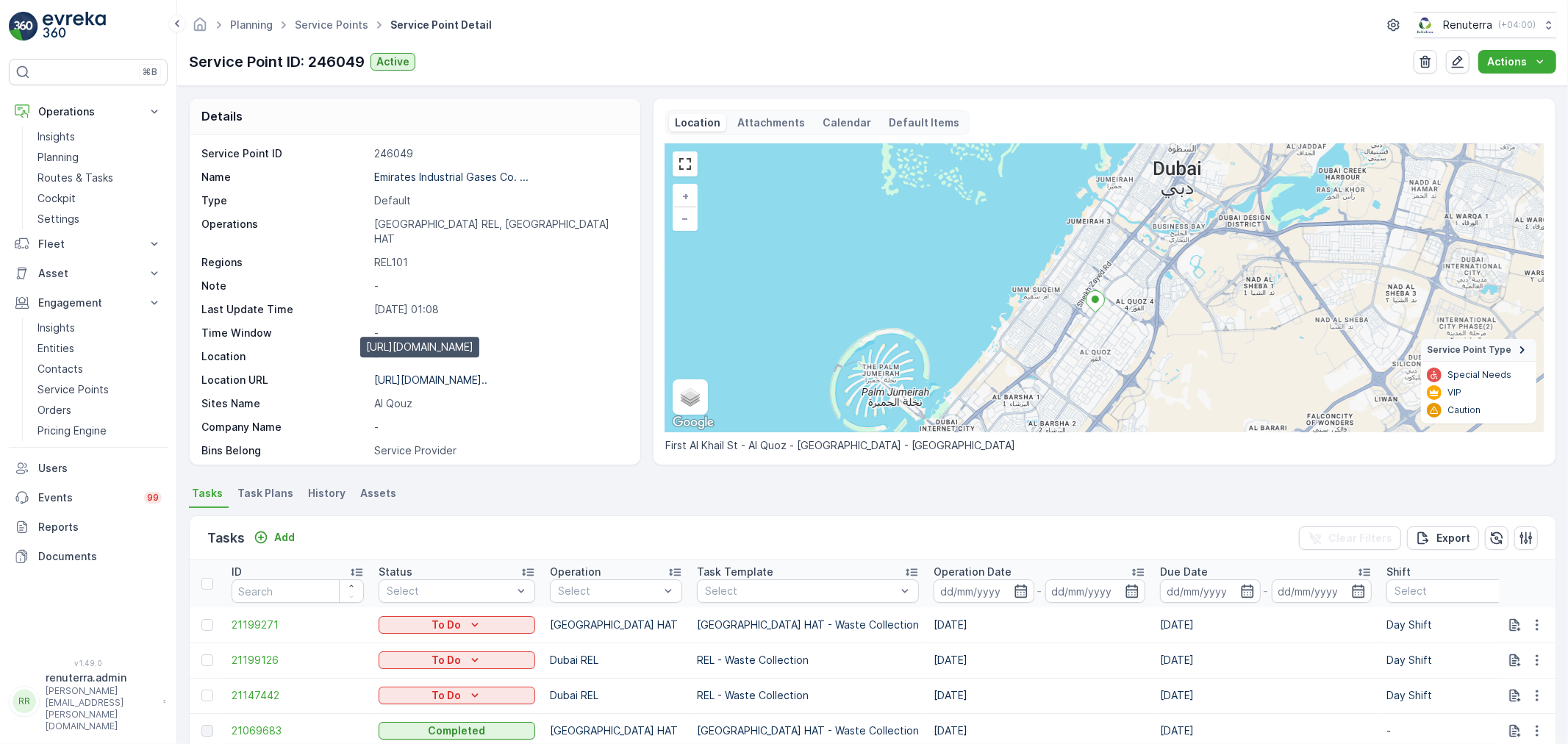
click at [487, 373] on p "[URL][DOMAIN_NAME].." at bounding box center [430, 379] width 114 height 13
click at [312, 23] on link "Service Points" at bounding box center [331, 25] width 73 height 13
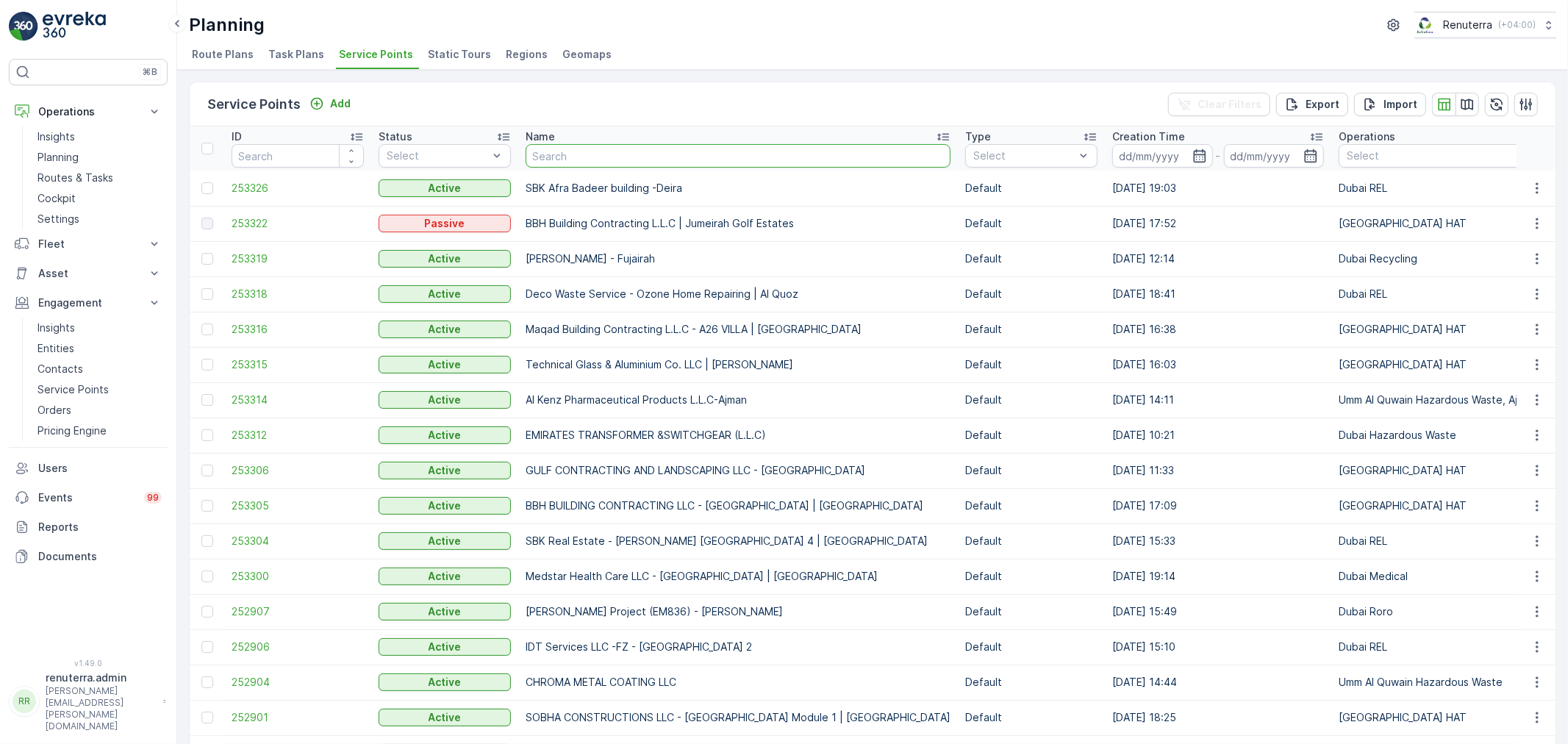
click at [592, 156] on input "text" at bounding box center [738, 156] width 425 height 24
type input "[PERSON_NAME] Supermarket Mainemar LLC"
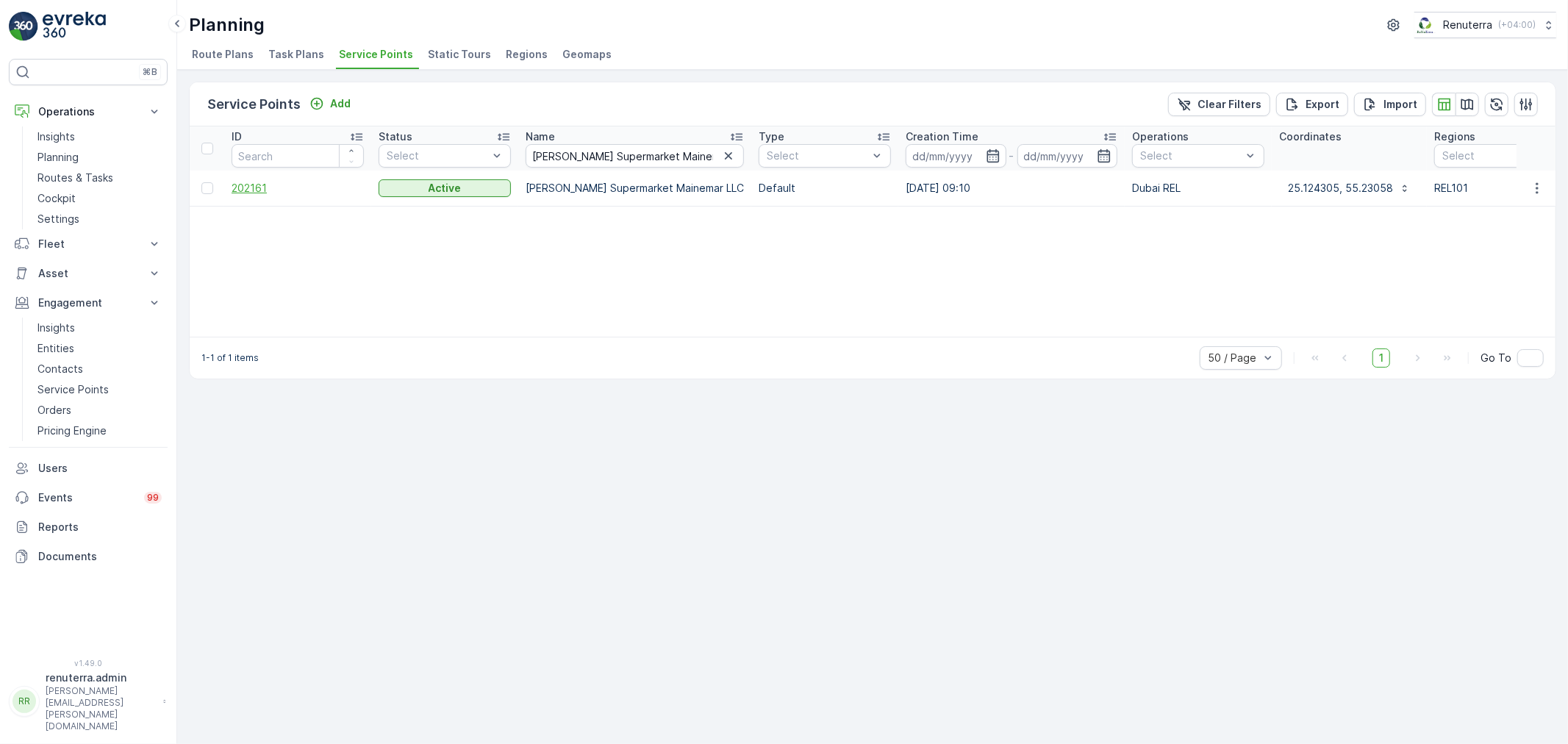
click at [248, 191] on span "202161" at bounding box center [297, 188] width 132 height 15
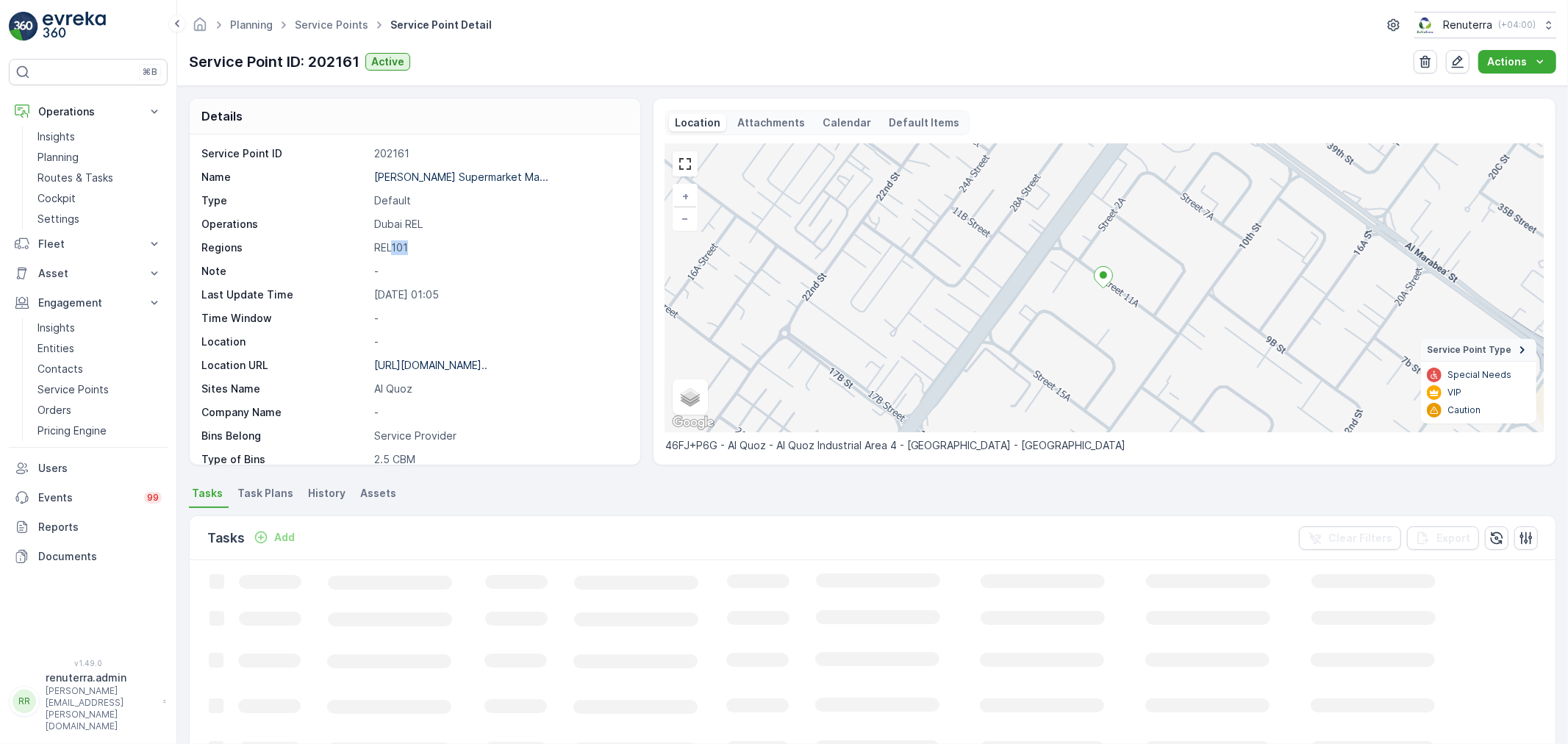
drag, startPoint x: 392, startPoint y: 244, endPoint x: 425, endPoint y: 245, distance: 33.0
click at [425, 245] on p "REL101" at bounding box center [499, 247] width 251 height 15
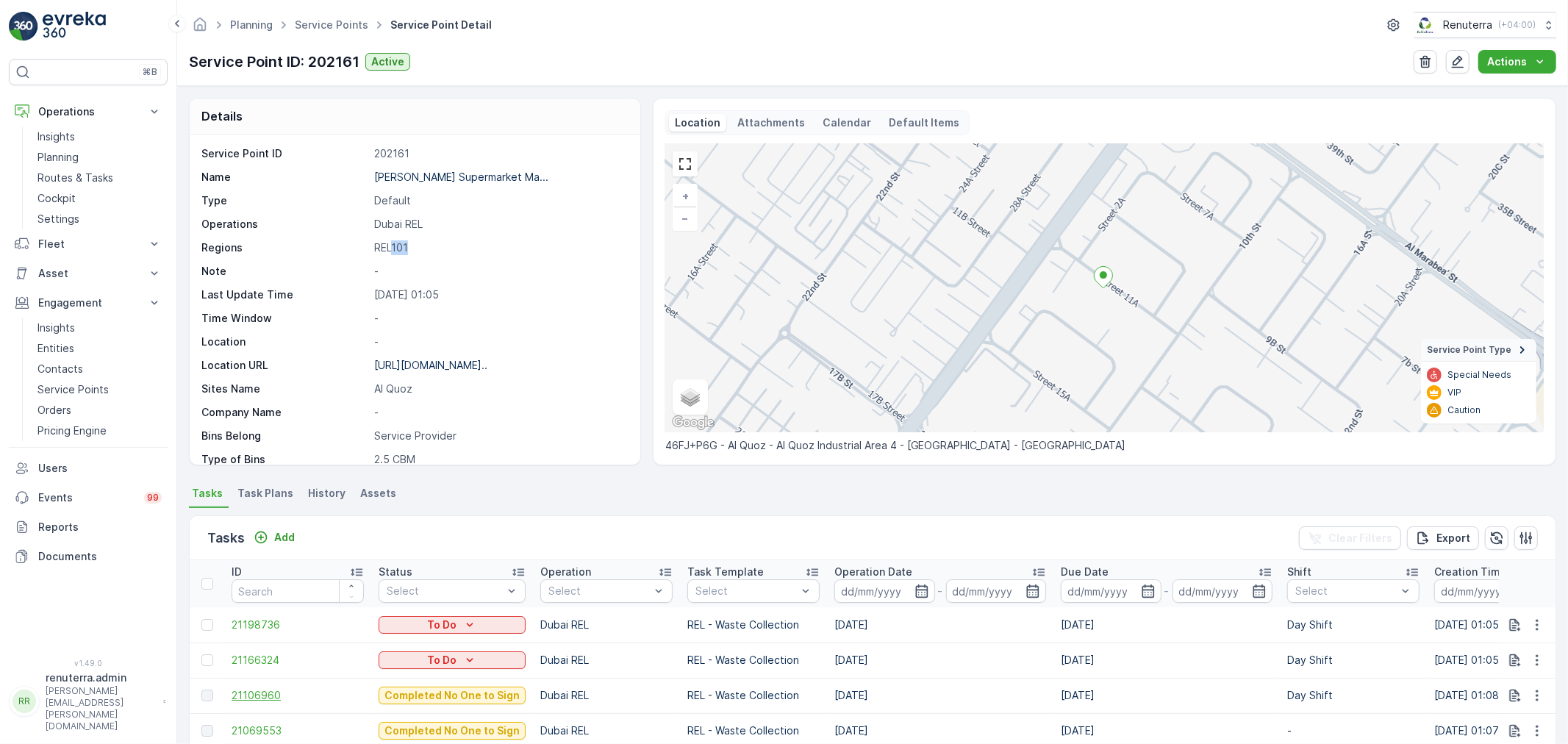
scroll to position [202, 0]
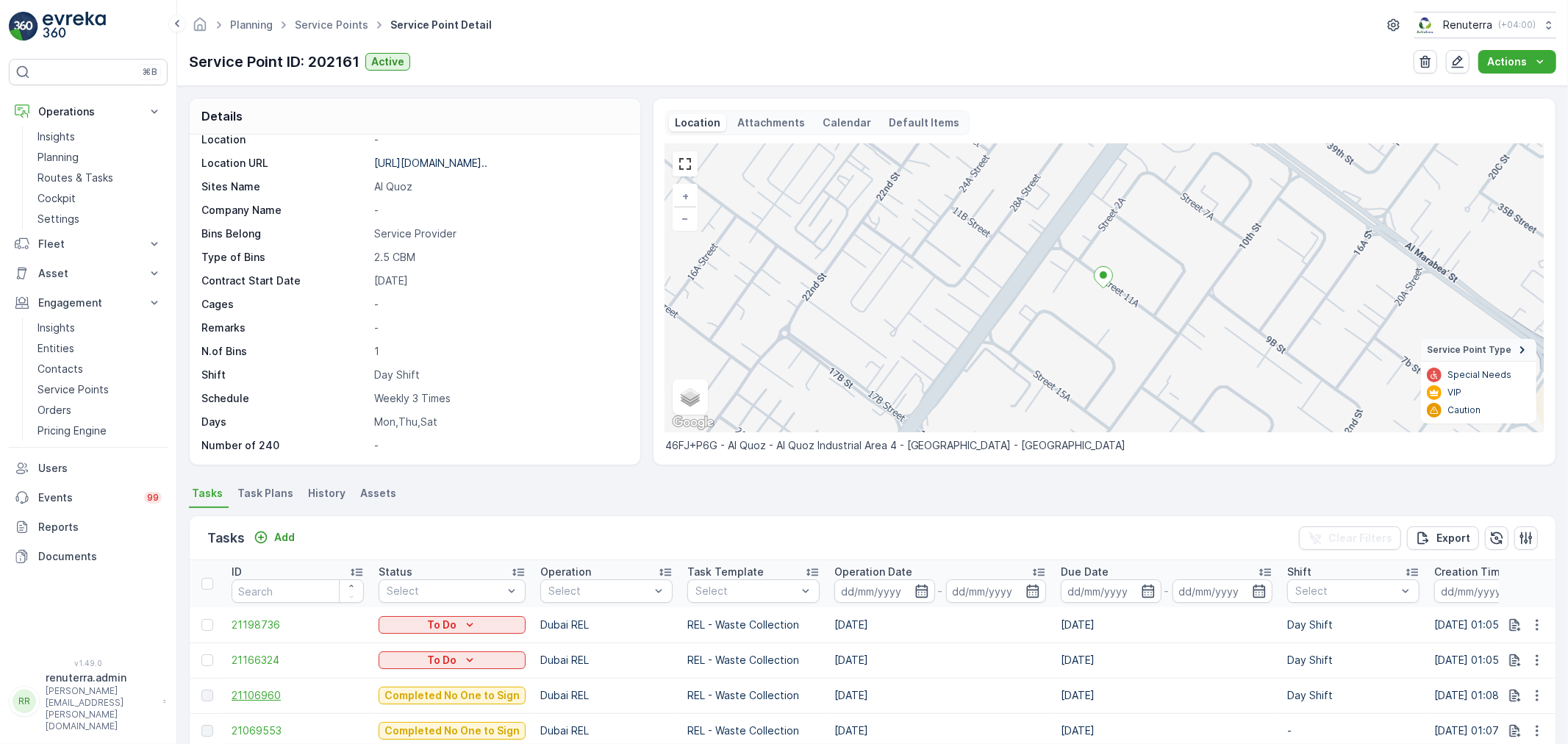
click at [267, 695] on span "21106960" at bounding box center [297, 695] width 132 height 15
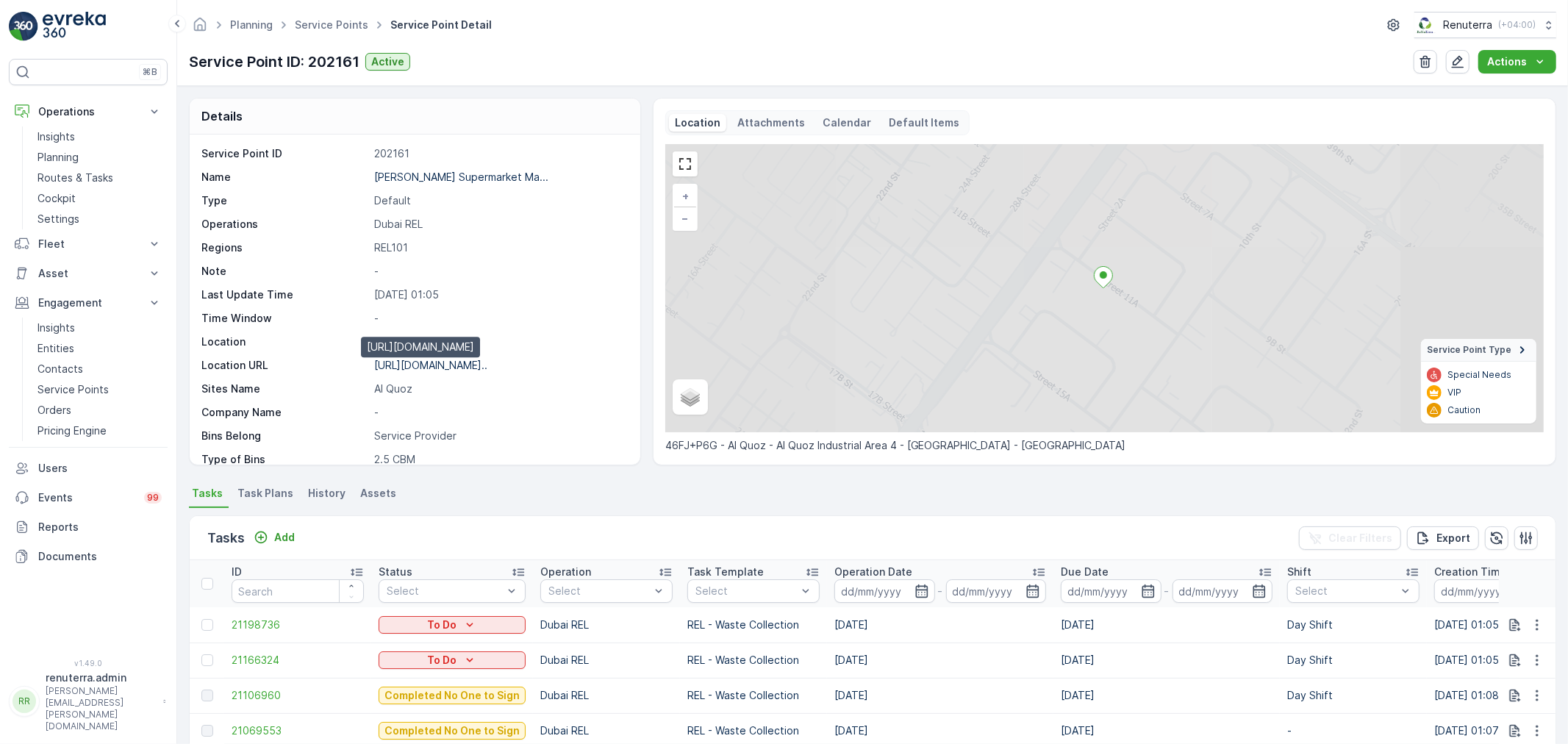
click at [459, 368] on p "[URL][DOMAIN_NAME].." at bounding box center [430, 364] width 114 height 13
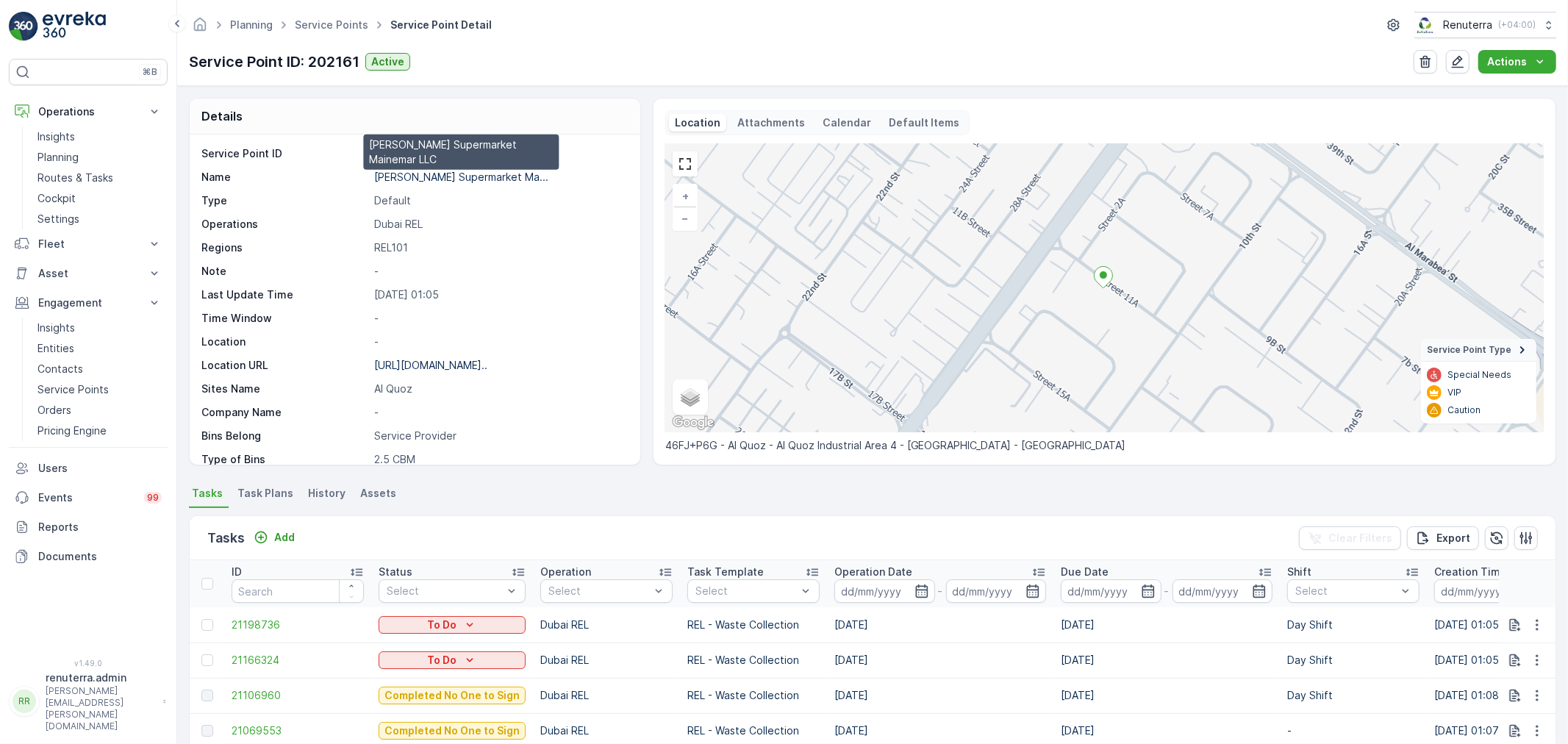
click at [446, 171] on p "[PERSON_NAME] Supermarket Ma..." at bounding box center [461, 177] width 174 height 13
click at [329, 19] on link "Service Points" at bounding box center [331, 25] width 73 height 13
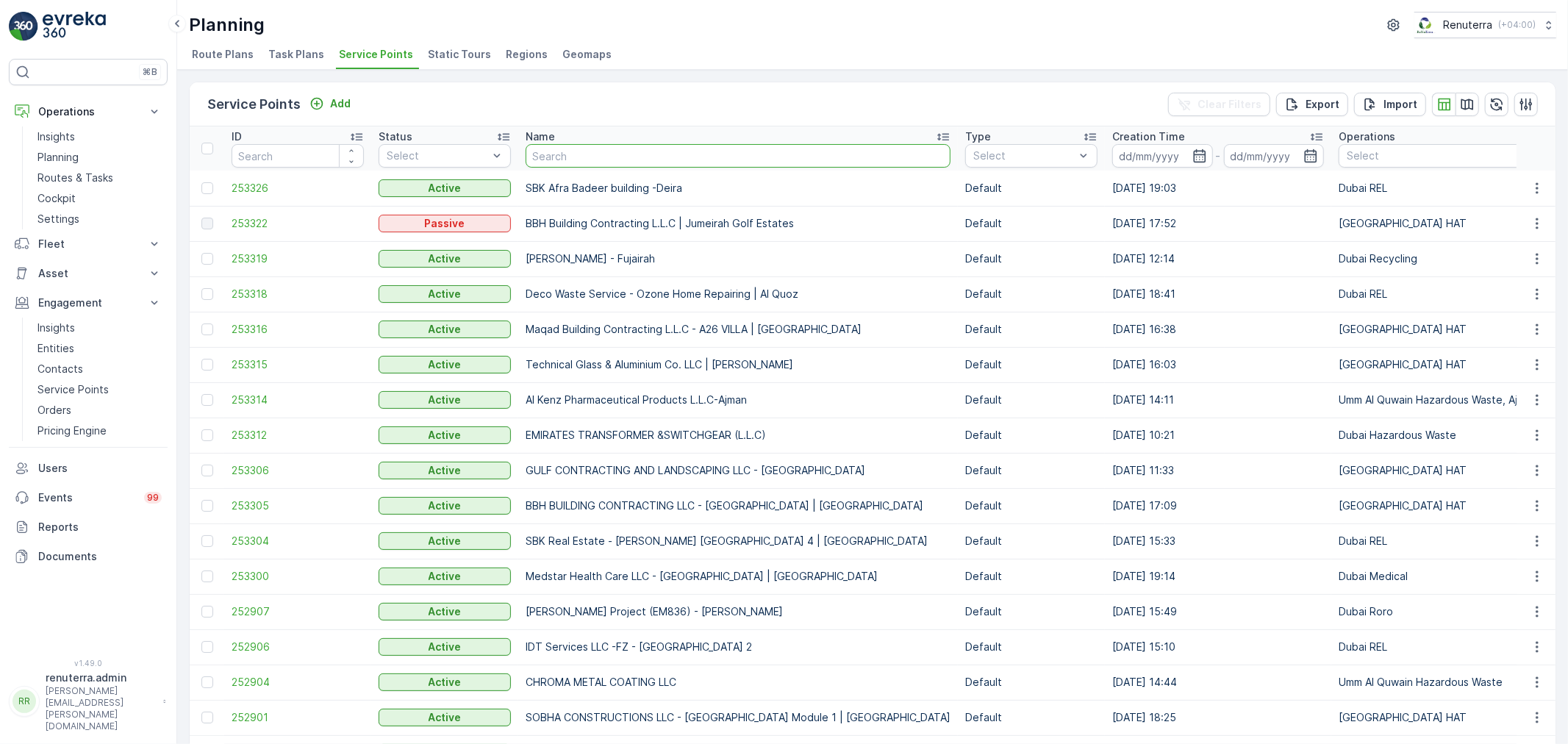
type input "HSSG Foundation Contracting LLC - Dubai Hills"
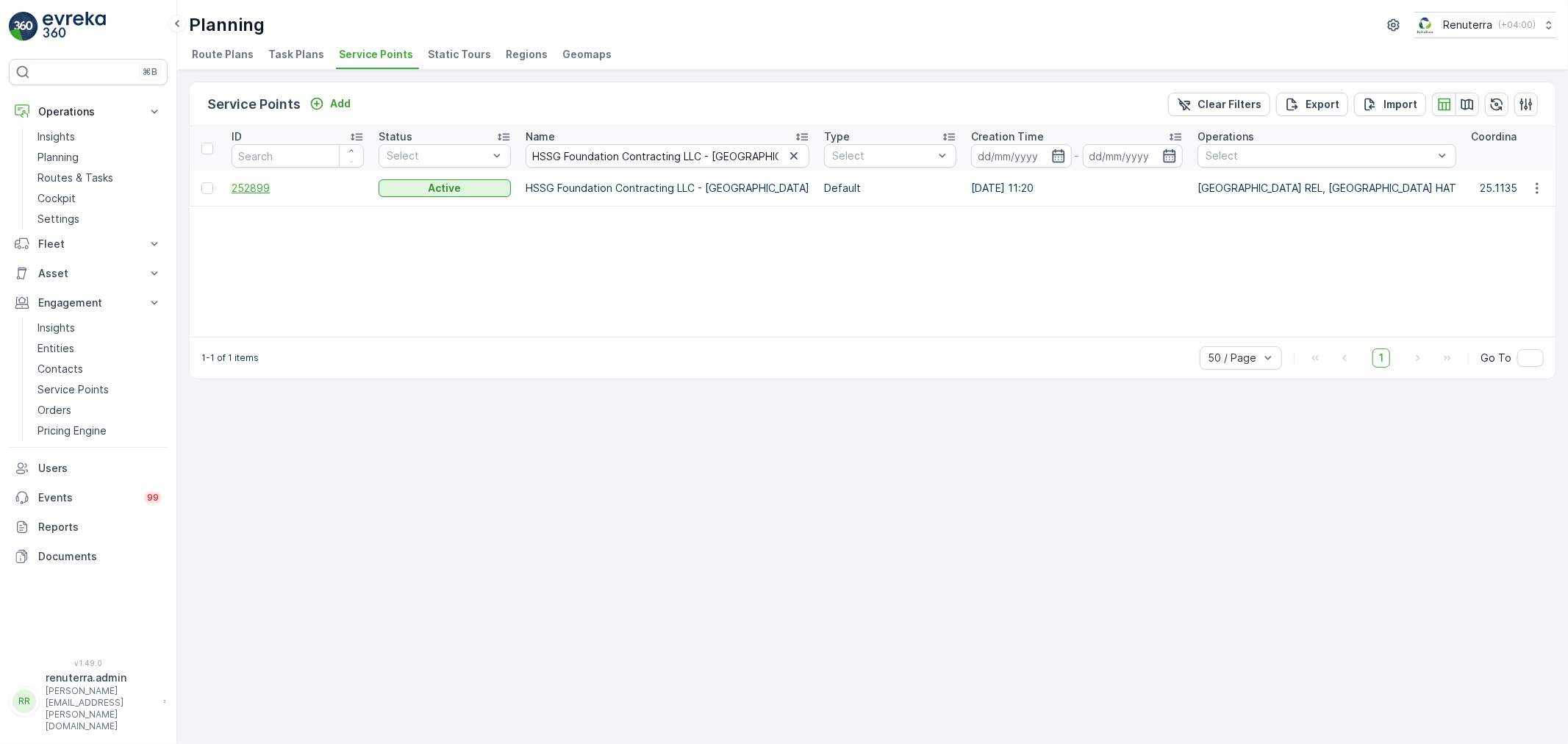
click at [267, 187] on span "252899" at bounding box center [297, 188] width 132 height 15
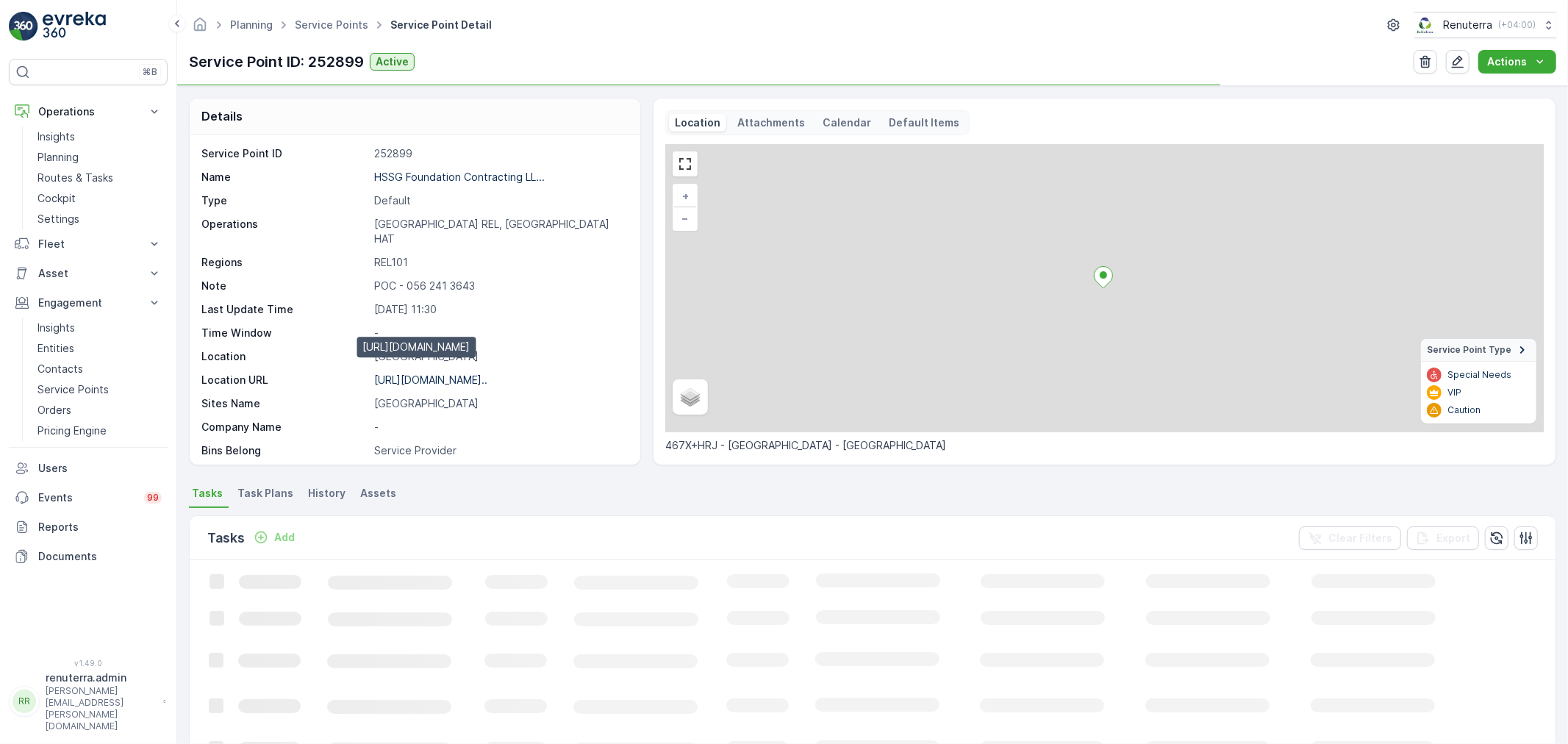
click at [474, 373] on p "https://maps.app.goo.gl/kiYpF6..." at bounding box center [430, 379] width 114 height 13
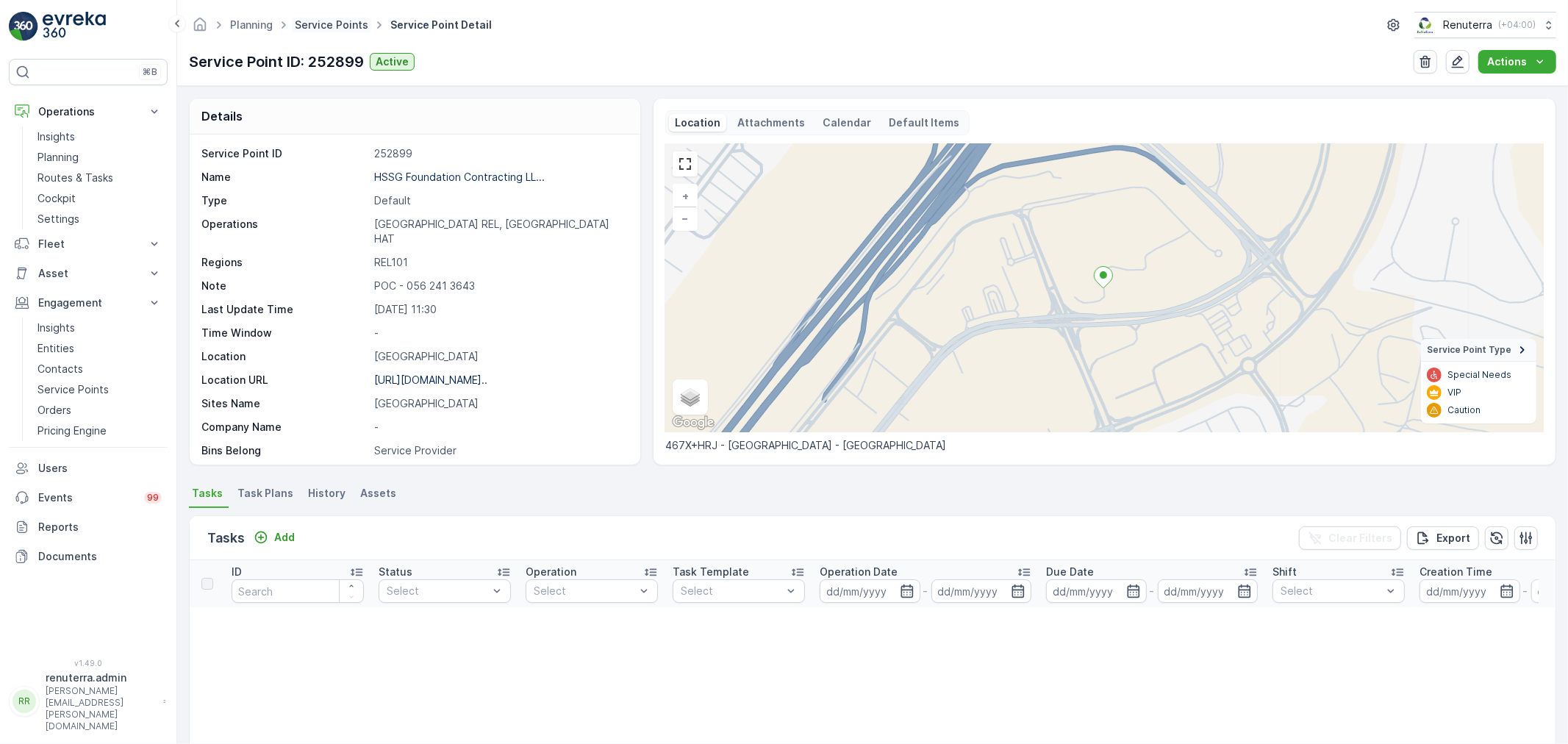
click at [358, 25] on link "Service Points" at bounding box center [331, 25] width 73 height 13
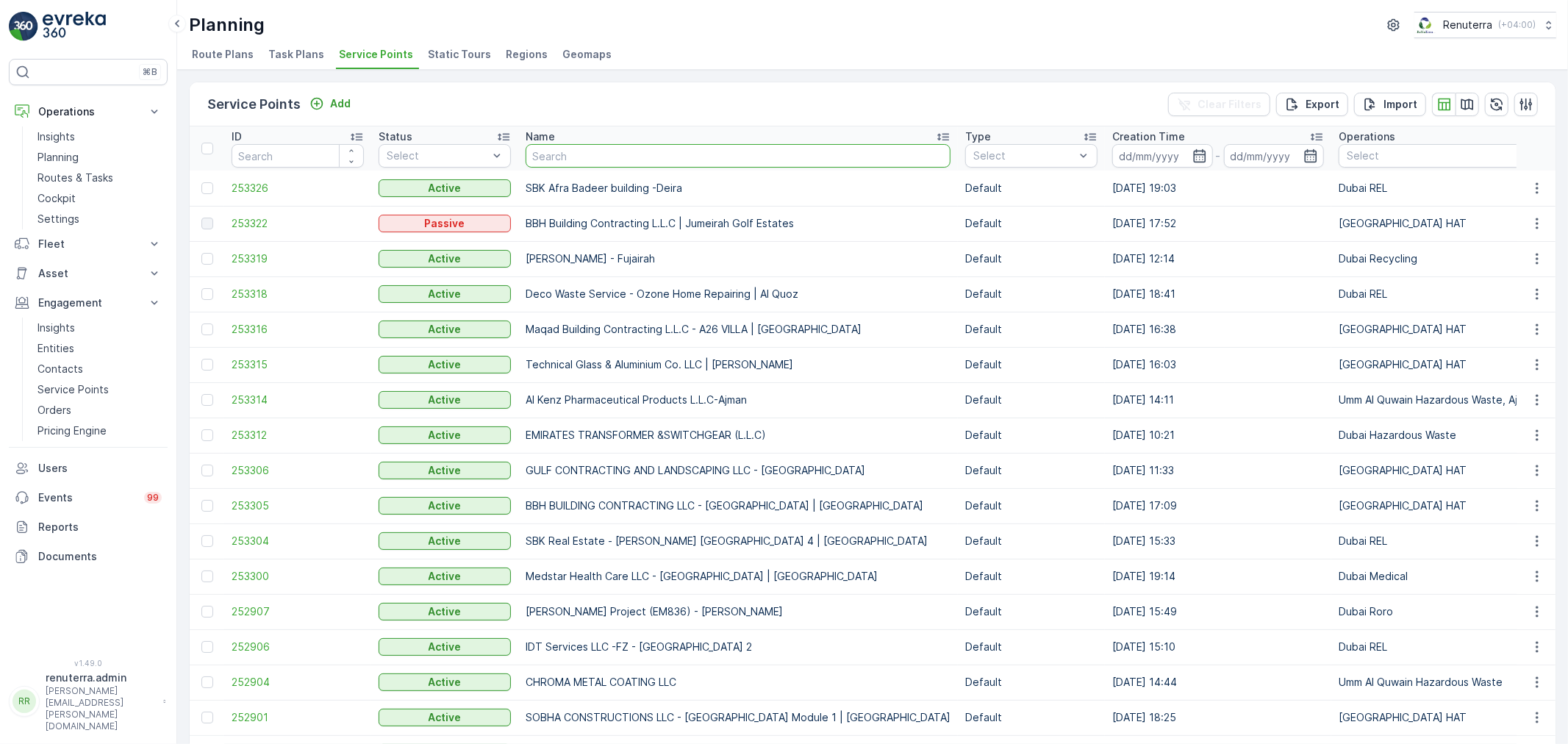
type input "Deco Waste Service - Iqraa Building Materials | Al Quoz"
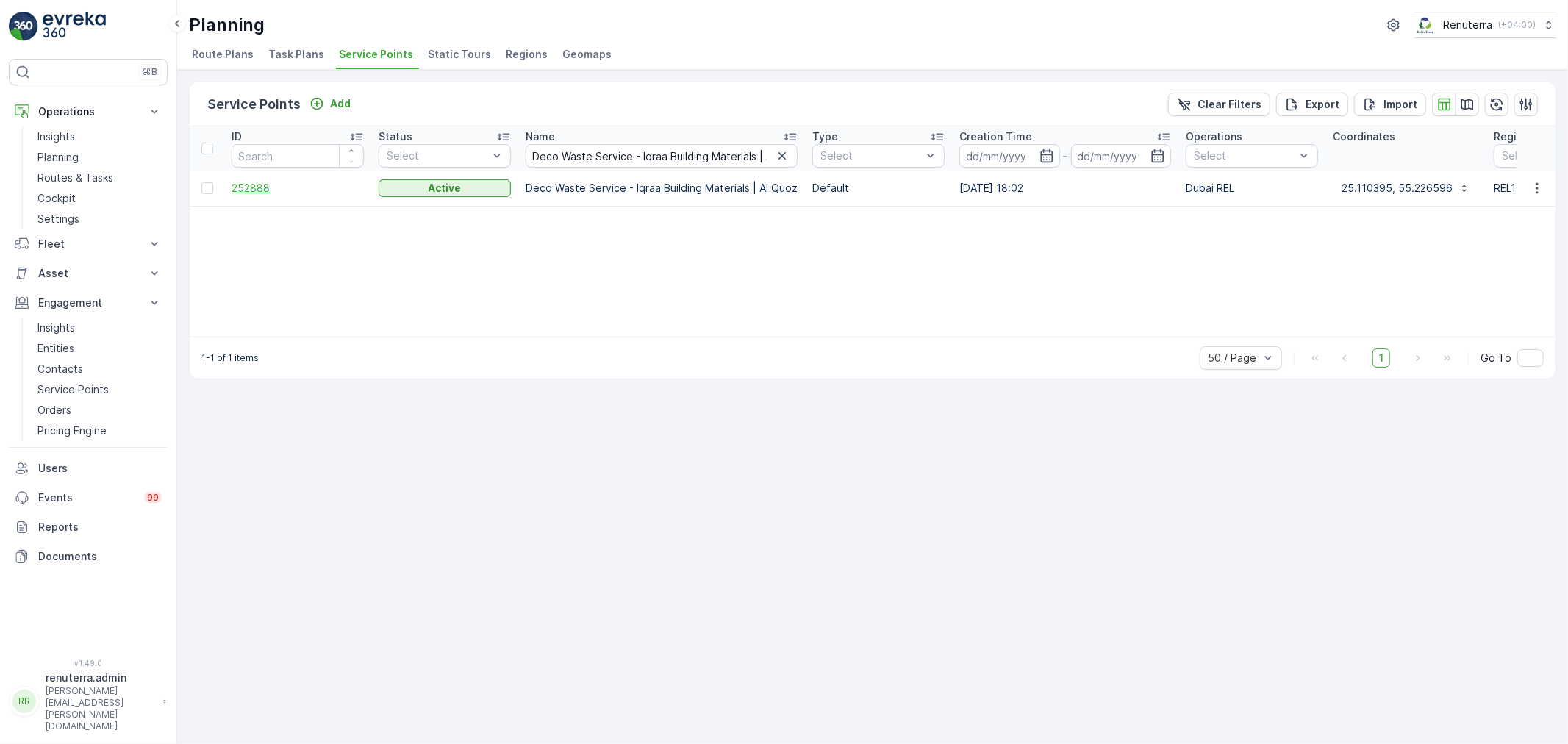
click at [262, 185] on span "252888" at bounding box center [297, 188] width 132 height 15
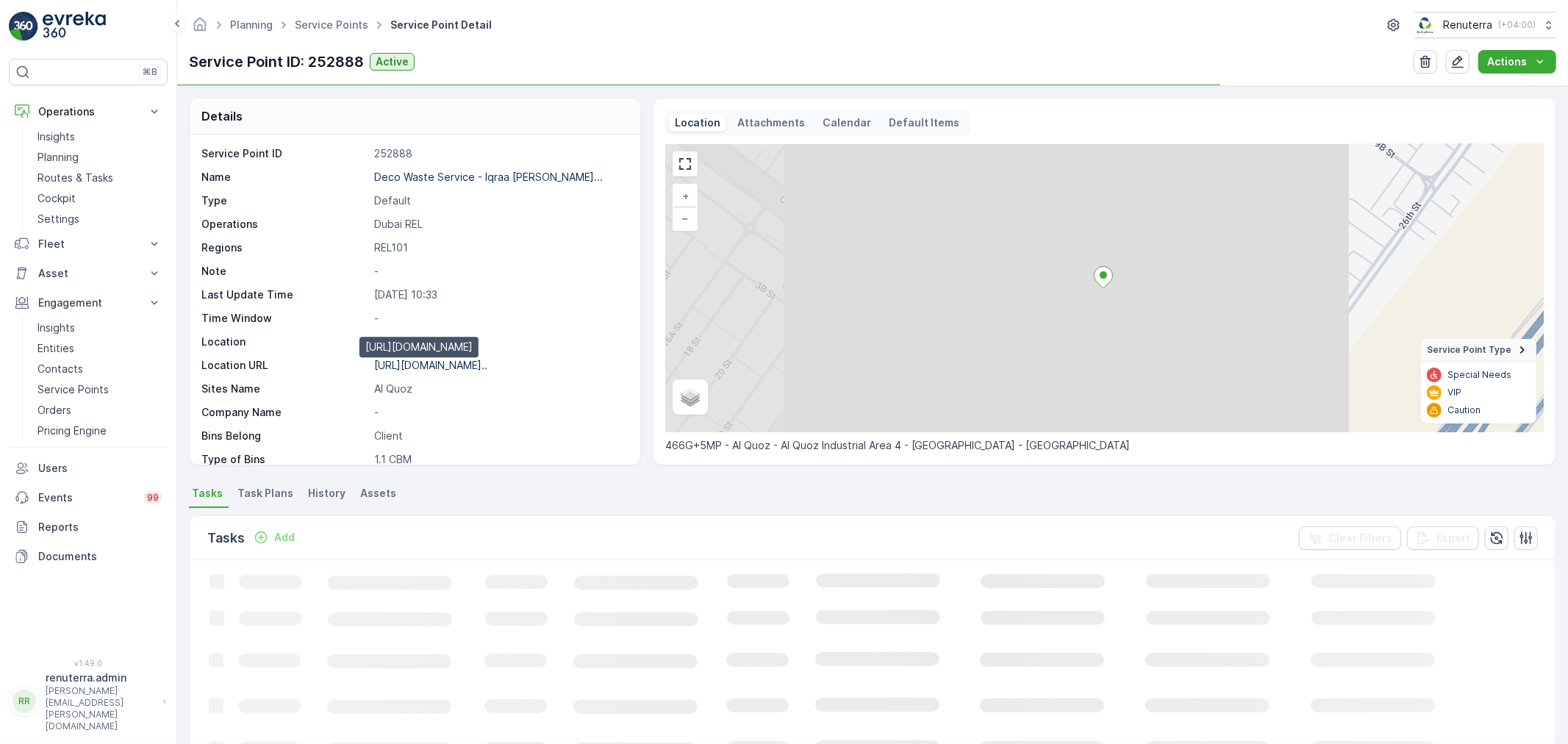
click at [431, 363] on p "https://maps.app.goo.gl/7mNeAt..." at bounding box center [430, 364] width 114 height 13
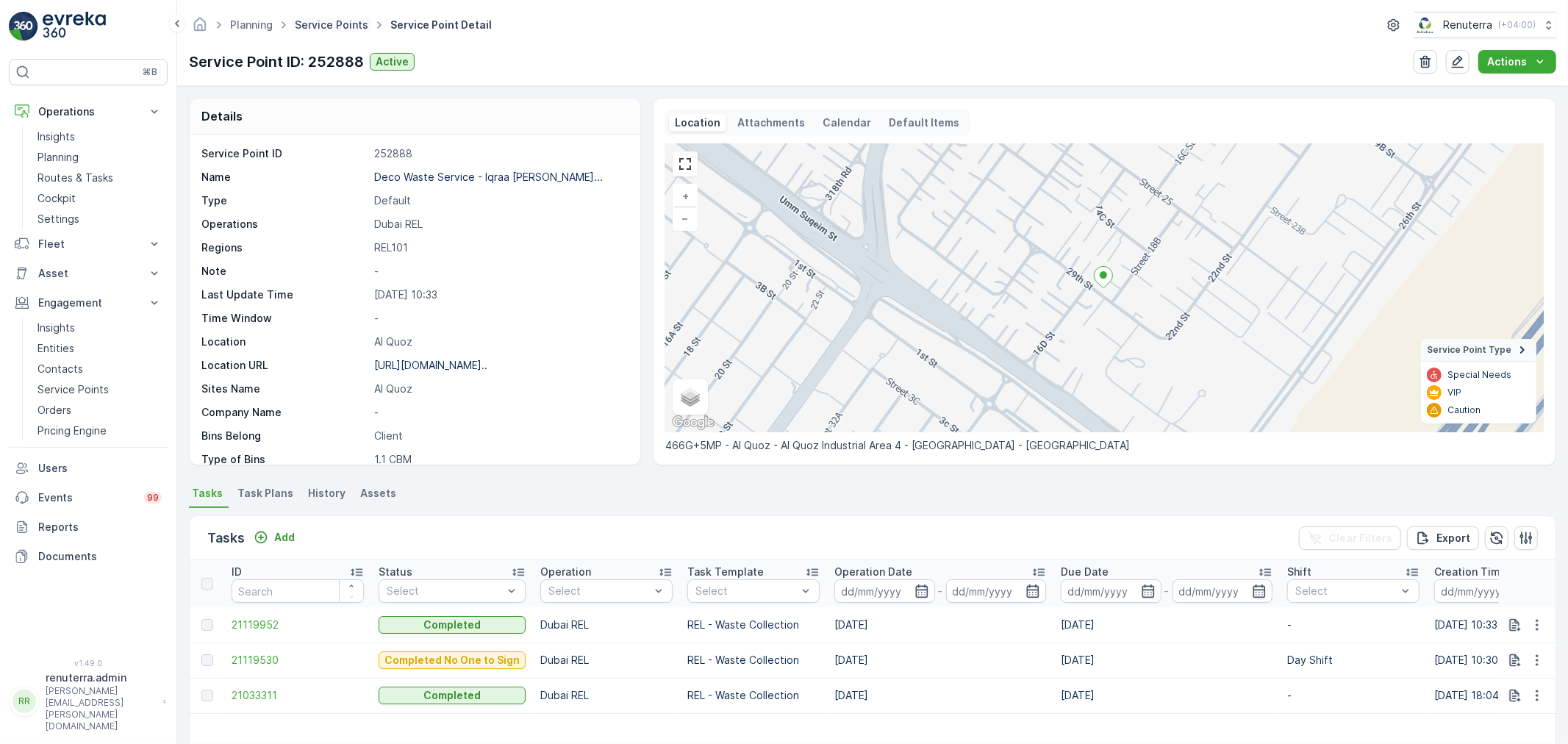
click at [327, 20] on link "Service Points" at bounding box center [331, 25] width 73 height 13
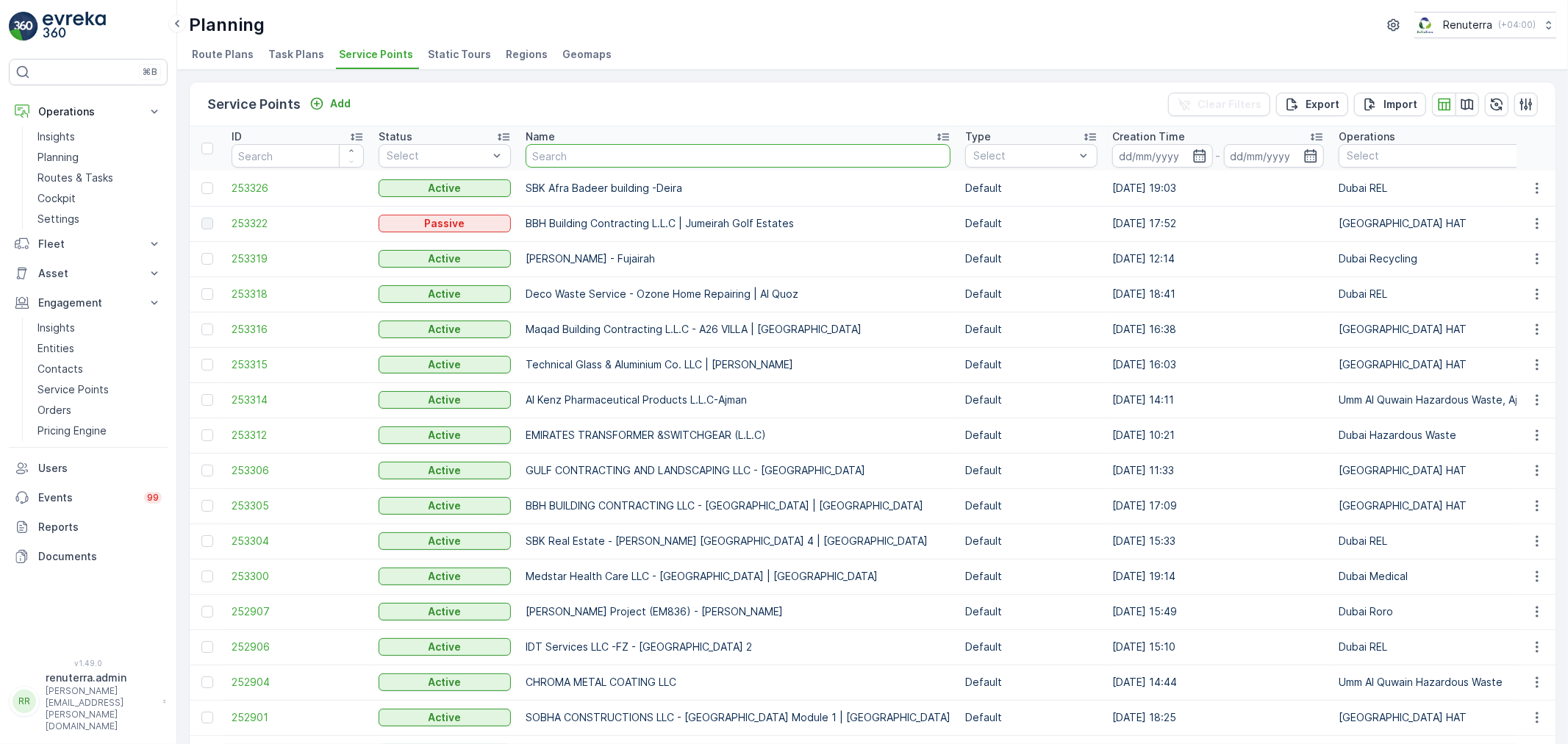
click at [649, 160] on input "text" at bounding box center [738, 156] width 425 height 24
paste input "Deco Waste Service - King Auto Care | Al Quoz"
type input "Deco Waste Service - King Auto Care | Al Quoz"
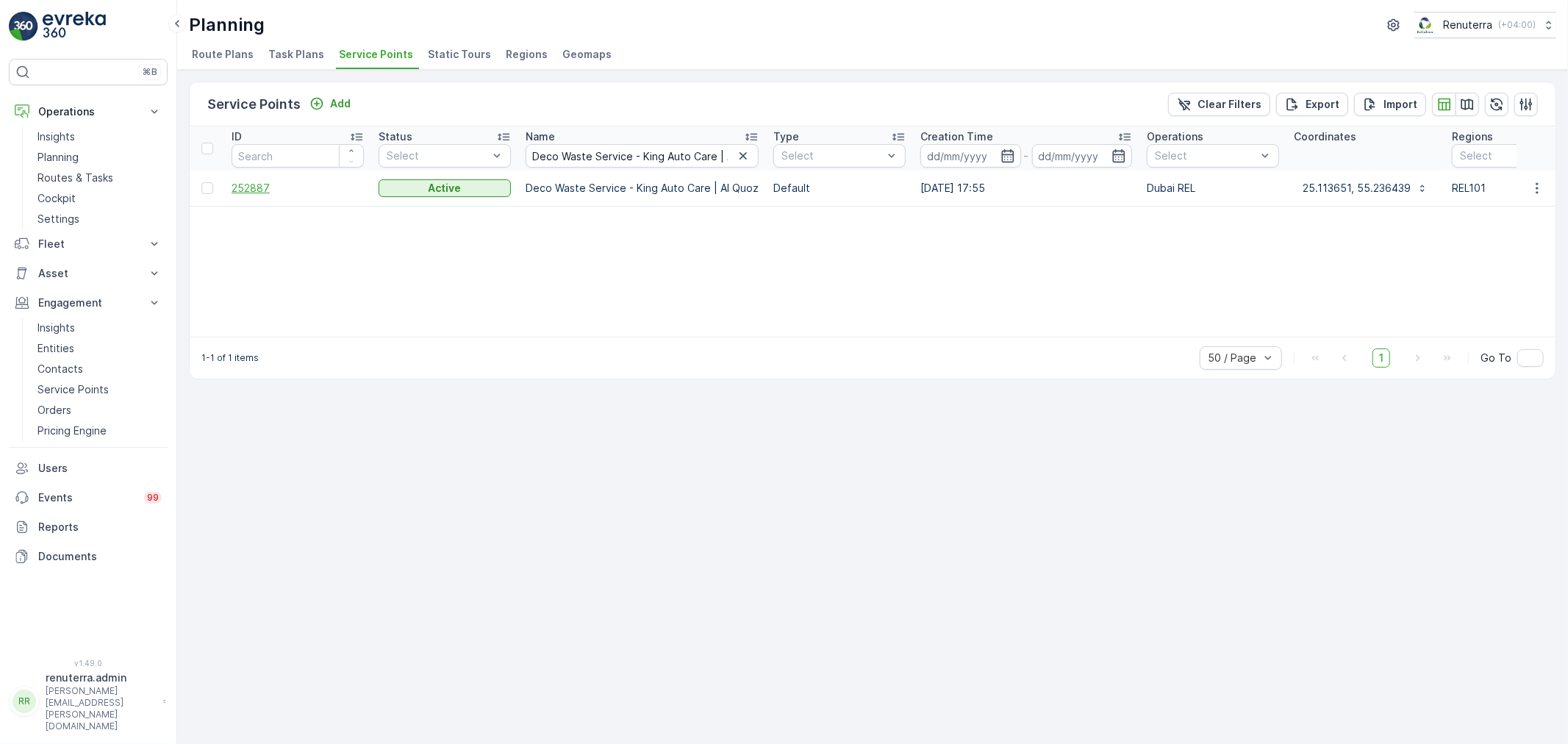
click at [251, 183] on span "252887" at bounding box center [297, 188] width 132 height 15
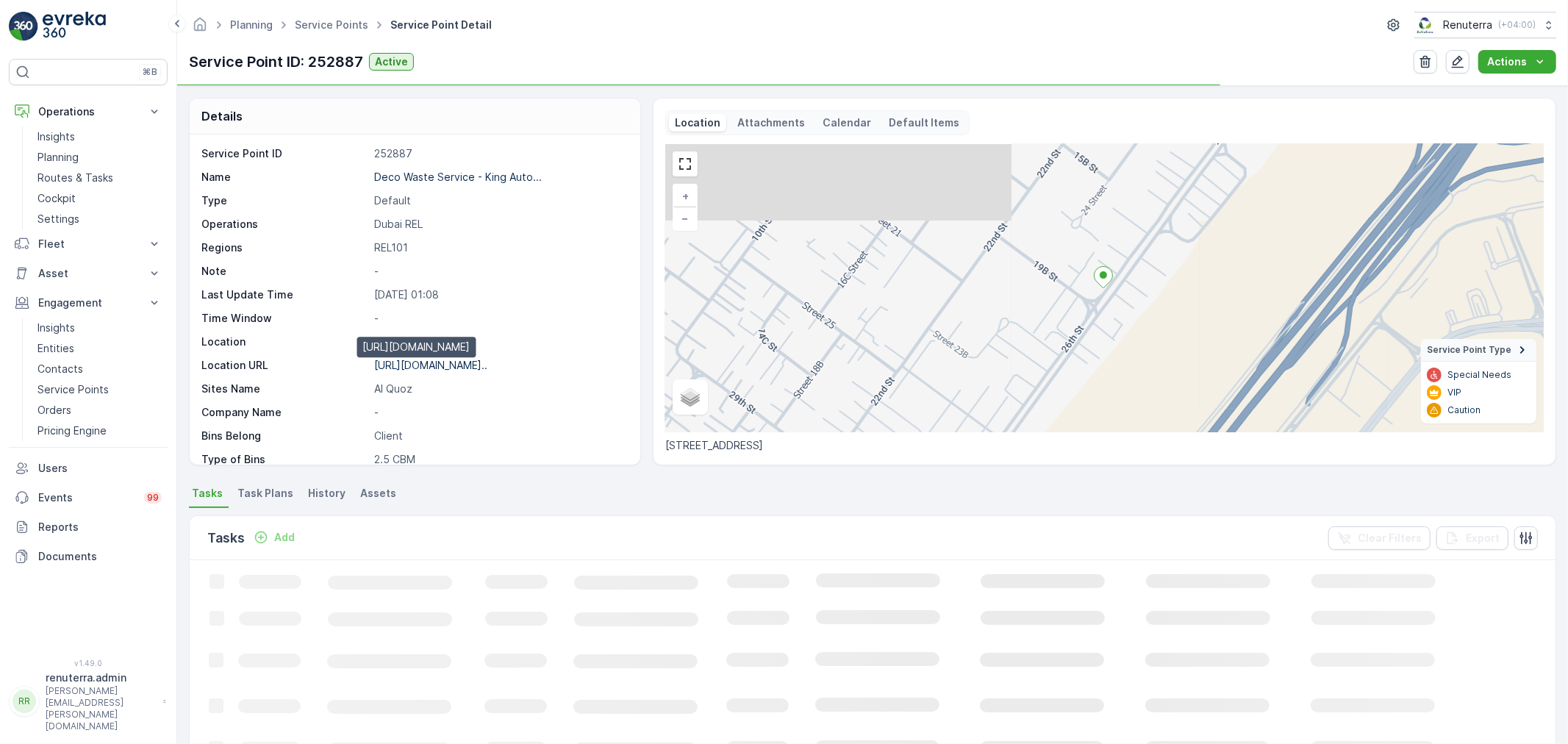
click at [416, 369] on p "https://maps.app.goo.gl/fbeFzg..." at bounding box center [430, 364] width 114 height 13
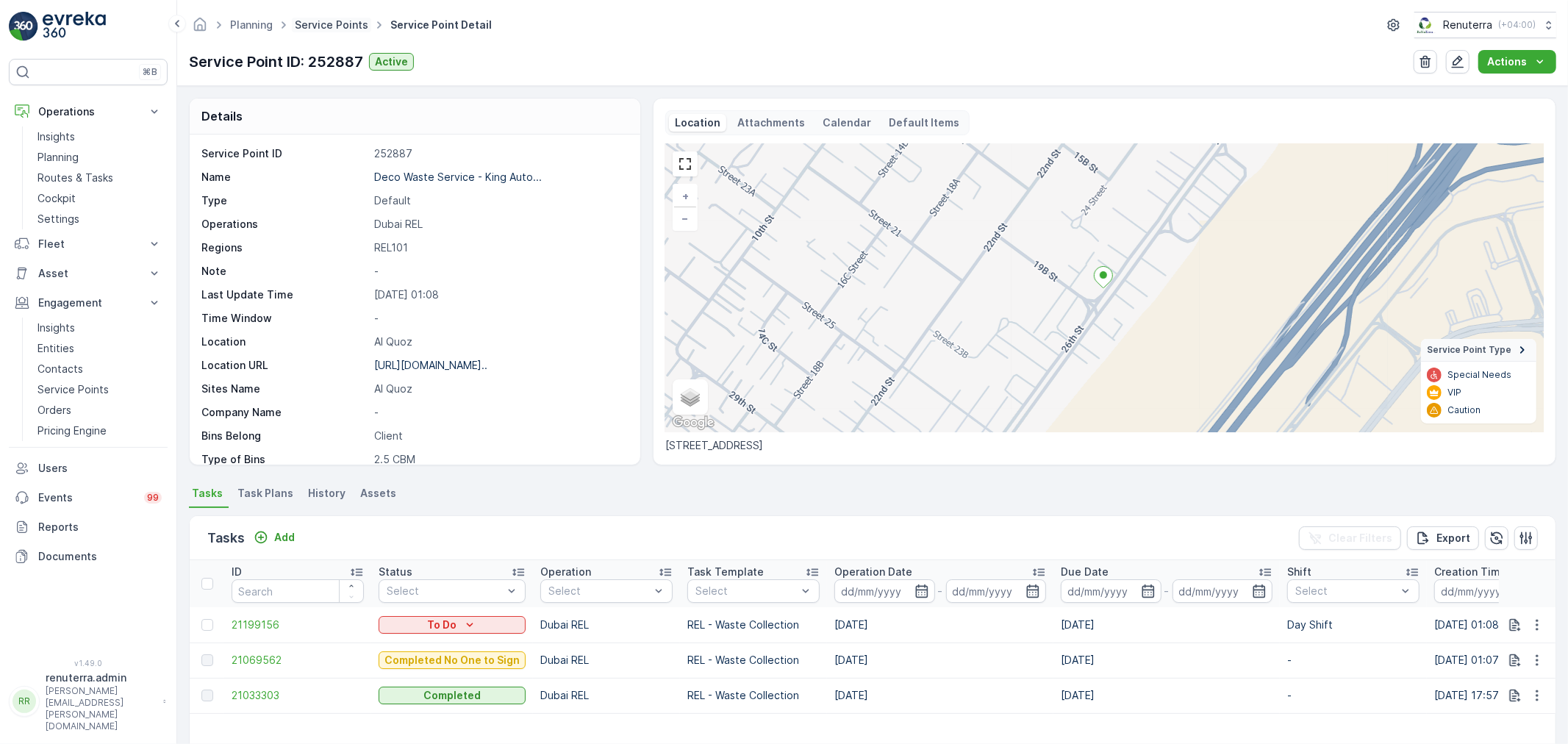
click at [315, 26] on link "Service Points" at bounding box center [331, 25] width 73 height 13
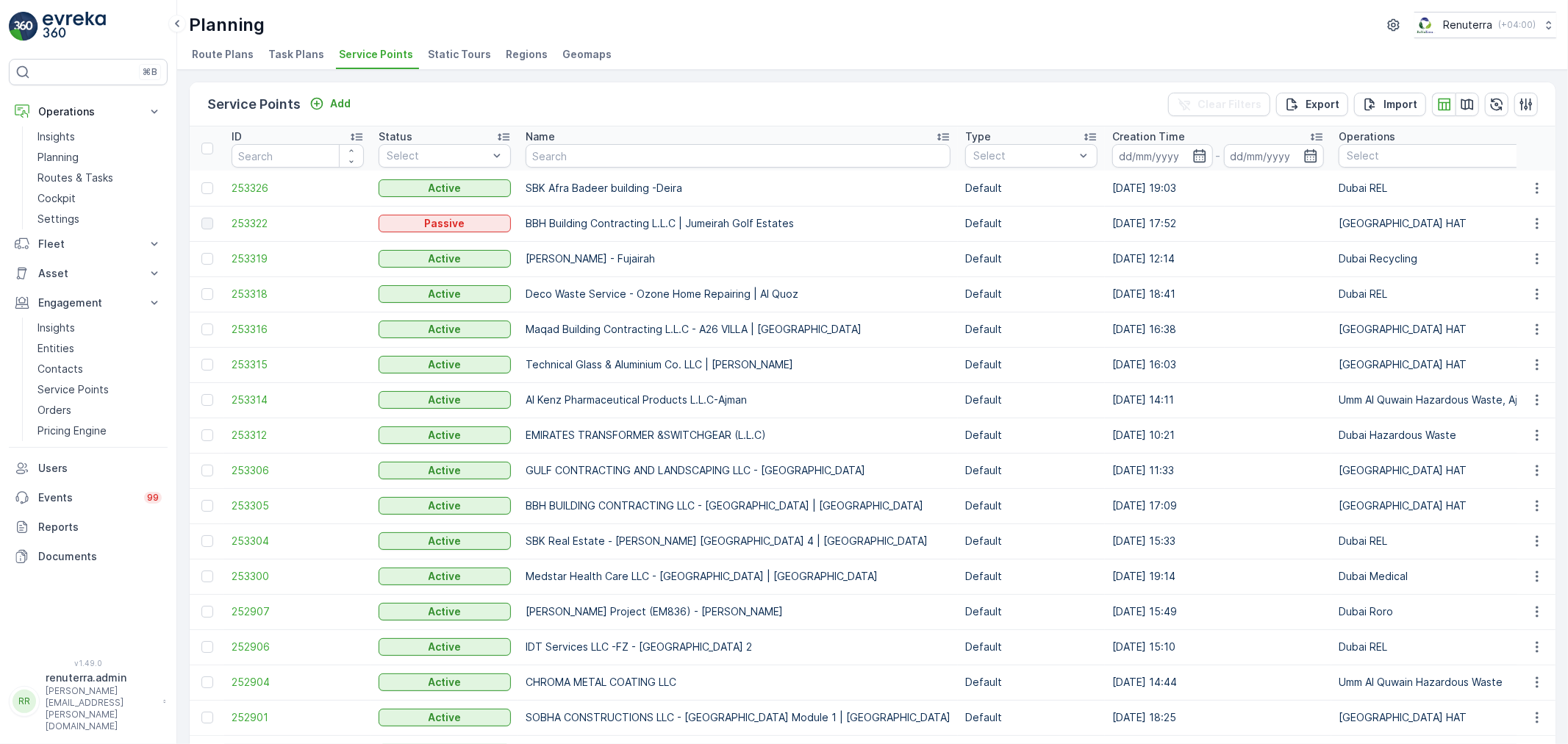
click at [663, 151] on input "text" at bounding box center [738, 156] width 425 height 24
paste input "Deco Waste Service - Ozone Home Building Material| Al Quoz"
type input "Deco Waste Service - Ozone Home Building Material| Al Quoz"
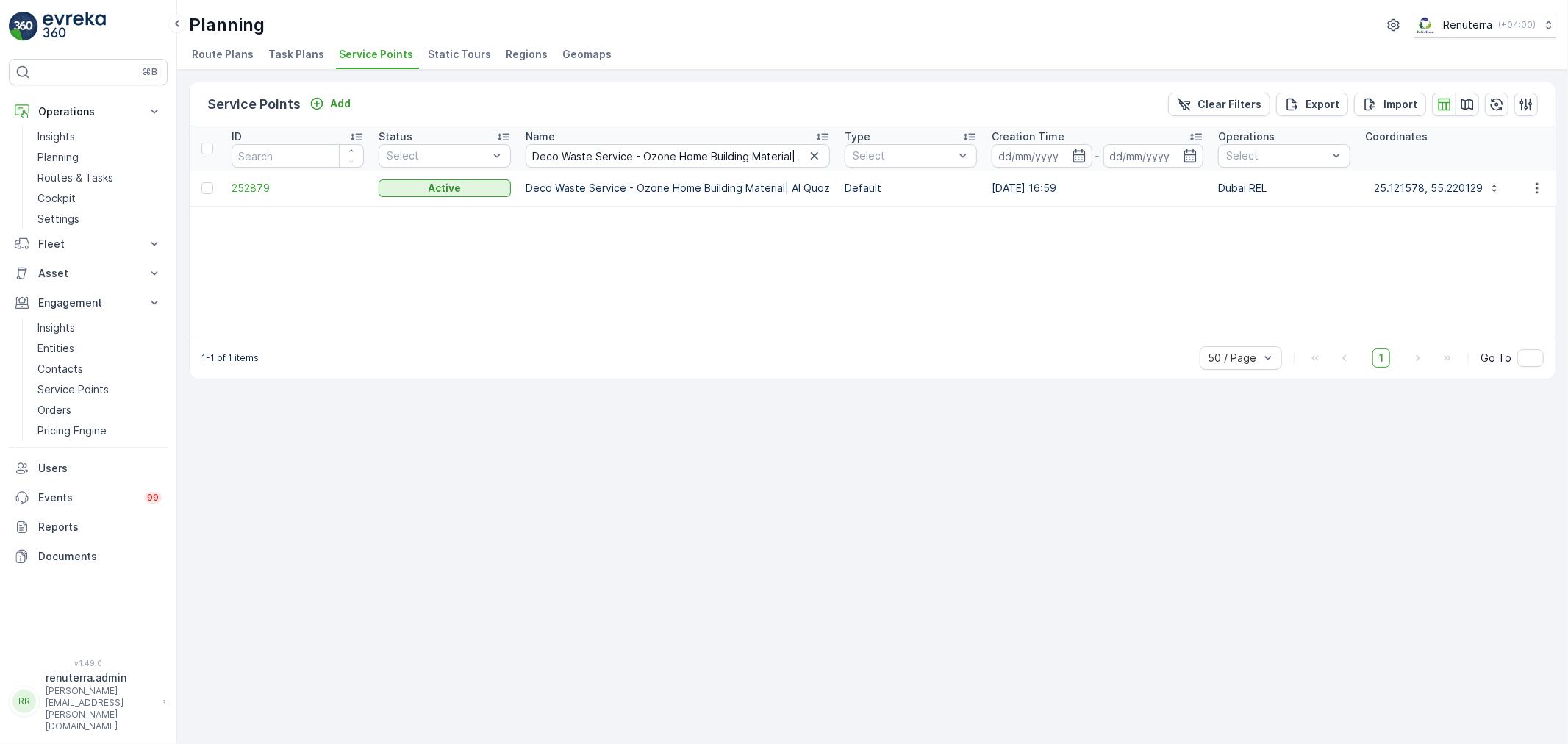
click at [261, 182] on span "252879" at bounding box center [297, 188] width 132 height 15
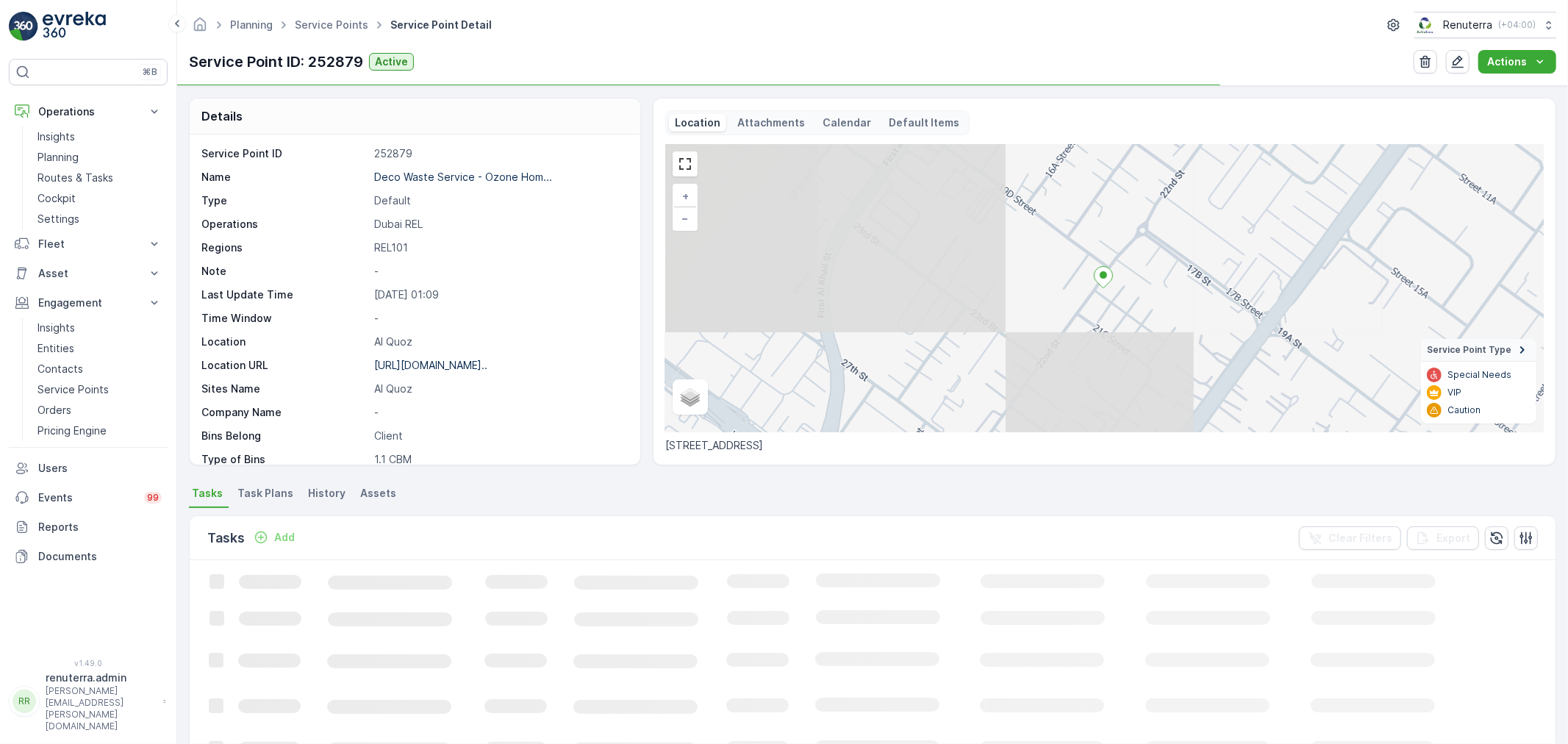
click at [428, 357] on div "https://maps.app.goo.gl/tG7ATp..." at bounding box center [430, 364] width 114 height 15
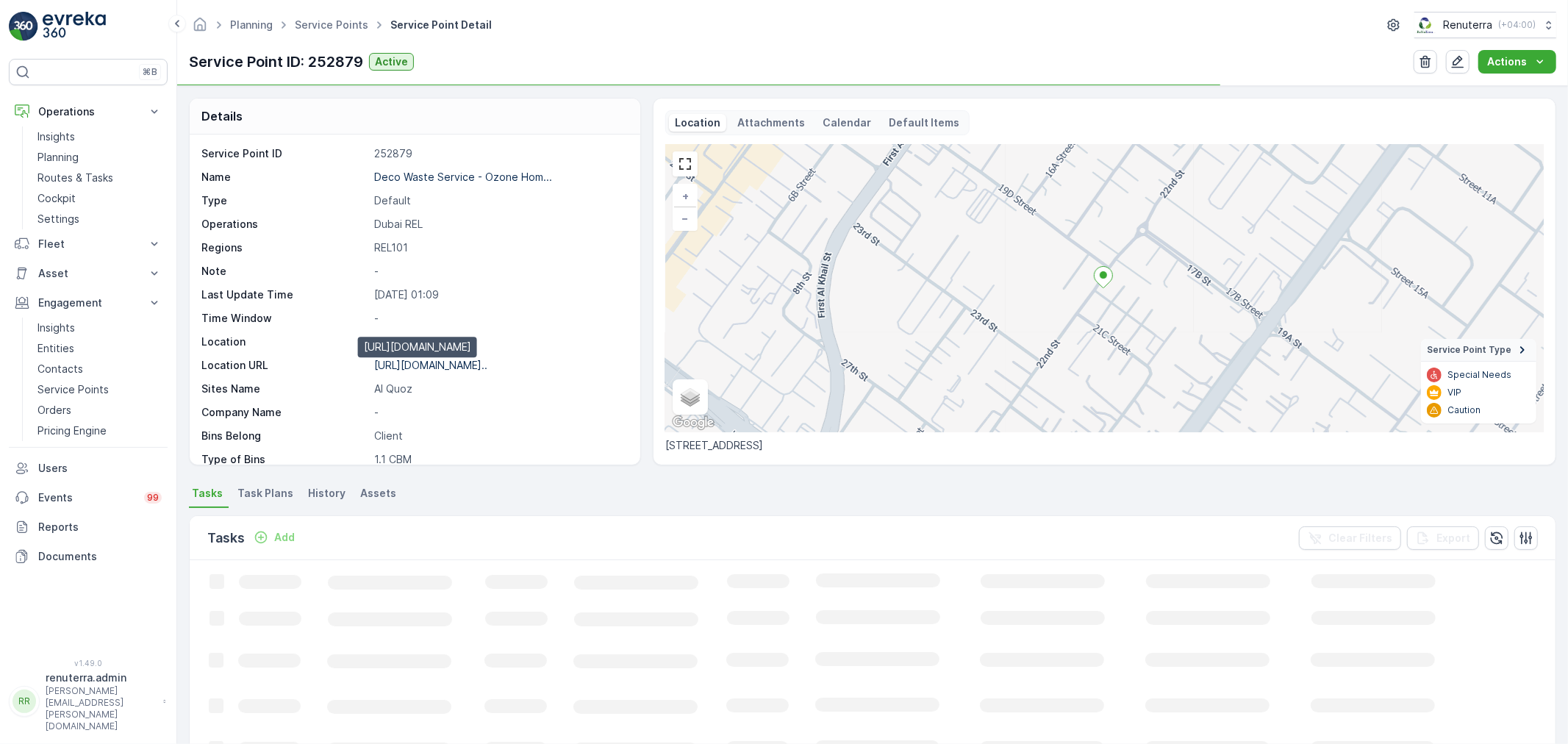
click at [428, 360] on p "https://maps.app.goo.gl/tG7ATp..." at bounding box center [430, 364] width 114 height 13
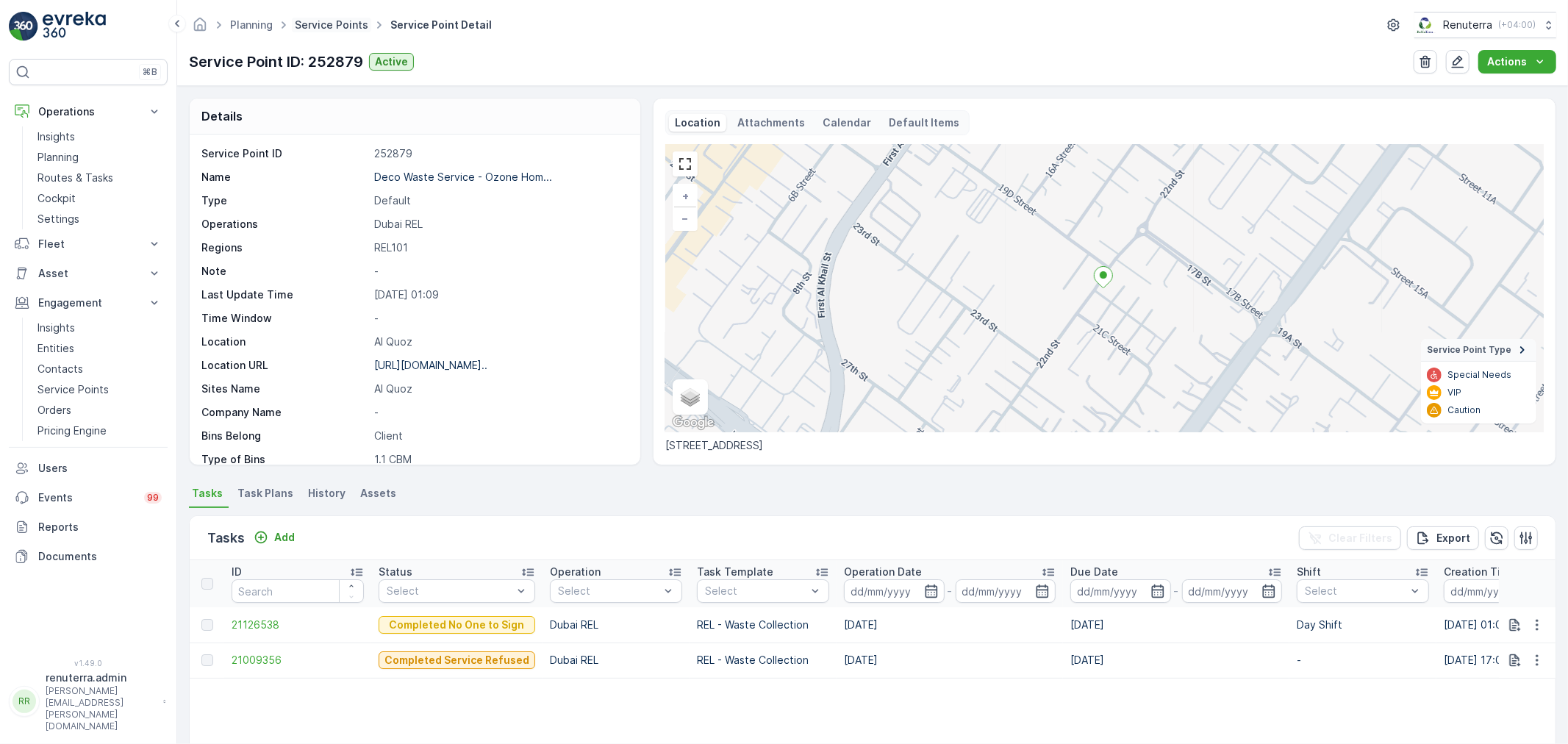
click at [325, 23] on link "Service Points" at bounding box center [331, 25] width 73 height 13
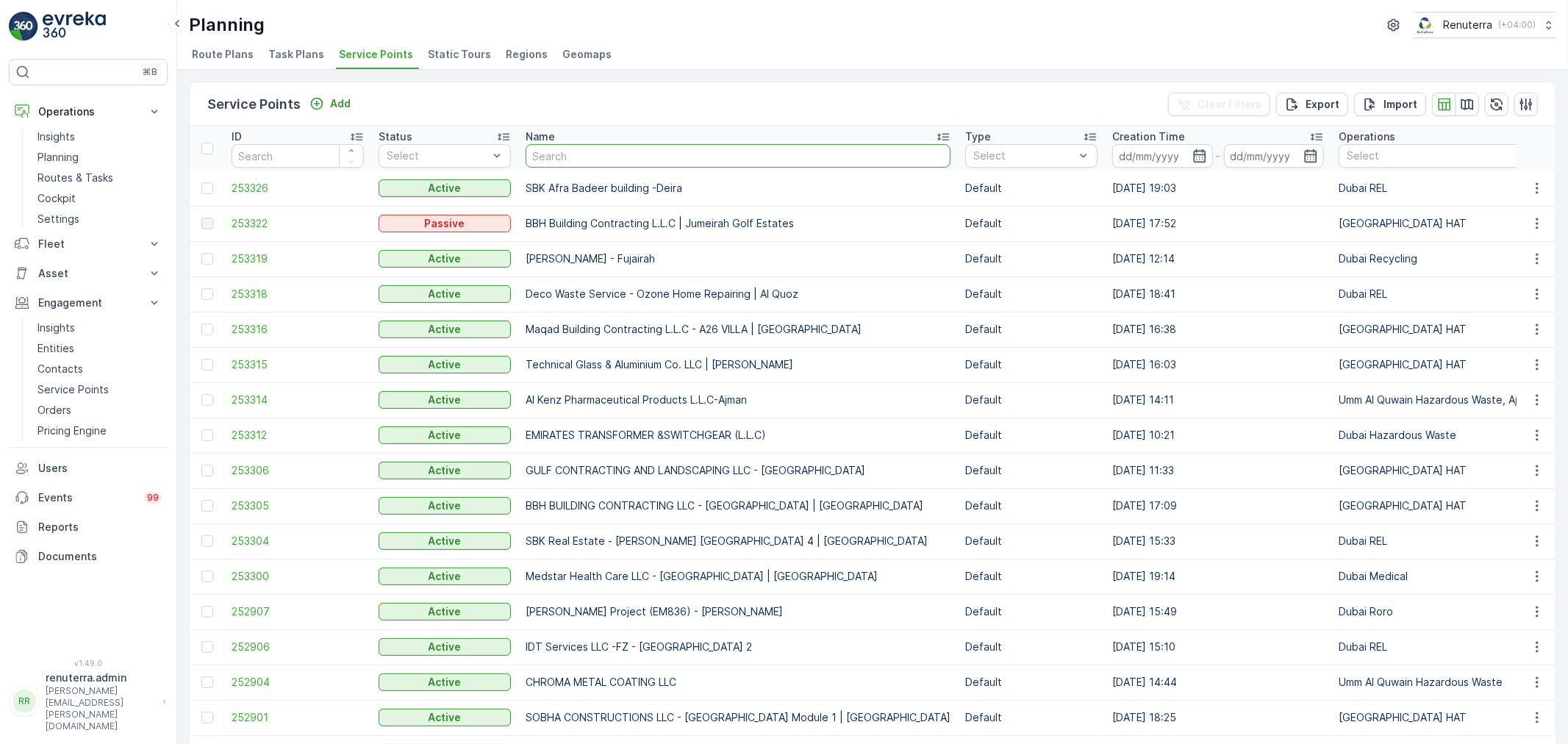
type input "Deco Waste Service - Ozone Home Building Material| Al Quoz"
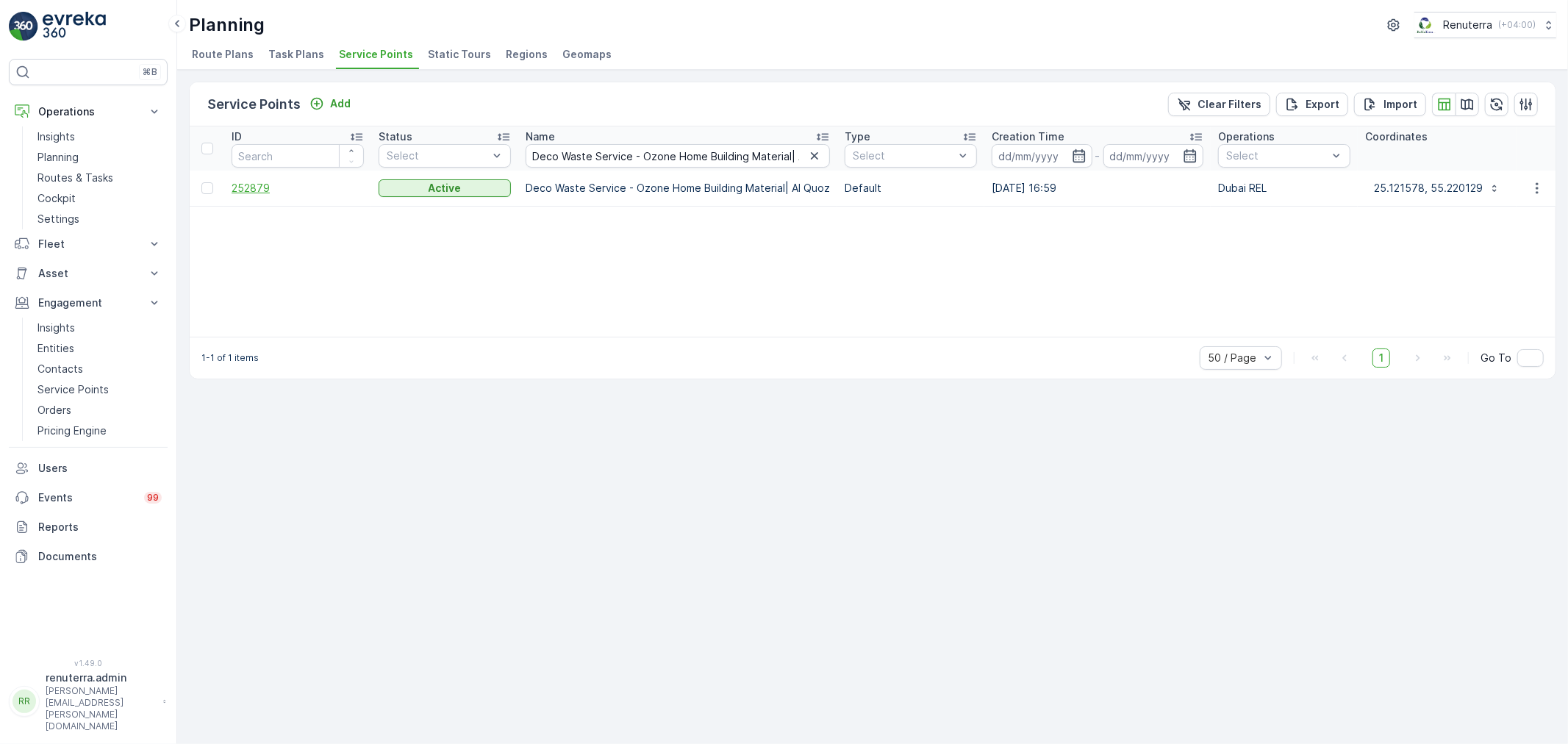
click at [266, 187] on span "252879" at bounding box center [297, 188] width 132 height 15
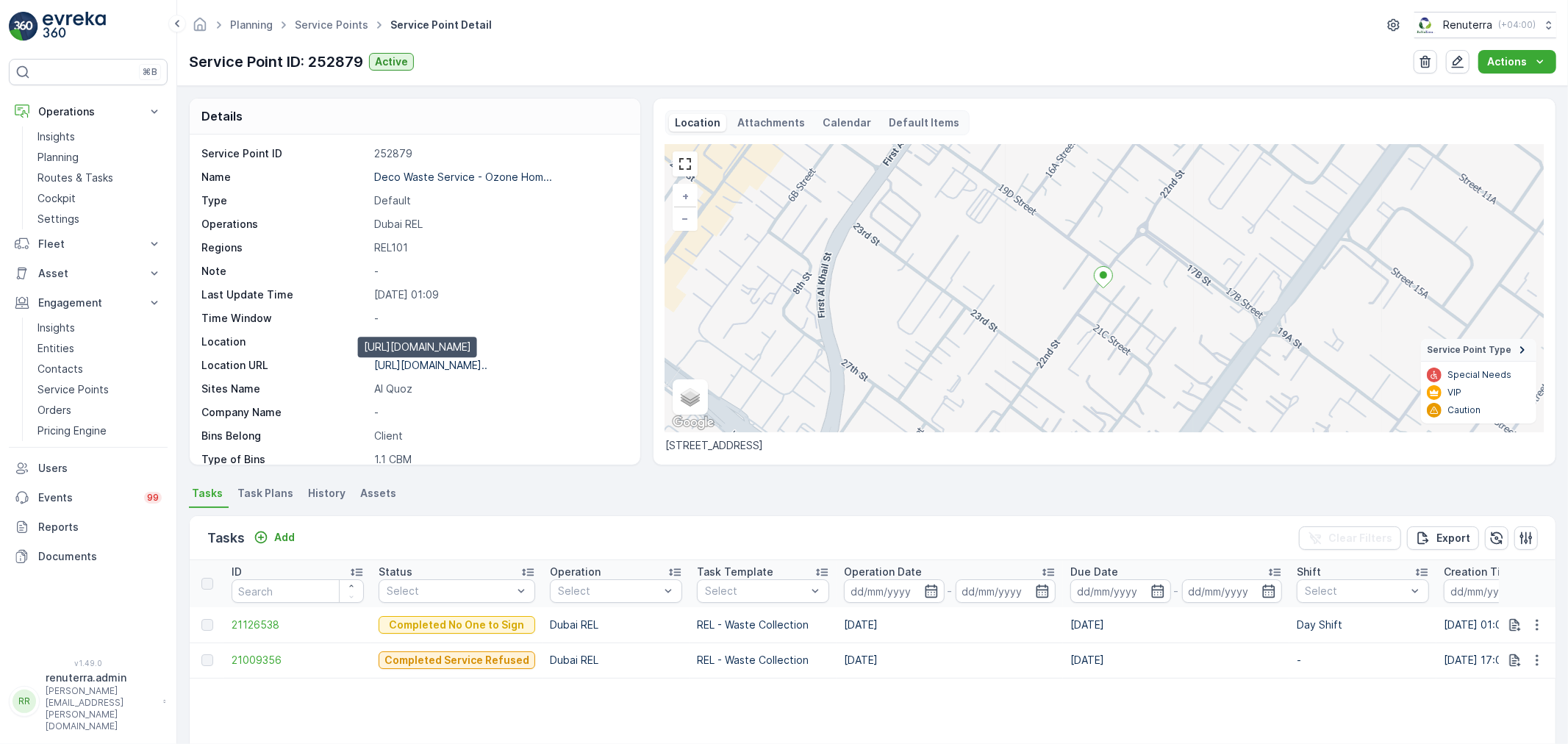
click at [445, 363] on p "https://maps.app.goo.gl/tG7ATp..." at bounding box center [430, 364] width 114 height 13
click at [78, 151] on p "Planning" at bounding box center [58, 157] width 41 height 15
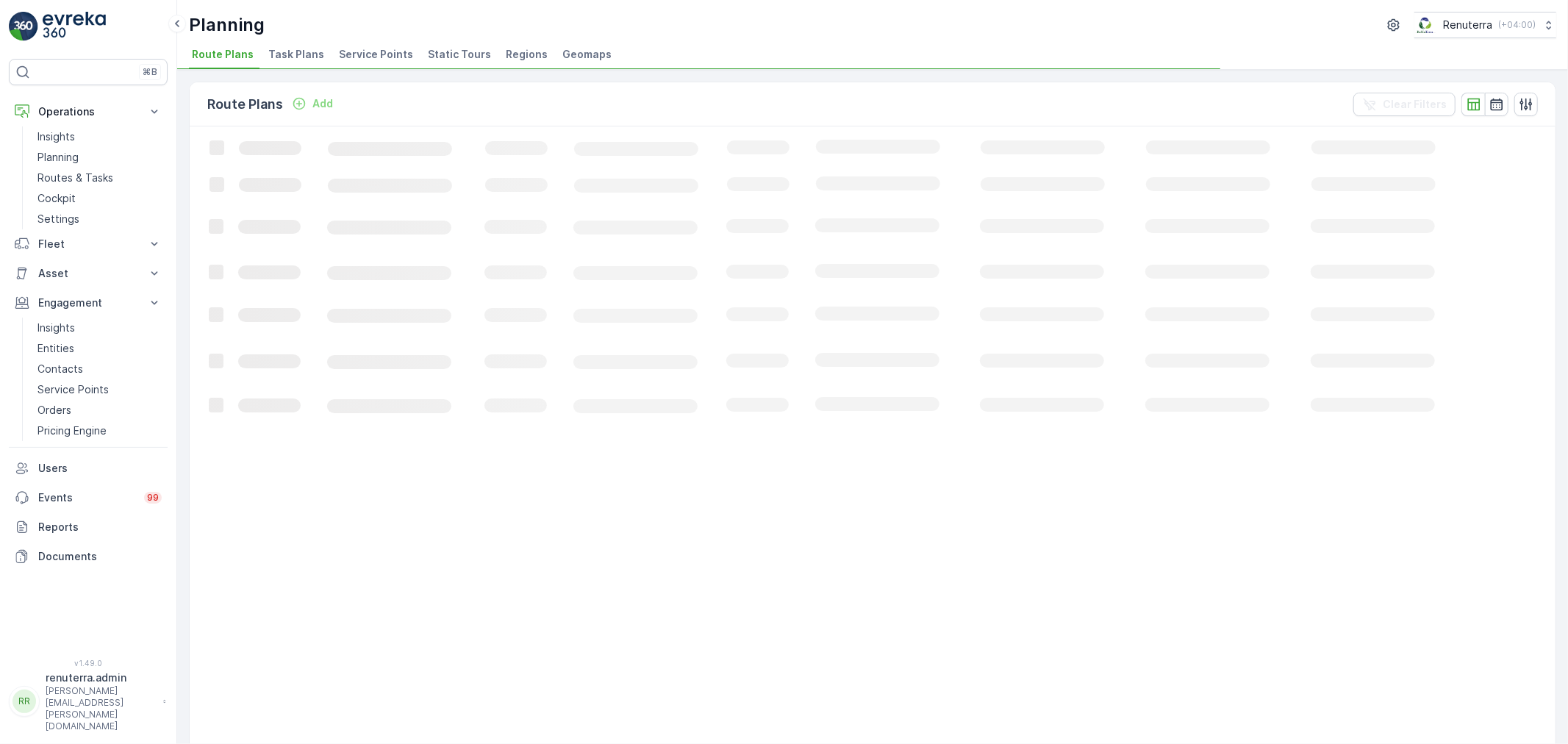
click at [362, 50] on span "Service Points" at bounding box center [376, 54] width 74 height 15
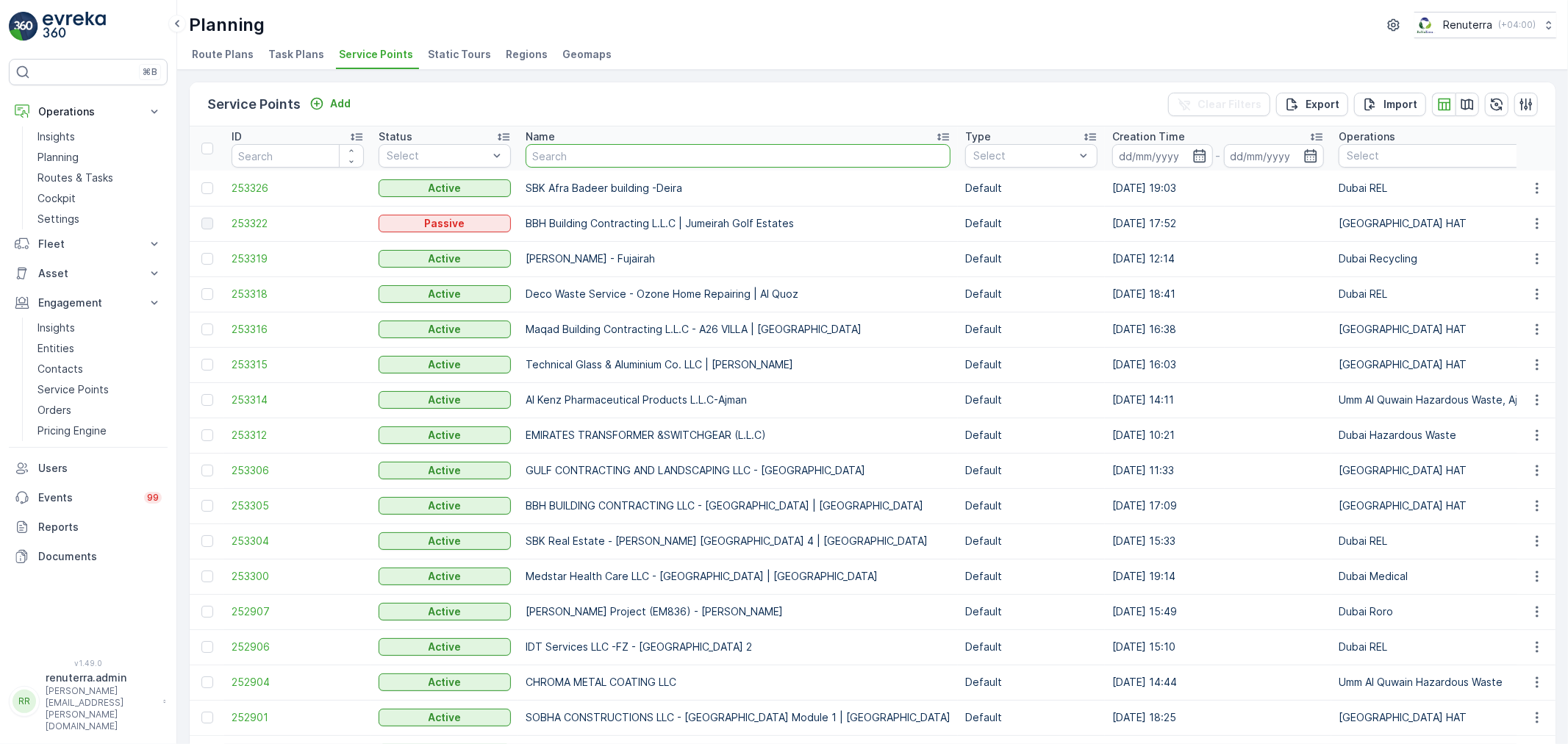
click at [626, 165] on input "text" at bounding box center [738, 156] width 425 height 24
type input "co"
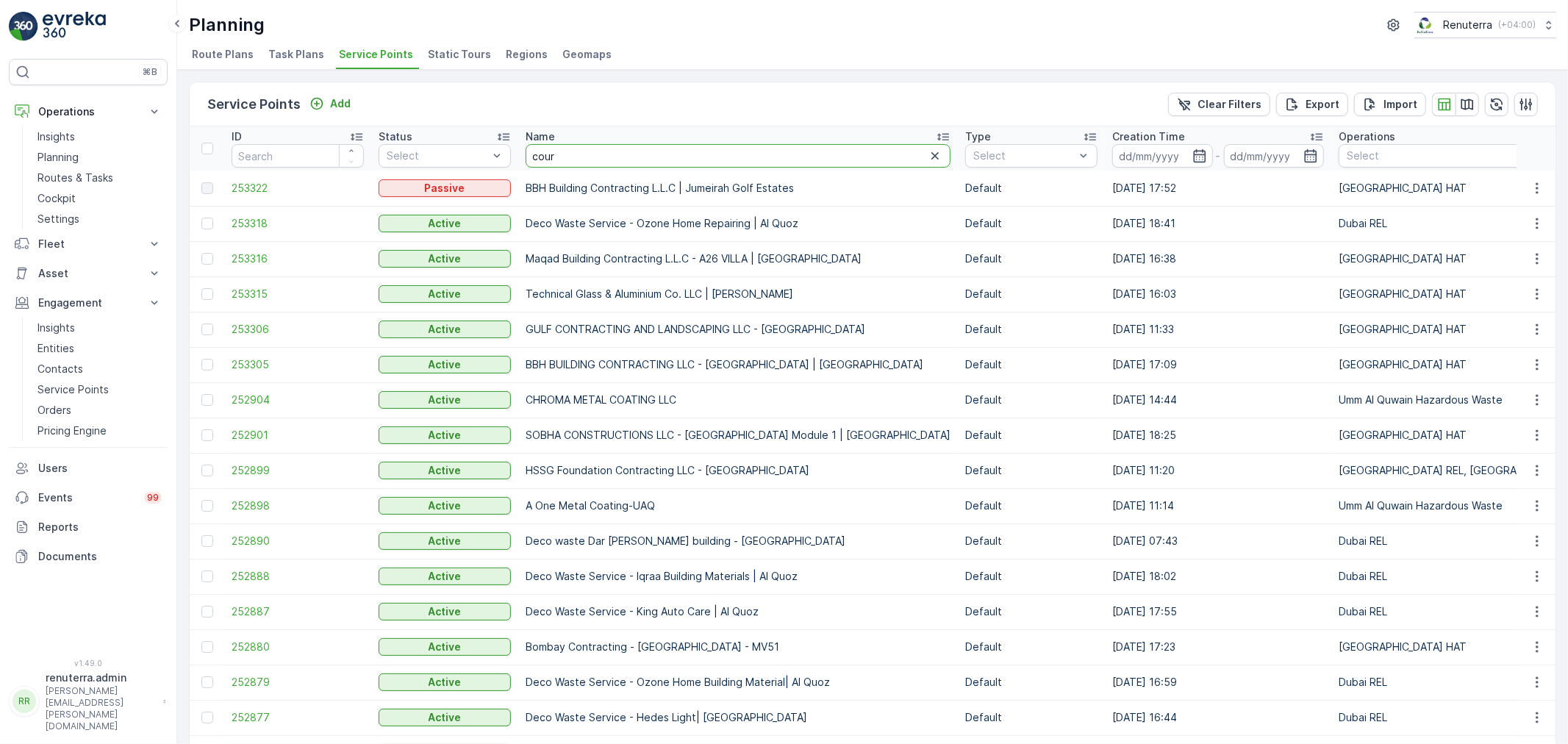
type input "court"
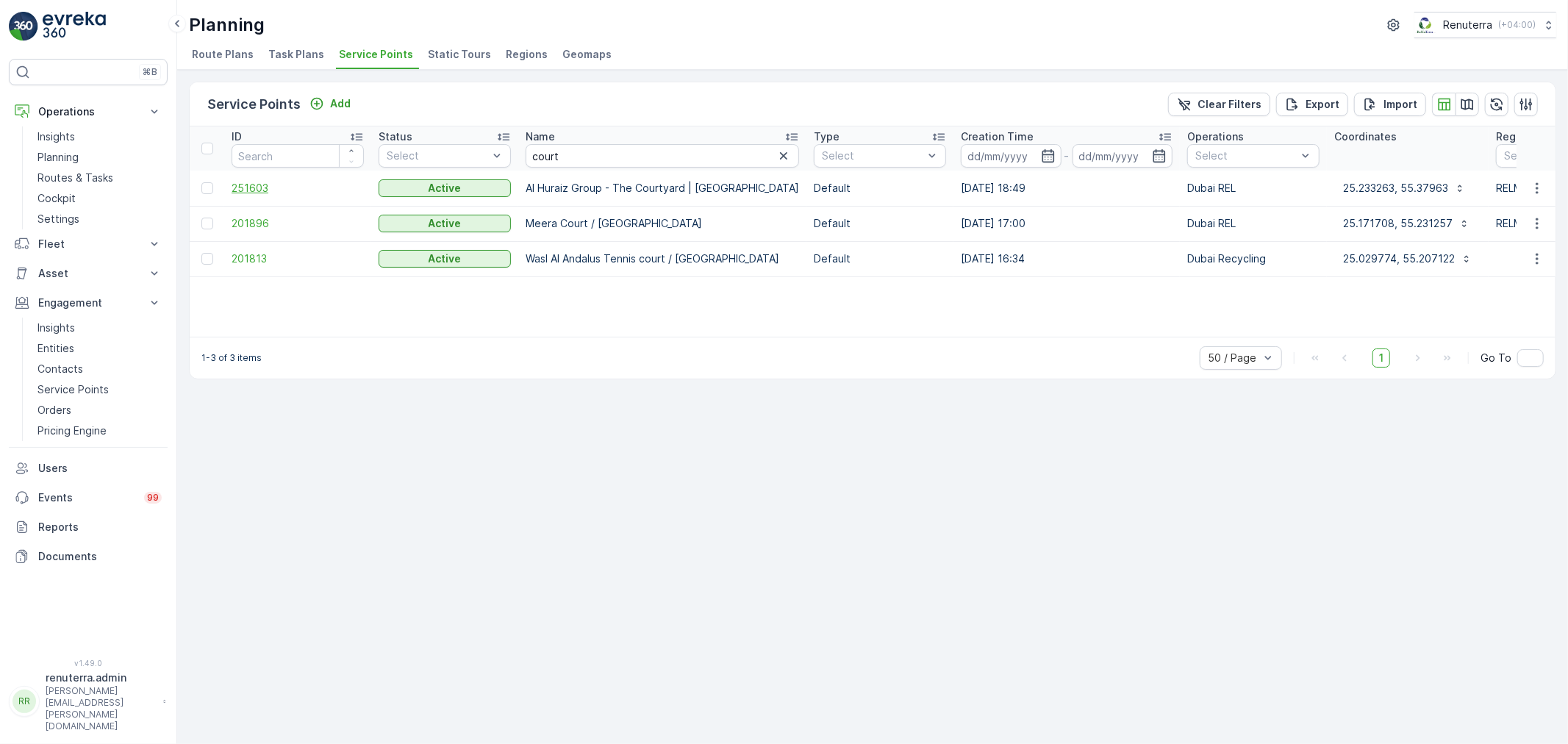
click at [250, 188] on span "251603" at bounding box center [297, 188] width 132 height 15
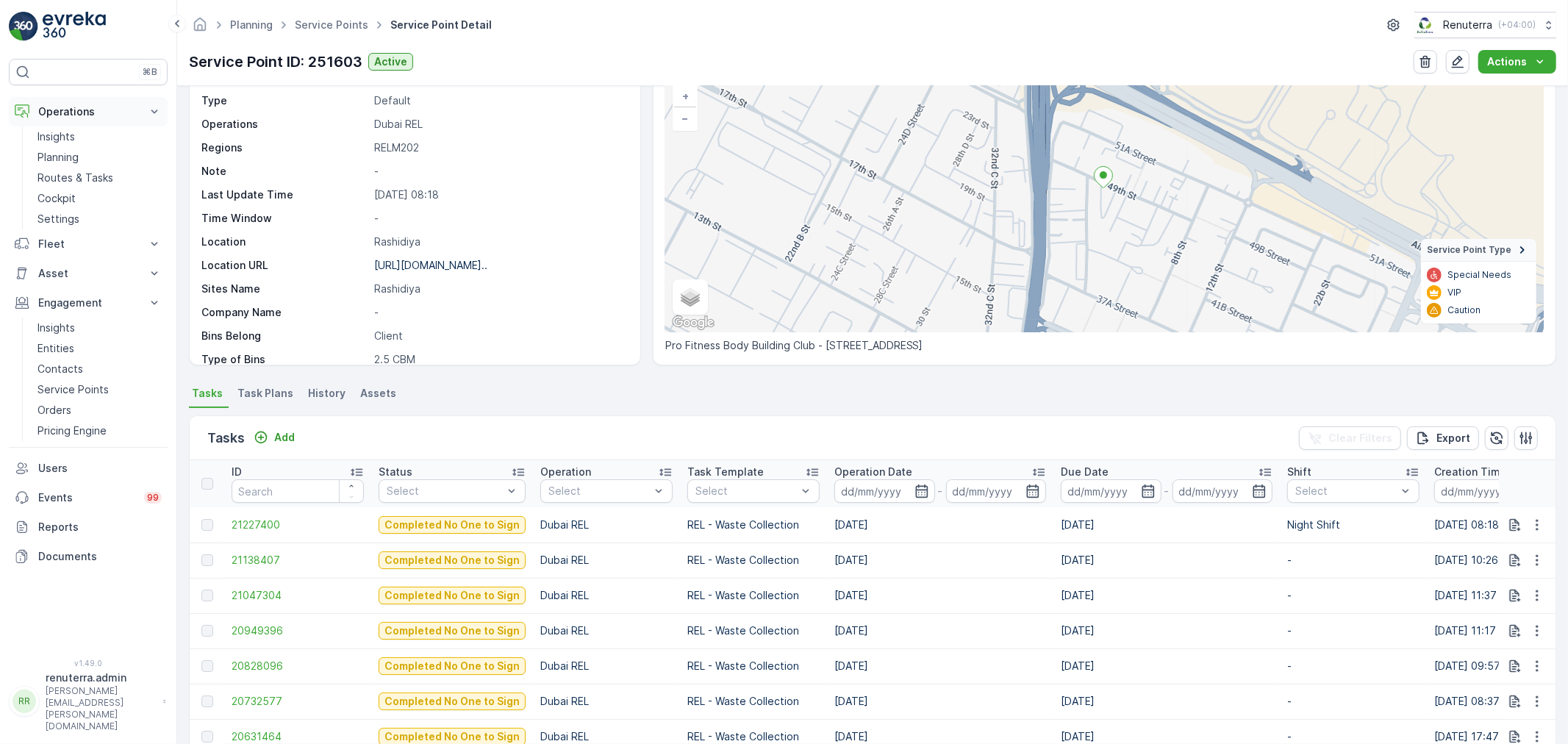
scroll to position [82, 0]
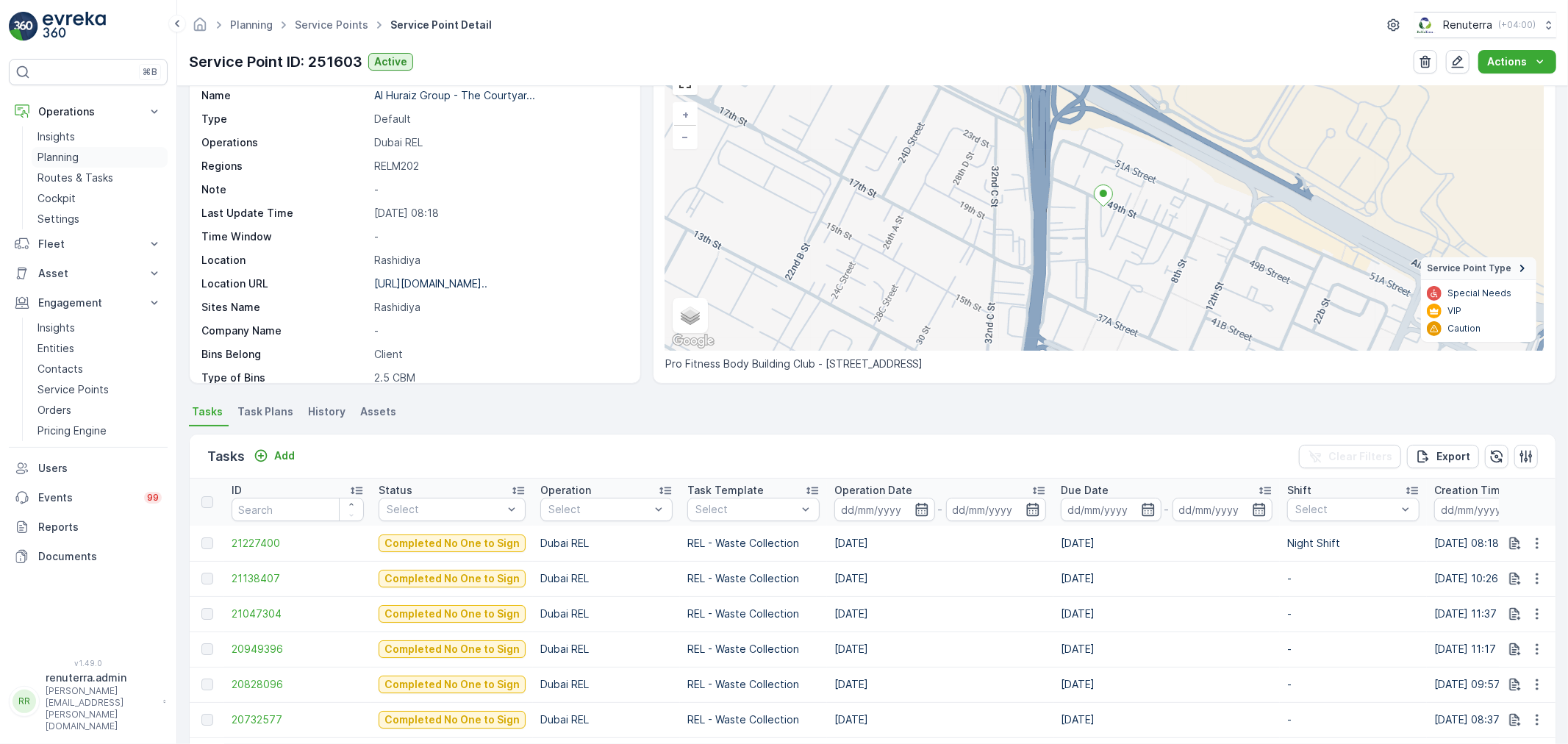
drag, startPoint x: 62, startPoint y: 166, endPoint x: 73, endPoint y: 155, distance: 15.6
click at [62, 166] on link "Planning" at bounding box center [99, 157] width 136 height 20
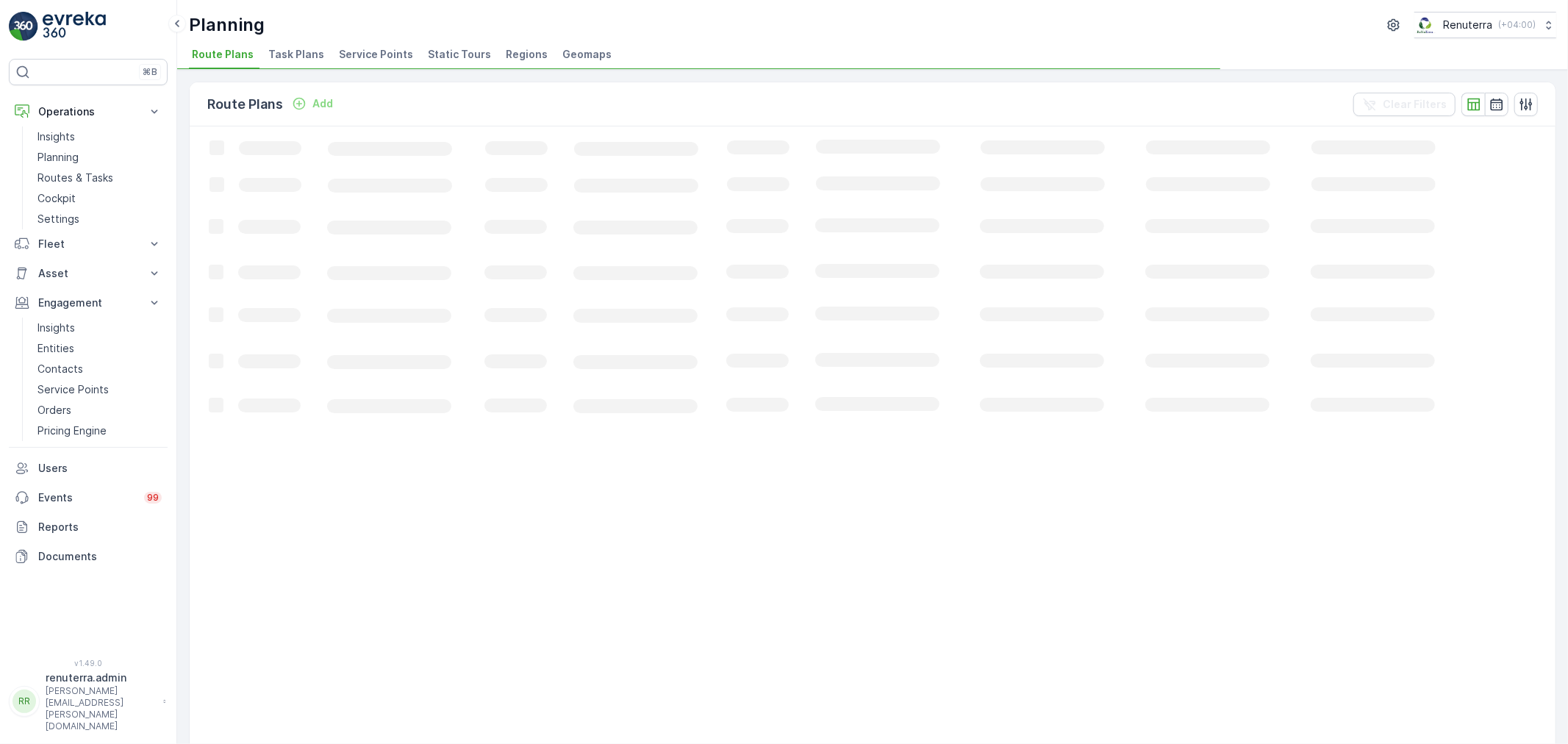
click at [379, 55] on span "Service Points" at bounding box center [376, 54] width 74 height 15
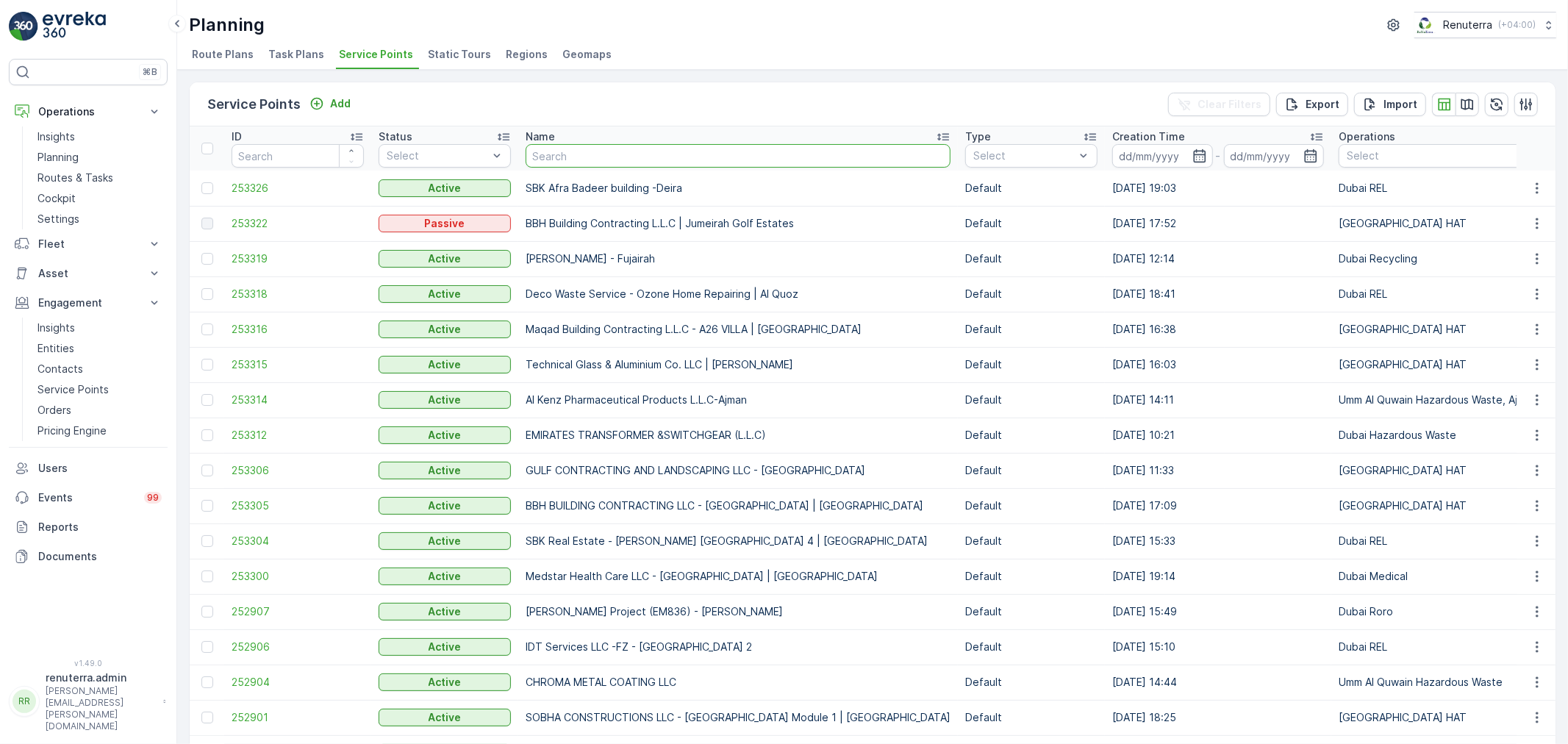
type input "Alserkal H. O. Garbage"
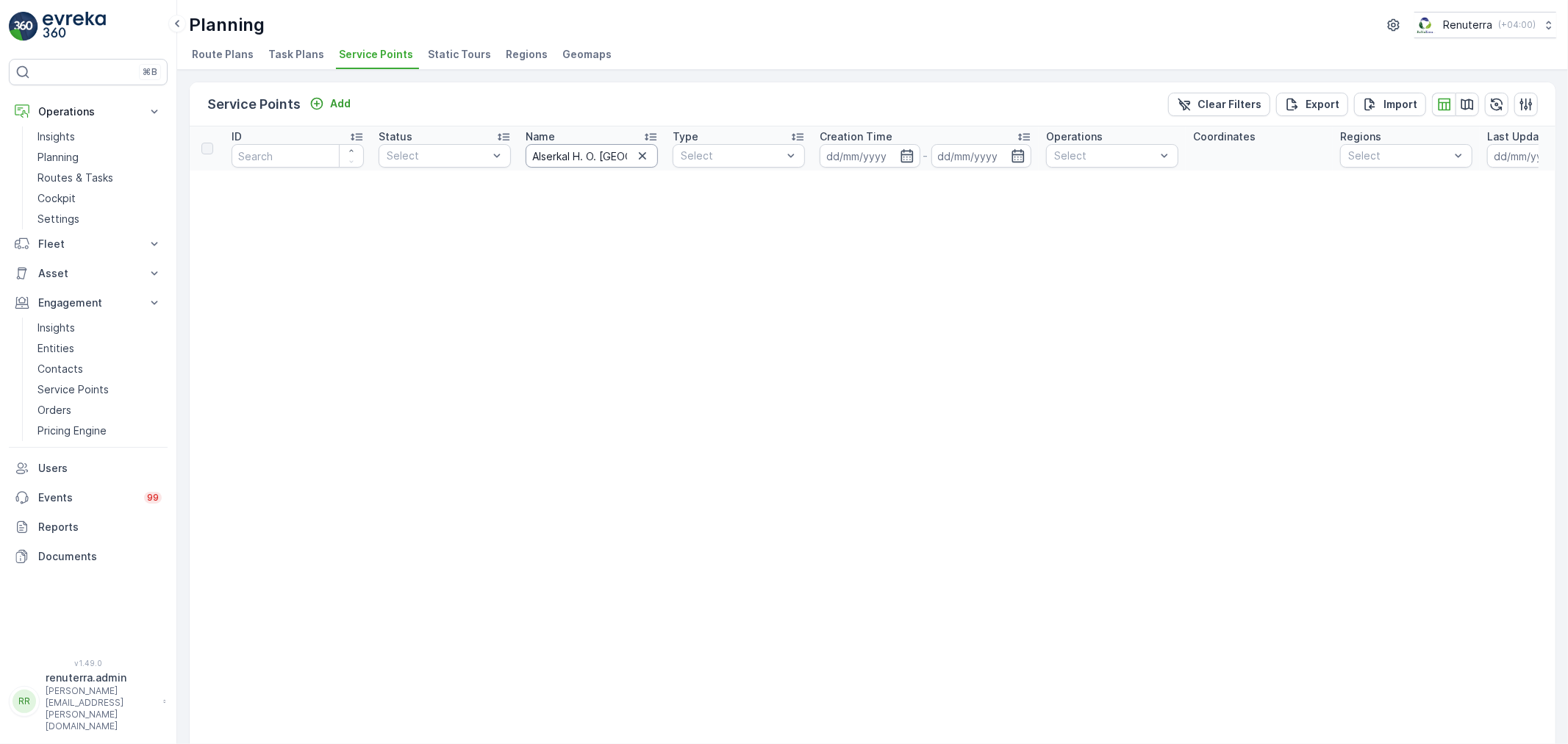
click at [612, 156] on input "Alserkal H. O. Garbage" at bounding box center [592, 156] width 132 height 24
type input "Alserkal H."
click at [612, 156] on input "Alserkal H." at bounding box center [592, 156] width 132 height 24
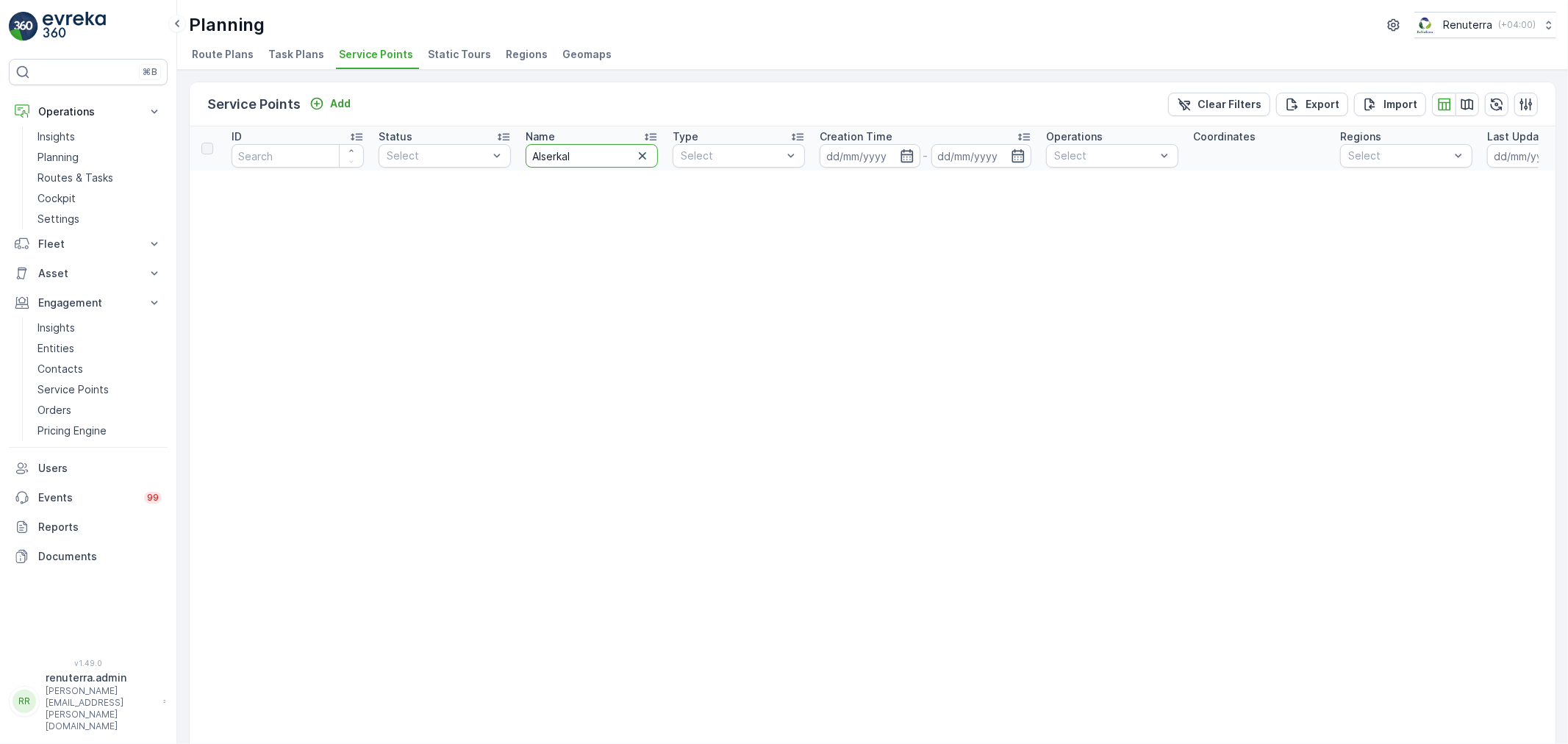
type input "Alserkal"
click at [589, 161] on input "Alserkal" at bounding box center [592, 156] width 132 height 24
type input "Alserkal"
click at [593, 146] on input "Alserkal" at bounding box center [592, 156] width 132 height 24
type input "Alserkal"
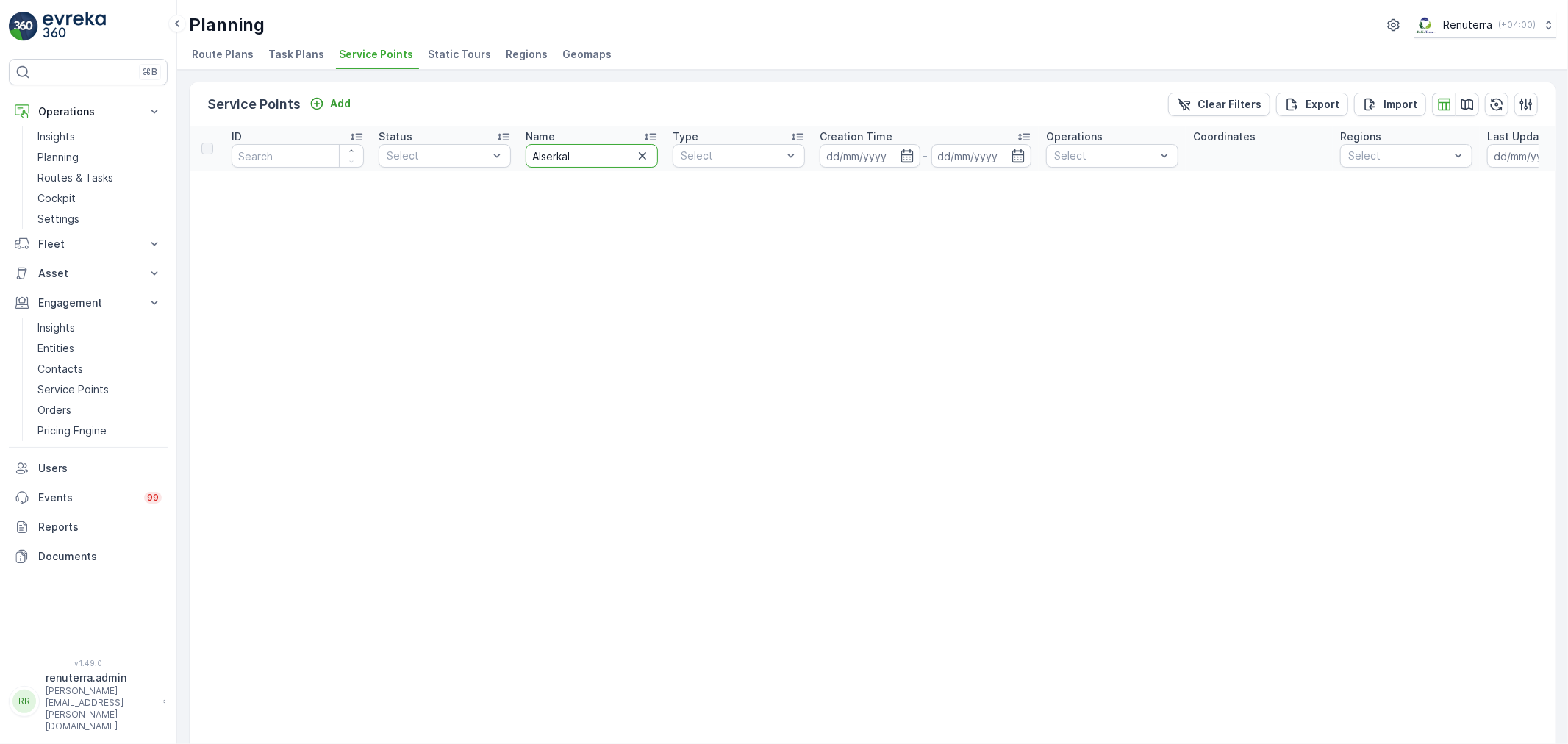
click at [545, 149] on input "Alserkal" at bounding box center [592, 156] width 132 height 24
type input "Al serkal"
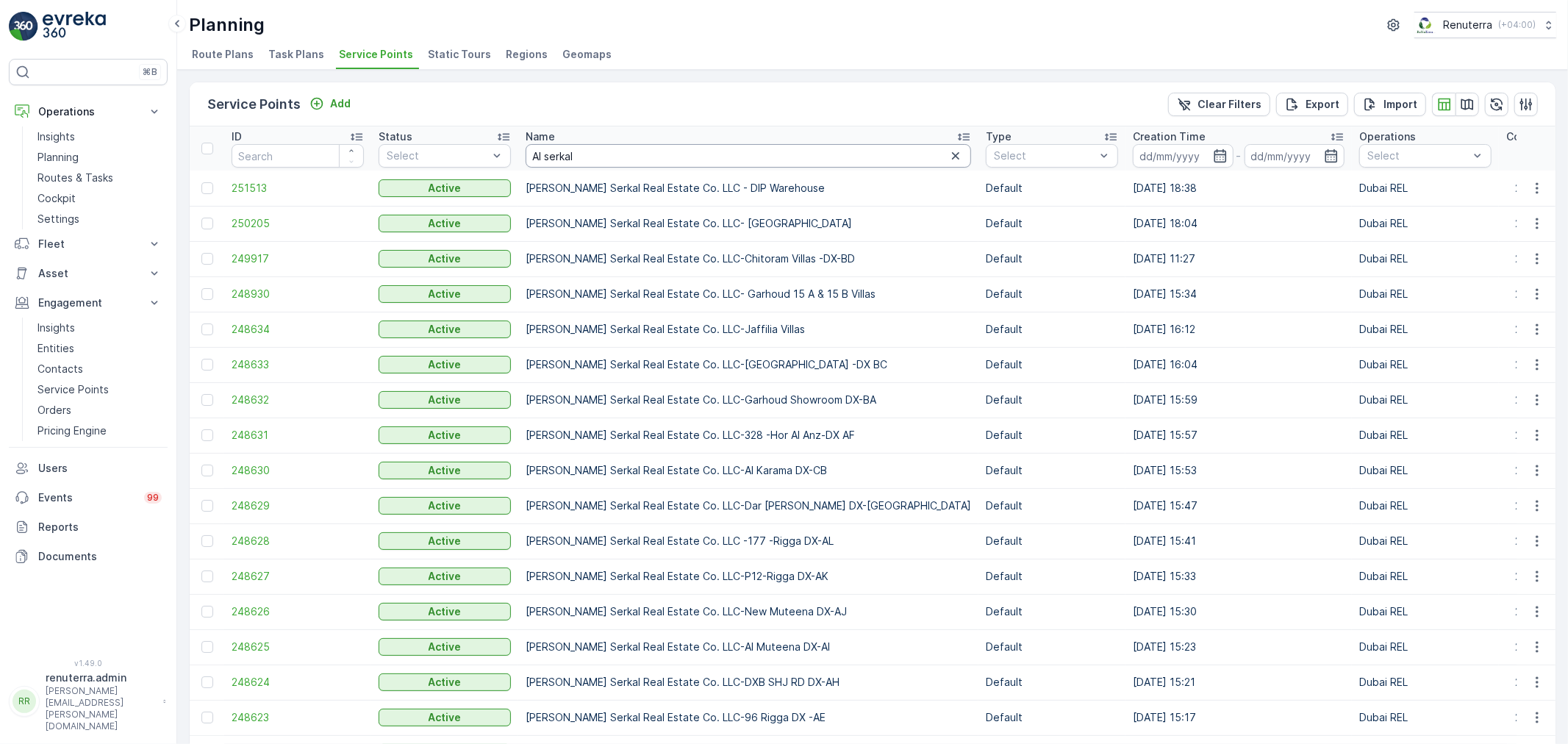
click at [612, 162] on input "Al serkal" at bounding box center [749, 156] width 446 height 24
drag, startPoint x: 612, startPoint y: 159, endPoint x: 300, endPoint y: 183, distance: 312.9
paste input "serkal H. O. Garbage"
type input "Alserkal H. O. Garbage"
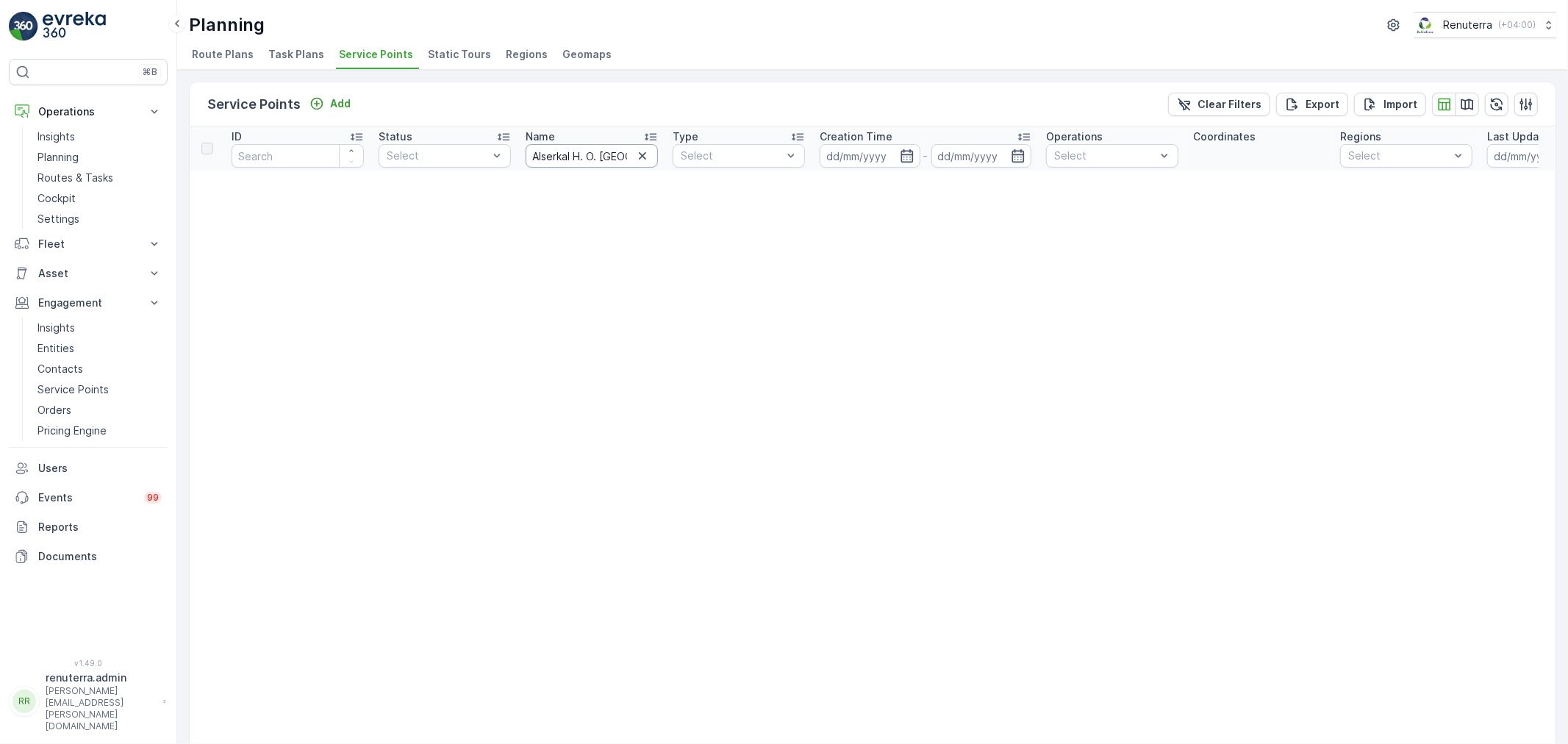
click at [539, 148] on input "Alserkal H. O. Garbage" at bounding box center [592, 156] width 132 height 24
type input "Al serkal H. O. Garbage"
click at [607, 160] on input "Al serkal H. O. Garbage" at bounding box center [592, 156] width 132 height 24
type input "Al serkal"
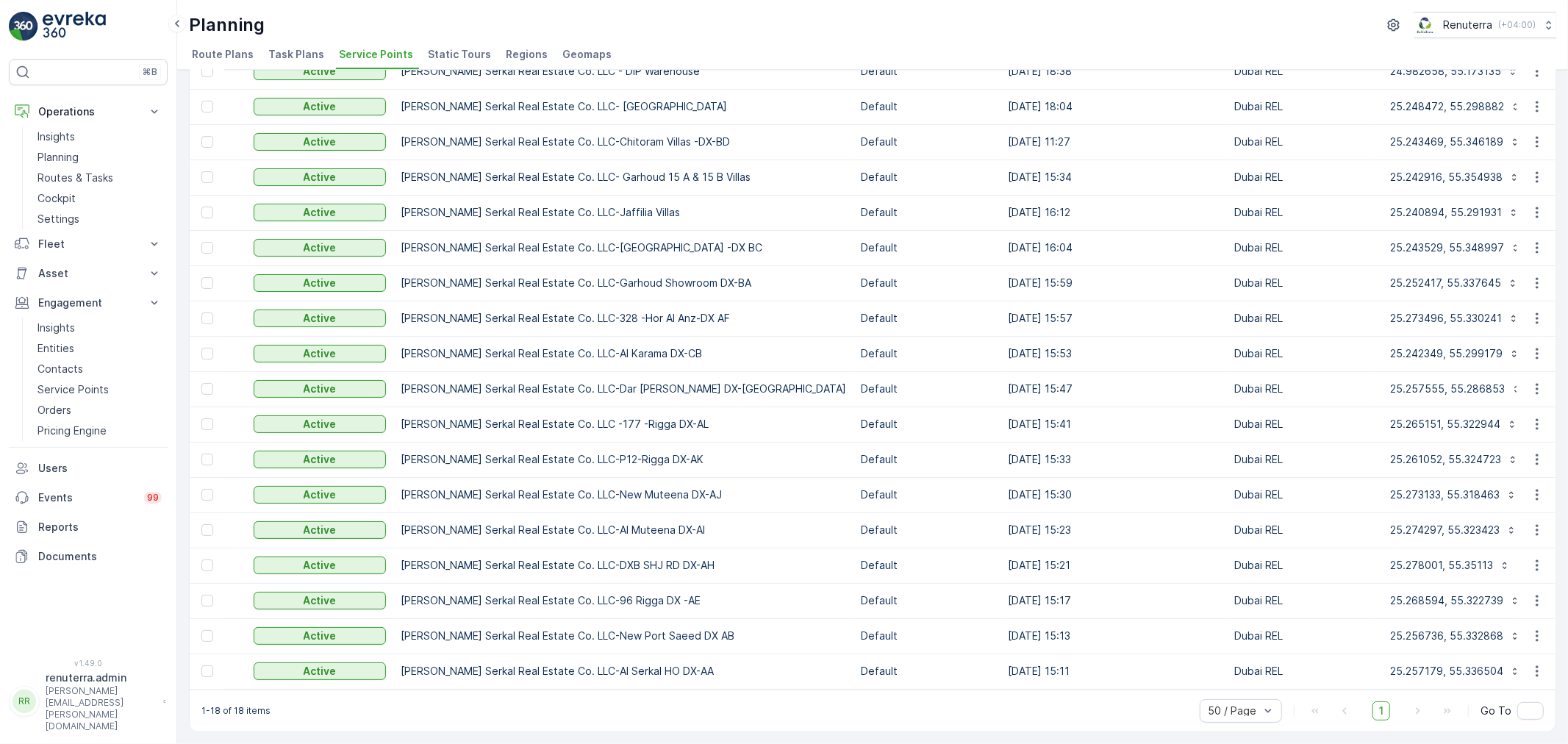
scroll to position [0, 201]
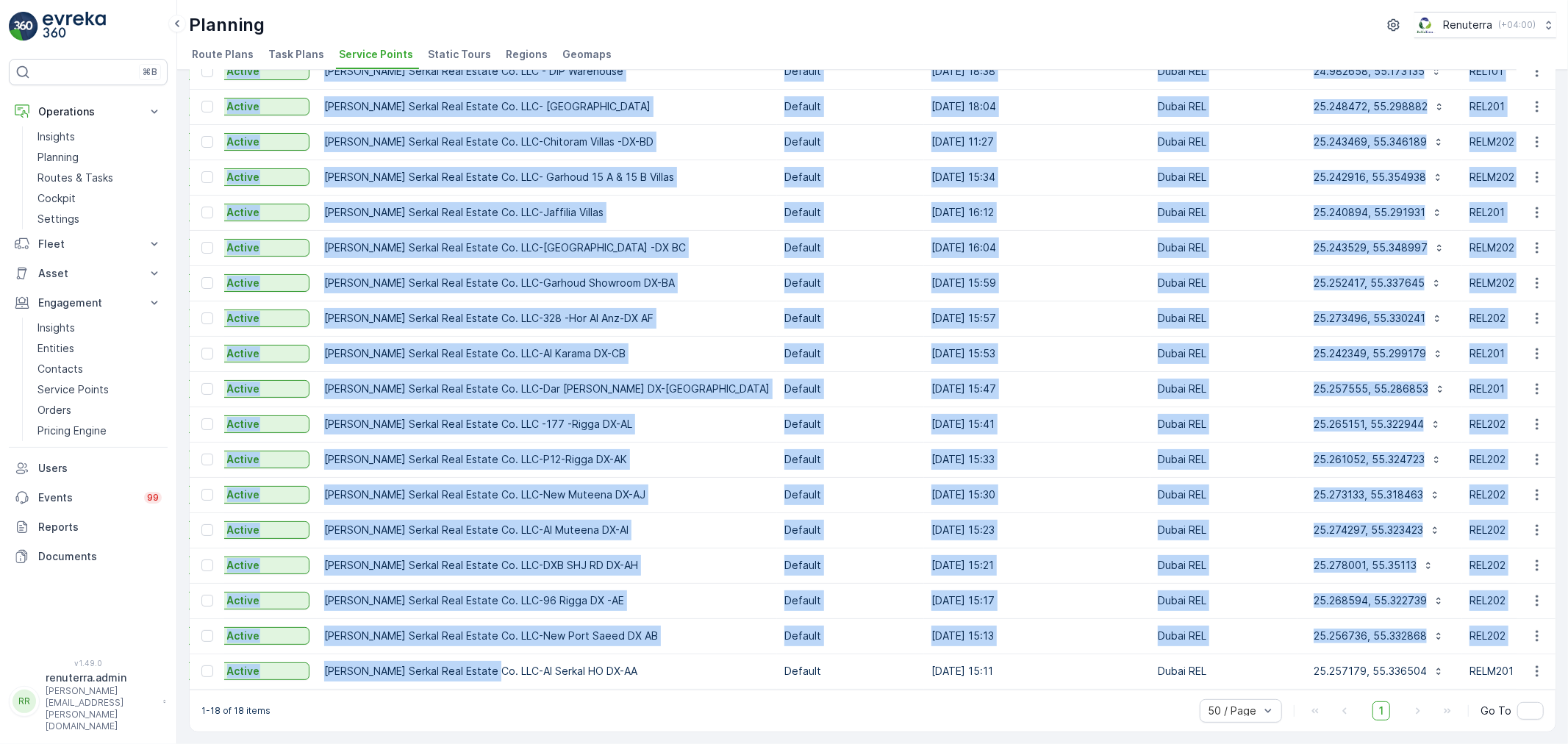
drag, startPoint x: 482, startPoint y: 680, endPoint x: 398, endPoint y: 549, distance: 155.6
click at [331, 682] on div "ID Status Select Name Al serkal Type Select Creation Time - Operations Select C…" at bounding box center [872, 349] width 1366 height 680
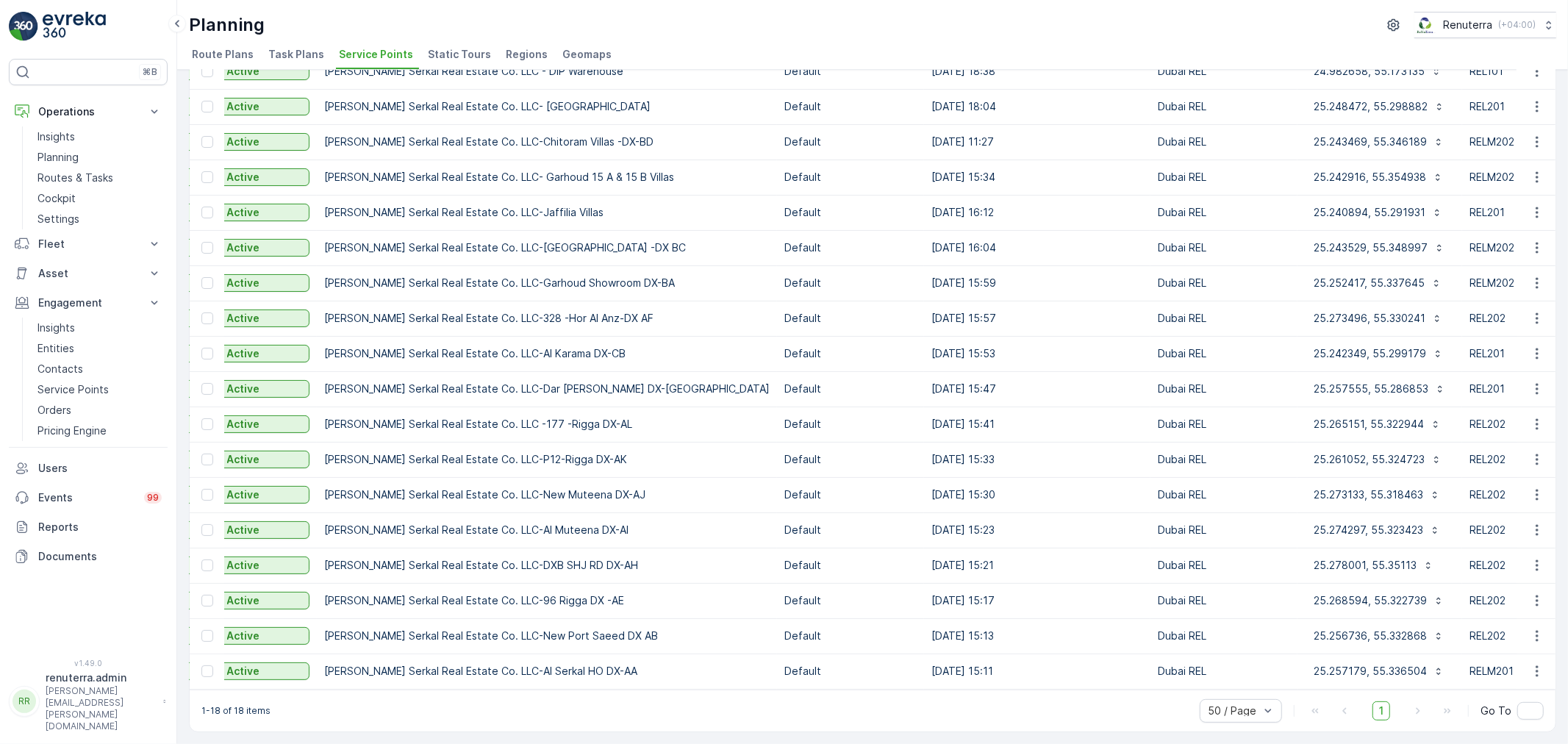
click at [479, 702] on div "1-18 of 18 items 50 / Page 1 Go To" at bounding box center [872, 710] width 1366 height 42
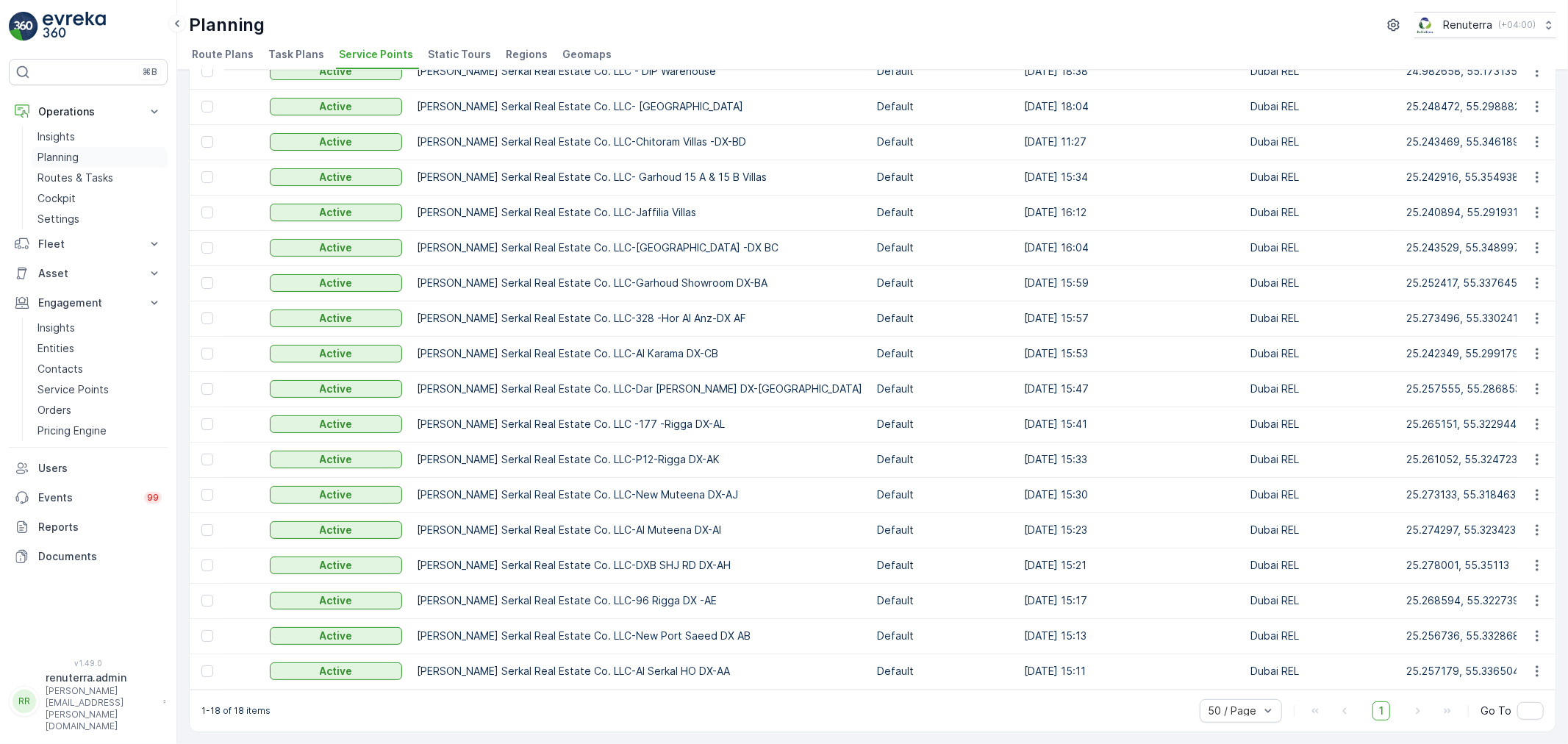
click at [77, 160] on p "Planning" at bounding box center [58, 157] width 41 height 15
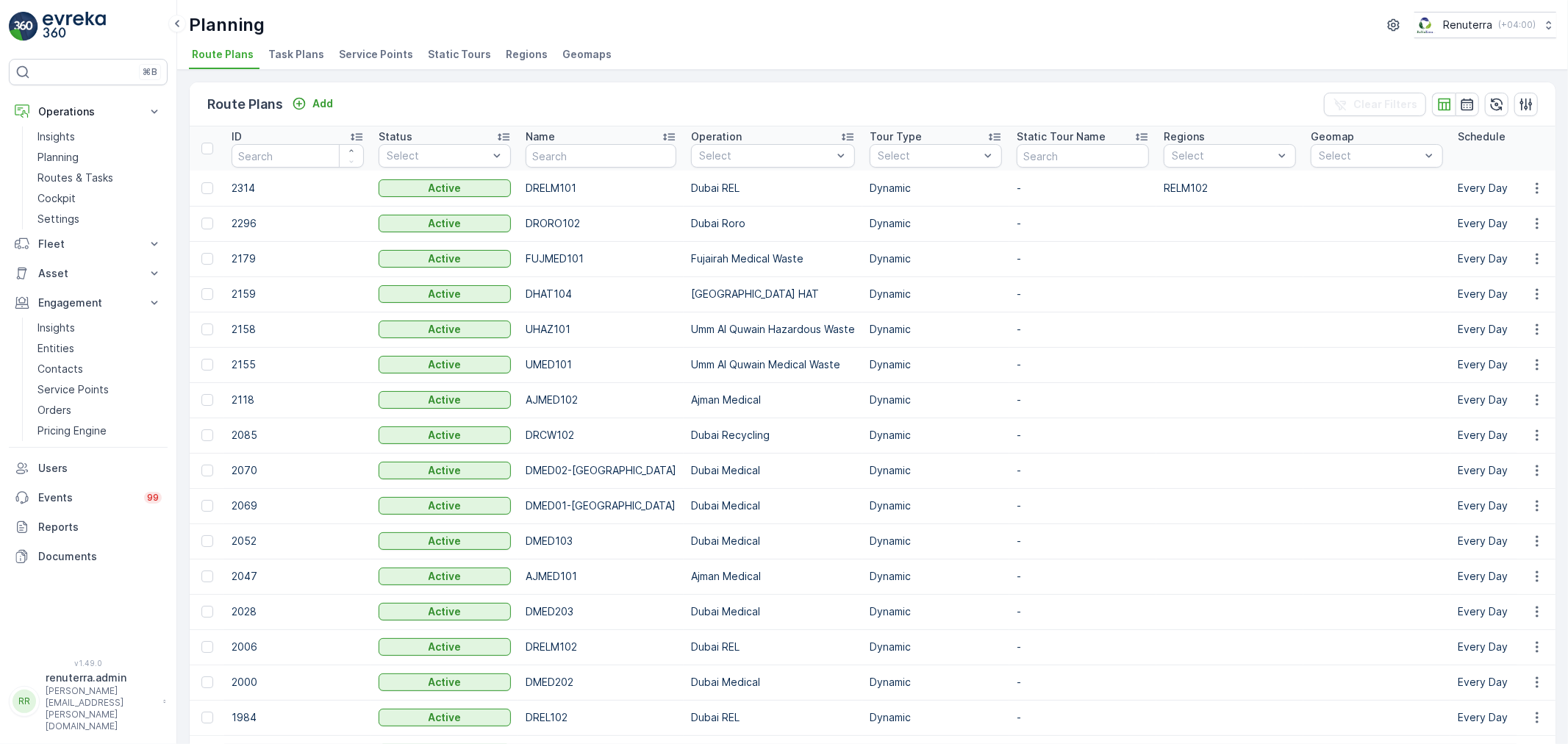
click at [363, 62] on li "Service Points" at bounding box center [377, 56] width 83 height 25
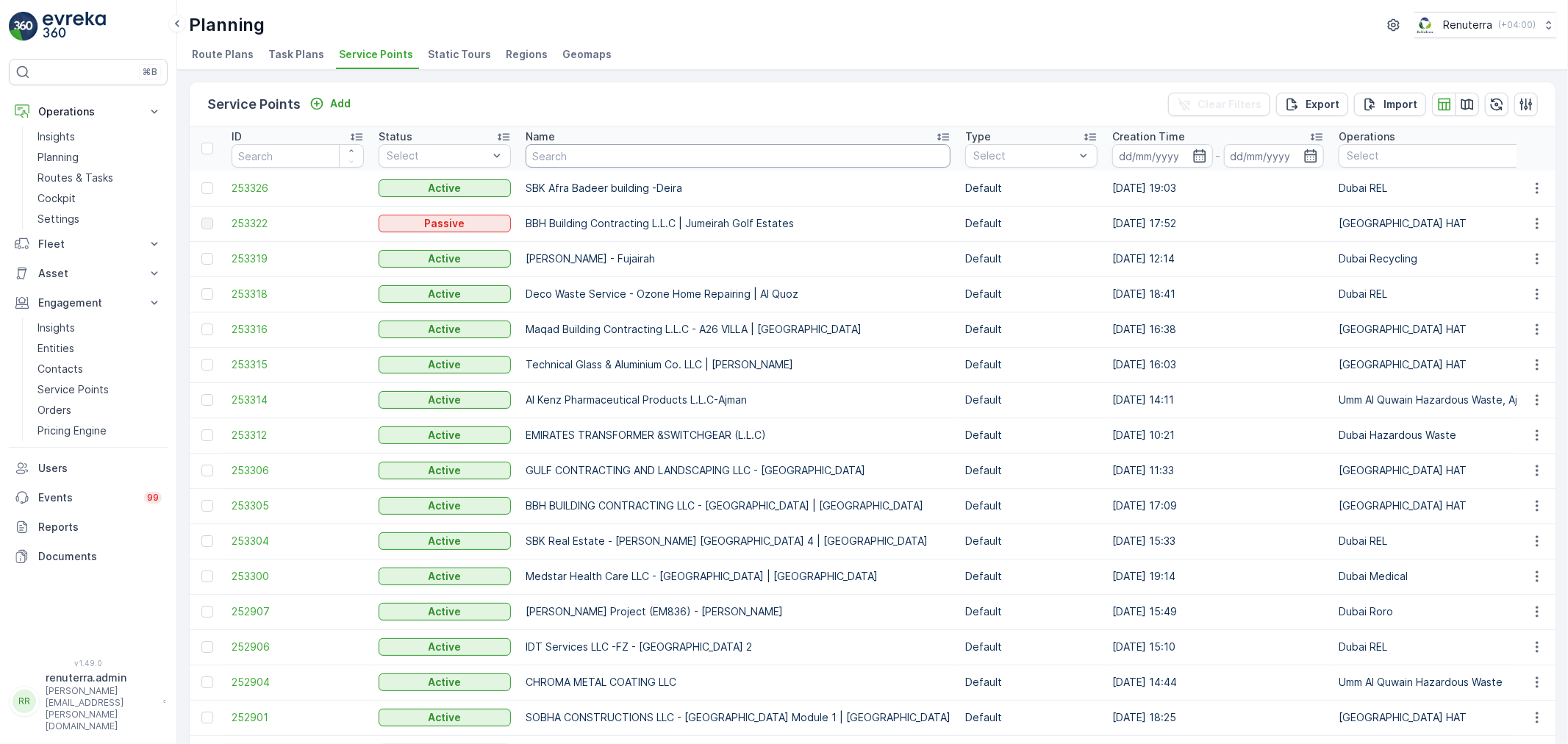
click at [562, 153] on input "text" at bounding box center [738, 156] width 425 height 24
paste input "Arenco Real Estate - 12 Villas | JVC"
type input "Arenco Real Estate - 12 Villas | JVC"
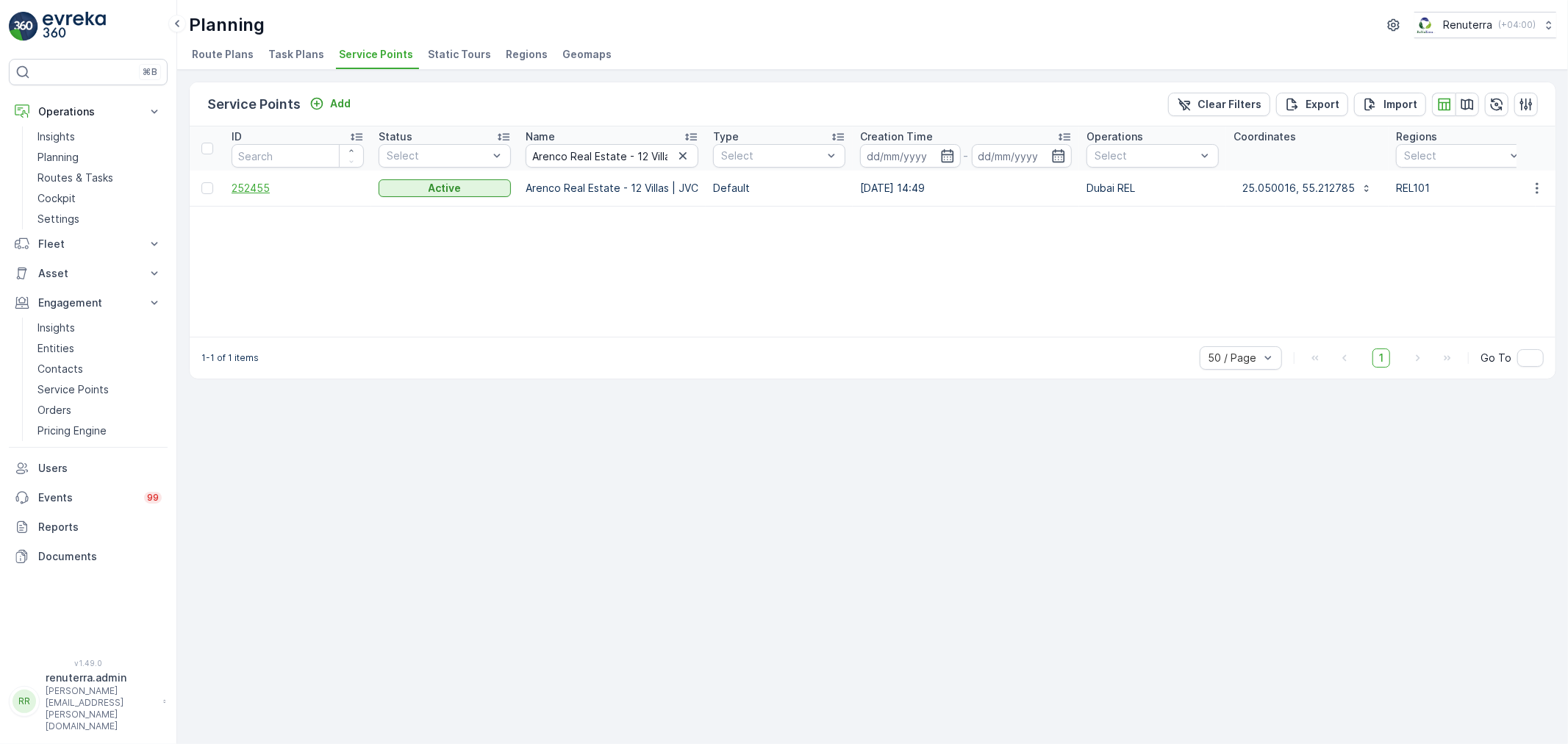
click at [257, 188] on span "252455" at bounding box center [297, 188] width 132 height 15
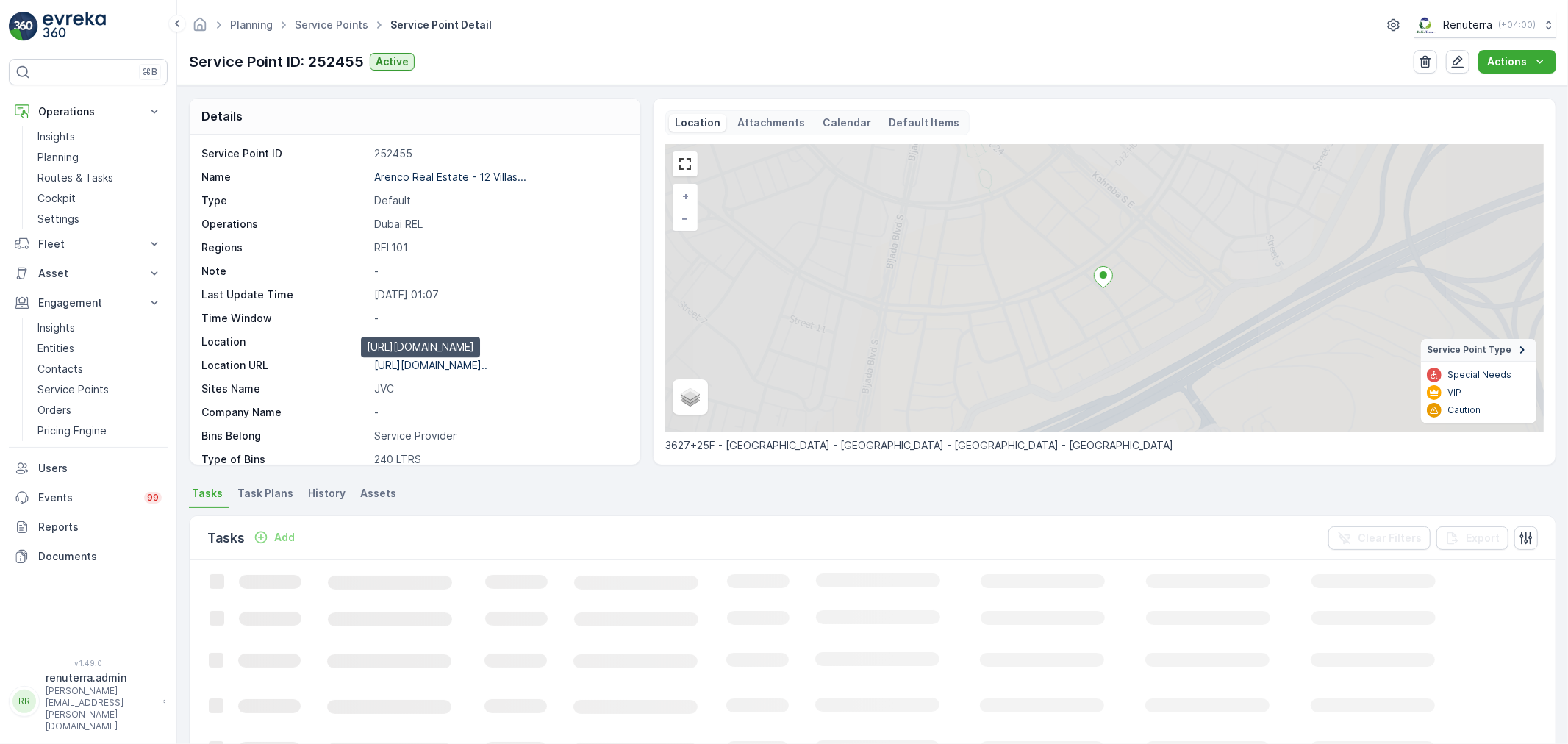
click at [401, 366] on p "https://maps.app.goo.gl/B5TM5T..." at bounding box center [430, 364] width 114 height 13
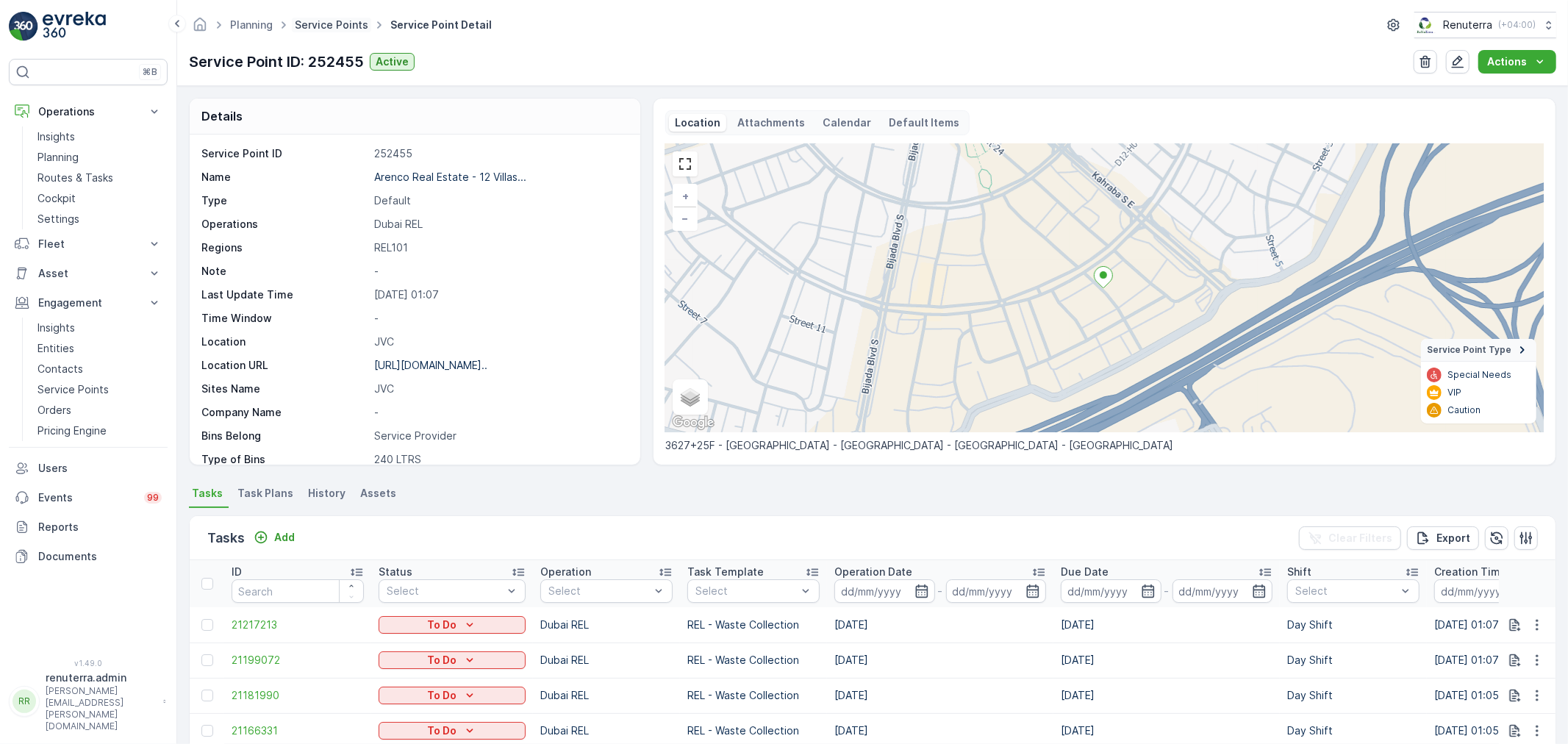
click at [341, 26] on link "Service Points" at bounding box center [331, 25] width 73 height 13
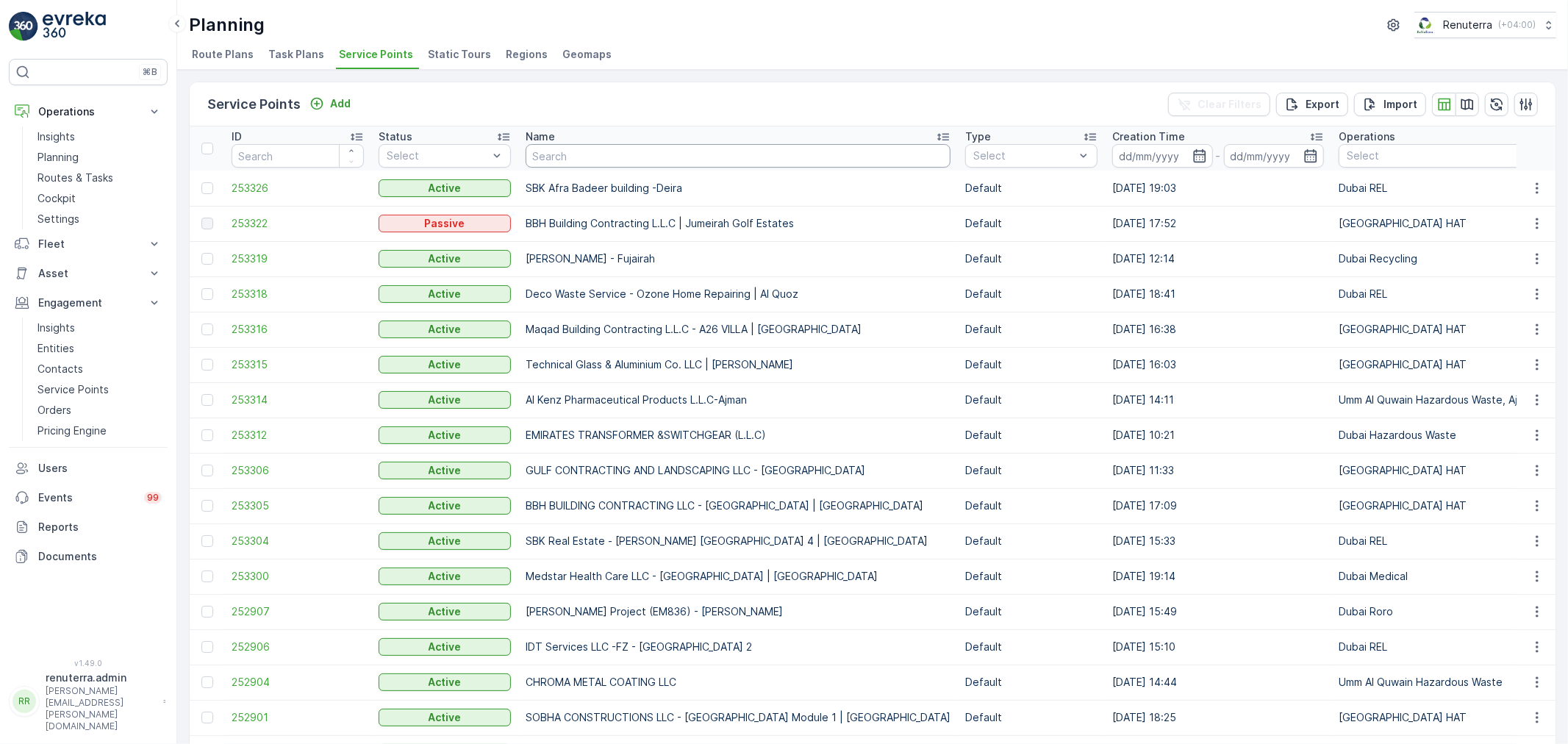
click at [612, 157] on input "text" at bounding box center [738, 156] width 425 height 24
paste input "Deco Waste Service - Car Buyers | Al Quoz"
type input "Deco Waste Service - Car Buyers | Al Quoz"
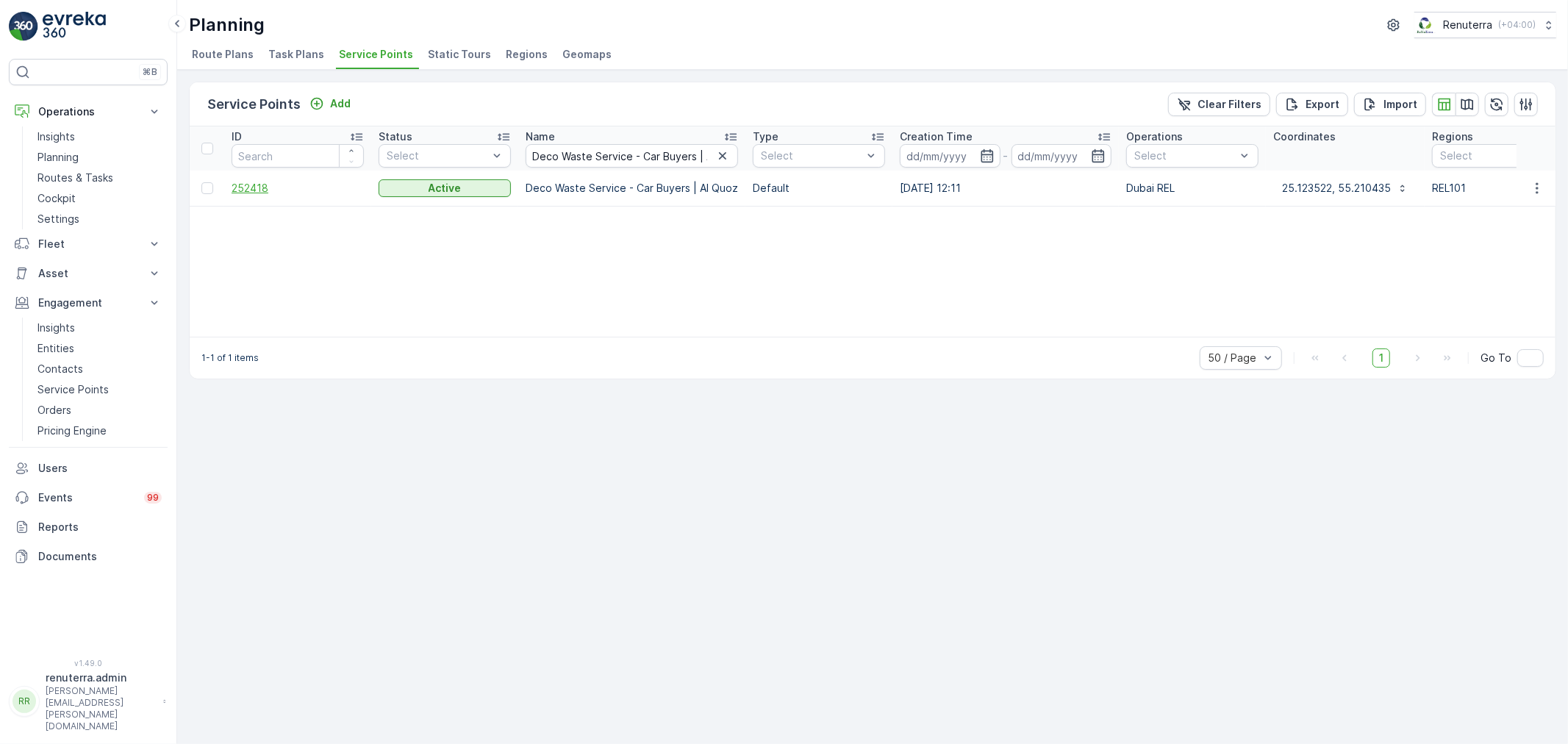
click at [261, 191] on span "252418" at bounding box center [297, 188] width 132 height 15
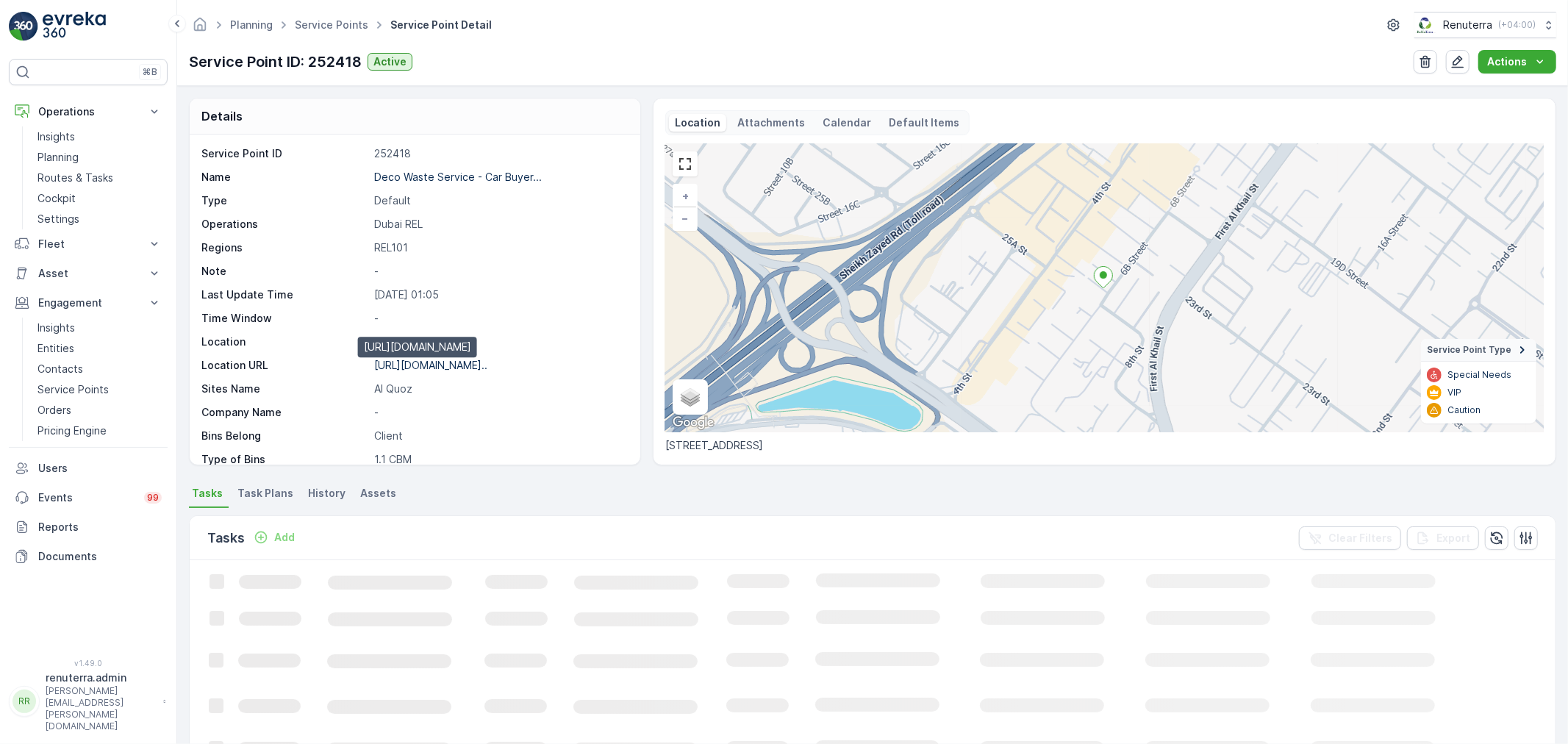
click at [423, 362] on p "https://maps.app.goo.gl/PbtE8T..." at bounding box center [430, 364] width 114 height 13
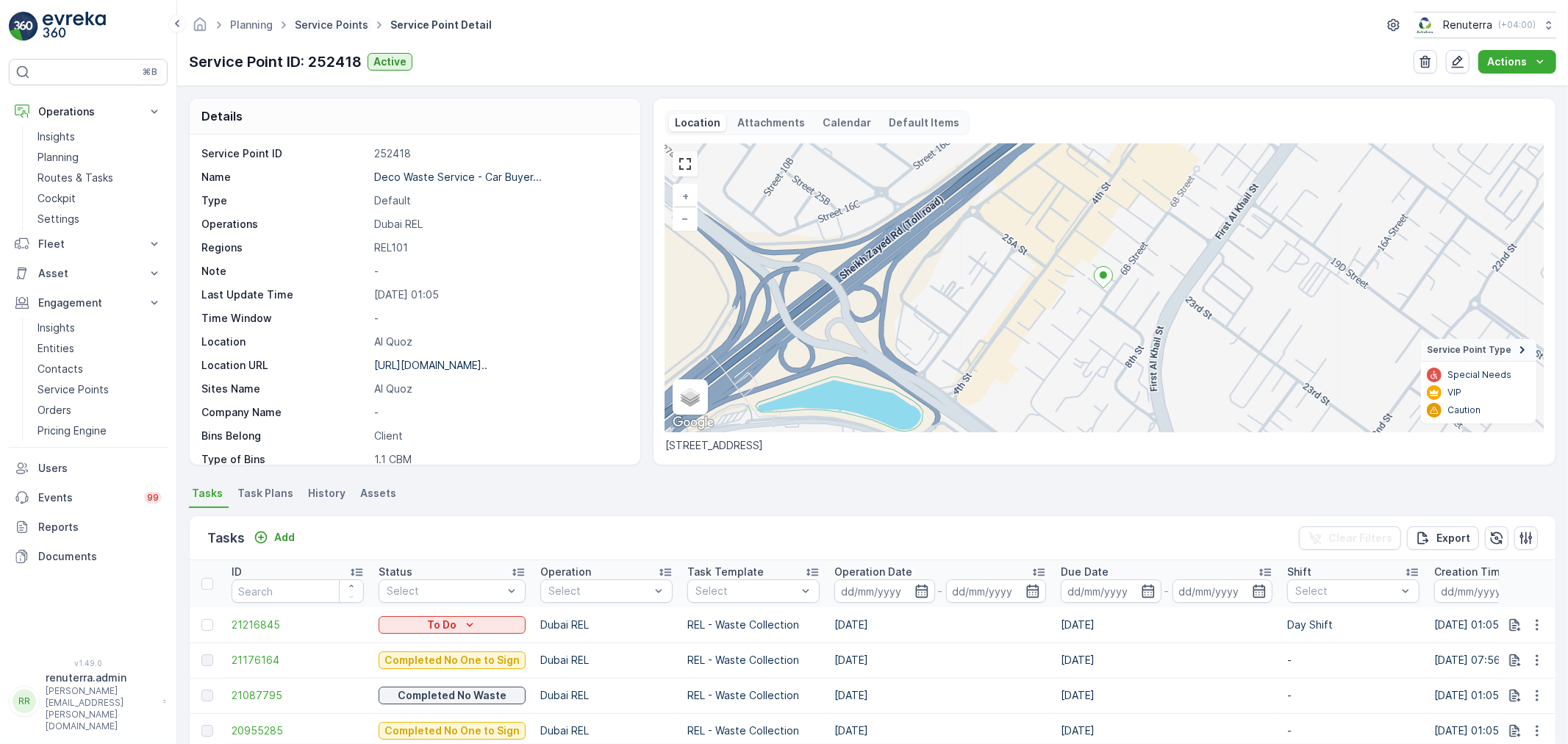
click at [347, 24] on link "Service Points" at bounding box center [331, 25] width 73 height 13
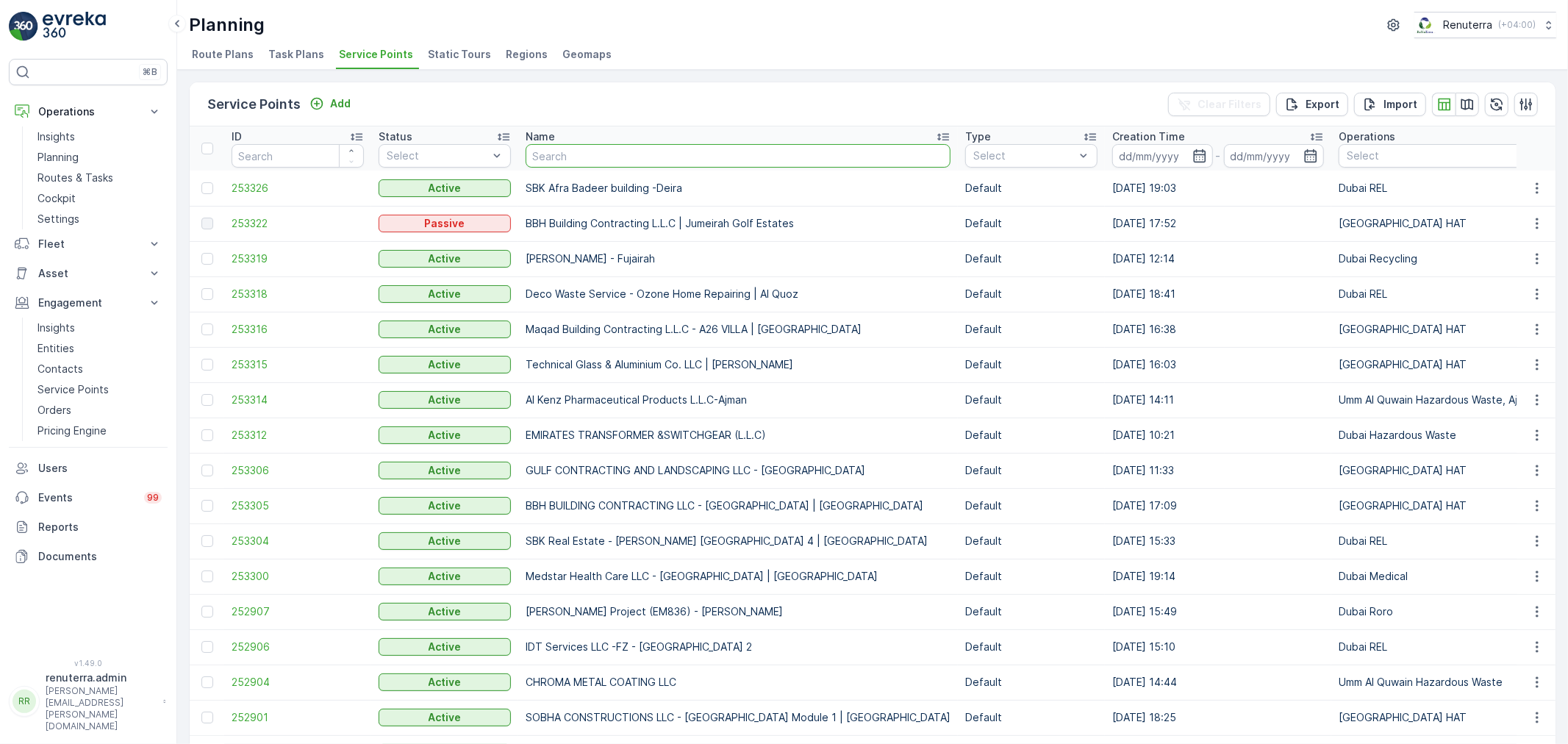
click at [635, 157] on input "text" at bounding box center [738, 156] width 425 height 24
paste input "Mouj Al Baher Technical Work LLC - Jabel Ali"
type input "Mouj Al Baher Technical Work LLC - Jabel Ali"
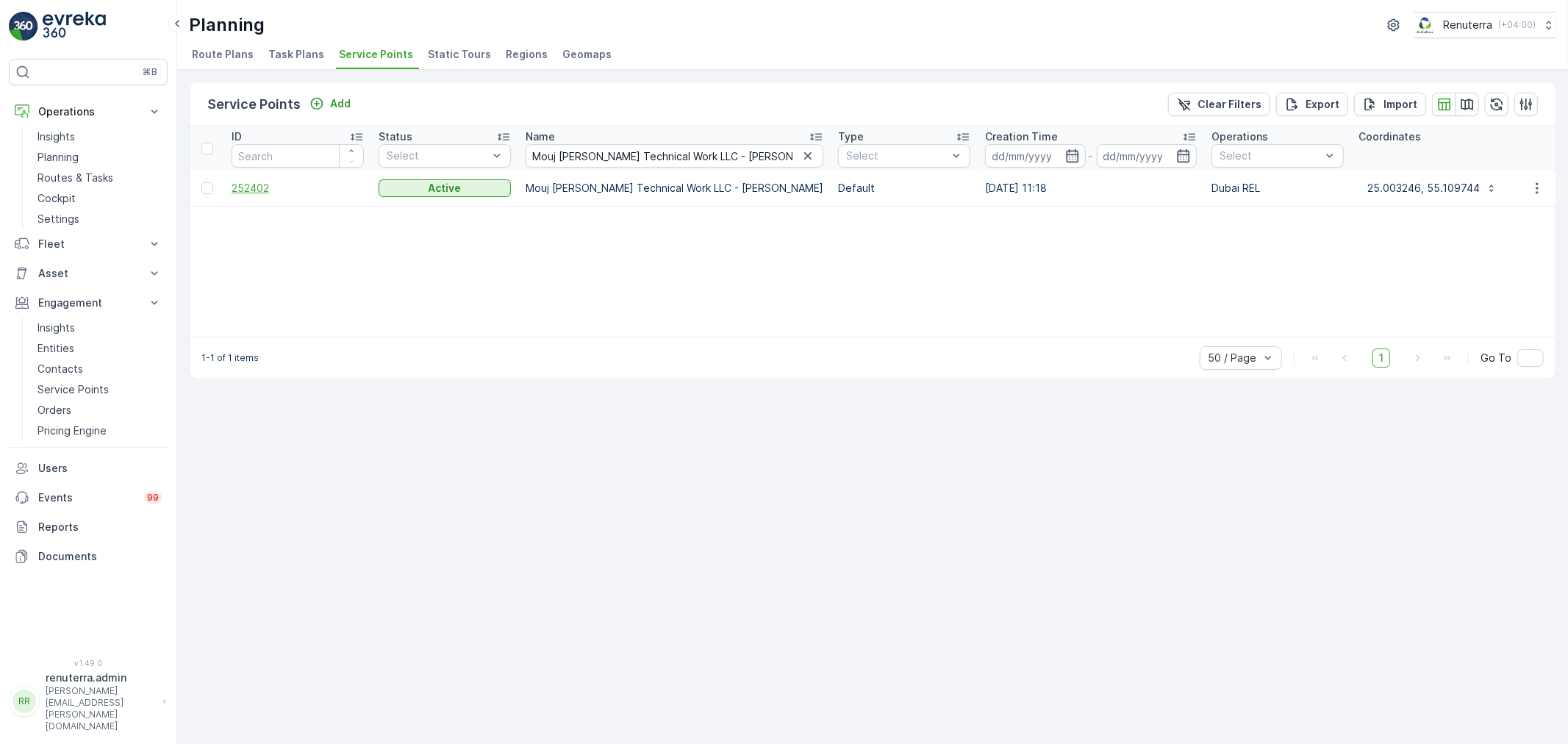
click at [271, 191] on span "252402" at bounding box center [297, 188] width 132 height 15
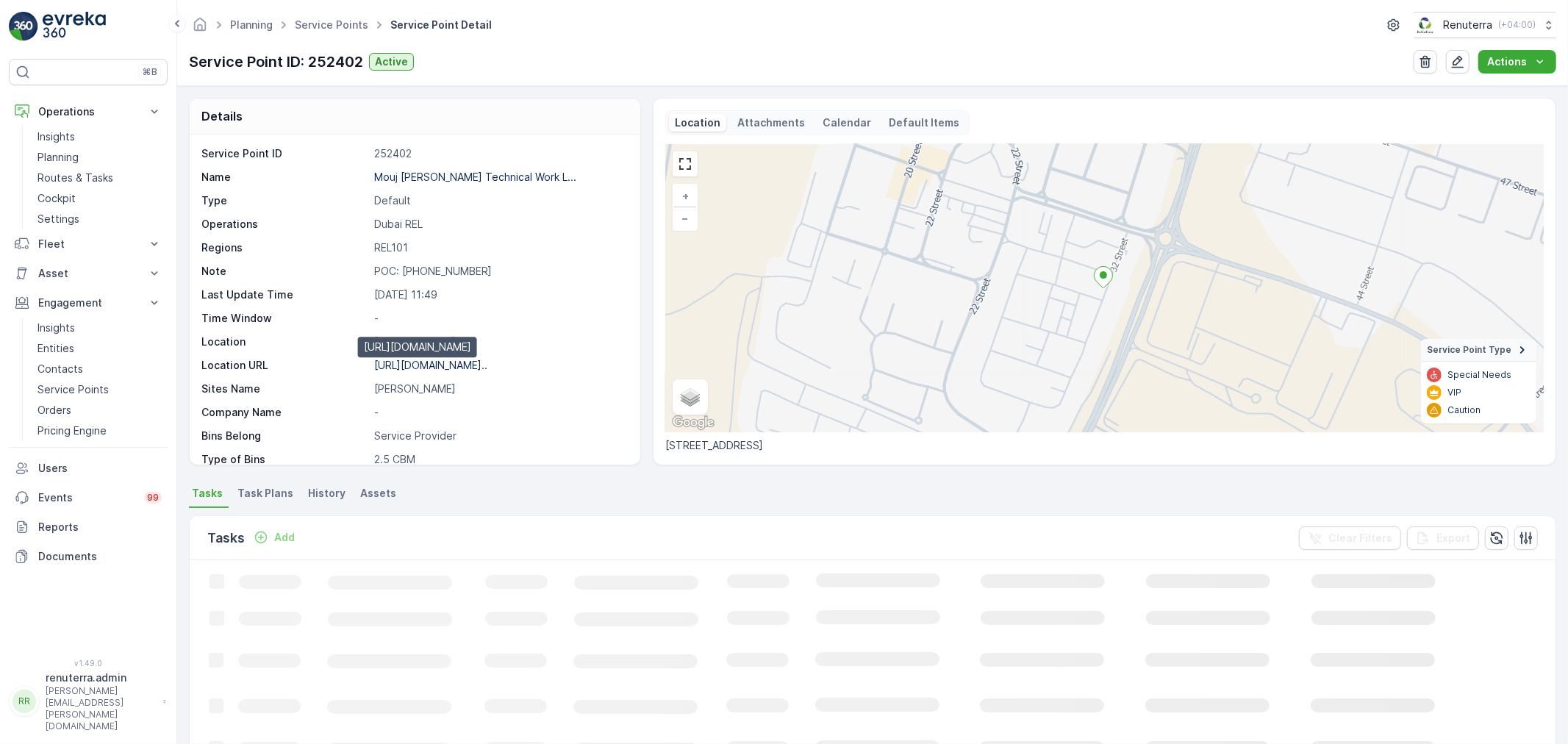
click at [425, 368] on p "https://maps.app.goo.gl/4251hc..." at bounding box center [430, 364] width 114 height 13
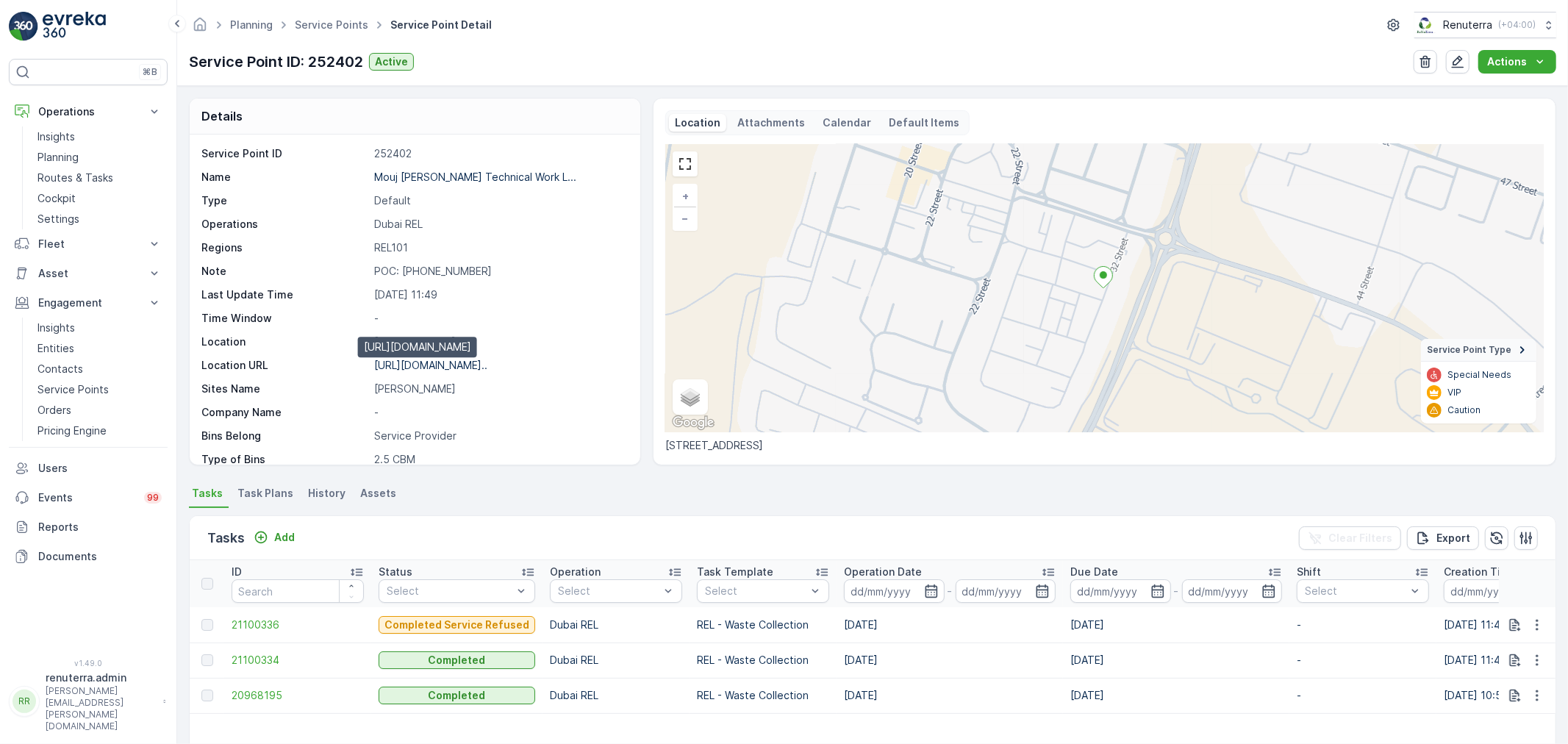
click at [411, 368] on p "https://maps.app.goo.gl/4251hc..." at bounding box center [430, 364] width 114 height 13
click at [335, 32] on span "Service Points" at bounding box center [331, 25] width 79 height 15
click at [336, 22] on link "Service Points" at bounding box center [331, 25] width 73 height 13
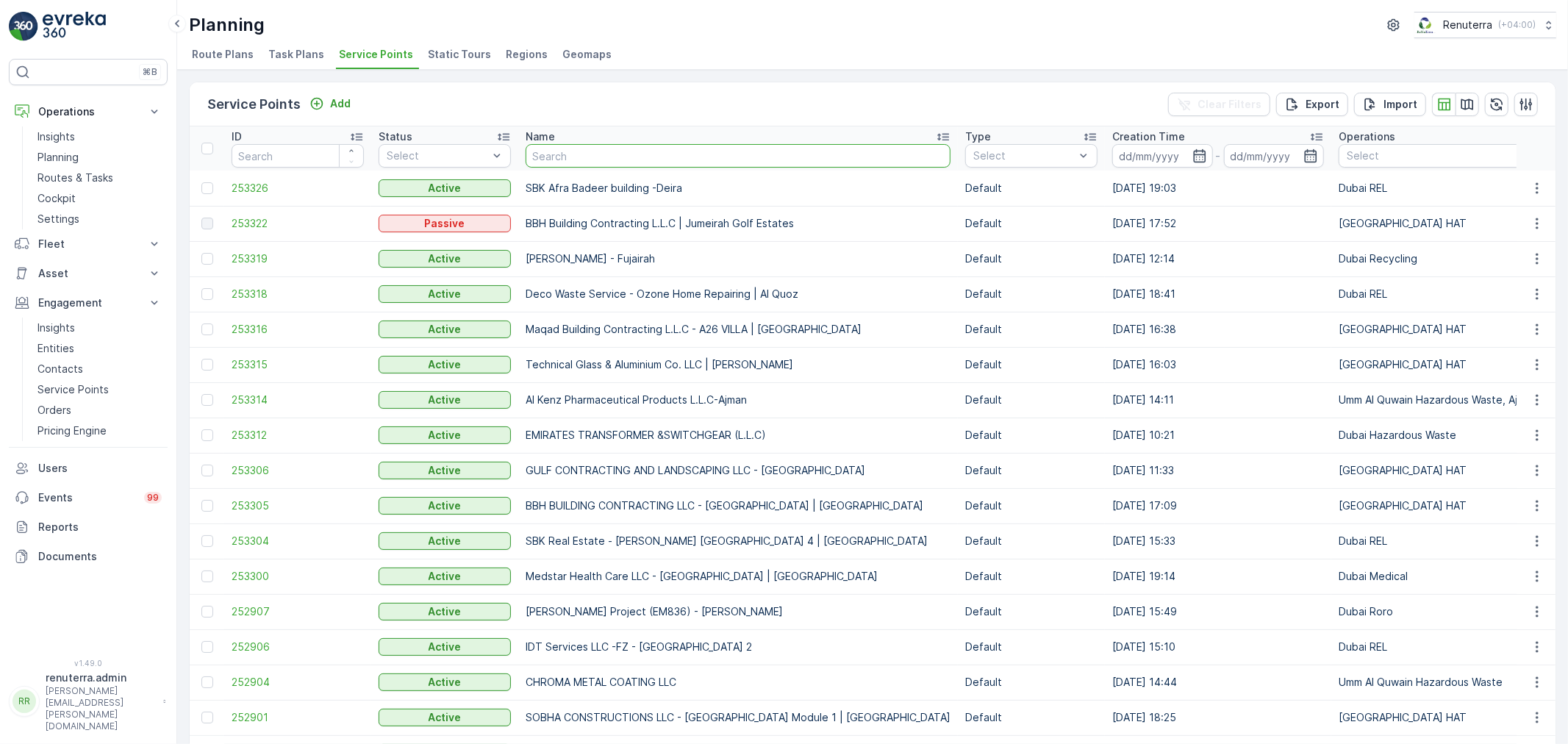
click at [570, 156] on input "text" at bounding box center [738, 156] width 425 height 24
paste input "Deco Waste Service - Car Buyers | Al Quoz"
type input "Deco Waste Service - Car Buyers | Al Quoz"
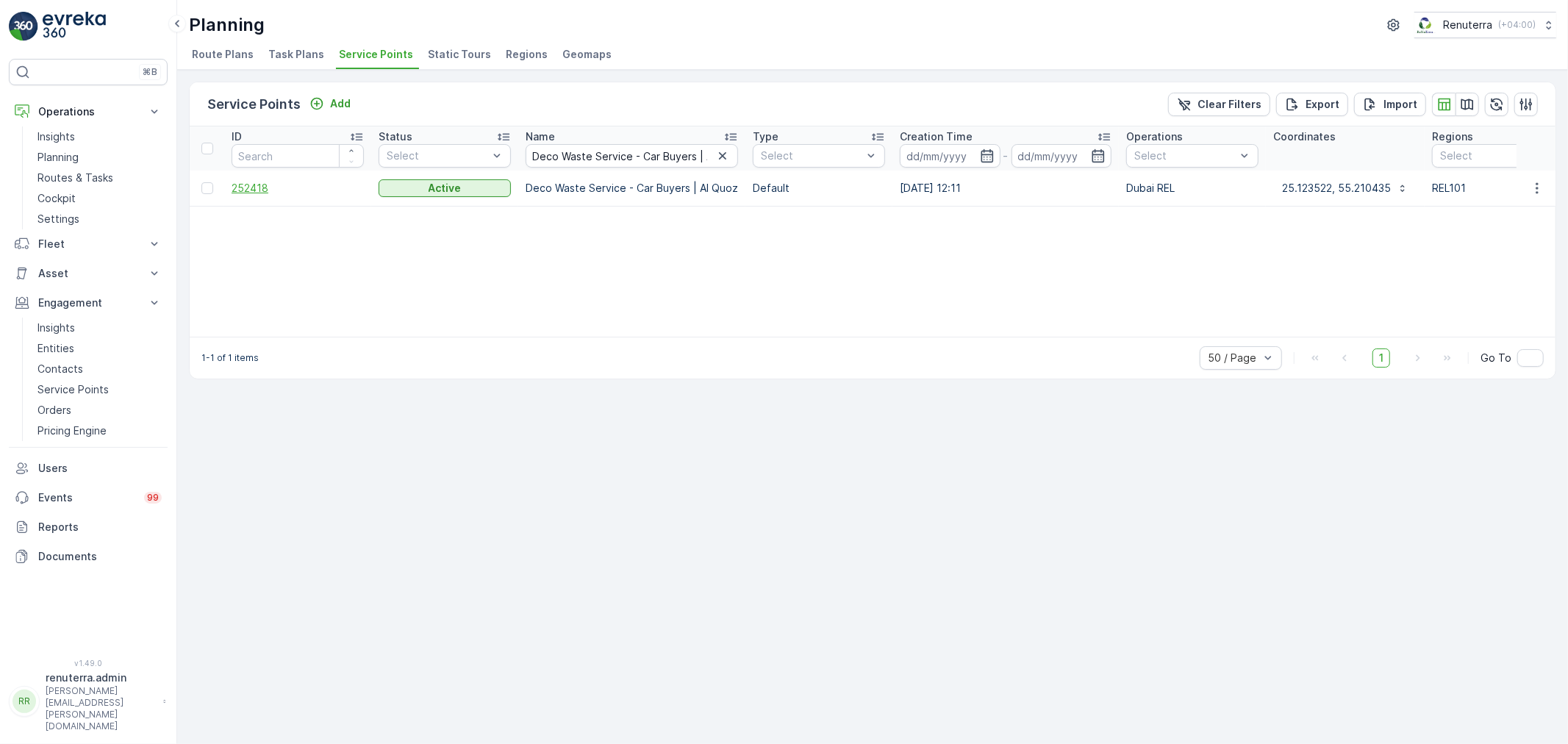
click at [248, 189] on span "252418" at bounding box center [297, 188] width 132 height 15
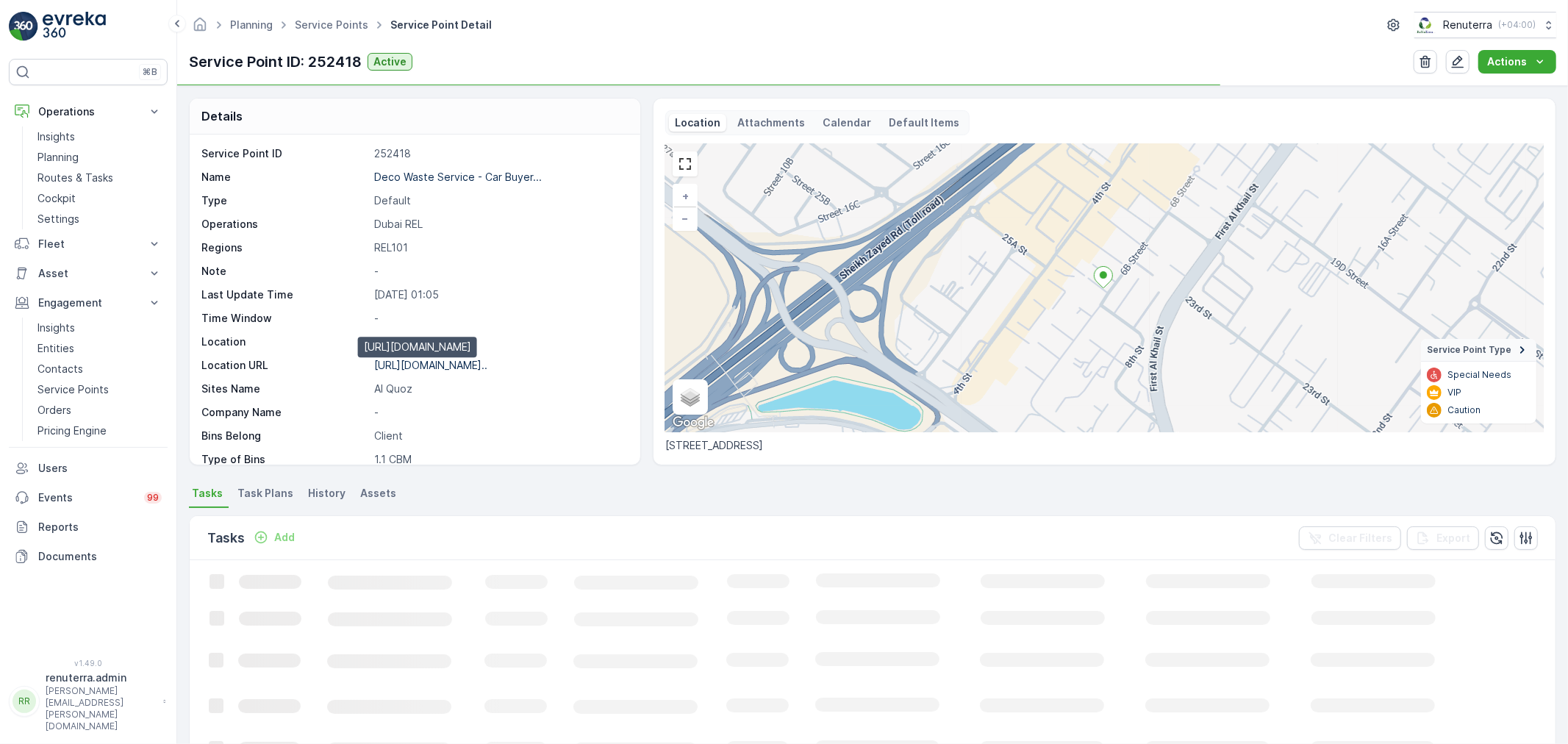
click at [481, 366] on p "https://maps.app.goo.gl/PbtE8T..." at bounding box center [430, 364] width 114 height 13
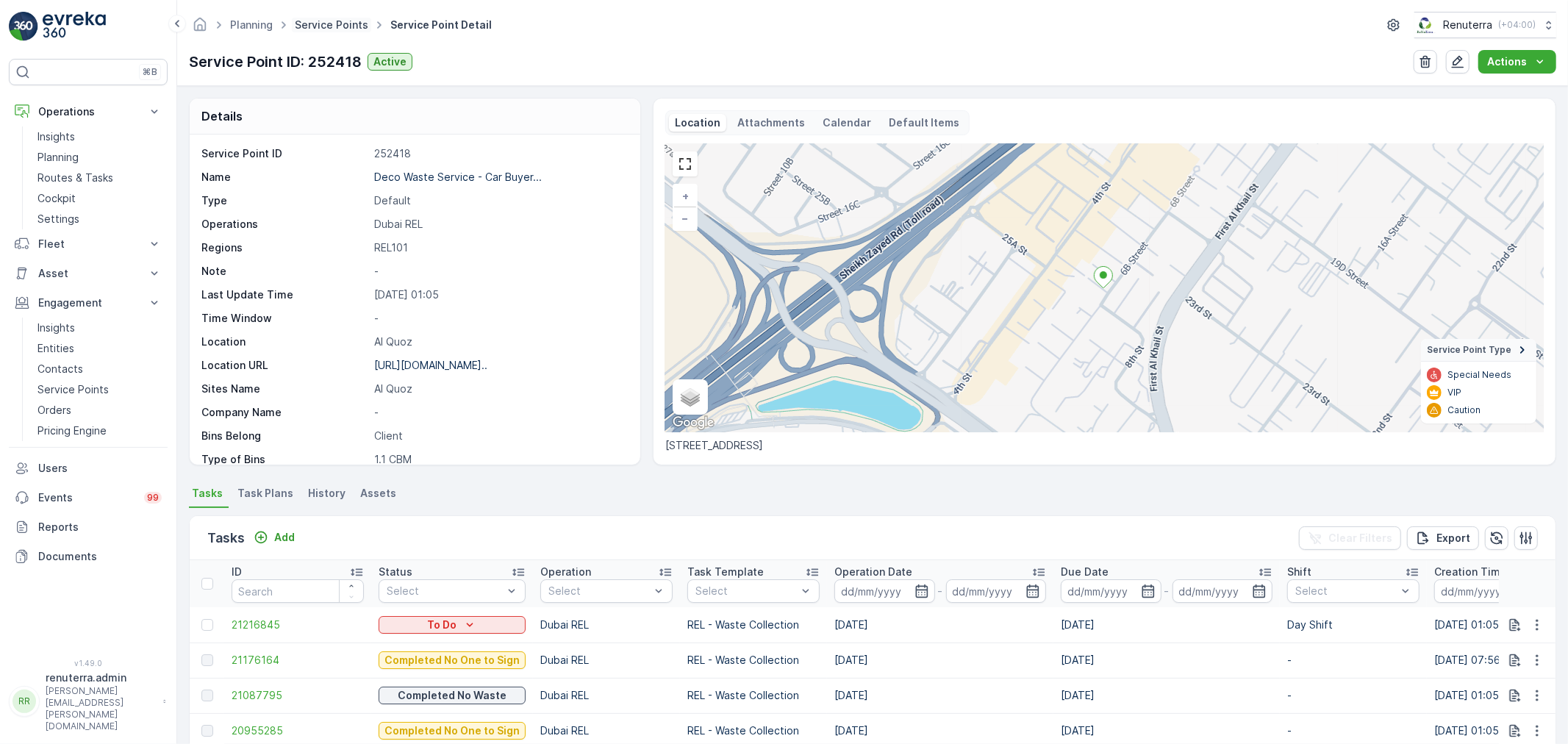
click at [317, 23] on link "Service Points" at bounding box center [331, 25] width 73 height 13
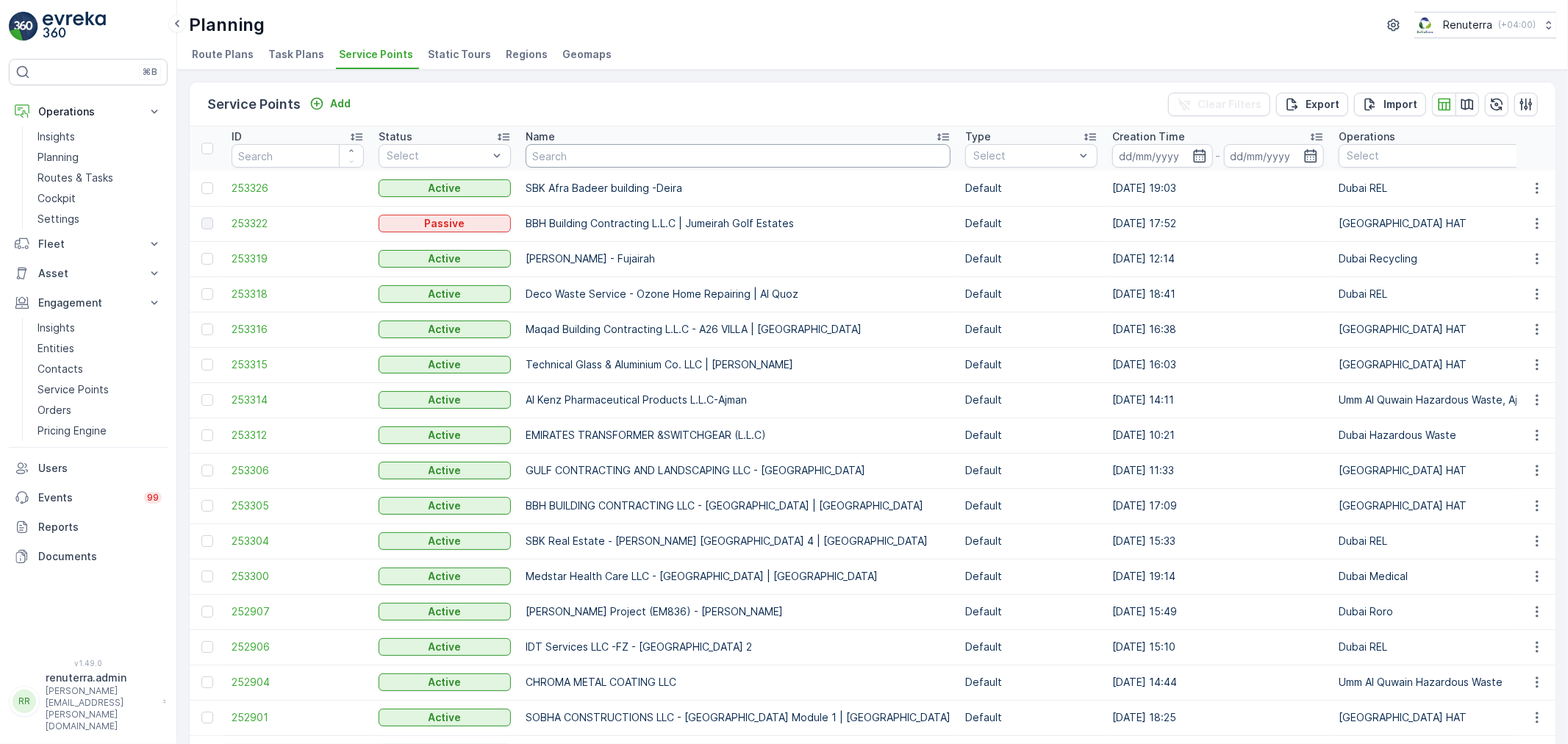
click at [626, 157] on input "text" at bounding box center [738, 156] width 425 height 24
paste input "HSSG Foundation Contracting LLC - [GEOGRAPHIC_DATA]"
type input "HSSG Foundation Contracting LLC - [GEOGRAPHIC_DATA]"
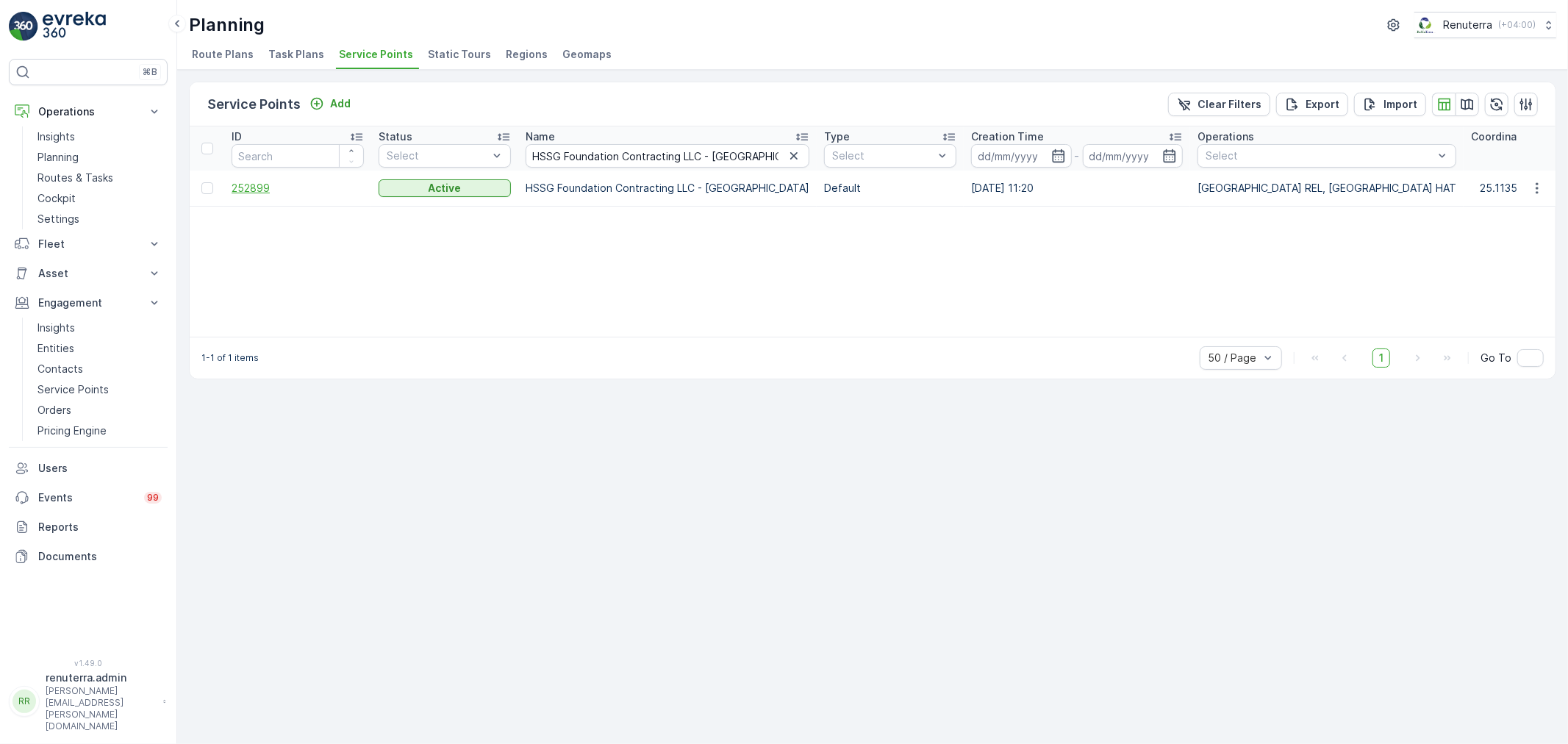
click at [266, 181] on span "252899" at bounding box center [297, 188] width 132 height 15
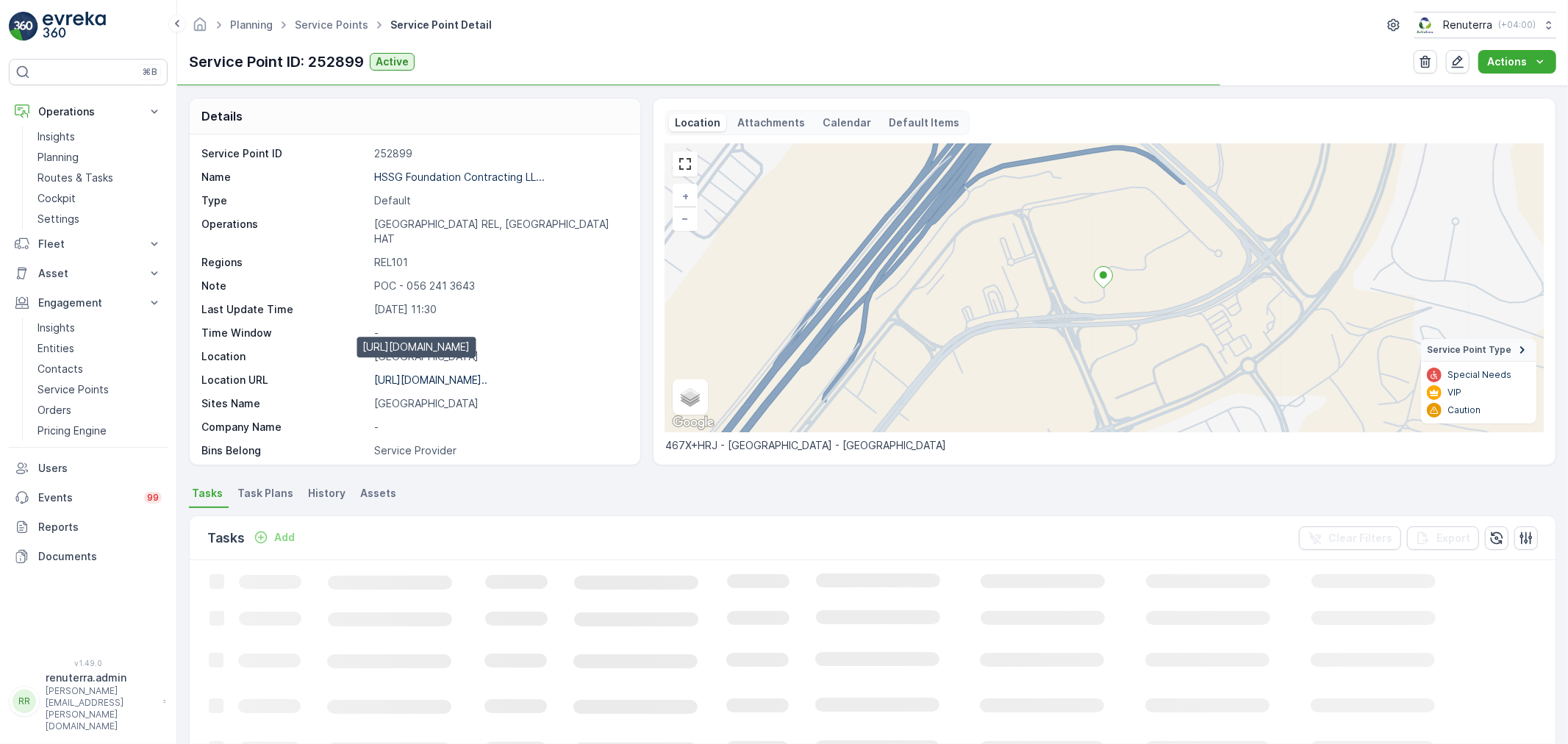
click at [420, 373] on p "https://maps.app.goo.gl/kiYpF6..." at bounding box center [430, 379] width 114 height 13
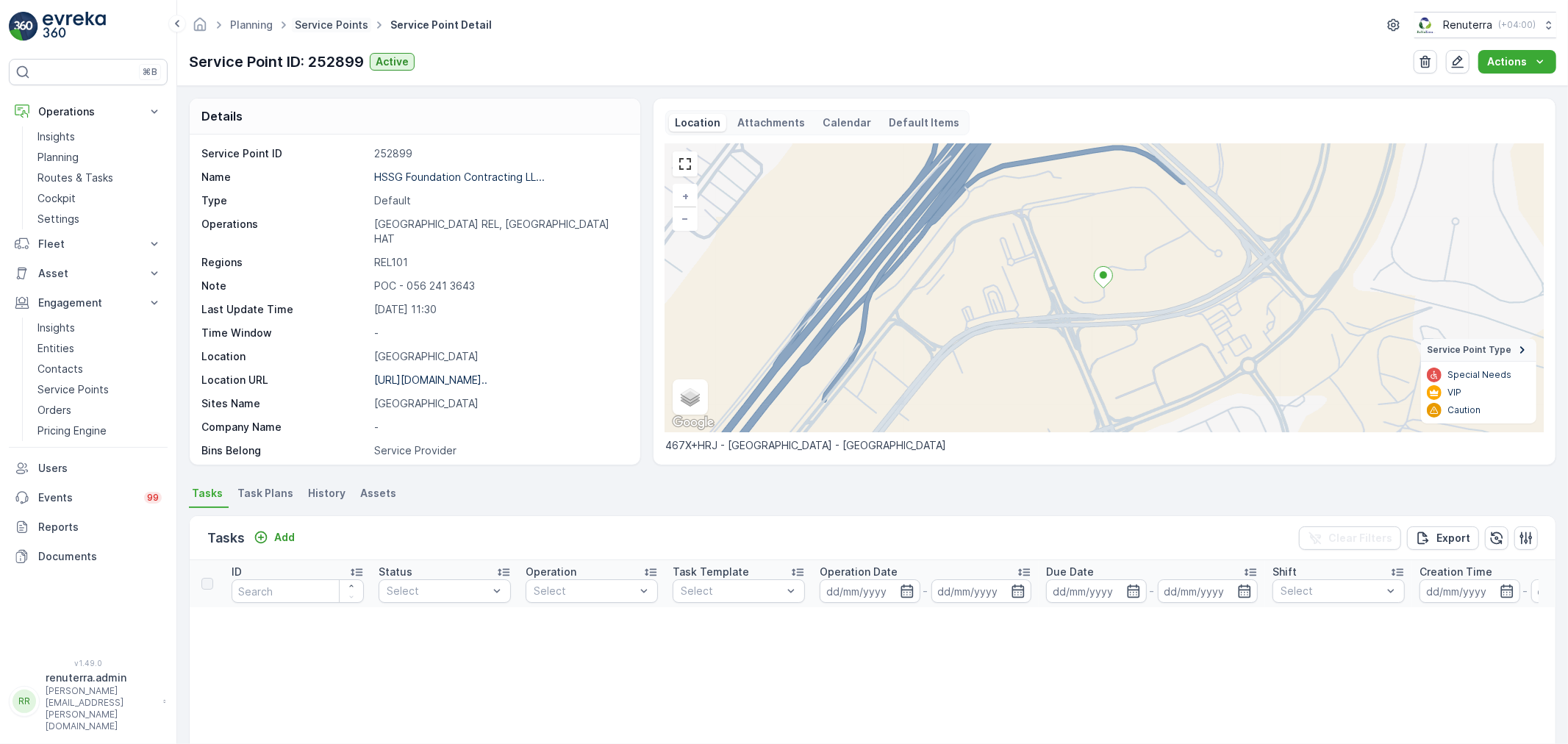
click at [349, 28] on link "Service Points" at bounding box center [331, 25] width 73 height 13
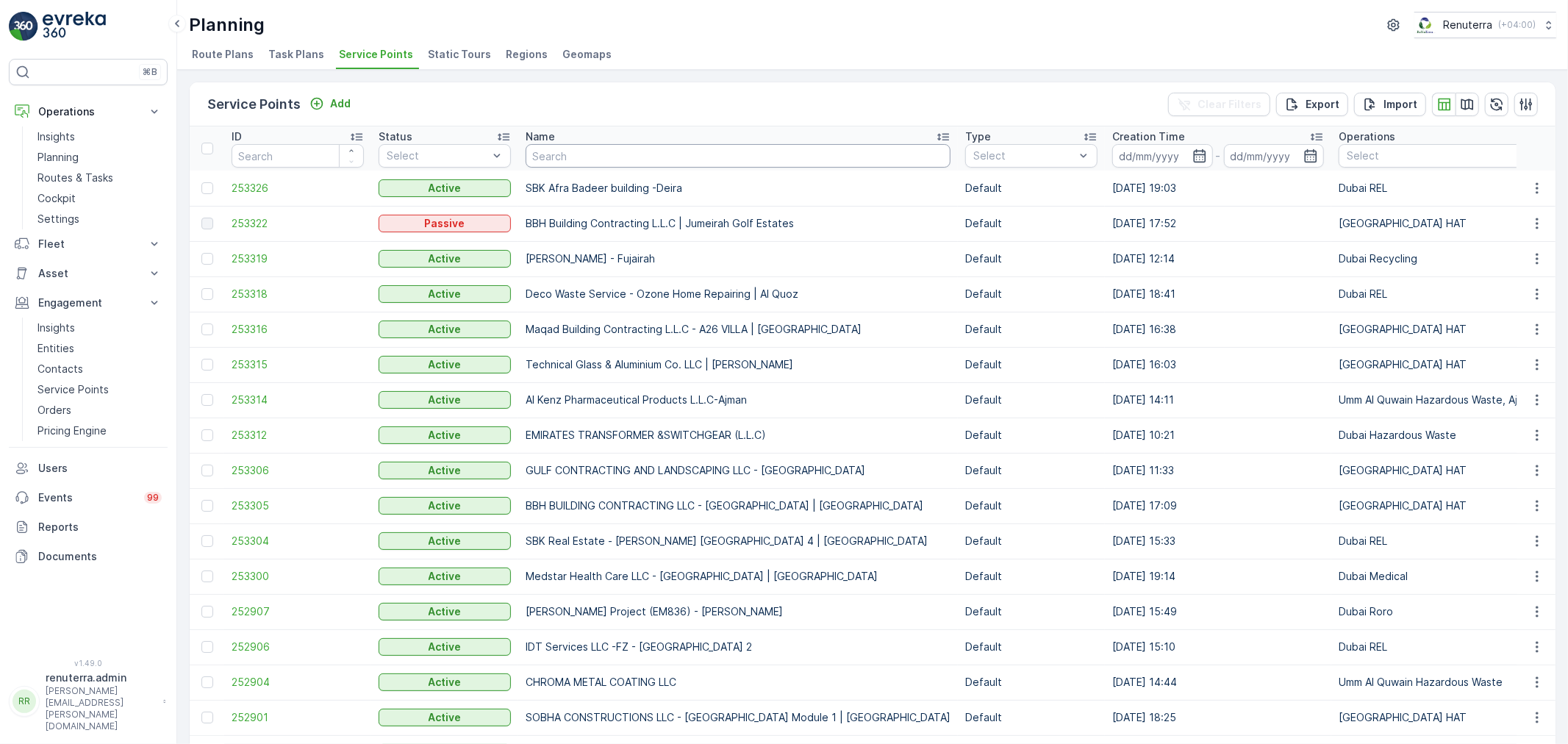
click at [672, 155] on input "text" at bounding box center [738, 156] width 425 height 24
paste input "Mouj Al Baher Technical Work LLC - Jabel Ali"
type input "Mouj Al Baher Technical Work LLC - Jabel Ali"
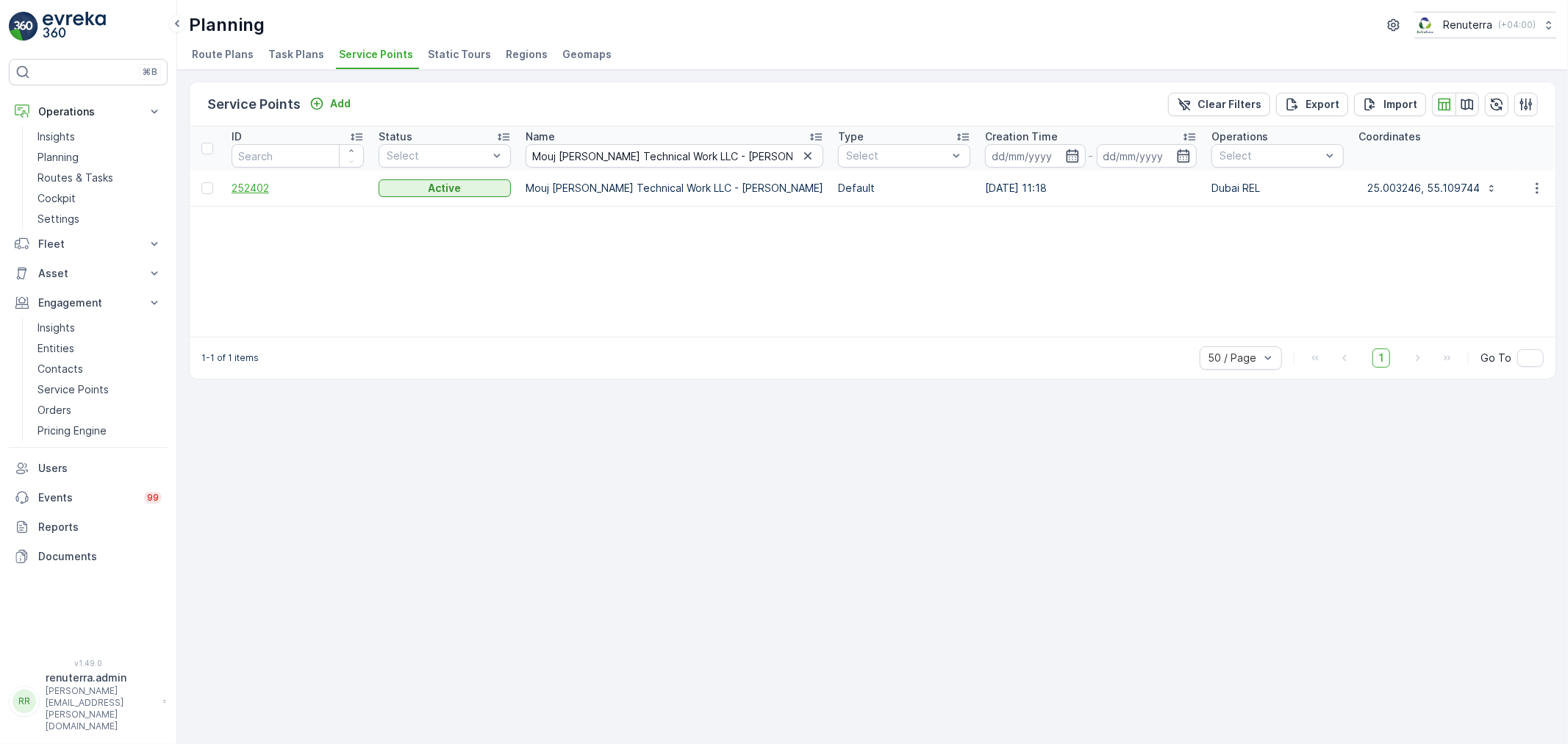
click at [257, 189] on span "252402" at bounding box center [297, 188] width 132 height 15
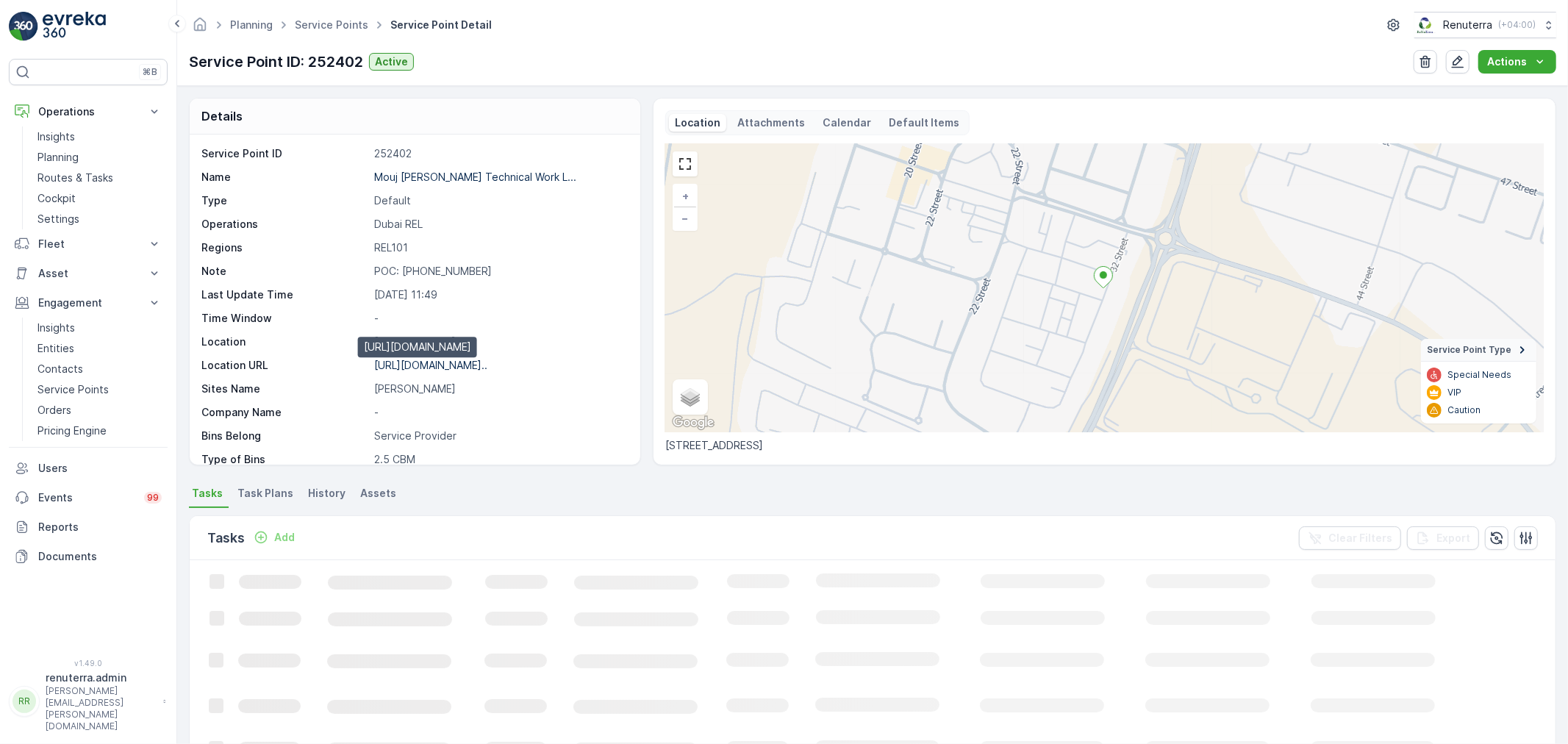
click at [454, 362] on p "https://maps.app.goo.gl/4251hc..." at bounding box center [430, 364] width 114 height 13
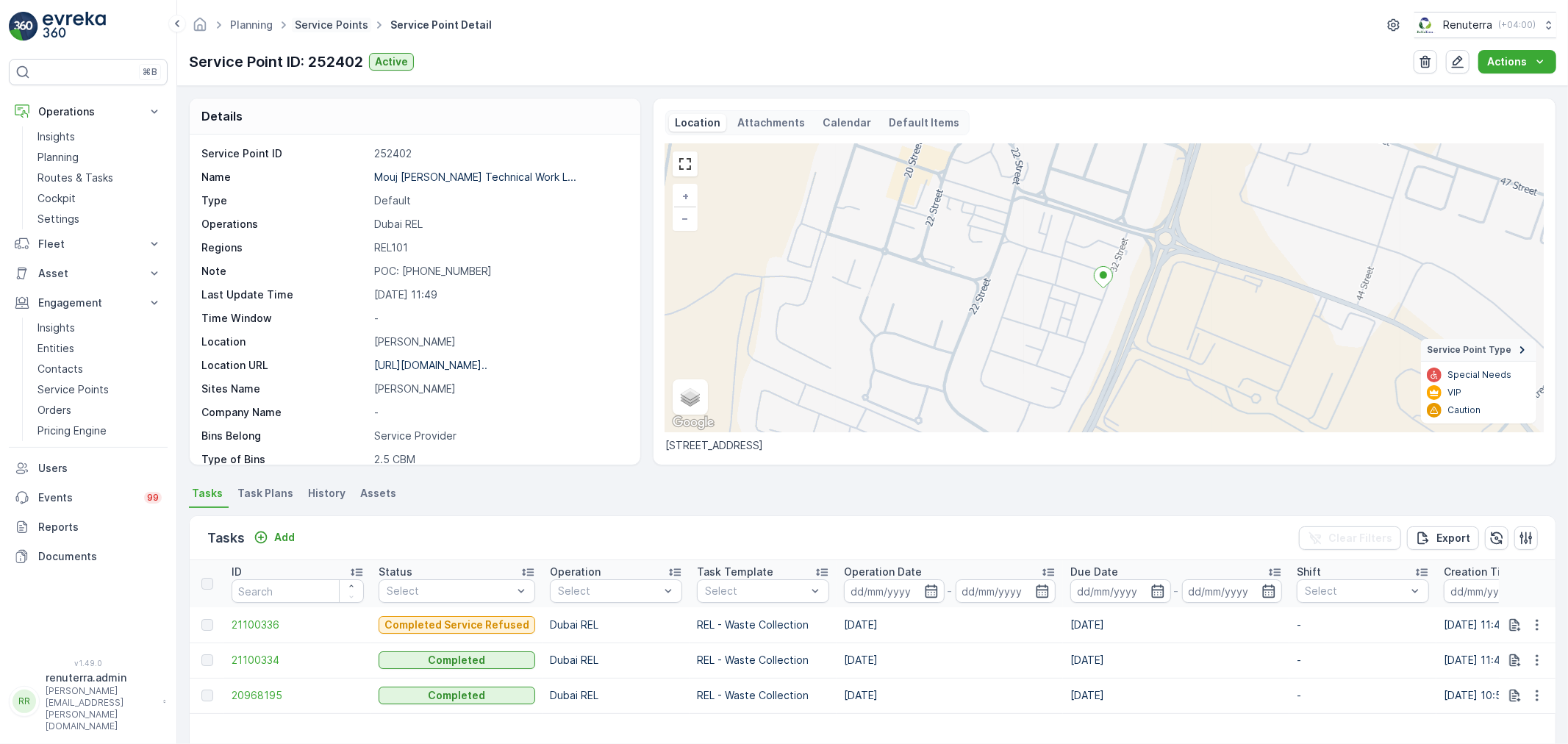
click at [320, 29] on link "Service Points" at bounding box center [331, 25] width 73 height 13
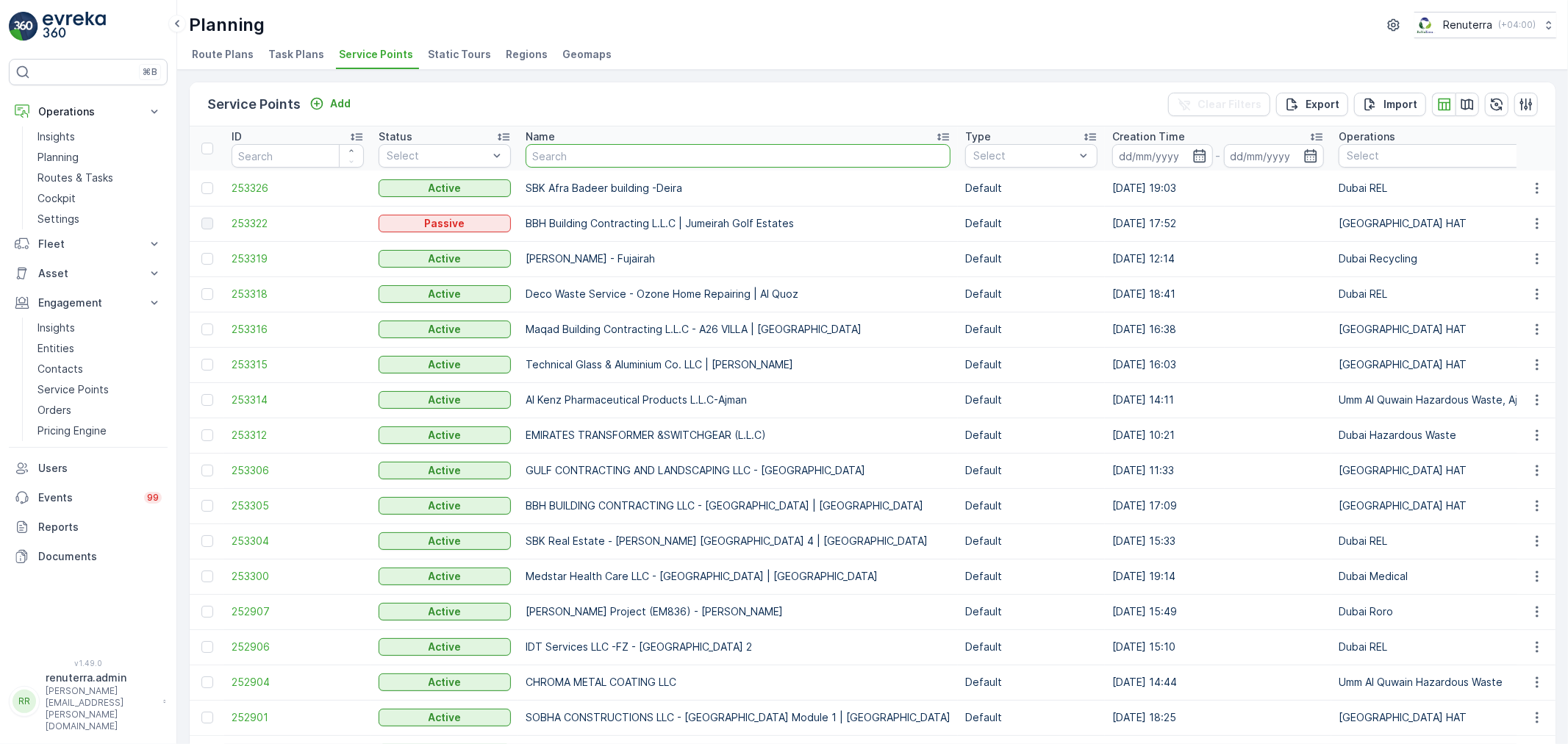
click at [547, 157] on input "text" at bounding box center [738, 156] width 425 height 24
paste input "KTC INTERNATIONAL L.L.C - Dubai Expo Village"
type input "KTC INTERNATIONAL L.L.C - Dubai Expo Village"
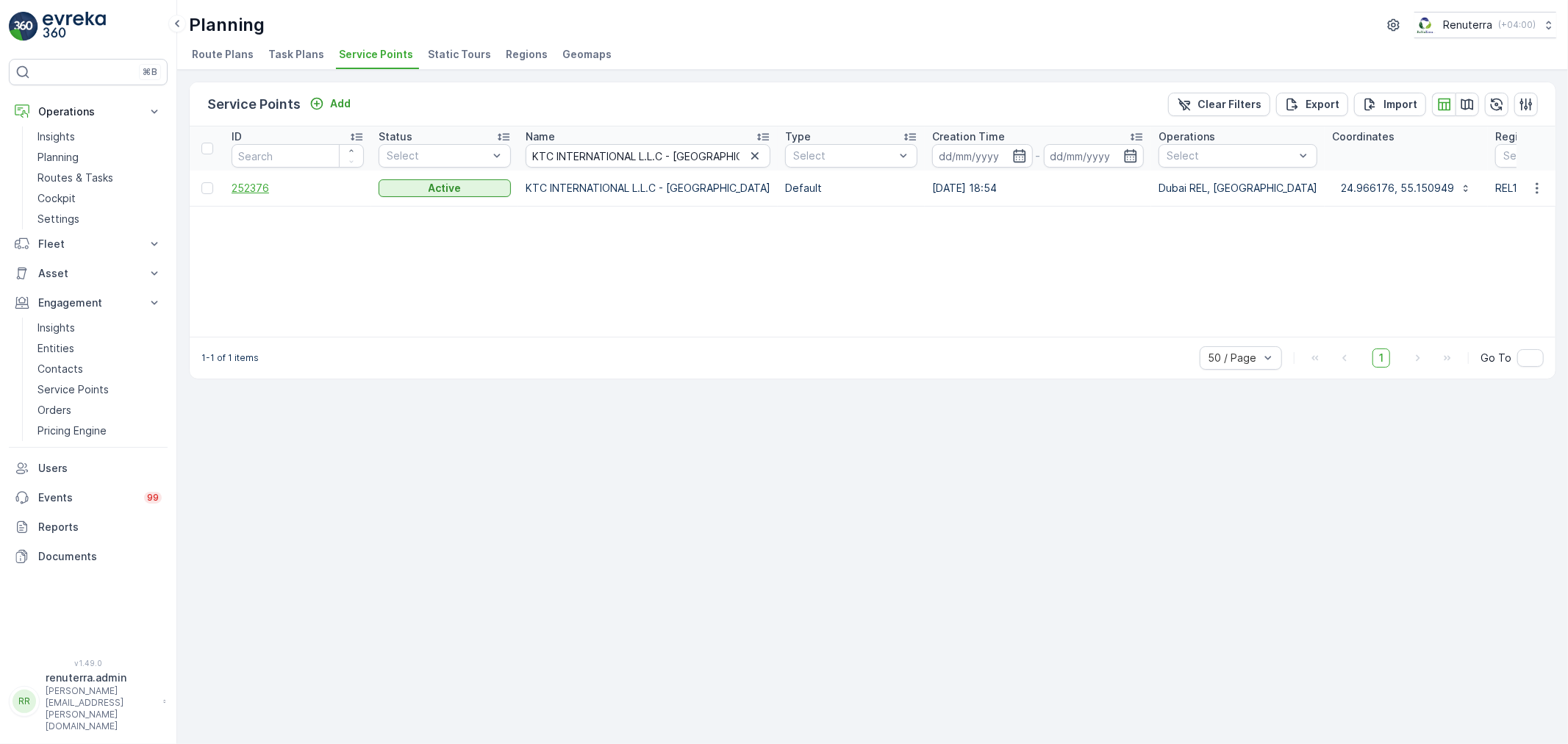
click at [258, 187] on span "252376" at bounding box center [297, 188] width 132 height 15
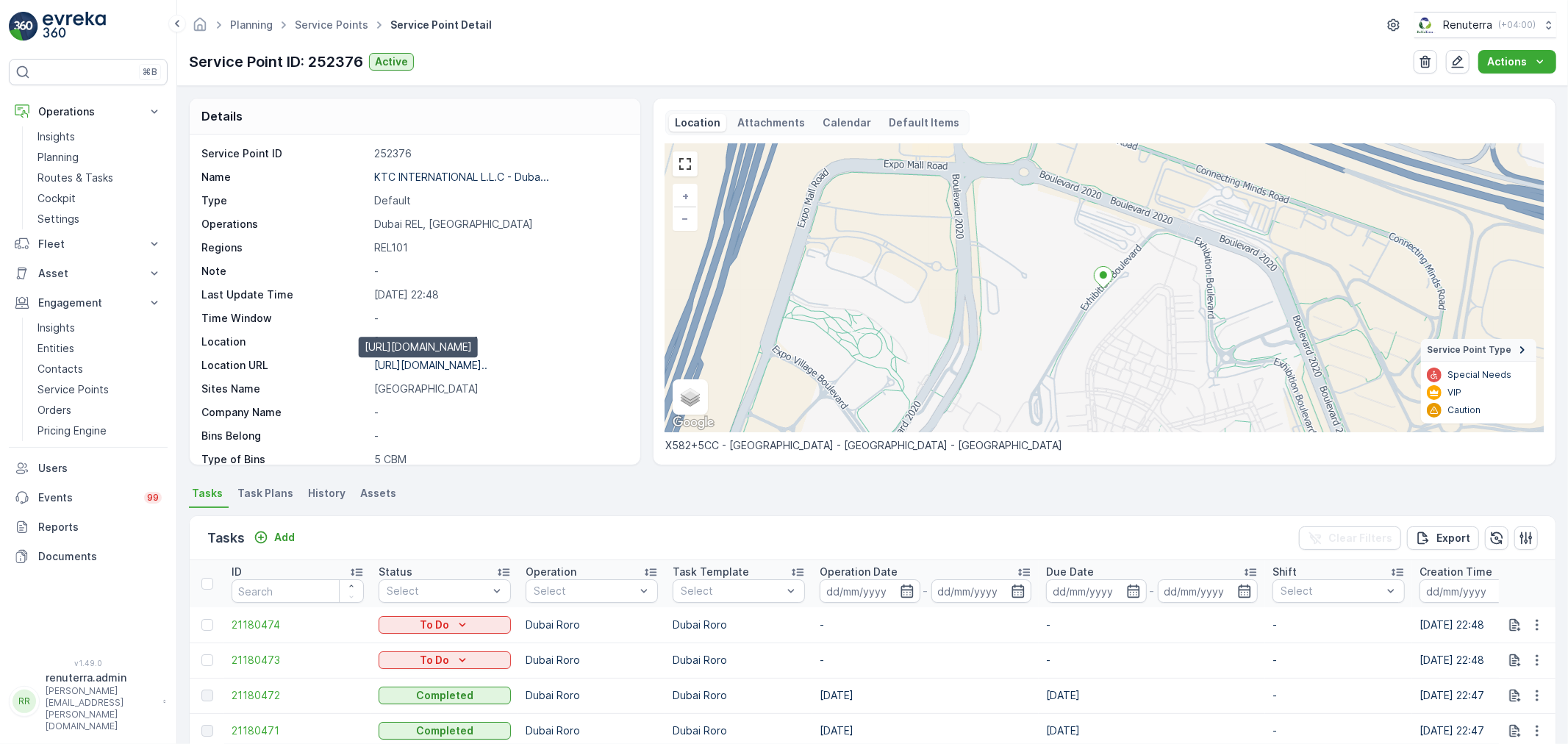
click at [445, 366] on p "https://maps.app.goo.gl/RfSQzp..." at bounding box center [430, 364] width 114 height 13
click at [341, 18] on span "Service Points" at bounding box center [331, 25] width 79 height 15
click at [341, 18] on span "Service Points" at bounding box center [331, 25] width 79 height 15
click at [342, 23] on link "Service Points" at bounding box center [331, 25] width 73 height 13
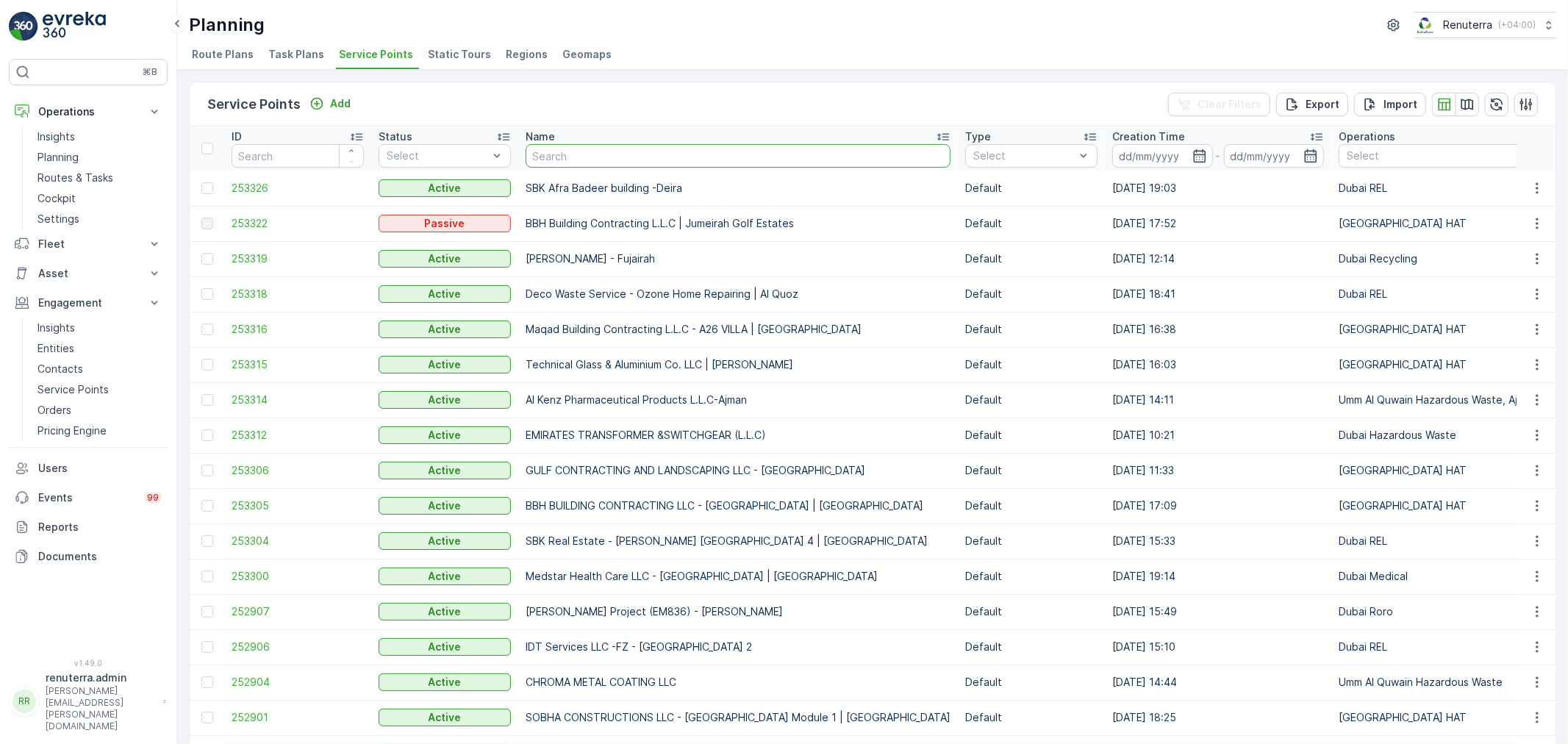
click at [638, 164] on input "text" at bounding box center [738, 156] width 425 height 24
paste input "Deco Waste Service - Malaki Tyres | Al Quoz"
type input "Deco Waste Service - Malaki Tyres | Al Quoz"
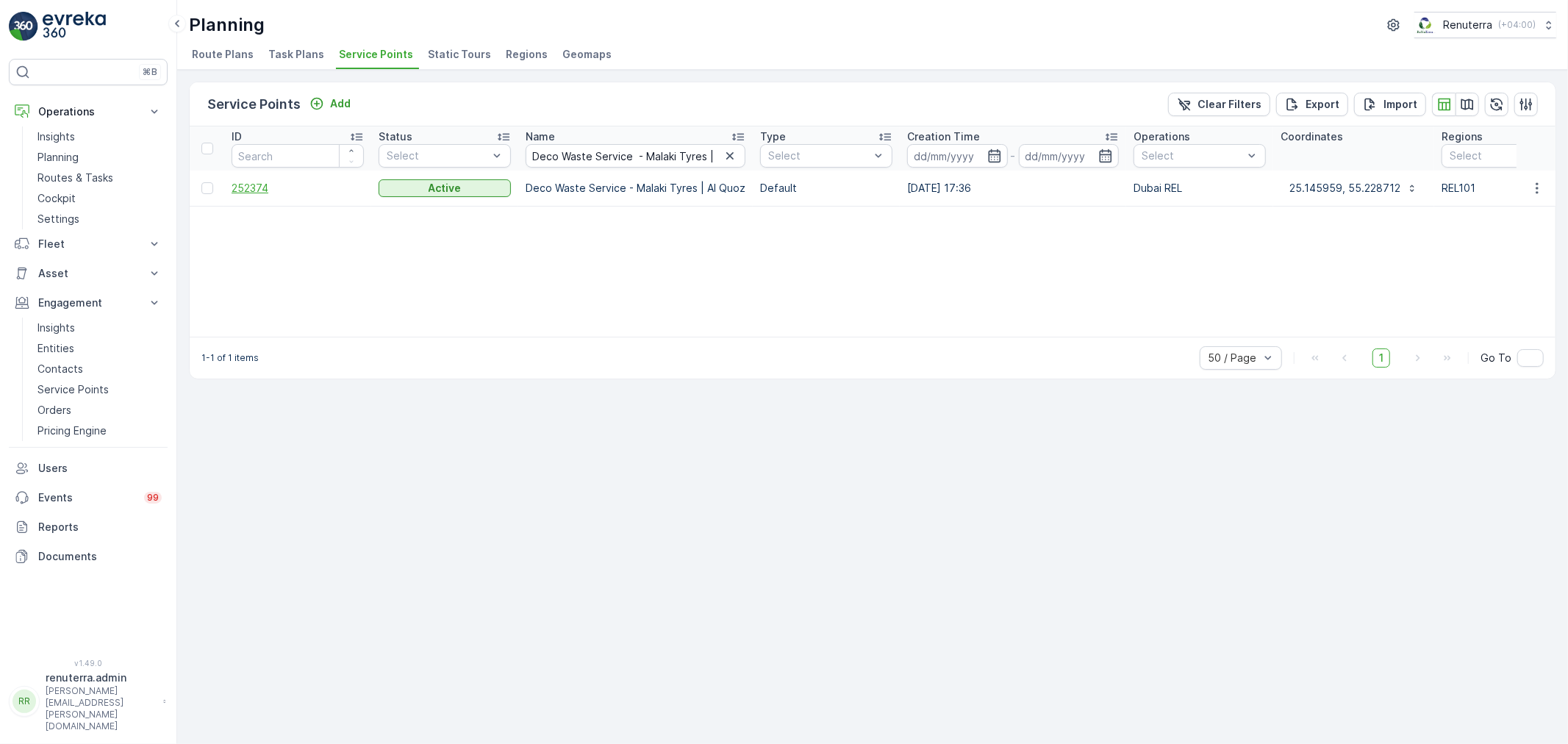
click at [244, 188] on span "252374" at bounding box center [297, 188] width 132 height 15
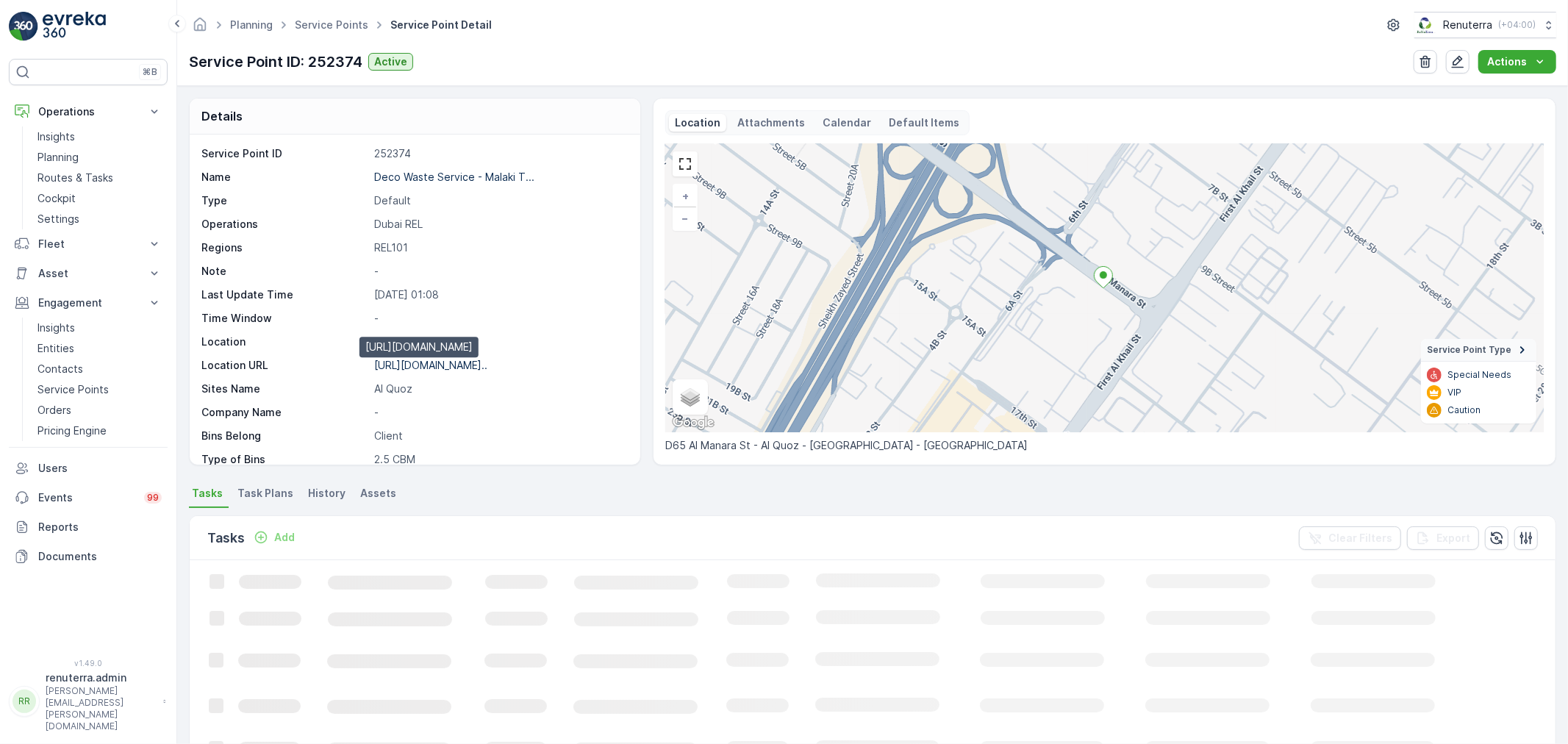
click at [421, 369] on p "https://maps.app.goo.gl/CpXLdJ..." at bounding box center [430, 364] width 114 height 13
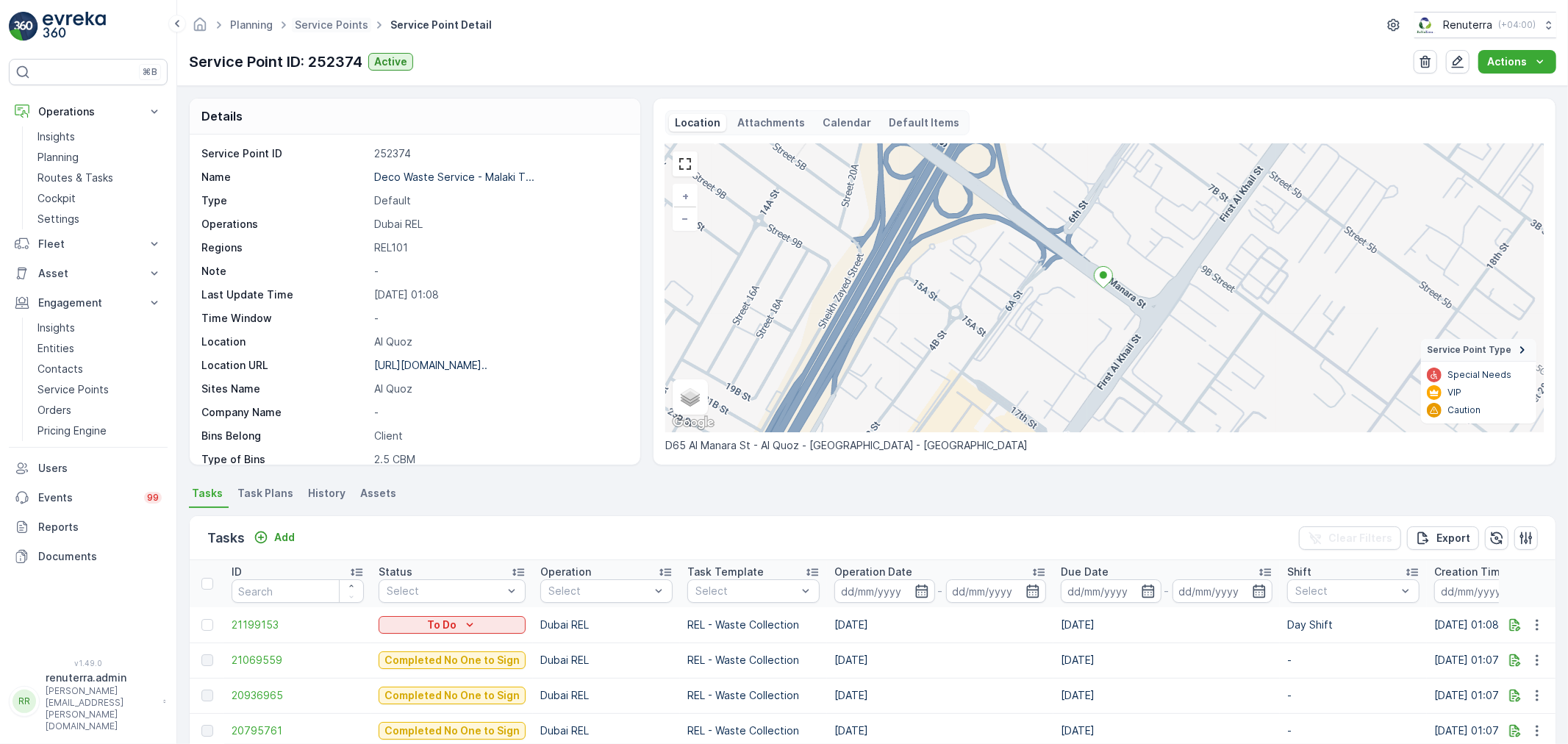
click at [336, 32] on span "Service Points" at bounding box center [331, 25] width 79 height 15
click at [335, 26] on link "Service Points" at bounding box center [331, 25] width 73 height 13
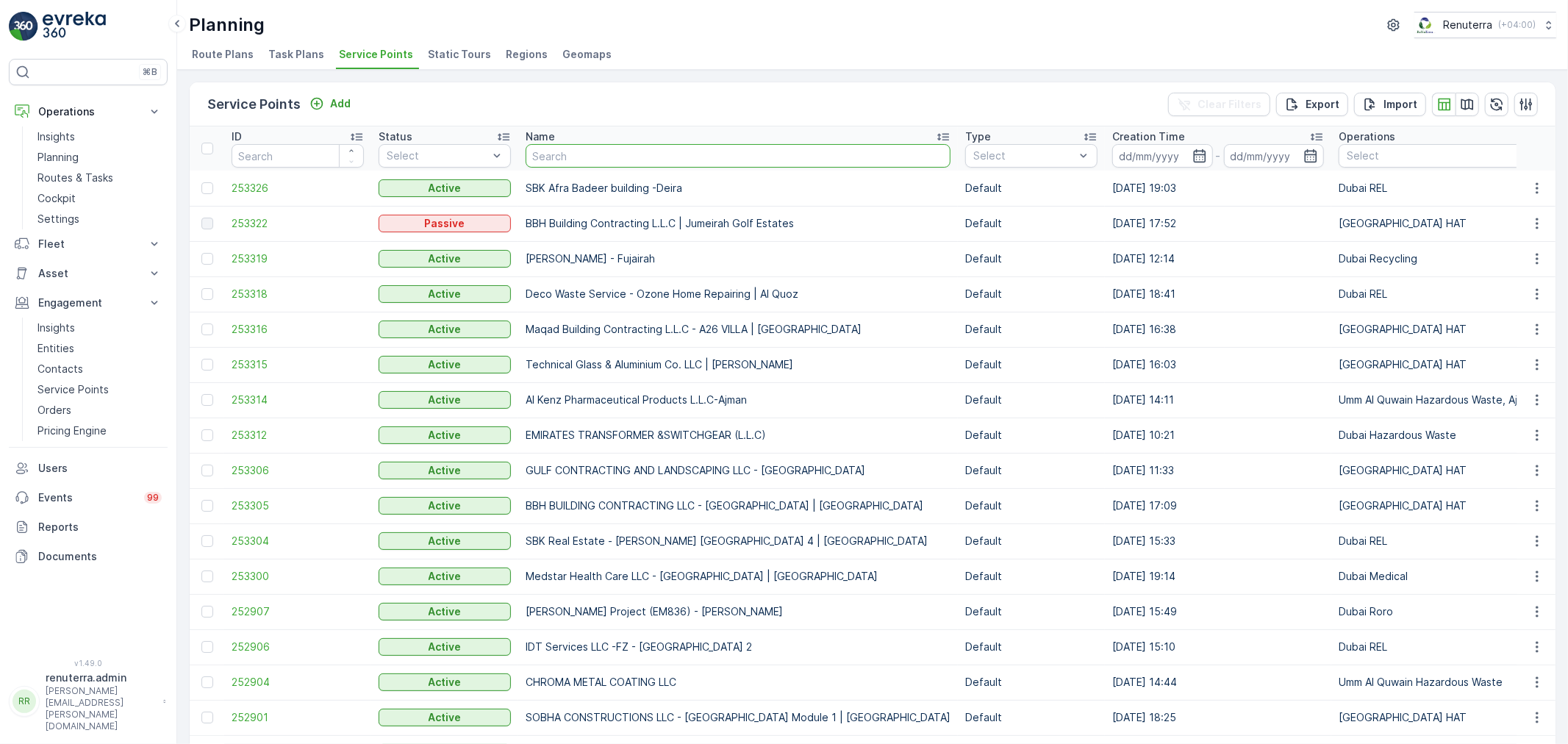
click at [626, 145] on input "text" at bounding box center [738, 156] width 425 height 24
paste input "Ice Natural Ice Industry L.L.C - Al Quoz"
type input "Ice Natural Ice Industry L.L.C - Al Quoz"
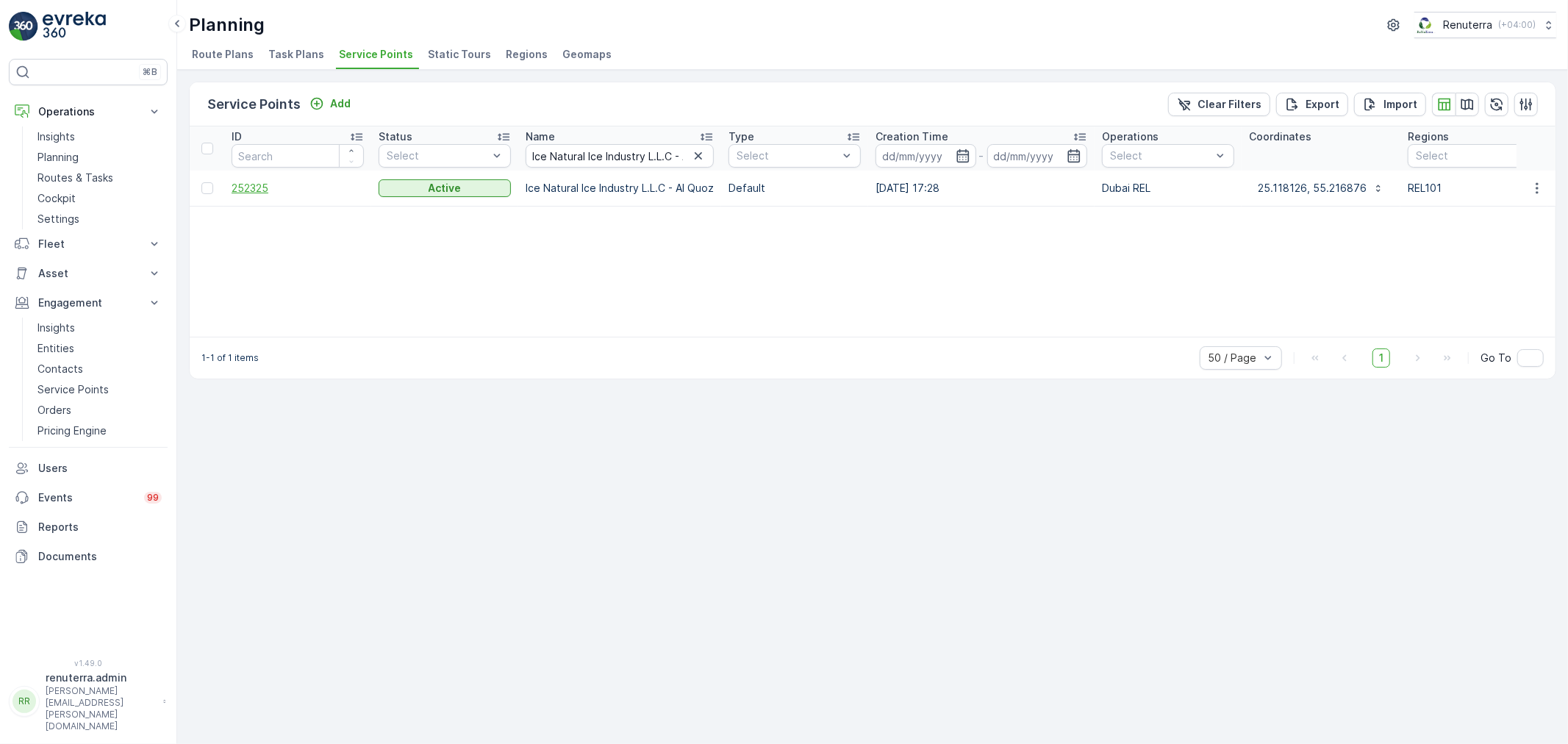
click at [237, 185] on span "252325" at bounding box center [297, 188] width 132 height 15
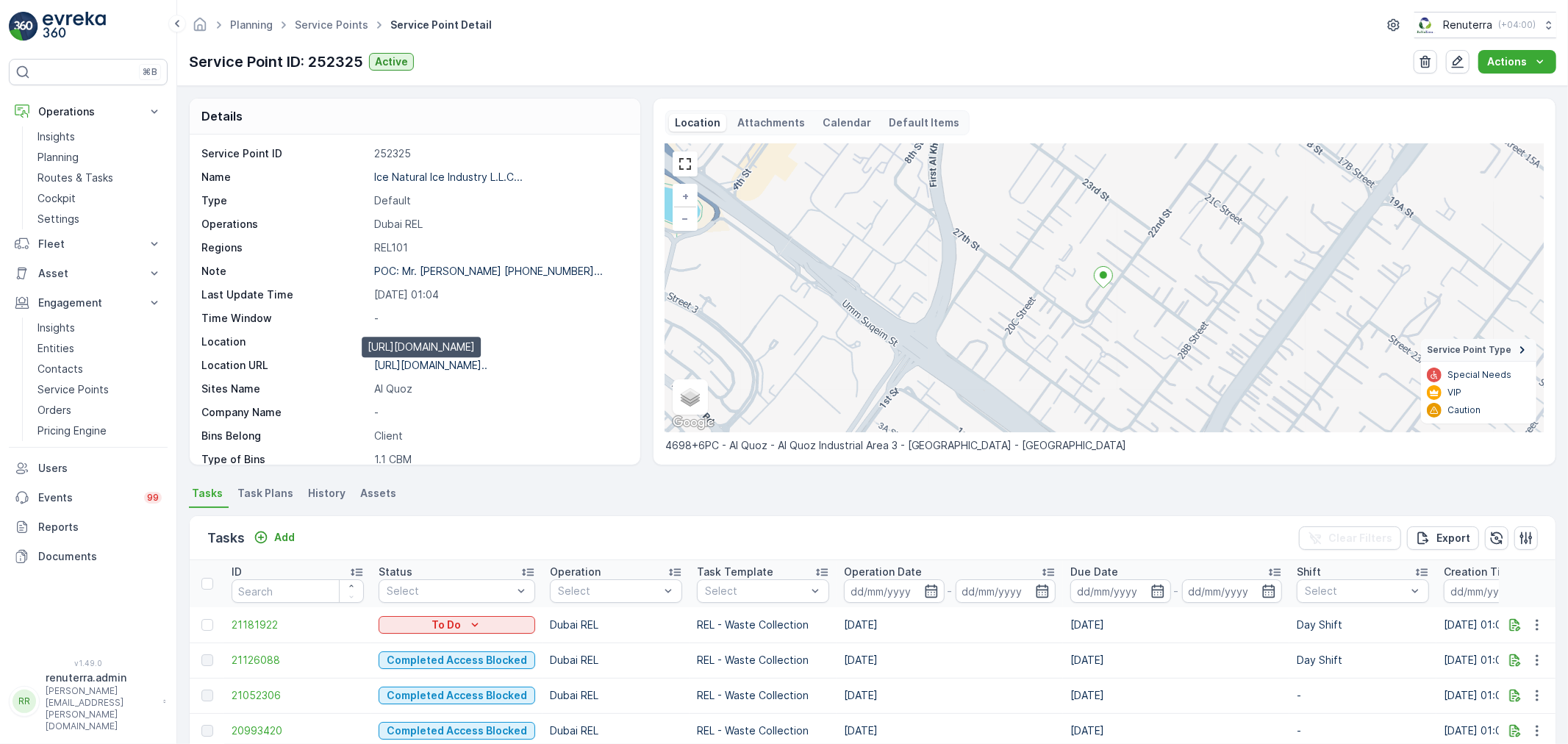
click at [468, 366] on p "https://maps.app.goo.gl/89NW72..." at bounding box center [430, 364] width 114 height 13
click at [347, 27] on link "Service Points" at bounding box center [331, 25] width 73 height 13
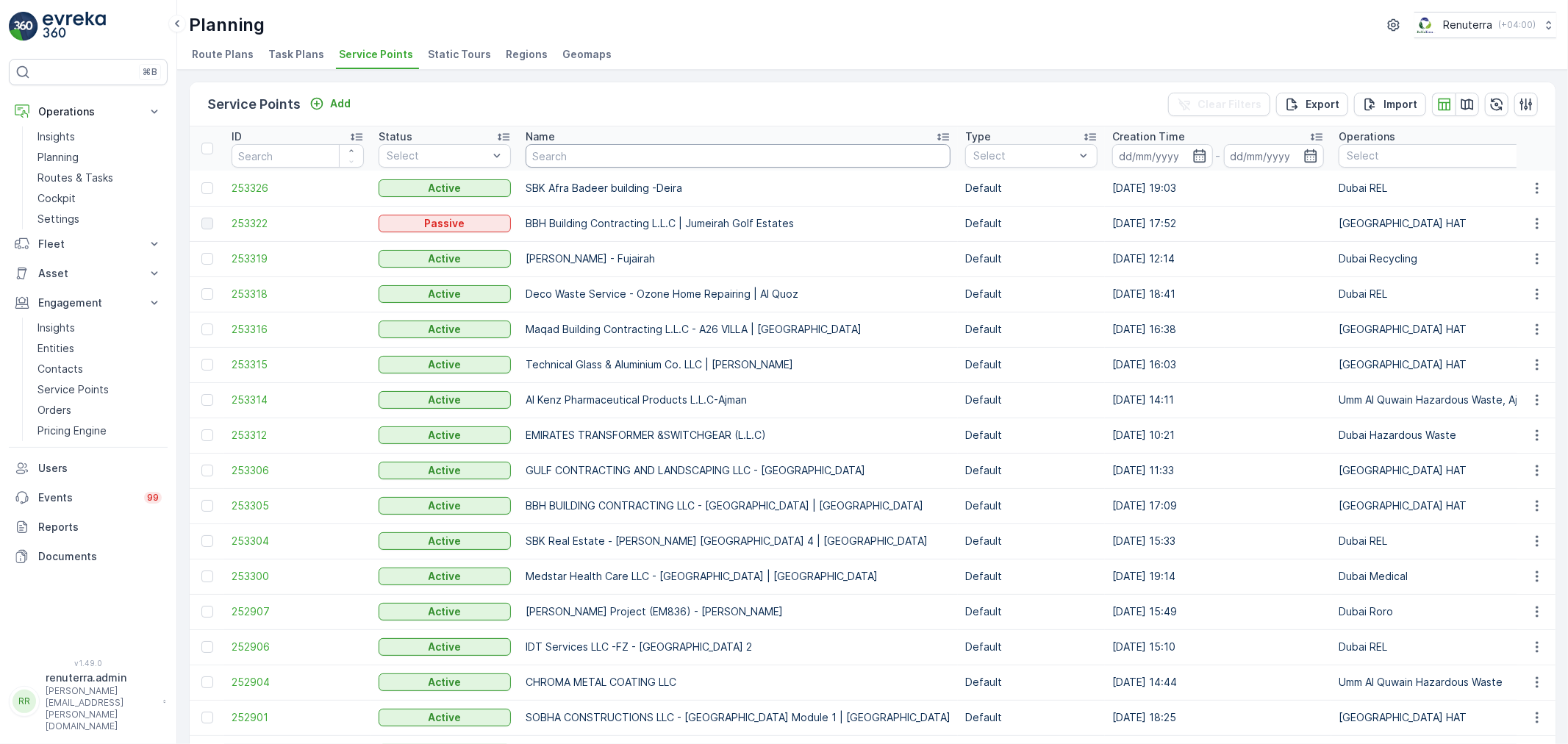
click at [579, 164] on input "text" at bounding box center [738, 156] width 425 height 24
paste input "Al Avon Contracting LLC - Barakat | DIC"
type input "Al Avon Contracting LLC - Barakat | DIC"
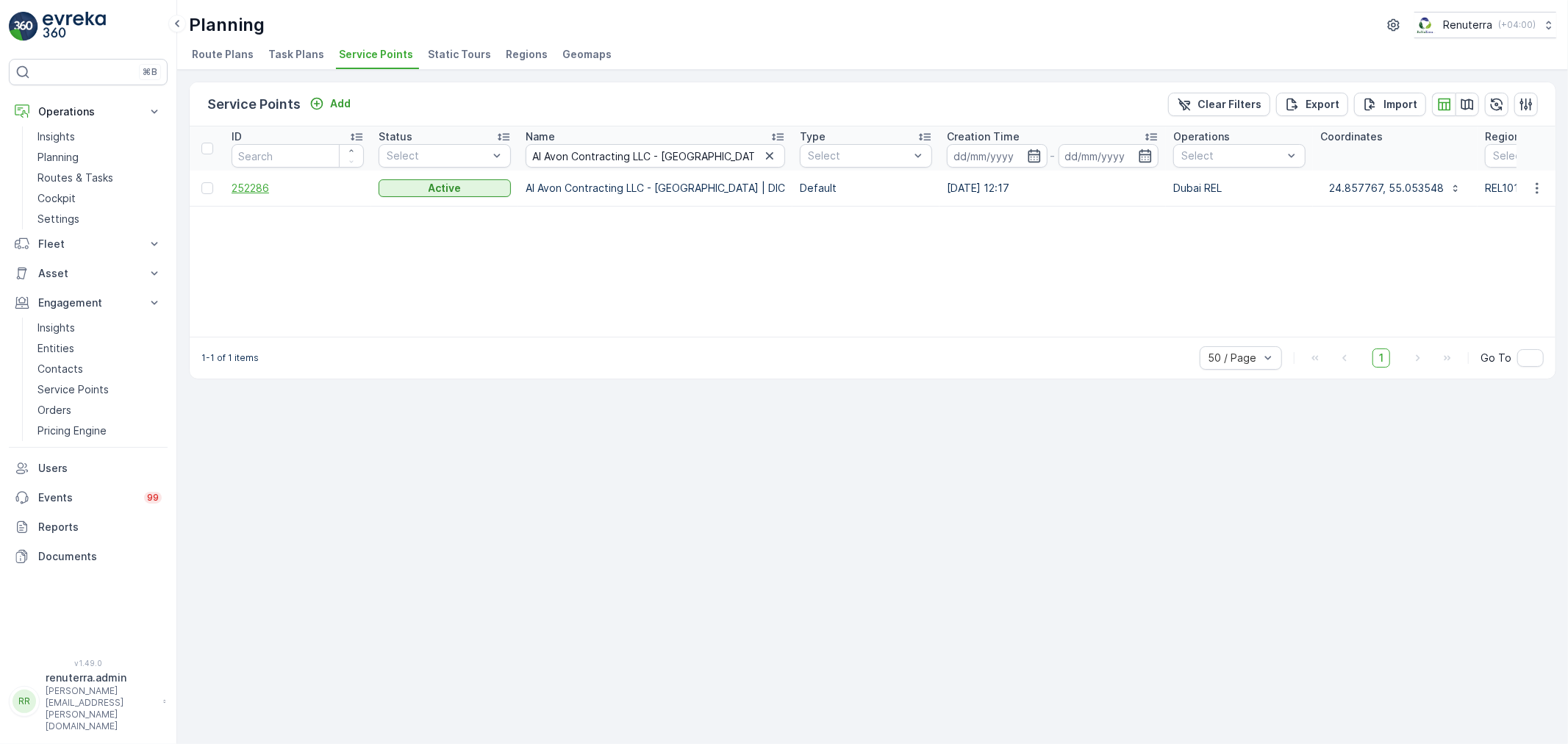
click at [248, 185] on span "252286" at bounding box center [297, 188] width 132 height 15
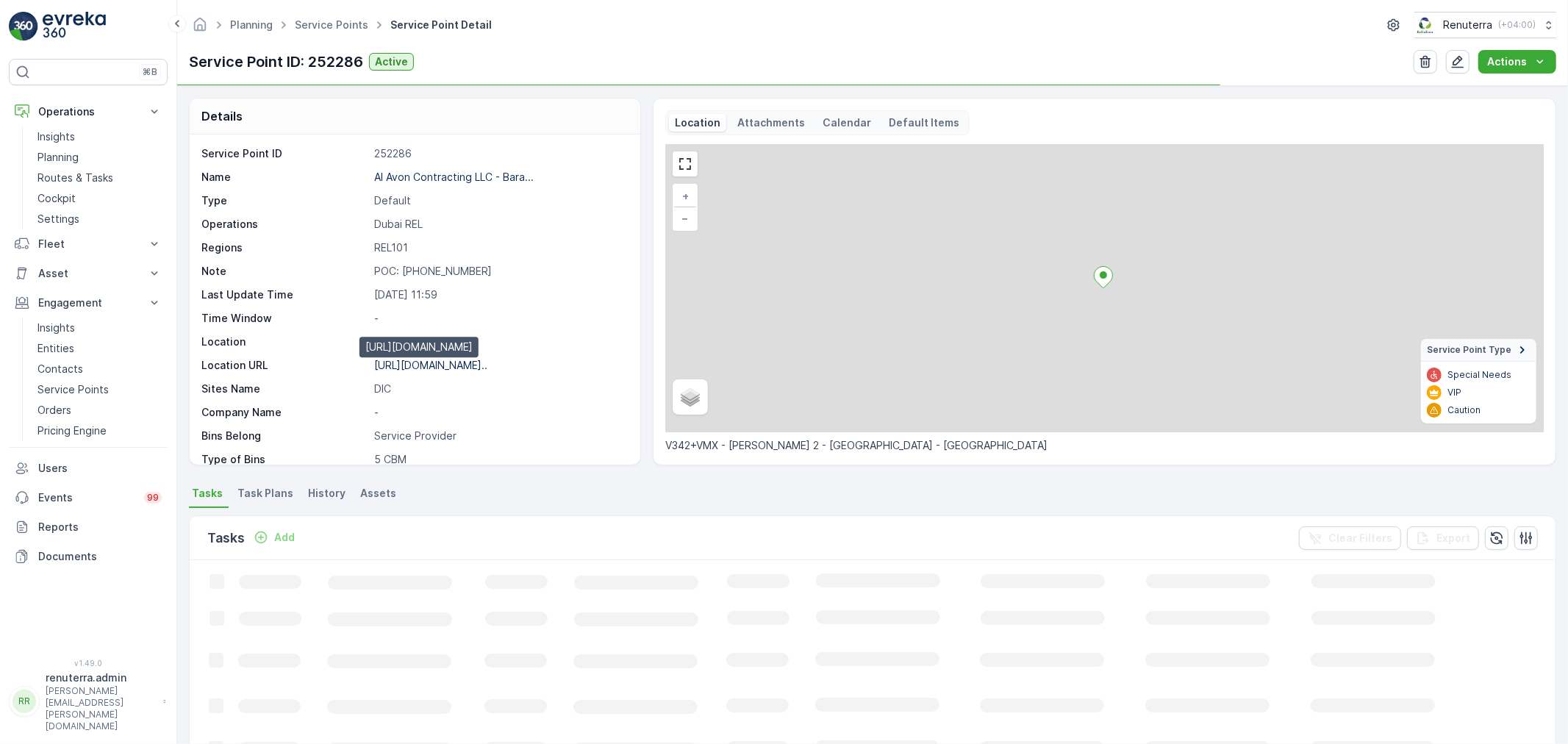
click at [446, 363] on p "https://maps.app.goo.gl/UqrqDg..." at bounding box center [430, 364] width 114 height 13
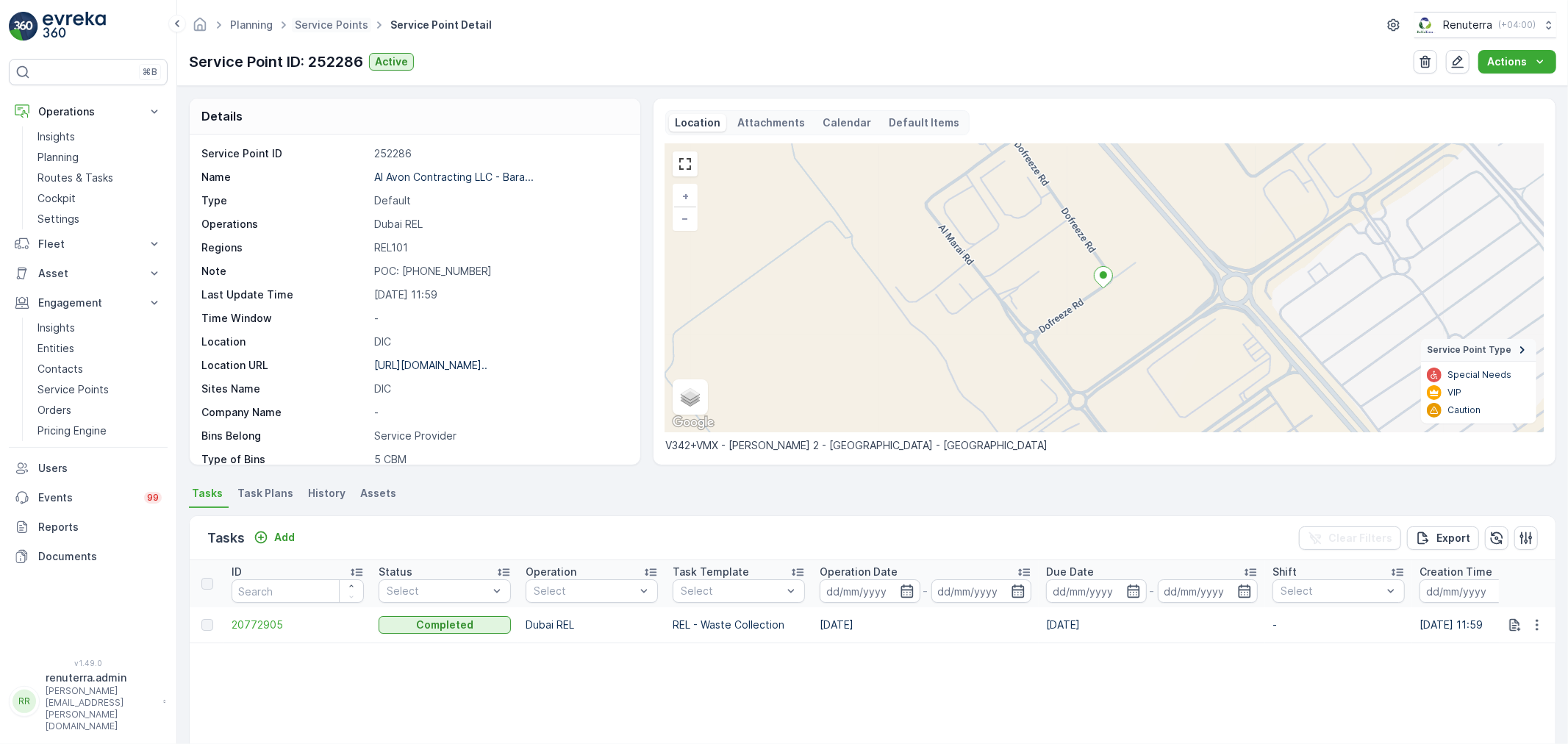
click at [341, 31] on span "Service Points" at bounding box center [331, 25] width 79 height 15
click at [449, 363] on p "https://maps.app.goo.gl/UqrqDg..." at bounding box center [430, 364] width 114 height 13
click at [321, 32] on ul "Service Points" at bounding box center [340, 25] width 96 height 21
click at [324, 30] on link "Service Points" at bounding box center [331, 25] width 73 height 13
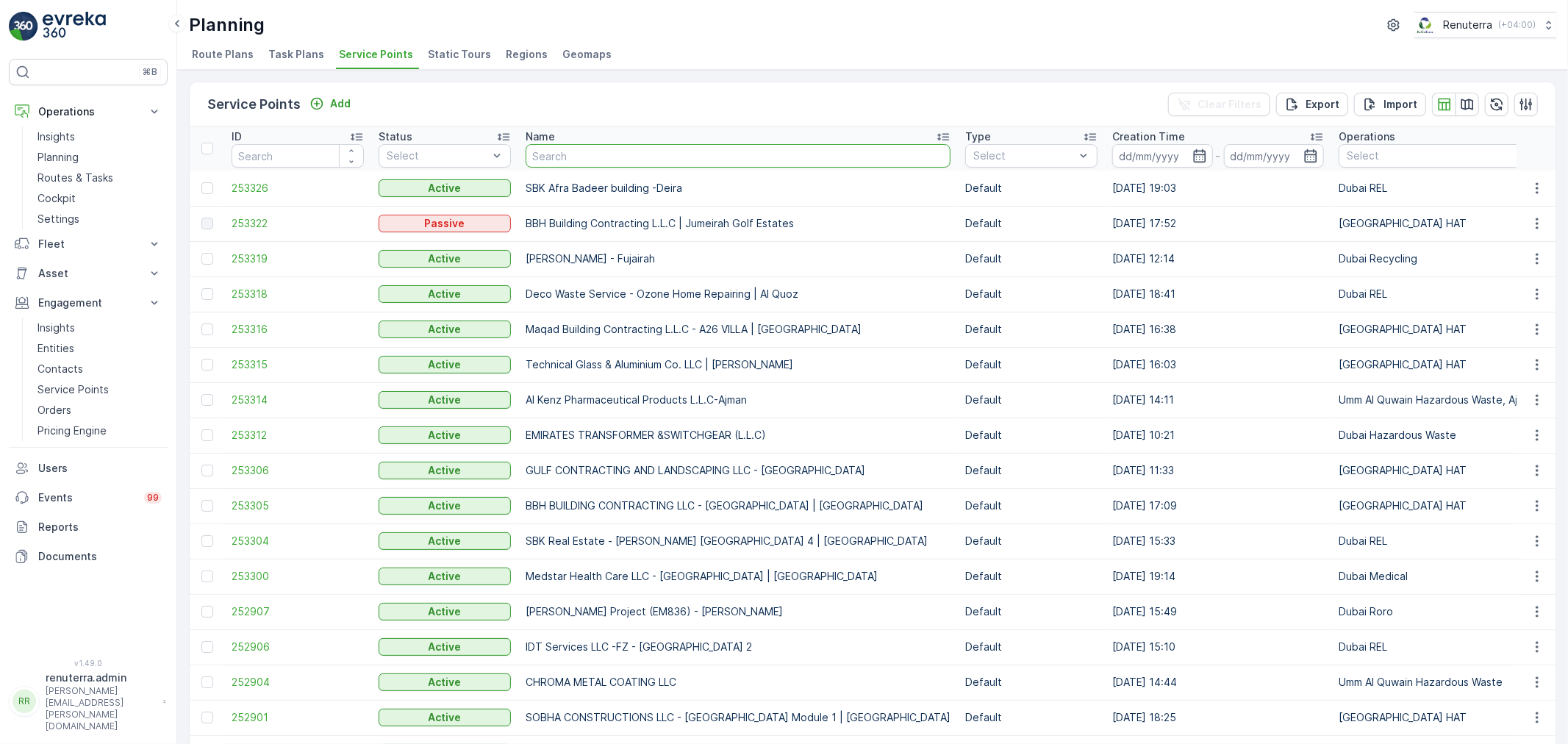
click at [610, 151] on input "text" at bounding box center [738, 156] width 425 height 24
type input "Wade Adams Contracting - Project EM834 | Al Qudra"
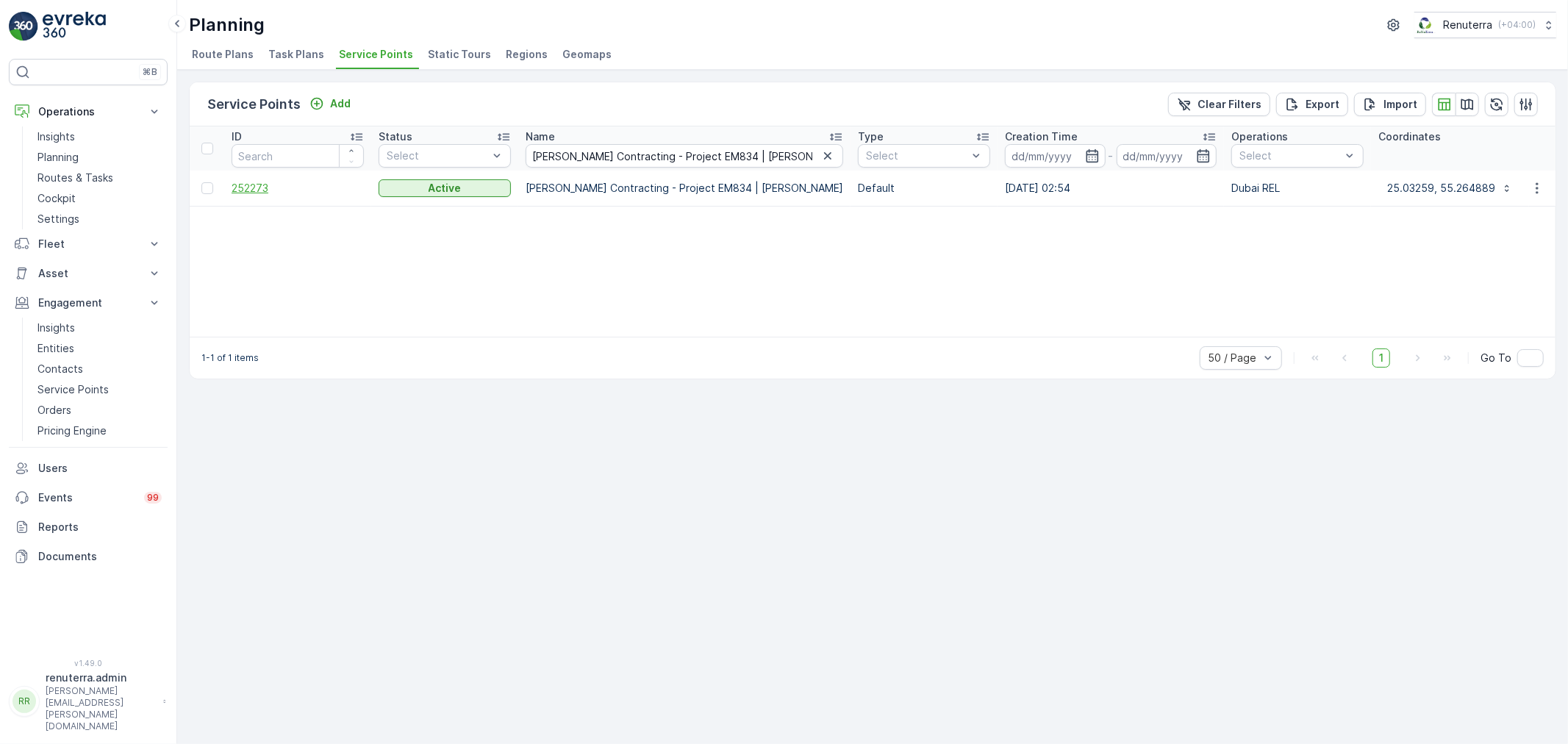
click at [244, 191] on span "252273" at bounding box center [297, 188] width 132 height 15
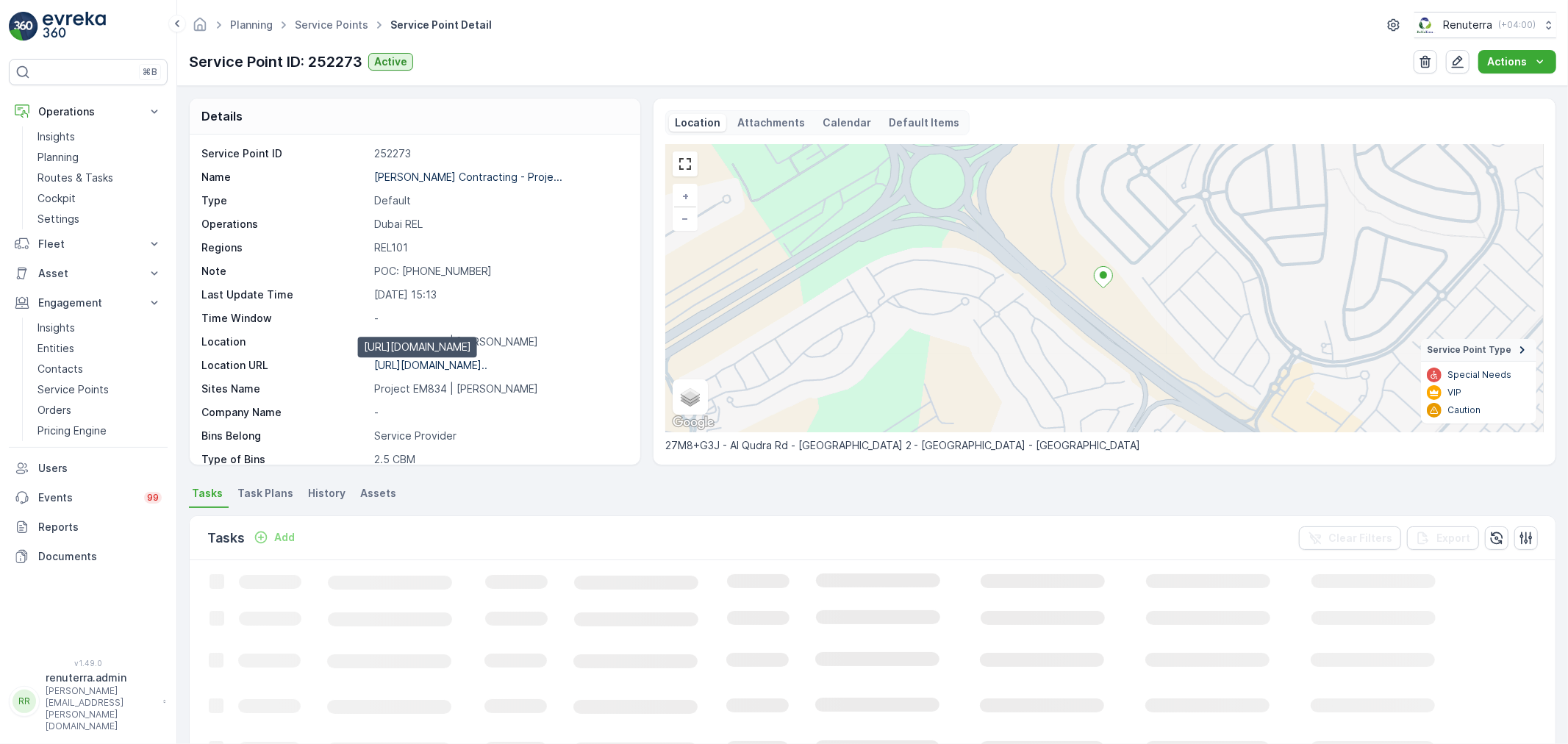
click at [445, 363] on p "https://maps.app.goo.gl/9xhz5k..." at bounding box center [430, 364] width 114 height 13
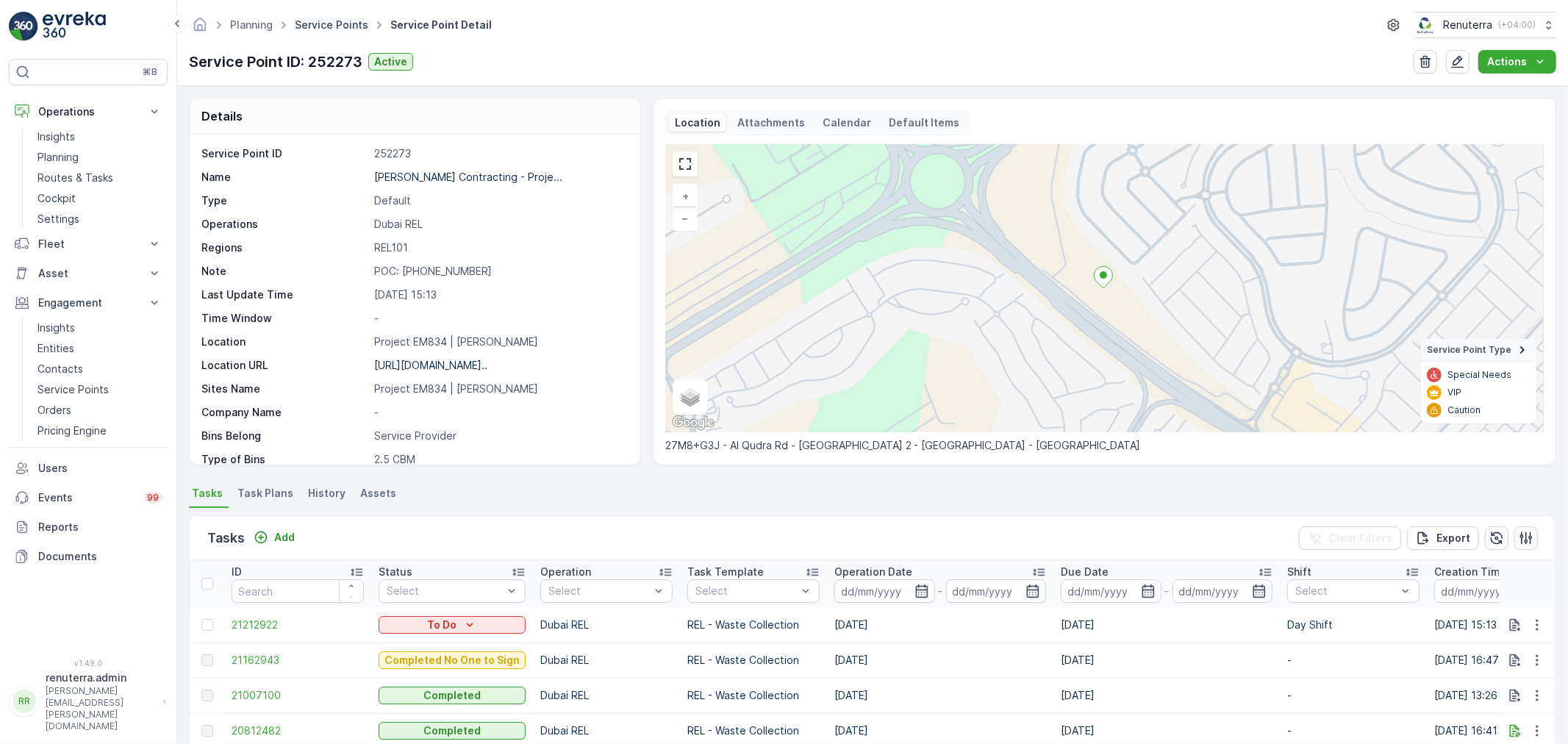
click at [324, 24] on link "Service Points" at bounding box center [331, 25] width 73 height 13
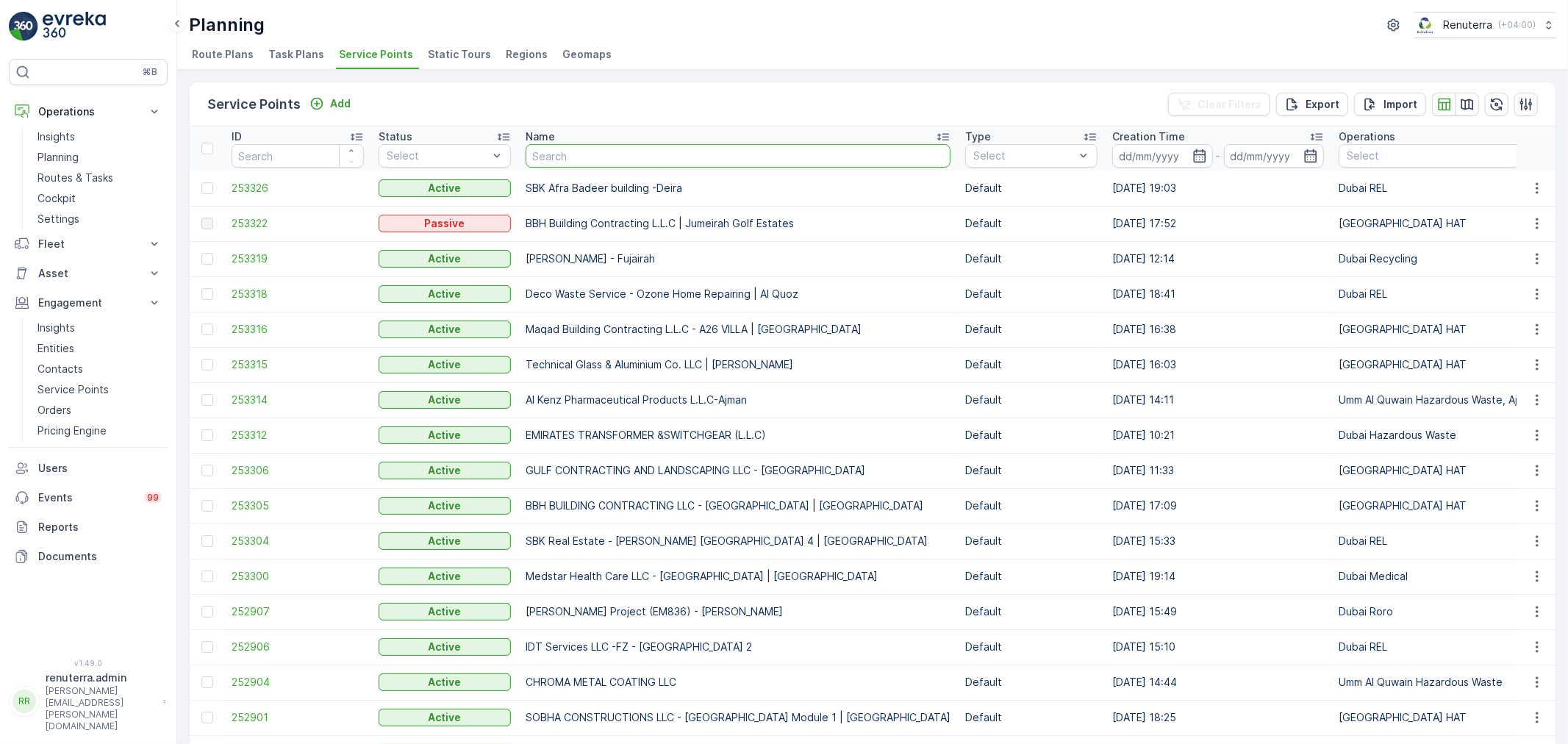
click at [571, 156] on input "text" at bounding box center [738, 156] width 425 height 24
paste input "Deco Waste Service - Technovision | Al Quoz"
type input "Deco Waste Service - Technovision | Al Quoz"
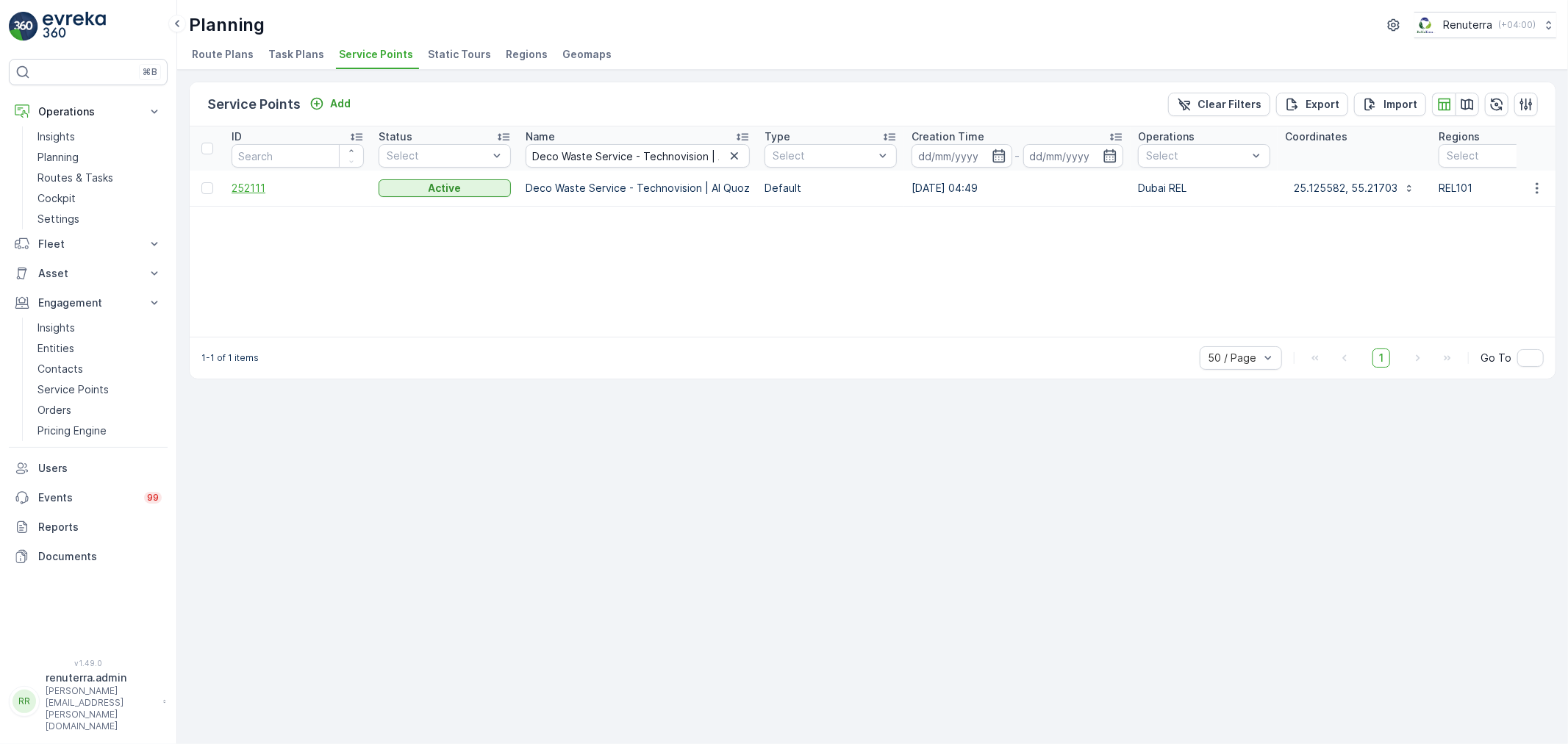
click at [252, 189] on span "252111" at bounding box center [297, 188] width 132 height 15
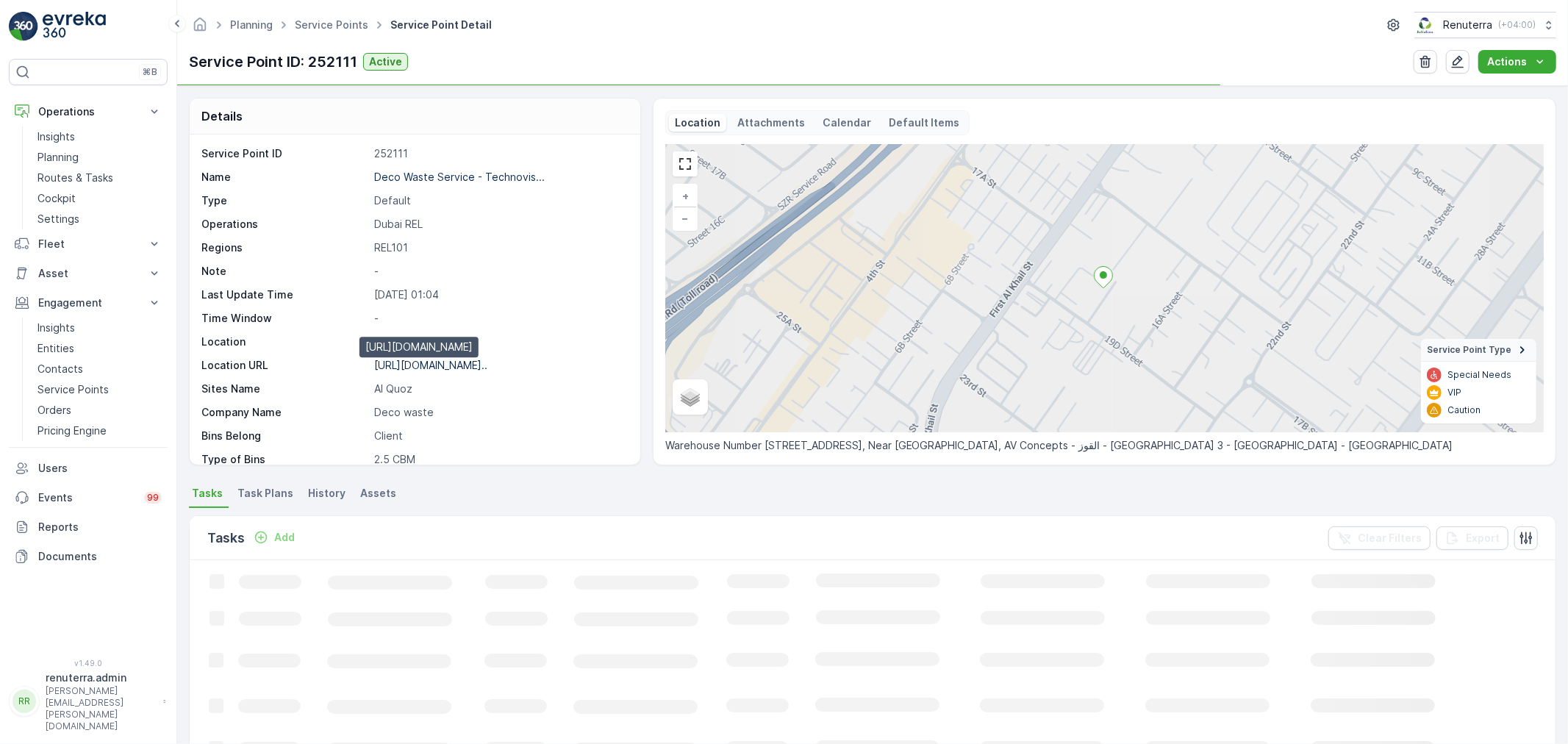
click at [421, 363] on p "https://maps.app.goo.gl/77CDha..." at bounding box center [430, 364] width 114 height 13
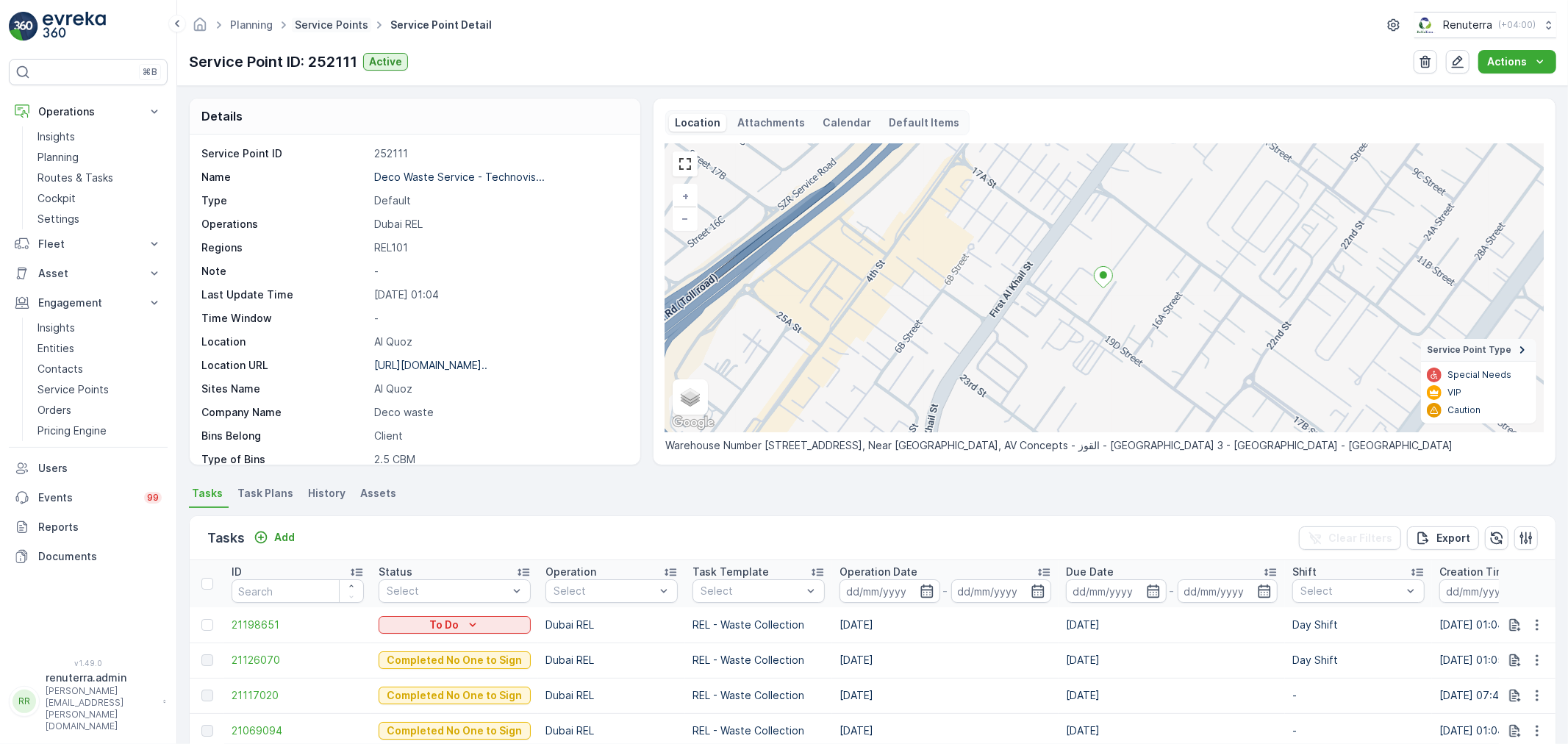
click at [329, 20] on link "Service Points" at bounding box center [331, 25] width 73 height 13
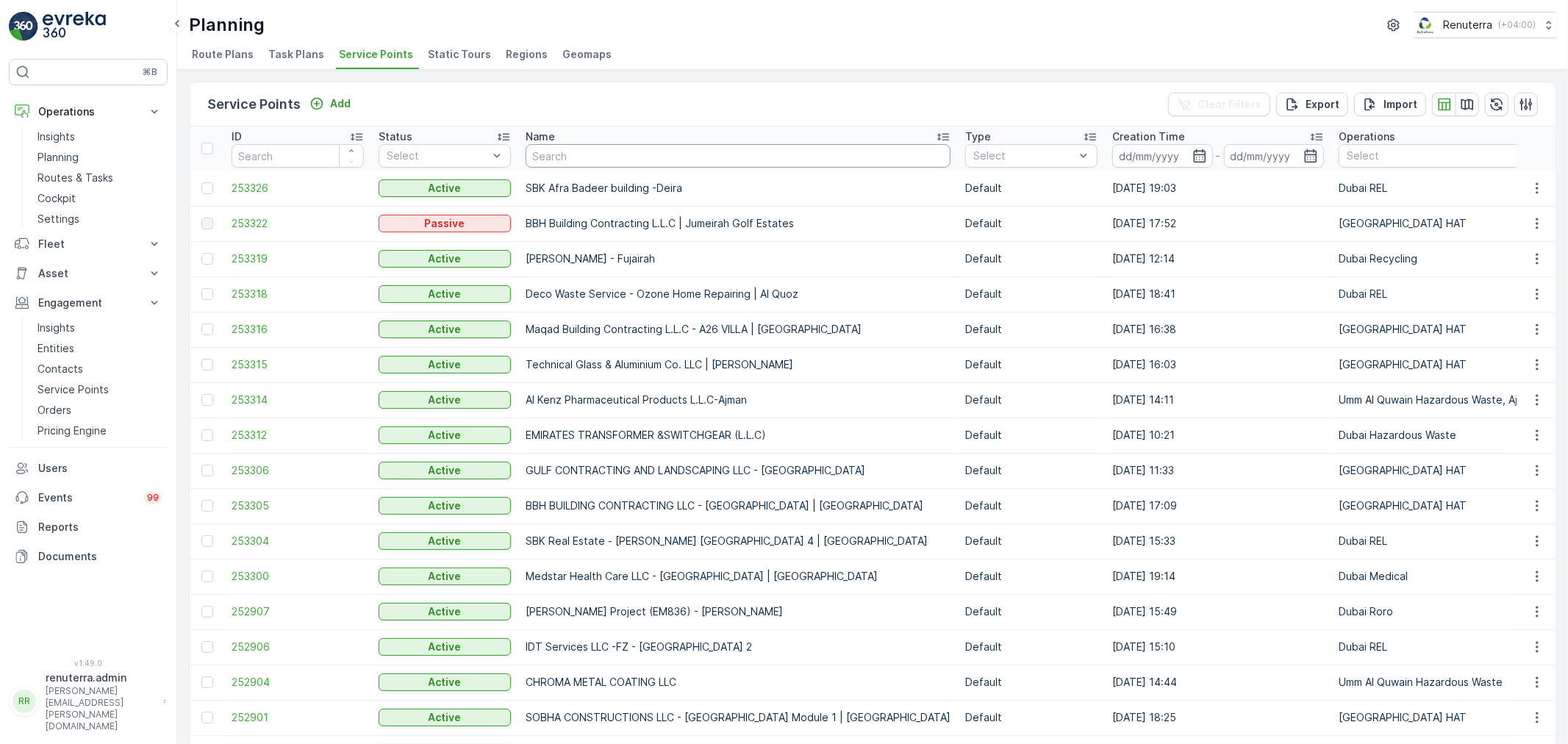
click at [593, 155] on input "text" at bounding box center [738, 156] width 425 height 24
paste input "Italian Planters L.L.C - Dubai Production City"
type input "Italian Planters L.L.C - Dubai Production City"
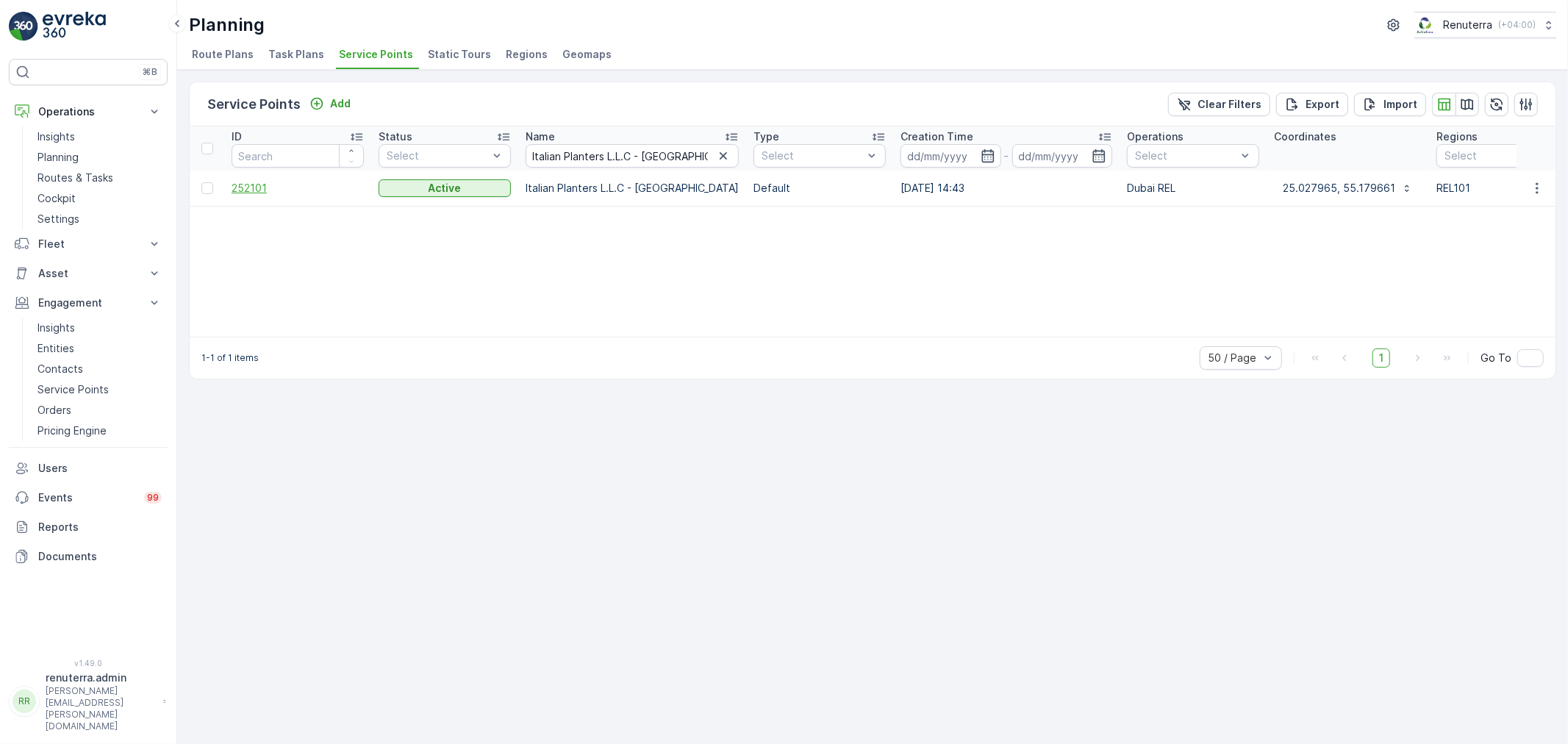
click at [262, 182] on span "252101" at bounding box center [297, 188] width 132 height 15
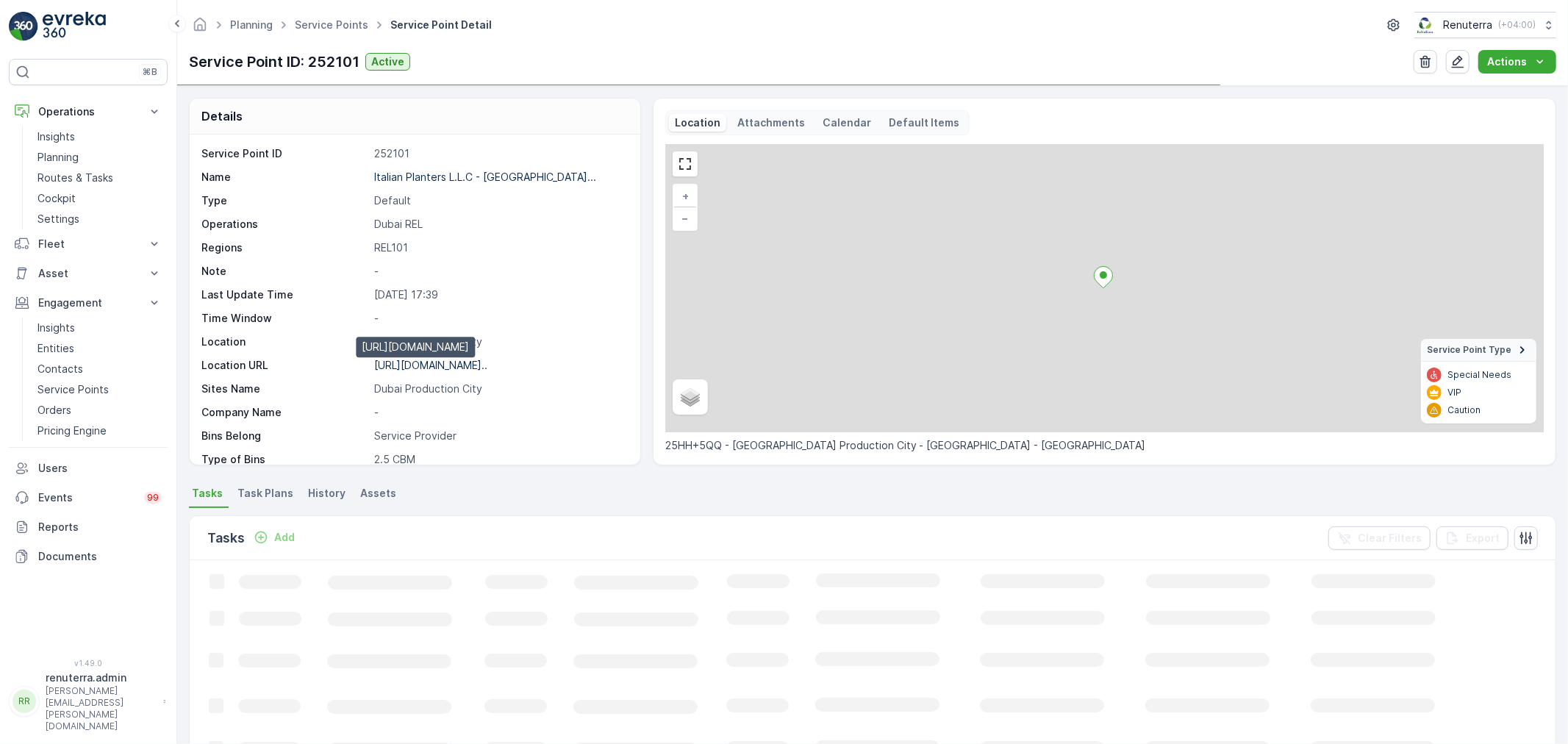
click at [428, 364] on p "https://maps.app.goo.gl/JajTAJ..." at bounding box center [430, 364] width 114 height 13
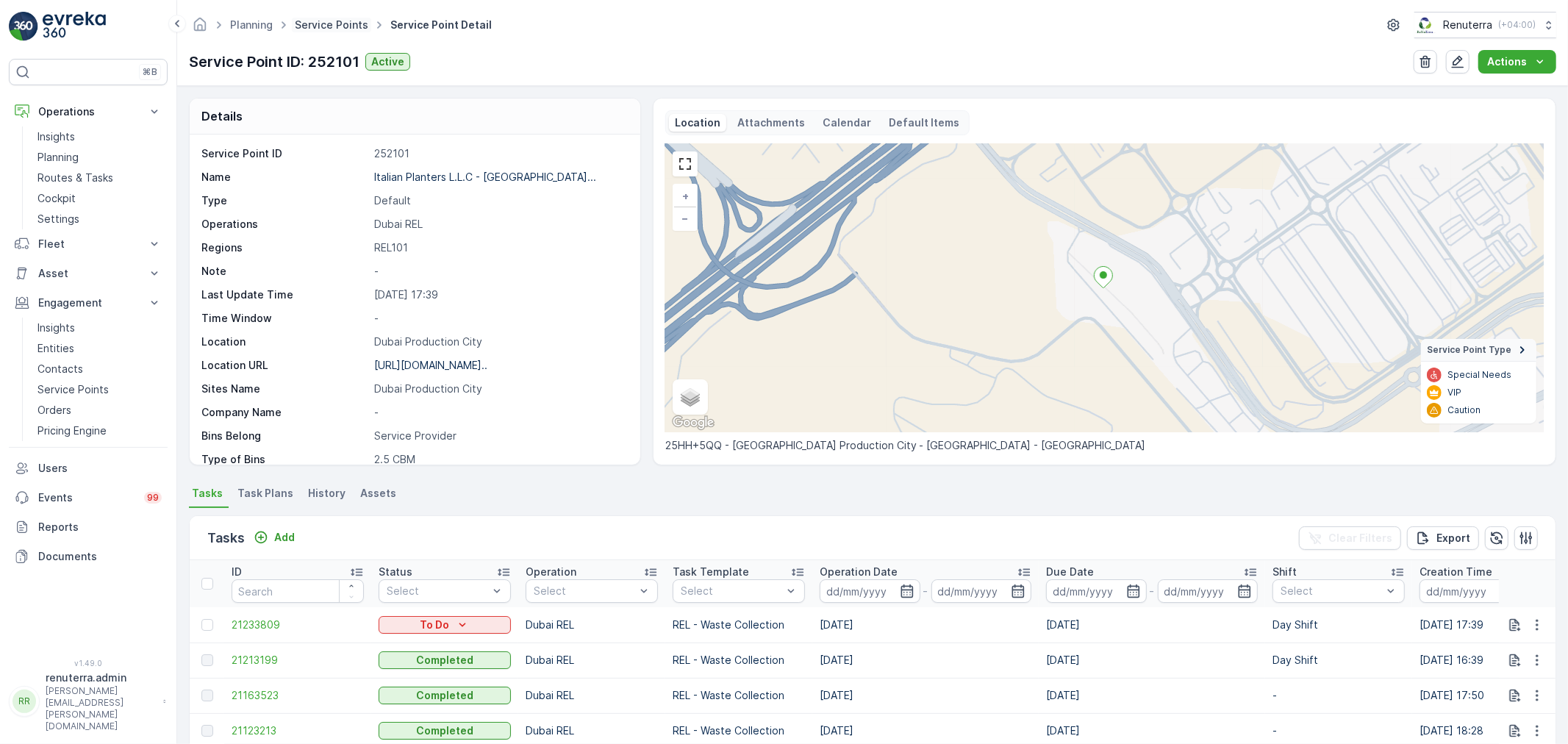
click at [329, 26] on link "Service Points" at bounding box center [331, 25] width 73 height 13
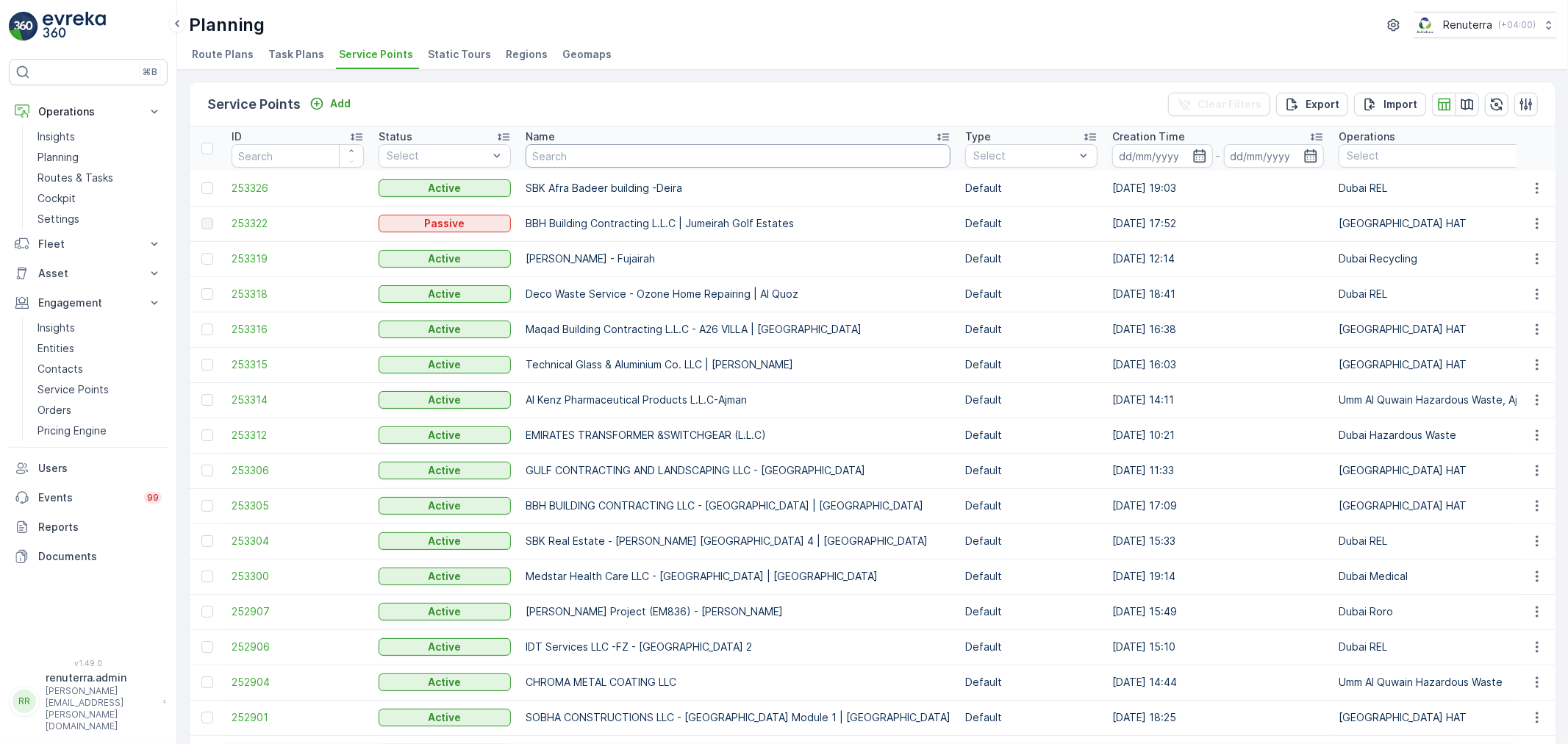
click at [605, 157] on input "text" at bounding box center [738, 156] width 425 height 24
paste input "Al Avon Contracting LLC - Jabel Ali"
type input "Al Avon Contracting LLC - Jabel Ali"
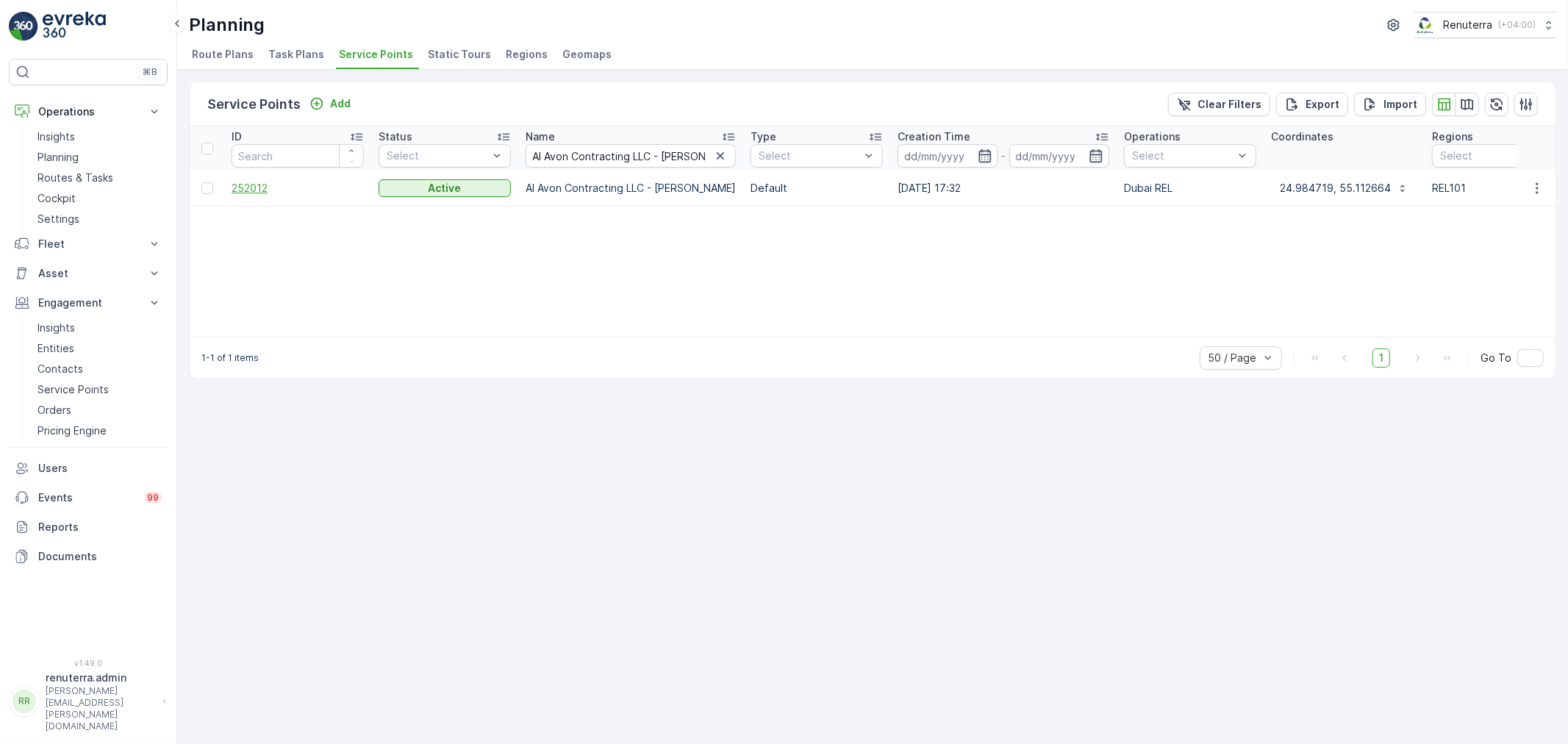
click at [253, 187] on span "252012" at bounding box center [297, 188] width 132 height 15
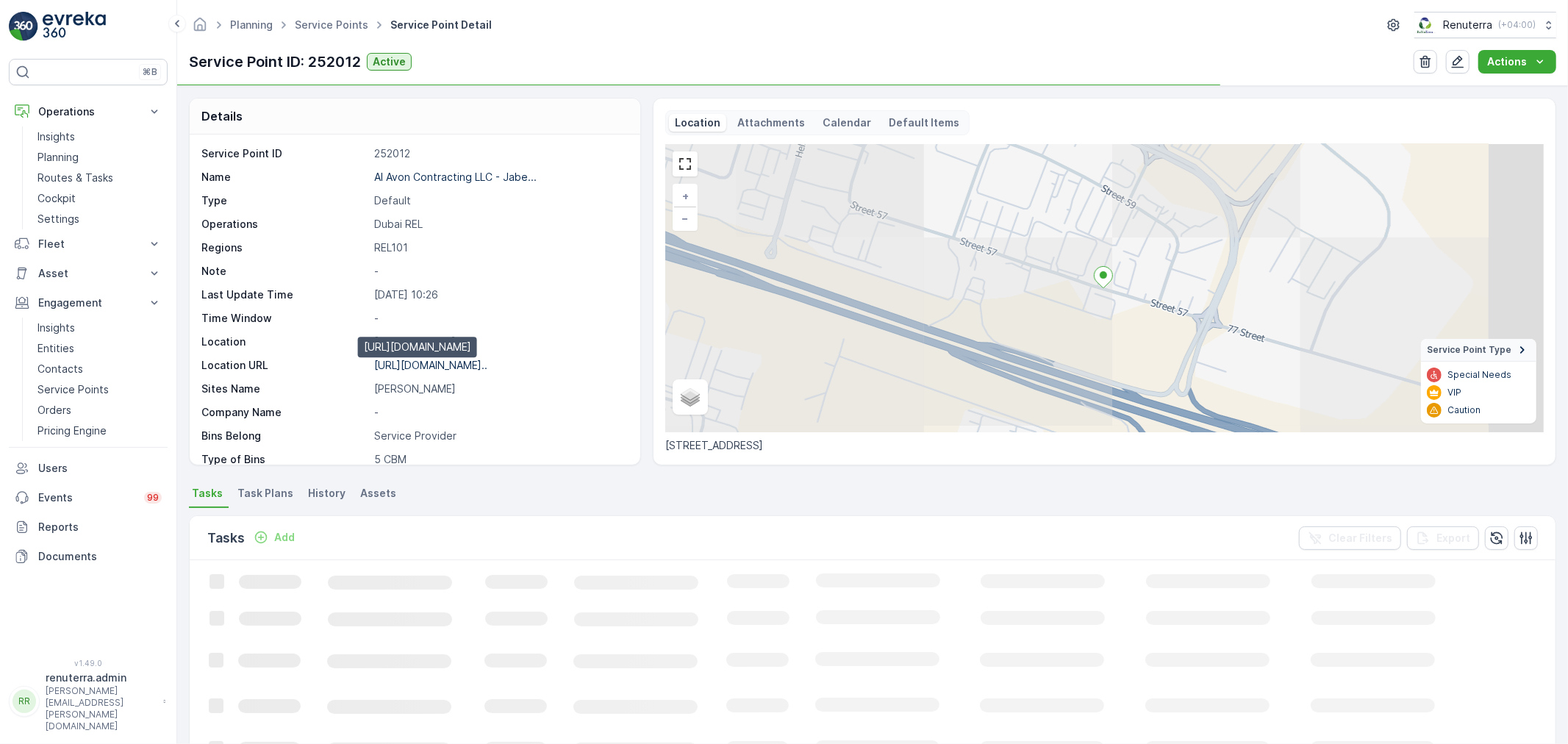
click at [434, 363] on p "https://maps.app.goo.gl/ggCBt7..." at bounding box center [430, 364] width 114 height 13
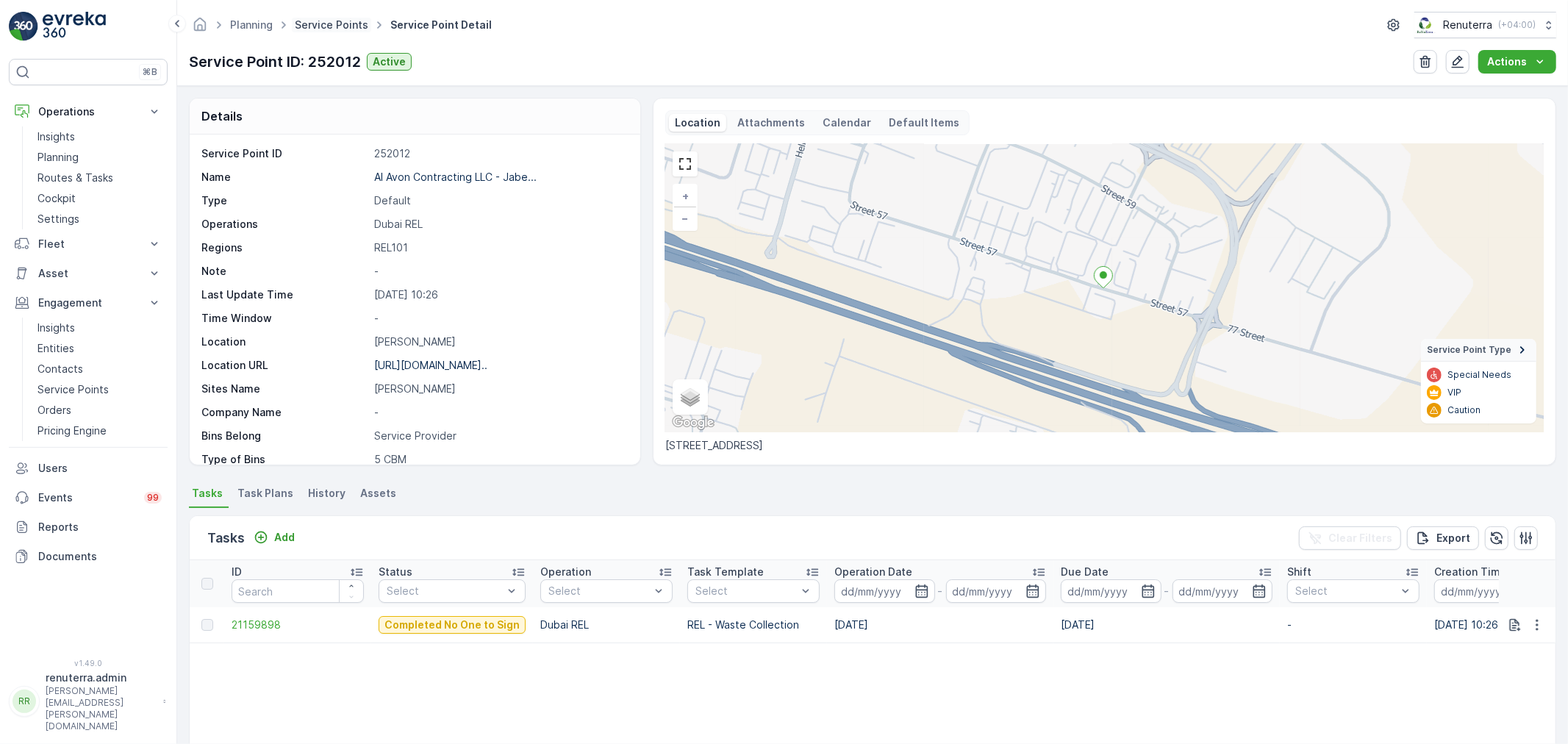
click at [347, 28] on link "Service Points" at bounding box center [331, 25] width 73 height 13
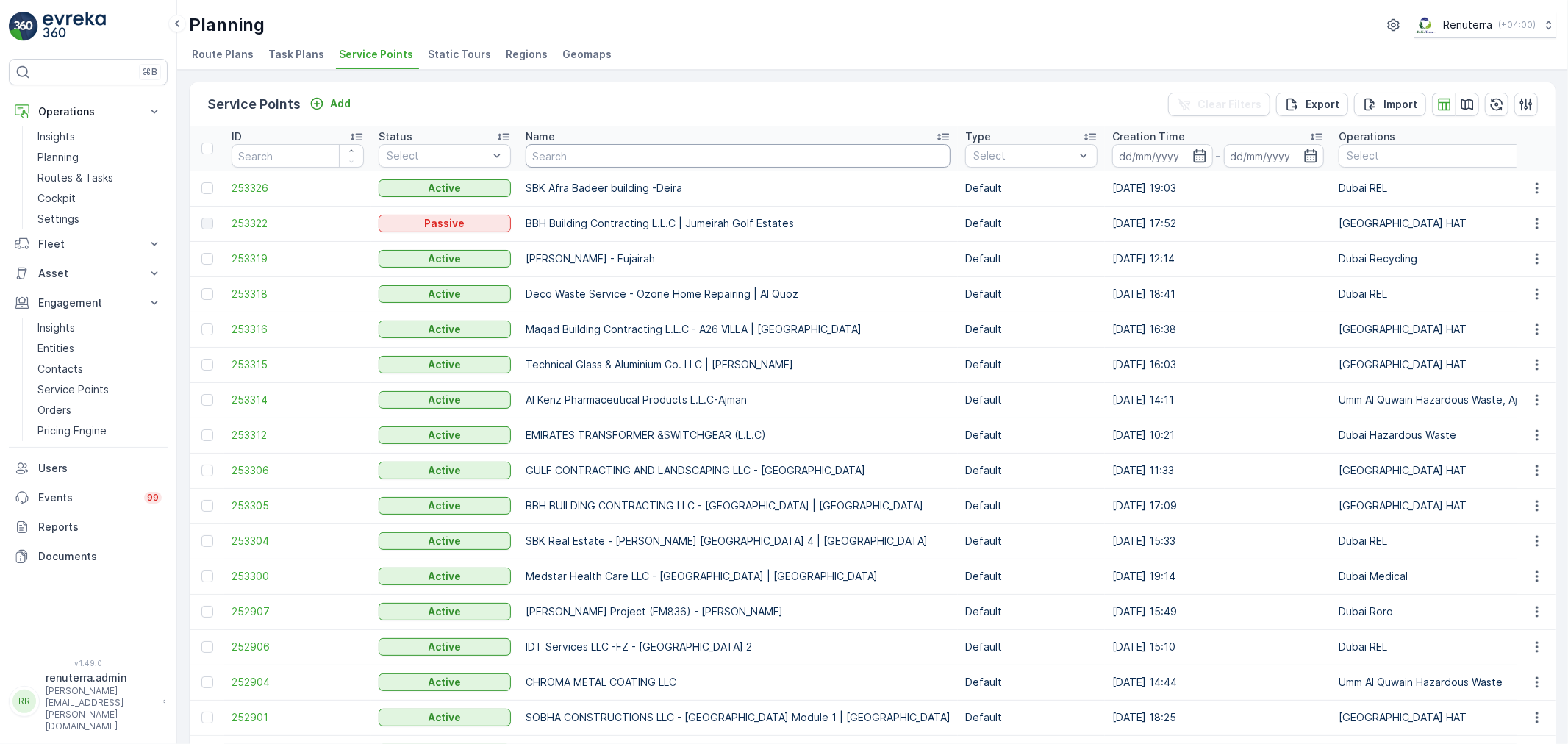
click at [628, 147] on input "text" at bounding box center [738, 156] width 425 height 24
paste input "Deco Waste Service - Carlynx Auto Repair | Al Quoz"
type input "Deco Waste Service - Carlynx Auto Repair | Al Quoz"
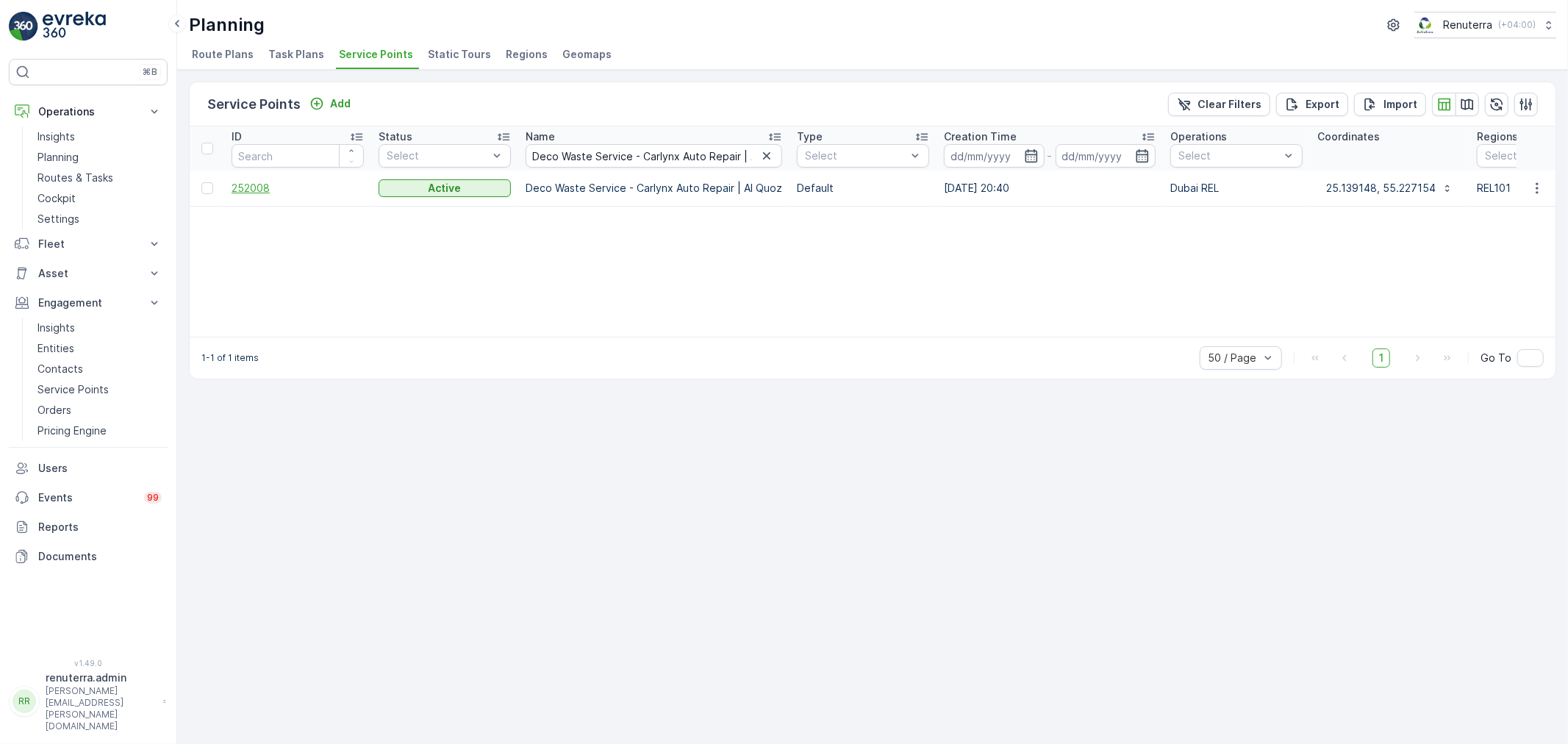
click at [253, 183] on span "252008" at bounding box center [297, 188] width 132 height 15
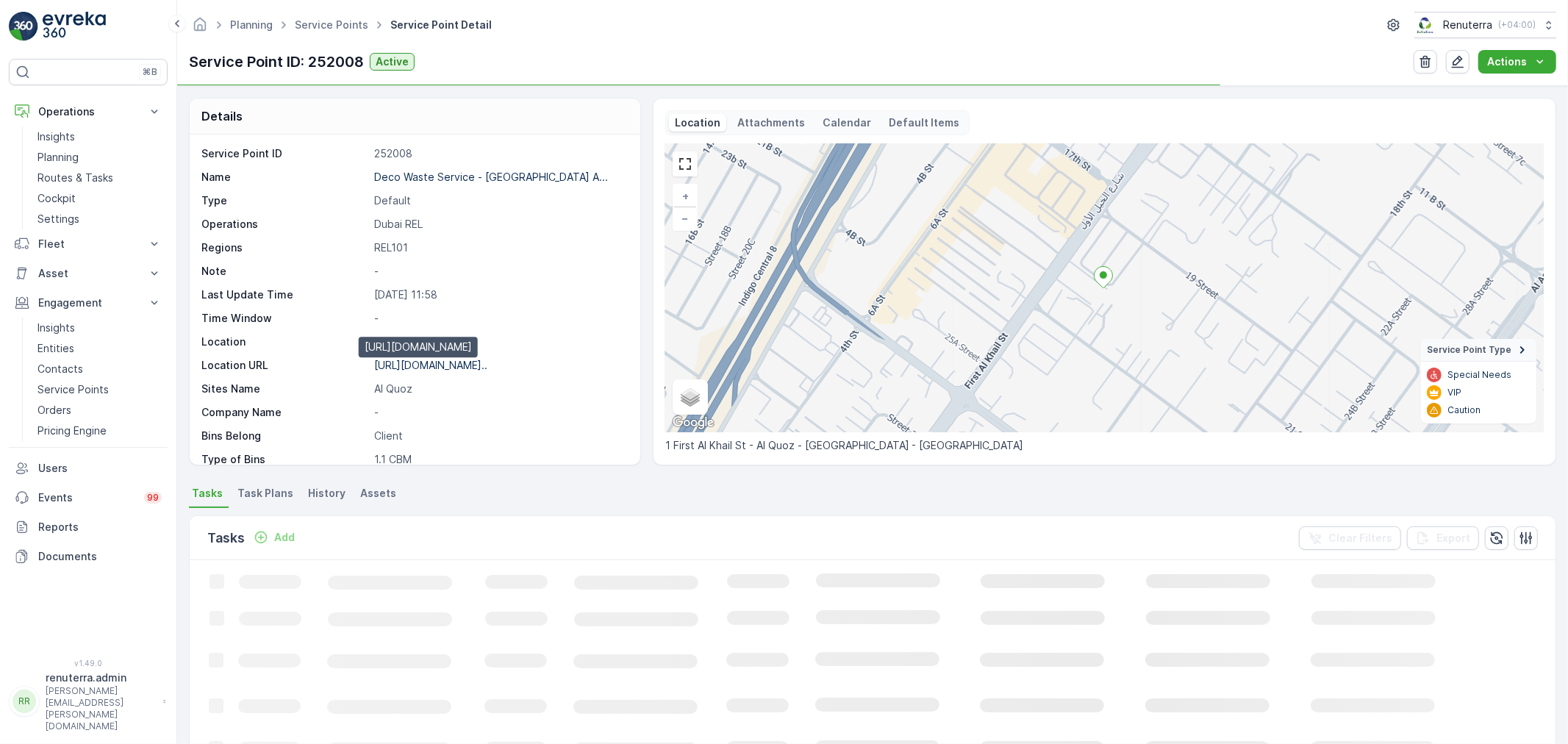
click at [459, 363] on p "https://maps.app.goo.gl/2RXny3..." at bounding box center [430, 364] width 114 height 13
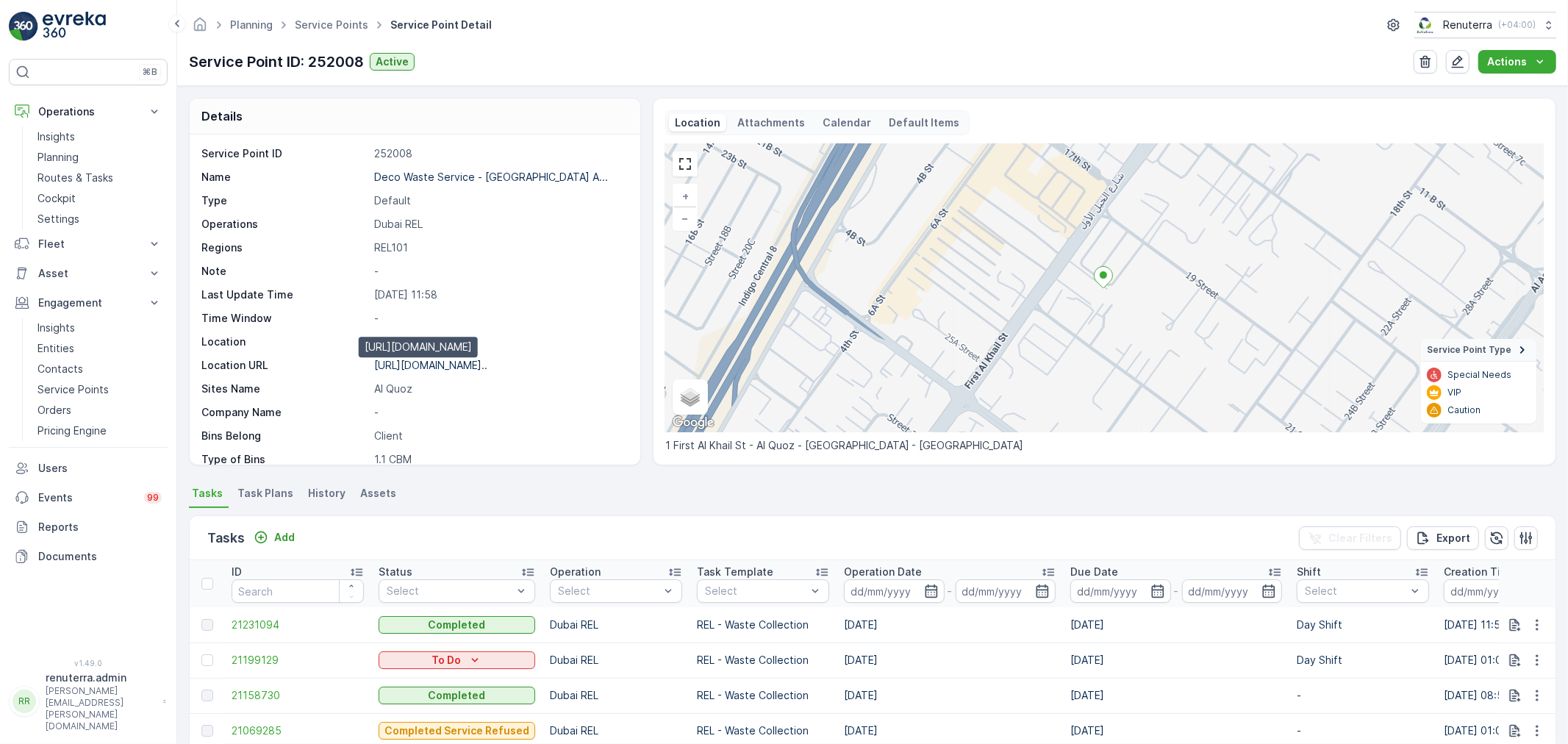
click at [458, 369] on p "https://maps.app.goo.gl/2RXny3..." at bounding box center [430, 364] width 114 height 13
click at [326, 28] on link "Service Points" at bounding box center [331, 25] width 73 height 13
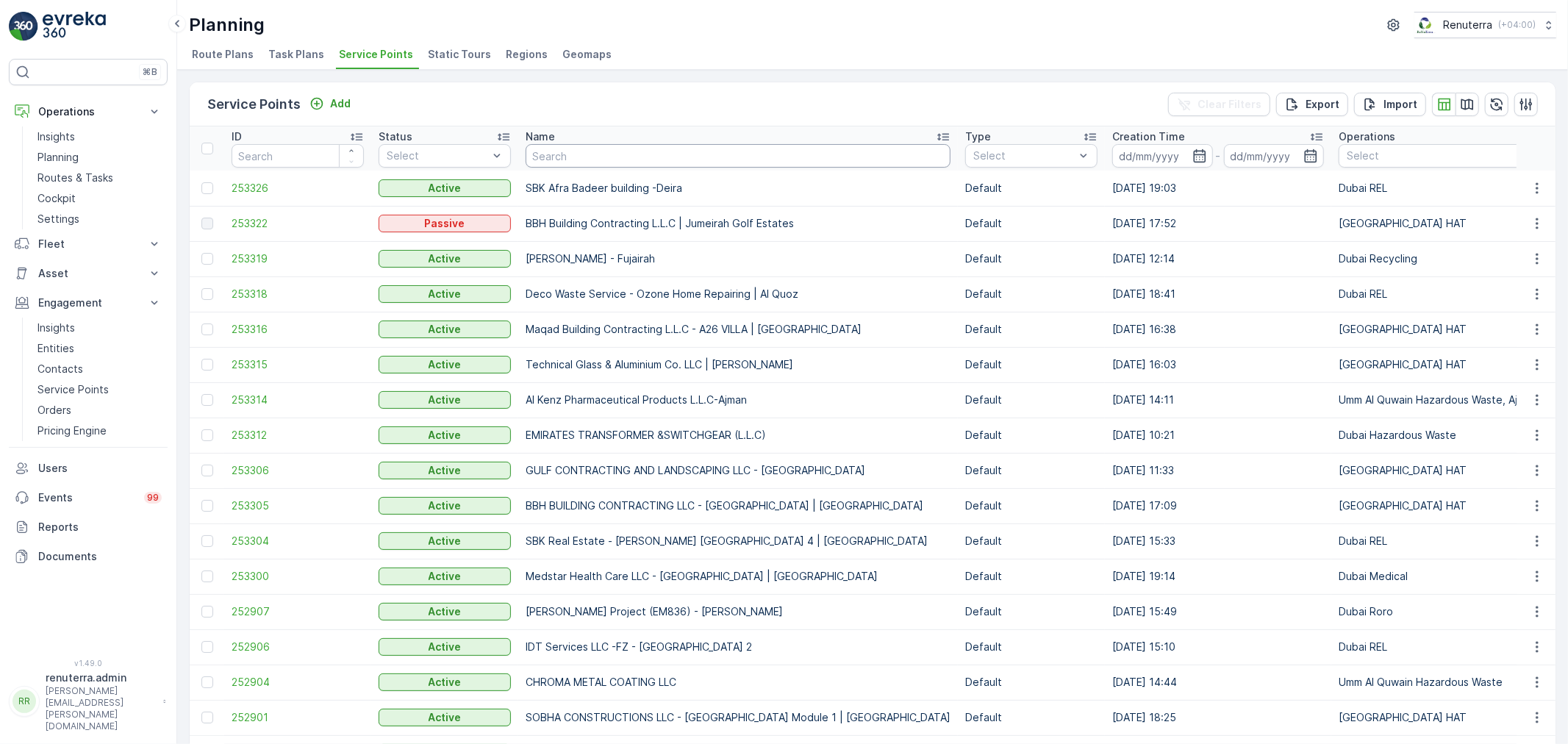
click at [539, 162] on input "text" at bounding box center [738, 156] width 425 height 24
paste input "Deco Waste Service - Omnia Paratus Auto Workshop | Al Quoz"
type input "Deco Waste Service - Omnia Paratus Auto Workshop | Al Quoz"
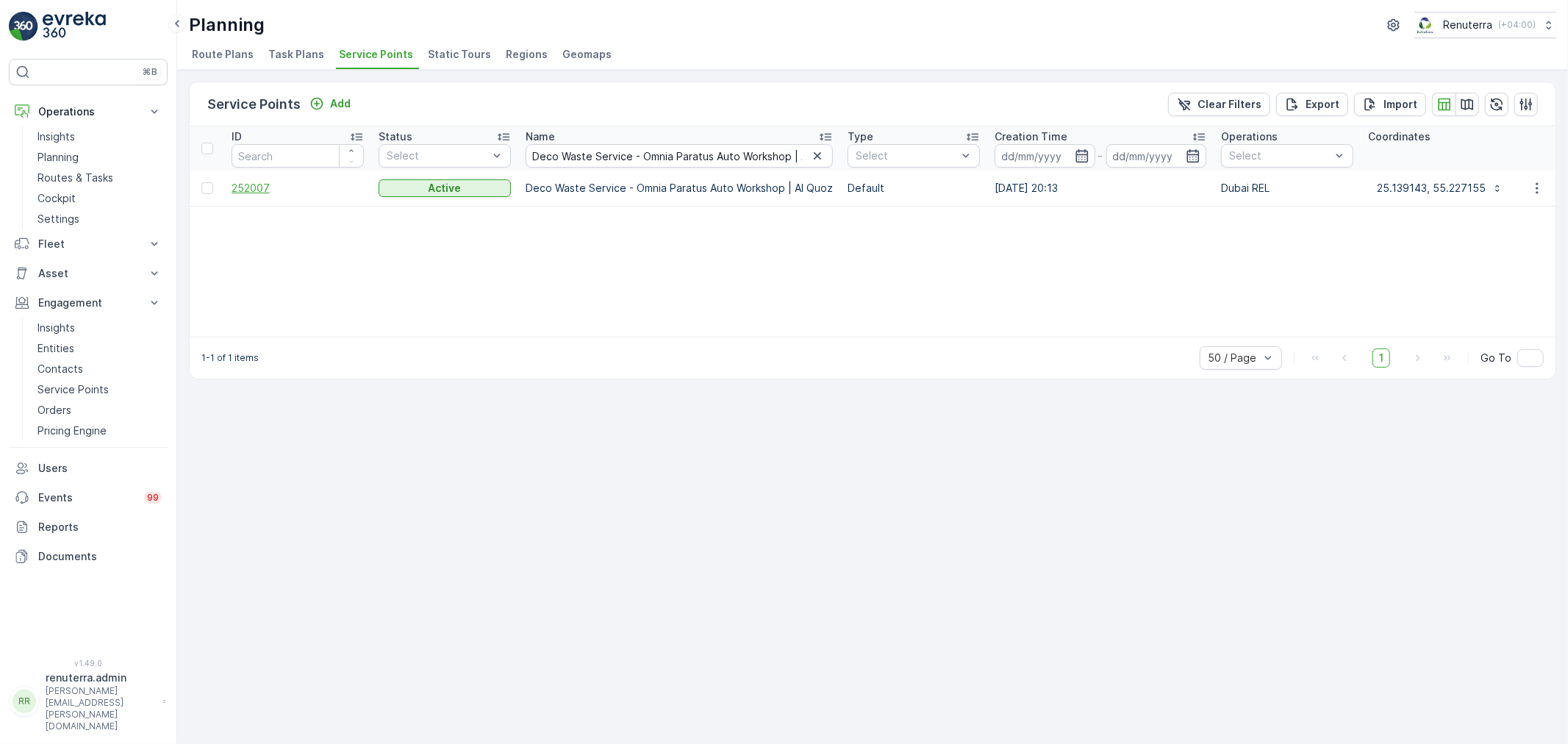
click at [263, 188] on span "252007" at bounding box center [297, 188] width 132 height 15
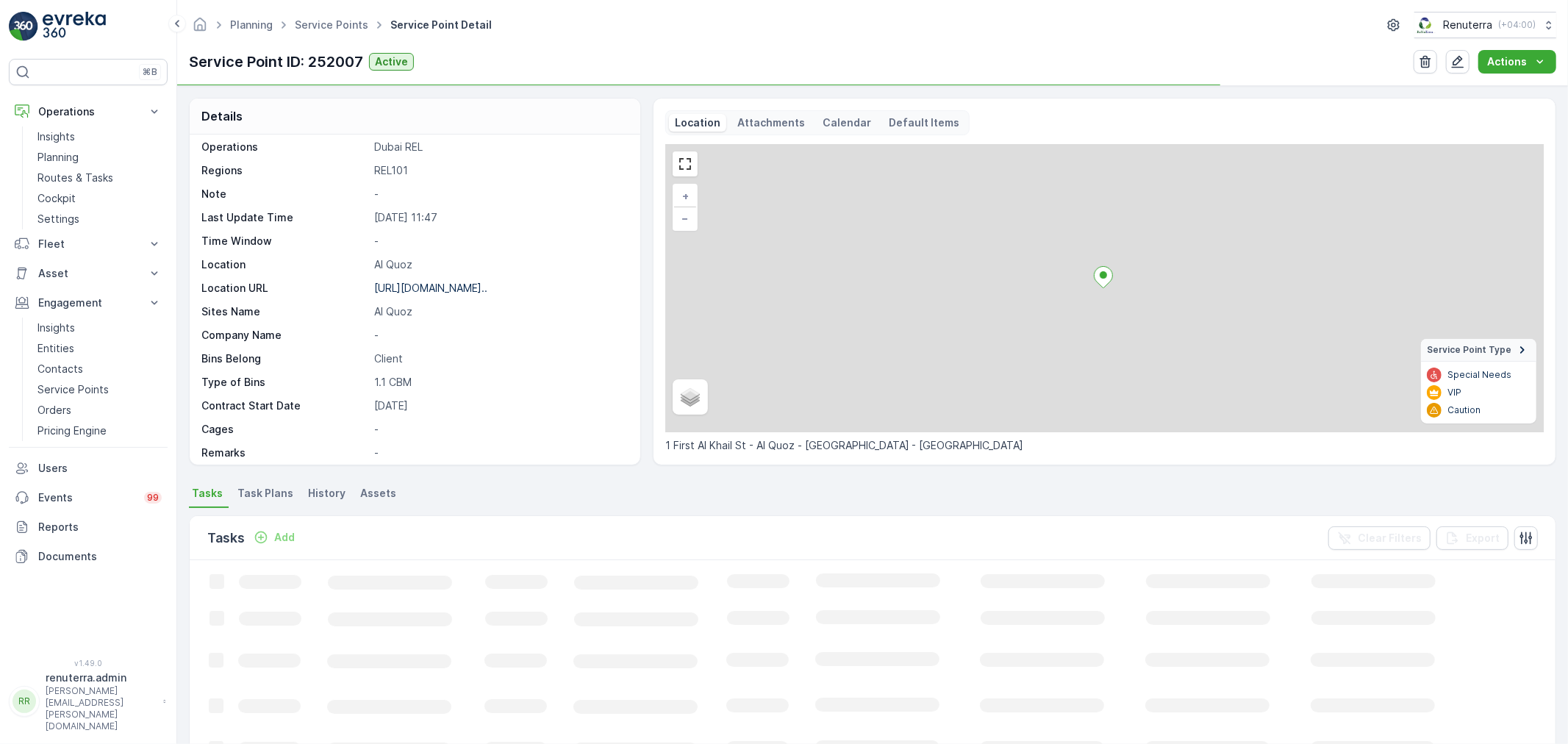
scroll to position [82, 0]
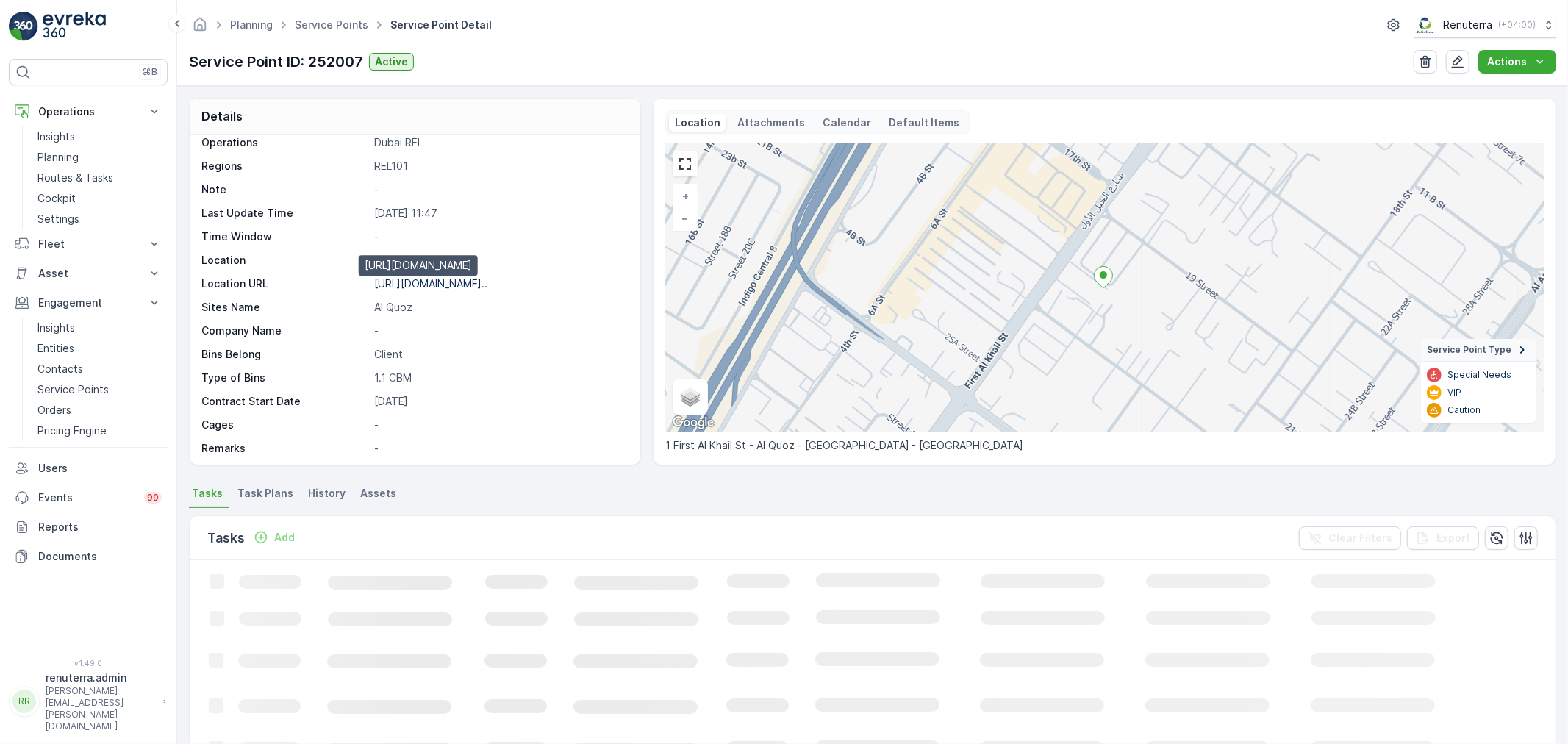
click at [432, 278] on p "https://maps.app.goo.gl/2RXny3..." at bounding box center [430, 283] width 114 height 13
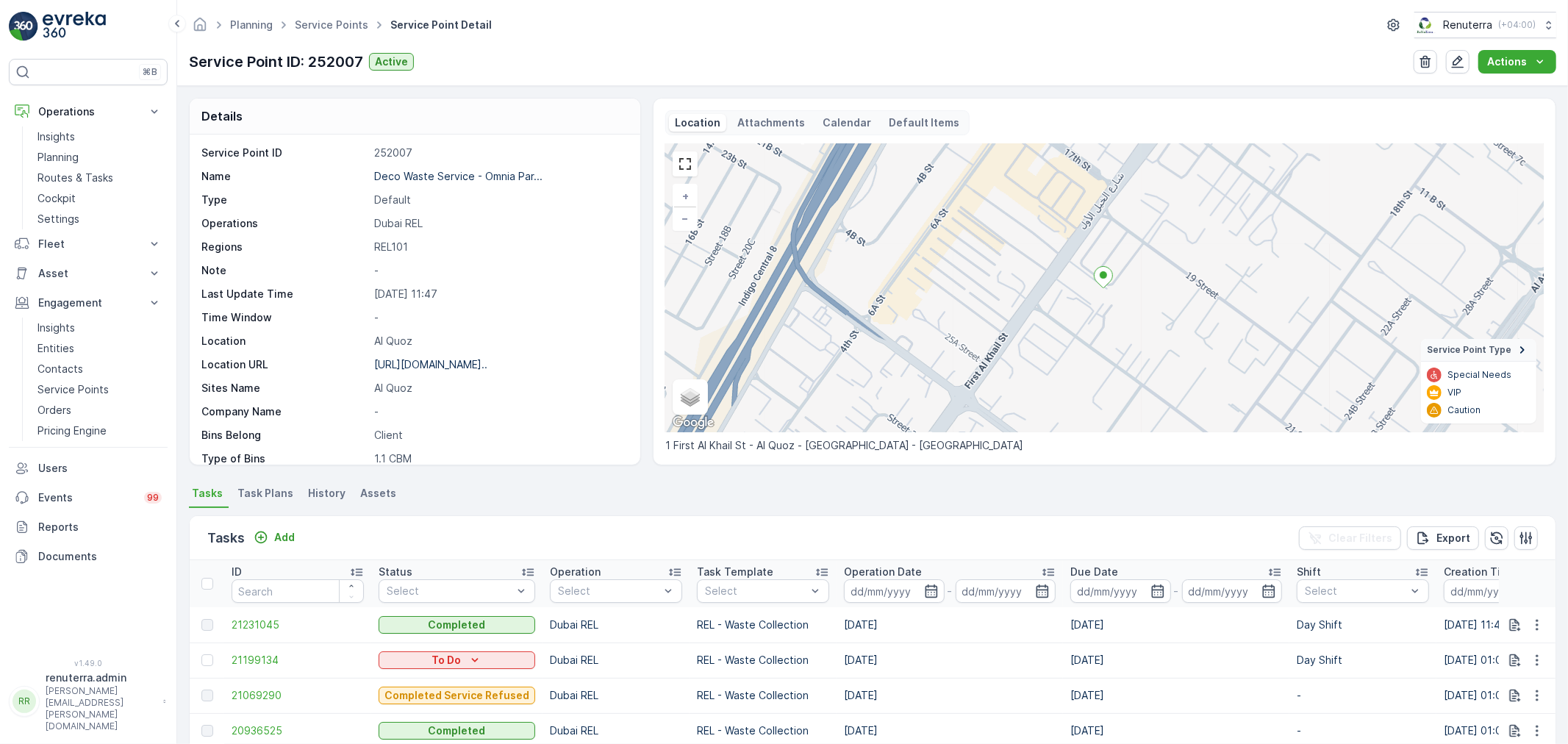
scroll to position [0, 0]
click at [341, 32] on span "Service Points" at bounding box center [331, 25] width 79 height 15
click at [341, 24] on link "Service Points" at bounding box center [331, 25] width 73 height 13
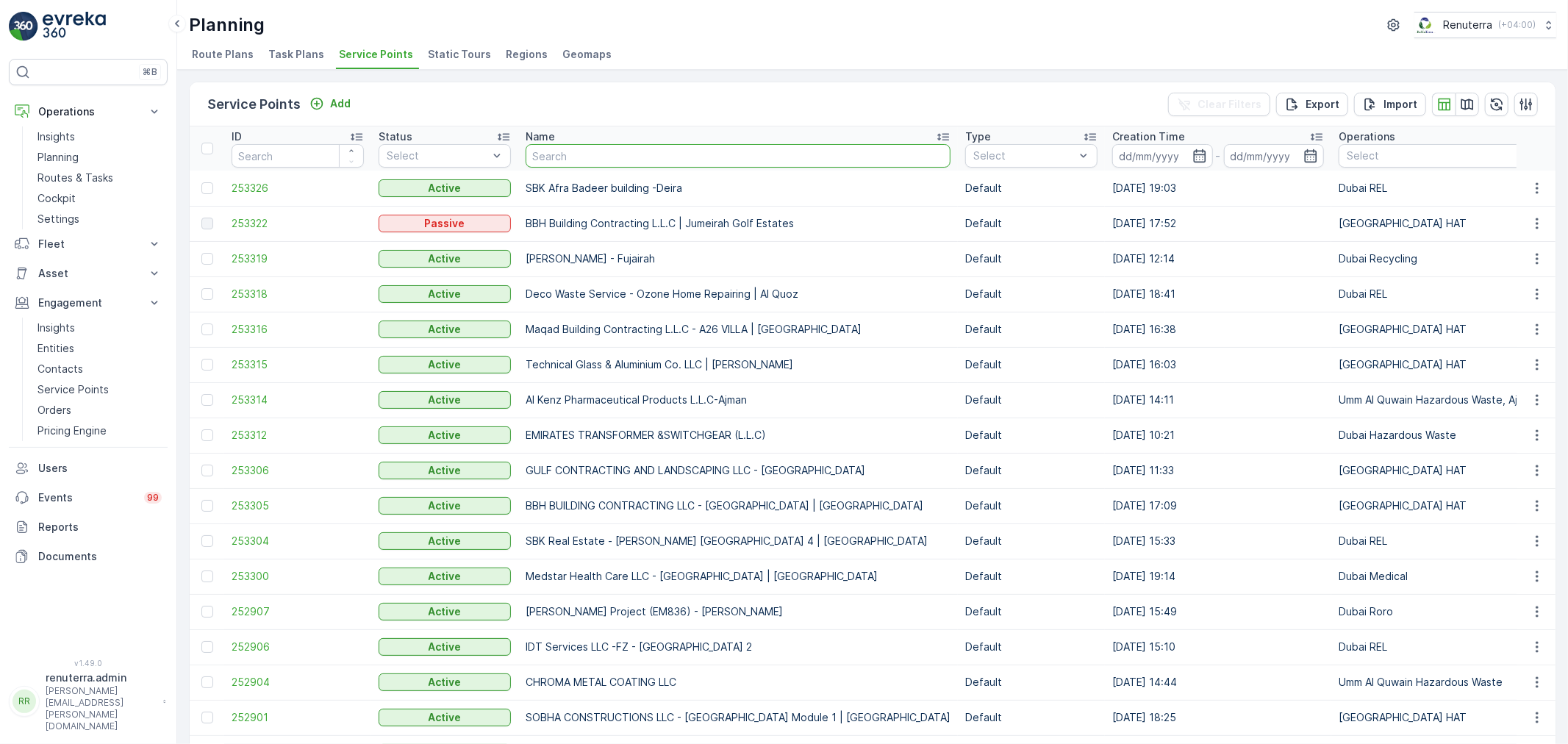
click at [563, 144] on input "text" at bounding box center [738, 156] width 425 height 24
paste input "Deco Waste Service - Carlynx Auto Repair | Al Quoz"
type input "Deco Waste Service - Carlynx Auto Repair | Al Quoz"
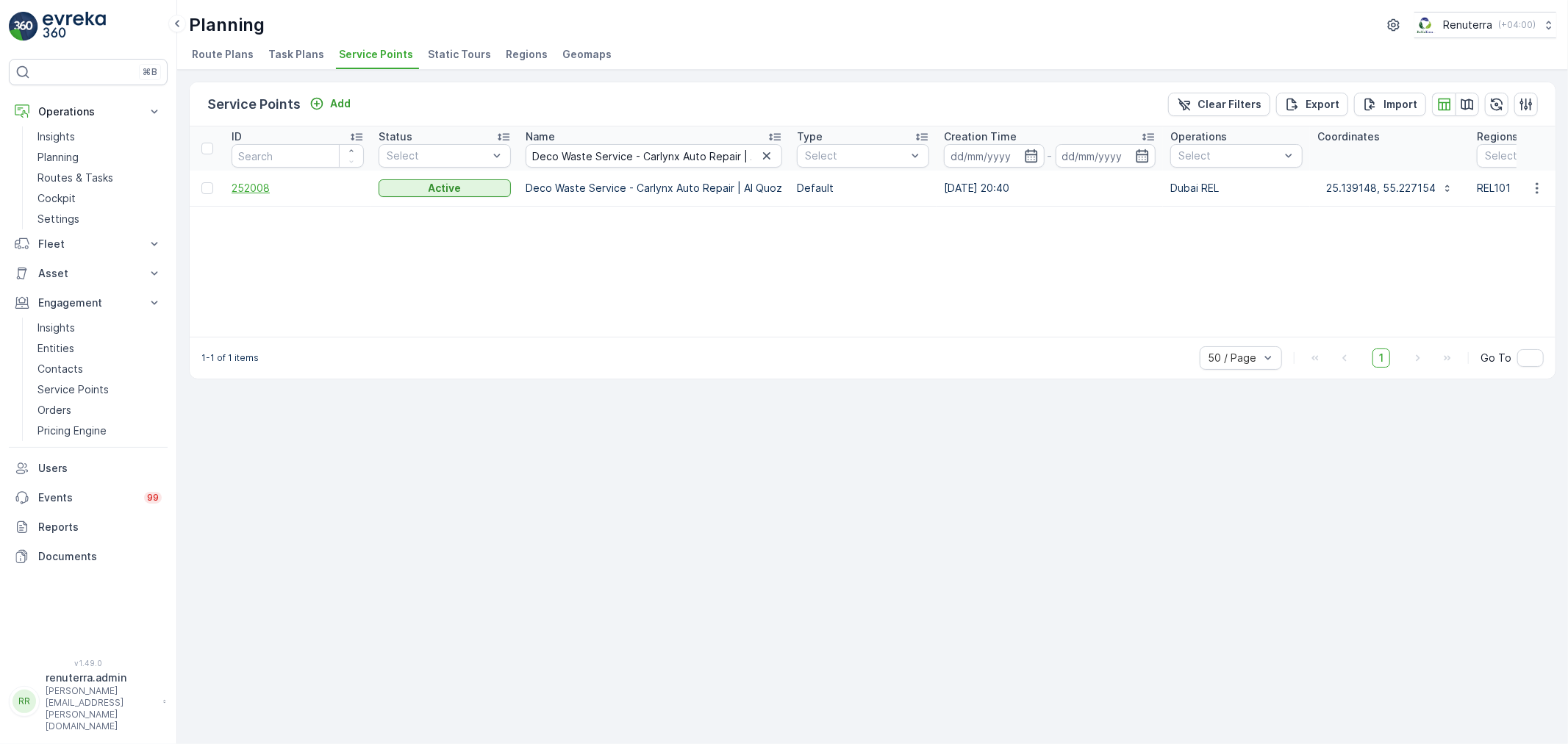
click at [251, 188] on span "252008" at bounding box center [297, 188] width 132 height 15
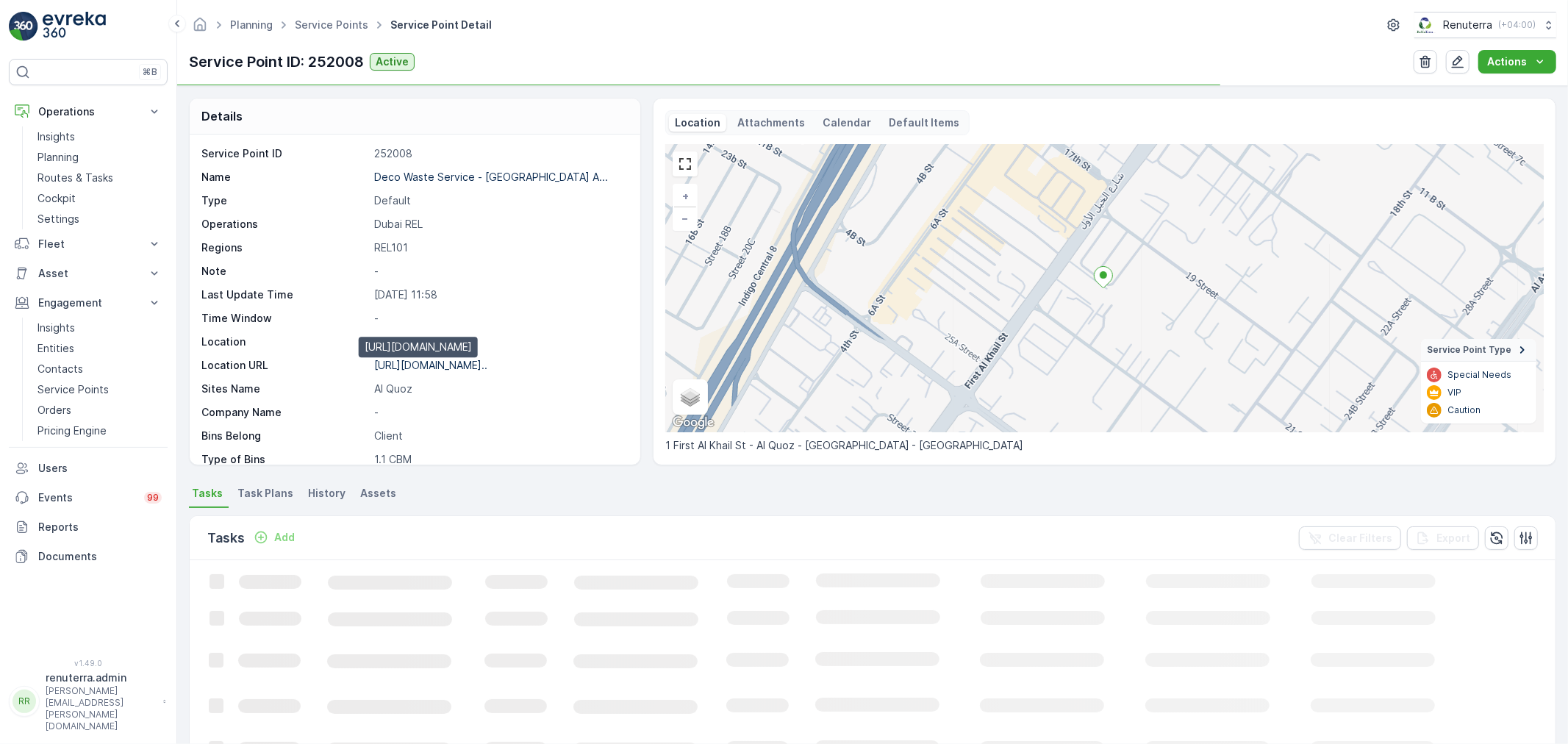
click at [452, 365] on p "https://maps.app.goo.gl/2RXny3..." at bounding box center [430, 364] width 114 height 13
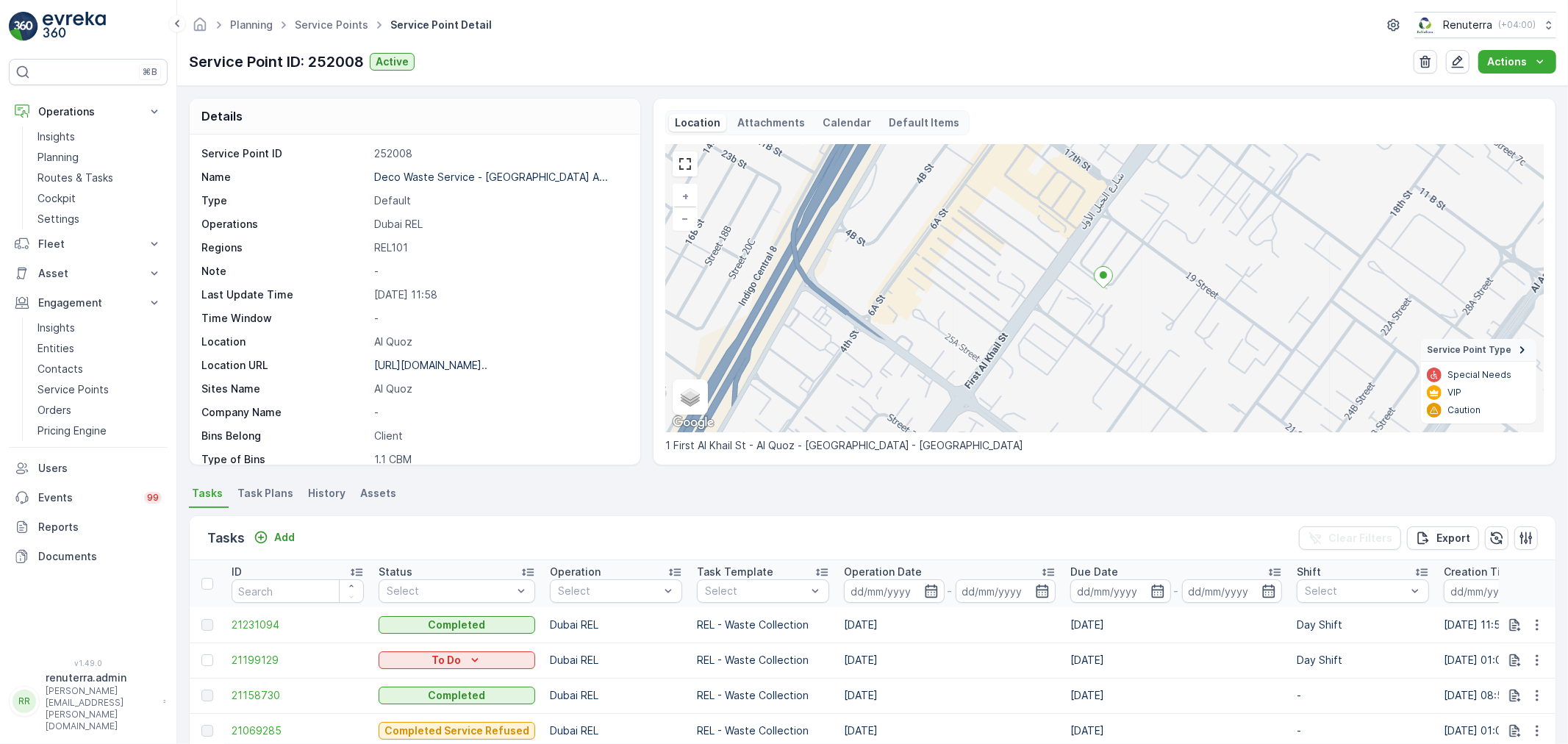
click at [315, 12] on div "Planning Service Points Service Point Detail Renuterra ( +04:00 )" at bounding box center [872, 25] width 1367 height 26
click at [313, 19] on link "Service Points" at bounding box center [331, 25] width 73 height 13
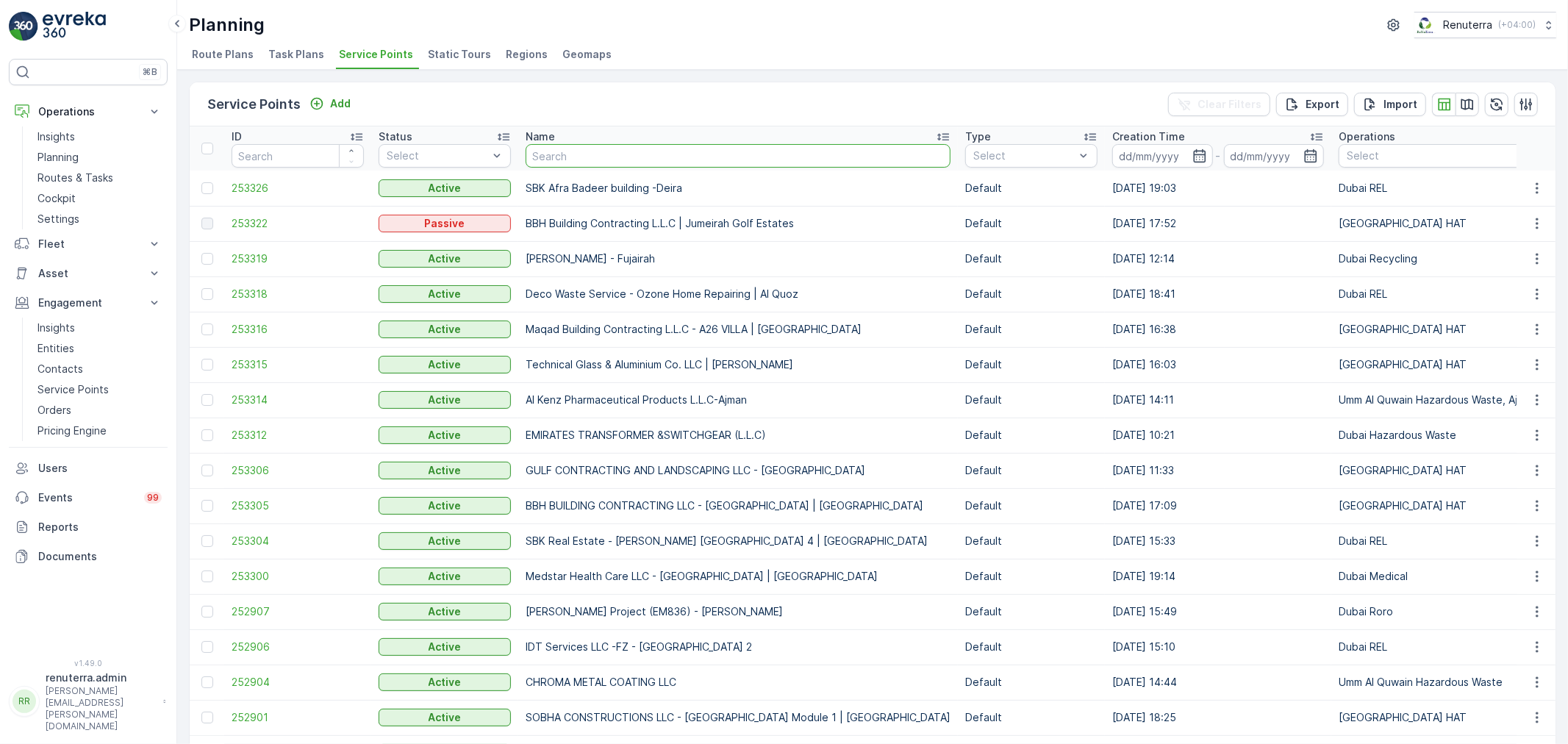
click at [618, 165] on input "text" at bounding box center [738, 156] width 425 height 24
paste input "Deco Waste Service - Joury Home"
type input "Deco Waste Service - Joury Home"
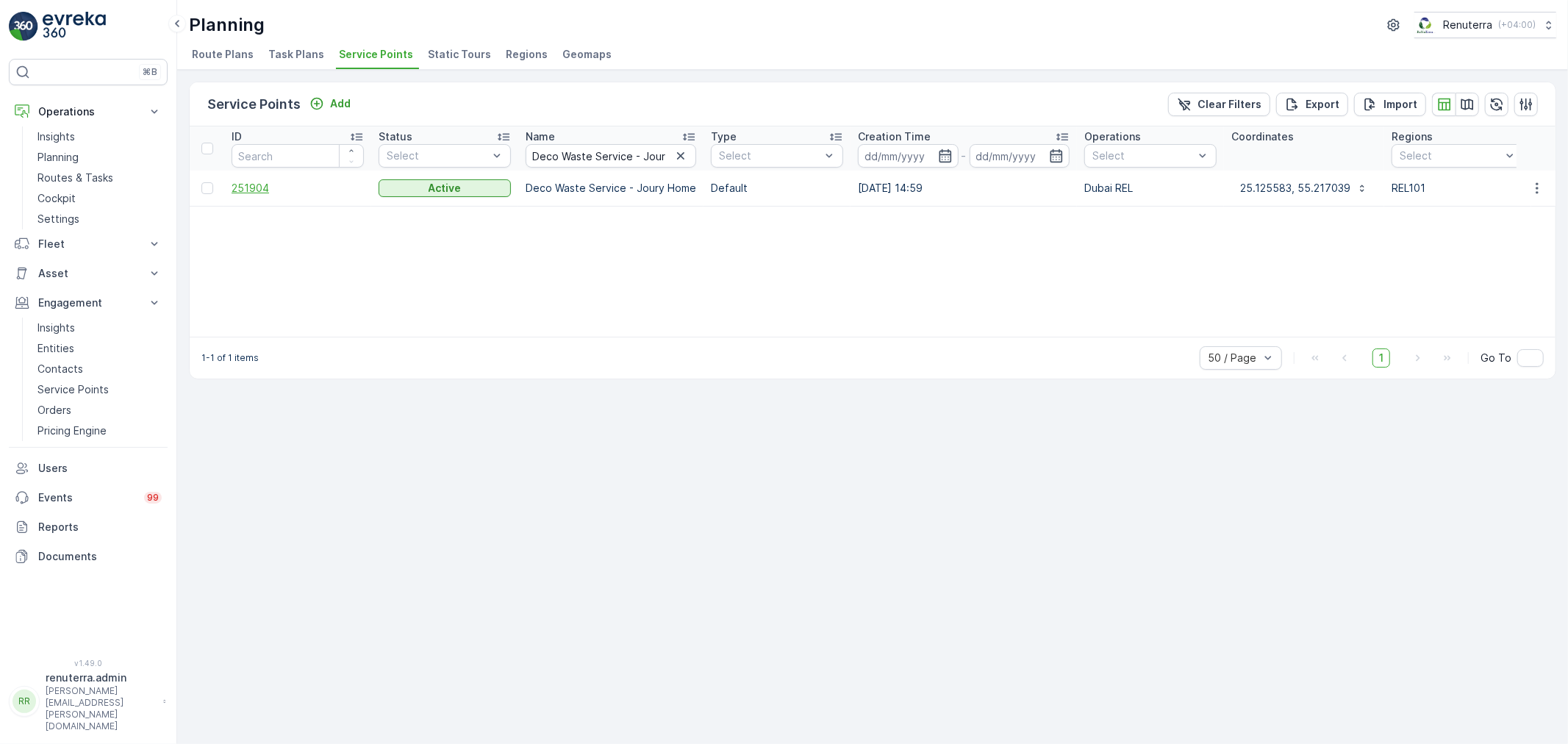
click at [265, 189] on span "251904" at bounding box center [297, 188] width 132 height 15
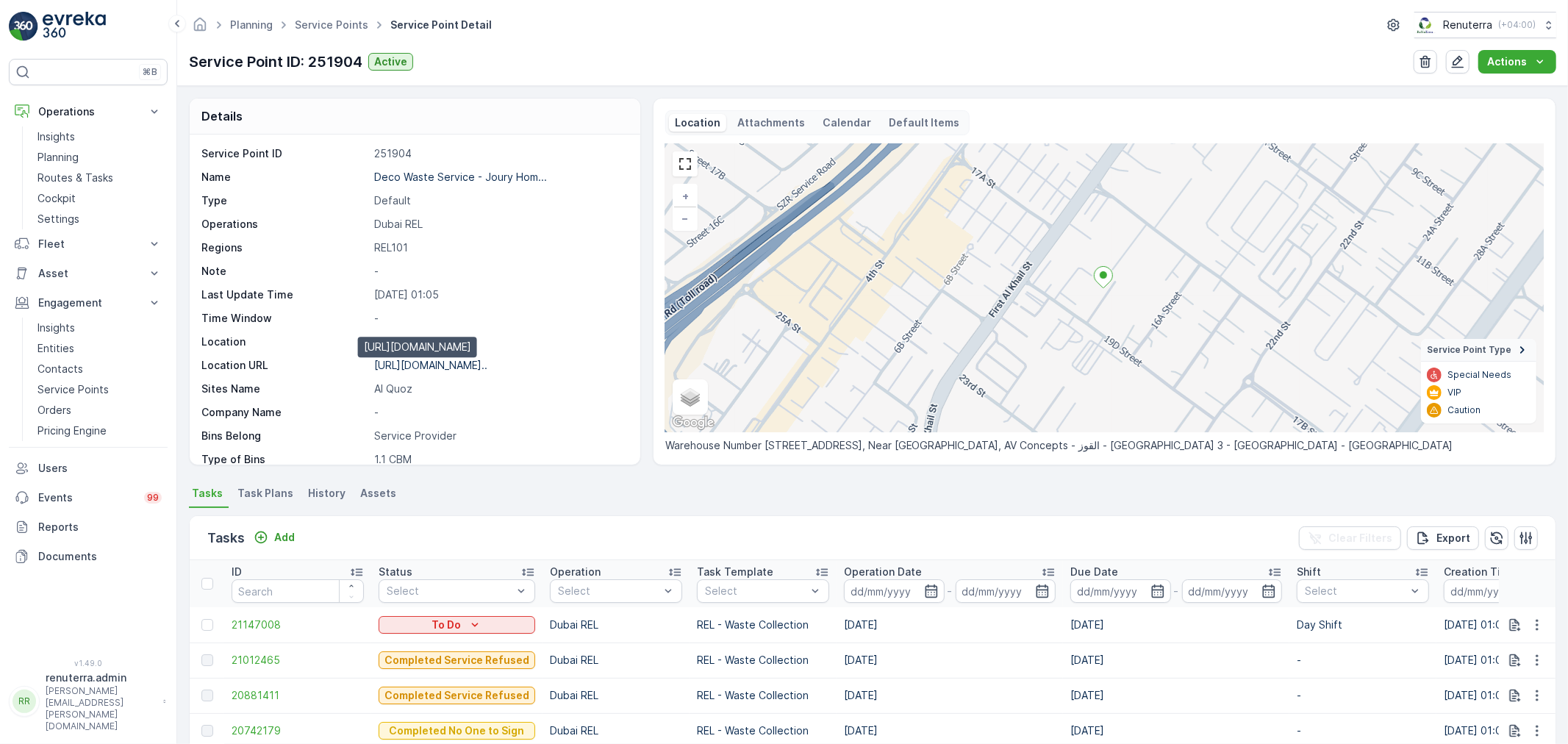
click at [428, 361] on p "https://maps.app.goo.gl/yxEouF..." at bounding box center [430, 364] width 114 height 13
click at [325, 27] on link "Service Points" at bounding box center [331, 25] width 73 height 13
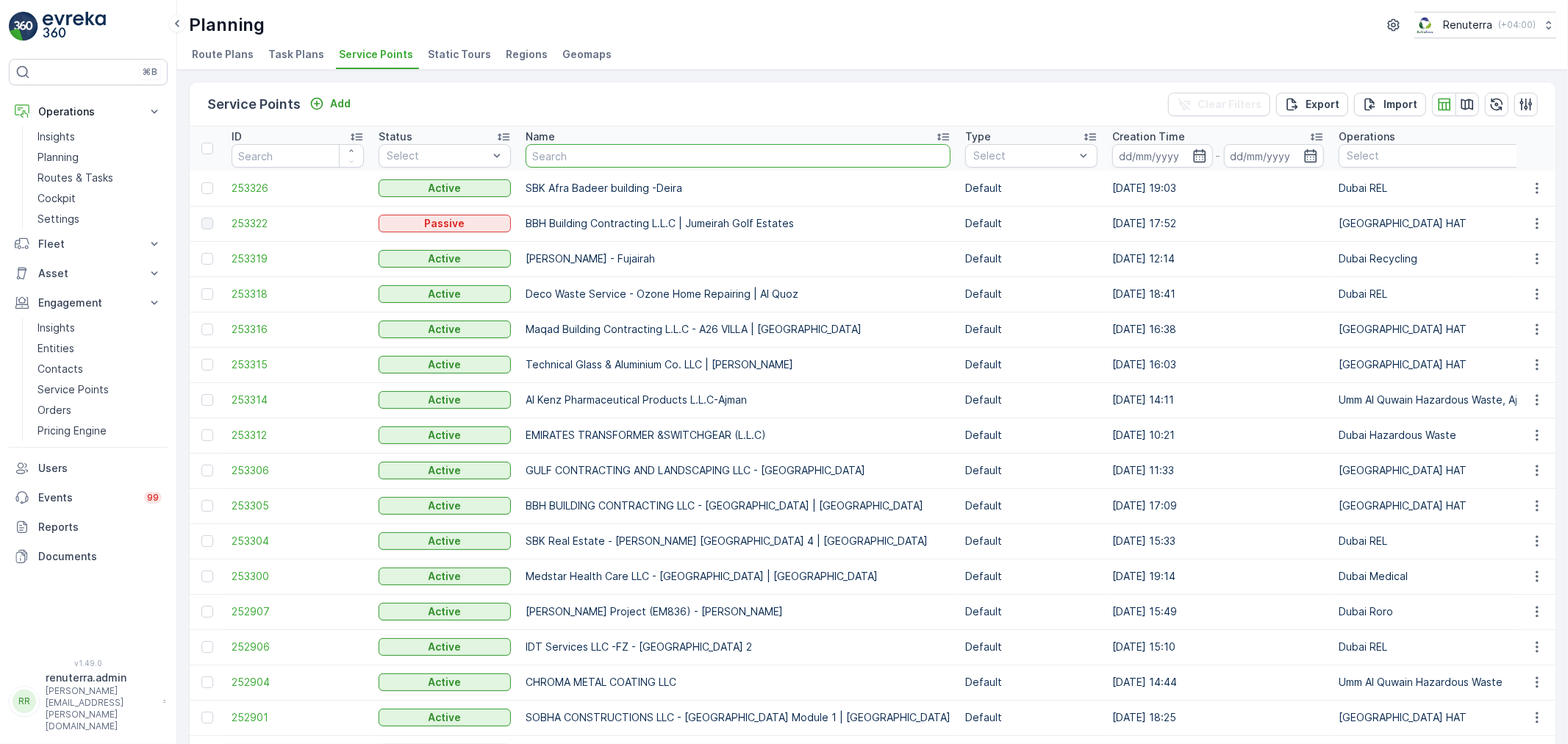
click at [557, 164] on input "text" at bounding box center [738, 156] width 425 height 24
paste input "Red Event Services LLC - Al Quoz"
type input "Red Event Services LLC - Al Quoz"
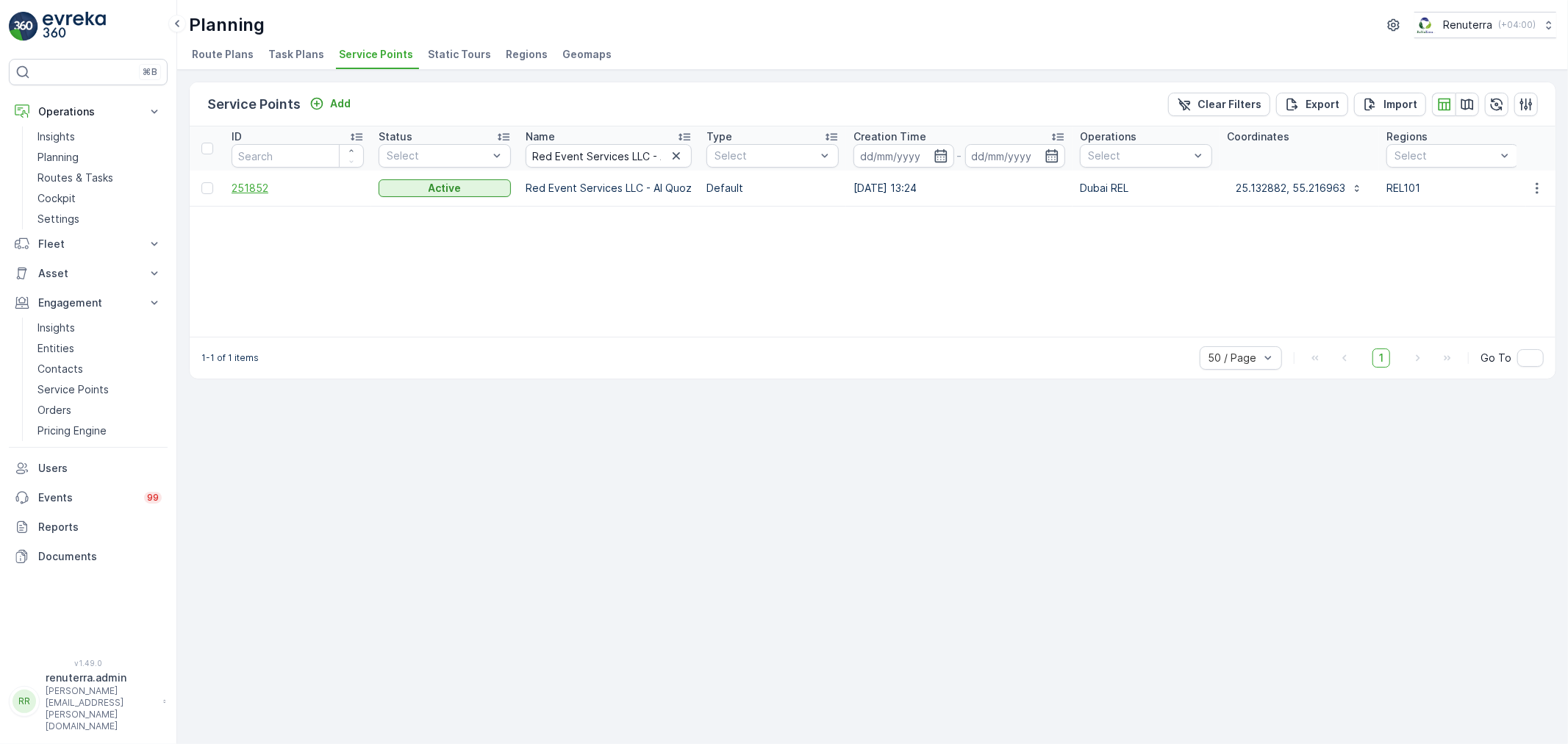
click at [252, 186] on span "251852" at bounding box center [297, 188] width 132 height 15
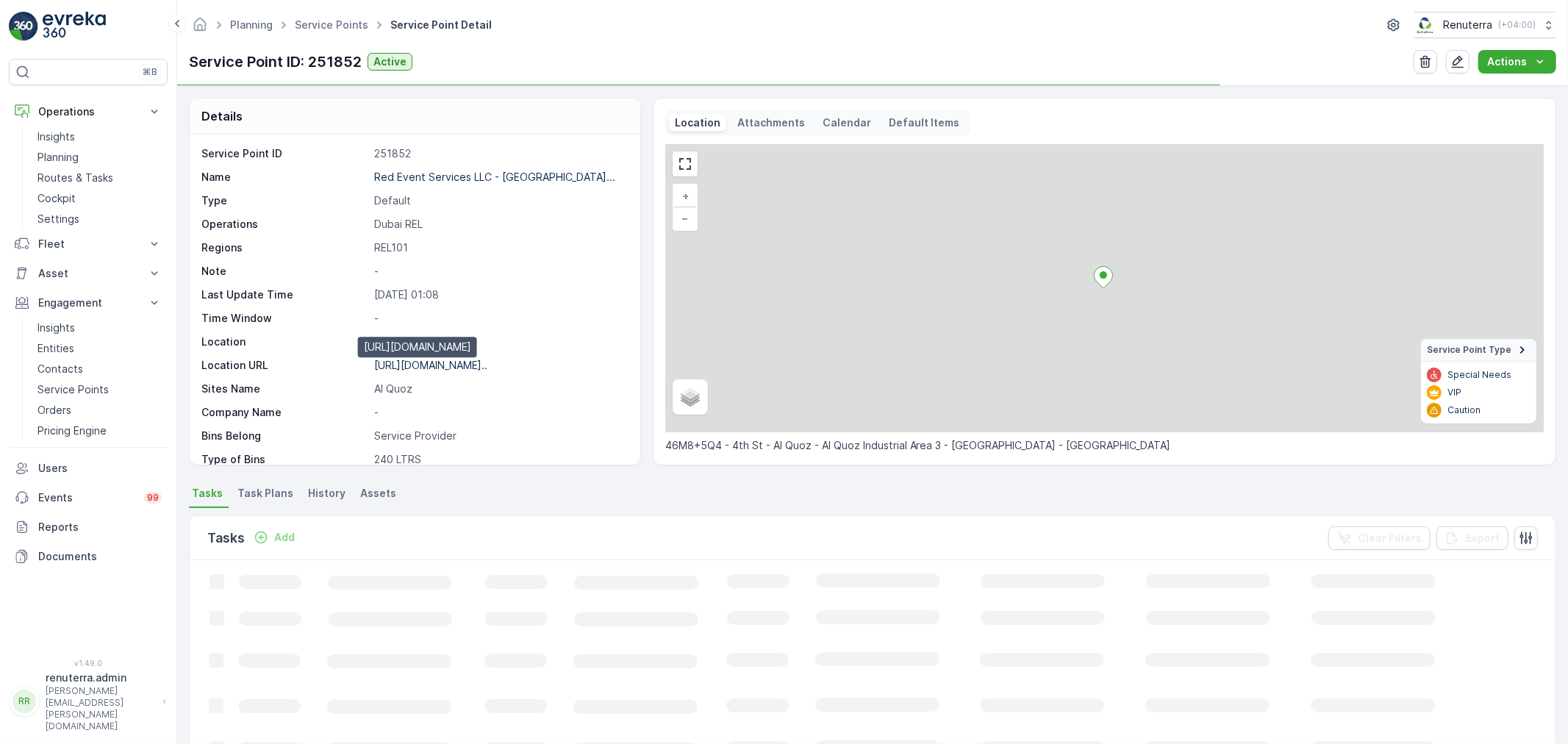
click at [424, 360] on p "https://maps.app.goo.gl/Gvztaq..." at bounding box center [430, 364] width 114 height 13
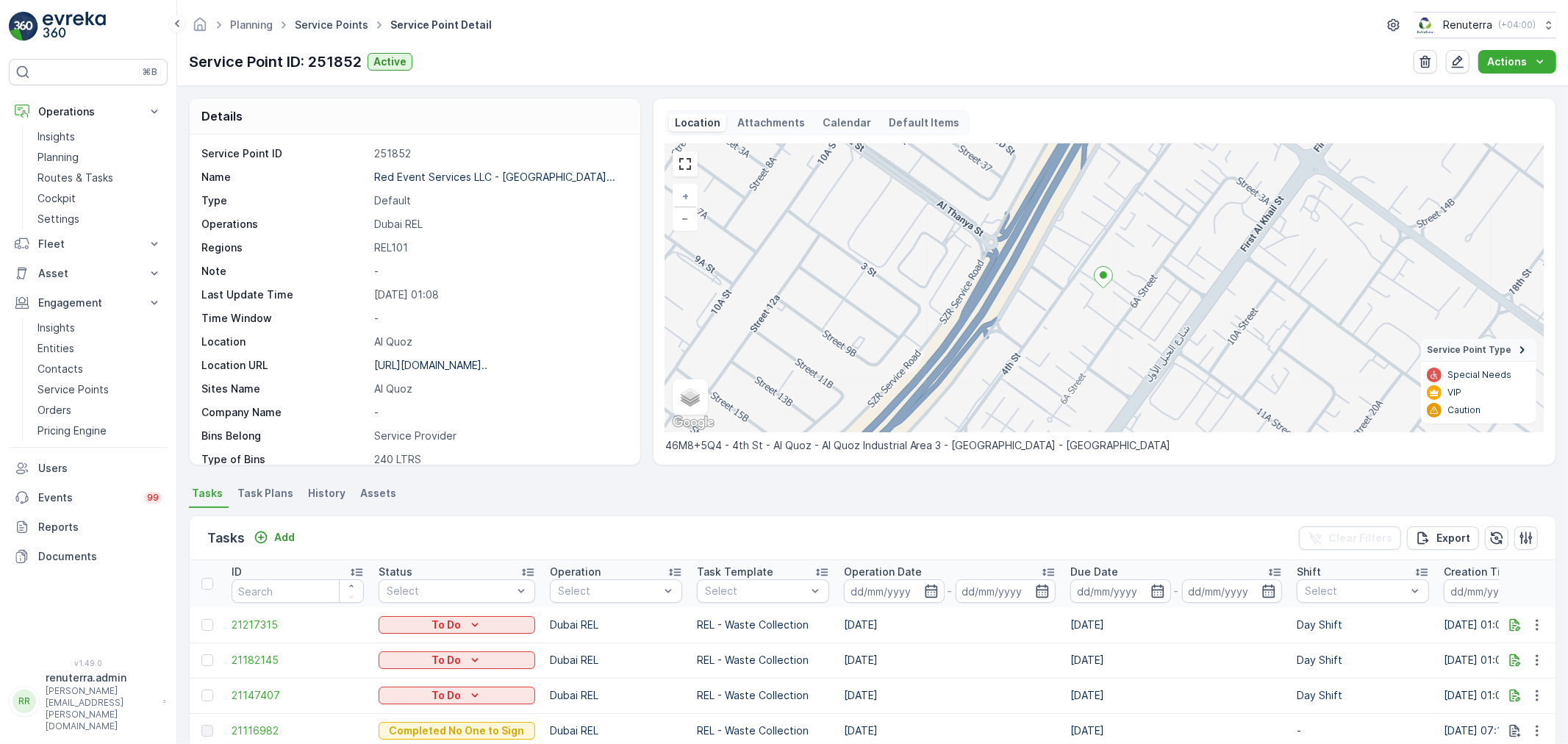
click at [339, 20] on link "Service Points" at bounding box center [331, 25] width 73 height 13
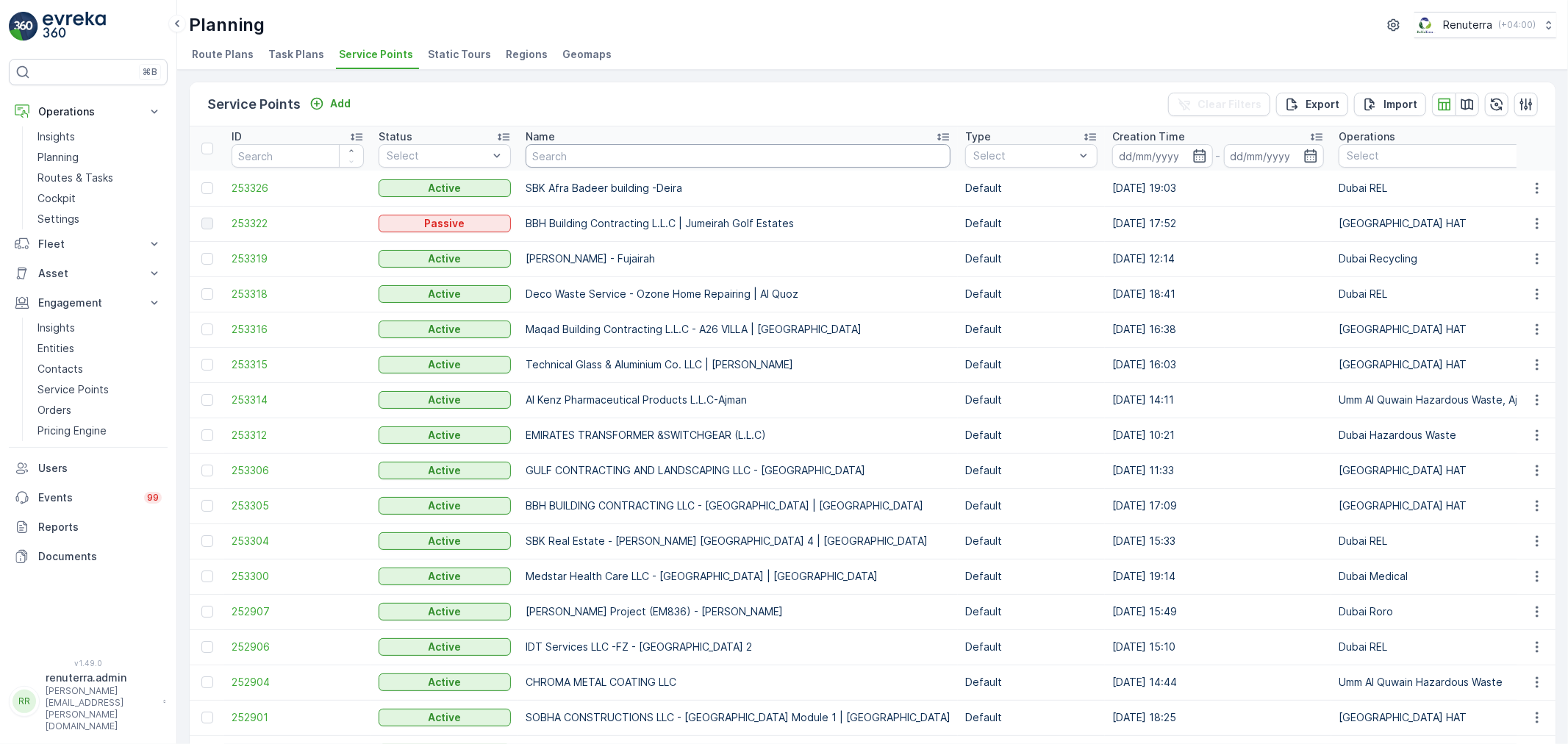
click at [545, 152] on input "text" at bounding box center [738, 156] width 425 height 24
paste input "Deco waste Service - Topex Car Services"
type input "Deco waste Service - Topex Car Services"
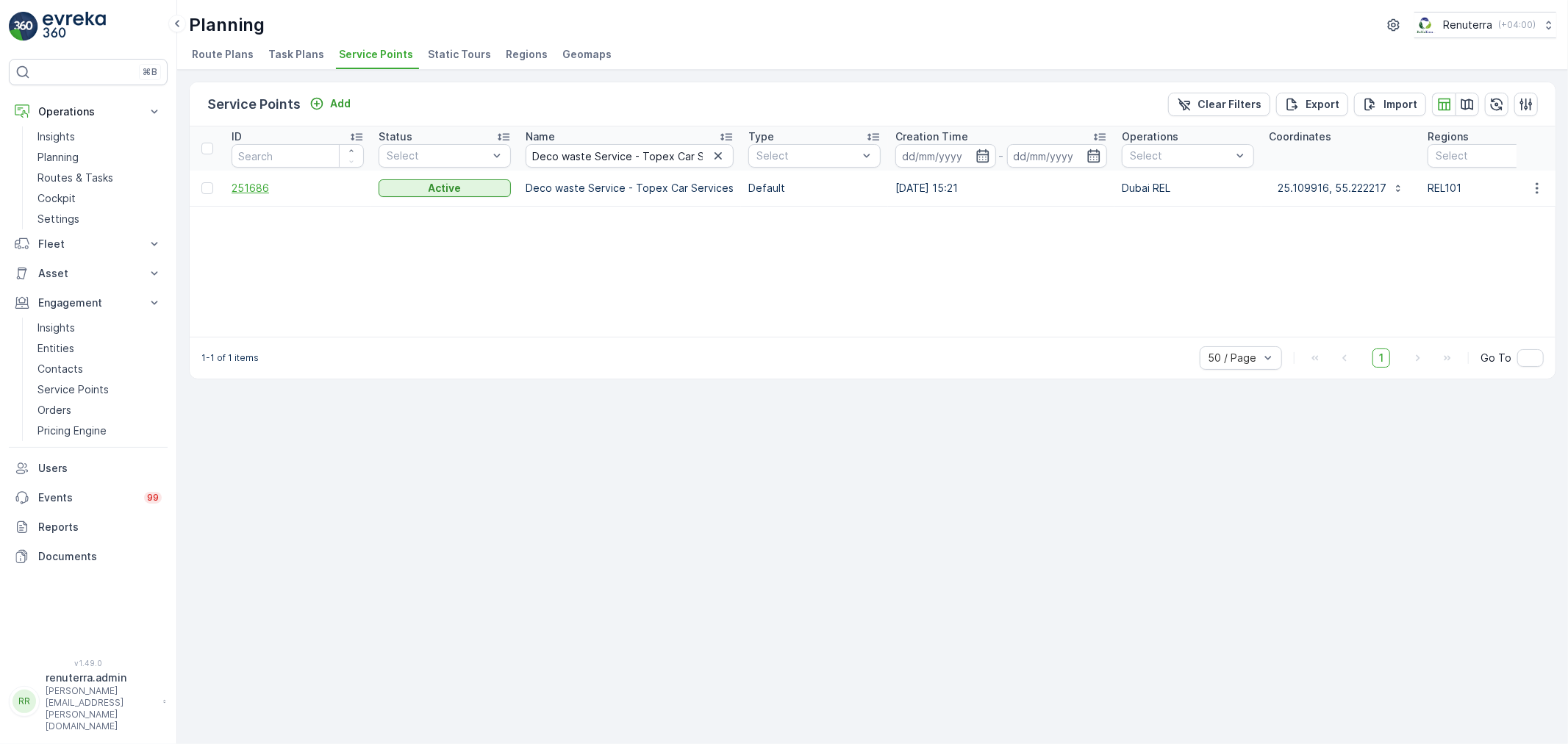
click at [269, 188] on span "251686" at bounding box center [297, 188] width 132 height 15
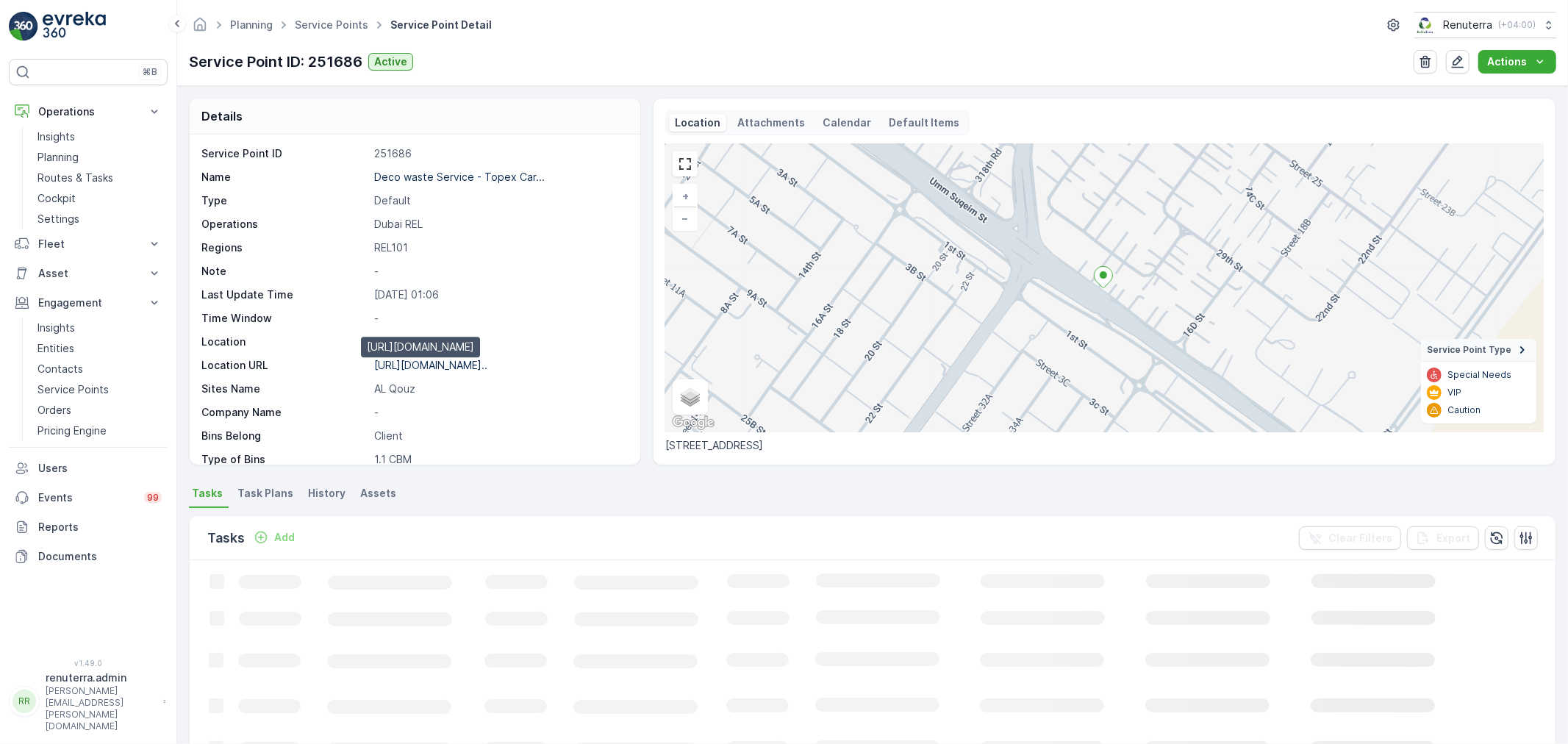
click at [410, 360] on p "https://maps.app.goo.gl/uymQCq..." at bounding box center [430, 364] width 114 height 13
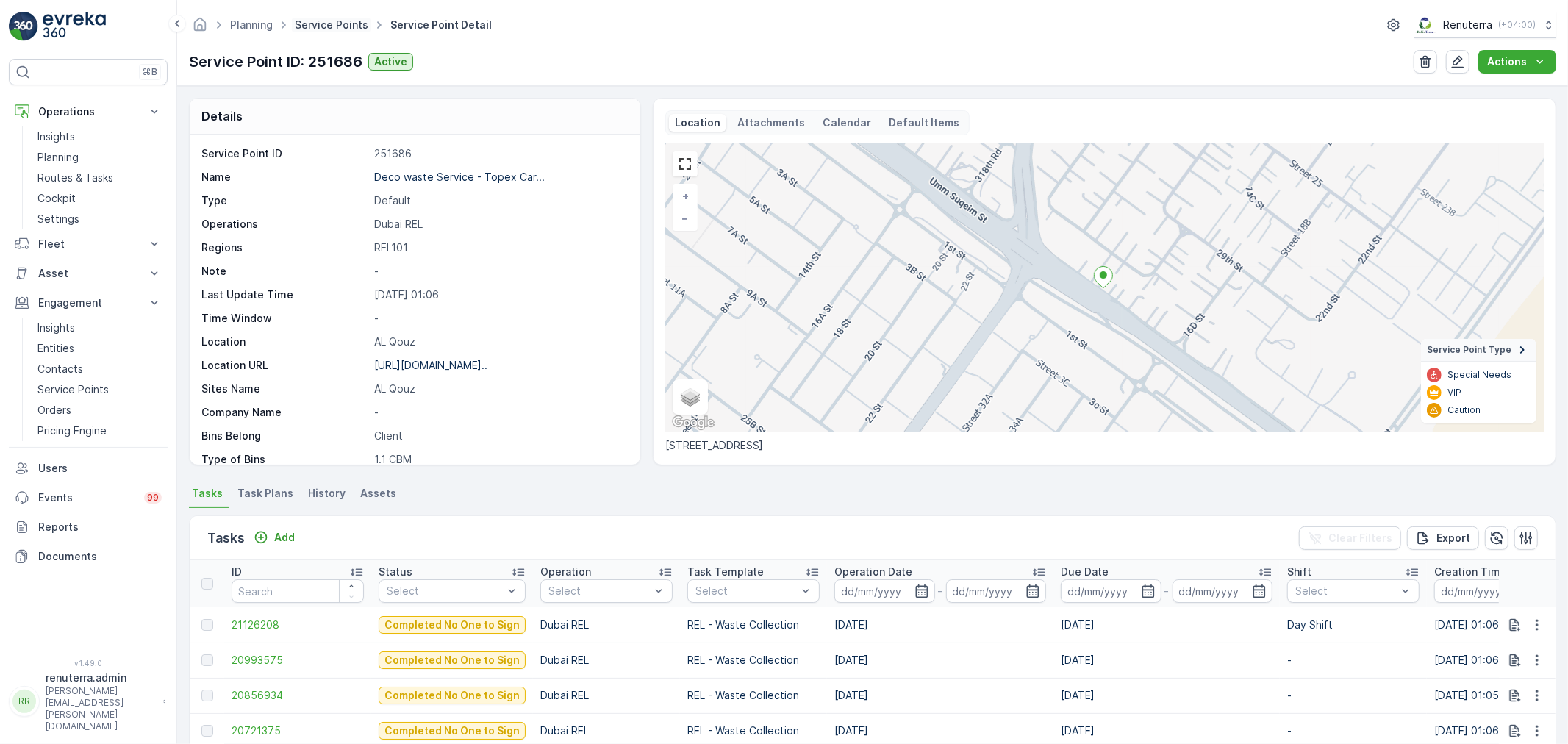
click at [312, 24] on link "Service Points" at bounding box center [331, 25] width 73 height 13
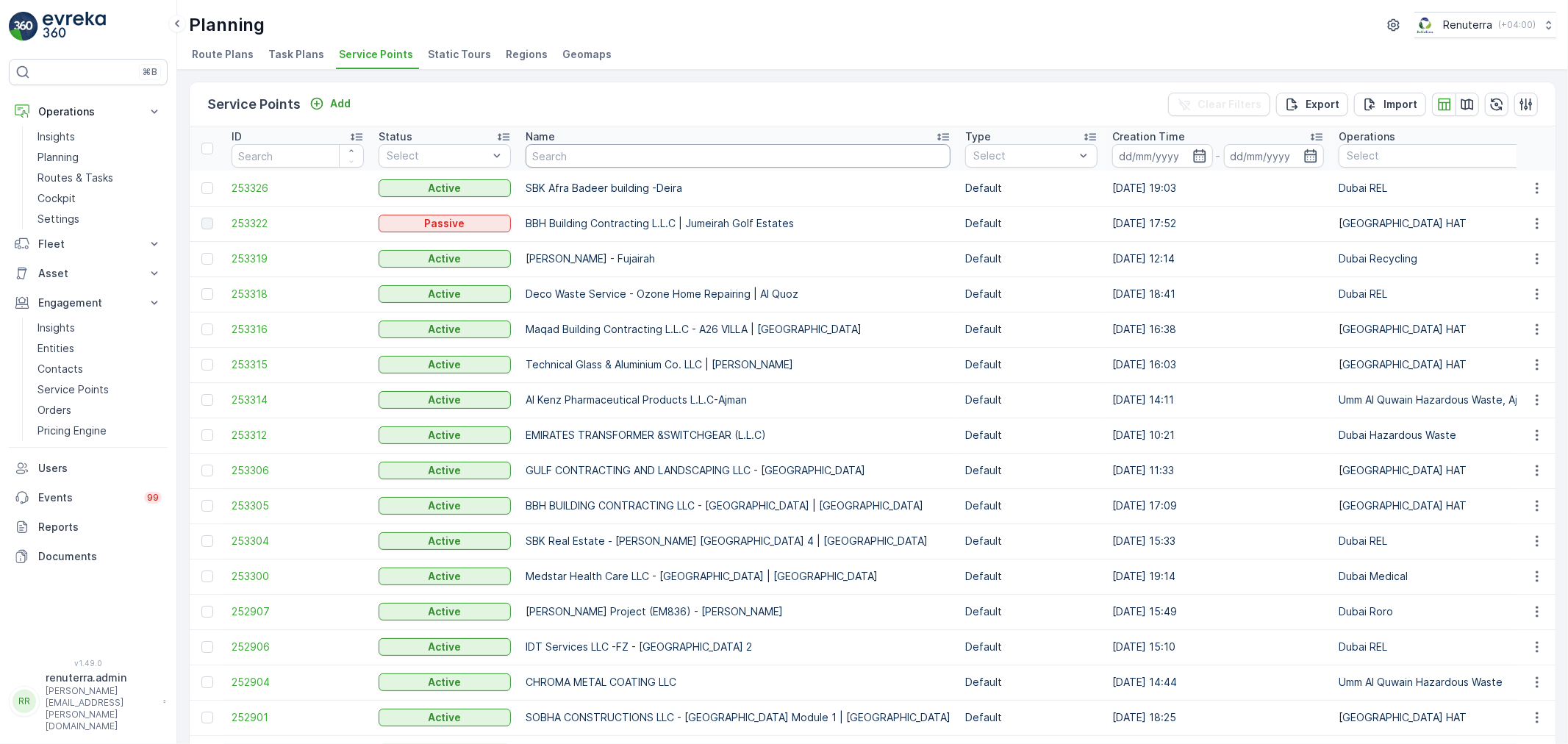
click at [583, 149] on input "text" at bounding box center [738, 156] width 425 height 24
paste input "Deco waste Service - Dynamech Performance"
type input "Deco waste Service - Dynamech Performance"
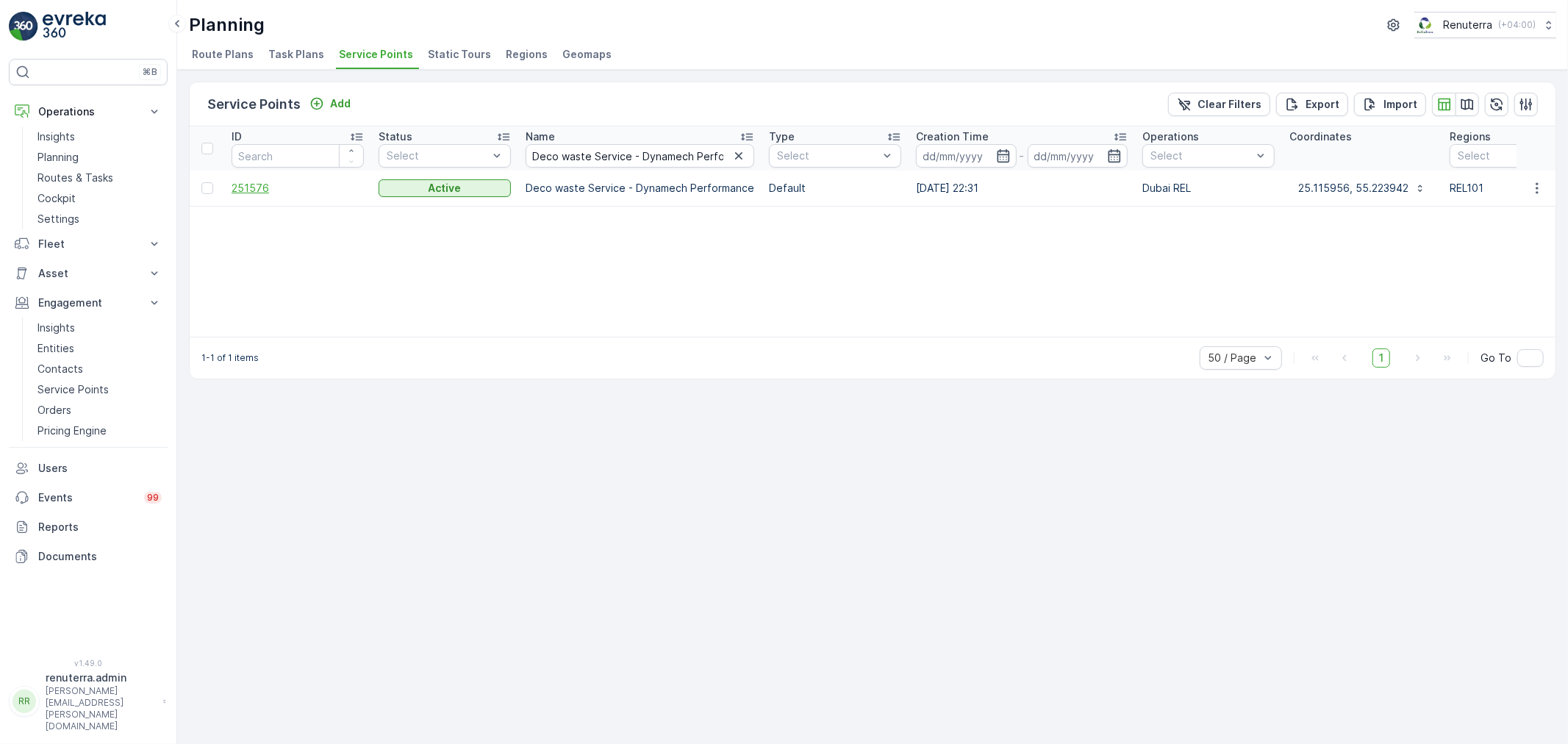
click at [262, 183] on span "251576" at bounding box center [297, 188] width 132 height 15
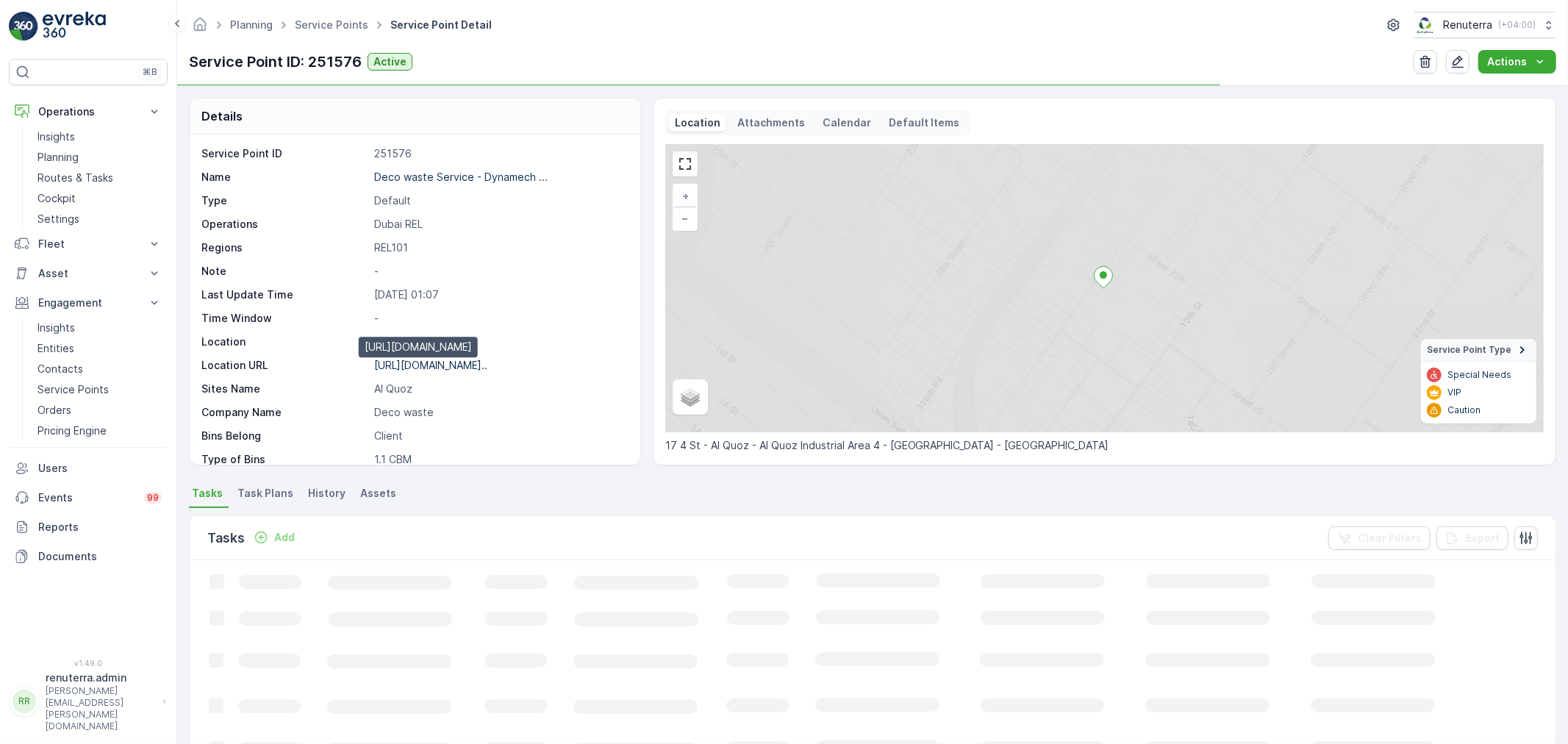
click at [438, 368] on p "https://maps.app.goo.gl/dyrn7M..." at bounding box center [430, 364] width 114 height 13
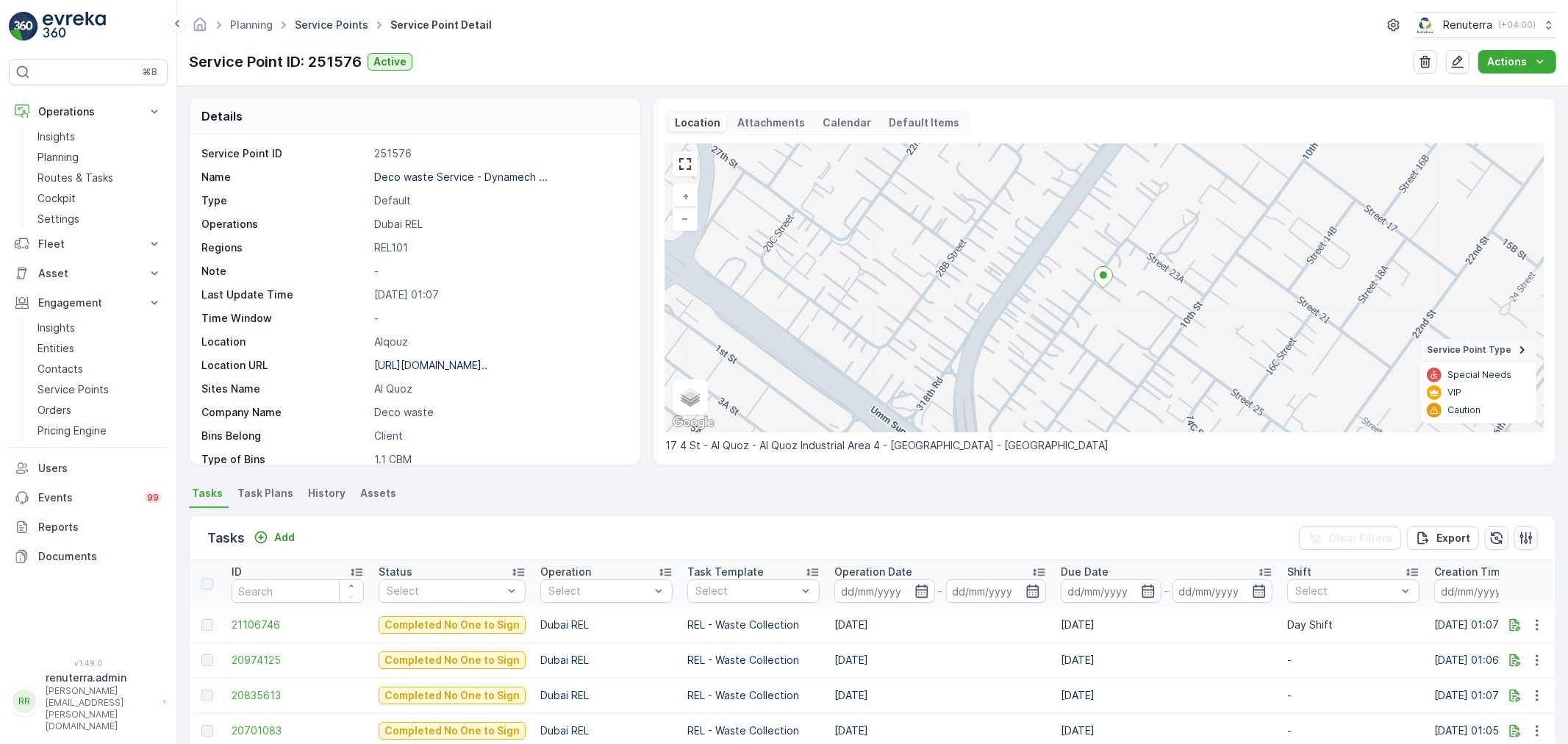
click at [347, 27] on link "Service Points" at bounding box center [331, 25] width 73 height 13
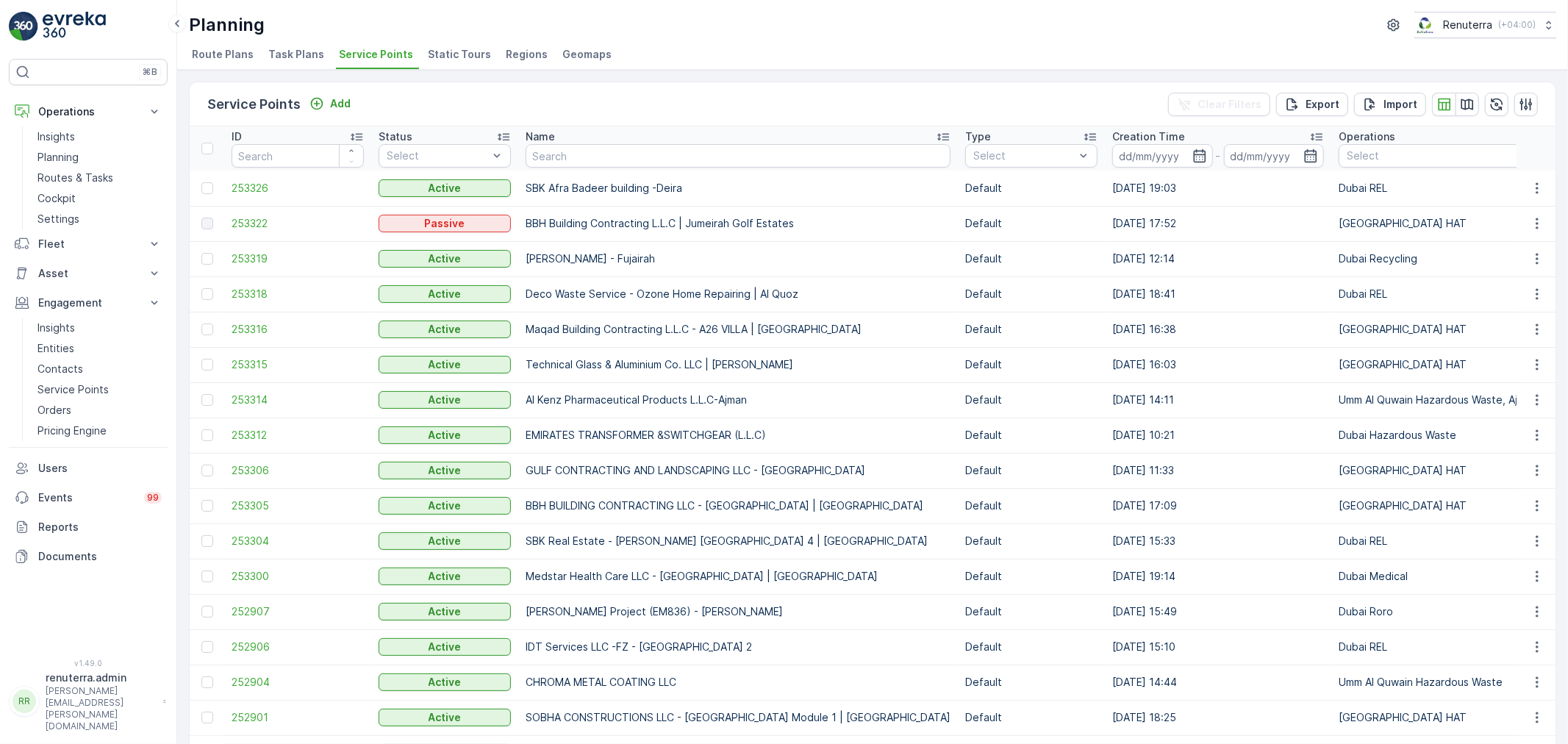
click at [575, 165] on input "text" at bounding box center [738, 156] width 425 height 24
paste input "Better Communities - HThree BY [PERSON_NAME]"
type input "Better Communities - HThree BY [PERSON_NAME]"
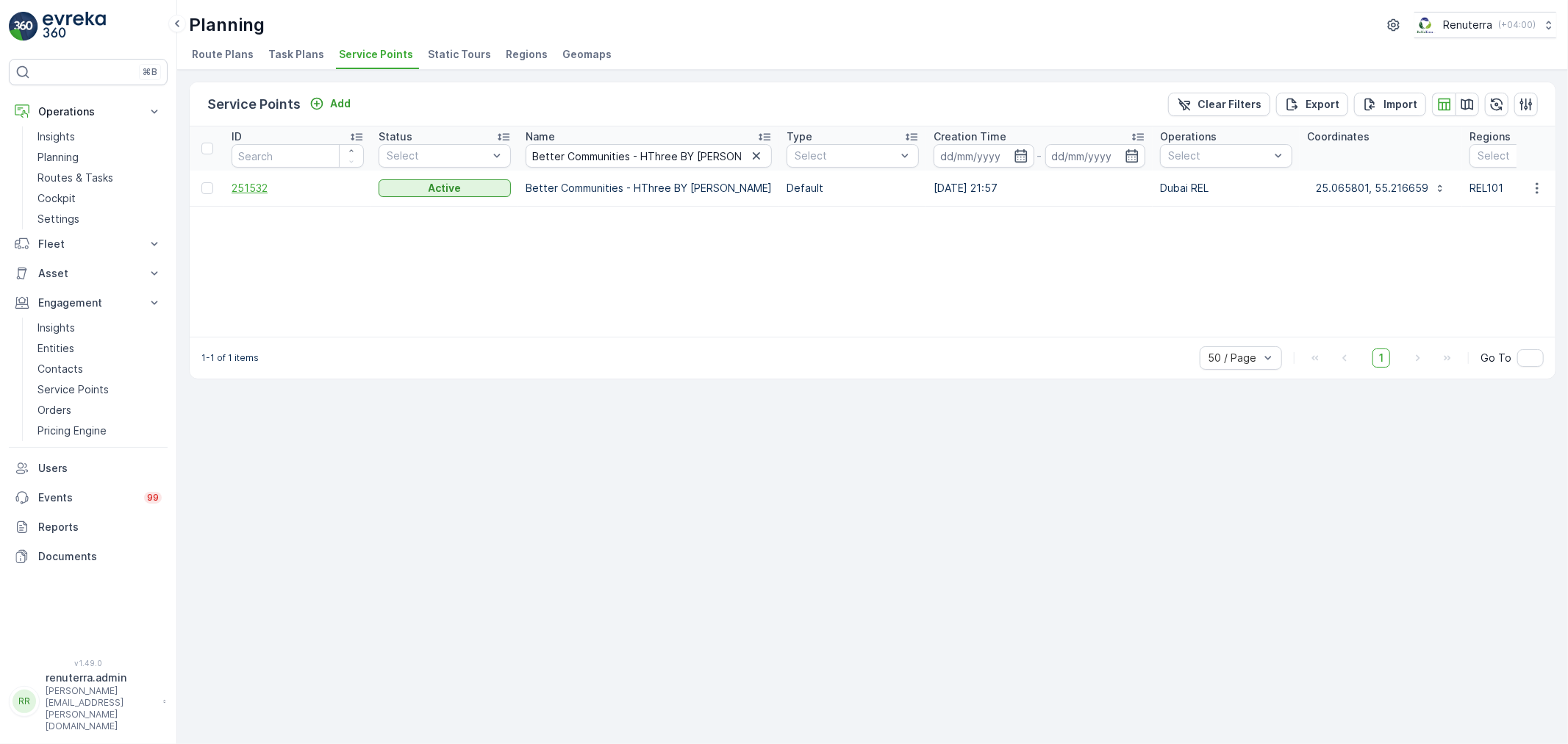
click at [257, 187] on span "251532" at bounding box center [297, 188] width 132 height 15
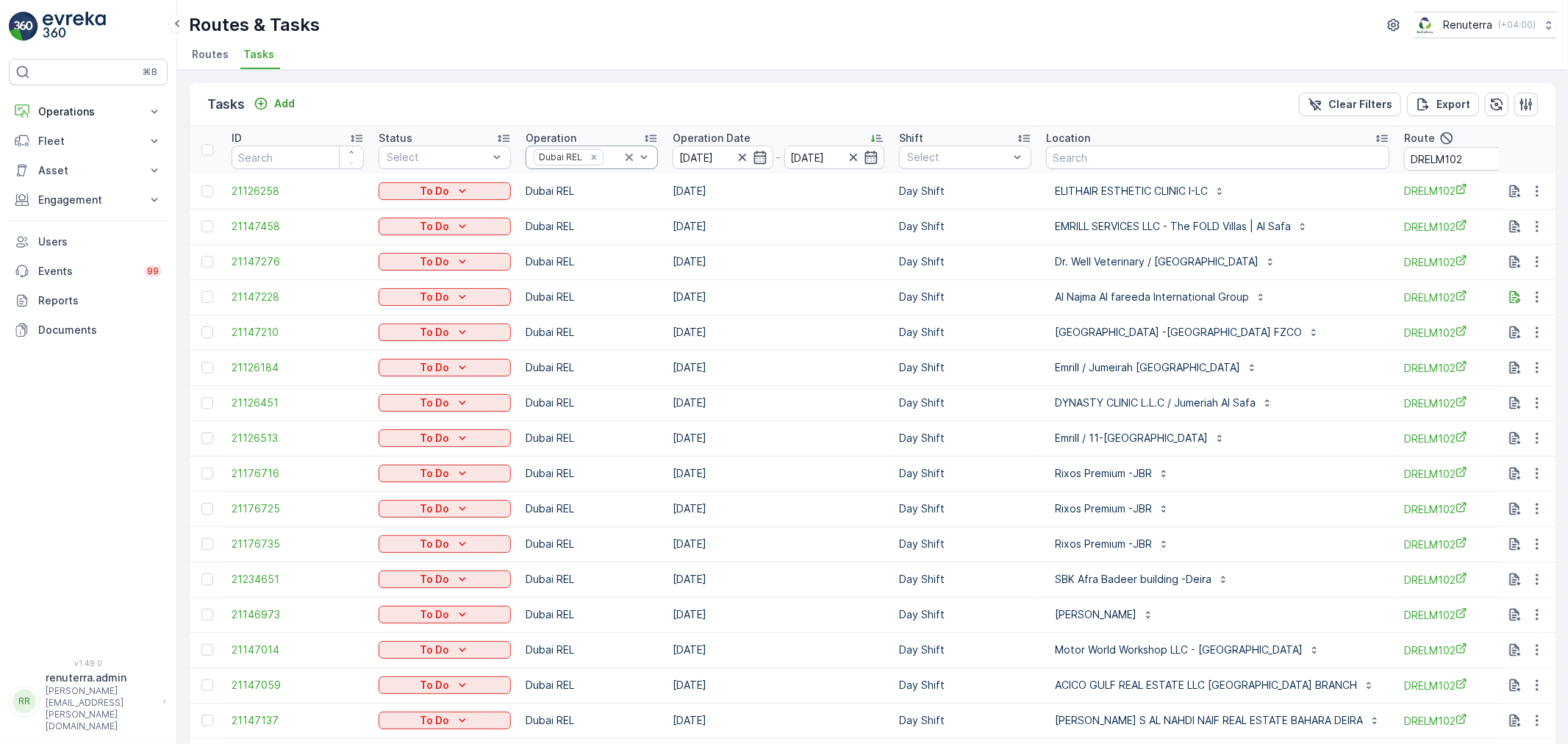
click at [581, 160] on div "Dubai REL" at bounding box center [559, 157] width 50 height 14
click at [593, 158] on icon "Remove Dubai REL" at bounding box center [593, 157] width 5 height 5
click at [75, 111] on p "Operations" at bounding box center [88, 111] width 100 height 15
click at [75, 152] on p "Planning" at bounding box center [58, 157] width 41 height 15
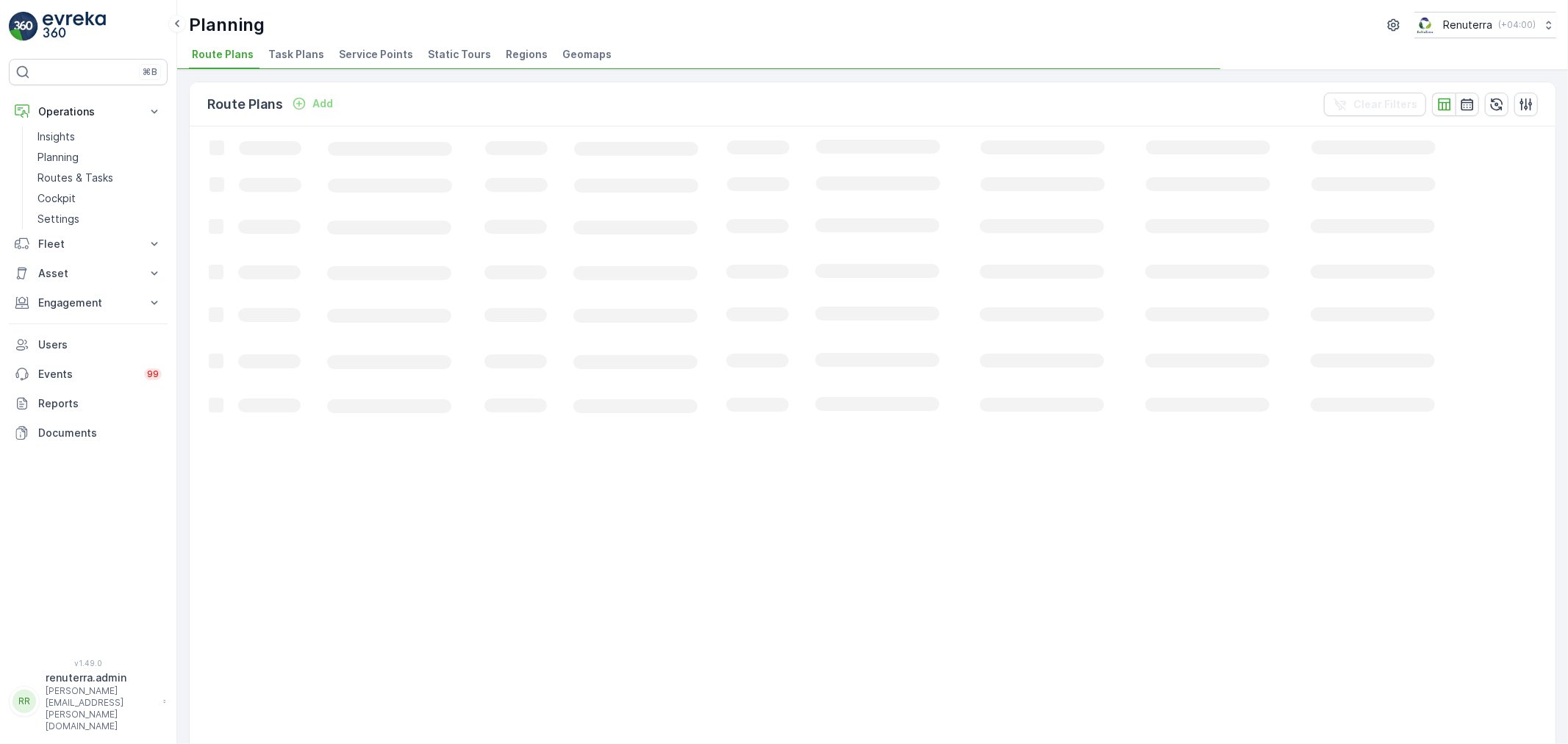
click at [369, 59] on span "Service Points" at bounding box center [376, 54] width 74 height 15
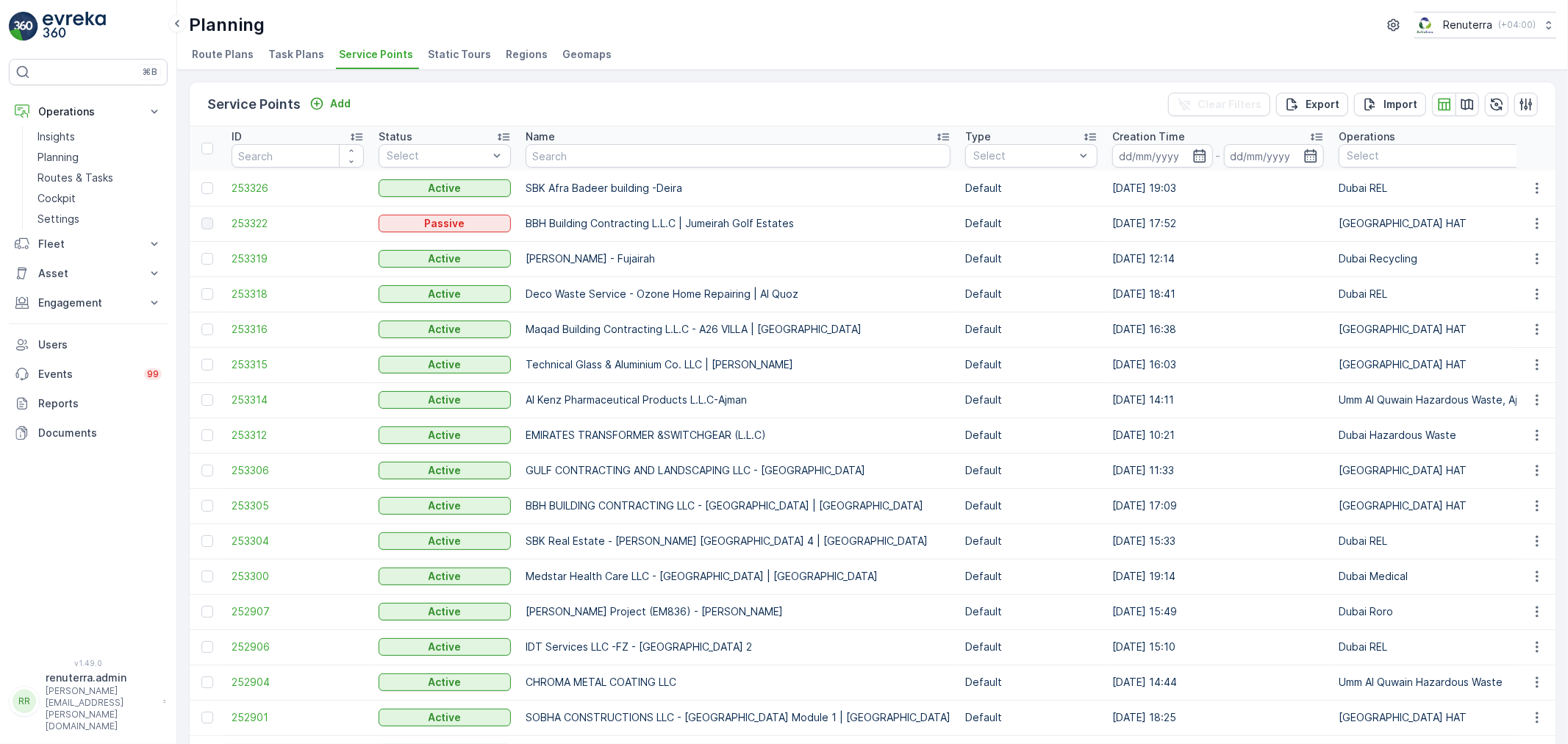
click at [562, 151] on input "text" at bounding box center [738, 156] width 425 height 24
paste input "Arenco Real Estate - 12 Villas | JVC"
type input "Arenco Real Estate - 12 Villas | JVC"
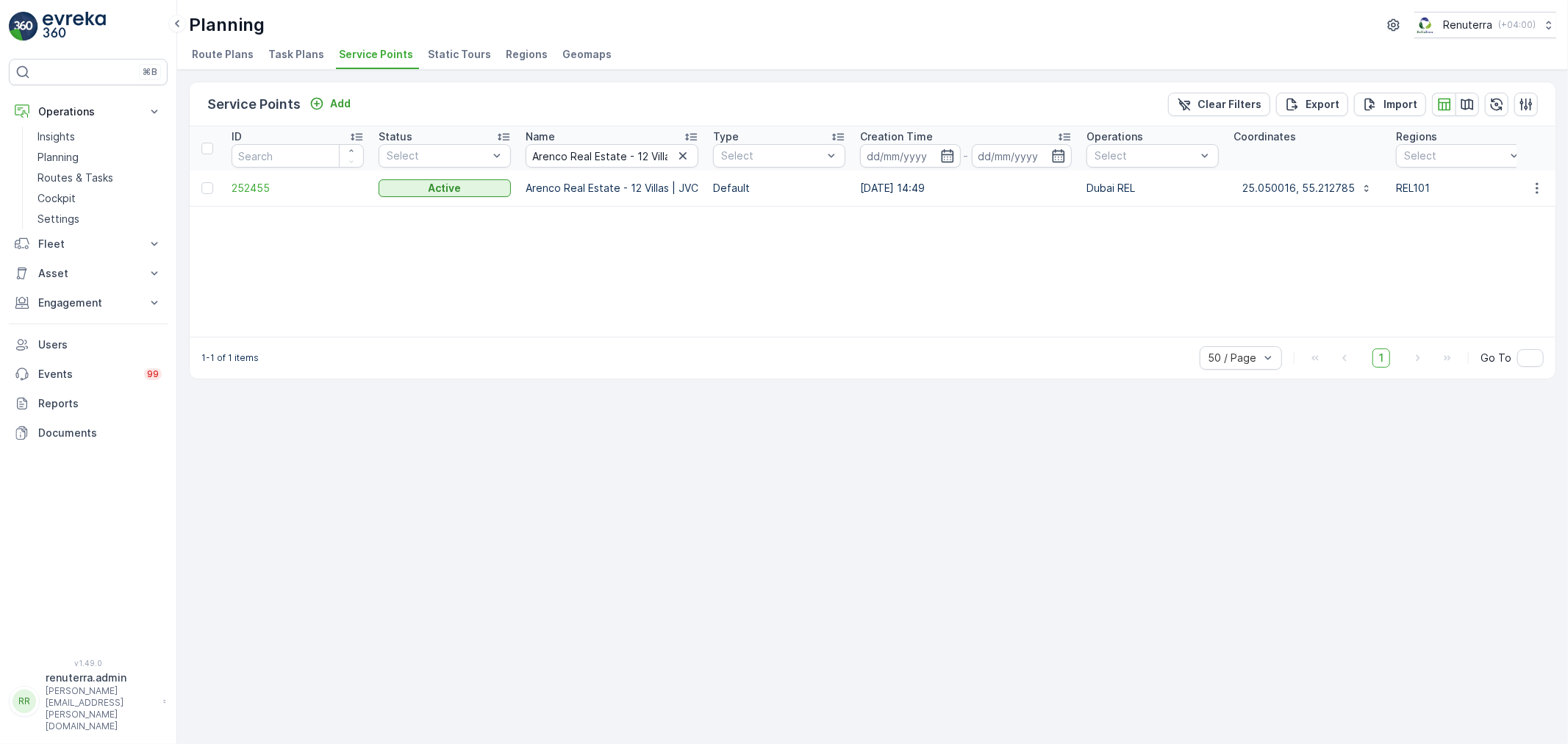
click at [250, 200] on td "252455" at bounding box center [298, 188] width 147 height 35
click at [255, 192] on span "252455" at bounding box center [297, 188] width 132 height 15
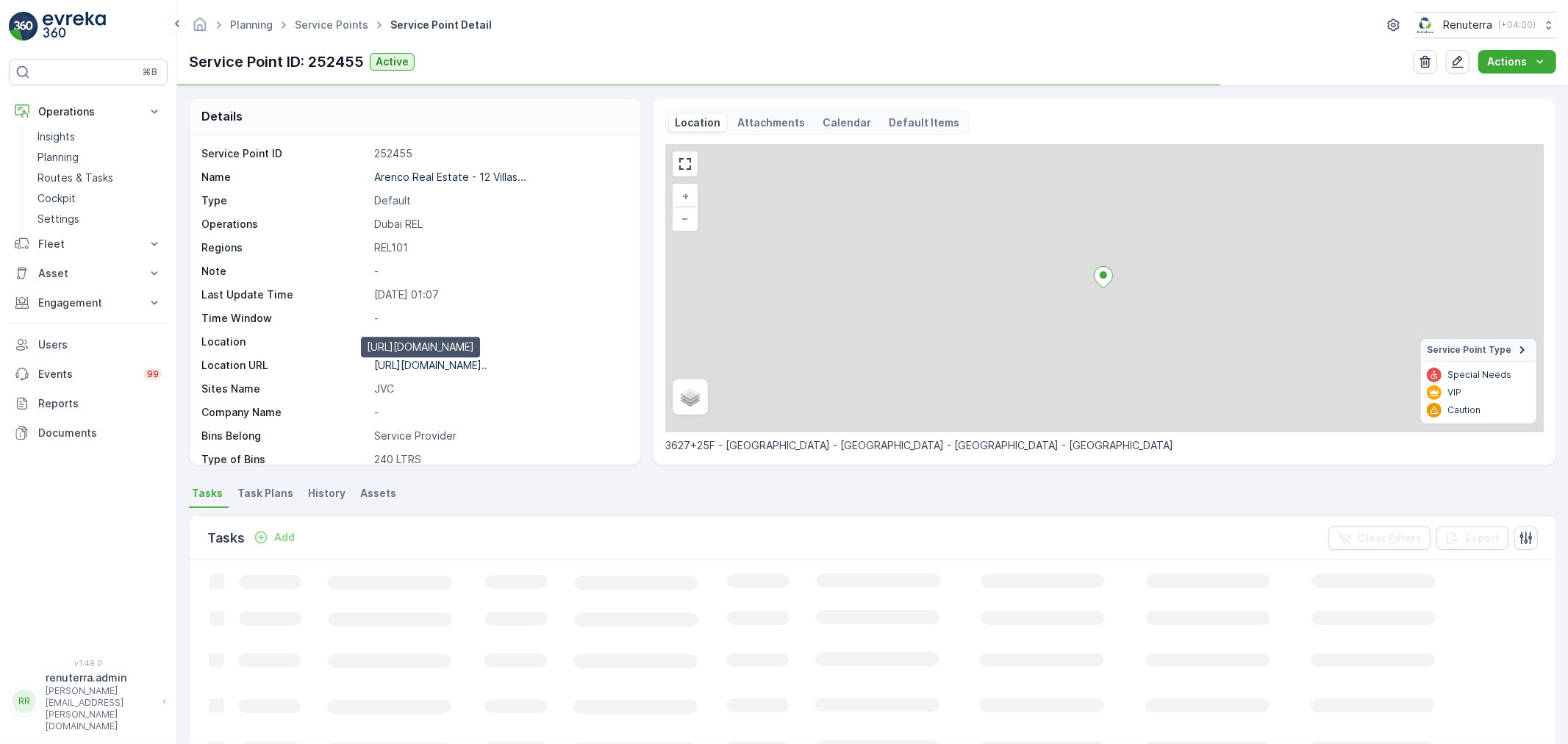
click at [422, 368] on p "[URL][DOMAIN_NAME].." at bounding box center [430, 364] width 114 height 13
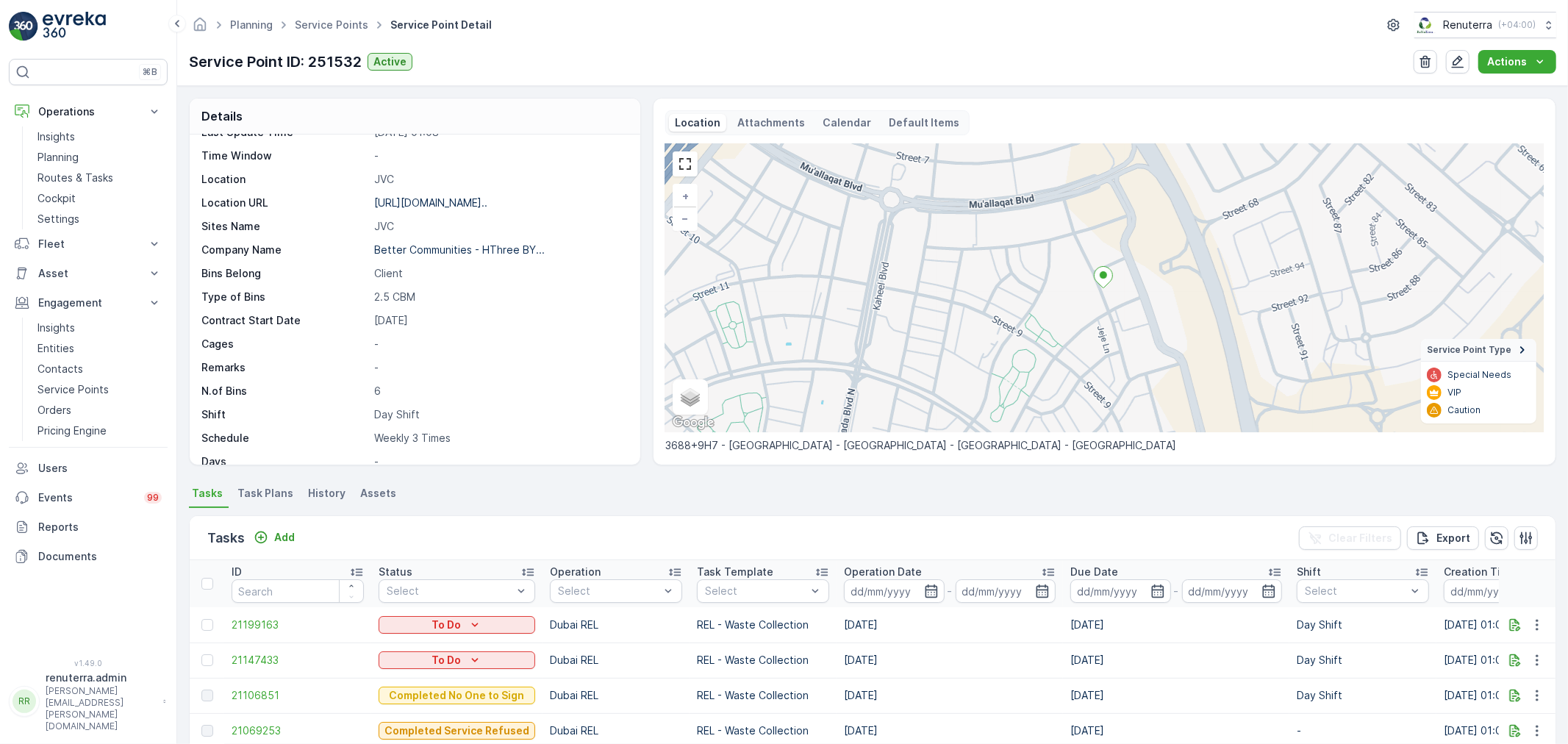
scroll to position [163, 0]
click at [440, 206] on p "[URL][DOMAIN_NAME].." at bounding box center [430, 201] width 114 height 13
click at [346, 28] on link "Service Points" at bounding box center [331, 25] width 73 height 13
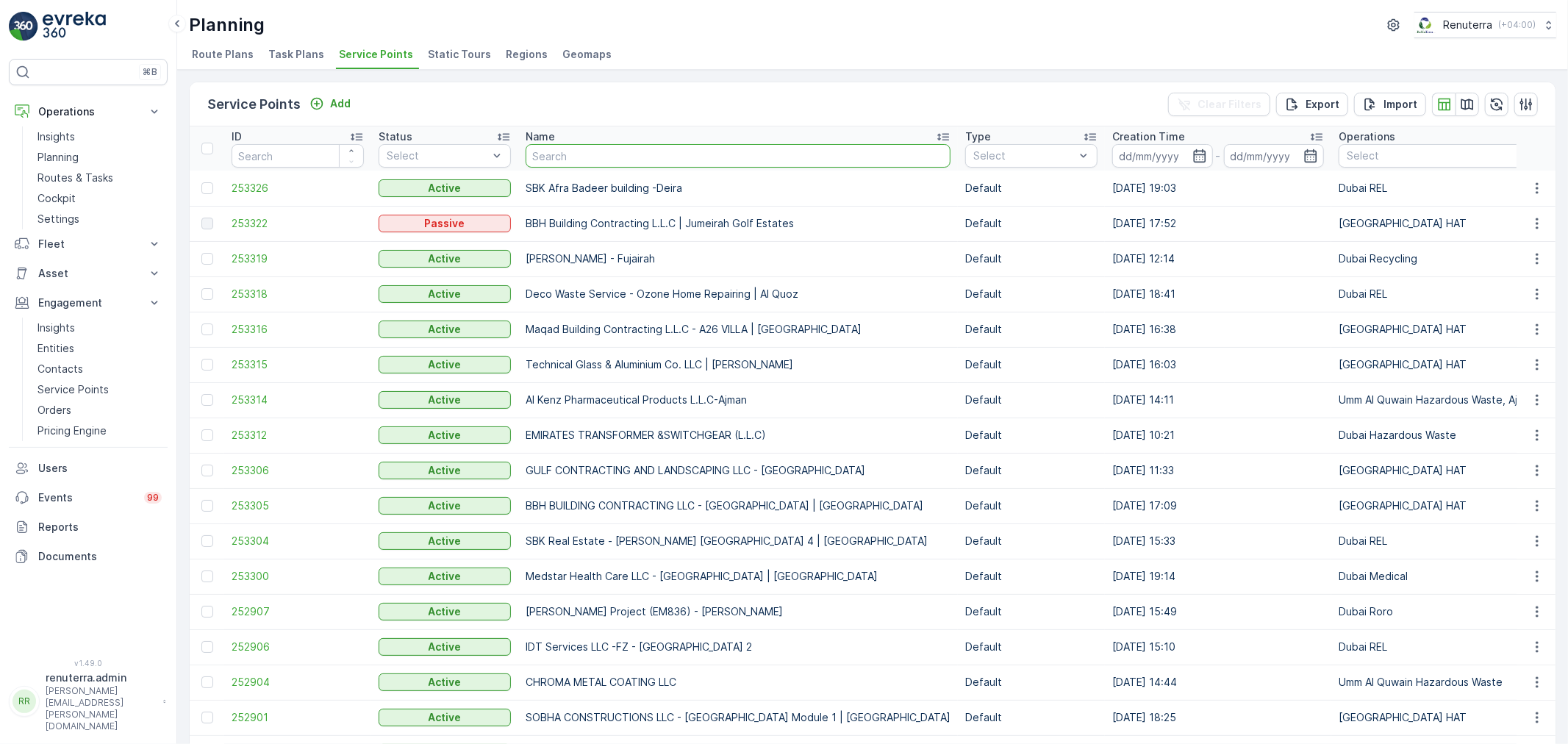
click at [607, 159] on input "text" at bounding box center [738, 156] width 425 height 24
paste input "[PERSON_NAME] Serkal Real Estate Co. LLC - DIP Warehouse"
type input "[PERSON_NAME] Serkal Real Estate Co. LLC - DIP Warehouse"
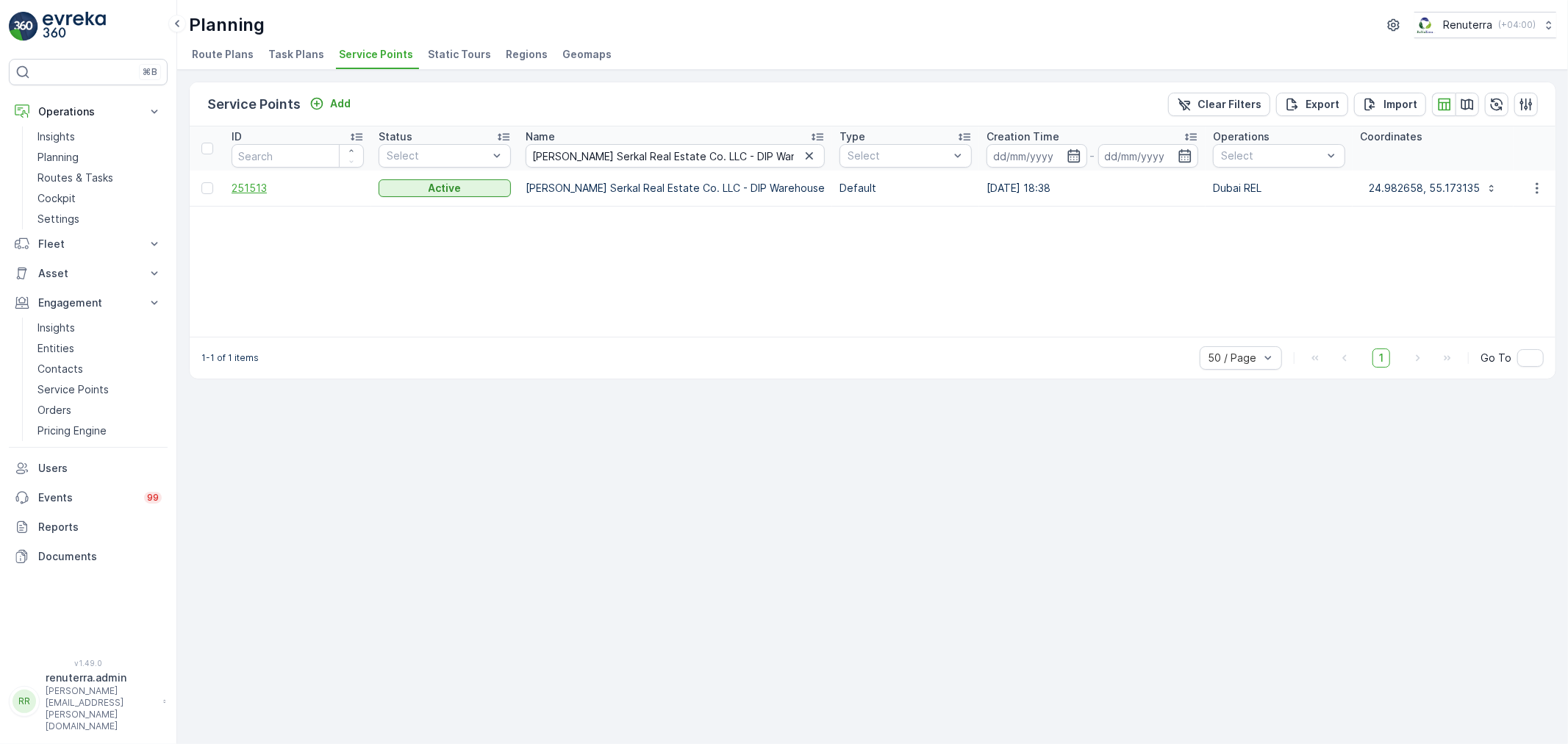
click at [244, 183] on span "251513" at bounding box center [297, 188] width 132 height 15
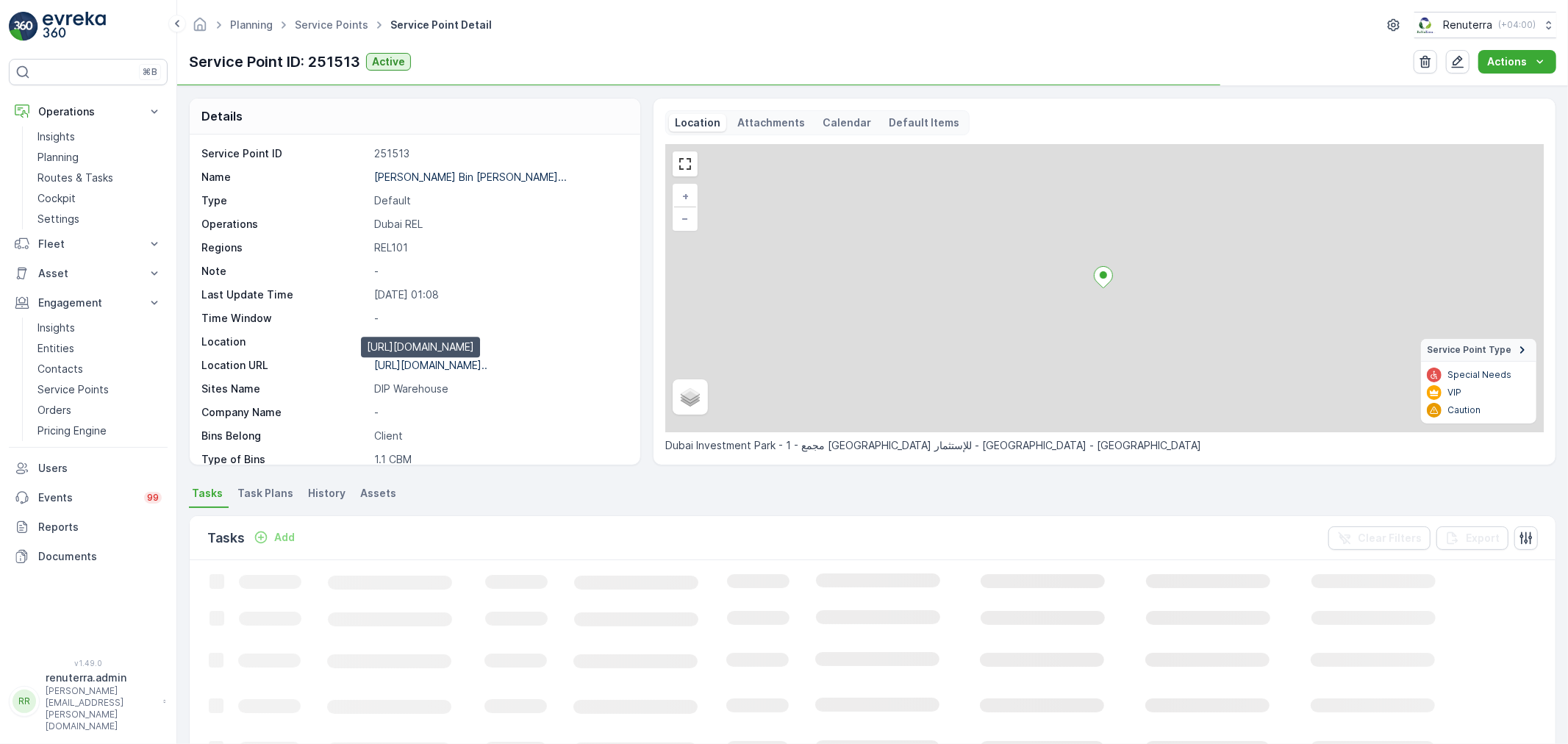
click at [424, 369] on p "[URL][DOMAIN_NAME].." at bounding box center [430, 364] width 114 height 13
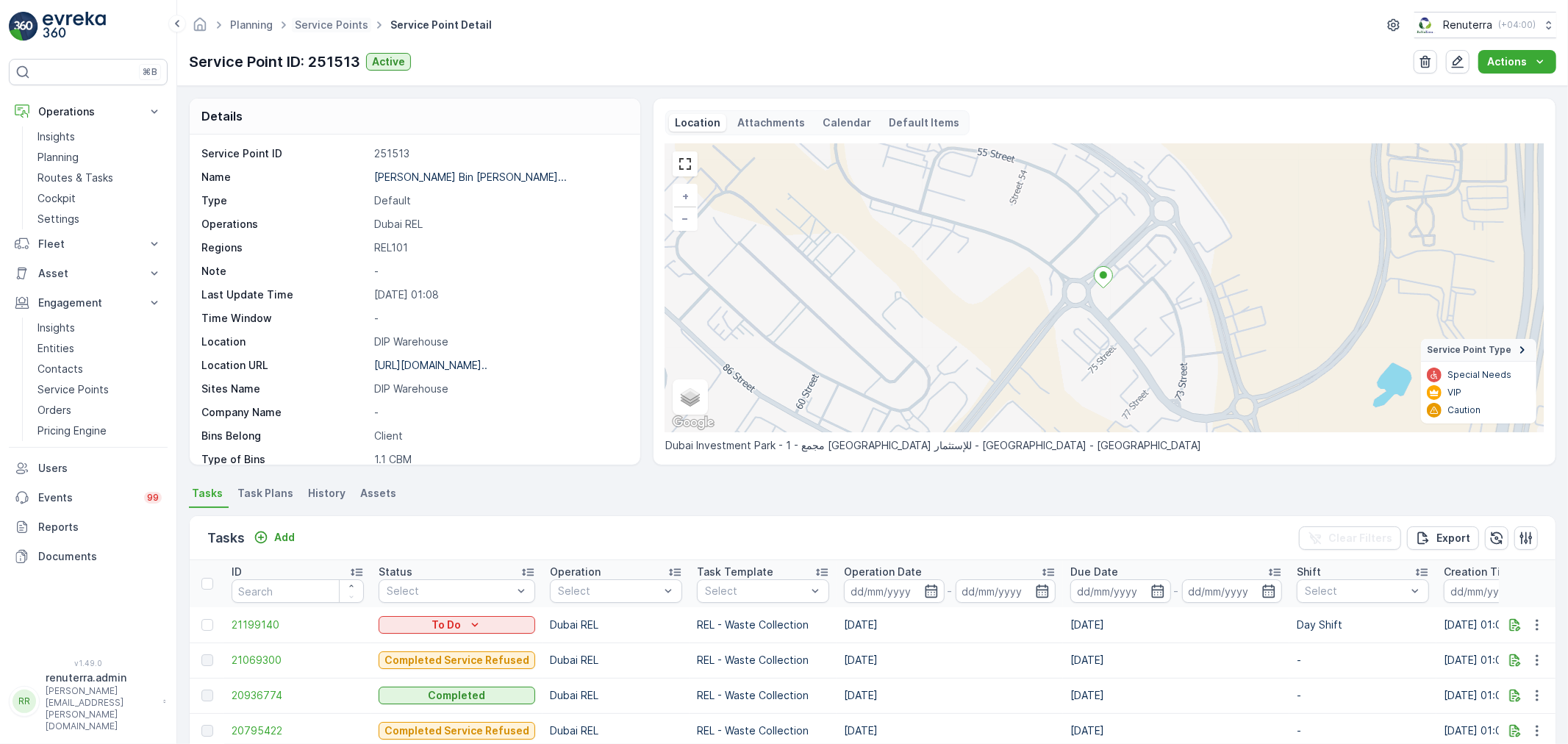
click at [341, 31] on span "Service Points" at bounding box center [331, 25] width 79 height 15
click at [336, 25] on link "Service Points" at bounding box center [331, 25] width 73 height 13
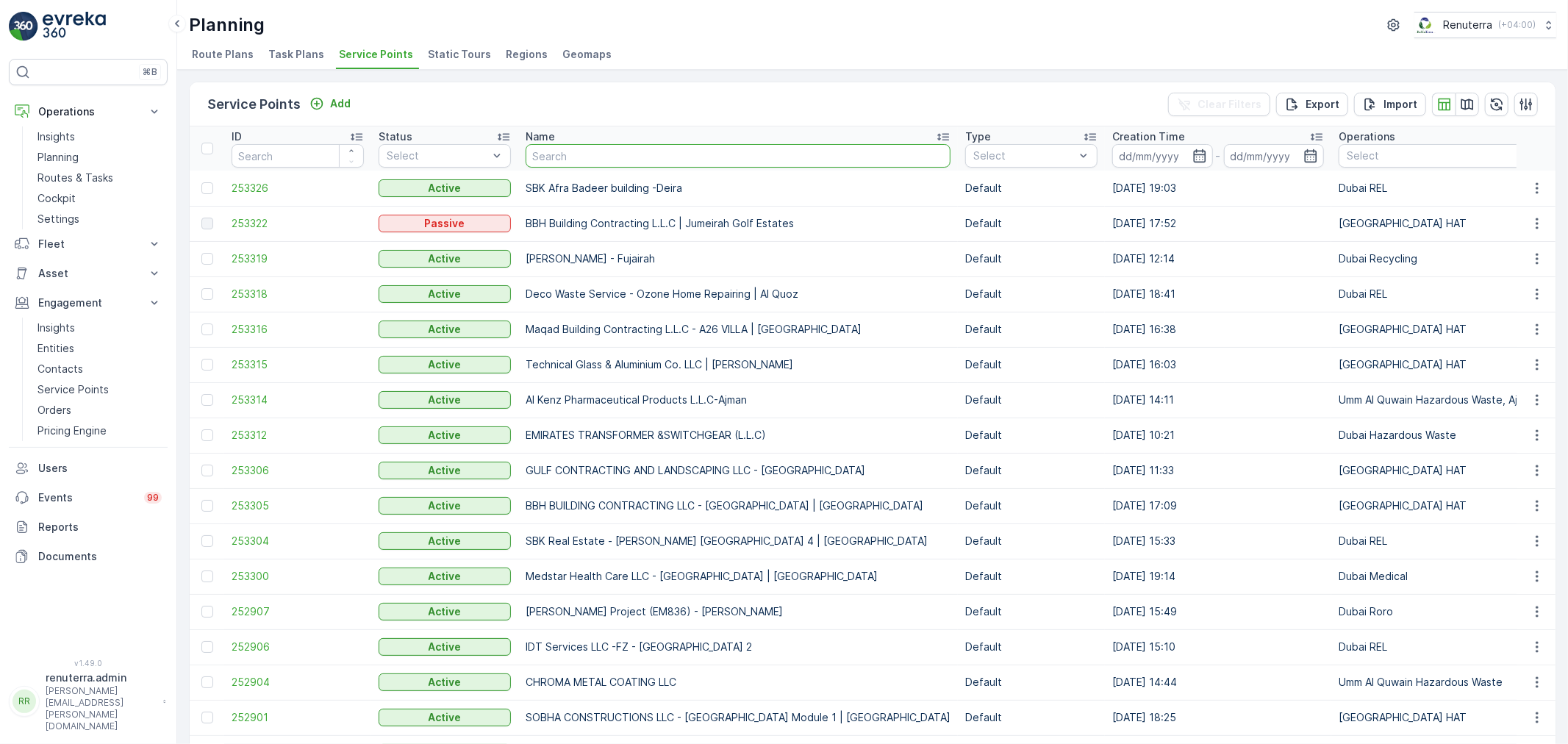
click at [583, 148] on input "text" at bounding box center [738, 156] width 425 height 24
paste input "Deco Waste Service - MK Dubai Real Eastate - Al Quoz"
type input "Deco Waste Service - MK Dubai Real Eastate - Al Quoz"
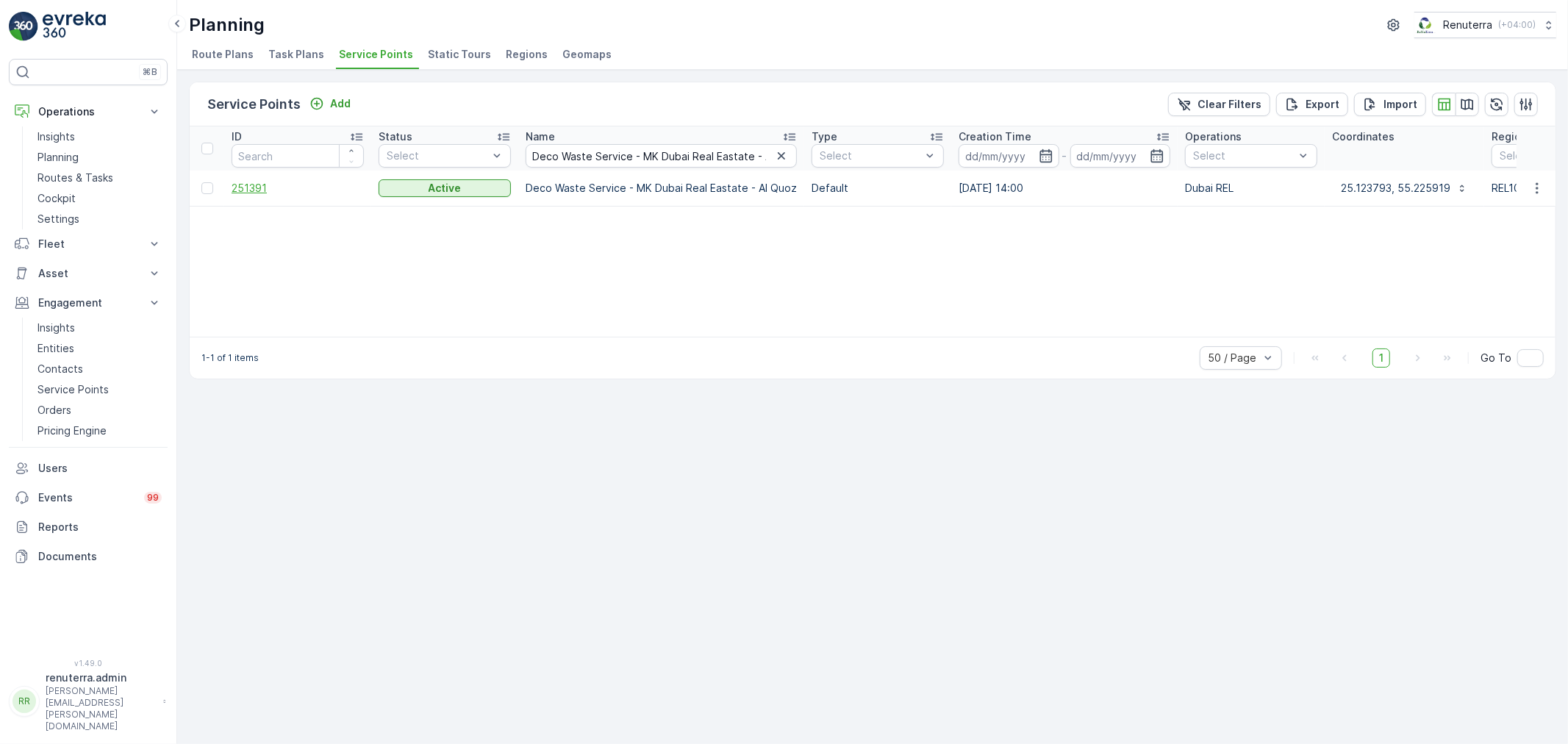
click at [256, 192] on span "251391" at bounding box center [297, 188] width 132 height 15
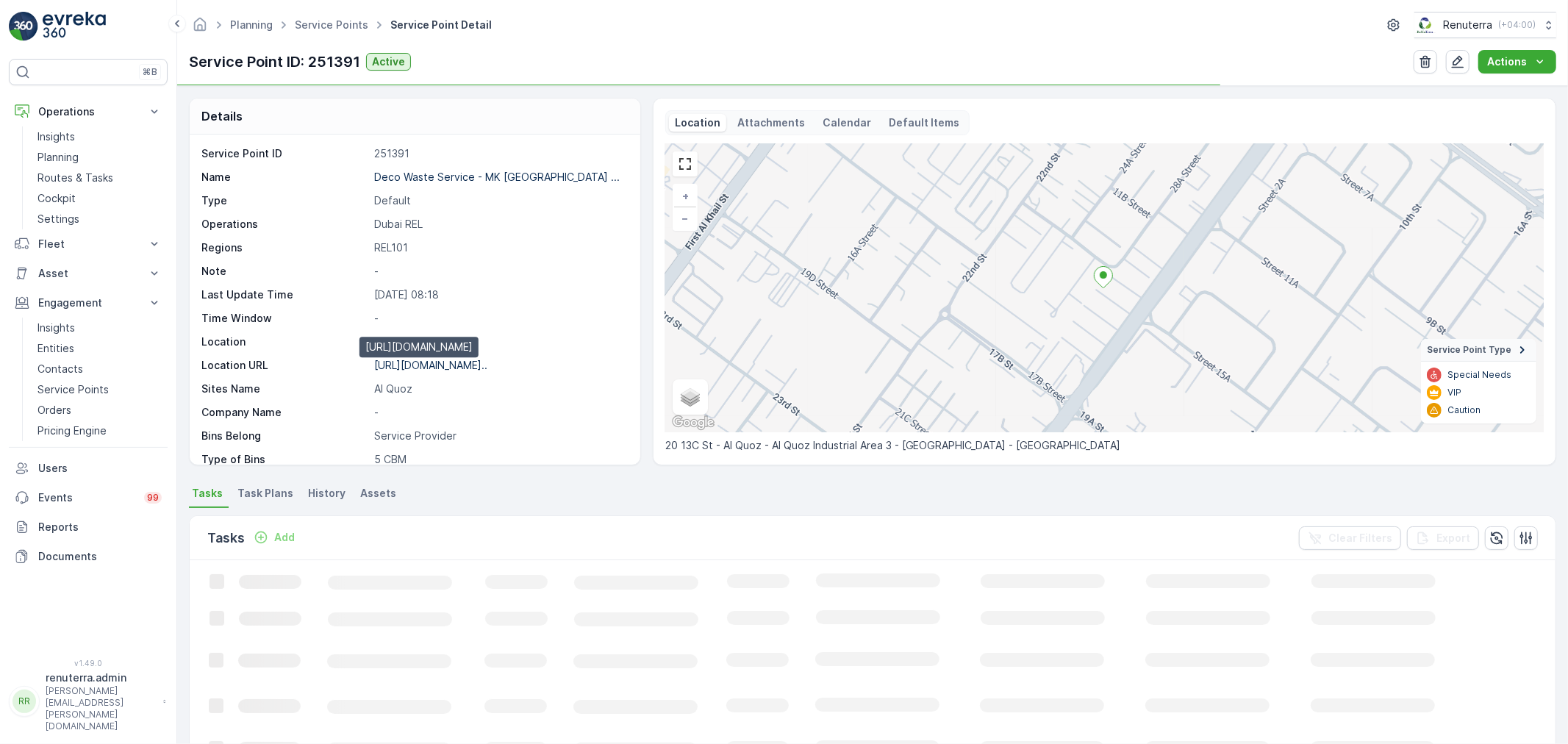
click at [451, 364] on p "[URL][DOMAIN_NAME].." at bounding box center [430, 364] width 114 height 13
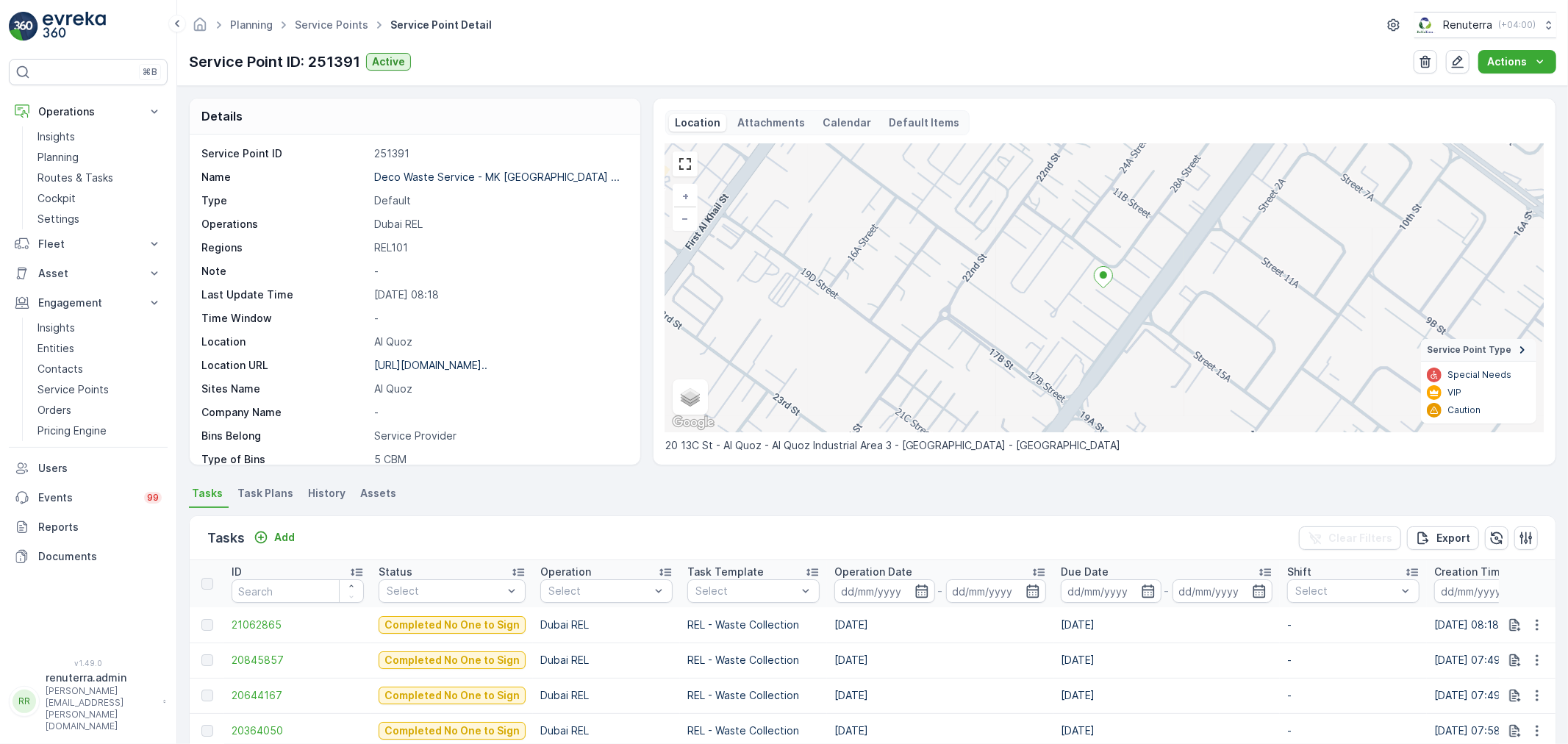
click at [348, 15] on ul "Service Points" at bounding box center [340, 25] width 96 height 21
click at [347, 22] on link "Service Points" at bounding box center [331, 25] width 73 height 13
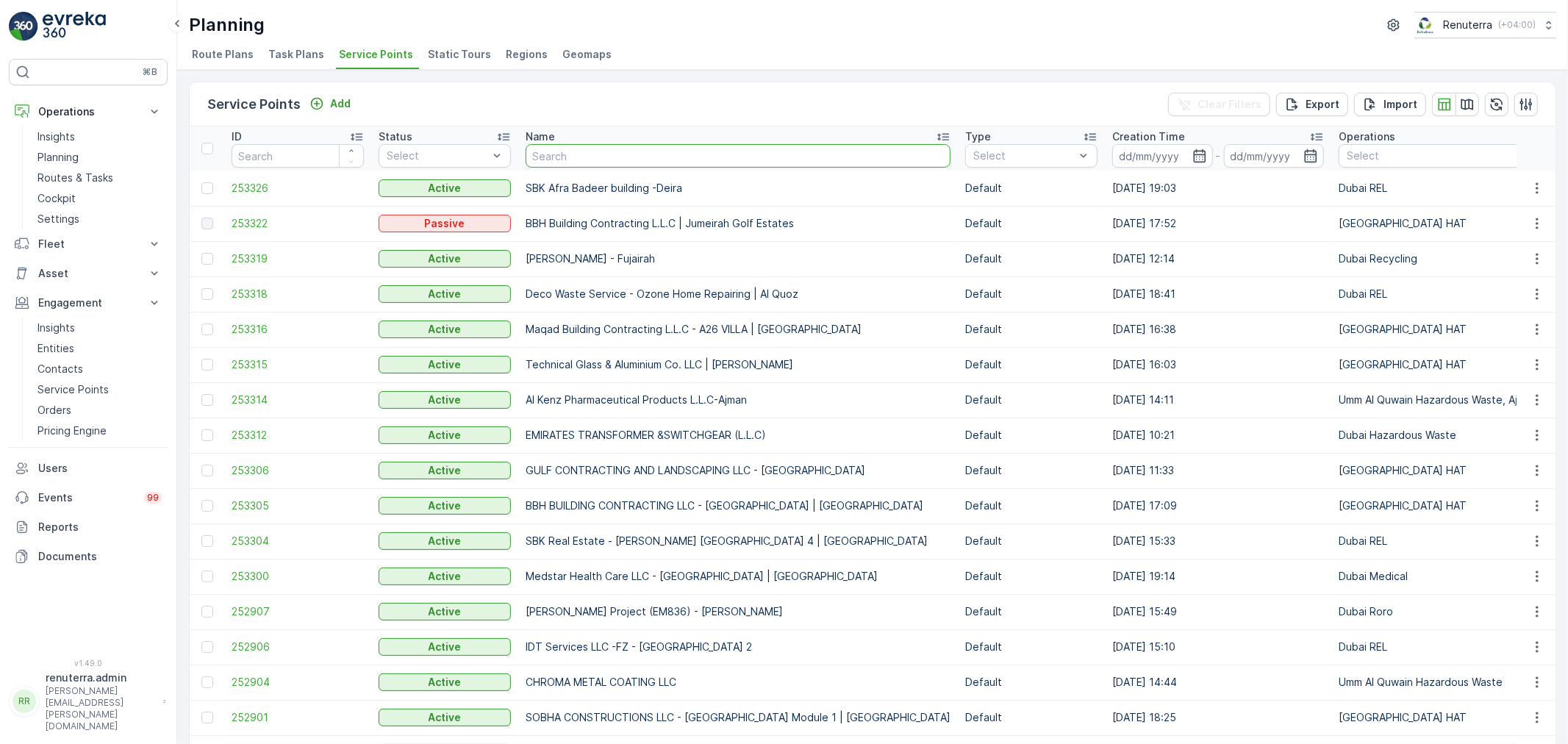
click at [580, 162] on input "text" at bounding box center [738, 156] width 425 height 24
paste input "Deco Waste Service - Laundry FYS - Al Quoz"
type input "Deco Waste Service - Laundry FYS - Al Quoz"
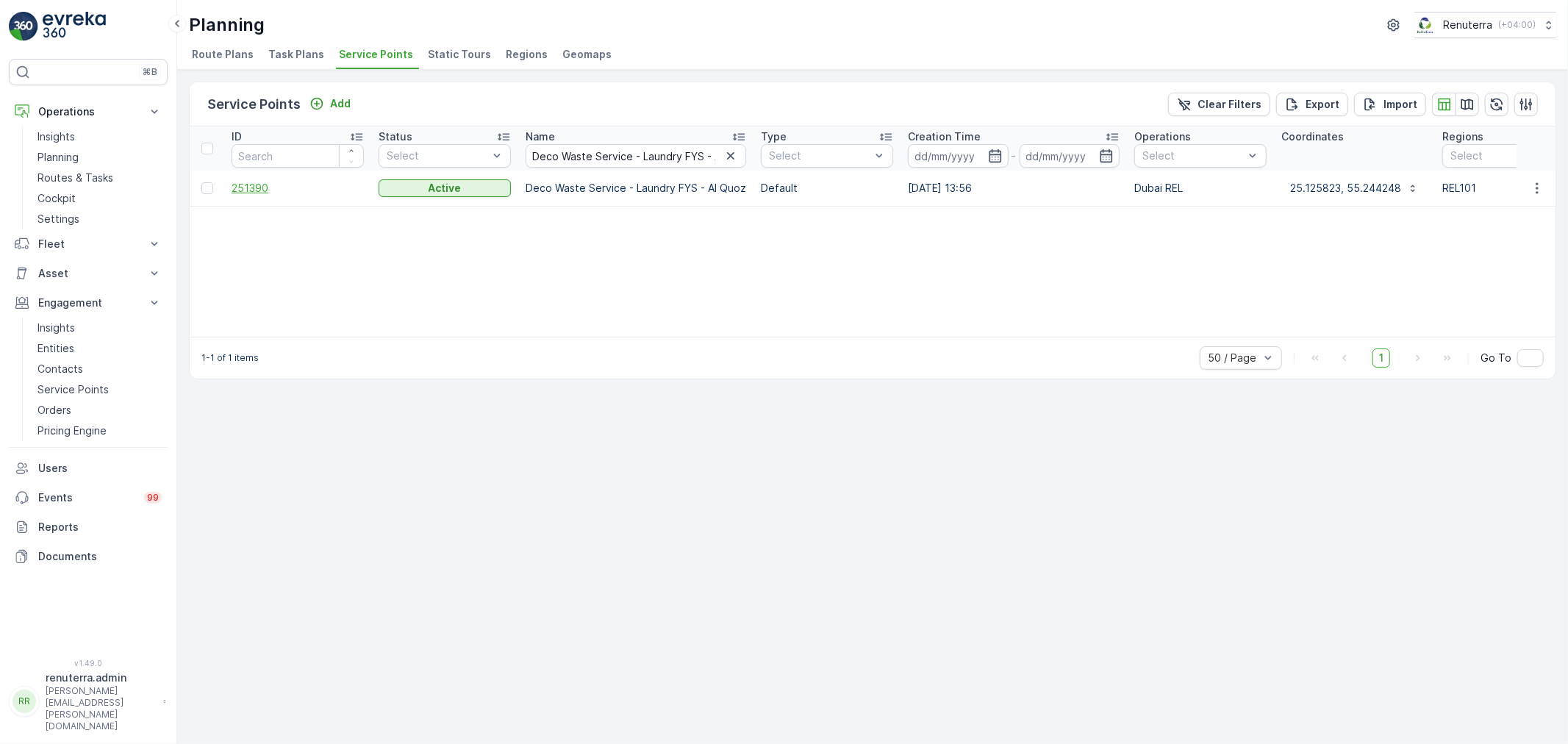
click at [262, 193] on span "251390" at bounding box center [297, 188] width 132 height 15
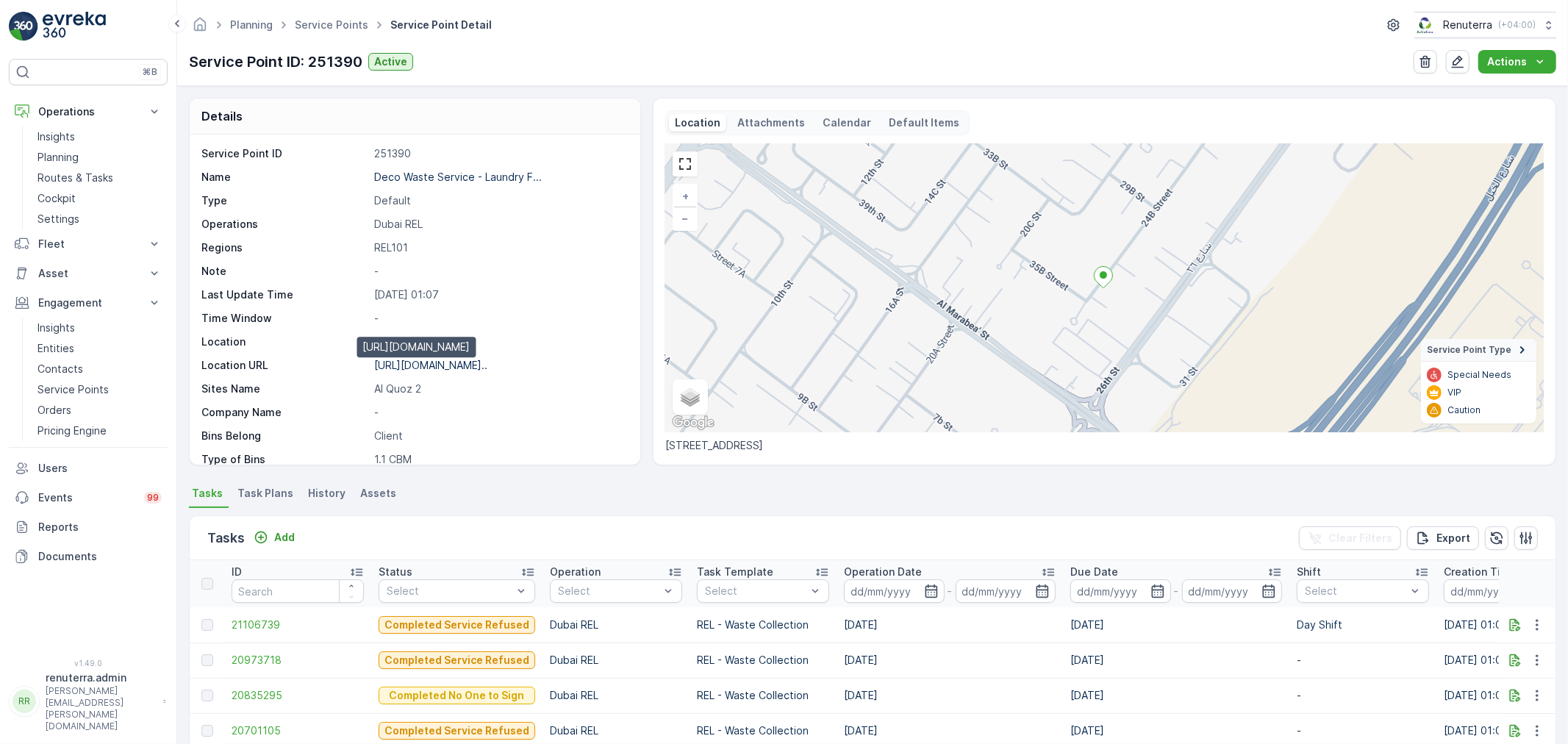
click at [457, 369] on p "[URL][DOMAIN_NAME].." at bounding box center [430, 364] width 114 height 13
click at [339, 34] on div "Planning Service Points Service Point Detail Renuterra ( +04:00 )" at bounding box center [872, 25] width 1367 height 26
click at [339, 20] on link "Service Points" at bounding box center [331, 25] width 73 height 13
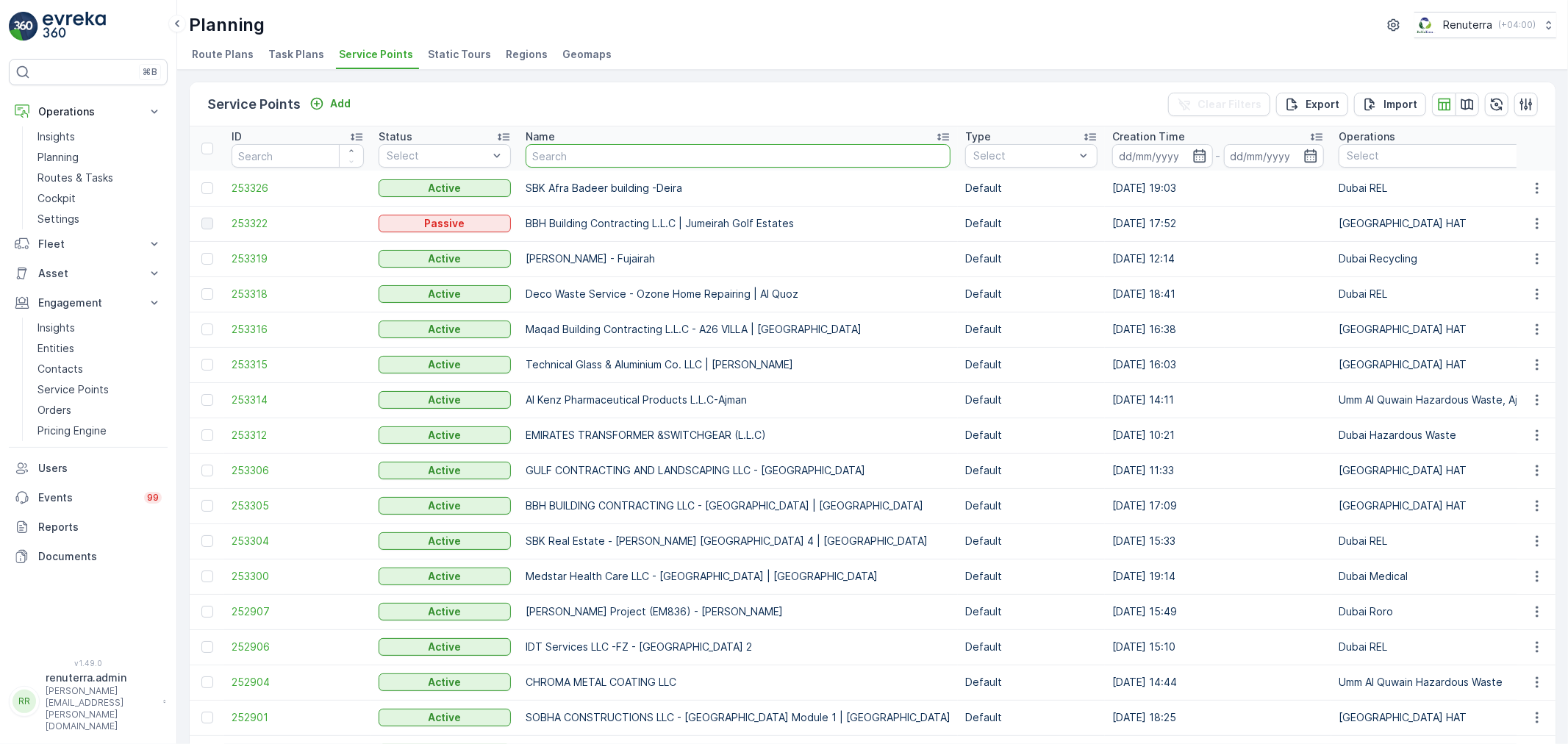
click at [578, 162] on input "text" at bounding box center [738, 156] width 425 height 24
paste input "Deco Waste Service - Auto Motion Service & Repair - Al Quoz"
type input "Deco Waste Service - Auto Motion Service & Repair - Al Quoz"
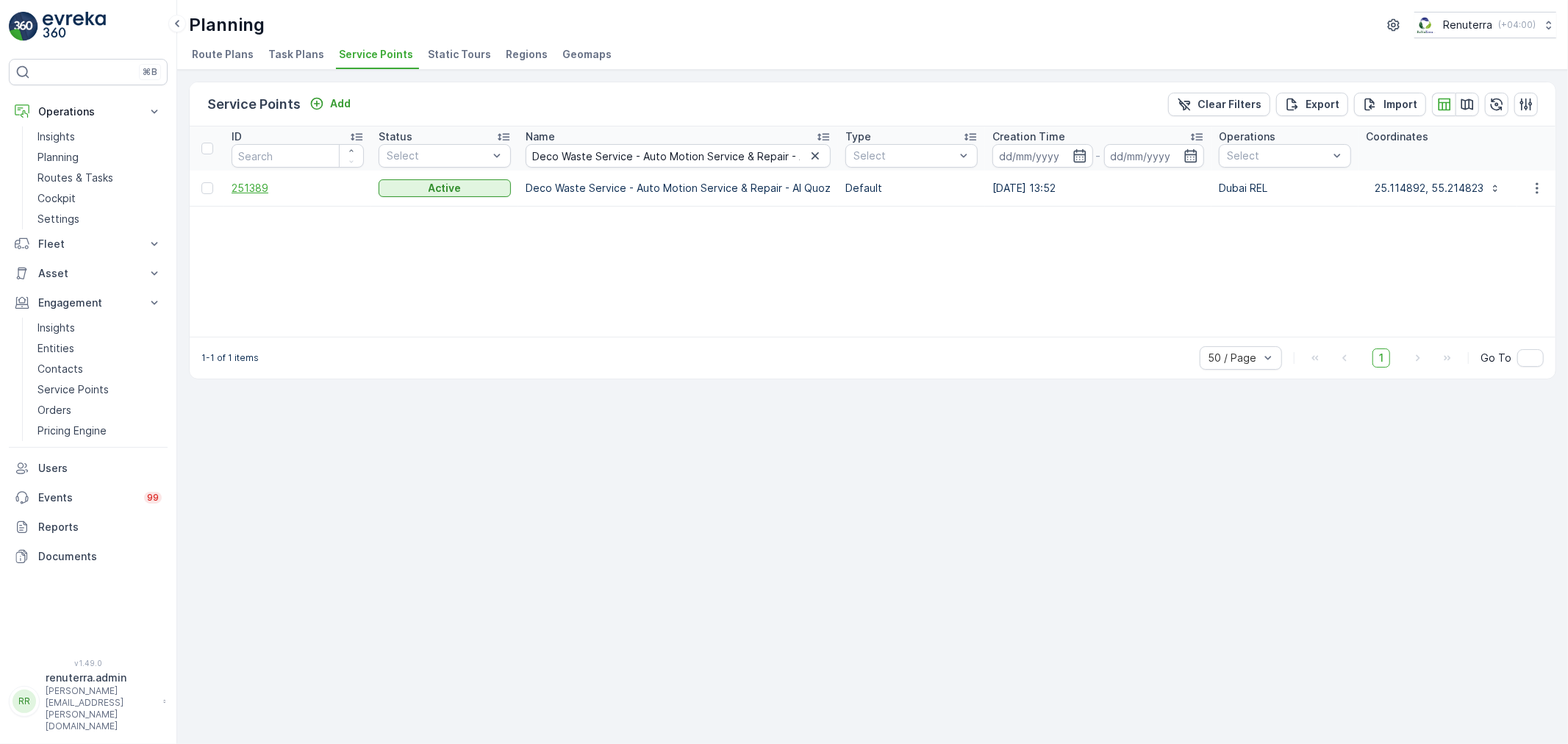
click at [260, 189] on span "251389" at bounding box center [297, 188] width 132 height 15
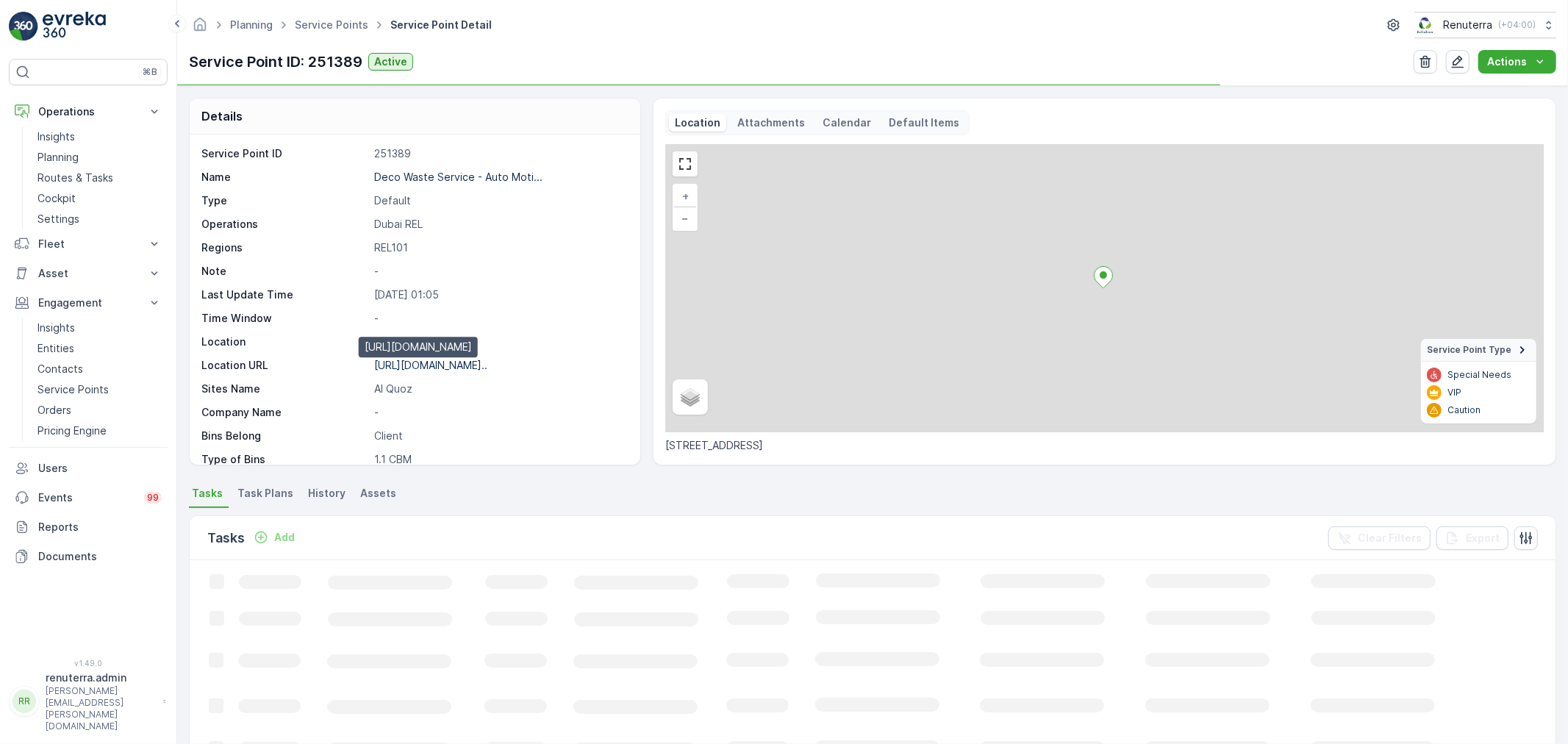
click at [467, 369] on p "[URL][DOMAIN_NAME].." at bounding box center [430, 364] width 114 height 13
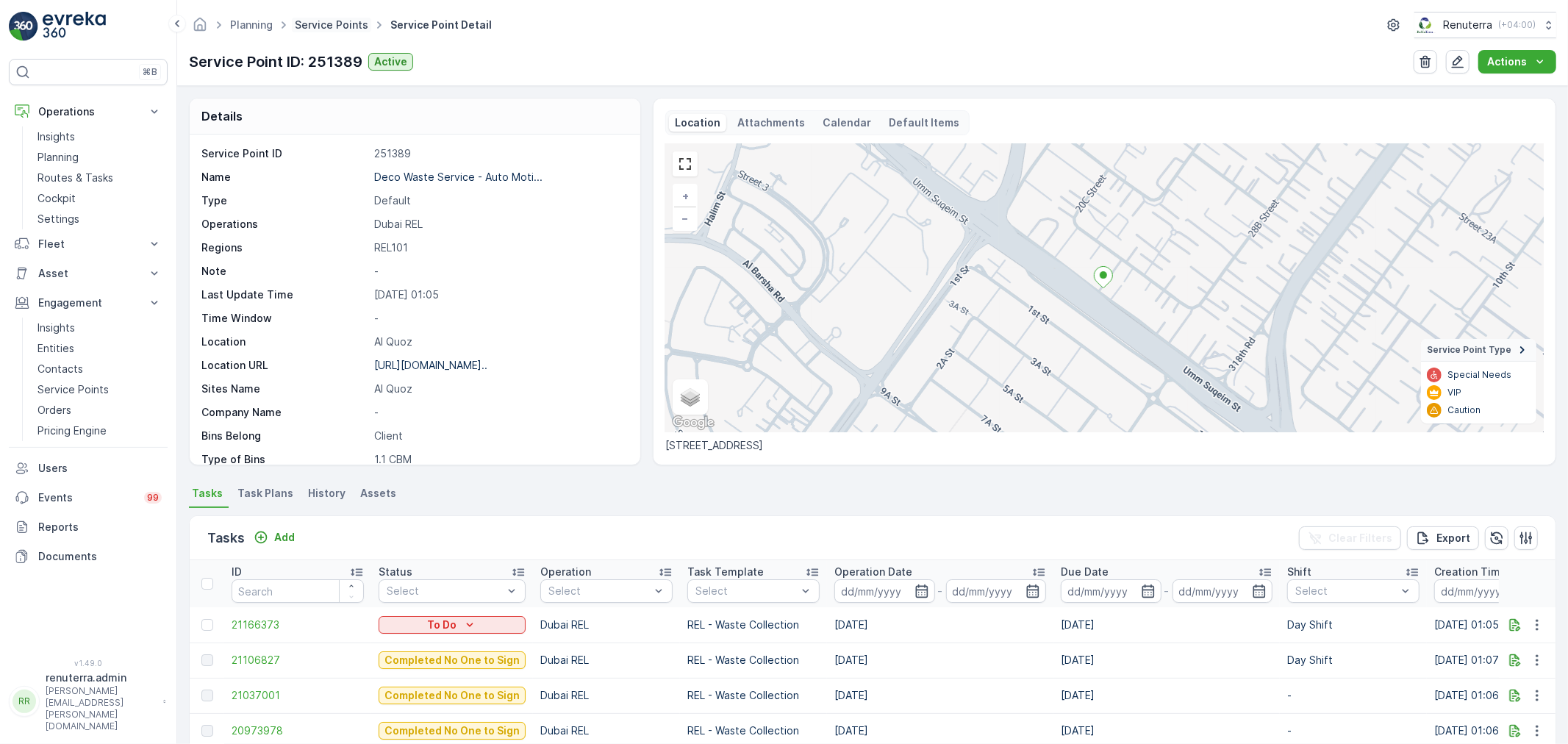
click at [339, 24] on link "Service Points" at bounding box center [331, 25] width 73 height 13
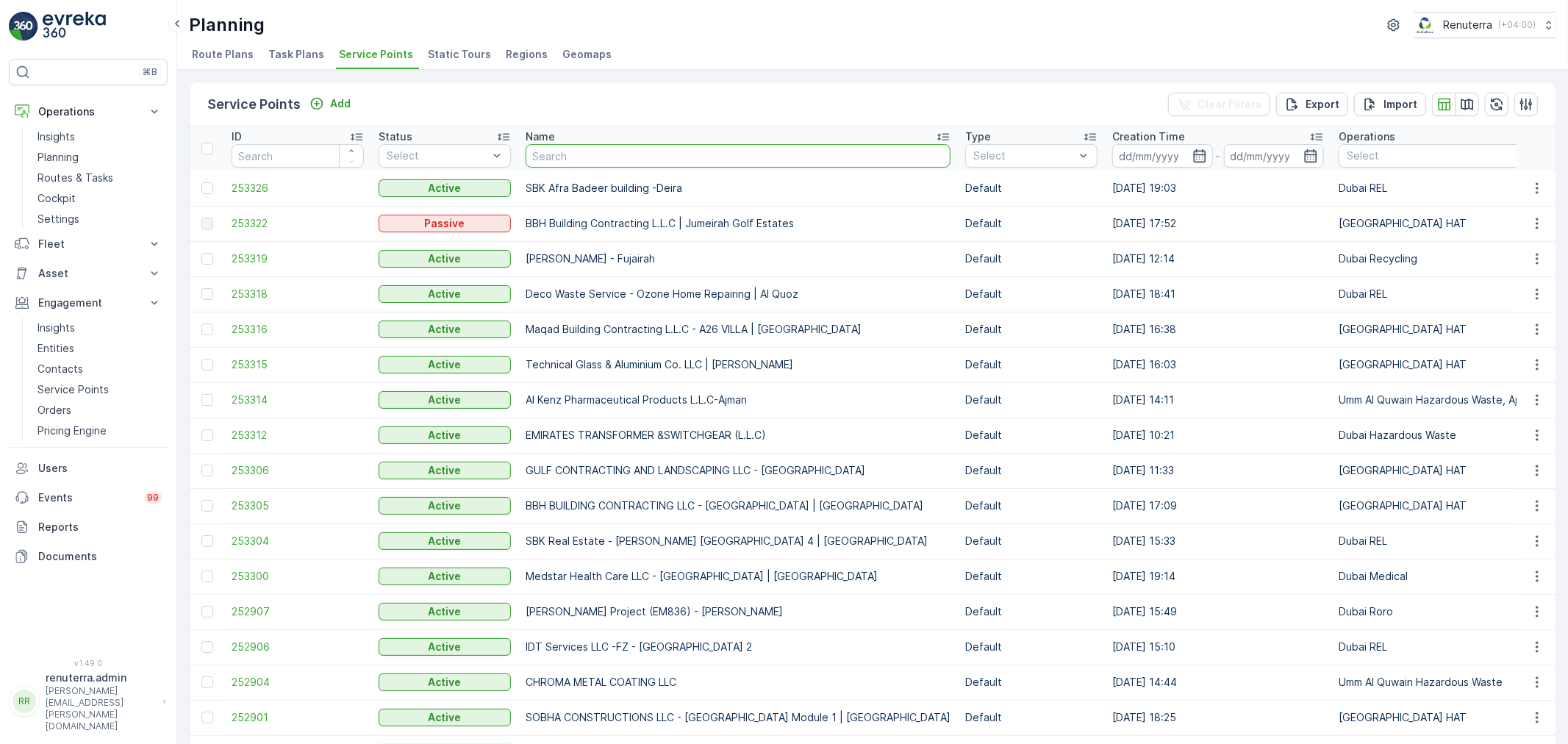
click at [559, 162] on input "text" at bounding box center [738, 156] width 425 height 24
paste input "Deco Waste Service - Maestro - Al Quoz"
type input "Deco Waste Service - Maestro - Al Quoz"
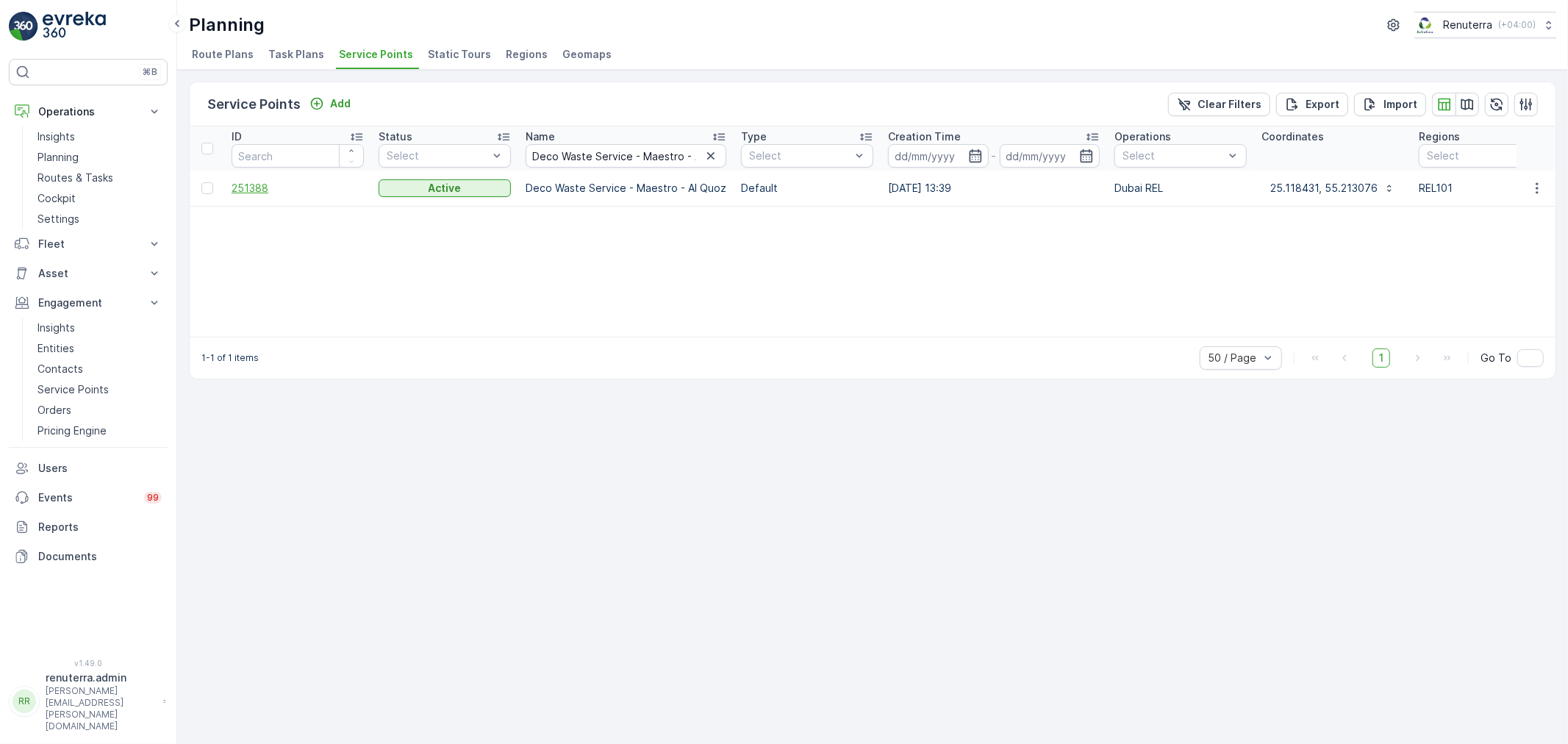
click at [254, 188] on span "251388" at bounding box center [297, 188] width 132 height 15
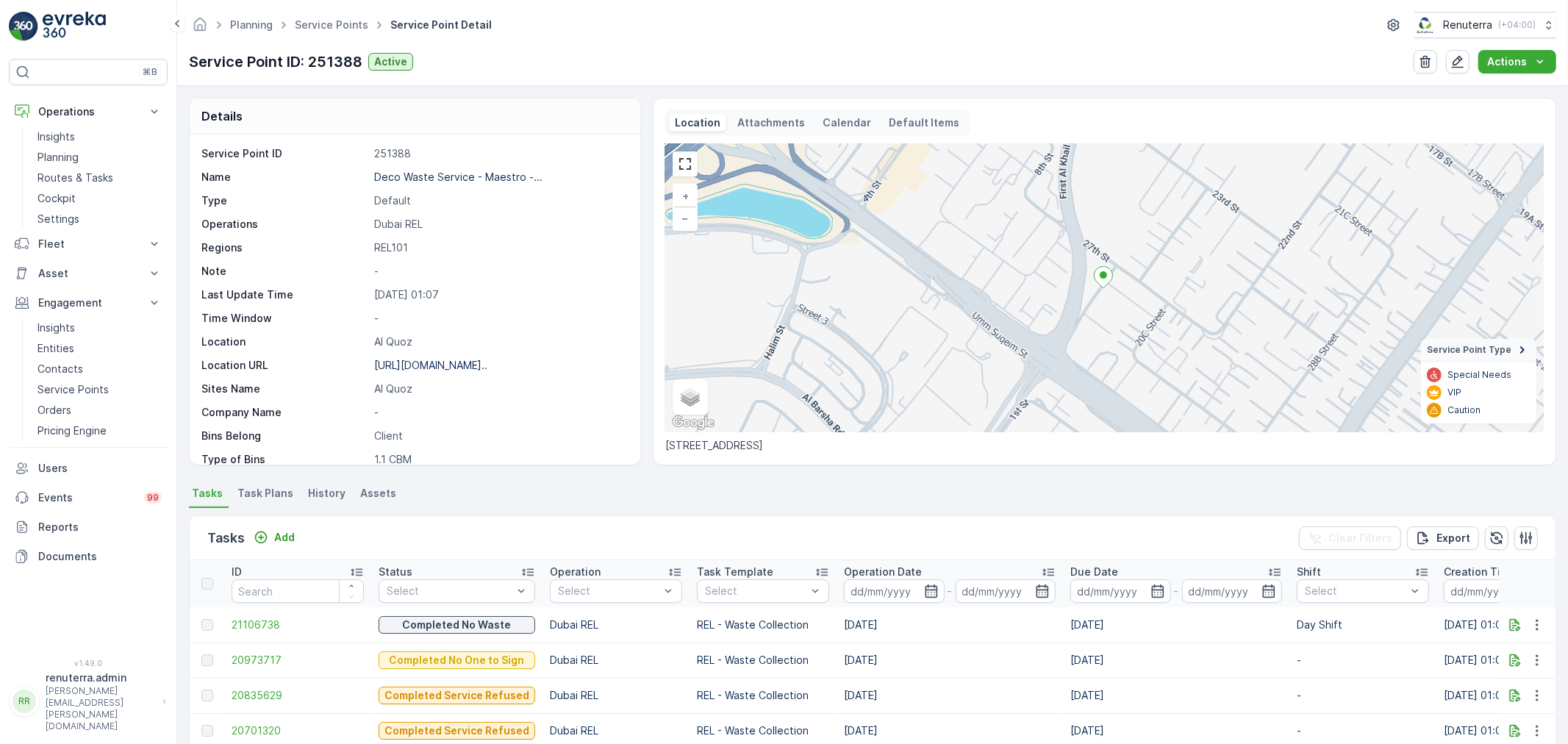
click at [443, 372] on div "[URL][DOMAIN_NAME].." at bounding box center [430, 364] width 114 height 15
click at [446, 365] on p "[URL][DOMAIN_NAME].." at bounding box center [430, 364] width 114 height 13
click at [335, 28] on link "Service Points" at bounding box center [331, 25] width 73 height 13
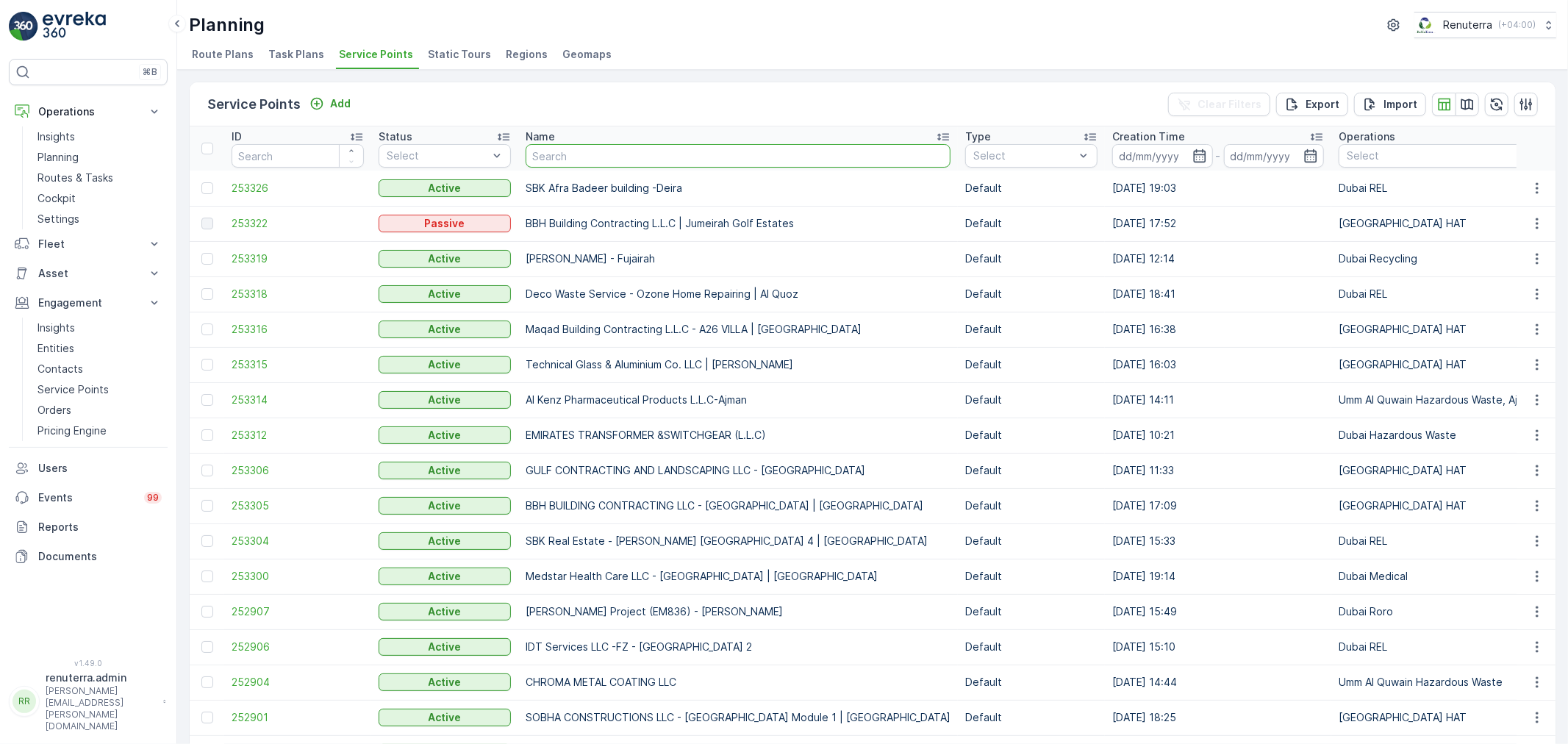
click at [594, 156] on input "text" at bounding box center [738, 156] width 425 height 24
paste input "Deco Waste Service - Road Force - Al Quoz"
type input "Deco Waste Service - Road Force - Al Quoz"
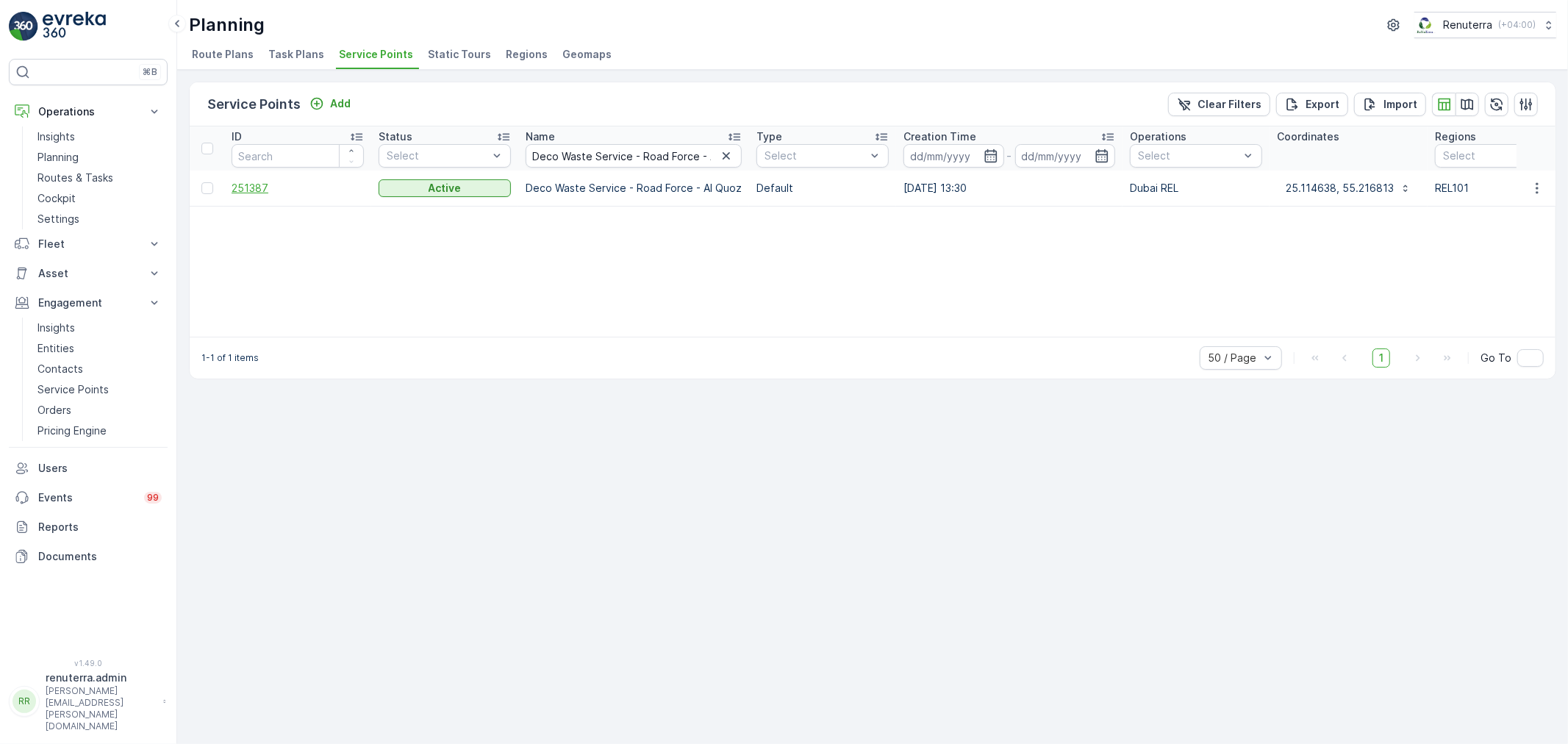
click at [259, 187] on span "251387" at bounding box center [297, 188] width 132 height 15
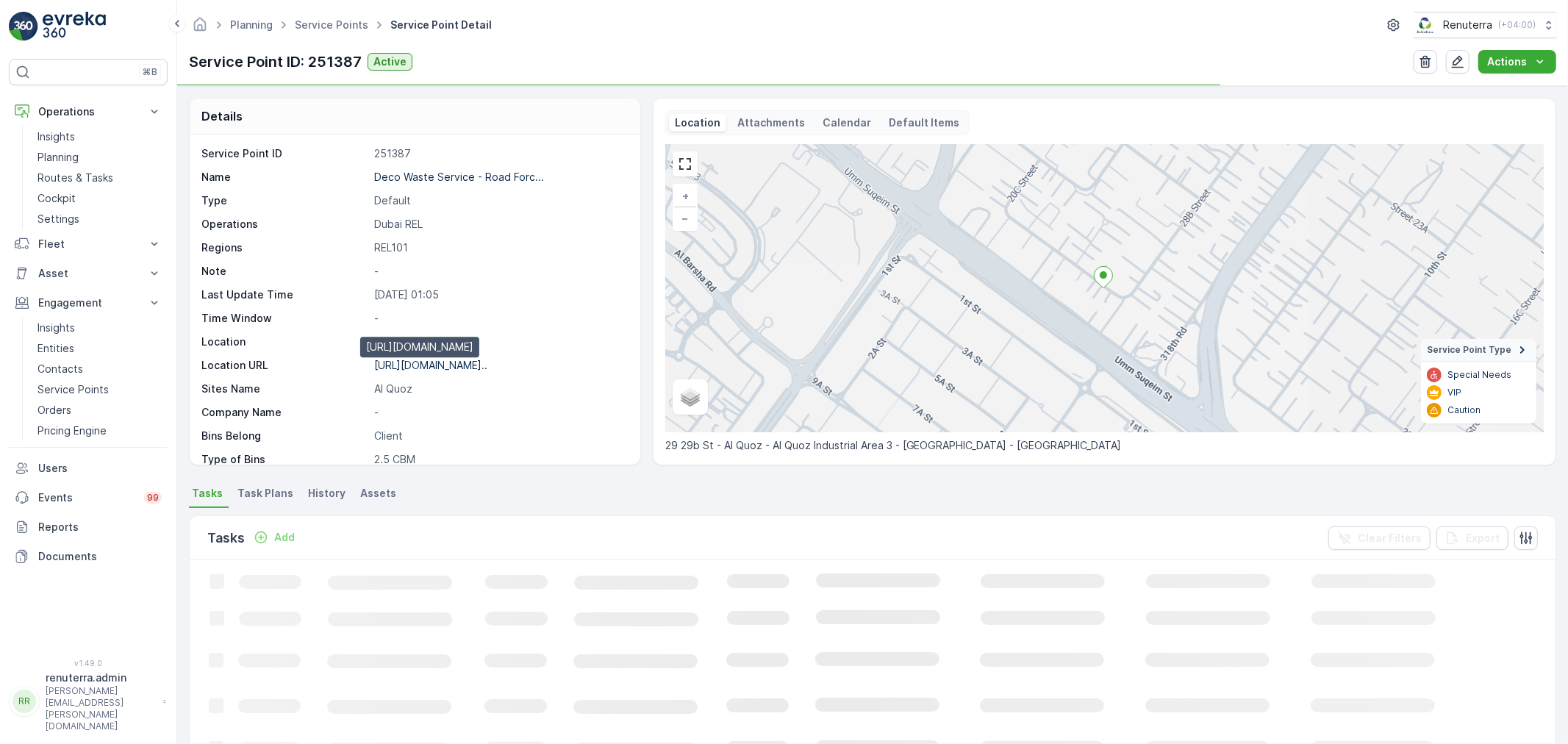
click at [446, 366] on p "[URL][DOMAIN_NAME].." at bounding box center [430, 364] width 114 height 13
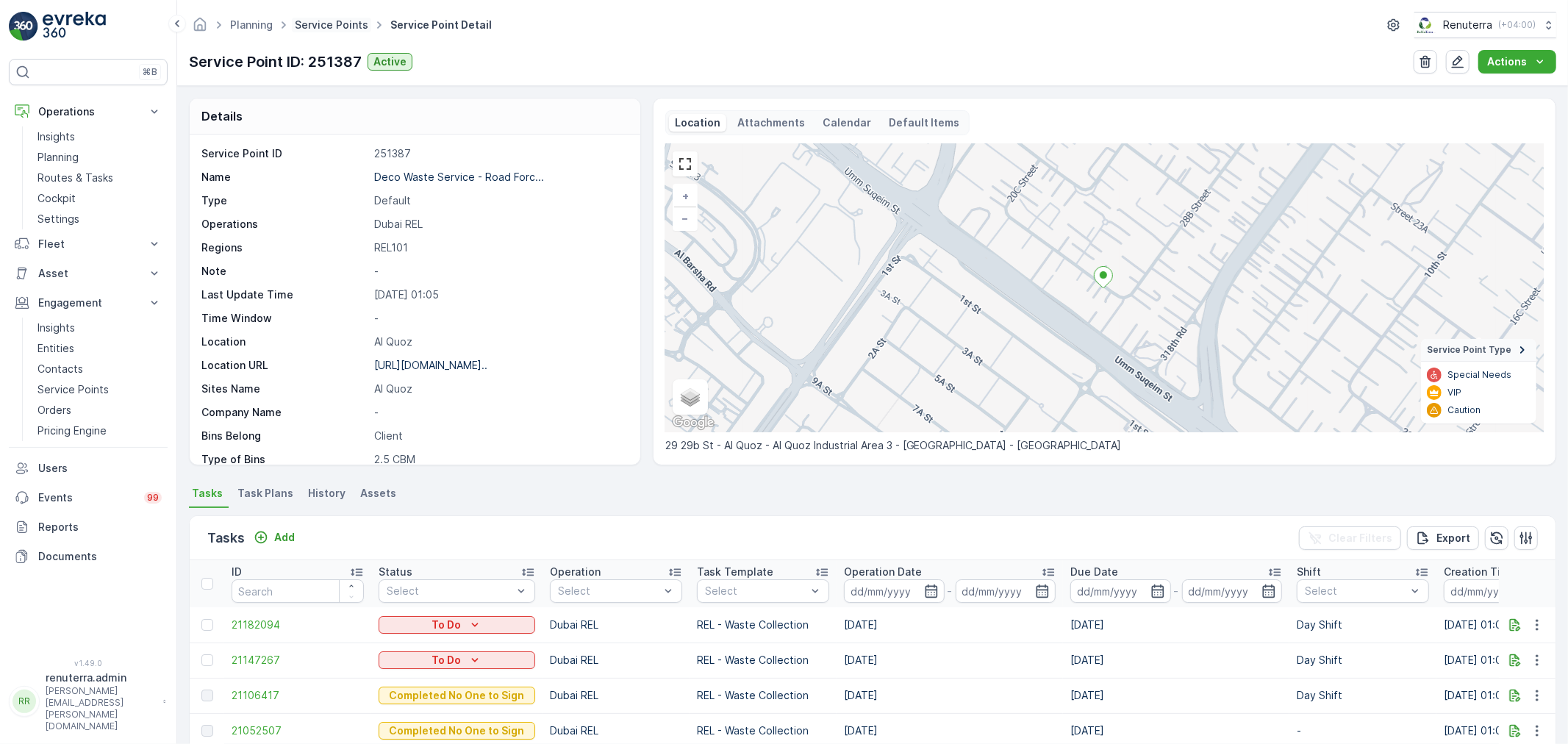
click at [328, 19] on link "Service Points" at bounding box center [331, 25] width 73 height 13
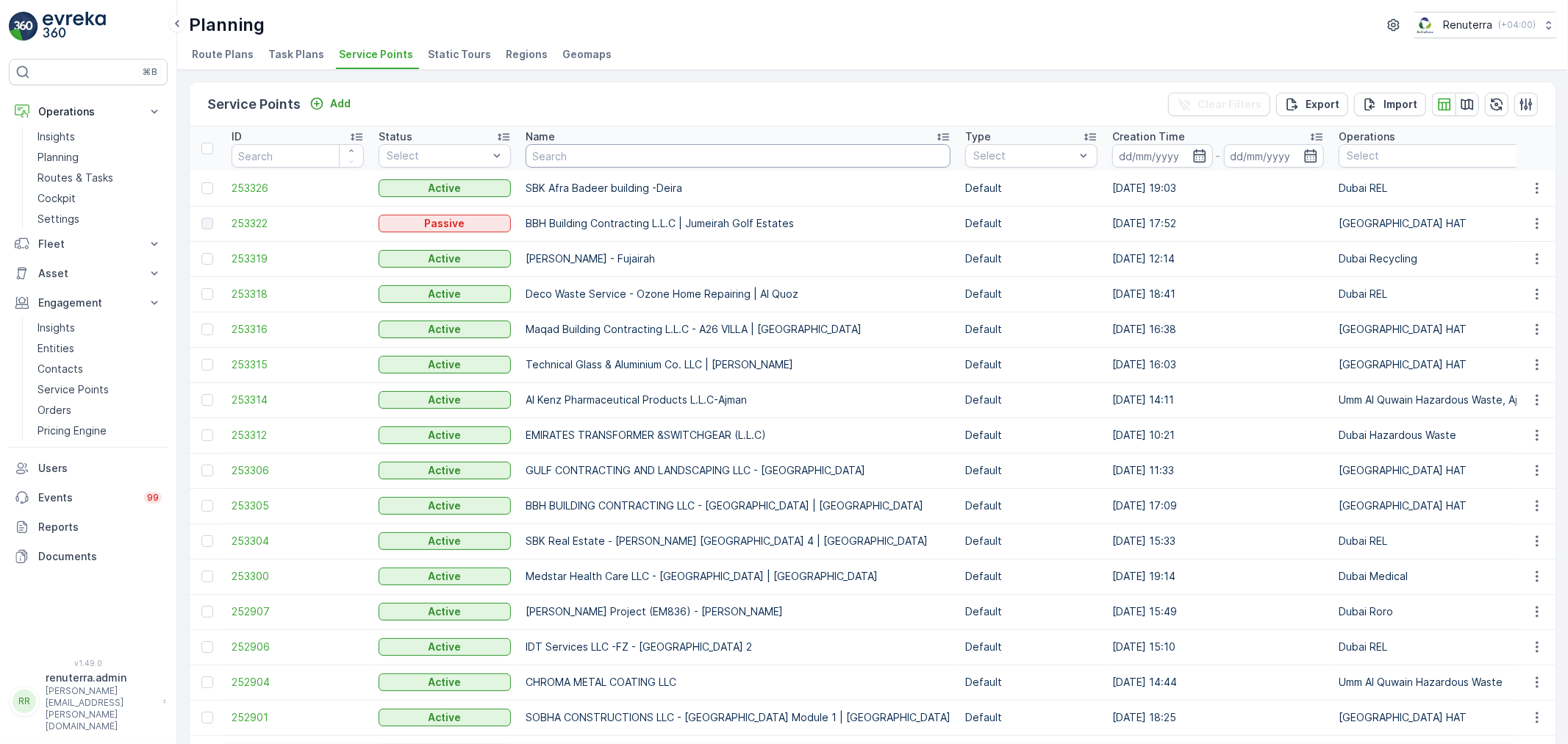
drag, startPoint x: 328, startPoint y: 19, endPoint x: 584, endPoint y: 149, distance: 287.1
click at [584, 149] on input "text" at bounding box center [738, 156] width 425 height 24
paste input "AL YASIN TRADITIONAL KITCHEN"
type input "AL YASIN TRADITIONAL KITCHEN"
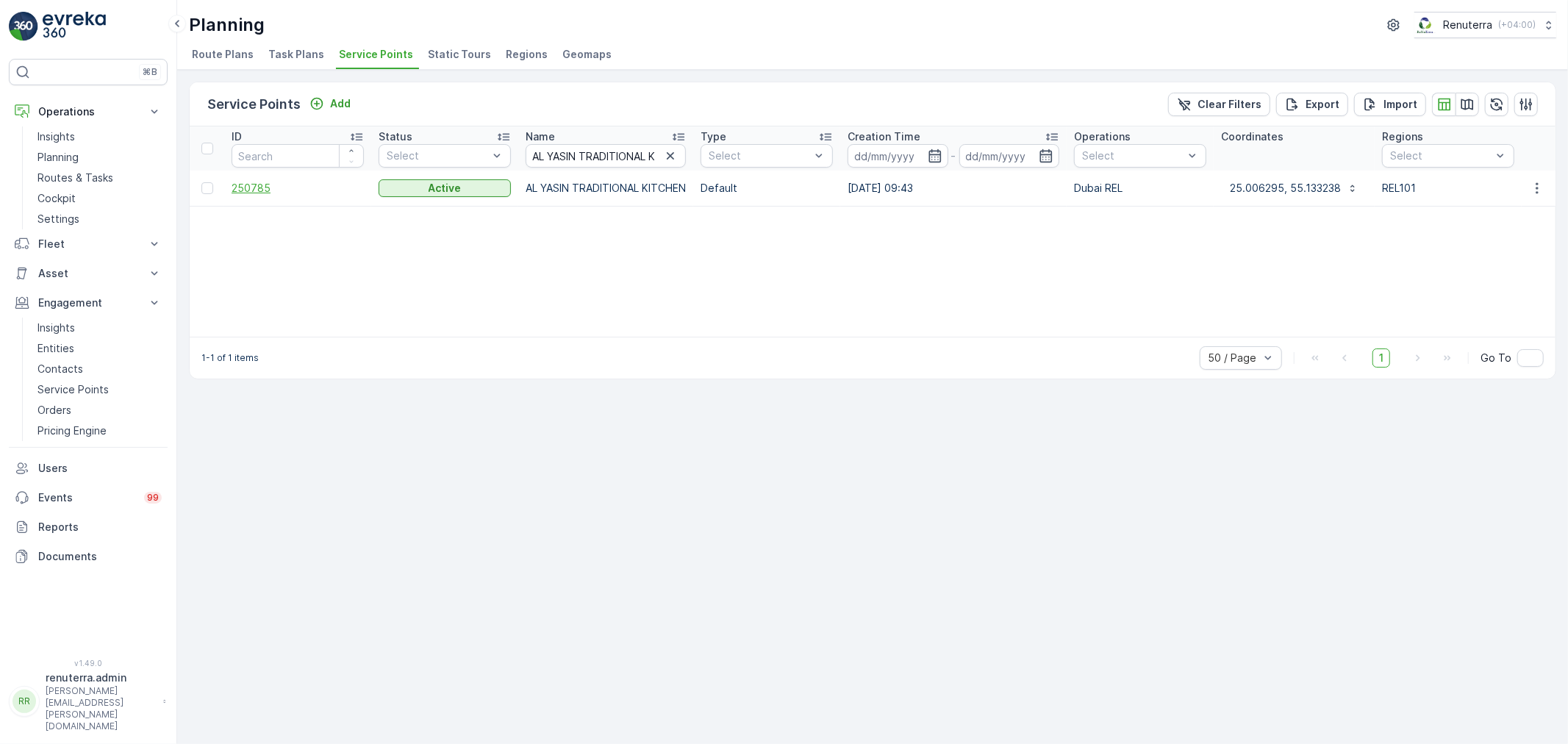
click at [259, 193] on span "250785" at bounding box center [297, 188] width 132 height 15
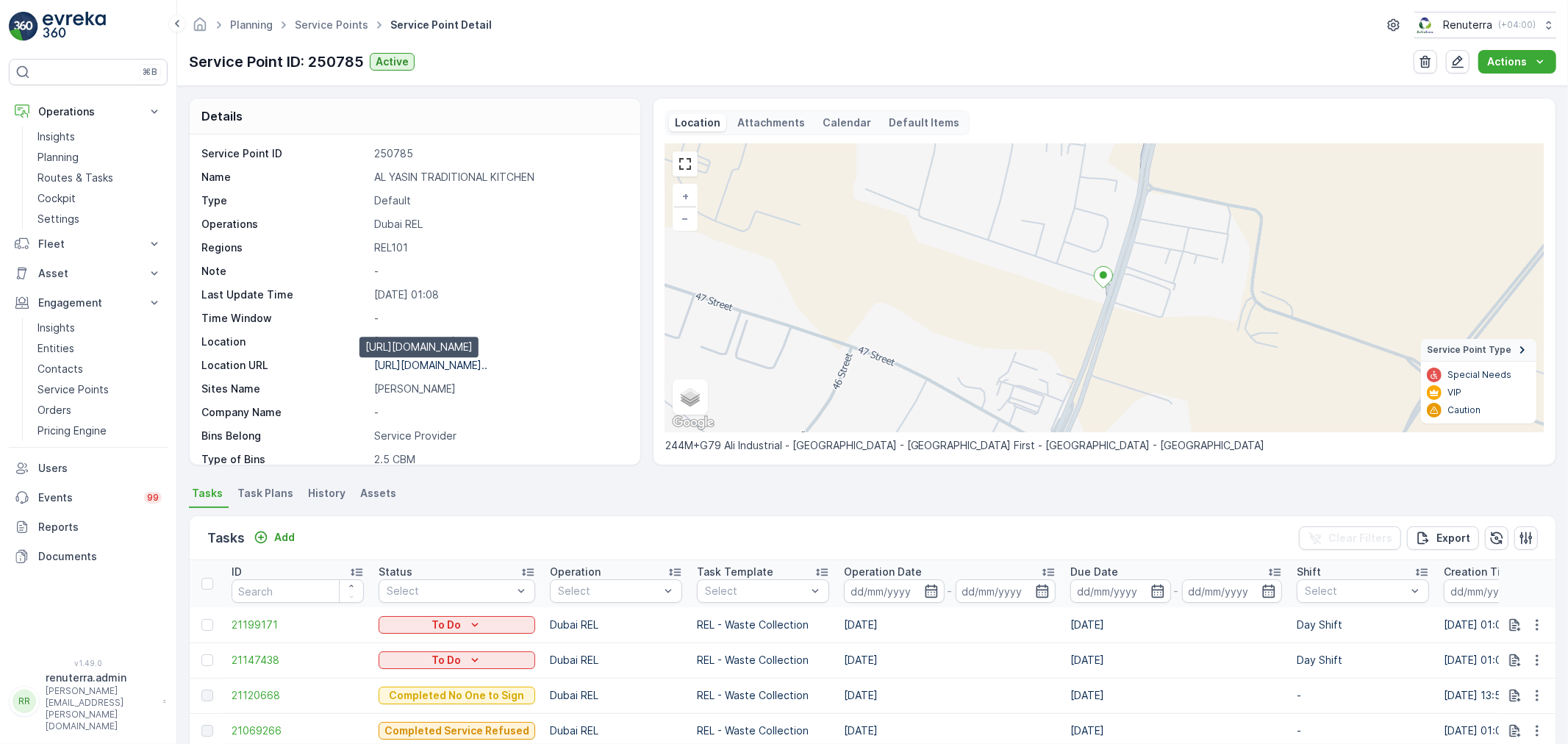
click at [434, 369] on p "[URL][DOMAIN_NAME].." at bounding box center [430, 364] width 114 height 13
click at [314, 24] on link "Service Points" at bounding box center [331, 25] width 73 height 13
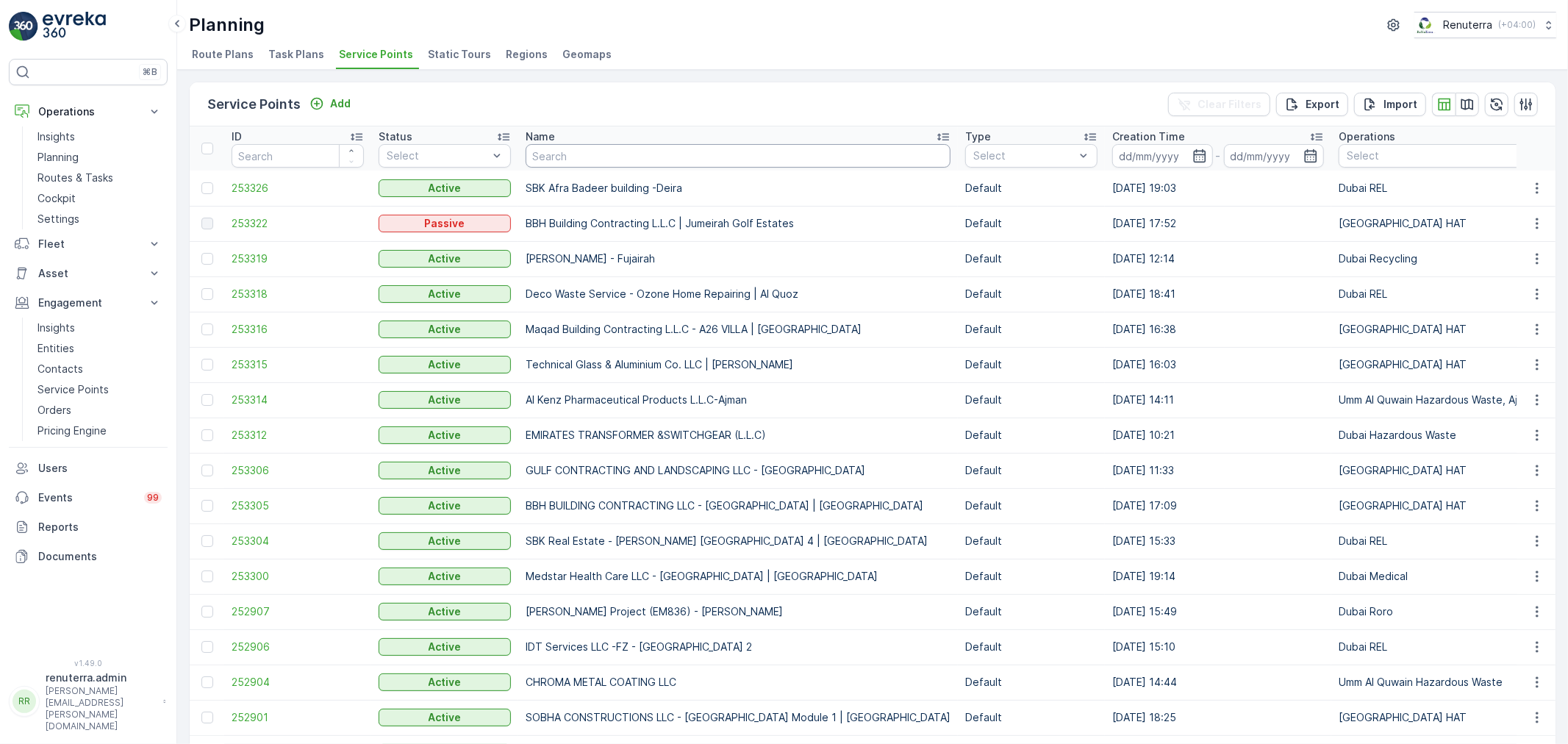
click at [601, 144] on input "text" at bounding box center [738, 156] width 425 height 24
paste input "AL [PERSON_NAME] L.L.C - Al Quoz 1"
type input "AL [PERSON_NAME] L.L.C - Al Quoz 1"
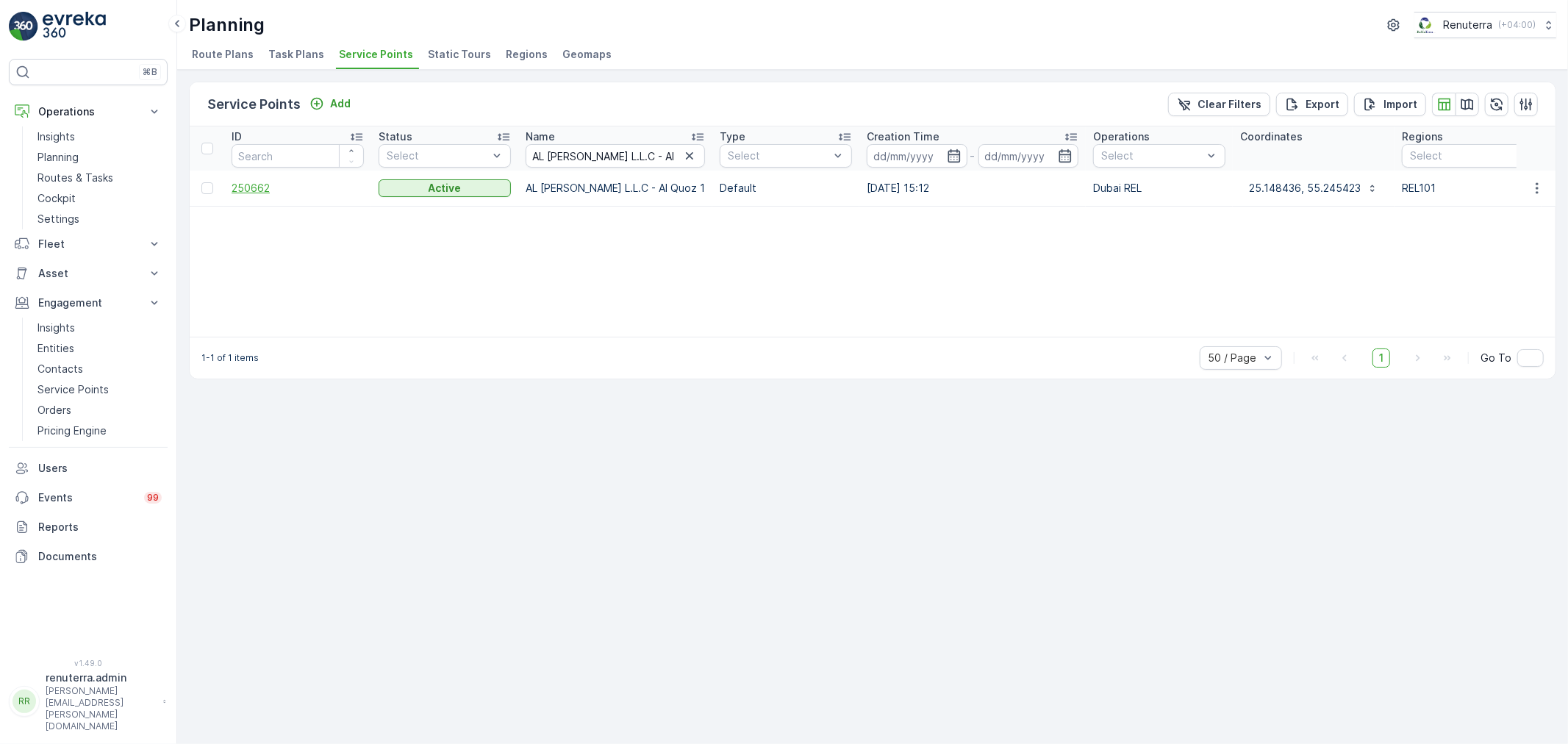
click at [261, 189] on span "250662" at bounding box center [297, 188] width 132 height 15
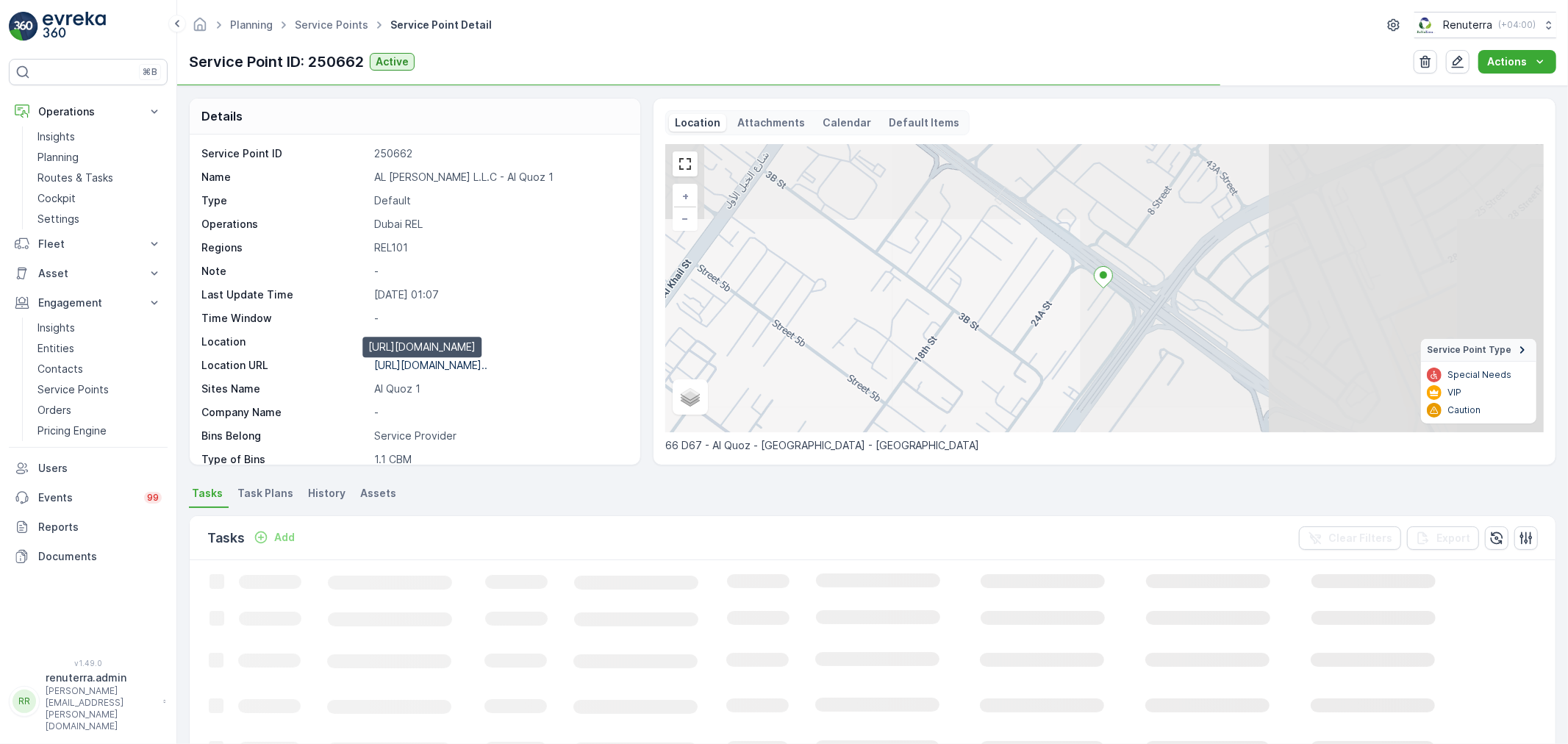
click at [469, 363] on p "[URL][DOMAIN_NAME].." at bounding box center [430, 364] width 114 height 13
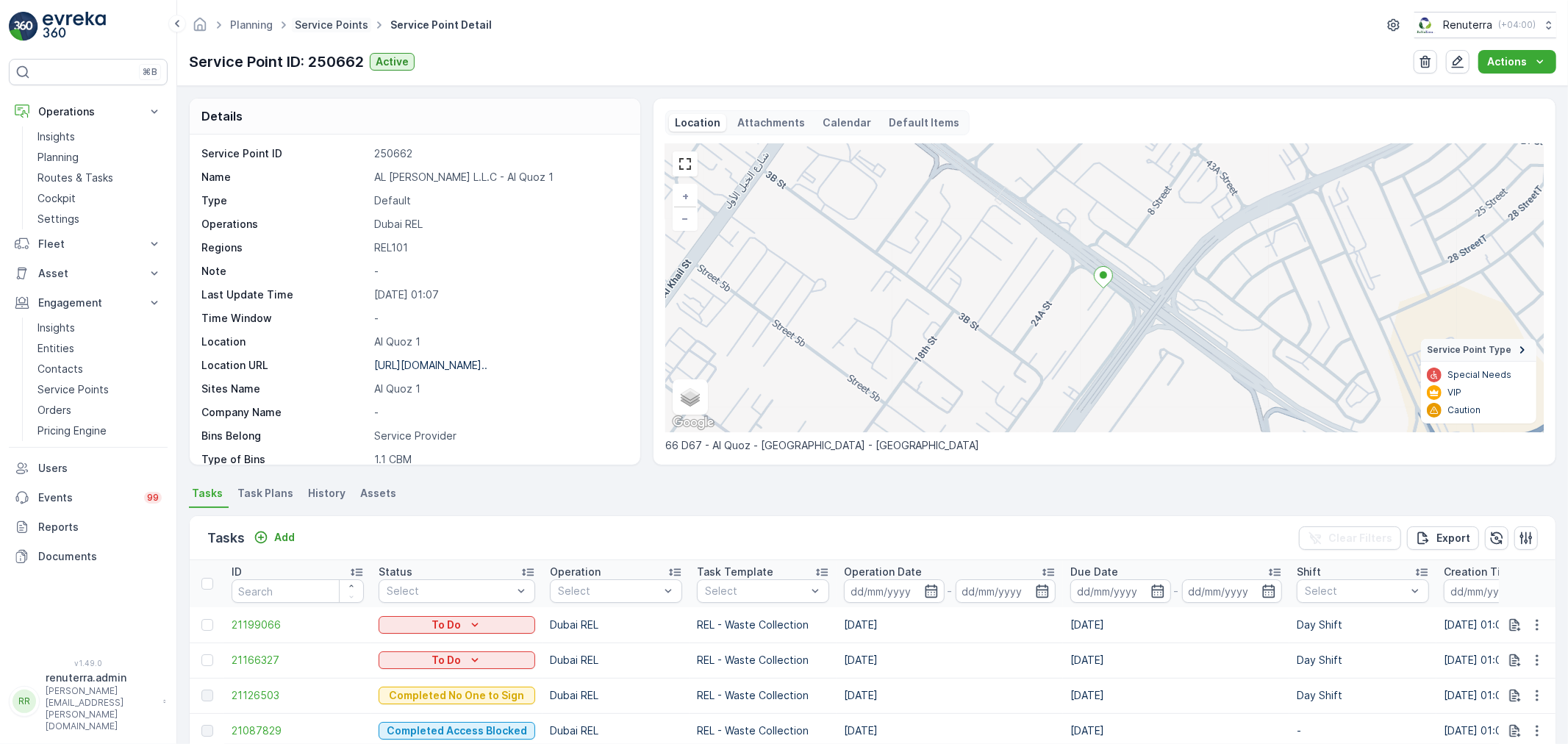
click at [332, 25] on link "Service Points" at bounding box center [331, 25] width 73 height 13
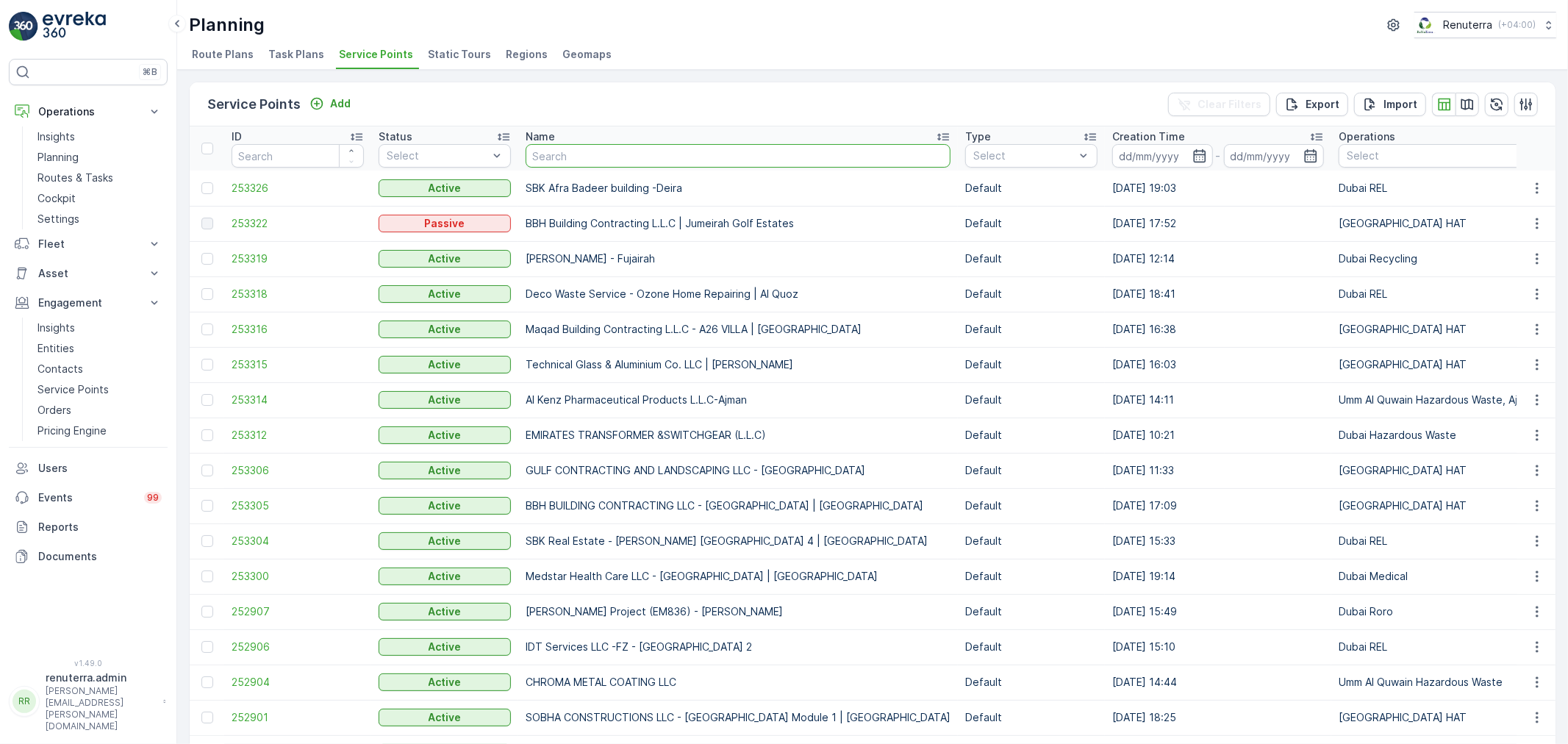
click at [644, 164] on input "text" at bounding box center [738, 156] width 425 height 24
paste input "SYMBIOSISOWNER ASSOCIATION MANAGEMENT SERVICES-JVC"
type input "SYMBIOSISOWNER ASSOCIATION MANAGEMENT SERVICES-JVC"
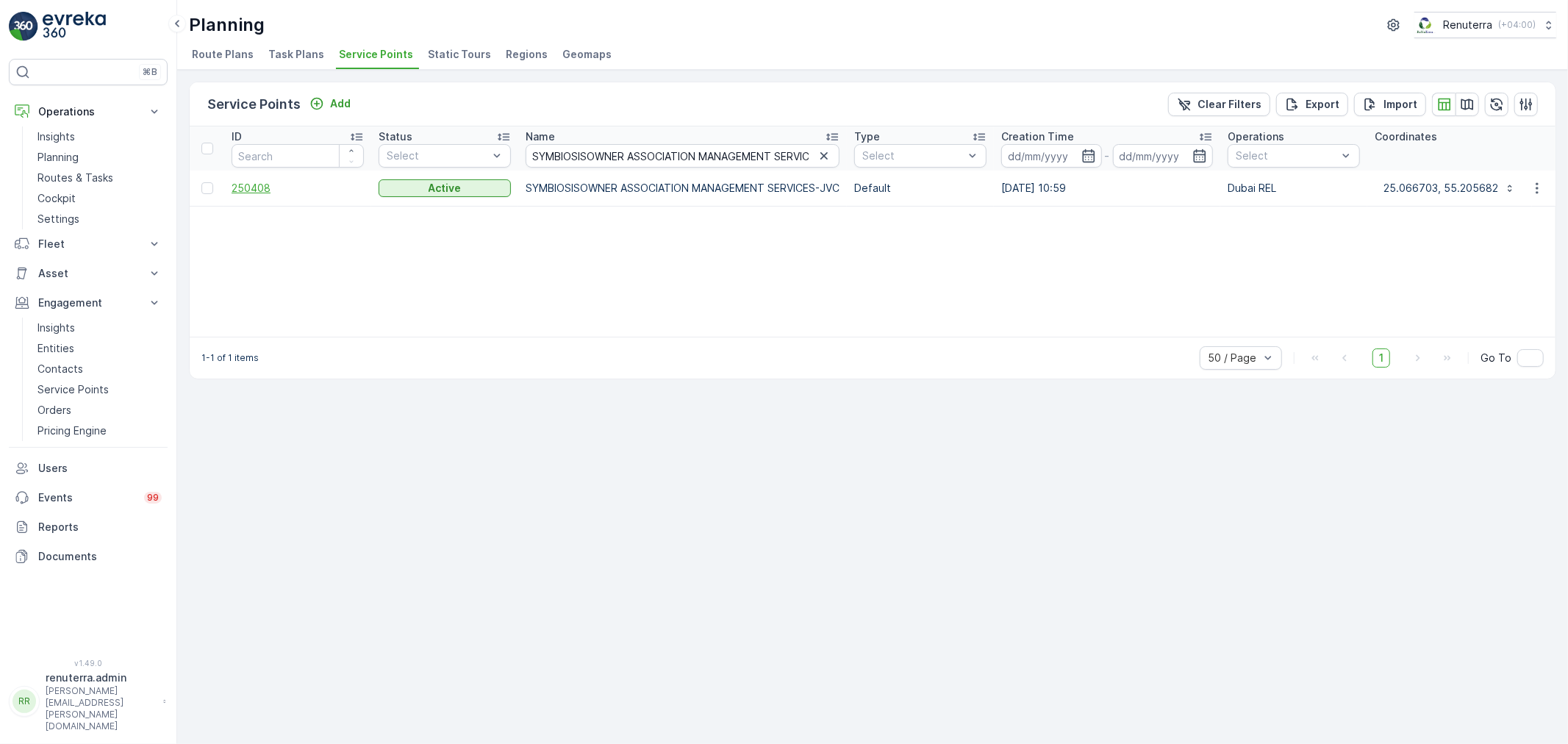
click at [256, 194] on span "250408" at bounding box center [297, 188] width 132 height 15
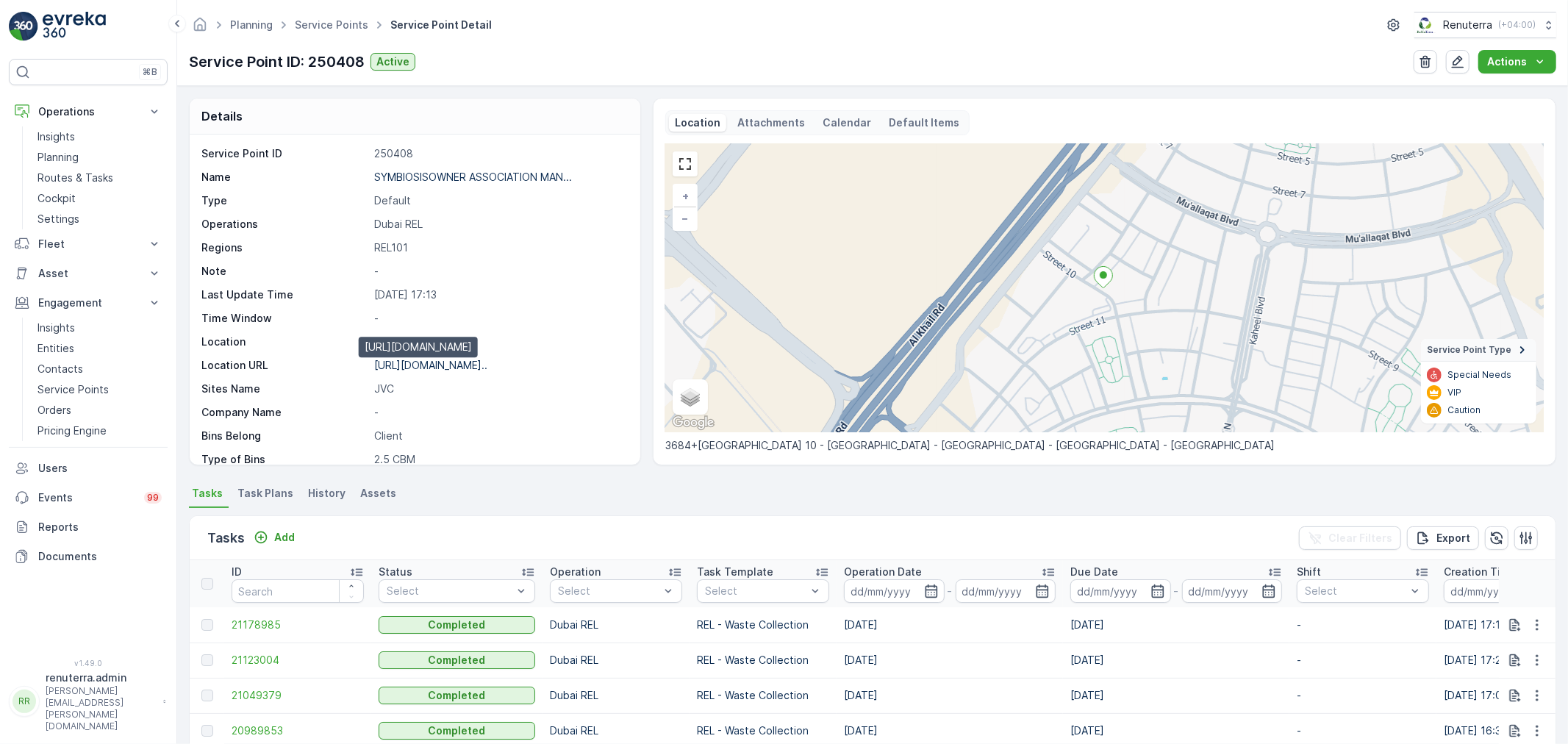
click at [421, 363] on p "[URL][DOMAIN_NAME].." at bounding box center [430, 364] width 114 height 13
click at [318, 26] on link "Service Points" at bounding box center [331, 25] width 73 height 13
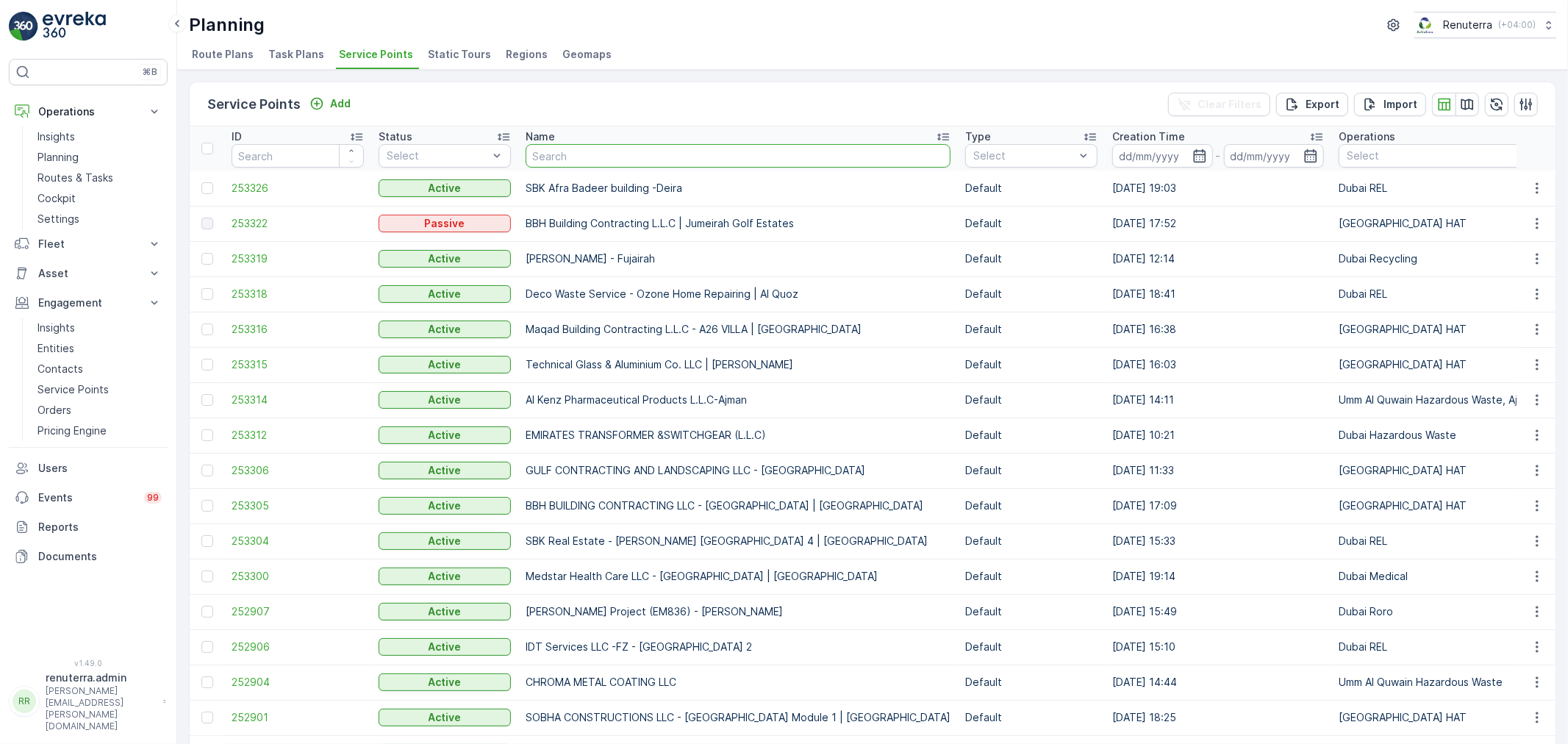
click at [604, 151] on input "text" at bounding box center [738, 156] width 425 height 24
paste input "Salamul Ansar Waste Management LLC on behaf New green star real estate broker l…"
type input "Salamul Ansar Waste Management LLC on behaf New green star real estate broker l…"
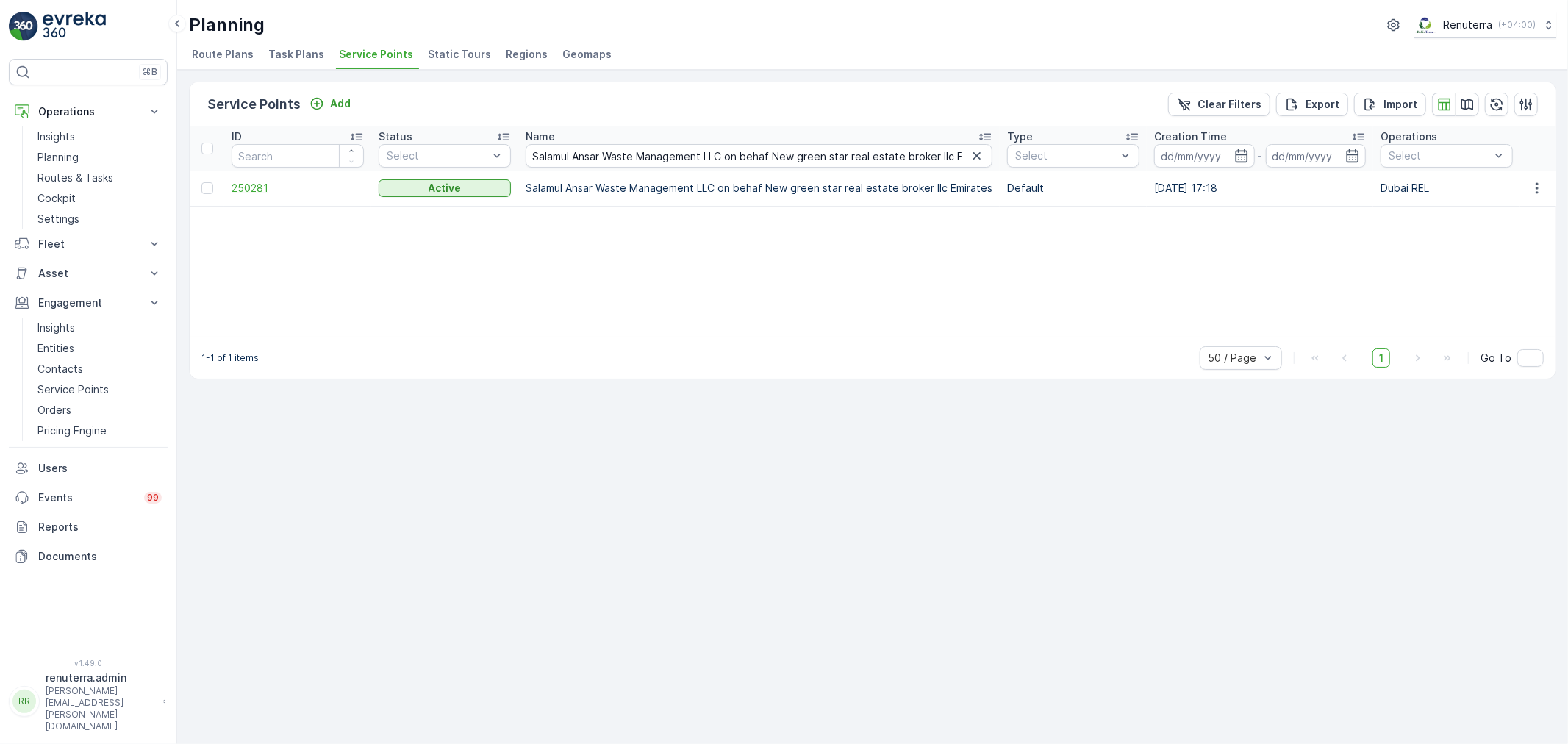
click at [275, 186] on span "250281" at bounding box center [297, 188] width 132 height 15
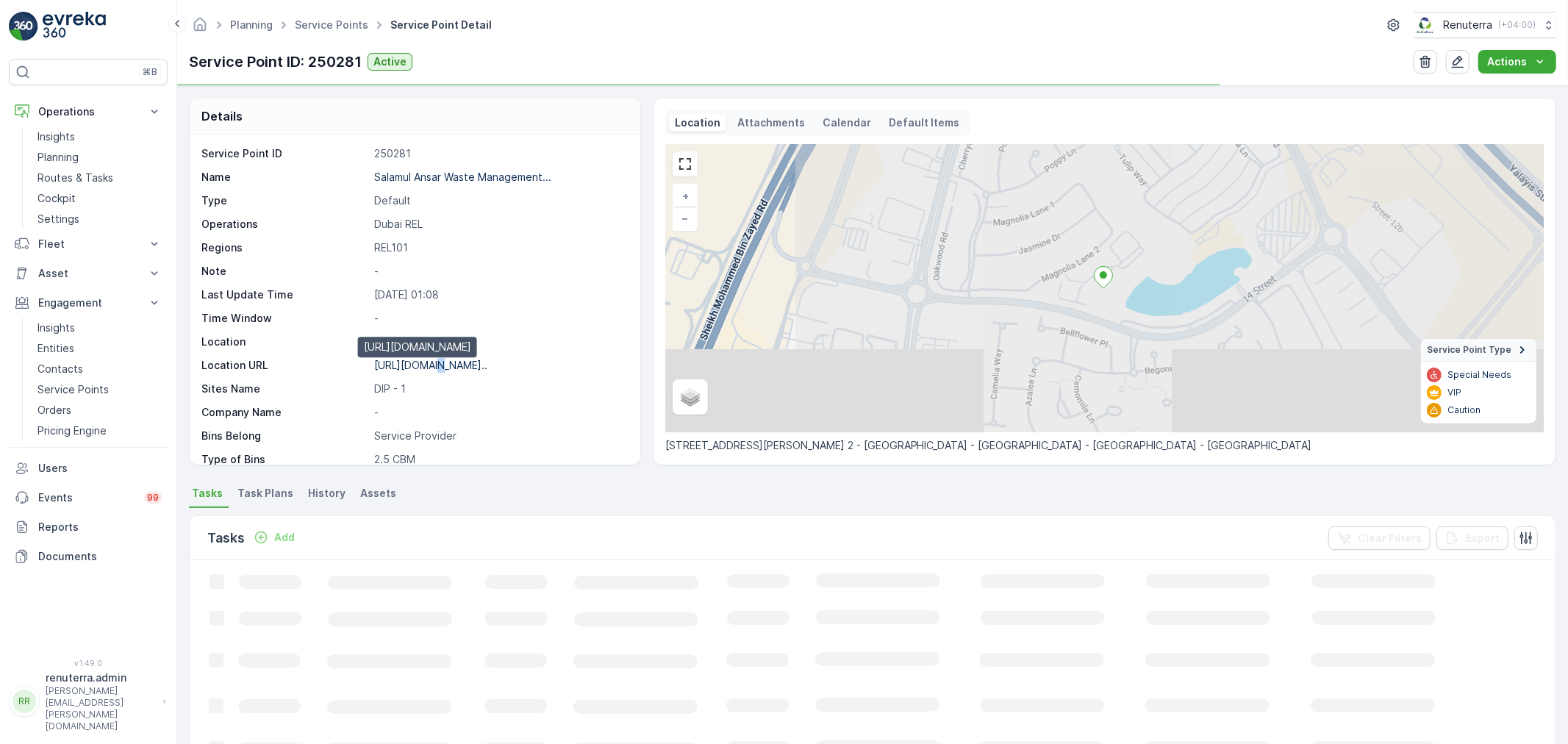
click at [432, 364] on p "[URL][DOMAIN_NAME].." at bounding box center [430, 364] width 114 height 13
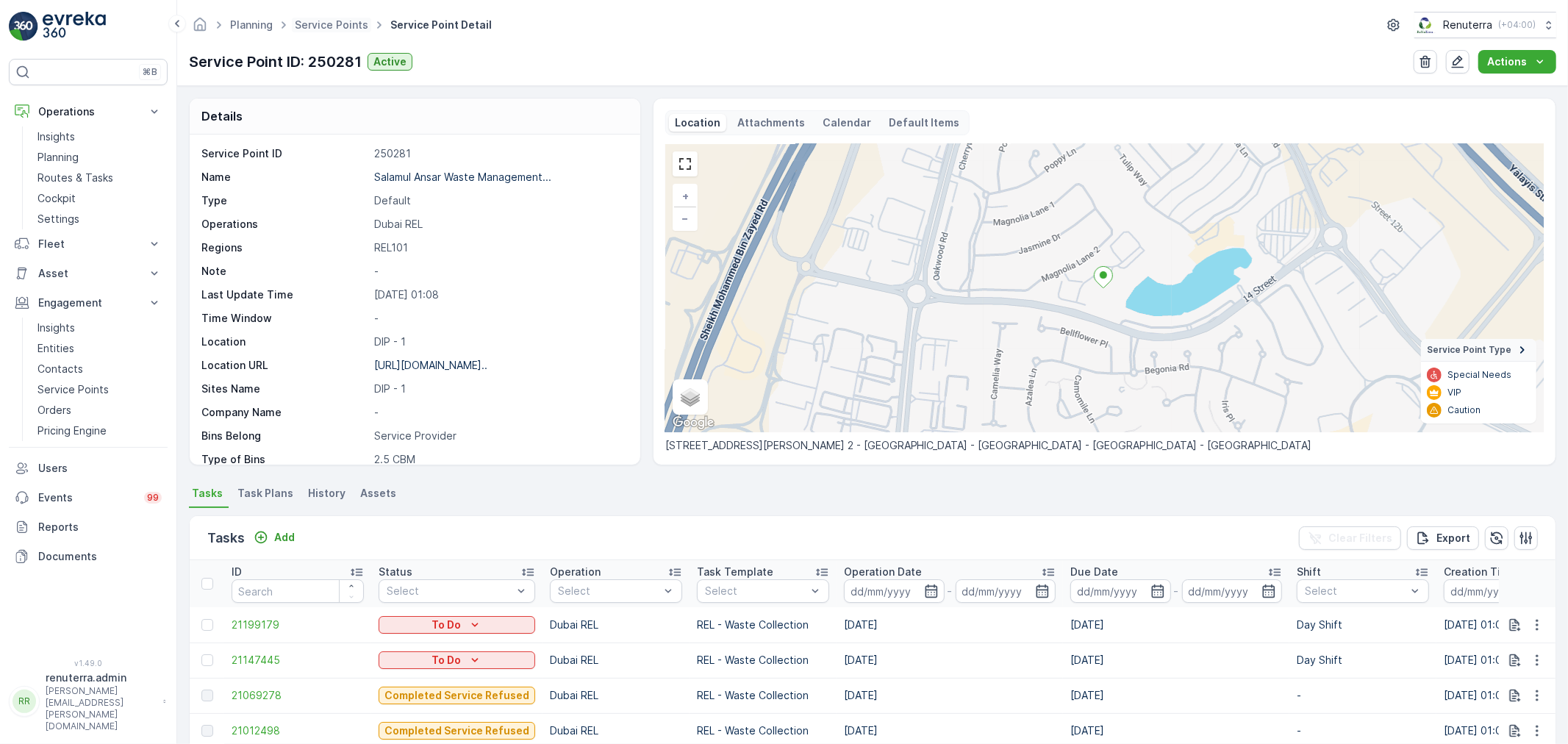
click at [331, 31] on span "Service Points" at bounding box center [331, 25] width 79 height 15
click at [326, 35] on div "Planning Service Points Service Point Detail Renuterra ( +04:00 )" at bounding box center [872, 25] width 1367 height 26
click at [329, 29] on link "Service Points" at bounding box center [331, 25] width 73 height 13
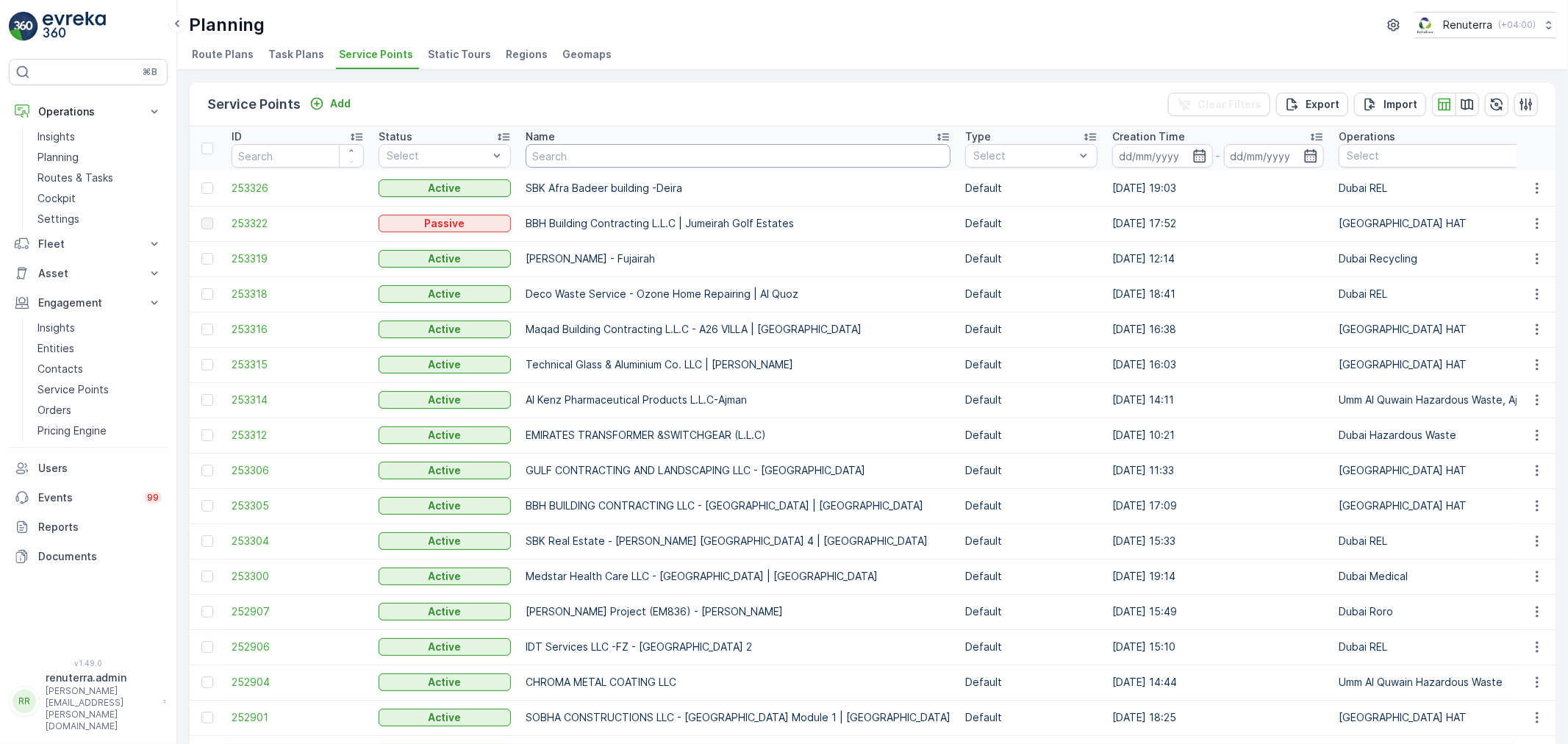
click at [581, 160] on input "text" at bounding box center [738, 156] width 425 height 24
paste input "EMRILL SERVICES -Al Rostamani-[GEOGRAPHIC_DATA]"
type input "EMRILL SERVICES -Al Rostamani-[GEOGRAPHIC_DATA]"
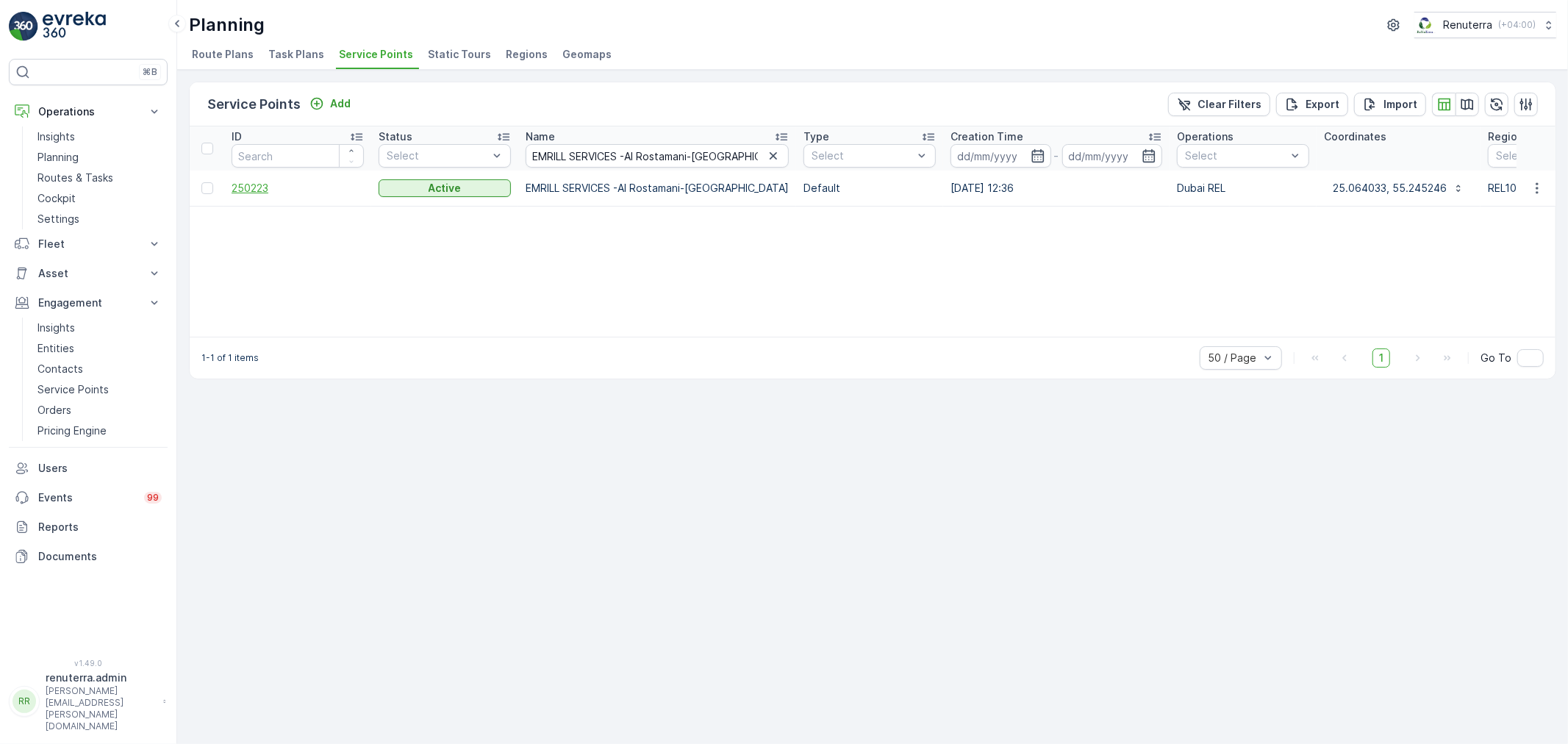
click at [236, 188] on span "250223" at bounding box center [297, 188] width 132 height 15
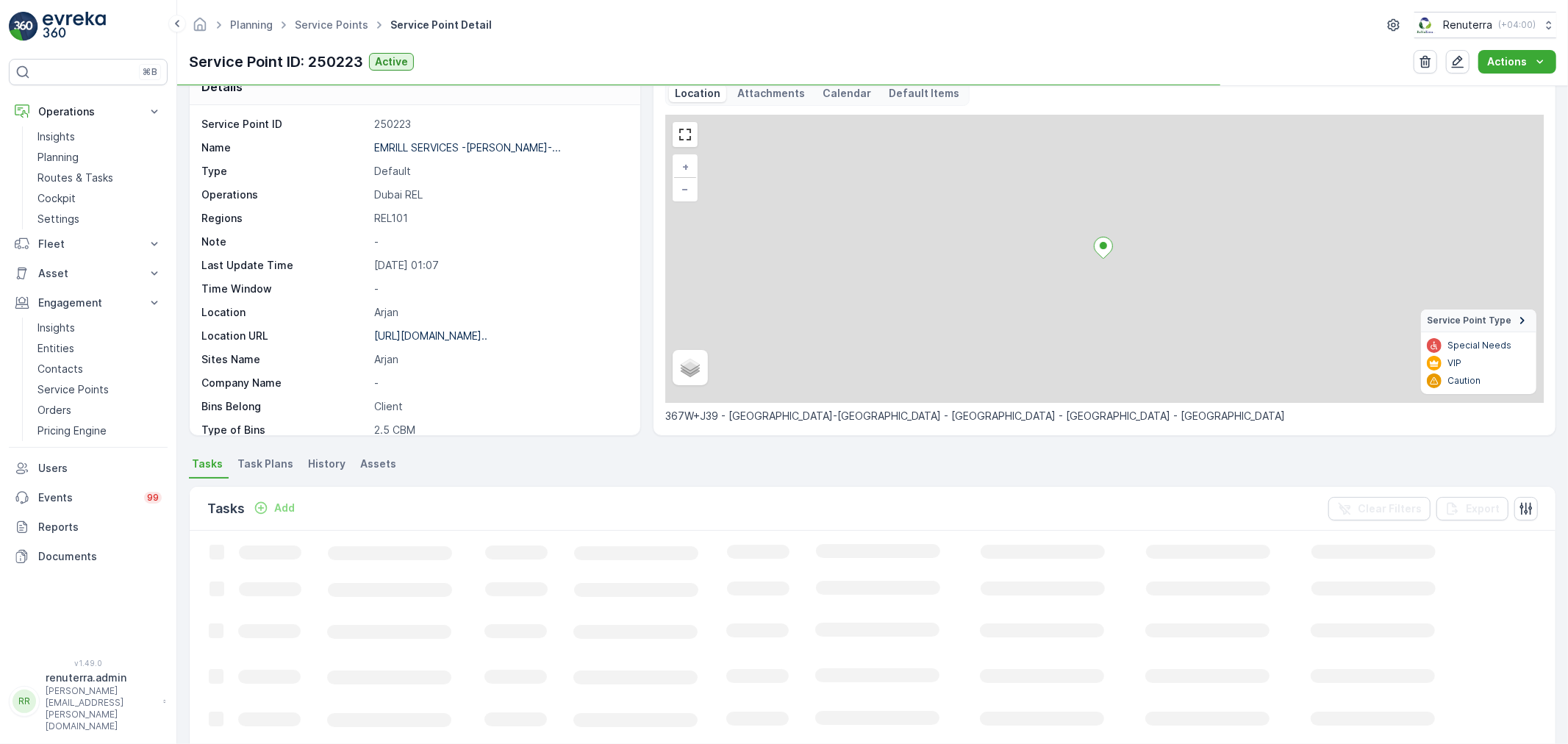
scroll to position [82, 0]
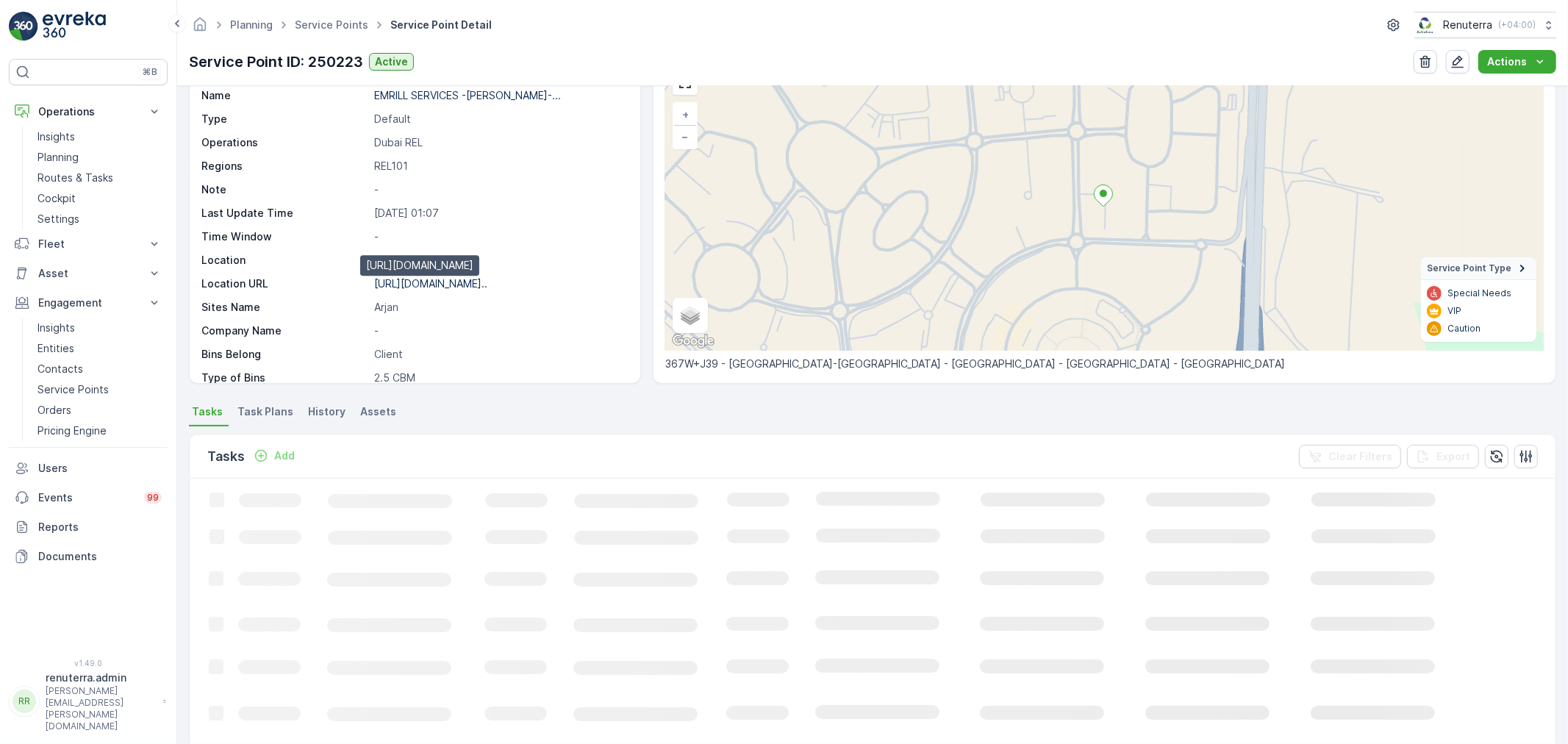
click at [434, 284] on p "[URL][DOMAIN_NAME].." at bounding box center [430, 283] width 114 height 13
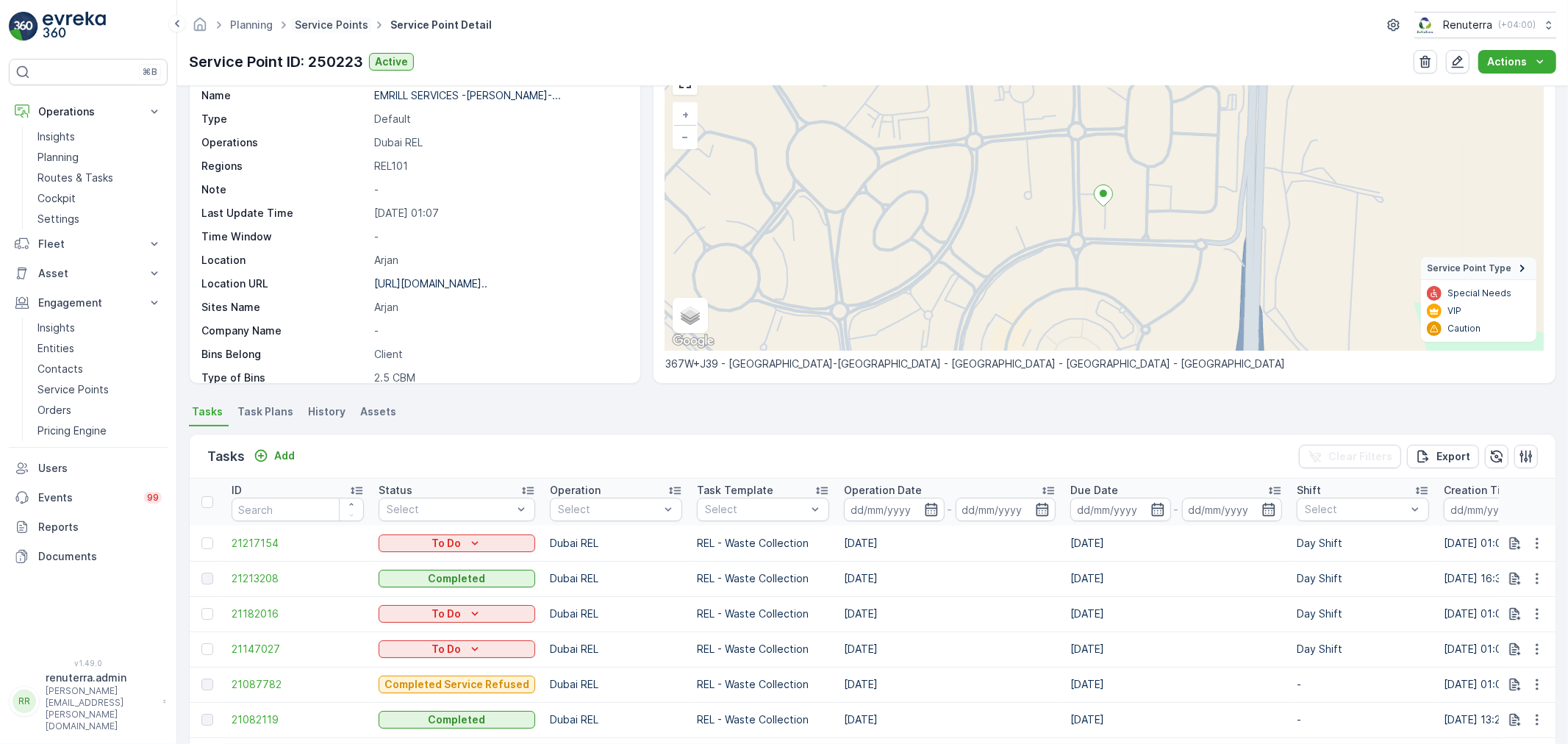
click at [303, 19] on link "Service Points" at bounding box center [331, 25] width 73 height 13
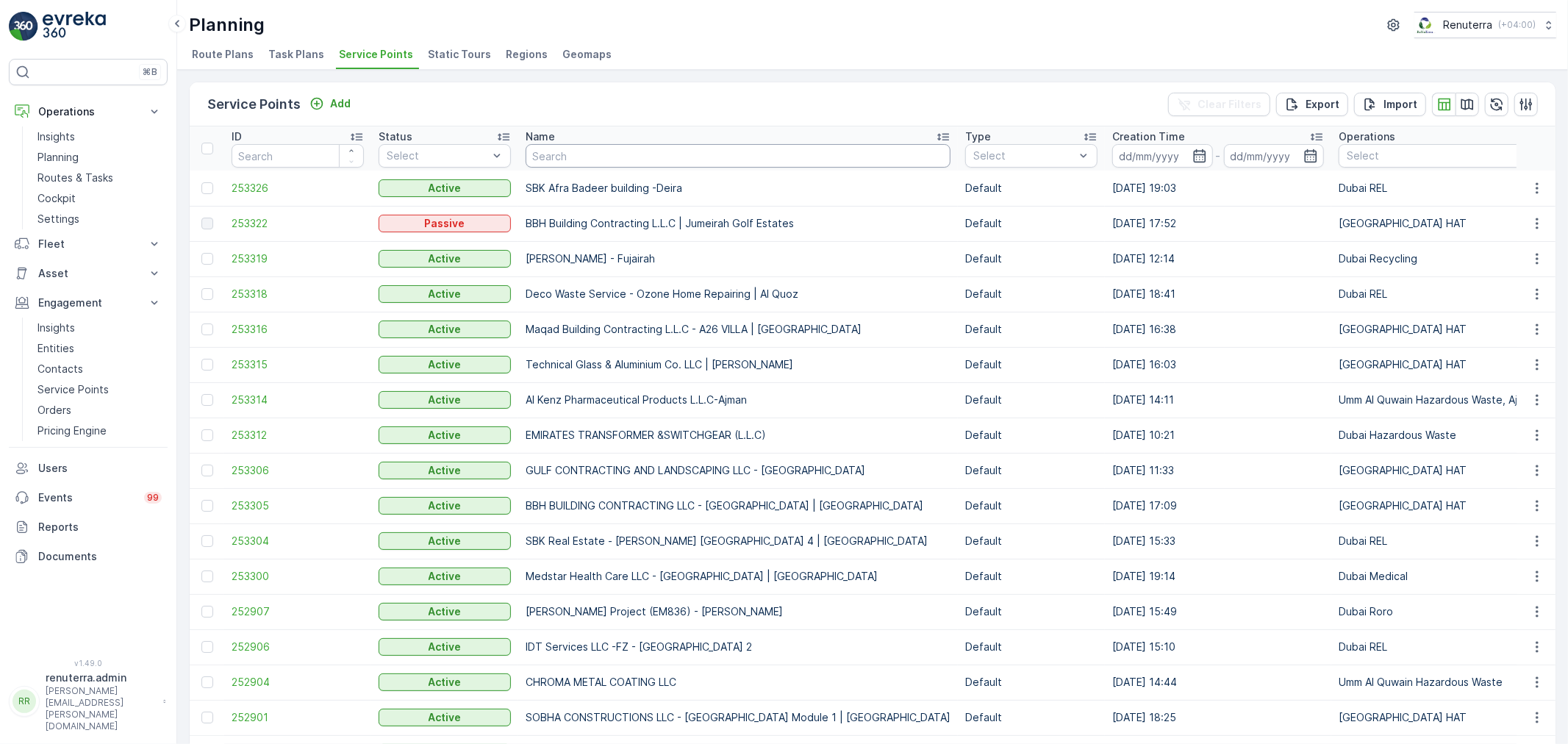
click at [592, 160] on input "text" at bounding box center [738, 156] width 425 height 24
paste input "[PERSON_NAME]- Warehouse at [GEOGRAPHIC_DATA] ([STREET_ADDRESS])"
type input "[PERSON_NAME]- Warehouse at [GEOGRAPHIC_DATA] ([STREET_ADDRESS])"
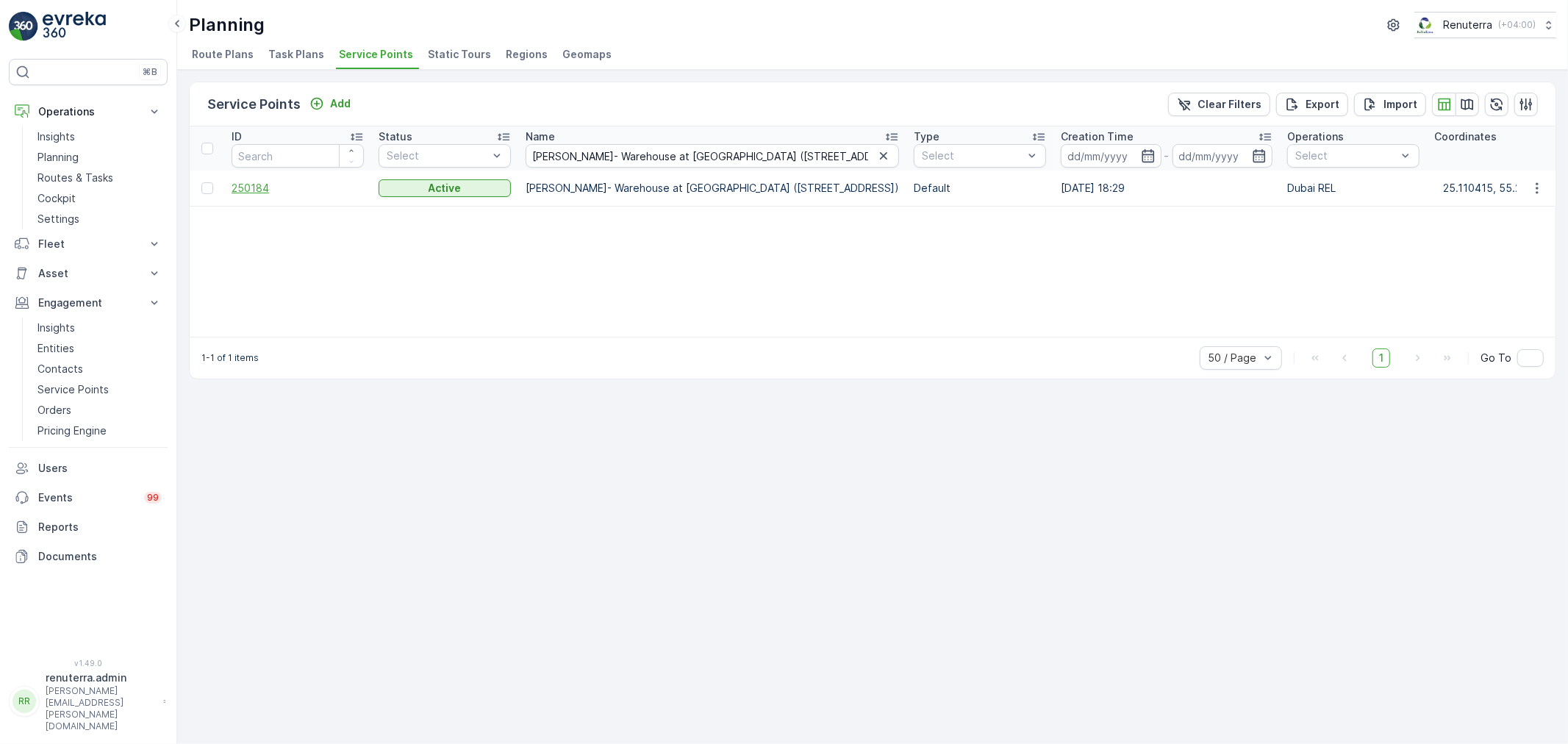
click at [277, 188] on span "250184" at bounding box center [297, 188] width 132 height 15
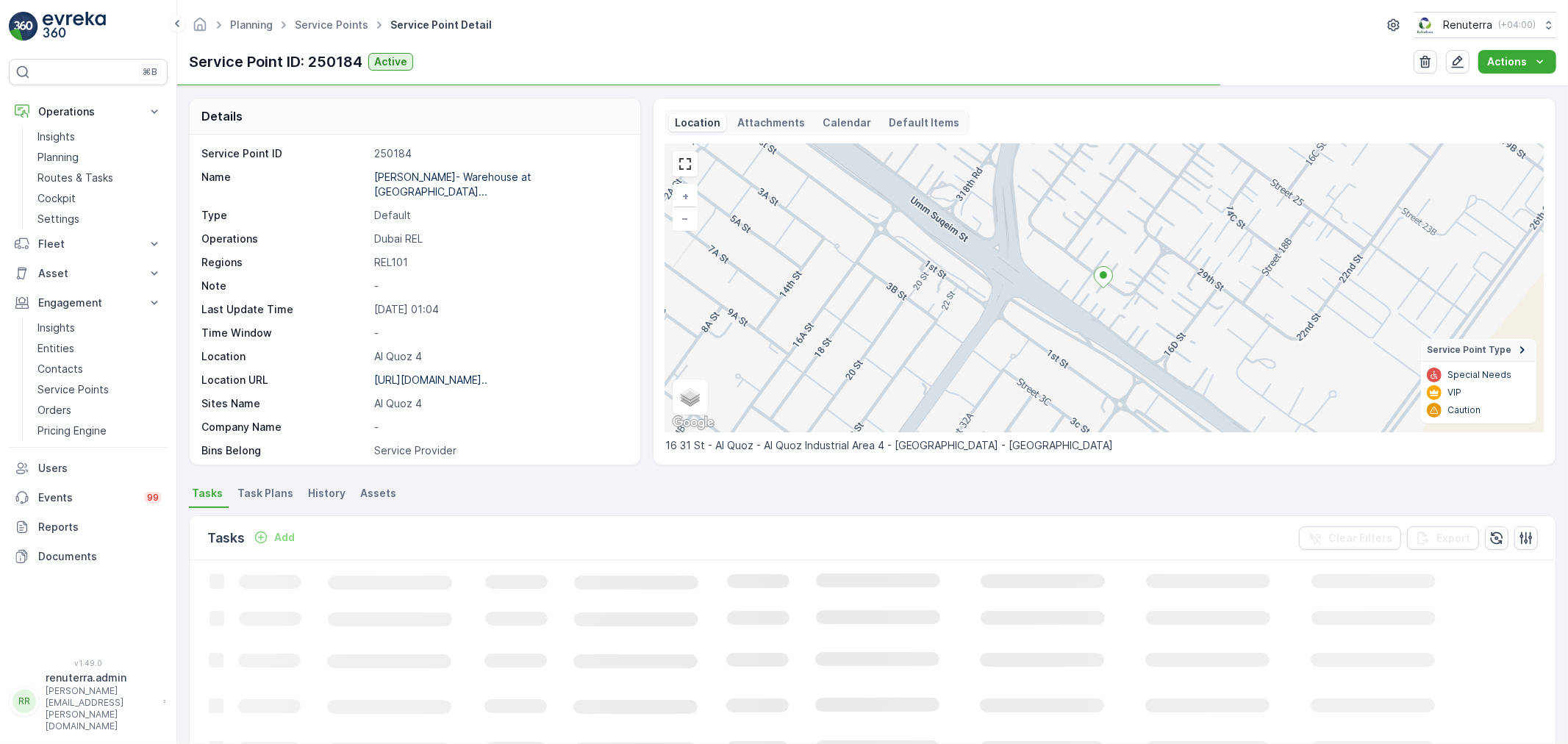
click at [483, 373] on p "[URL][DOMAIN_NAME].." at bounding box center [430, 379] width 114 height 13
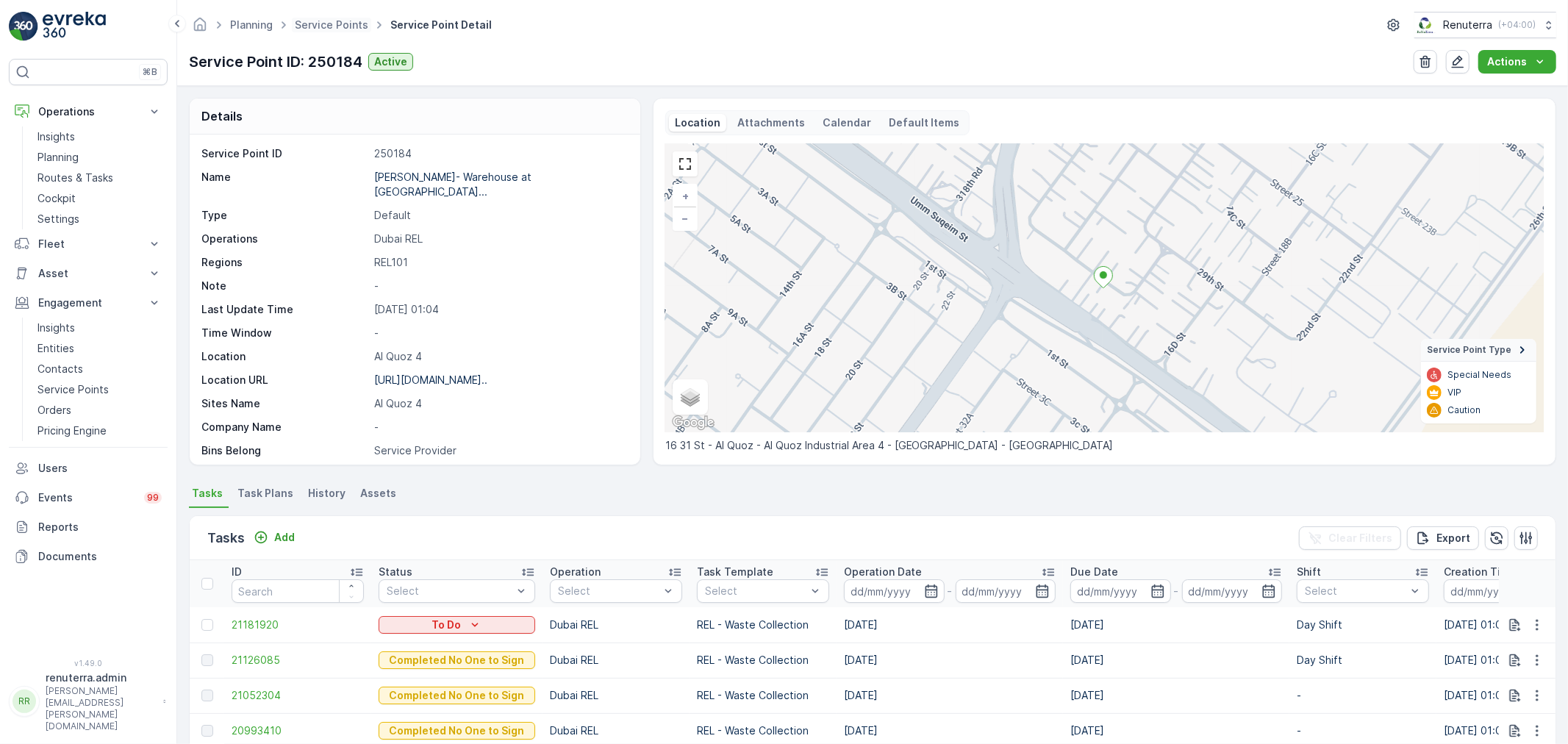
click at [341, 18] on span "Service Points" at bounding box center [331, 25] width 79 height 15
click at [335, 33] on ul "Service Points" at bounding box center [340, 25] width 96 height 21
click at [349, 20] on link "Service Points" at bounding box center [331, 25] width 73 height 13
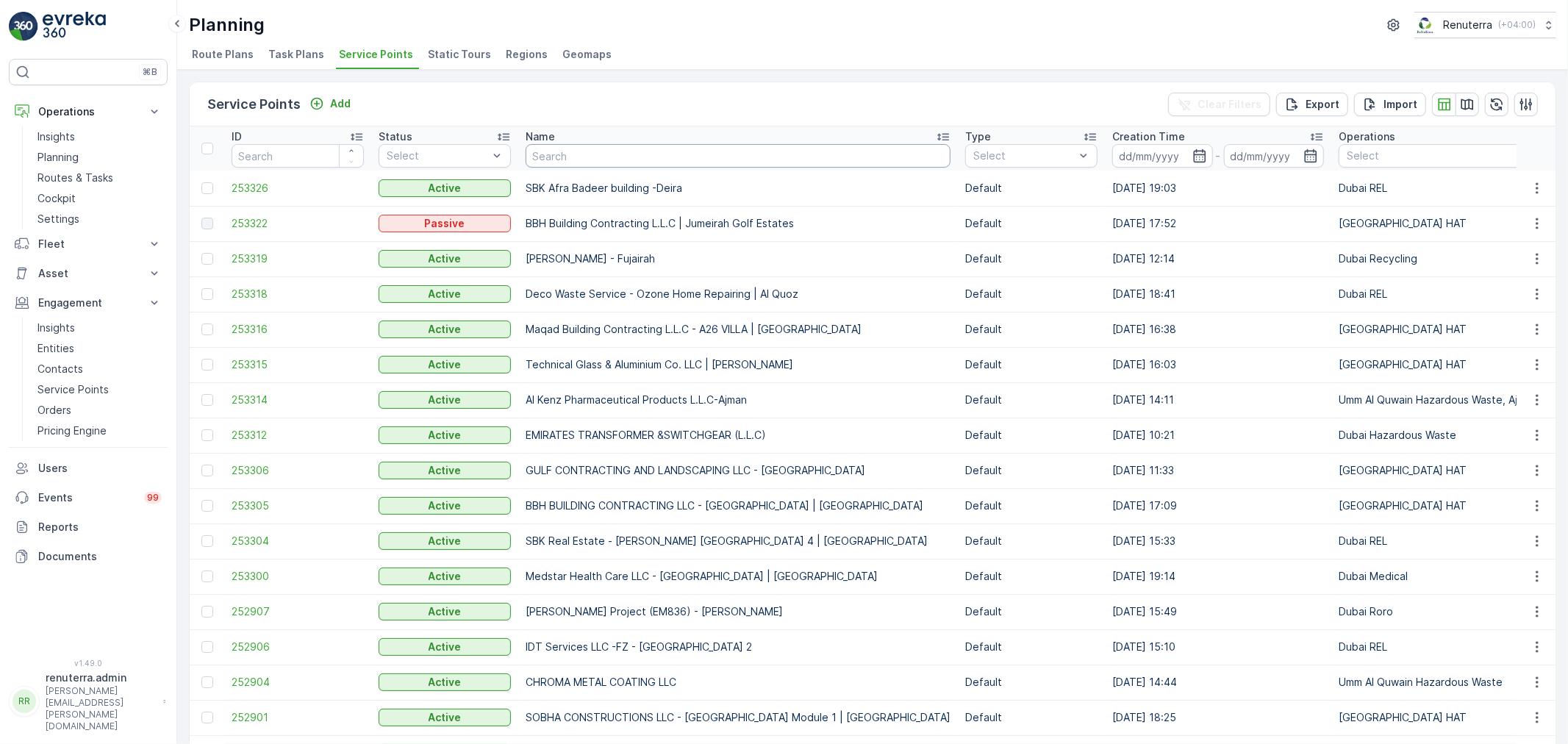
click at [546, 155] on input "text" at bounding box center [738, 156] width 425 height 24
paste input "VAAHAN GARAGE"
type input "VAAHAN GARAGE"
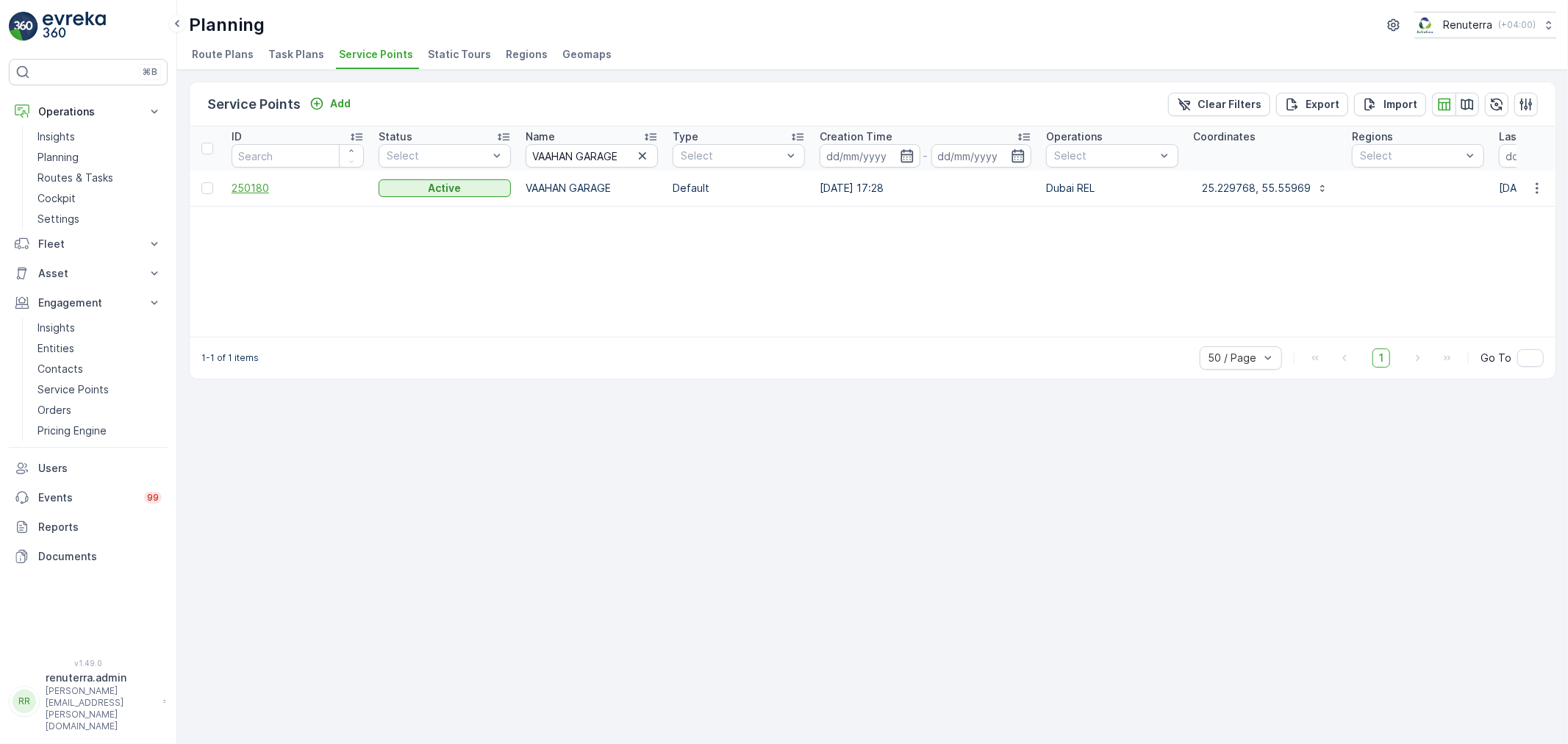
click at [250, 181] on span "250180" at bounding box center [297, 188] width 132 height 15
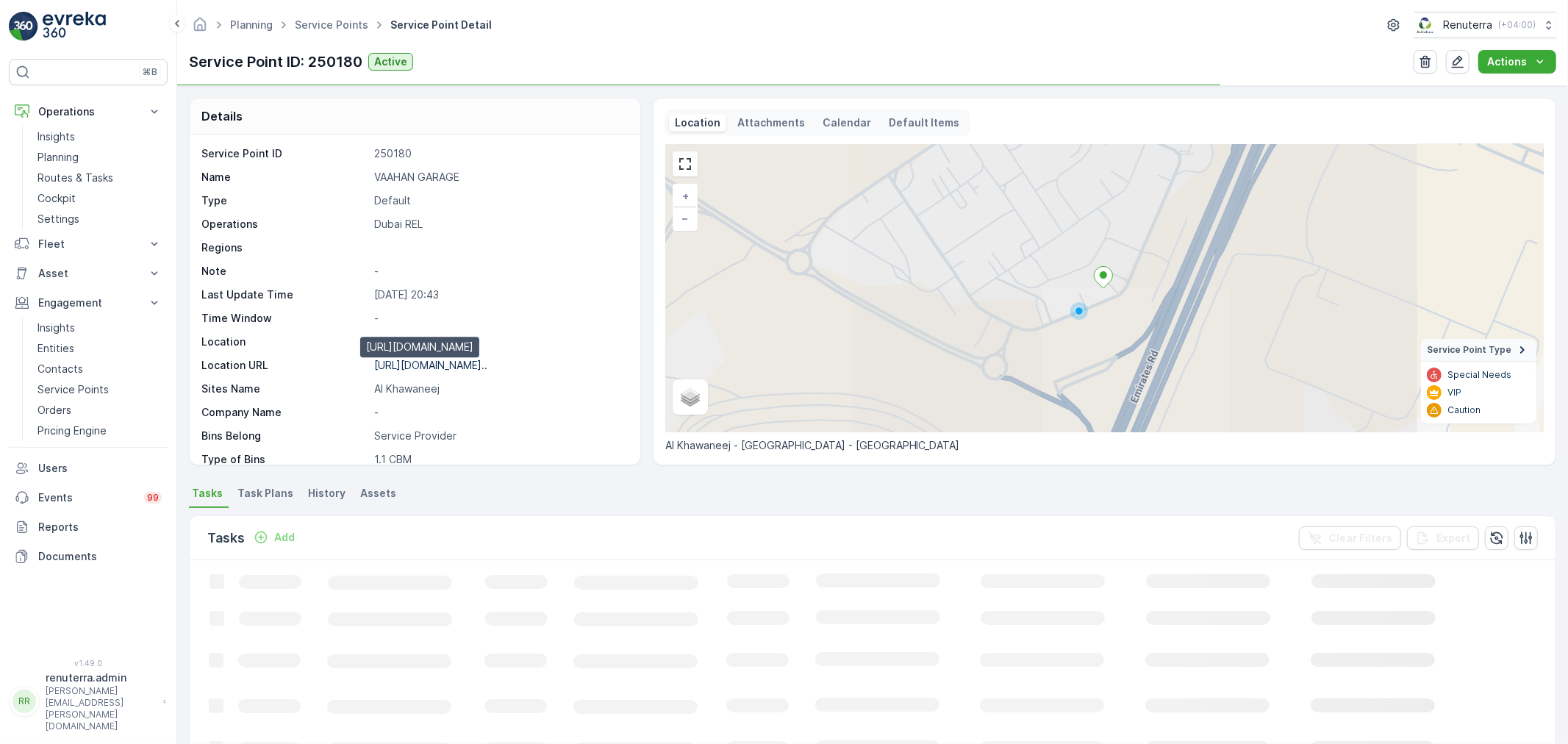
click at [427, 368] on p "[URL][DOMAIN_NAME].." at bounding box center [430, 364] width 114 height 13
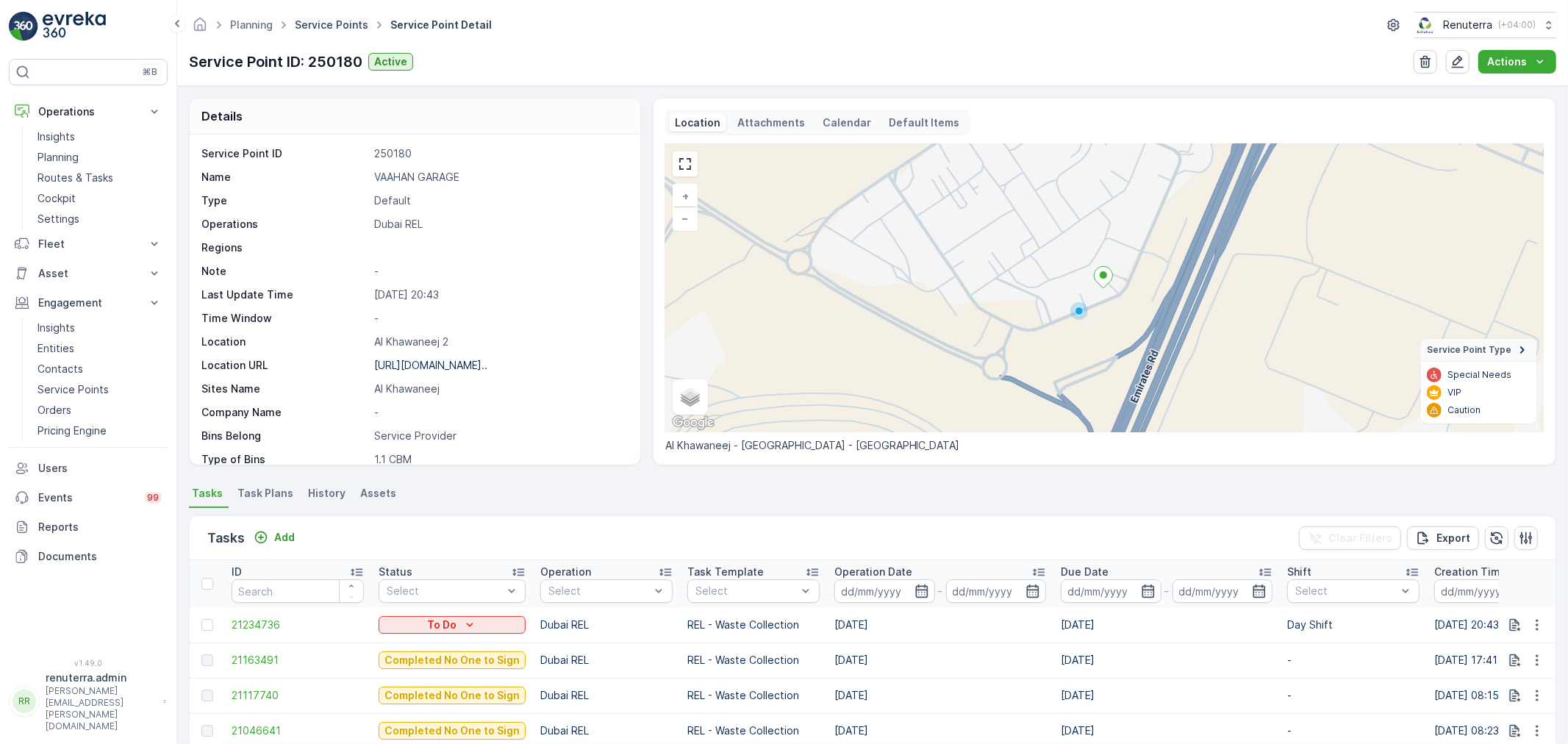
click at [328, 20] on link "Service Points" at bounding box center [331, 25] width 73 height 13
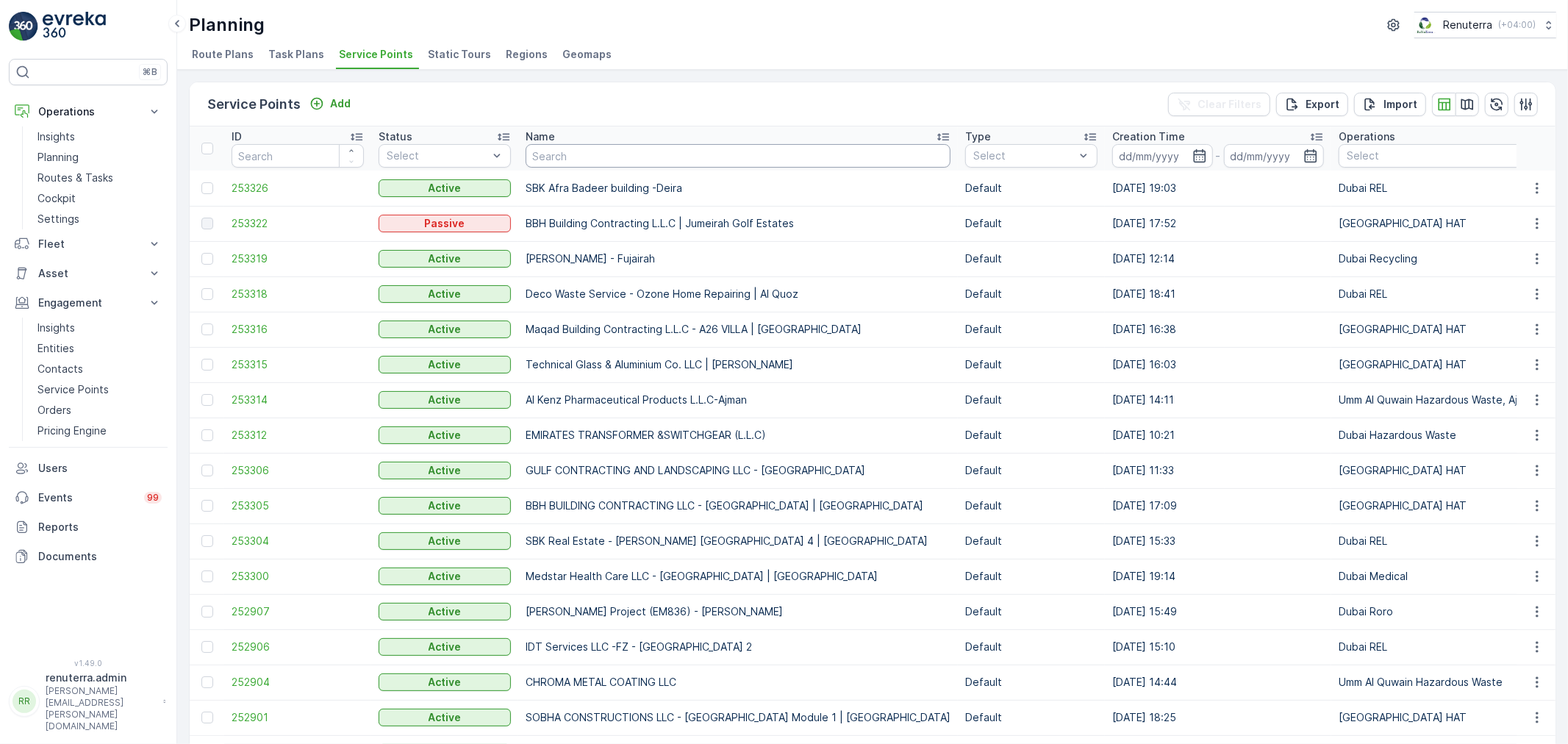
click at [599, 154] on input "text" at bounding box center [738, 156] width 425 height 24
paste input "ALUTAL ALUMINIUM & GLASS LLC"
type input "ALUTAL ALUMINIUM & GLASS LLC"
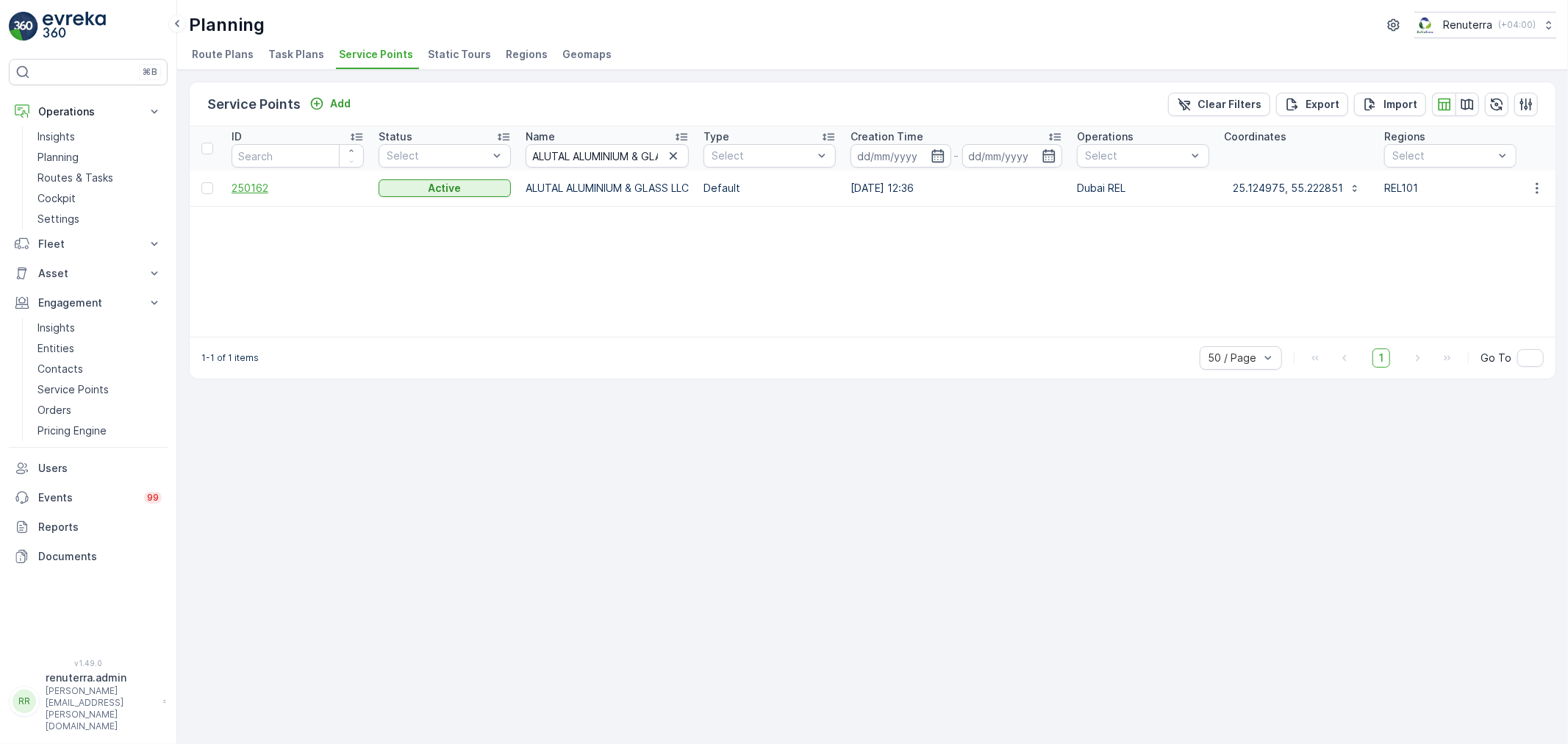
click at [250, 192] on span "250162" at bounding box center [297, 188] width 132 height 15
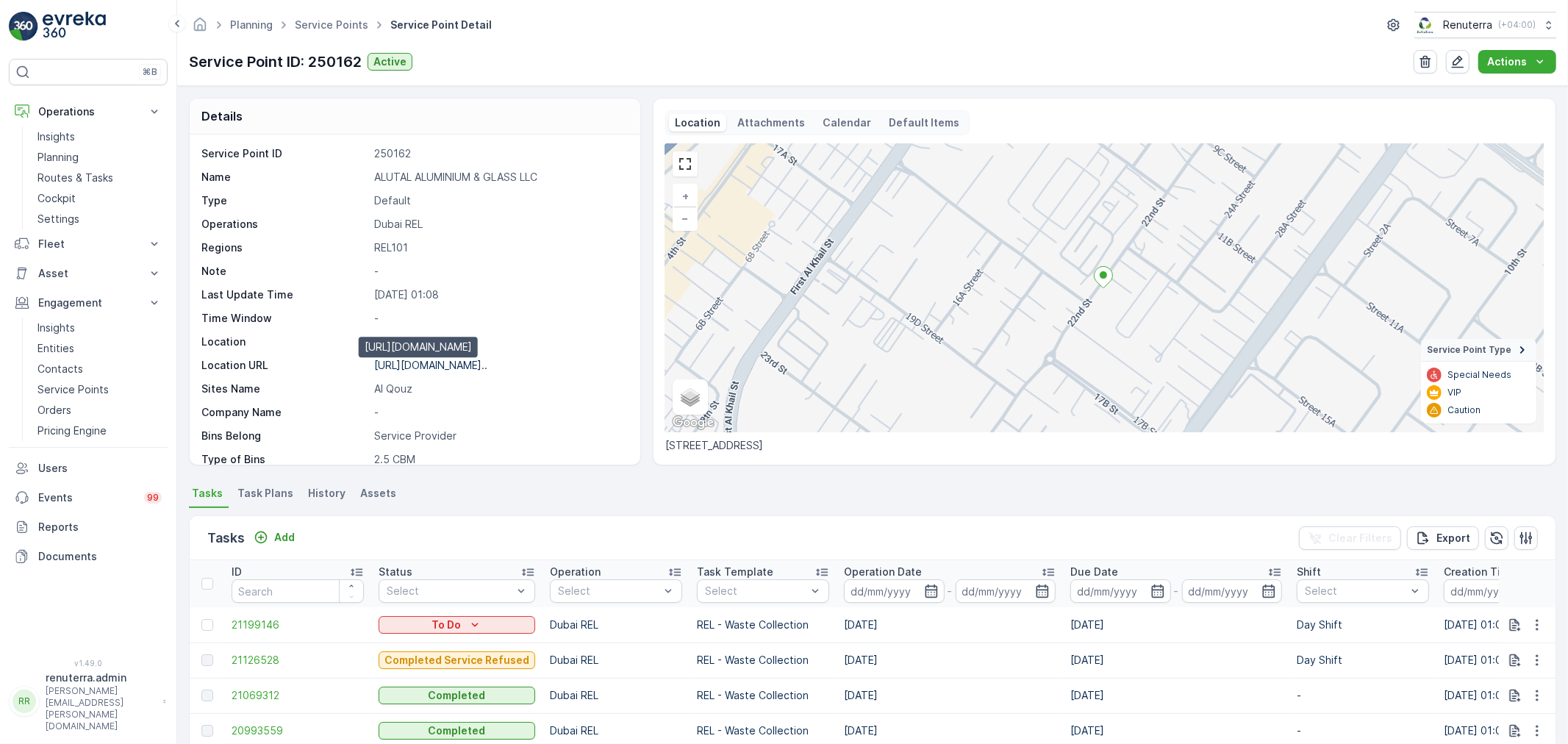
click at [446, 368] on p "[URL][DOMAIN_NAME].." at bounding box center [430, 364] width 114 height 13
click at [358, 24] on link "Service Points" at bounding box center [331, 25] width 73 height 13
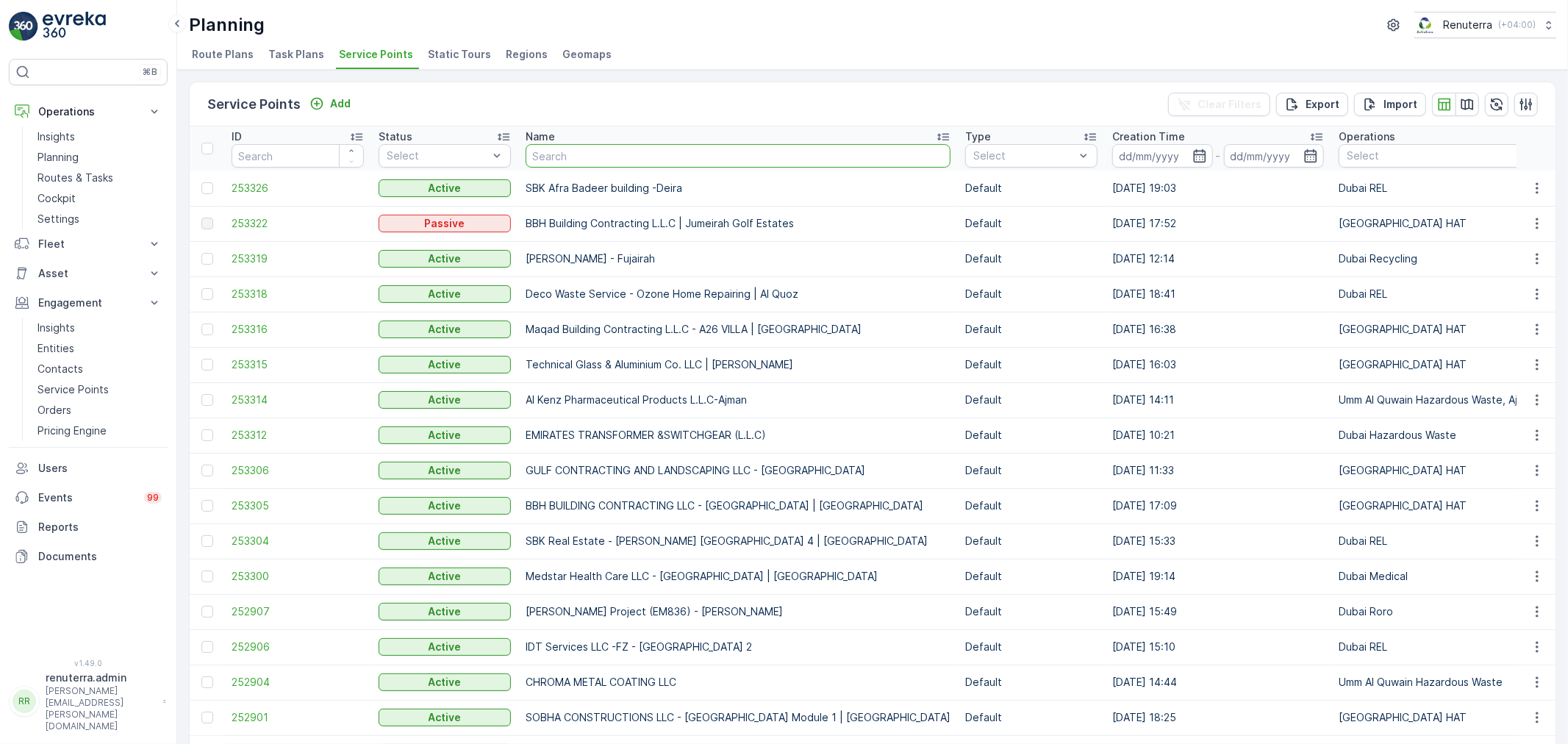
click at [574, 166] on input "text" at bounding box center [738, 156] width 425 height 24
paste input "ARABIAN CONSTRUCTION COMPANY LLC"
type input "ARABIAN CONSTRUCTION COMPANY LLC"
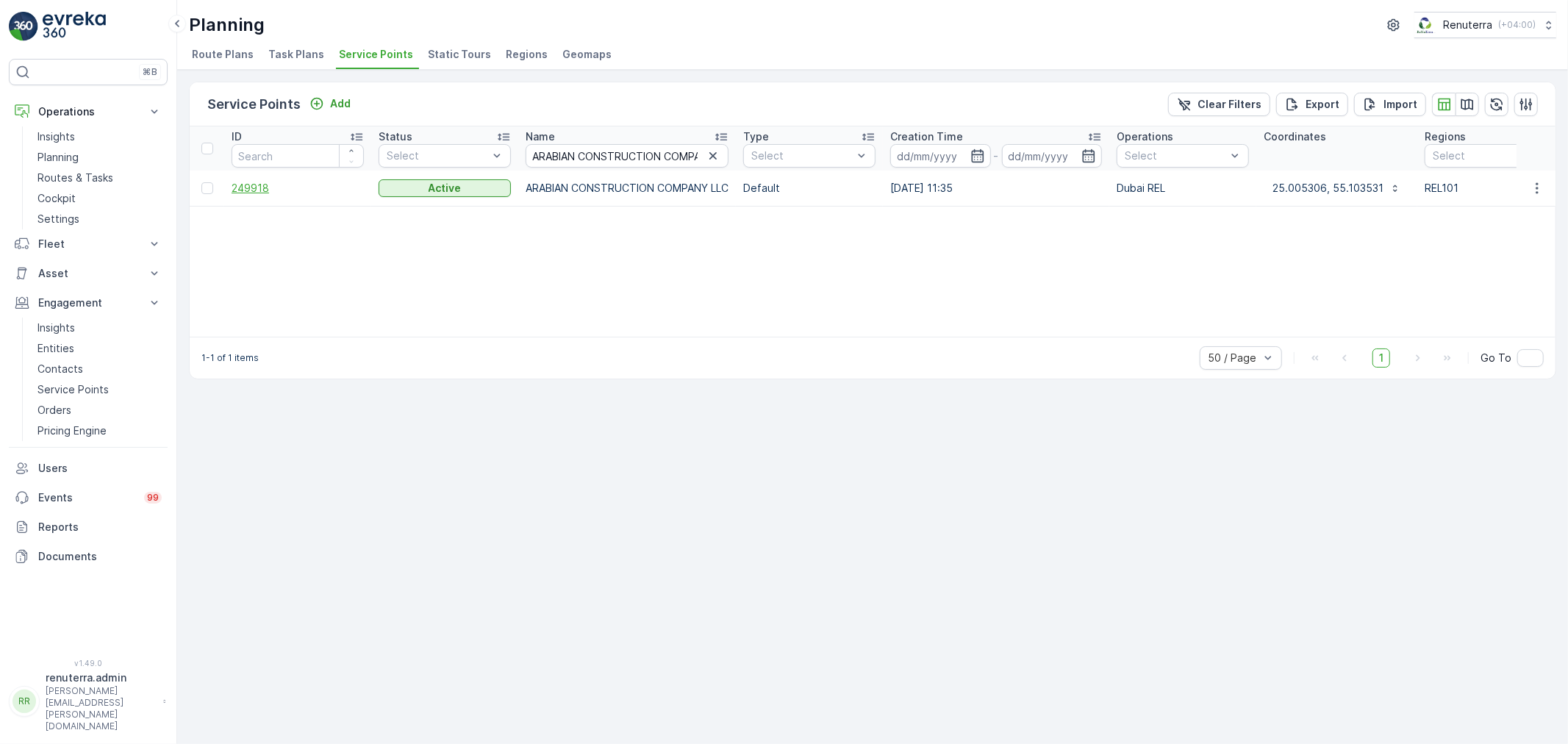
click at [253, 181] on span "249918" at bounding box center [297, 188] width 132 height 15
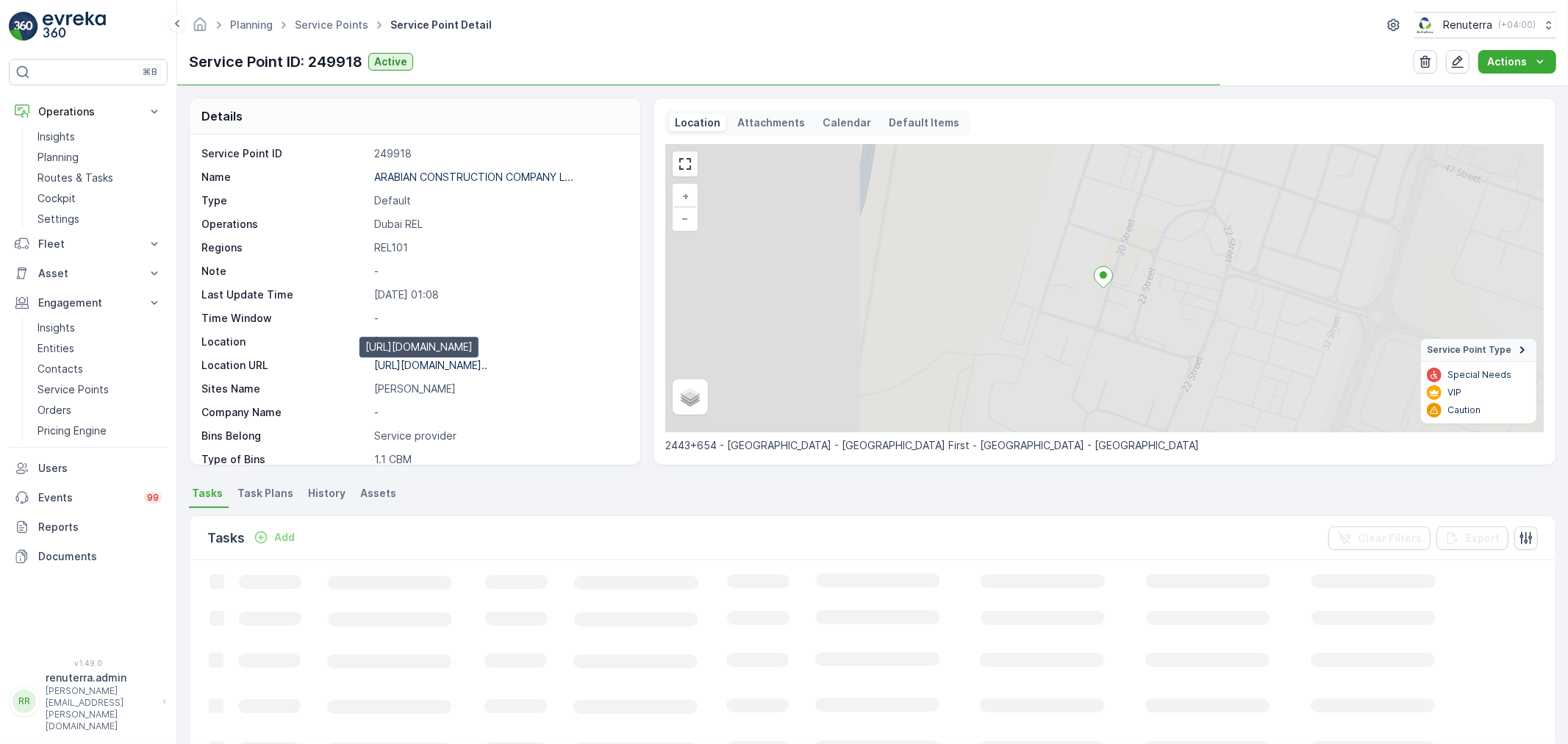
click at [439, 361] on p "[URL][DOMAIN_NAME].." at bounding box center [430, 364] width 114 height 13
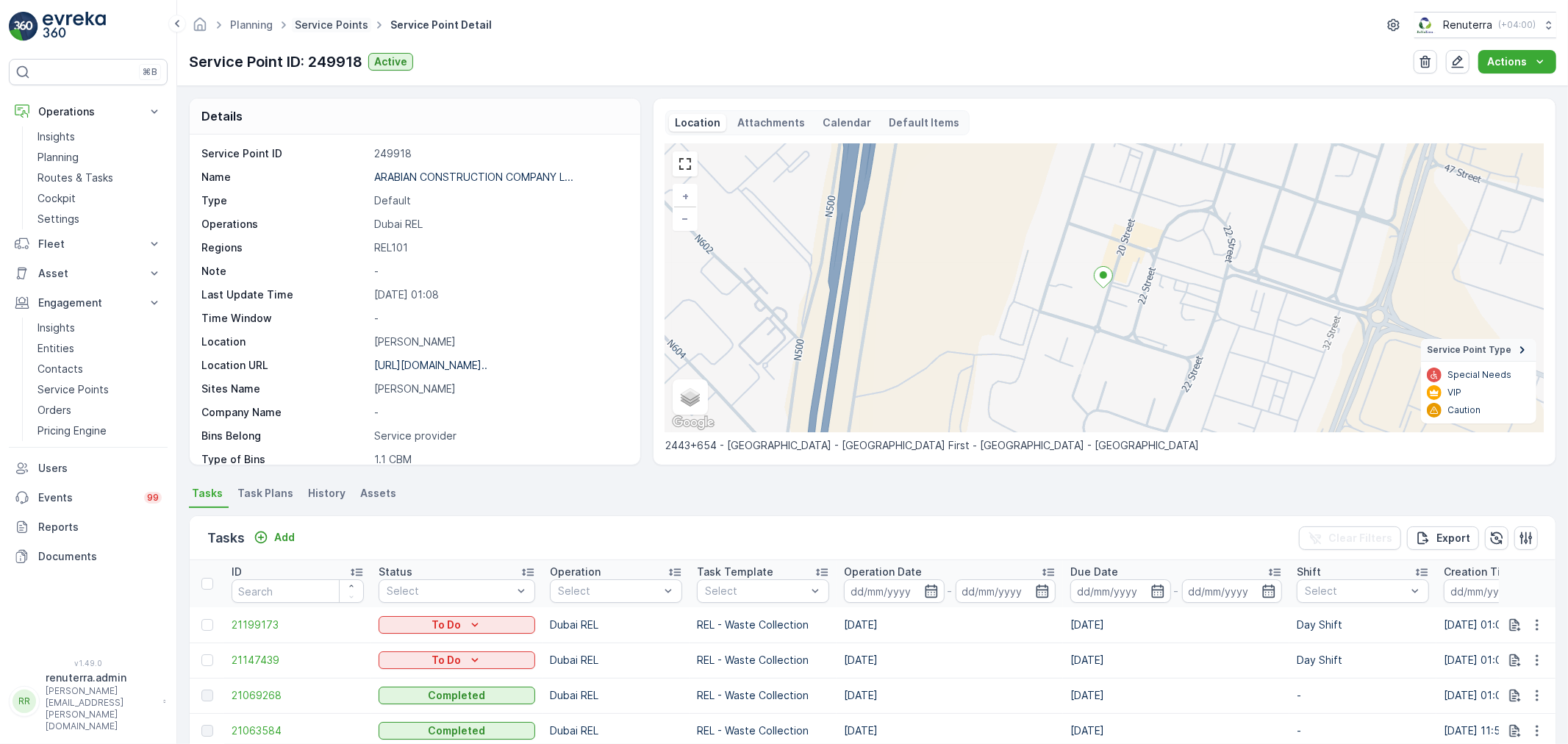
click at [347, 19] on link "Service Points" at bounding box center [331, 25] width 73 height 13
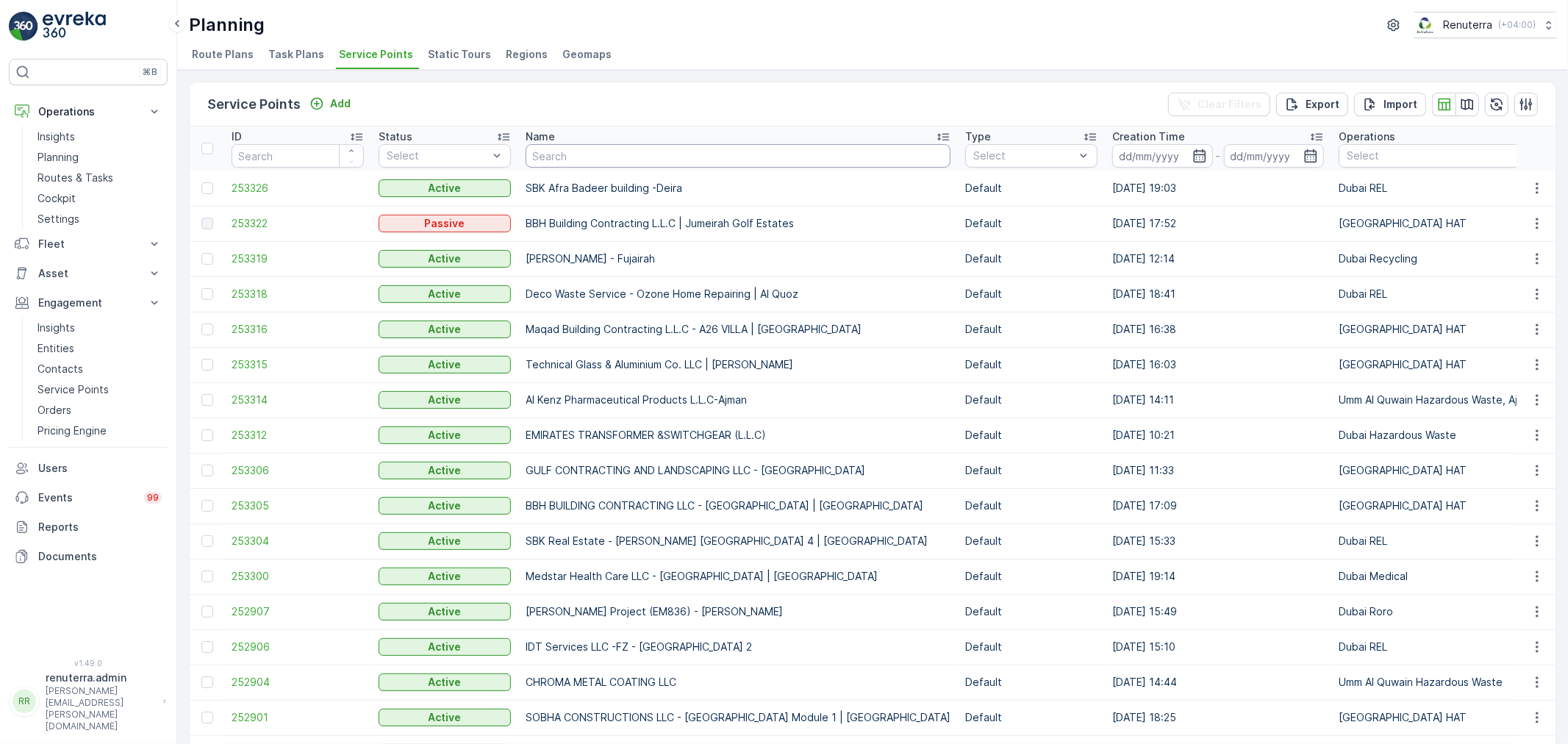
drag, startPoint x: 604, startPoint y: 137, endPoint x: 596, endPoint y: 156, distance: 20.6
click at [596, 156] on input "text" at bounding box center [738, 156] width 425 height 24
paste input "SAYAPATRI RESTAURANT LLC."
type input "SAYAPATRI RESTAURANT LLC."
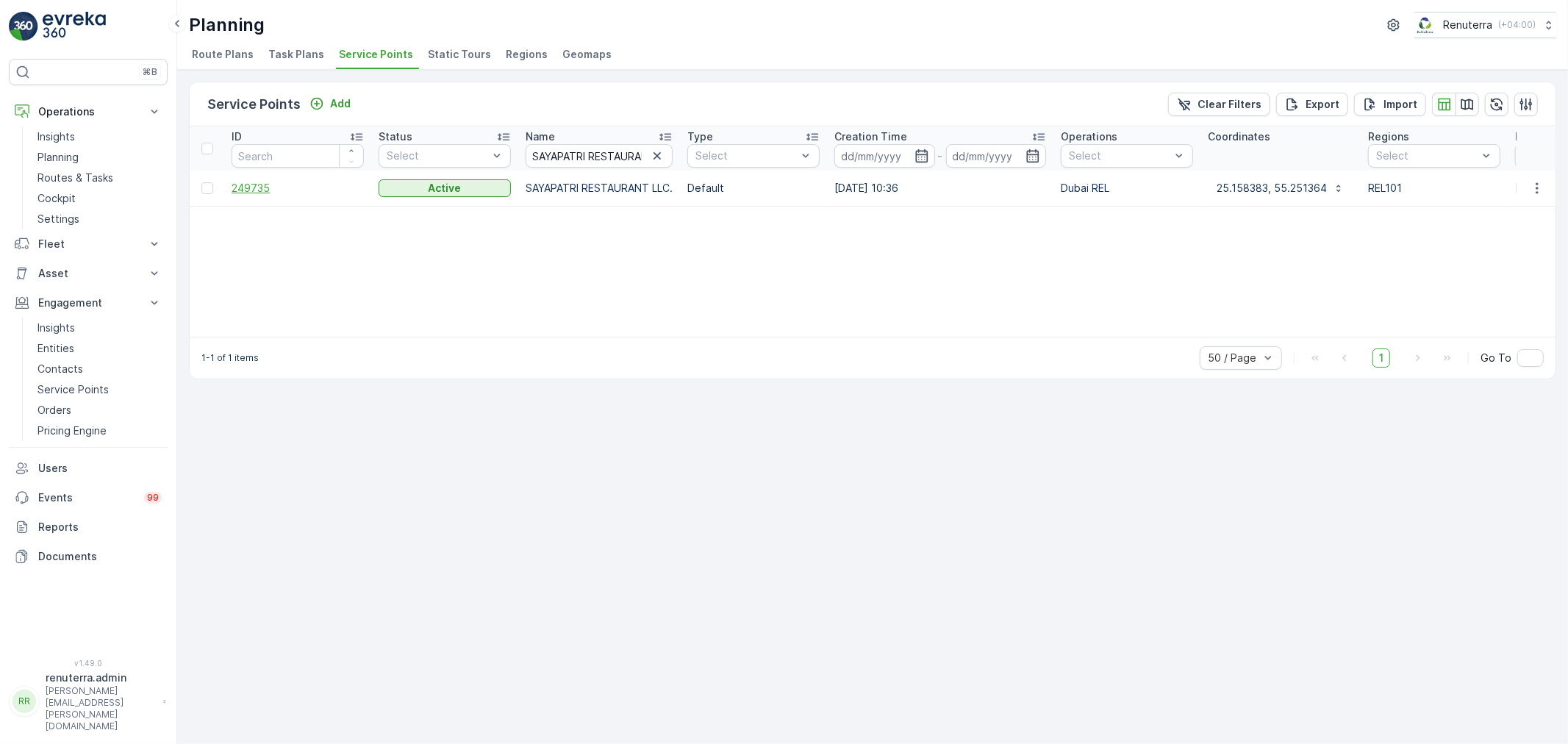
click at [267, 189] on span "249735" at bounding box center [297, 188] width 132 height 15
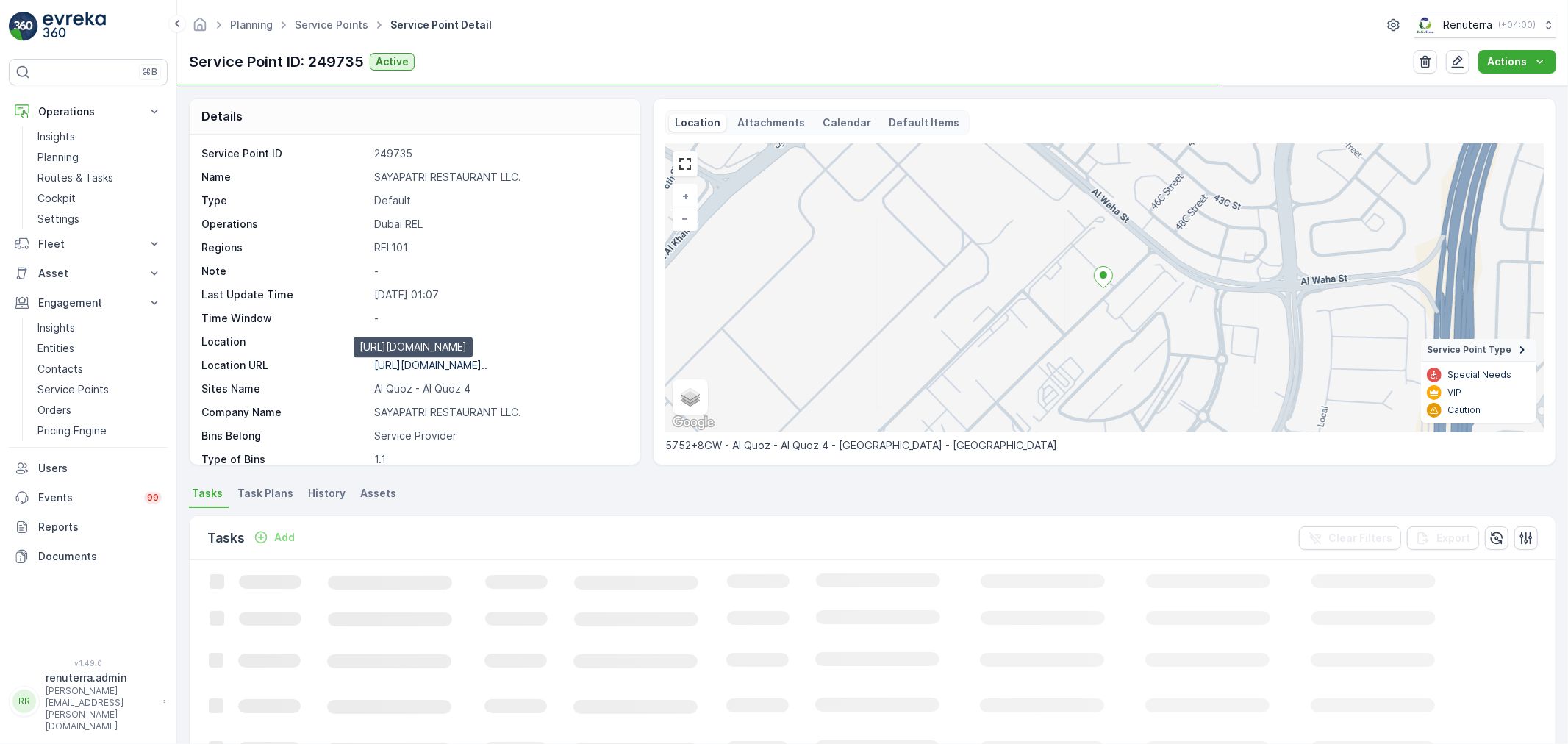
click at [458, 363] on p "[URL][DOMAIN_NAME].." at bounding box center [430, 364] width 114 height 13
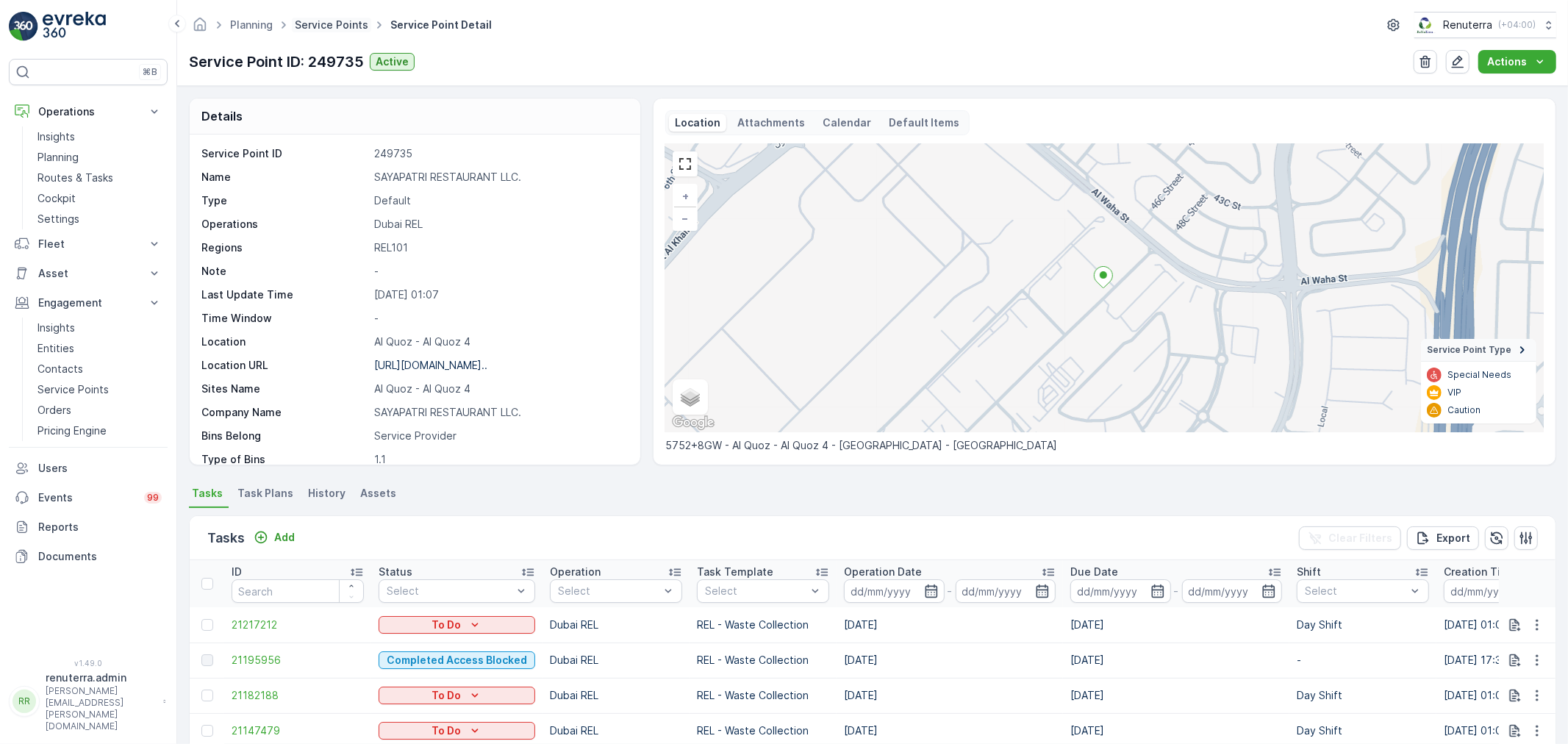
click at [355, 28] on link "Service Points" at bounding box center [331, 25] width 73 height 13
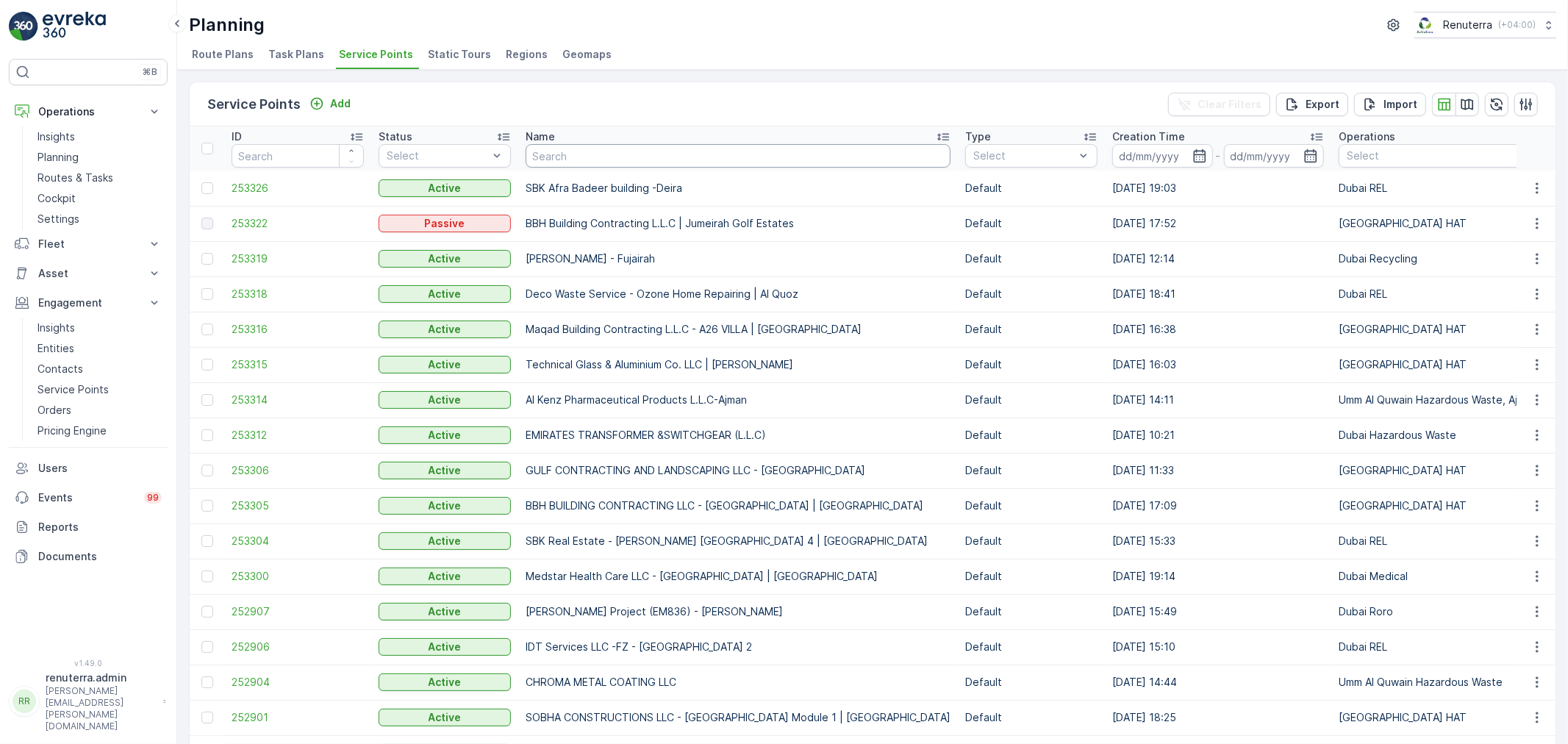
click at [635, 151] on input "text" at bounding box center [738, 156] width 425 height 24
paste input "Better Work Technical Services camp 2"
type input "Better Work Technical Services camp 2"
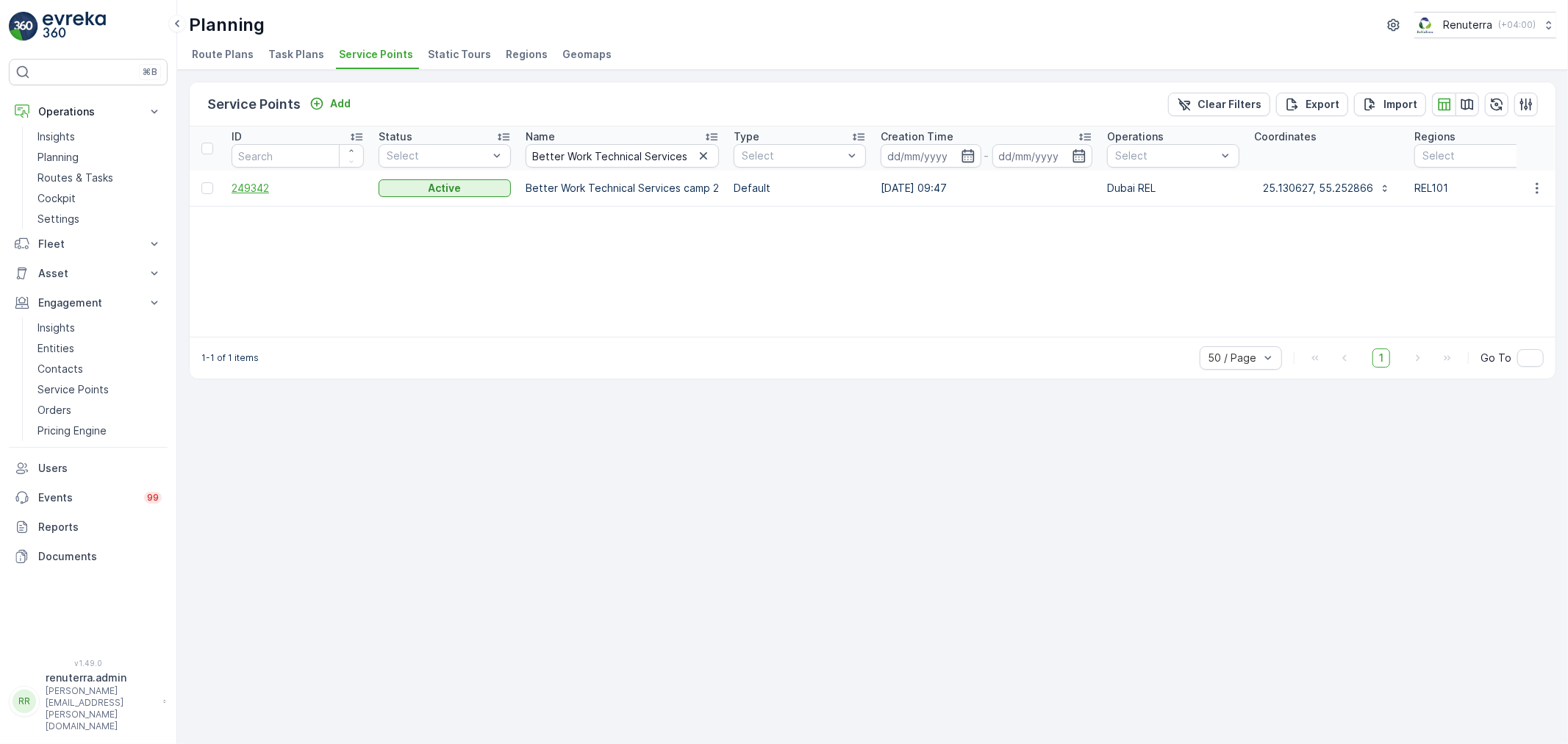
click at [257, 182] on span "249342" at bounding box center [297, 188] width 132 height 15
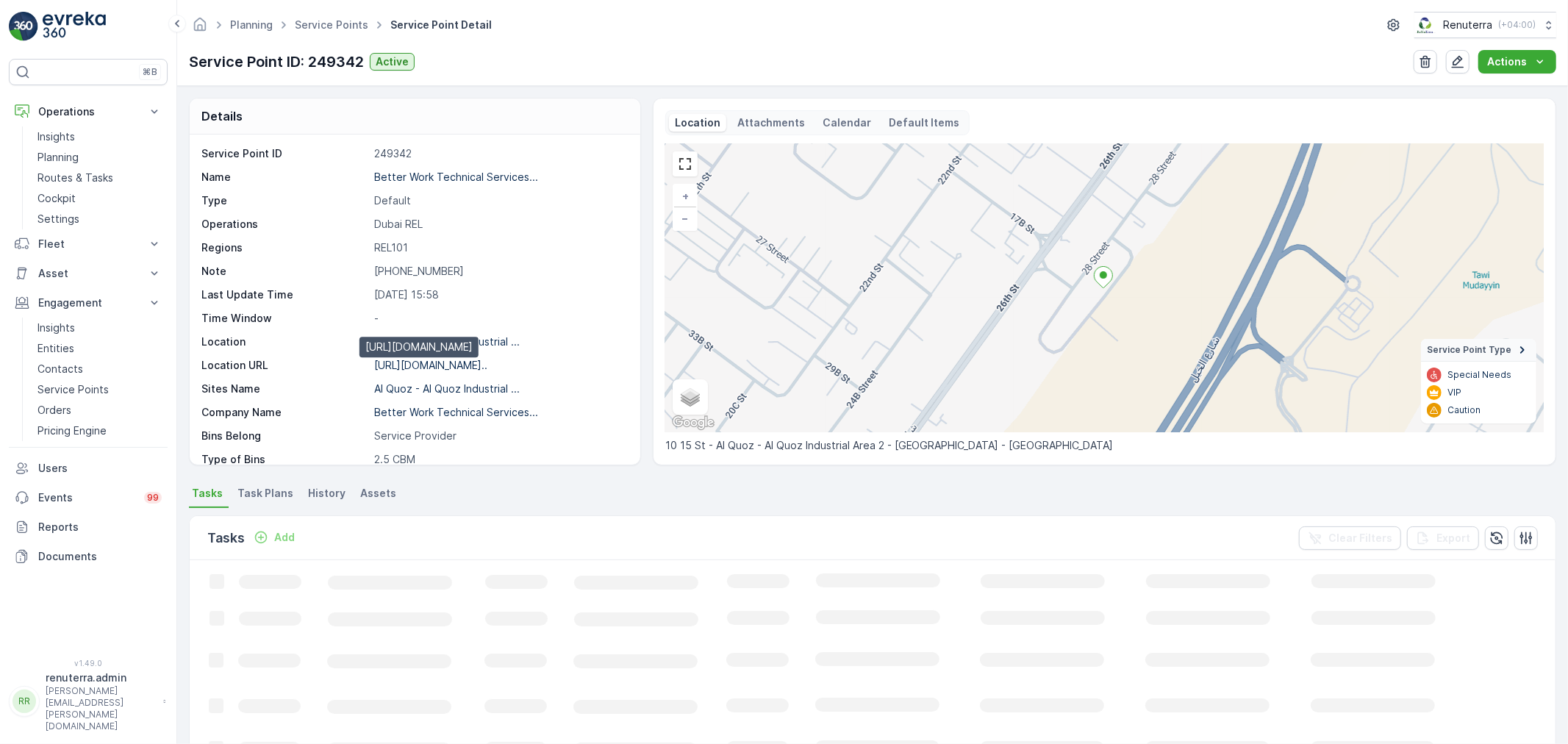
click at [429, 363] on p "[URL][DOMAIN_NAME].." at bounding box center [430, 364] width 114 height 13
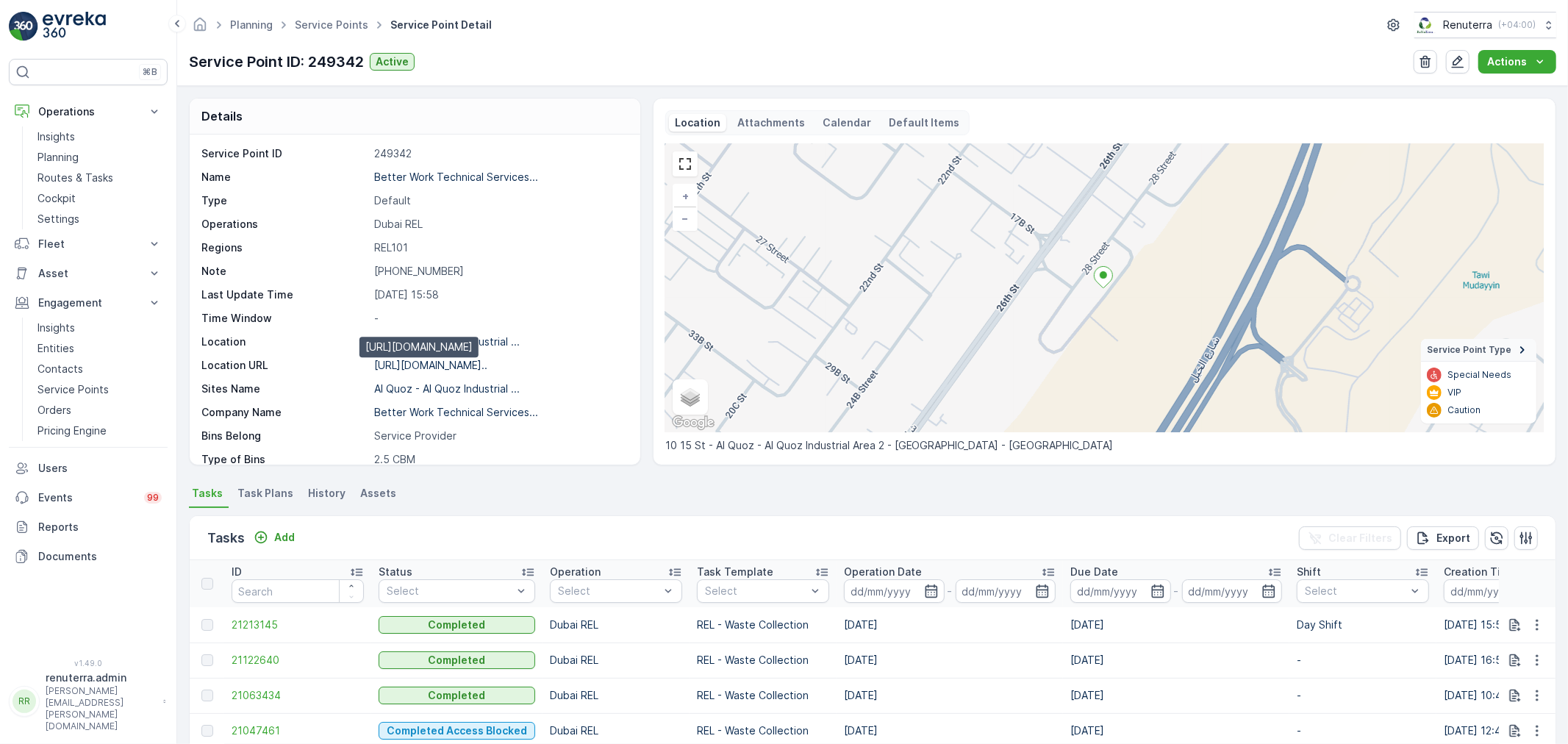
drag, startPoint x: 409, startPoint y: 370, endPoint x: 421, endPoint y: 364, distance: 13.4
click at [410, 370] on p "[URL][DOMAIN_NAME].." at bounding box center [430, 364] width 114 height 13
click at [347, 33] on ul "Service Points" at bounding box center [340, 25] width 96 height 21
click at [325, 32] on ul "Service Points" at bounding box center [340, 25] width 96 height 21
click at [325, 22] on link "Service Points" at bounding box center [331, 25] width 73 height 13
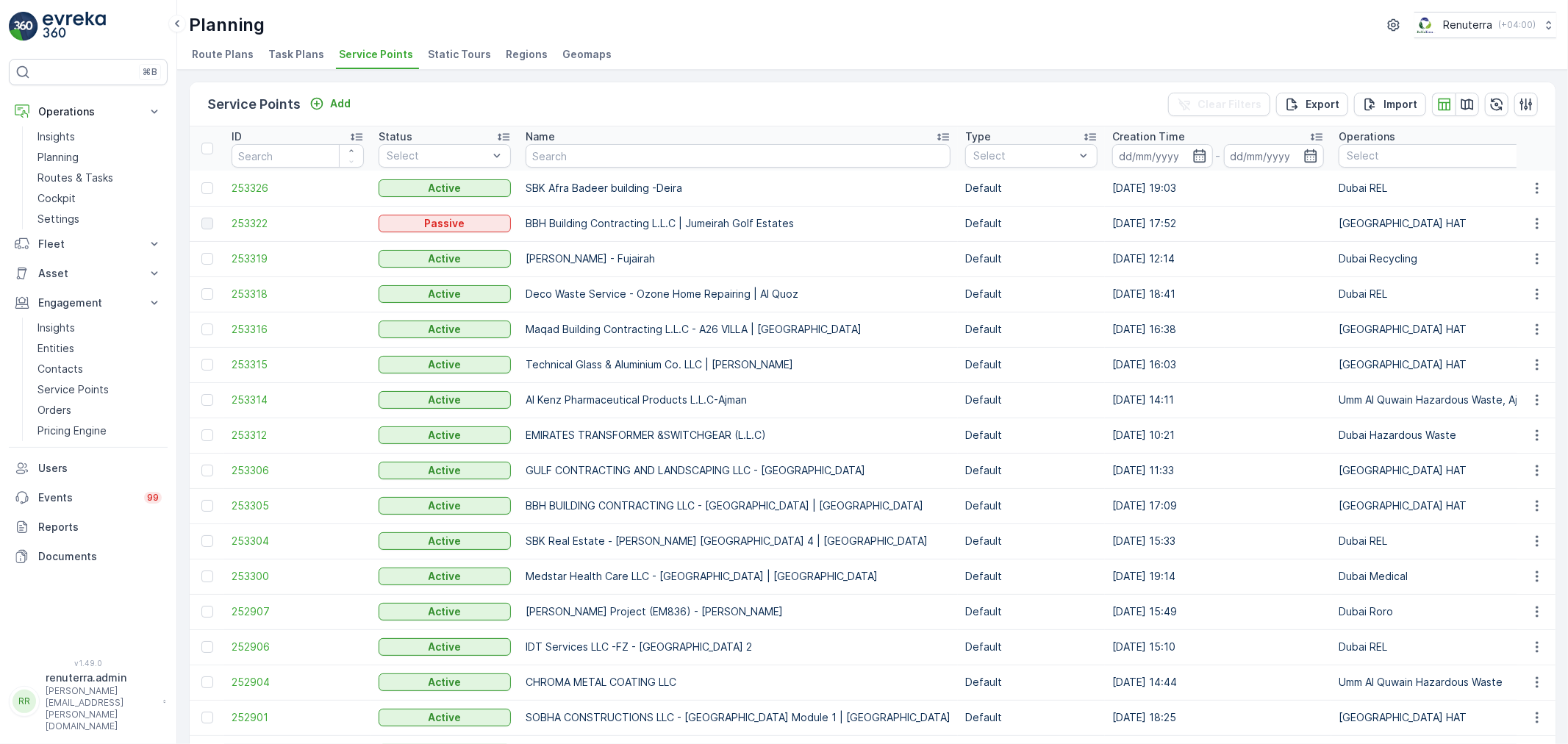
click at [592, 140] on div "Name" at bounding box center [738, 137] width 425 height 15
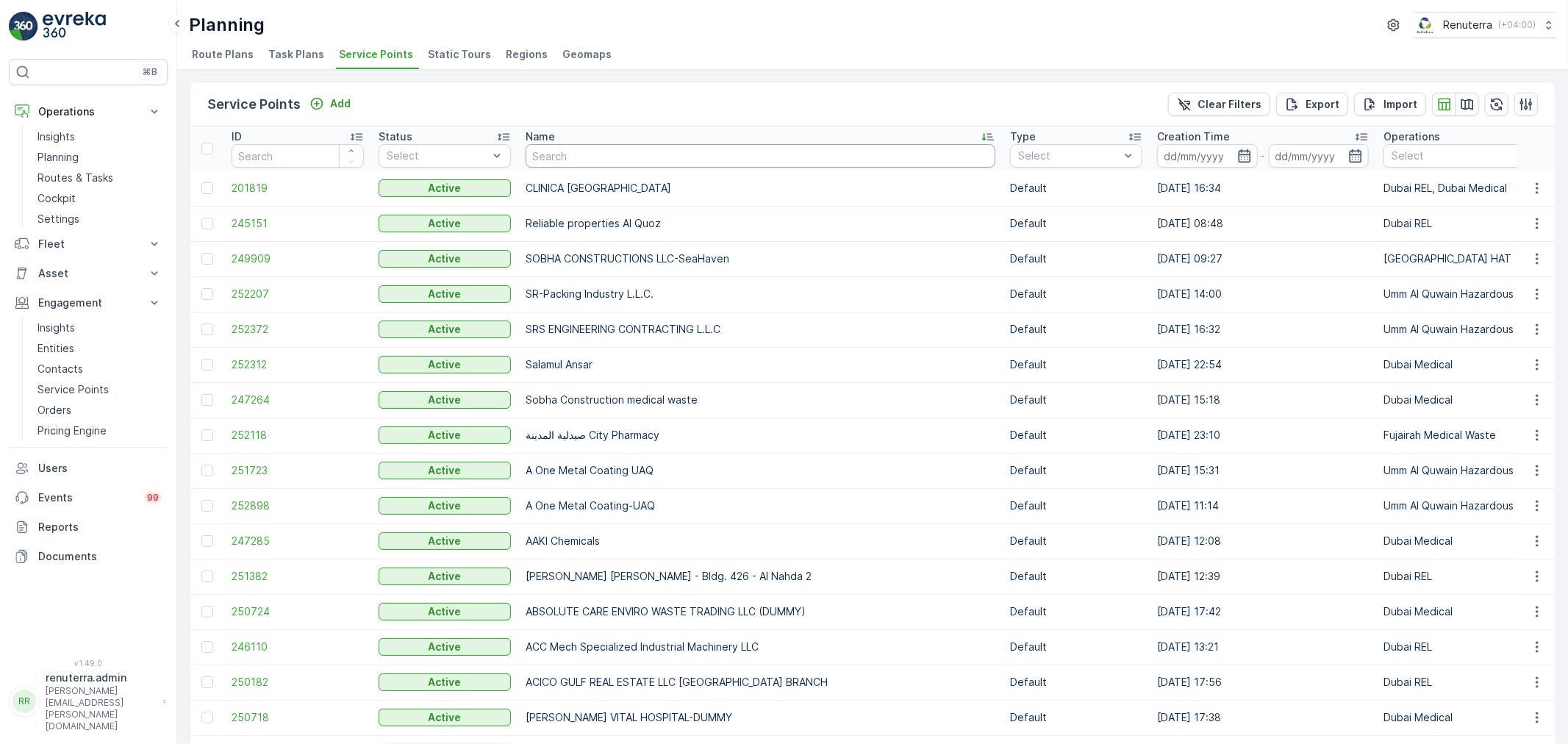
click at [597, 155] on input "text" at bounding box center [761, 156] width 469 height 24
paste input "Better Work Technical Services camp 1"
type input "Better Work Technical Services camp 1"
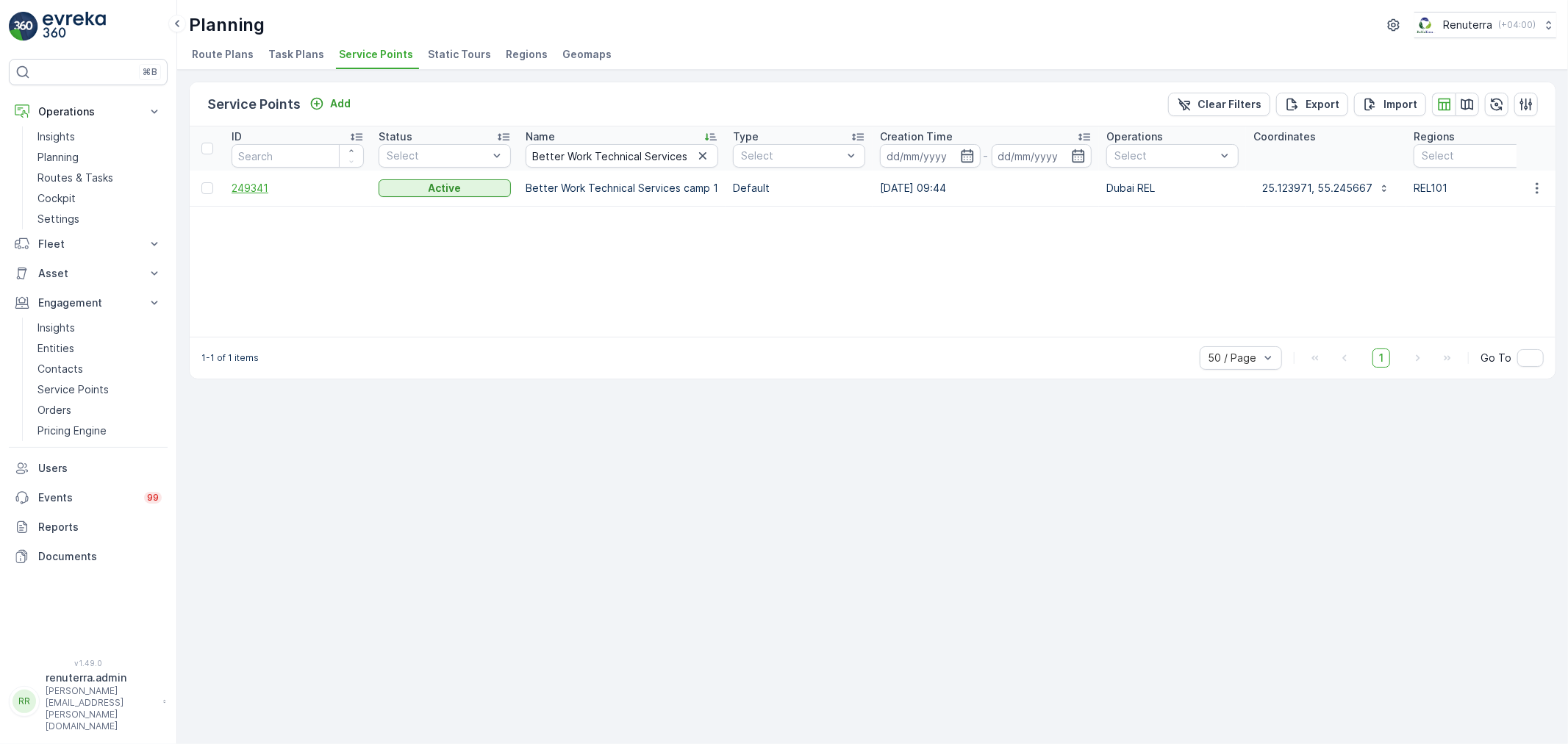
click at [275, 193] on span "249341" at bounding box center [297, 188] width 132 height 15
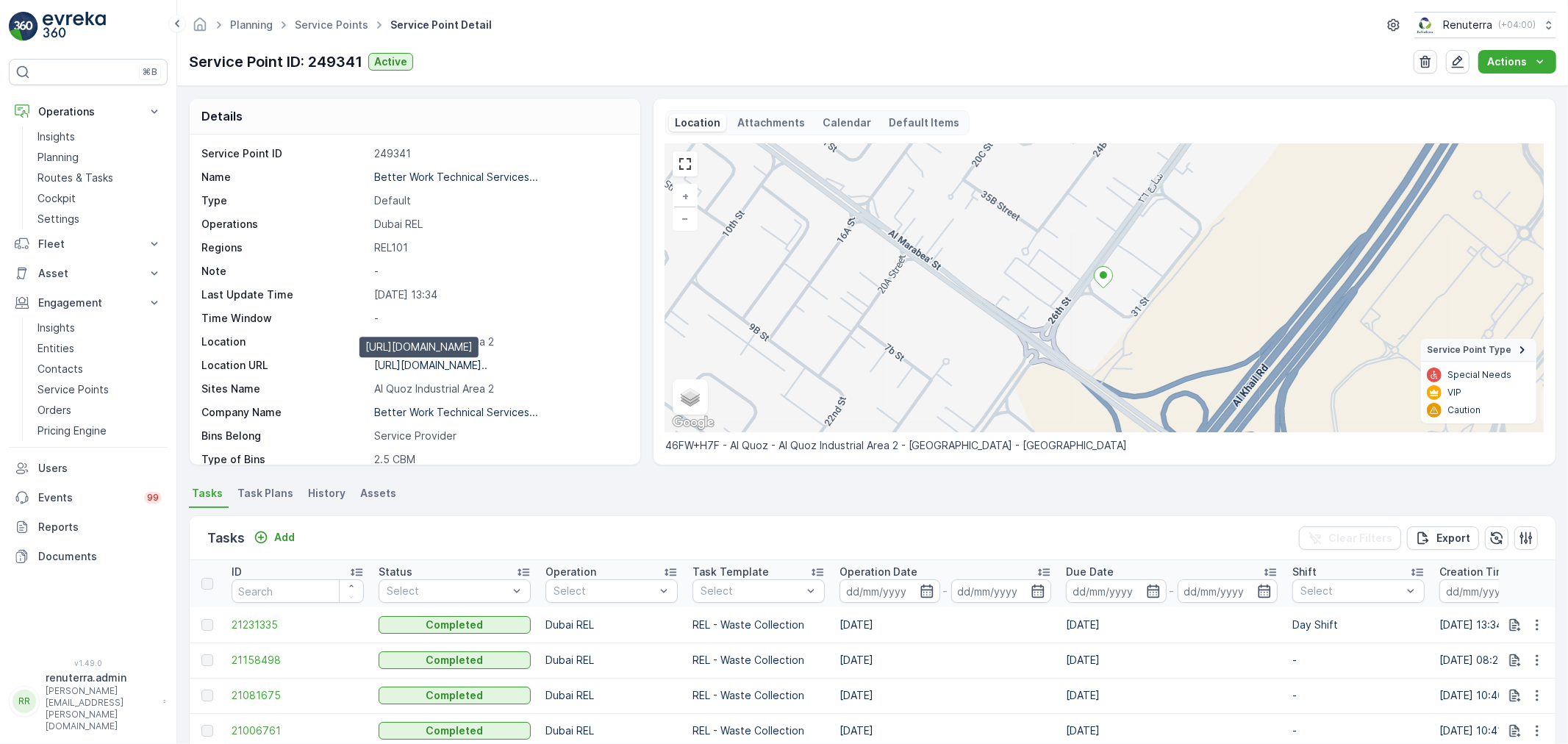
click at [428, 364] on p "[URL][DOMAIN_NAME].." at bounding box center [430, 364] width 114 height 13
click at [81, 148] on link "Planning" at bounding box center [99, 157] width 136 height 20
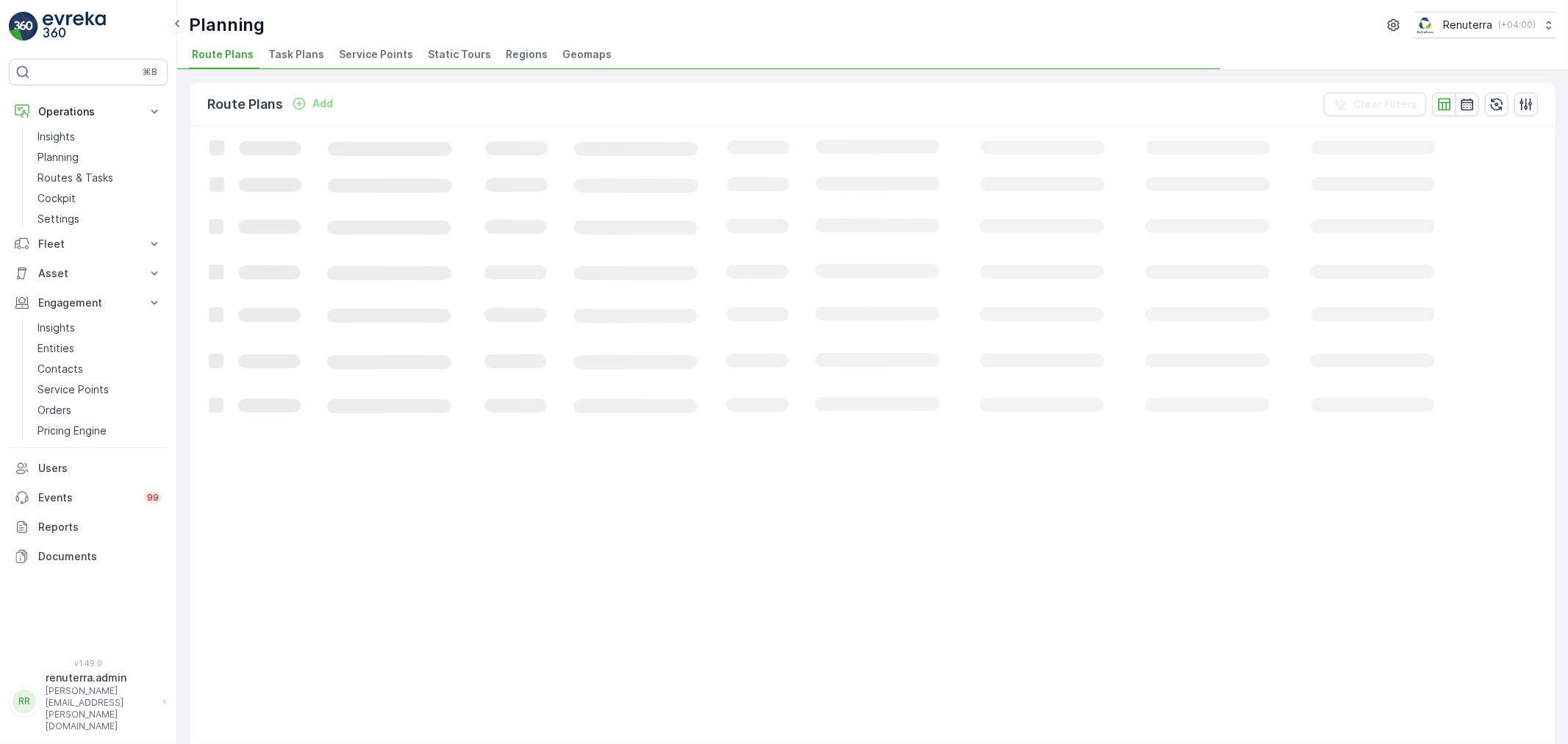
click at [350, 54] on span "Service Points" at bounding box center [376, 54] width 74 height 15
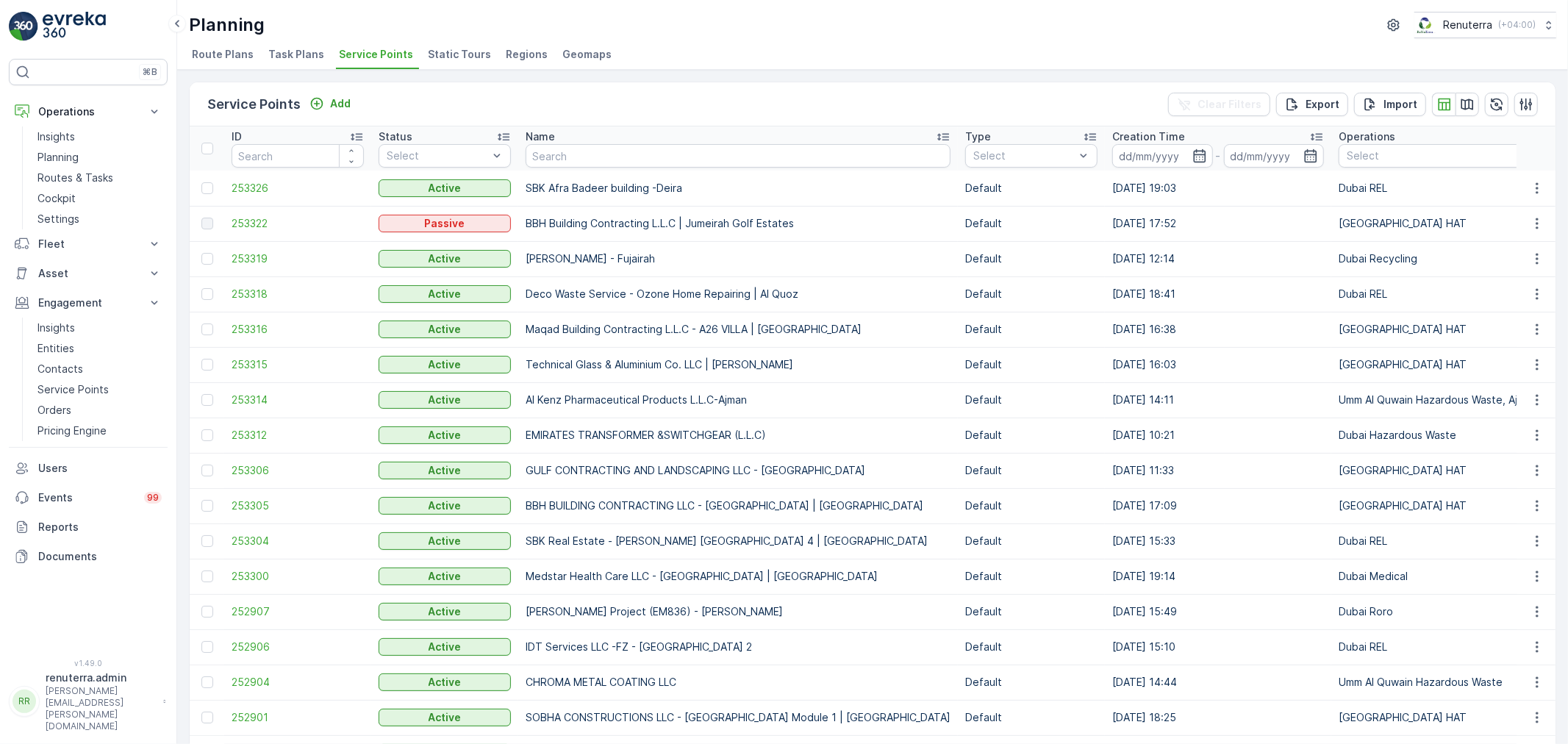
click at [540, 149] on input "text" at bounding box center [738, 156] width 425 height 24
type input "Salam"
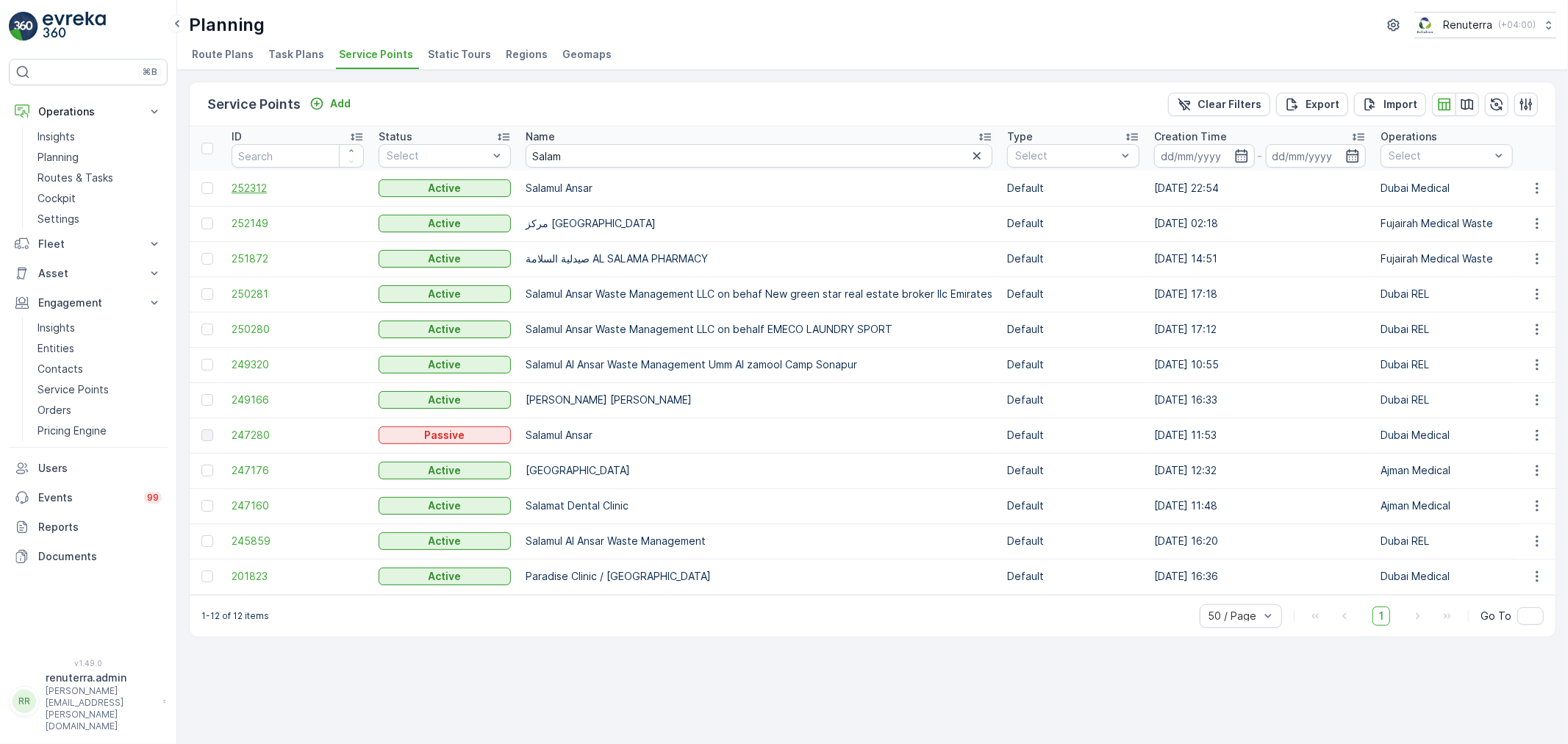
click at [265, 189] on span "252312" at bounding box center [297, 188] width 132 height 15
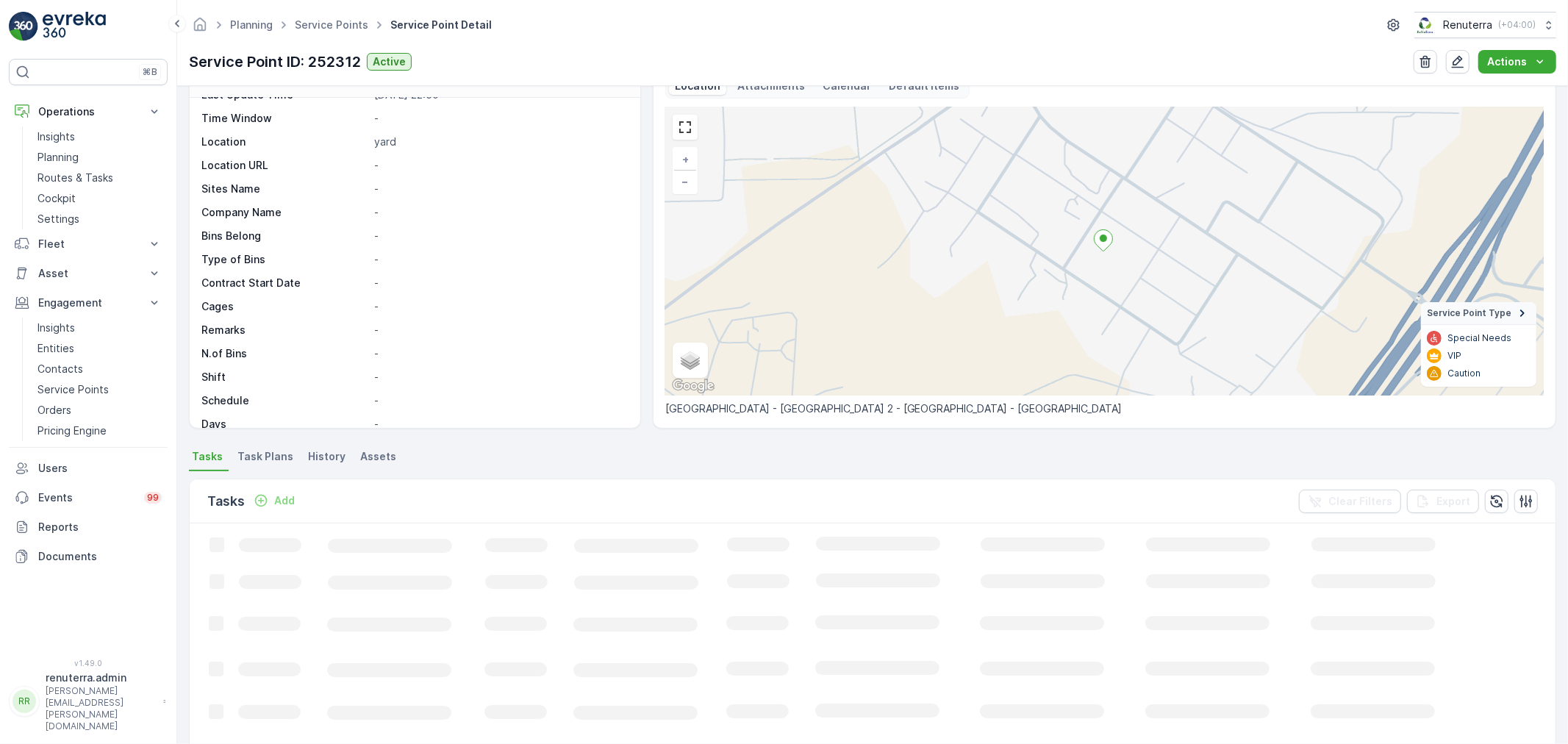
scroll to position [163, 0]
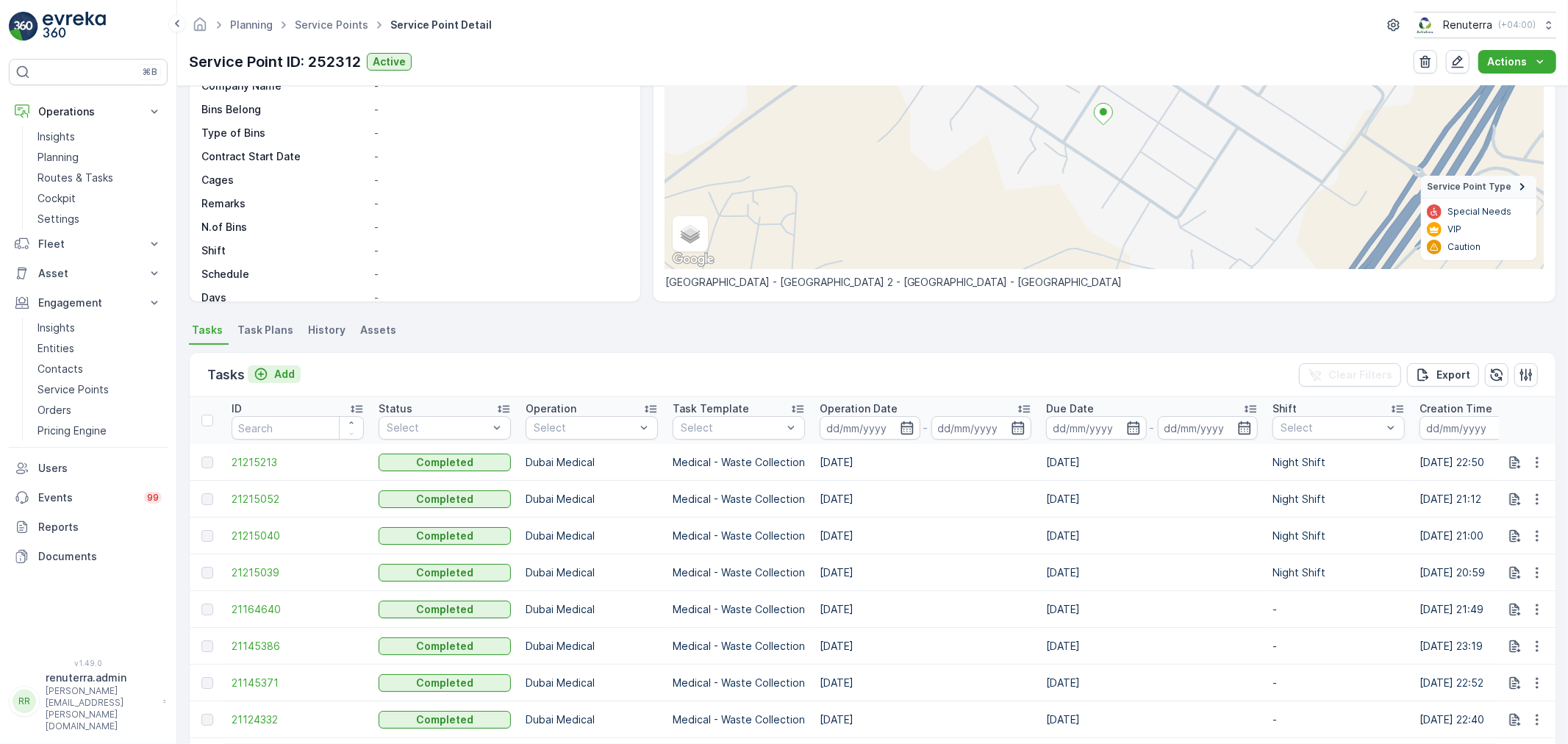
click at [283, 373] on p "Add" at bounding box center [284, 374] width 20 height 15
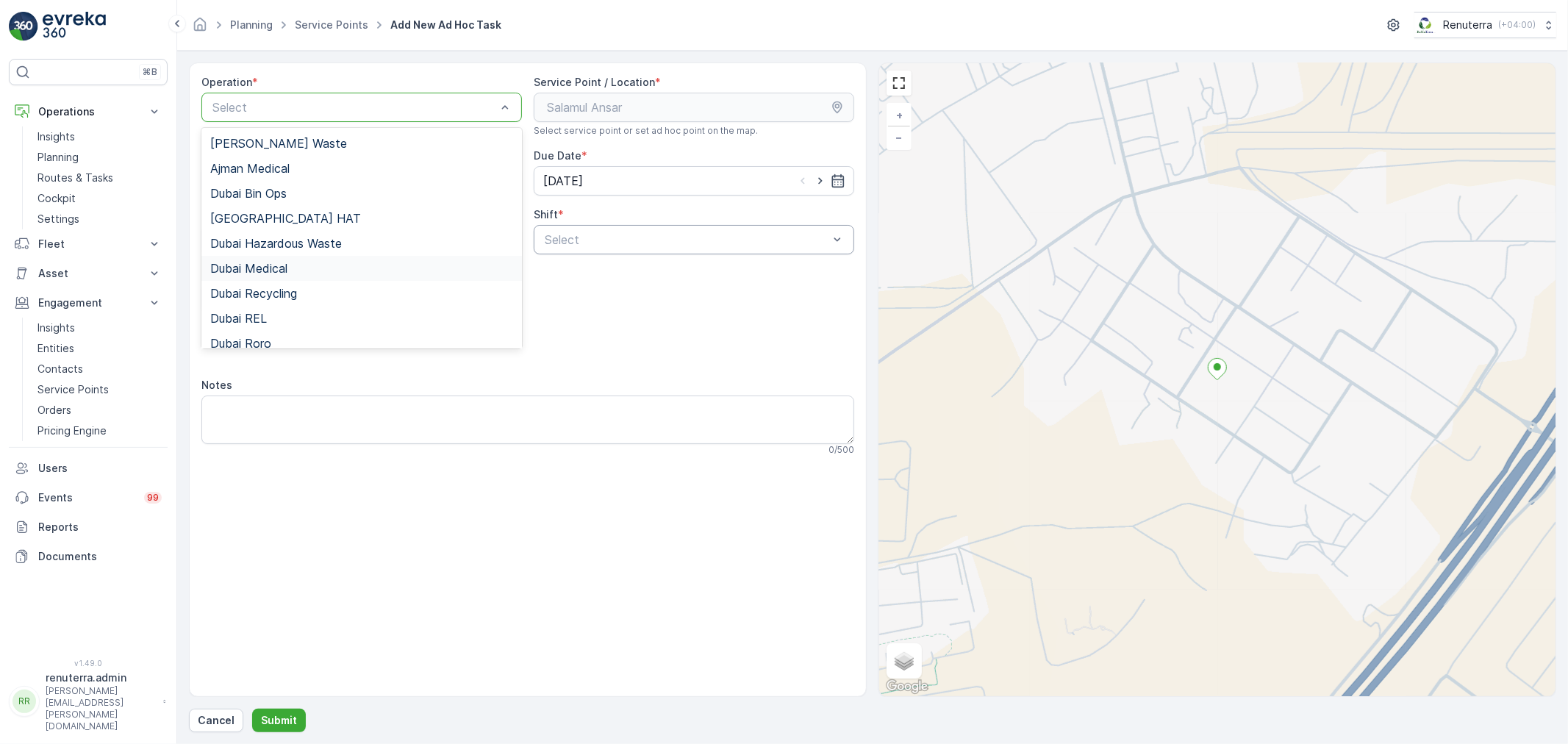
drag, startPoint x: 304, startPoint y: 270, endPoint x: 628, endPoint y: 234, distance: 326.0
click at [305, 273] on div "Dubai Medical" at bounding box center [361, 269] width 303 height 14
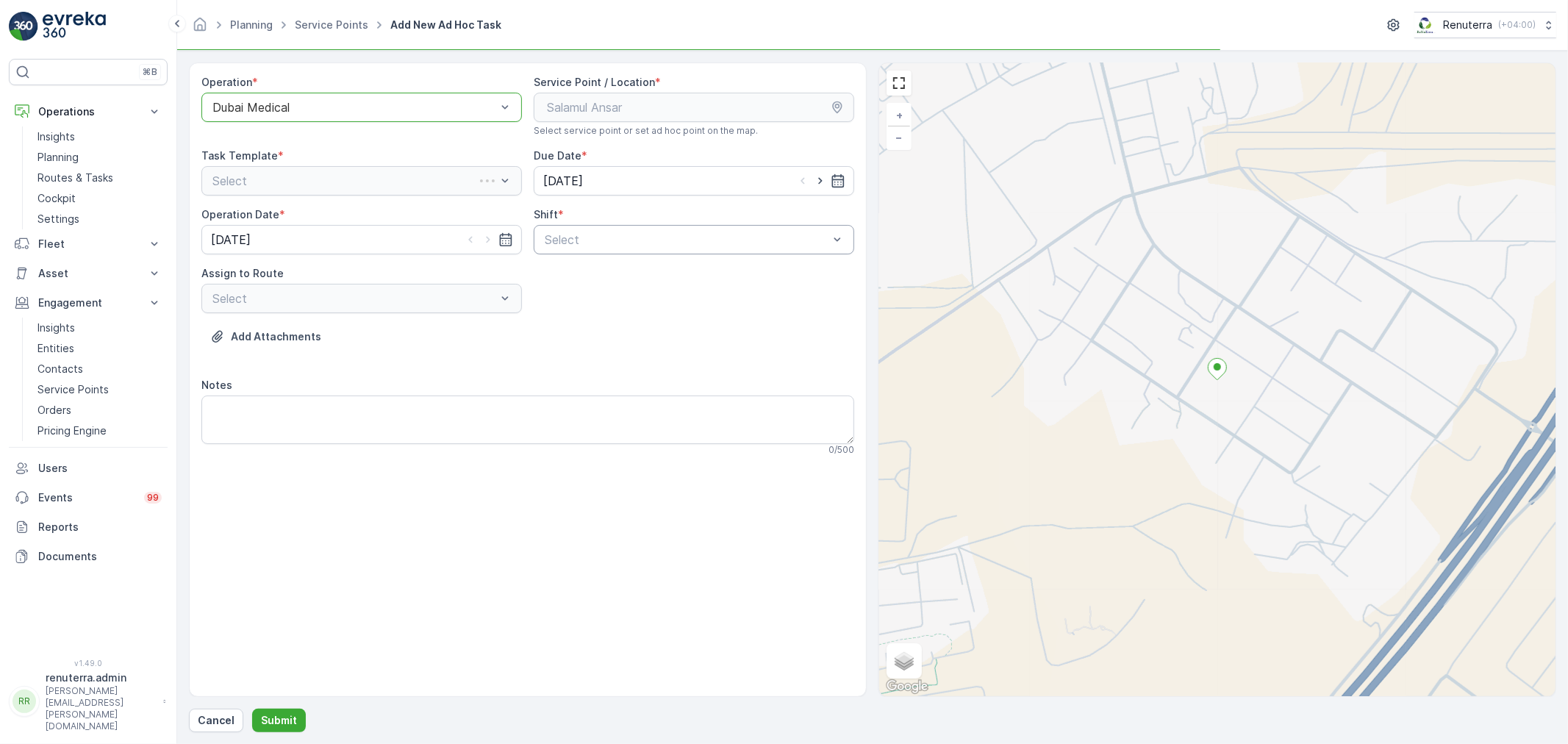
drag, startPoint x: 697, startPoint y: 213, endPoint x: 667, endPoint y: 235, distance: 37.2
click at [694, 223] on div "Shift * Select" at bounding box center [693, 230] width 320 height 47
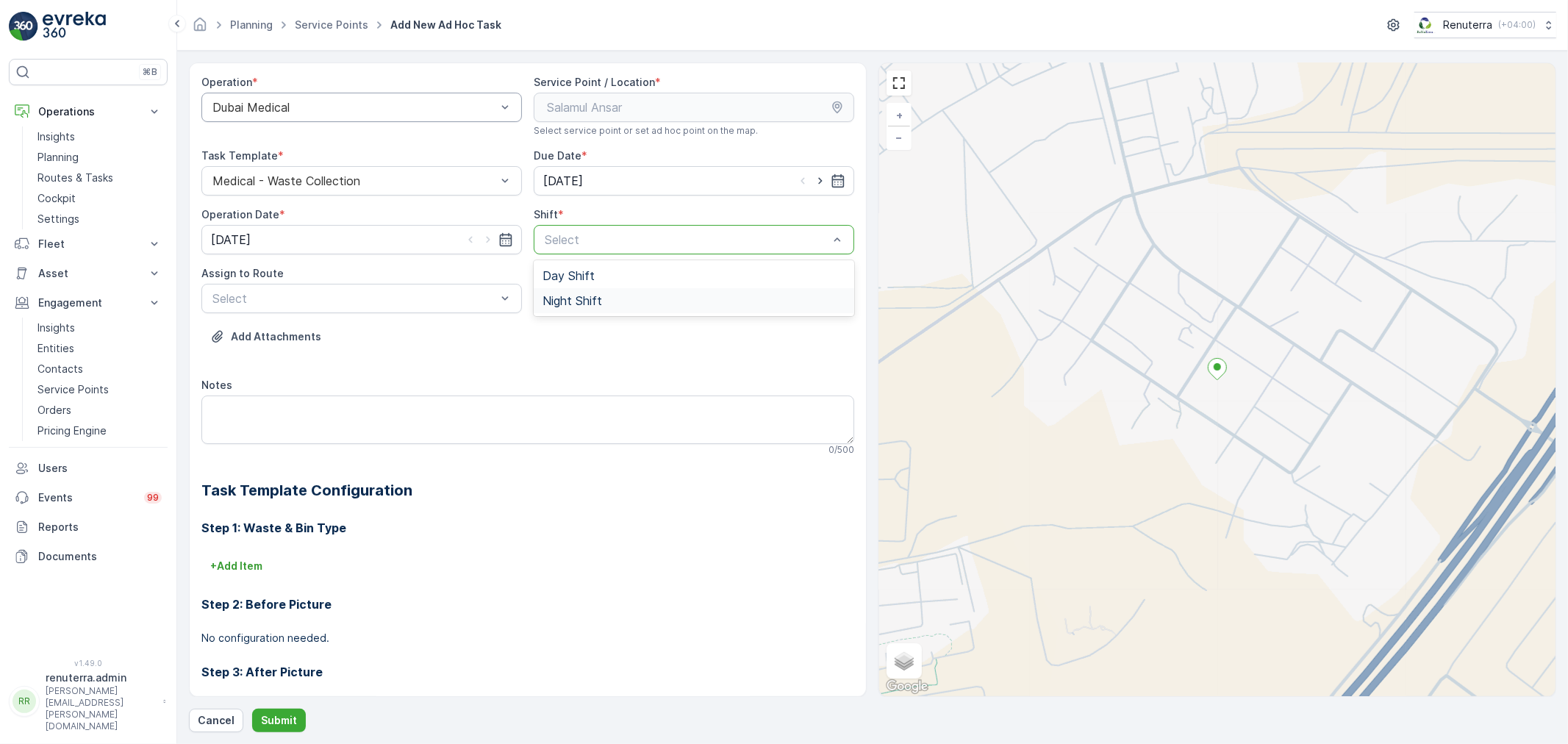
drag, startPoint x: 606, startPoint y: 288, endPoint x: 603, endPoint y: 301, distance: 13.3
click at [606, 289] on div "Night Shift" at bounding box center [693, 300] width 320 height 25
click at [377, 287] on div "Select" at bounding box center [361, 298] width 320 height 29
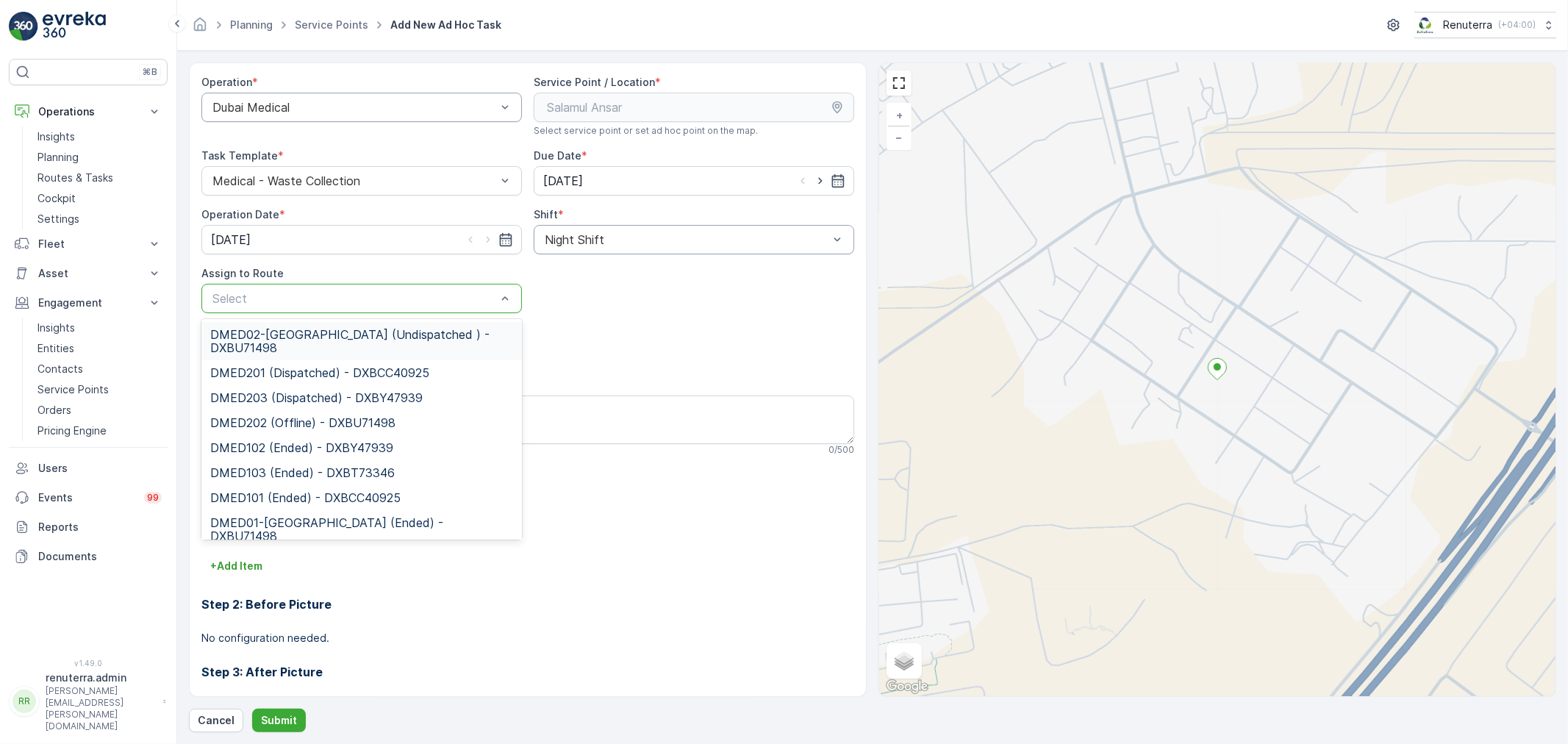
click at [363, 322] on div "DMED02-[GEOGRAPHIC_DATA] (Undispatched ) - DXBU71498" at bounding box center [361, 340] width 320 height 38
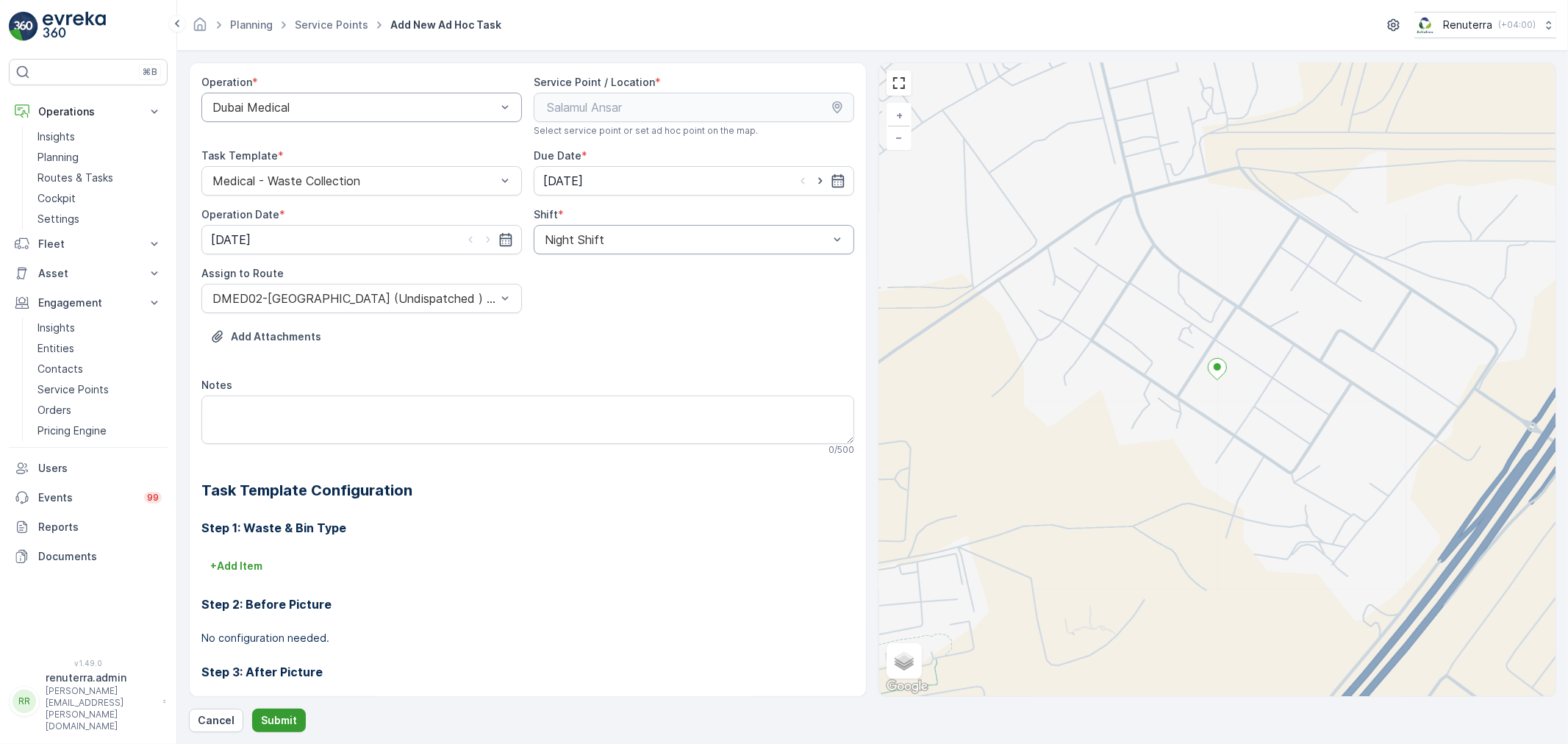
click at [283, 714] on p "Submit" at bounding box center [279, 719] width 36 height 15
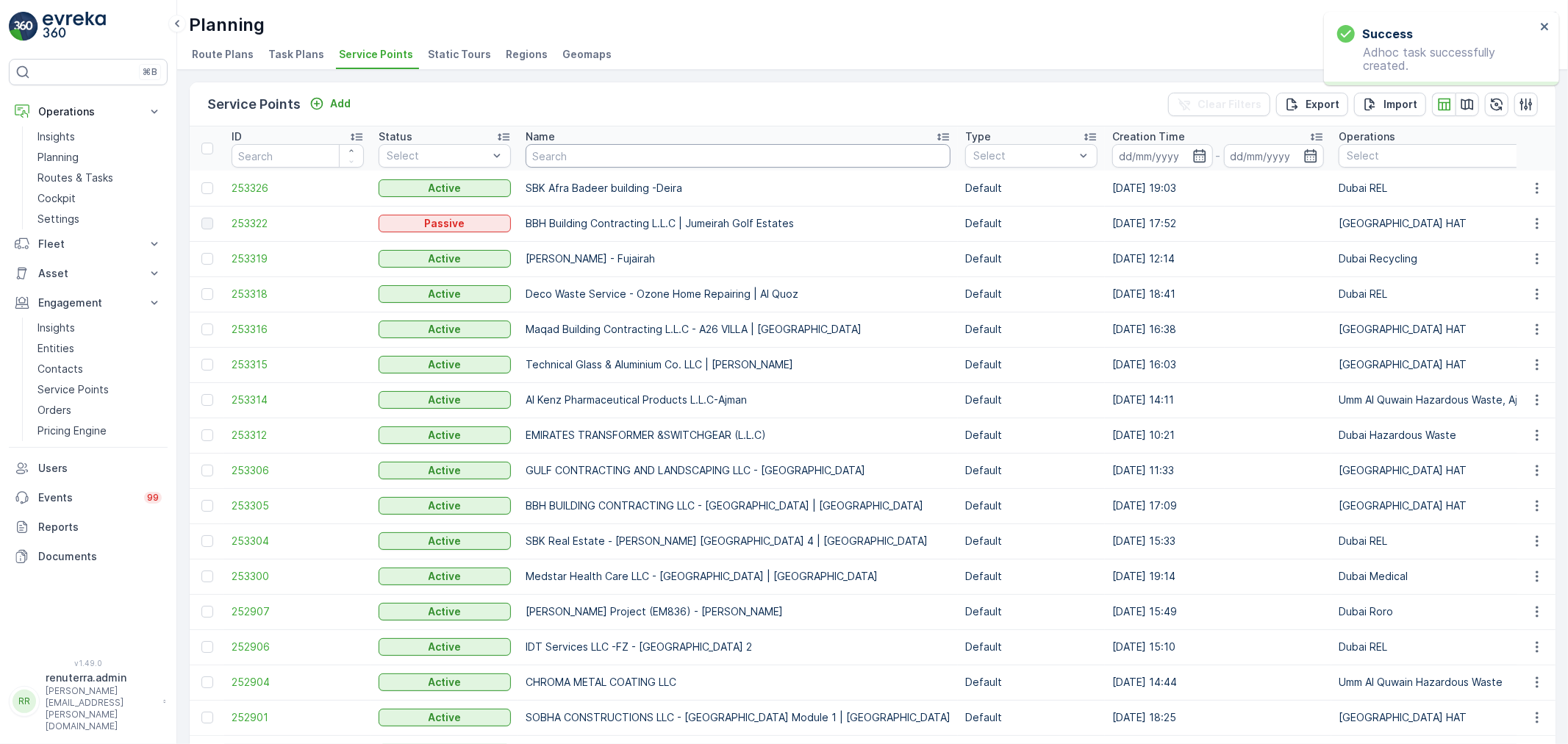
click at [637, 163] on input "text" at bounding box center [738, 156] width 425 height 24
type input "sala"
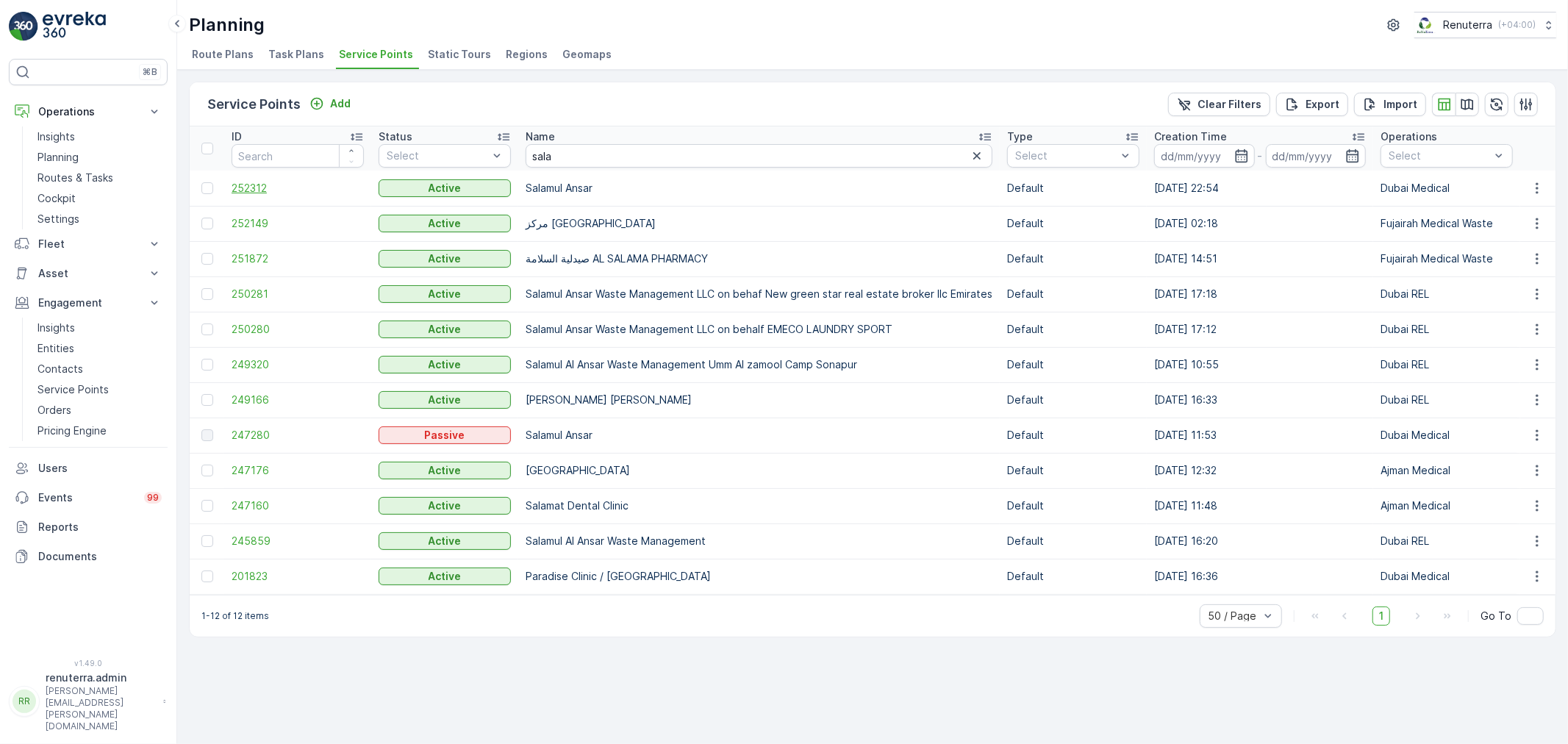
click at [258, 192] on span "252312" at bounding box center [297, 188] width 132 height 15
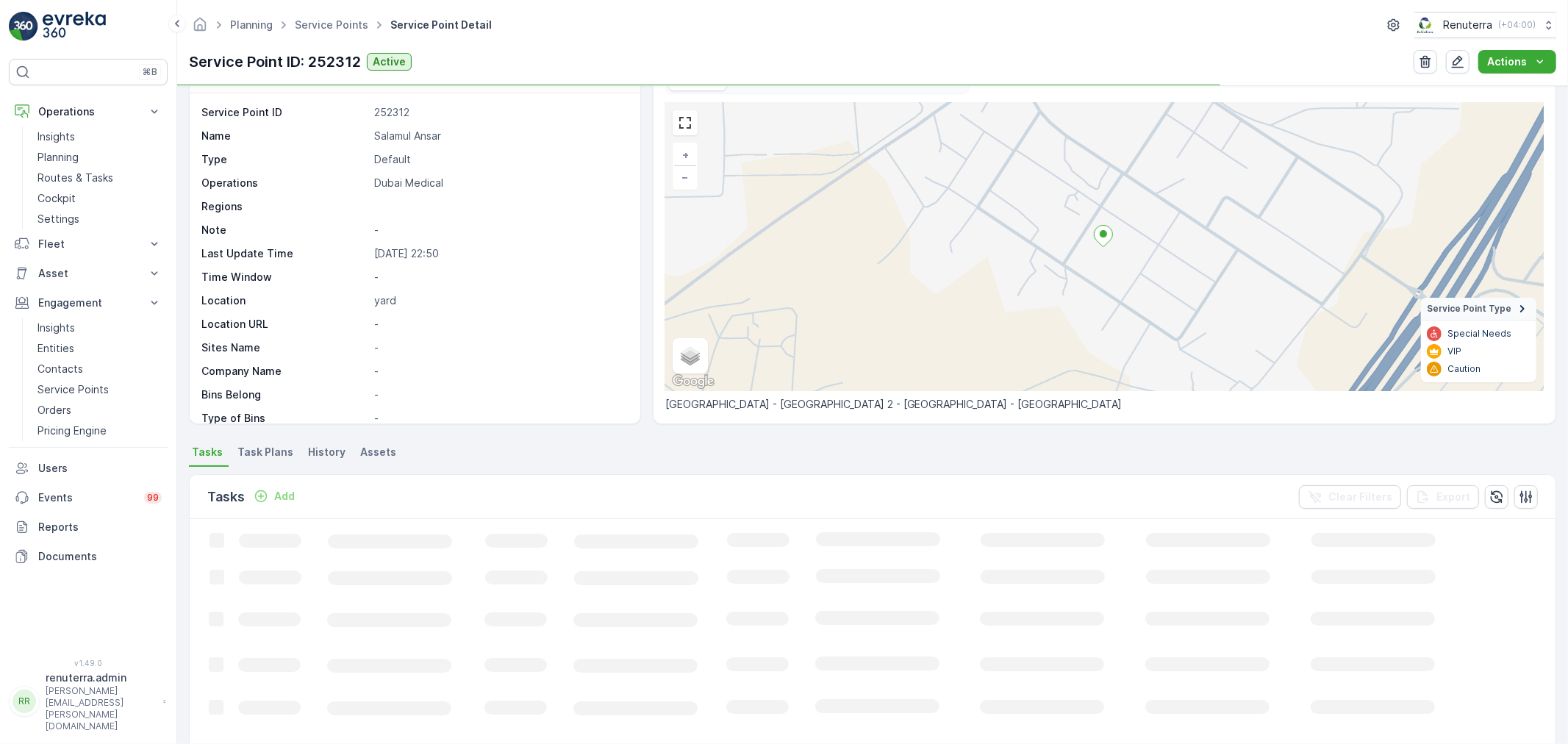
scroll to position [82, 0]
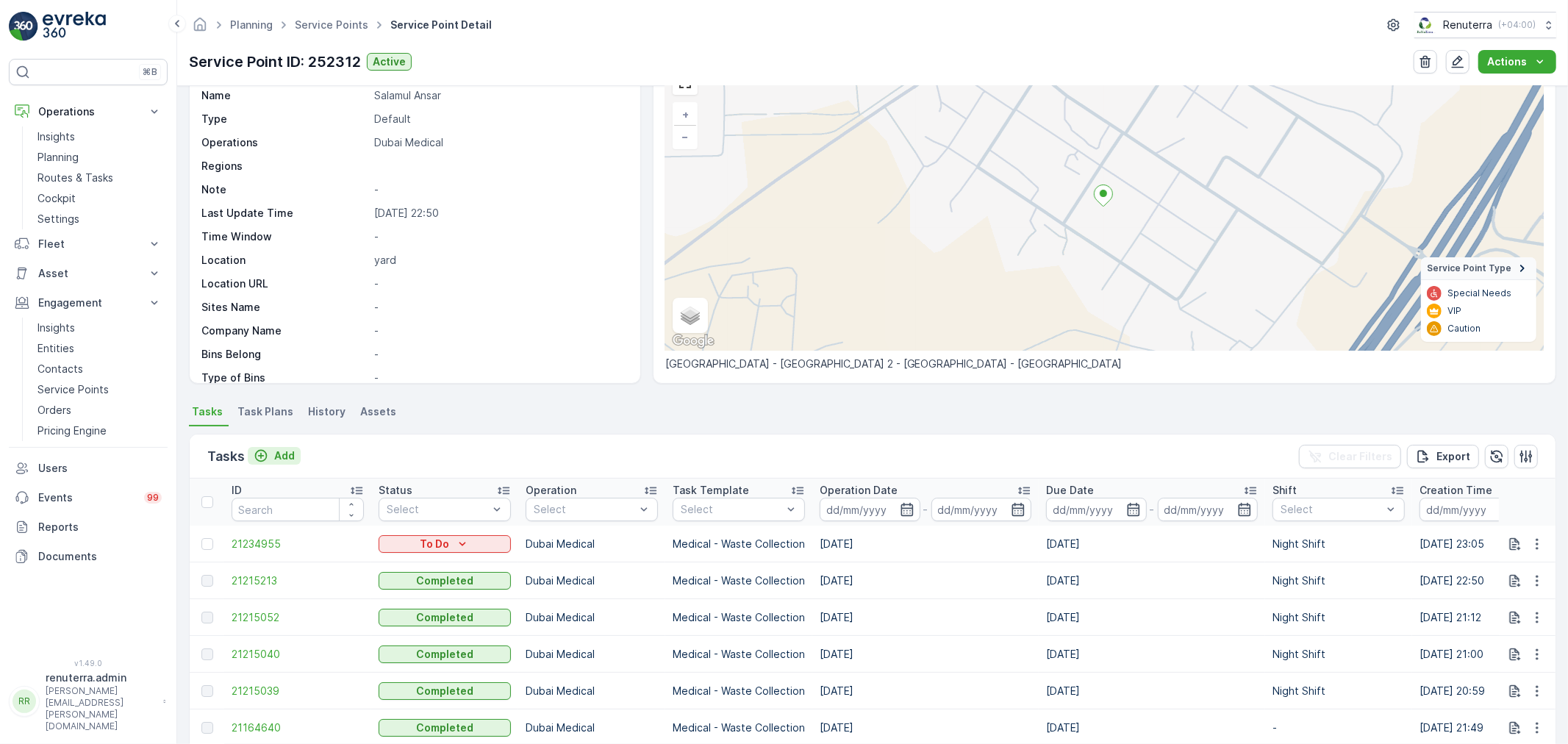
click at [290, 457] on p "Add" at bounding box center [284, 455] width 20 height 15
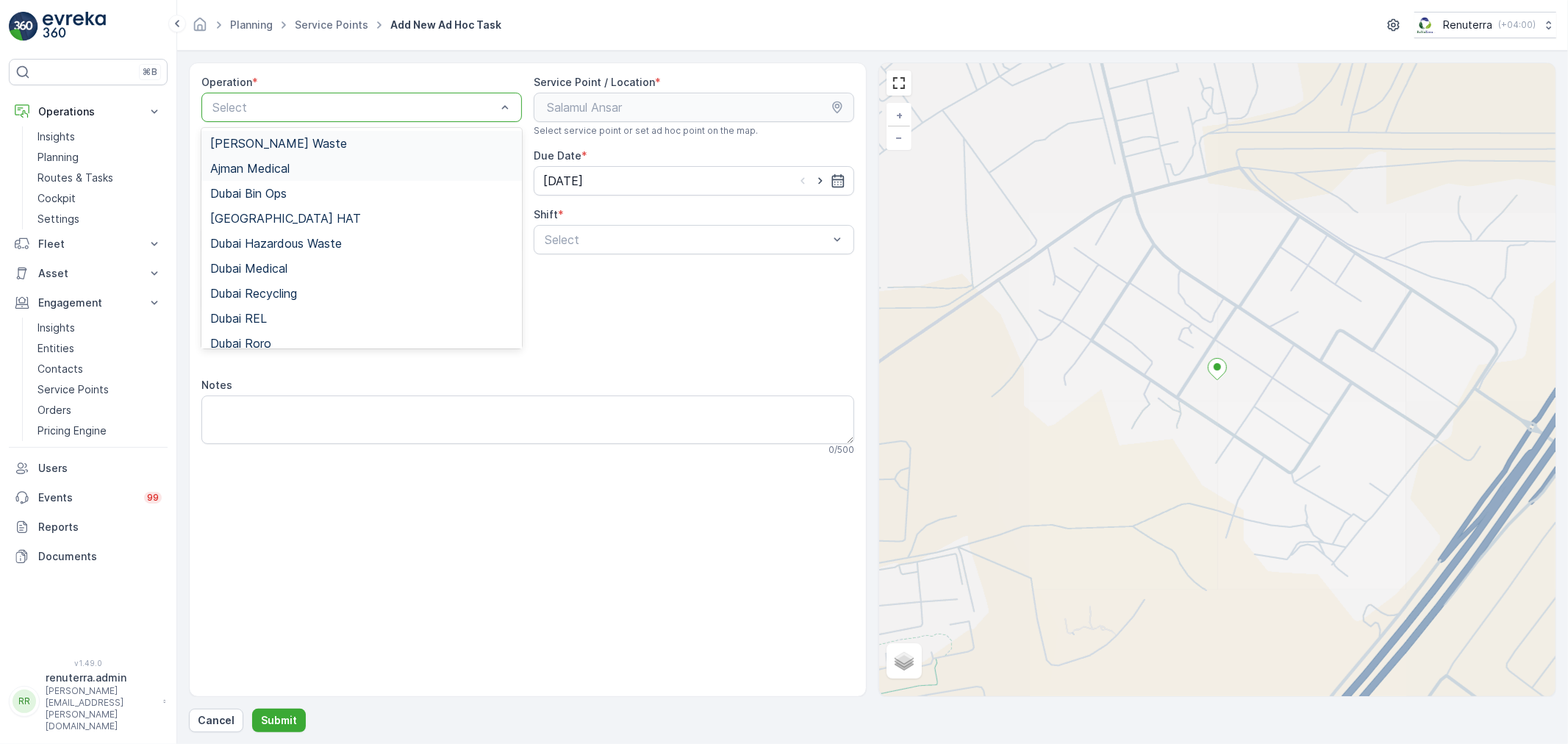
drag, startPoint x: 306, startPoint y: 93, endPoint x: 294, endPoint y: 159, distance: 67.1
click at [306, 99] on div "Select" at bounding box center [361, 108] width 320 height 29
click at [284, 278] on div "Dubai Medical" at bounding box center [361, 268] width 320 height 25
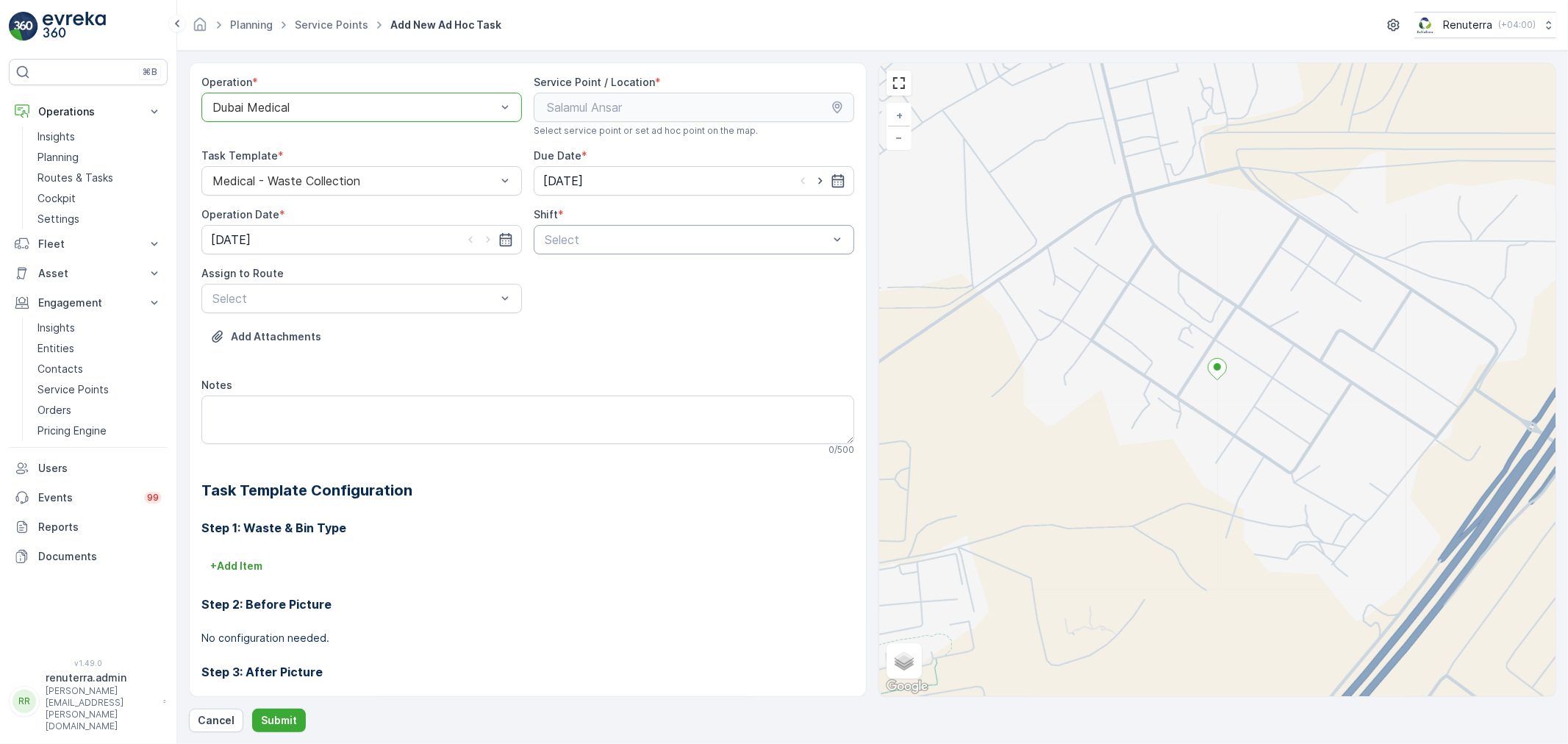
drag, startPoint x: 621, startPoint y: 239, endPoint x: 616, endPoint y: 250, distance: 12.1
click at [621, 240] on div at bounding box center [686, 240] width 287 height 14
click at [585, 299] on span "Night Shift" at bounding box center [573, 300] width 60 height 14
drag, startPoint x: 317, startPoint y: 305, endPoint x: 320, endPoint y: 317, distance: 12.4
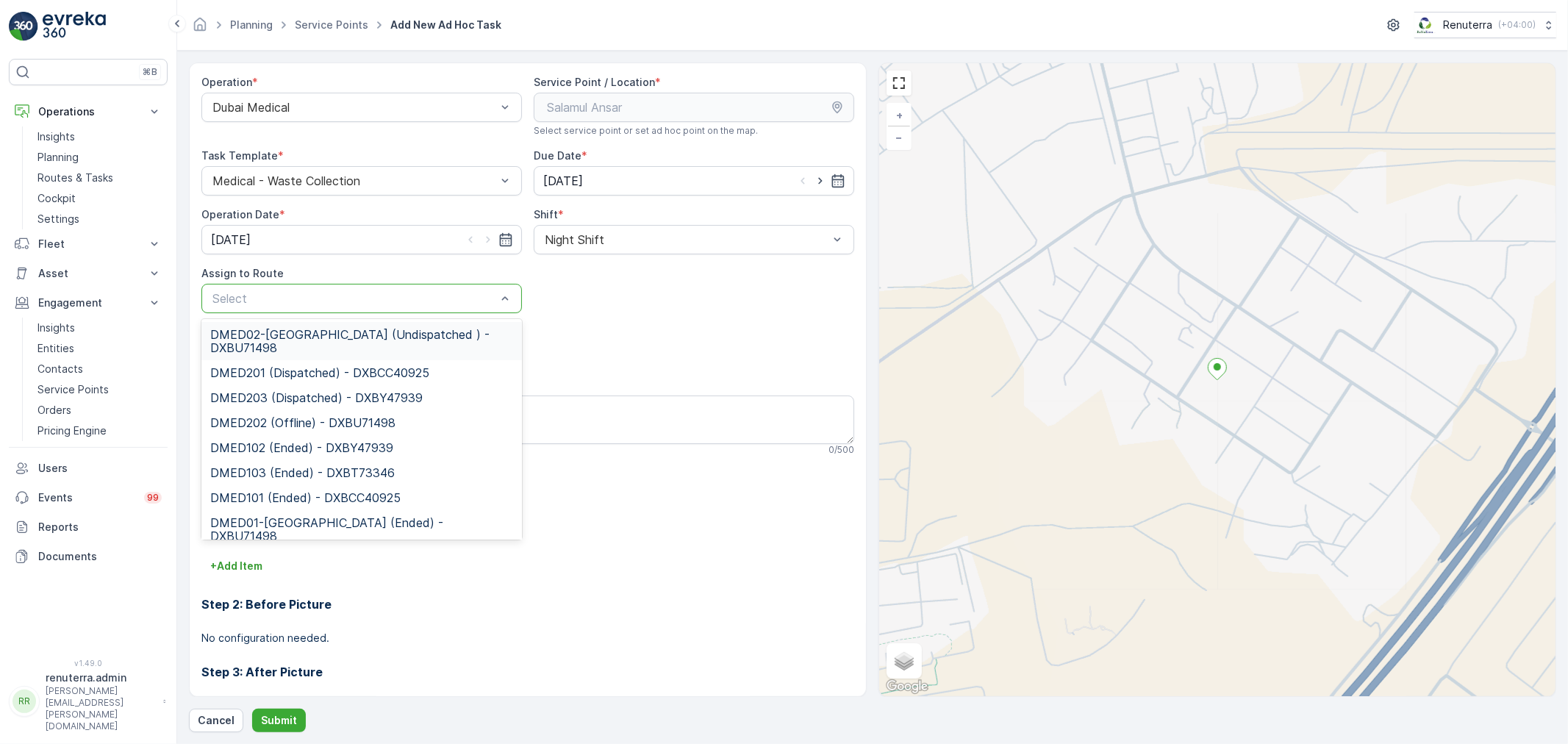
click at [317, 333] on span "DMED02-[GEOGRAPHIC_DATA] (Undispatched ) - DXBU71498" at bounding box center [361, 340] width 303 height 26
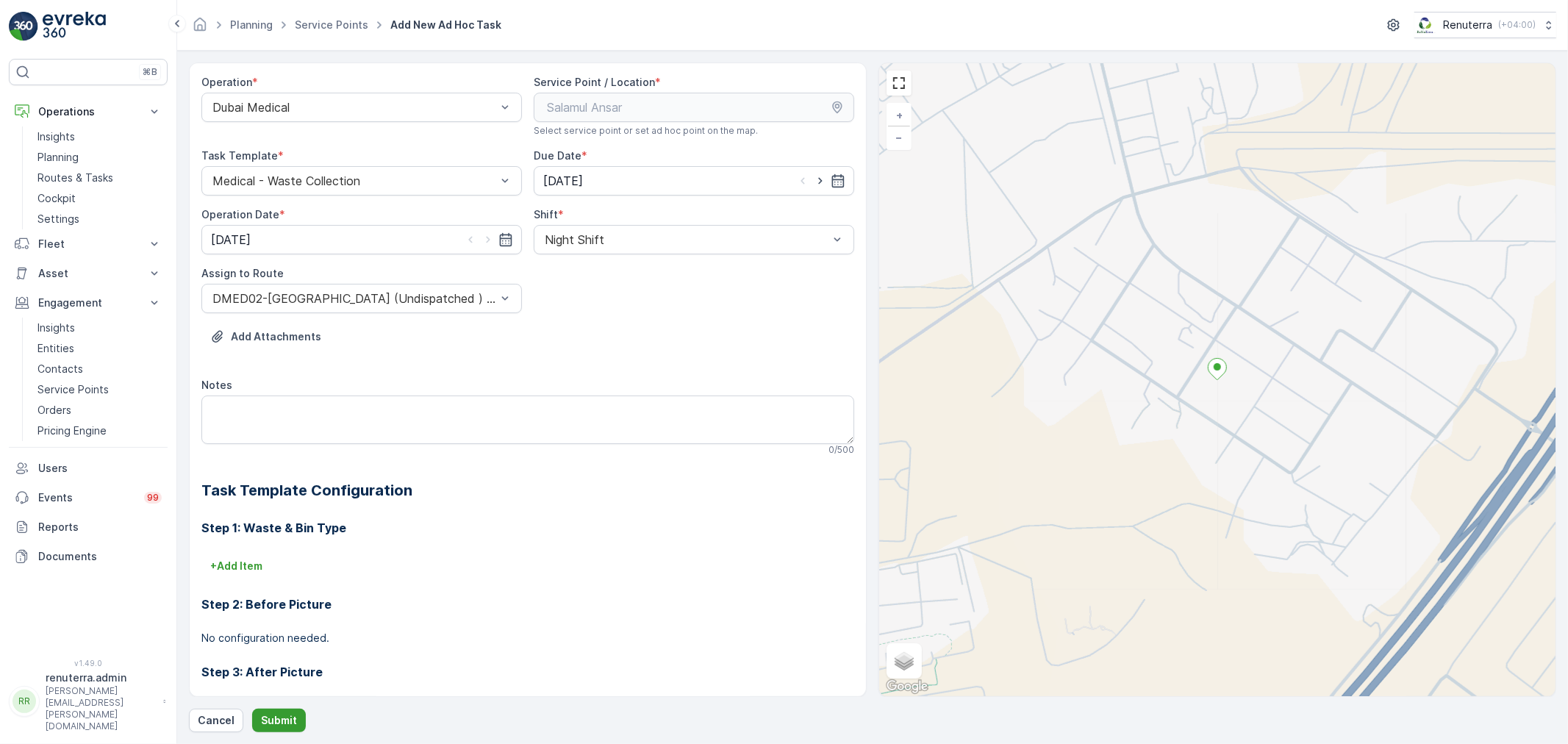
click at [295, 723] on button "Submit" at bounding box center [278, 720] width 54 height 24
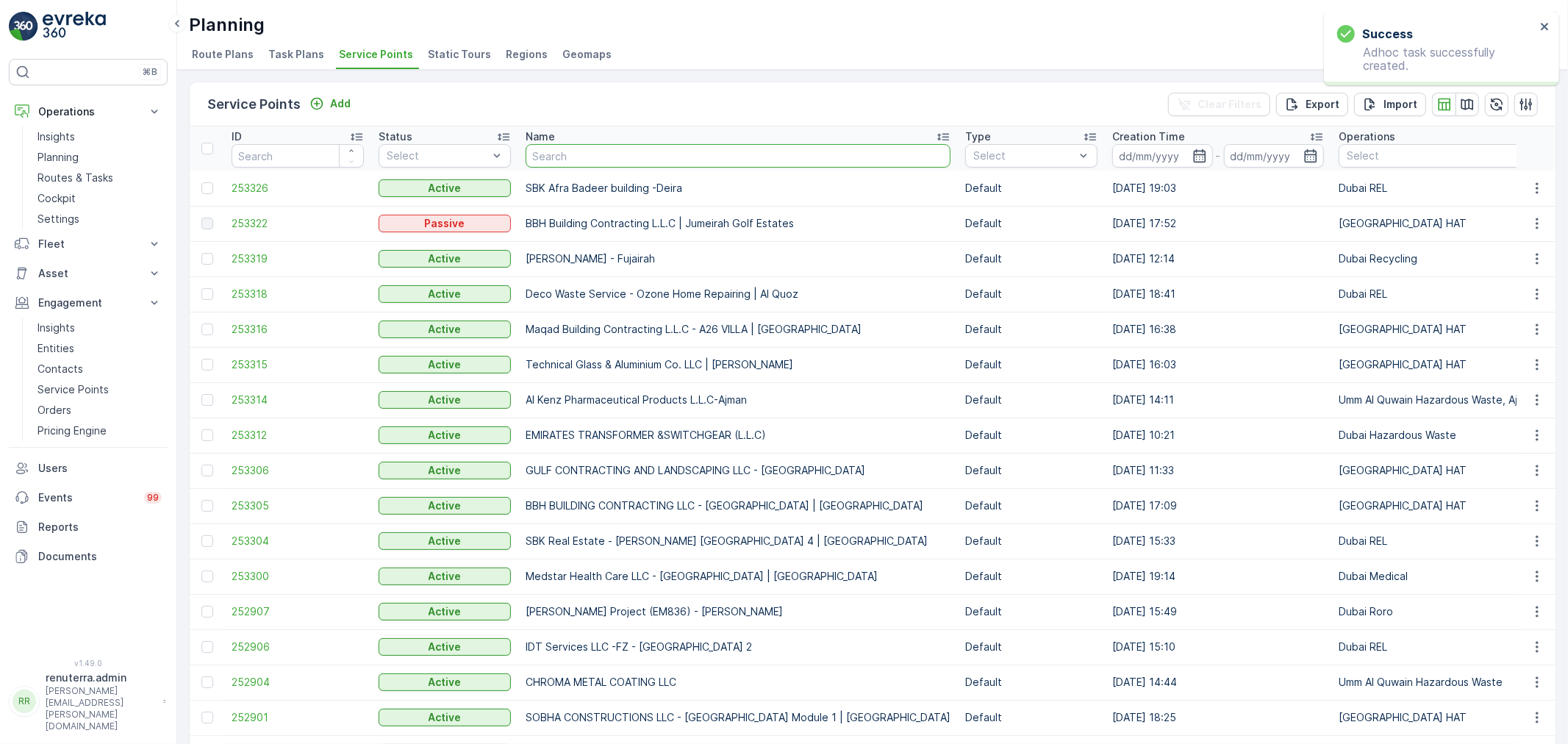
click at [591, 148] on input "text" at bounding box center [738, 156] width 425 height 24
type input "salam"
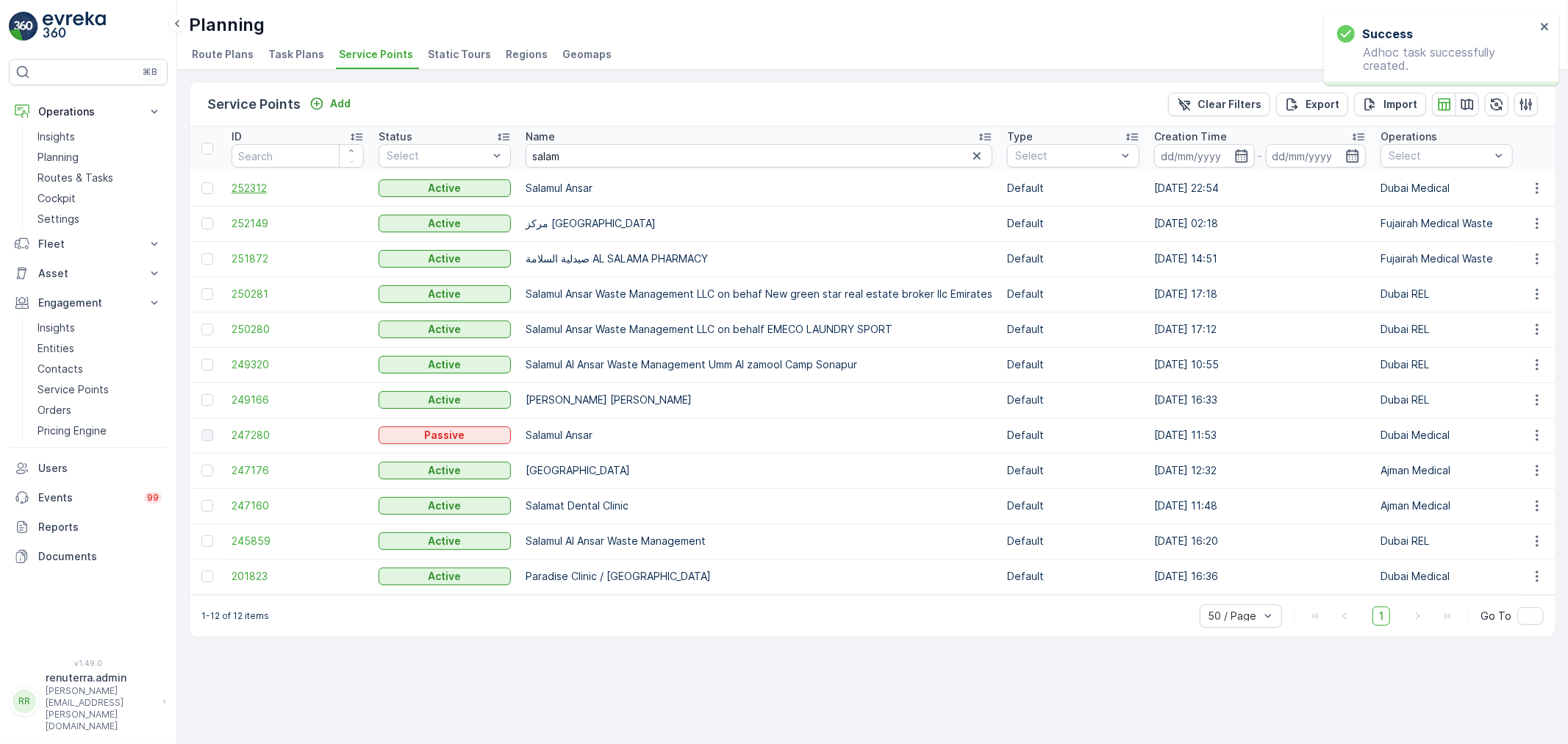
click at [268, 191] on span "252312" at bounding box center [297, 188] width 132 height 15
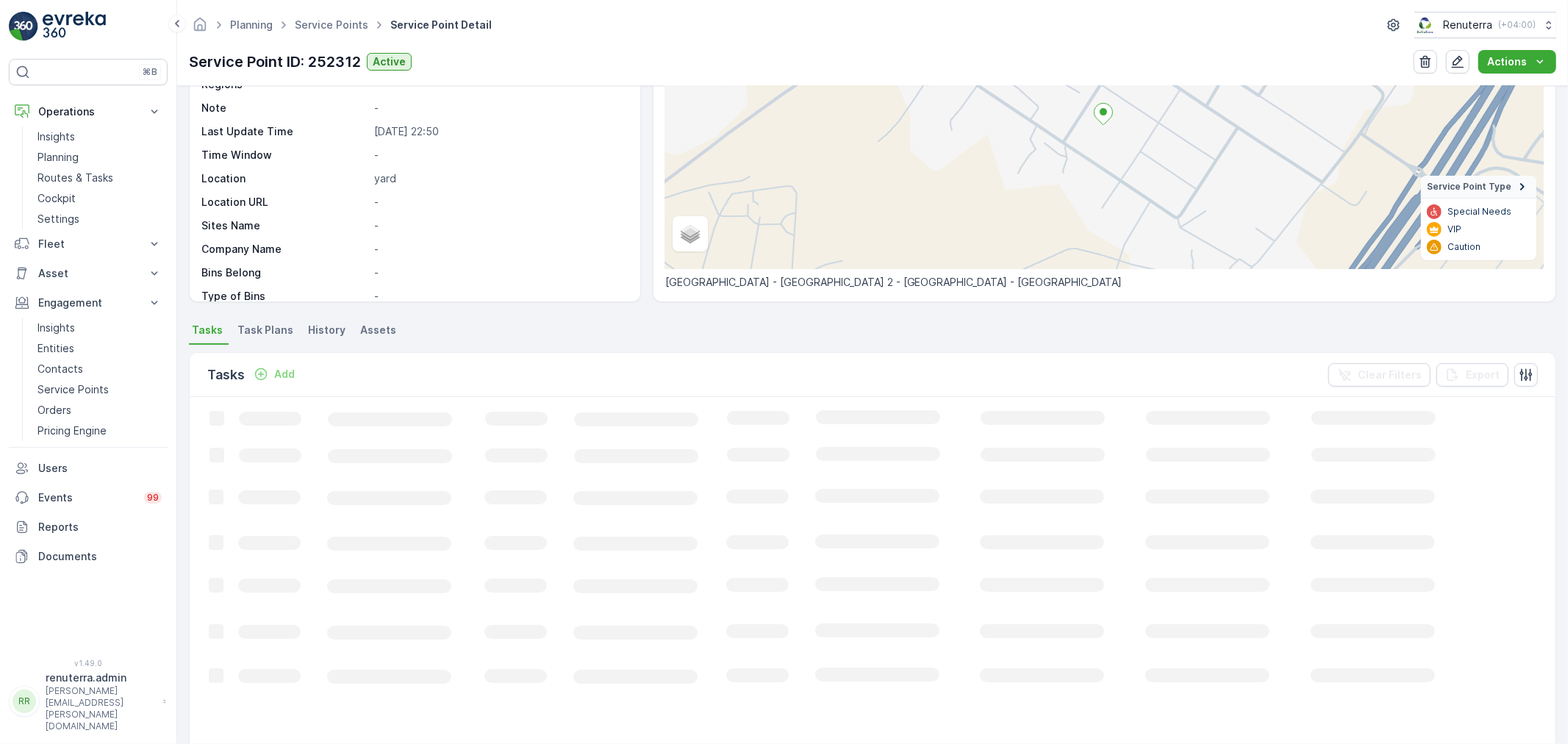
scroll to position [163, 0]
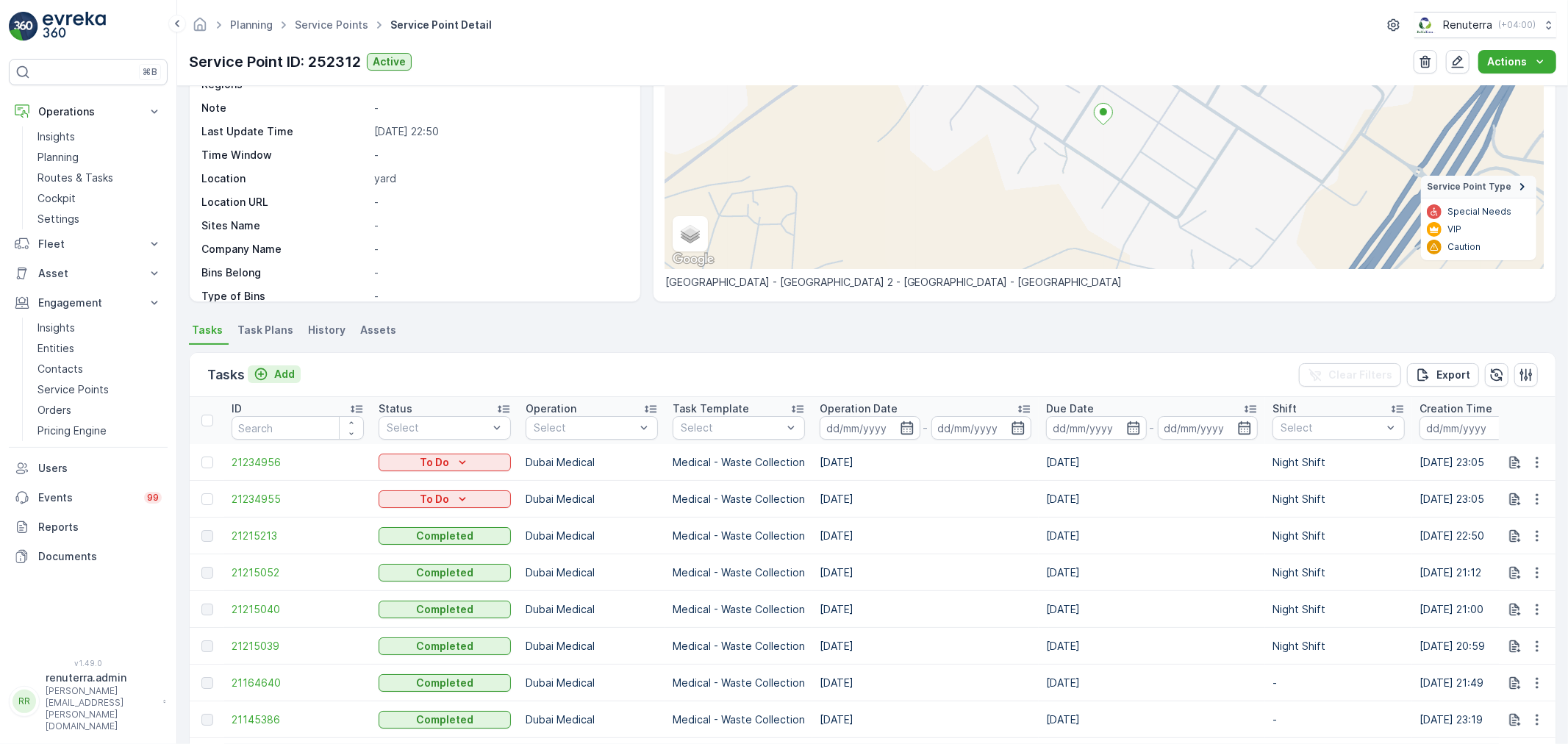
click at [289, 367] on p "Add" at bounding box center [284, 374] width 20 height 15
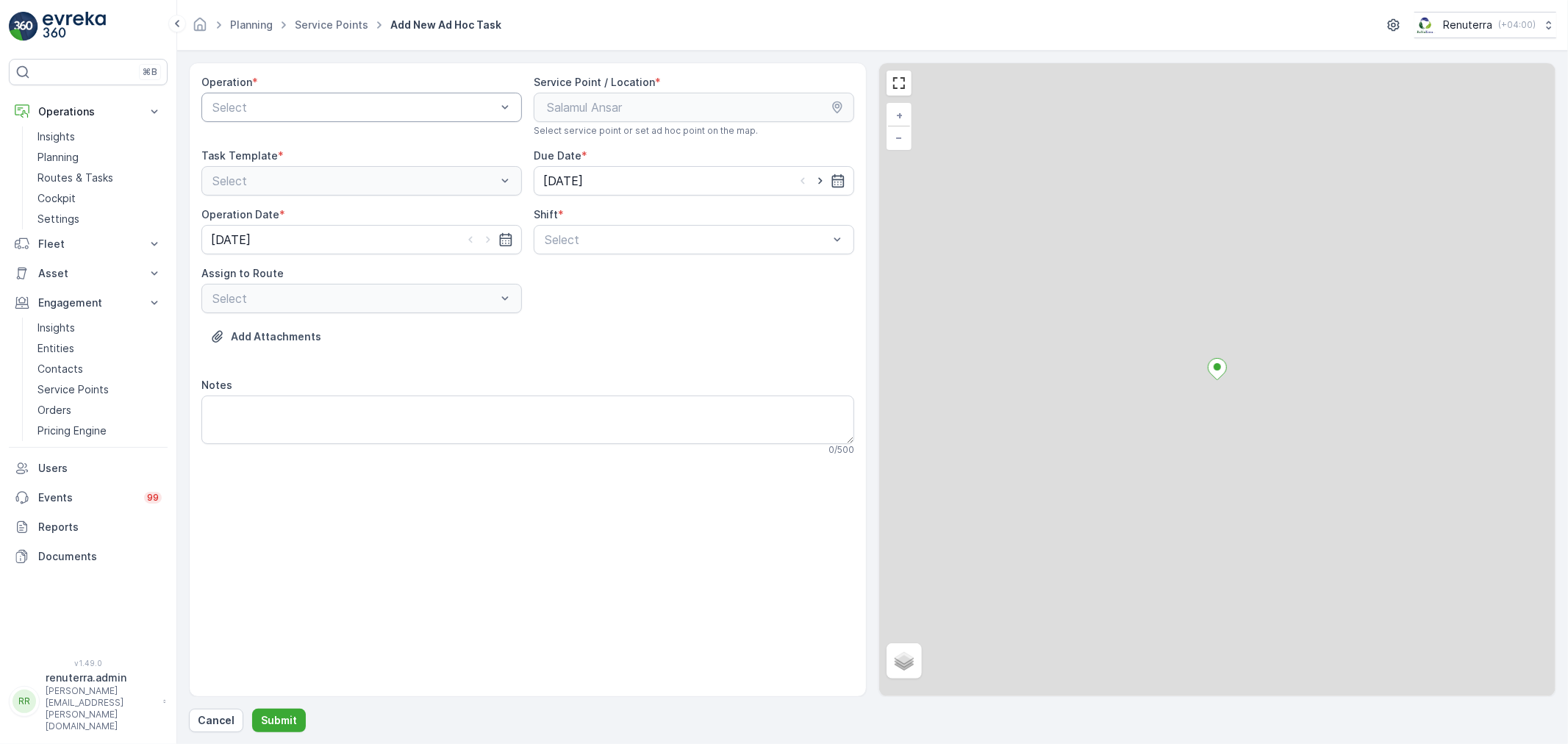
click at [297, 115] on div "Select" at bounding box center [354, 107] width 287 height 18
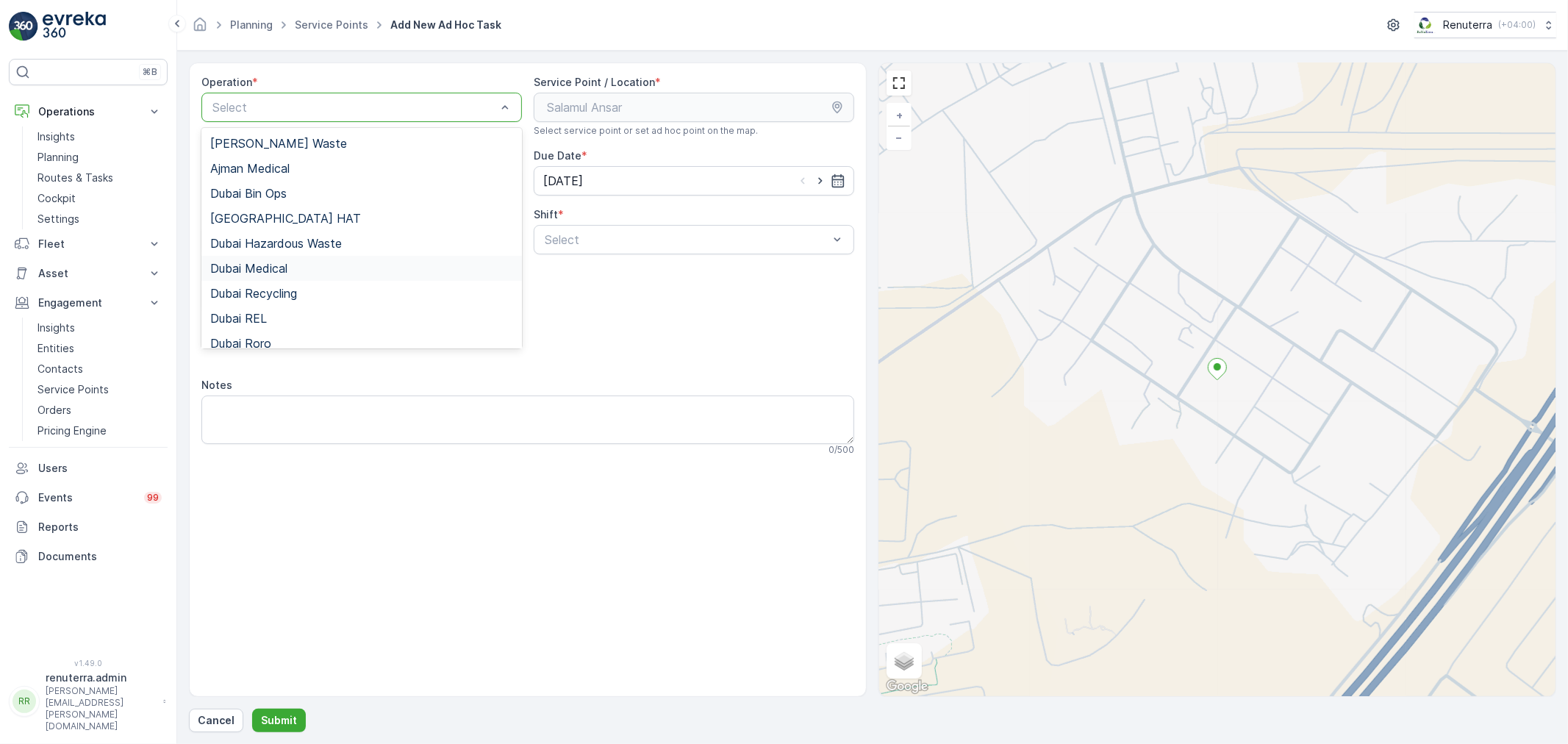
click at [303, 273] on div "Dubai Medical" at bounding box center [361, 269] width 303 height 14
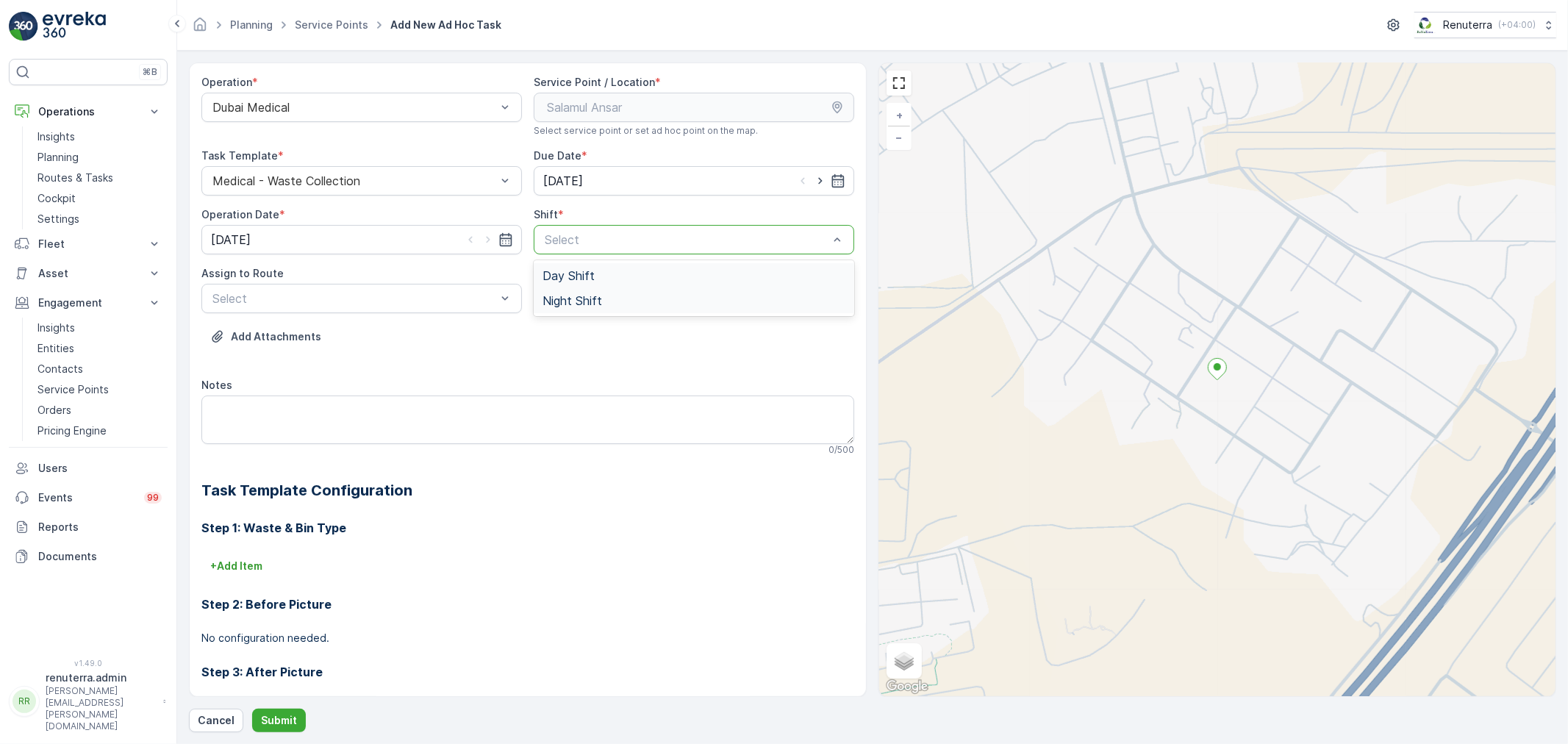
drag, startPoint x: 633, startPoint y: 232, endPoint x: 577, endPoint y: 299, distance: 87.3
click at [627, 243] on div at bounding box center [686, 240] width 287 height 14
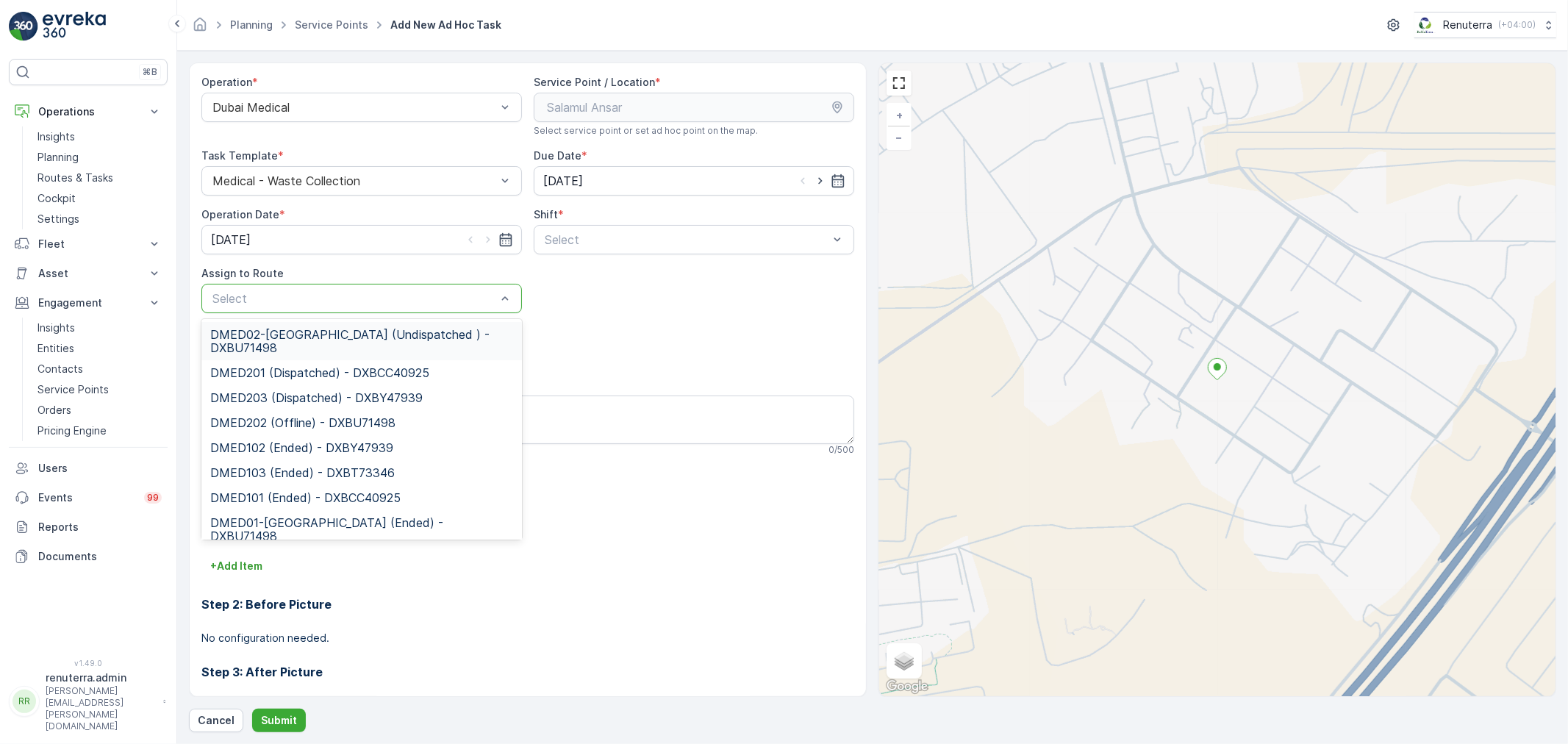
click at [358, 309] on div "Select" at bounding box center [361, 298] width 320 height 29
click at [331, 344] on span "DMED02-[GEOGRAPHIC_DATA] (Undispatched ) - DXBU71498" at bounding box center [361, 340] width 303 height 26
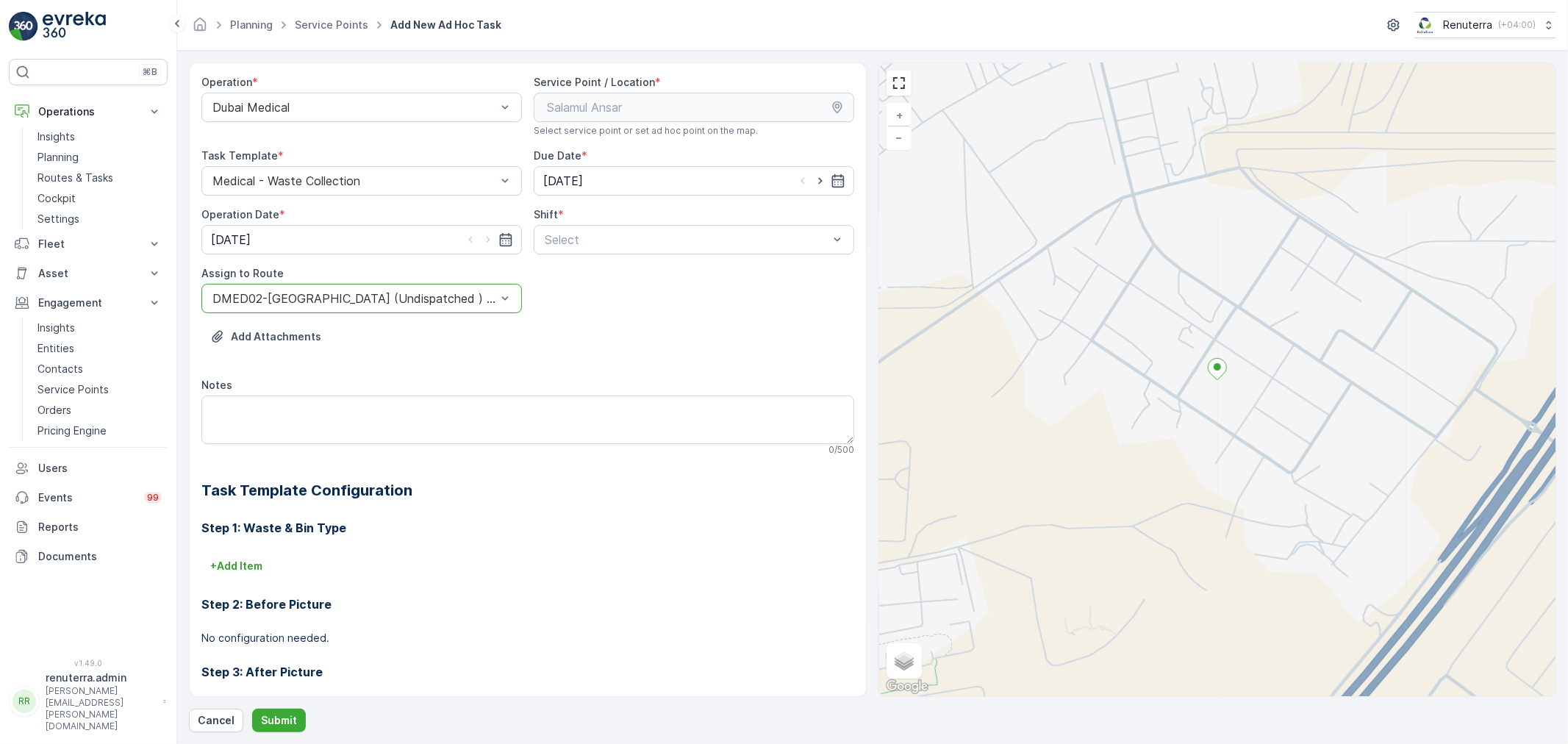
click at [600, 254] on div "Select" at bounding box center [693, 240] width 320 height 29
click at [586, 297] on span "Night Shift" at bounding box center [573, 300] width 60 height 14
click at [289, 709] on button "Submit" at bounding box center [278, 720] width 54 height 24
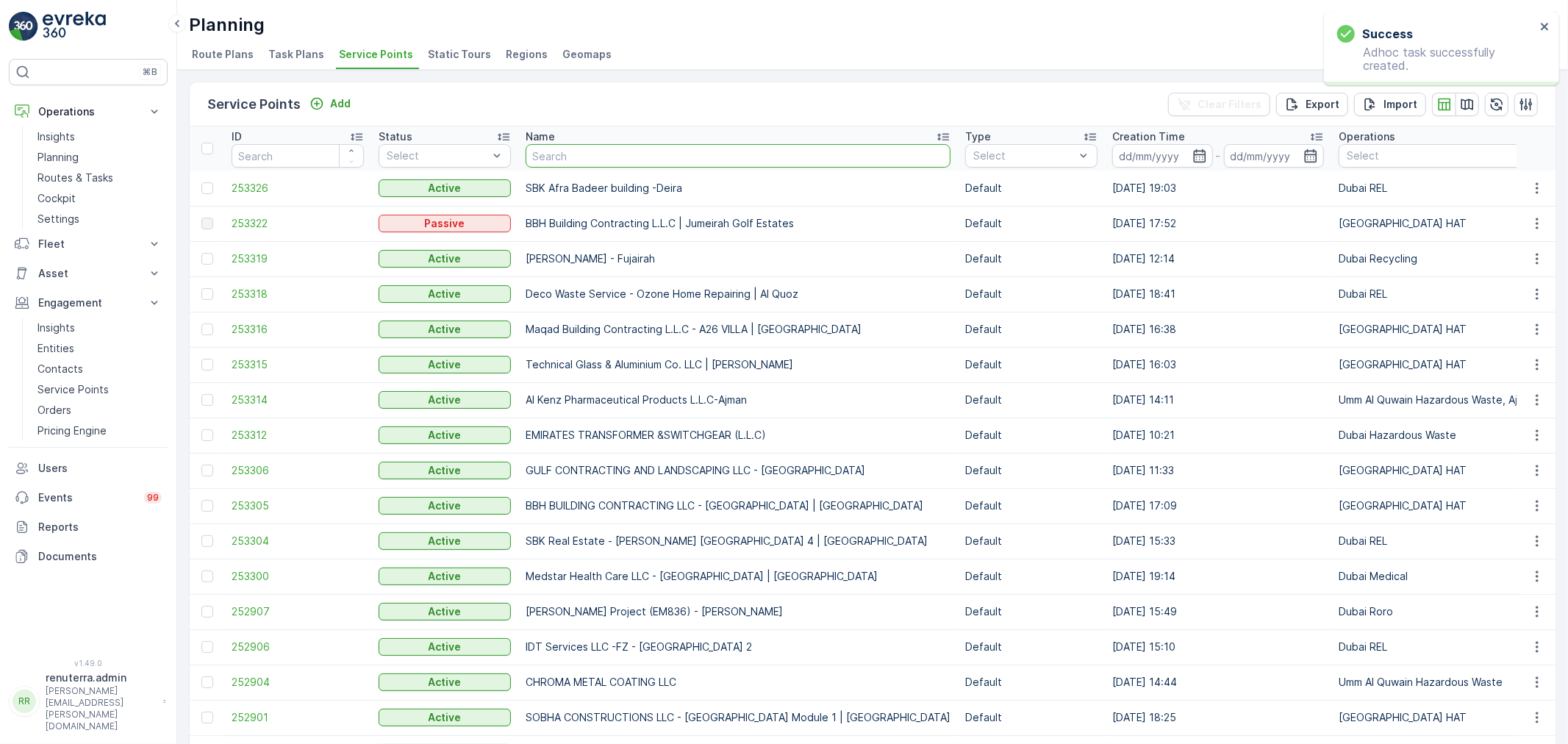
click at [596, 153] on input "text" at bounding box center [738, 156] width 425 height 24
type input "nep"
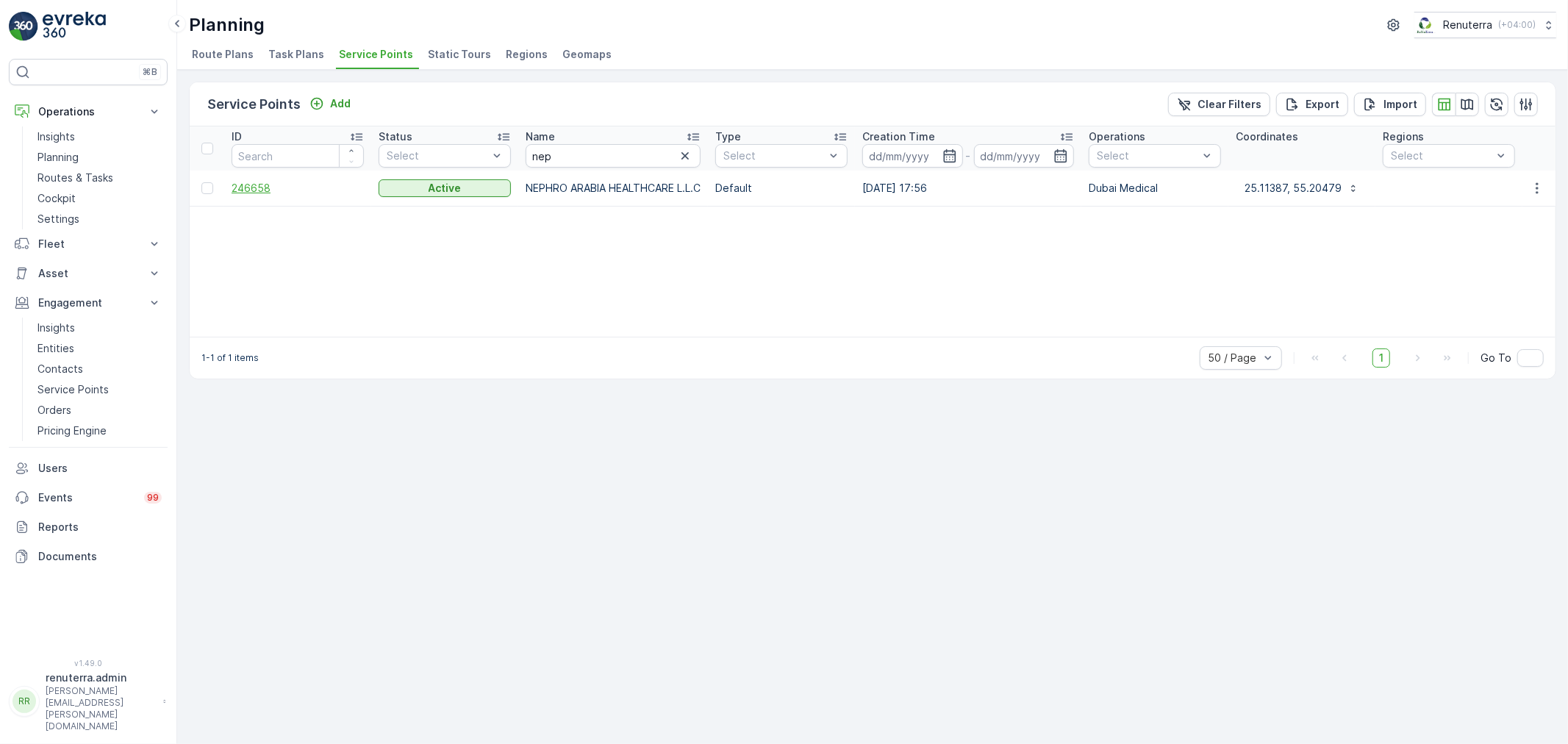
click at [250, 181] on span "246658" at bounding box center [297, 188] width 132 height 15
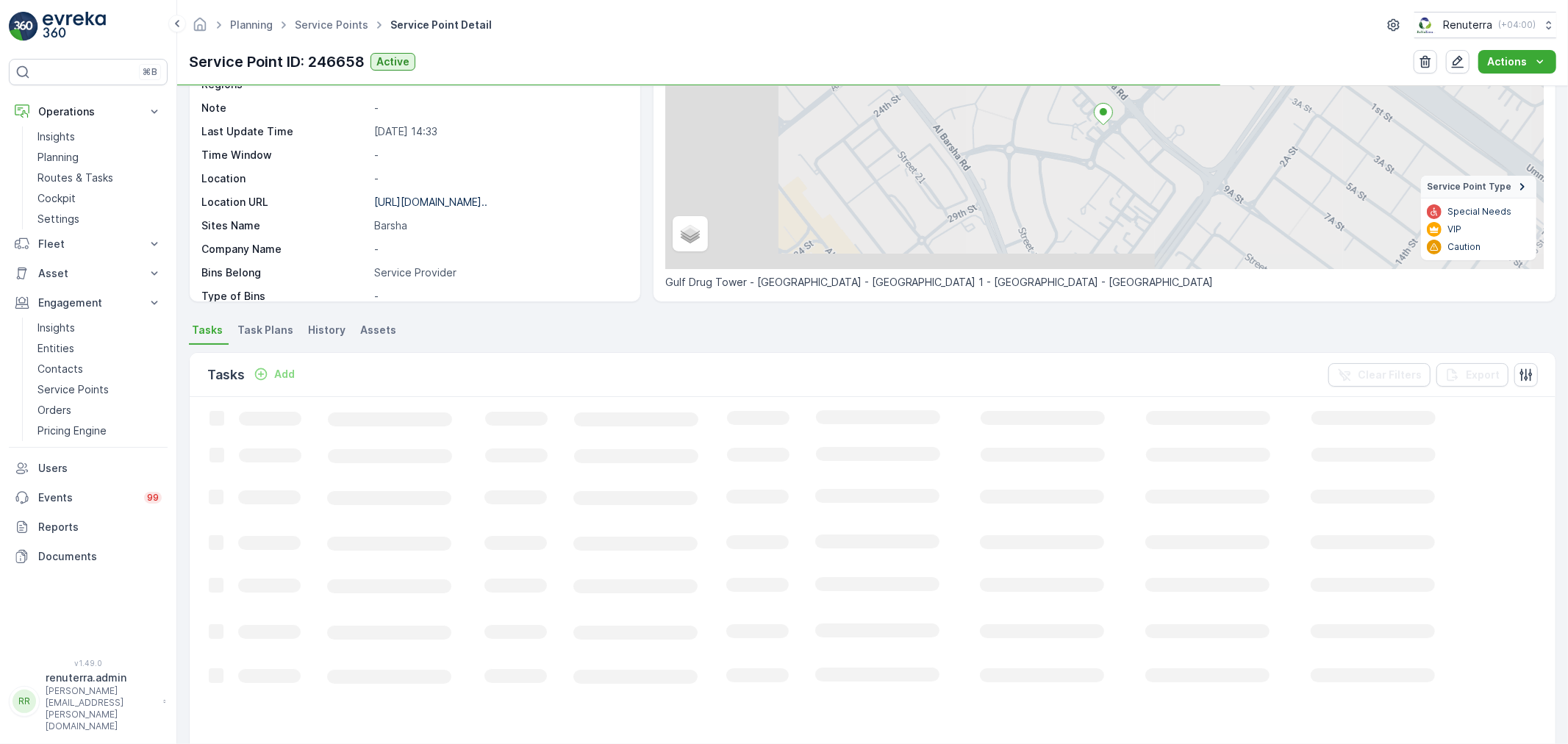
scroll to position [163, 0]
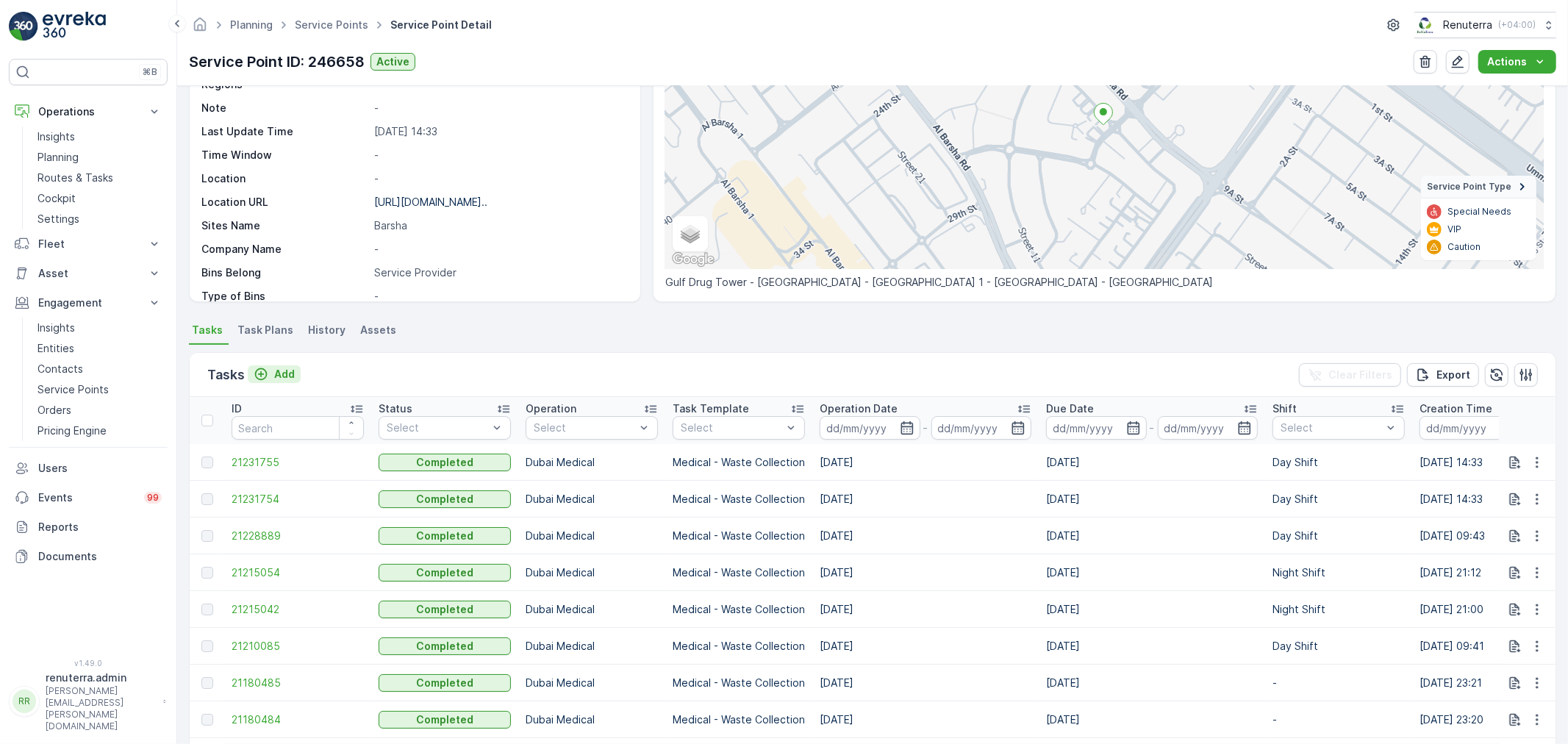
click at [292, 369] on p "Add" at bounding box center [284, 374] width 20 height 15
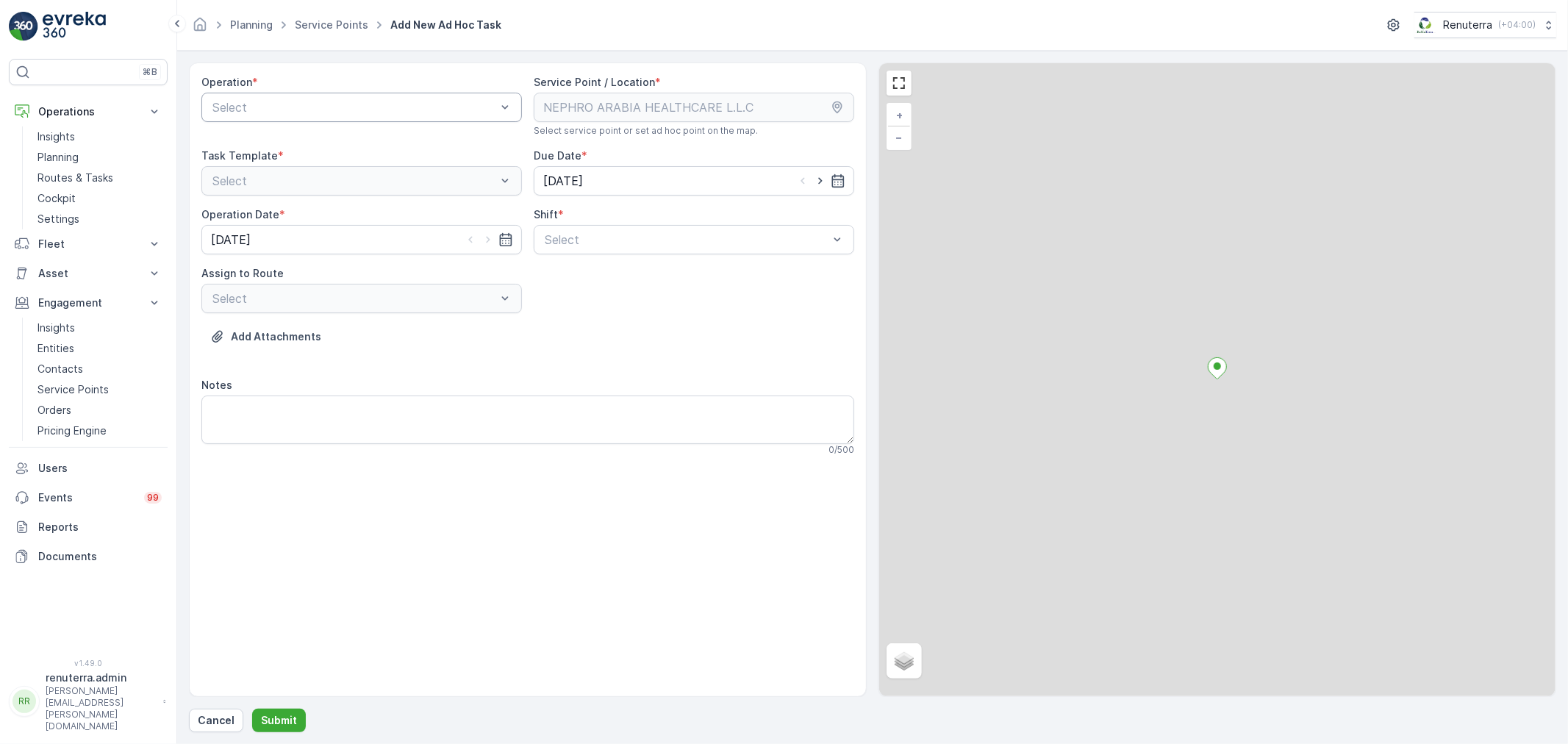
click at [294, 113] on div at bounding box center [354, 108] width 287 height 14
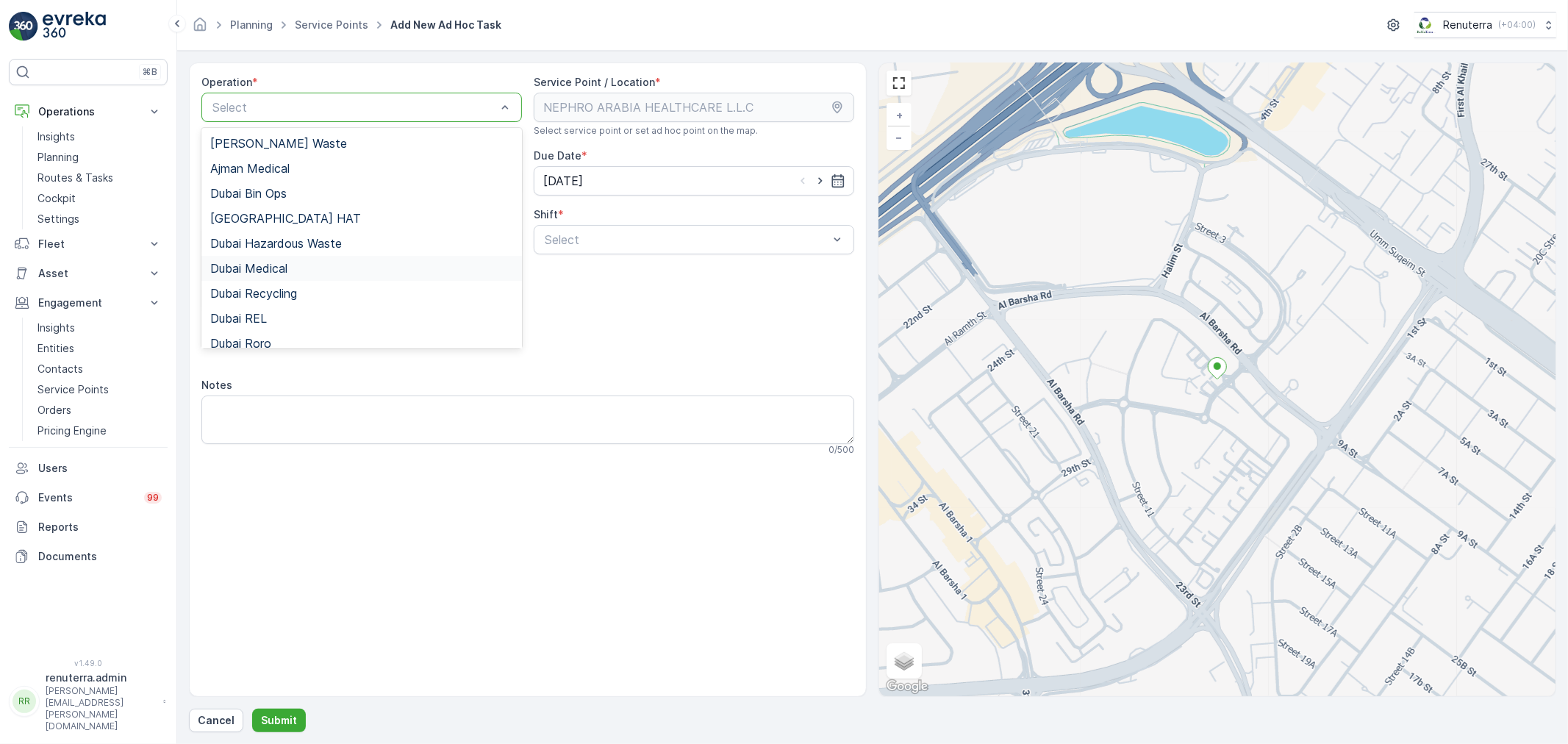
click at [289, 277] on div "Dubai Medical" at bounding box center [361, 268] width 320 height 25
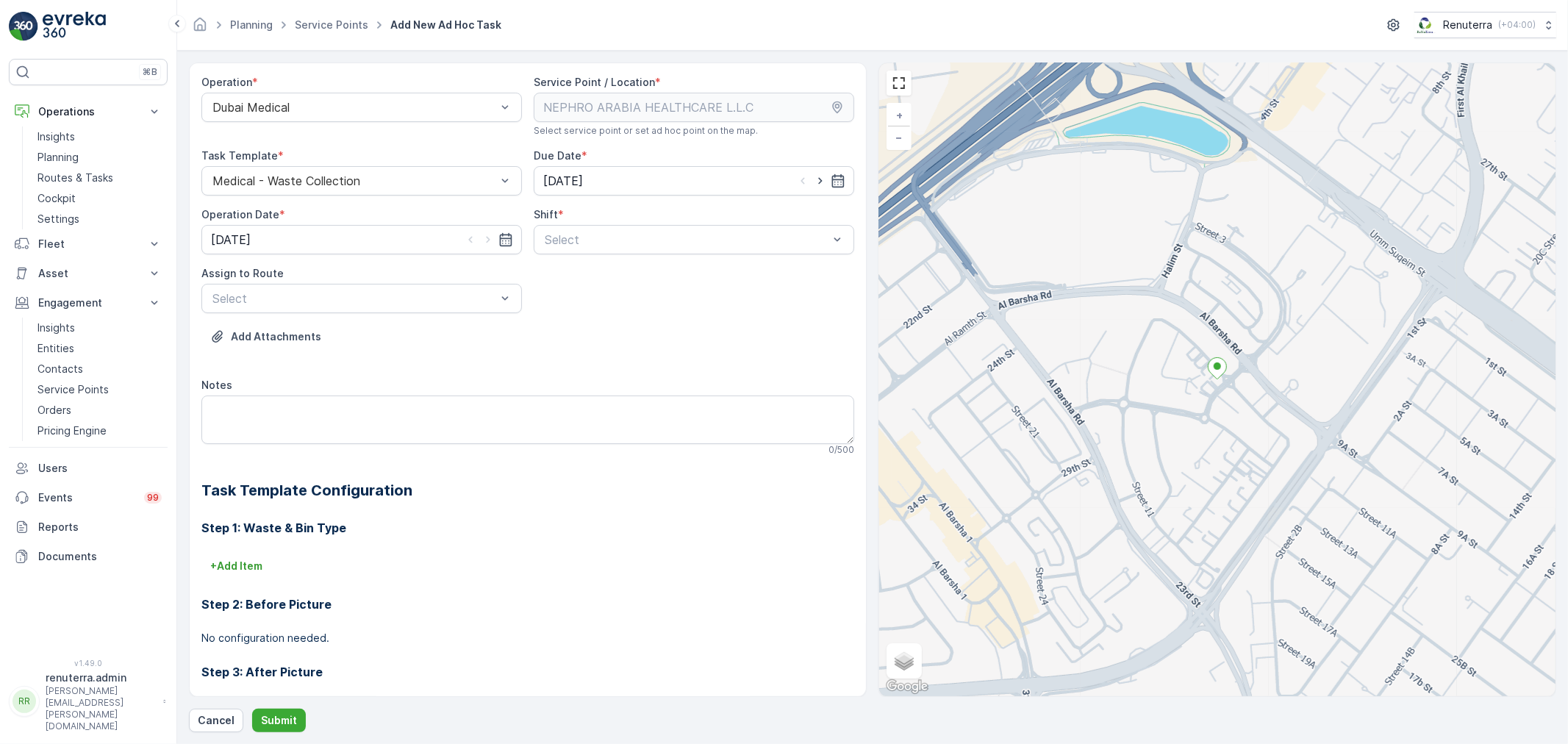
drag, startPoint x: 589, startPoint y: 239, endPoint x: 580, endPoint y: 261, distance: 23.8
click at [586, 243] on div at bounding box center [686, 240] width 287 height 14
click at [569, 289] on div "Night Shift" at bounding box center [693, 300] width 320 height 25
click at [353, 311] on div "Select" at bounding box center [361, 298] width 320 height 29
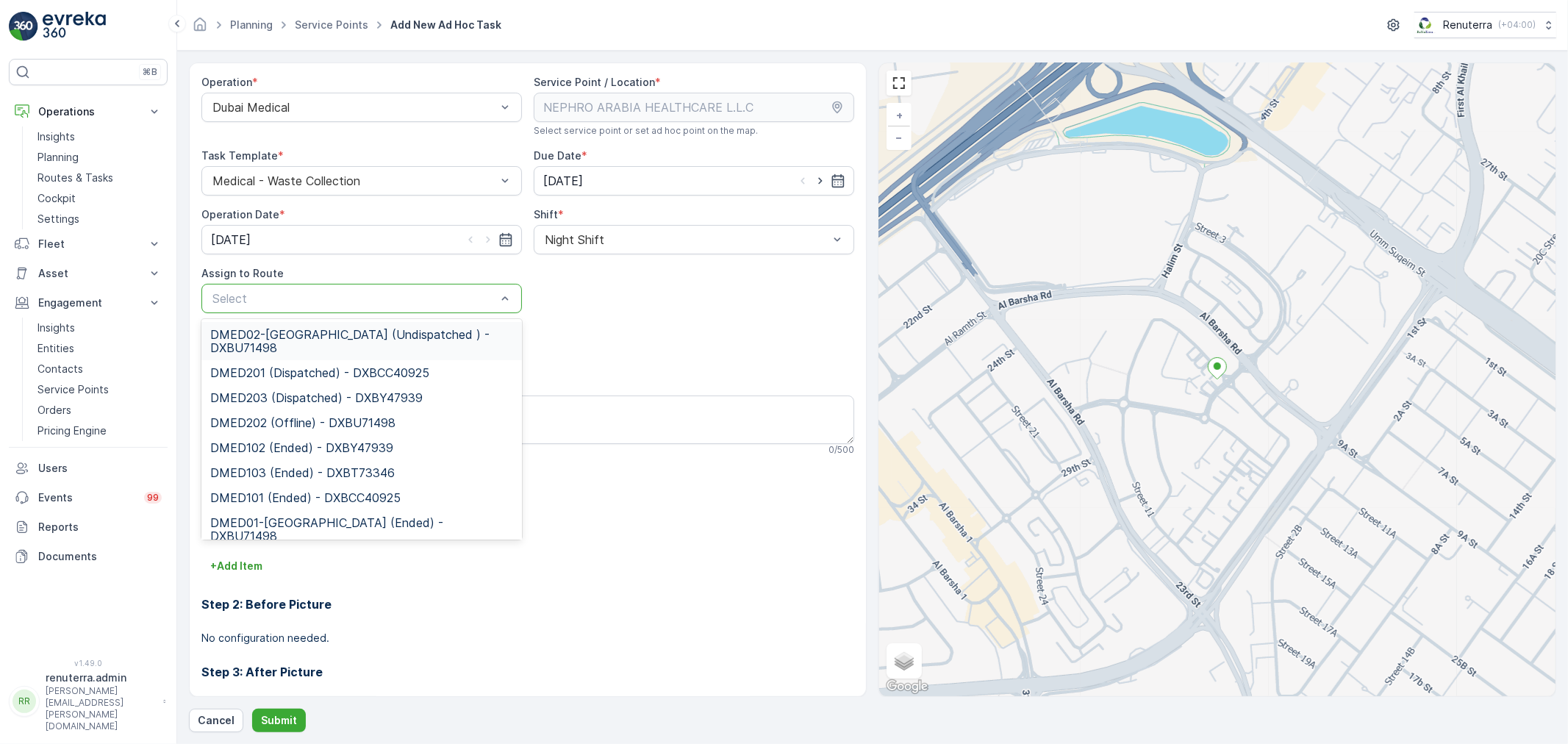
drag, startPoint x: 346, startPoint y: 335, endPoint x: 346, endPoint y: 470, distance: 135.0
click at [344, 340] on span "DMED02-[GEOGRAPHIC_DATA] (Undispatched ) - DXBU71498" at bounding box center [361, 340] width 303 height 26
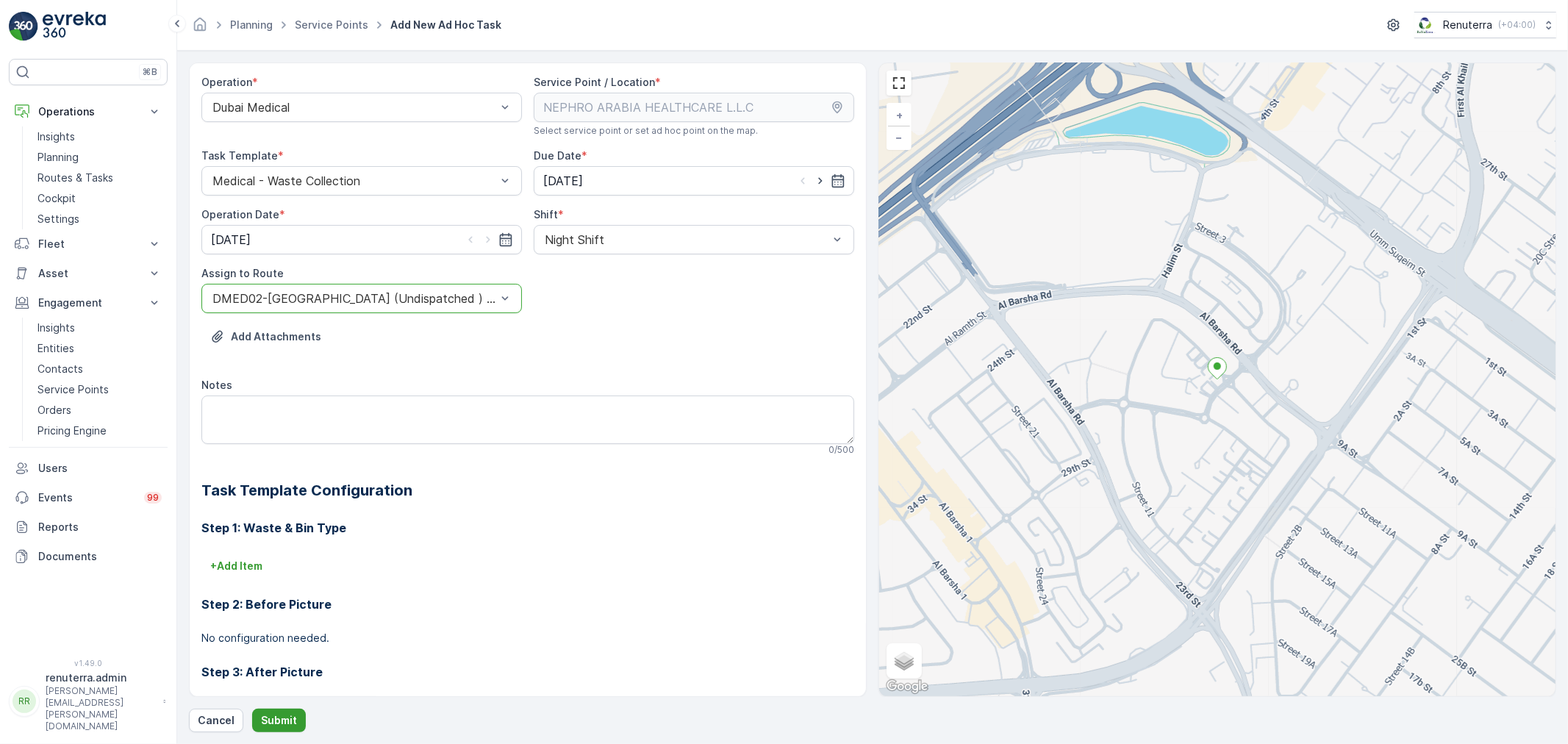
click at [296, 711] on button "Submit" at bounding box center [278, 720] width 54 height 24
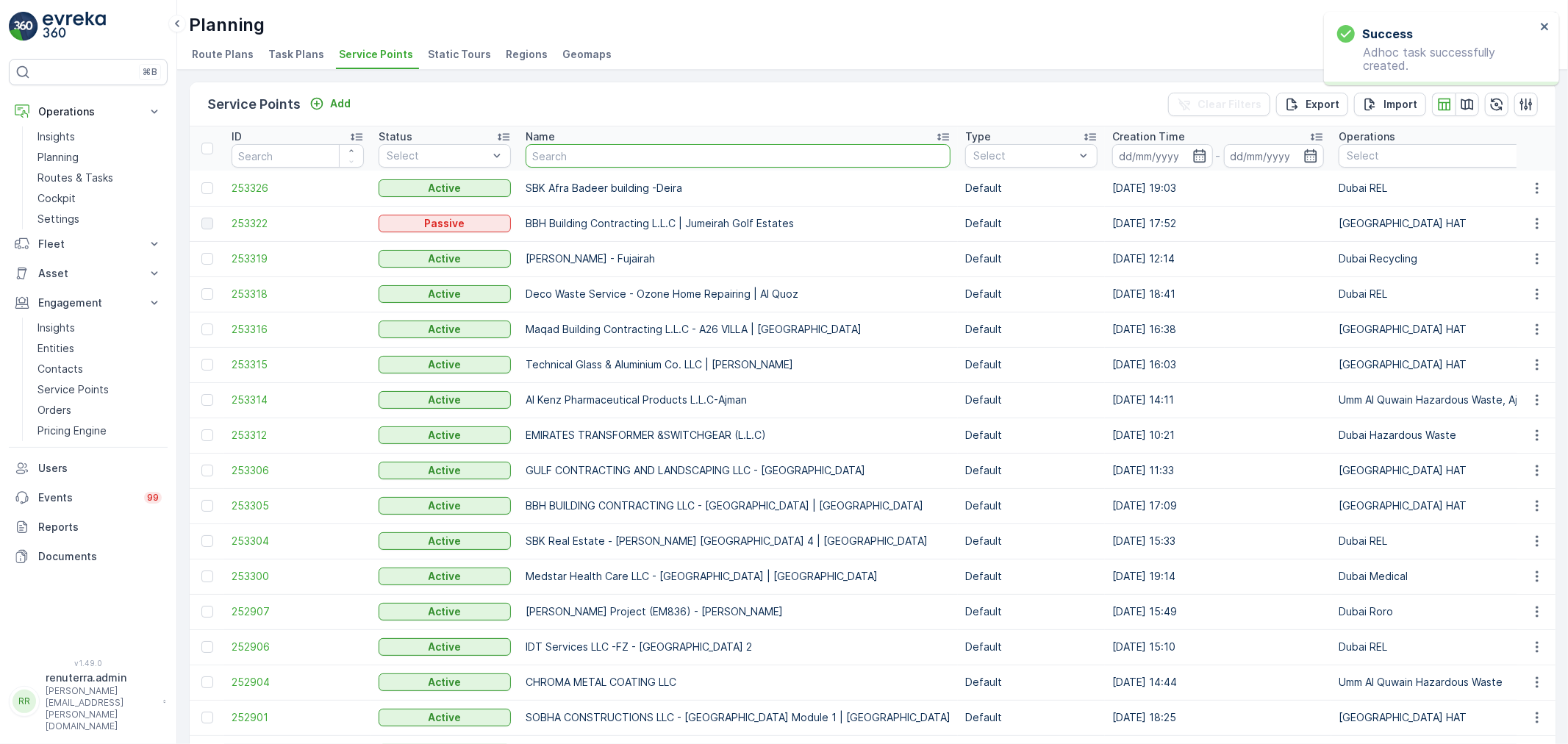
click at [559, 144] on input "text" at bounding box center [738, 156] width 425 height 24
paste input "[PERSON_NAME]"
type input "[PERSON_NAME]"
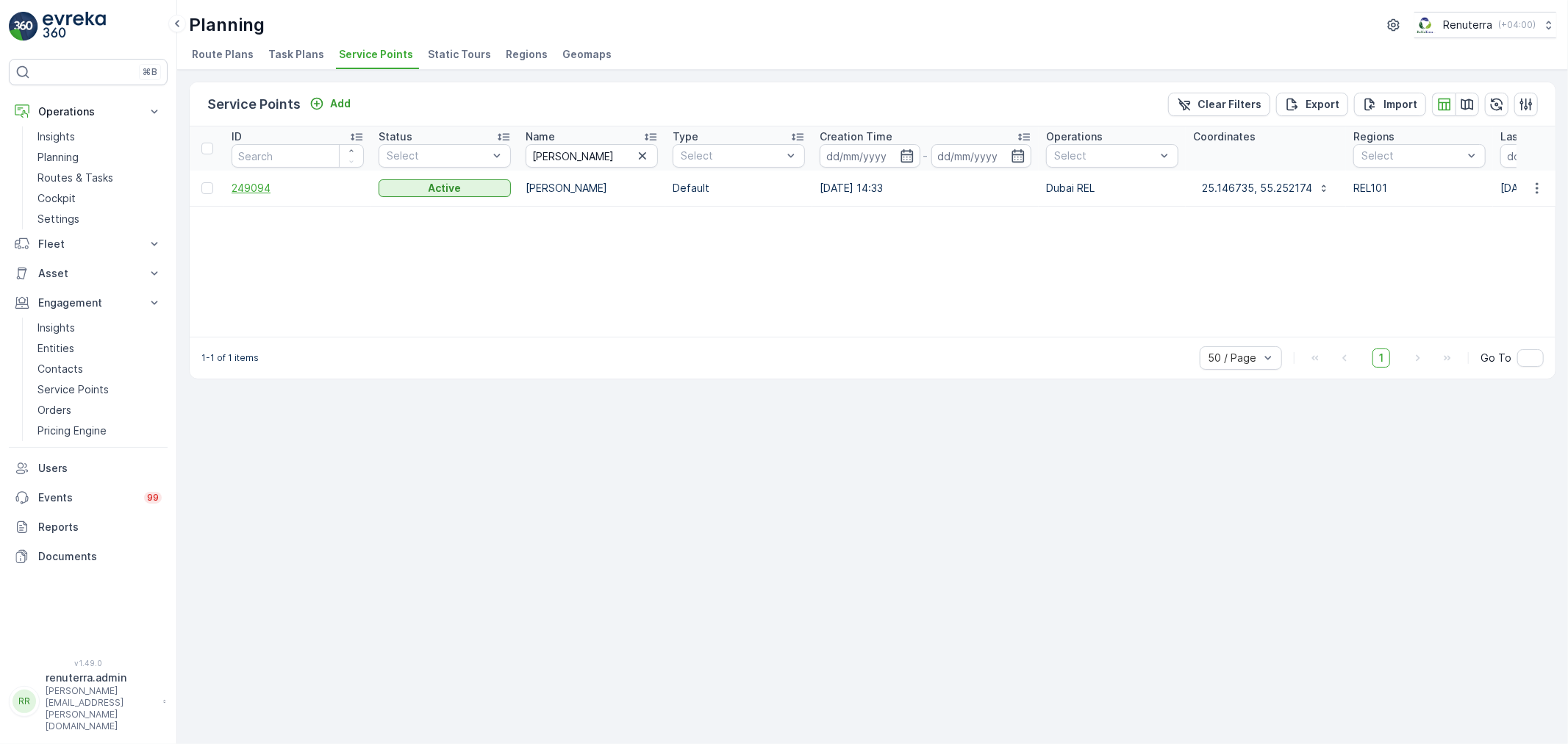
click at [255, 189] on span "249094" at bounding box center [297, 188] width 132 height 15
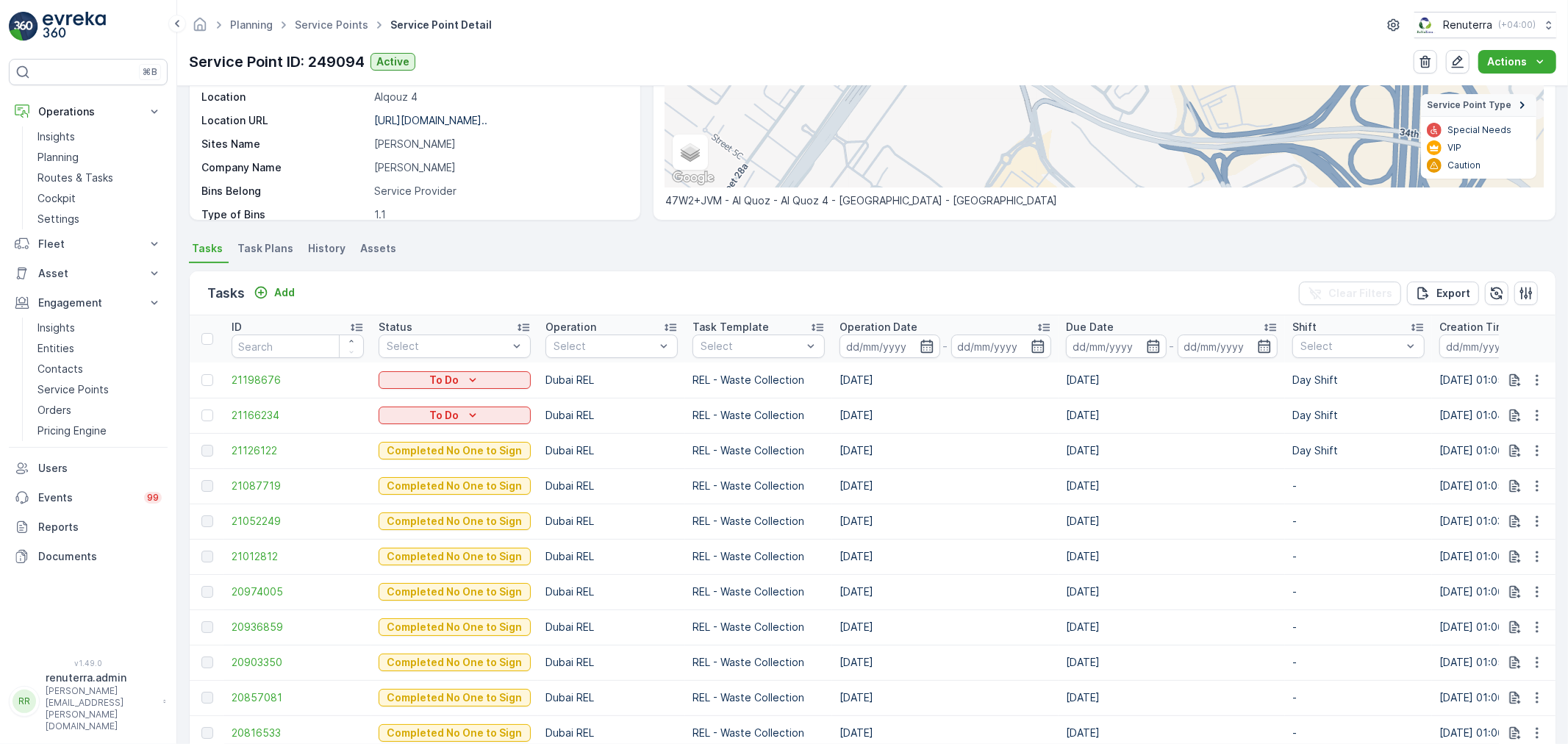
scroll to position [163, 0]
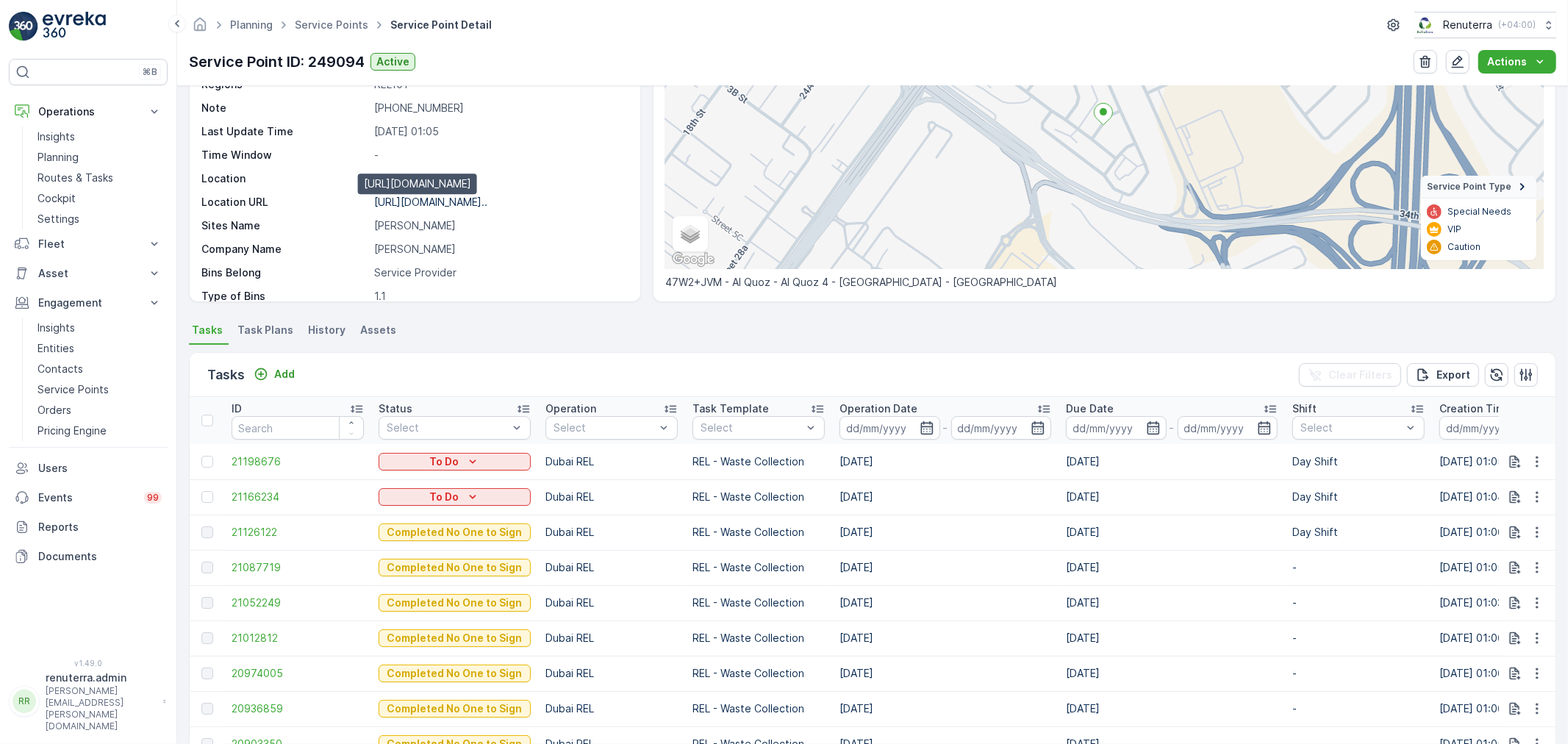
click at [435, 195] on p "[URL][DOMAIN_NAME].." at bounding box center [430, 201] width 114 height 13
click at [318, 24] on link "Service Points" at bounding box center [331, 25] width 73 height 13
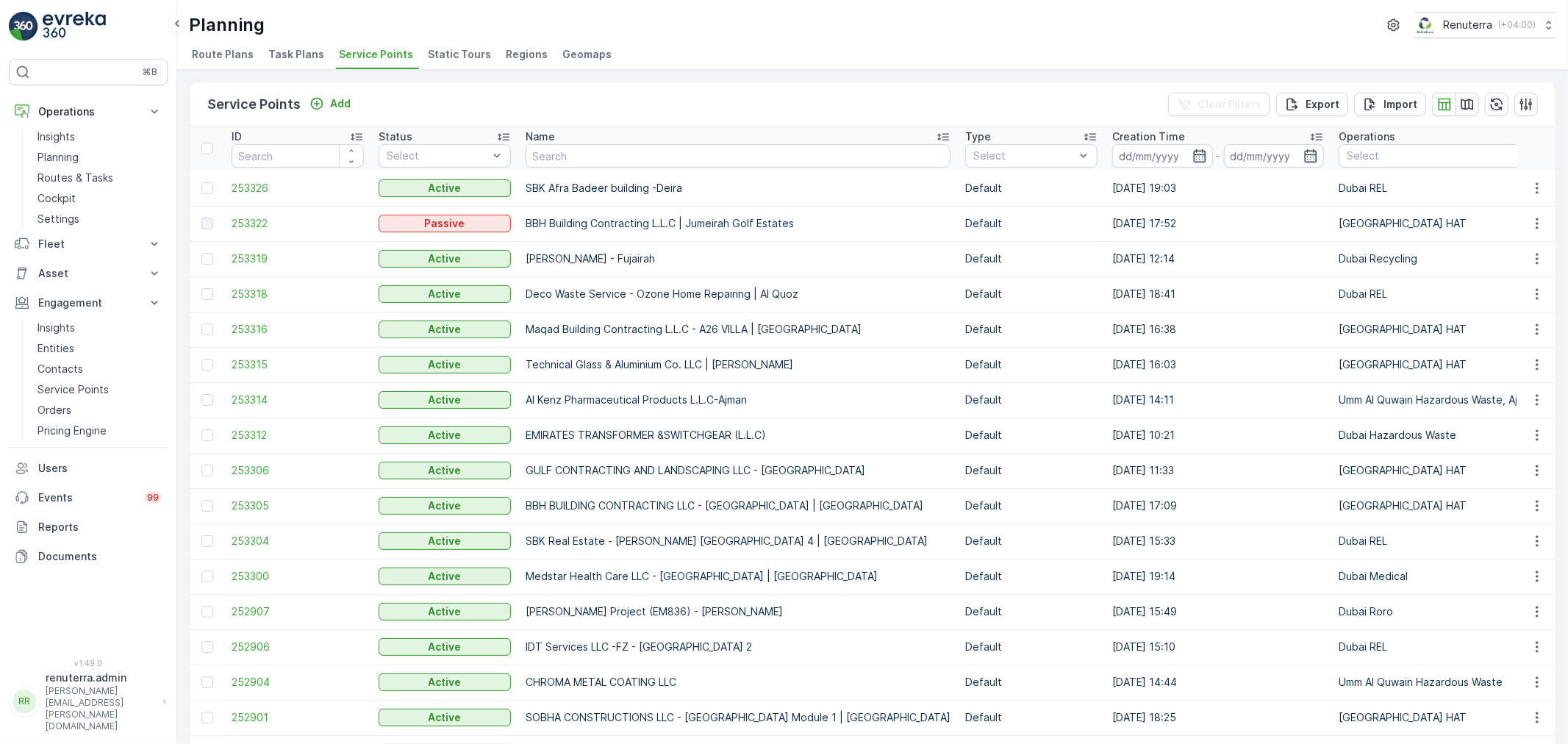
click at [606, 156] on input "text" at bounding box center [738, 156] width 425 height 24
paste input "Better Communities Owner Association Management"
type input "Better Communities Owner Association Management"
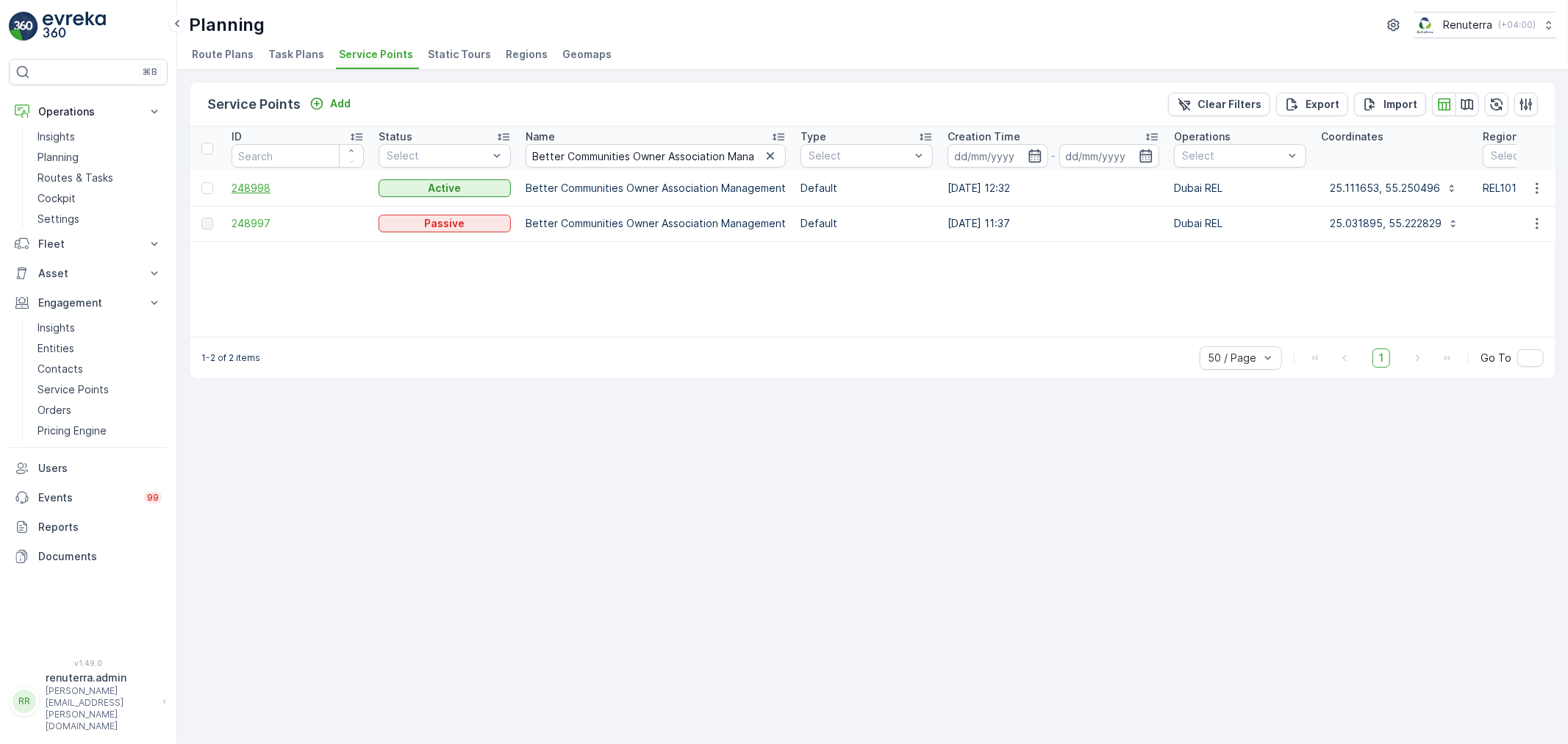
click at [232, 189] on span "248998" at bounding box center [297, 188] width 132 height 15
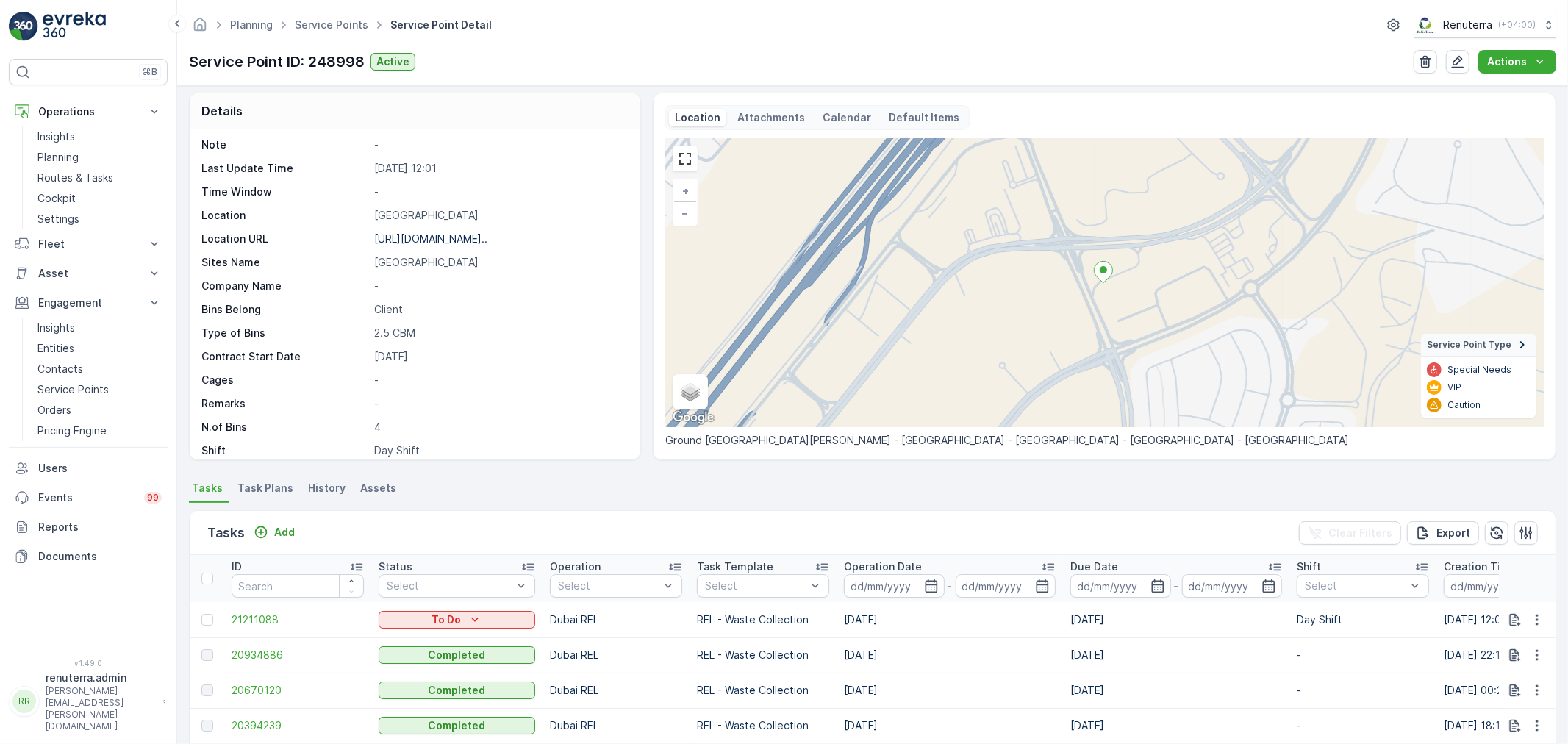
scroll to position [82, 0]
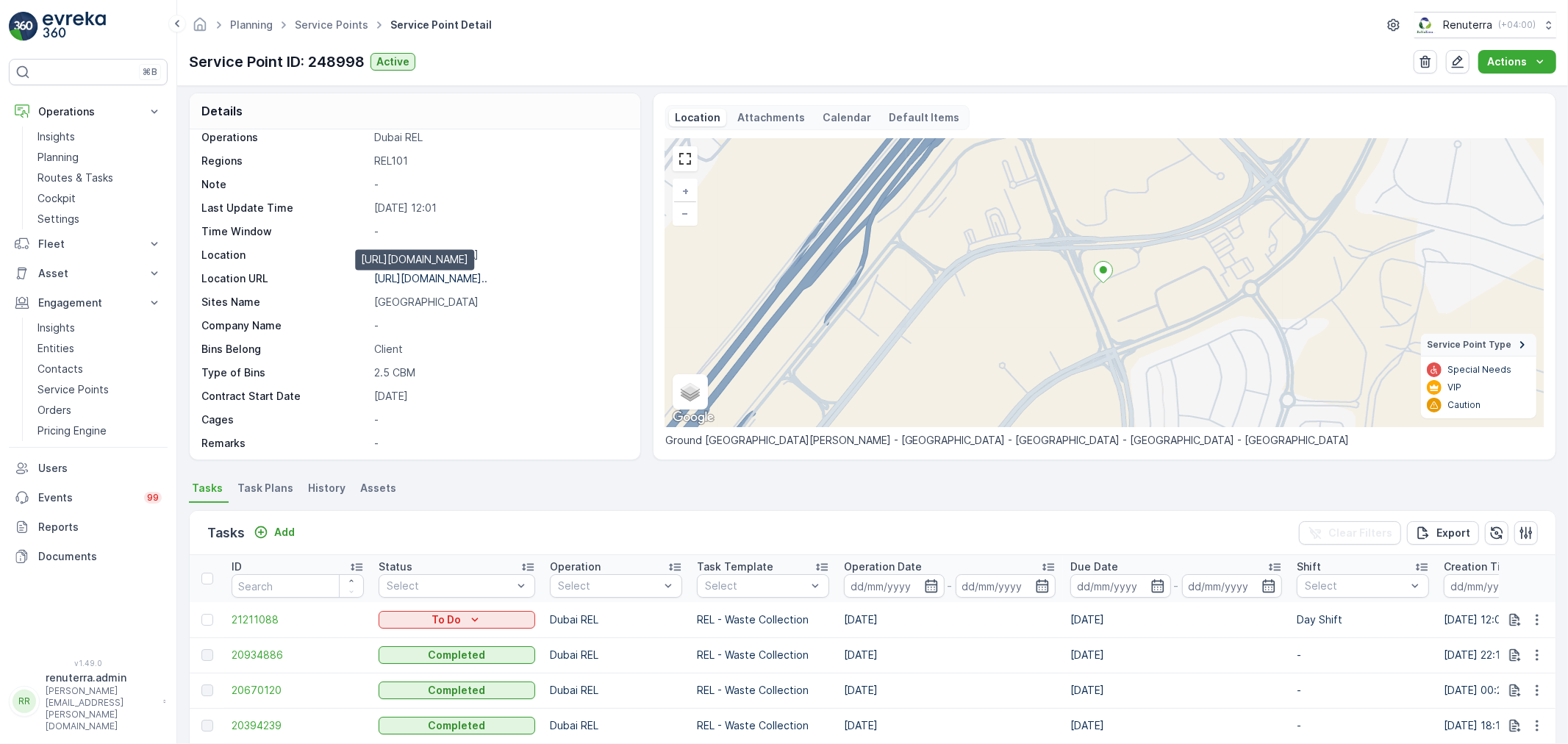
click at [416, 277] on p "[URL][DOMAIN_NAME].." at bounding box center [430, 278] width 114 height 13
click at [321, 28] on link "Service Points" at bounding box center [331, 25] width 73 height 13
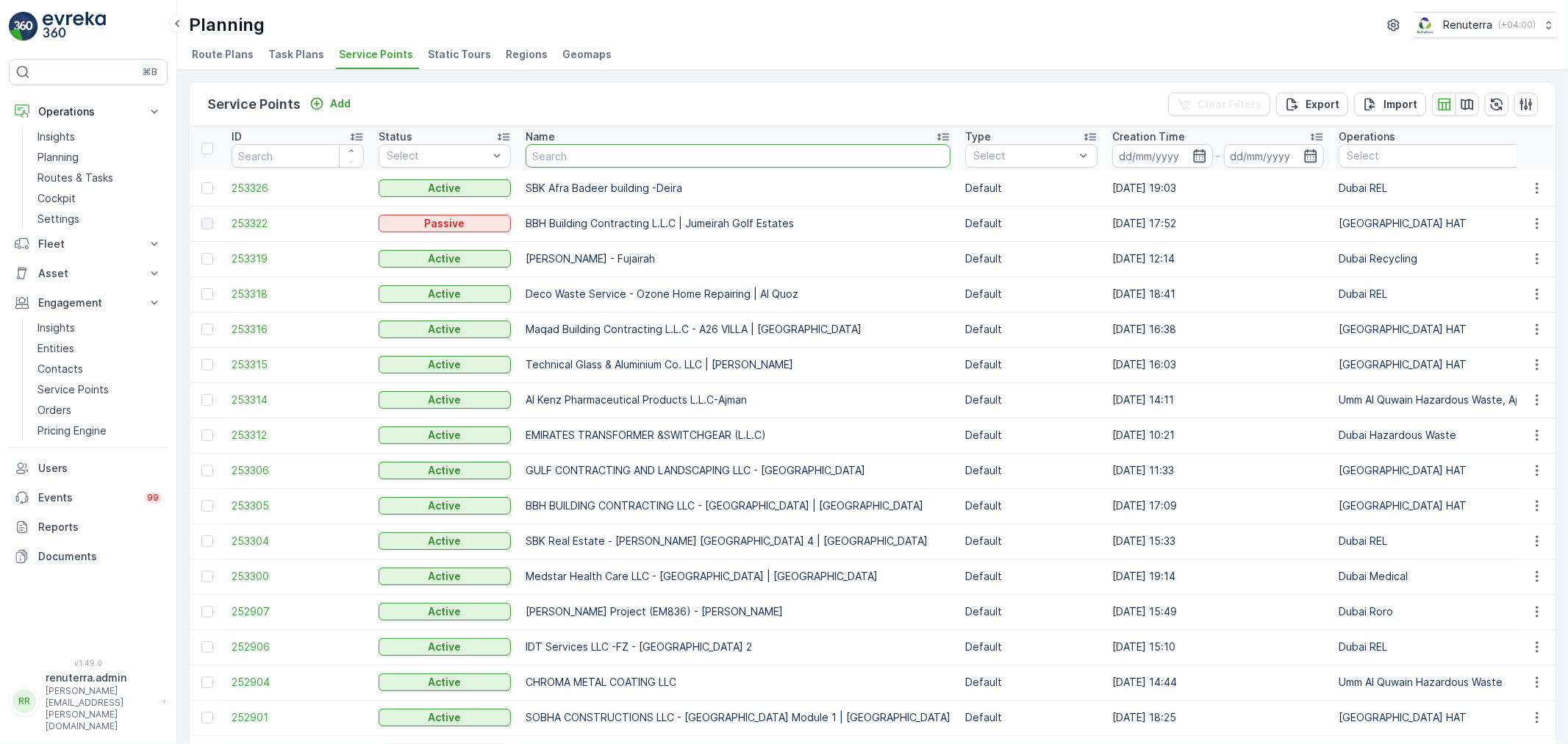
click at [538, 151] on input "text" at bounding box center [738, 156] width 425 height 24
type input "do"
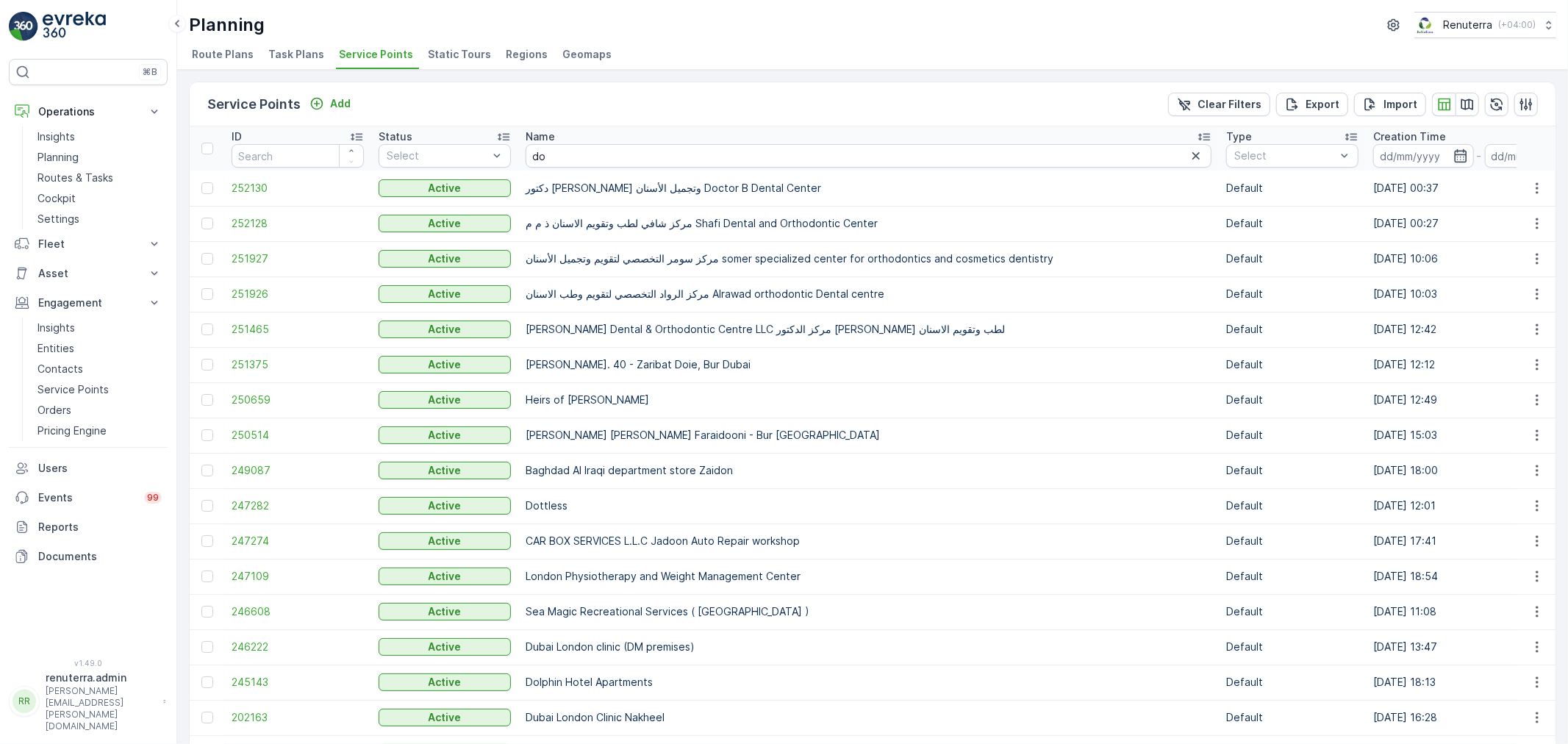
click at [569, 172] on td "دكتور [PERSON_NAME] وتجميل الأسنان Doctor B Dental Center" at bounding box center [868, 188] width 701 height 35
click at [574, 163] on input "do" at bounding box center [868, 156] width 685 height 24
type input "dott"
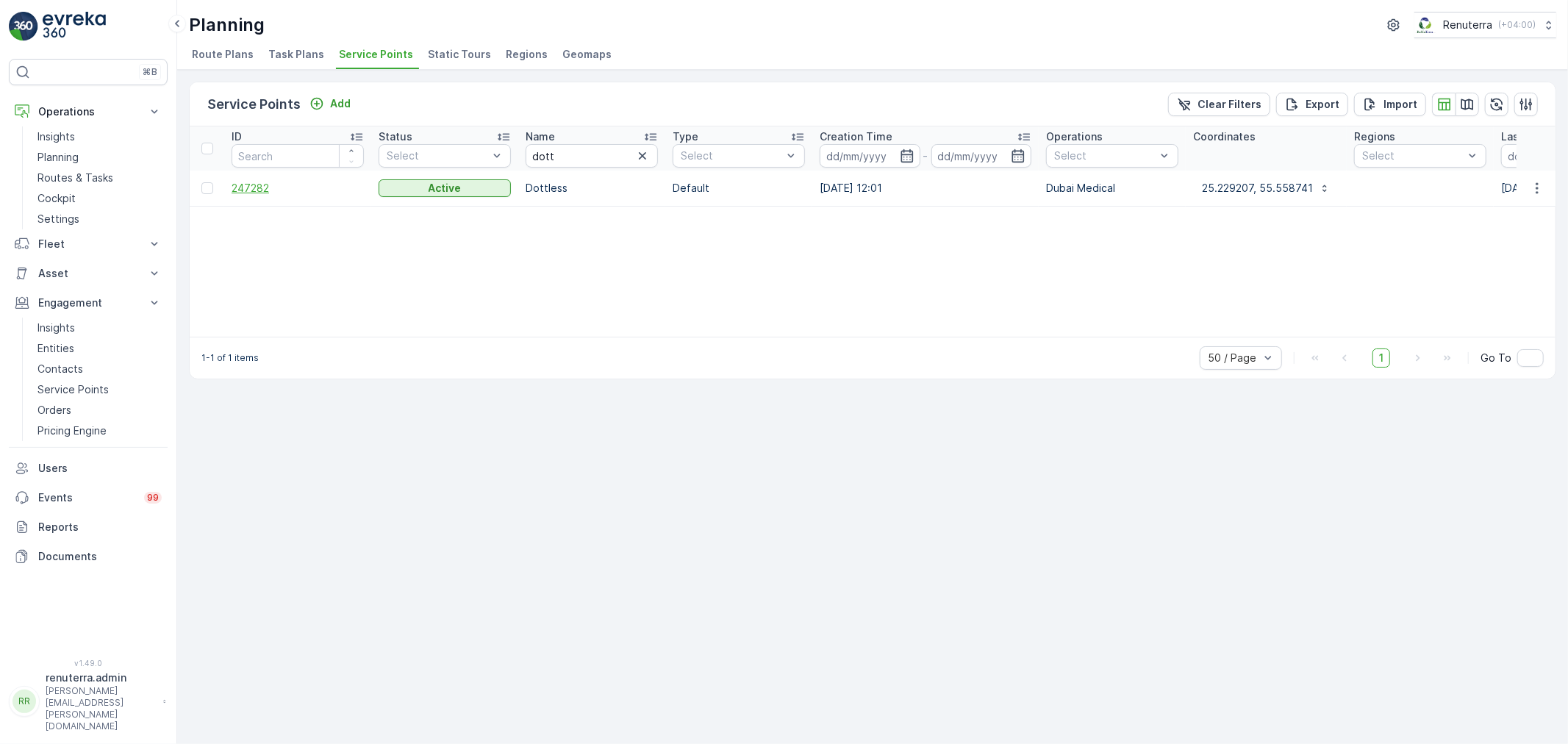
click at [259, 186] on span "247282" at bounding box center [297, 188] width 132 height 15
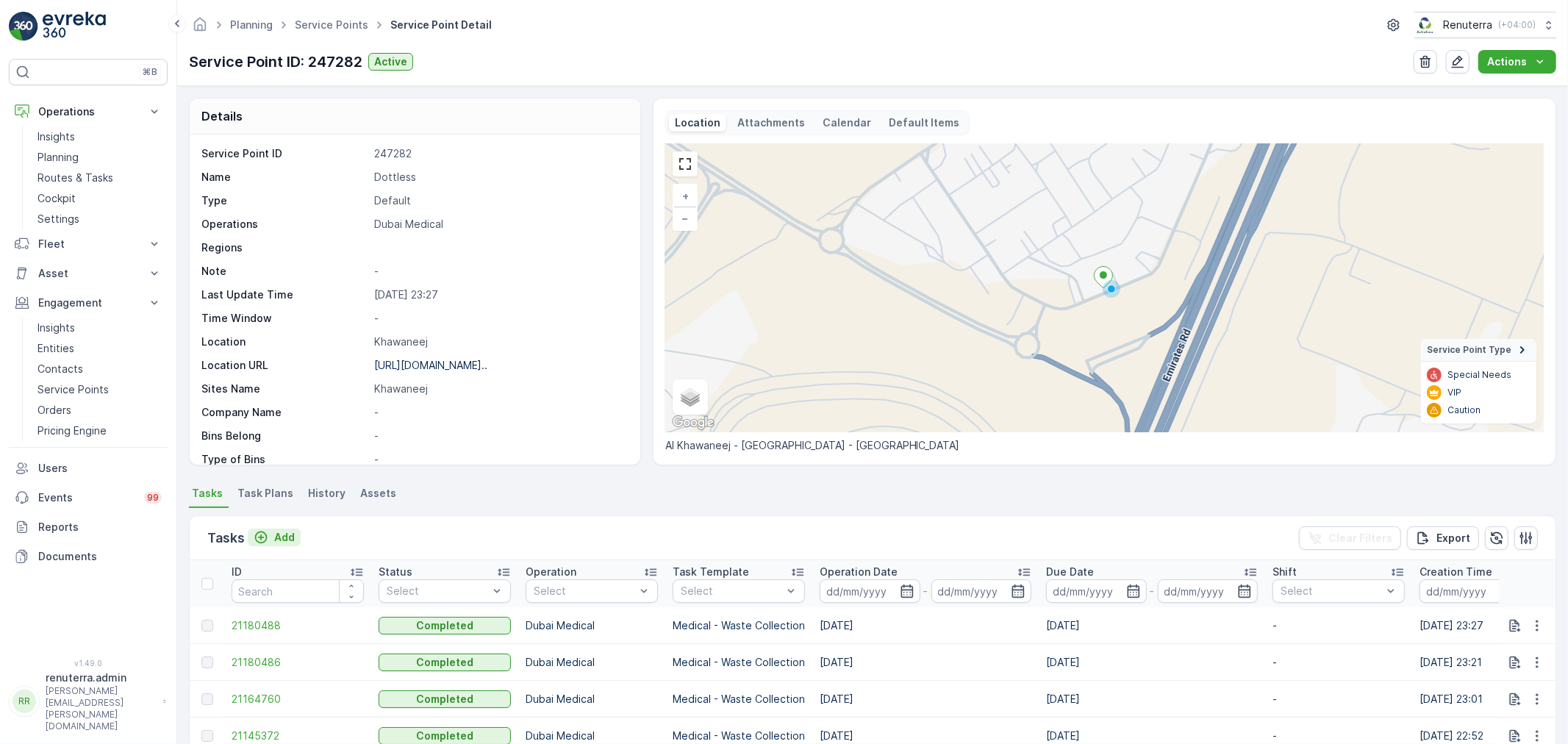
click at [287, 538] on p "Add" at bounding box center [284, 537] width 20 height 15
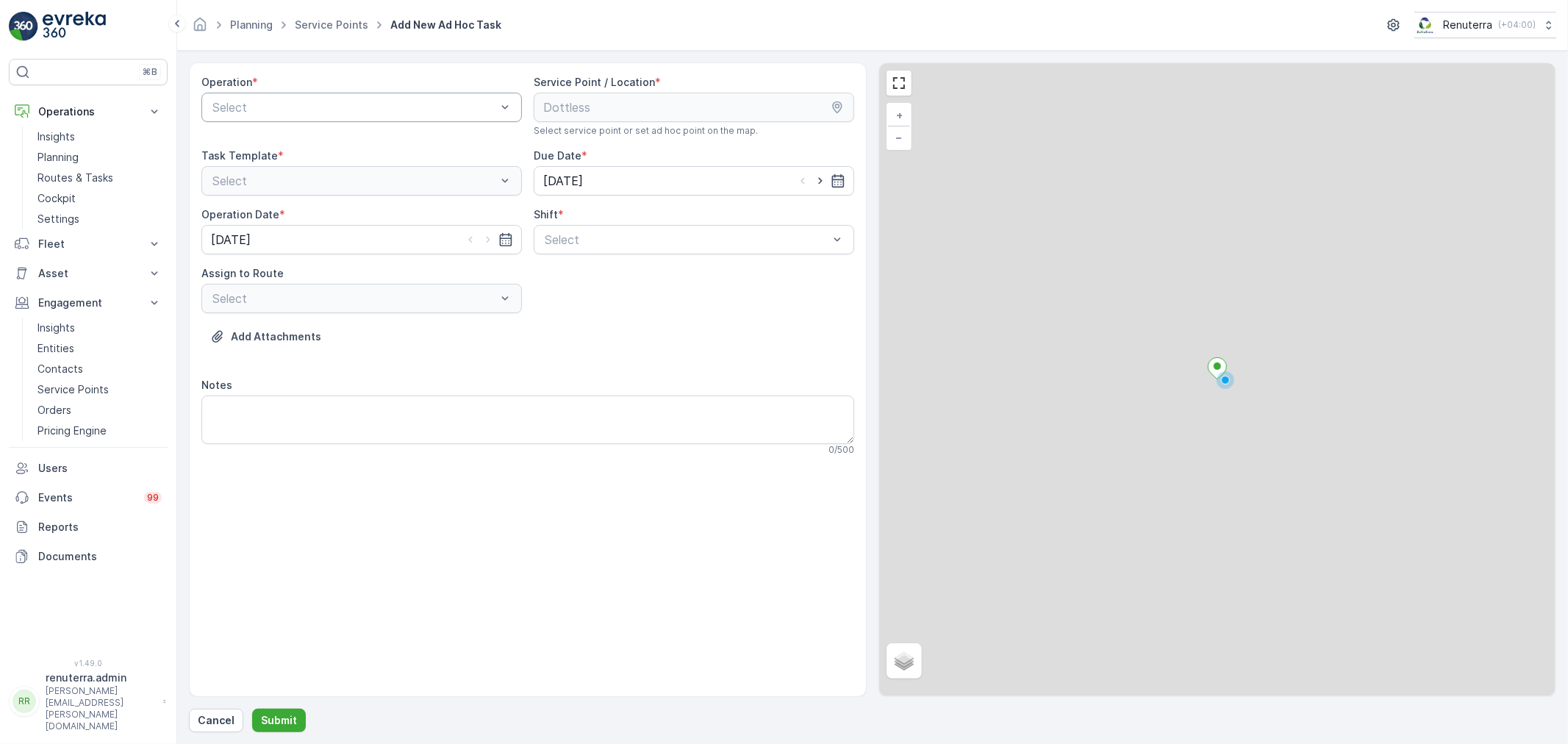
click at [310, 108] on div at bounding box center [354, 108] width 287 height 14
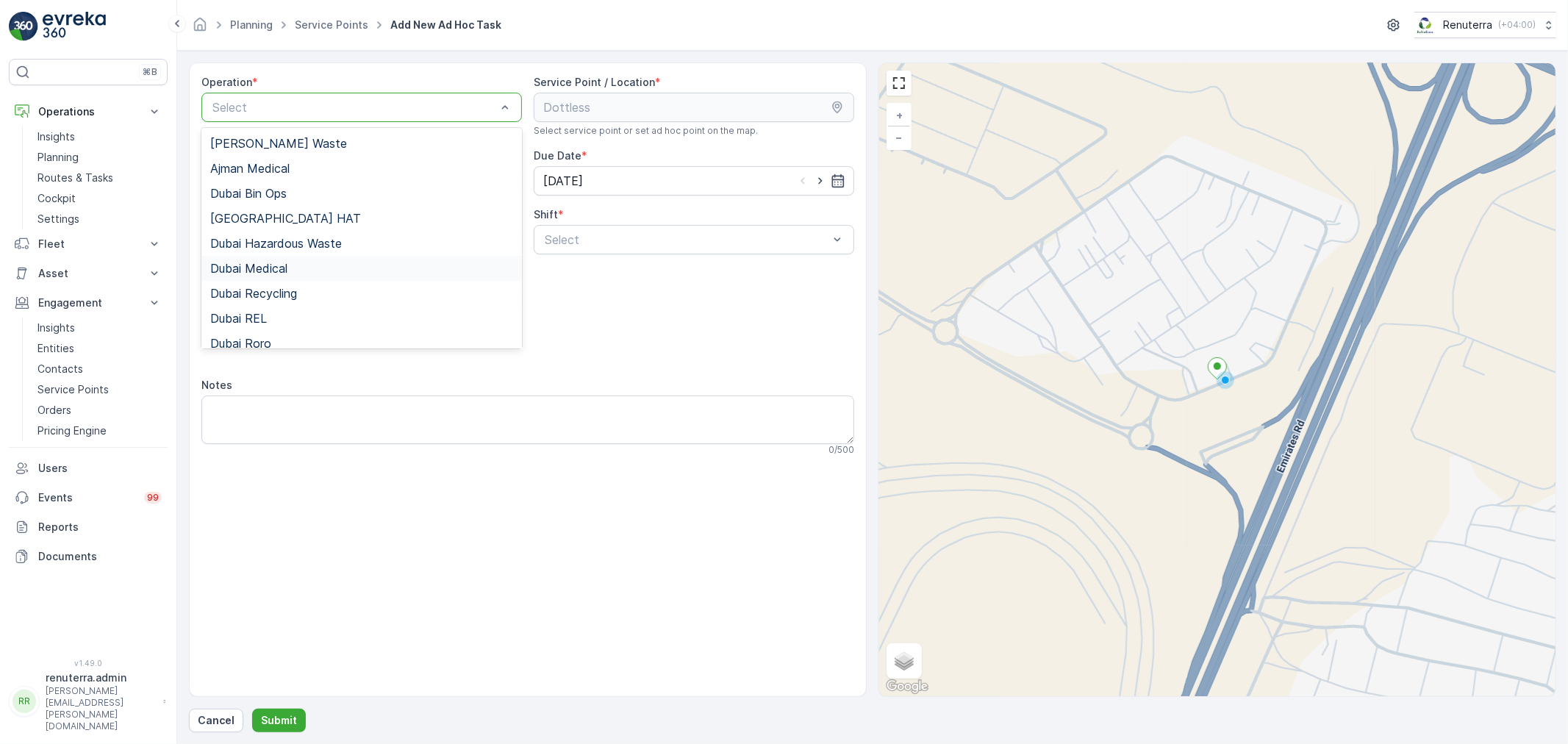
click at [289, 275] on div "Dubai Medical" at bounding box center [361, 268] width 320 height 25
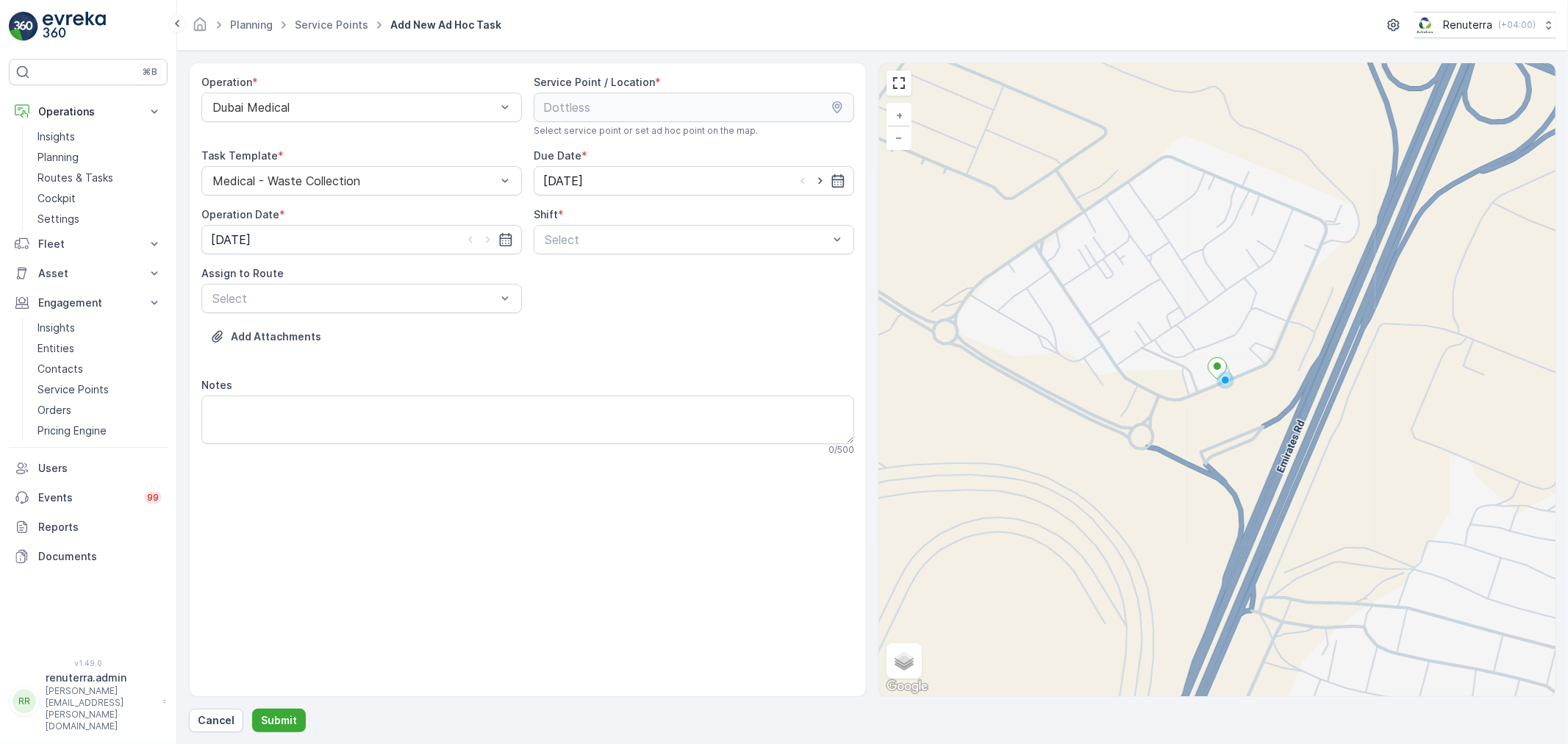
click at [647, 255] on div "Operation * Dubai Medical Service Point / Location * Select service point or se…" at bounding box center [528, 271] width 653 height 392
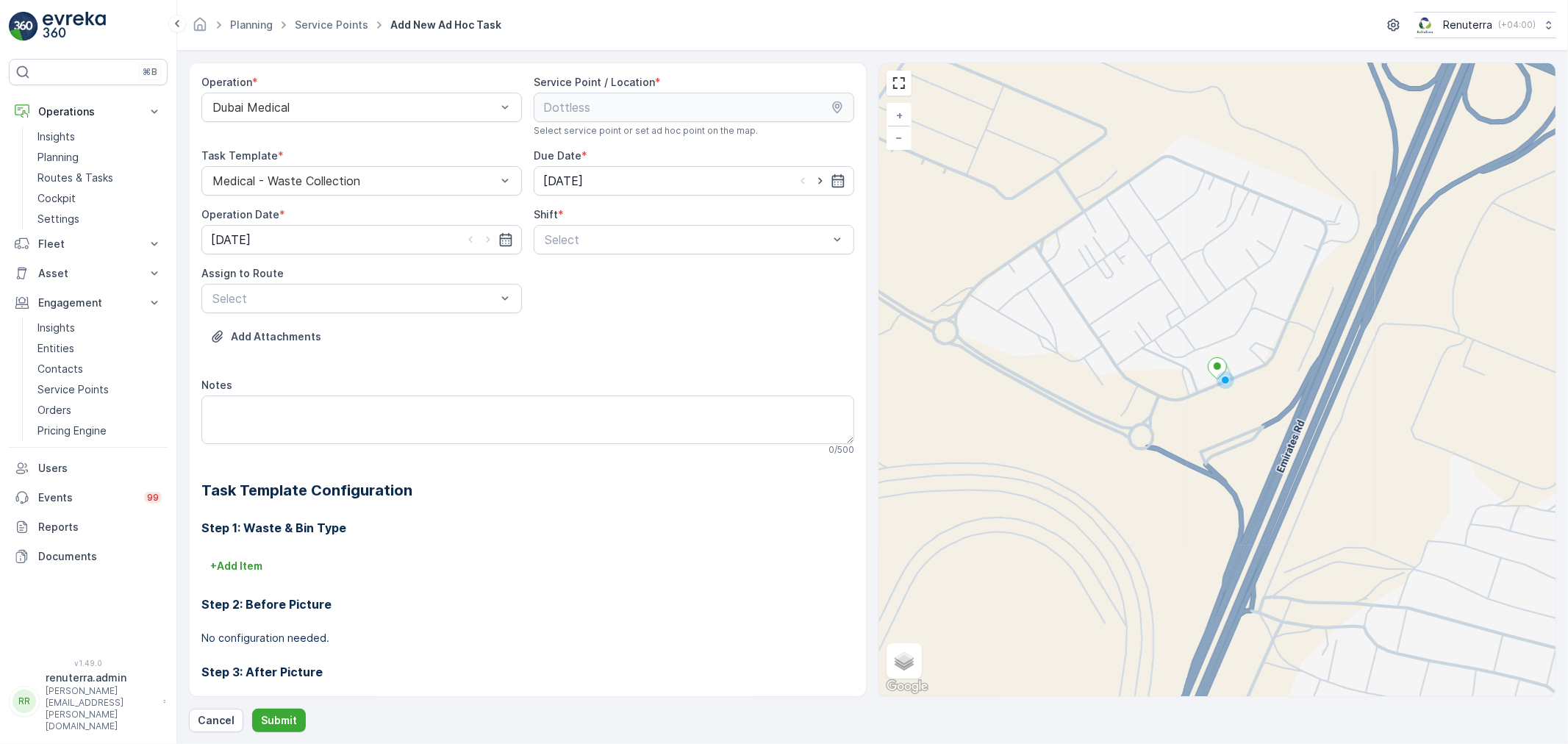
drag, startPoint x: 632, startPoint y: 247, endPoint x: 606, endPoint y: 306, distance: 64.5
click at [606, 306] on div "Night Shift" at bounding box center [694, 300] width 303 height 14
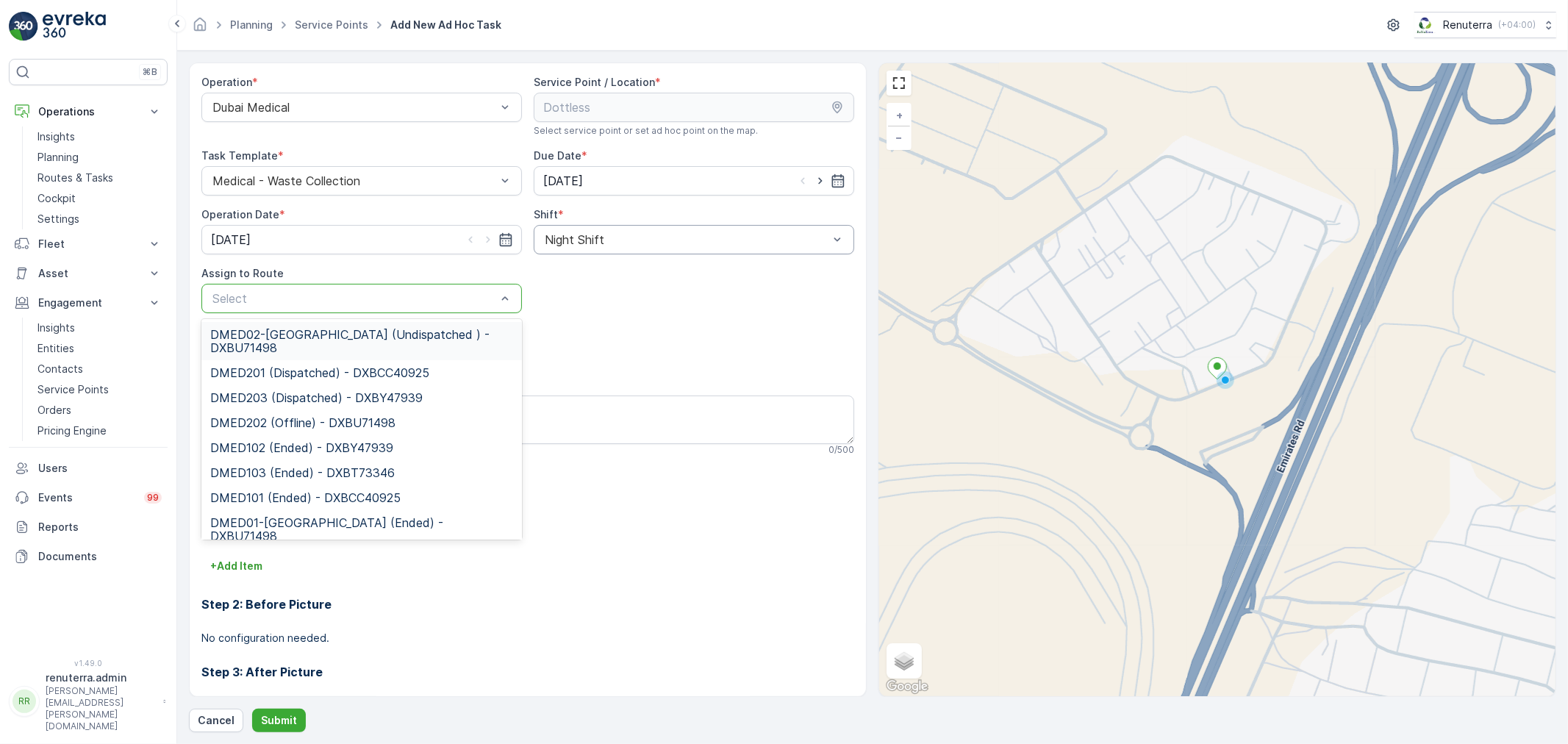
drag, startPoint x: 370, startPoint y: 304, endPoint x: 347, endPoint y: 321, distance: 28.6
click at [369, 303] on div at bounding box center [354, 299] width 287 height 14
click at [335, 341] on span "DMED02-[GEOGRAPHIC_DATA] (Undispatched ) - DXBU71498" at bounding box center [361, 340] width 303 height 26
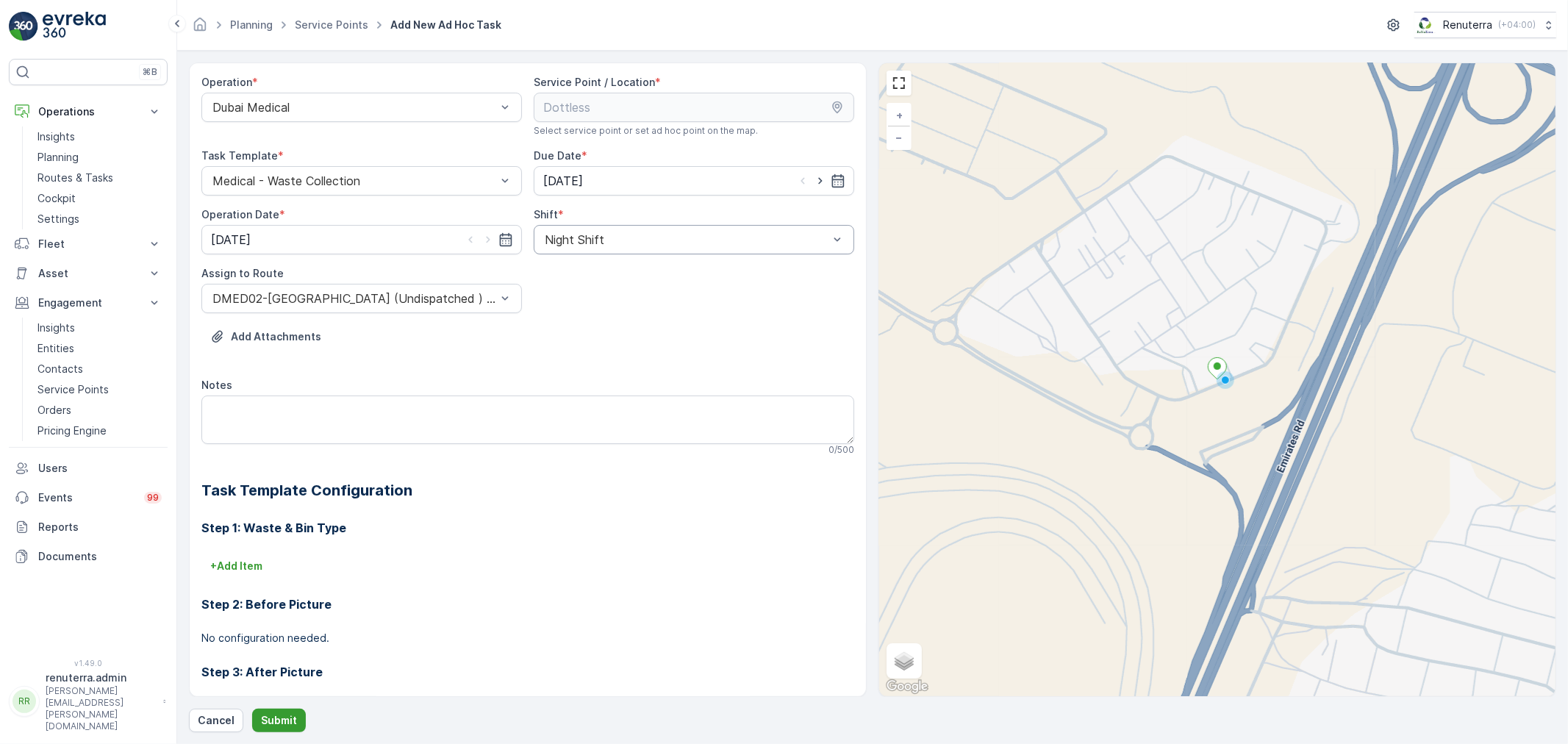
click at [274, 722] on p "Submit" at bounding box center [279, 719] width 36 height 15
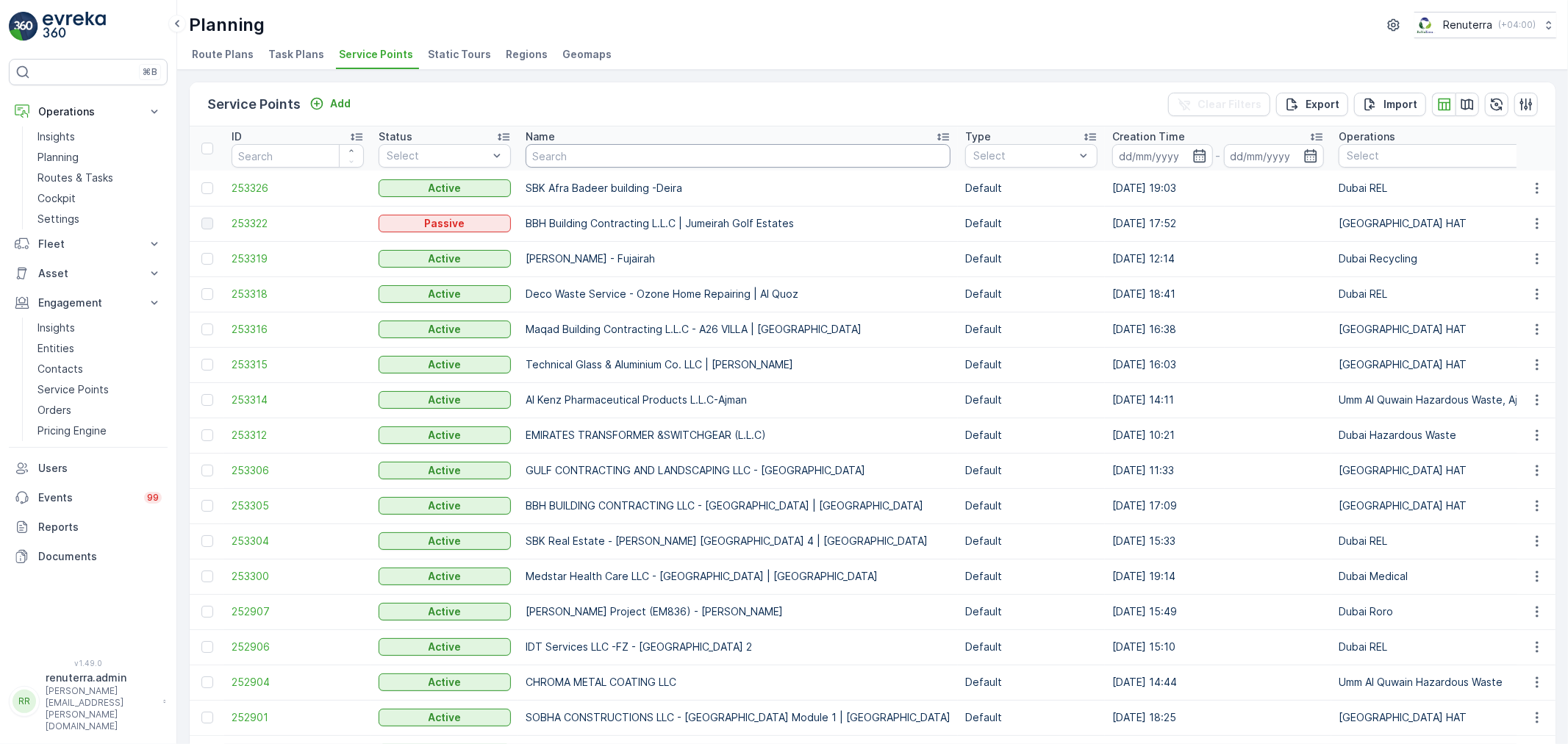
click at [539, 157] on input "text" at bounding box center [738, 156] width 425 height 24
paste input "SYMBIOSIS OWNER ASSOCIATION MANAGEMENT SERVICES"
type input "SYMBIOSIS OWNER ASSOCIATION MANAGEMENT SERVICES"
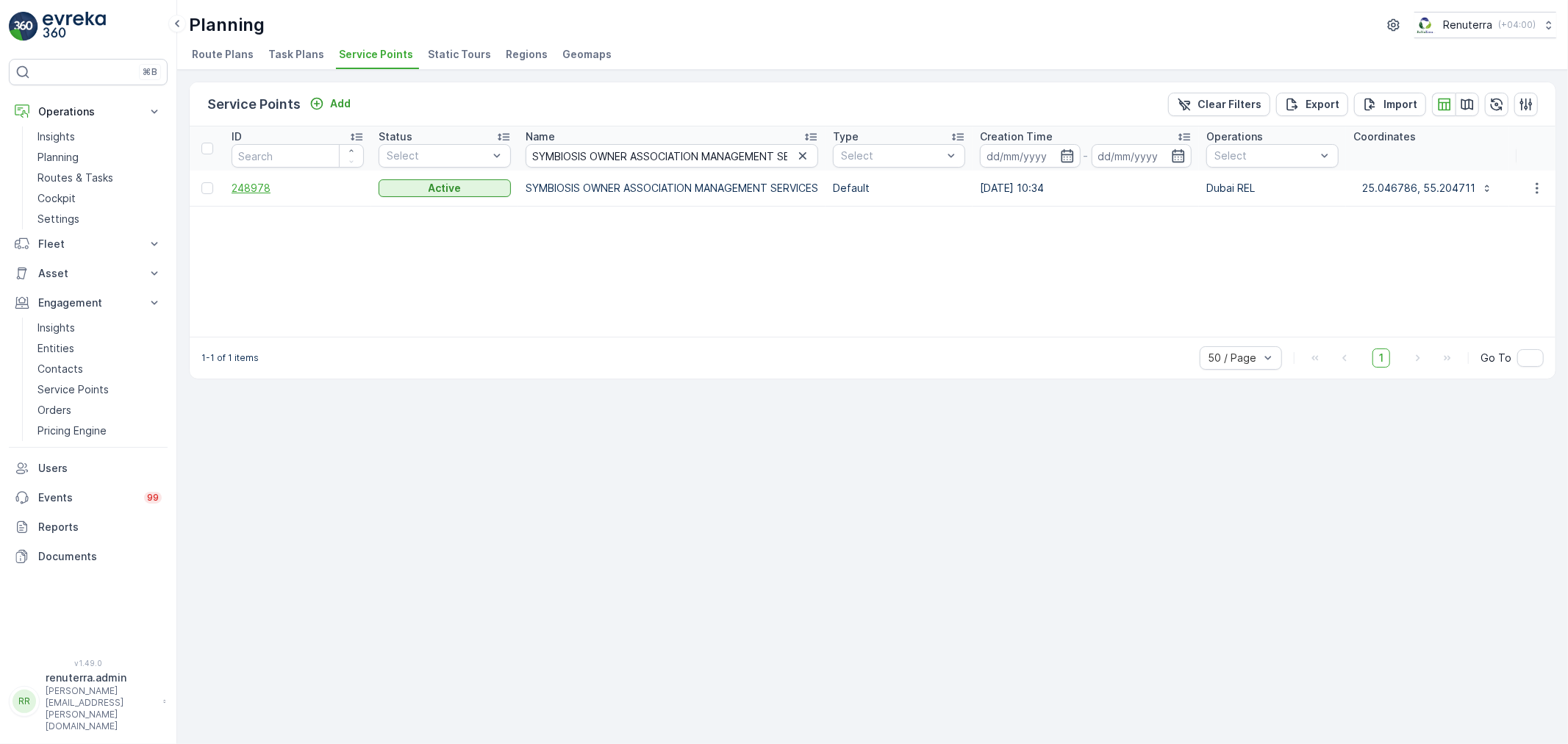
click at [256, 187] on span "248978" at bounding box center [297, 188] width 132 height 15
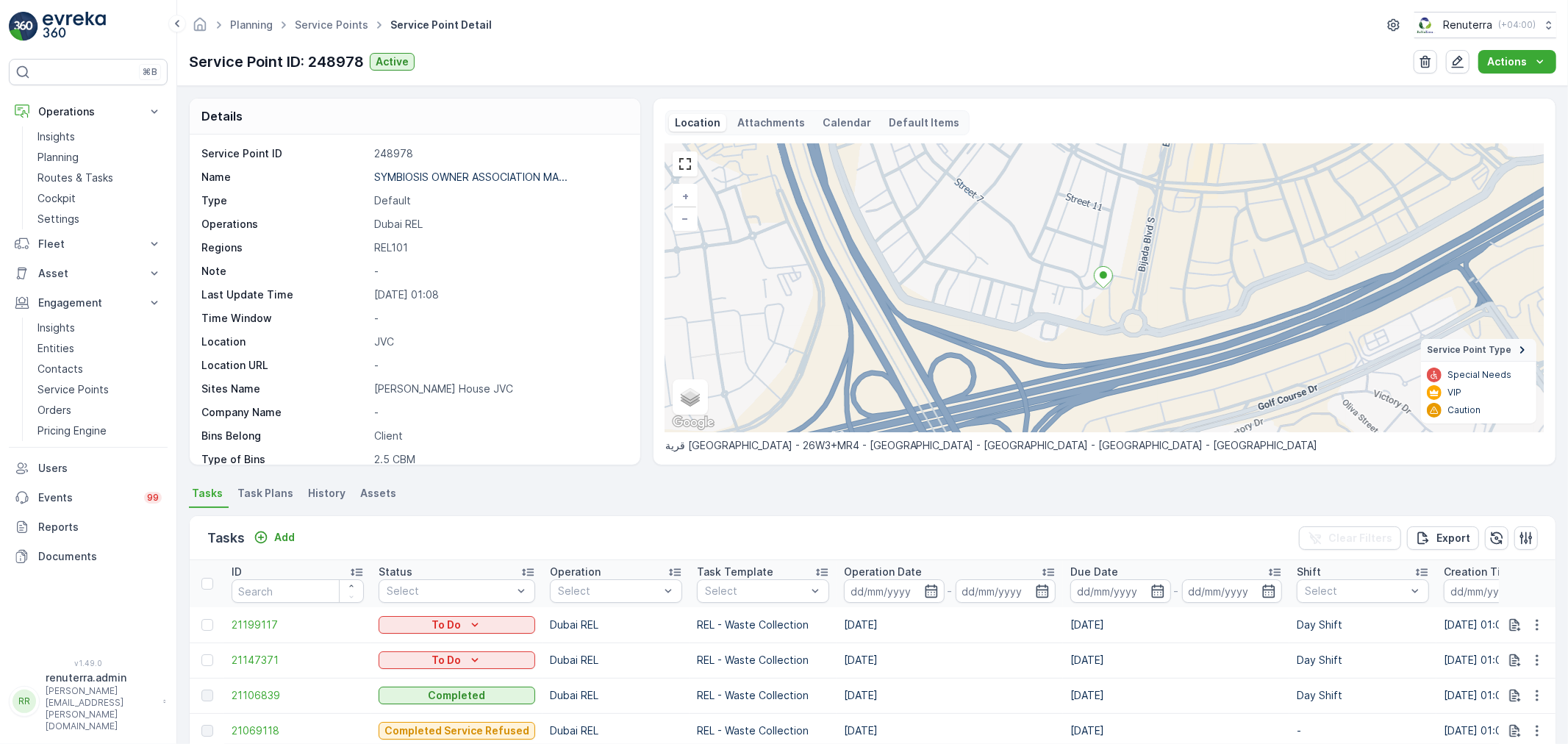
click at [377, 363] on p "-" at bounding box center [499, 364] width 251 height 15
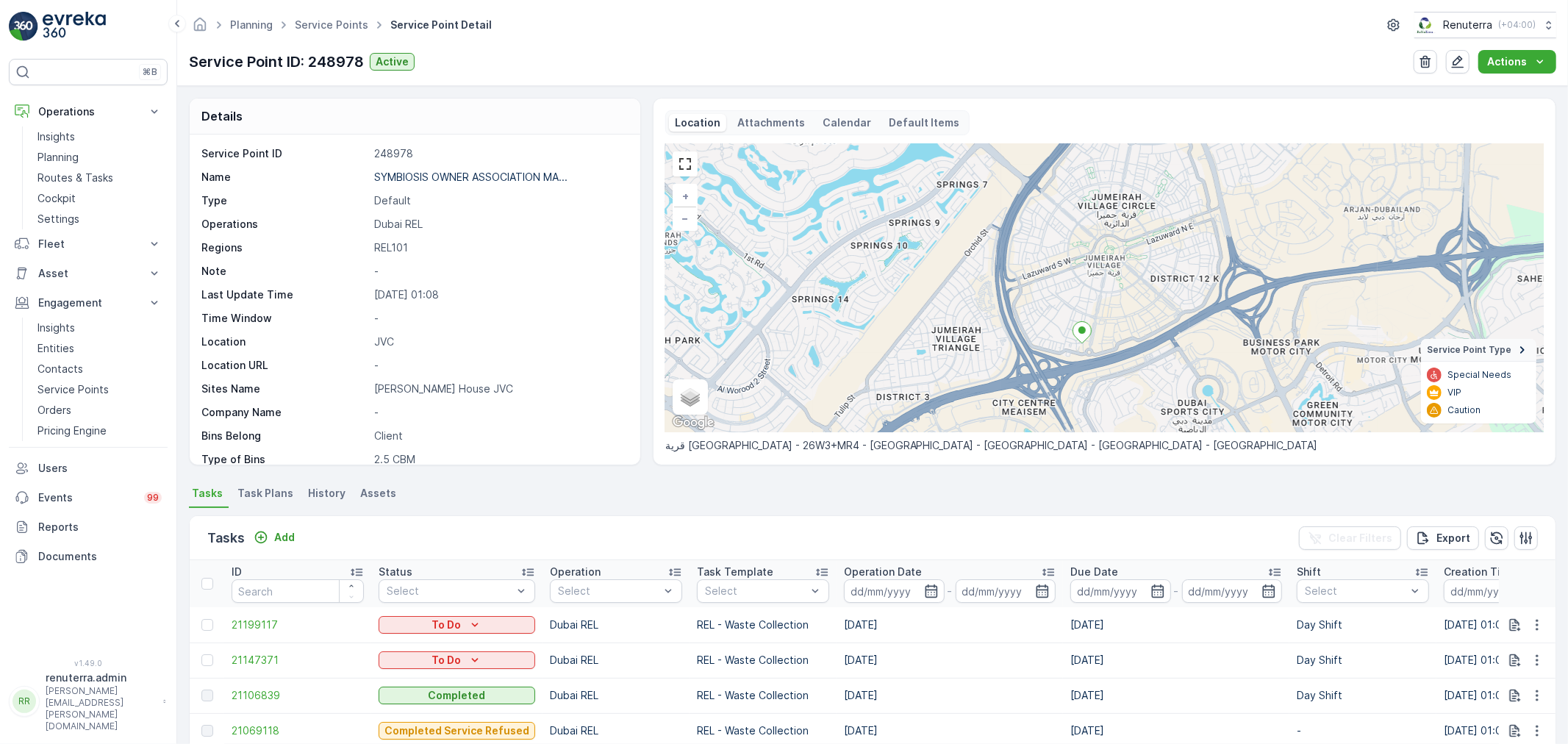
click at [377, 366] on p "-" at bounding box center [499, 364] width 251 height 15
click at [1079, 336] on icon at bounding box center [1081, 332] width 19 height 21
